Goal: Task Accomplishment & Management: Manage account settings

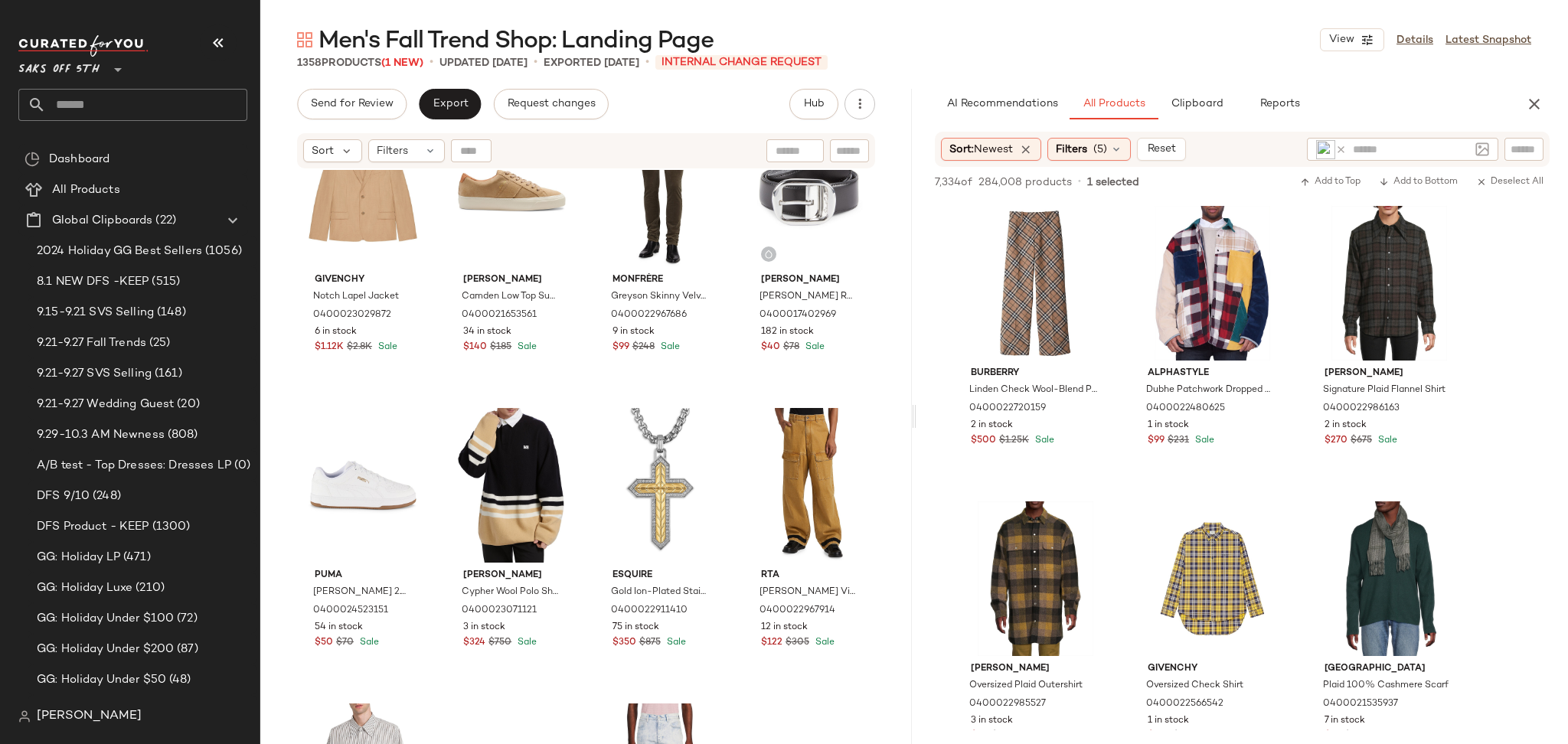
scroll to position [3836, 0]
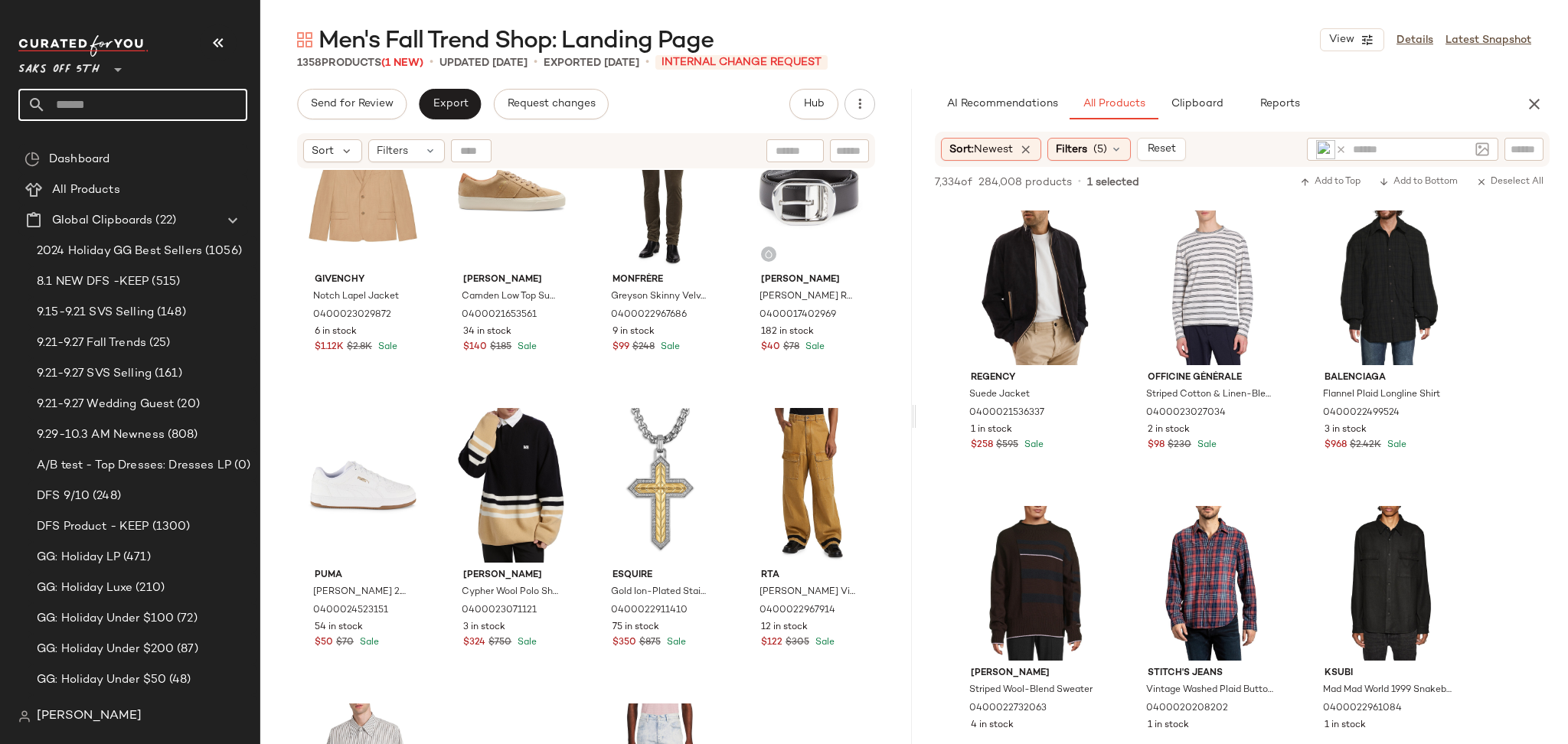
click at [202, 109] on input "text" at bounding box center [146, 105] width 201 height 33
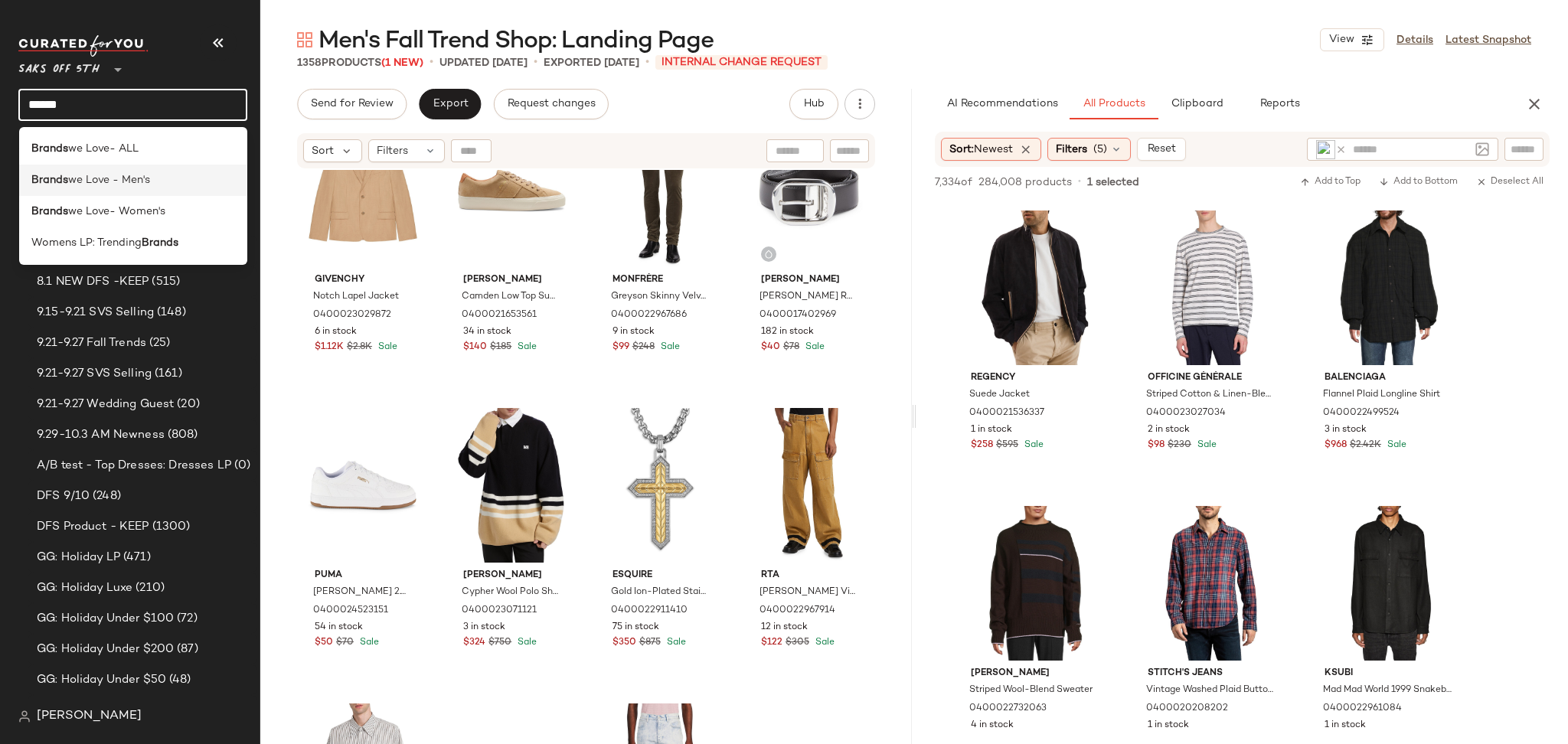
type input "******"
click at [132, 183] on span "we Love - Men's" at bounding box center [110, 180] width 82 height 16
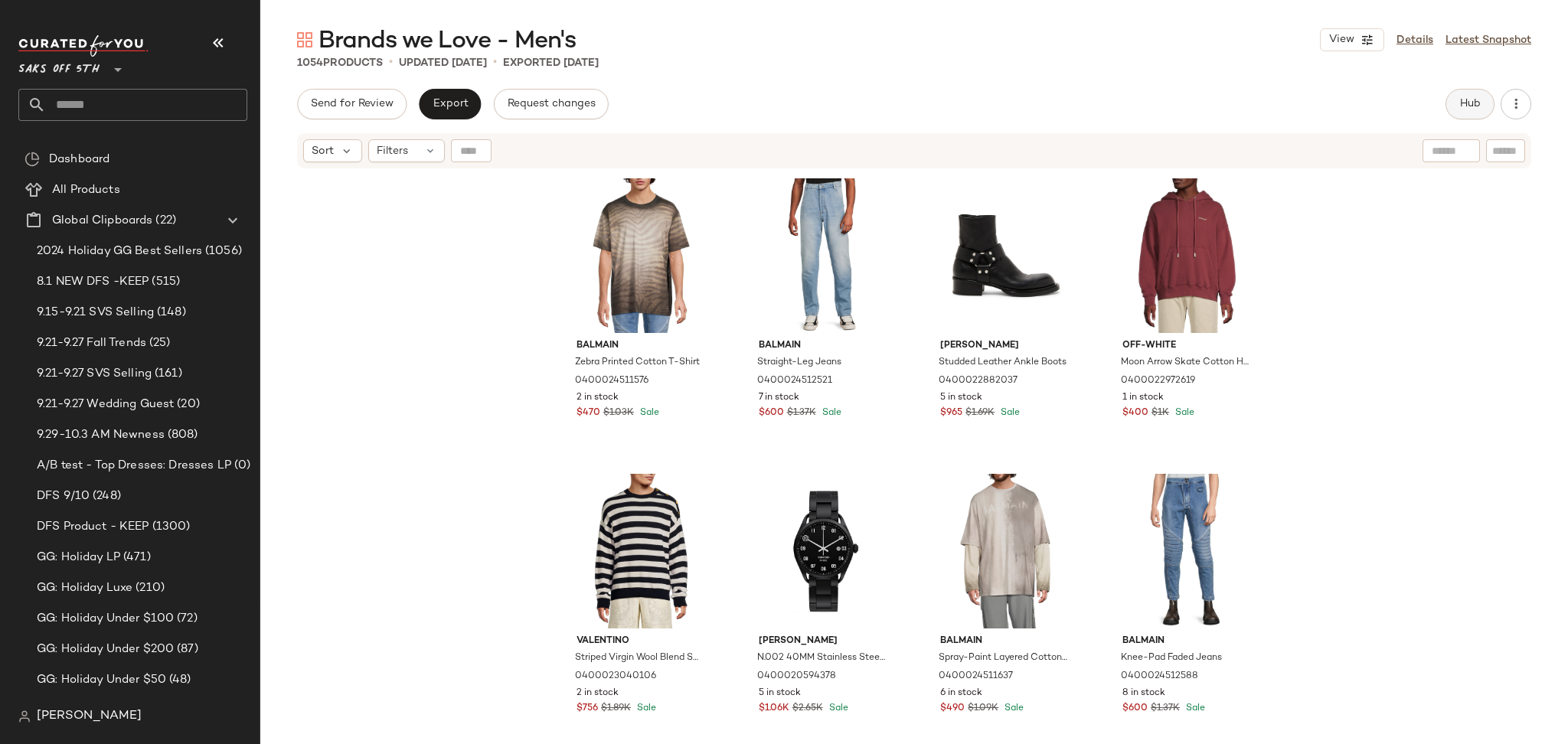
click at [1464, 101] on span "Hub" at bounding box center [1470, 104] width 21 height 12
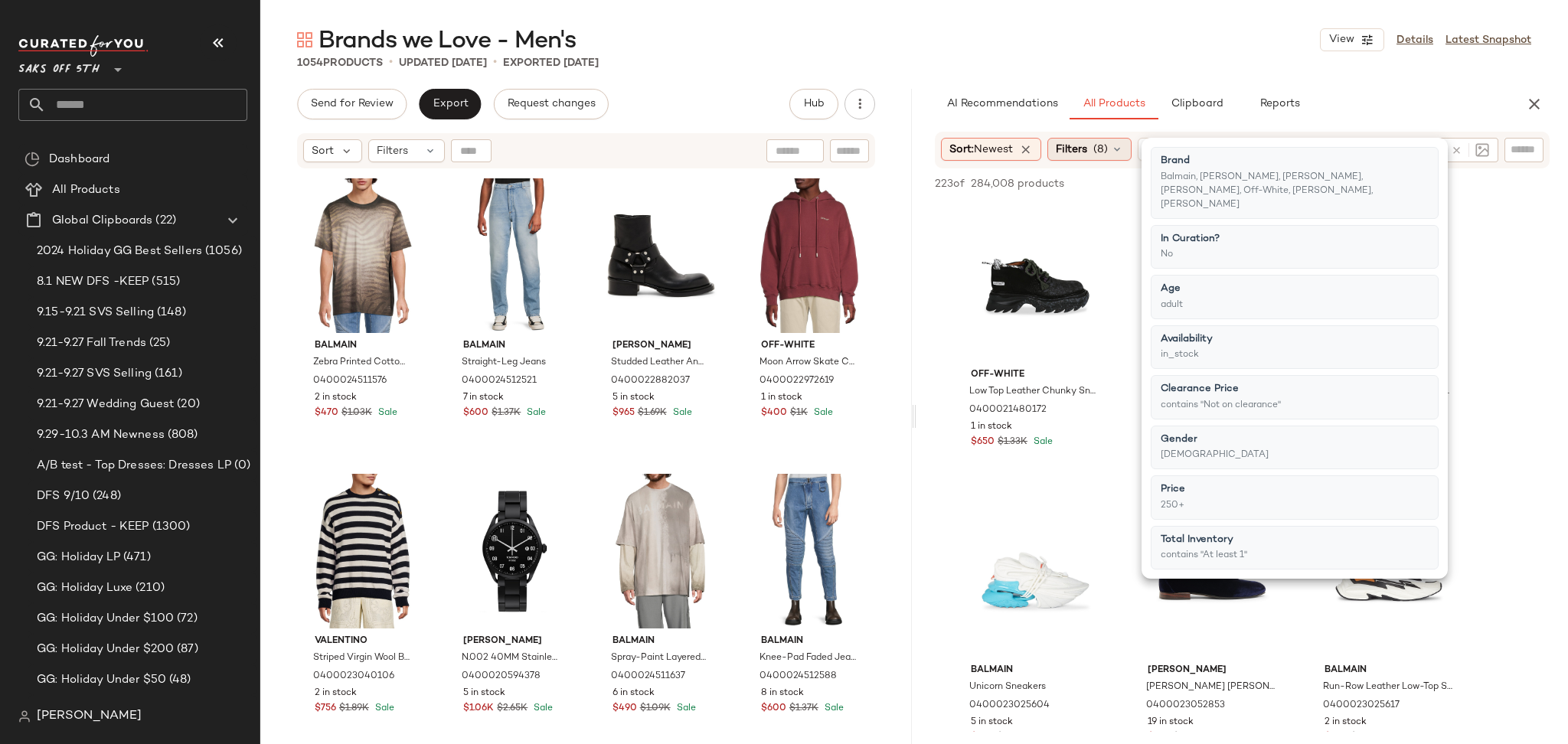
click at [1106, 153] on span "(8)" at bounding box center [1100, 149] width 15 height 16
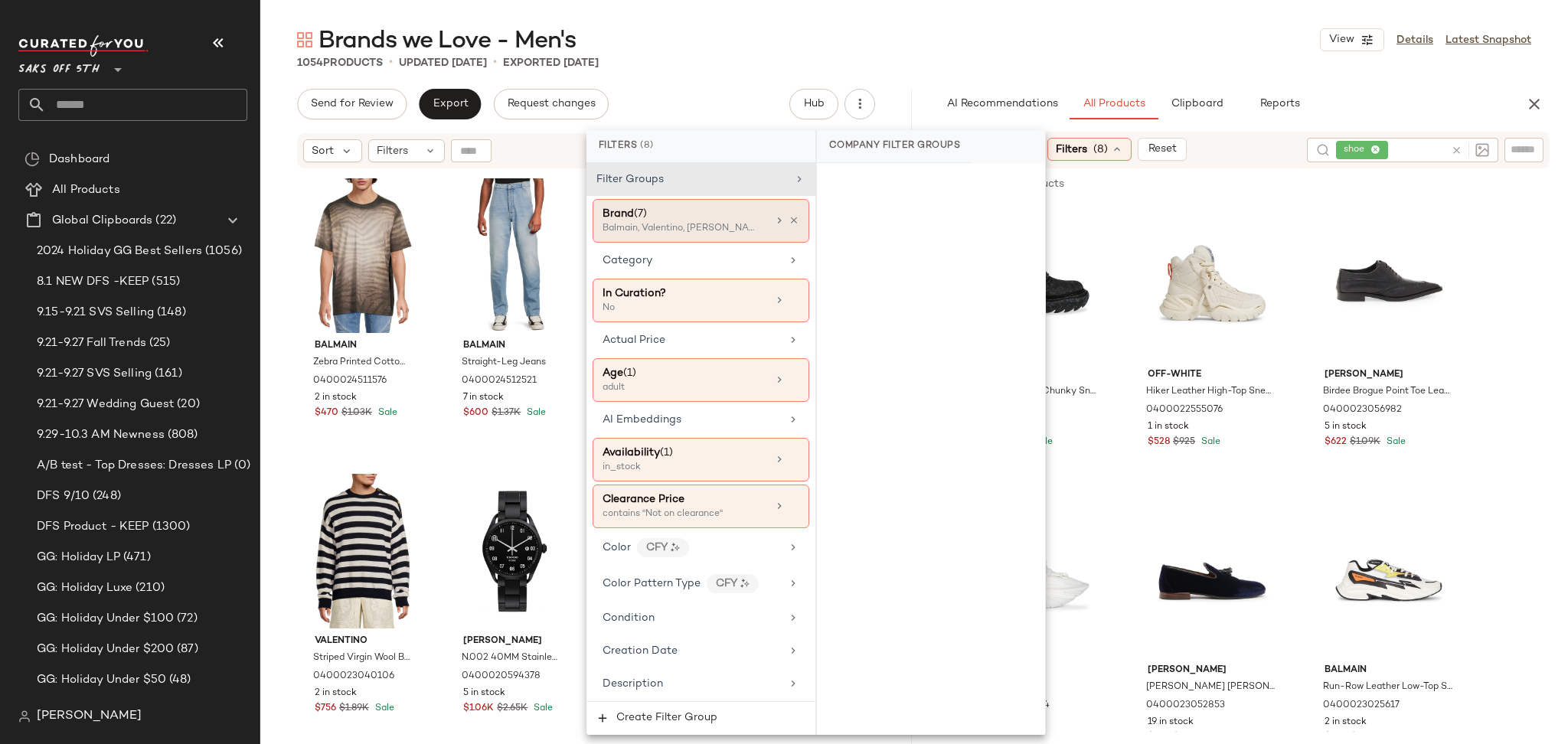
click at [730, 226] on div "Balmain, Valentino, [PERSON_NAME] +4 more" at bounding box center [678, 229] width 153 height 14
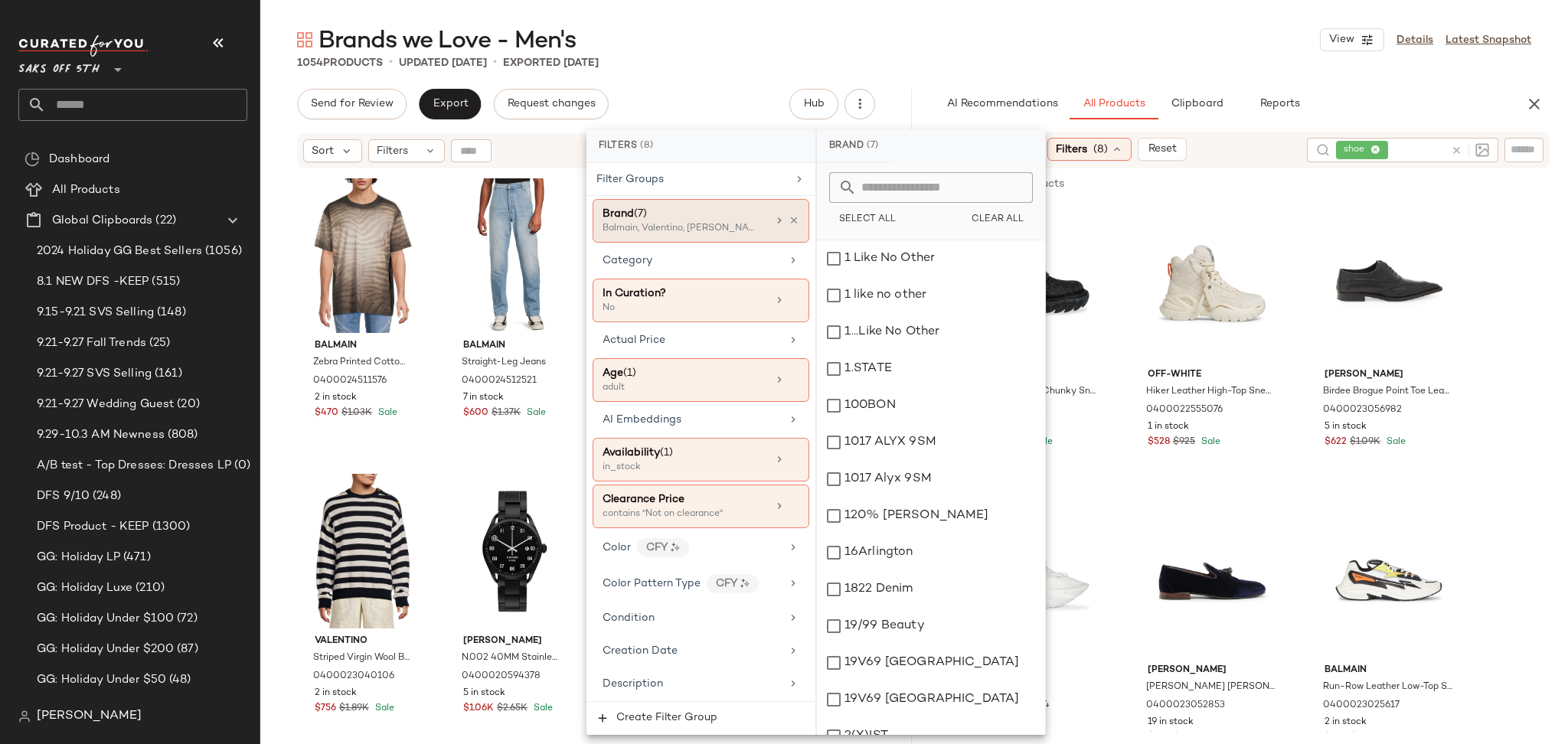
click at [747, 220] on div "Brand (7)" at bounding box center [684, 213] width 164 height 16
click at [956, 193] on input "text" at bounding box center [939, 187] width 167 height 31
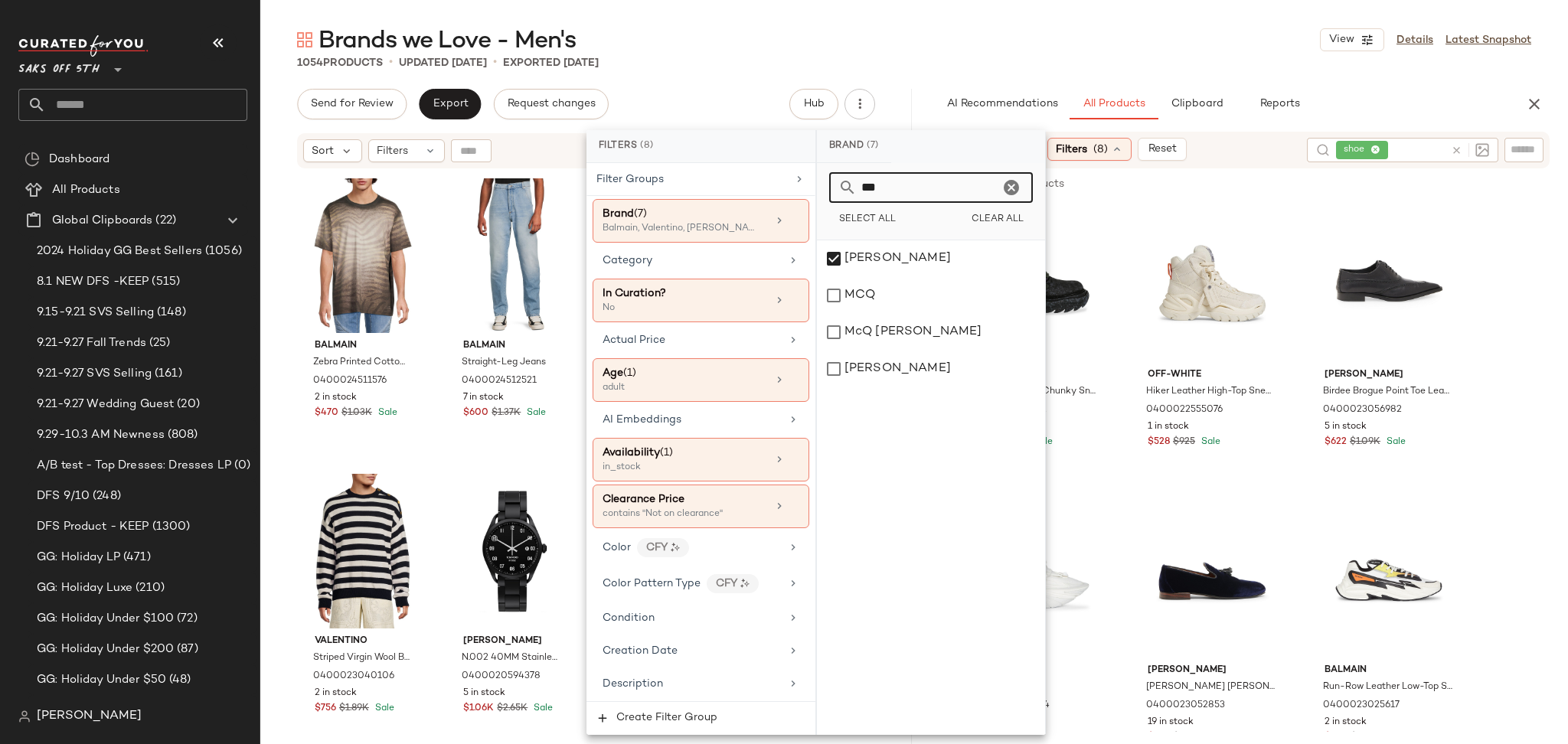
click at [956, 193] on input "***" at bounding box center [927, 187] width 142 height 31
click at [834, 366] on div "[PERSON_NAME]" at bounding box center [931, 368] width 228 height 37
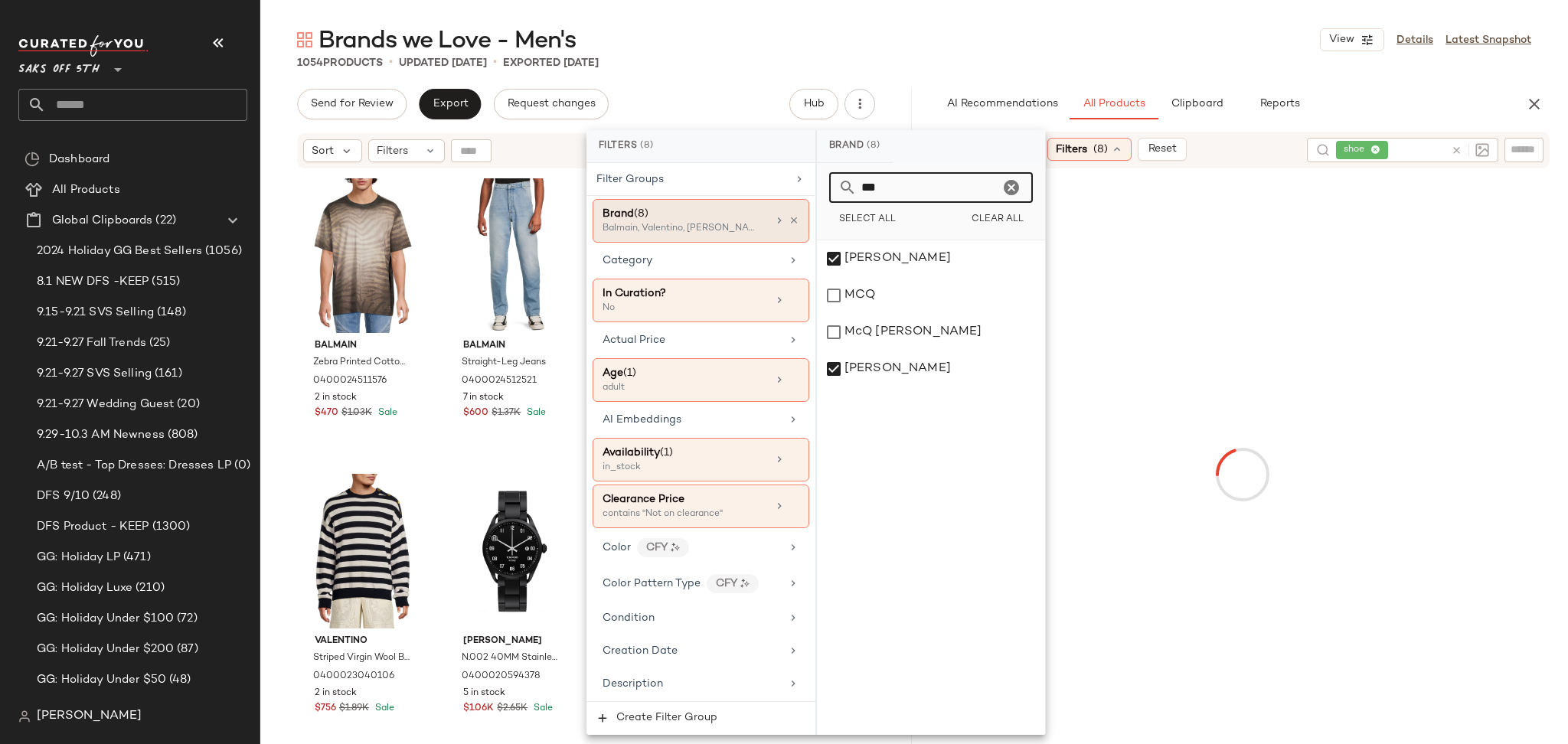
drag, startPoint x: 946, startPoint y: 191, endPoint x: 766, endPoint y: 212, distance: 181.2
click at [766, 212] on div "Filters (8) Filter Groups Brand (8) Balmain, Valentino, [PERSON_NAME] +5 more C…" at bounding box center [816, 432] width 459 height 604
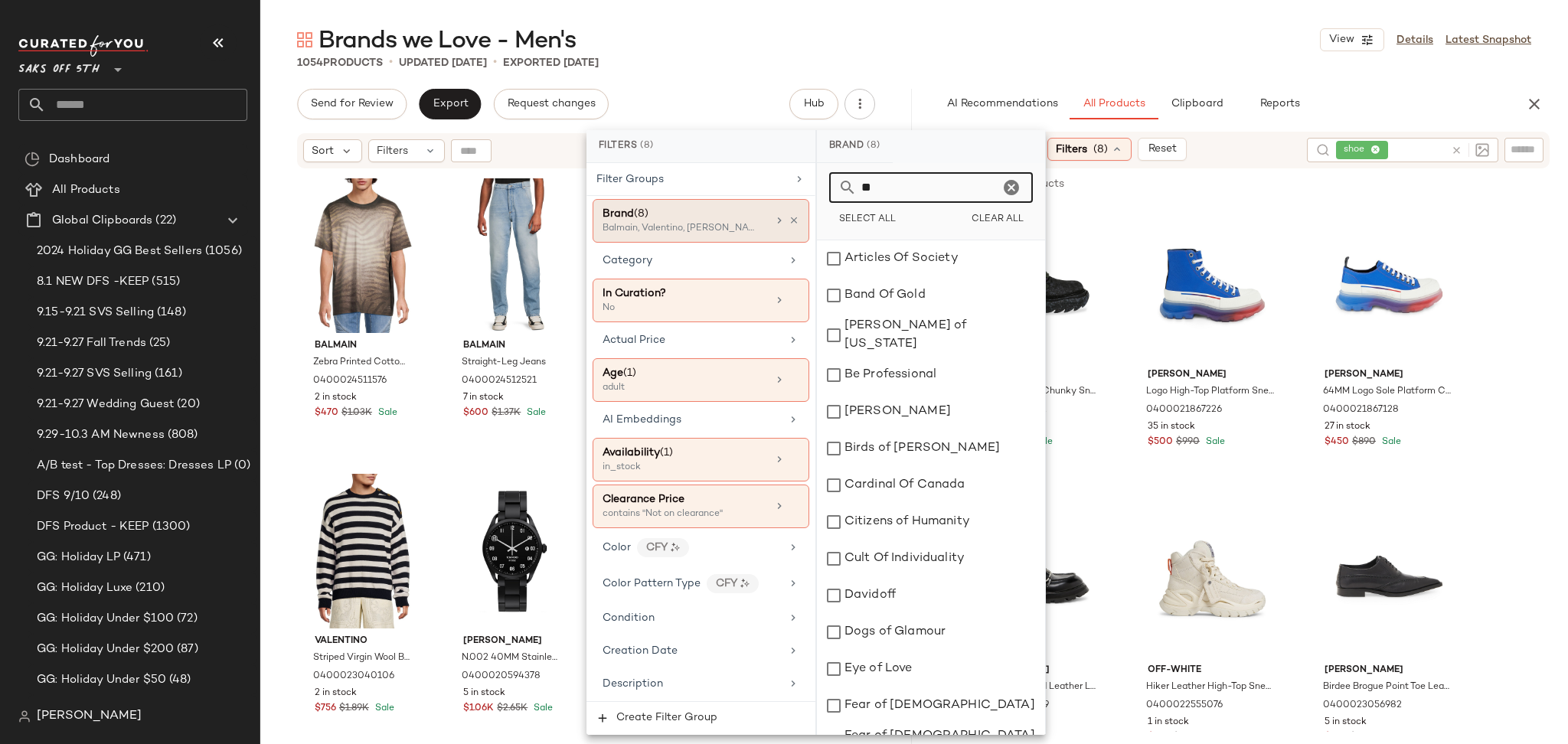
type input "*"
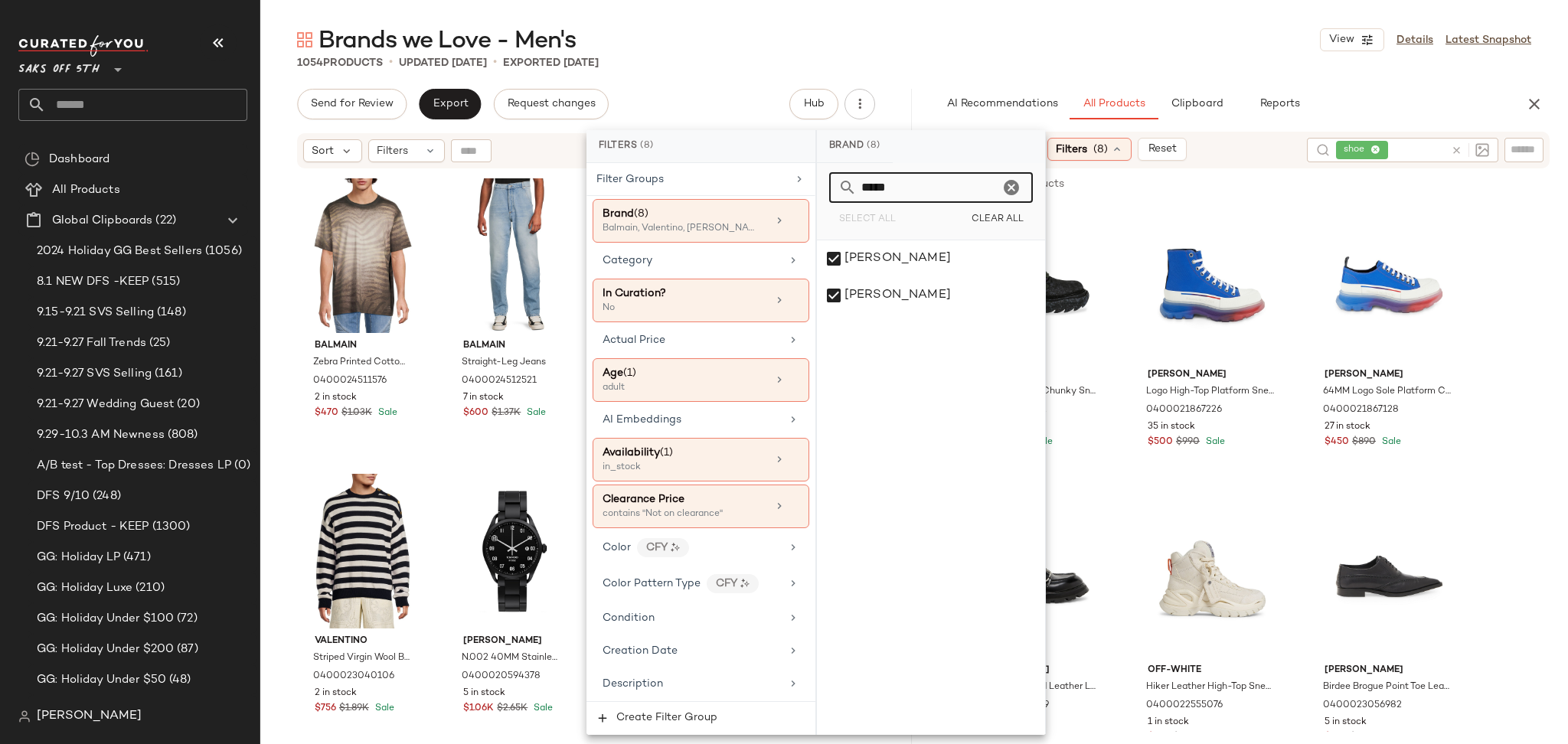
type input "******"
click at [1018, 189] on icon "Clear" at bounding box center [1011, 187] width 18 height 18
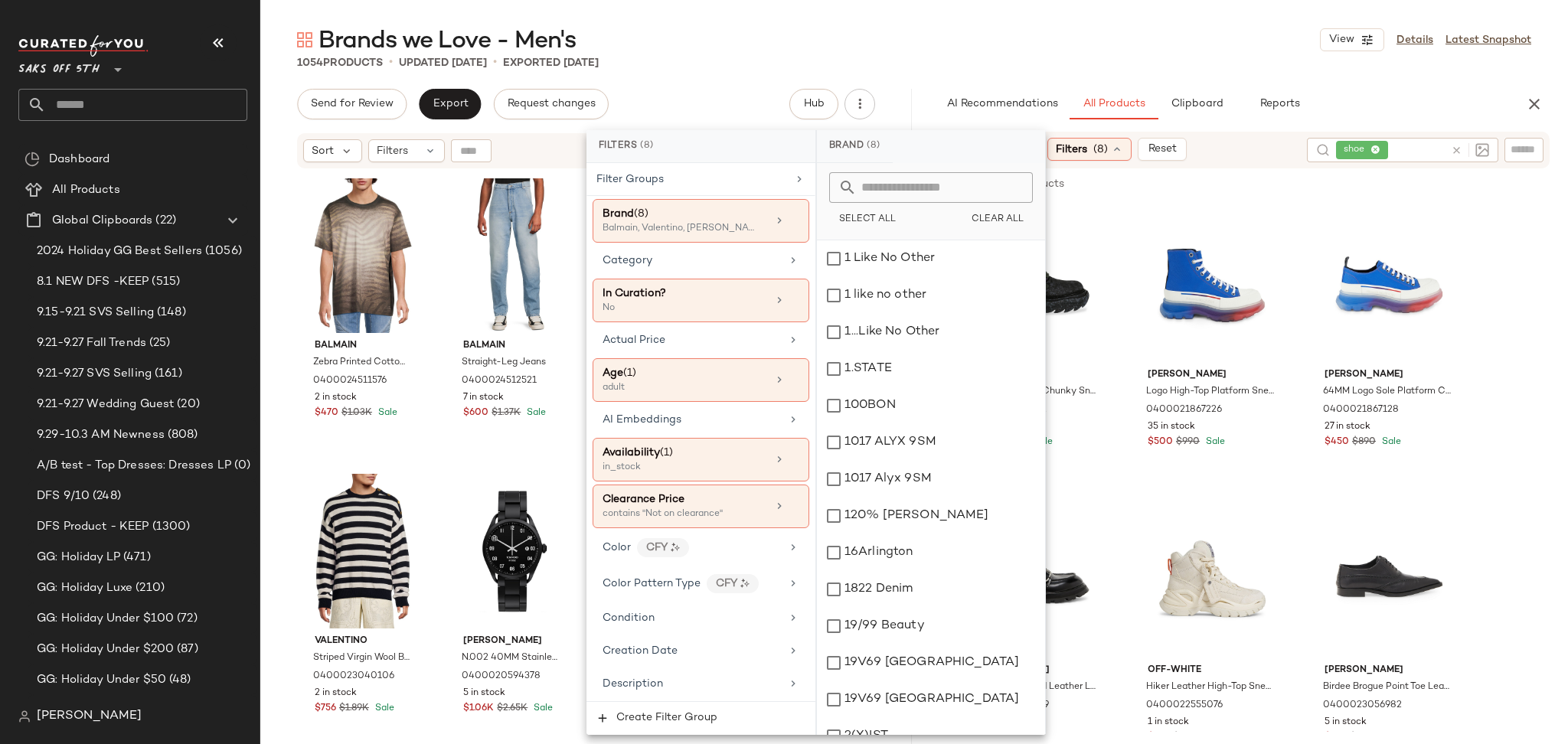
click at [1129, 59] on div "1054 Products • updated [DATE] • Exported [DATE]" at bounding box center [914, 62] width 1308 height 15
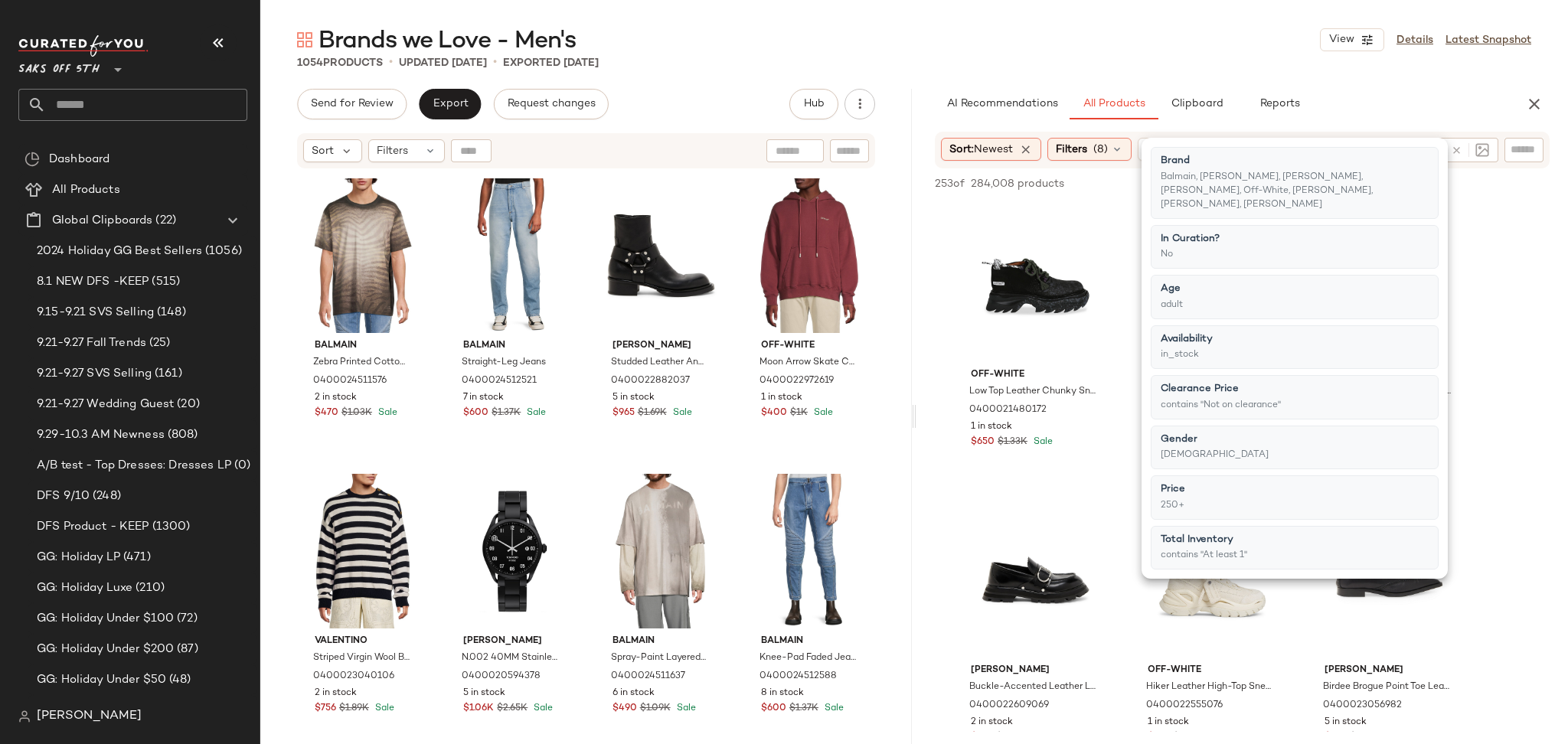
click at [1129, 59] on div "1054 Products • updated [DATE] • Exported [DATE]" at bounding box center [914, 62] width 1308 height 15
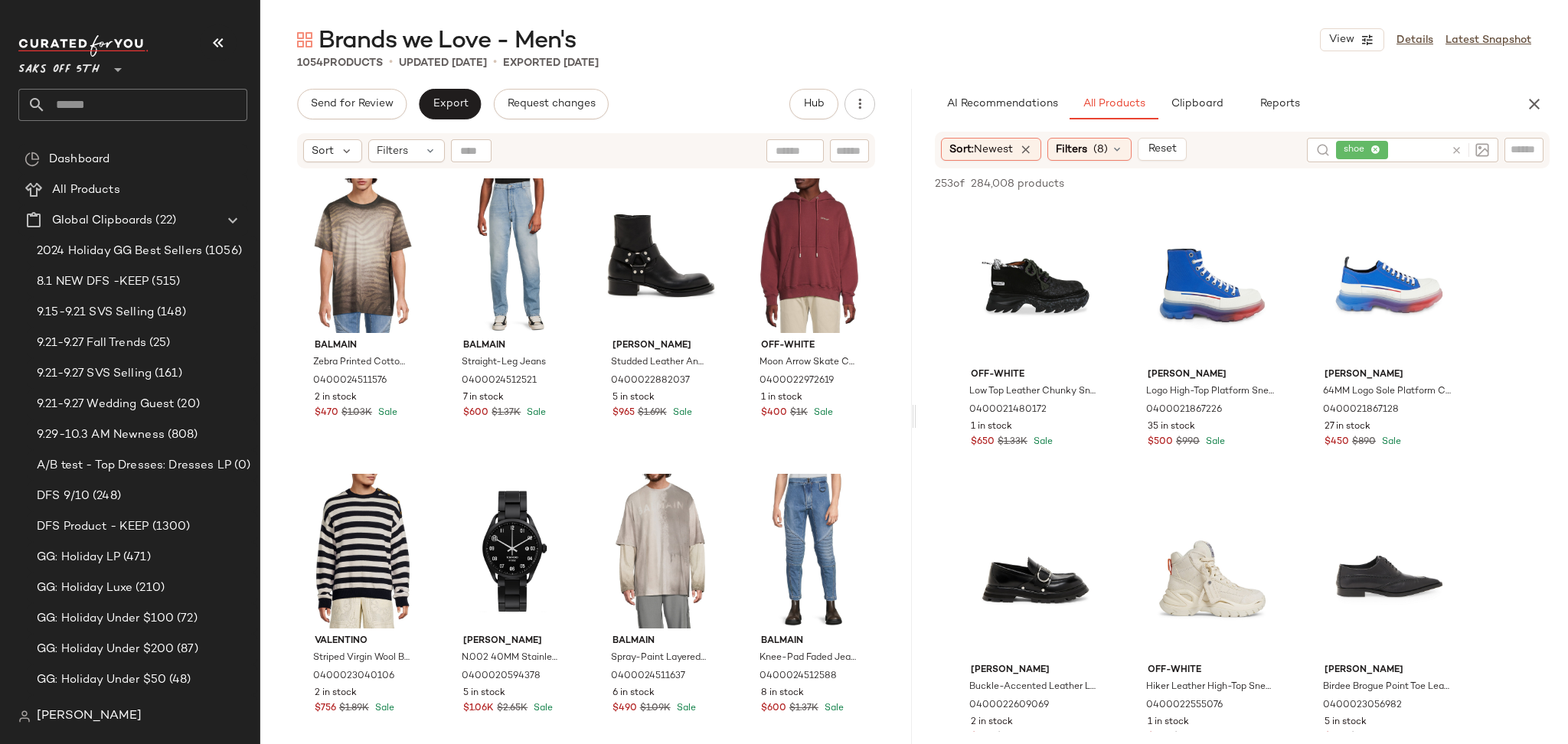
click at [1455, 150] on icon at bounding box center [1456, 150] width 11 height 11
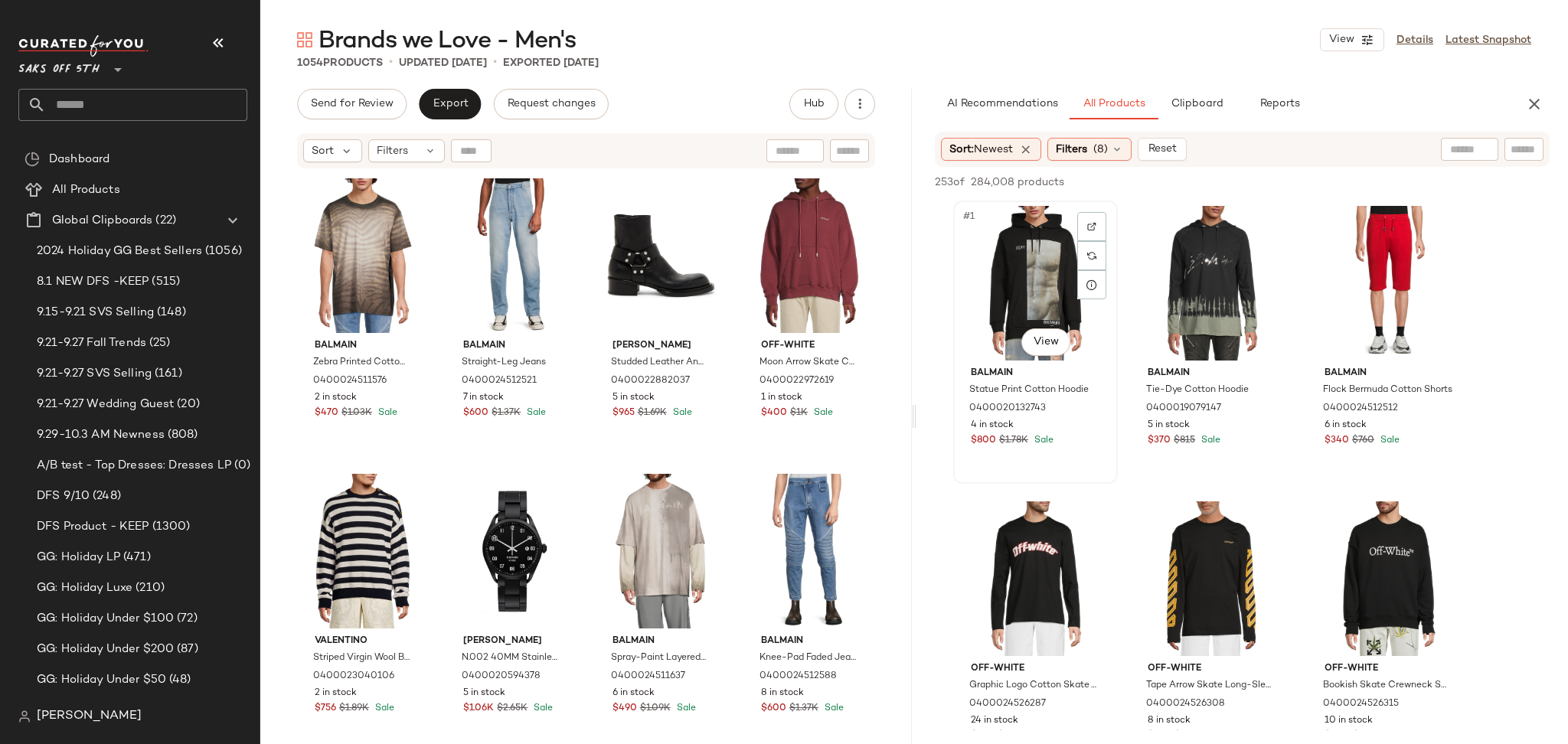
click at [1020, 250] on div "#1 View" at bounding box center [1035, 283] width 154 height 155
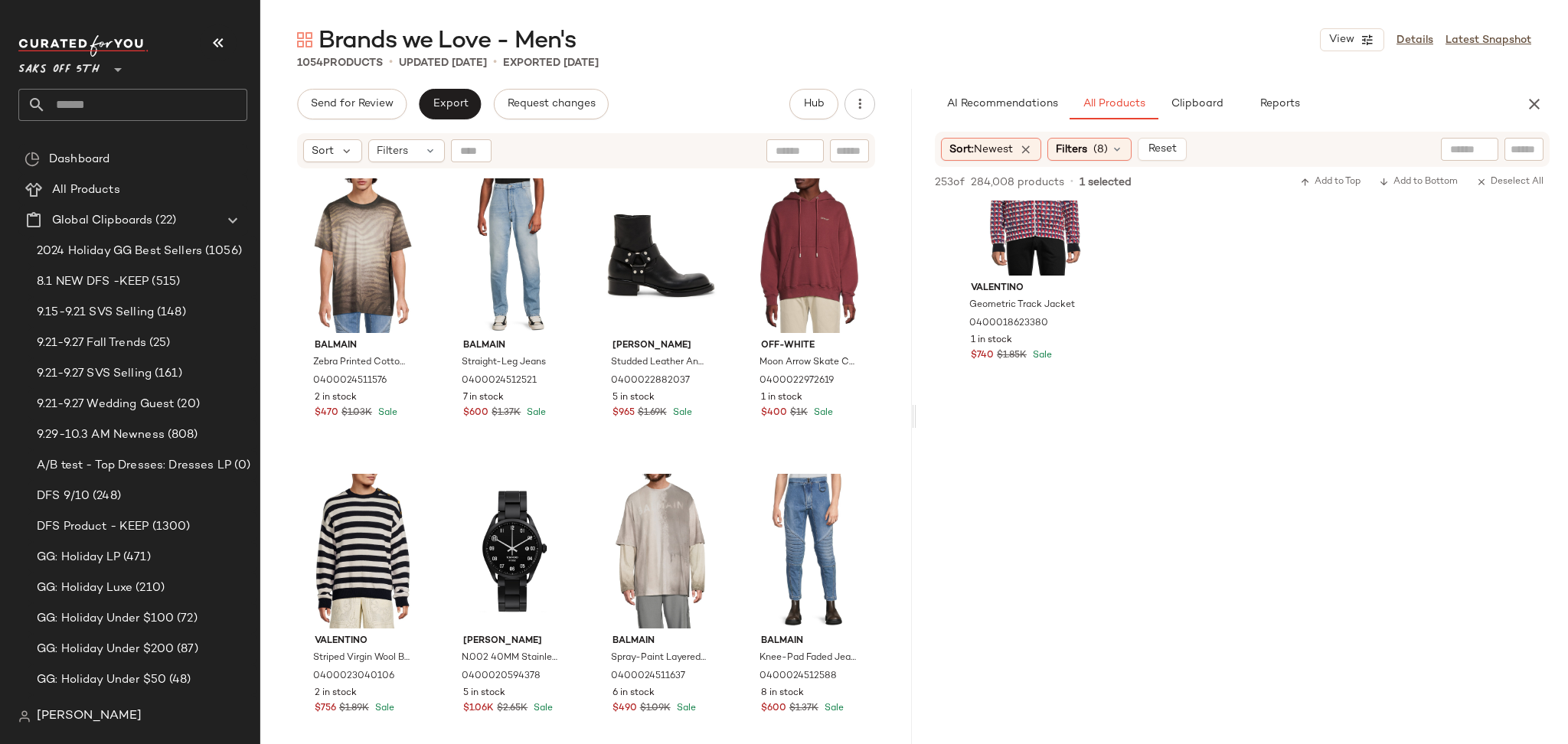
scroll to position [18300, 0]
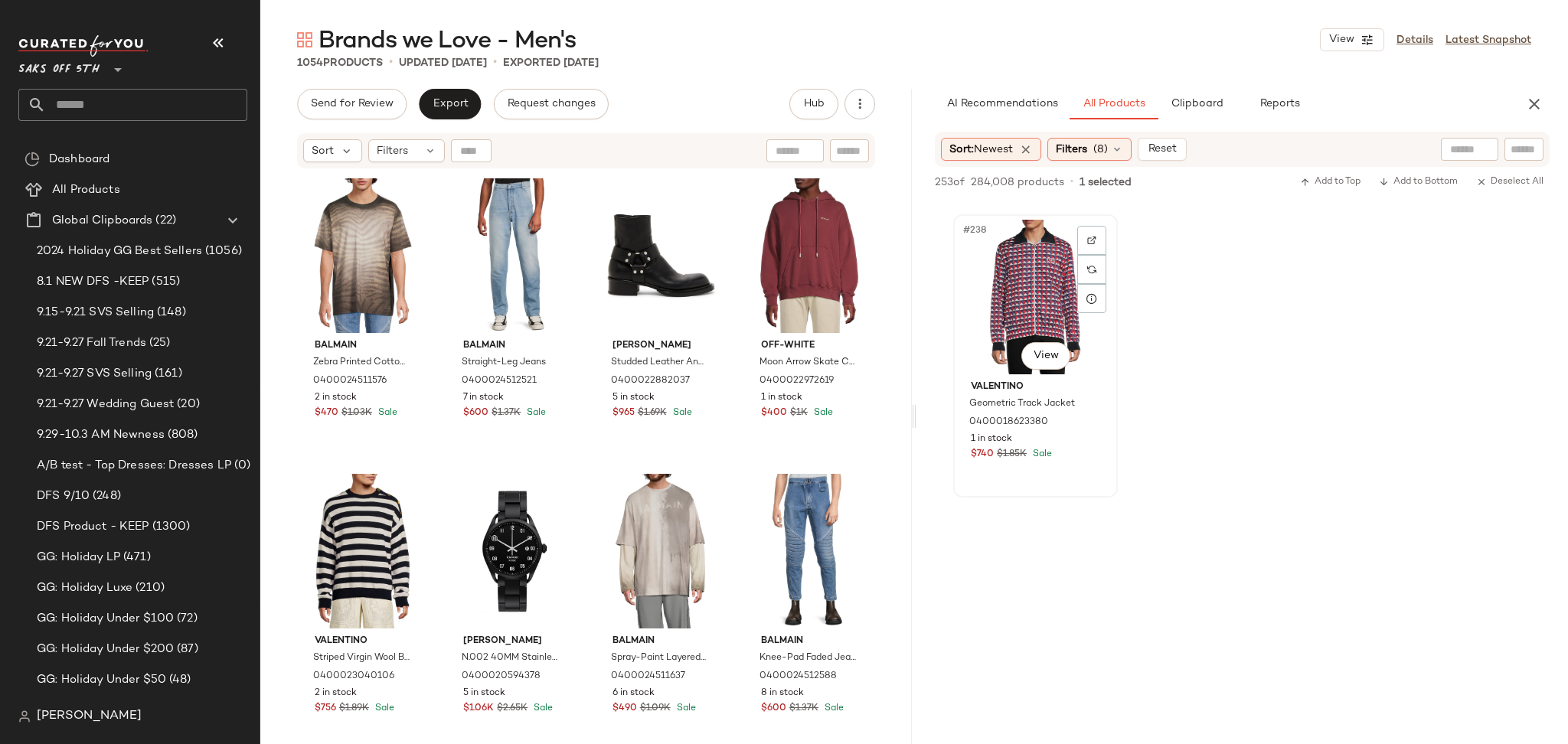
click at [1027, 273] on div "#238 View" at bounding box center [1035, 297] width 154 height 155
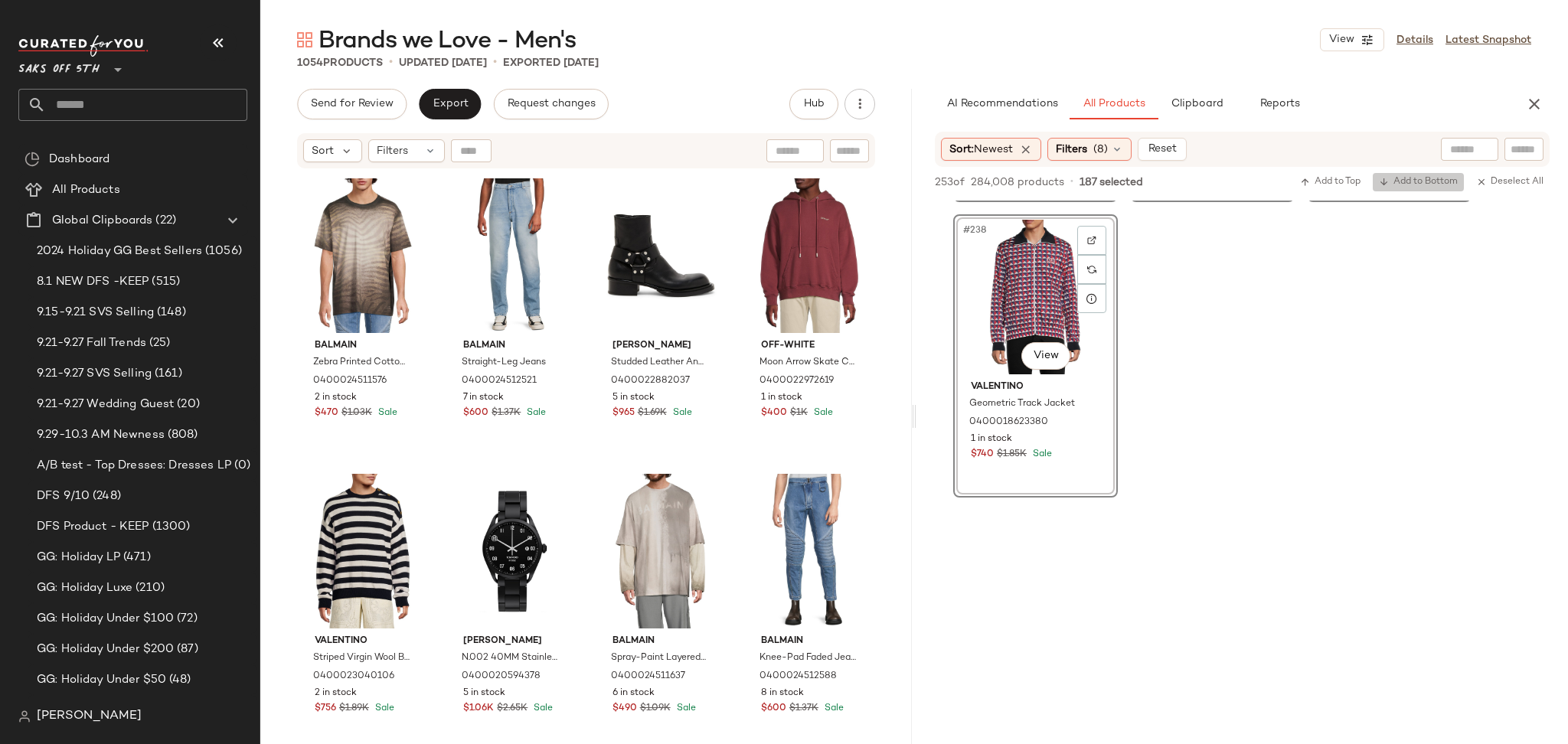
click at [1402, 181] on span "Add to Bottom" at bounding box center [1418, 182] width 79 height 11
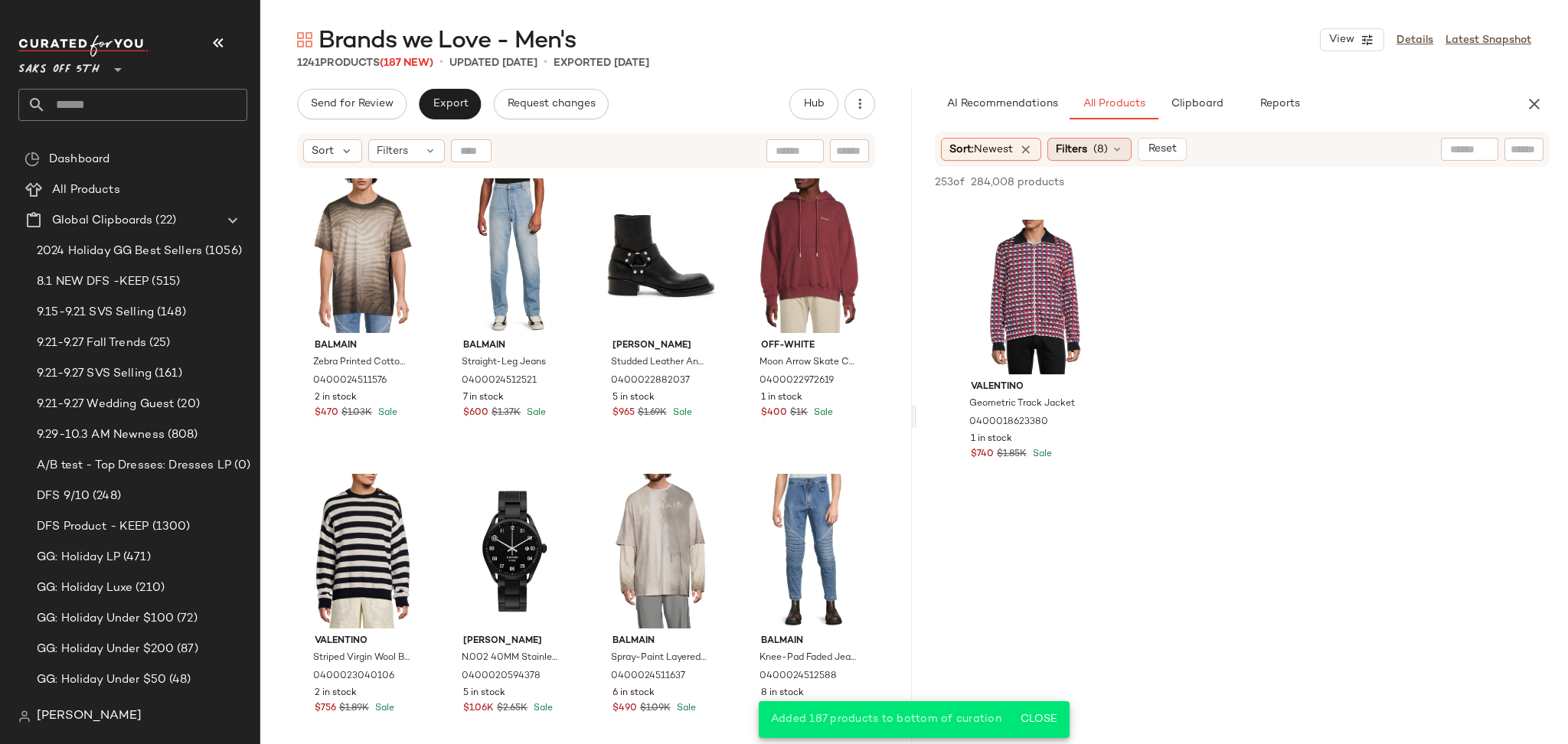
click at [1097, 149] on span "(8)" at bounding box center [1100, 149] width 15 height 16
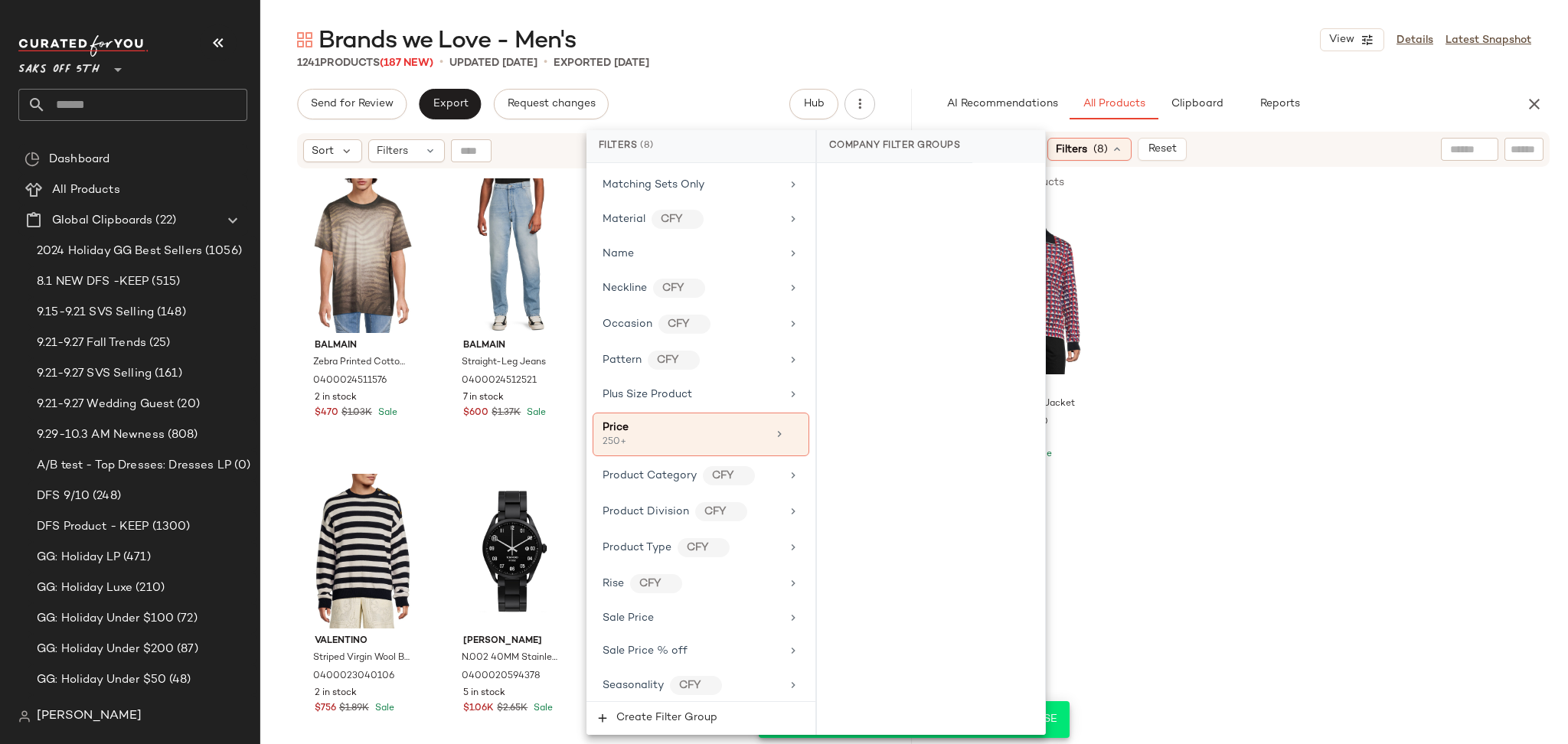
scroll to position [952, 0]
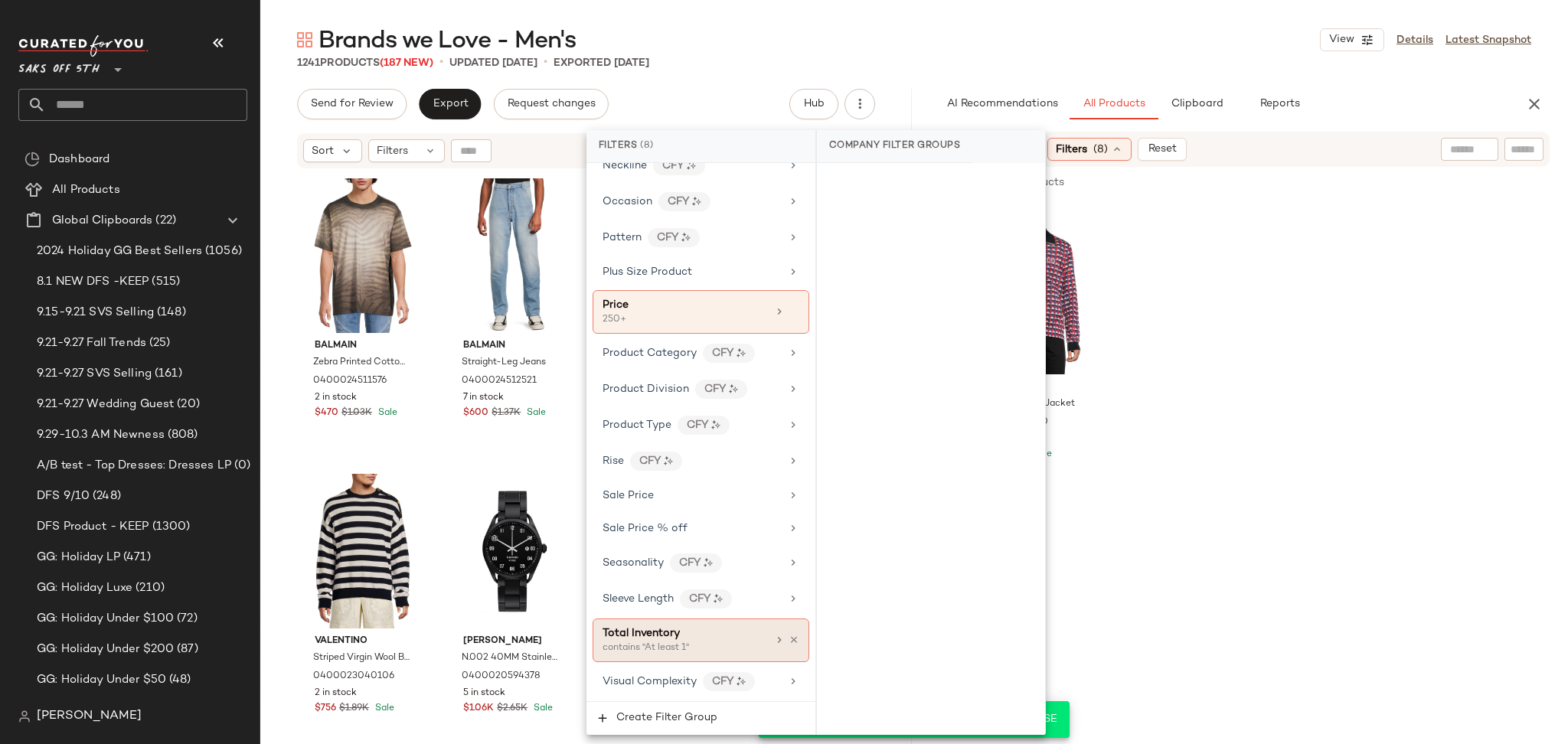
click at [702, 630] on div "Total Inventory" at bounding box center [684, 633] width 164 height 16
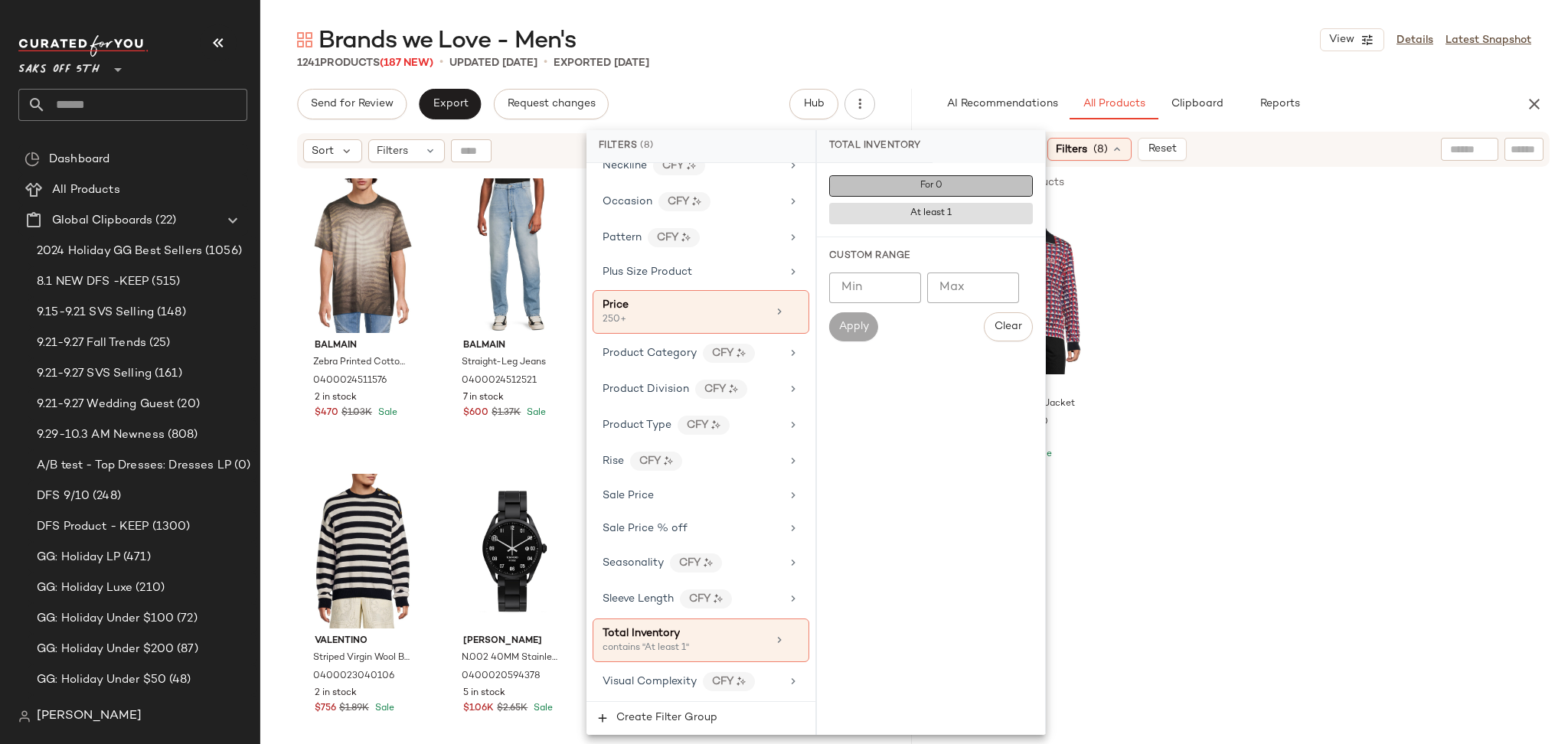
click at [922, 191] on button "For 0" at bounding box center [931, 186] width 204 height 21
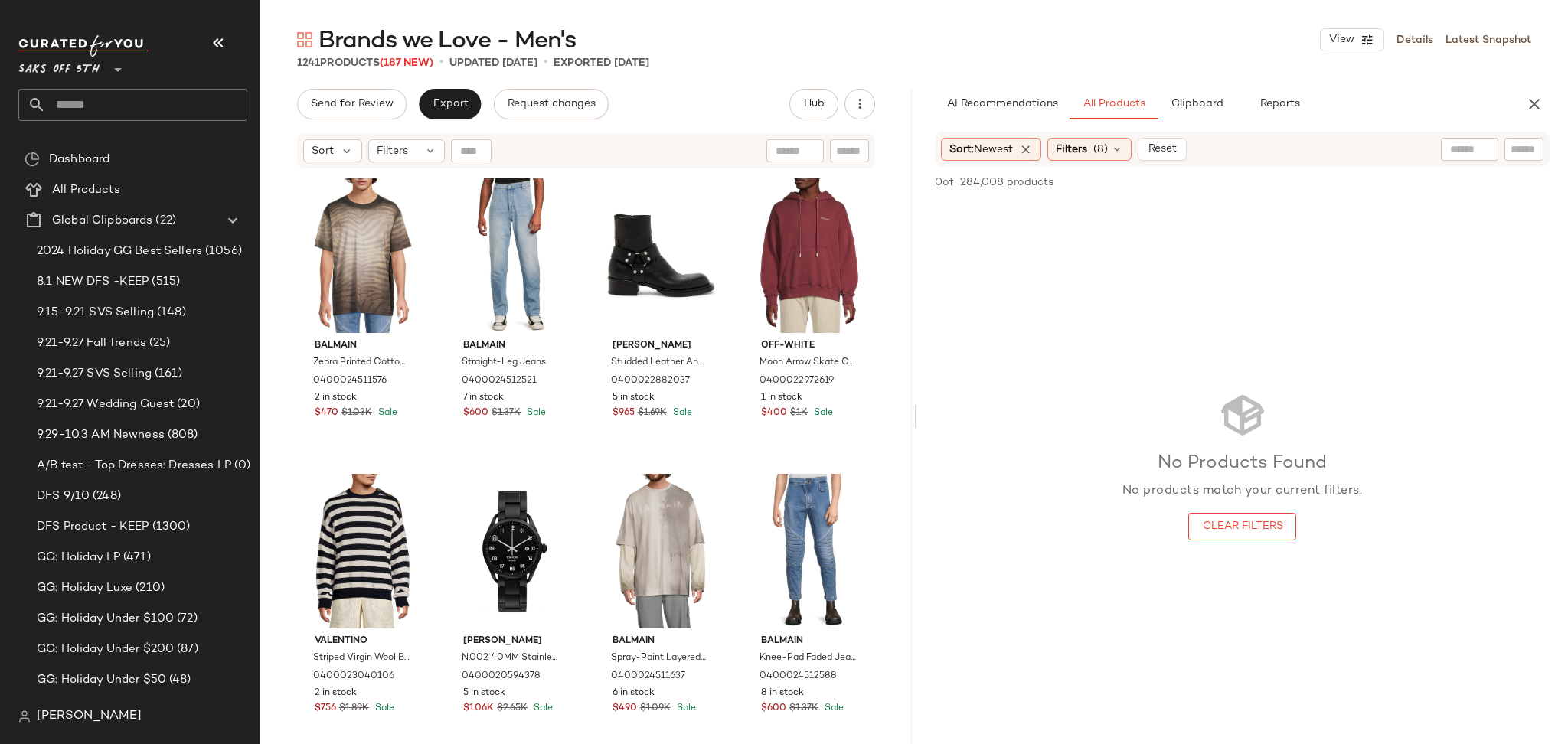
click at [1092, 164] on div "Sort: Newest Filters (8) Reset" at bounding box center [1242, 149] width 615 height 35
click at [1087, 142] on span "Filters" at bounding box center [1071, 149] width 32 height 16
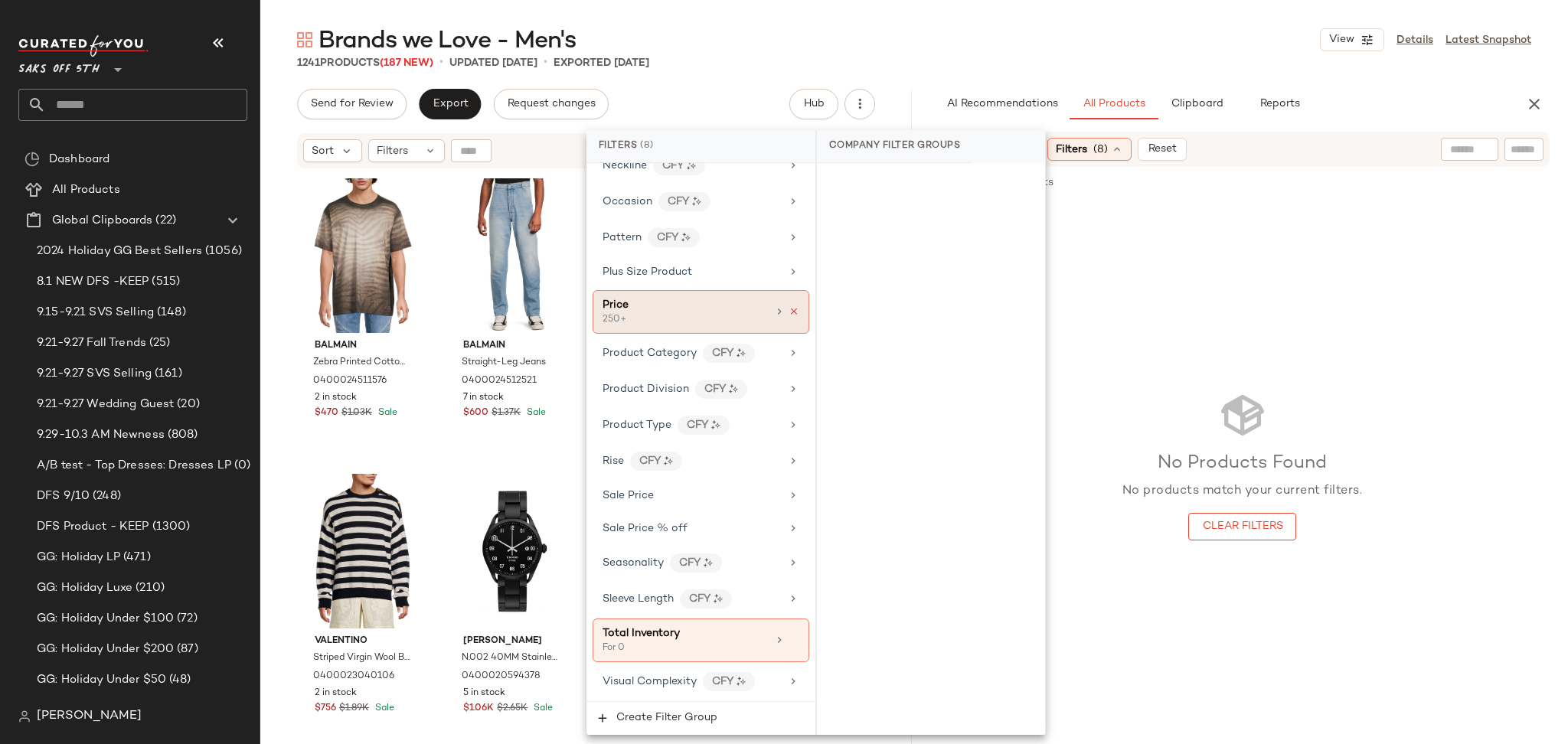
click at [790, 311] on icon at bounding box center [794, 312] width 11 height 11
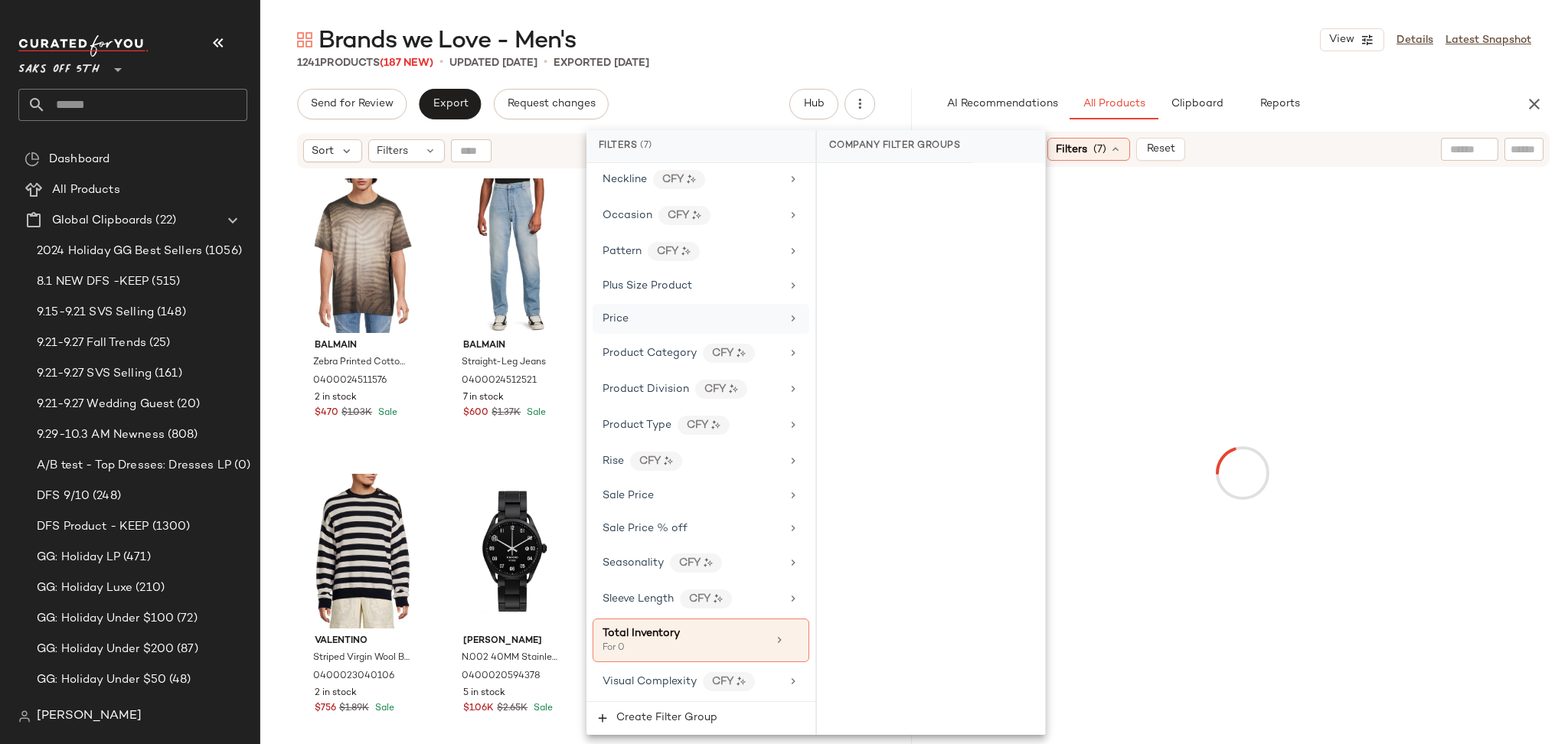
scroll to position [939, 0]
click at [792, 638] on icon at bounding box center [794, 640] width 11 height 11
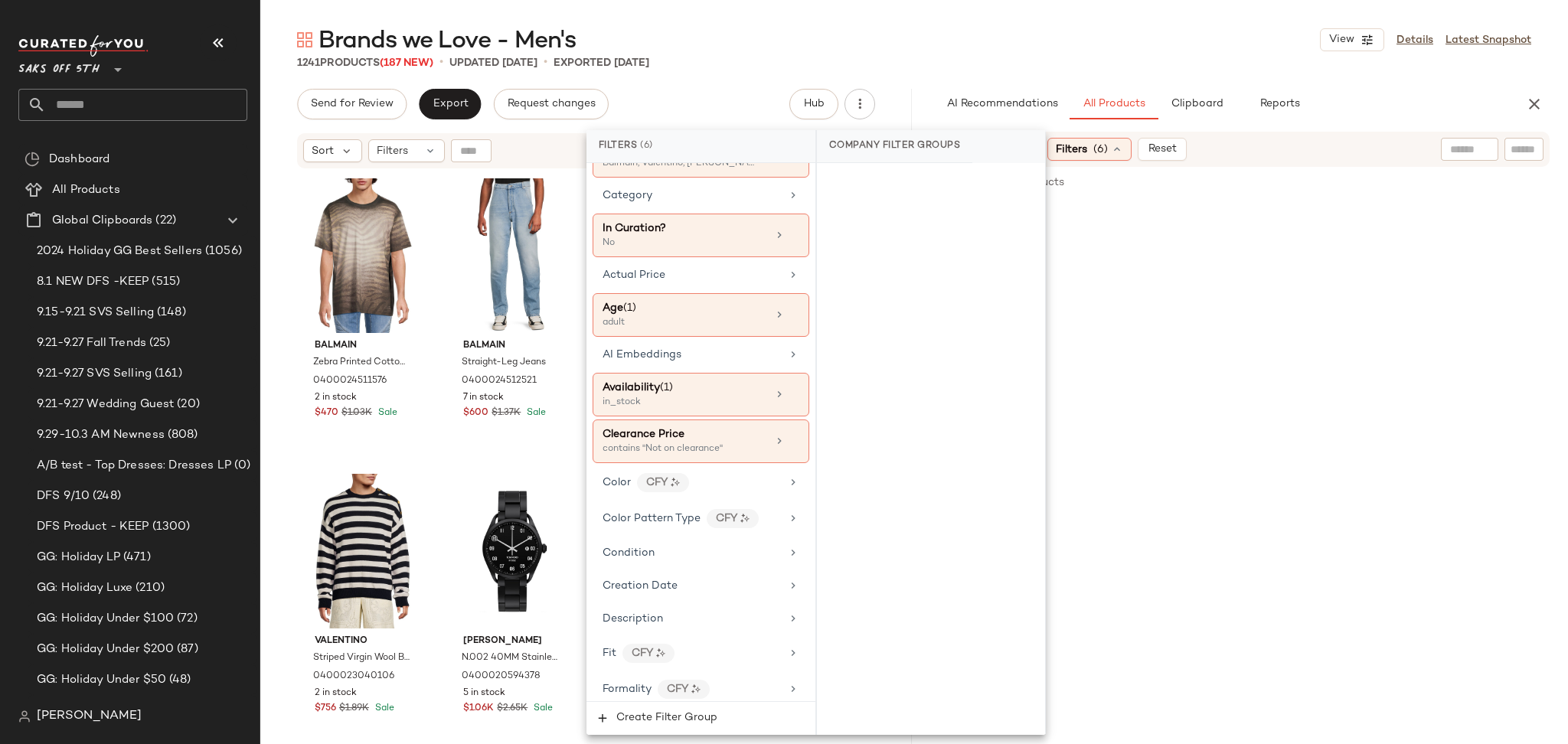
scroll to position [0, 0]
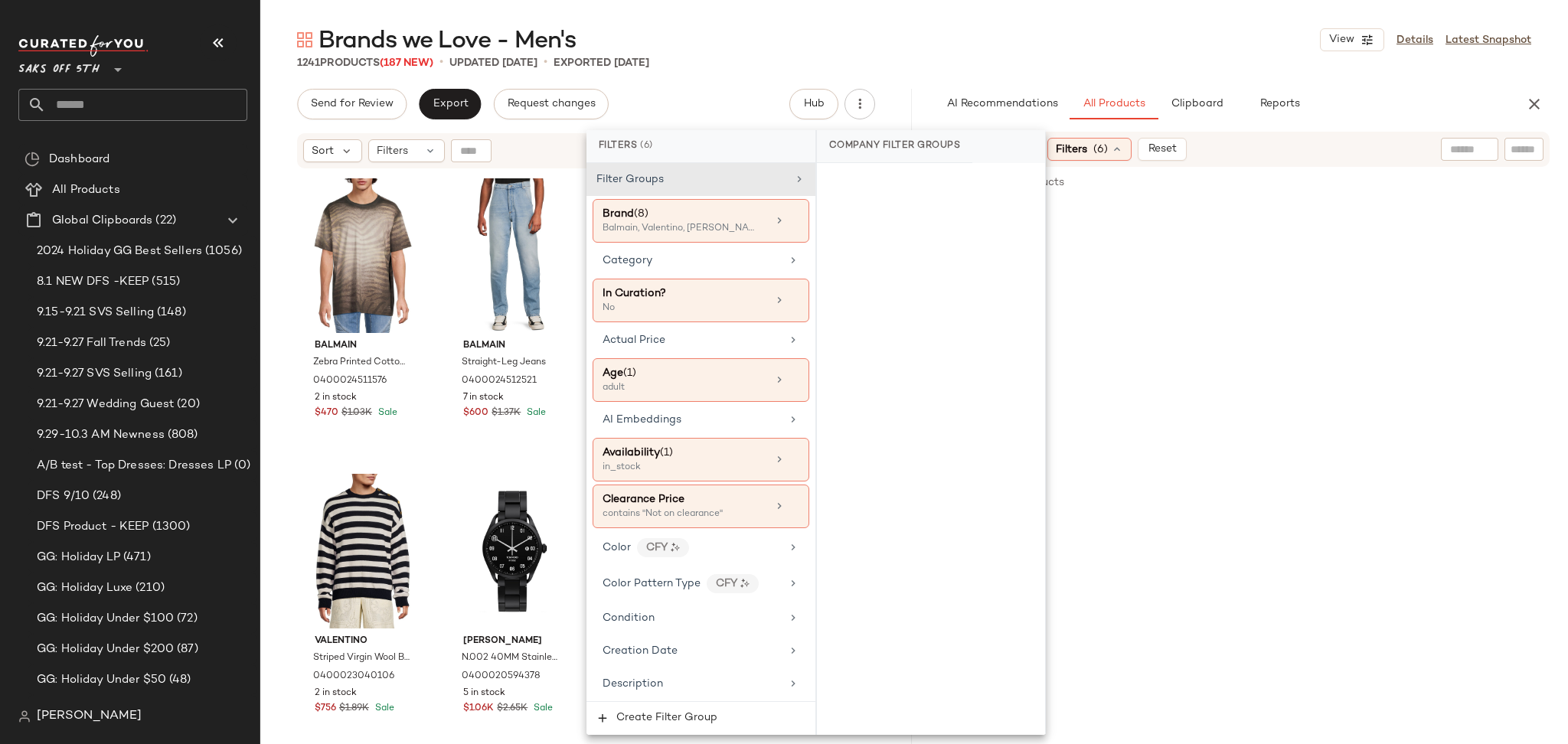
click at [1103, 38] on div "Brands we Love - Men's View Details Latest Snapshot" at bounding box center [914, 40] width 1308 height 31
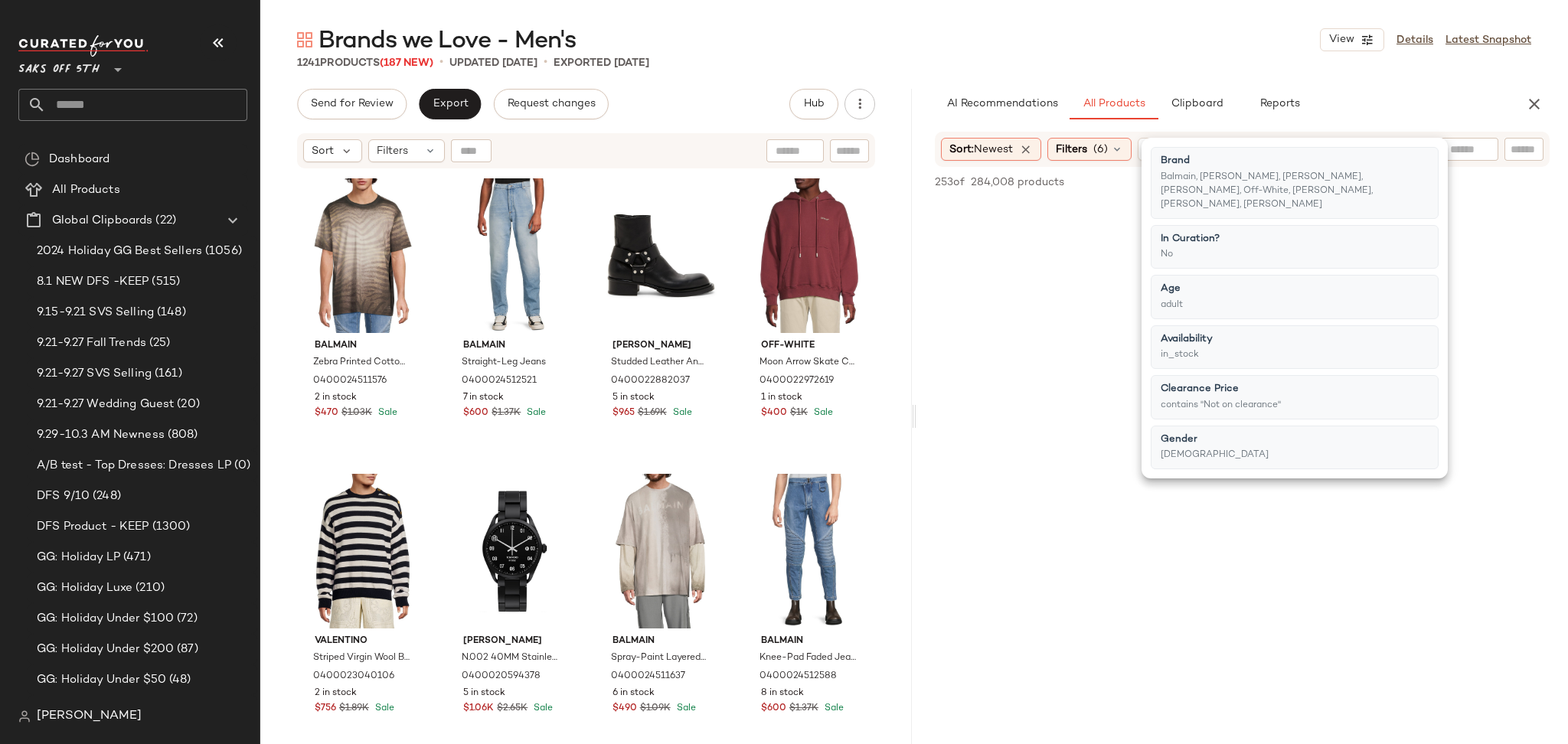
click at [1103, 38] on div "Brands we Love - Men's View Details Latest Snapshot" at bounding box center [914, 40] width 1308 height 31
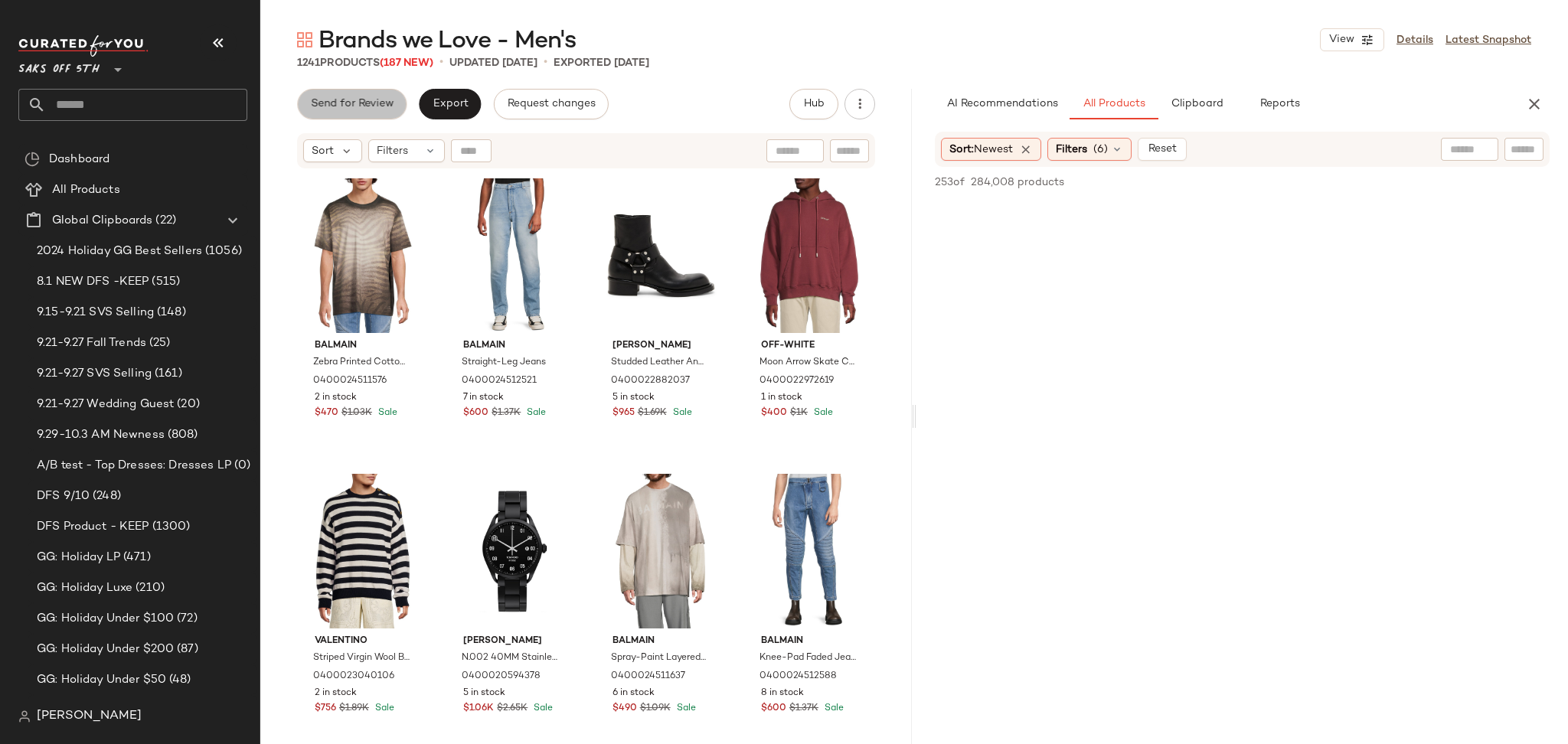
click at [370, 98] on span "Send for Review" at bounding box center [351, 104] width 83 height 12
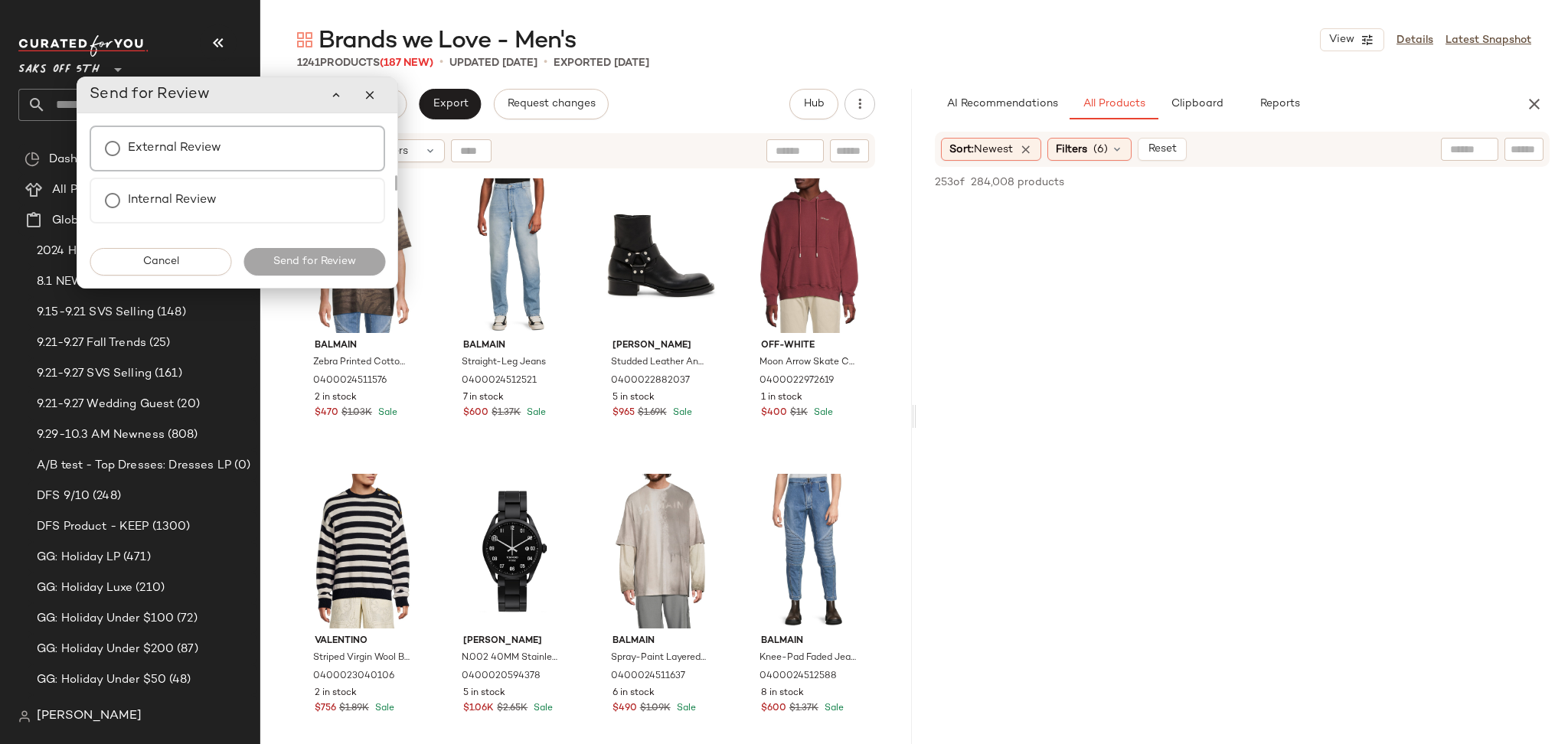
click at [230, 140] on div "External Review" at bounding box center [237, 149] width 295 height 46
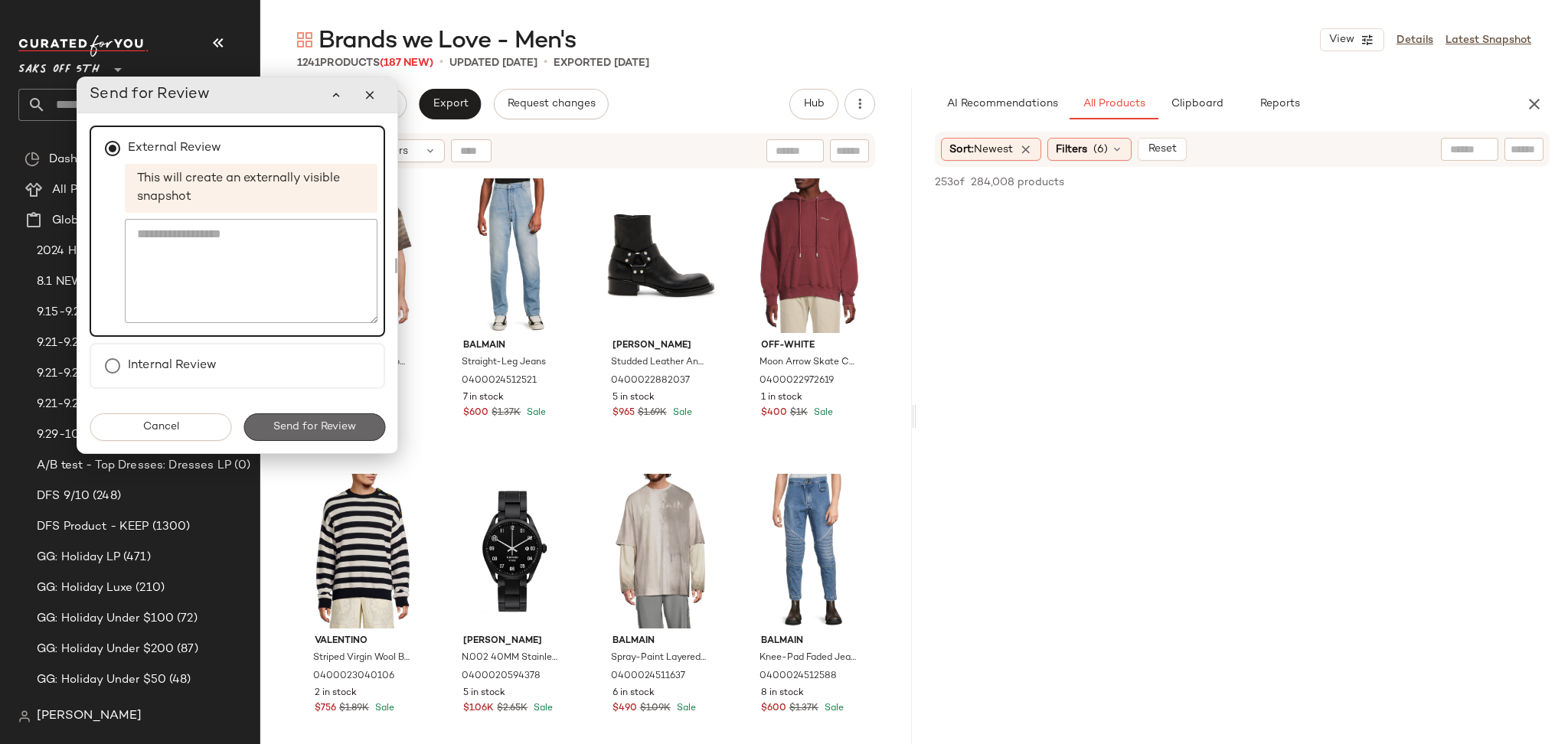
click at [307, 433] on button "Send for Review" at bounding box center [313, 427] width 141 height 27
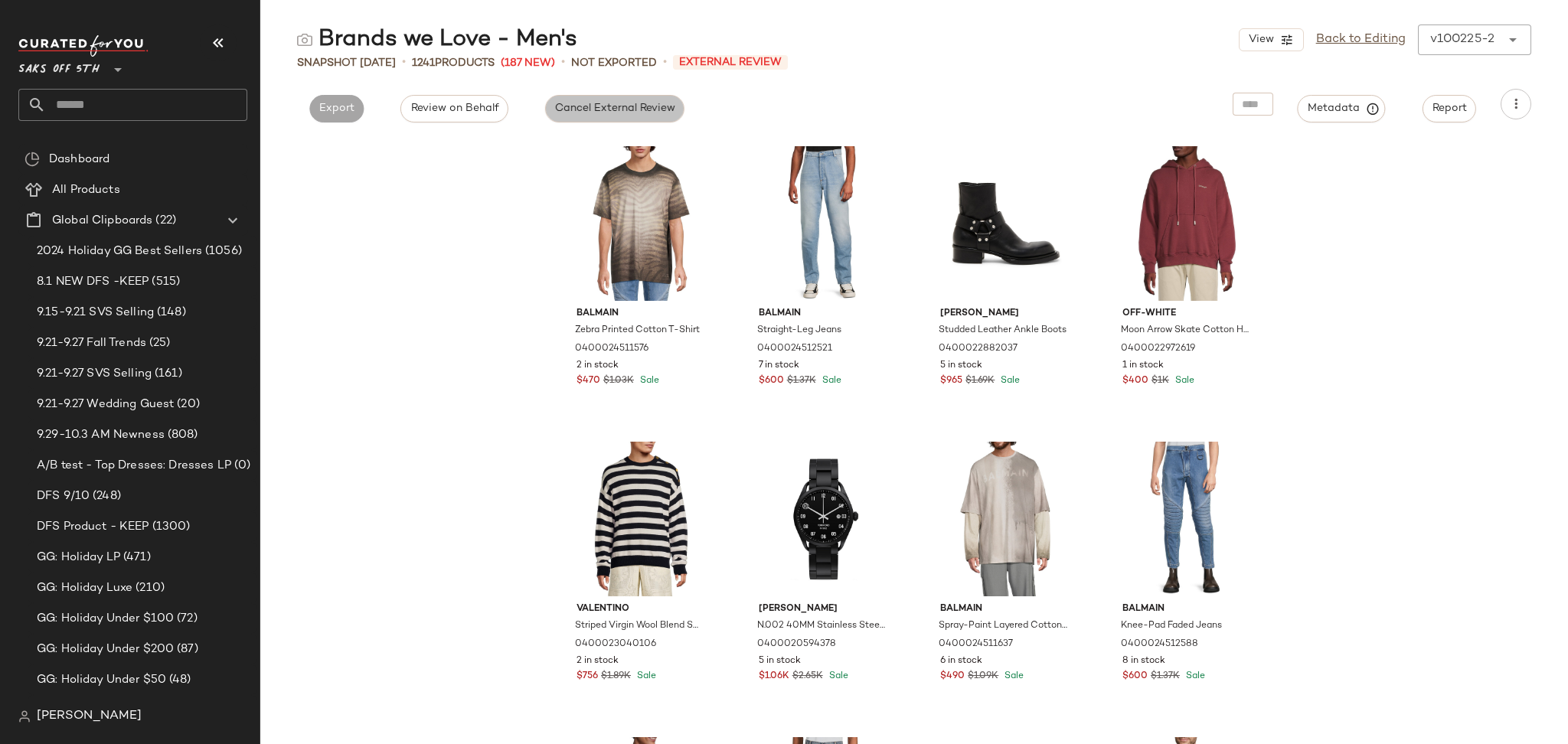
click at [579, 98] on button "Cancel External Review" at bounding box center [614, 109] width 140 height 27
click at [194, 108] on input "text" at bounding box center [146, 105] width 201 height 33
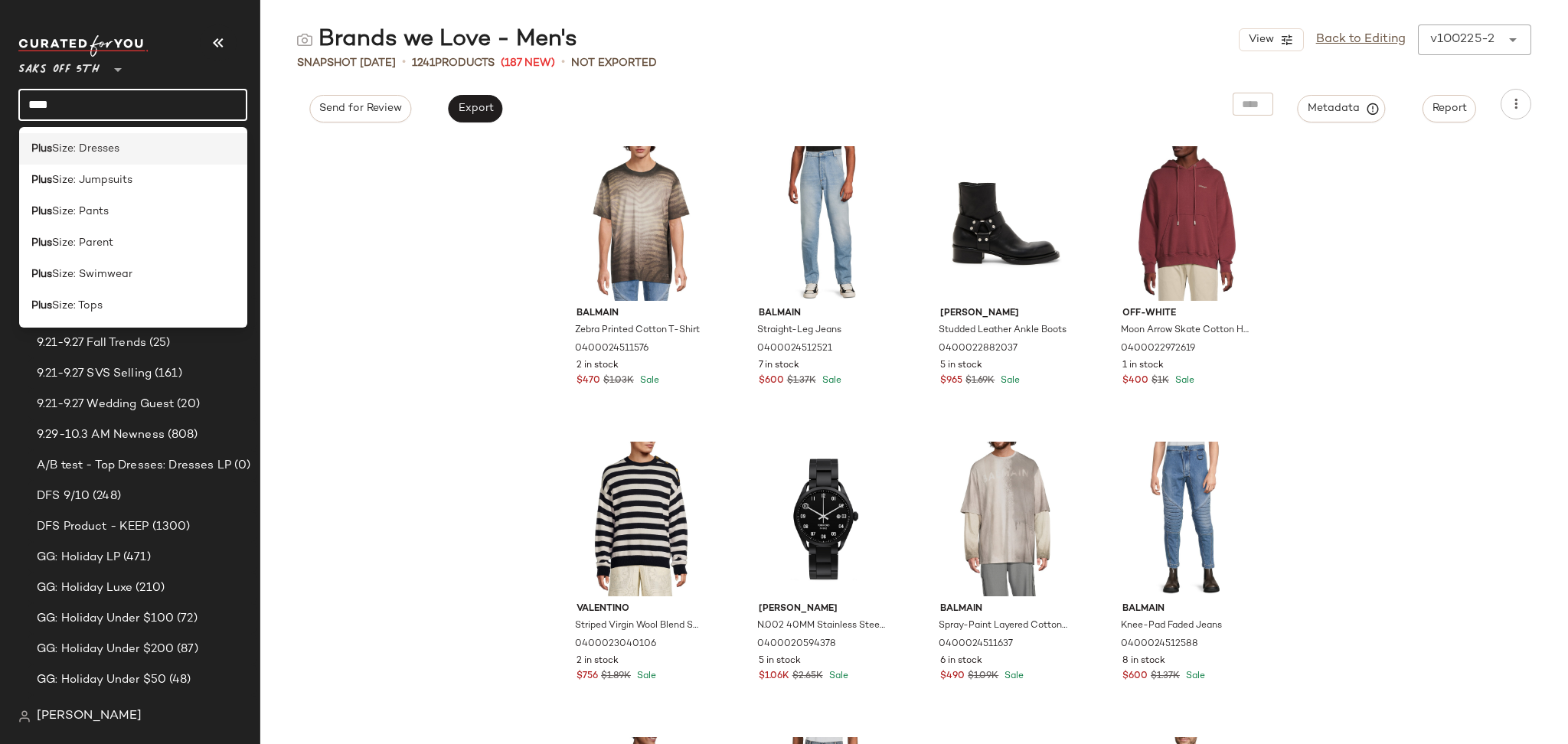
type input "****"
click at [144, 148] on div "Plus Size: Dresses" at bounding box center [134, 148] width 205 height 16
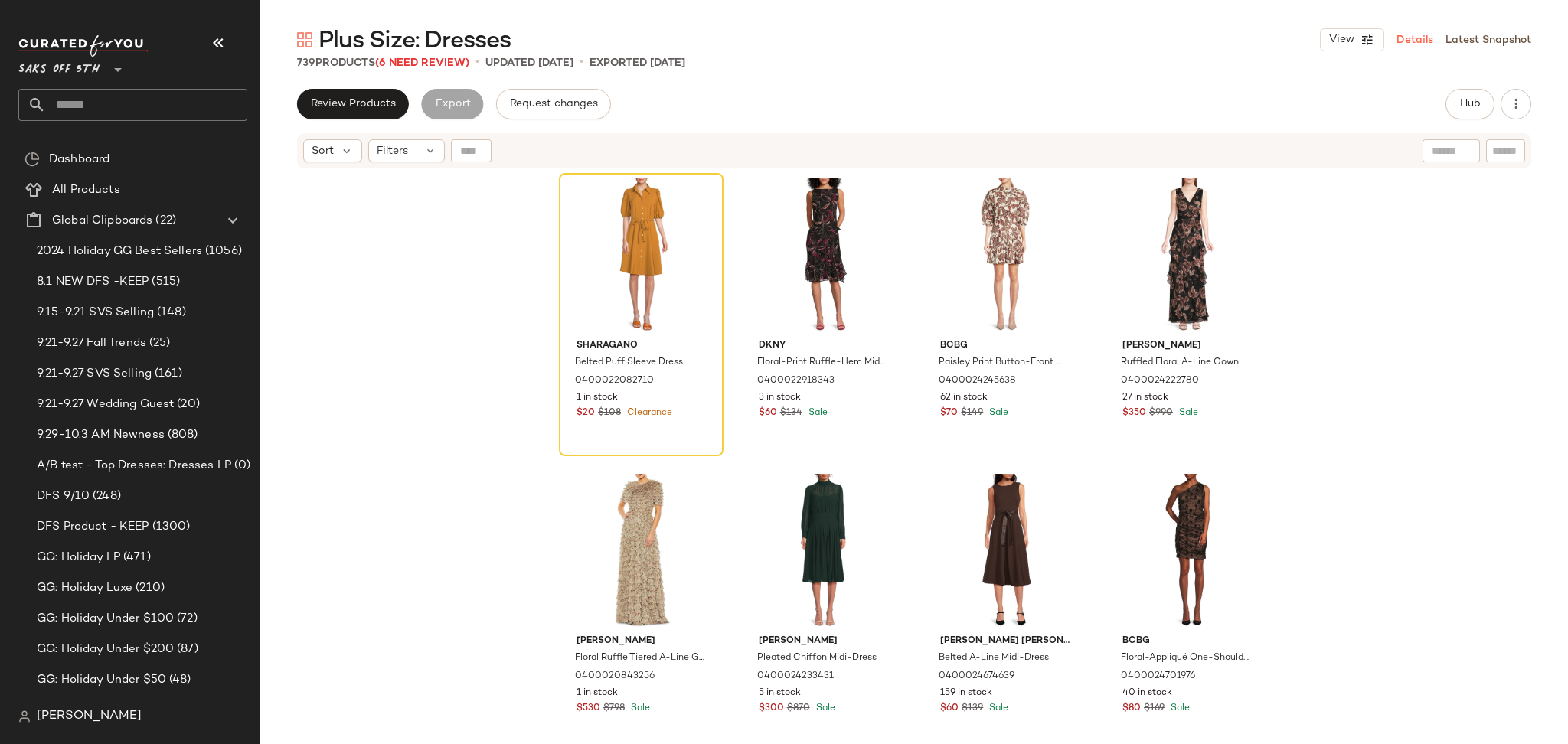
click at [1410, 41] on link "Details" at bounding box center [1414, 40] width 37 height 16
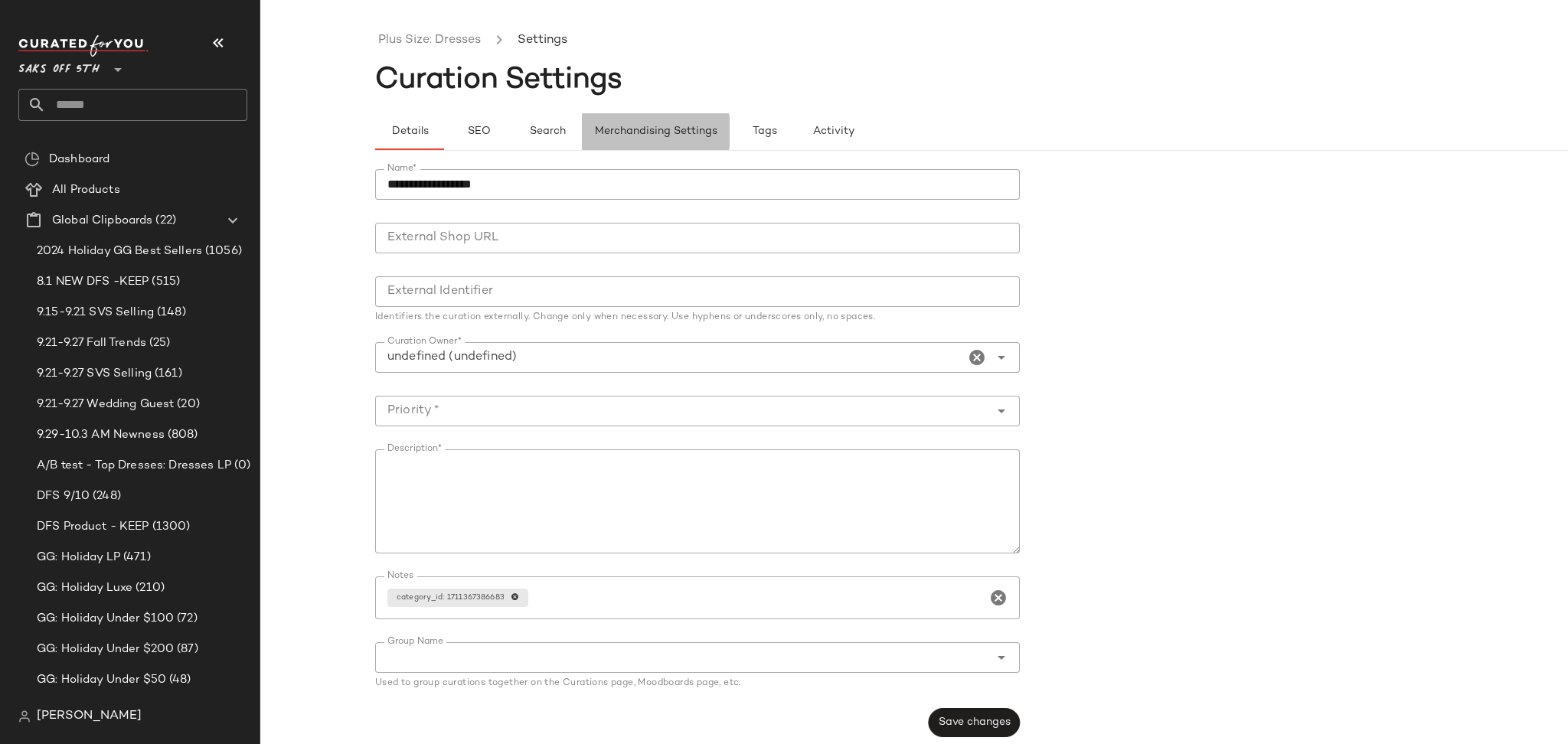
click at [695, 136] on span "Merchandising Settings" at bounding box center [656, 132] width 123 height 12
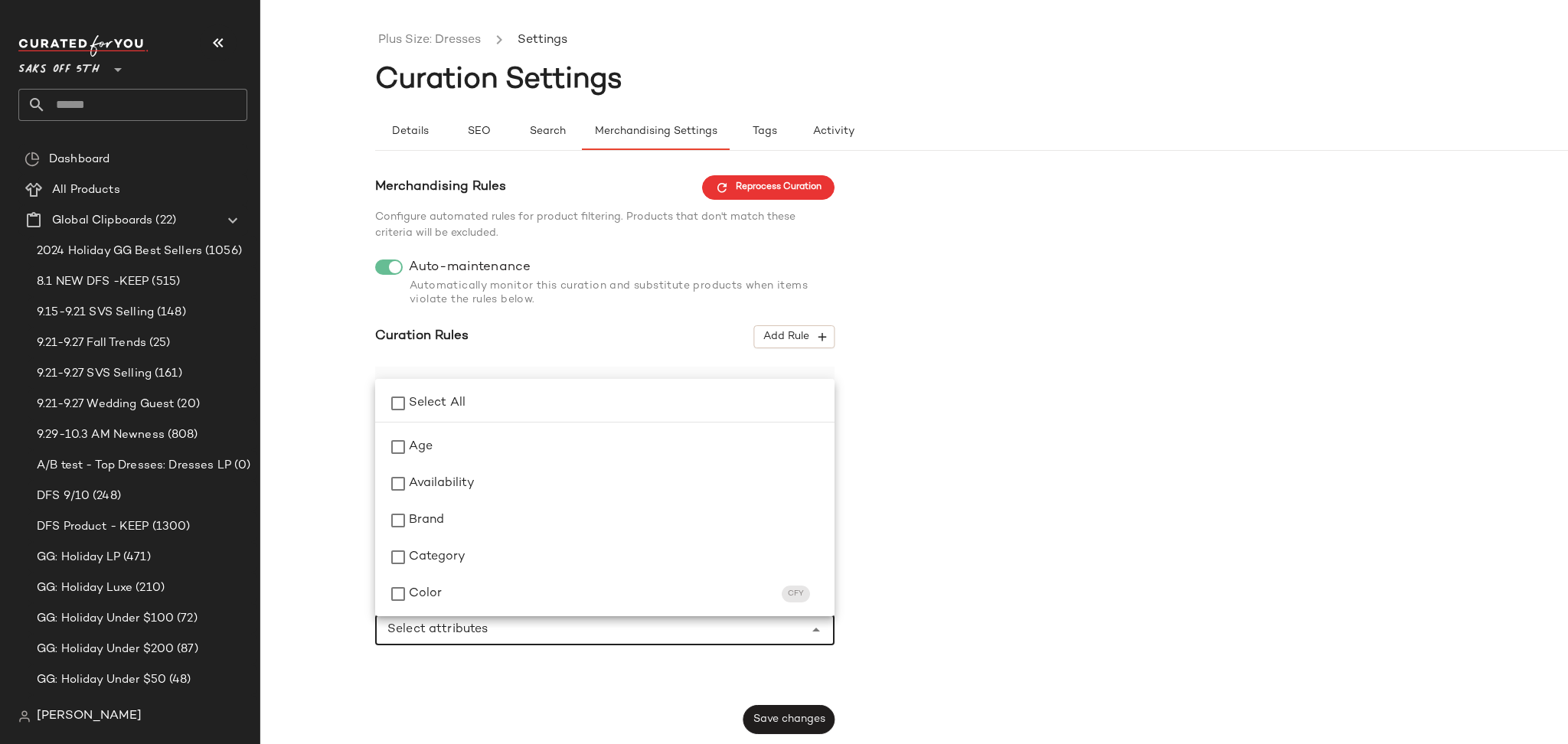
click at [588, 640] on div at bounding box center [589, 630] width 429 height 31
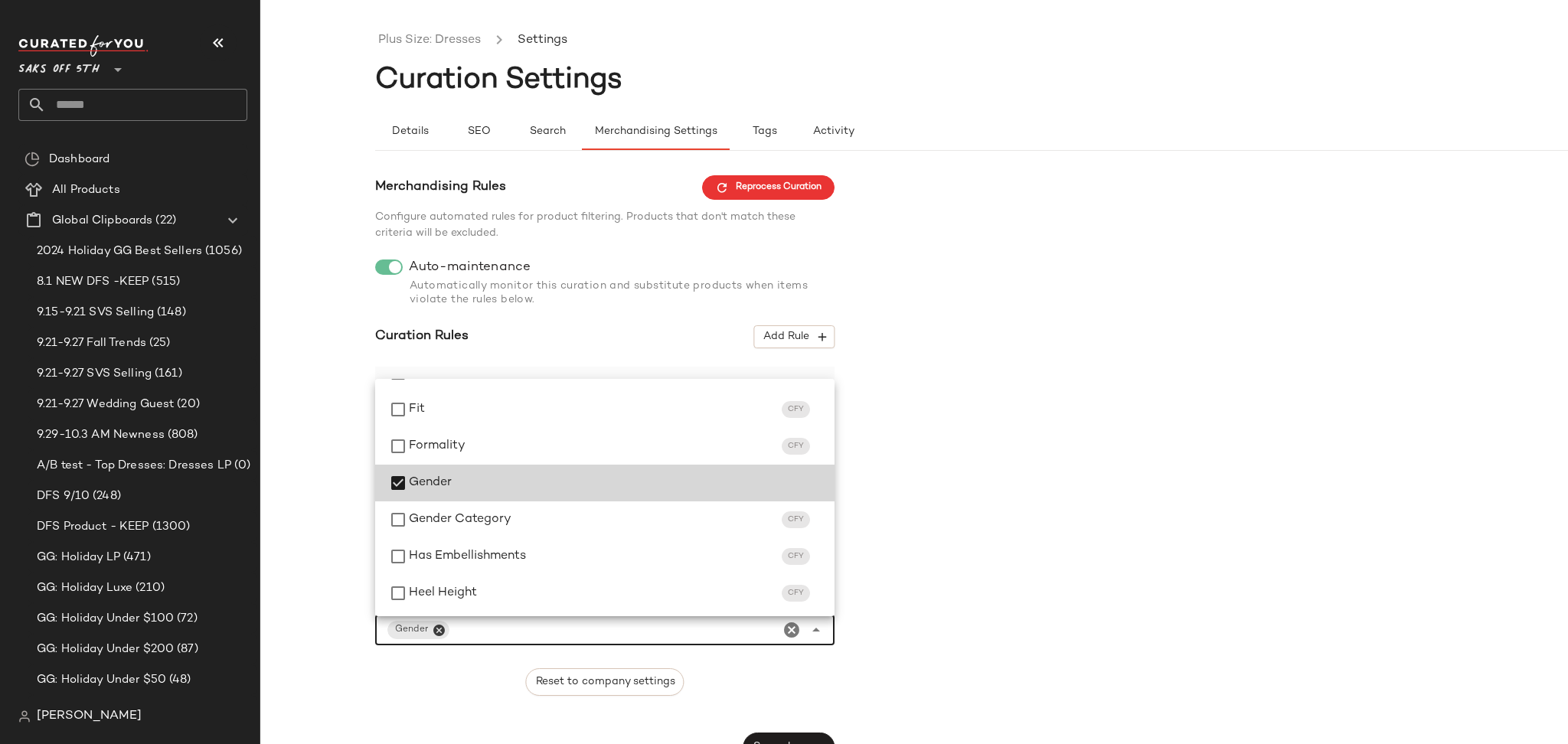
scroll to position [304, 0]
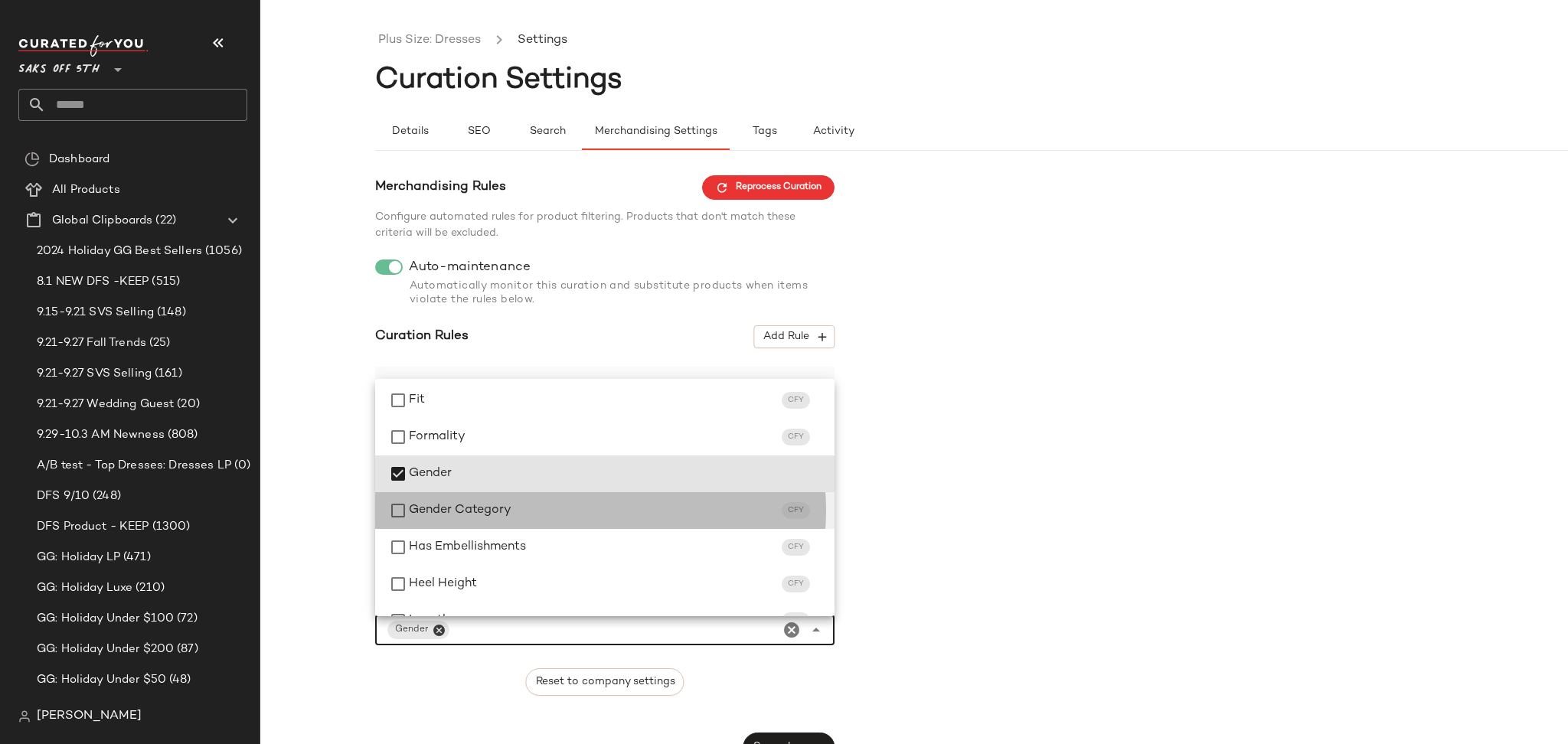
click at [400, 521] on div at bounding box center [397, 510] width 21 height 31
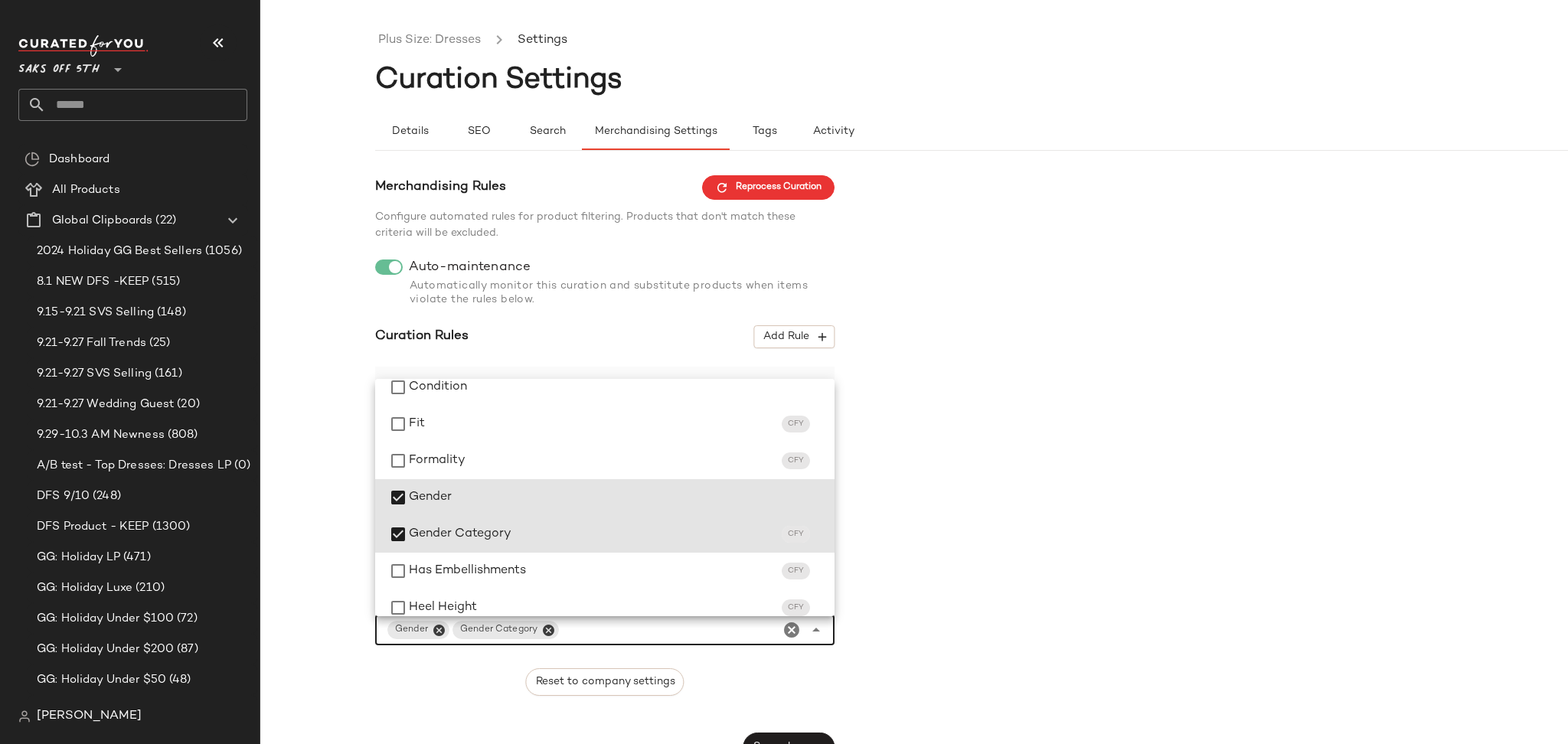
scroll to position [259, 0]
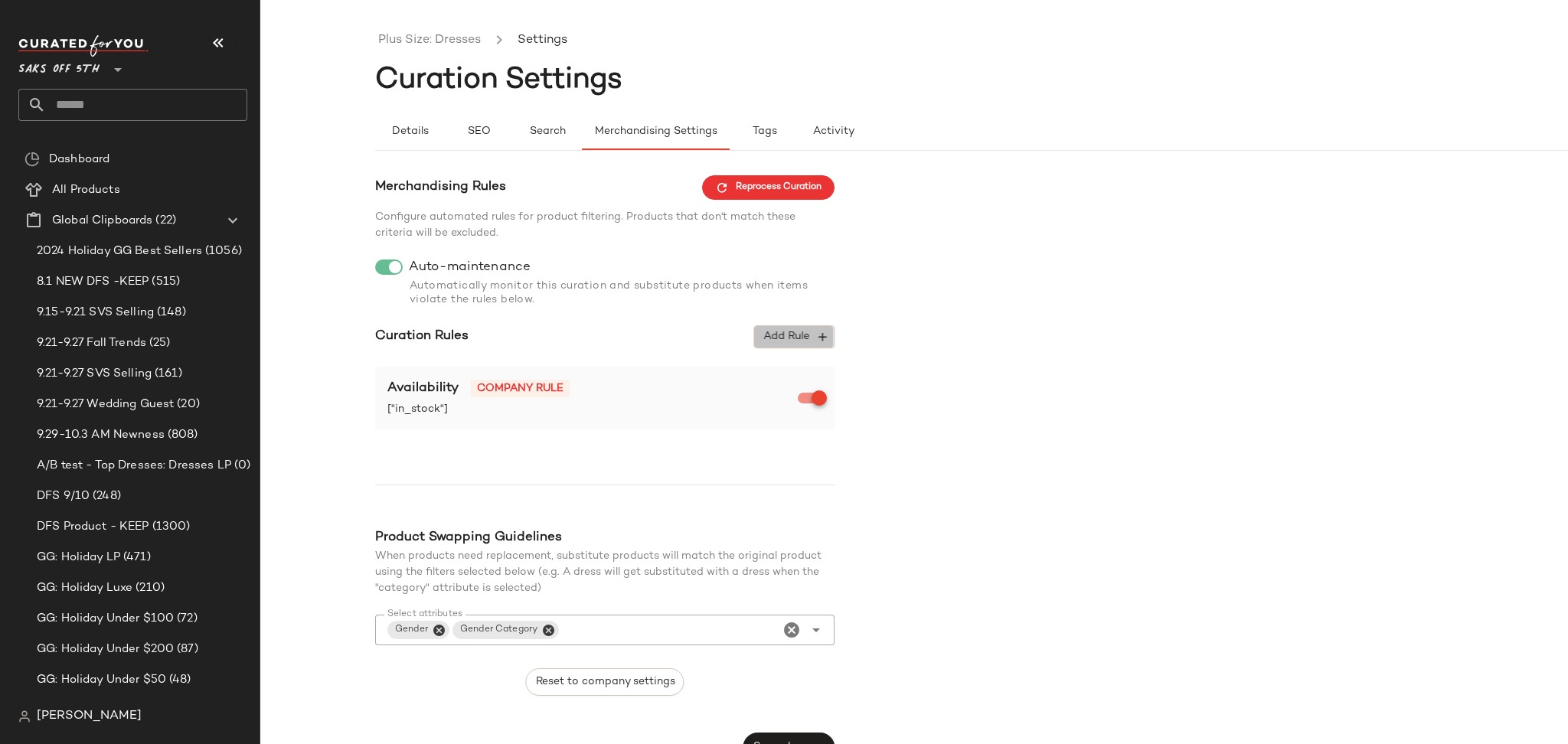
click at [797, 335] on span "Add Rule" at bounding box center [794, 336] width 63 height 14
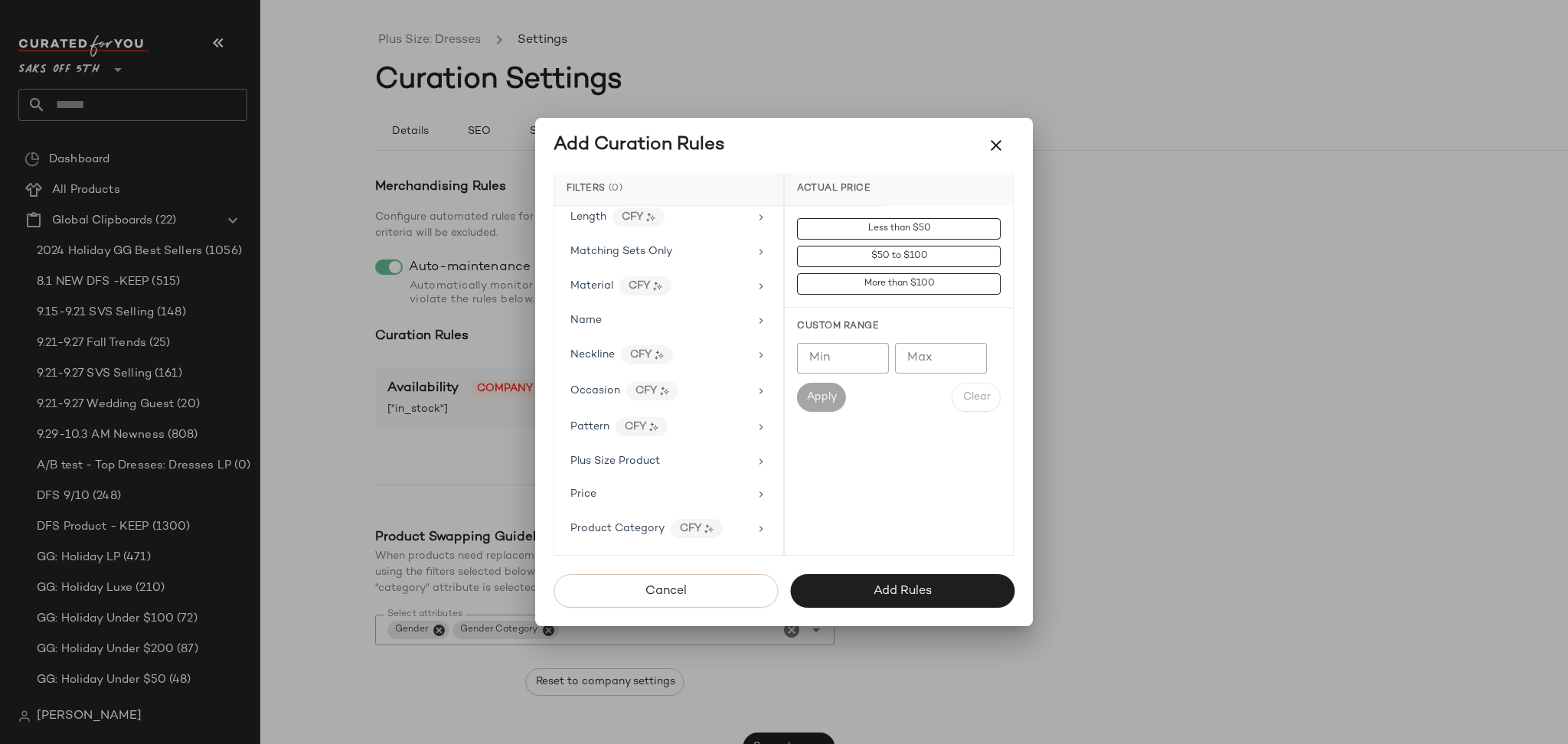
scroll to position [706, 0]
click at [687, 468] on div "Plus Size Product" at bounding box center [668, 453] width 217 height 30
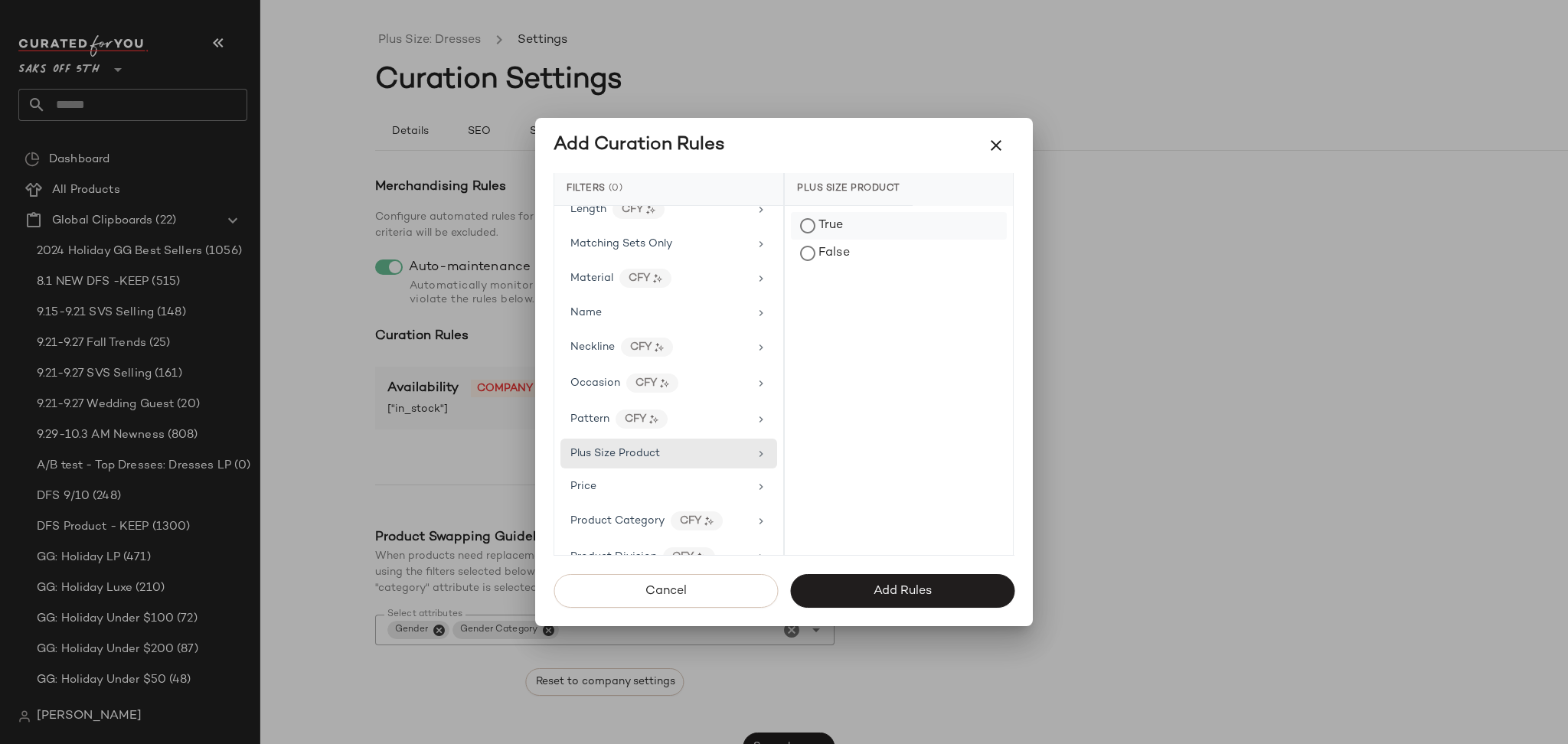
click at [808, 222] on div "True" at bounding box center [898, 226] width 216 height 27
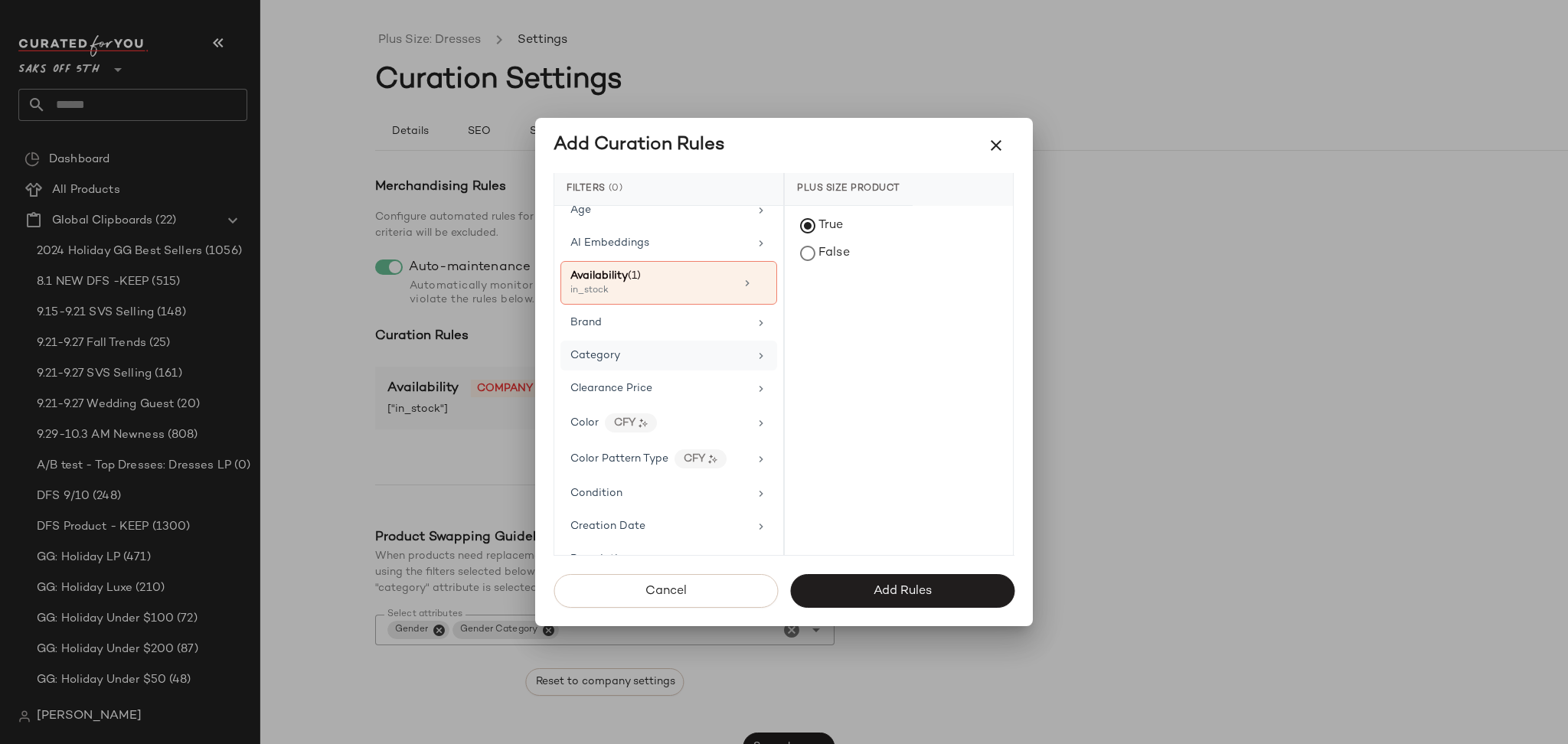
scroll to position [45, 0]
click at [689, 370] on div "Actual Price Age AI Embeddings Availability (1) in_stock Brand Category Clearan…" at bounding box center [668, 380] width 229 height 349
click at [710, 359] on div "Category" at bounding box center [659, 354] width 178 height 16
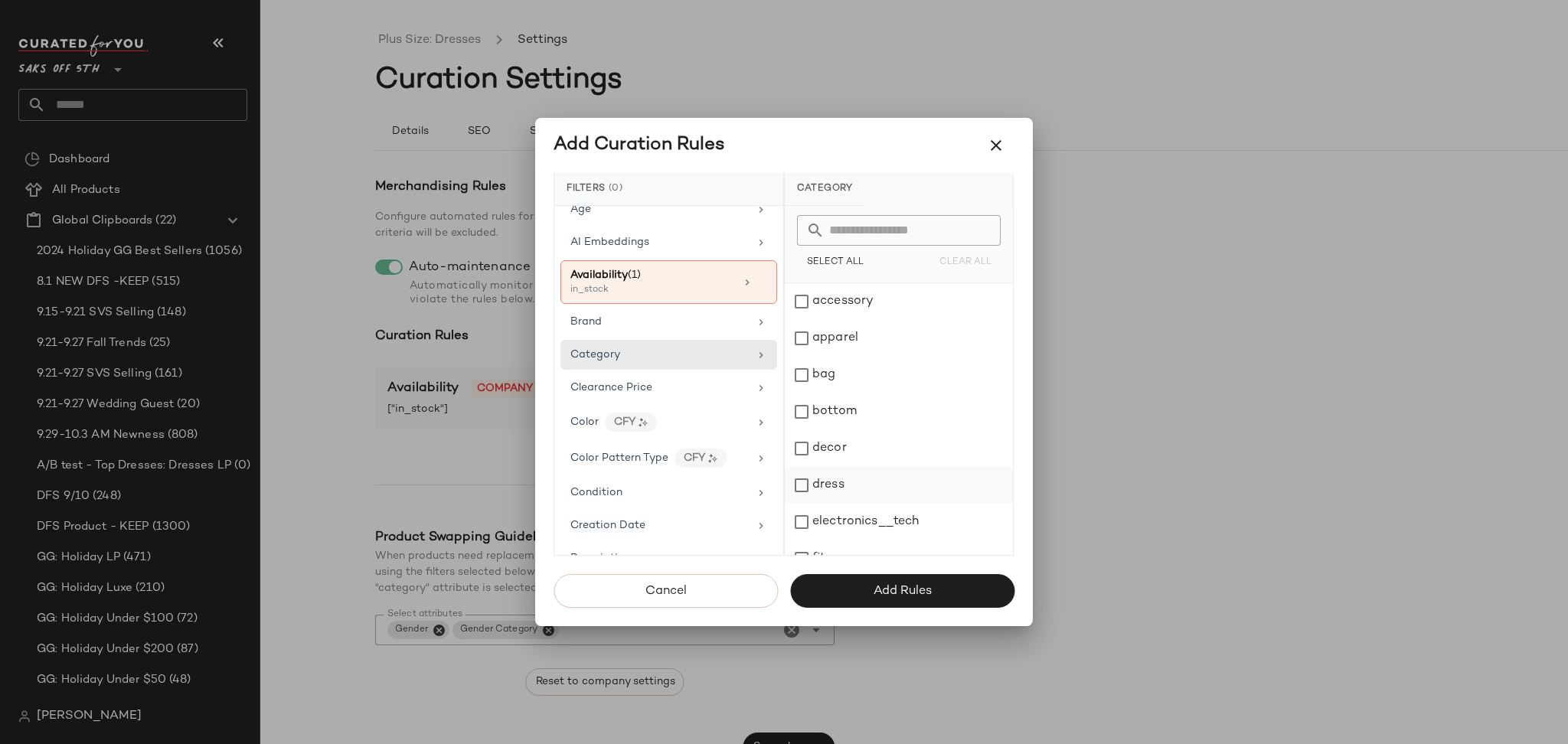
click at [808, 480] on div "dress" at bounding box center [898, 485] width 228 height 37
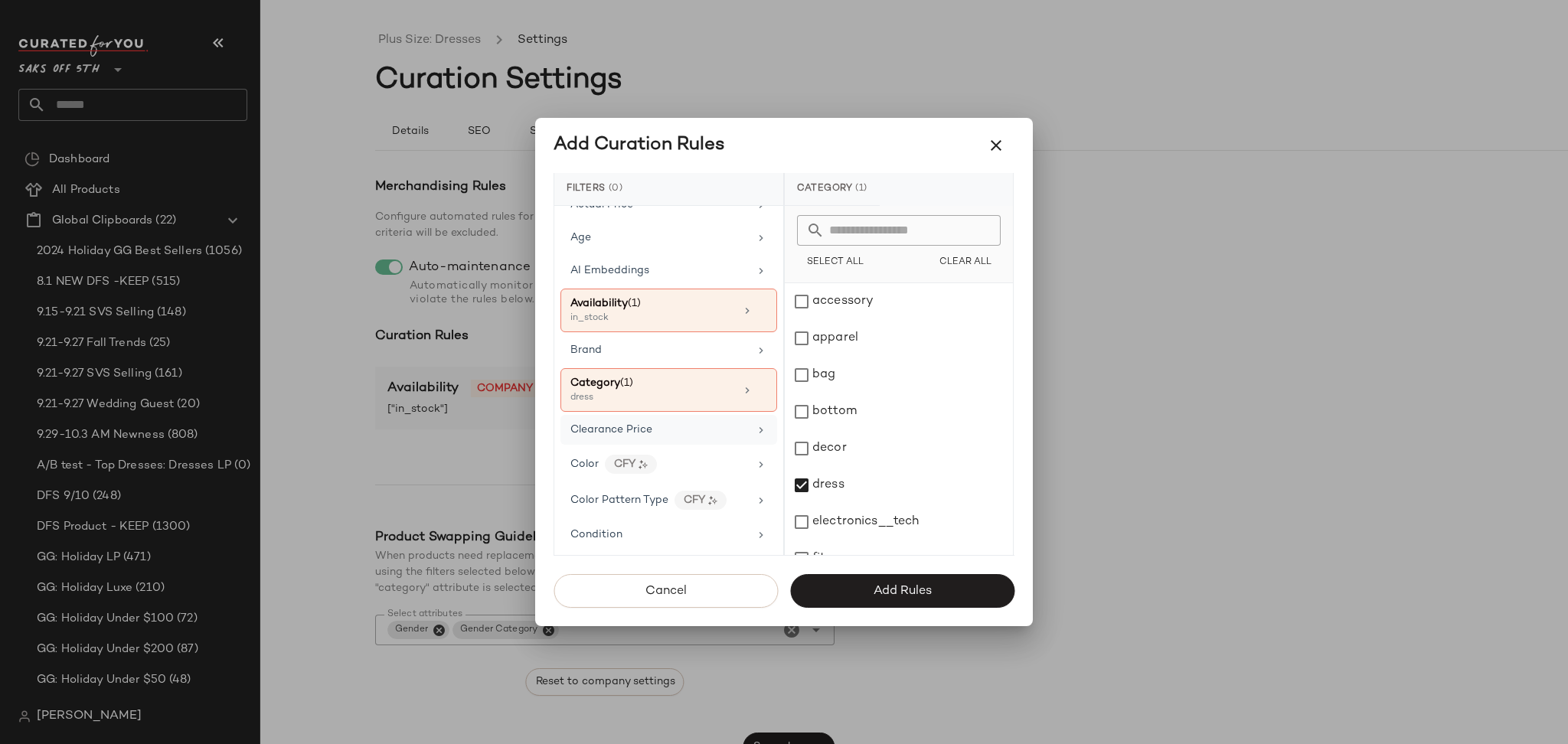
scroll to position [0, 0]
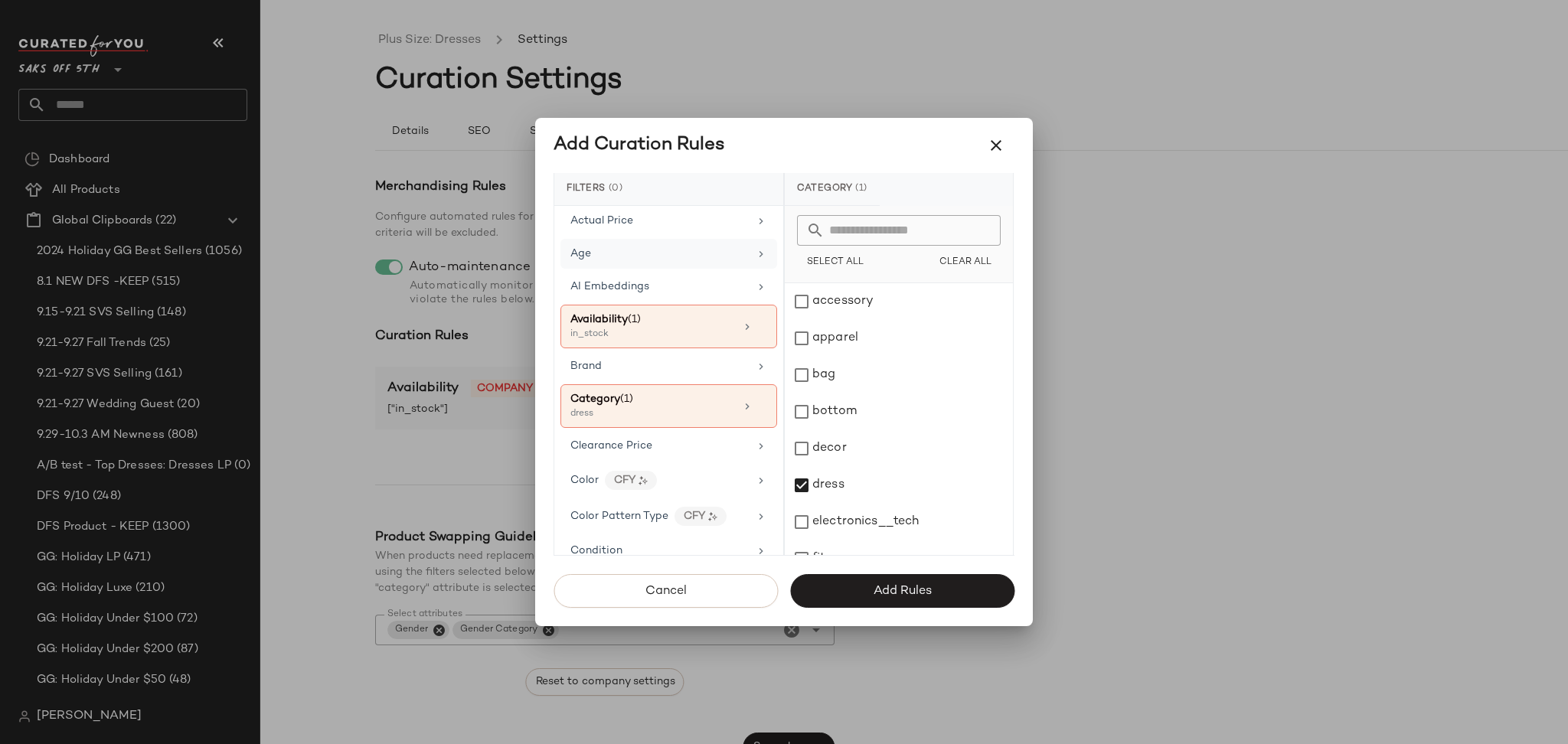
click at [666, 258] on div "Age" at bounding box center [659, 253] width 178 height 16
click at [808, 300] on div "adult" at bounding box center [898, 301] width 228 height 37
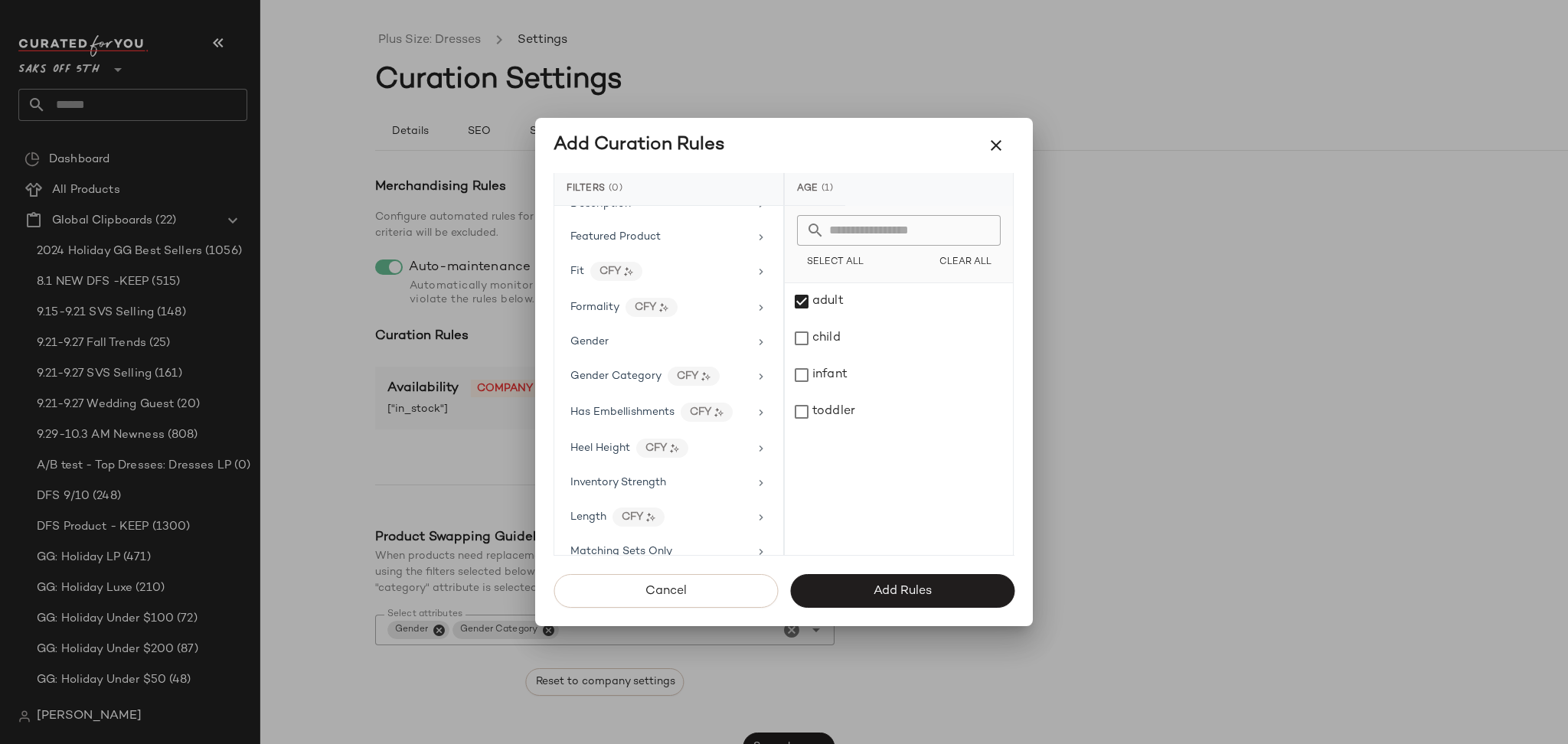
scroll to position [427, 0]
click at [695, 338] on div "Gender" at bounding box center [659, 341] width 178 height 16
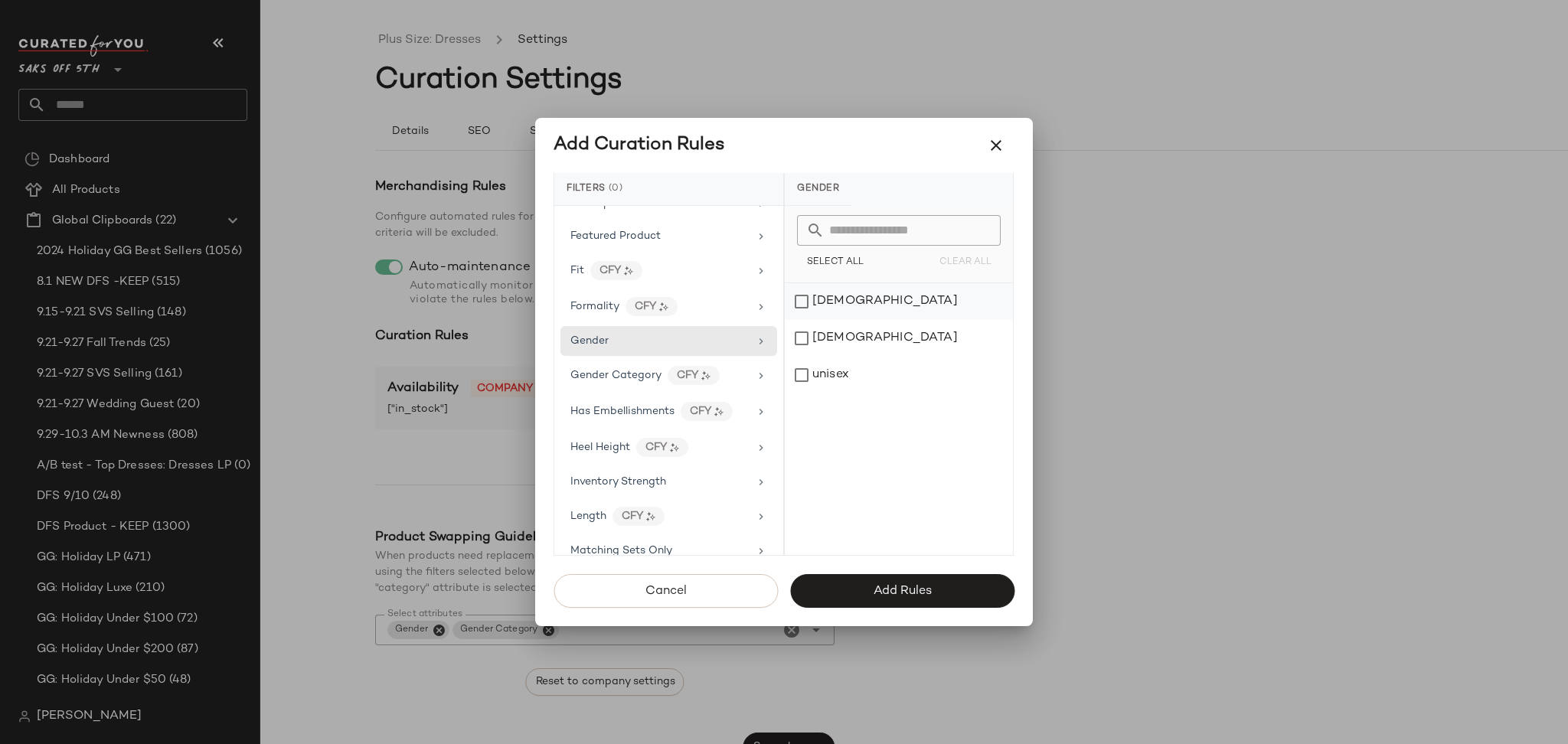
click at [801, 306] on div "[DEMOGRAPHIC_DATA]" at bounding box center [898, 301] width 228 height 37
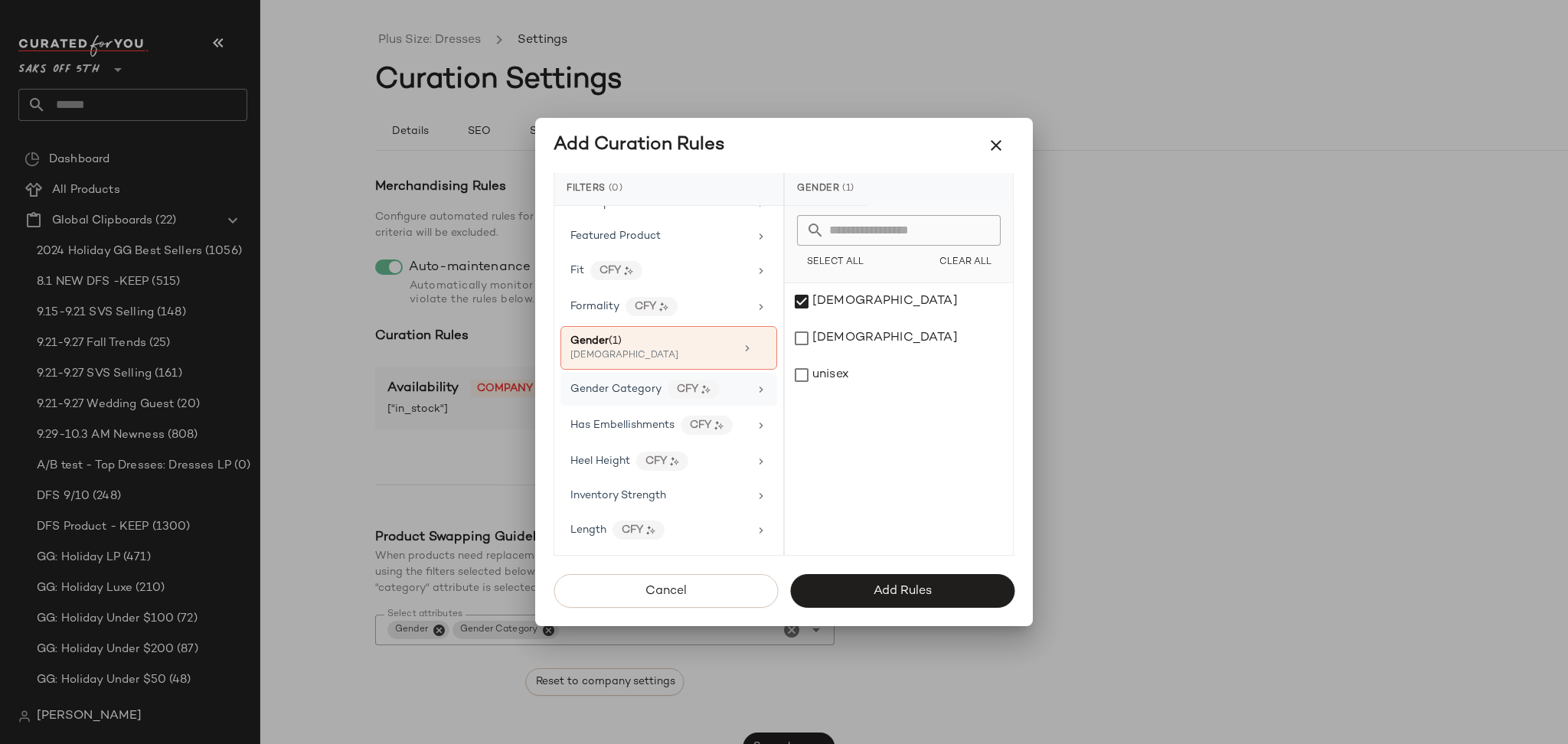
click at [731, 395] on div "Gender Category CFY" at bounding box center [659, 389] width 178 height 19
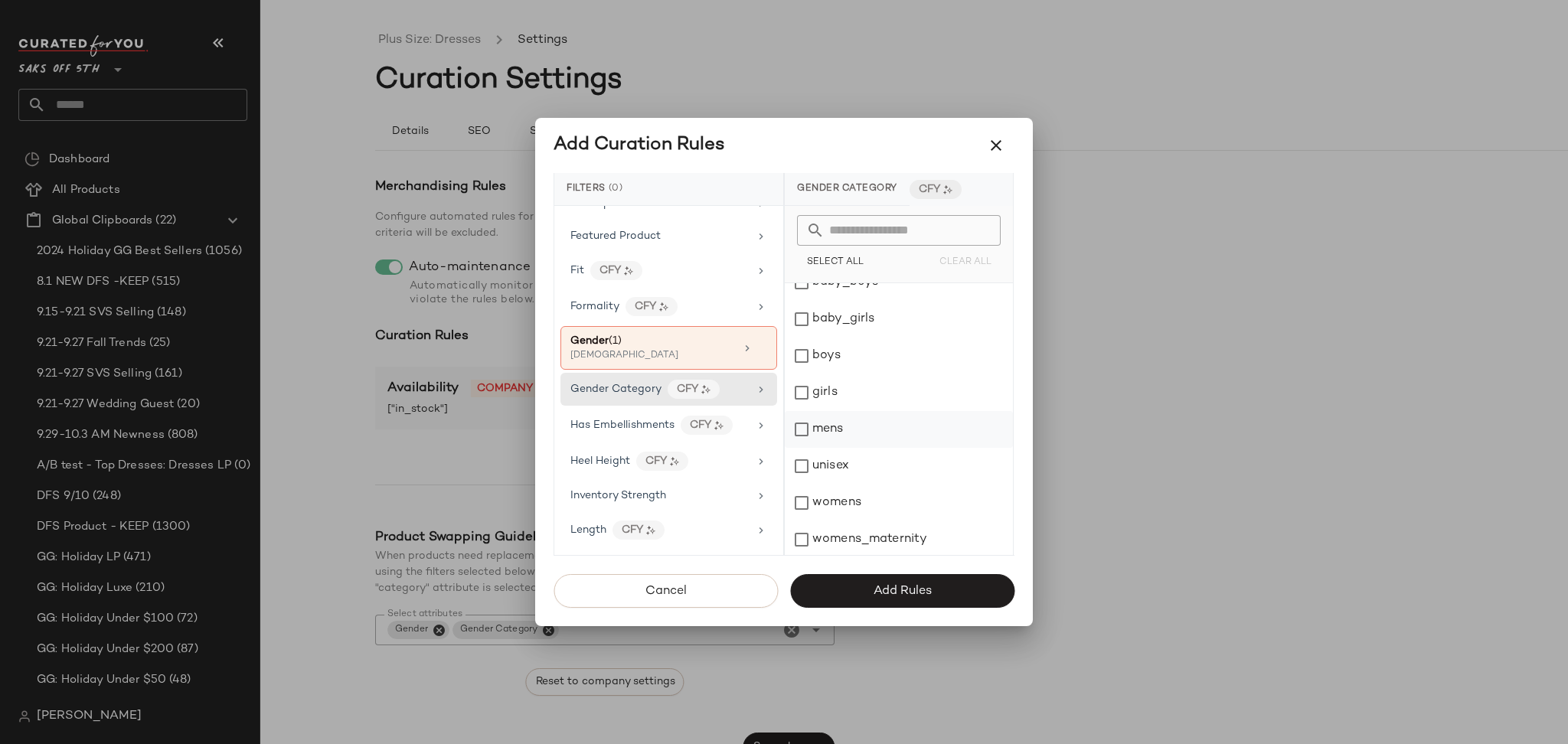
scroll to position [21, 0]
click at [797, 508] on div "womens" at bounding box center [898, 500] width 228 height 37
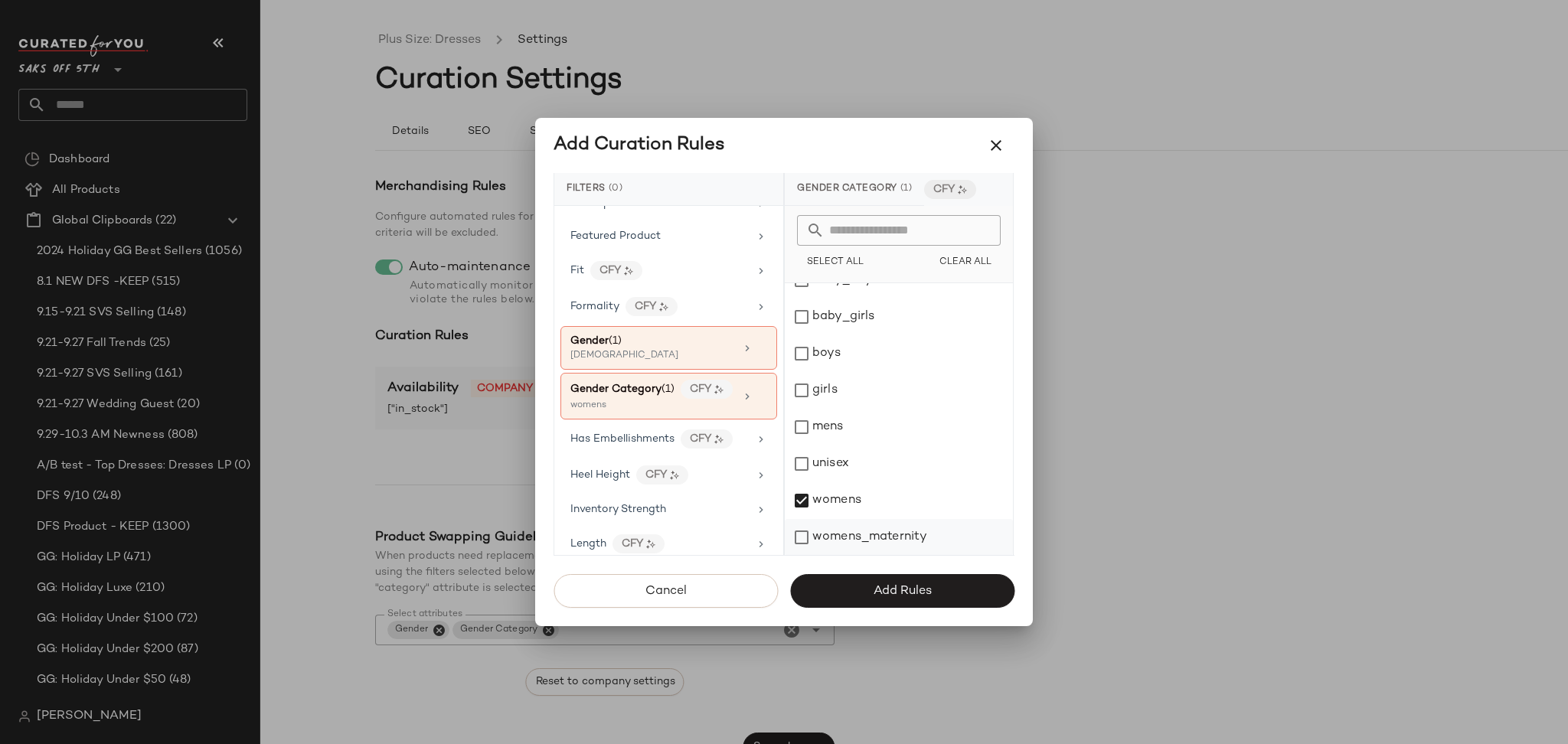
click at [806, 541] on div "womens_maternity" at bounding box center [898, 537] width 228 height 37
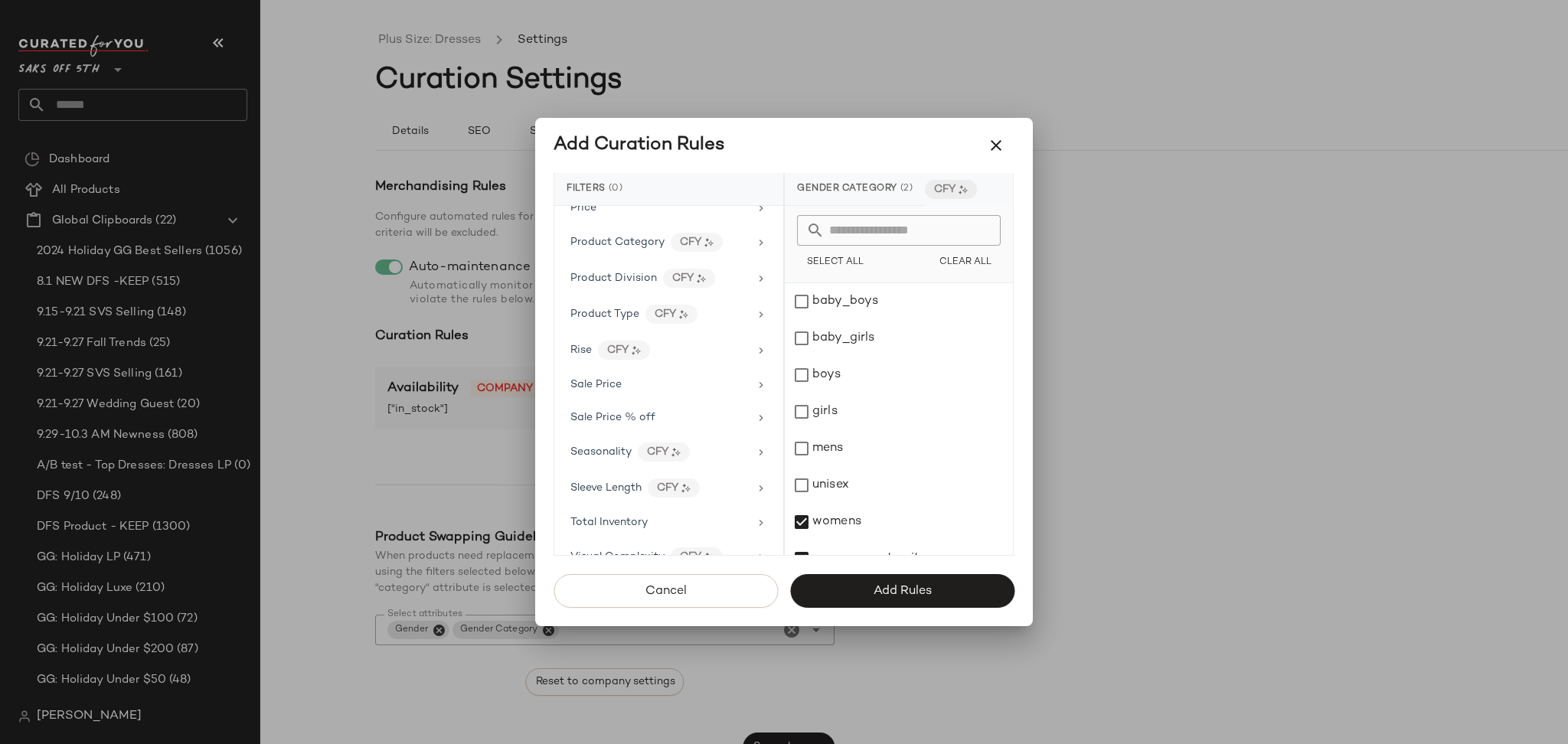
scroll to position [1079, 0]
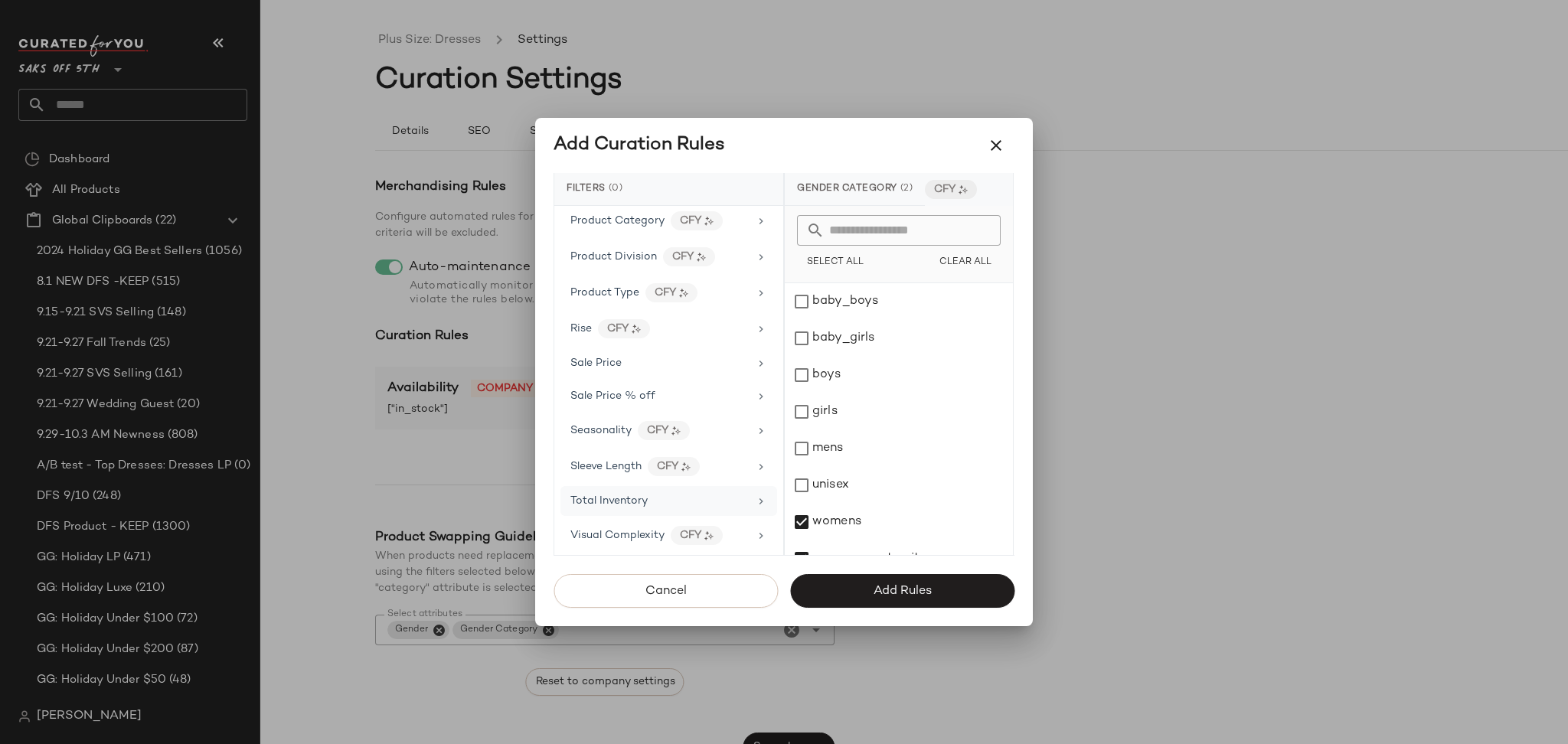
click at [646, 503] on div "Total Inventory" at bounding box center [659, 501] width 178 height 16
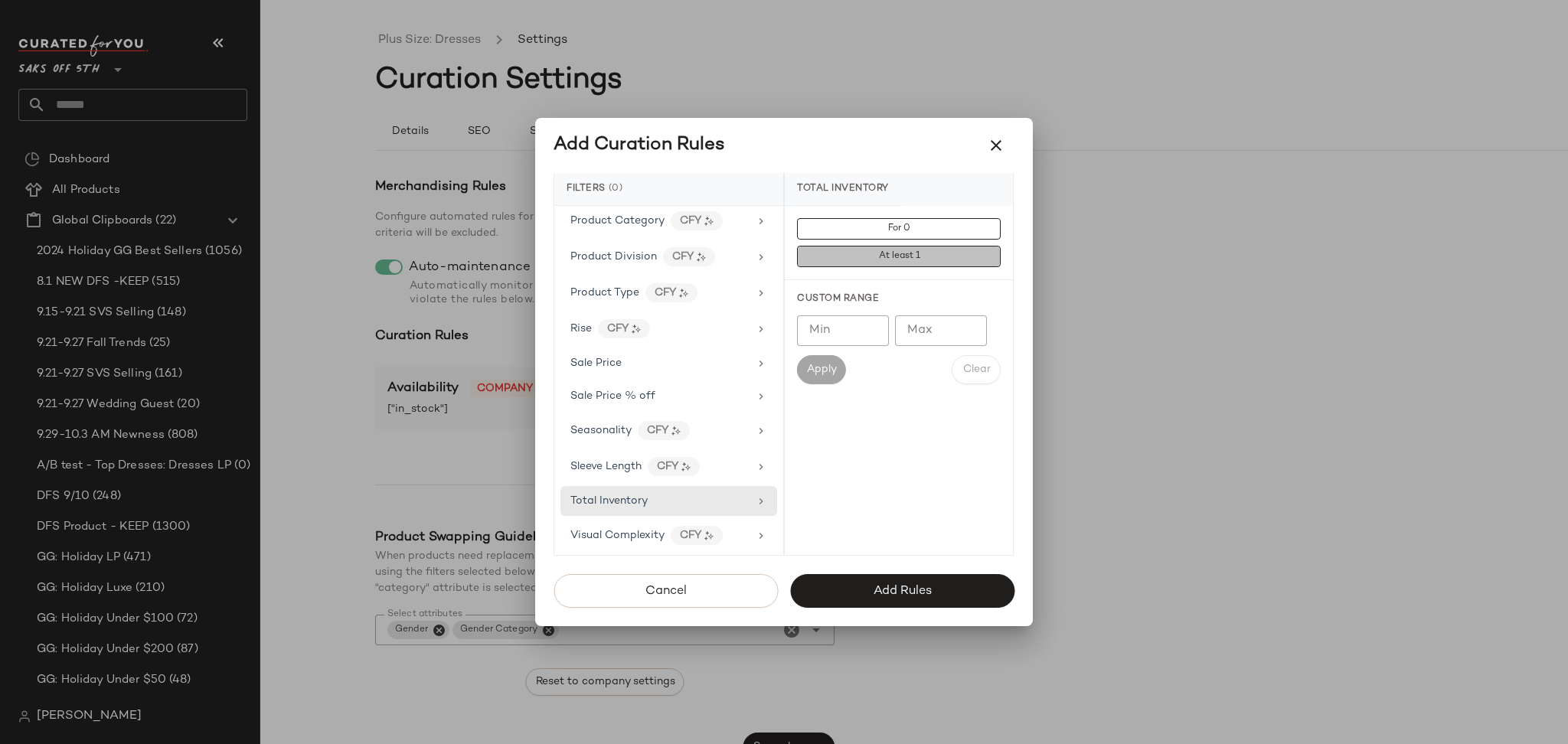
click at [885, 256] on span "At least 1" at bounding box center [897, 256] width 42 height 11
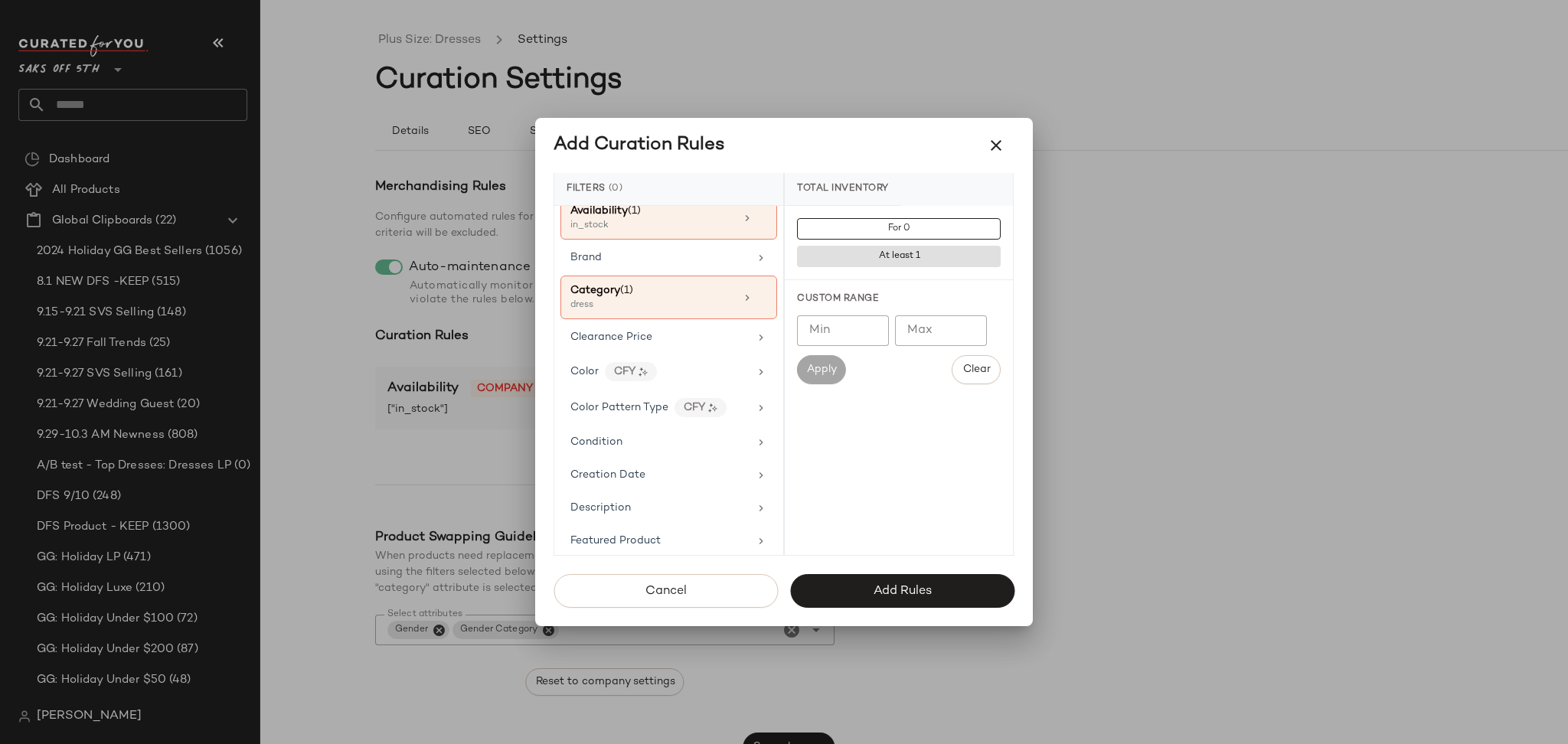
scroll to position [110, 0]
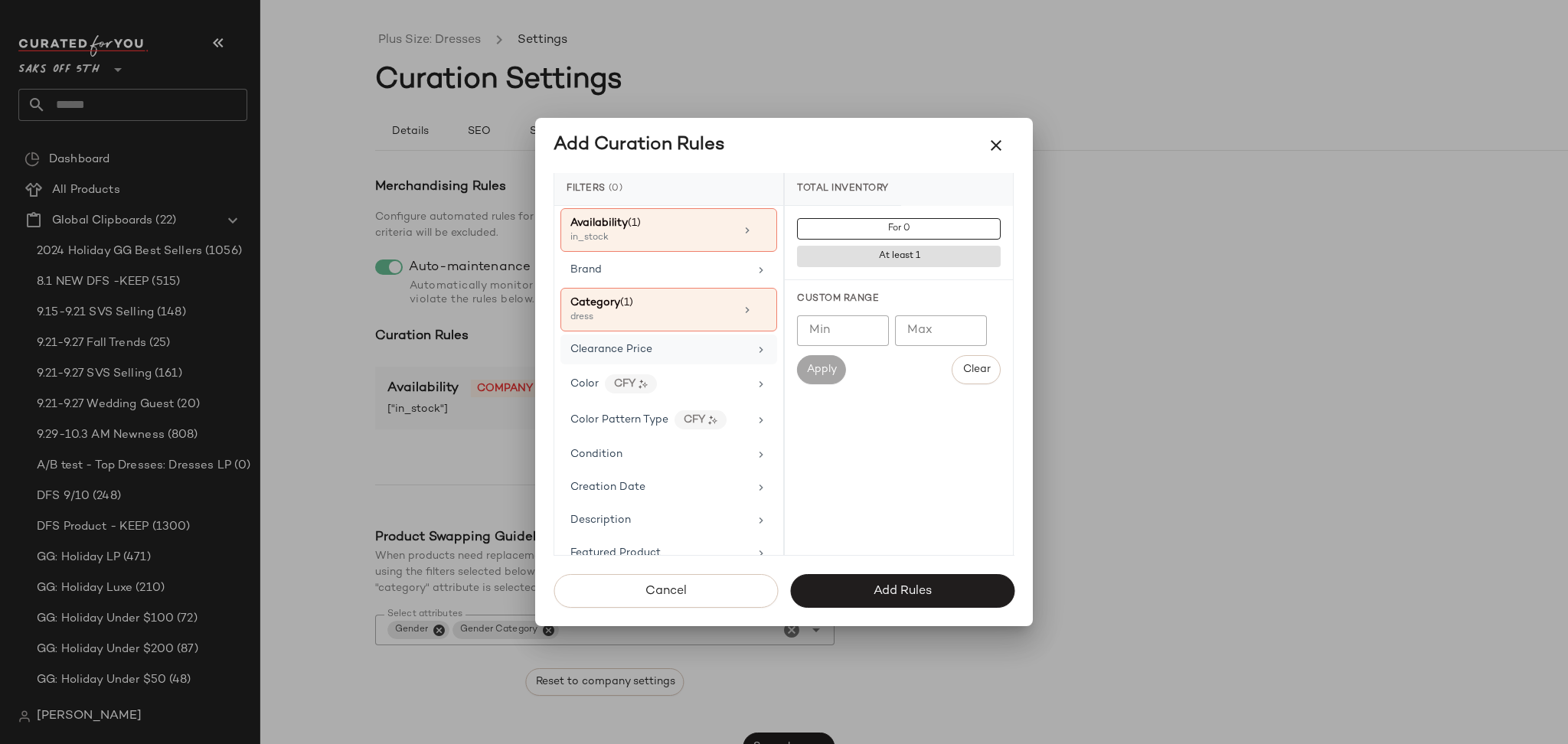
click at [670, 360] on div "Clearance Price" at bounding box center [668, 349] width 217 height 30
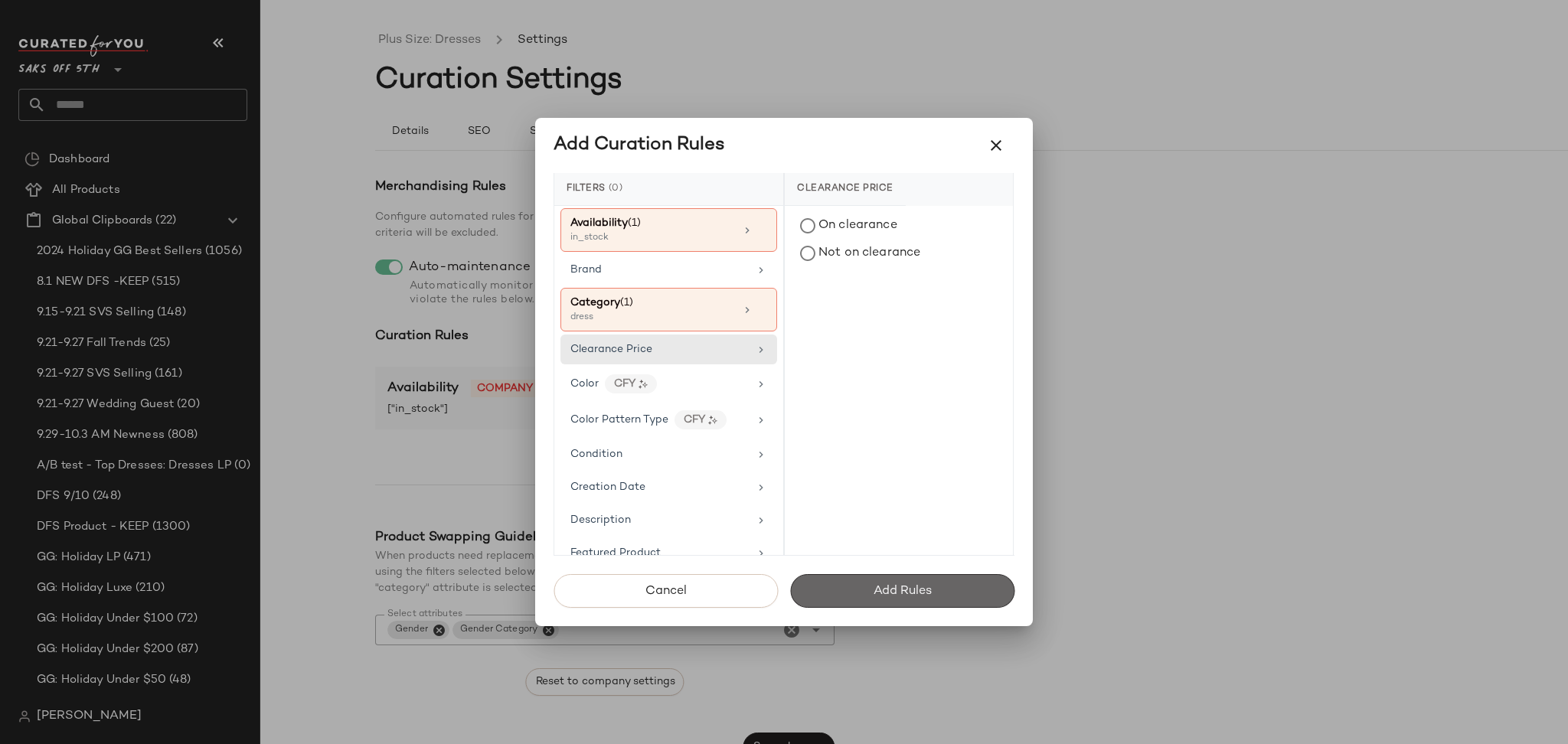
click at [852, 580] on button "Add Rules" at bounding box center [902, 590] width 224 height 33
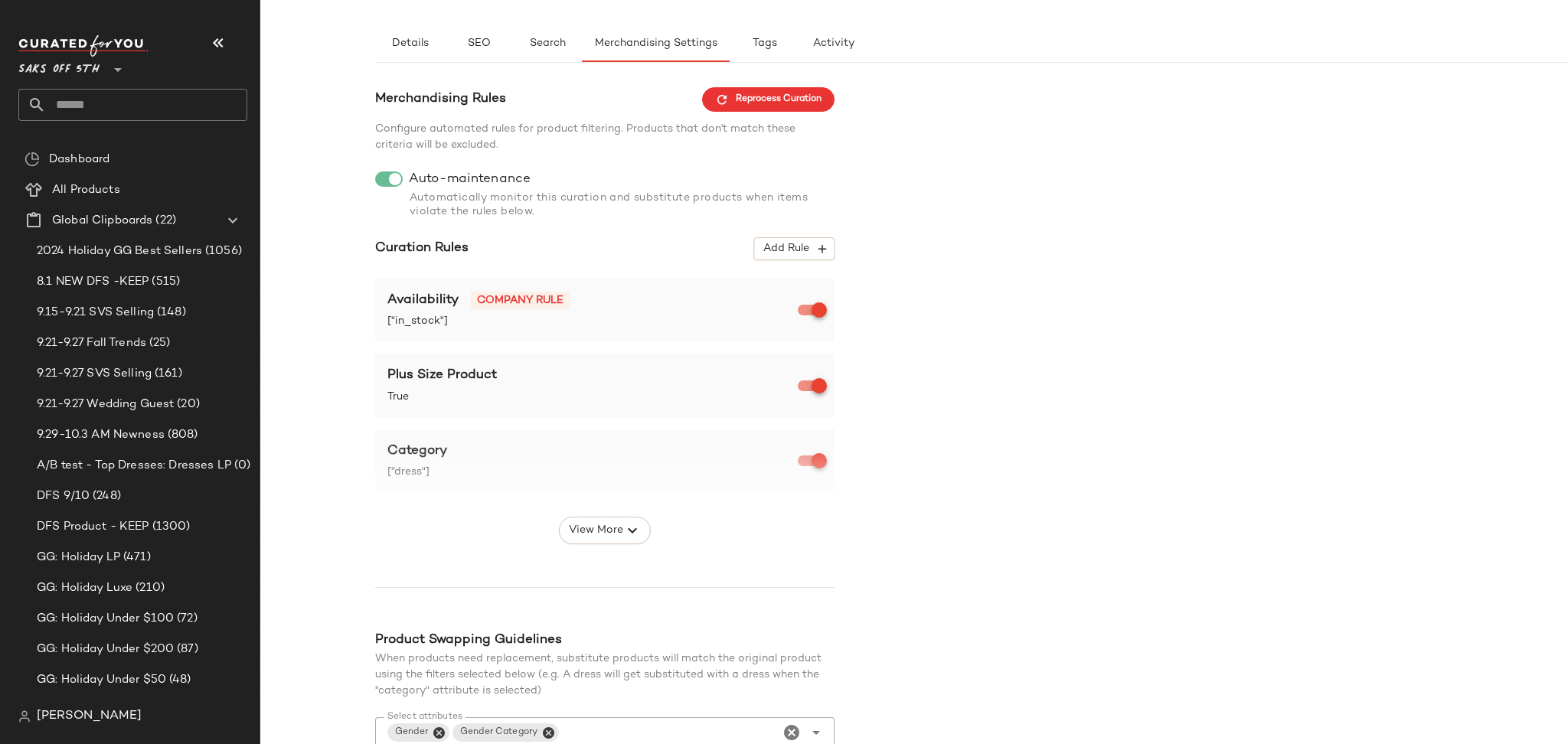
scroll to position [89, 0]
click at [629, 534] on icon "button" at bounding box center [632, 529] width 18 height 18
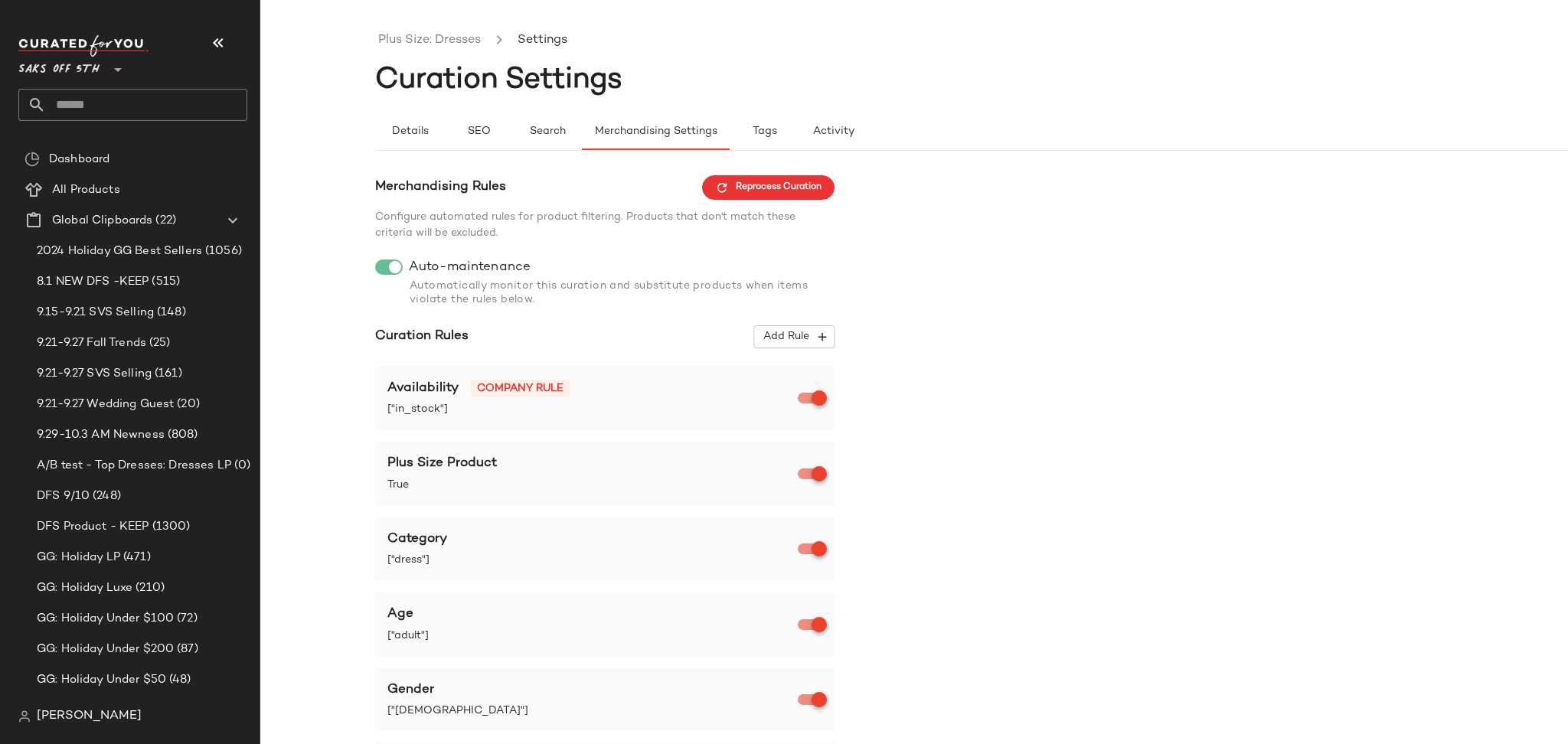
scroll to position [520, 0]
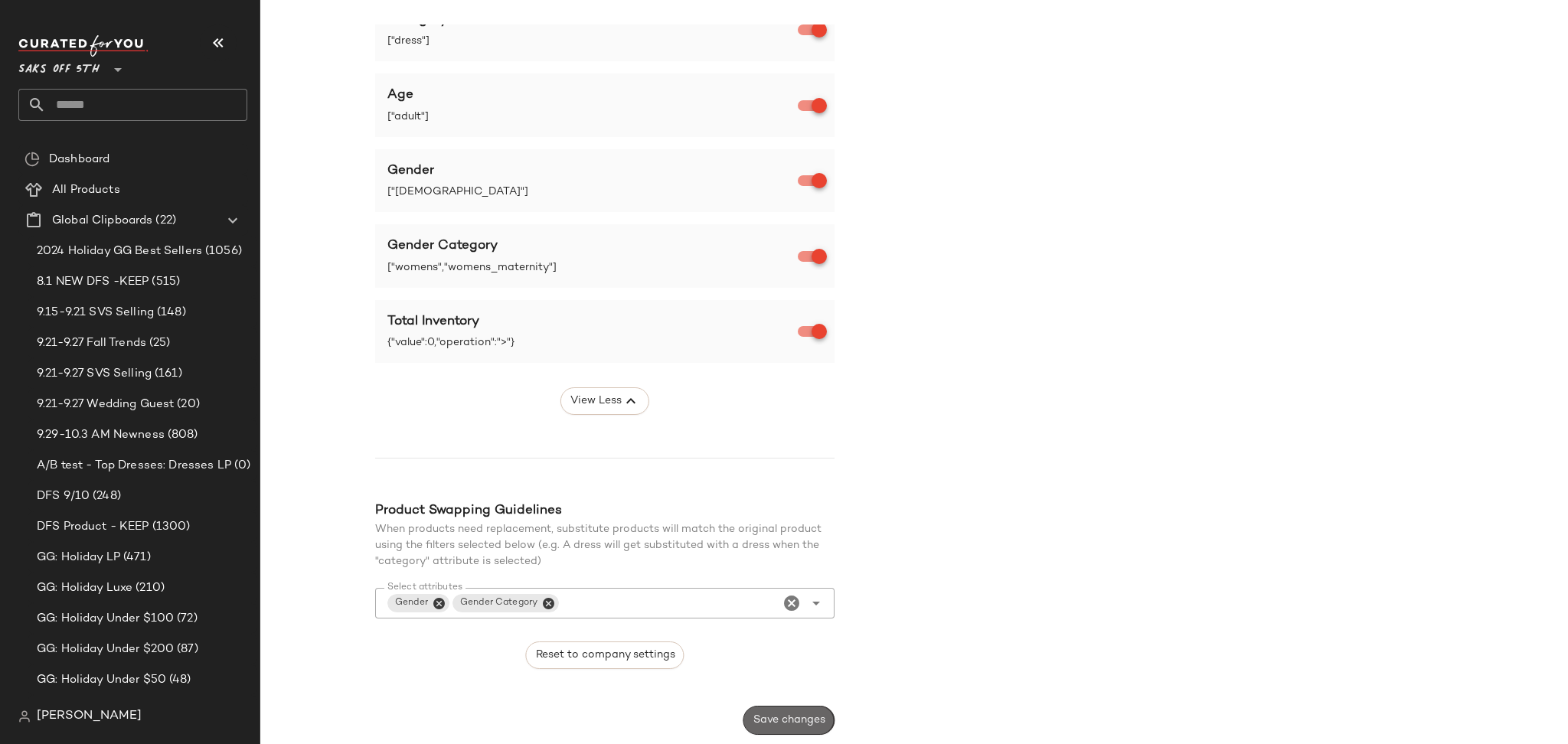
click at [772, 709] on button "Save changes" at bounding box center [789, 720] width 91 height 29
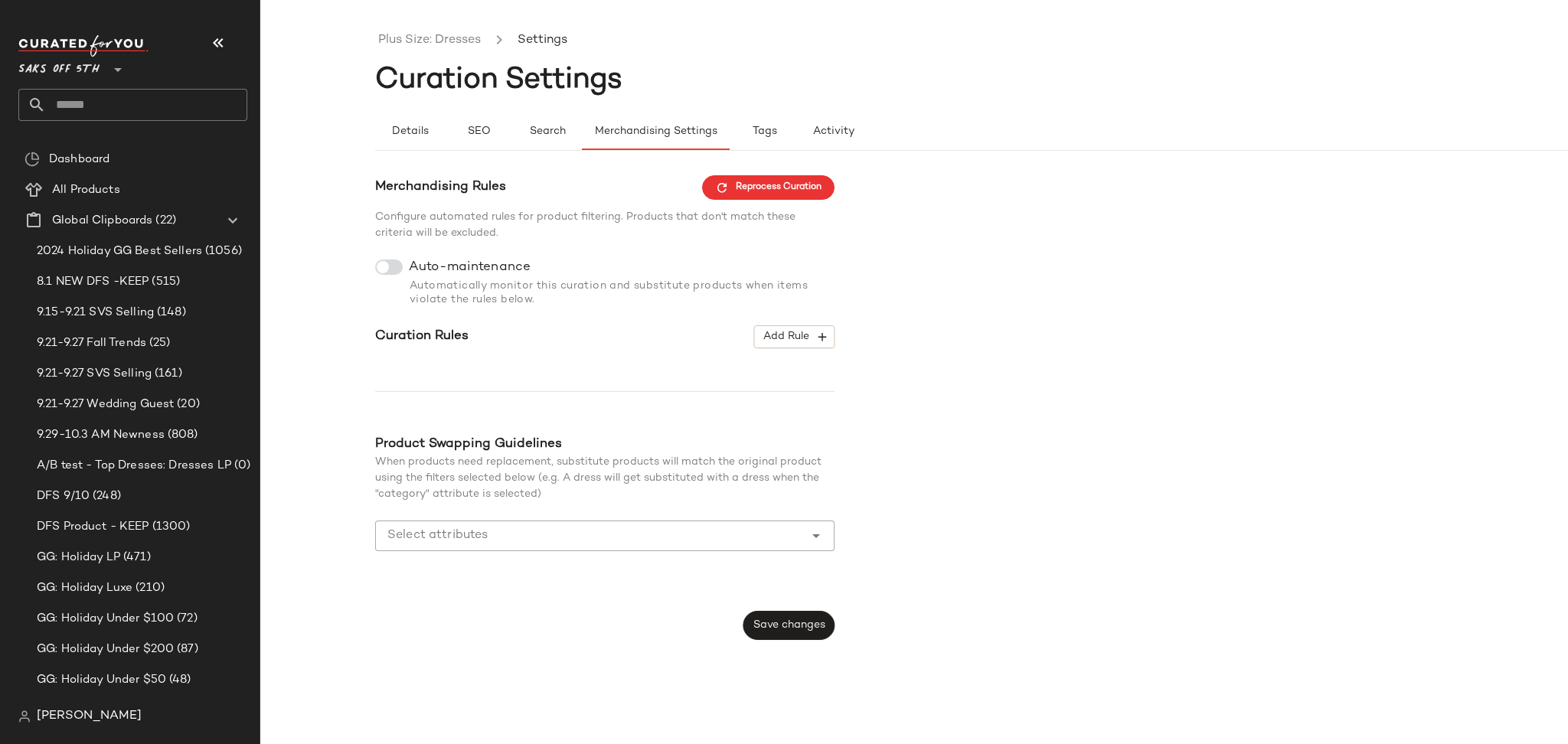
scroll to position [0, 0]
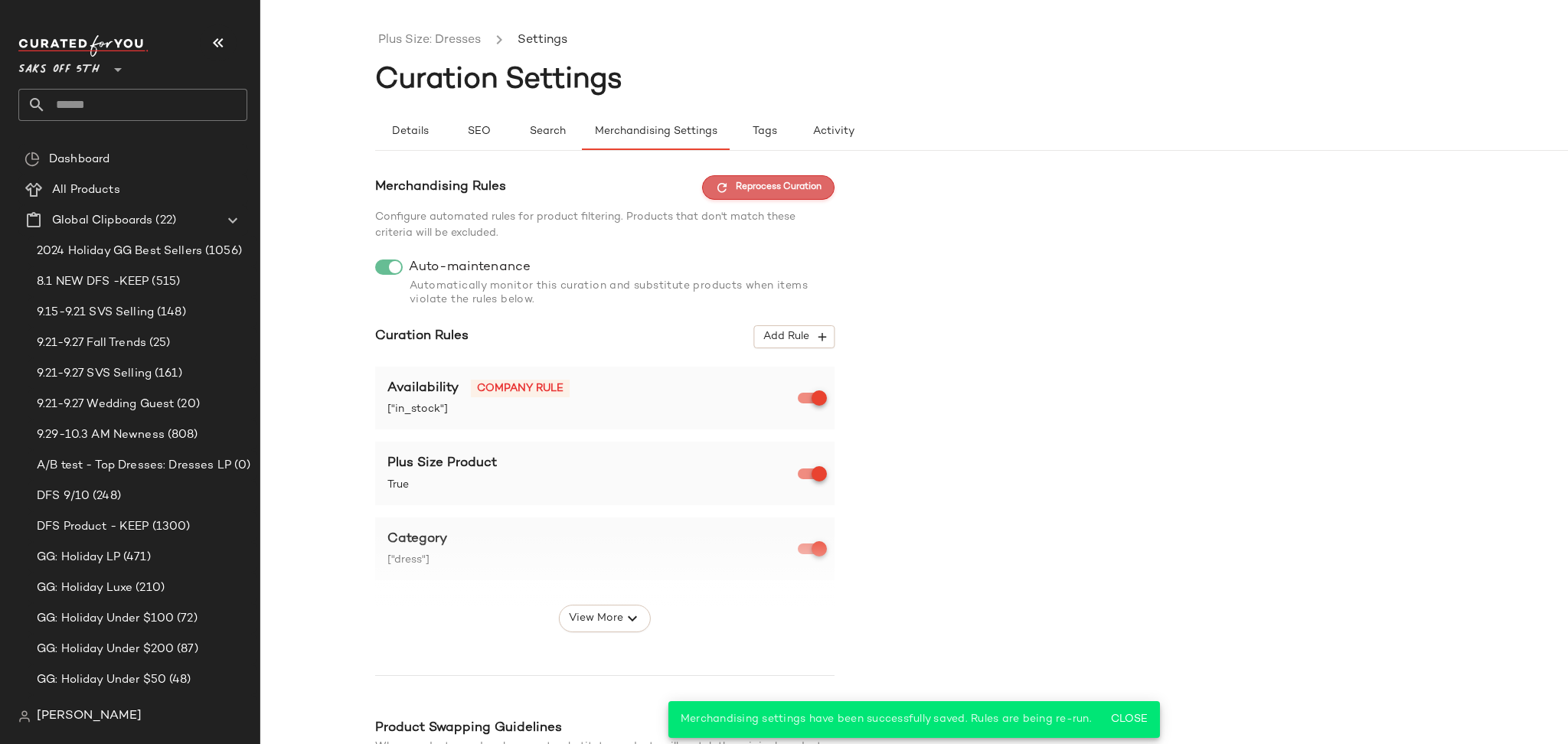
click at [743, 185] on span "Reprocess Curation" at bounding box center [768, 187] width 106 height 14
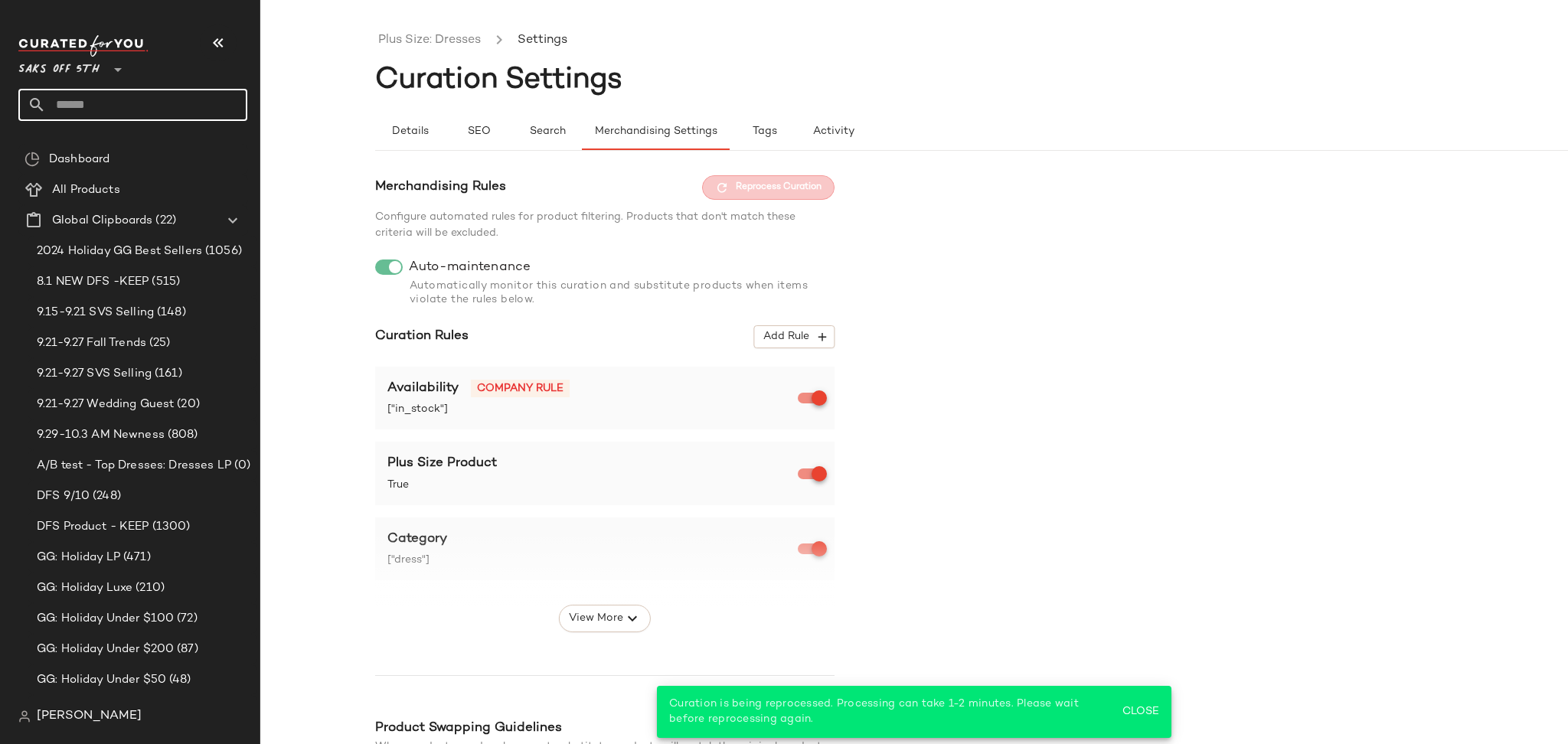
click at [119, 111] on input "text" at bounding box center [146, 105] width 201 height 33
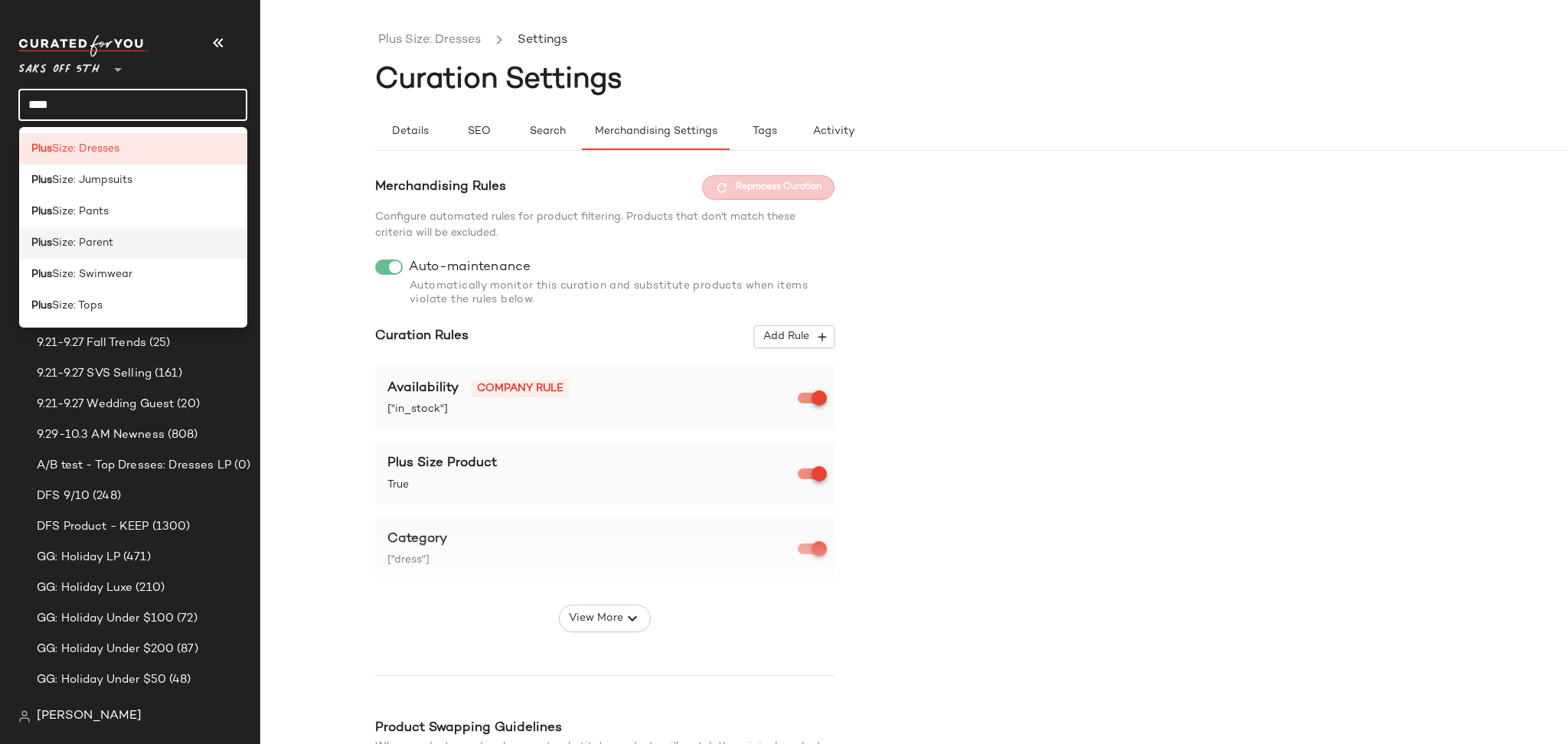
type input "****"
click at [118, 247] on div "Plus Size: Parent" at bounding box center [134, 242] width 205 height 16
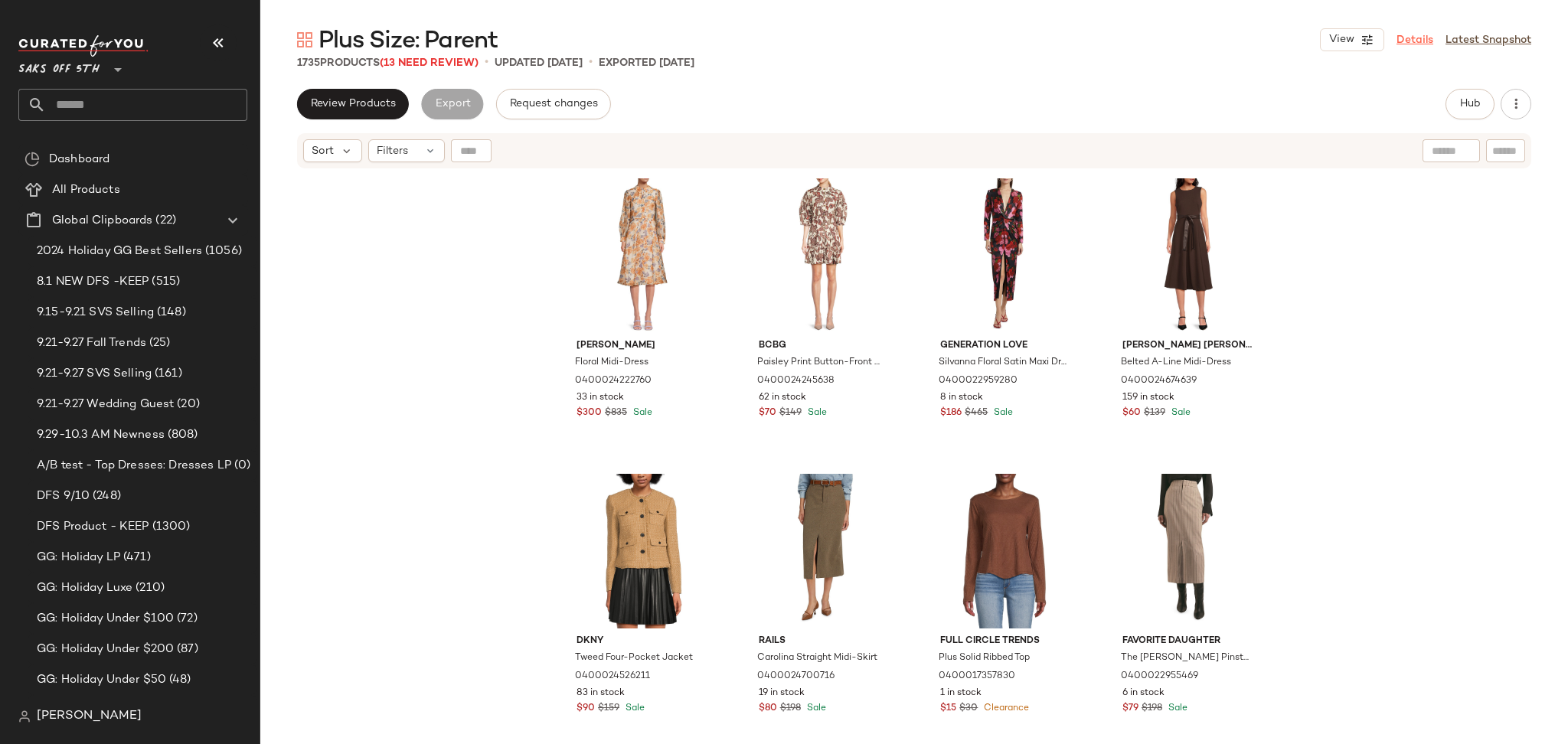
click at [1410, 41] on link "Details" at bounding box center [1414, 40] width 37 height 16
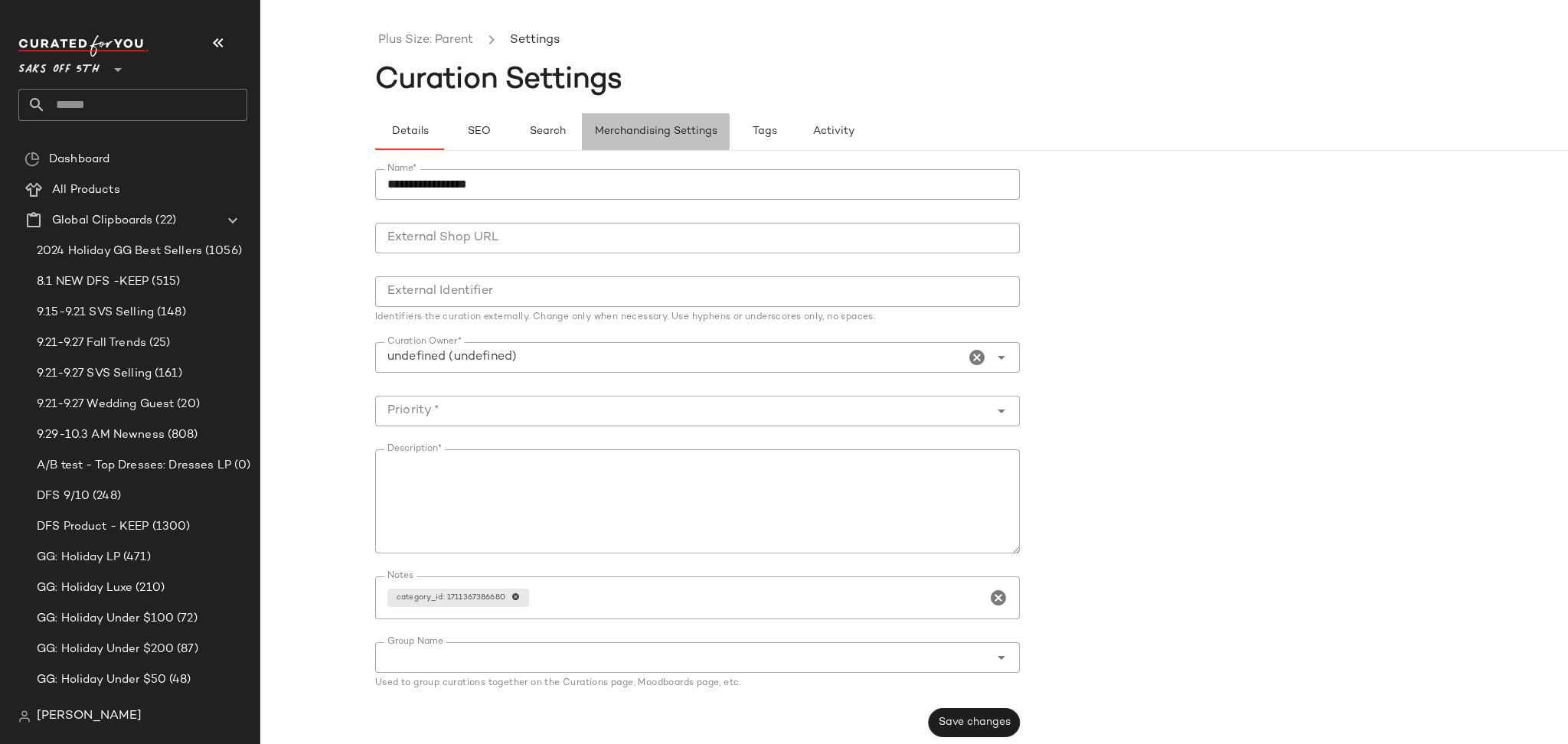
click at [653, 126] on span "Merchandising Settings" at bounding box center [656, 132] width 123 height 12
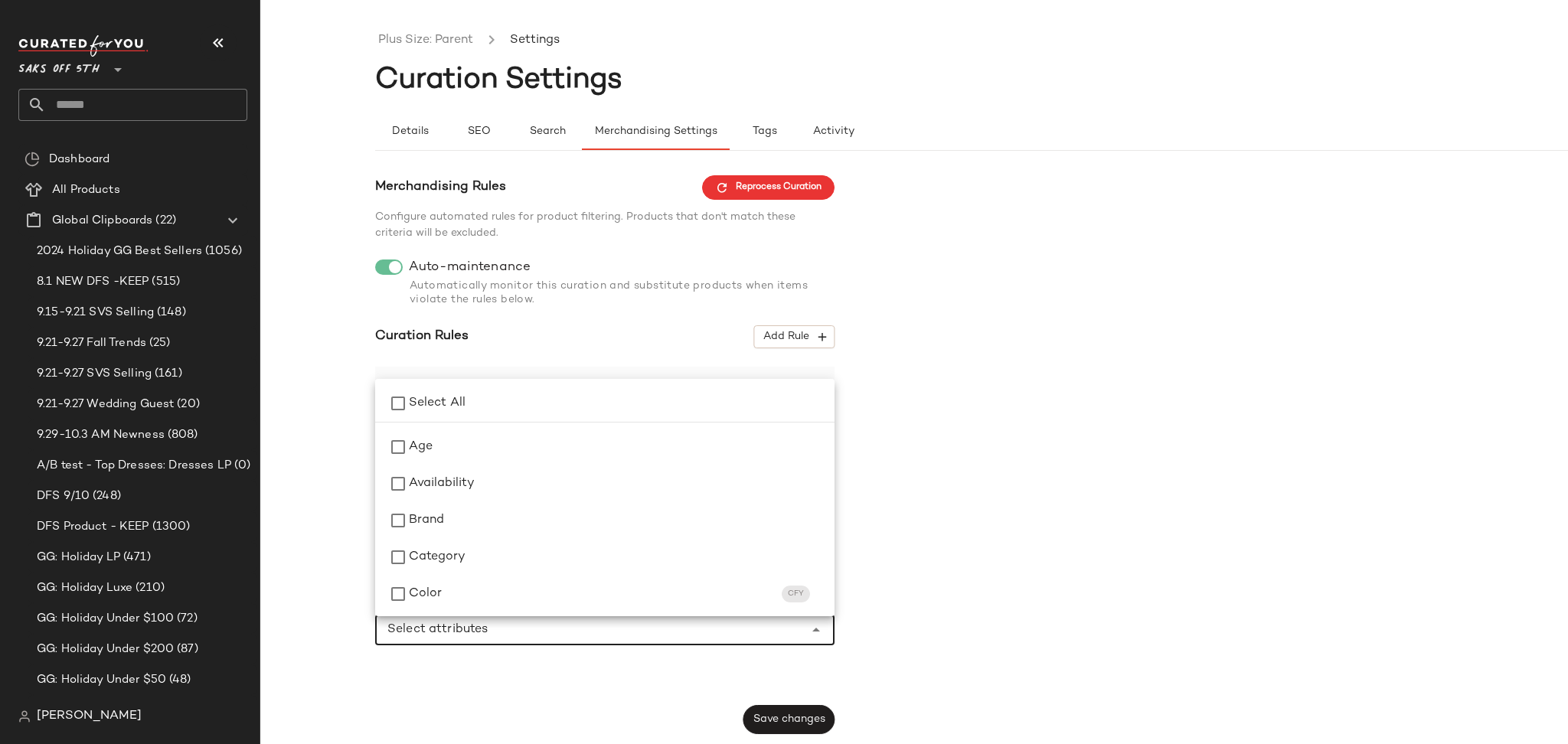
click at [641, 634] on input "Select attributes" at bounding box center [593, 629] width 412 height 18
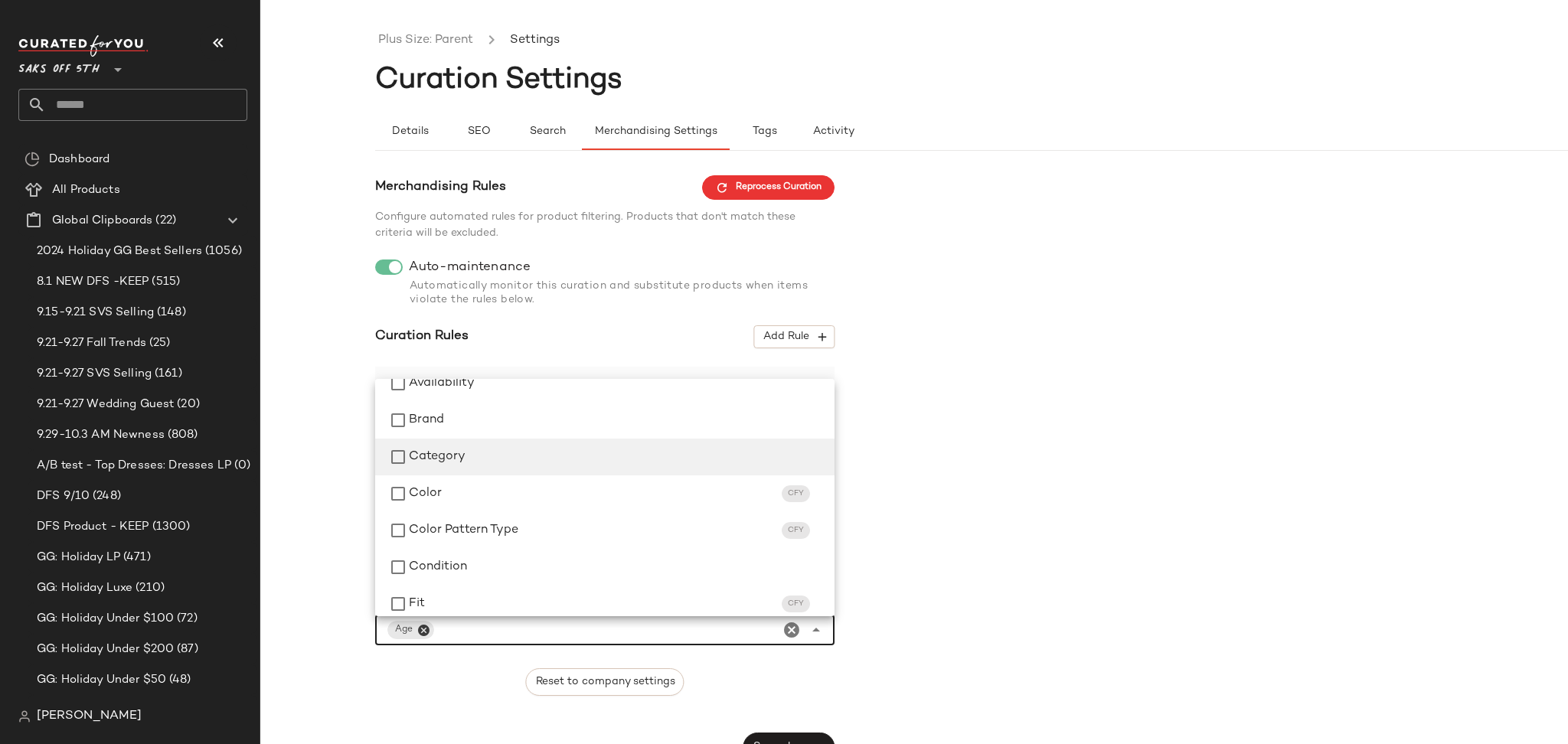
scroll to position [114, 0]
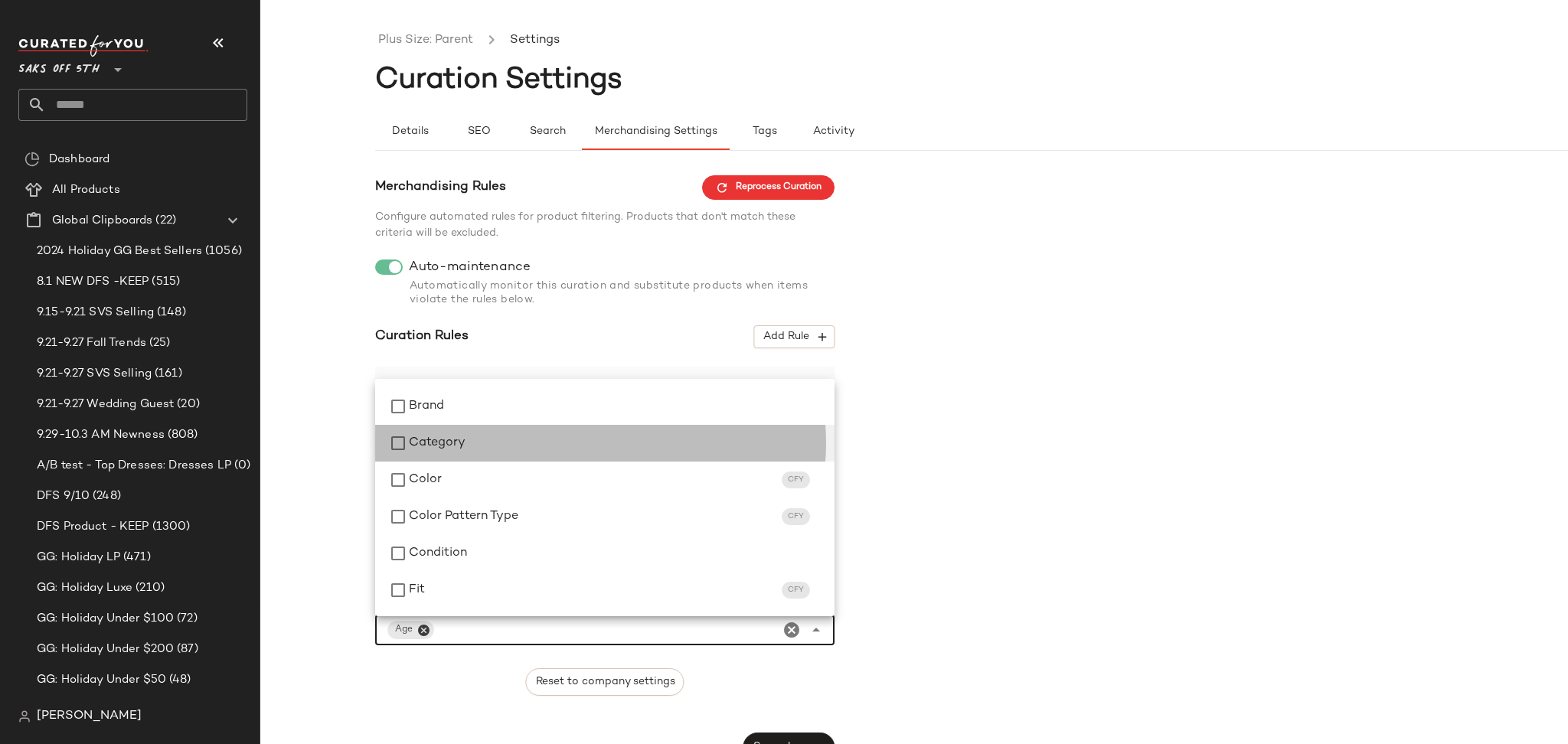
click at [408, 447] on span "Category" at bounding box center [437, 443] width 57 height 18
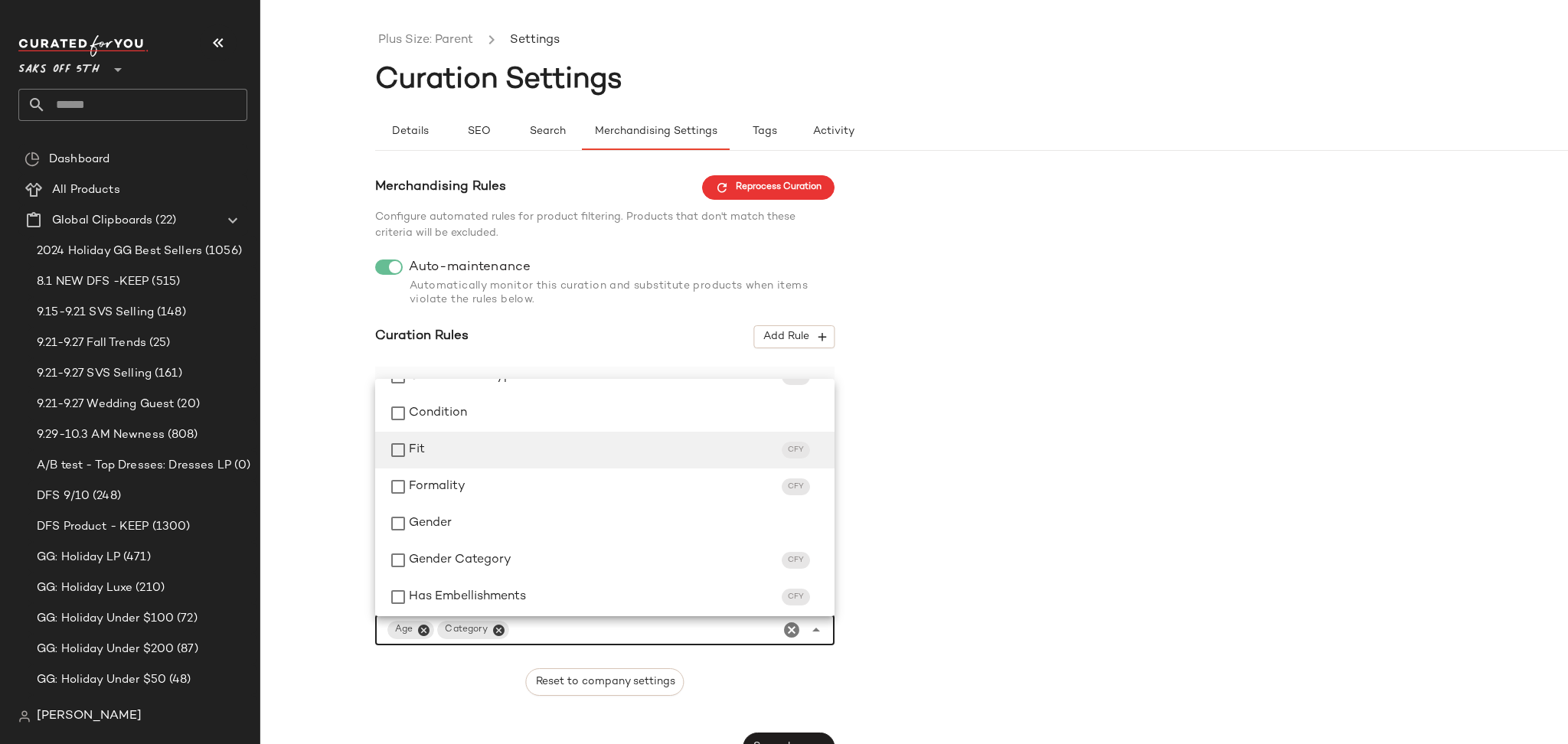
scroll to position [253, 0]
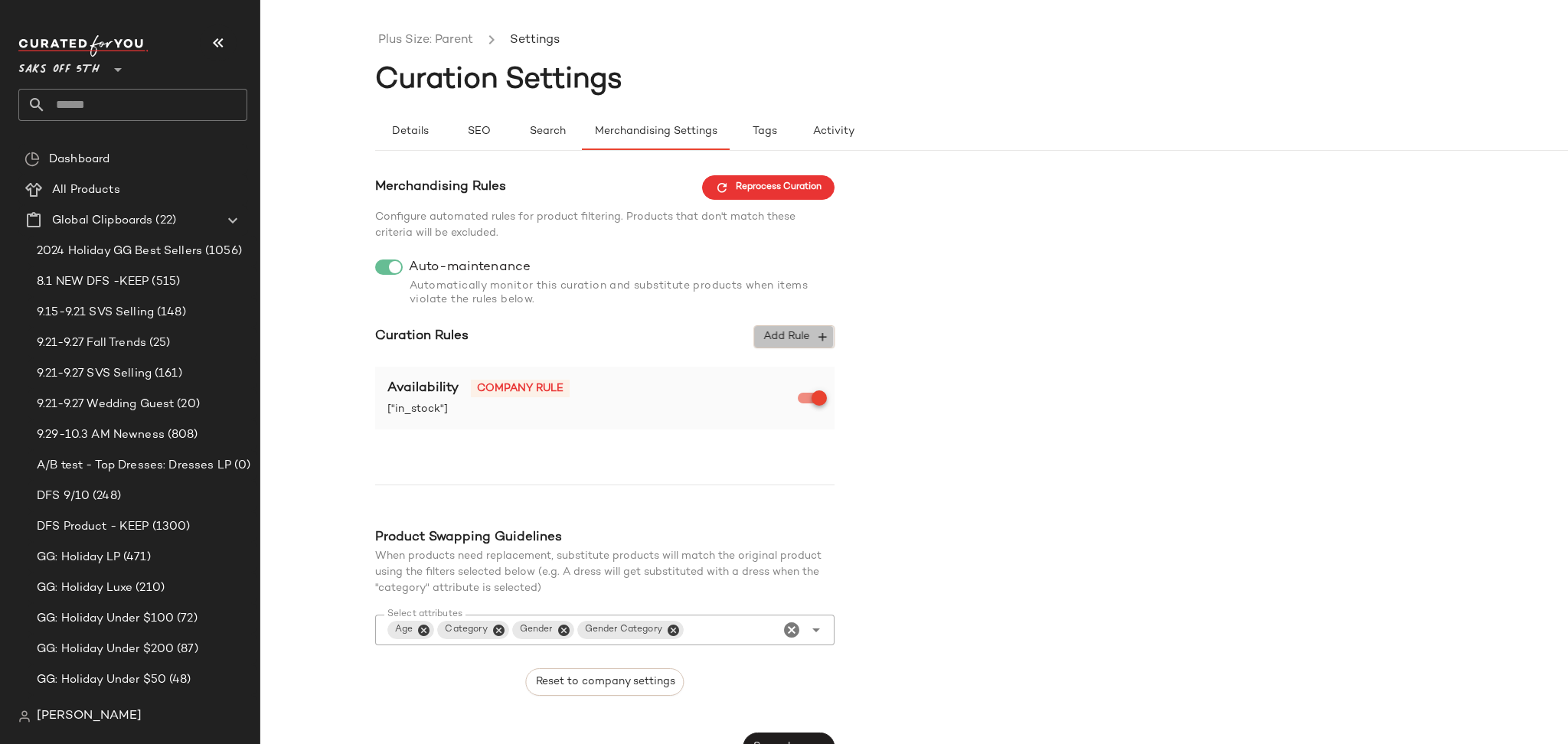
click at [808, 335] on span "Add Rule" at bounding box center [794, 336] width 63 height 14
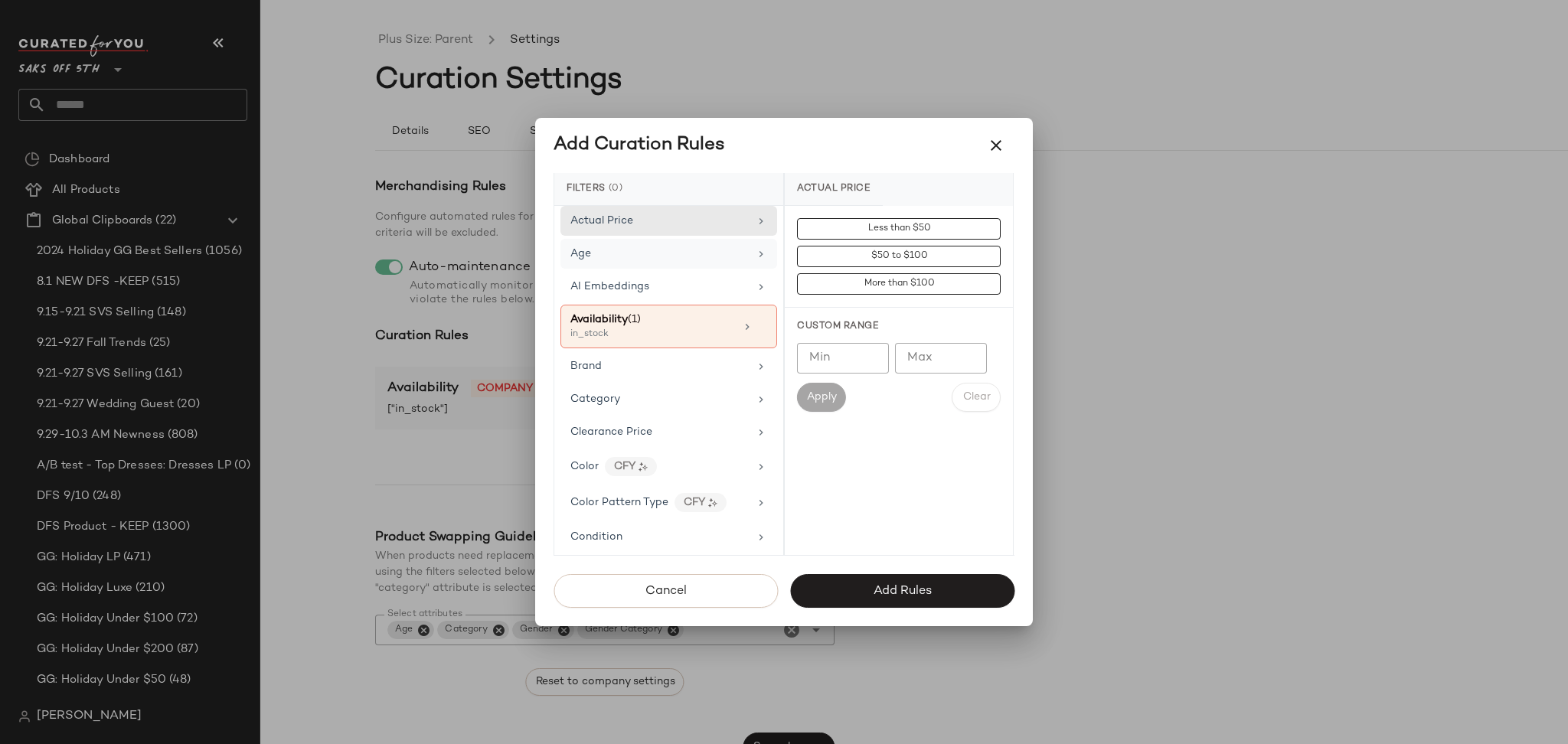
click at [677, 255] on div "Age" at bounding box center [659, 253] width 178 height 16
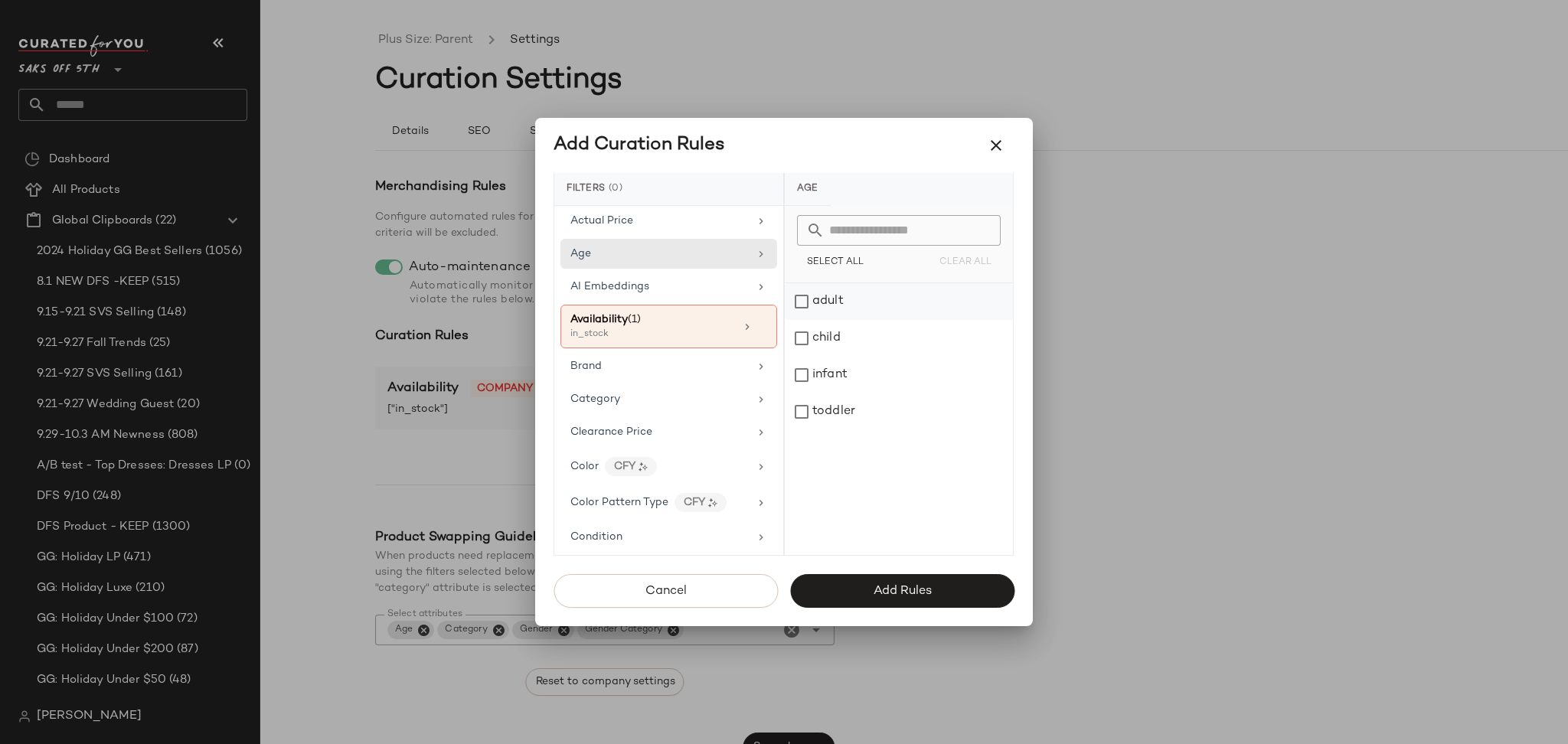
click at [811, 299] on div "adult" at bounding box center [898, 301] width 228 height 37
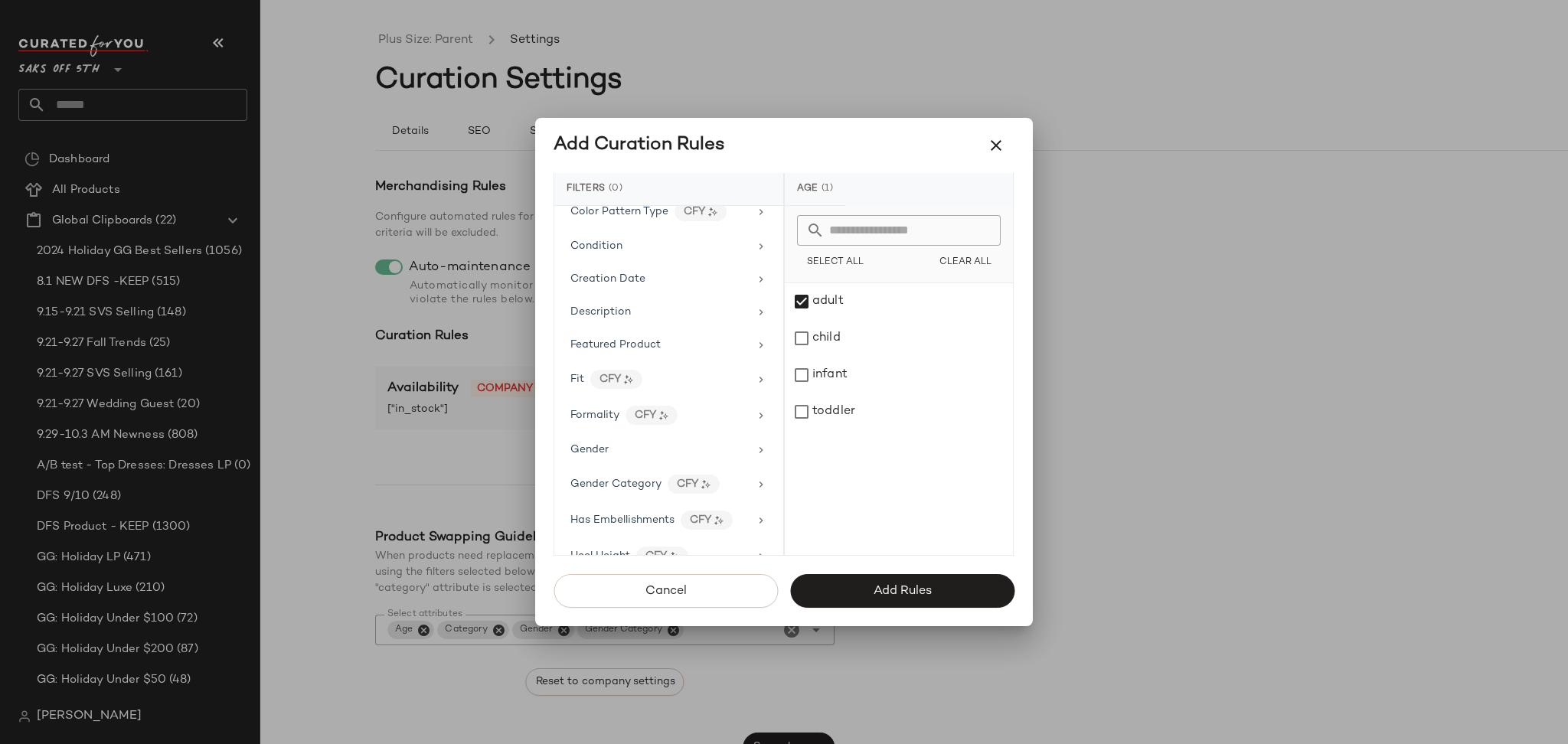
scroll to position [307, 0]
click at [704, 463] on div "Gender" at bounding box center [668, 448] width 217 height 30
click at [802, 296] on div "[DEMOGRAPHIC_DATA]" at bounding box center [898, 301] width 228 height 37
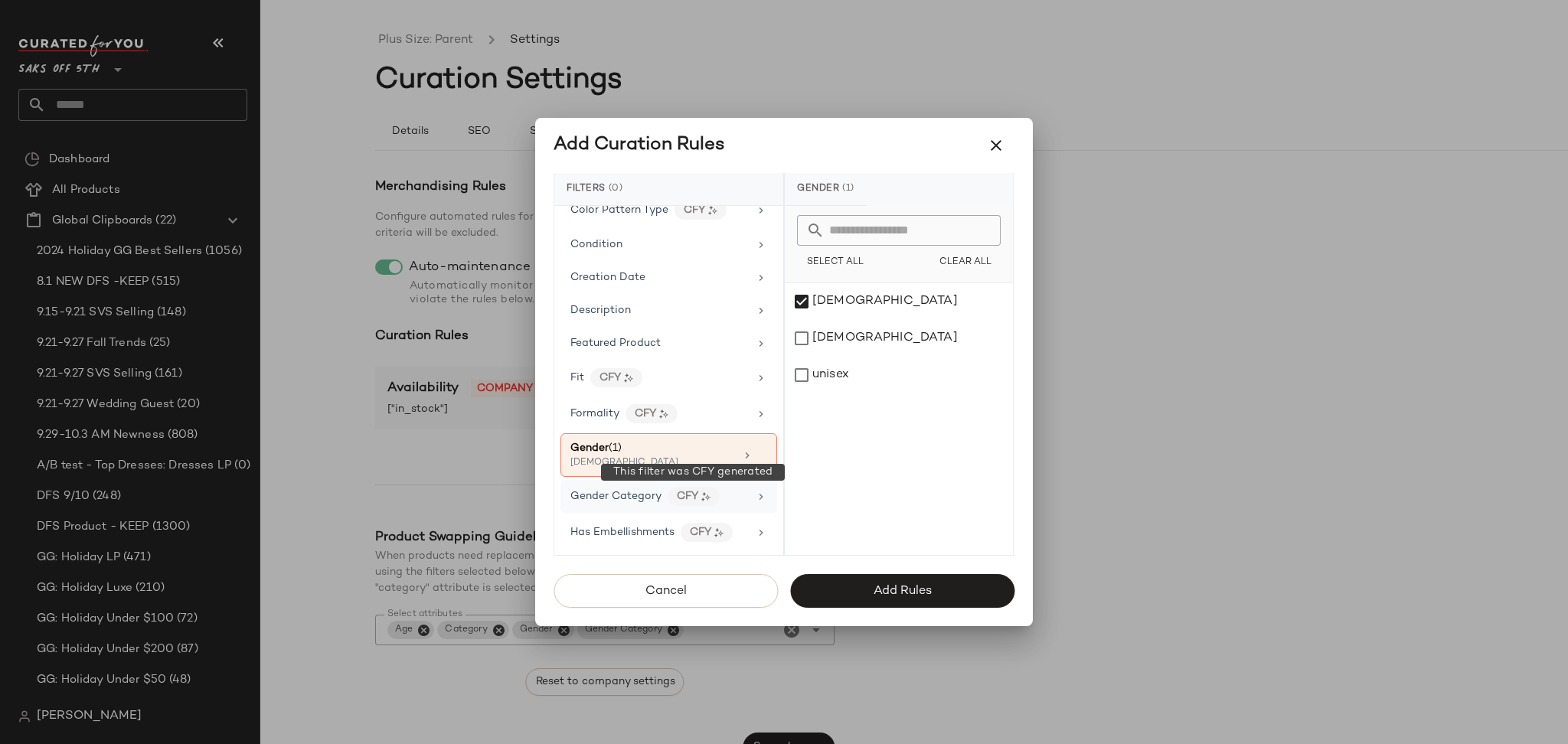
click at [706, 503] on div "CFY" at bounding box center [693, 496] width 52 height 19
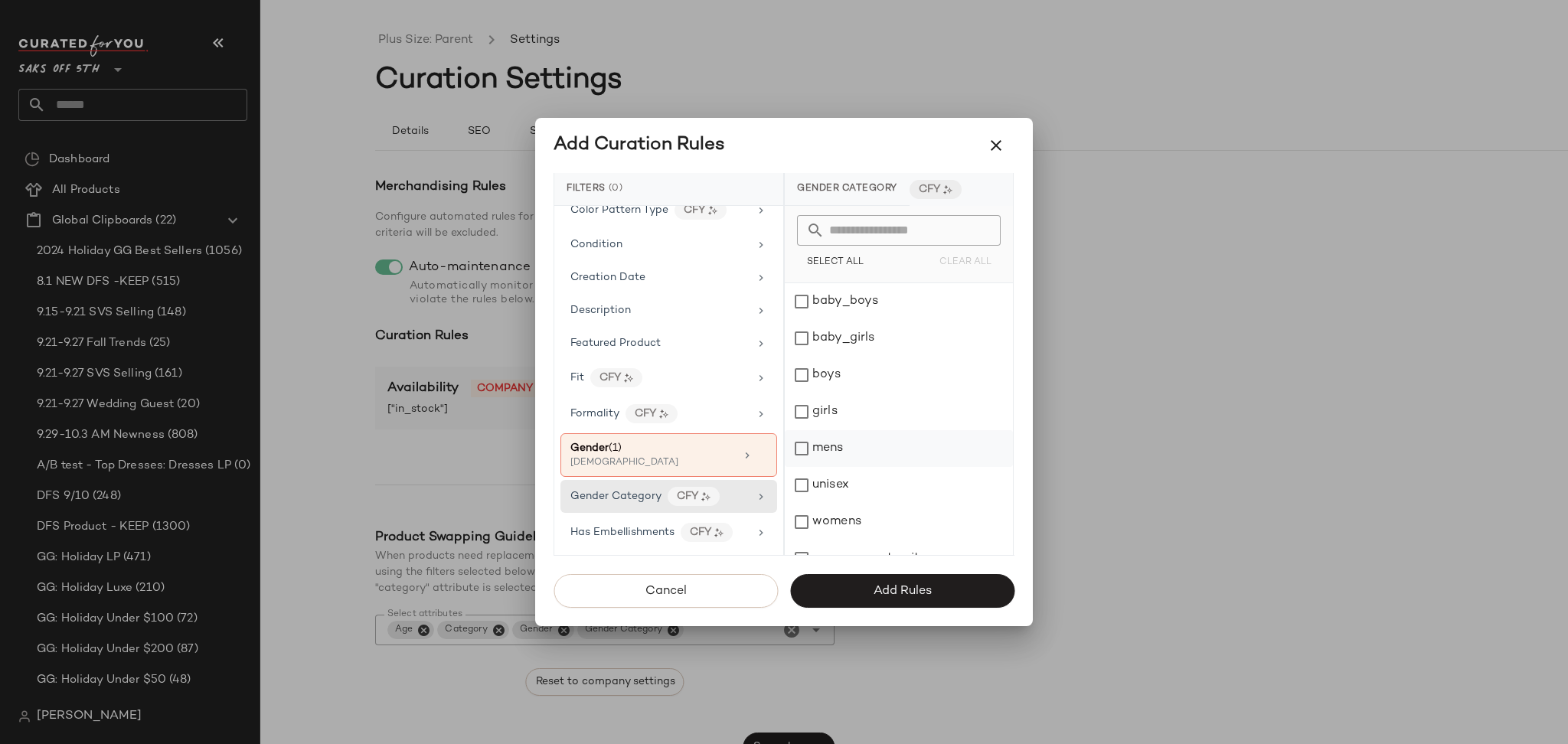
scroll to position [21, 0]
click at [796, 504] on div "womens" at bounding box center [898, 500] width 228 height 37
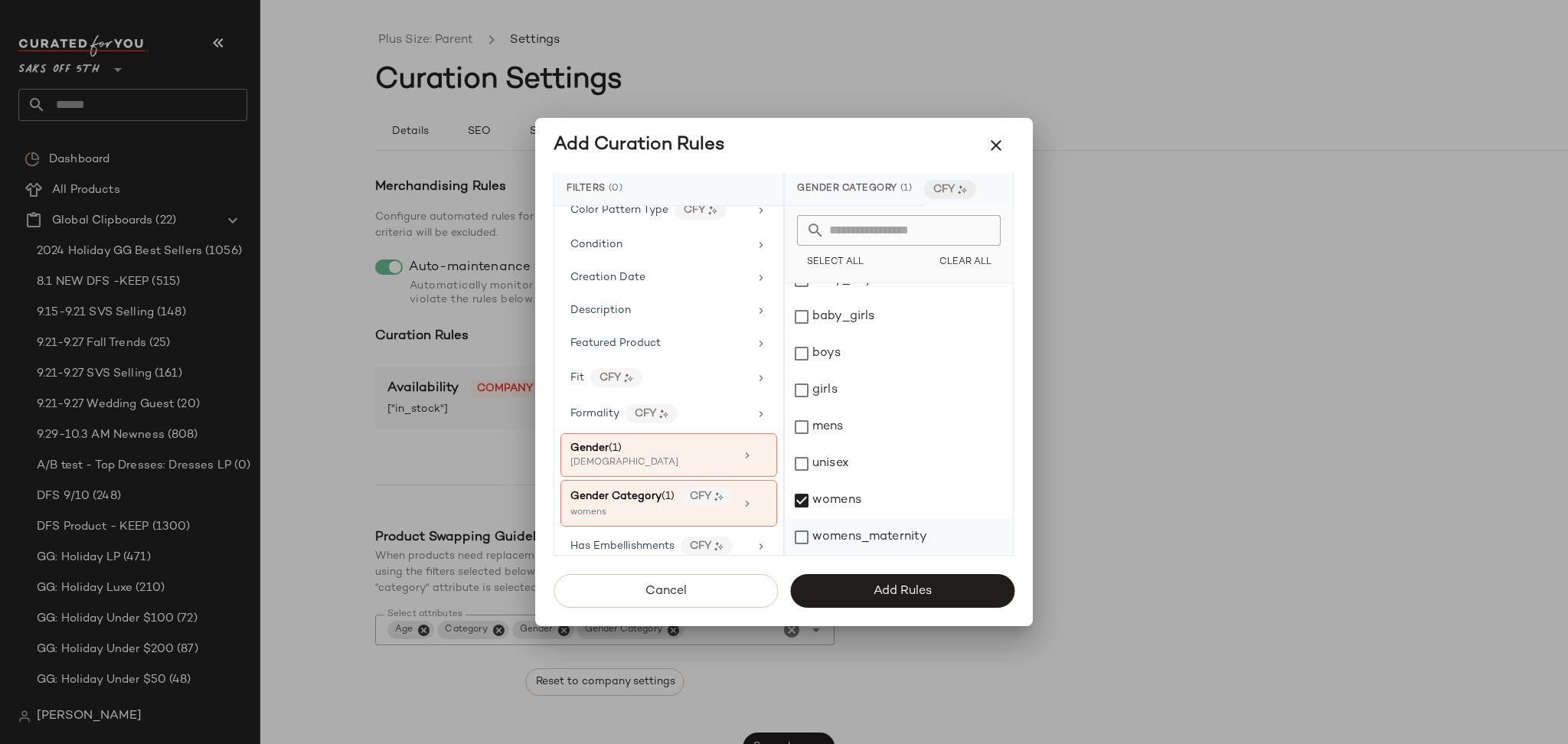
click at [806, 532] on div "womens_maternity" at bounding box center [898, 537] width 228 height 37
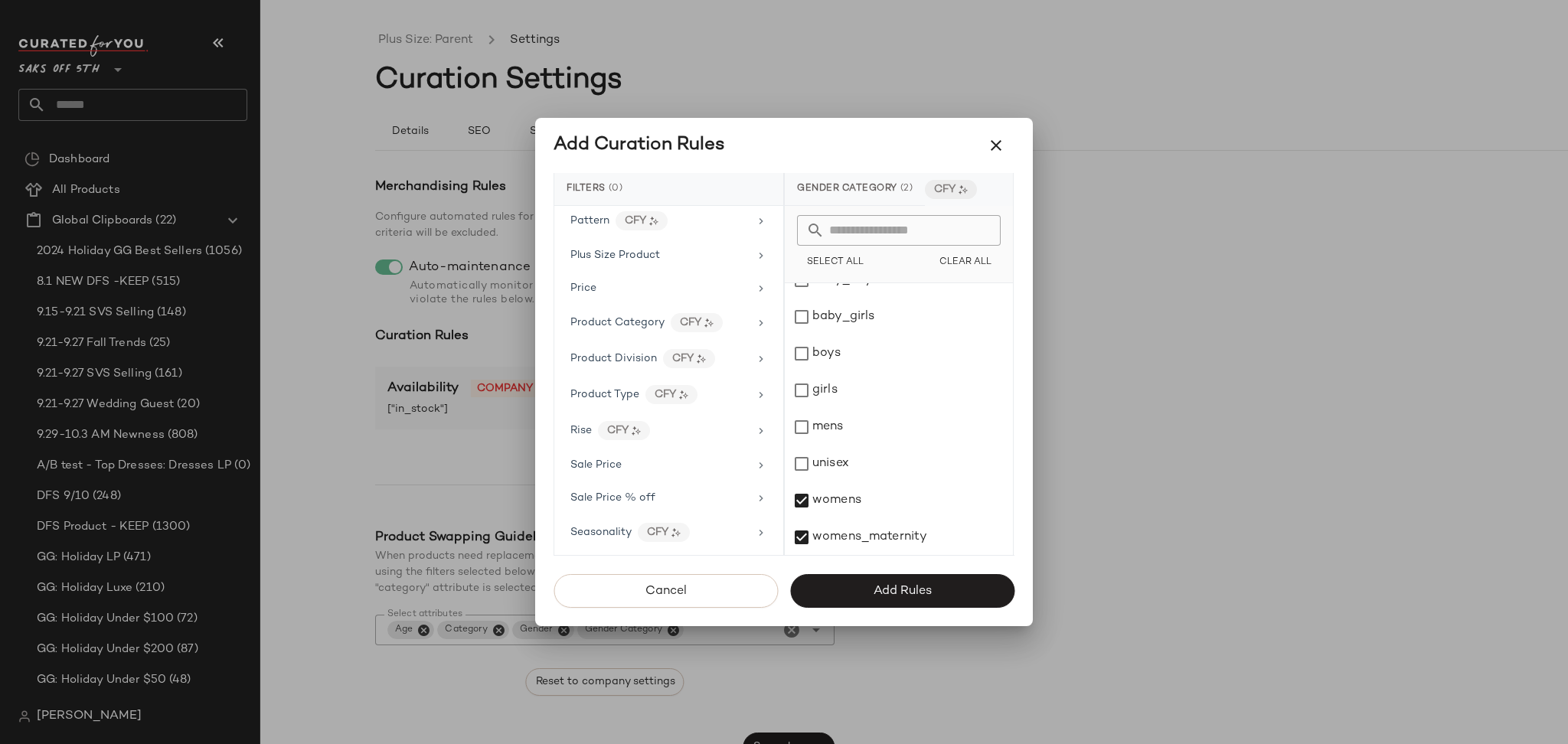
scroll to position [928, 0]
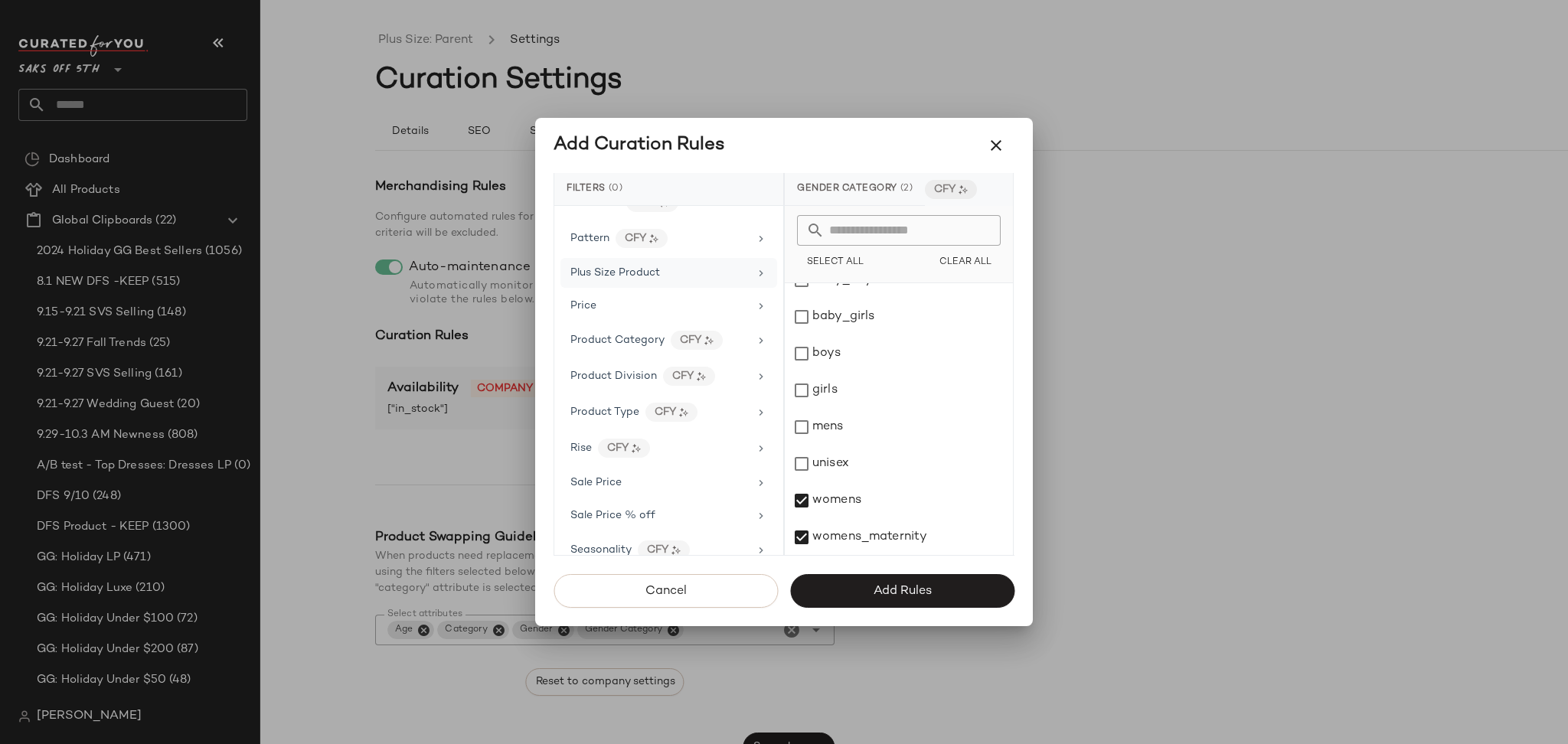
click at [663, 271] on div "Plus Size Product" at bounding box center [659, 272] width 178 height 16
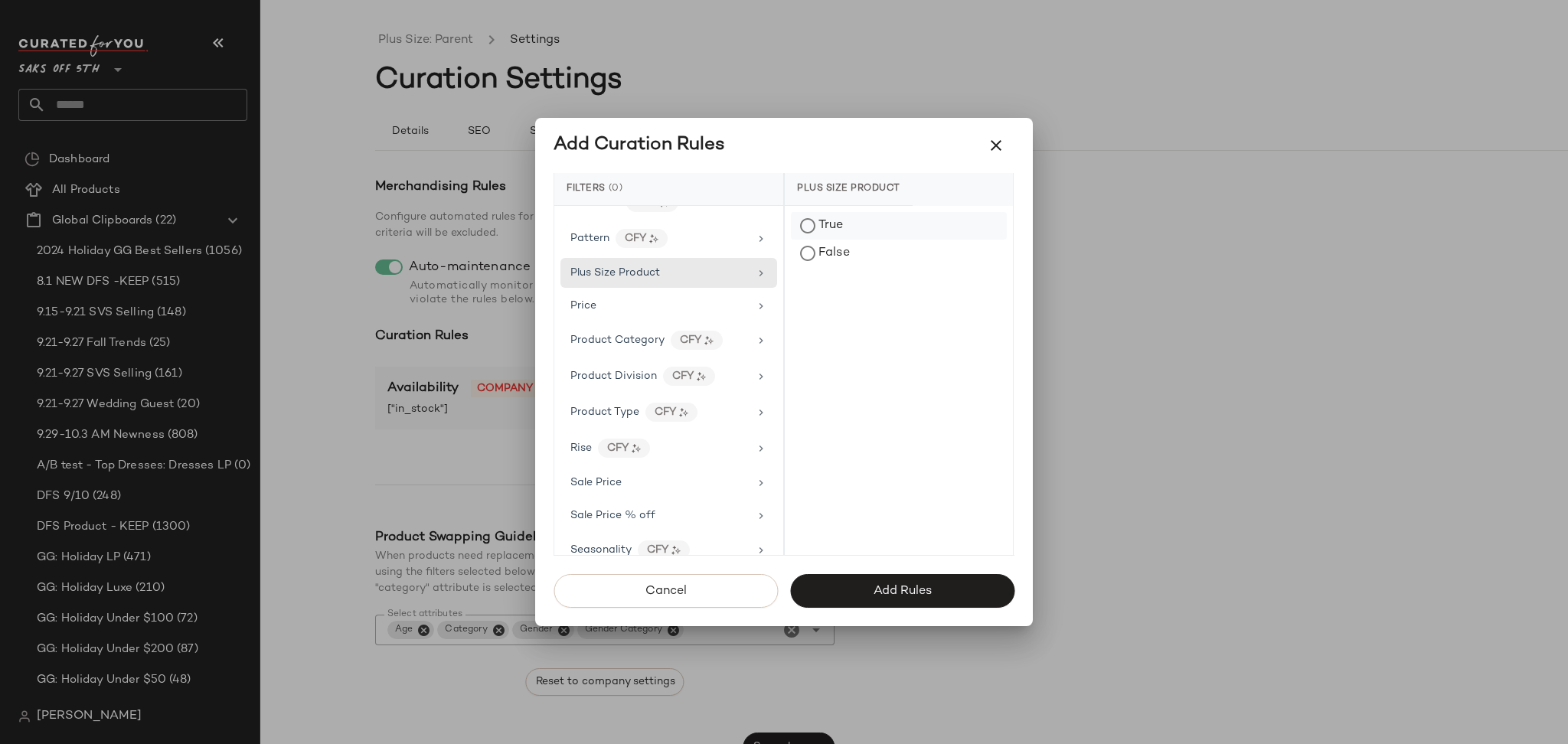
click at [819, 220] on div "True" at bounding box center [898, 226] width 216 height 27
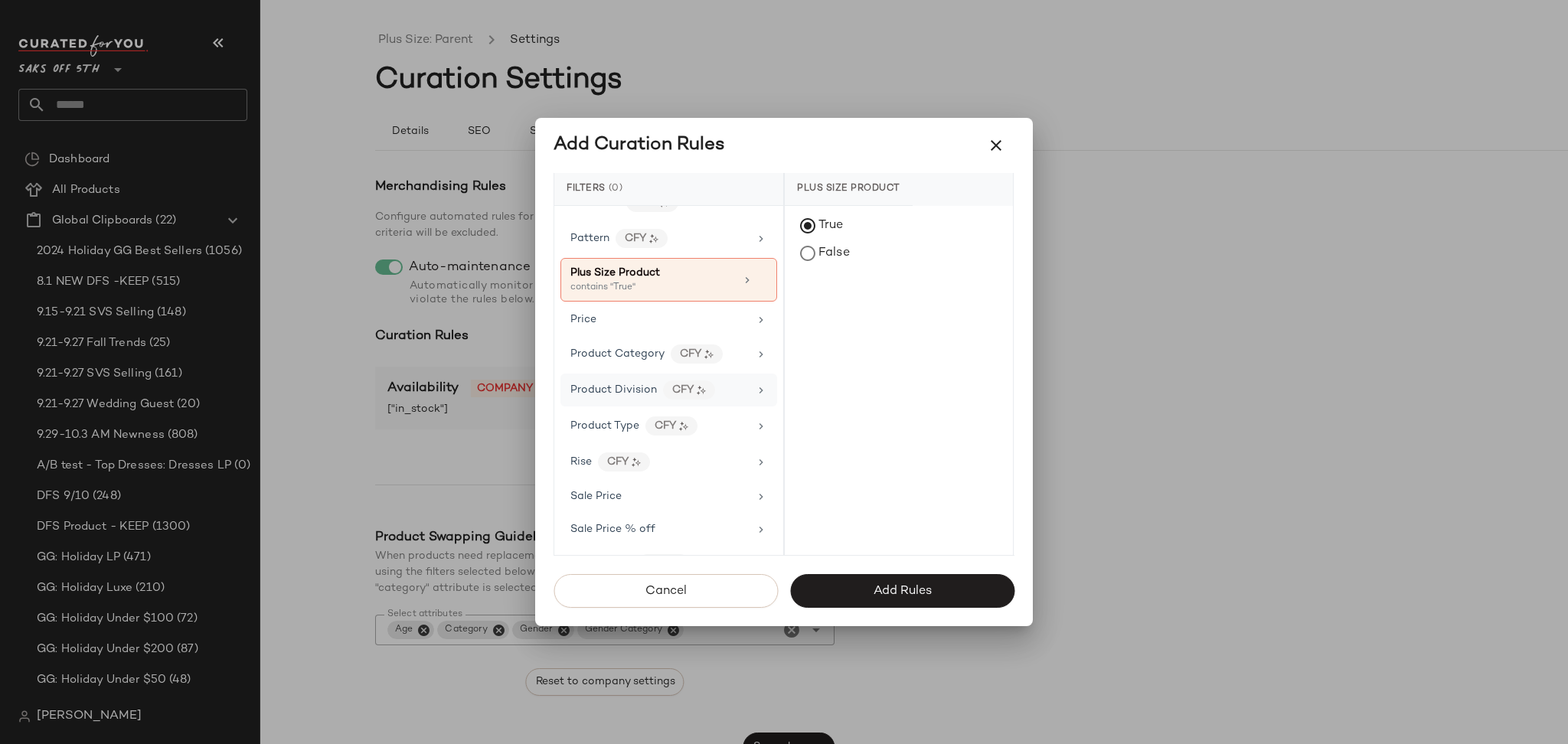
scroll to position [1065, 0]
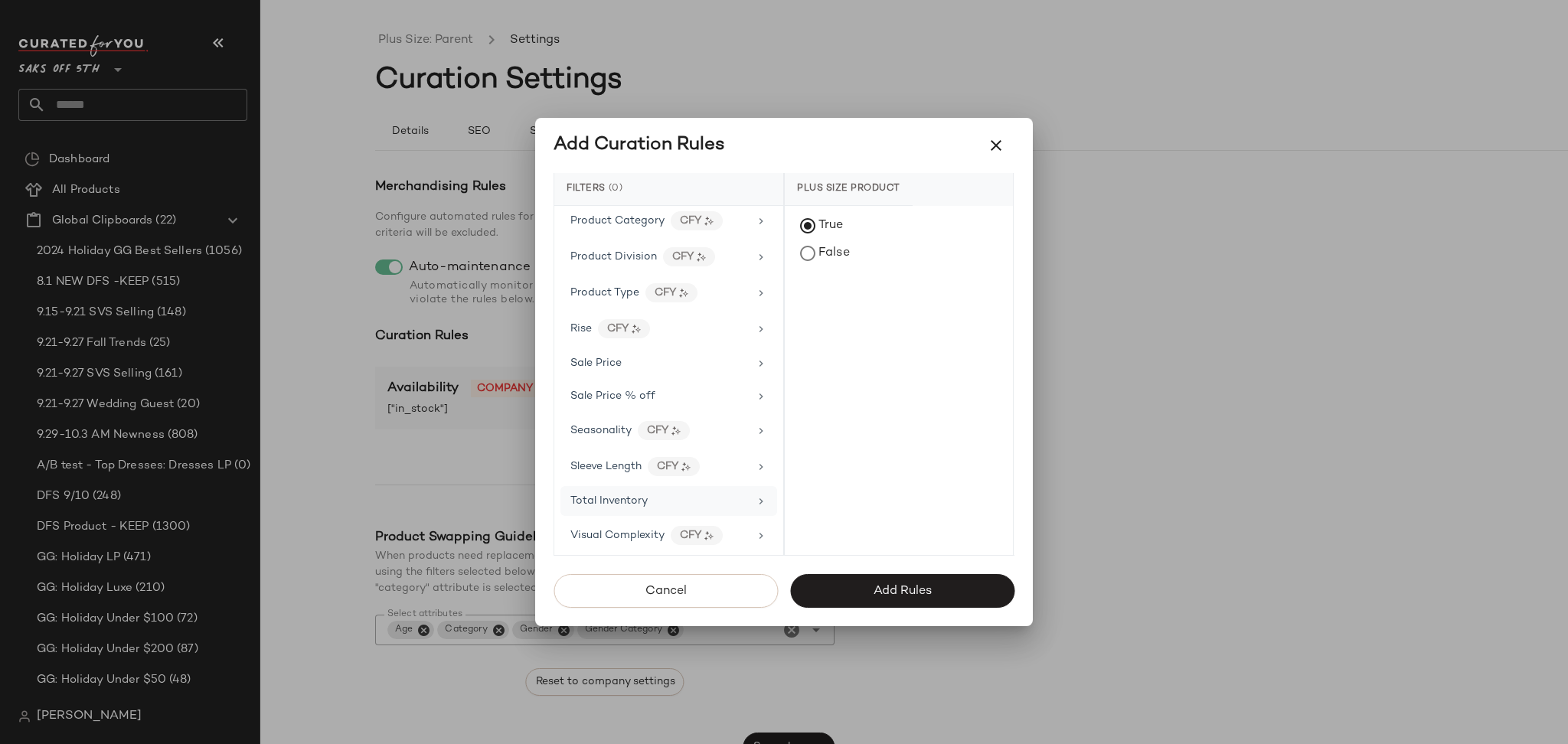
click at [681, 506] on div "Total Inventory" at bounding box center [659, 501] width 178 height 16
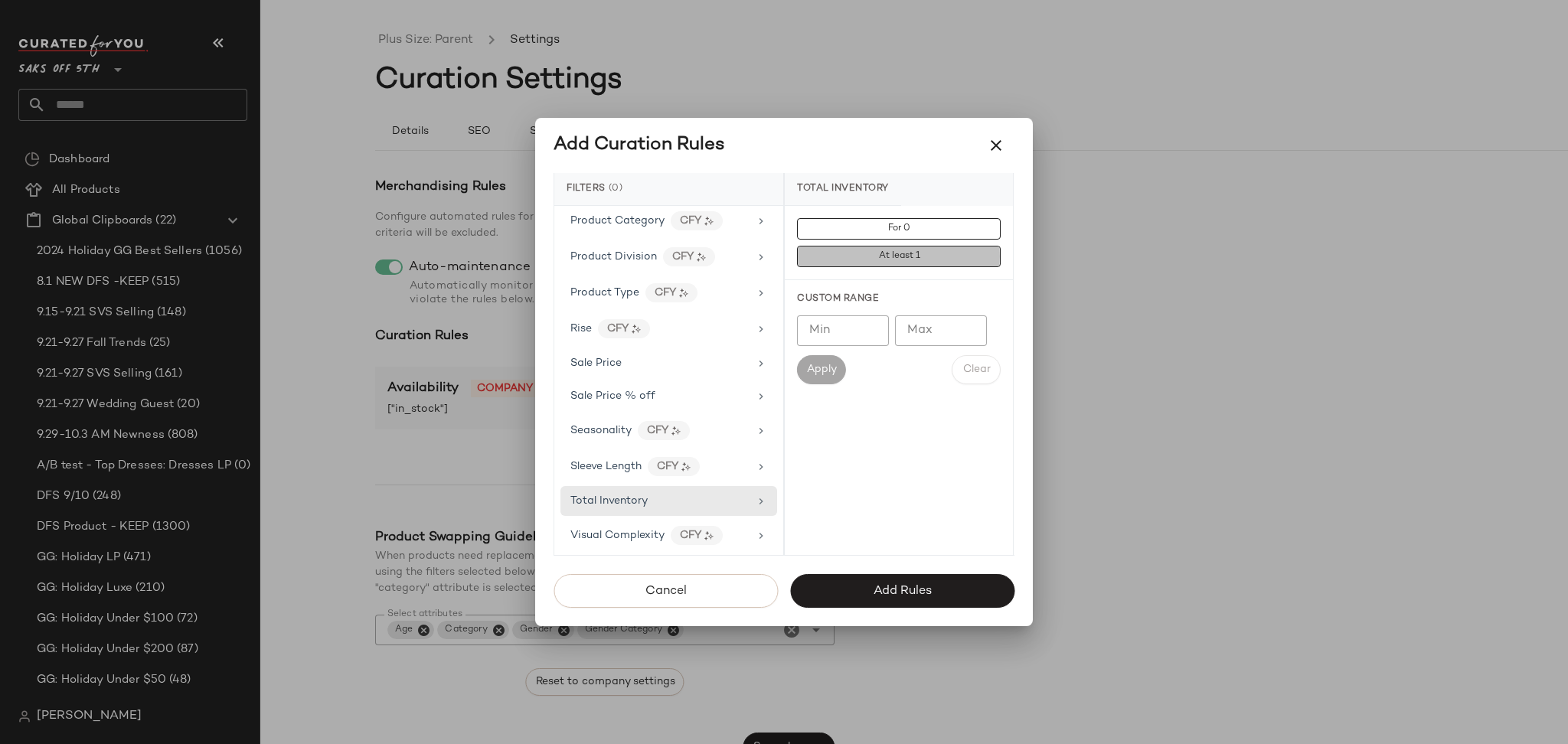
click at [851, 258] on button "At least 1" at bounding box center [898, 256] width 204 height 21
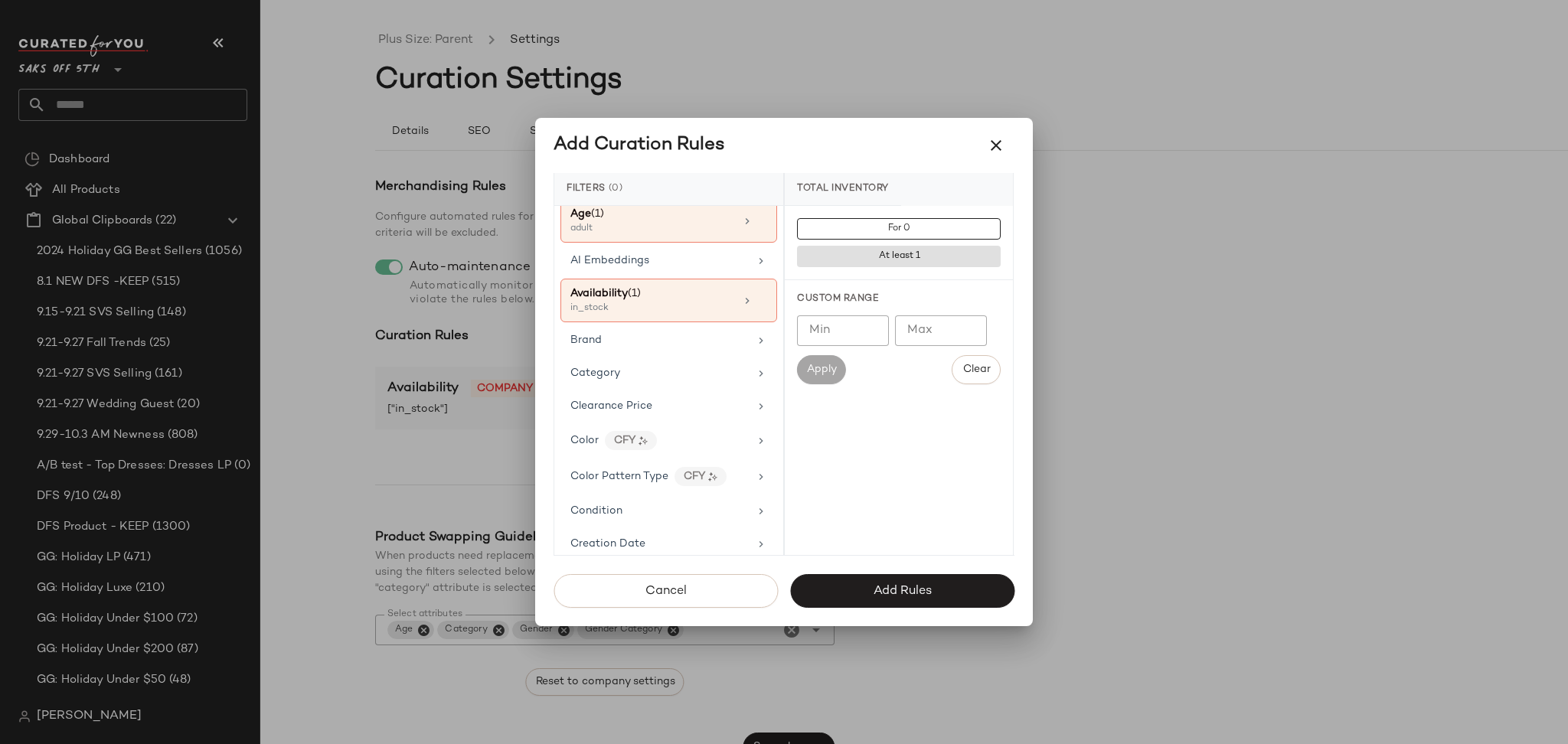
scroll to position [40, 0]
click at [889, 602] on button "Add Rules" at bounding box center [902, 590] width 224 height 33
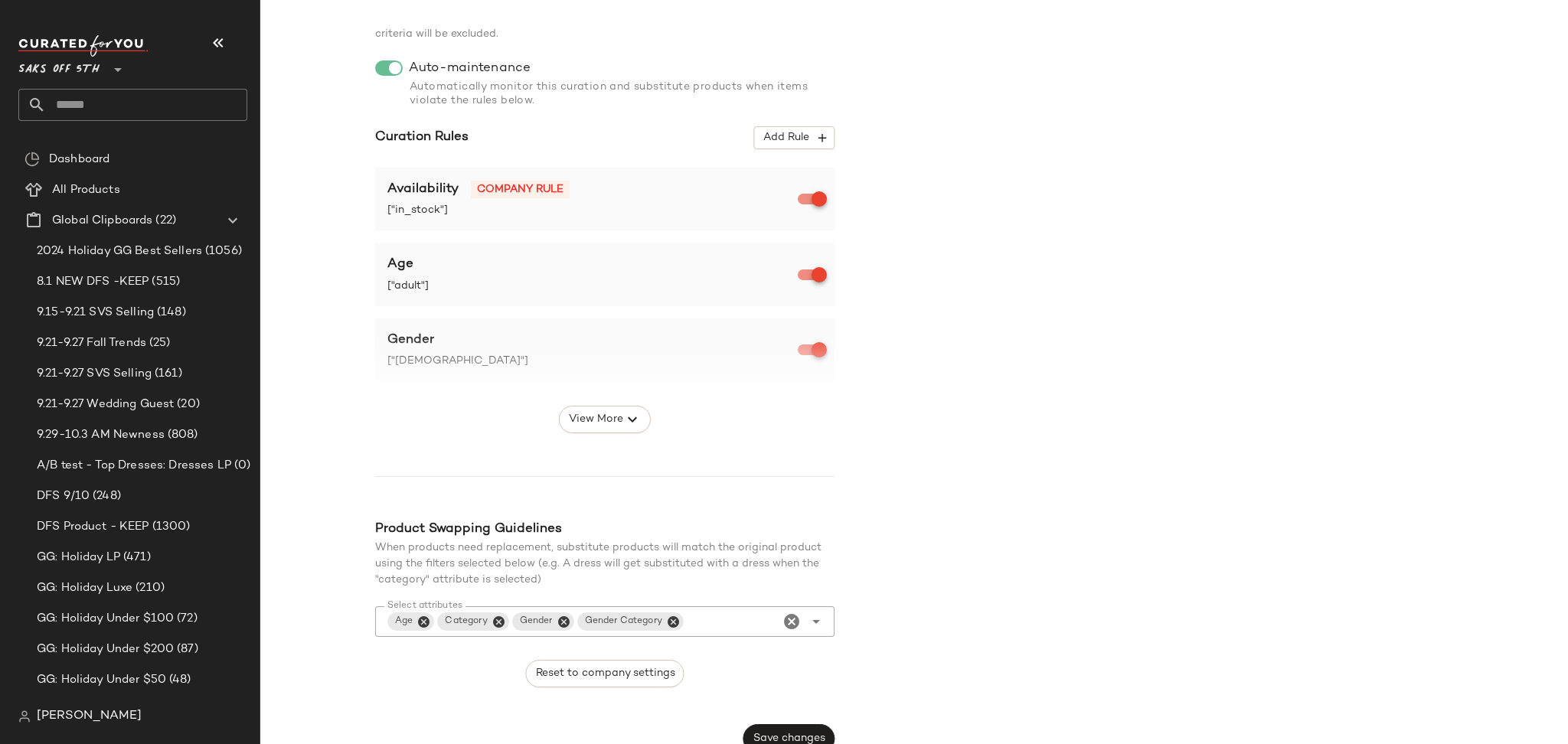
scroll to position [217, 0]
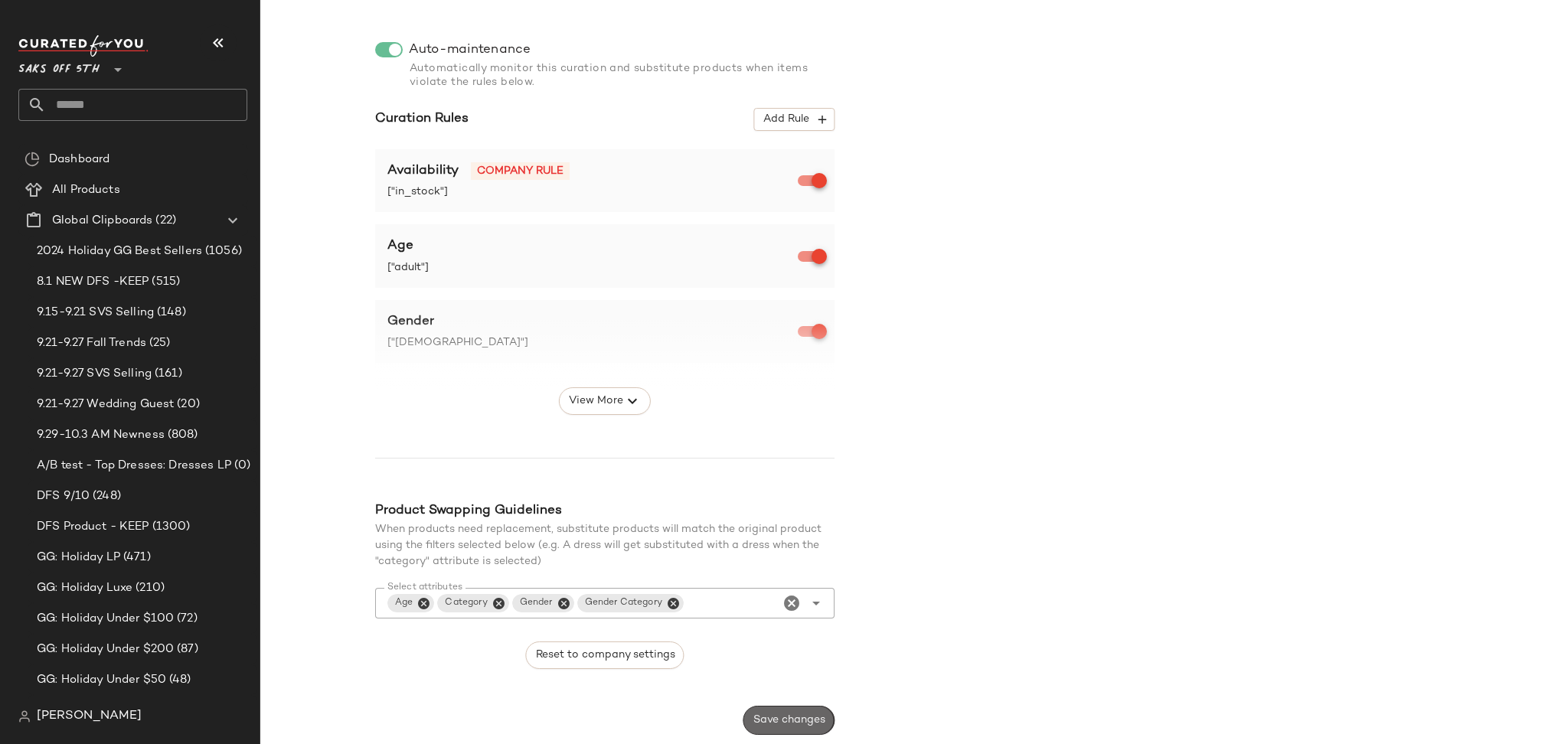
click at [787, 711] on button "Save changes" at bounding box center [789, 720] width 91 height 29
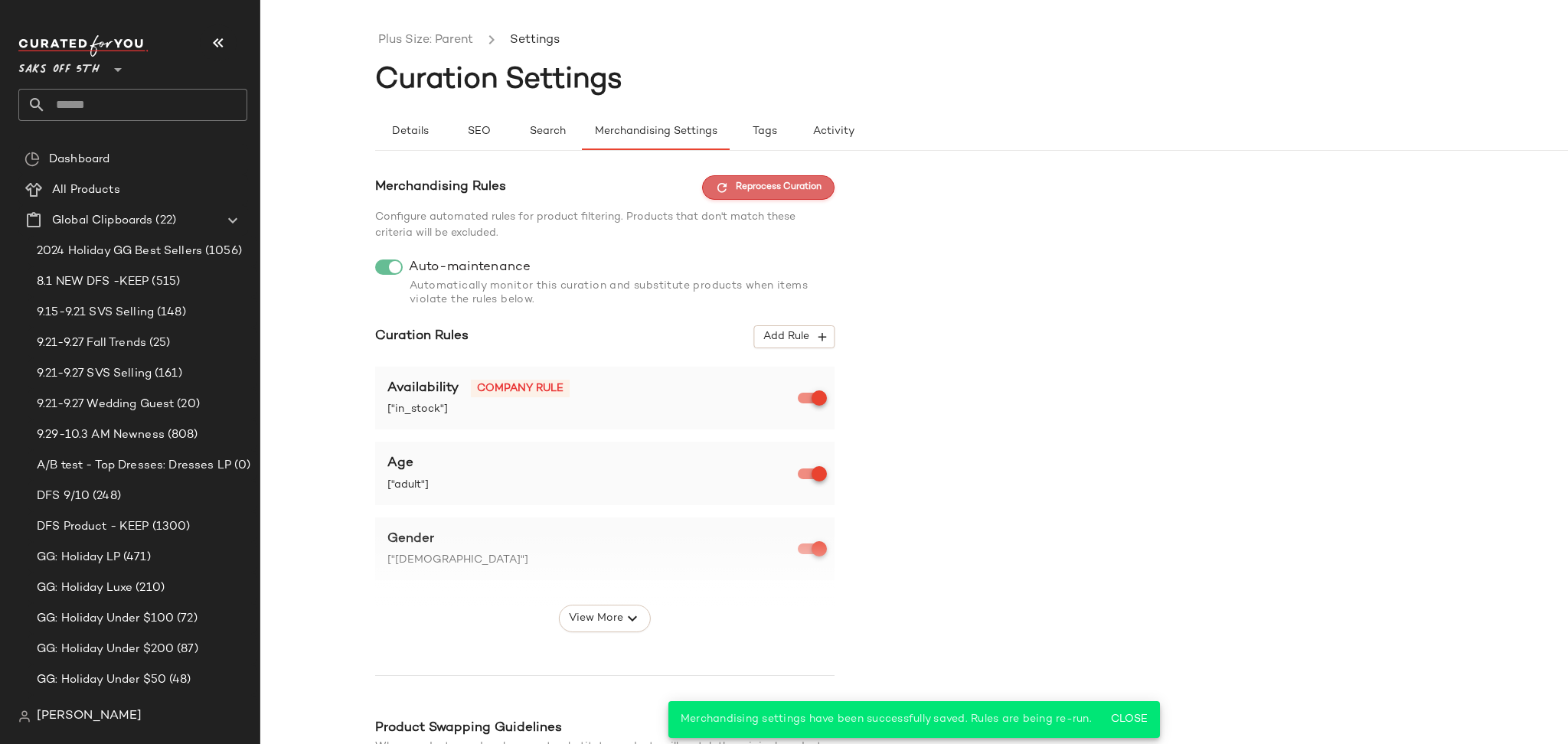
click at [739, 185] on span "Reprocess Curation" at bounding box center [768, 187] width 106 height 14
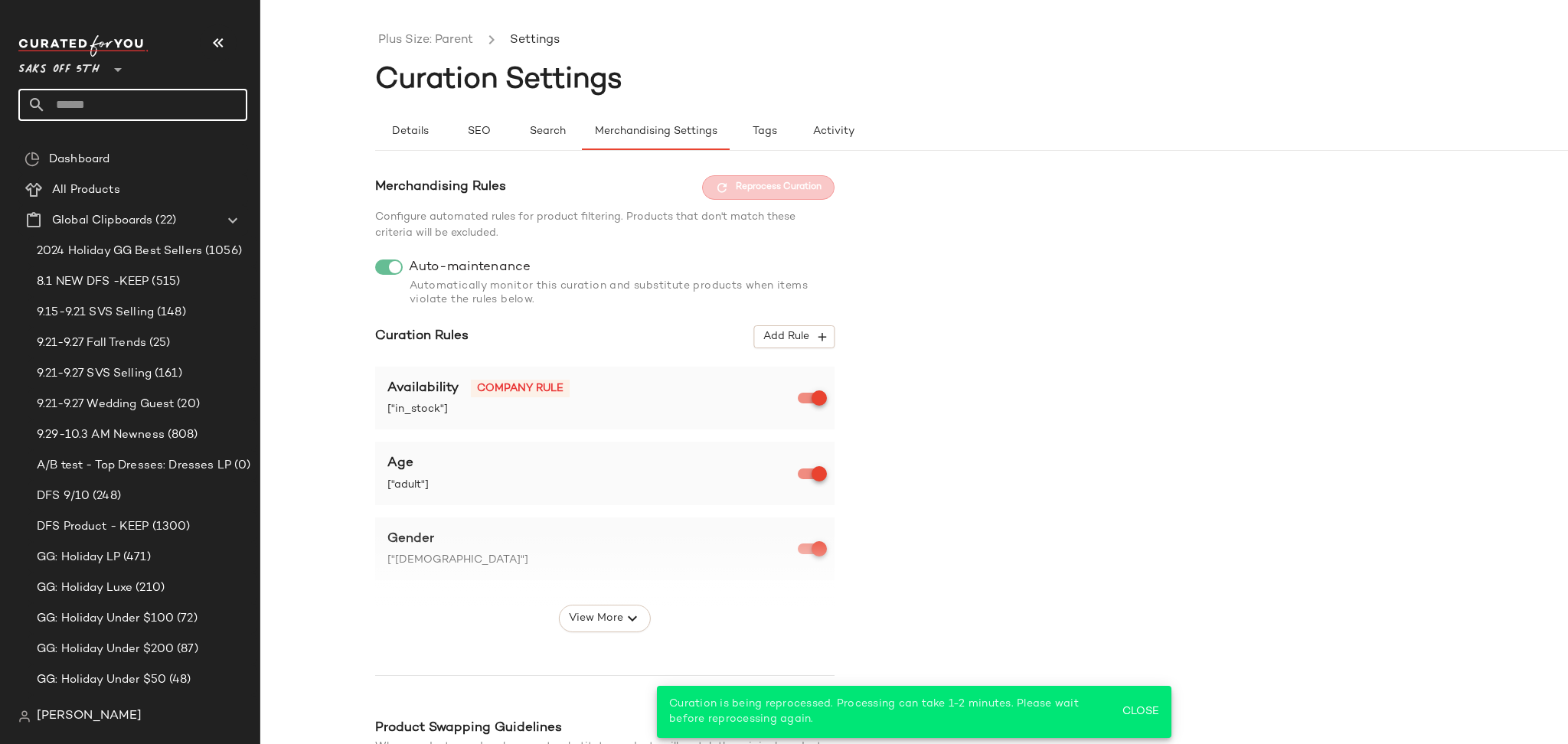
click at [194, 102] on input "text" at bounding box center [146, 105] width 201 height 33
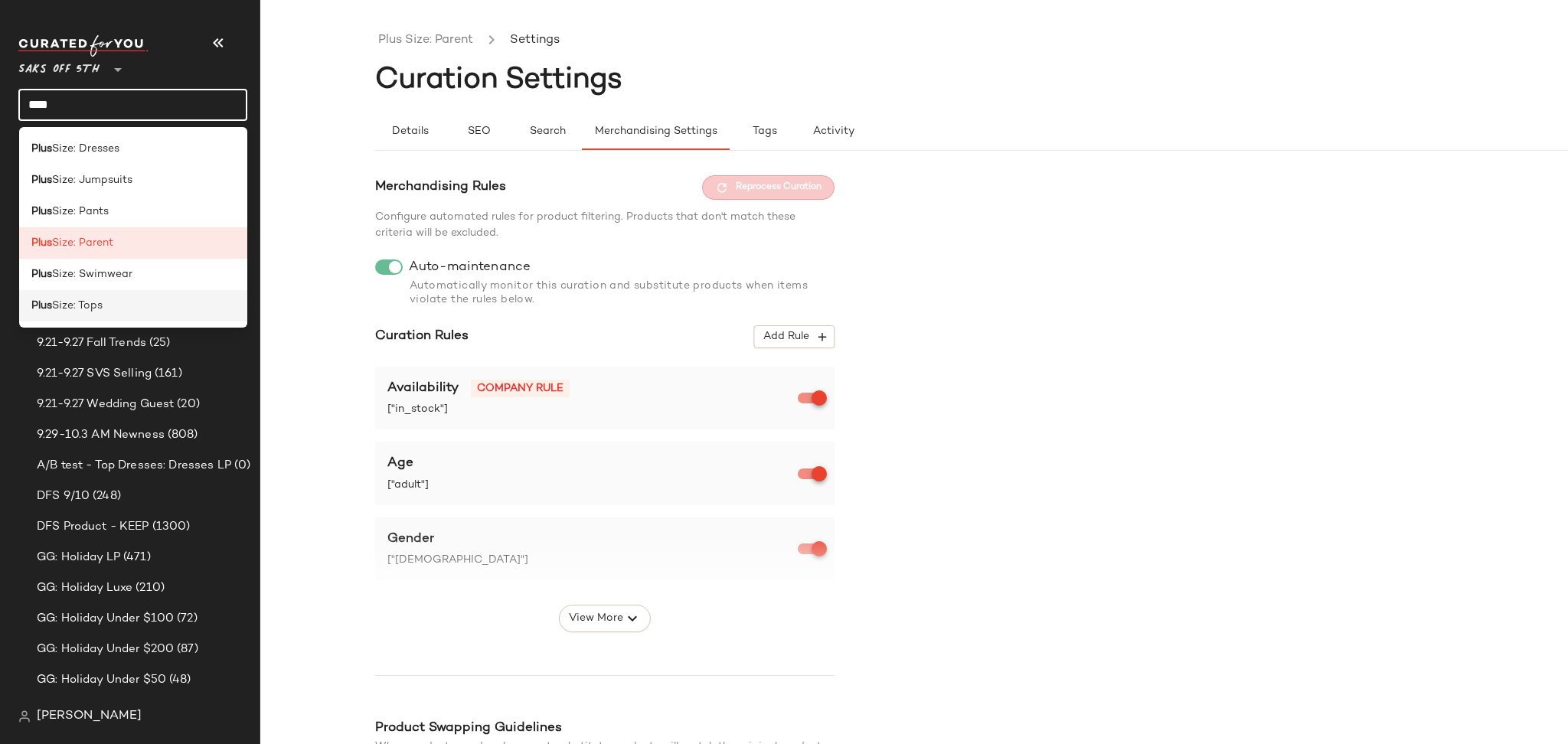
type input "****"
click at [155, 306] on div "Plus Size: Tops" at bounding box center [134, 306] width 205 height 16
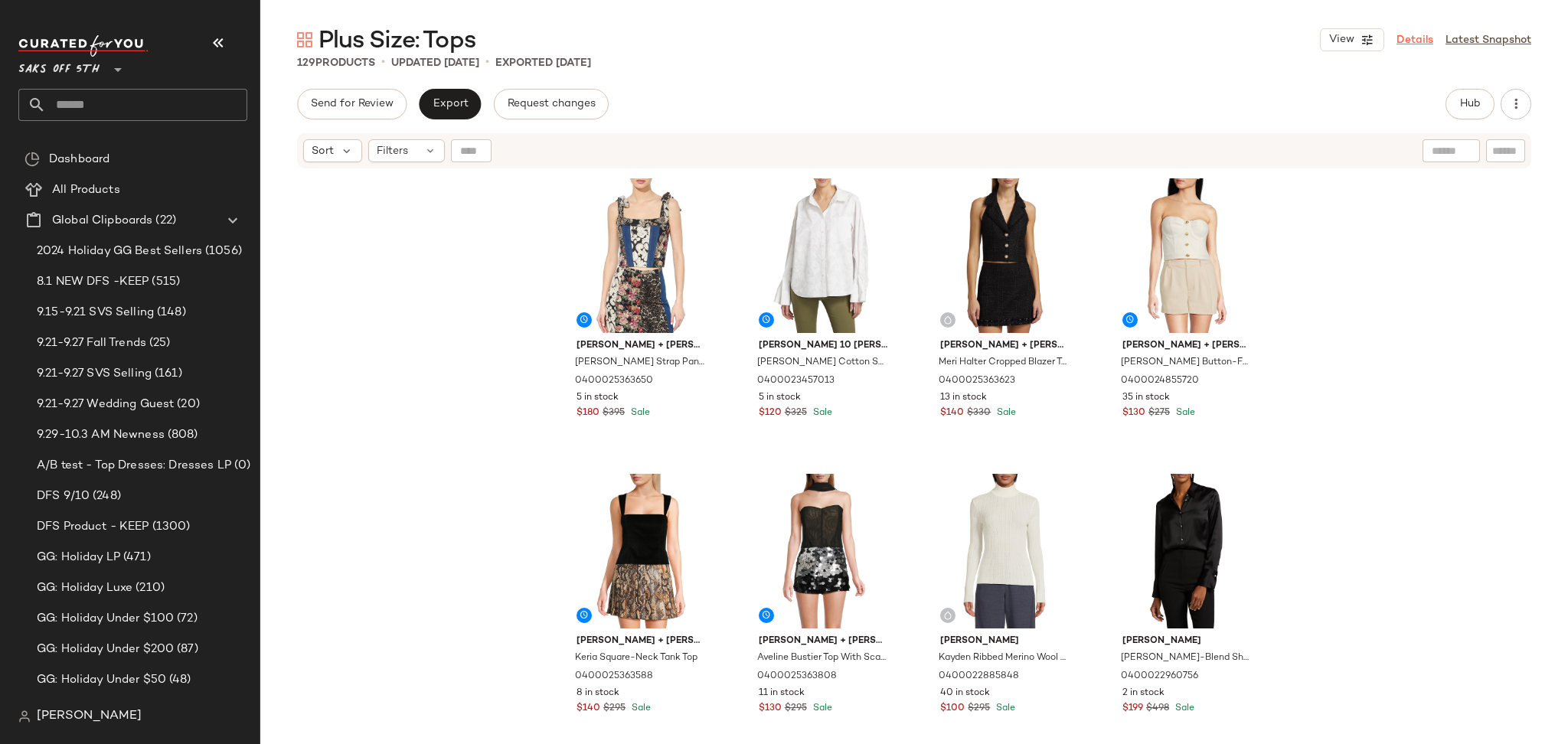
click at [1410, 37] on link "Details" at bounding box center [1414, 40] width 37 height 16
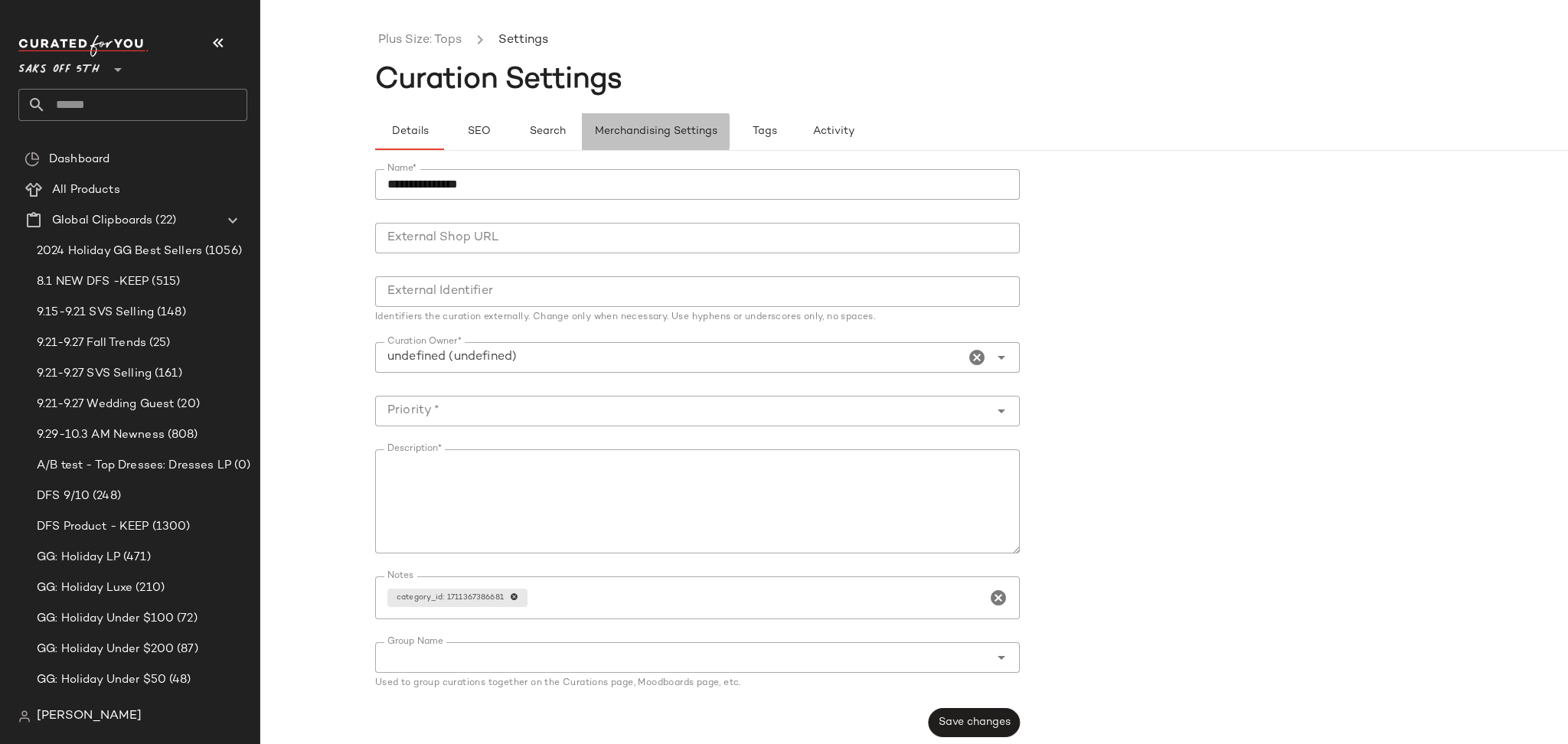
click at [659, 134] on span "Merchandising Settings" at bounding box center [656, 132] width 123 height 12
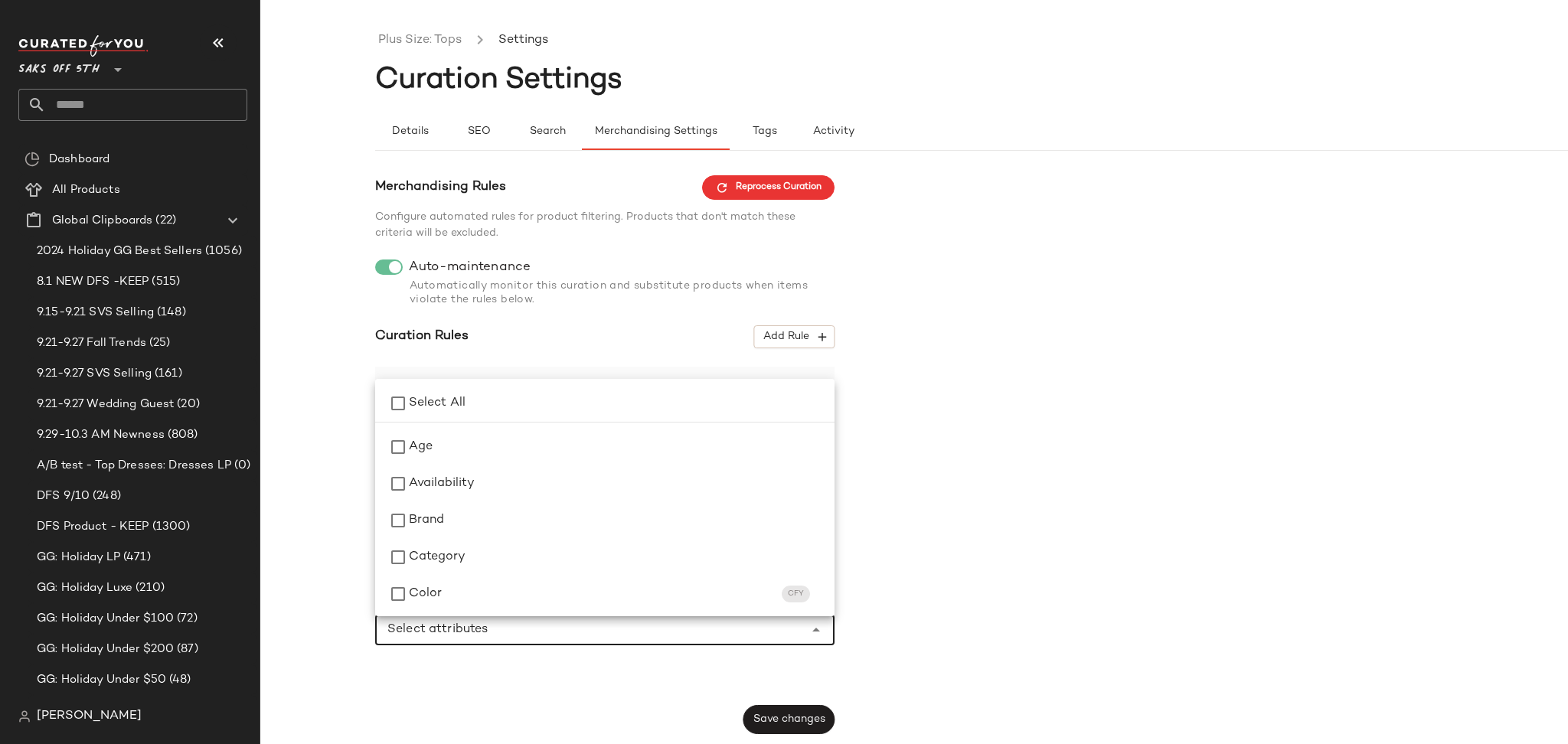
click at [690, 627] on input "Select attributes" at bounding box center [593, 629] width 412 height 18
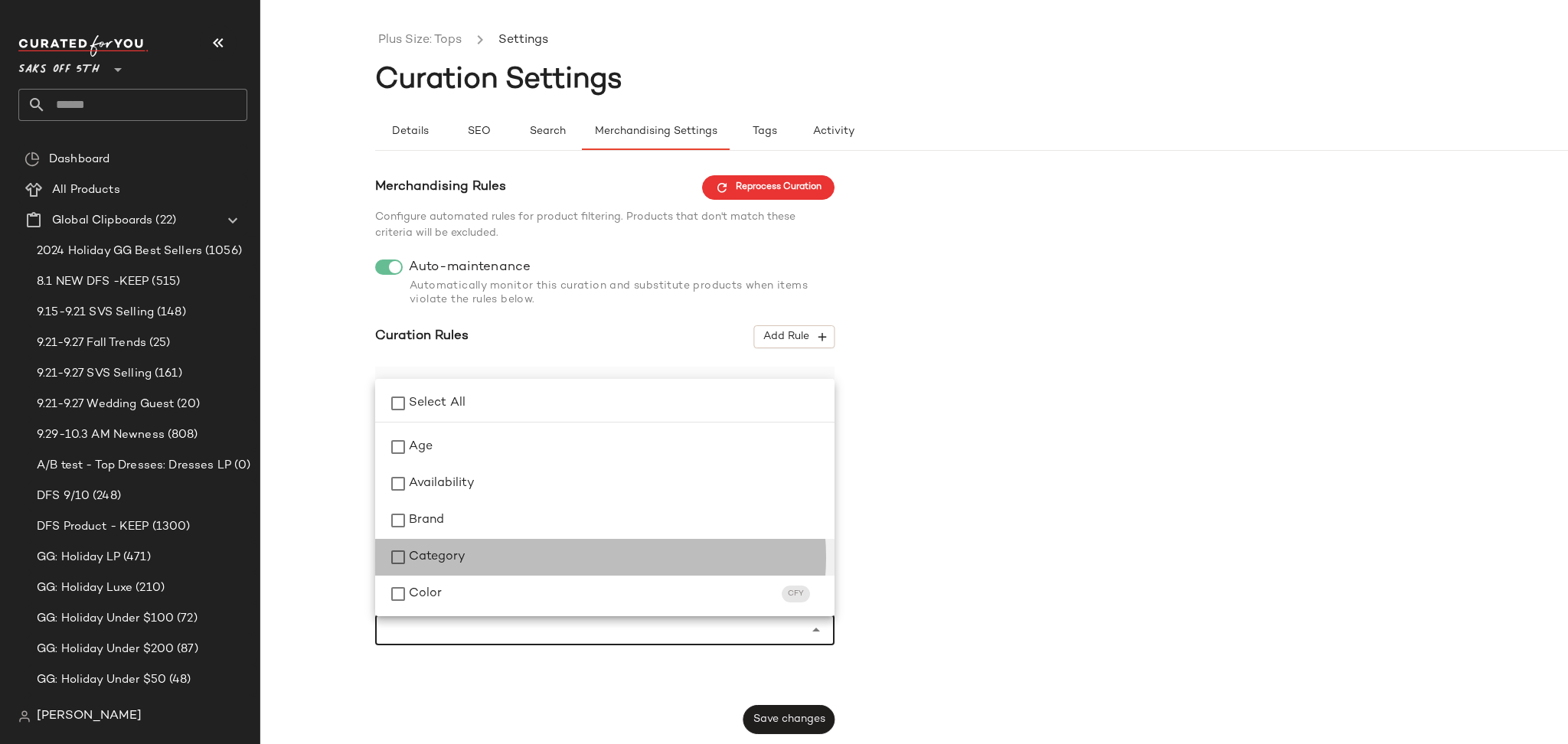
click at [414, 566] on span "Category" at bounding box center [437, 557] width 57 height 18
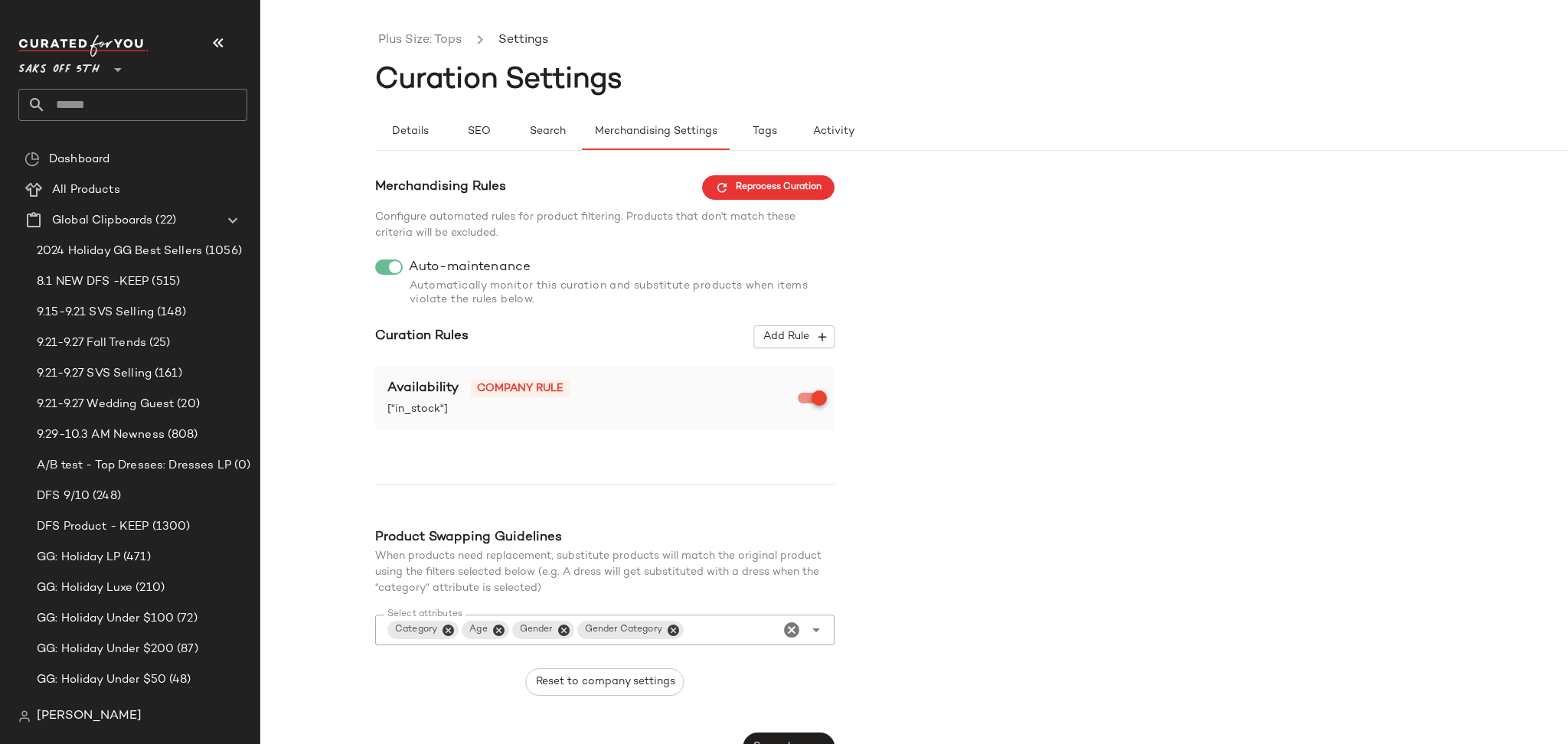
click at [807, 675] on div "Reset to company settings" at bounding box center [605, 682] width 459 height 27
click at [796, 342] on span "Add Rule" at bounding box center [794, 336] width 63 height 14
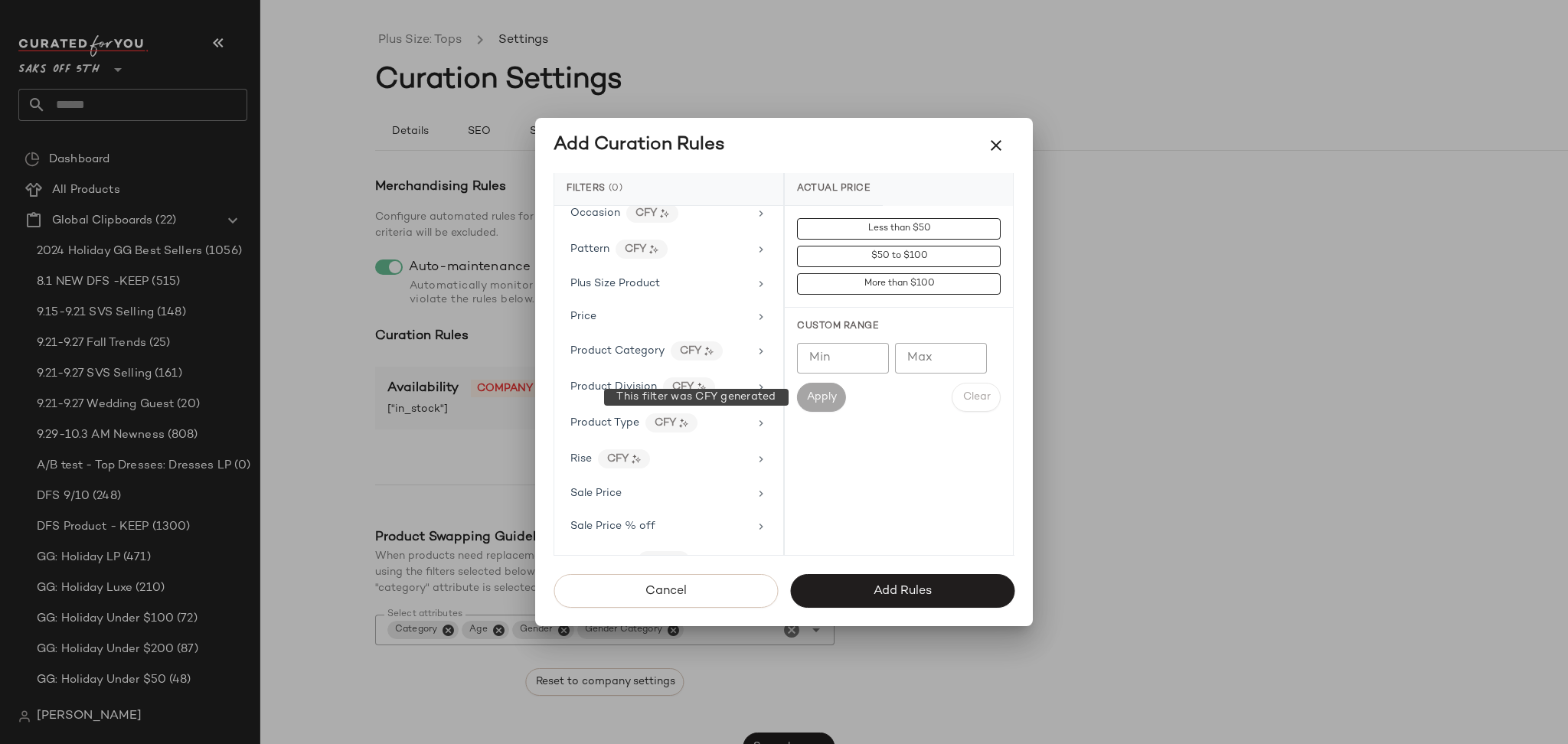
scroll to position [882, 0]
click at [668, 286] on div "Plus Size Product" at bounding box center [659, 278] width 178 height 16
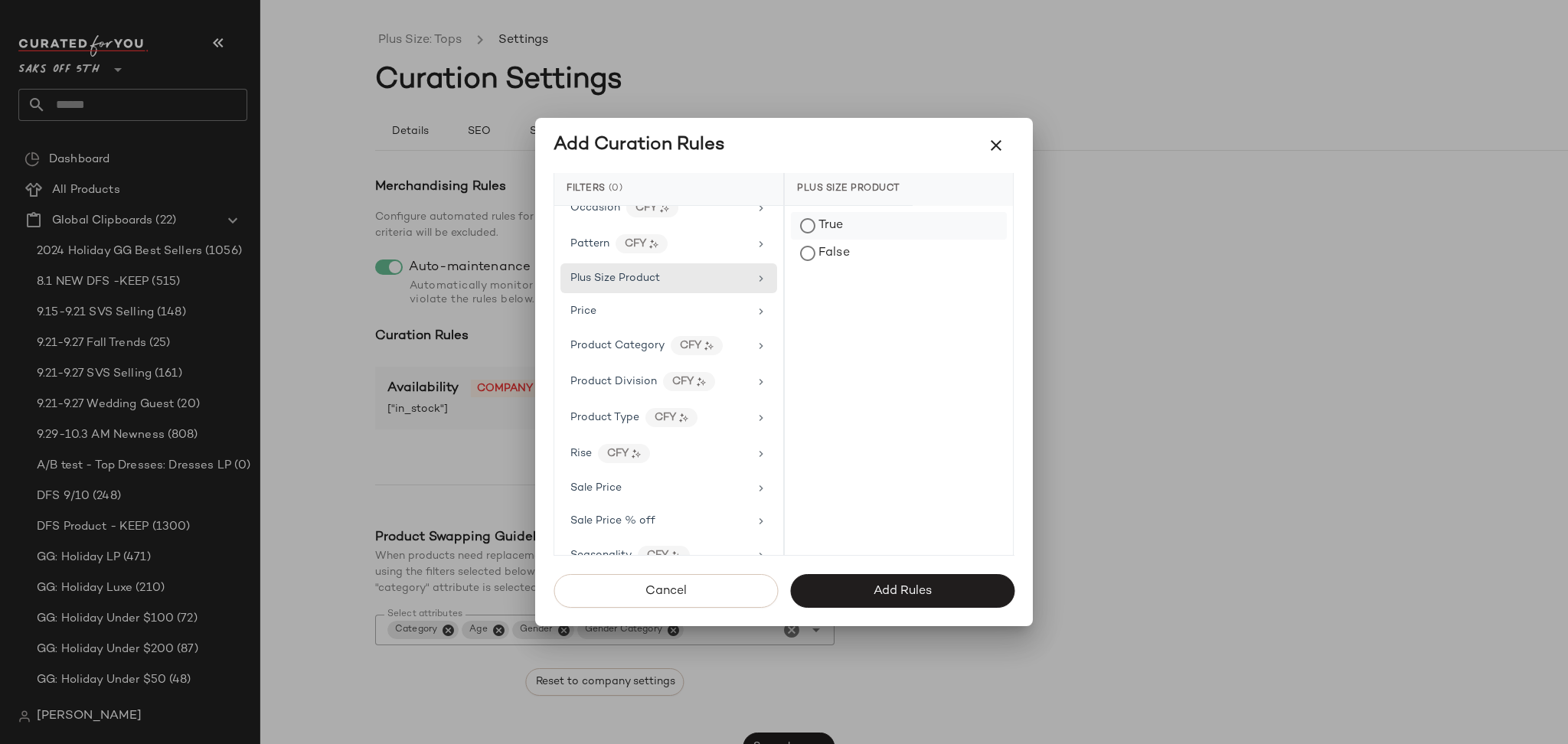
click at [809, 225] on div "True" at bounding box center [898, 226] width 216 height 27
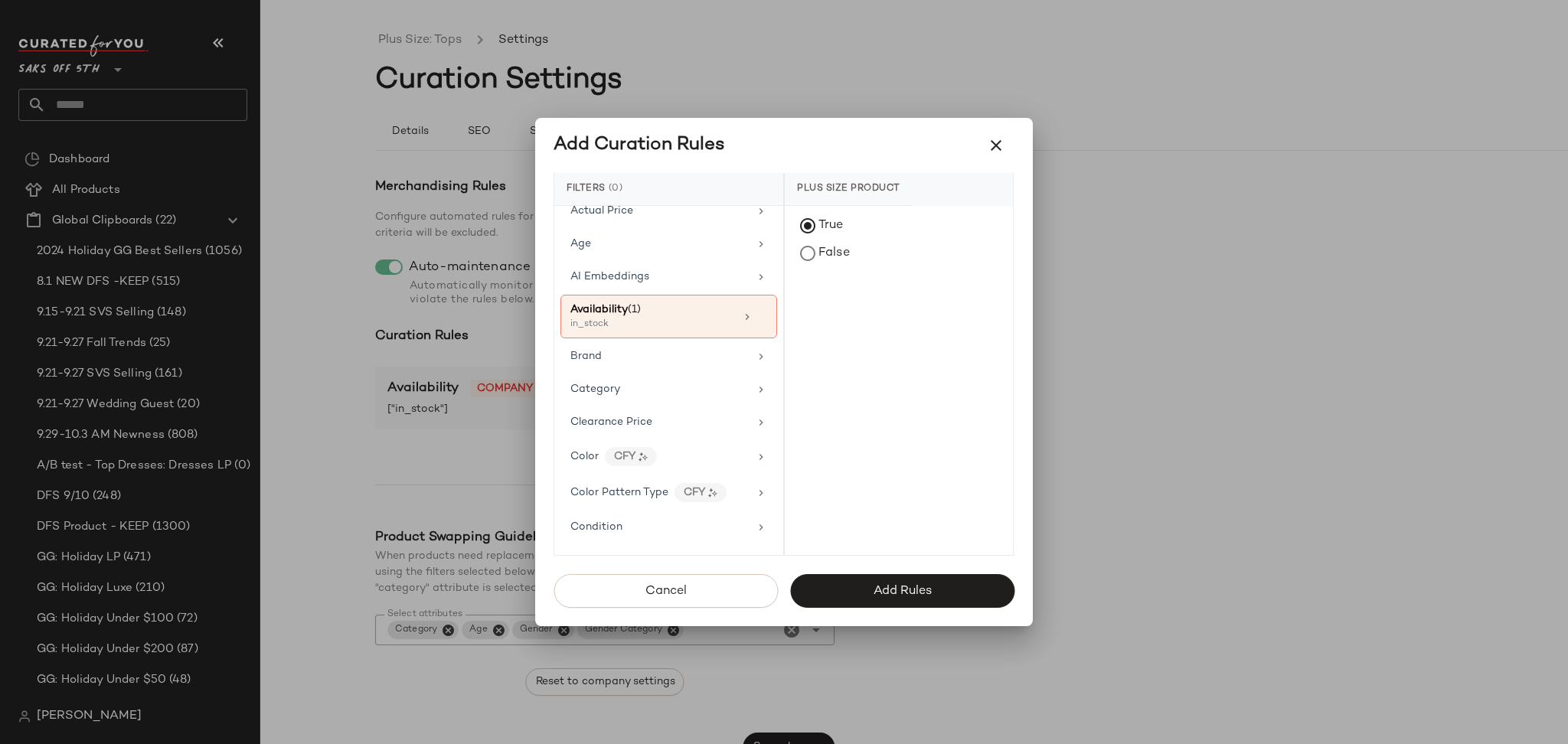
scroll to position [0, 0]
click at [668, 270] on div "Actual Price Age AI Embeddings Availability (1) in_stock Brand Category Clearan…" at bounding box center [668, 380] width 229 height 349
click at [724, 252] on div "Age" at bounding box center [659, 253] width 178 height 16
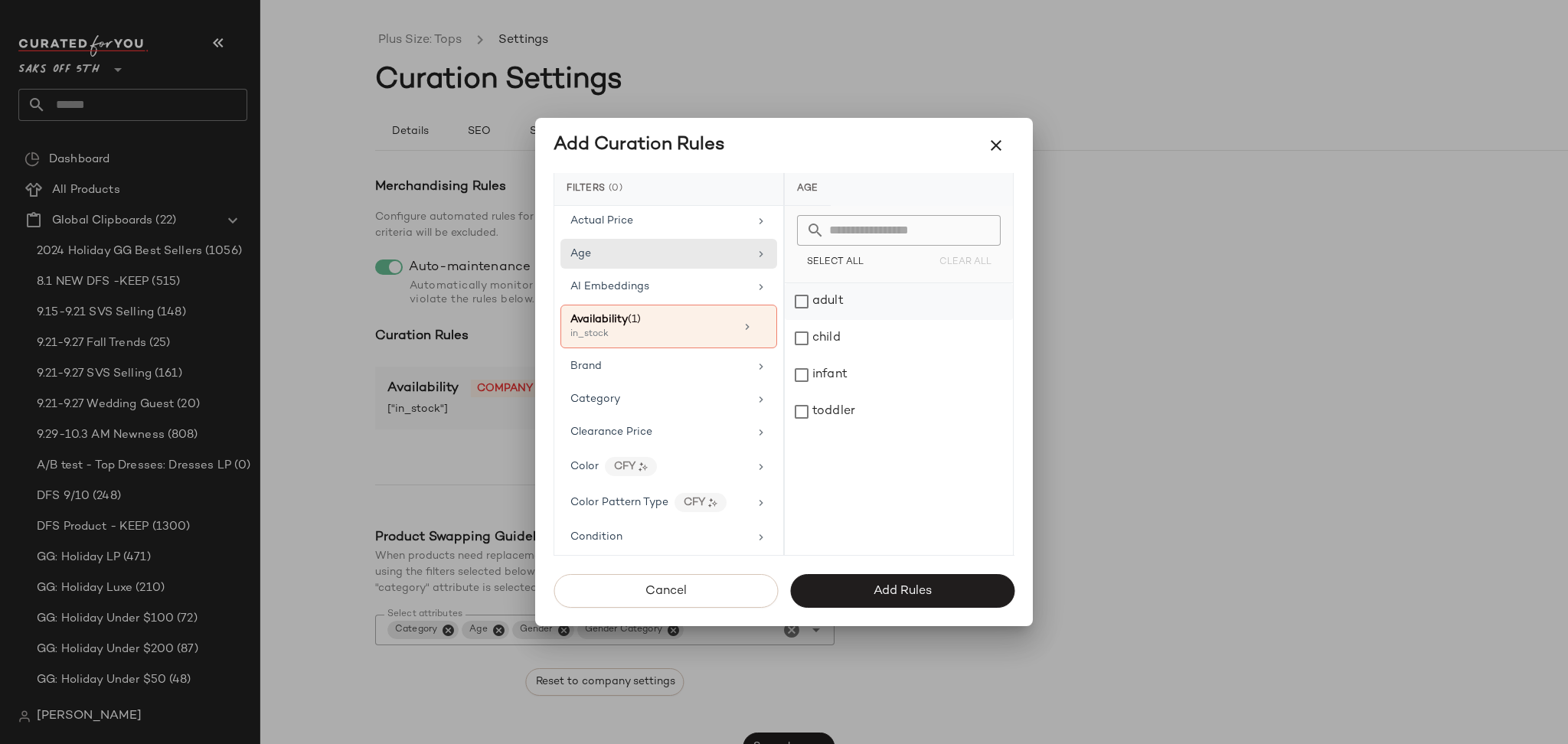
click at [814, 304] on div "adult" at bounding box center [898, 301] width 228 height 37
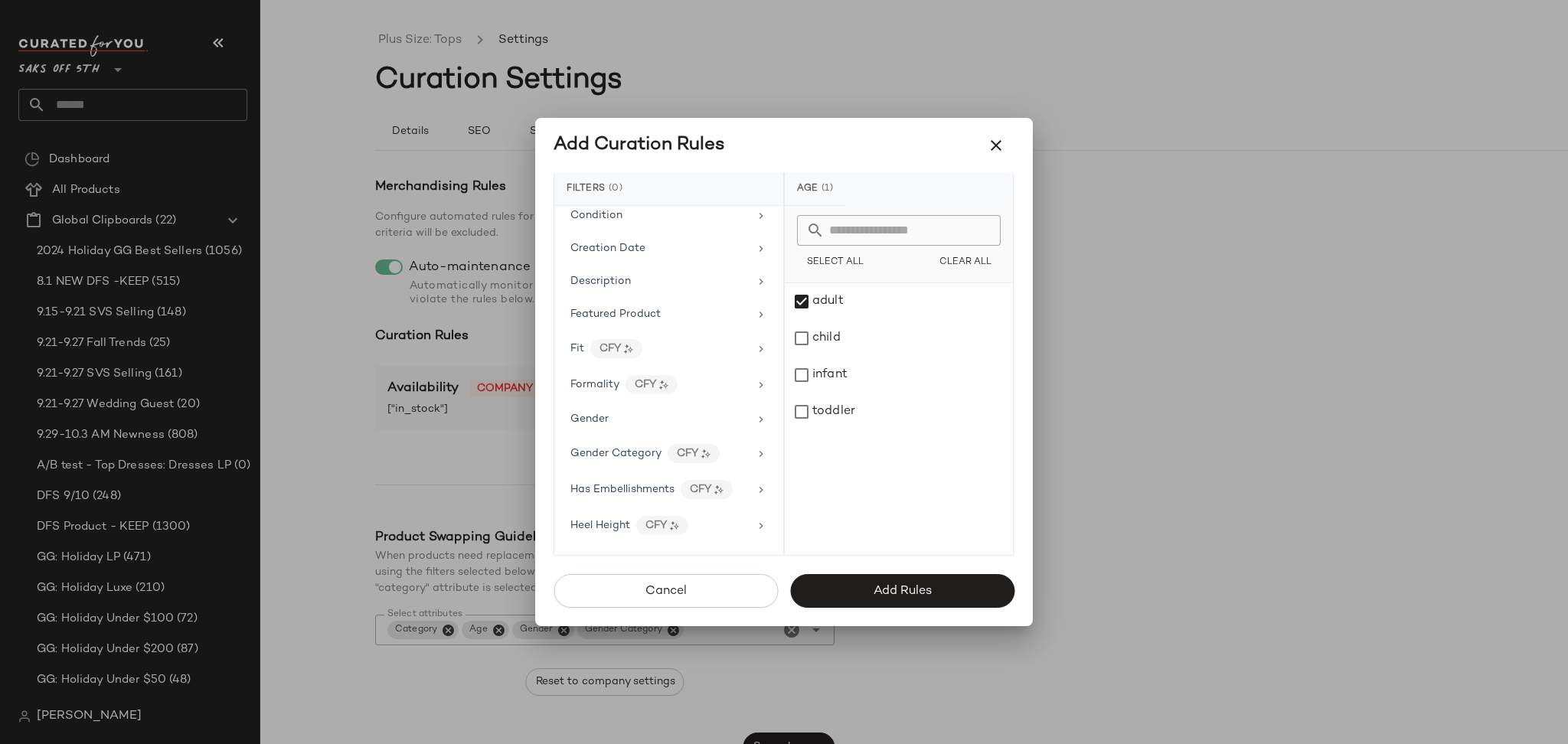
scroll to position [336, 0]
click at [700, 414] on div "Gender" at bounding box center [659, 417] width 178 height 16
click at [801, 305] on div "[DEMOGRAPHIC_DATA]" at bounding box center [898, 301] width 228 height 37
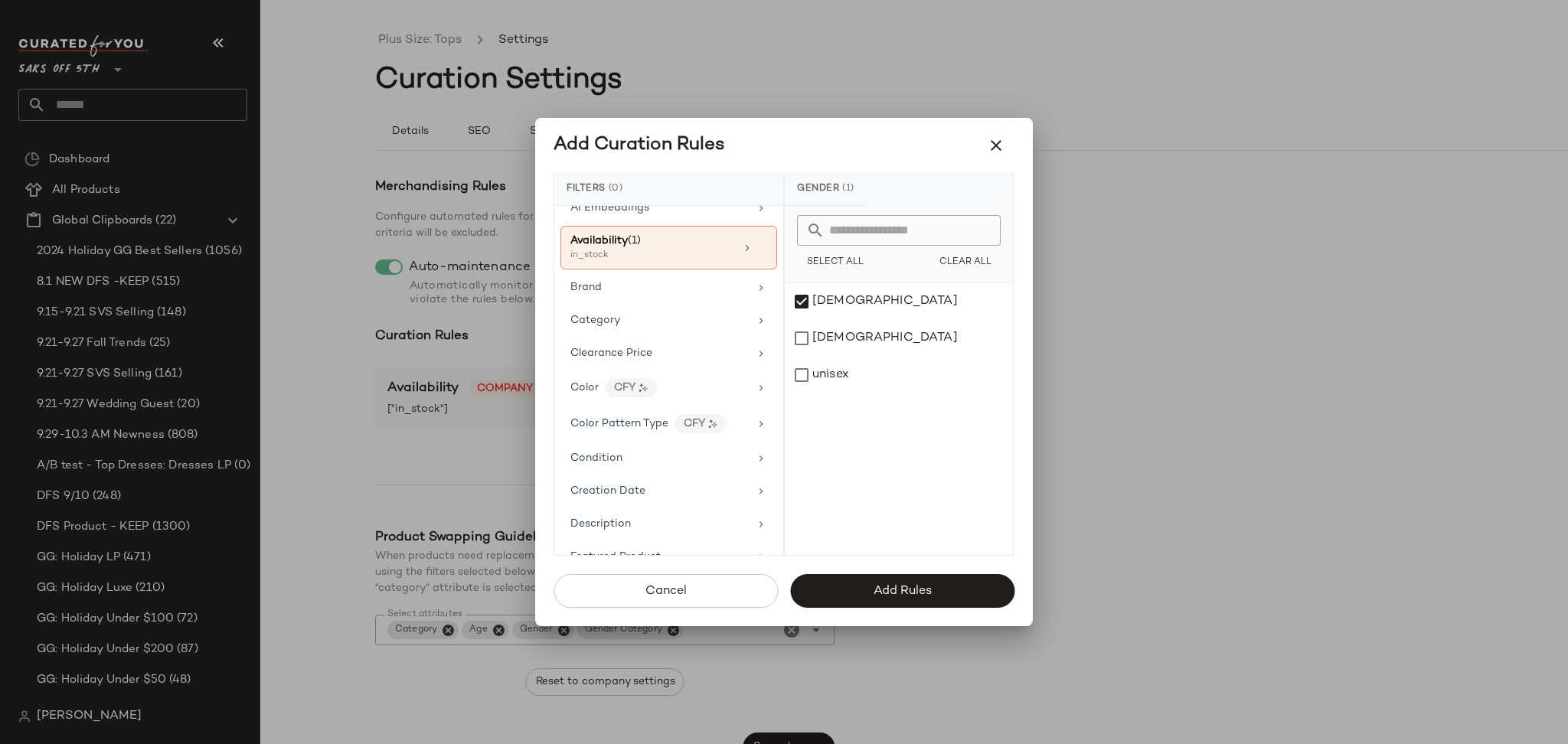
scroll to position [90, 0]
click at [717, 322] on div "Category" at bounding box center [659, 323] width 178 height 16
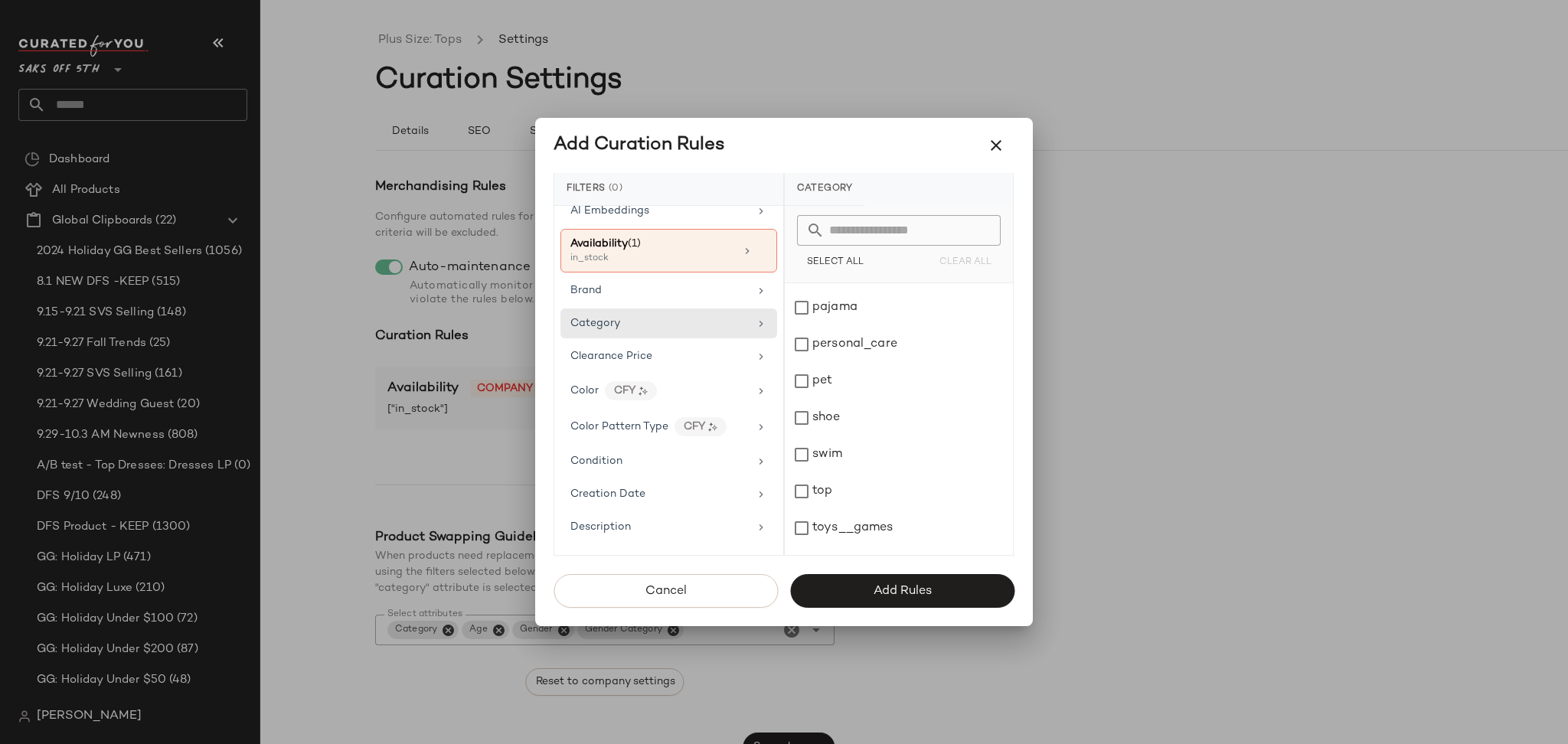
scroll to position [646, 0]
click at [801, 461] on div "top" at bounding box center [898, 463] width 228 height 37
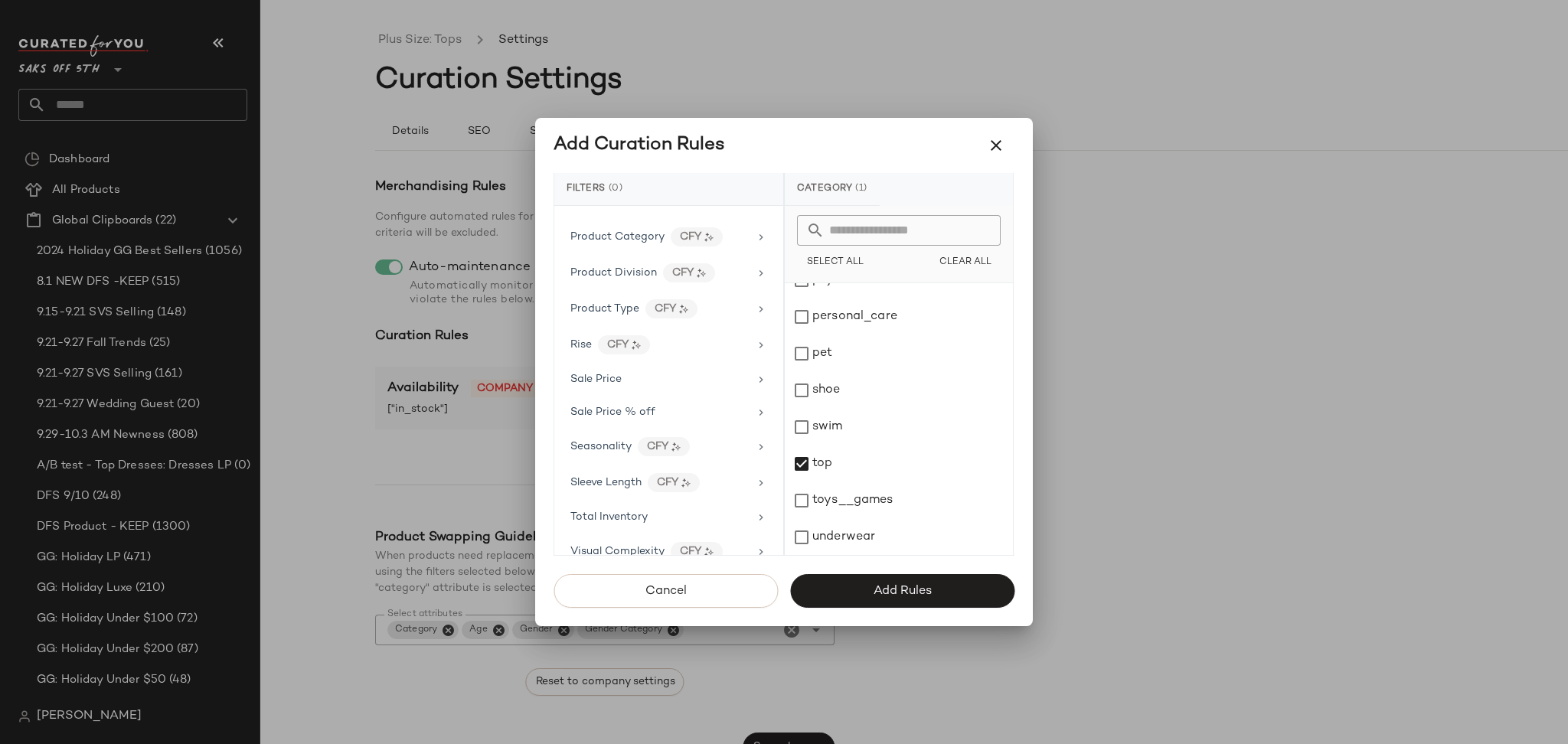
scroll to position [1065, 0]
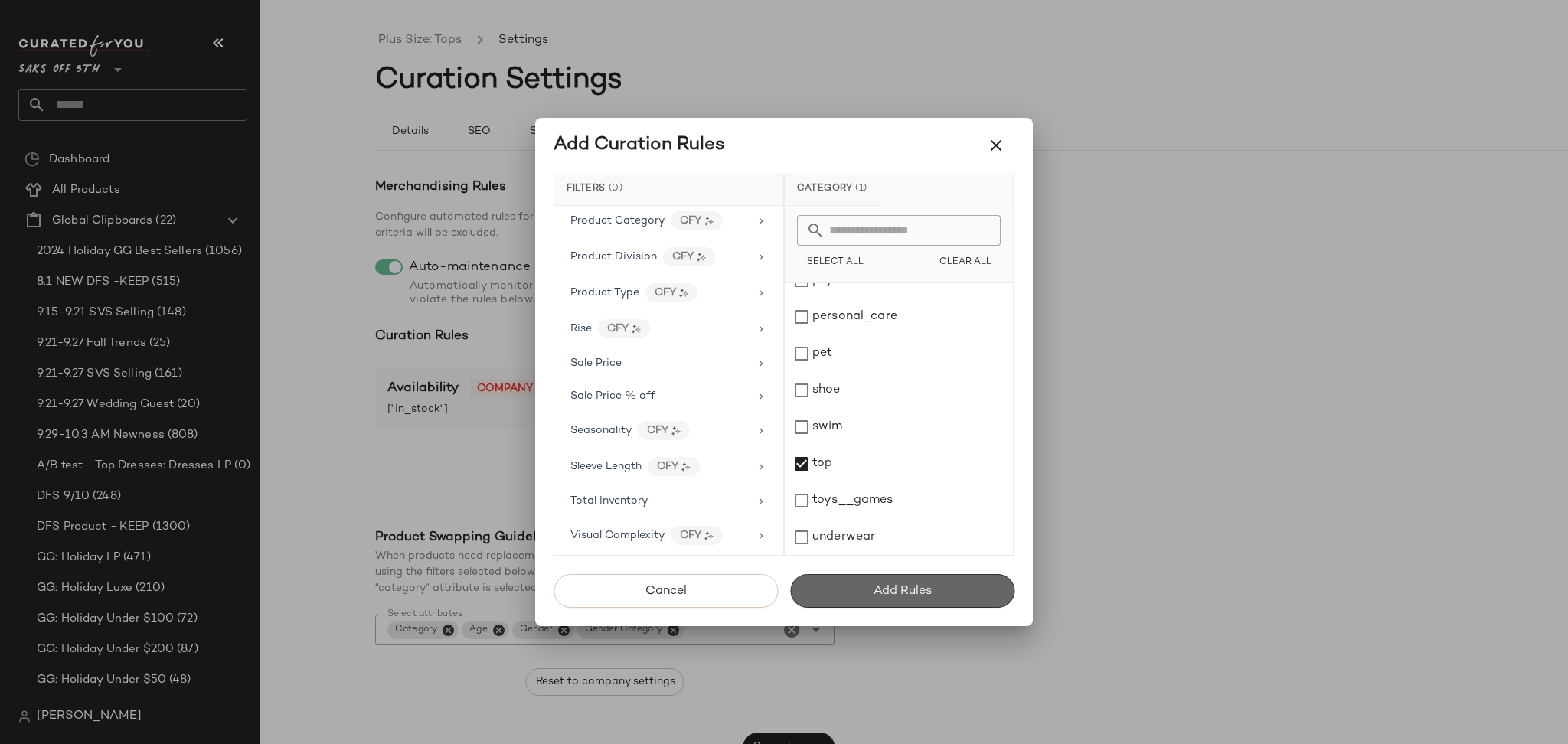
click at [840, 586] on button "Add Rules" at bounding box center [902, 590] width 224 height 33
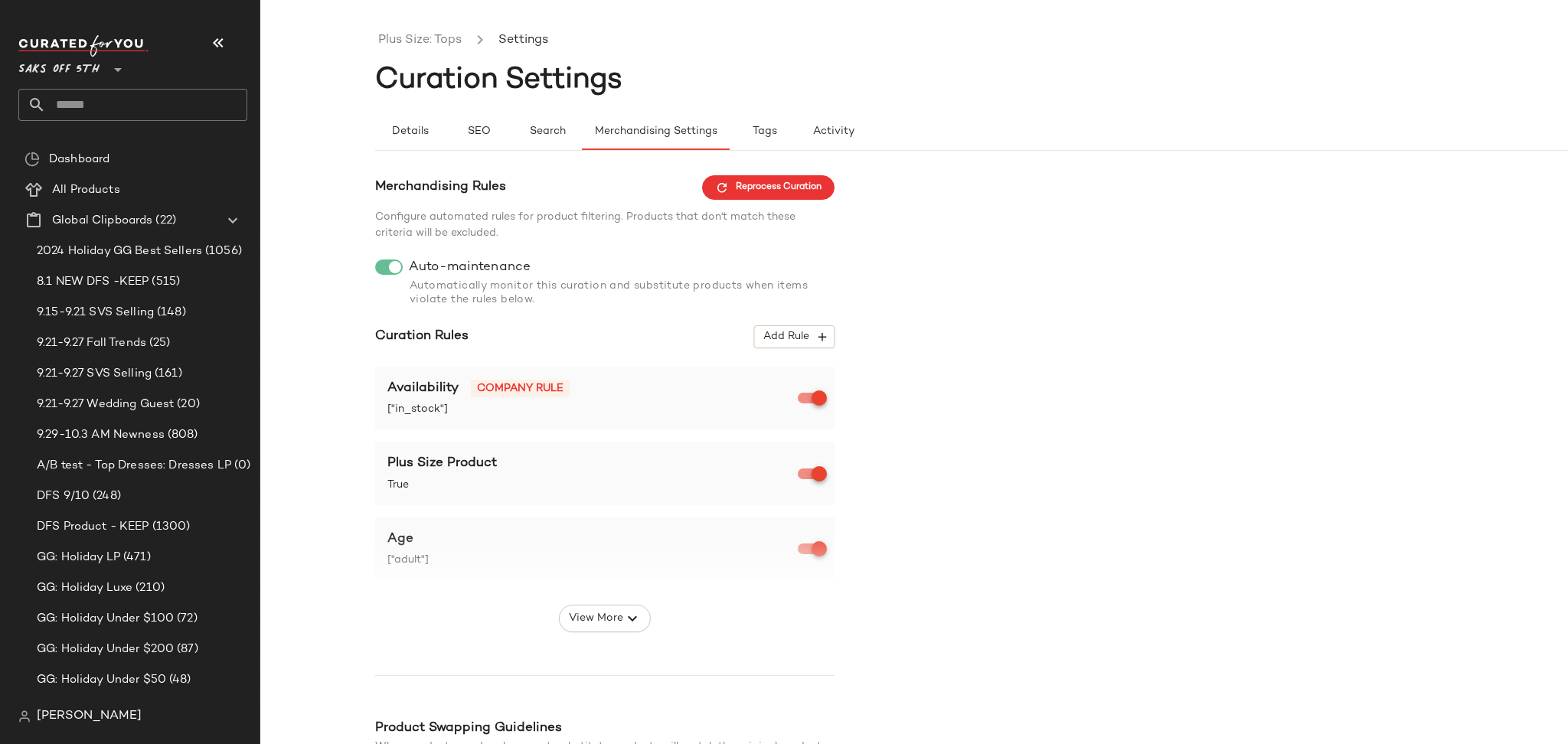
scroll to position [217, 0]
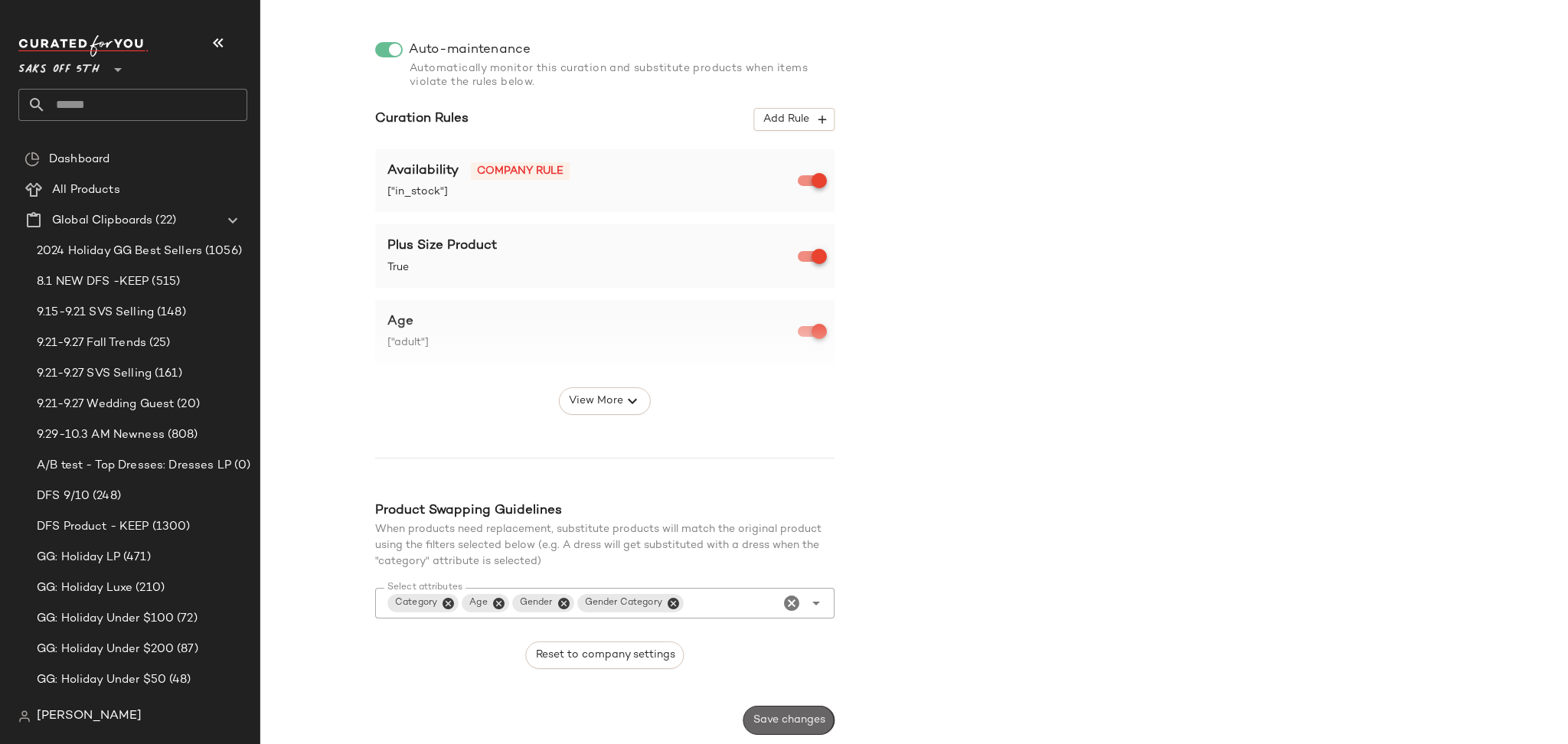
click at [770, 717] on span "Save changes" at bounding box center [789, 720] width 73 height 12
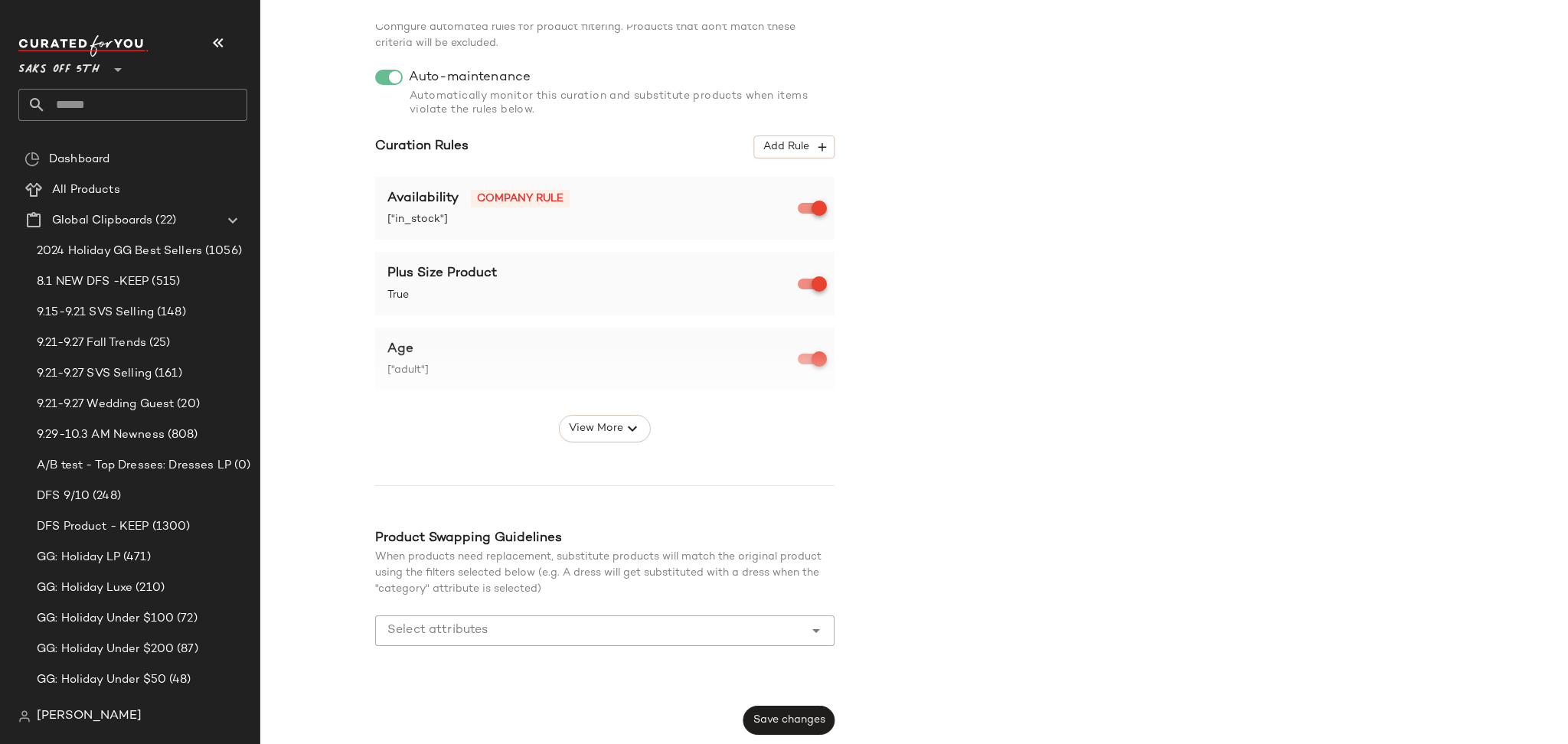
scroll to position [0, 0]
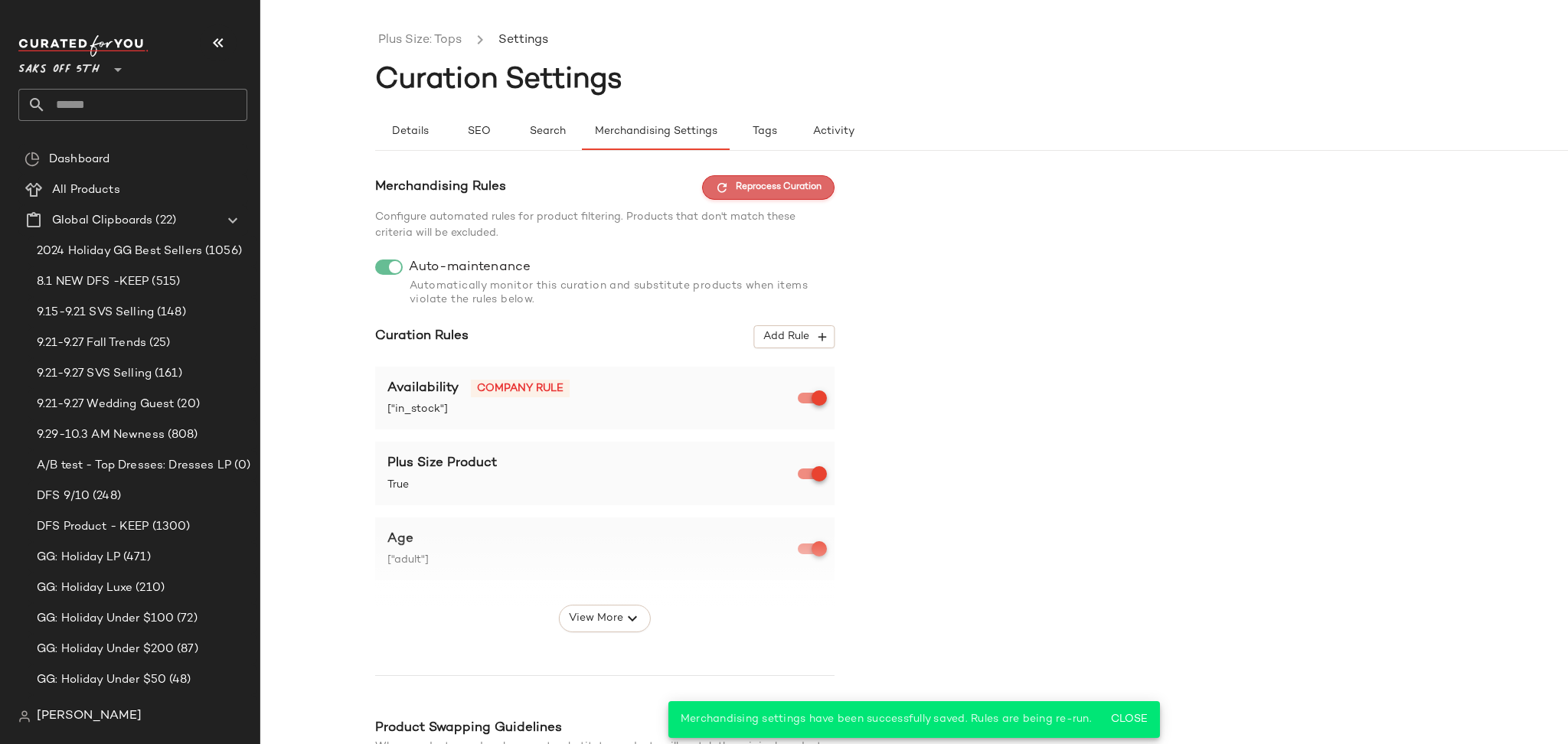
click at [754, 188] on span "Reprocess Curation" at bounding box center [768, 187] width 106 height 14
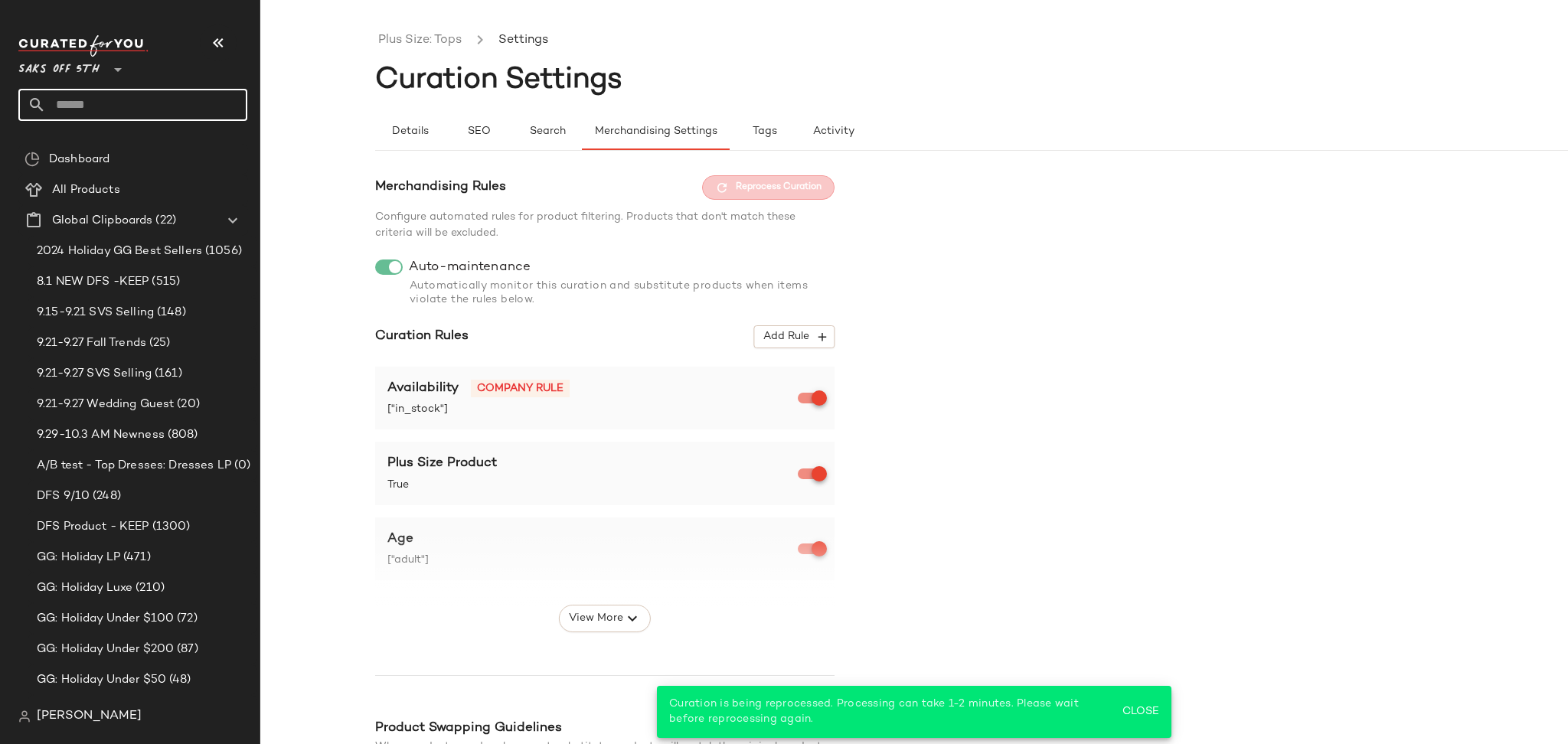
click at [180, 111] on input "text" at bounding box center [146, 105] width 201 height 33
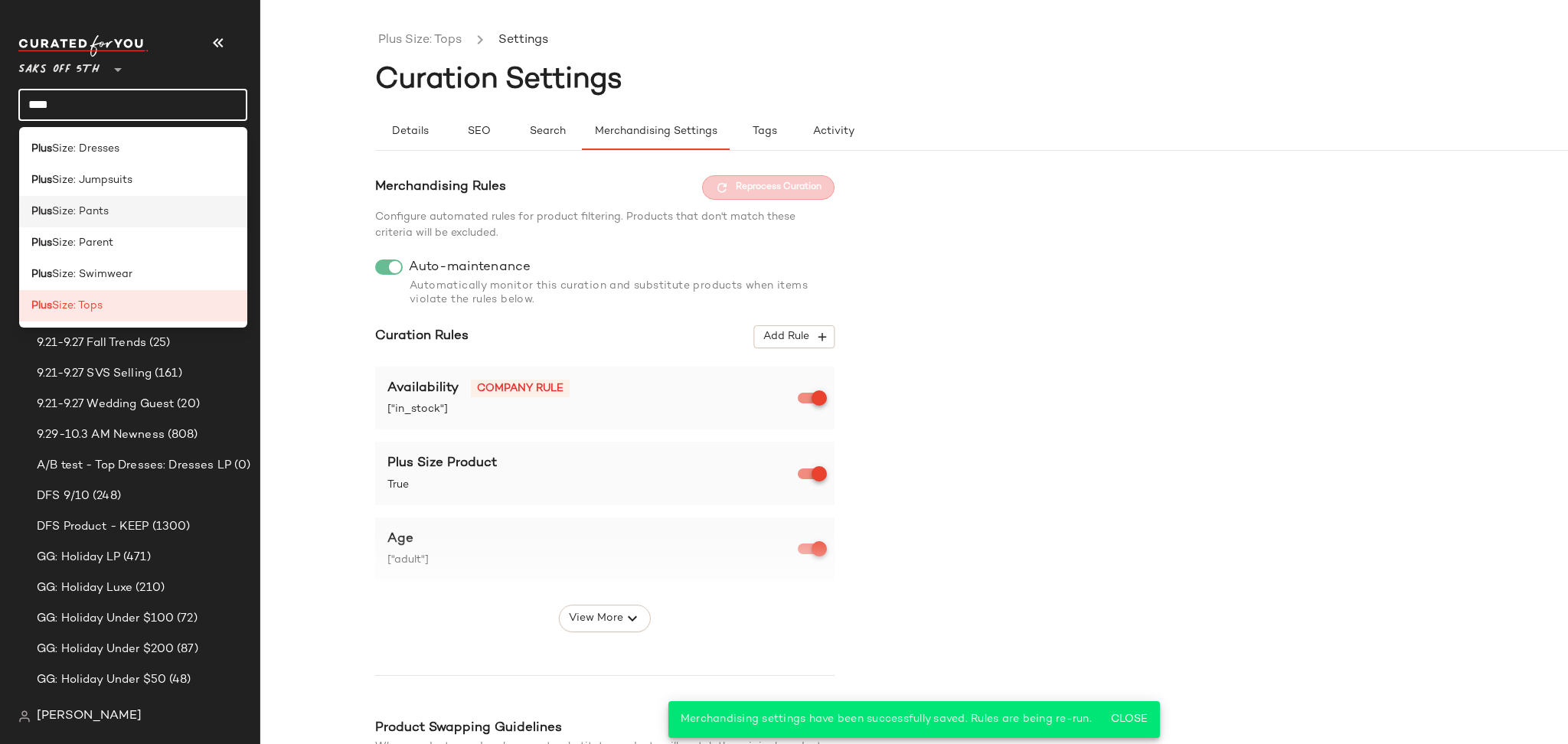
type input "****"
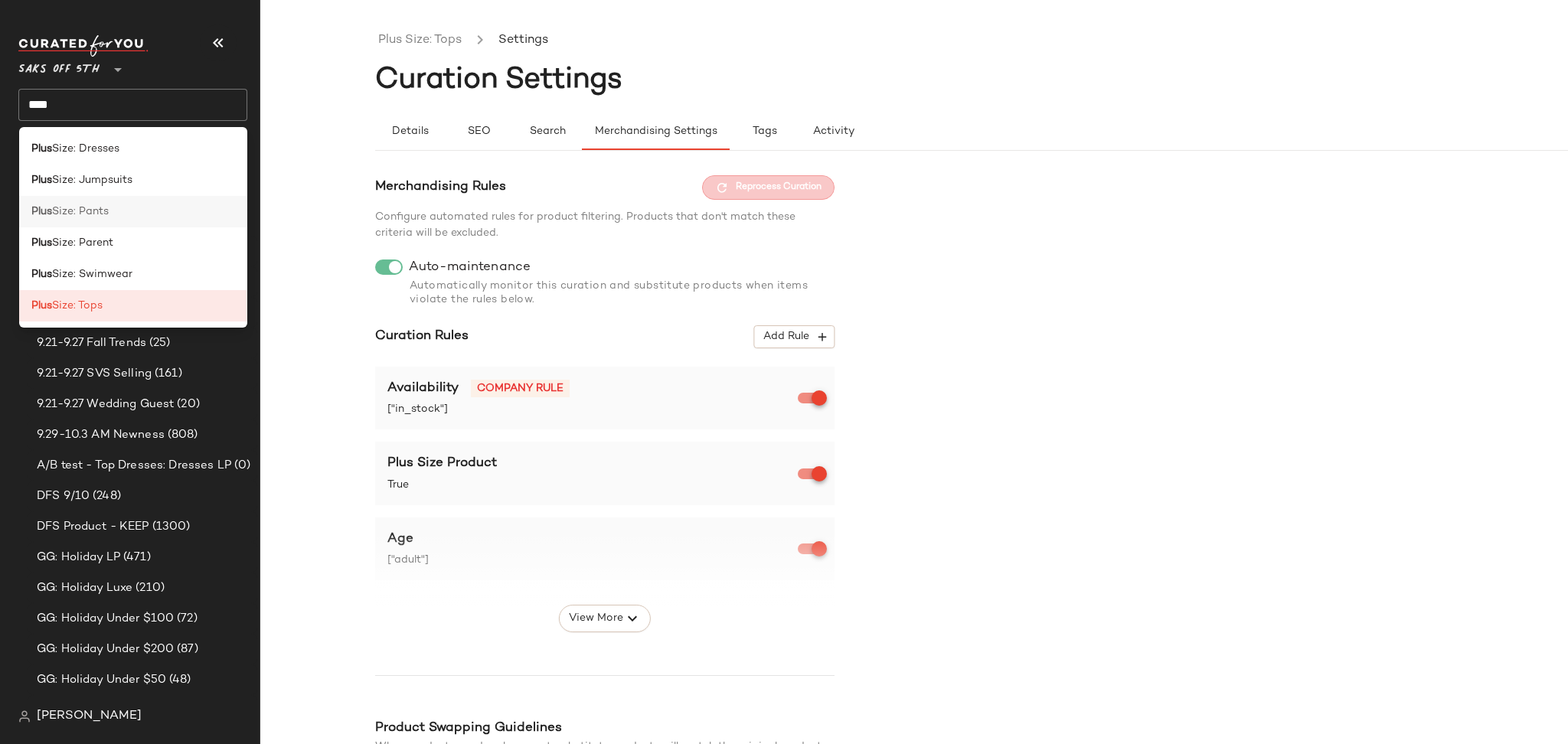
click at [140, 202] on div "Plus Size: Pants" at bounding box center [133, 211] width 229 height 32
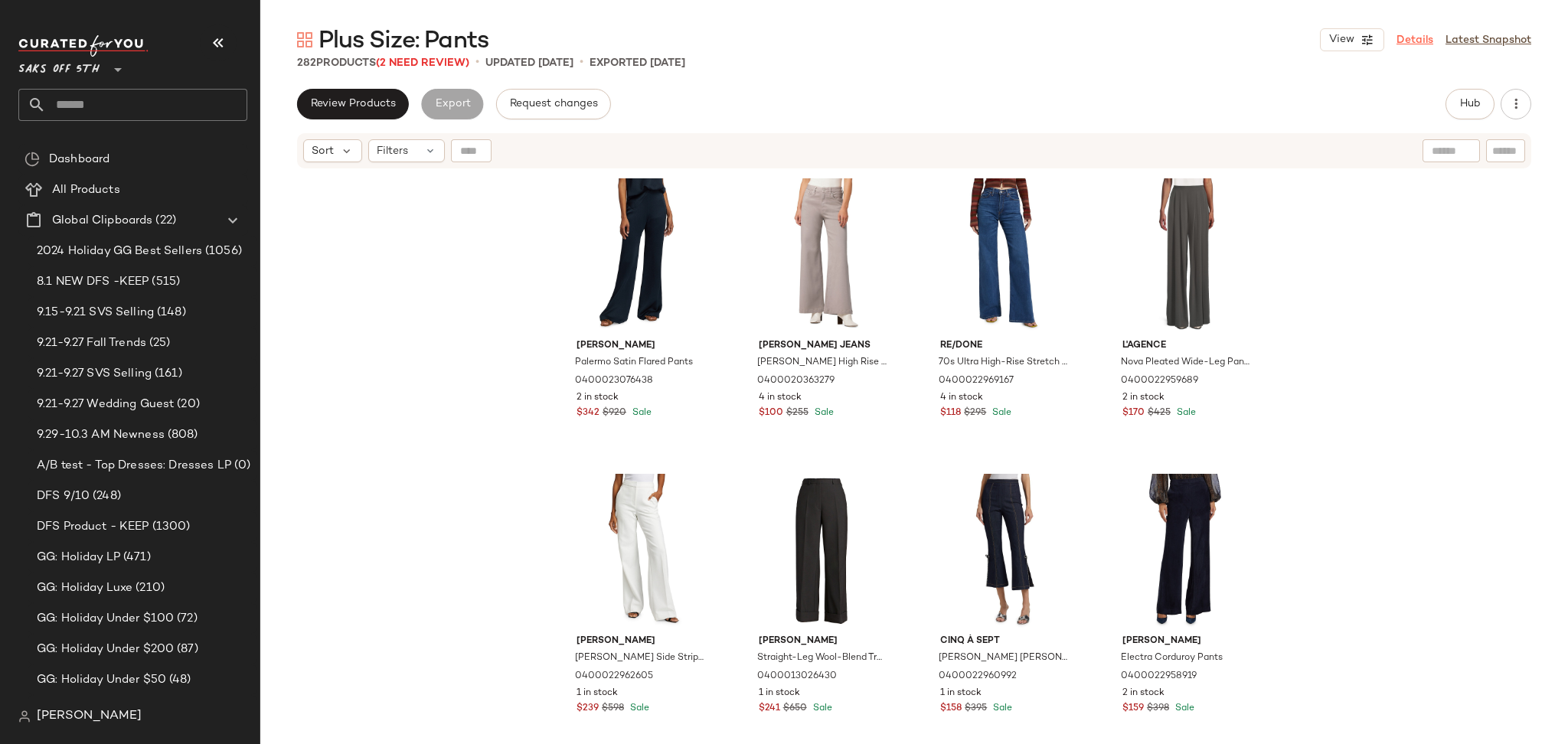
click at [1406, 33] on link "Details" at bounding box center [1414, 40] width 37 height 16
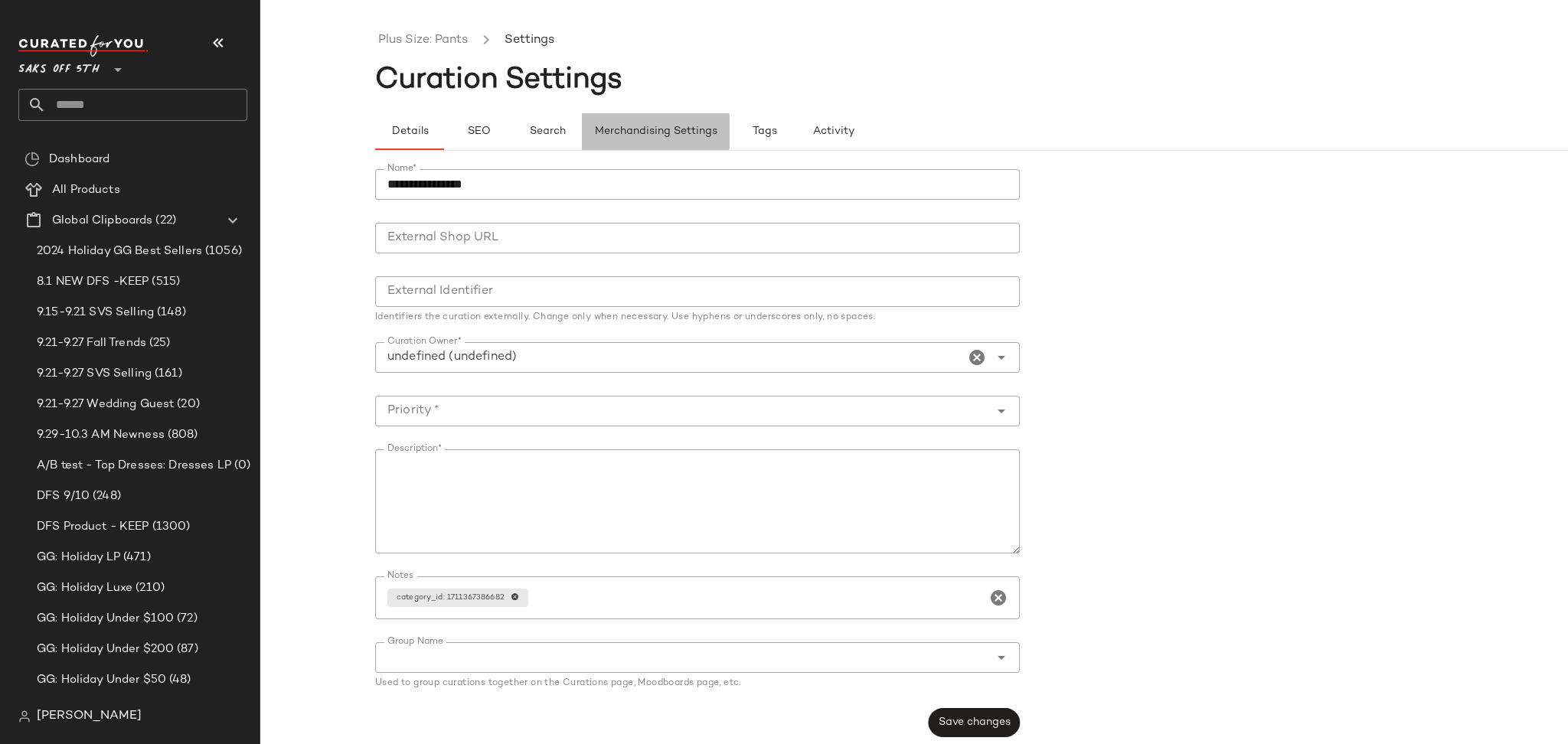
click at [678, 134] on span "Merchandising Settings" at bounding box center [656, 132] width 123 height 12
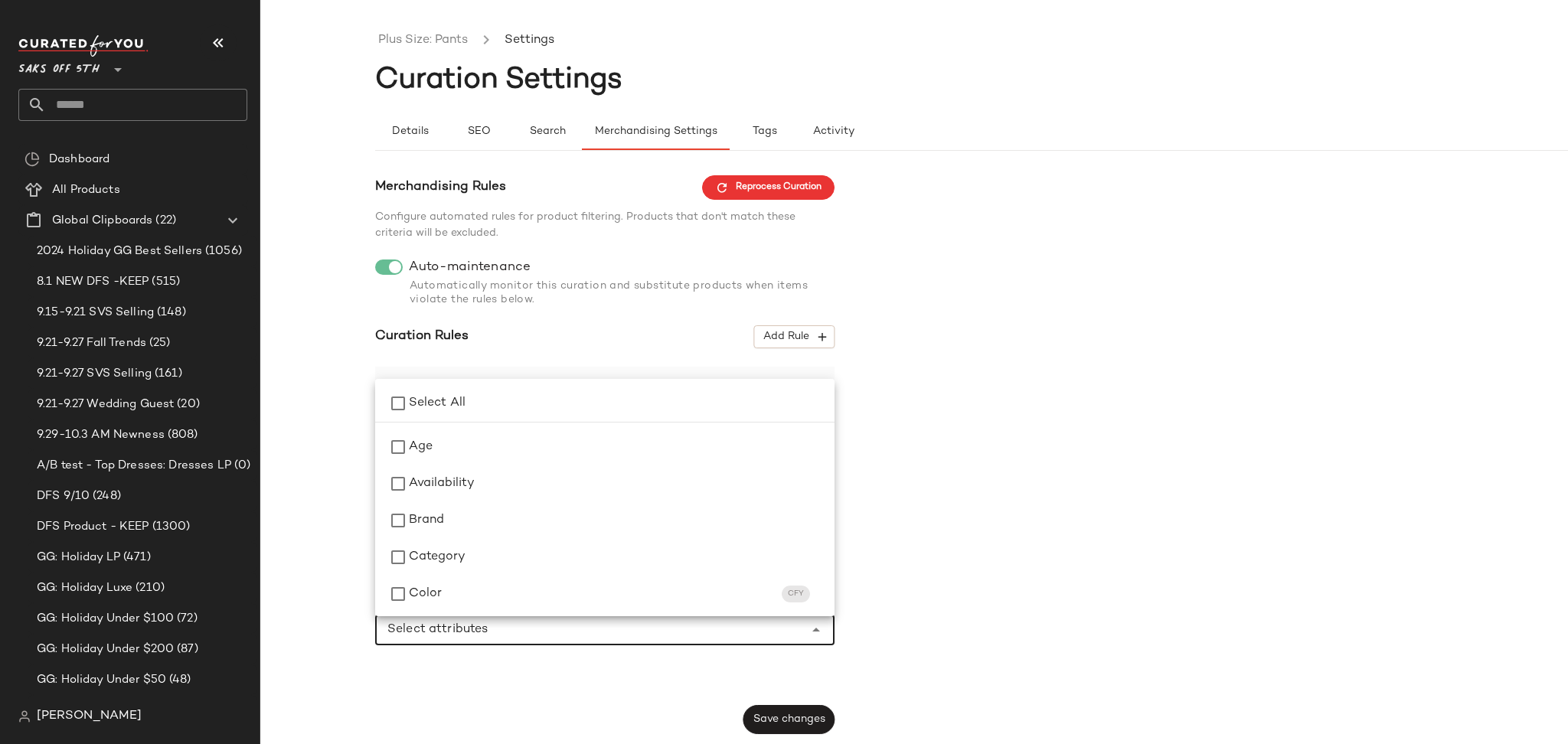
click at [594, 643] on div at bounding box center [589, 630] width 429 height 31
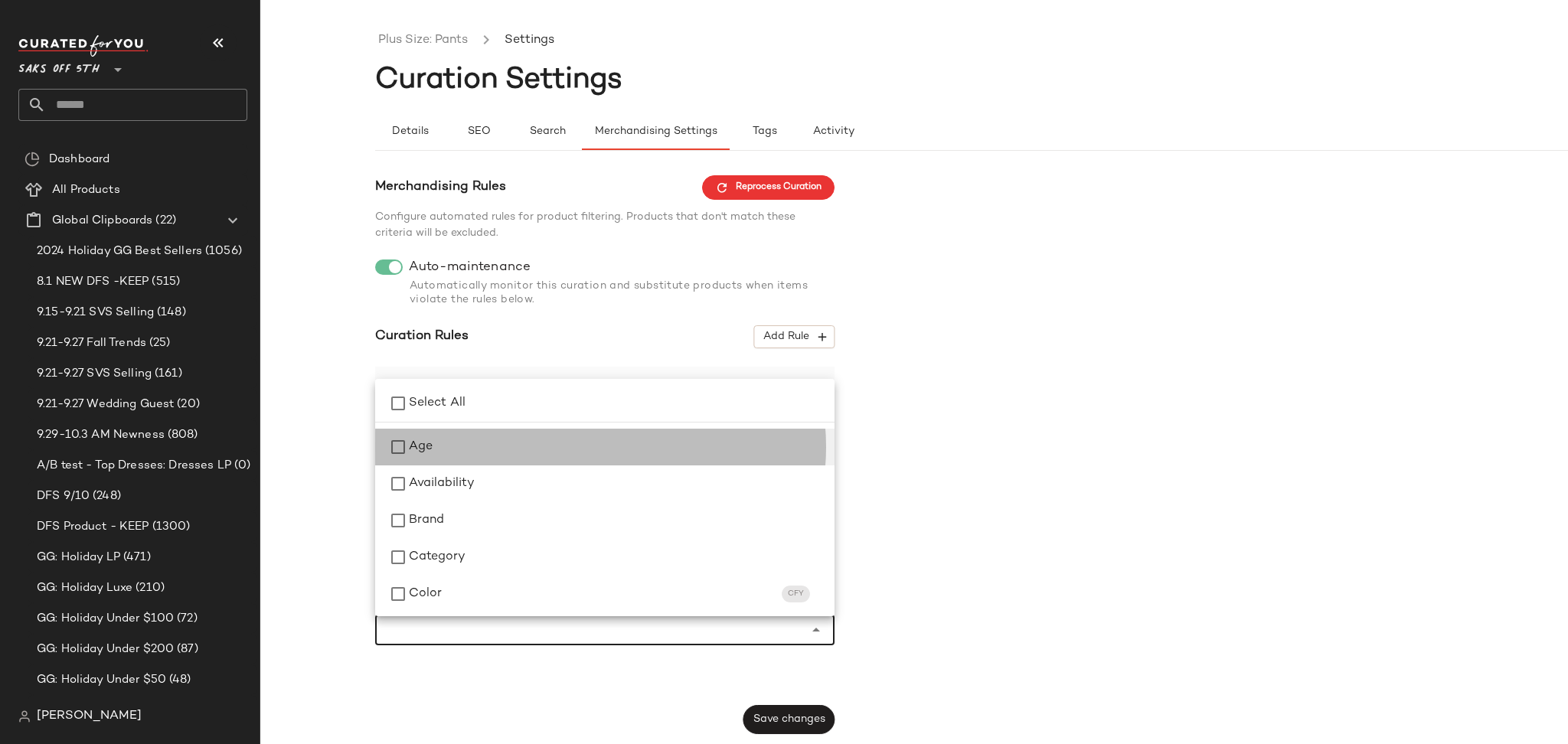
click at [427, 451] on span "Age" at bounding box center [420, 446] width 24 height 18
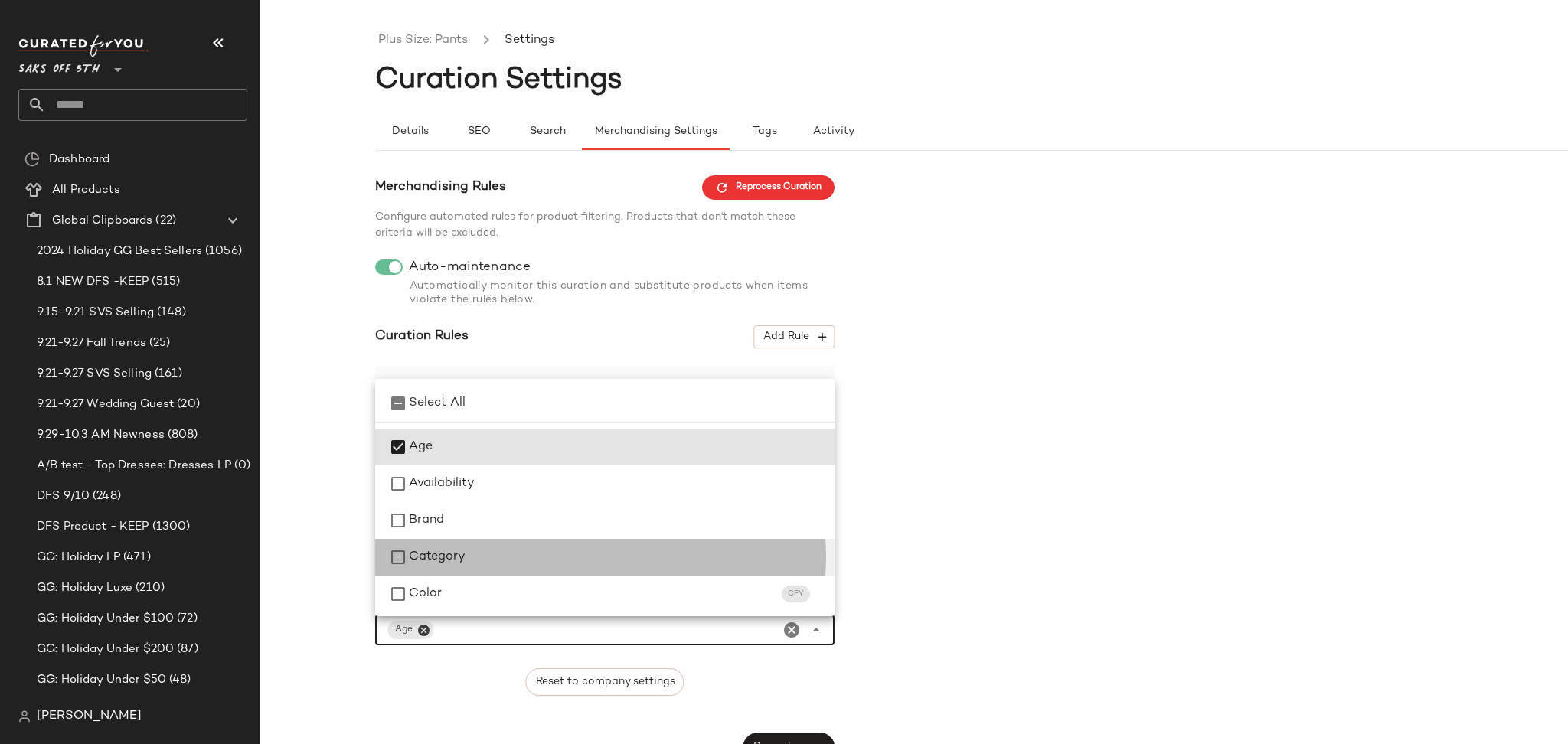
click at [421, 550] on span "Category" at bounding box center [437, 557] width 57 height 18
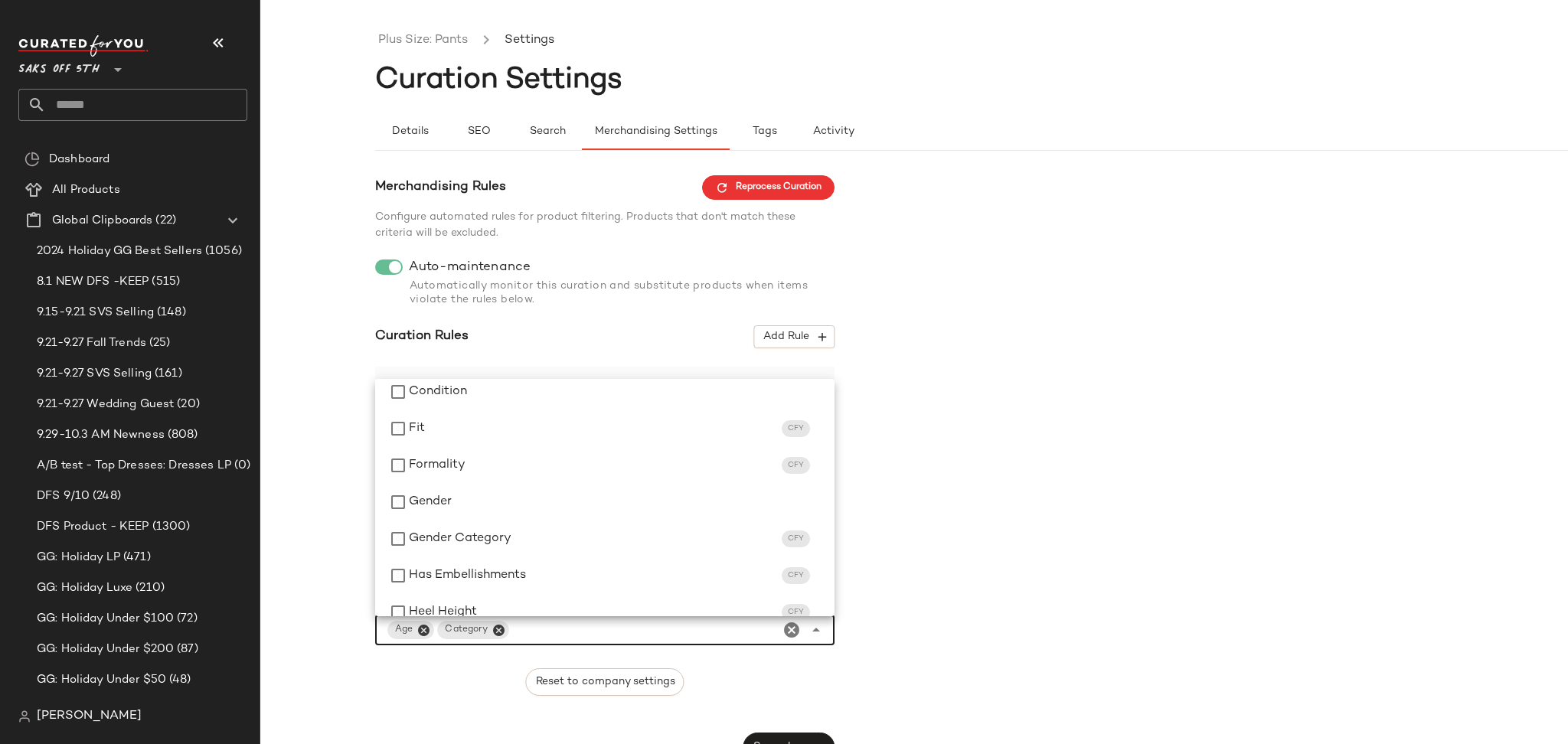
scroll to position [277, 0]
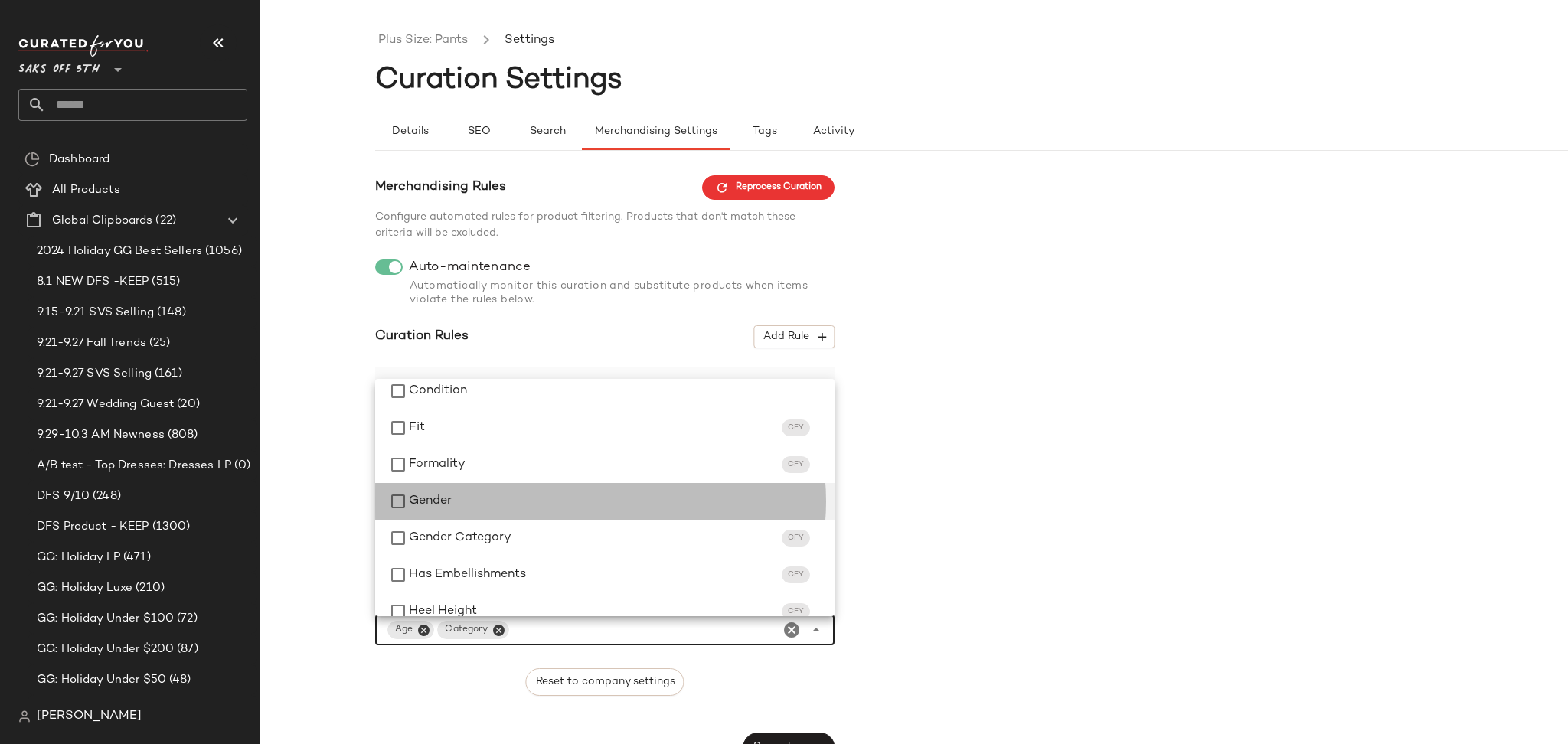
click at [444, 499] on span "Gender" at bounding box center [430, 501] width 43 height 18
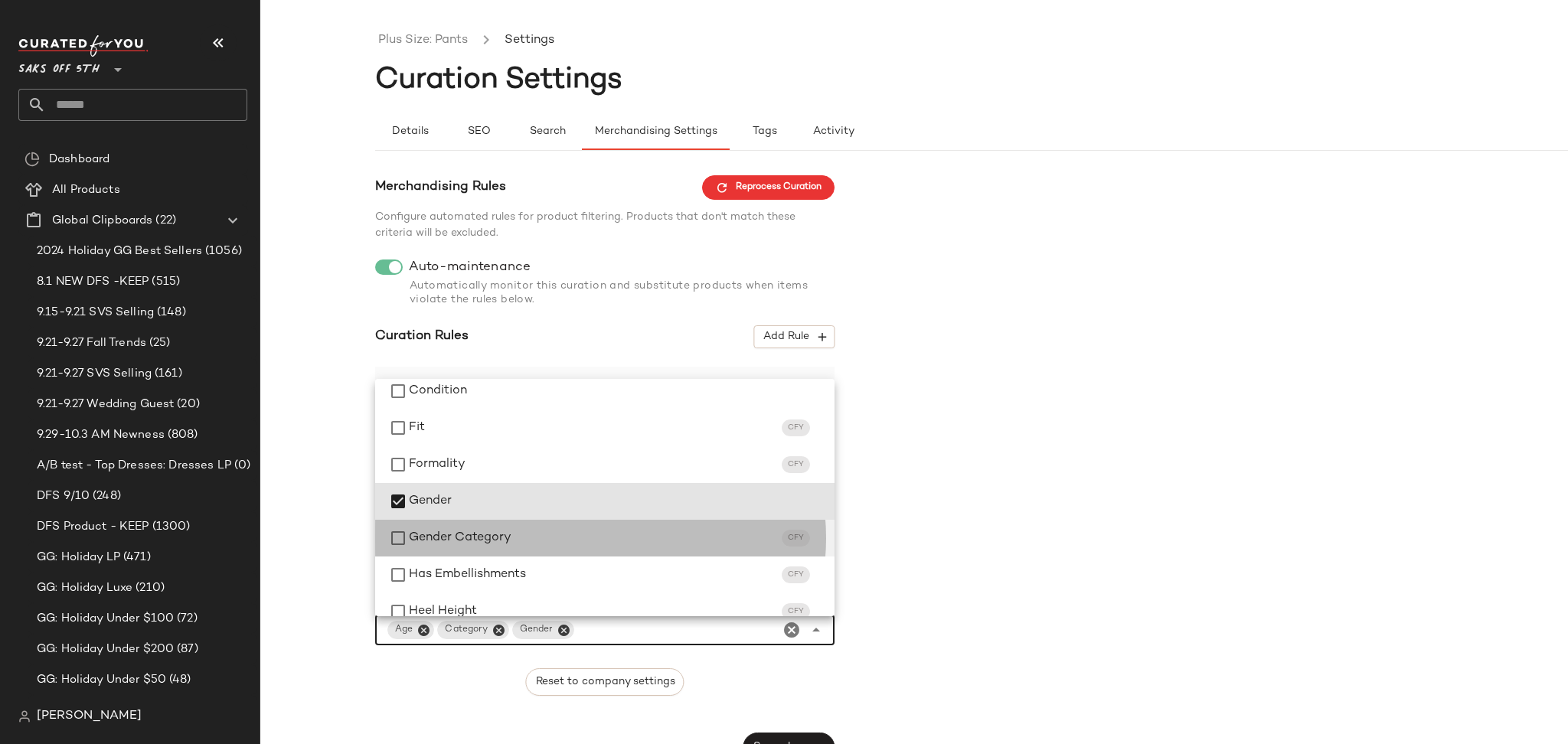
click at [438, 539] on span "Gender Category" at bounding box center [460, 538] width 103 height 18
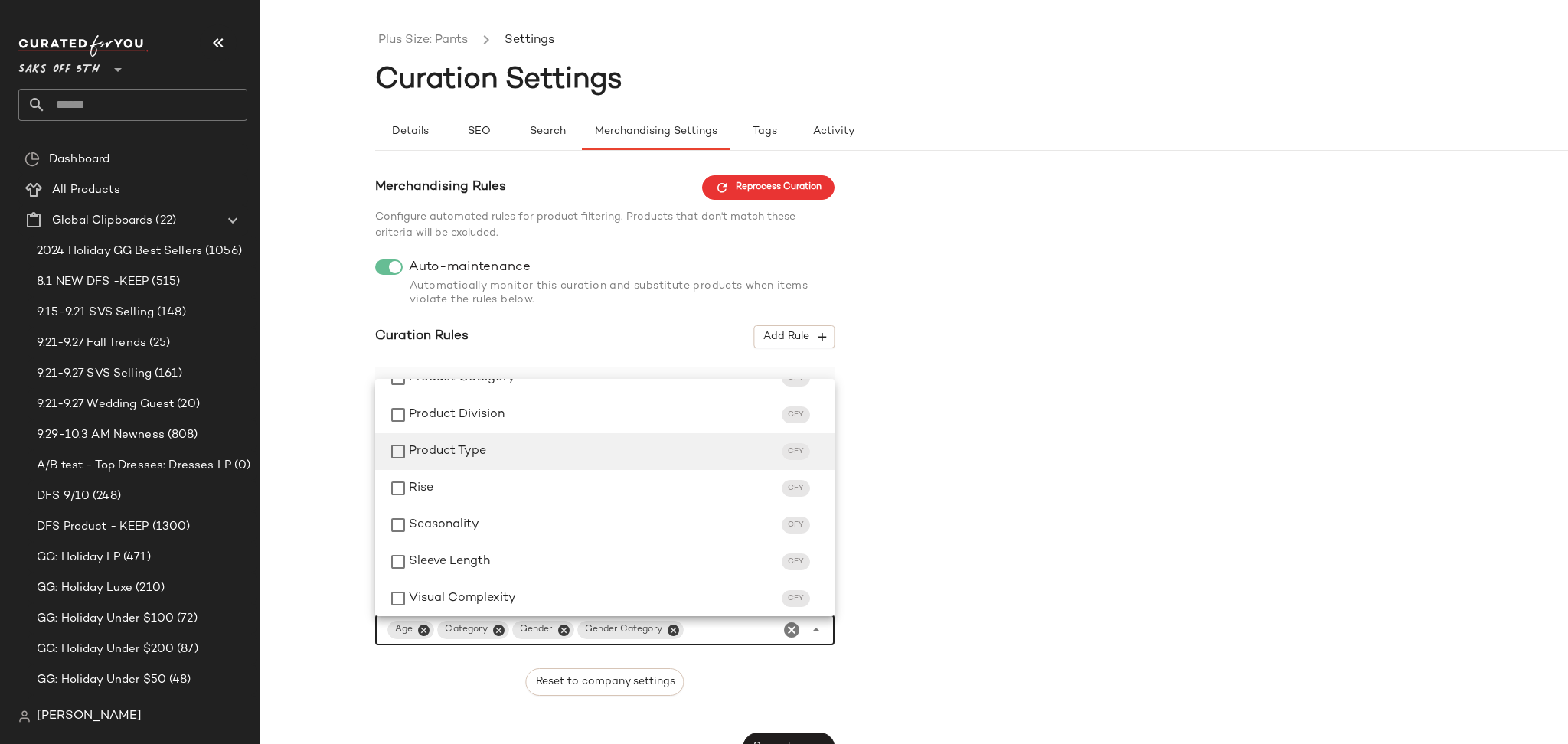
scroll to position [737, 0]
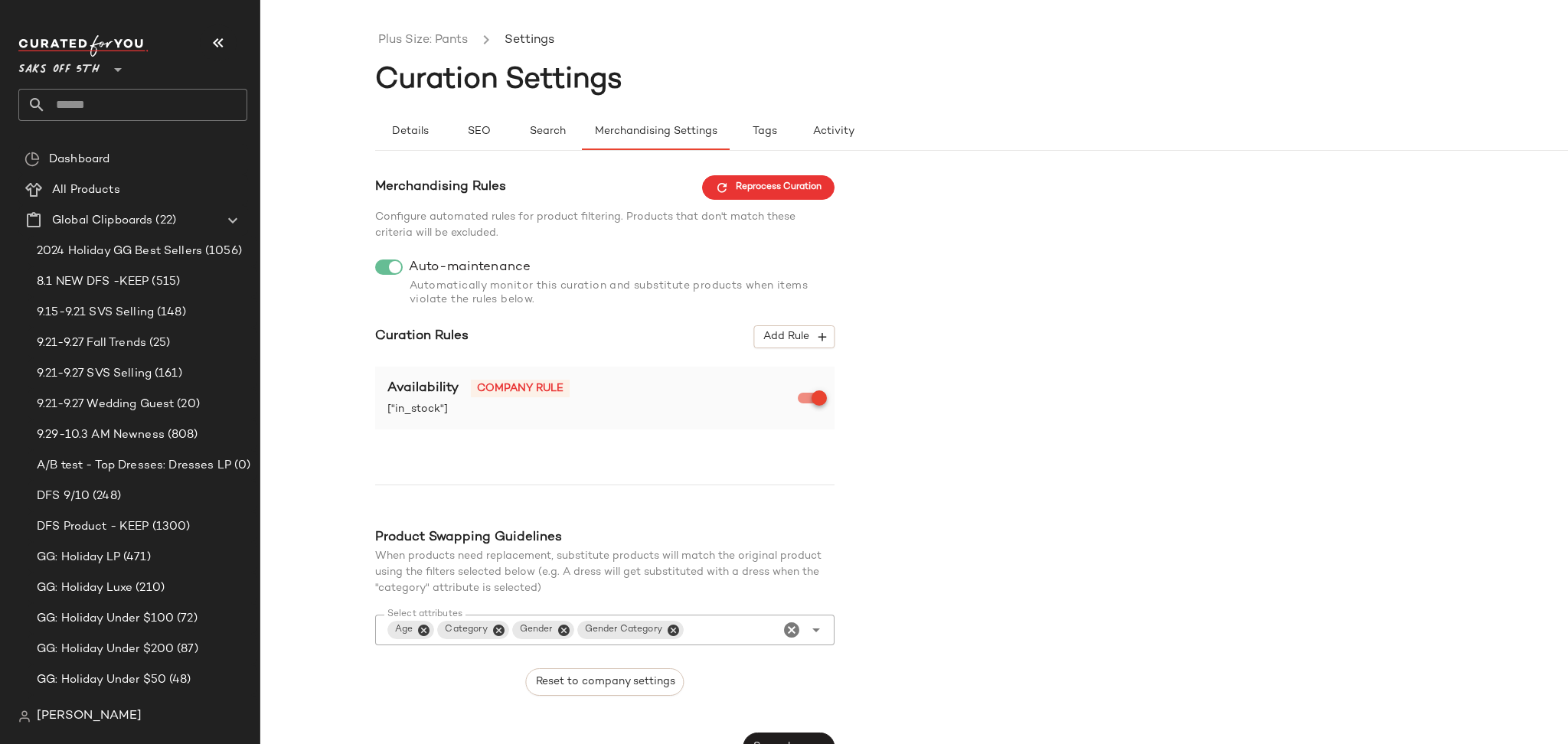
click at [768, 710] on div "Merchandising Rules Reprocess Curation Configure automated rules for product fi…" at bounding box center [605, 468] width 459 height 586
click at [800, 330] on span "Add Rule" at bounding box center [794, 336] width 63 height 14
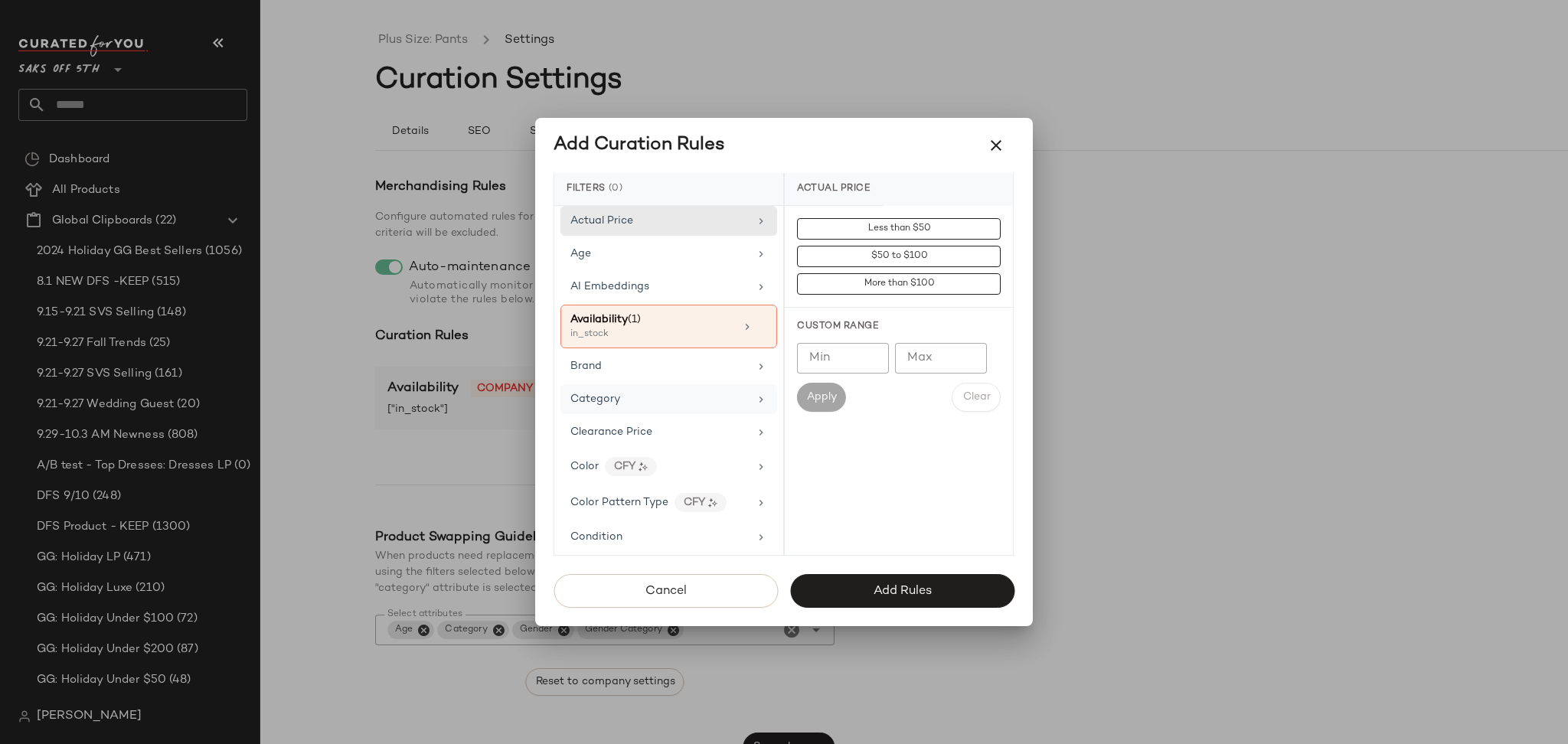
click at [650, 404] on div "Category" at bounding box center [659, 399] width 178 height 16
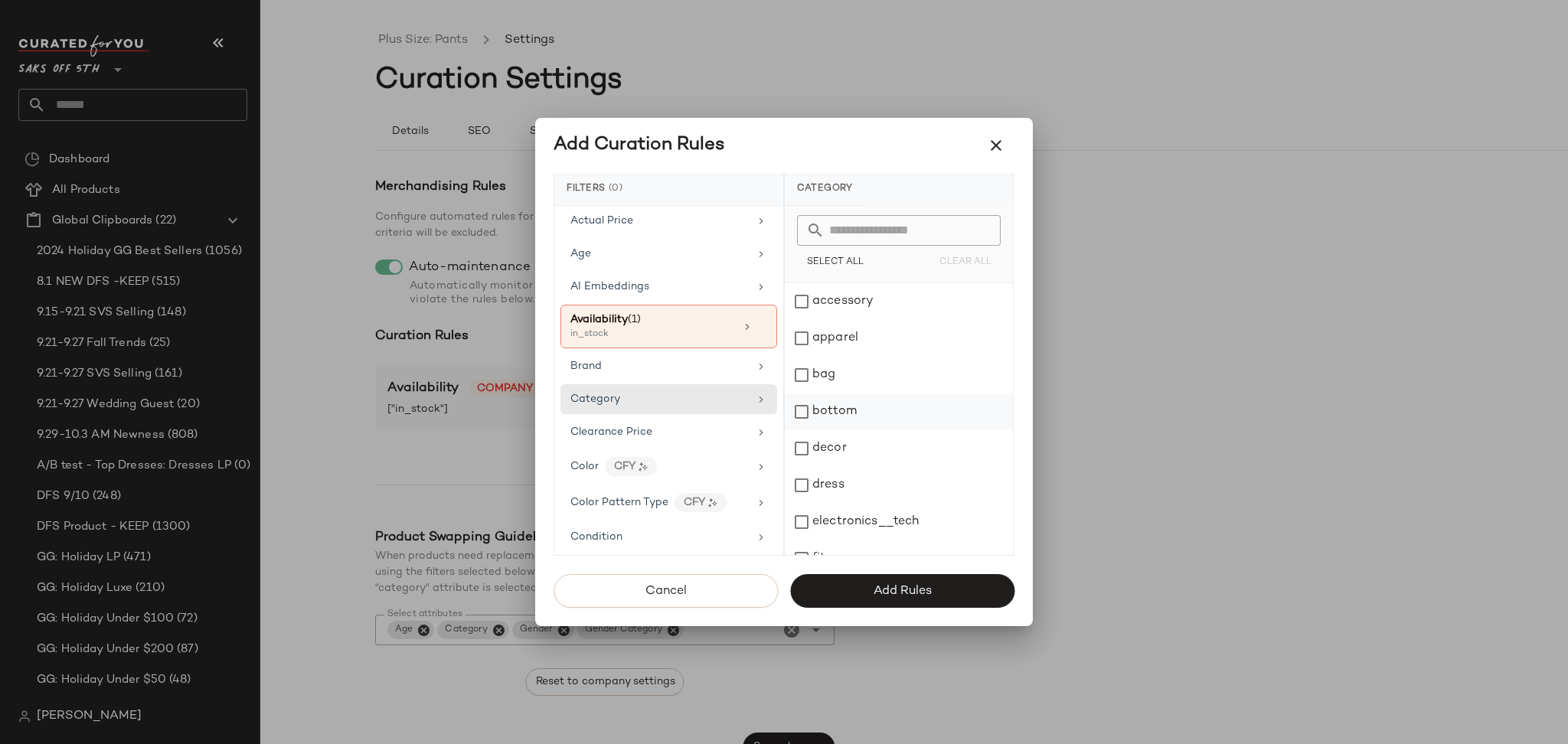
click at [809, 404] on div "bottom" at bounding box center [898, 411] width 228 height 37
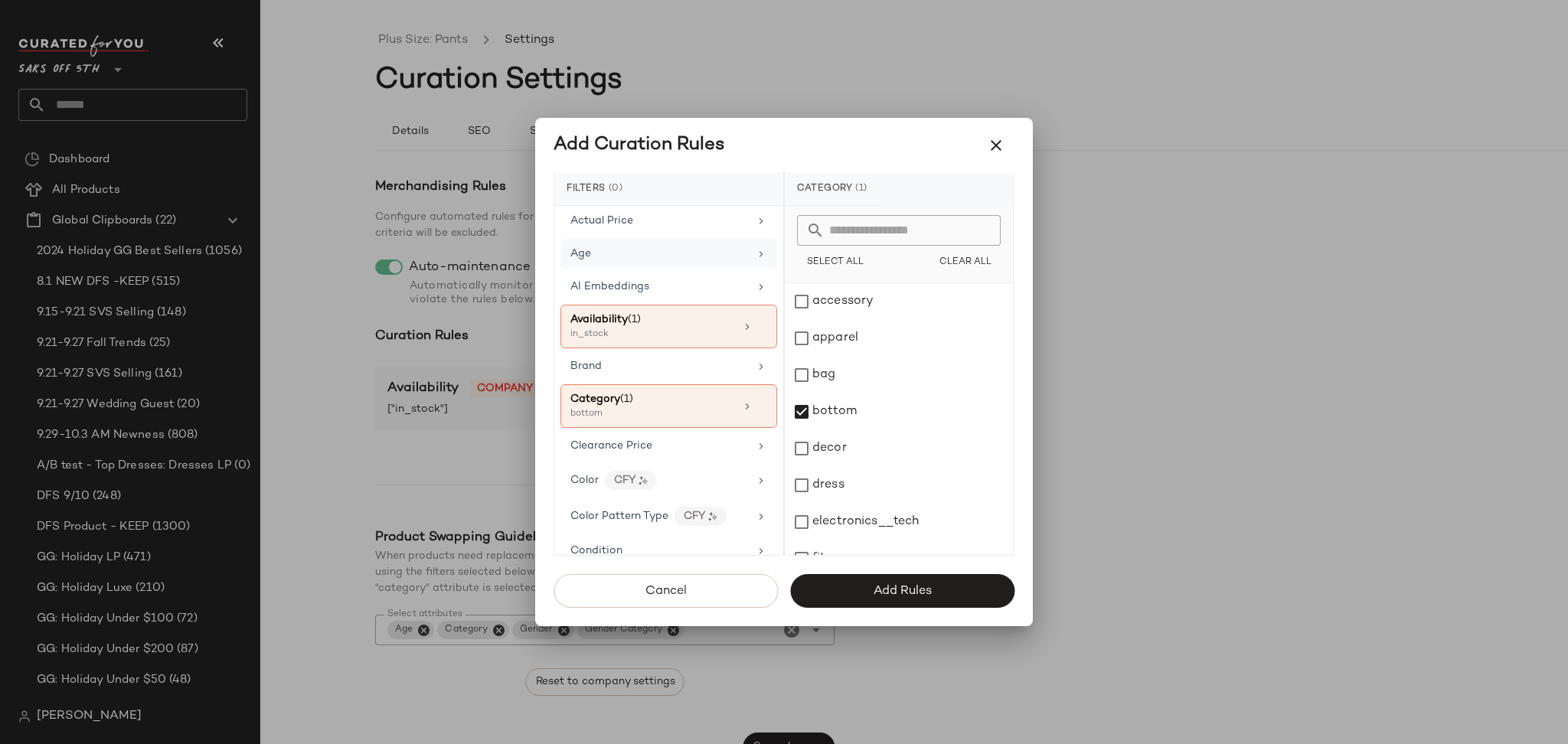
click at [667, 242] on div "Age" at bounding box center [668, 253] width 217 height 30
click at [801, 297] on div "adult" at bounding box center [898, 301] width 228 height 37
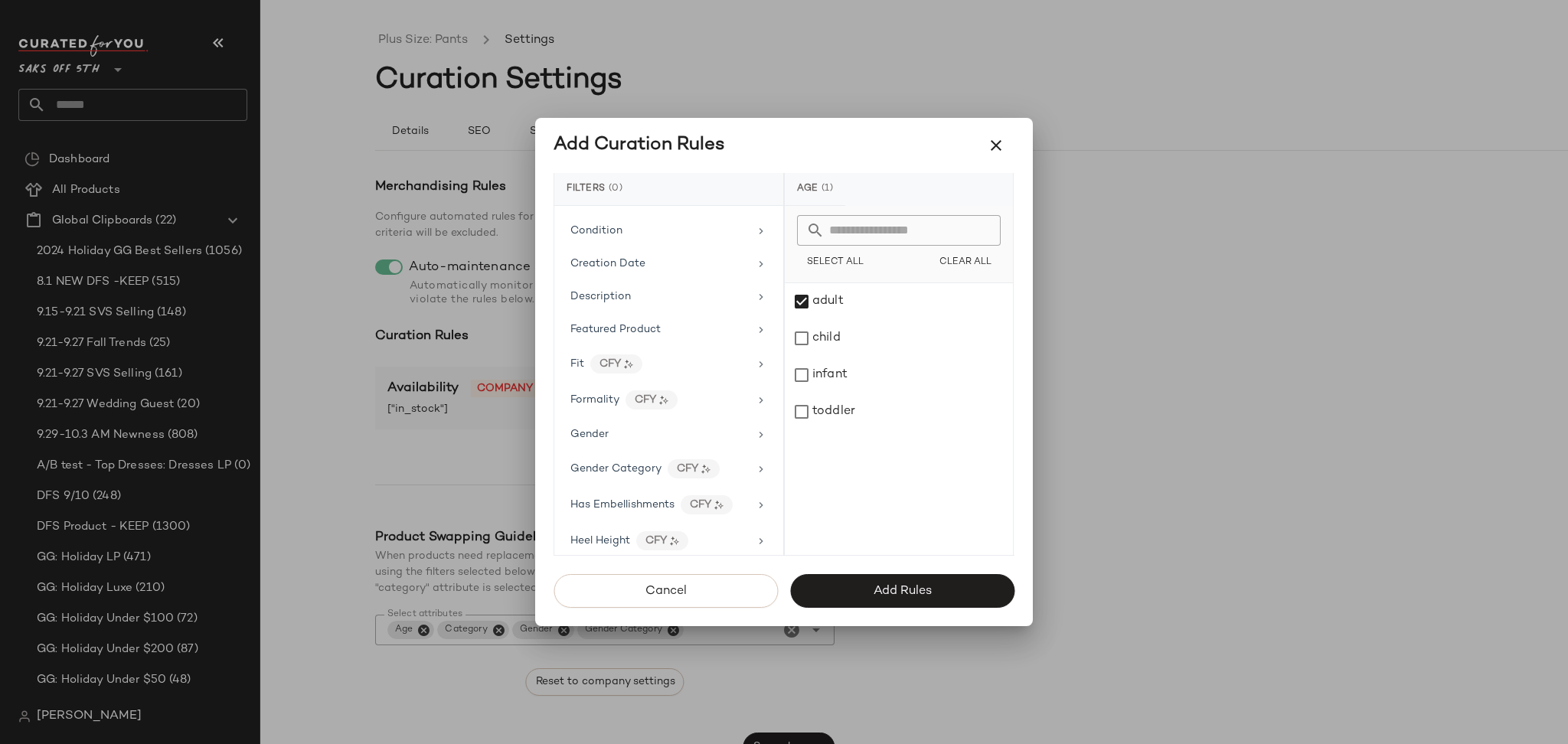
scroll to position [336, 0]
click at [674, 438] on div "Gender" at bounding box center [659, 431] width 178 height 16
click at [808, 289] on div "[DEMOGRAPHIC_DATA]" at bounding box center [898, 301] width 228 height 37
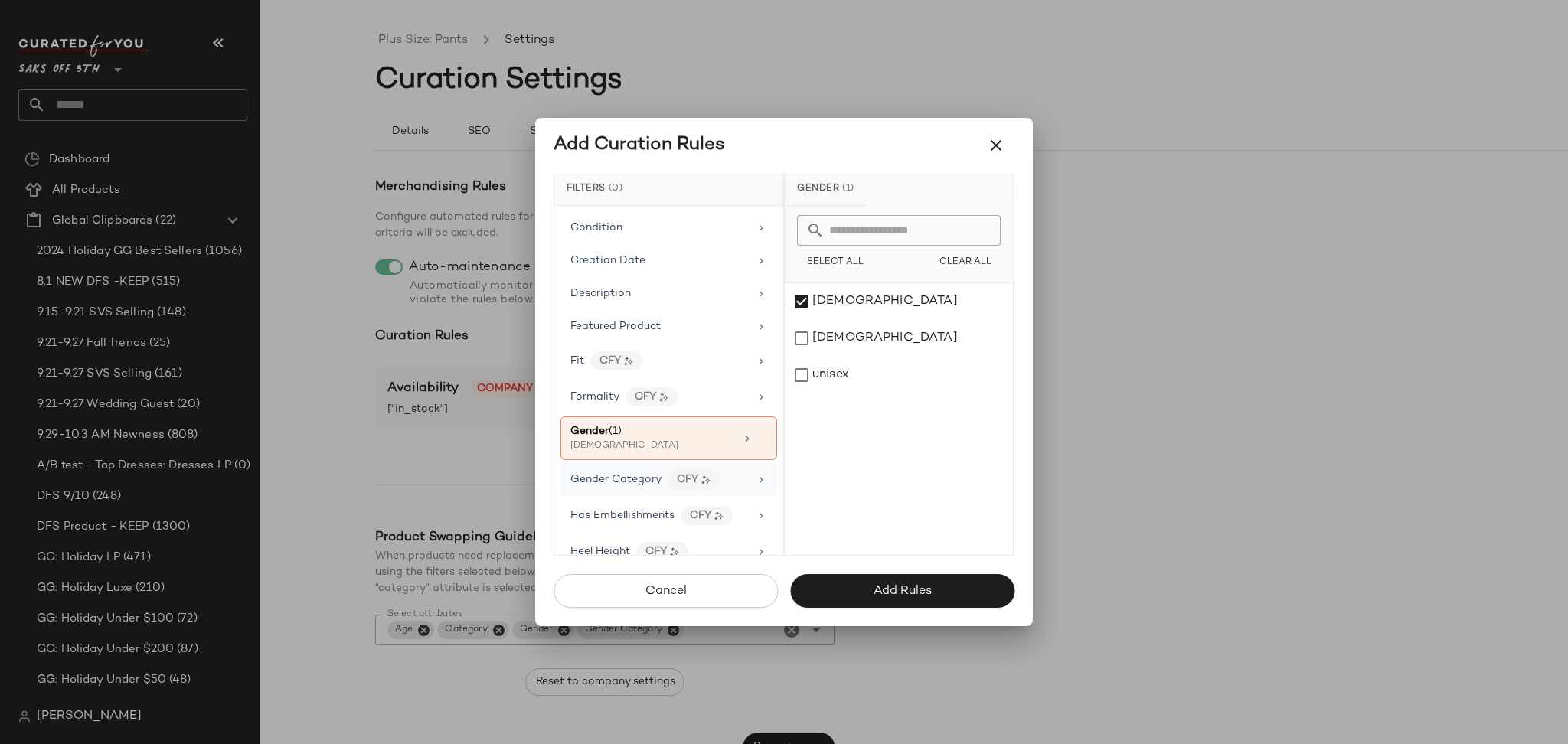
click at [742, 481] on div "Gender Category CFY" at bounding box center [659, 479] width 178 height 19
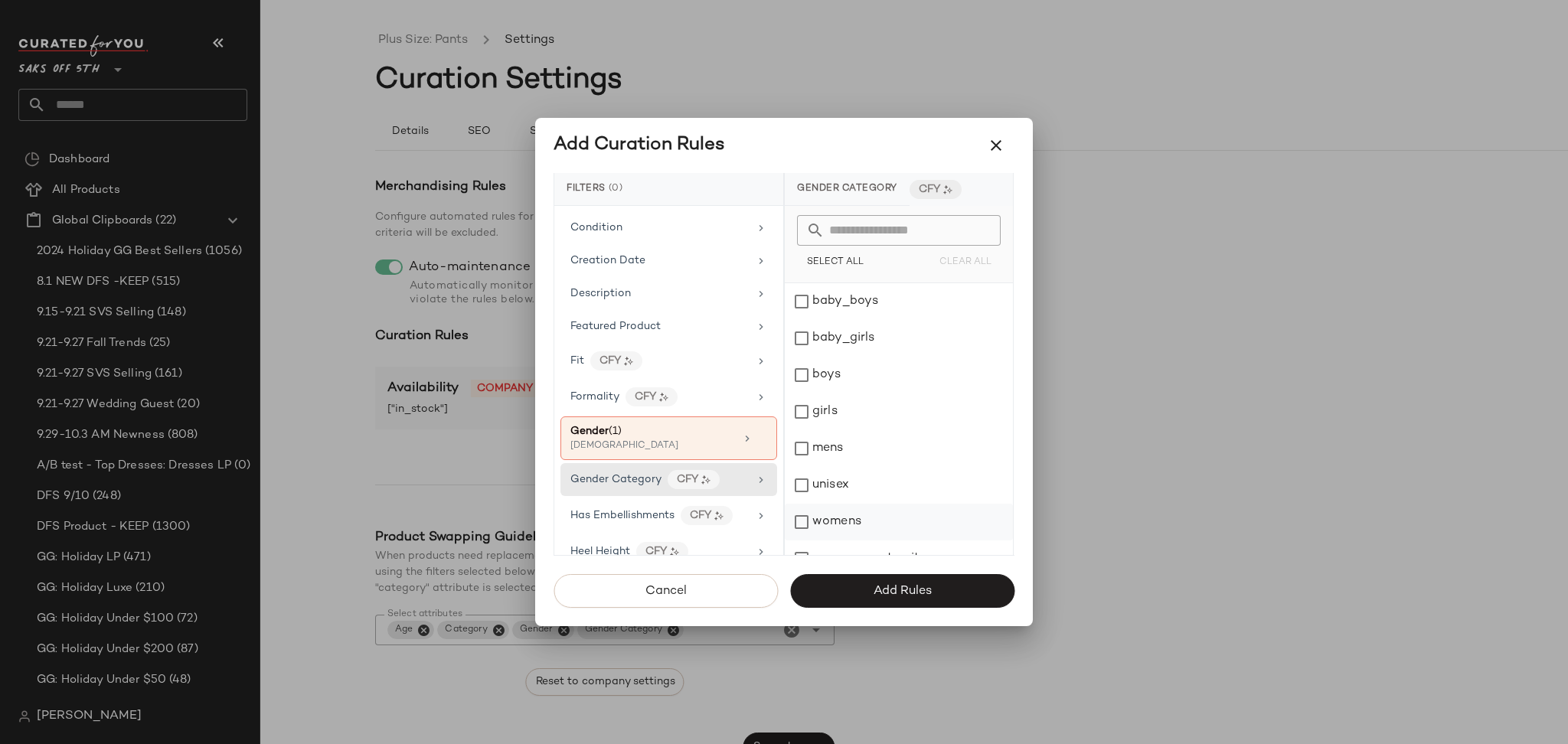
scroll to position [21, 0]
click at [799, 496] on div "womens" at bounding box center [898, 500] width 228 height 37
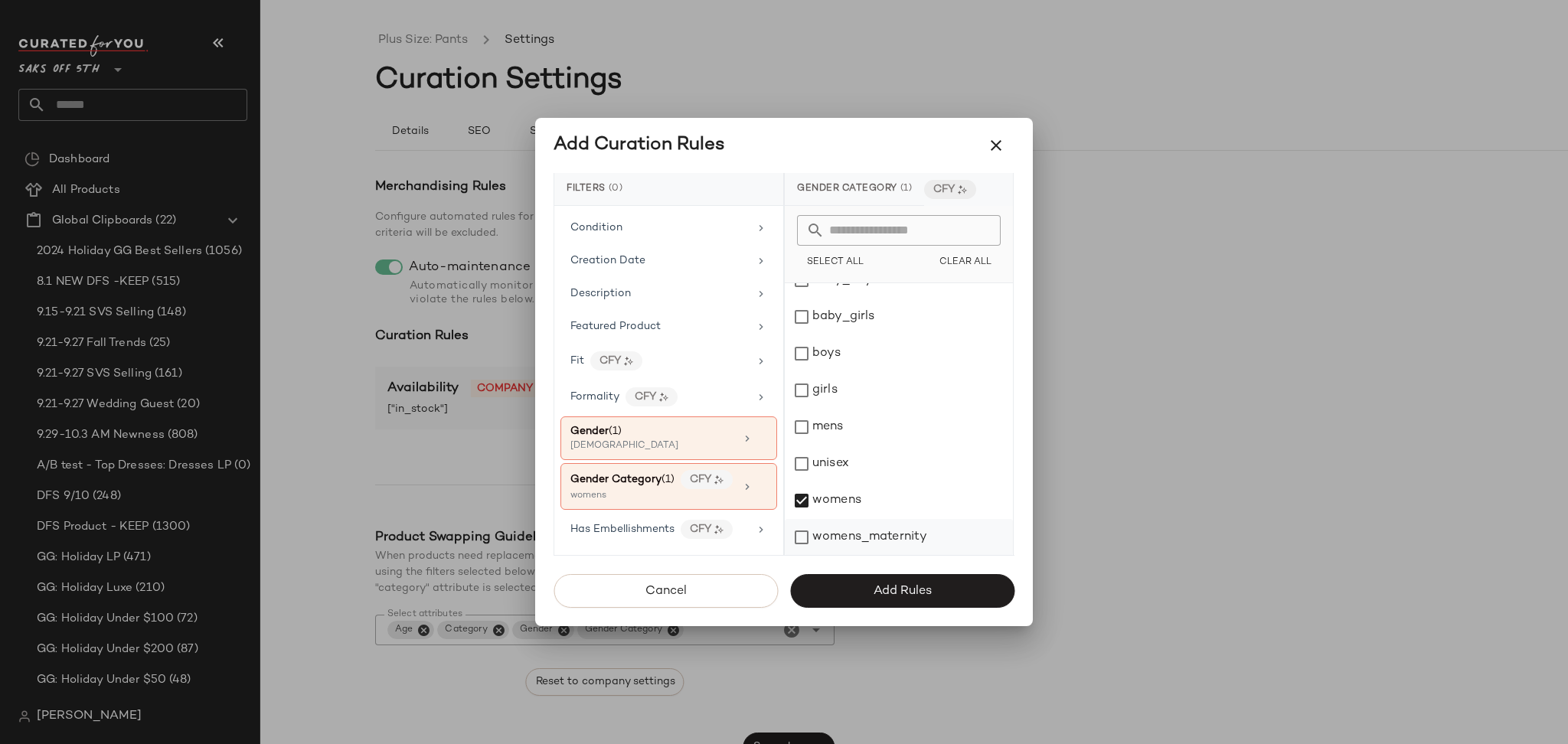
click at [803, 534] on div "womens_maternity" at bounding box center [898, 537] width 228 height 37
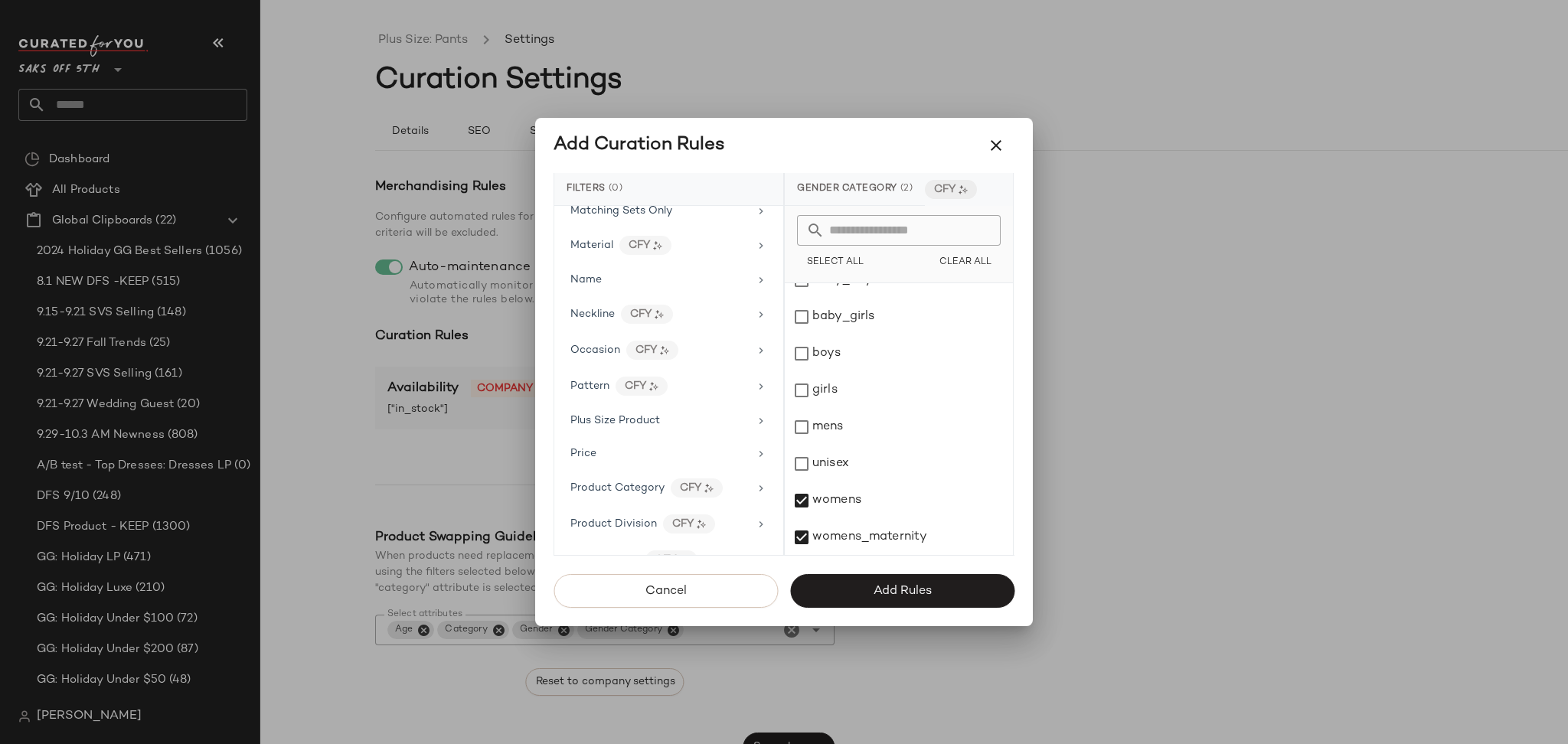
scroll to position [799, 0]
click at [677, 414] on div "Plus Size Product" at bounding box center [659, 415] width 178 height 16
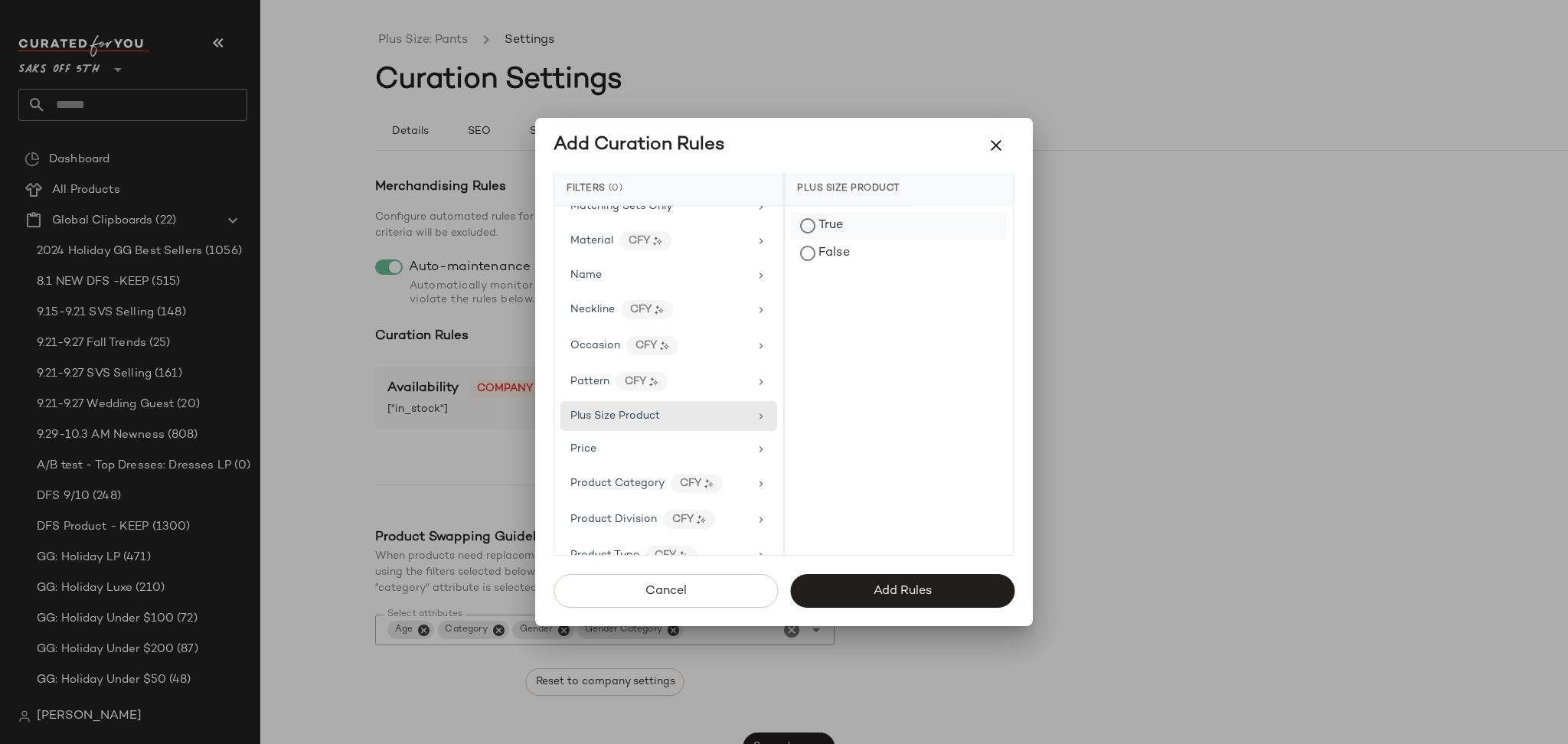
click at [825, 223] on div "True" at bounding box center [898, 226] width 216 height 27
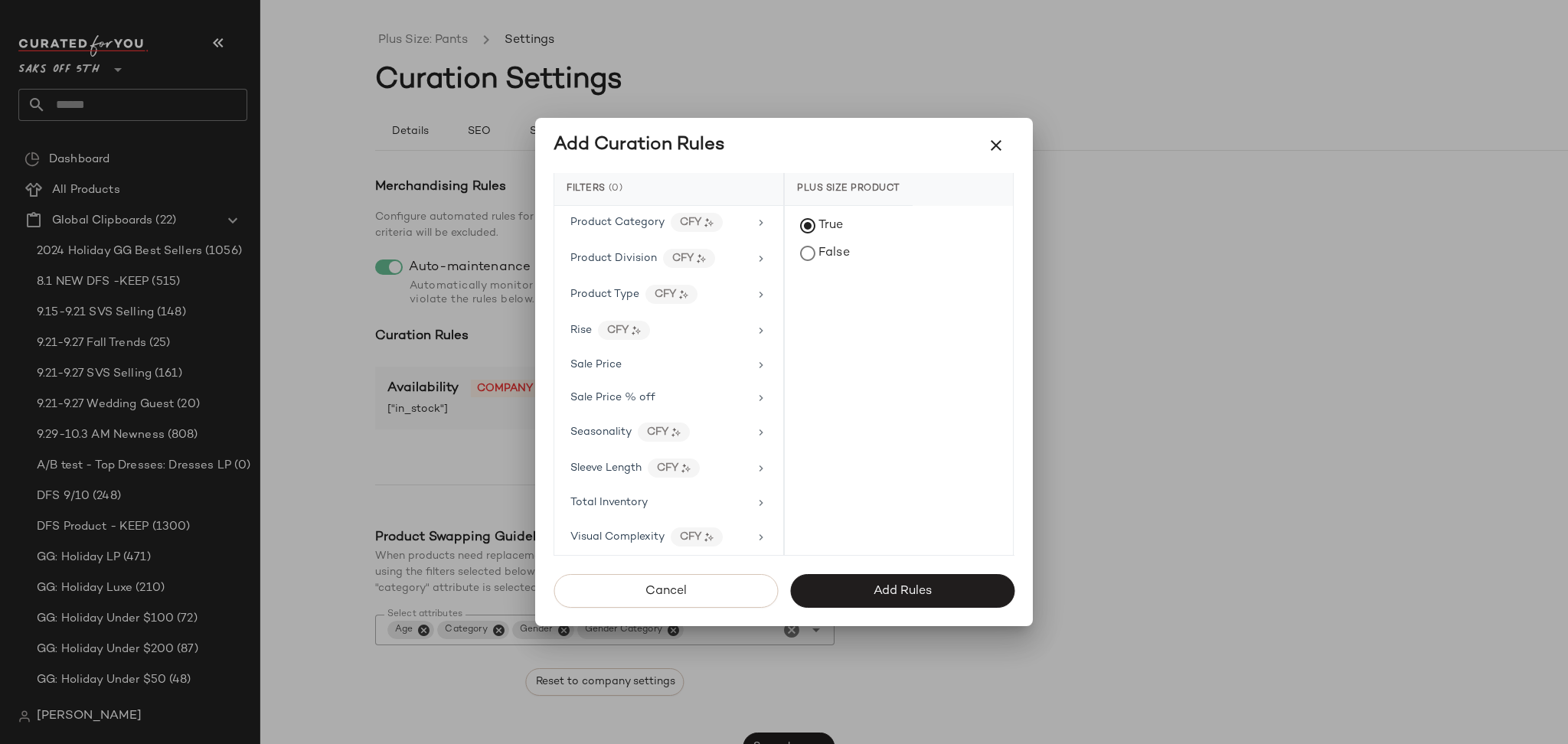
scroll to position [1079, 0]
click at [702, 496] on div "Total Inventory" at bounding box center [659, 501] width 178 height 16
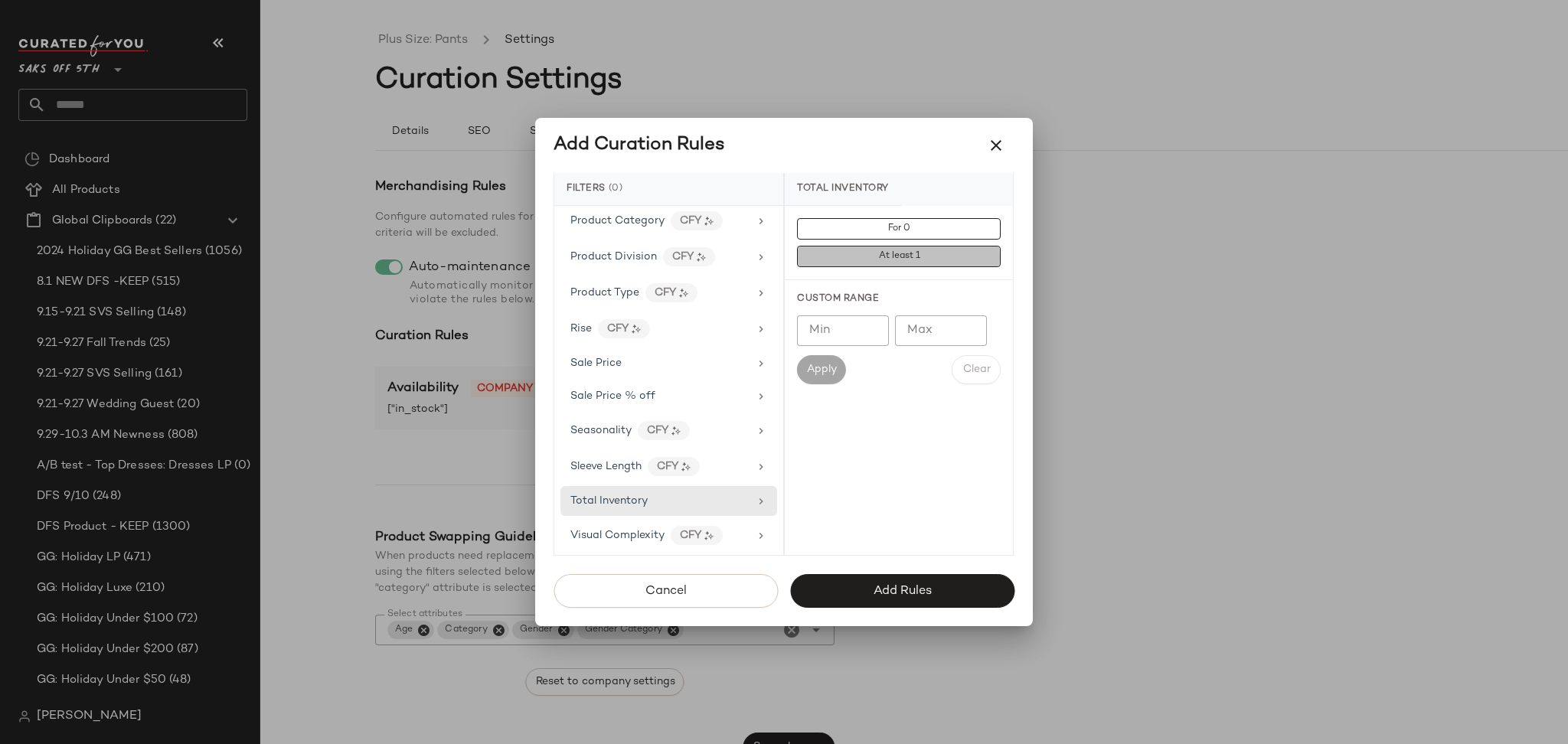
click at [853, 262] on button "At least 1" at bounding box center [898, 256] width 204 height 21
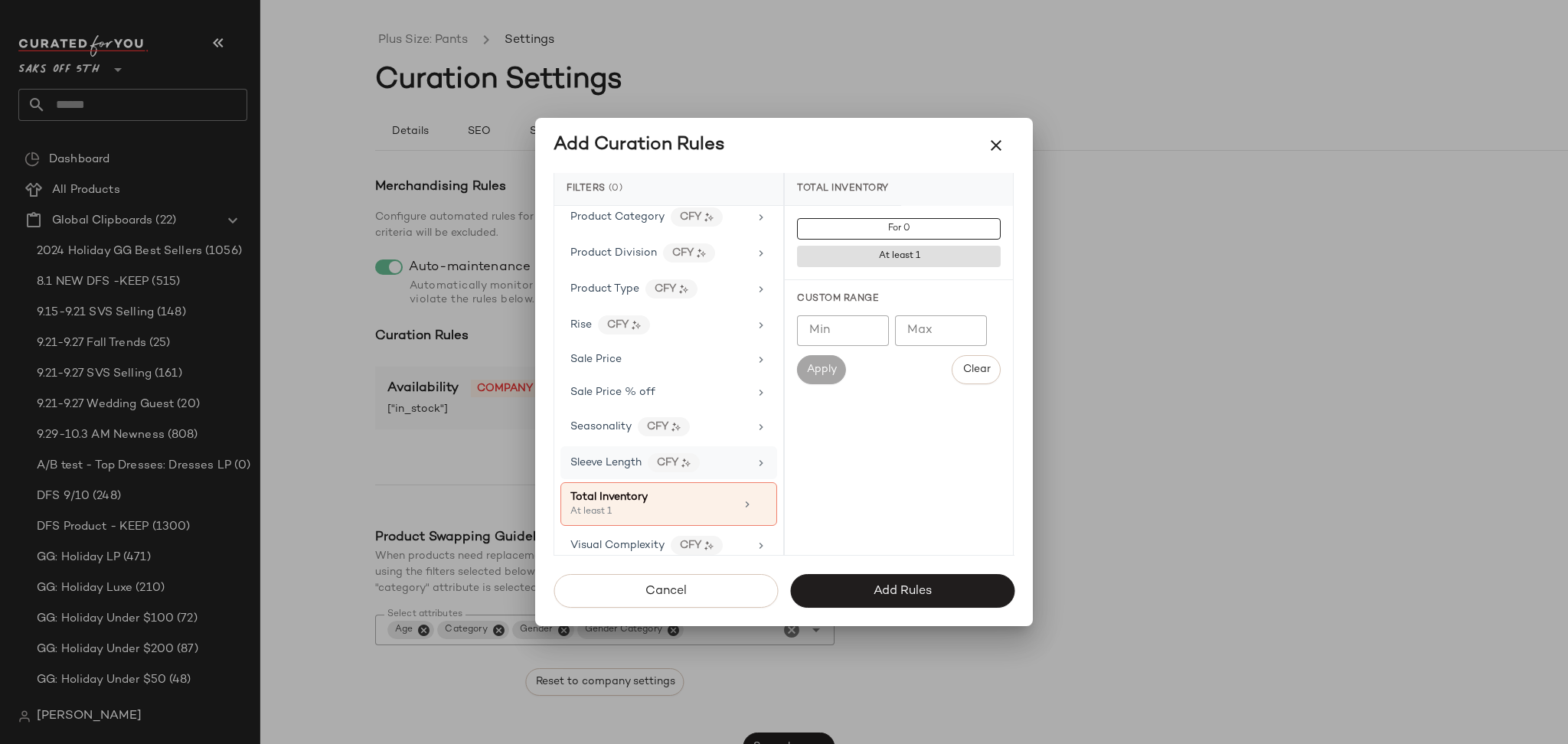
scroll to position [1092, 0]
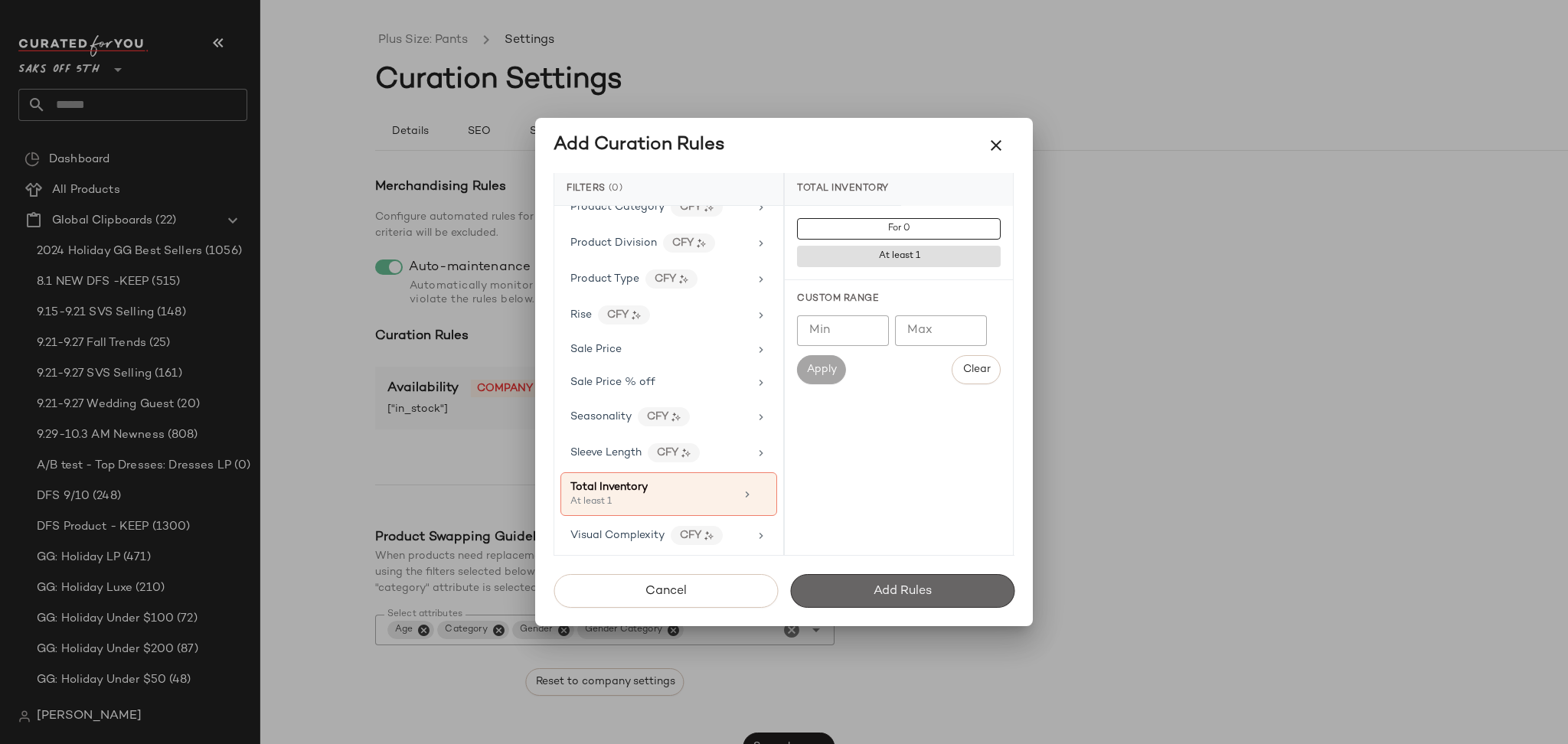
click at [822, 583] on button "Add Rules" at bounding box center [902, 590] width 224 height 33
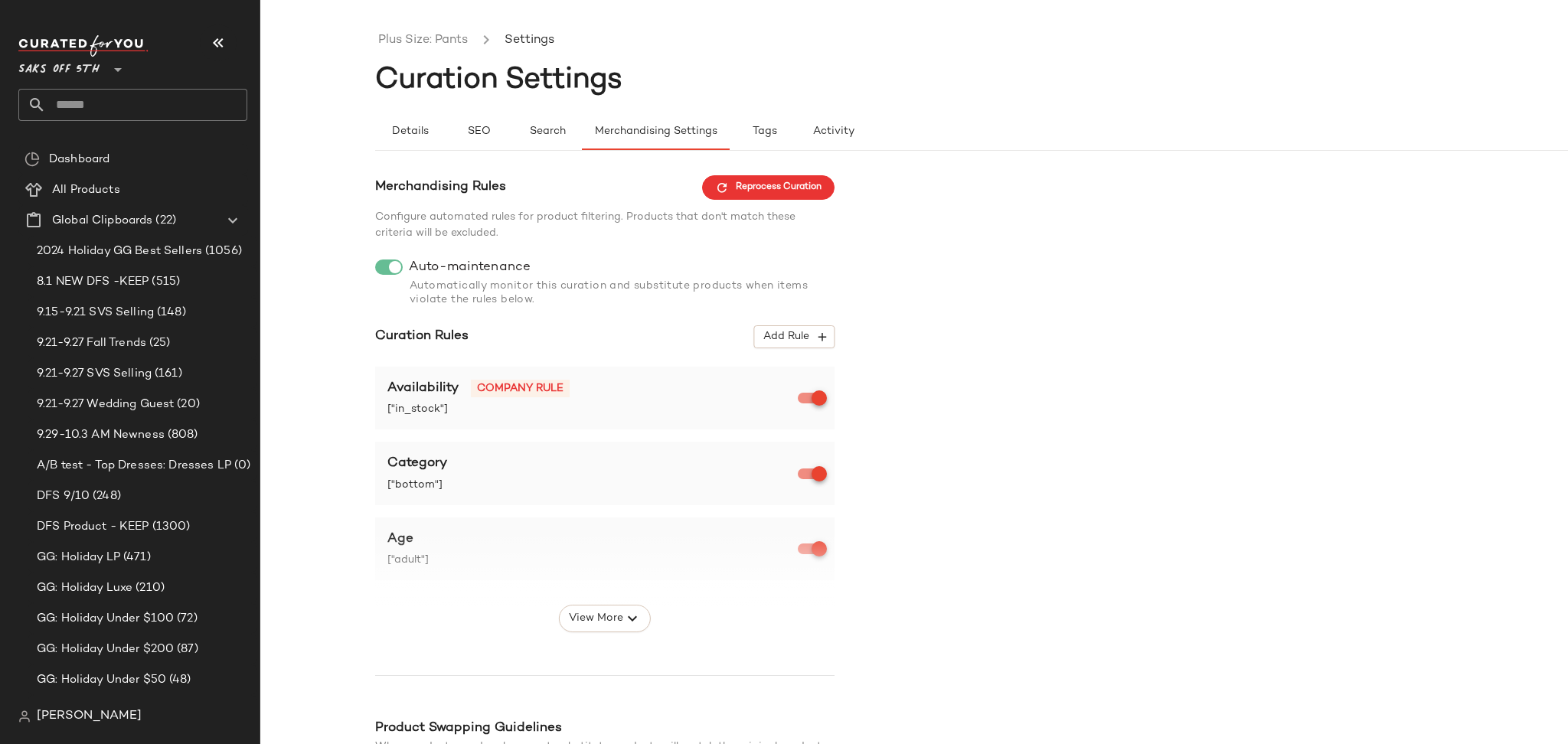
scroll to position [217, 0]
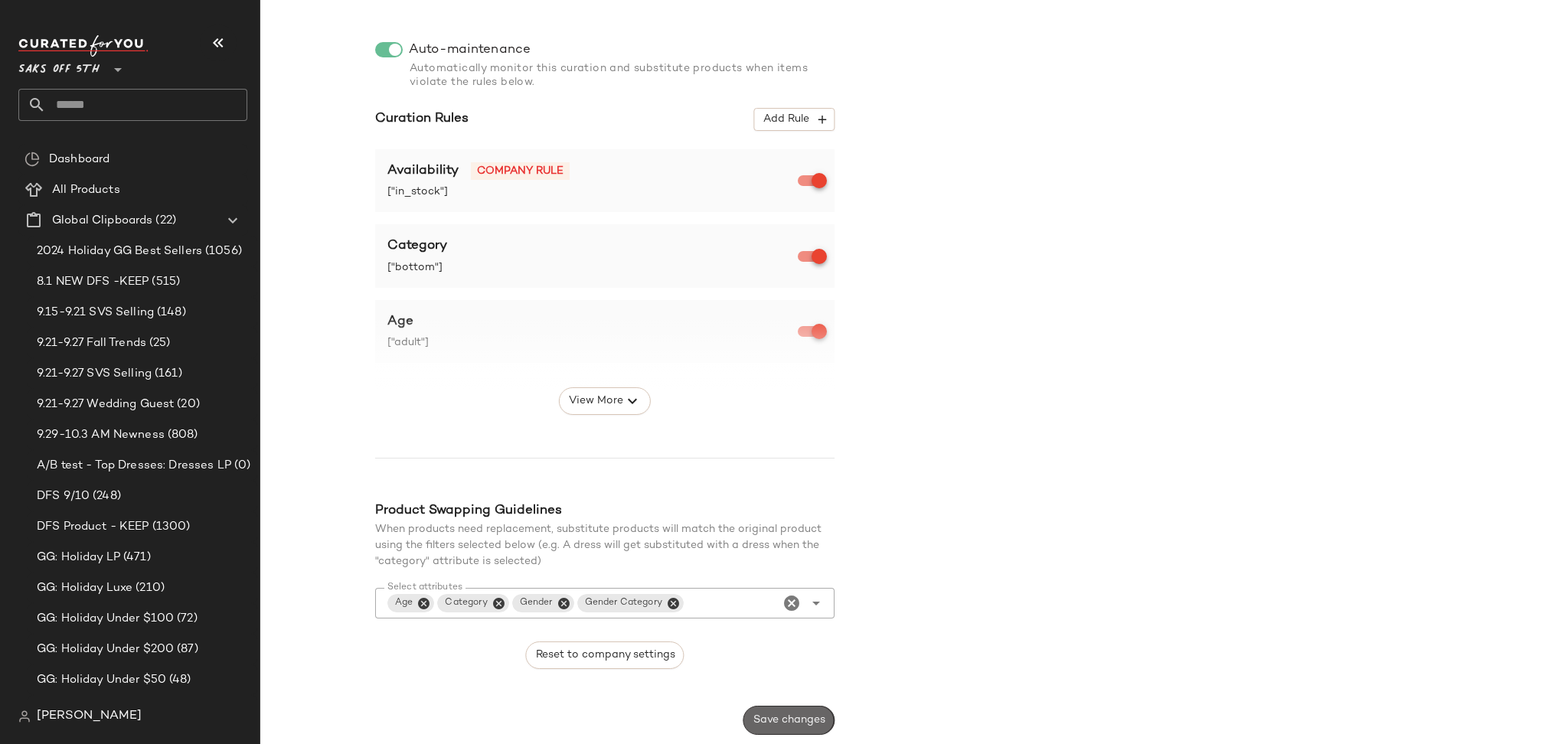
click at [770, 712] on button "Save changes" at bounding box center [789, 720] width 91 height 29
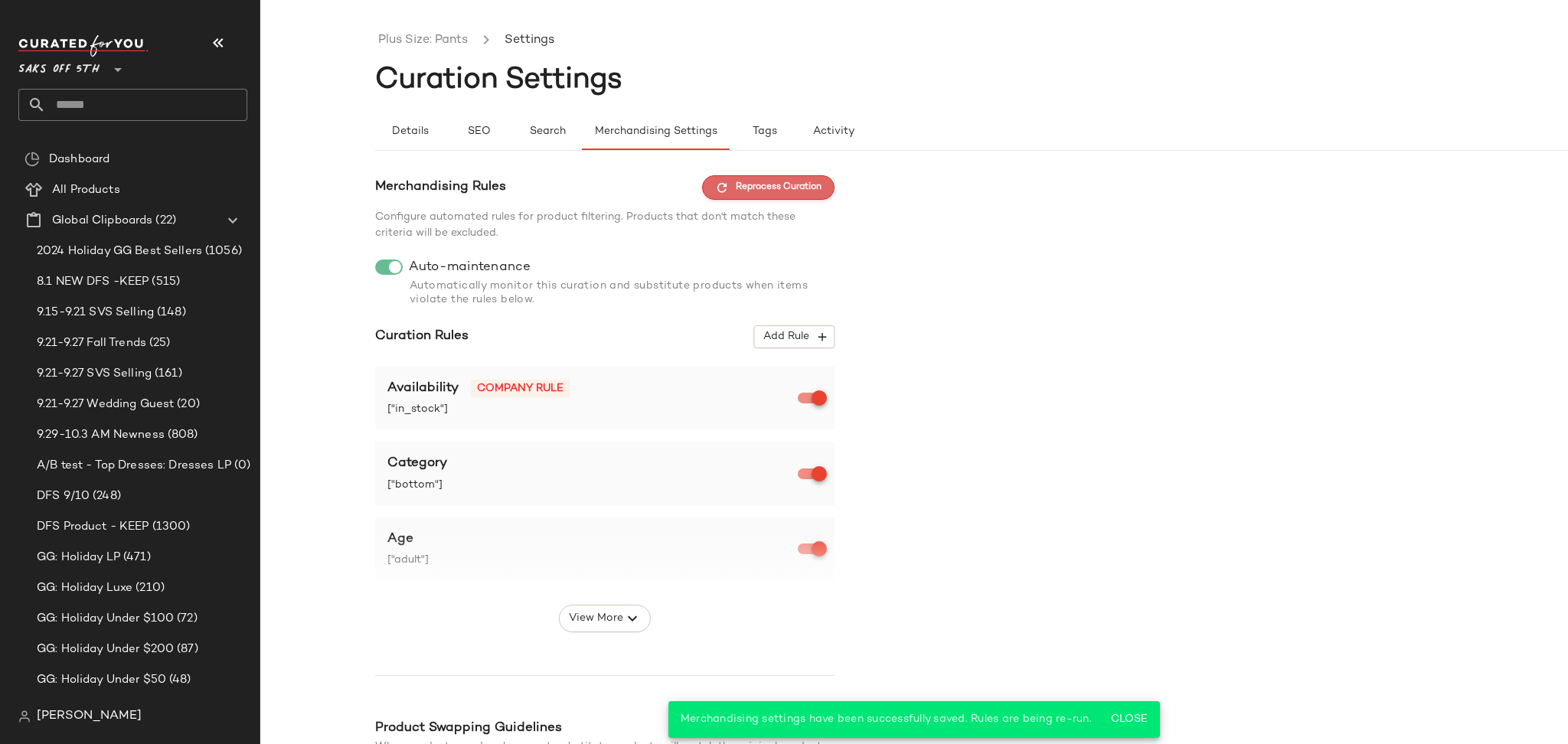
click at [739, 198] on button "Reprocess Curation" at bounding box center [768, 187] width 133 height 25
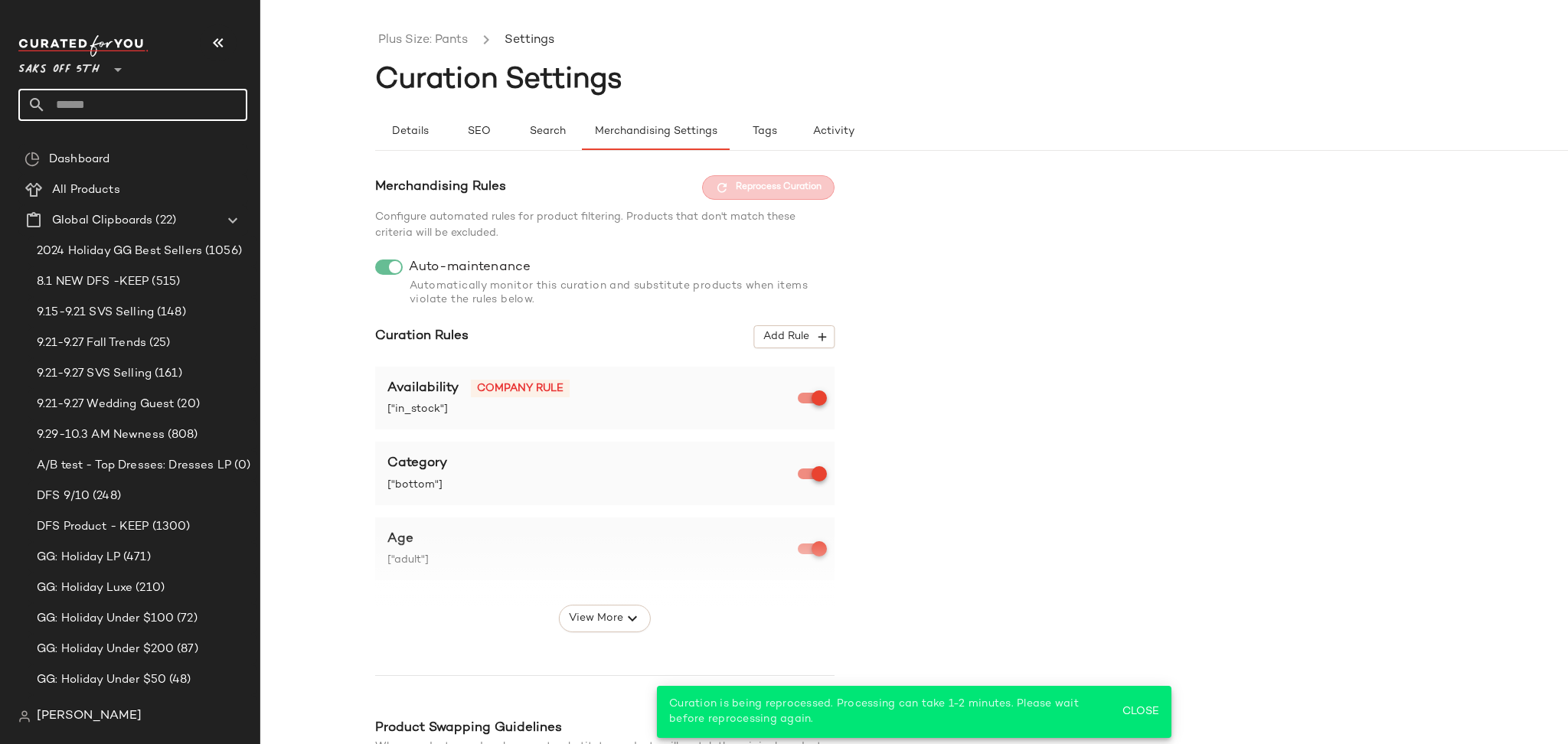
click at [174, 97] on input "text" at bounding box center [146, 105] width 201 height 33
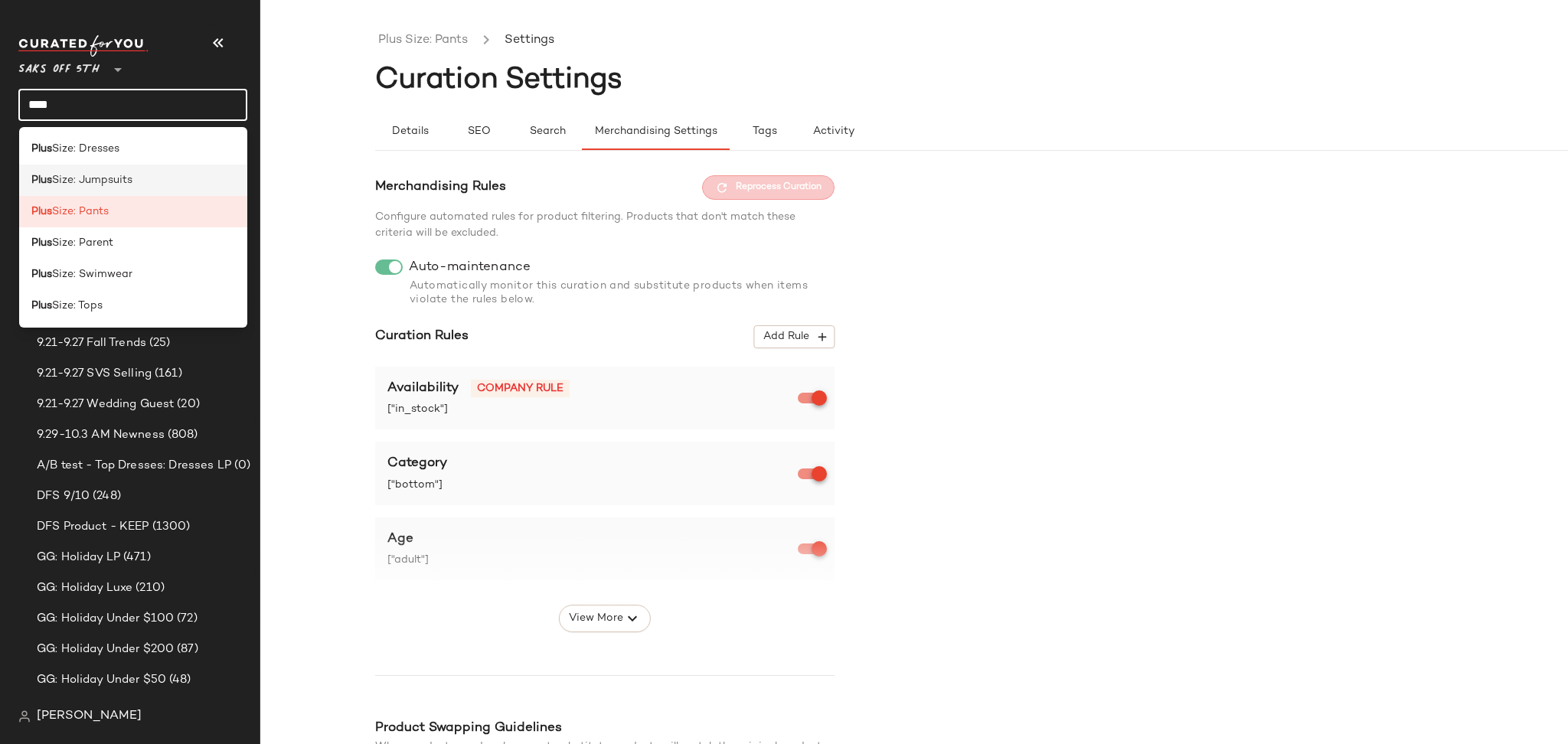
type input "****"
click at [148, 176] on div "Plus Size: Jumpsuits" at bounding box center [134, 180] width 205 height 16
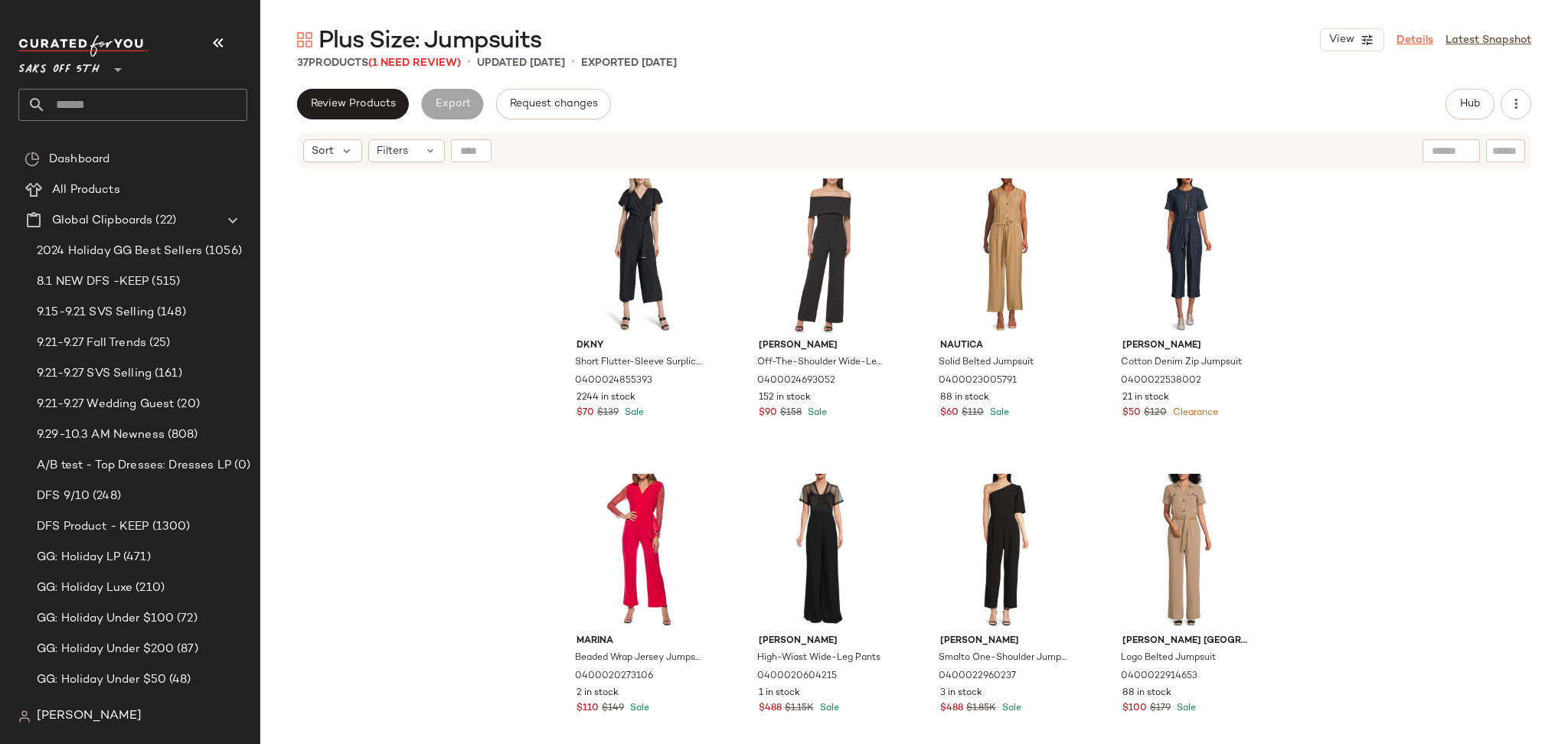
click at [1423, 39] on link "Details" at bounding box center [1414, 40] width 37 height 16
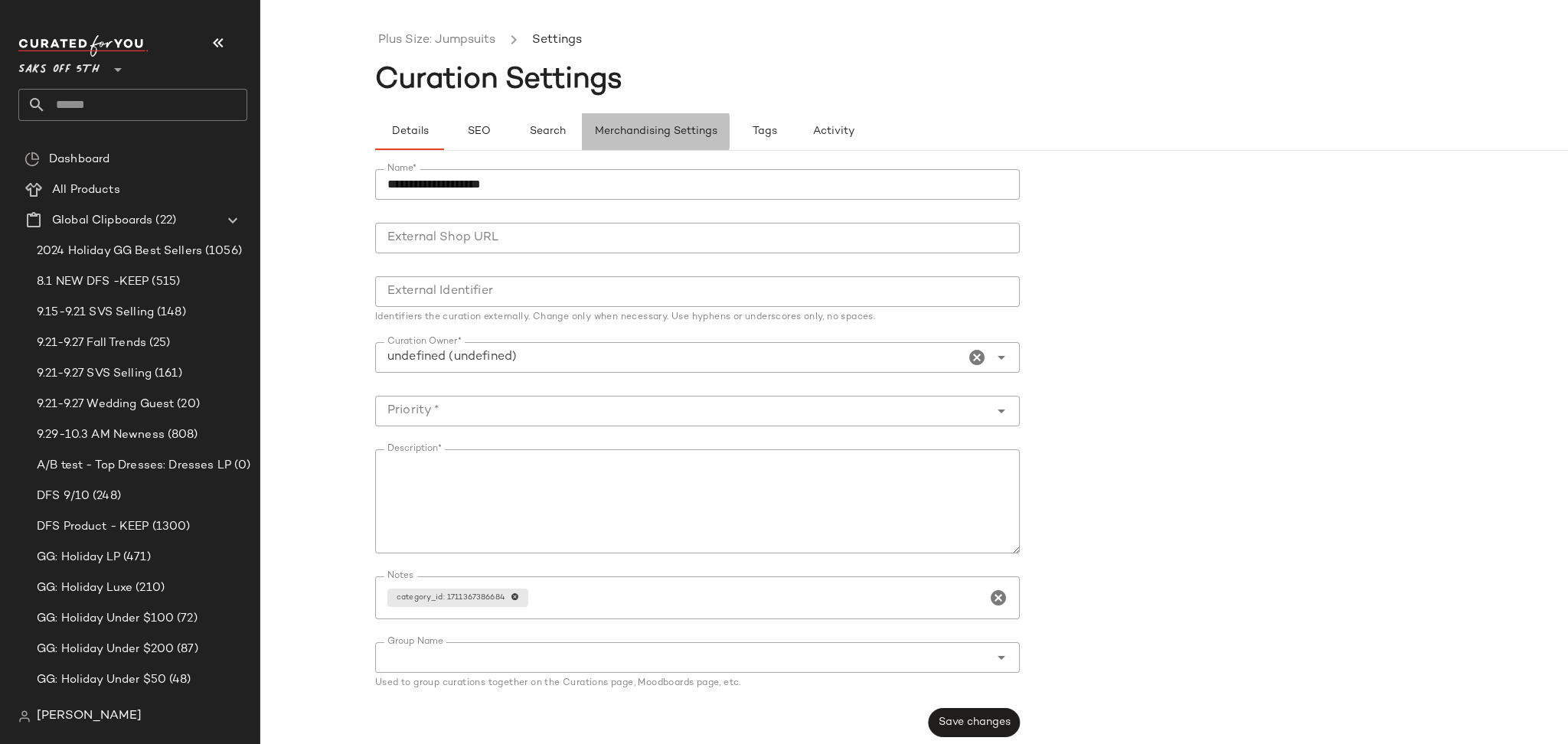
click at [644, 128] on span "Merchandising Settings" at bounding box center [656, 132] width 123 height 12
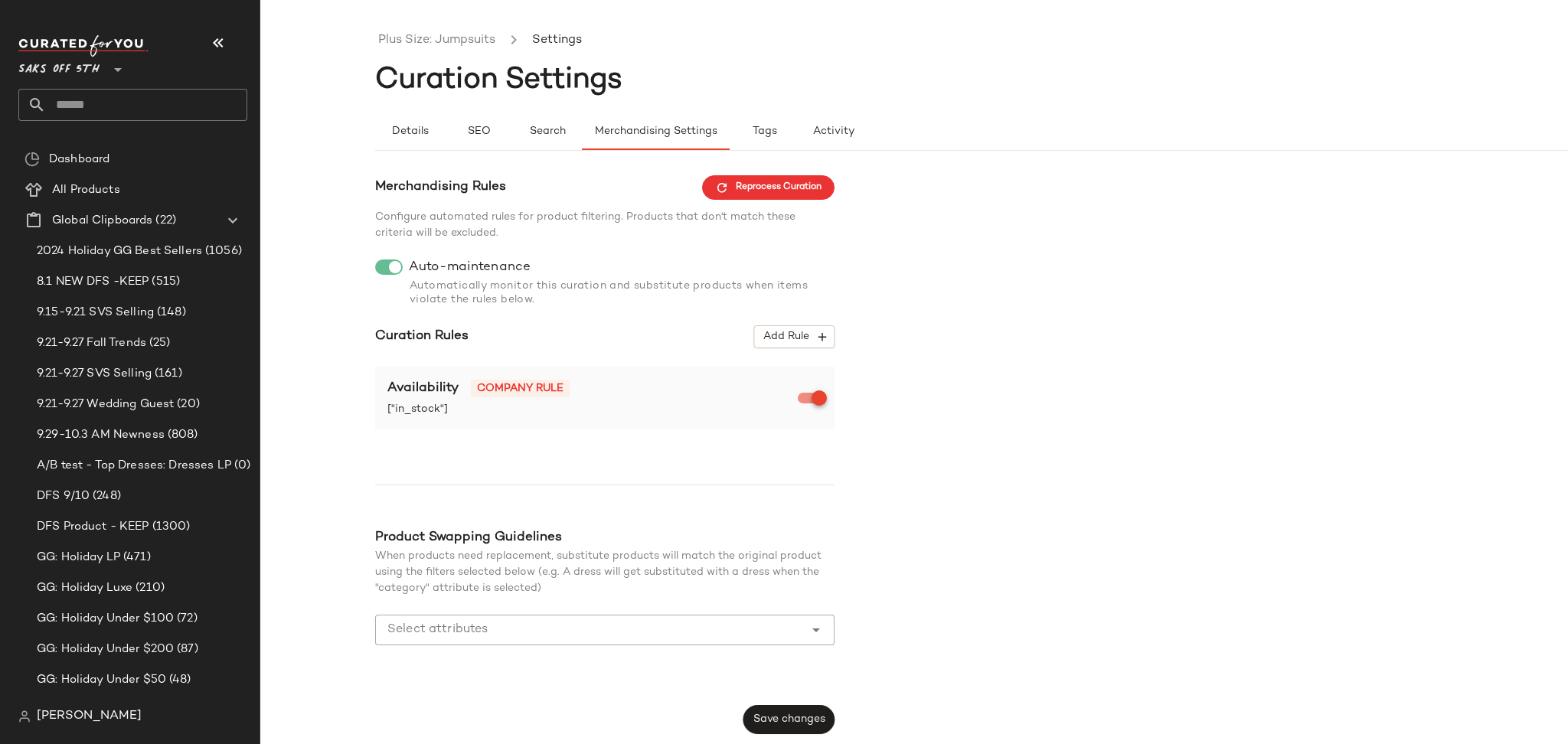
click at [580, 638] on input "Select attributes" at bounding box center [593, 629] width 412 height 18
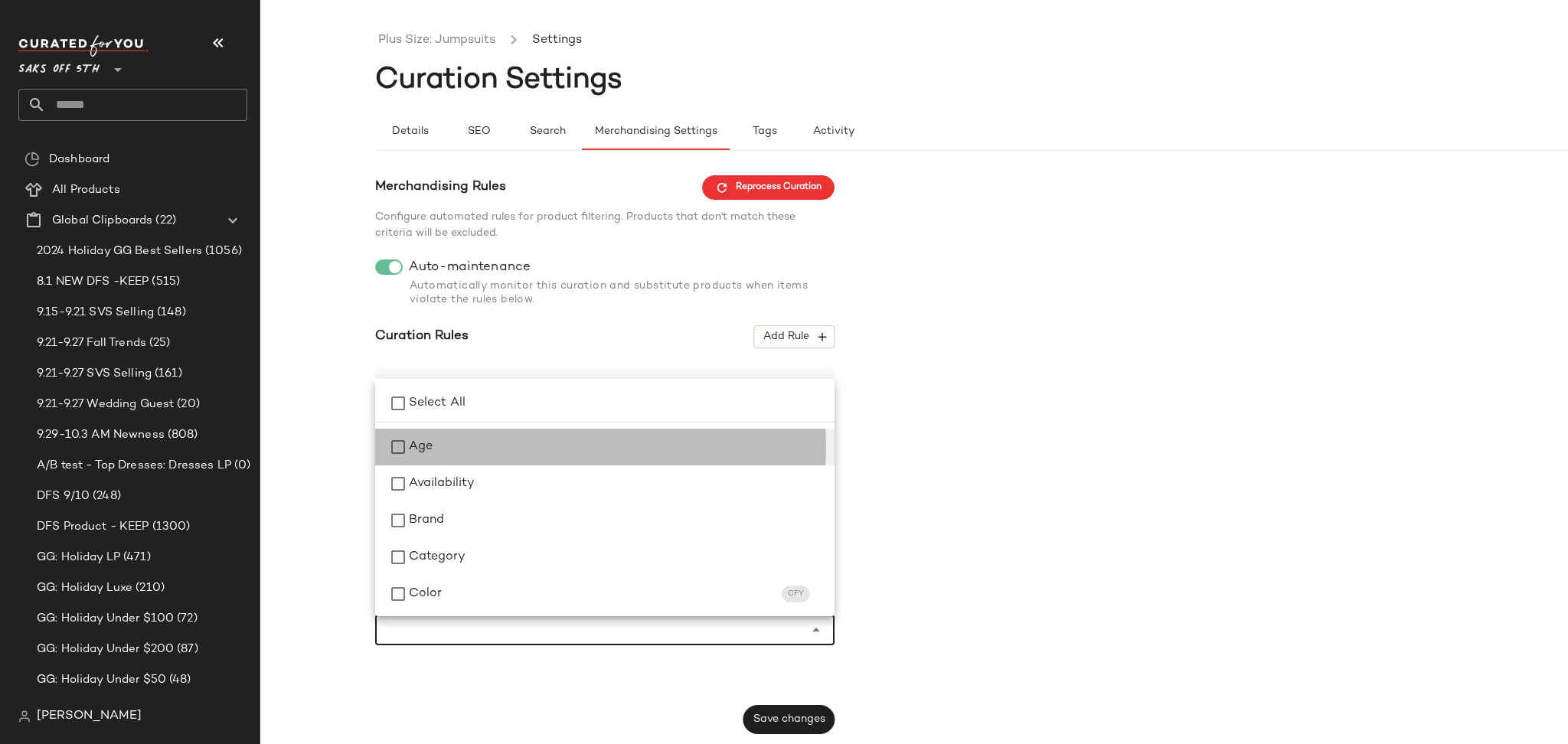
click at [418, 450] on span "Age" at bounding box center [420, 446] width 24 height 18
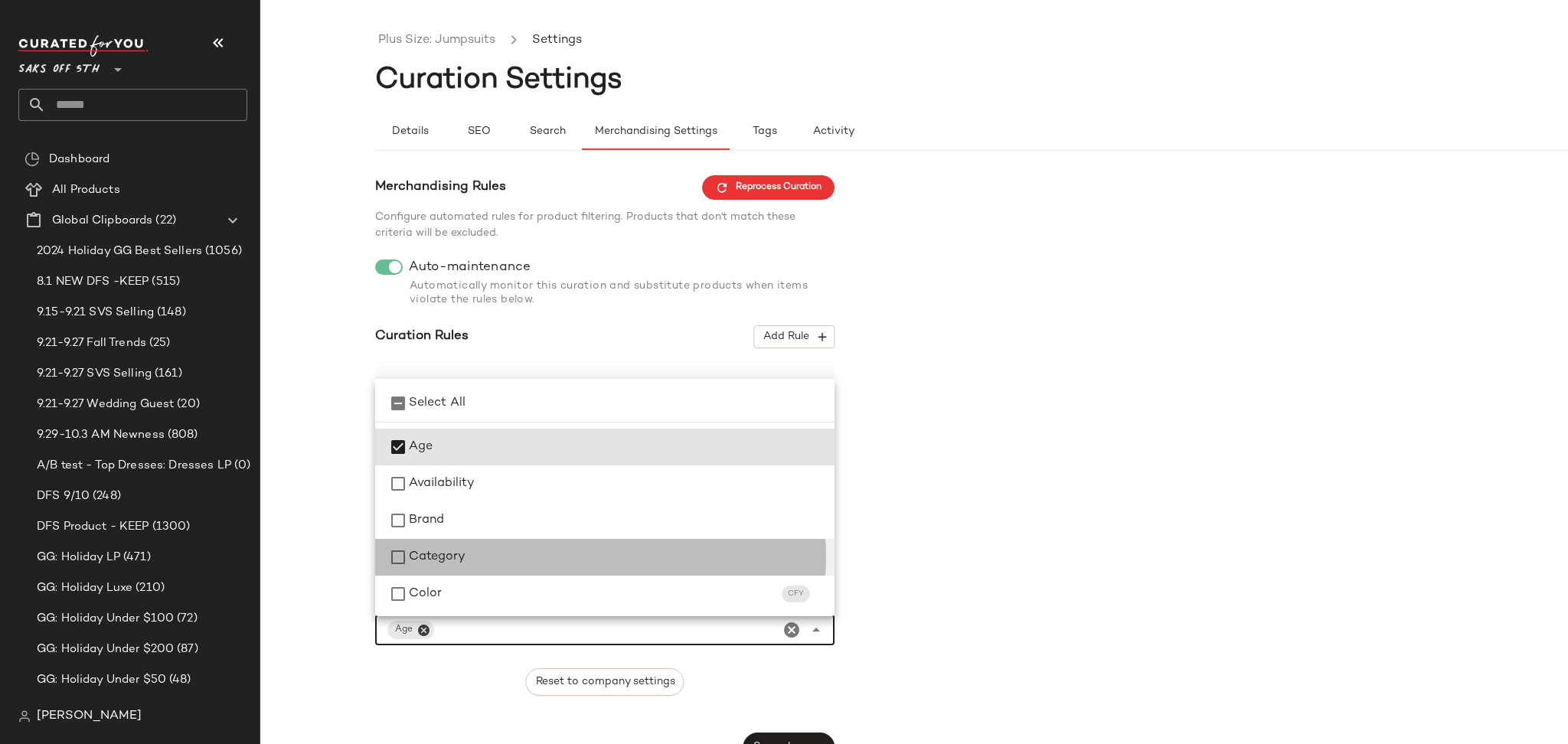
click at [421, 561] on span "Category" at bounding box center [437, 557] width 57 height 18
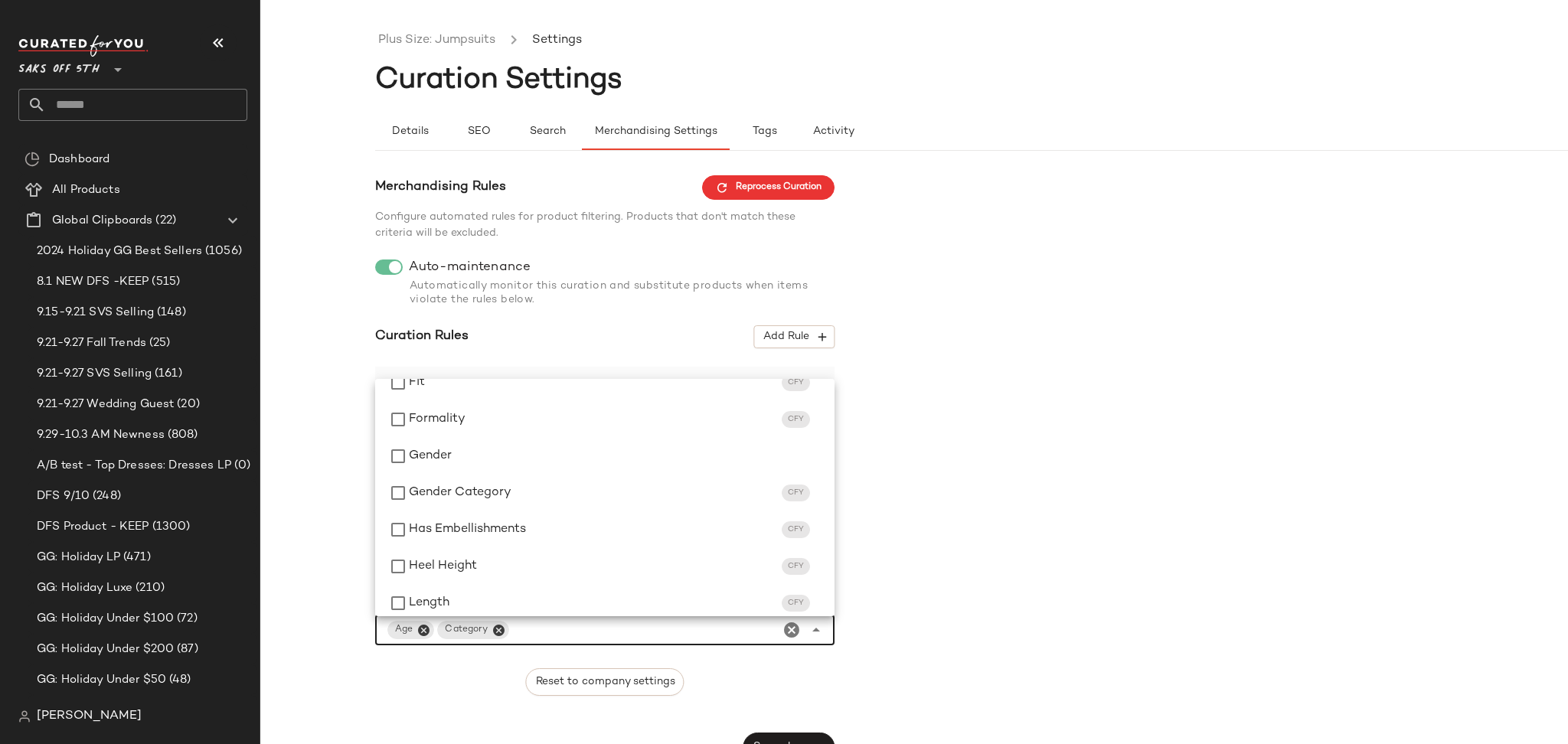
scroll to position [322, 0]
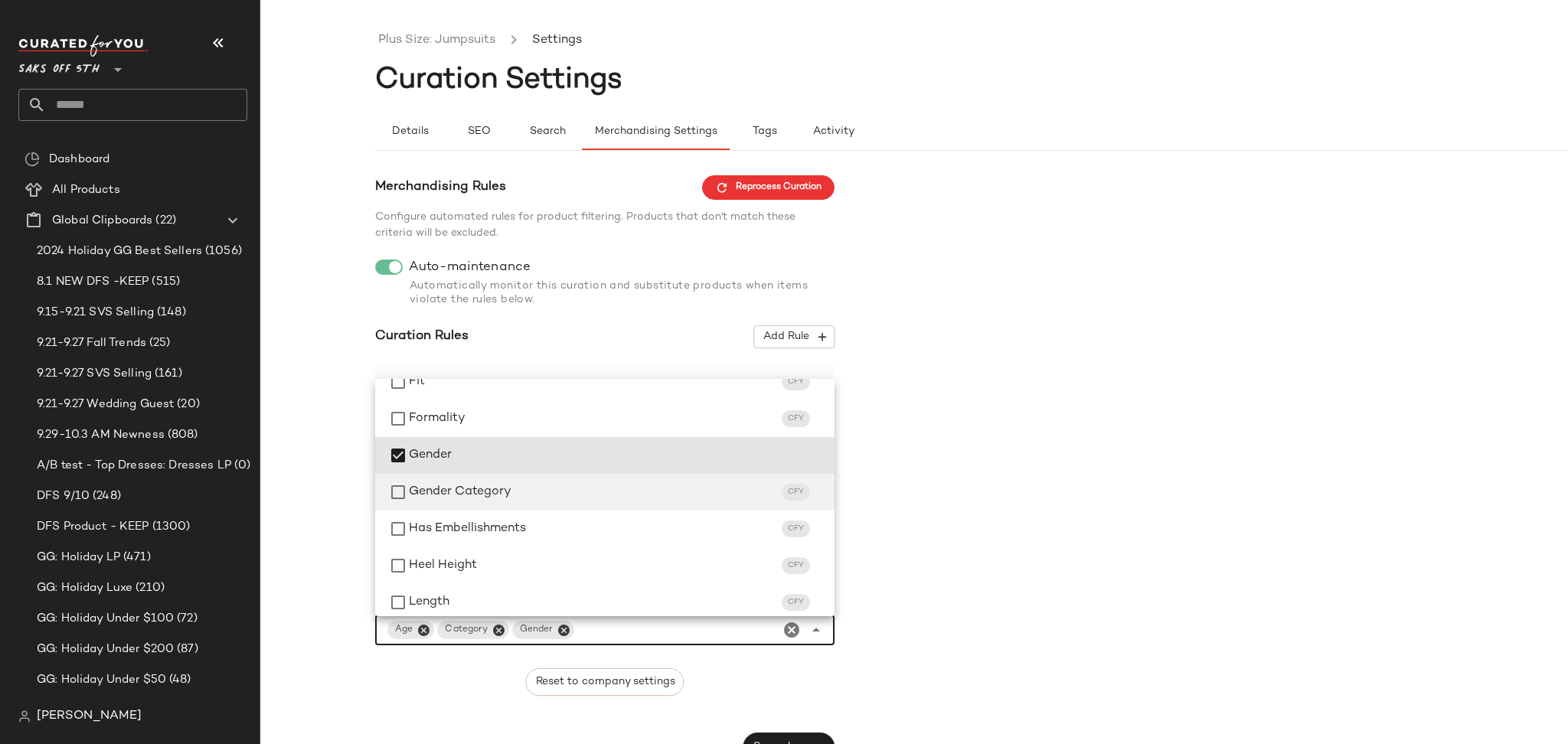
click at [420, 473] on div "Gender Category CFY" at bounding box center [605, 491] width 459 height 37
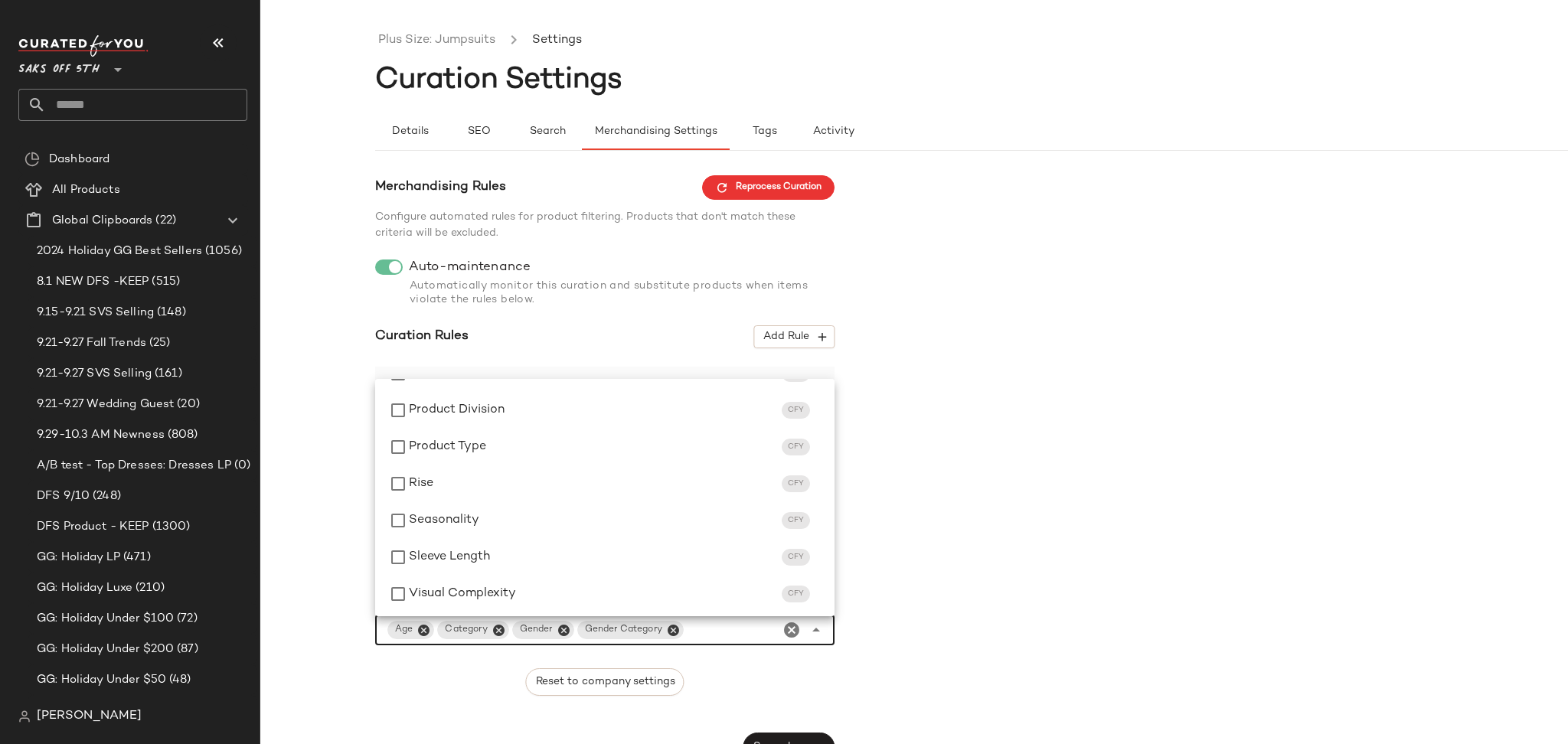
scroll to position [737, 0]
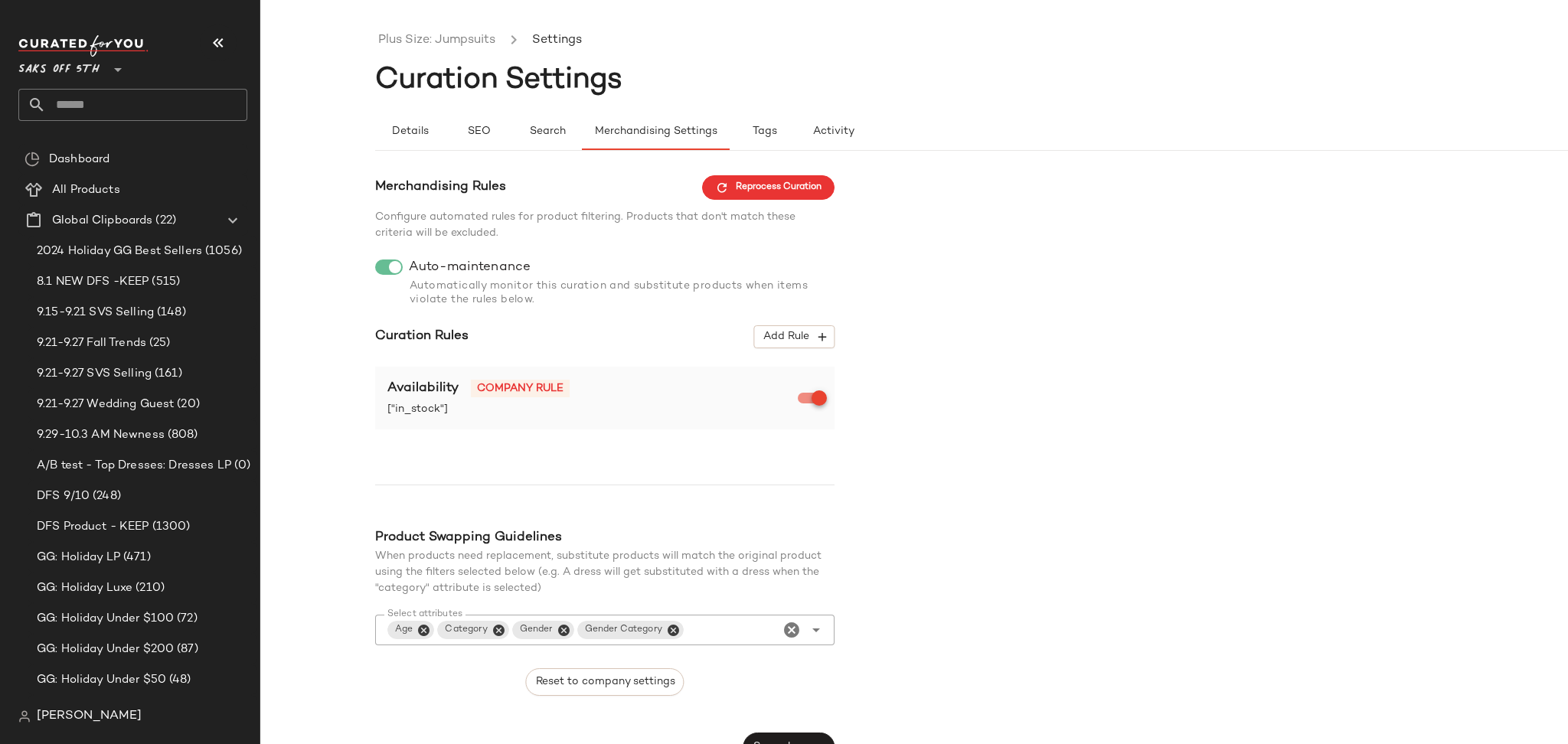
click at [803, 681] on div "Reset to company settings" at bounding box center [605, 682] width 459 height 27
click at [801, 335] on span "Add Rule" at bounding box center [794, 336] width 63 height 14
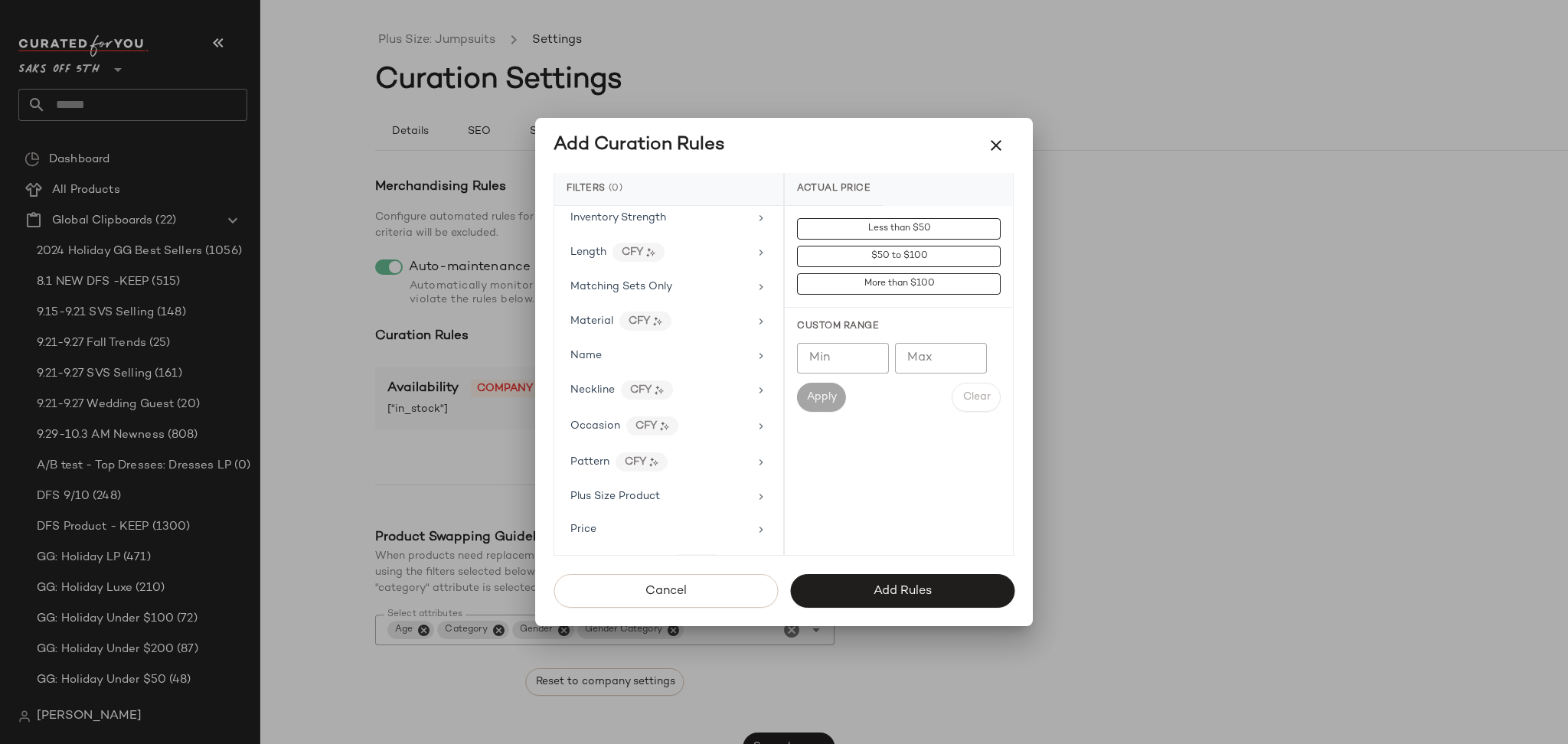
scroll to position [664, 0]
click at [682, 494] on div "Plus Size Product" at bounding box center [659, 495] width 178 height 16
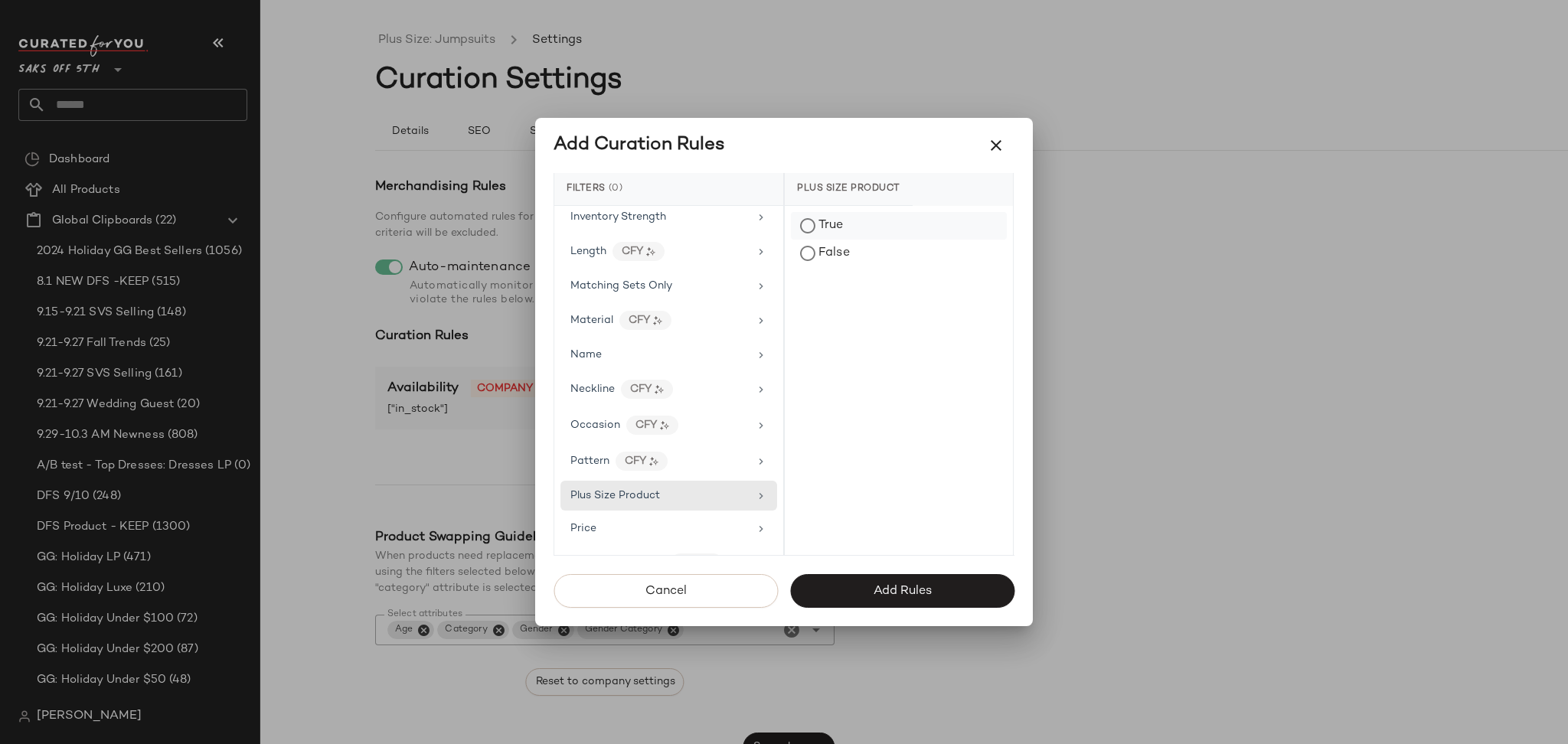
click at [823, 223] on div "True" at bounding box center [898, 226] width 216 height 27
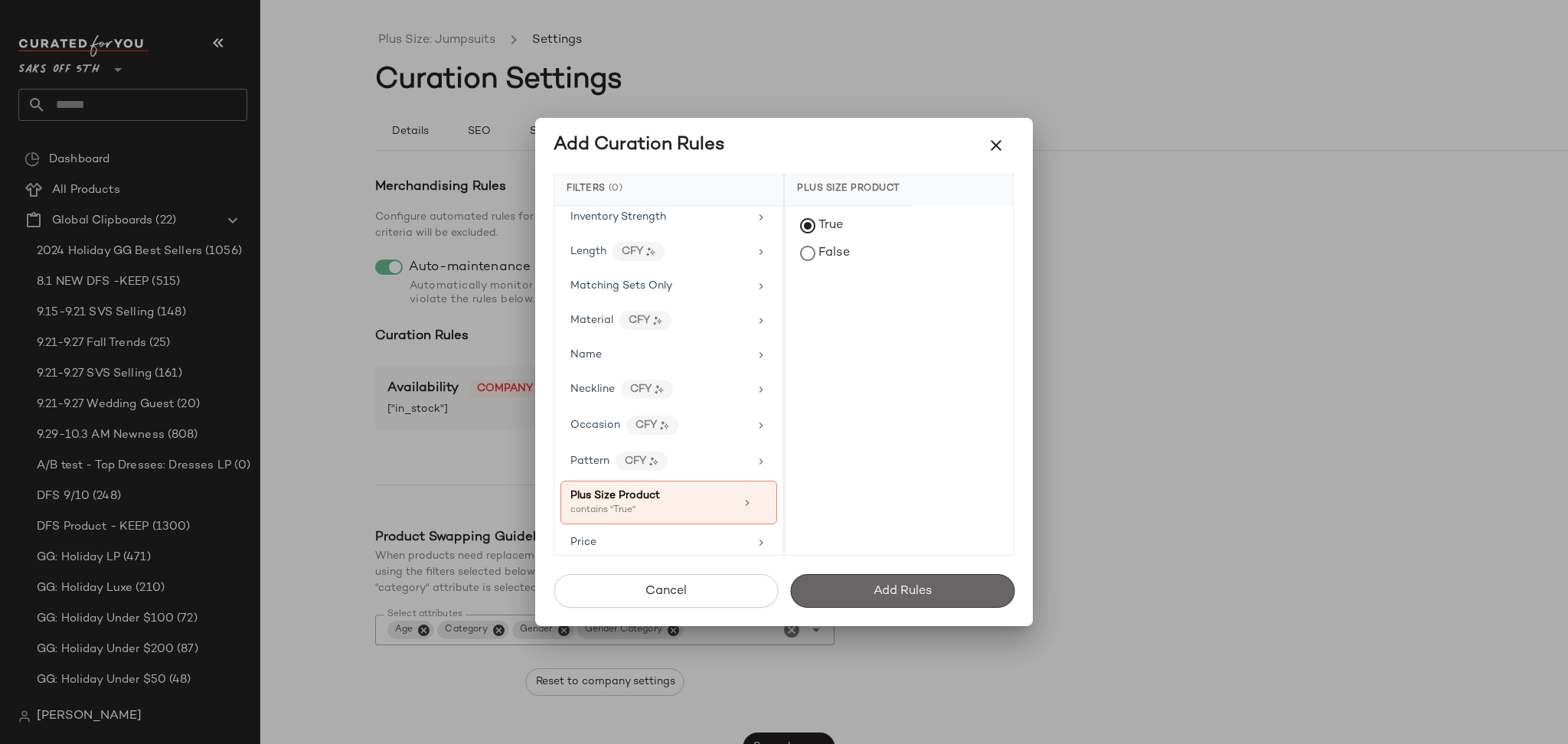
click at [836, 586] on button "Add Rules" at bounding box center [902, 590] width 224 height 33
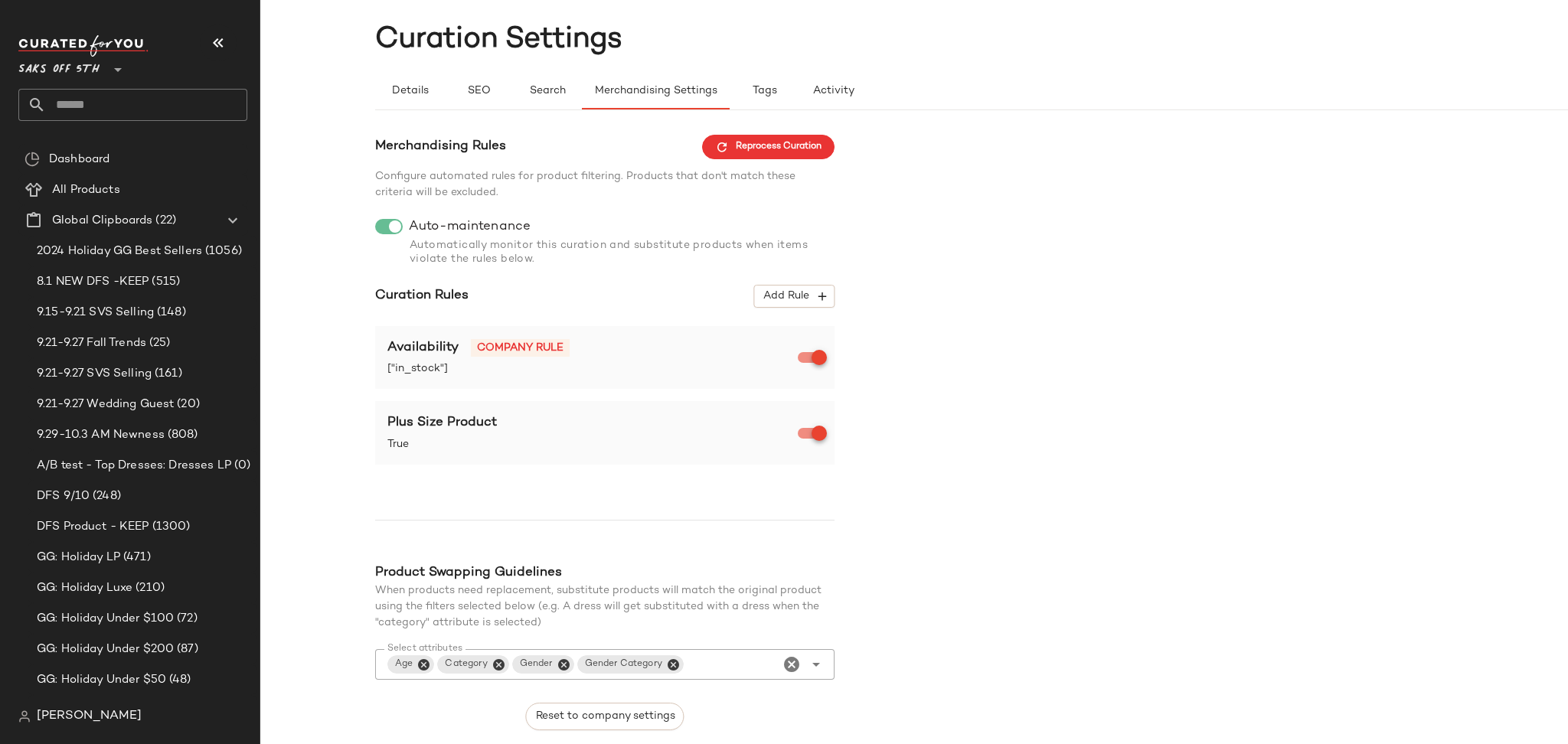
scroll to position [103, 0]
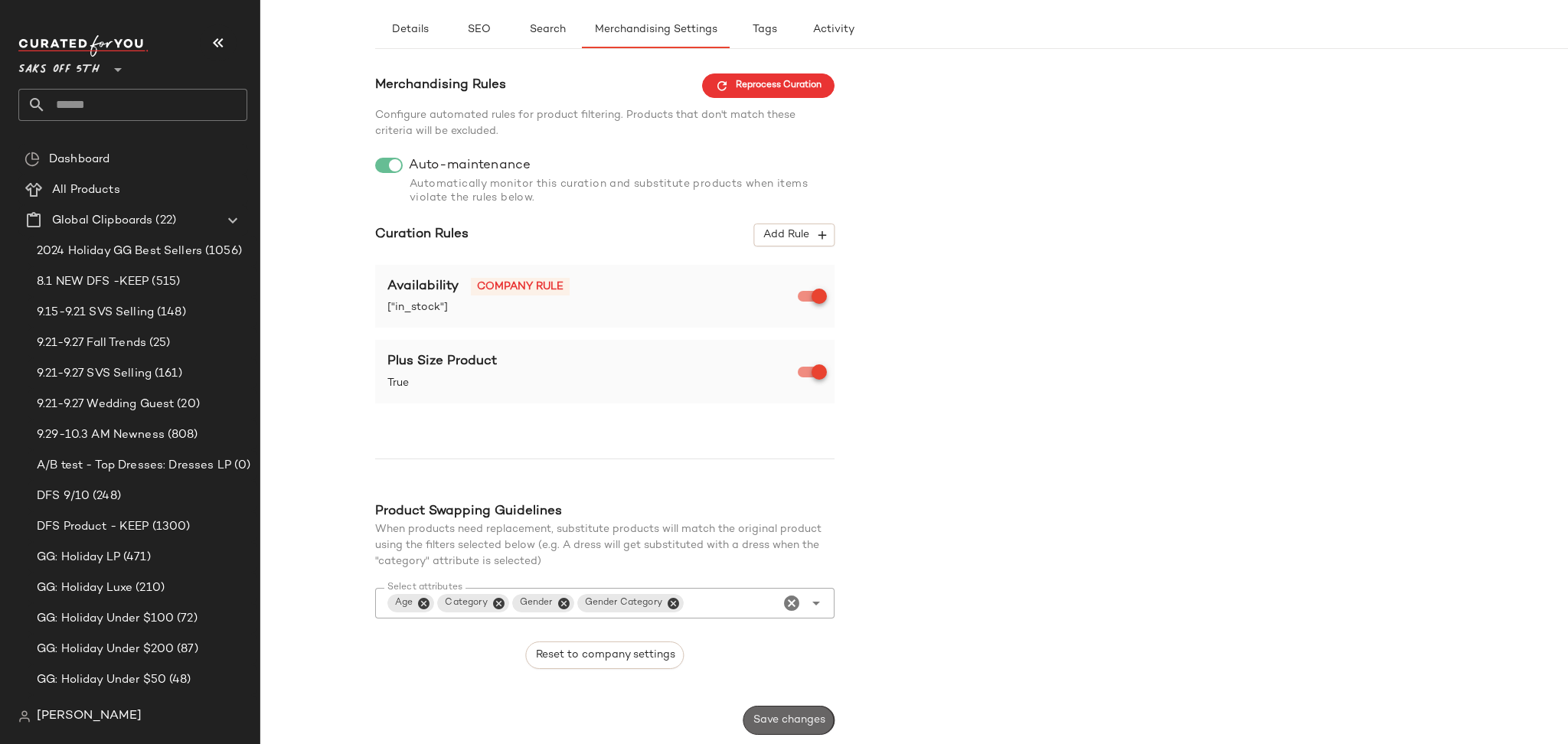
click at [774, 721] on span "Save changes" at bounding box center [789, 720] width 73 height 12
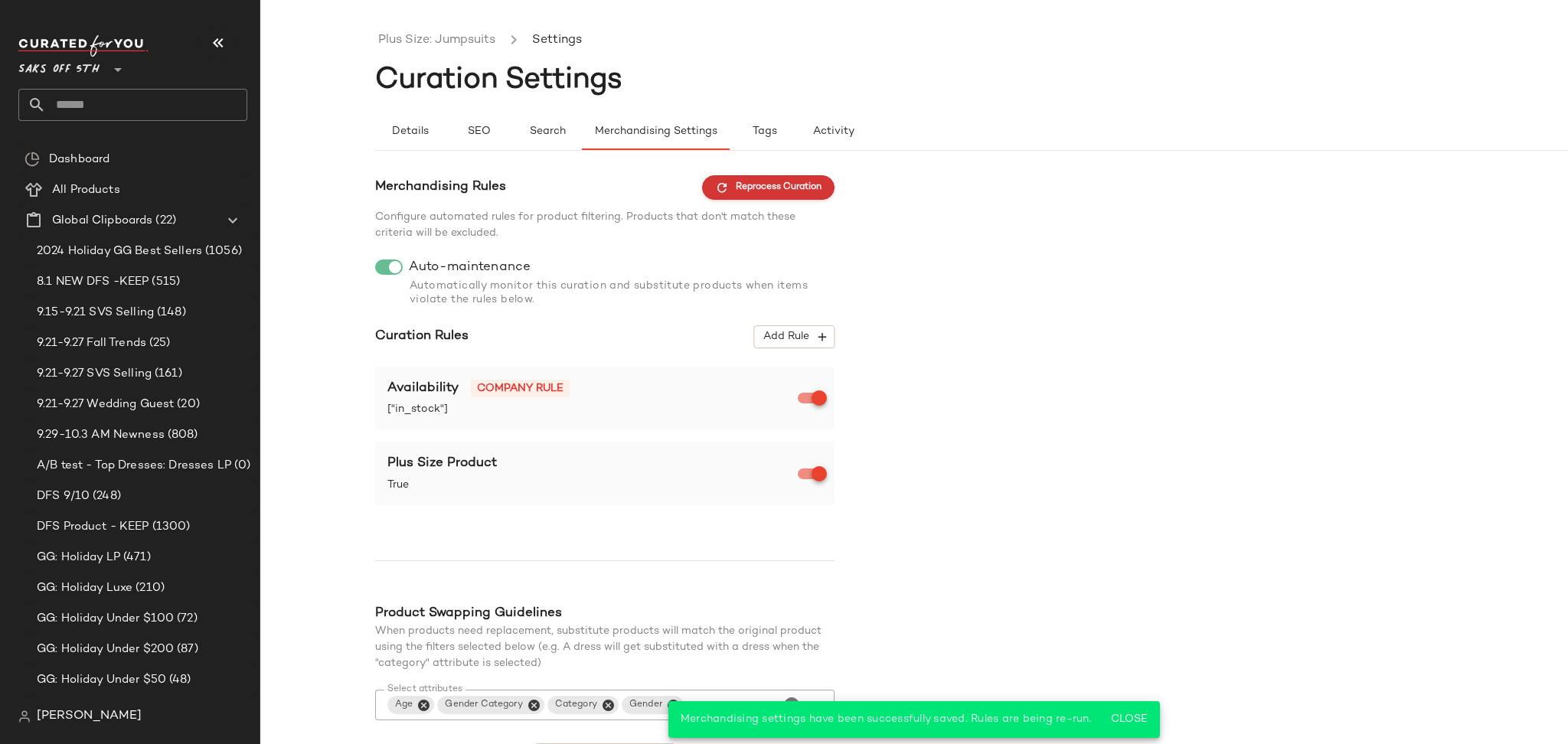
click at [735, 184] on span "Reprocess Curation" at bounding box center [768, 187] width 106 height 14
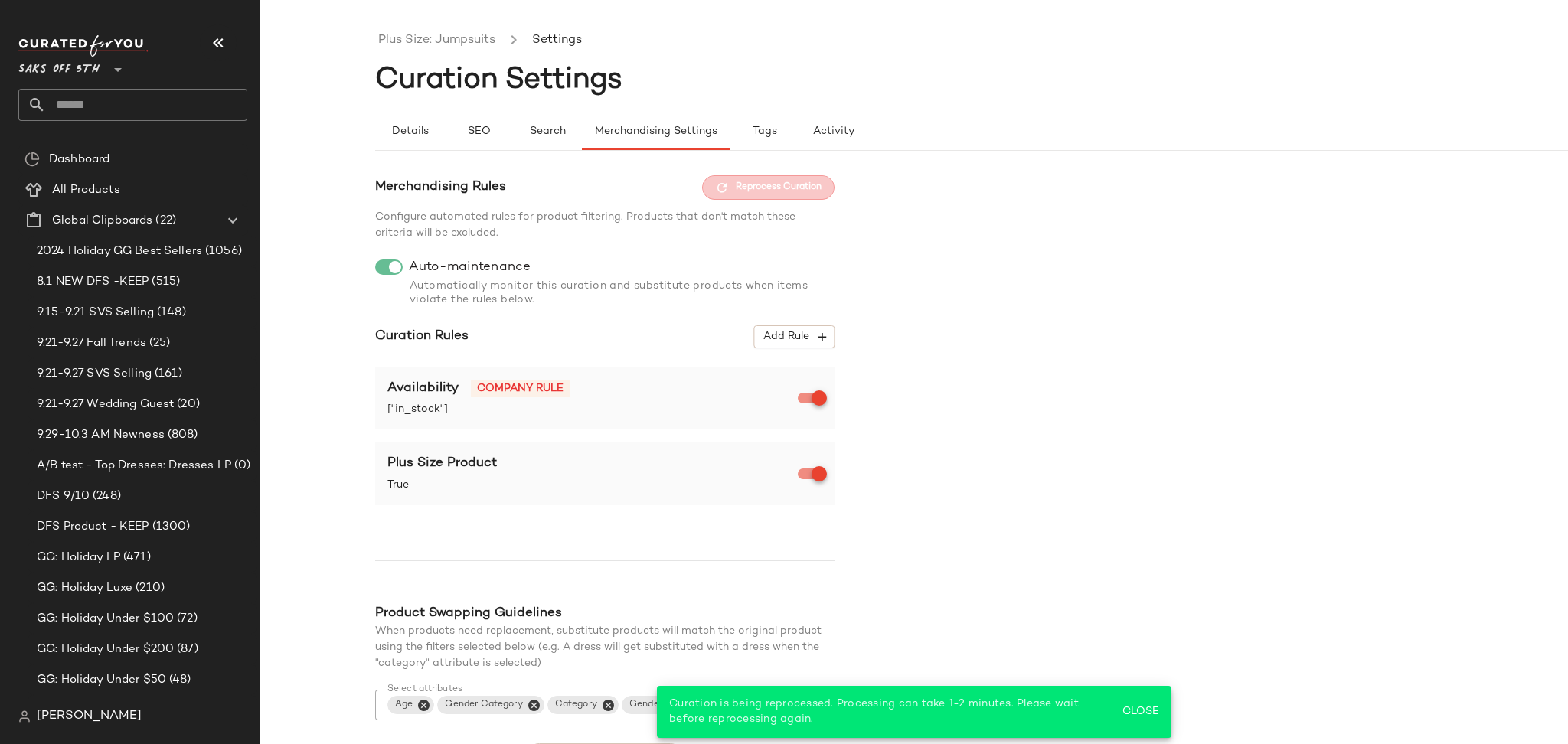
click at [186, 112] on input "text" at bounding box center [146, 105] width 201 height 33
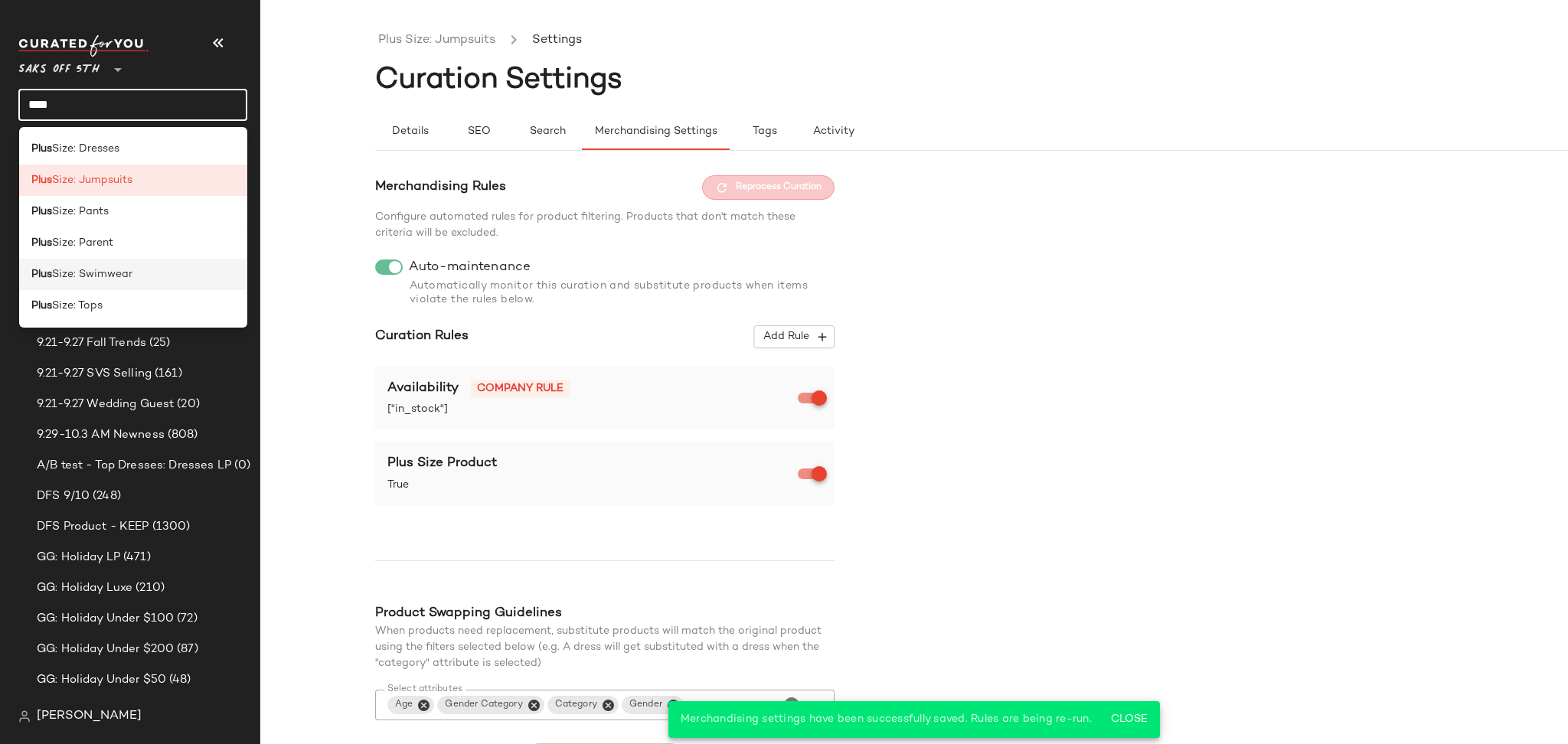
type input "****"
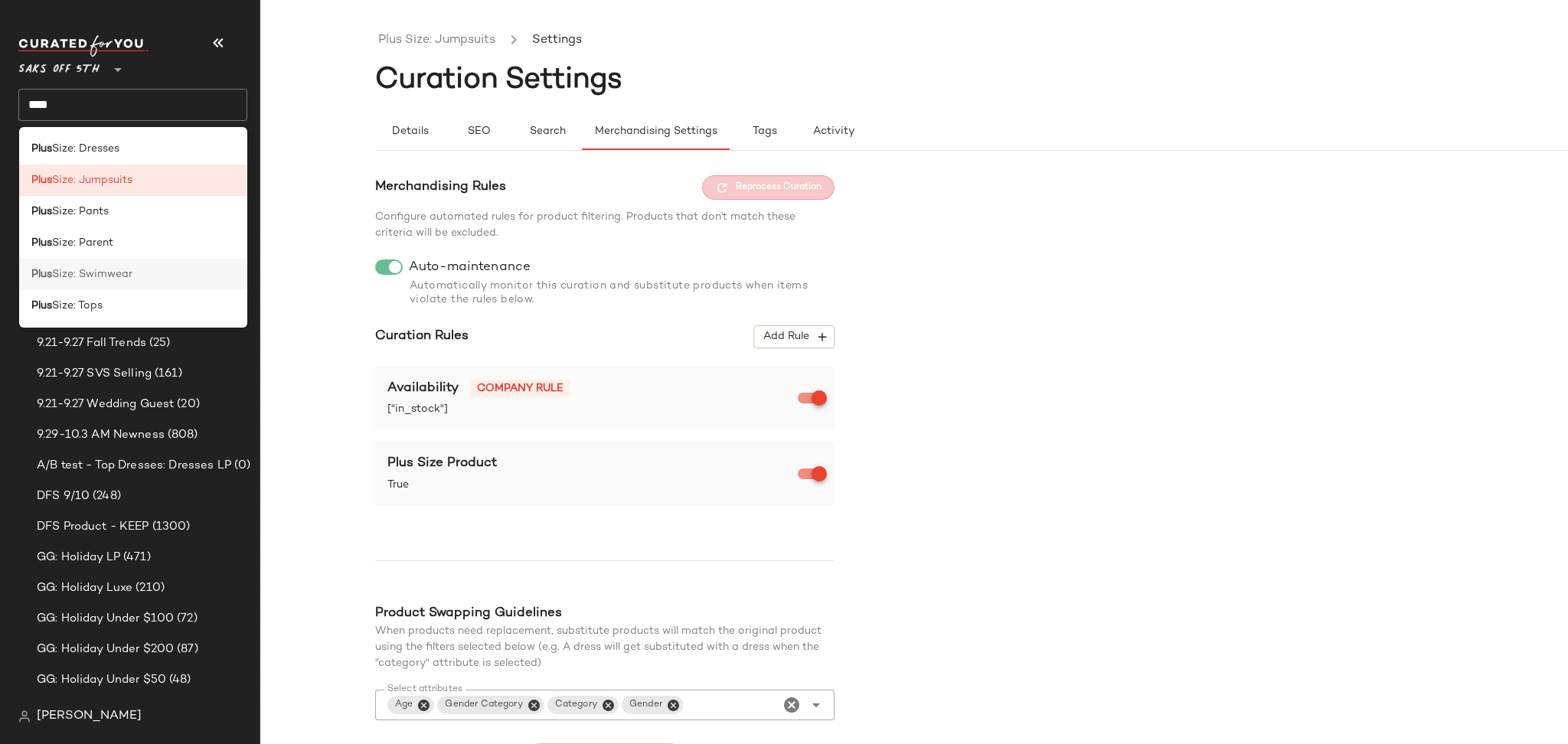
click at [131, 274] on span "Size: Swimwear" at bounding box center [92, 274] width 80 height 16
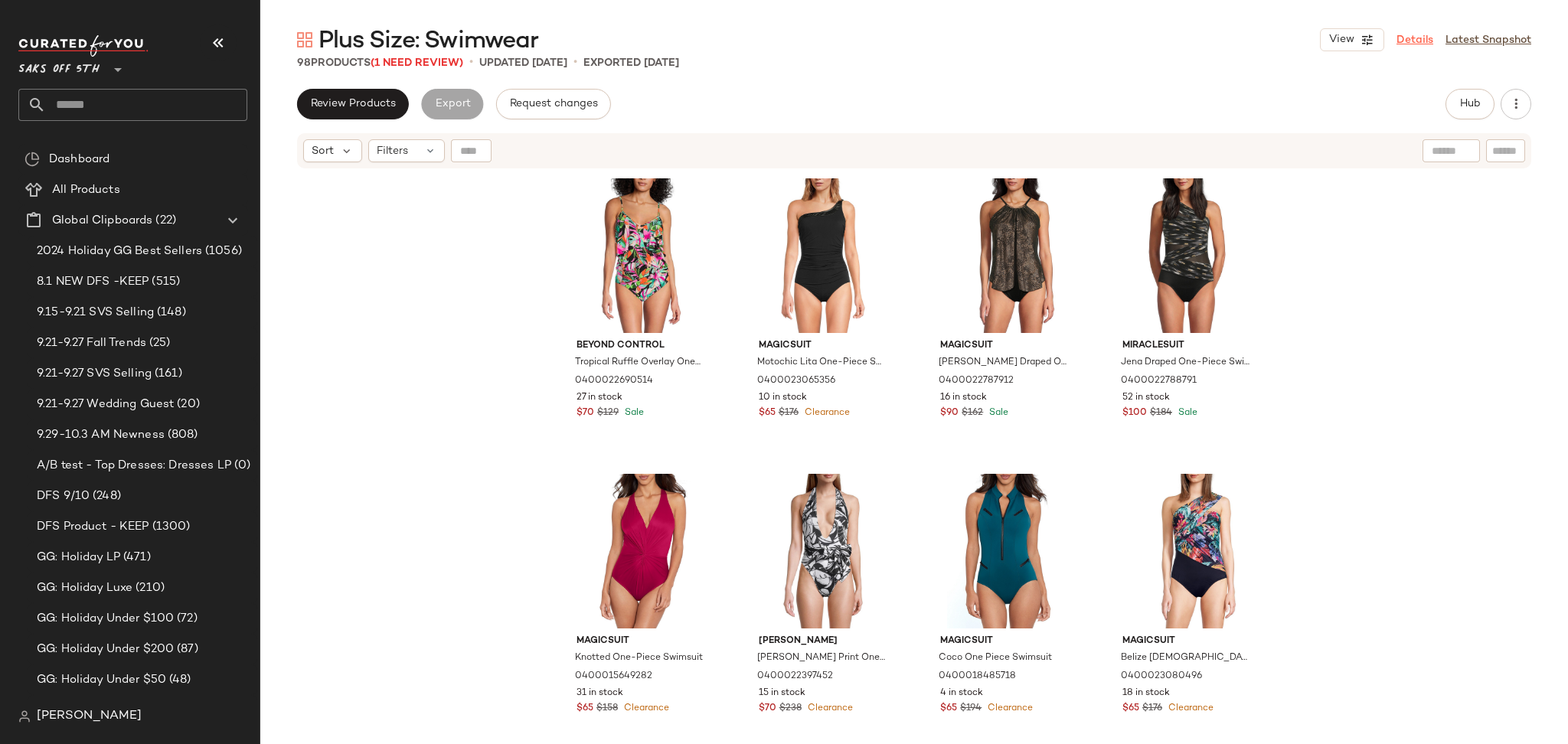
click at [1416, 33] on link "Details" at bounding box center [1414, 40] width 37 height 16
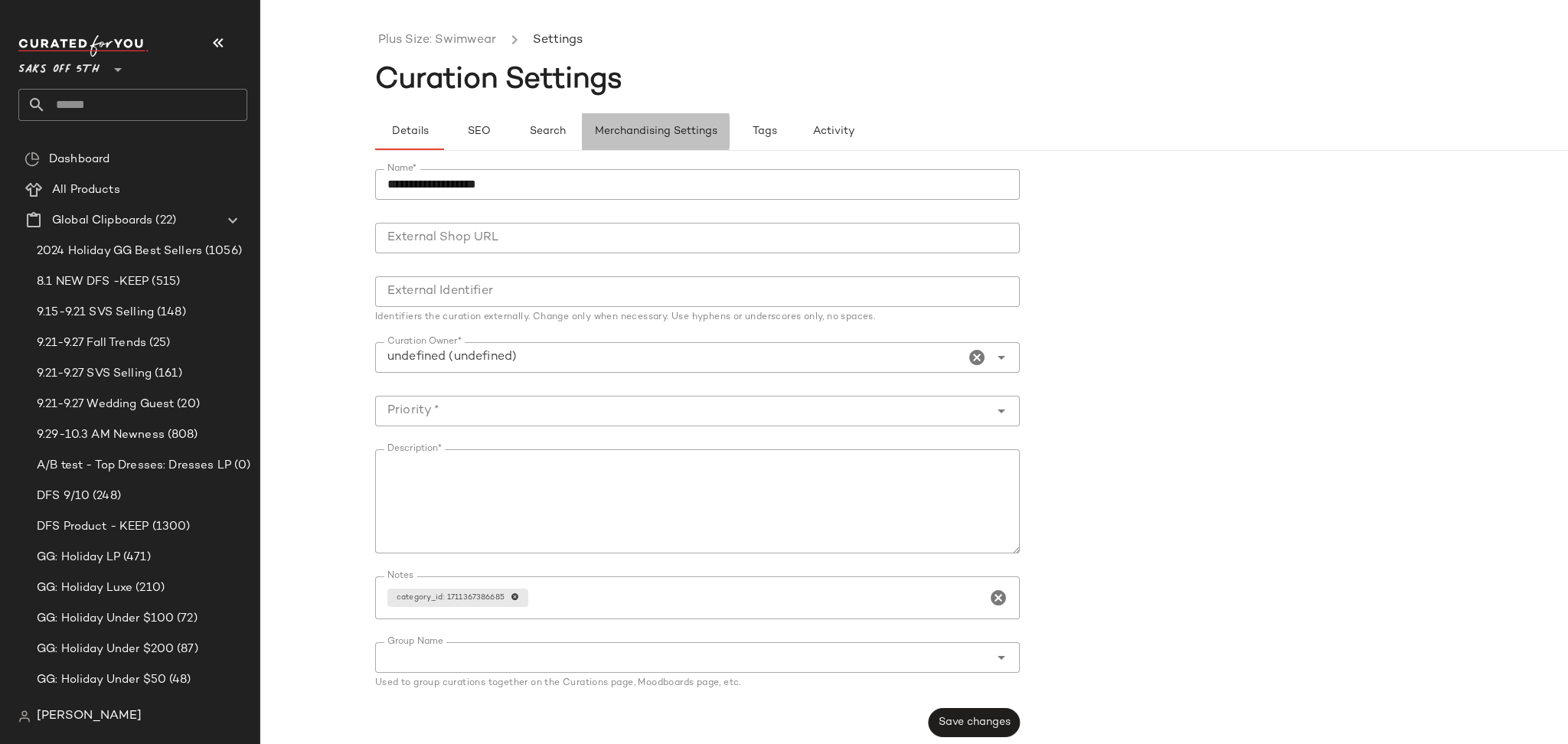
click at [683, 130] on span "Merchandising Settings" at bounding box center [656, 132] width 123 height 12
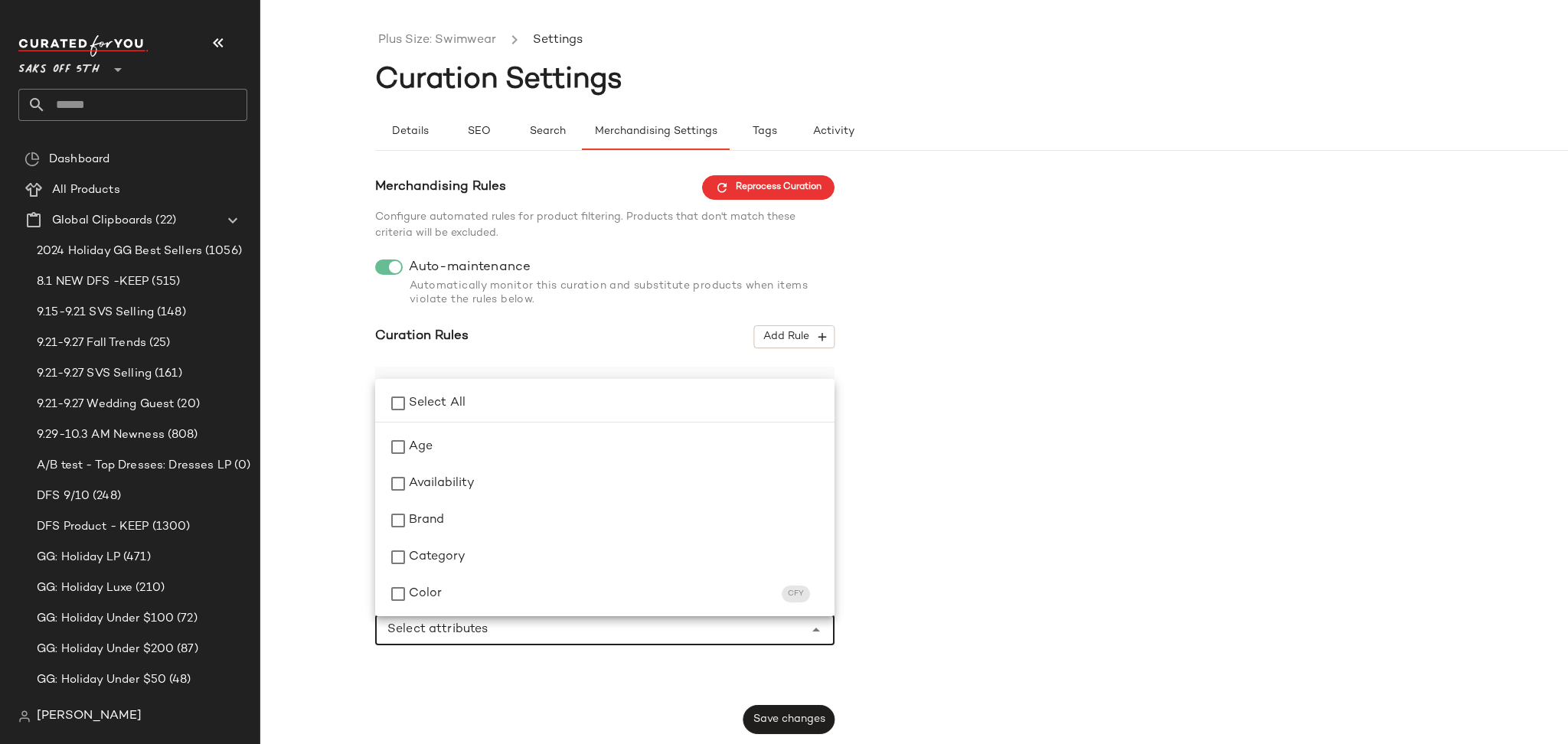
click at [647, 635] on input "Select attributes" at bounding box center [593, 629] width 412 height 18
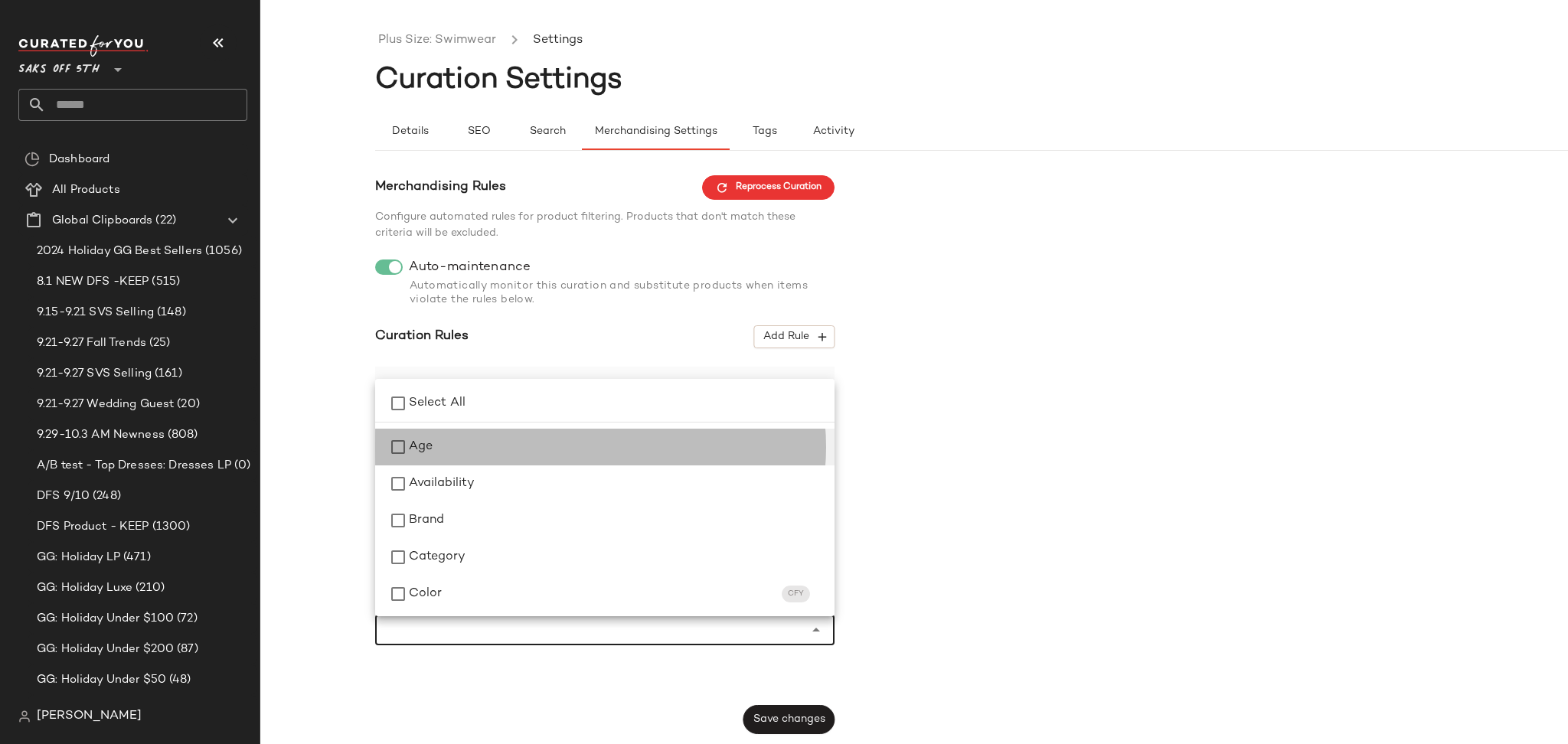
click at [450, 450] on div "Age" at bounding box center [615, 446] width 414 height 18
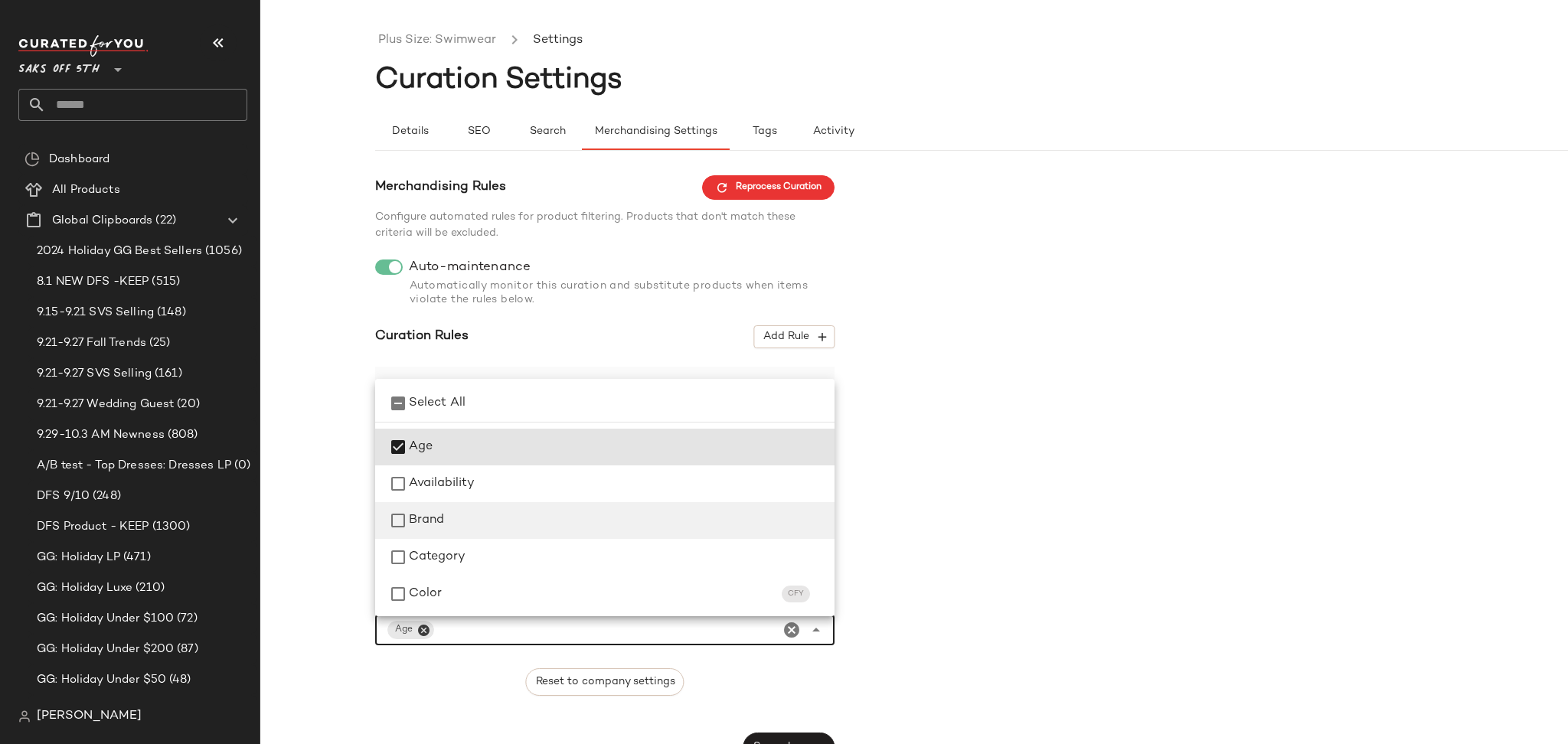
scroll to position [40, 0]
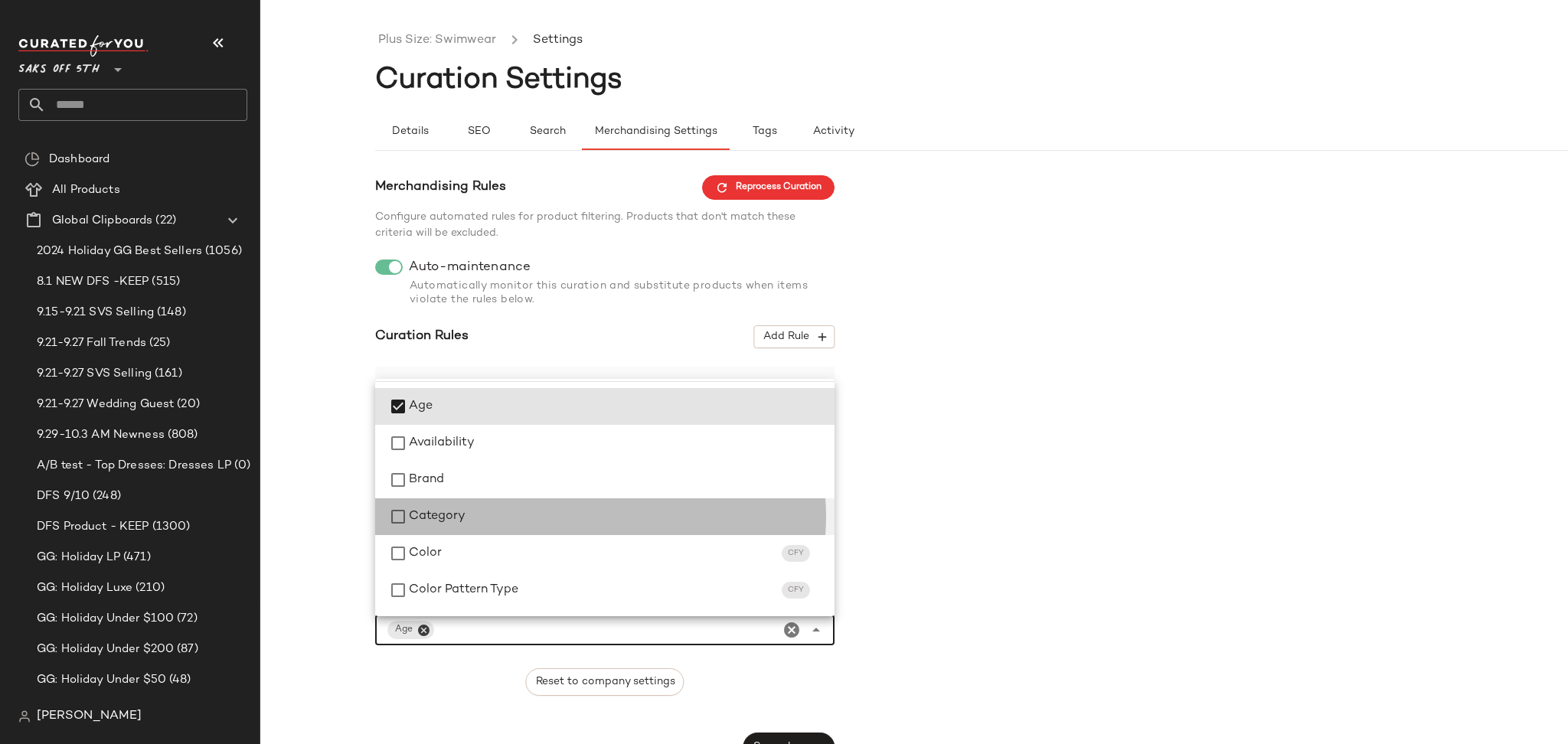
click at [449, 519] on span "Category" at bounding box center [437, 516] width 57 height 18
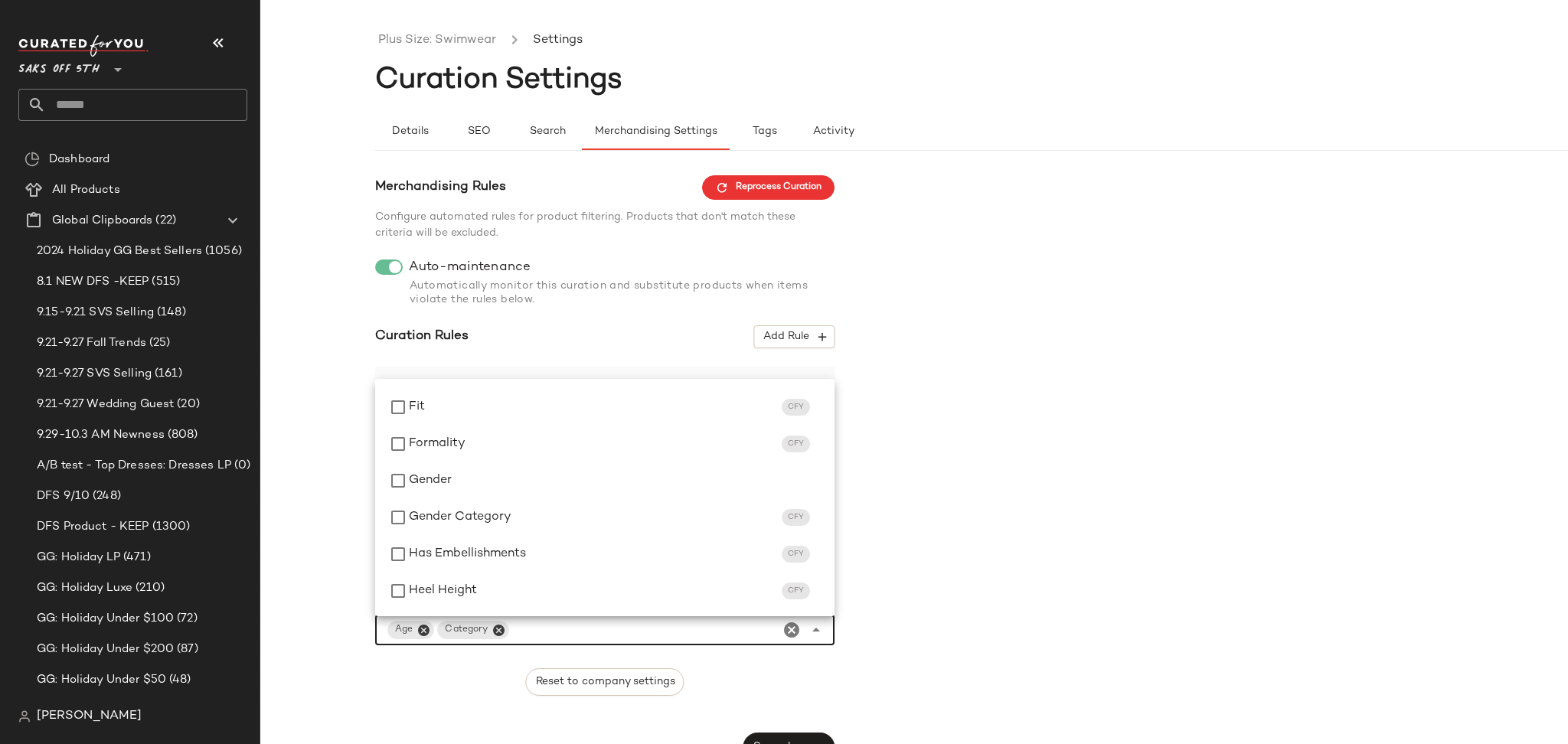
scroll to position [305, 0]
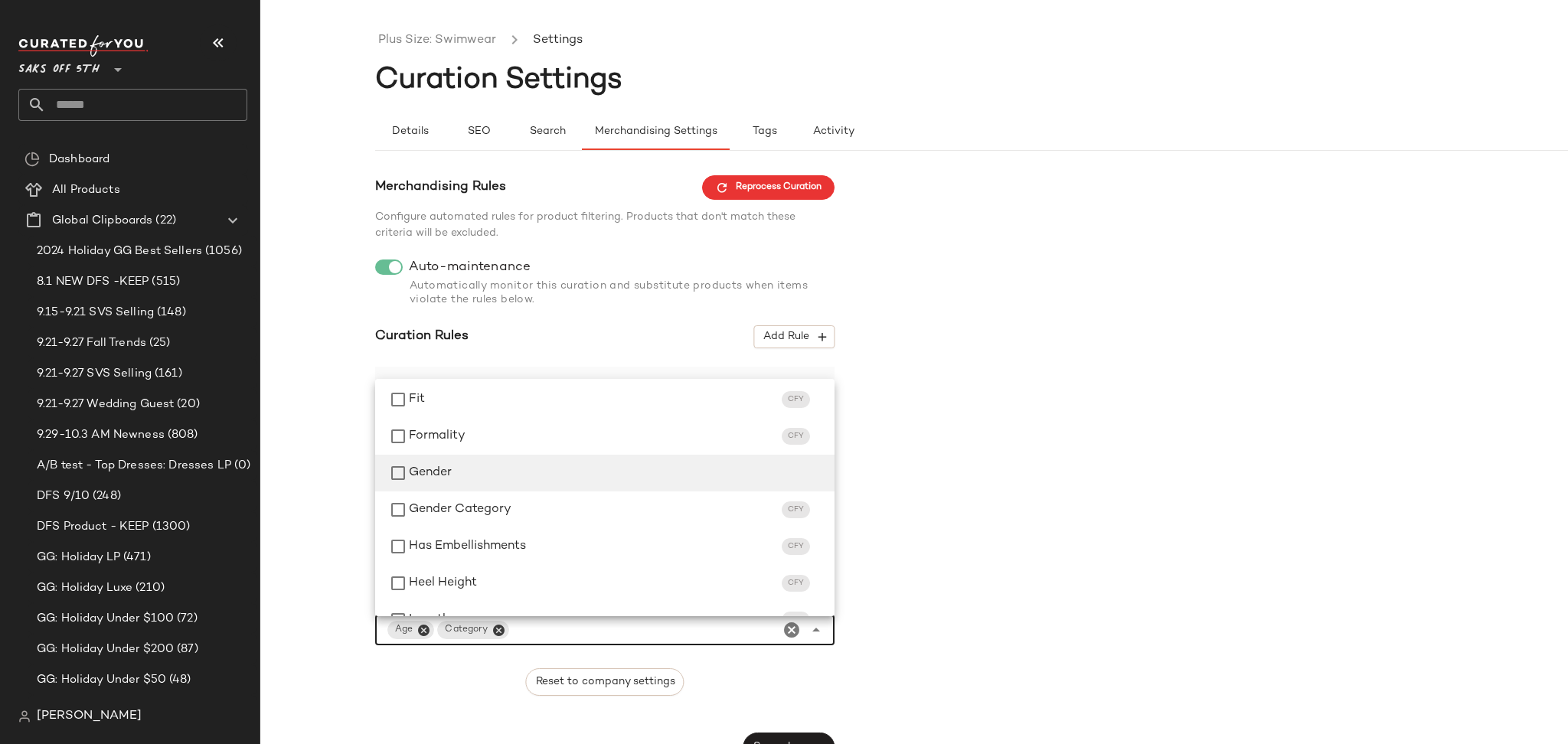
click at [412, 477] on span "Gender" at bounding box center [430, 473] width 43 height 18
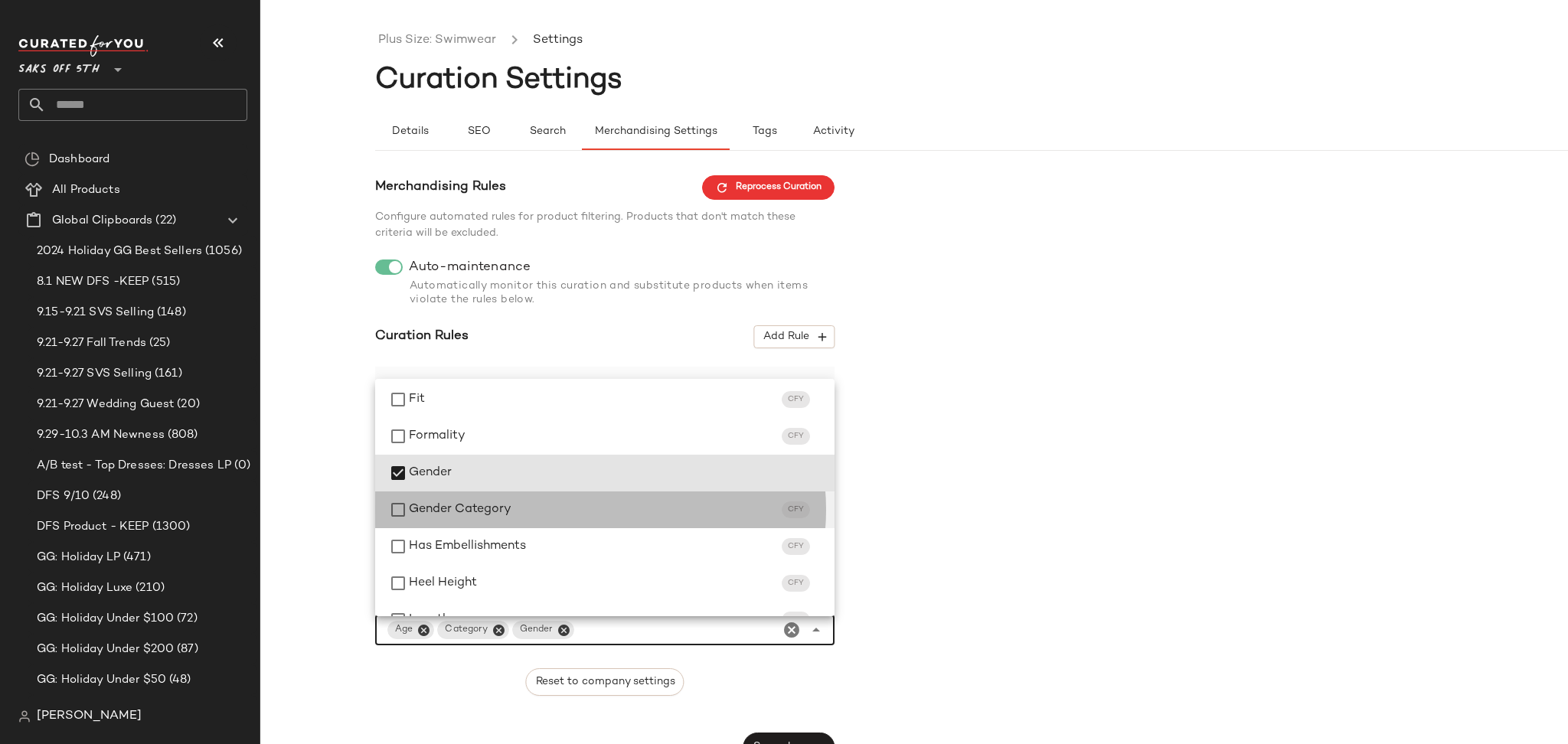
click at [412, 506] on span "Gender Category" at bounding box center [460, 509] width 103 height 18
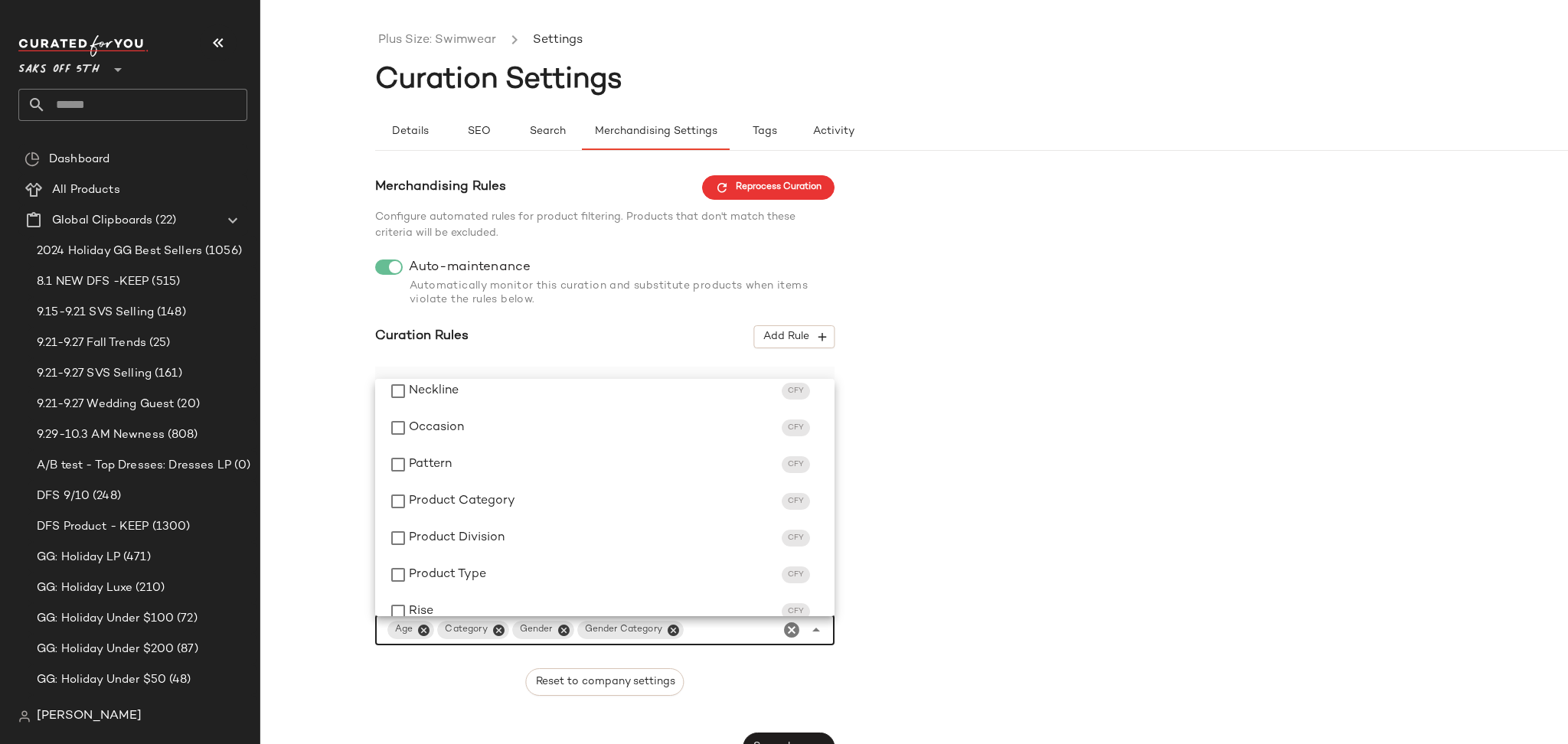
scroll to position [737, 0]
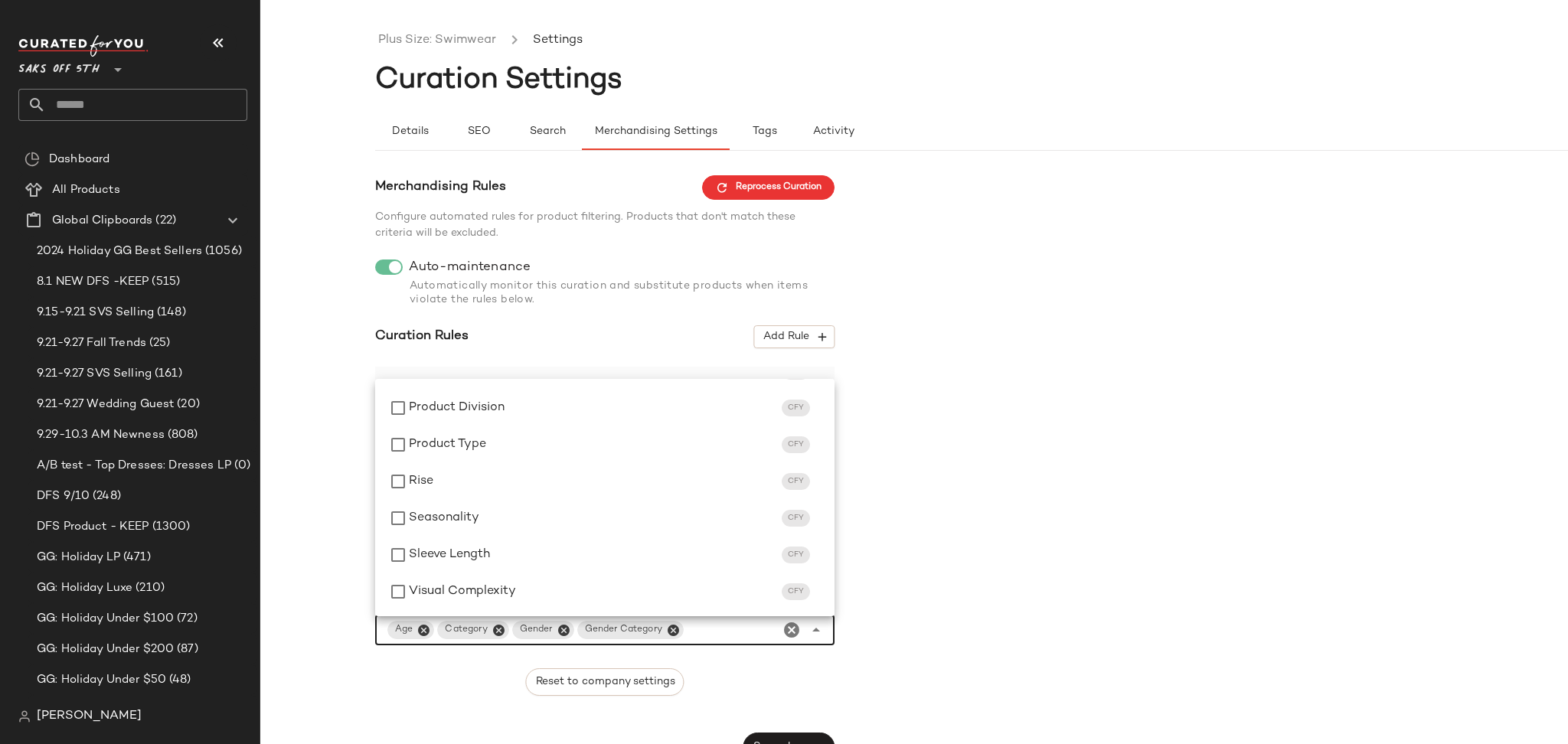
click at [740, 700] on div "Merchandising Rules Reprocess Curation Configure automated rules for product fi…" at bounding box center [605, 468] width 459 height 586
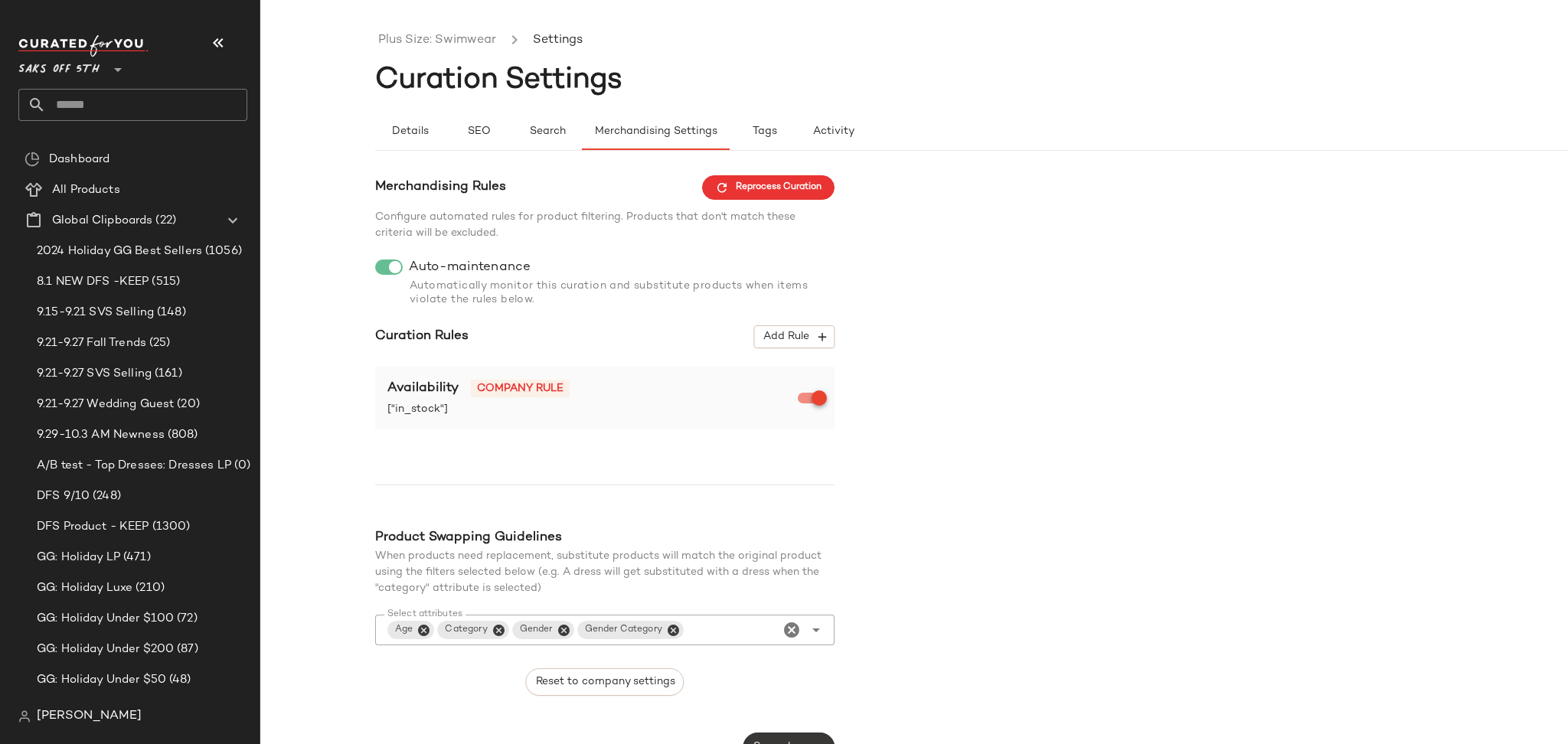
click at [775, 735] on button "Save changes" at bounding box center [789, 747] width 91 height 29
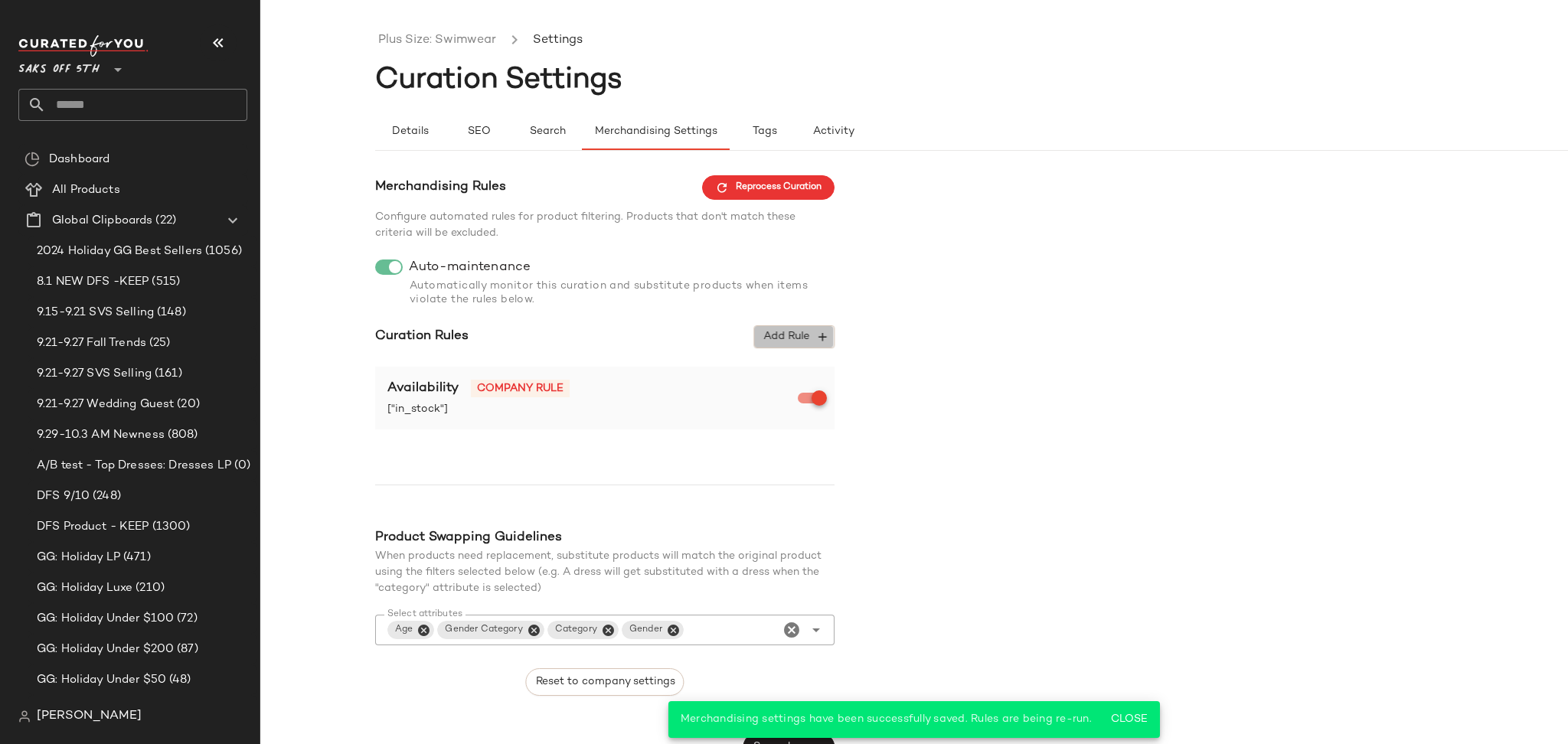
click at [790, 337] on span "Add Rule" at bounding box center [794, 336] width 63 height 14
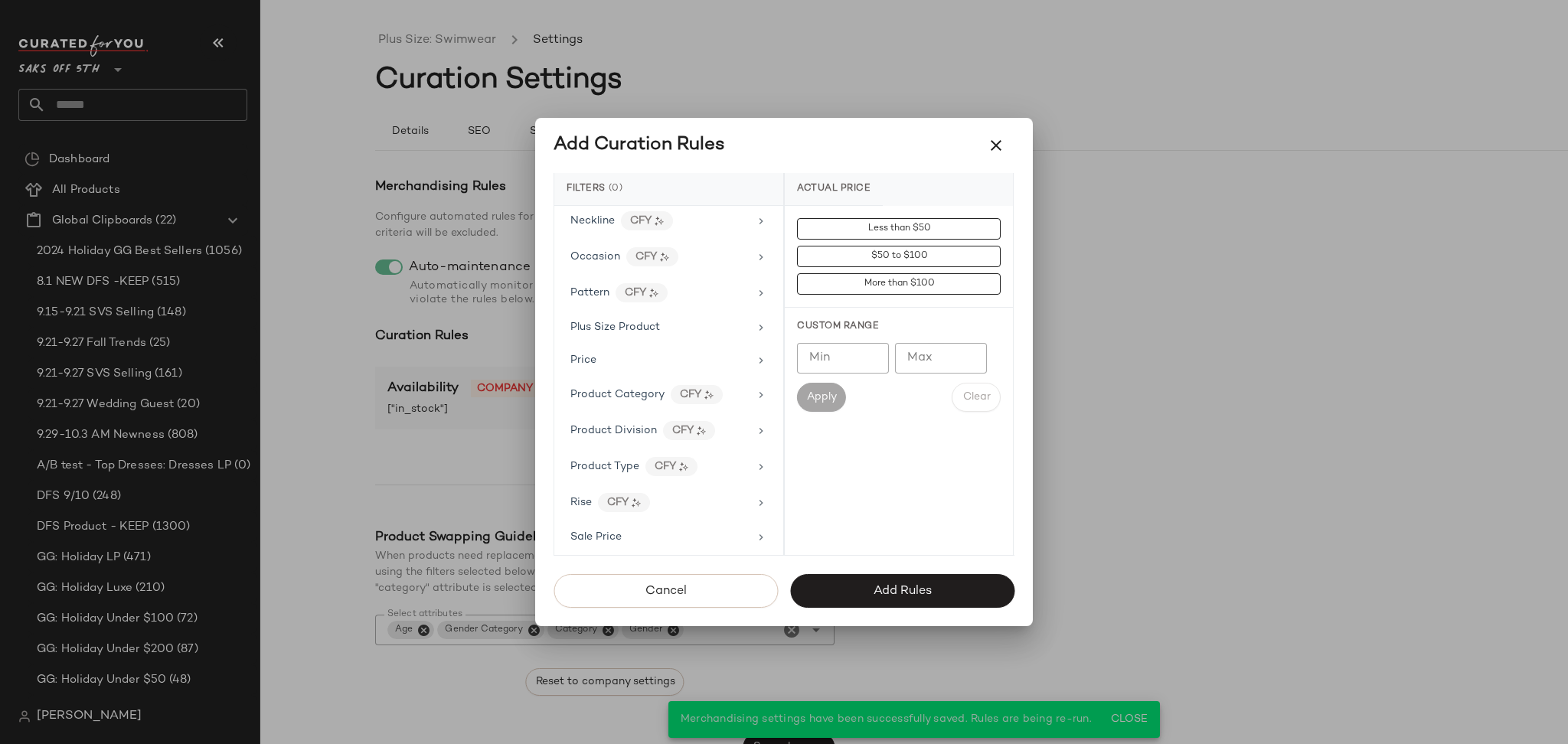
scroll to position [836, 0]
click at [649, 462] on div "CFY" at bounding box center [671, 462] width 52 height 19
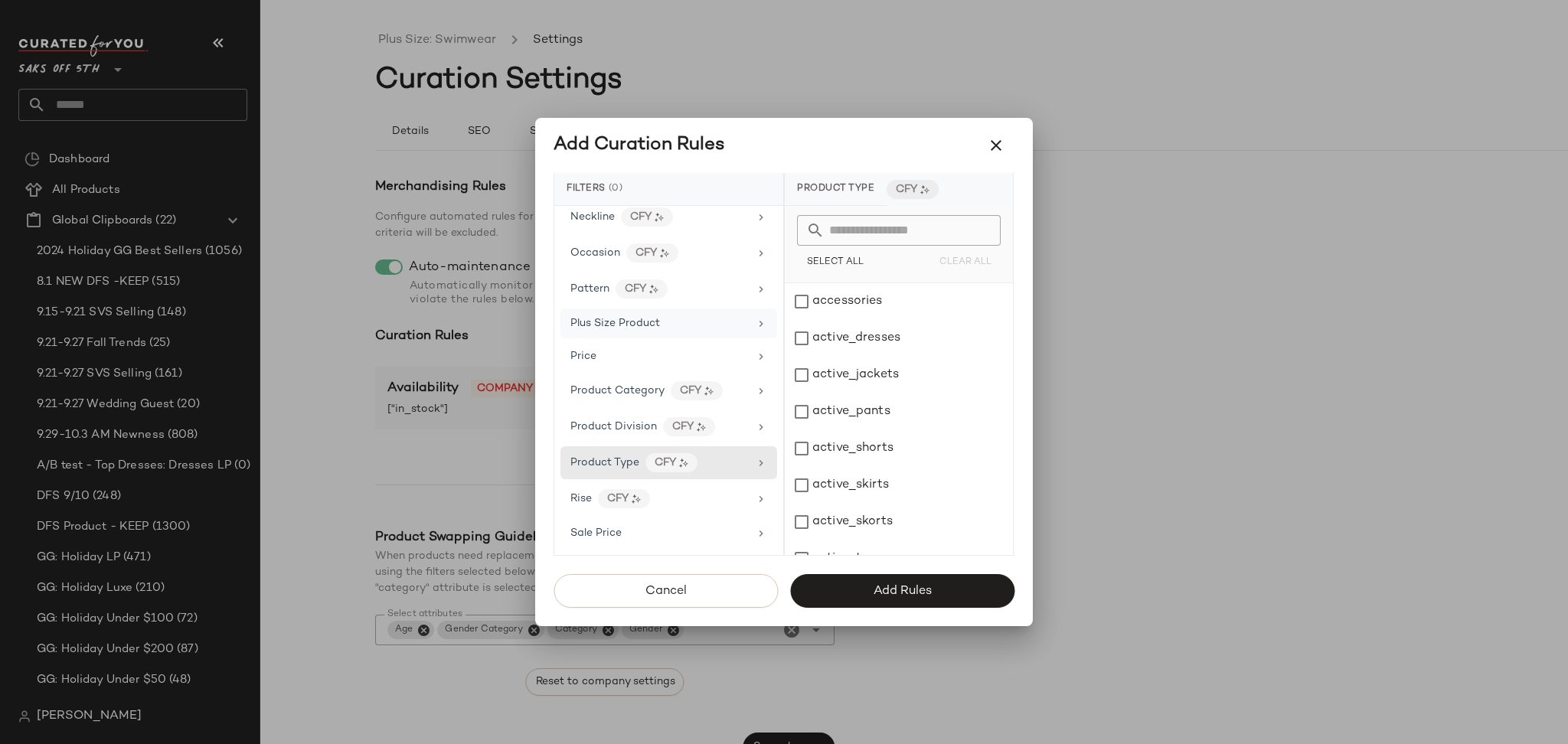
click at [674, 324] on div "Plus Size Product" at bounding box center [659, 323] width 178 height 16
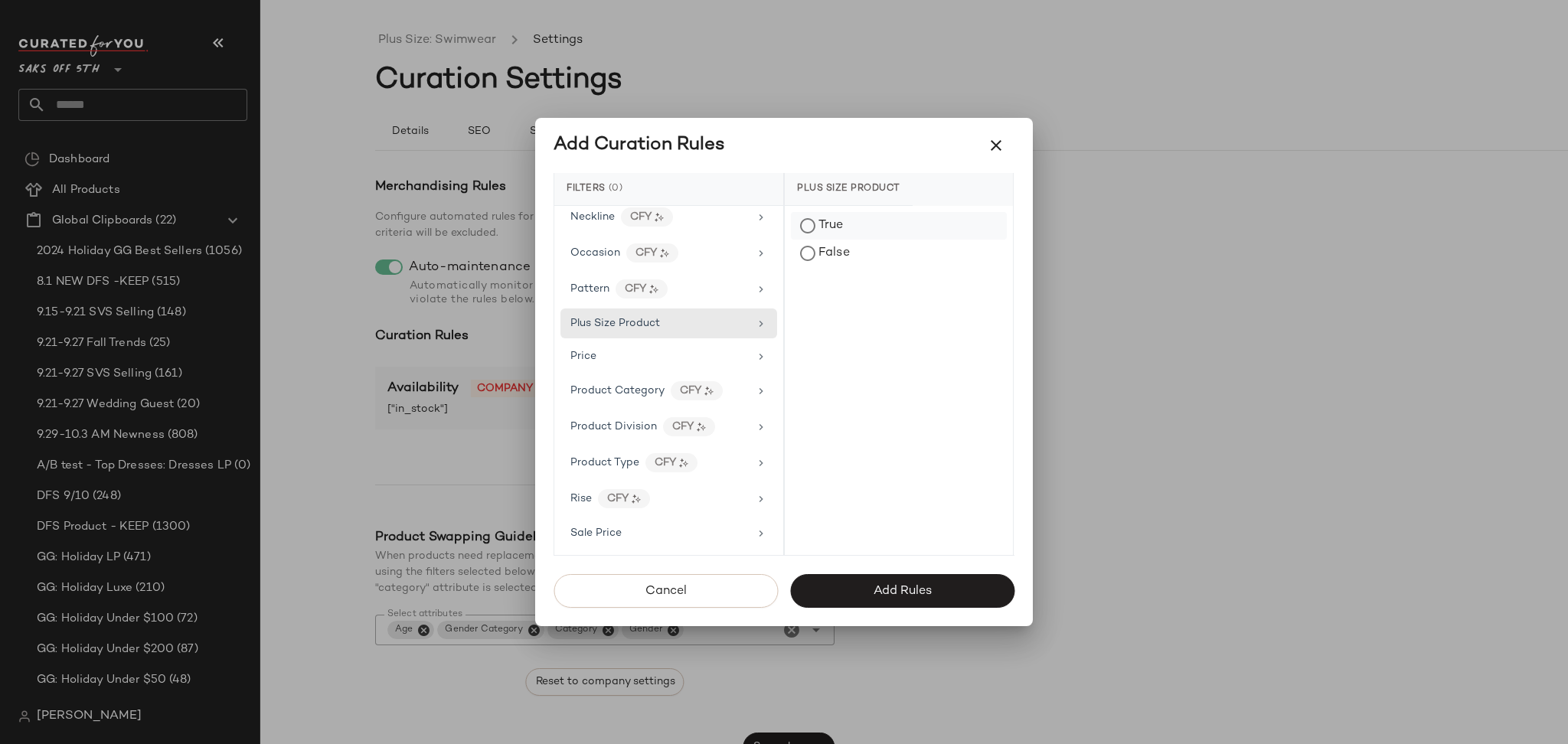
click at [811, 224] on div "True" at bounding box center [898, 226] width 216 height 27
click at [630, 332] on div "Gender" at bounding box center [659, 325] width 178 height 16
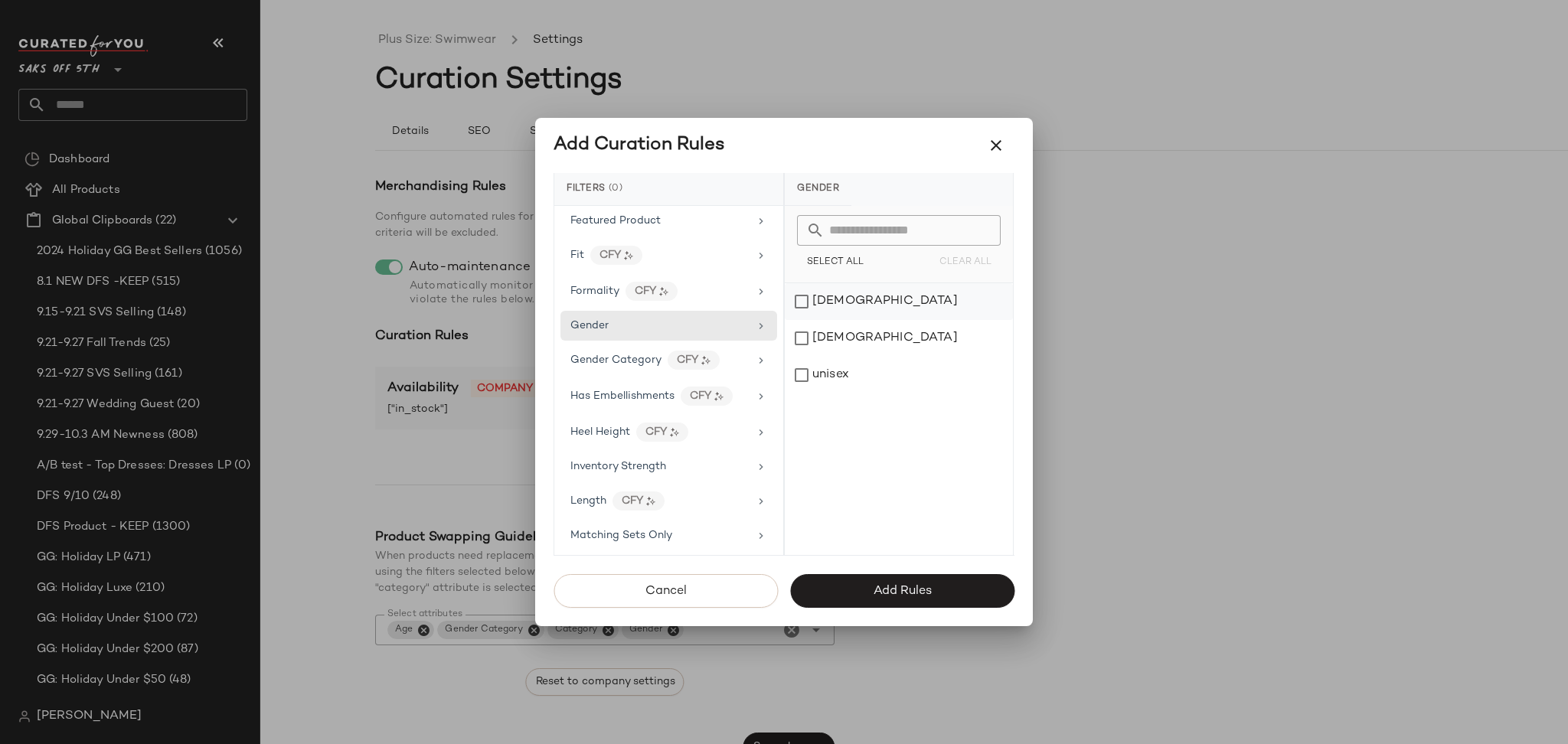
click at [802, 299] on div "[DEMOGRAPHIC_DATA]" at bounding box center [898, 301] width 228 height 37
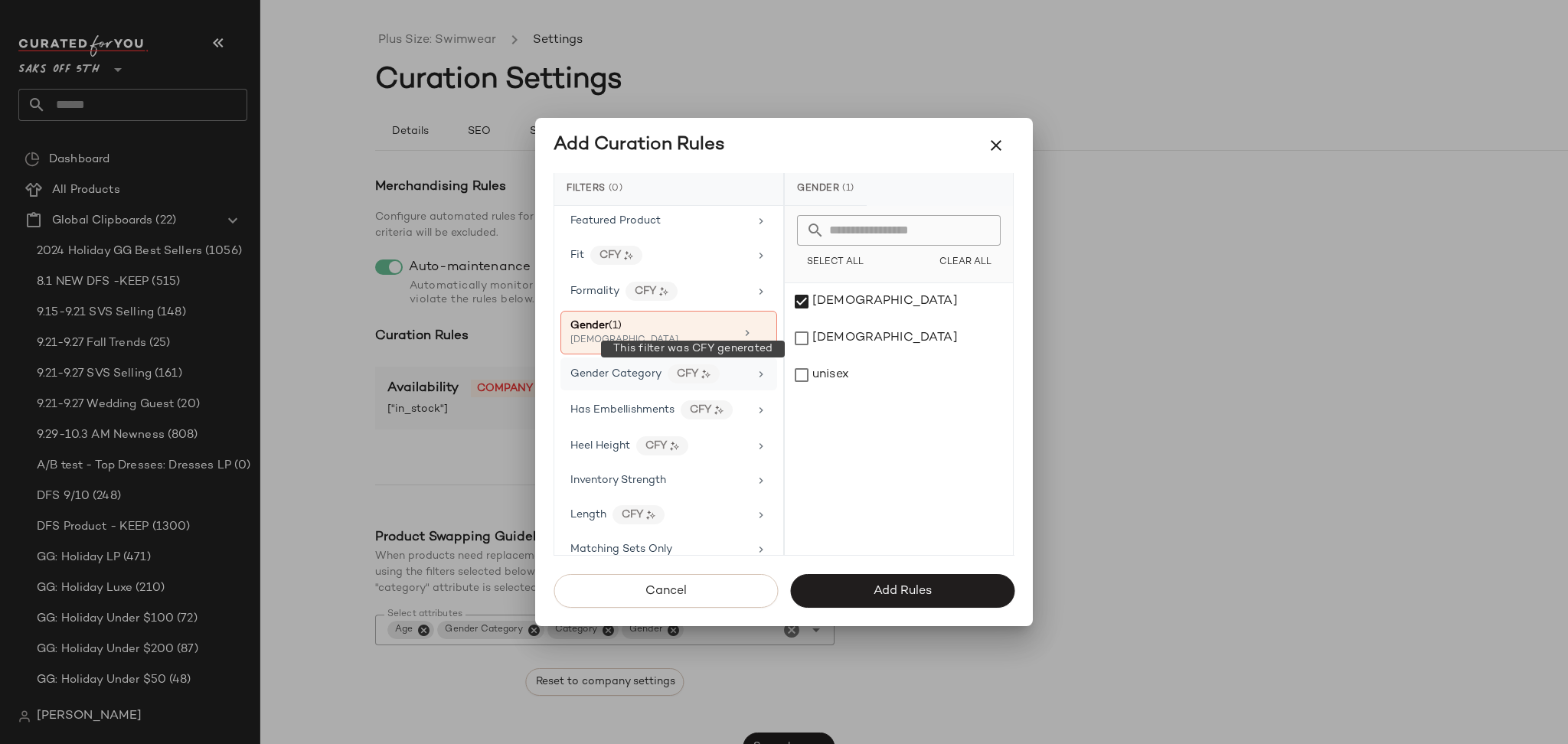
click at [712, 371] on div "CFY" at bounding box center [693, 373] width 52 height 19
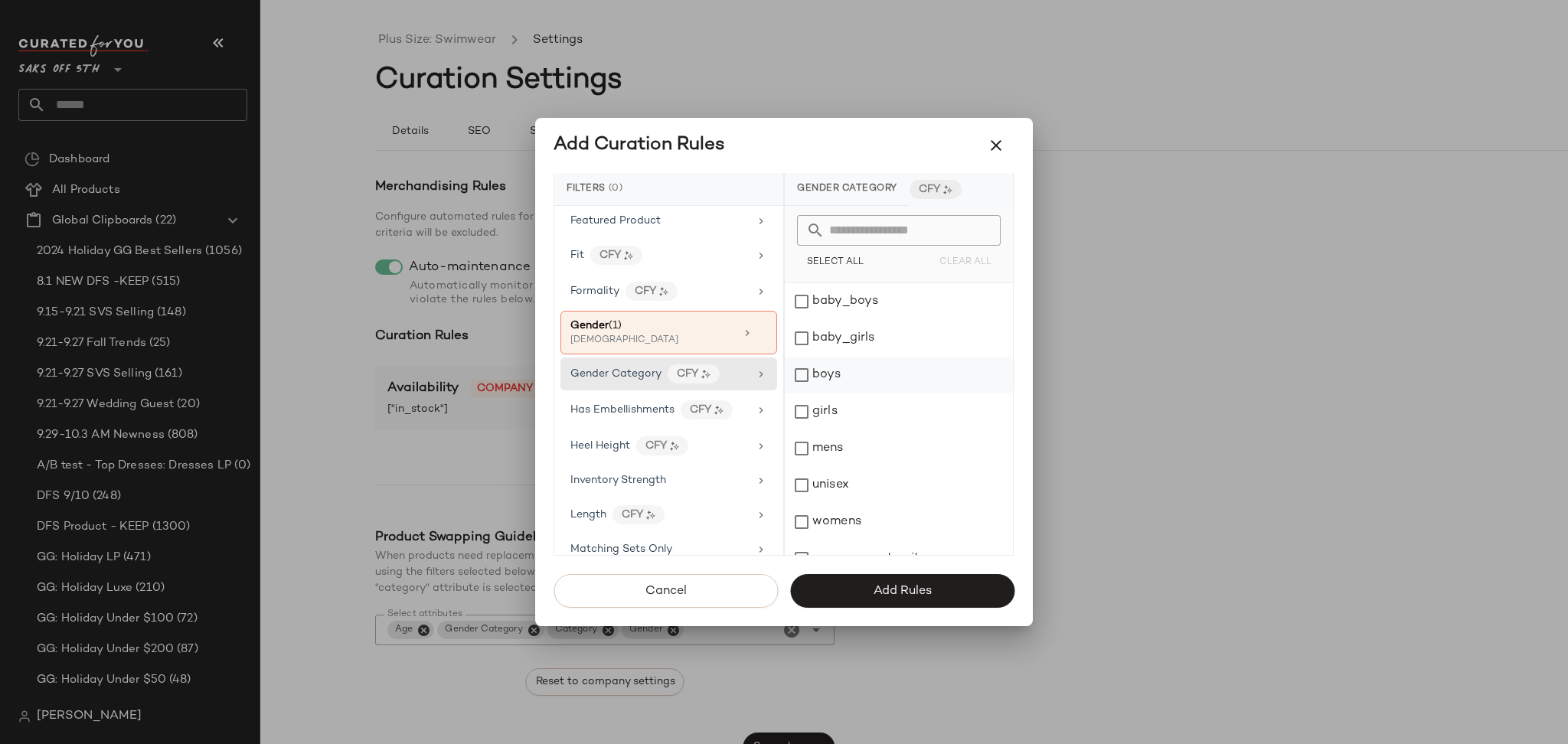
scroll to position [21, 0]
click at [802, 504] on div "womens" at bounding box center [898, 500] width 228 height 37
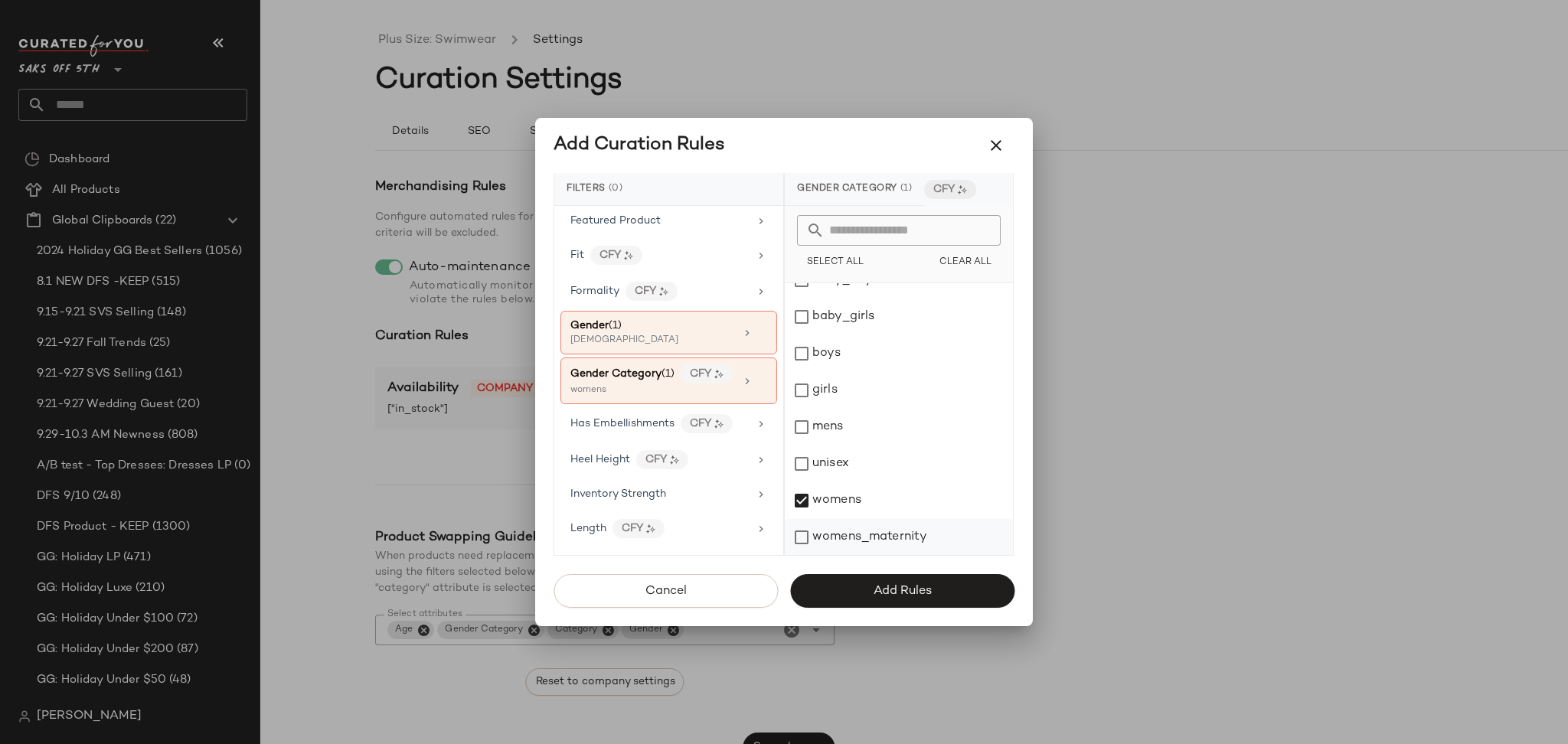
click at [805, 541] on div "womens_maternity" at bounding box center [898, 537] width 228 height 37
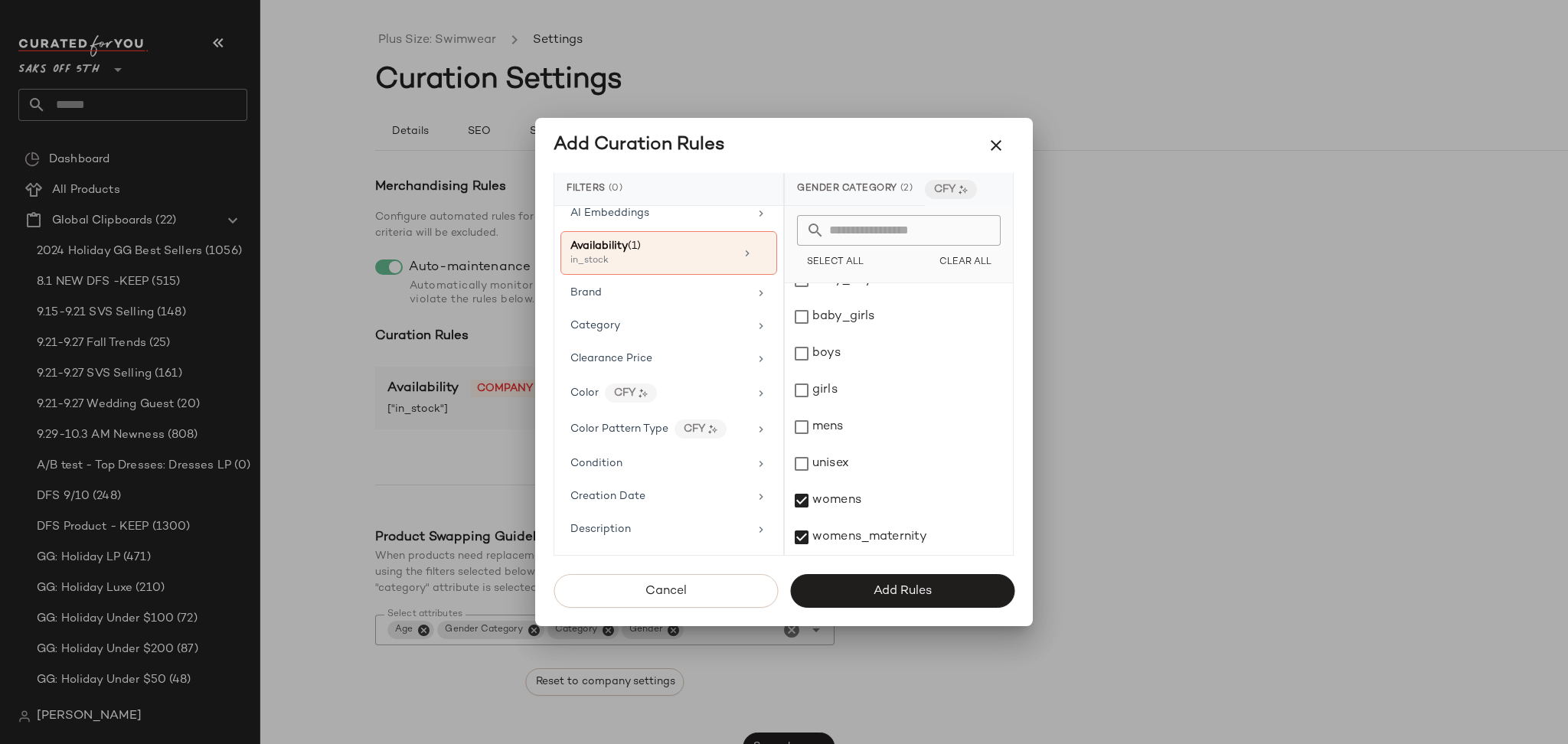
scroll to position [0, 0]
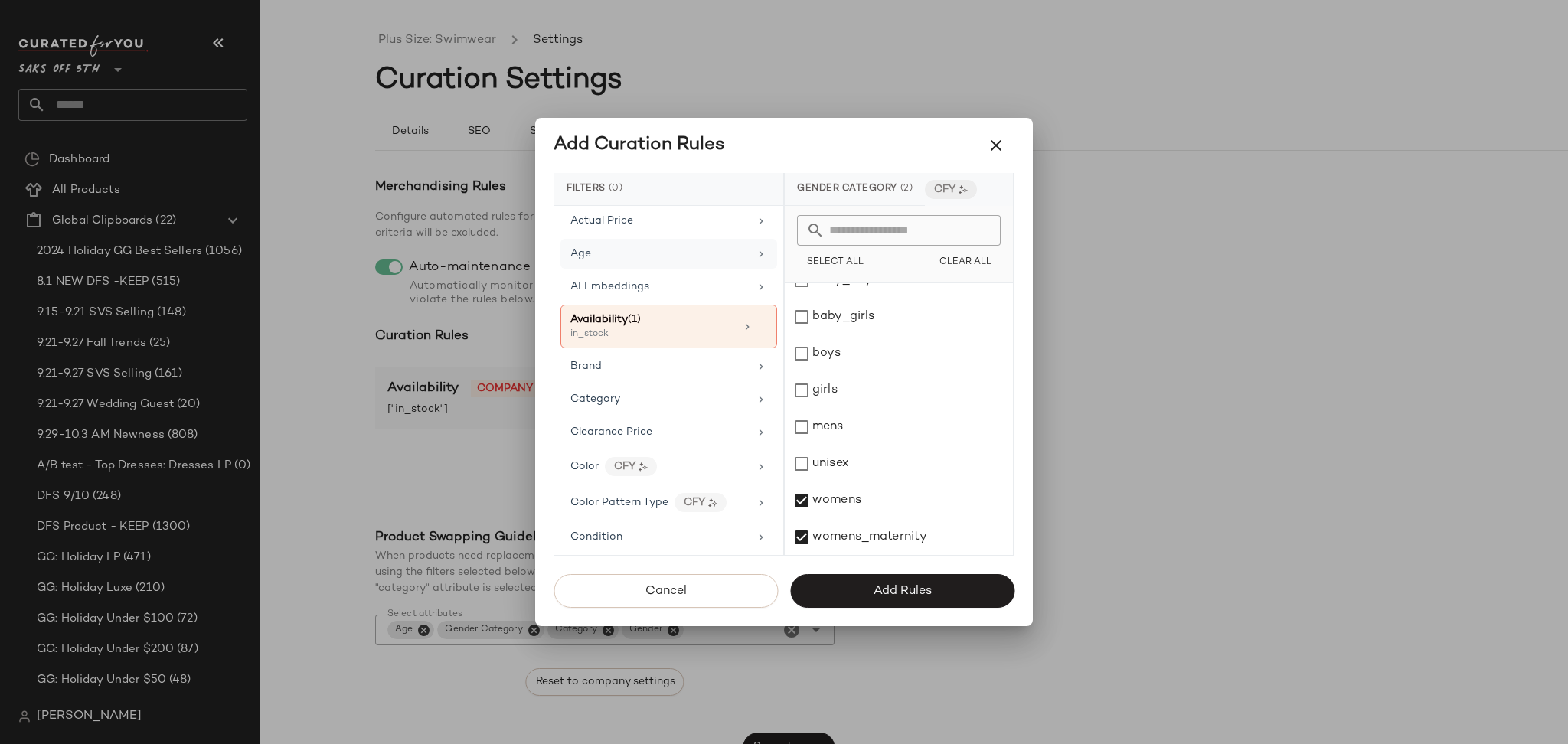
click at [657, 263] on div "Age" at bounding box center [668, 253] width 217 height 30
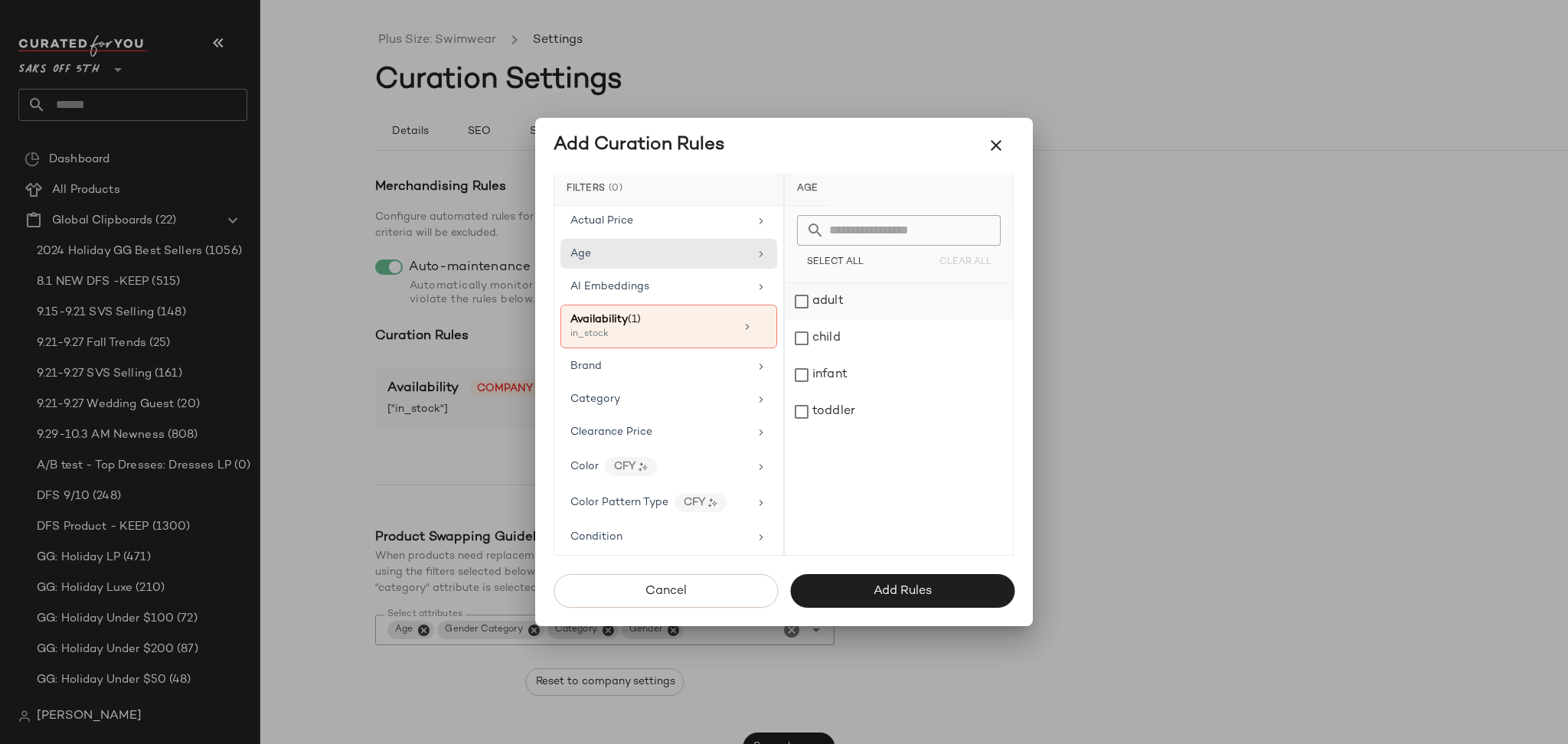
click at [804, 307] on div "adult" at bounding box center [898, 301] width 228 height 37
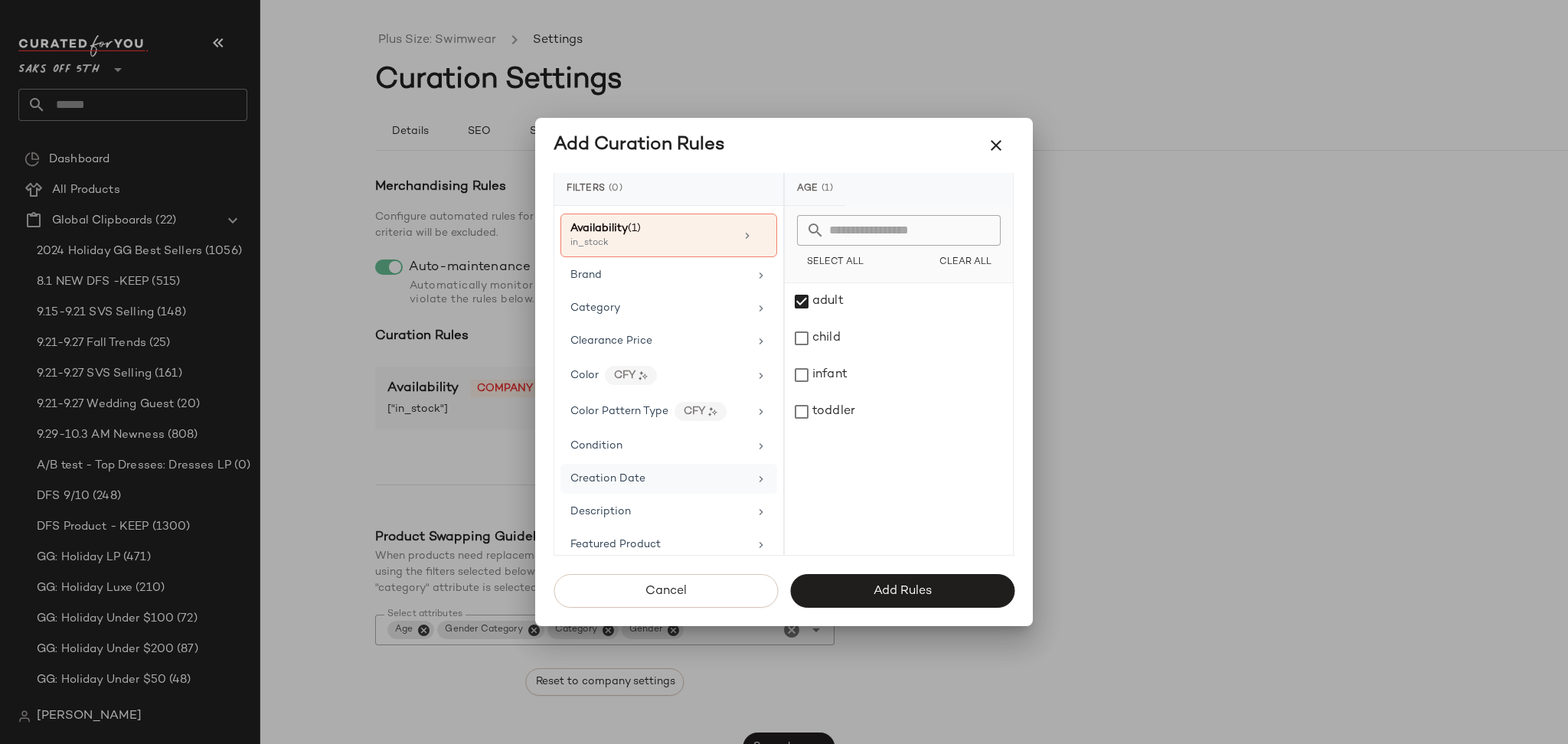
scroll to position [104, 0]
click at [645, 319] on div "Category" at bounding box center [668, 308] width 217 height 30
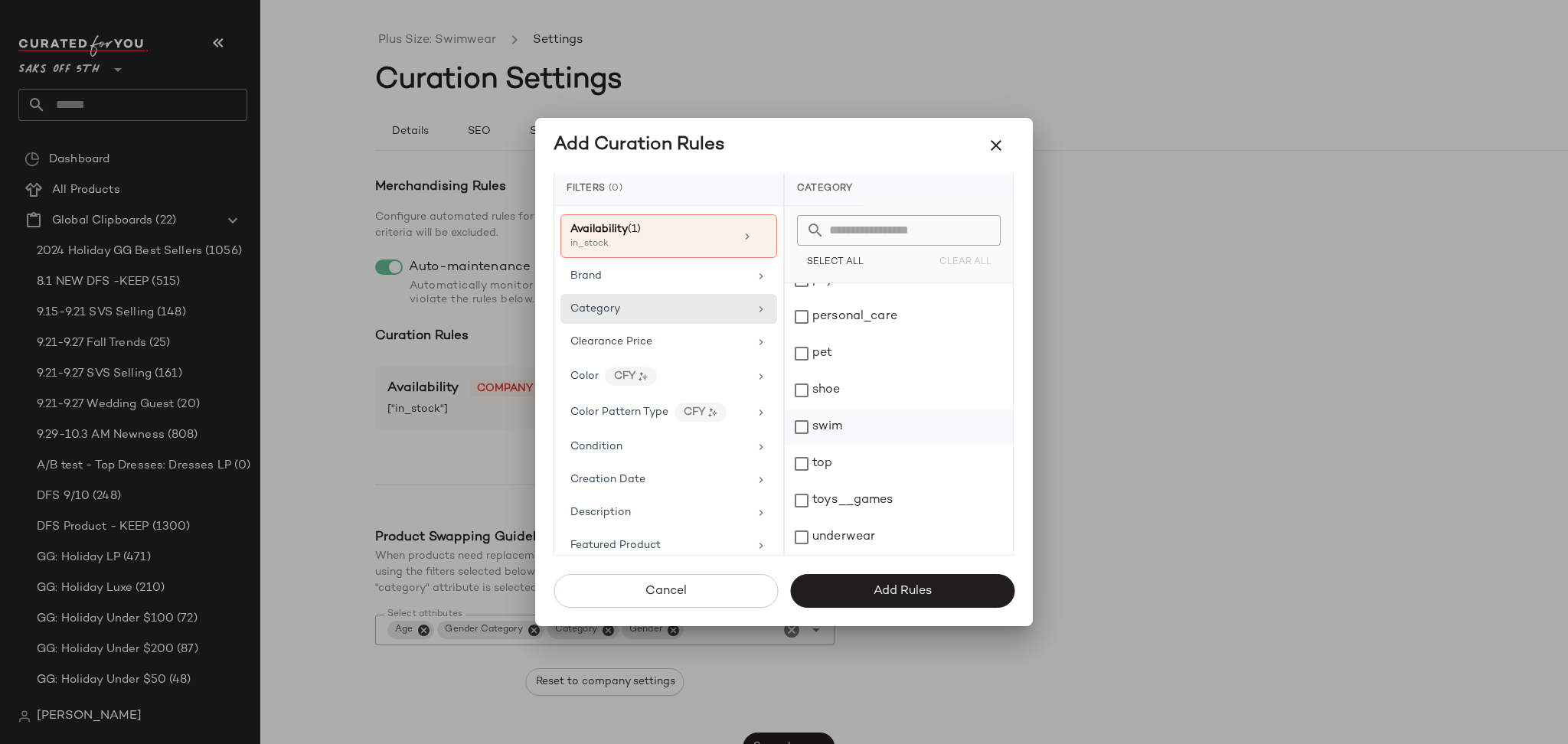
click at [804, 427] on div "swim" at bounding box center [898, 426] width 228 height 37
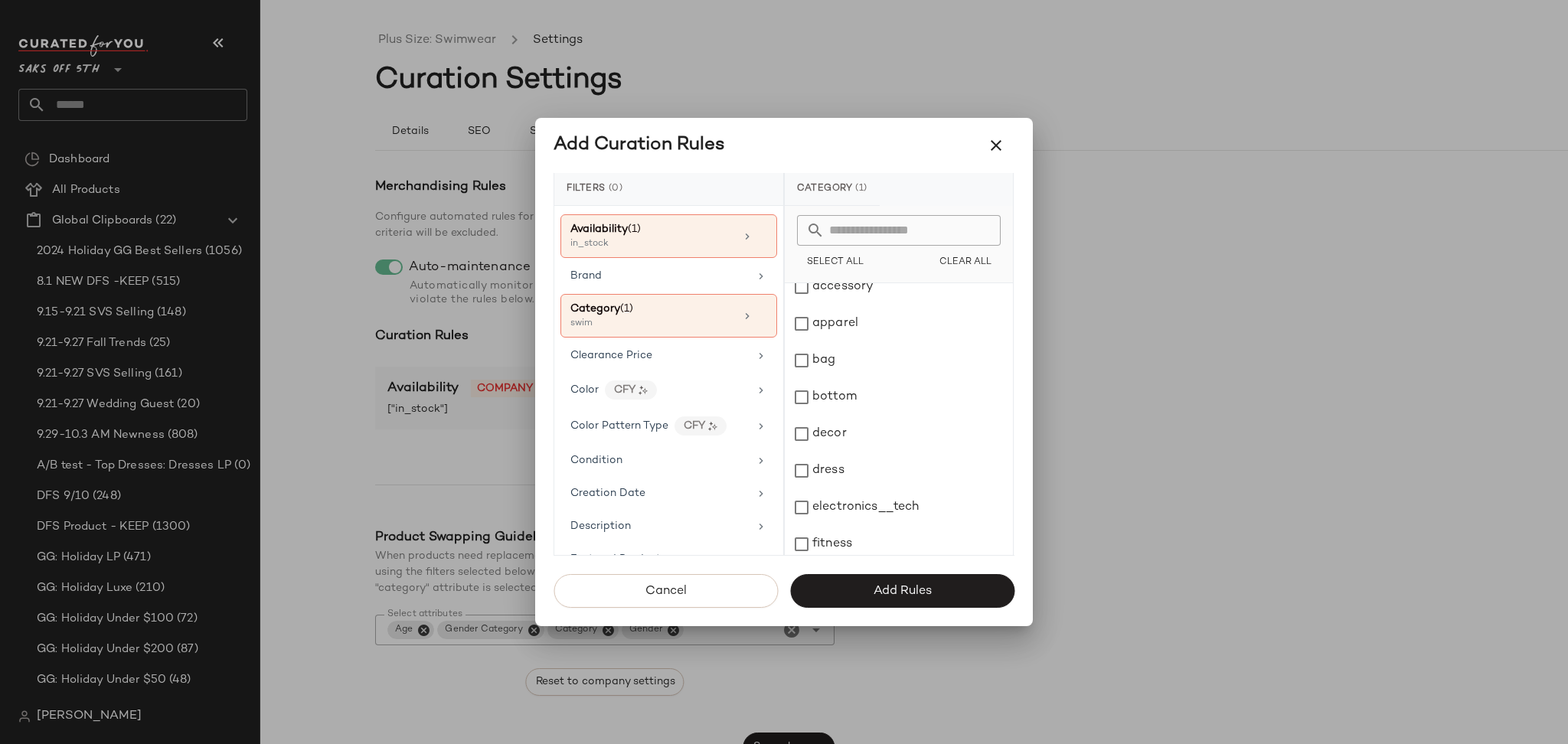
scroll to position [0, 0]
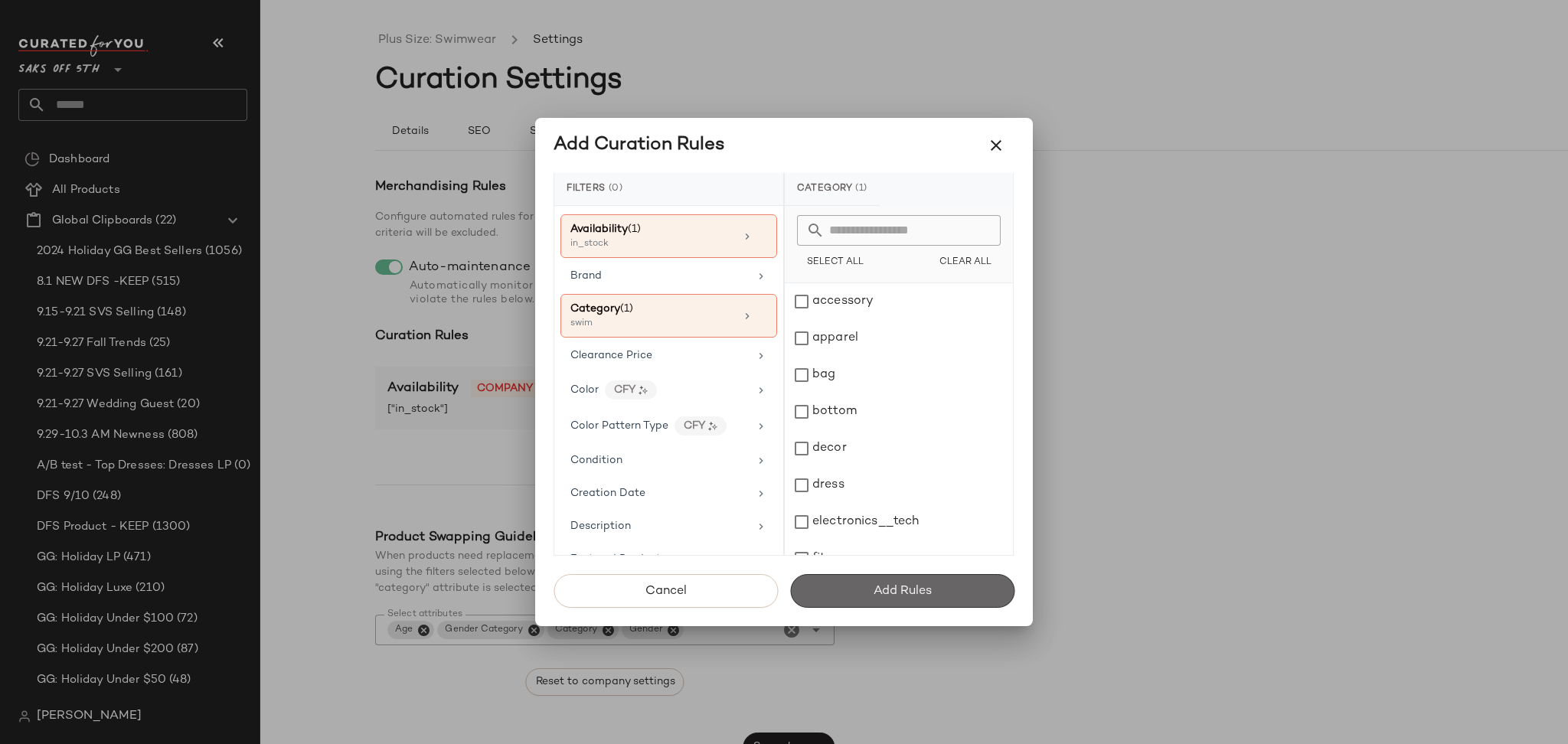
click at [863, 595] on button "Add Rules" at bounding box center [902, 590] width 224 height 33
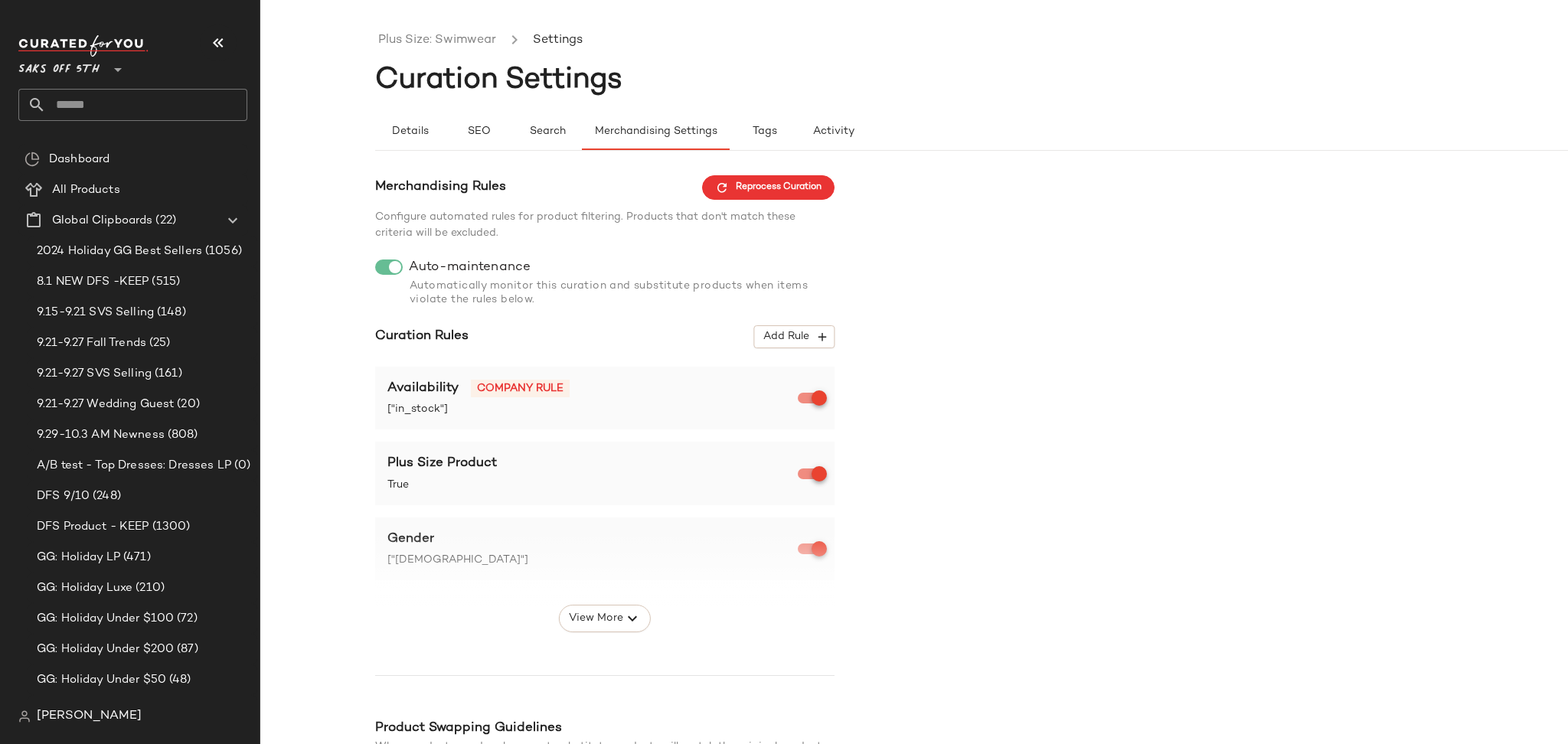
scroll to position [217, 0]
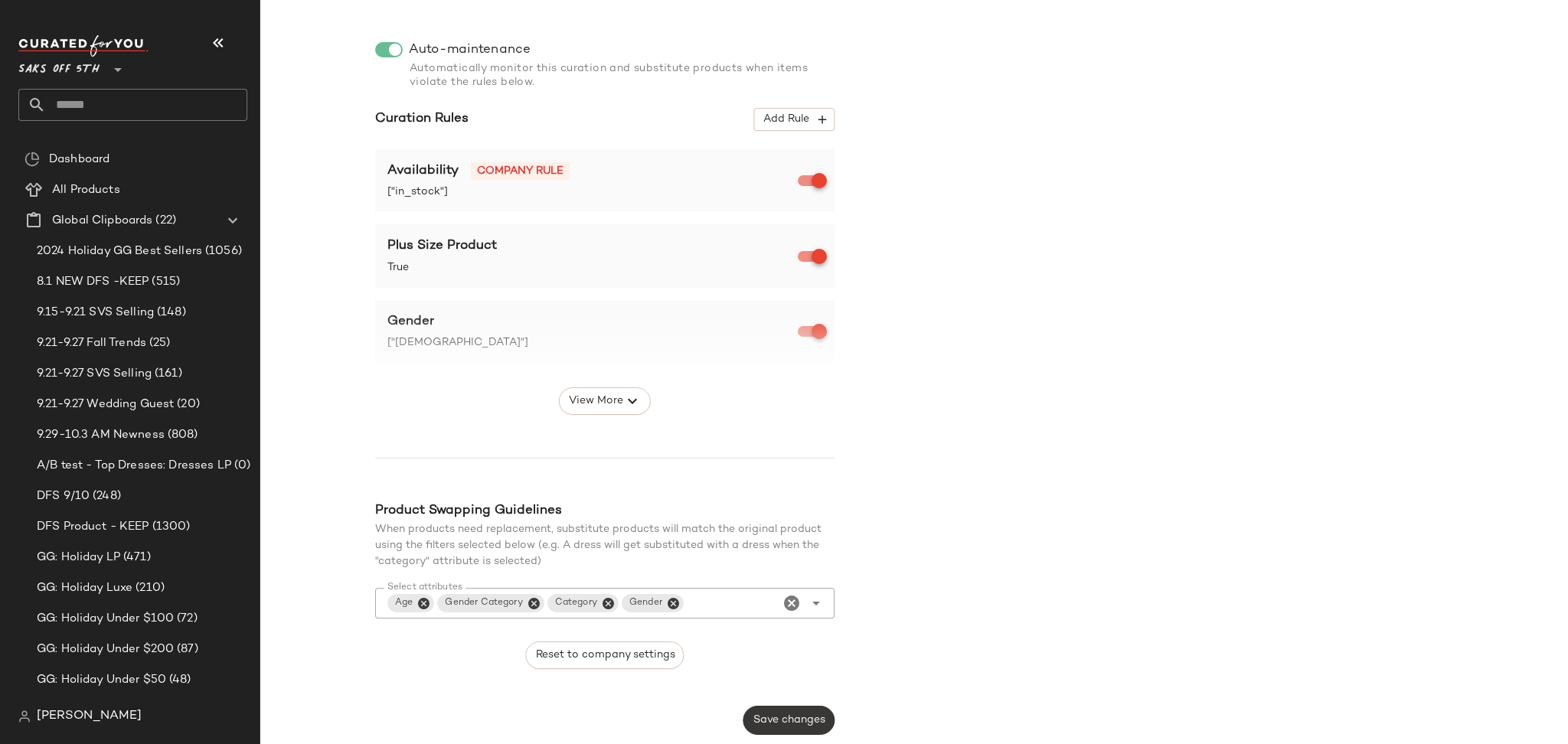
click at [790, 711] on button "Save changes" at bounding box center [789, 720] width 91 height 29
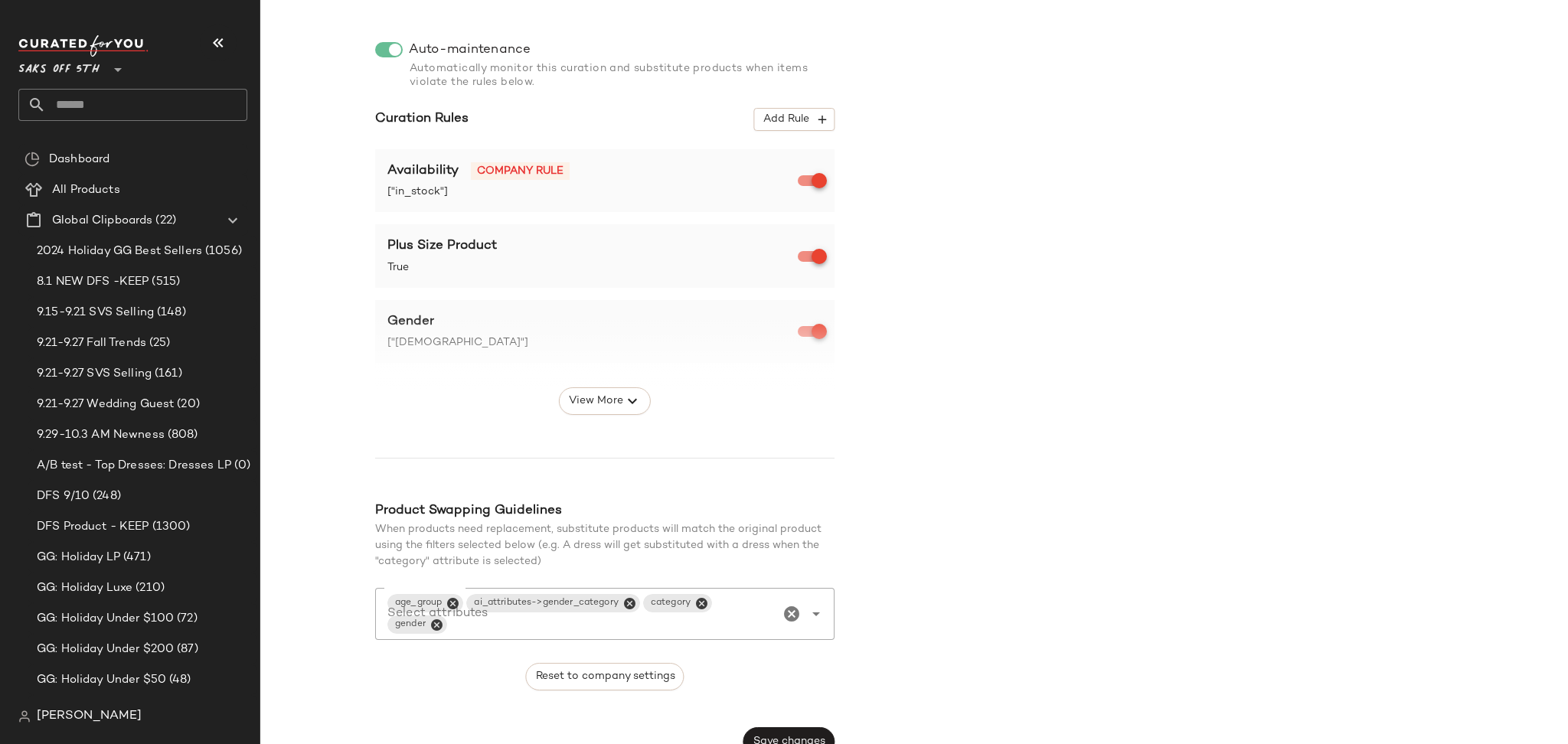
scroll to position [0, 0]
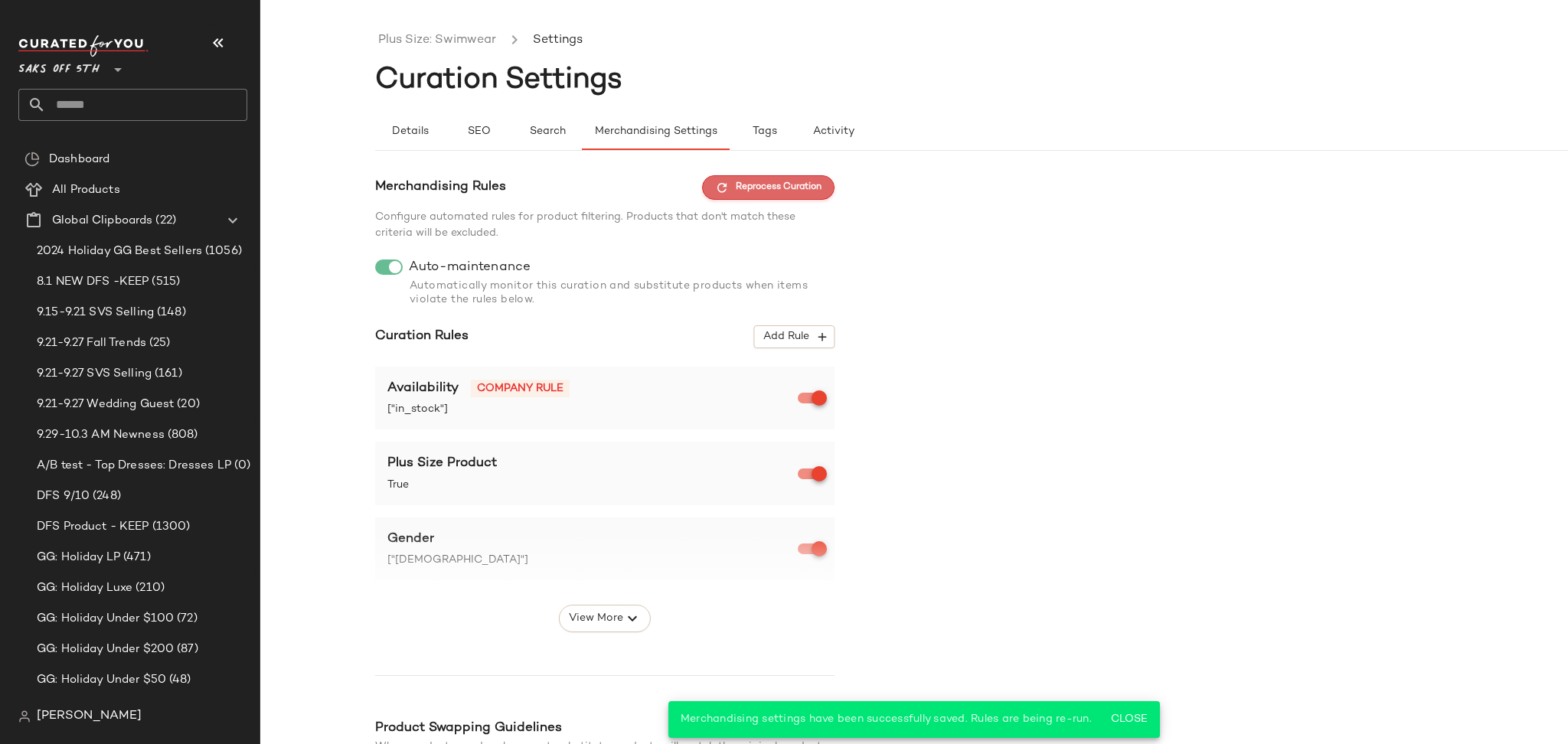
click at [724, 186] on icon "button" at bounding box center [722, 187] width 14 height 14
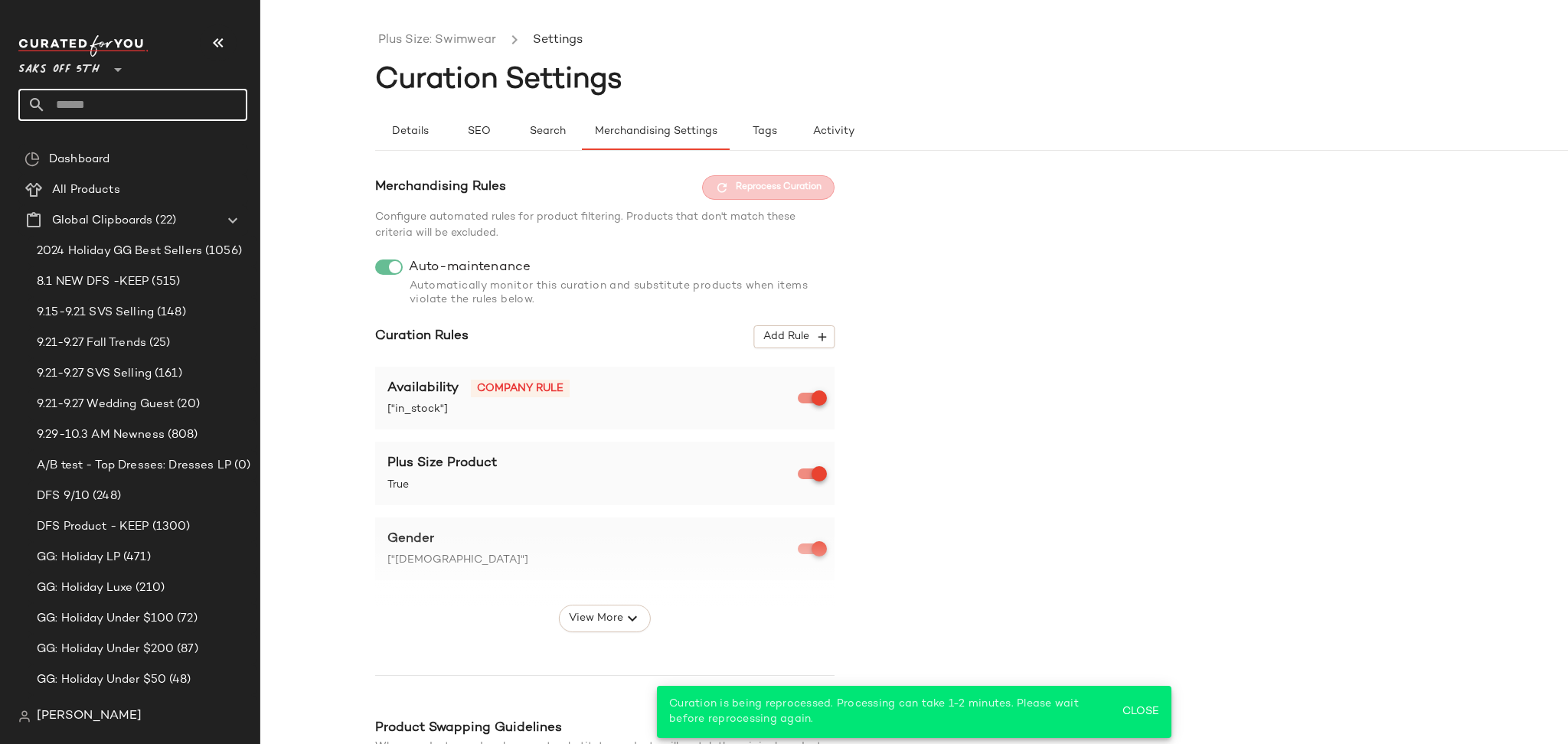
click at [173, 104] on input "text" at bounding box center [146, 105] width 201 height 33
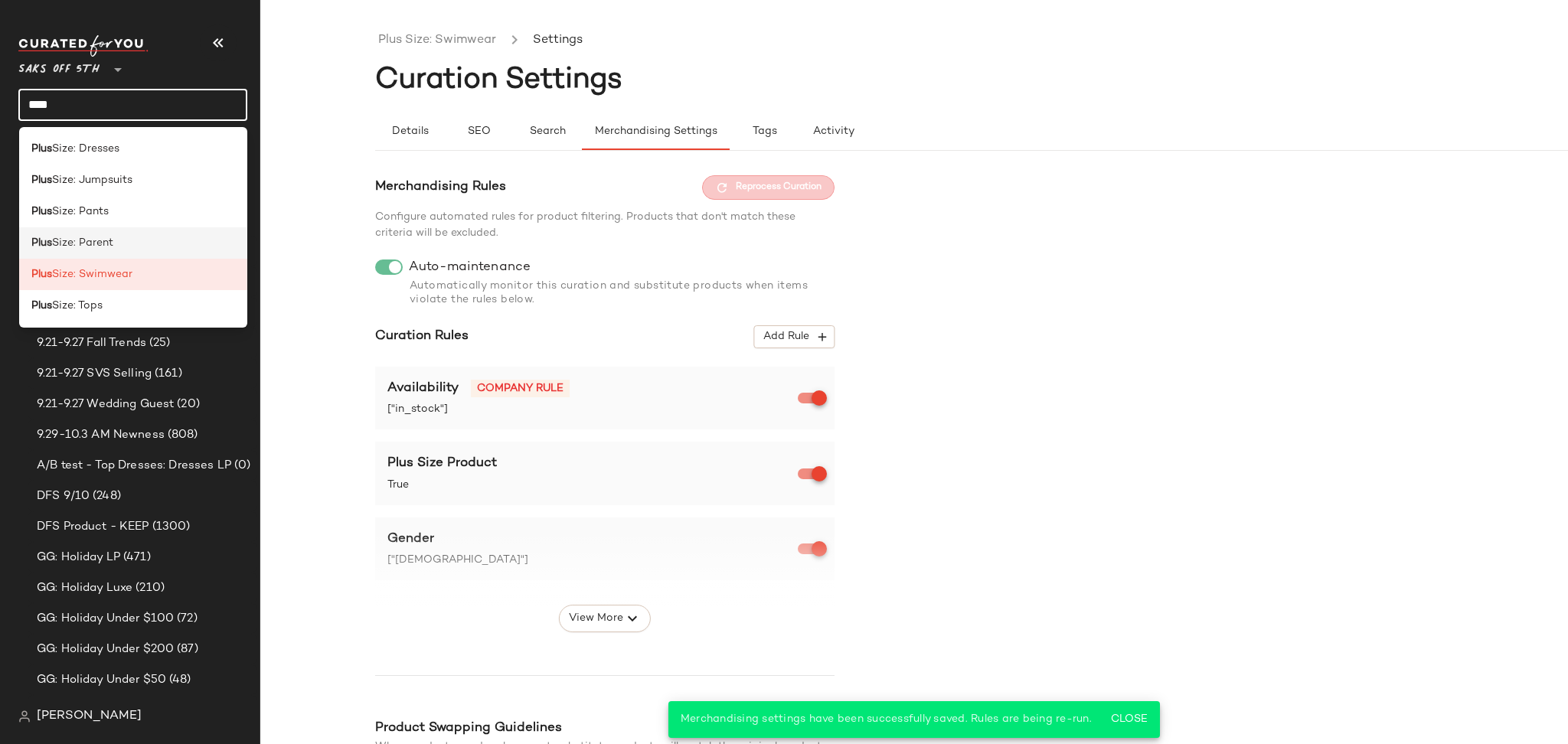
type input "****"
click at [130, 242] on div "Plus Size: Parent" at bounding box center [134, 242] width 205 height 16
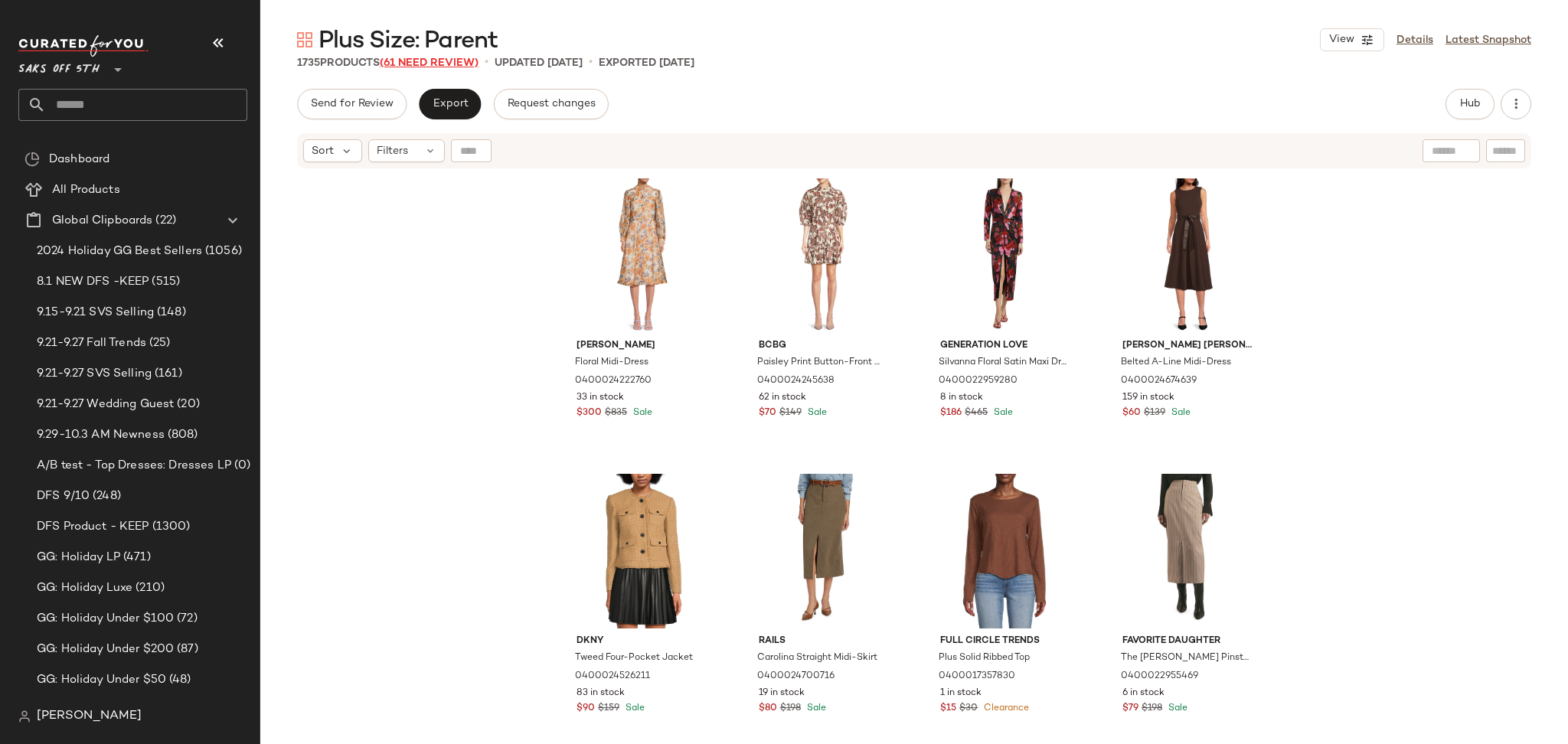
click at [437, 63] on span "(61 Need Review)" at bounding box center [428, 62] width 98 height 11
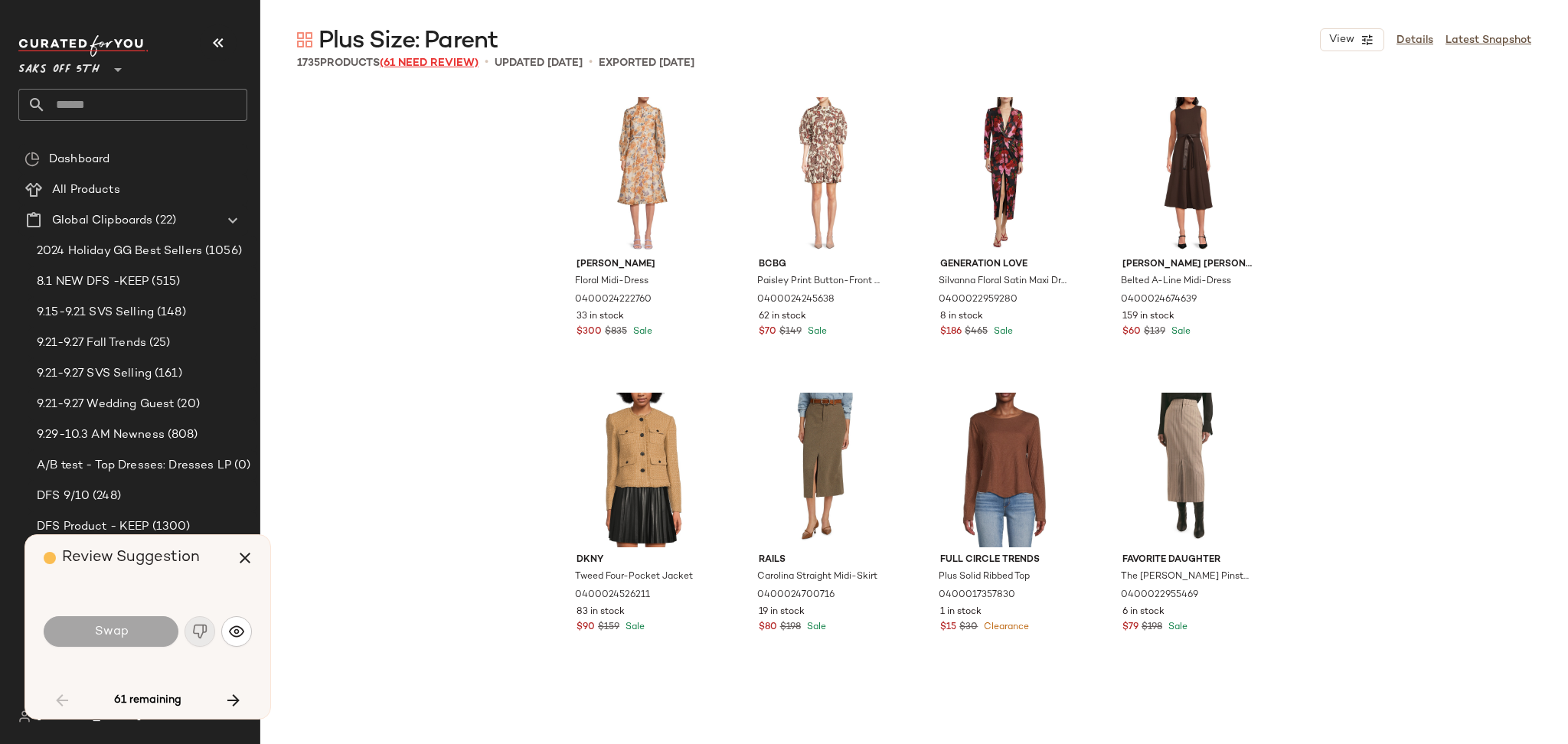
scroll to position [1193, 0]
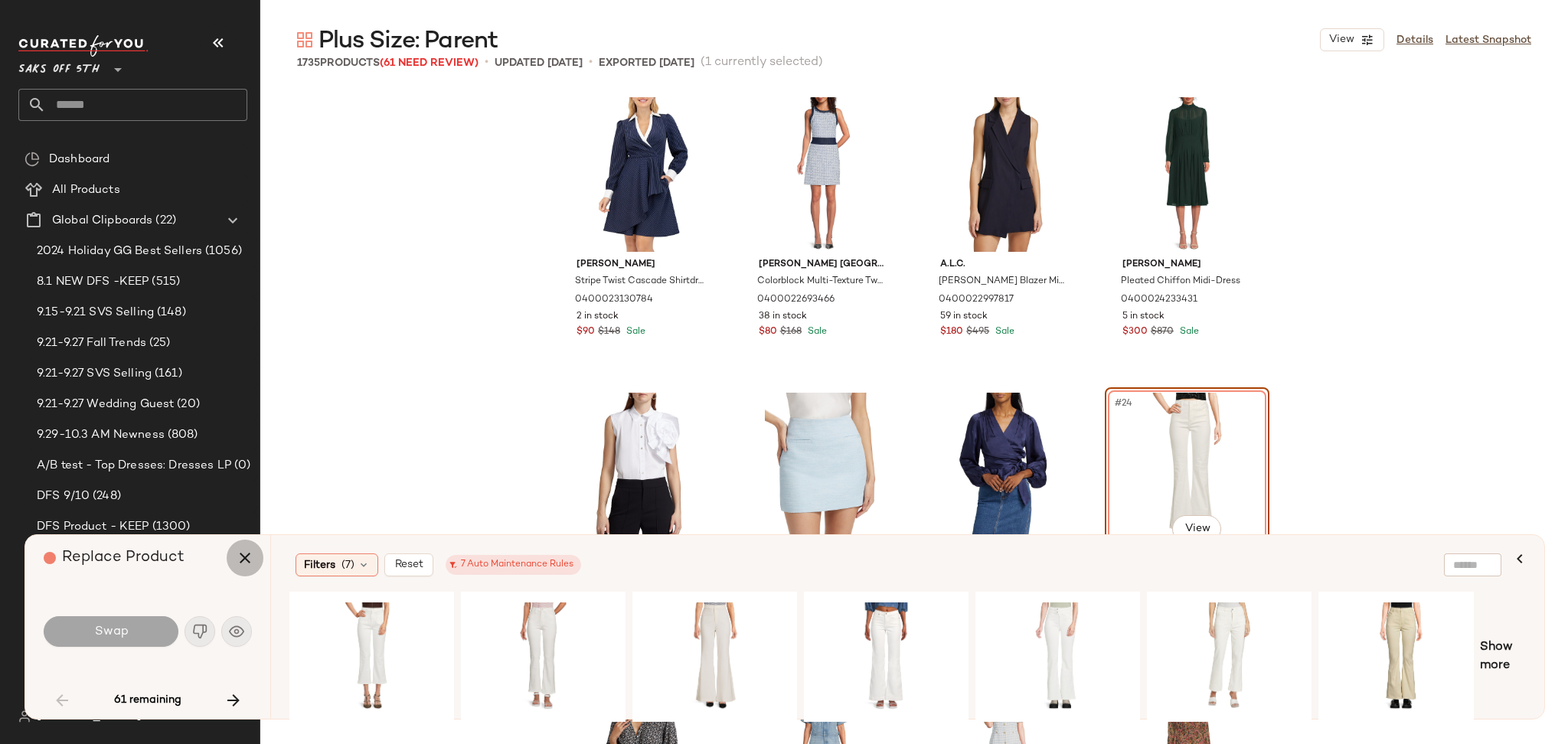
click at [255, 551] on button "button" at bounding box center [245, 557] width 37 height 37
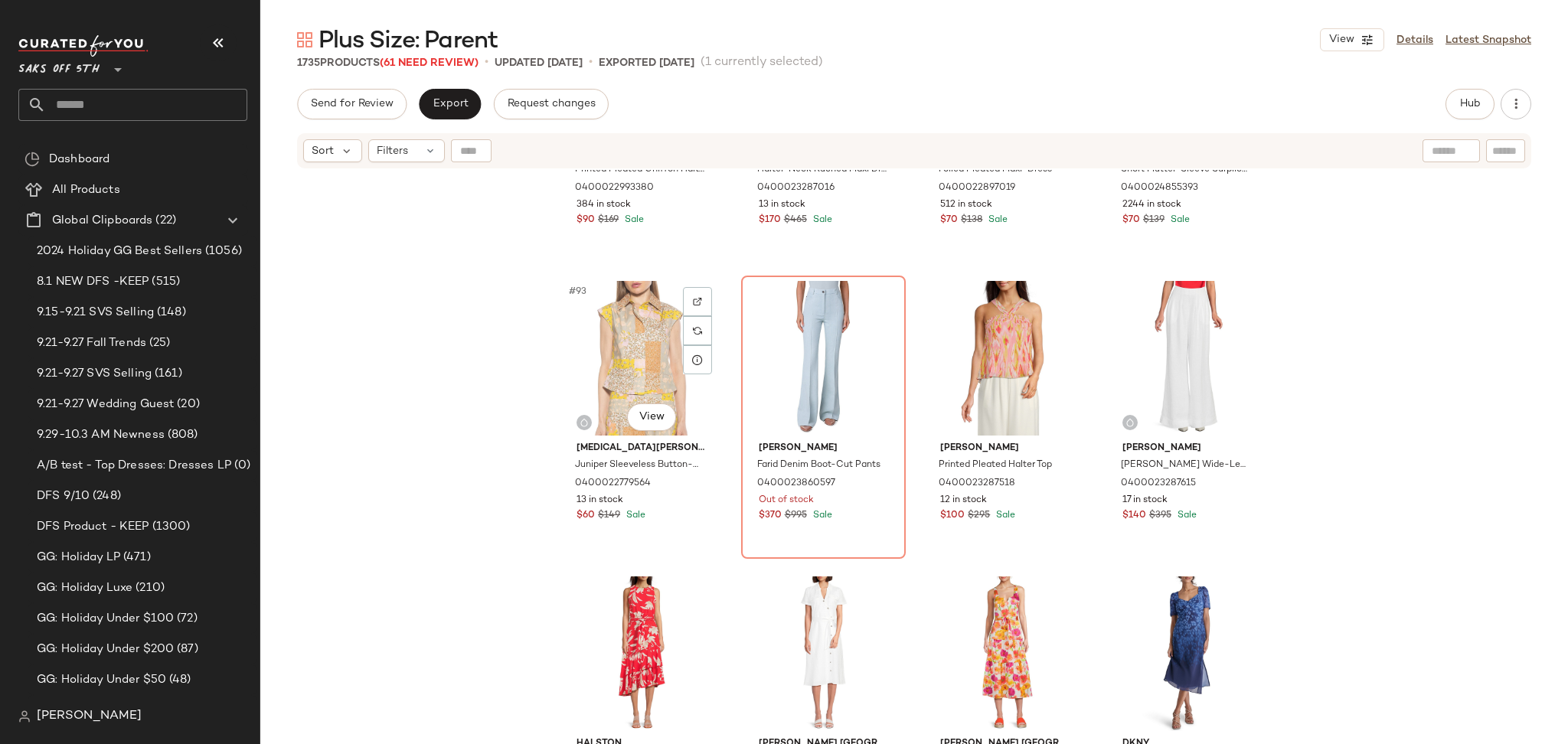
scroll to position [6705, 0]
click at [1421, 37] on link "Details" at bounding box center [1414, 40] width 37 height 16
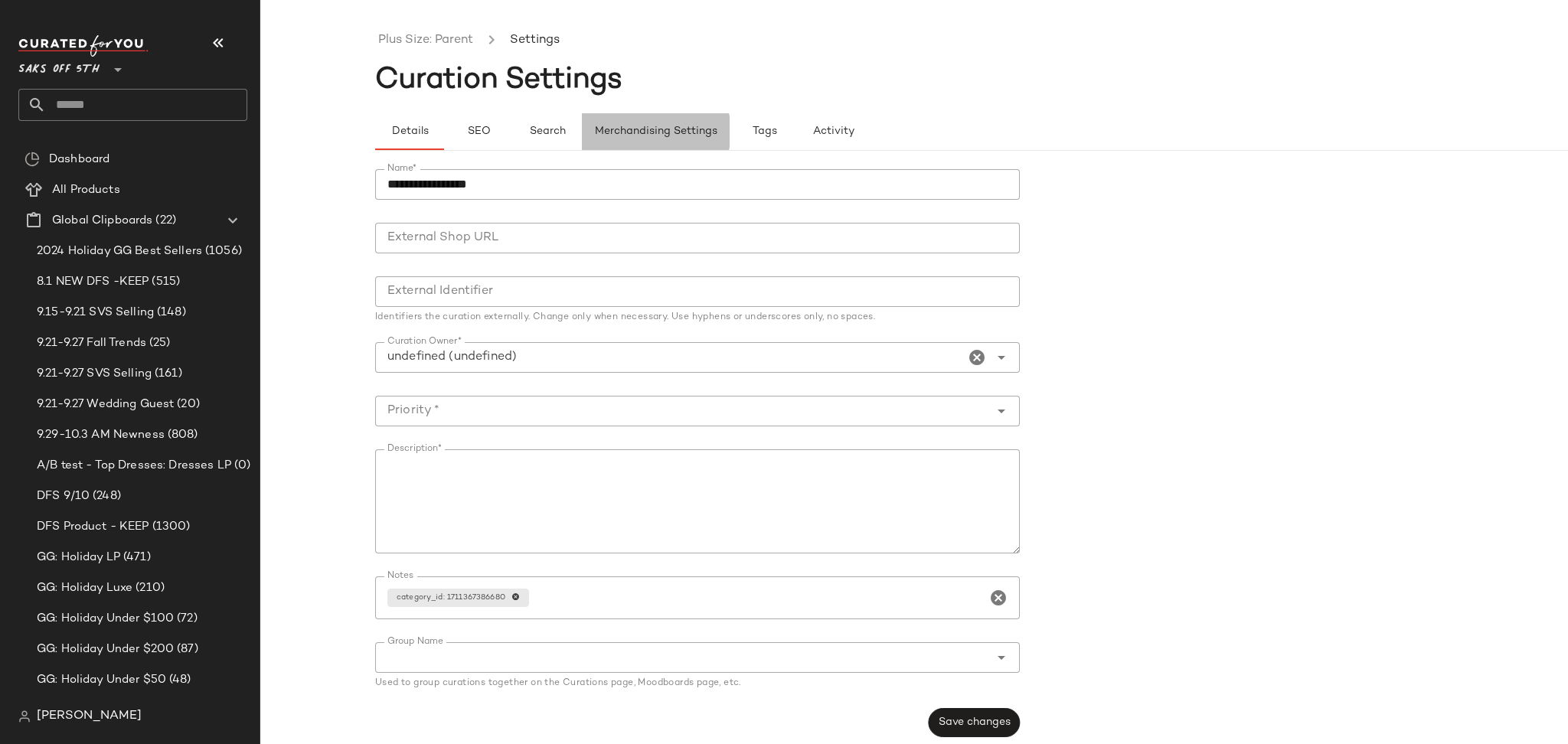
click at [696, 130] on span "Merchandising Settings" at bounding box center [656, 132] width 123 height 12
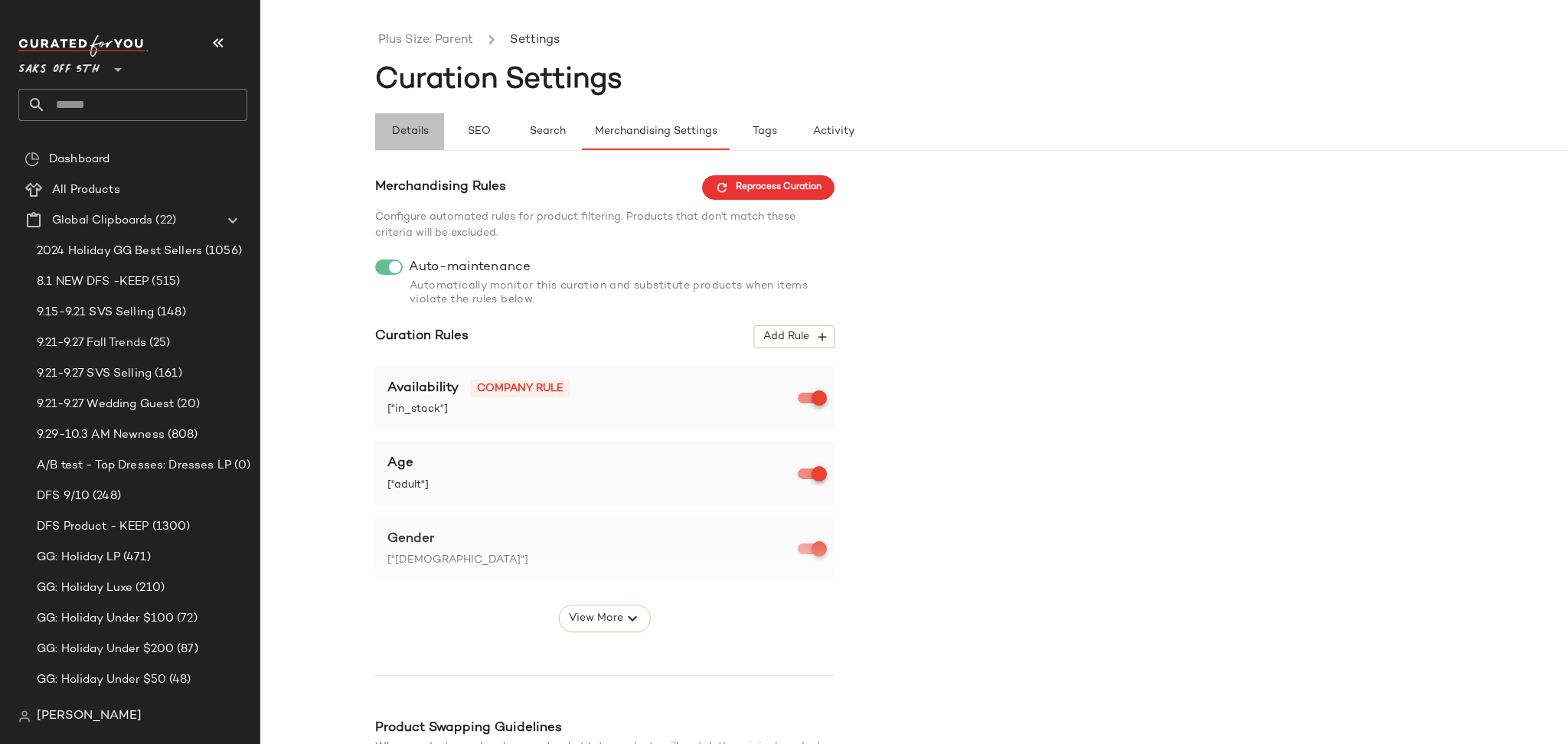
click at [413, 134] on span "Details" at bounding box center [409, 132] width 38 height 12
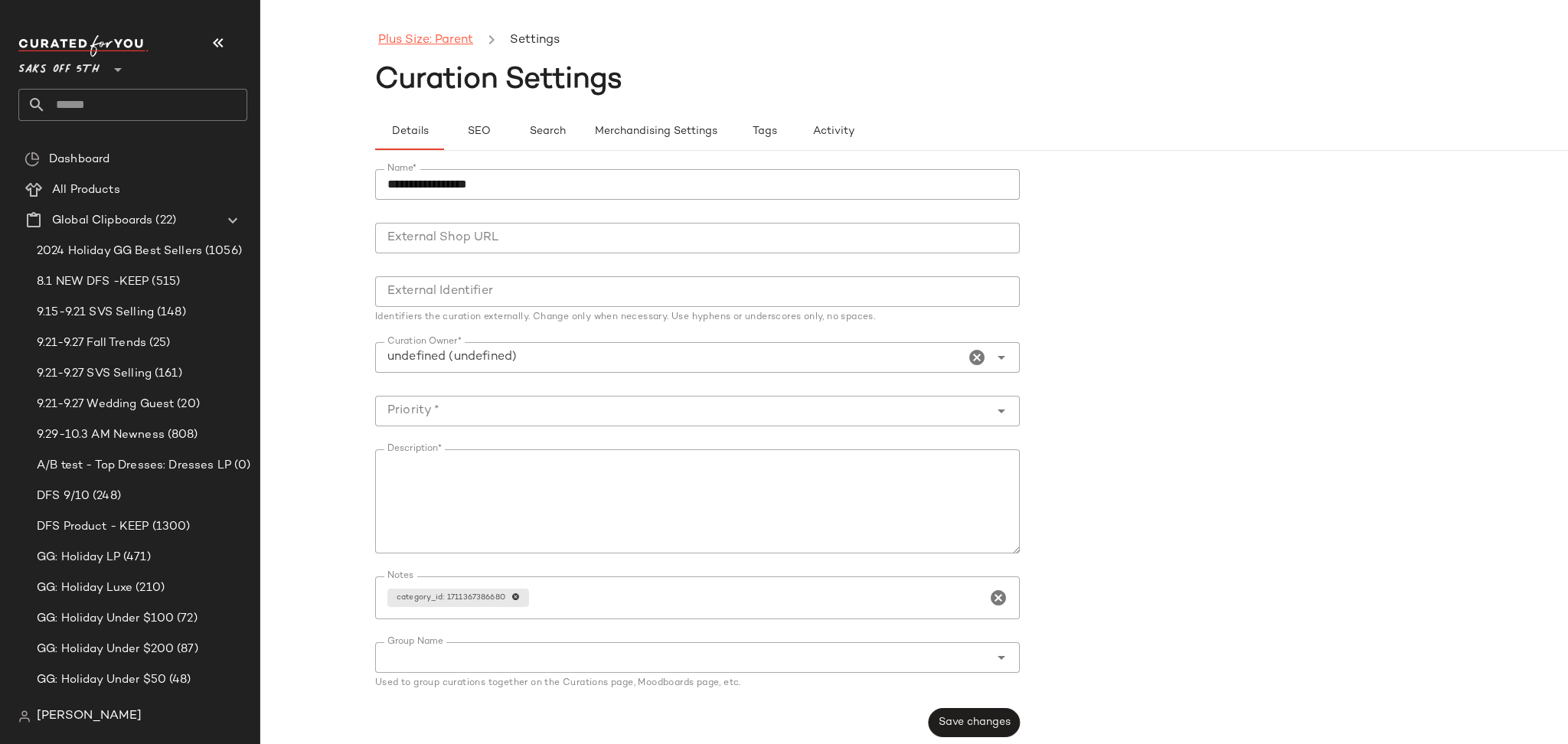
click at [438, 47] on link "Plus Size: Parent" at bounding box center [426, 40] width 95 height 20
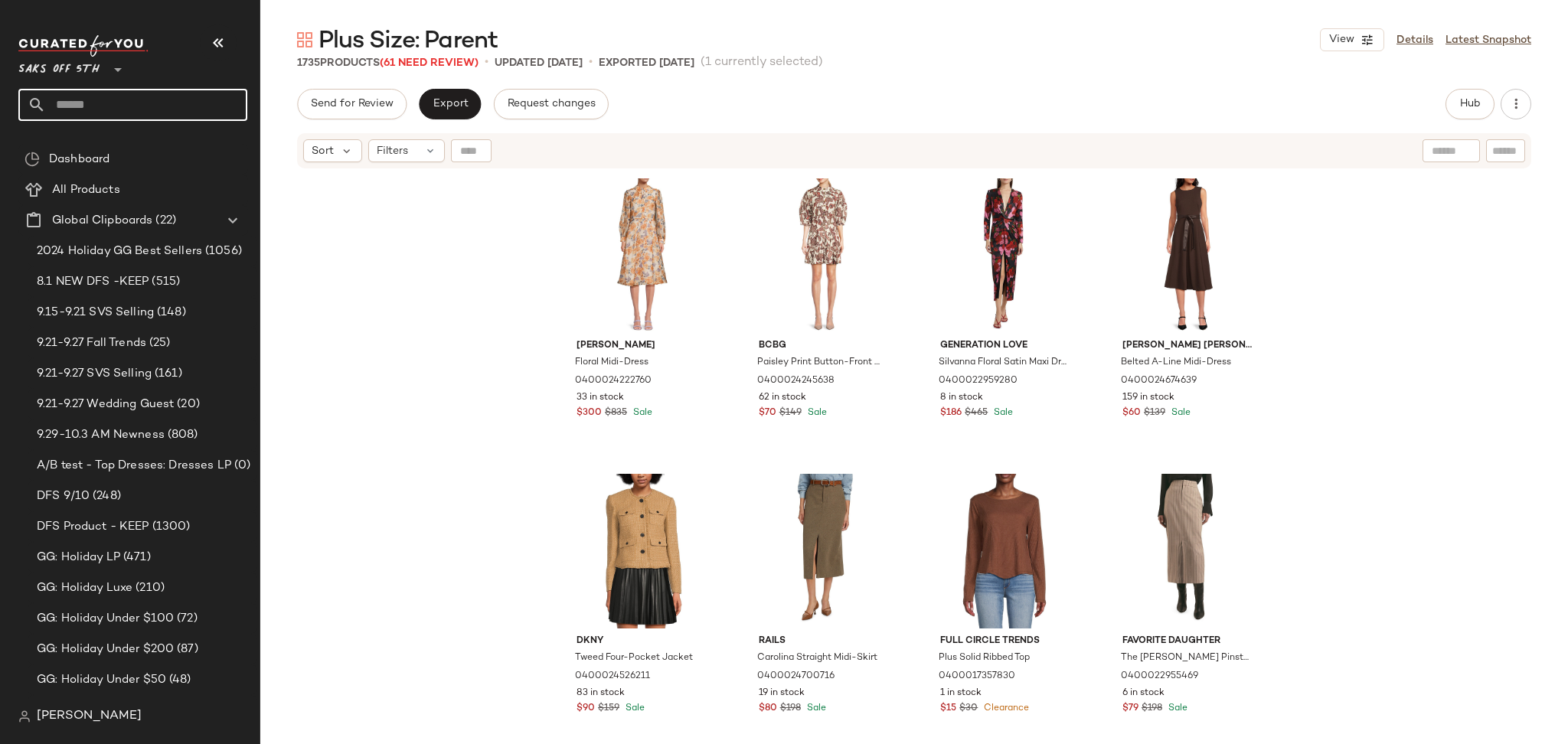
drag, startPoint x: 0, startPoint y: 0, endPoint x: 174, endPoint y: 110, distance: 205.9
click at [174, 110] on input "text" at bounding box center [146, 105] width 201 height 33
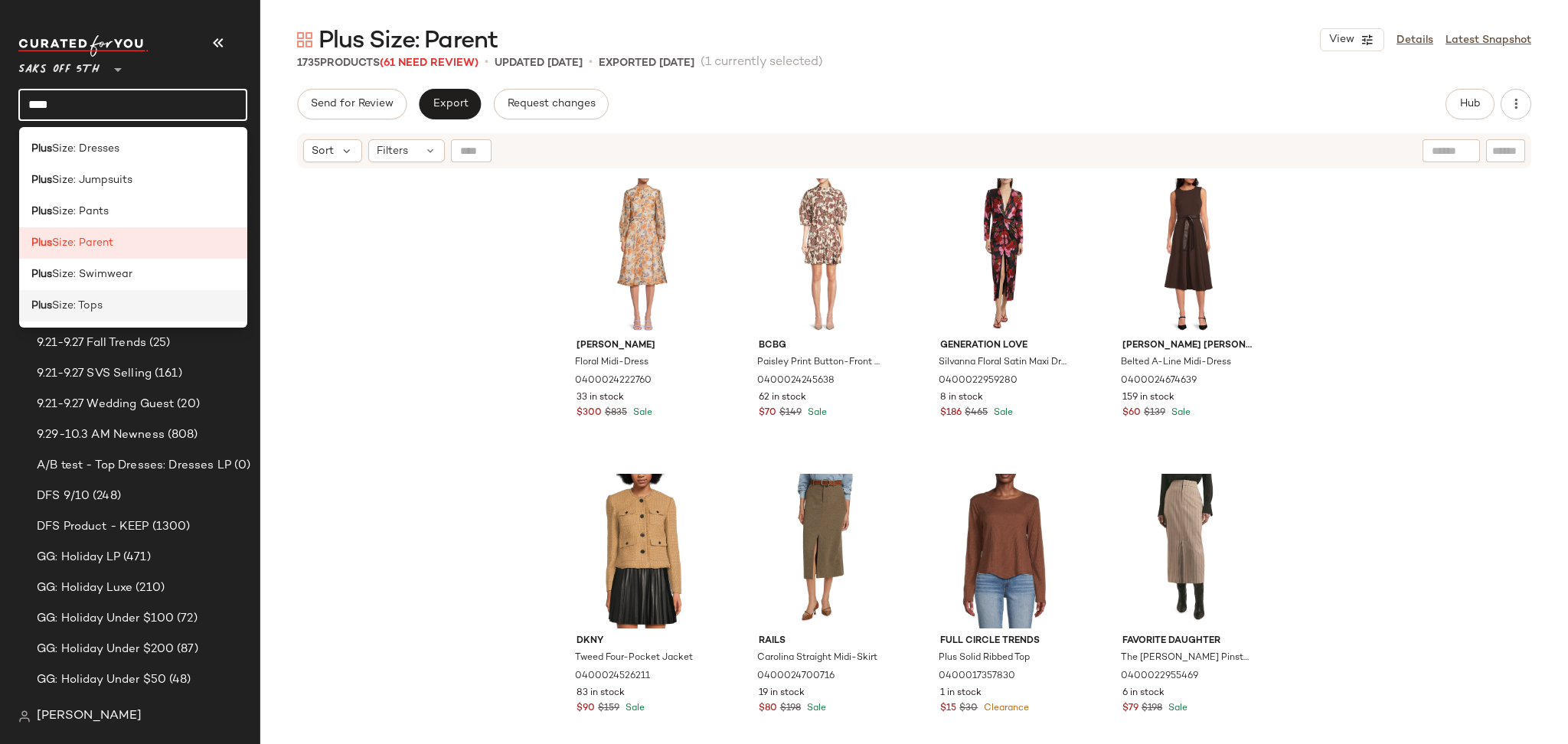
type input "****"
click at [140, 309] on div "Plus Size: Tops" at bounding box center [134, 306] width 205 height 16
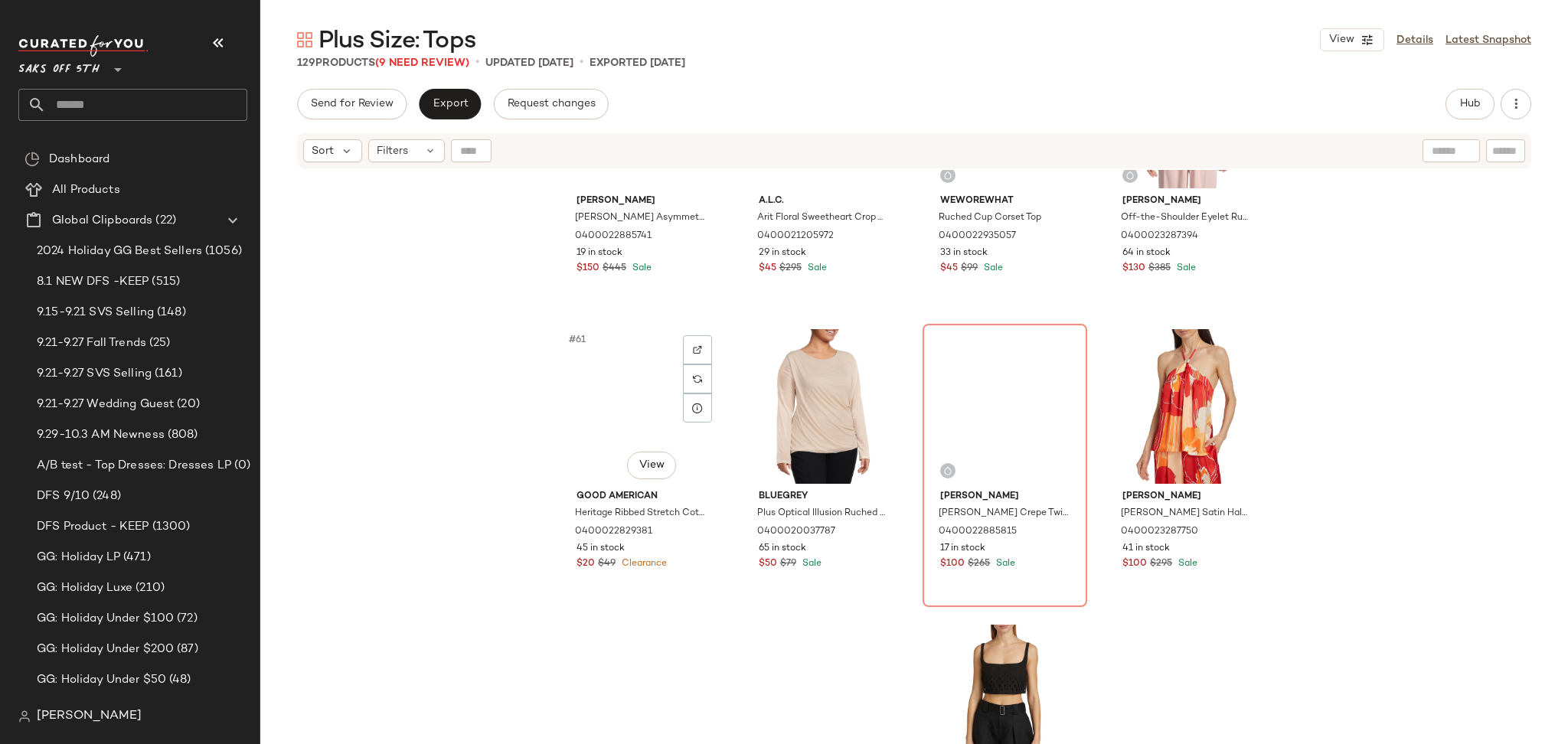
scroll to position [4293, 0]
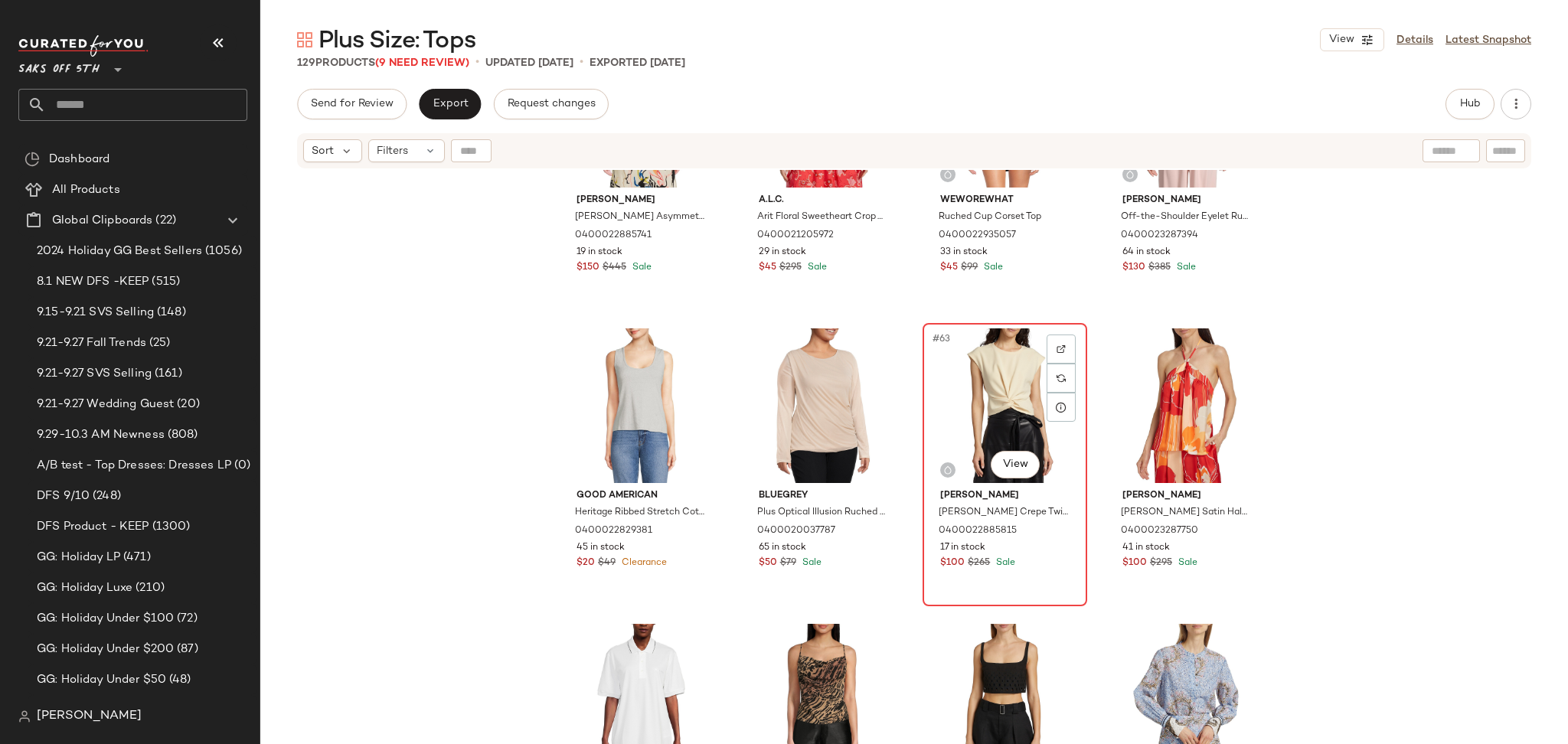
click at [988, 408] on div "#63 View" at bounding box center [1005, 405] width 154 height 155
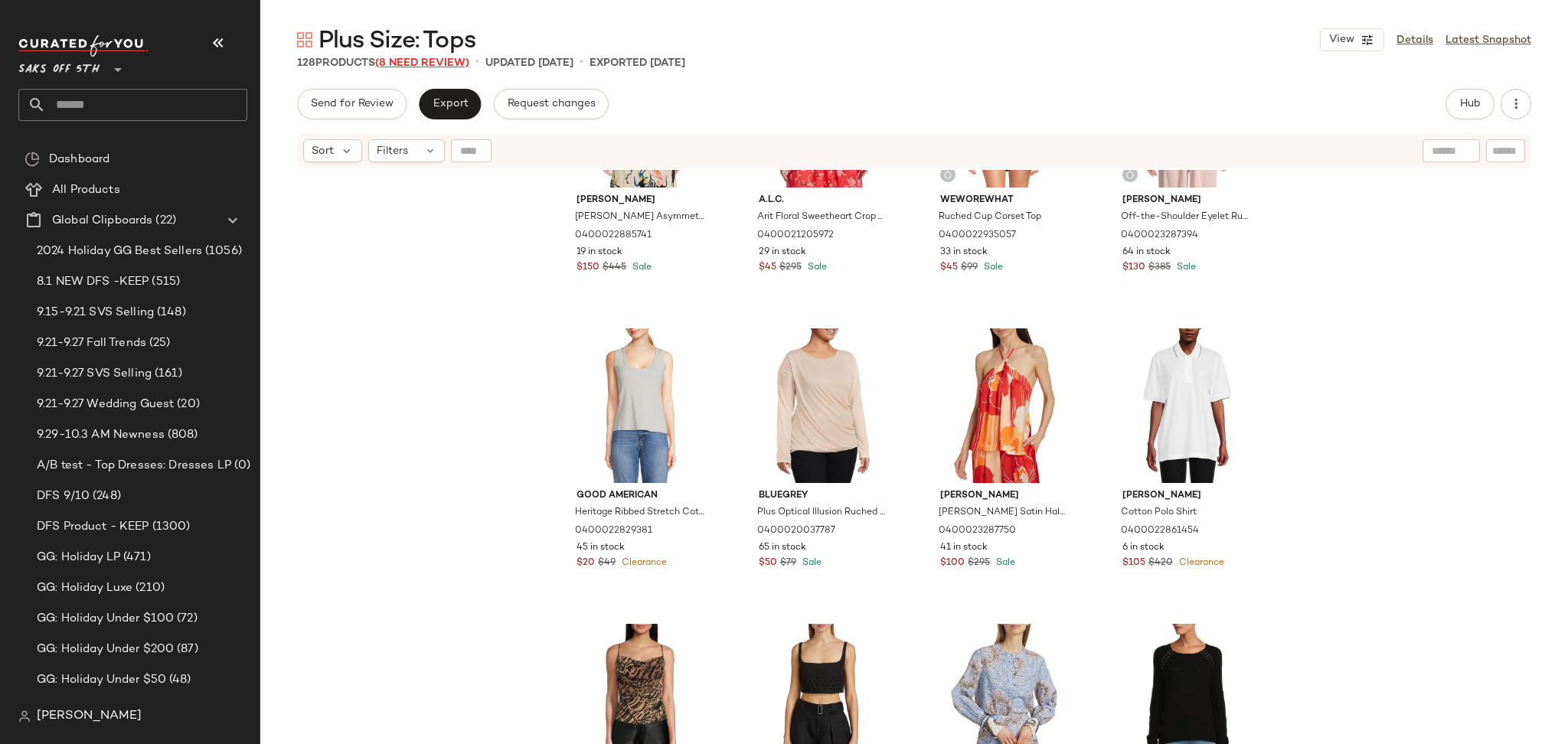
click at [438, 66] on span "(8 Need Review)" at bounding box center [422, 62] width 94 height 11
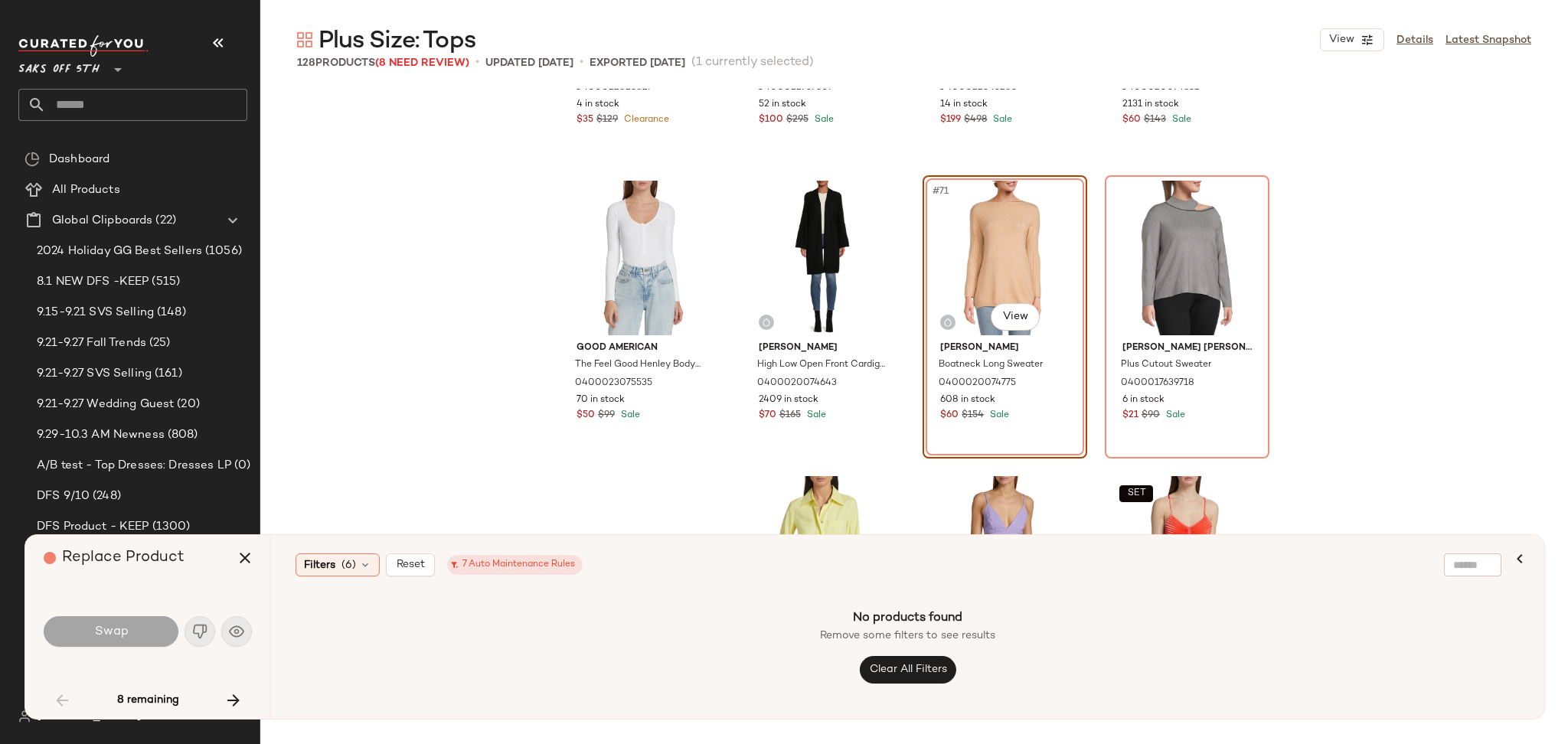
scroll to position [4953, 0]
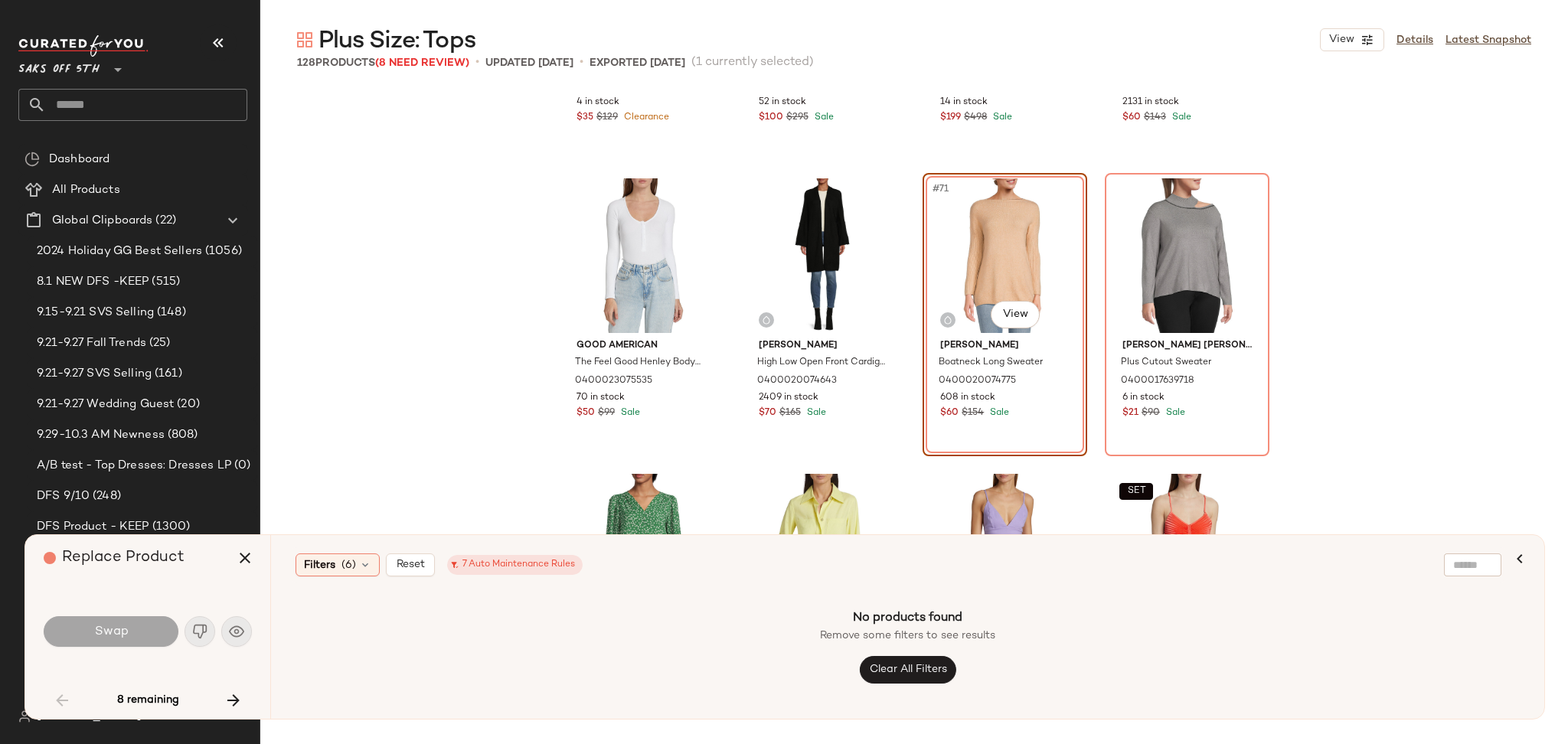
click at [956, 235] on div "#71 View" at bounding box center [1005, 255] width 154 height 155
click at [1159, 248] on div "#72 View" at bounding box center [1187, 255] width 154 height 155
click at [241, 558] on icon "button" at bounding box center [244, 557] width 18 height 18
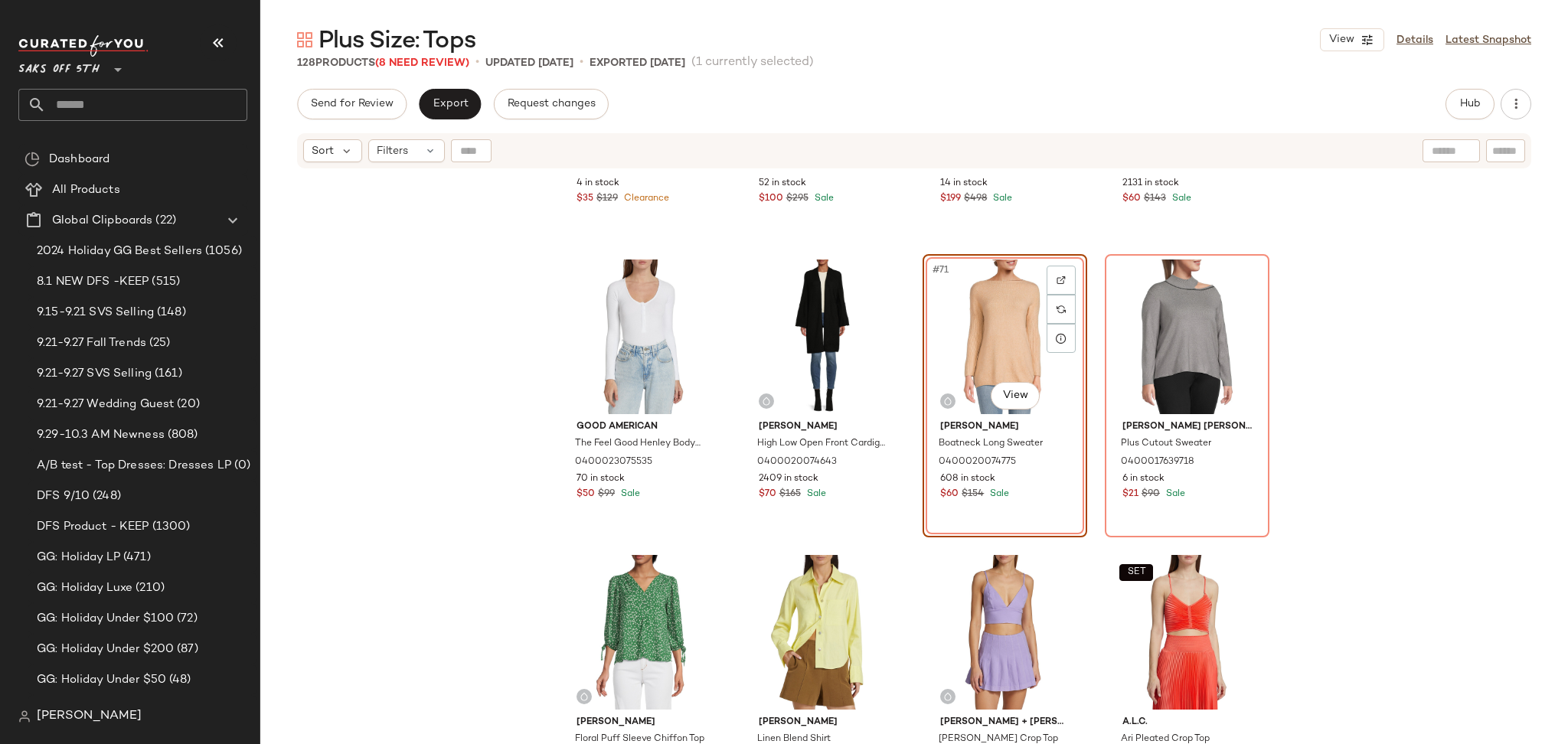
click at [1011, 330] on div "#71 View" at bounding box center [1005, 336] width 154 height 155
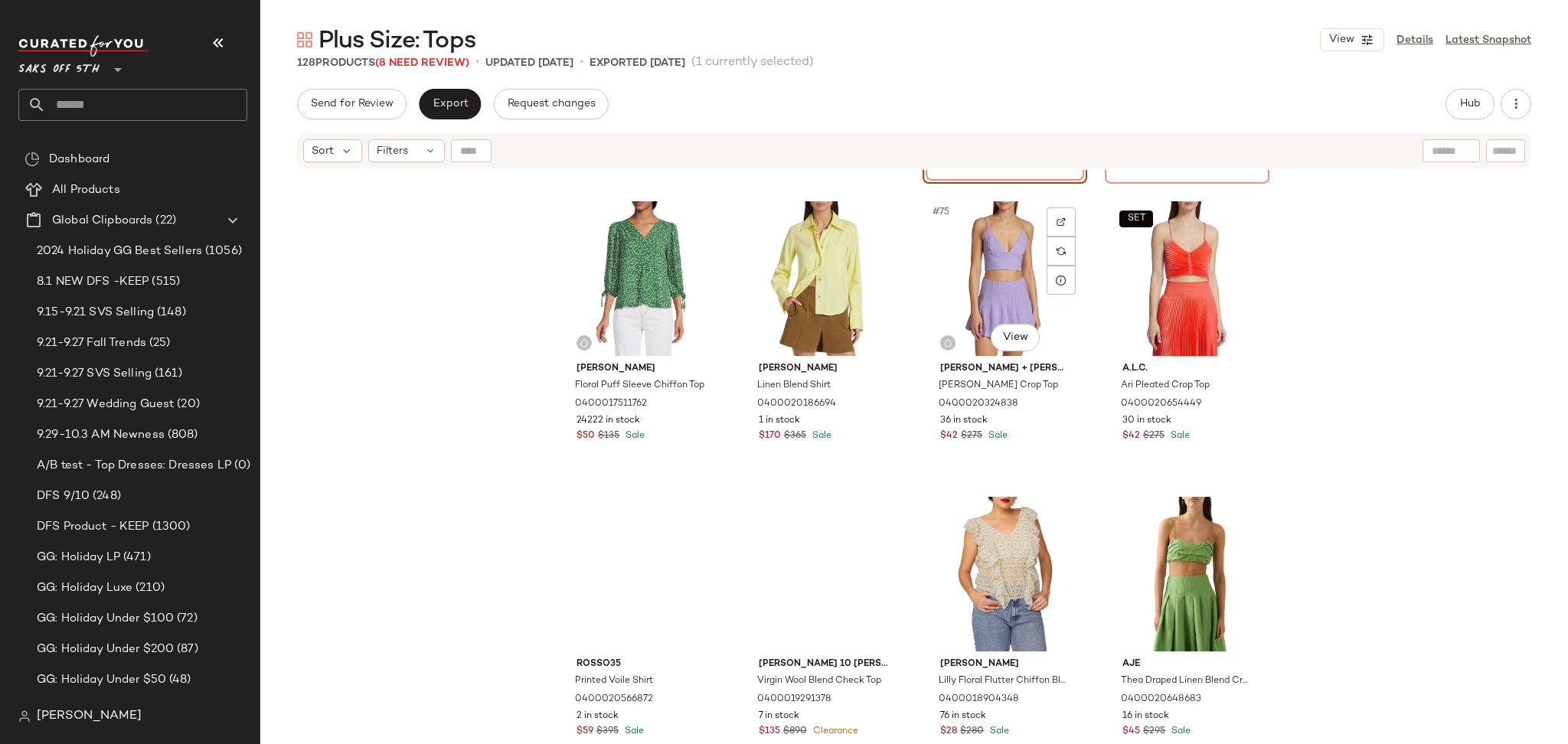
scroll to position [5307, 0]
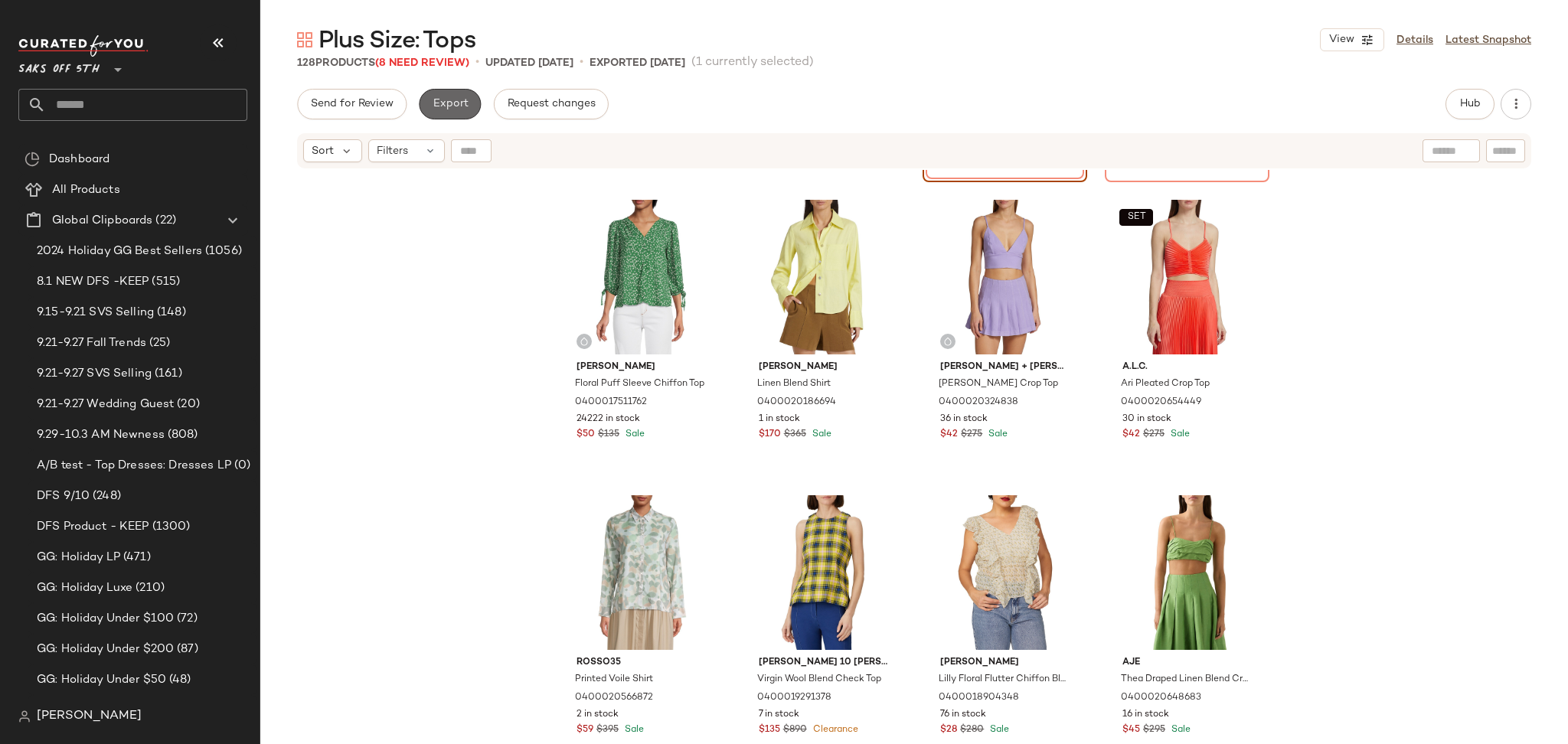
click at [444, 103] on span "Export" at bounding box center [450, 104] width 36 height 12
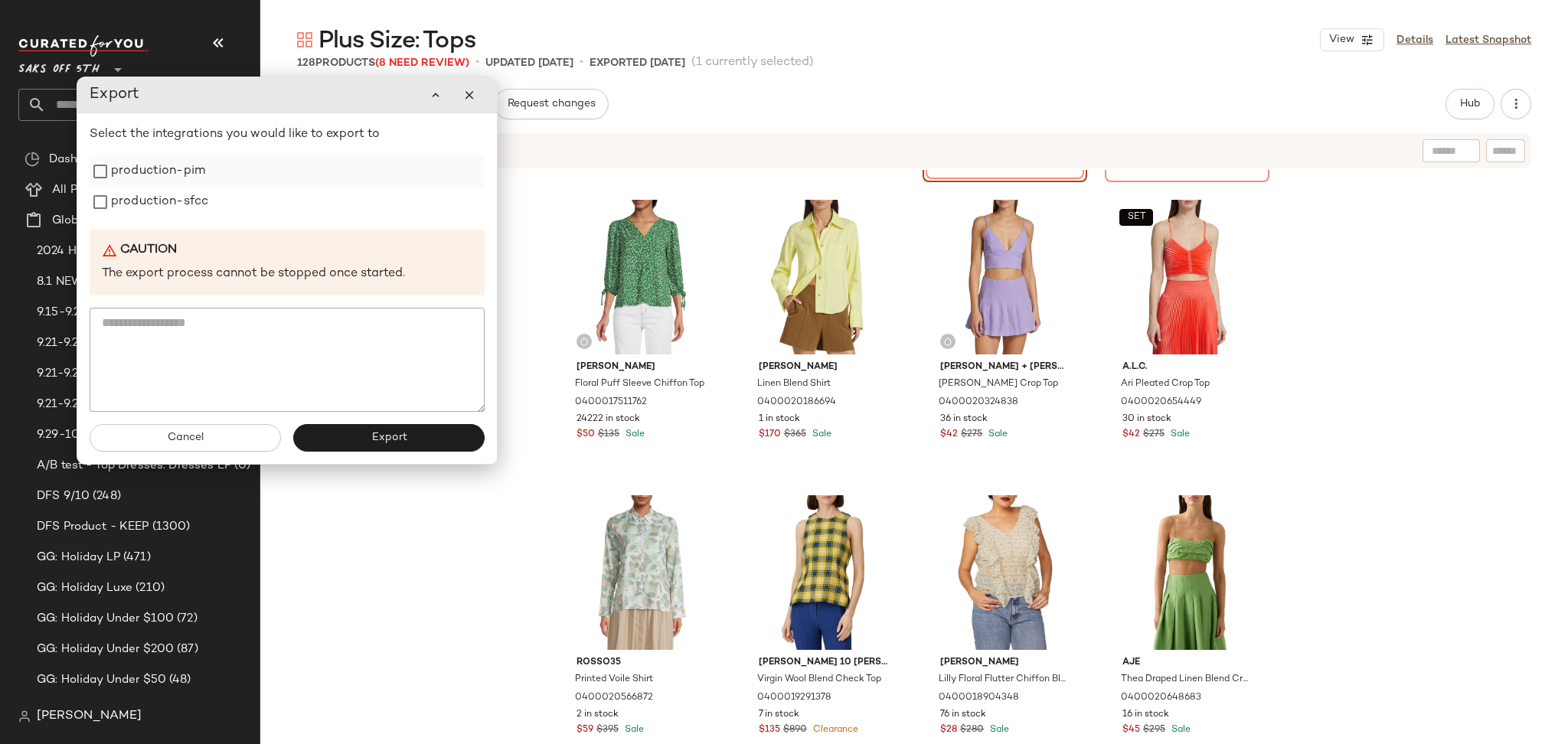
drag, startPoint x: 160, startPoint y: 176, endPoint x: 161, endPoint y: 199, distance: 23.0
click at [161, 187] on label "production-pim" at bounding box center [158, 171] width 94 height 31
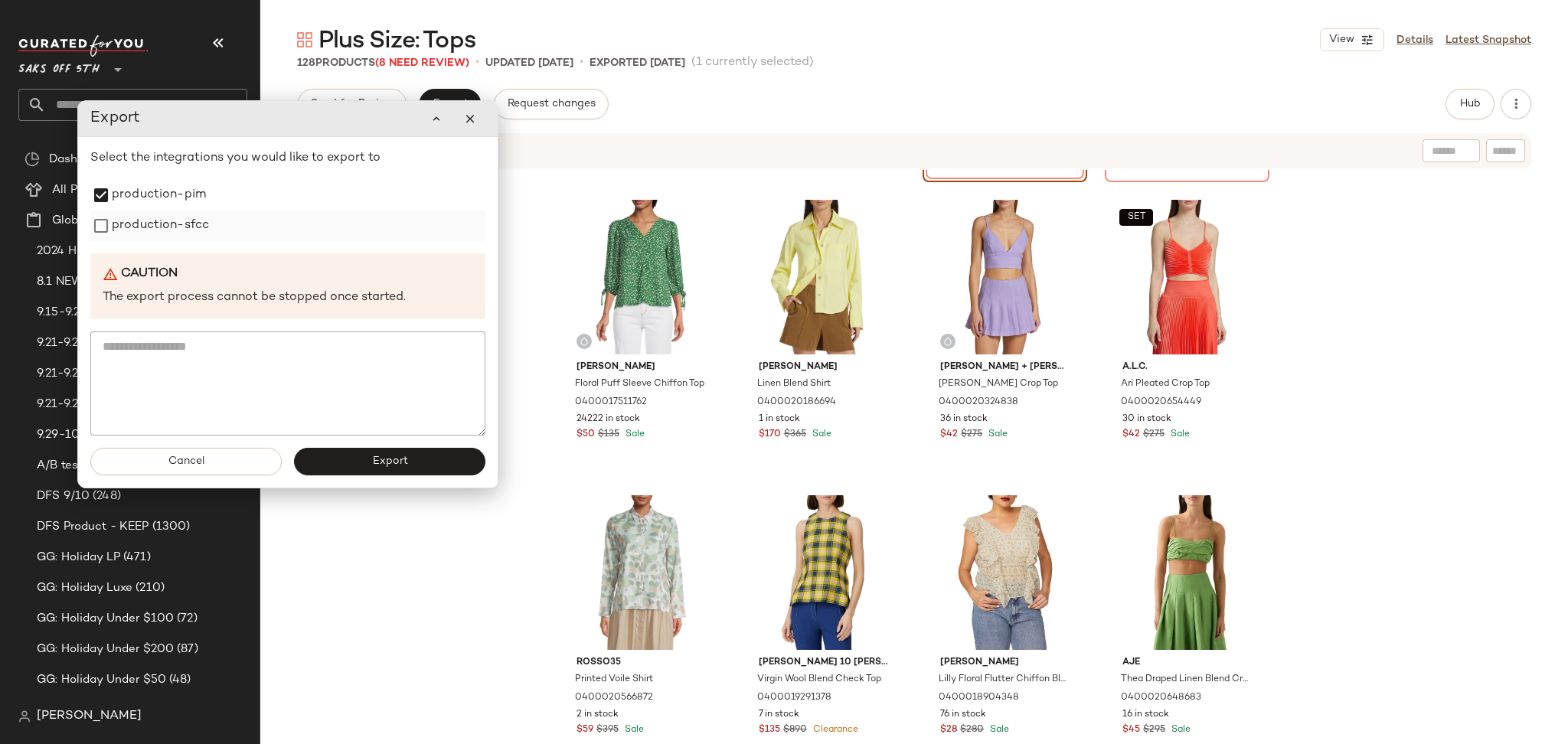
click at [161, 222] on label "production-sfcc" at bounding box center [160, 226] width 98 height 31
click at [360, 472] on button "Export" at bounding box center [389, 461] width 191 height 27
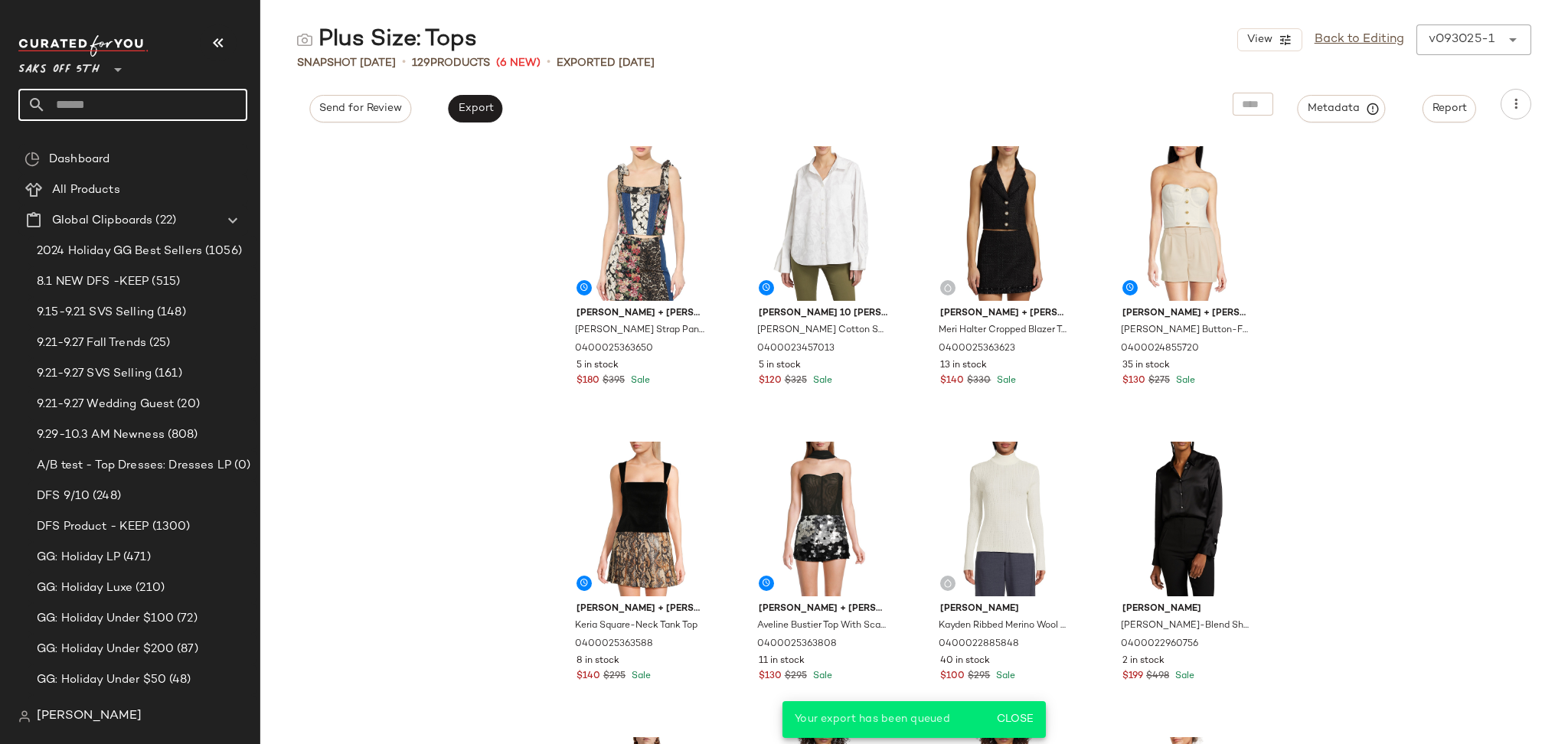
click at [193, 98] on input "text" at bounding box center [146, 105] width 201 height 33
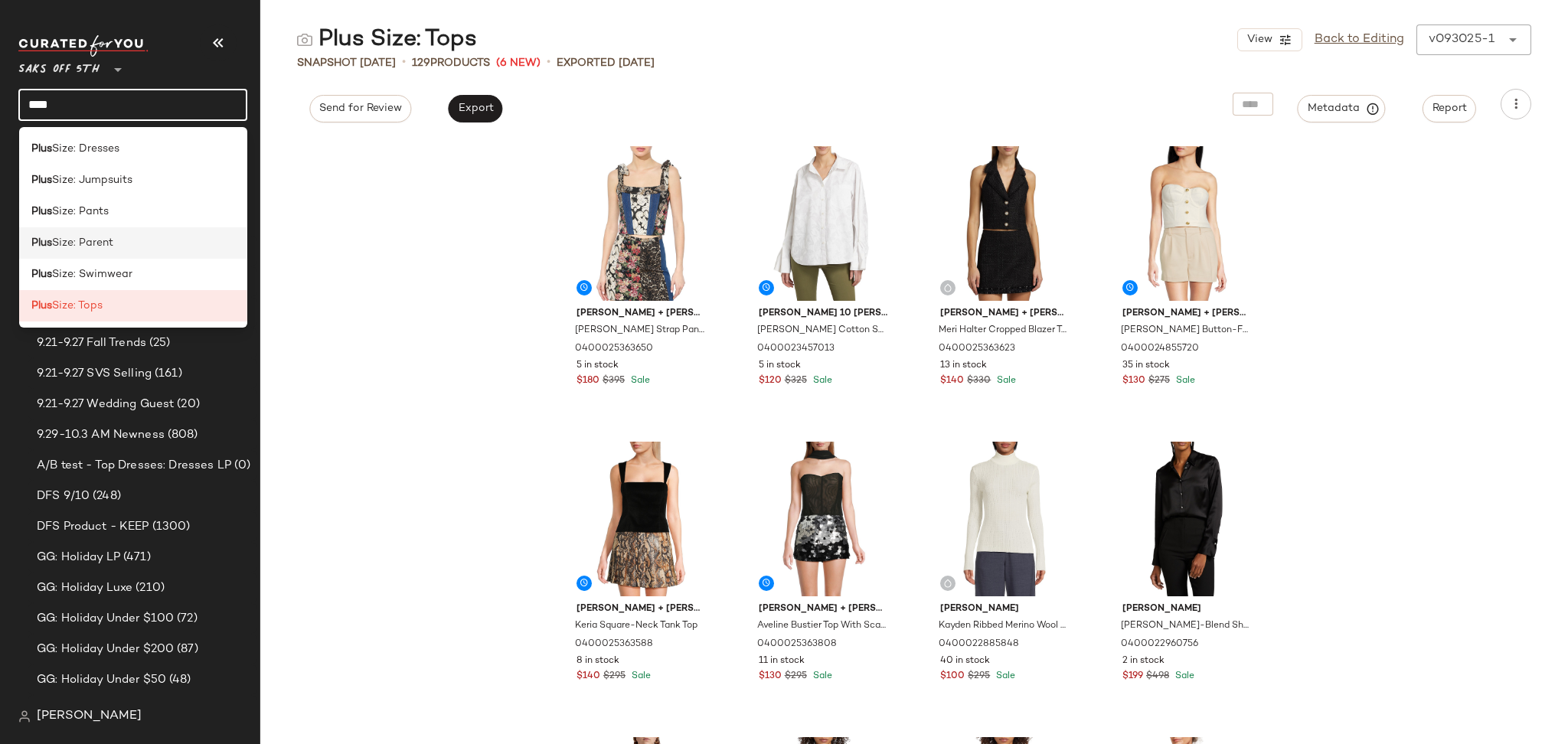
type input "****"
click at [107, 237] on span "Size: Parent" at bounding box center [83, 242] width 62 height 16
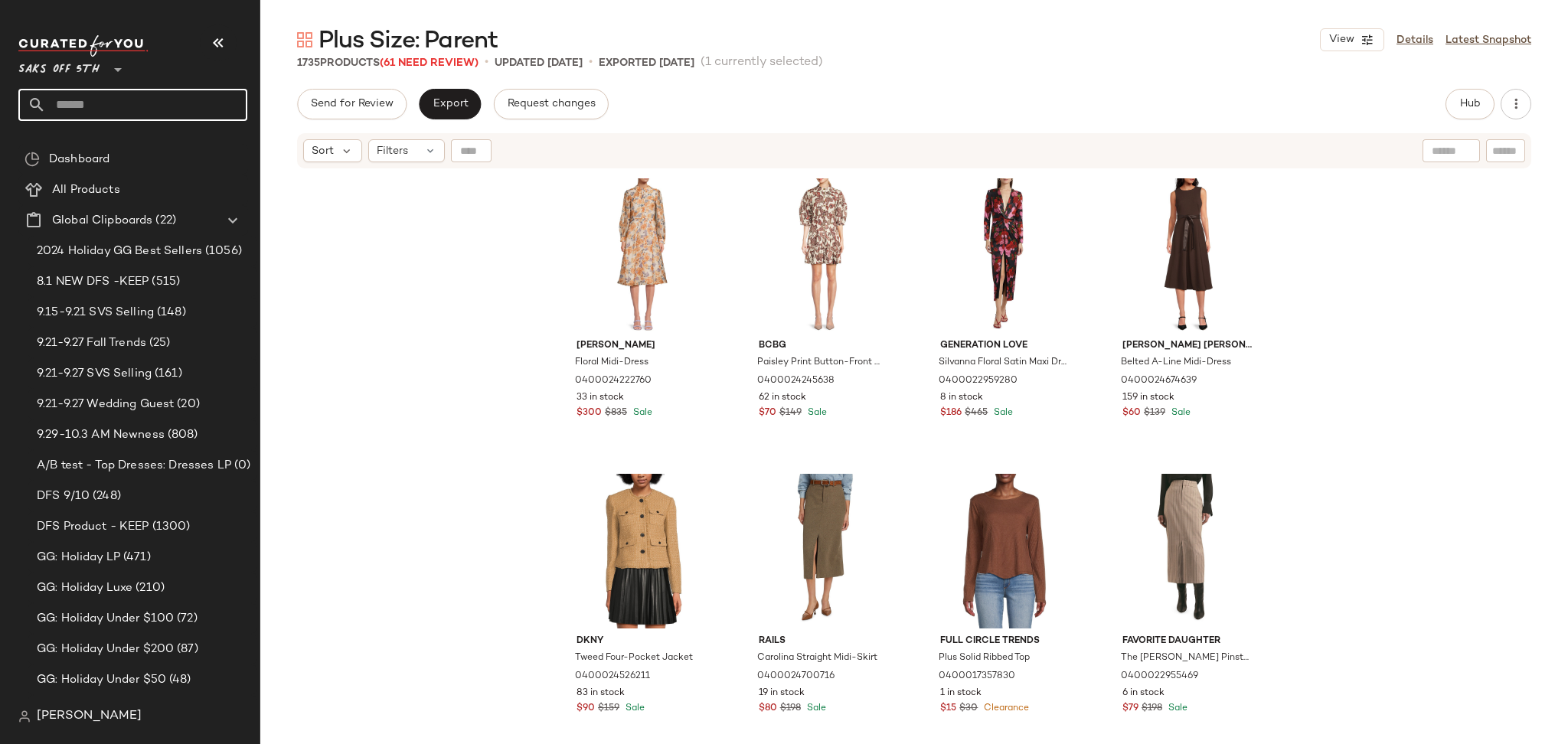
click at [155, 105] on input "text" at bounding box center [146, 105] width 201 height 33
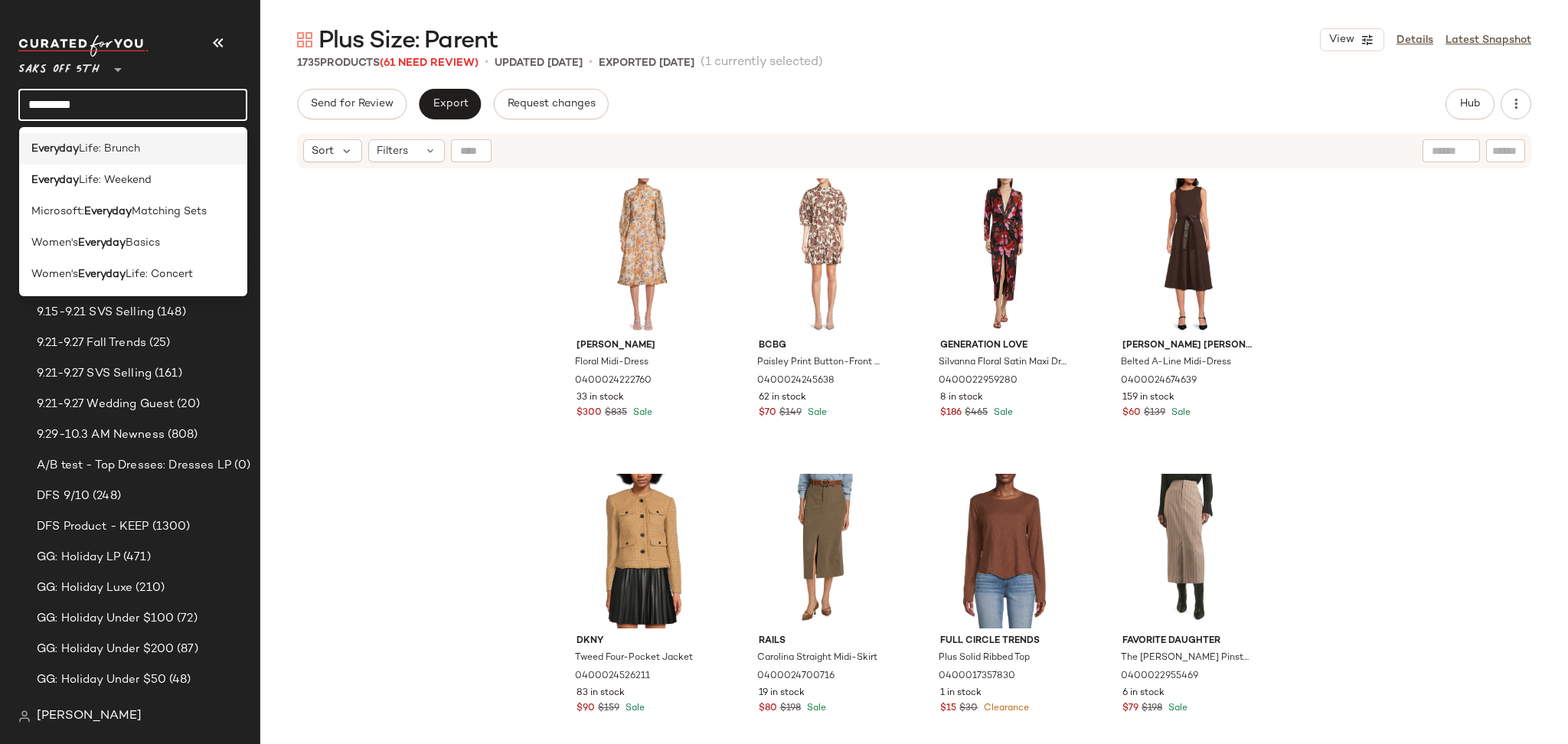
type input "********"
click at [149, 149] on div "Everyday Life: Brunch" at bounding box center [134, 148] width 205 height 16
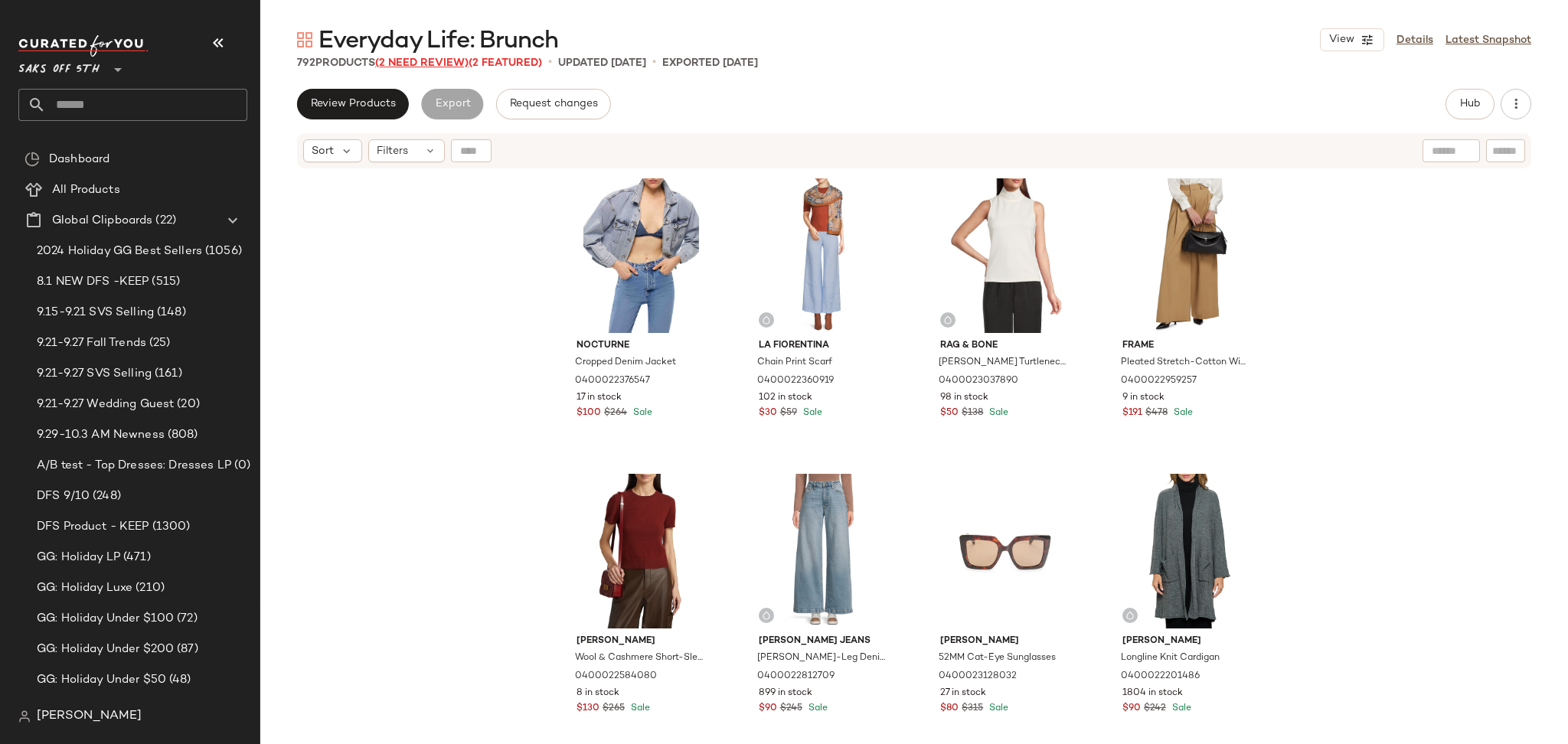
click at [443, 62] on span "(2 Need Review)" at bounding box center [421, 62] width 93 height 11
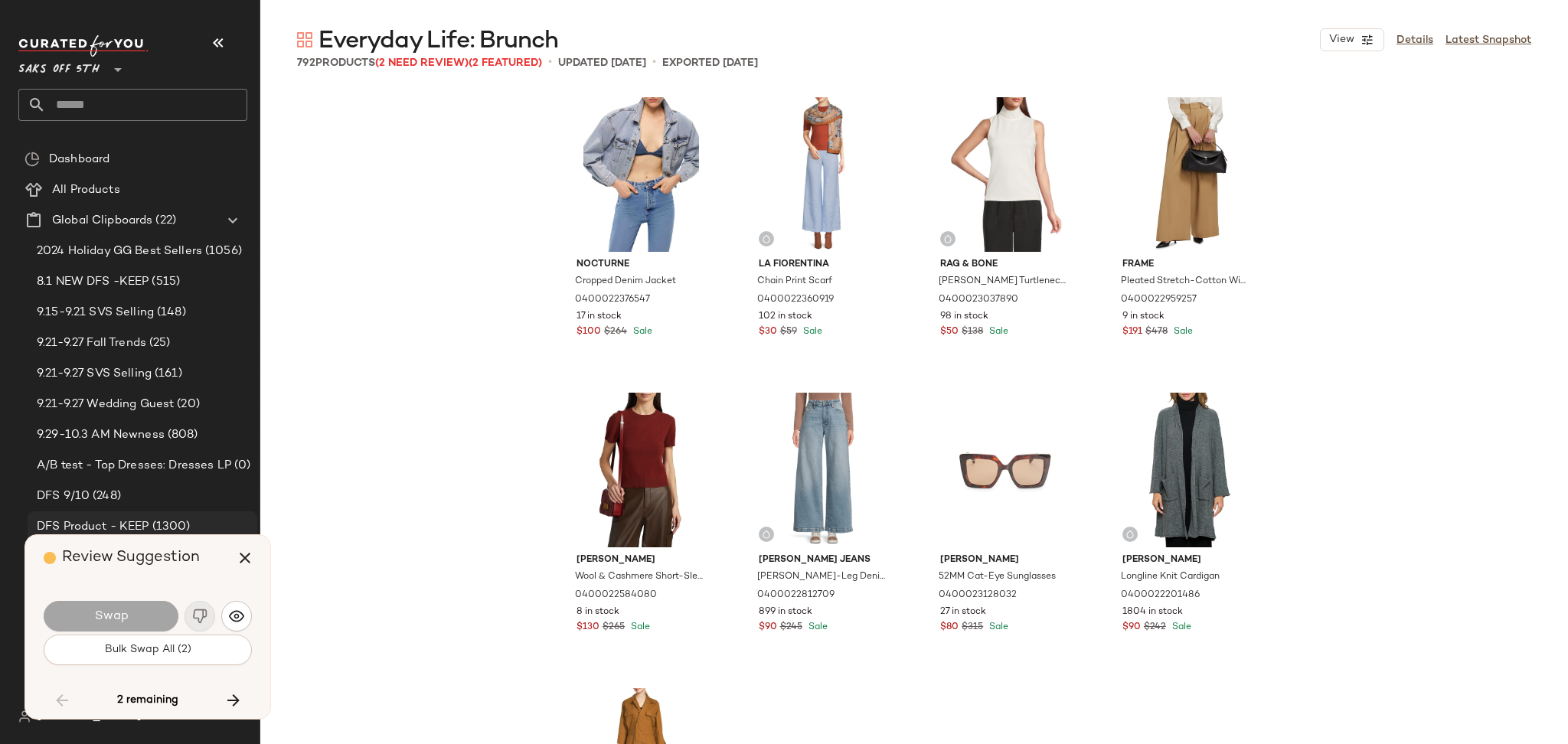
scroll to position [6793, 0]
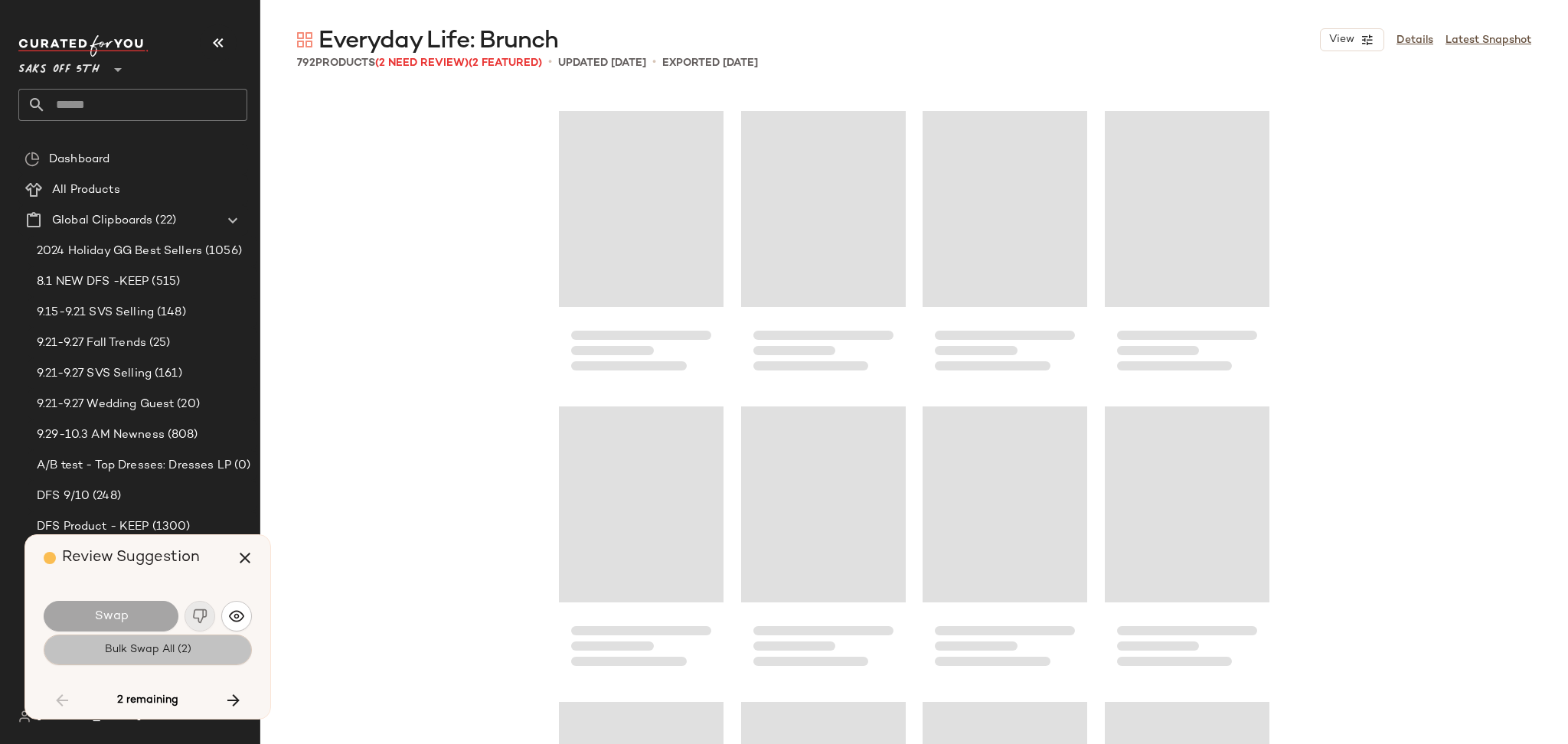
click at [153, 652] on span "Bulk Swap All (2)" at bounding box center [148, 650] width 87 height 12
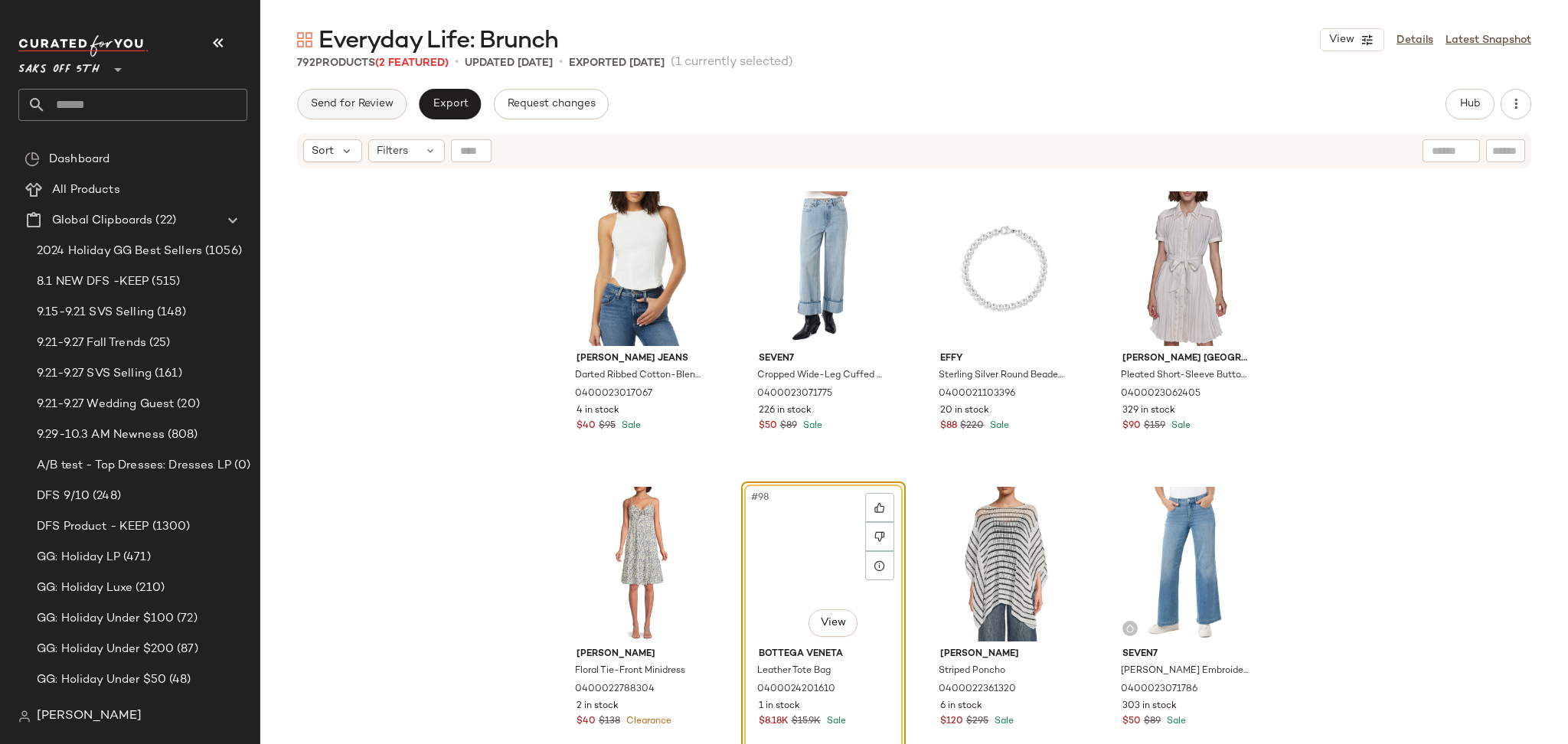
click at [343, 104] on span "Send for Review" at bounding box center [351, 104] width 83 height 12
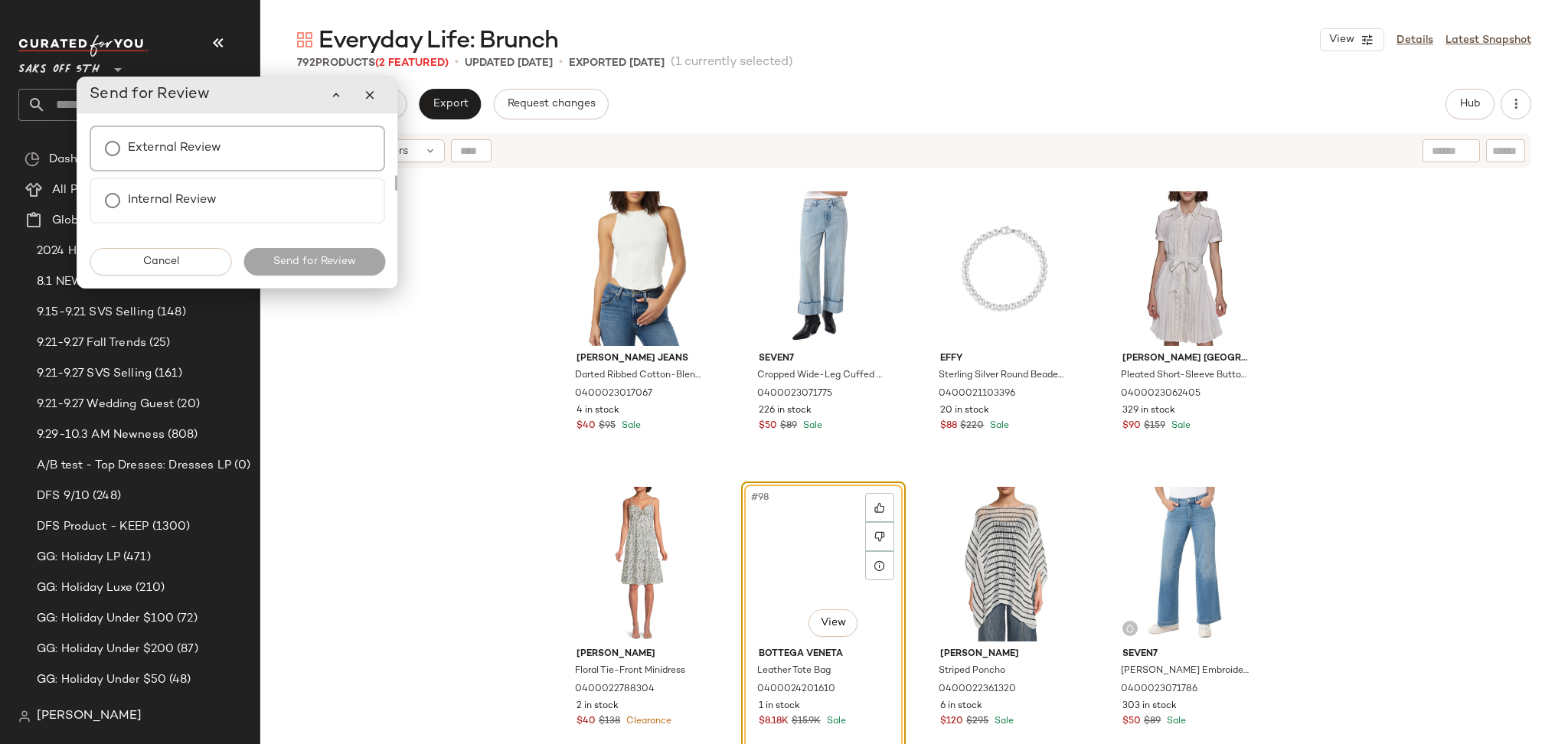
click at [208, 156] on label "External Review" at bounding box center [174, 149] width 93 height 31
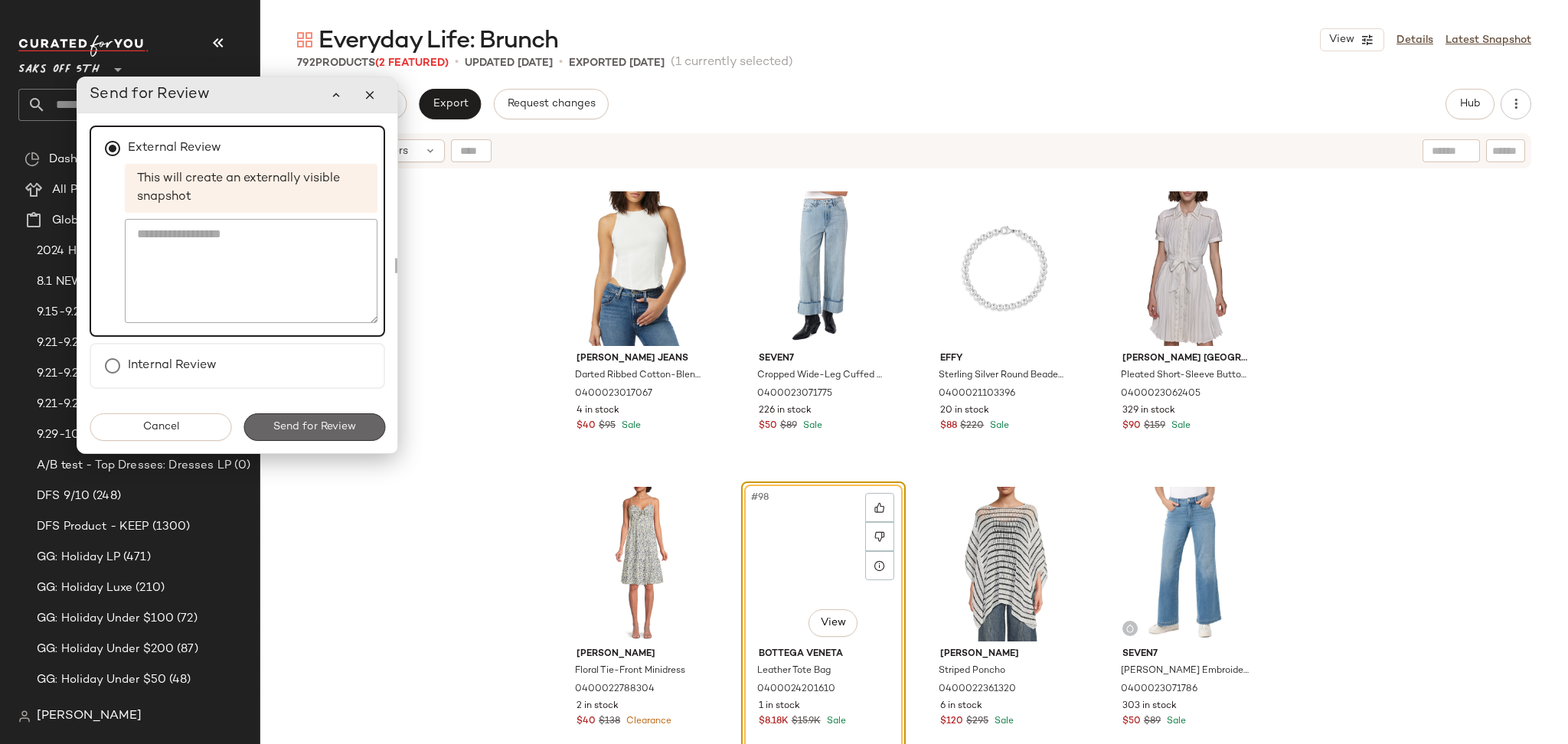
click at [308, 429] on span "Send for Review" at bounding box center [313, 427] width 83 height 12
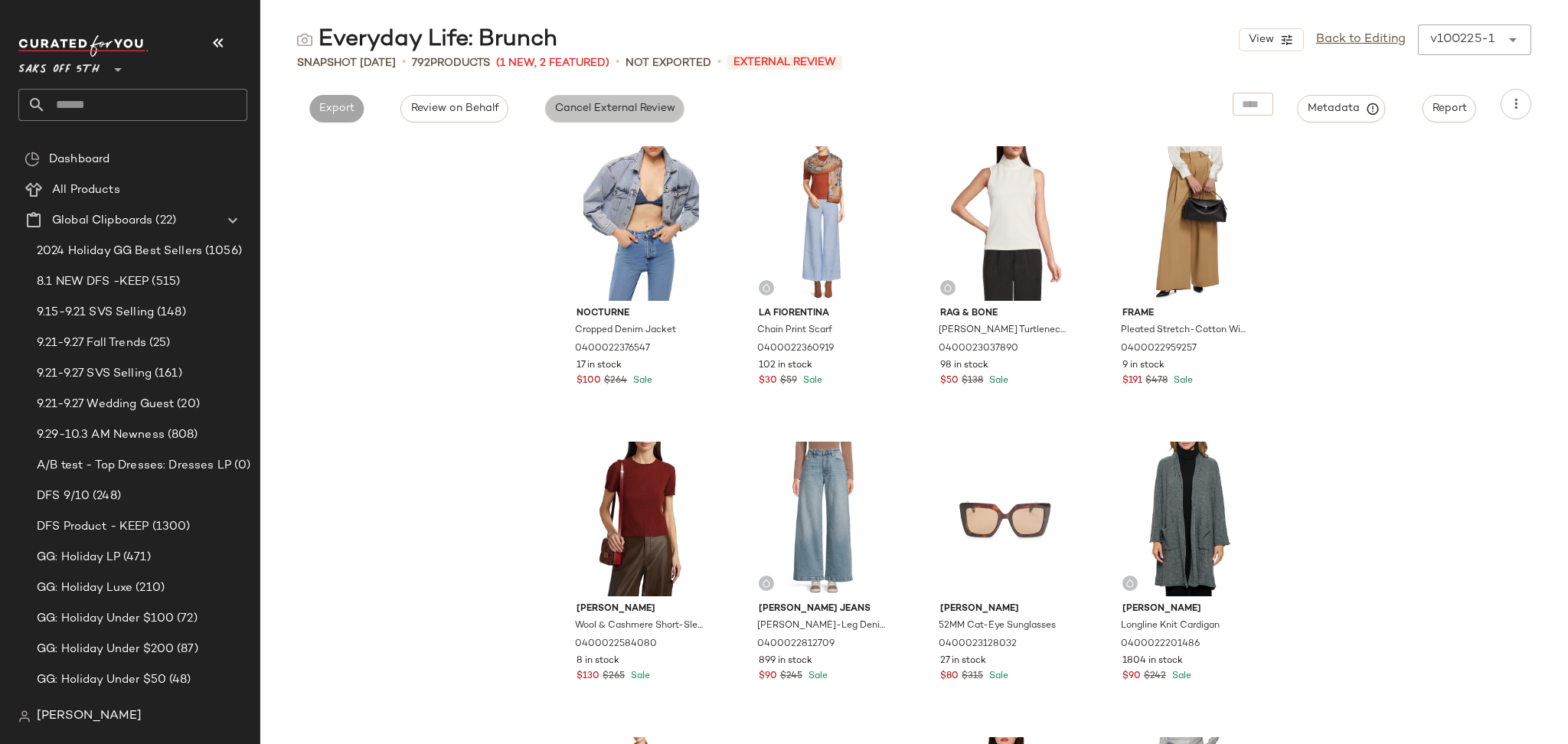
click at [641, 113] on span "Cancel External Review" at bounding box center [614, 109] width 121 height 12
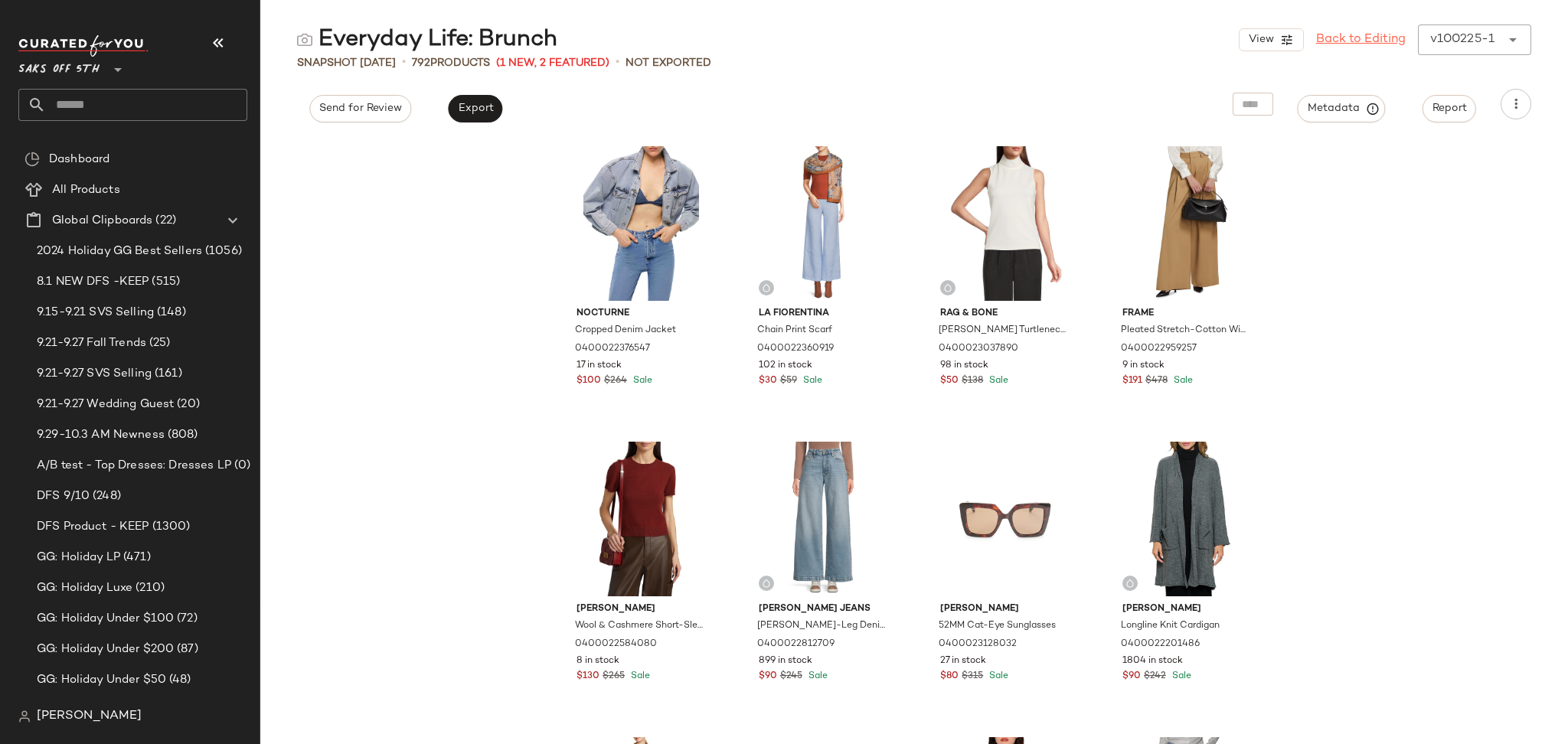
click at [1373, 32] on link "Back to Editing" at bounding box center [1360, 39] width 90 height 18
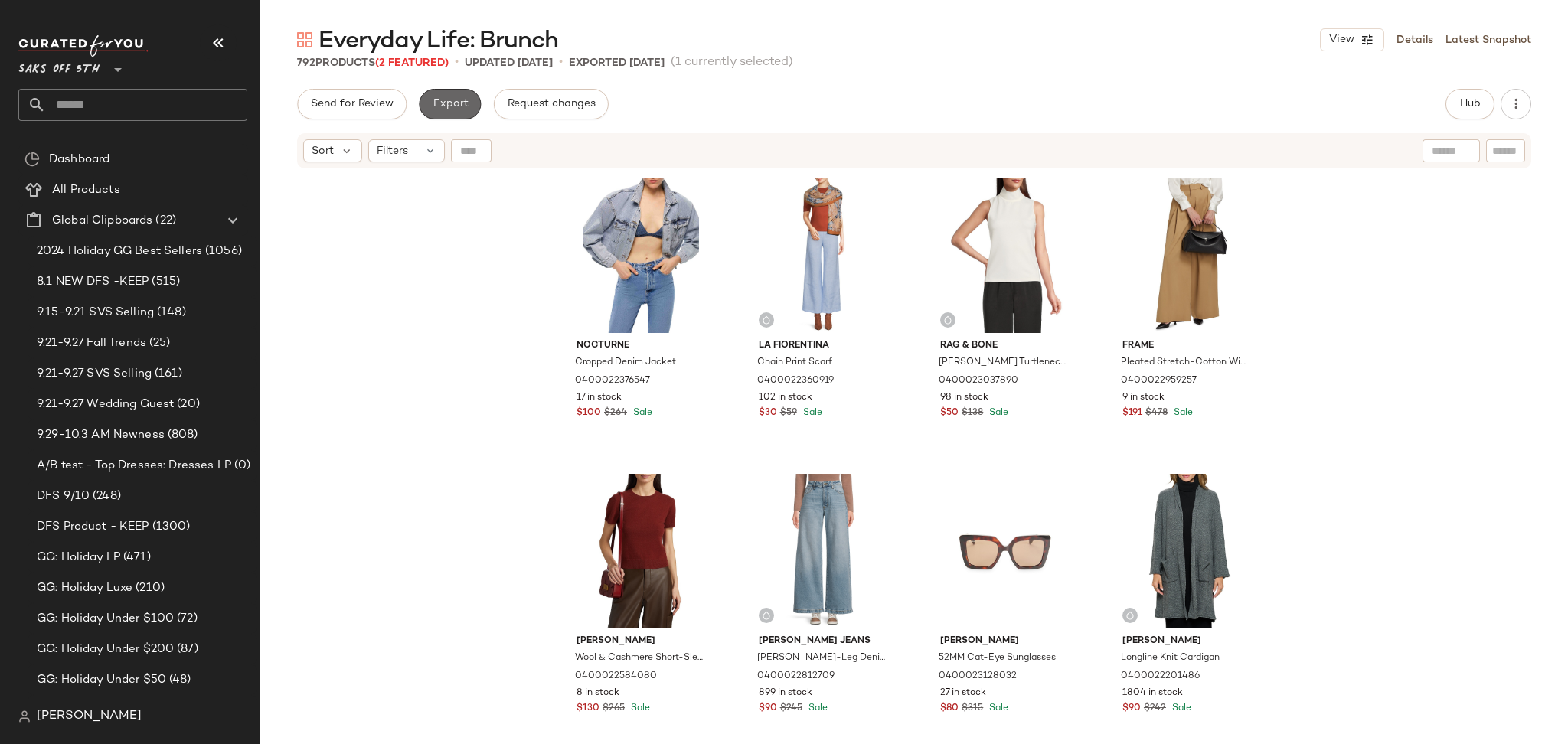
click at [437, 98] on span "Export" at bounding box center [450, 104] width 36 height 12
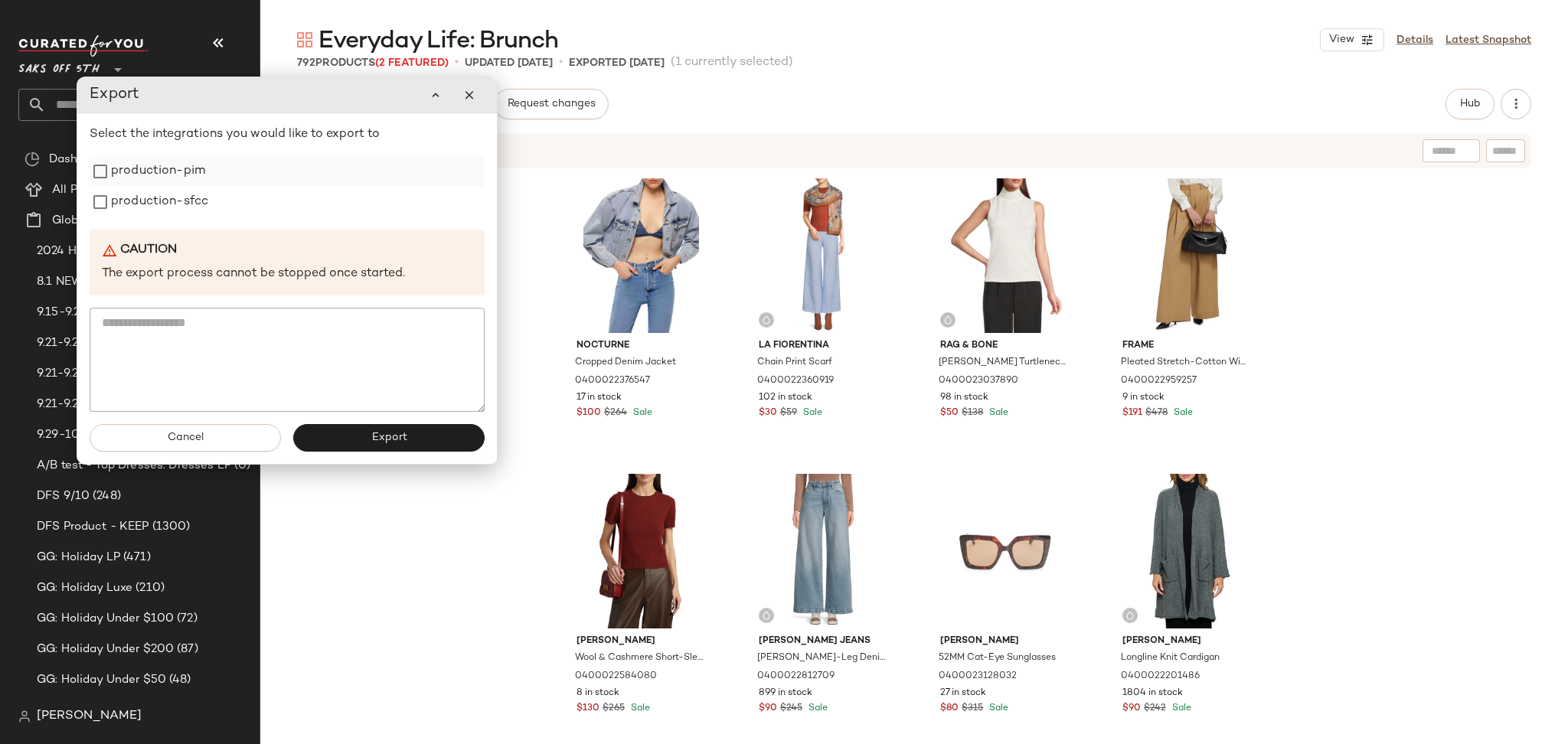
click at [177, 172] on label "production-pim" at bounding box center [158, 171] width 94 height 31
click at [175, 202] on label "production-sfcc" at bounding box center [160, 202] width 98 height 31
click at [357, 436] on button "Export" at bounding box center [388, 437] width 191 height 27
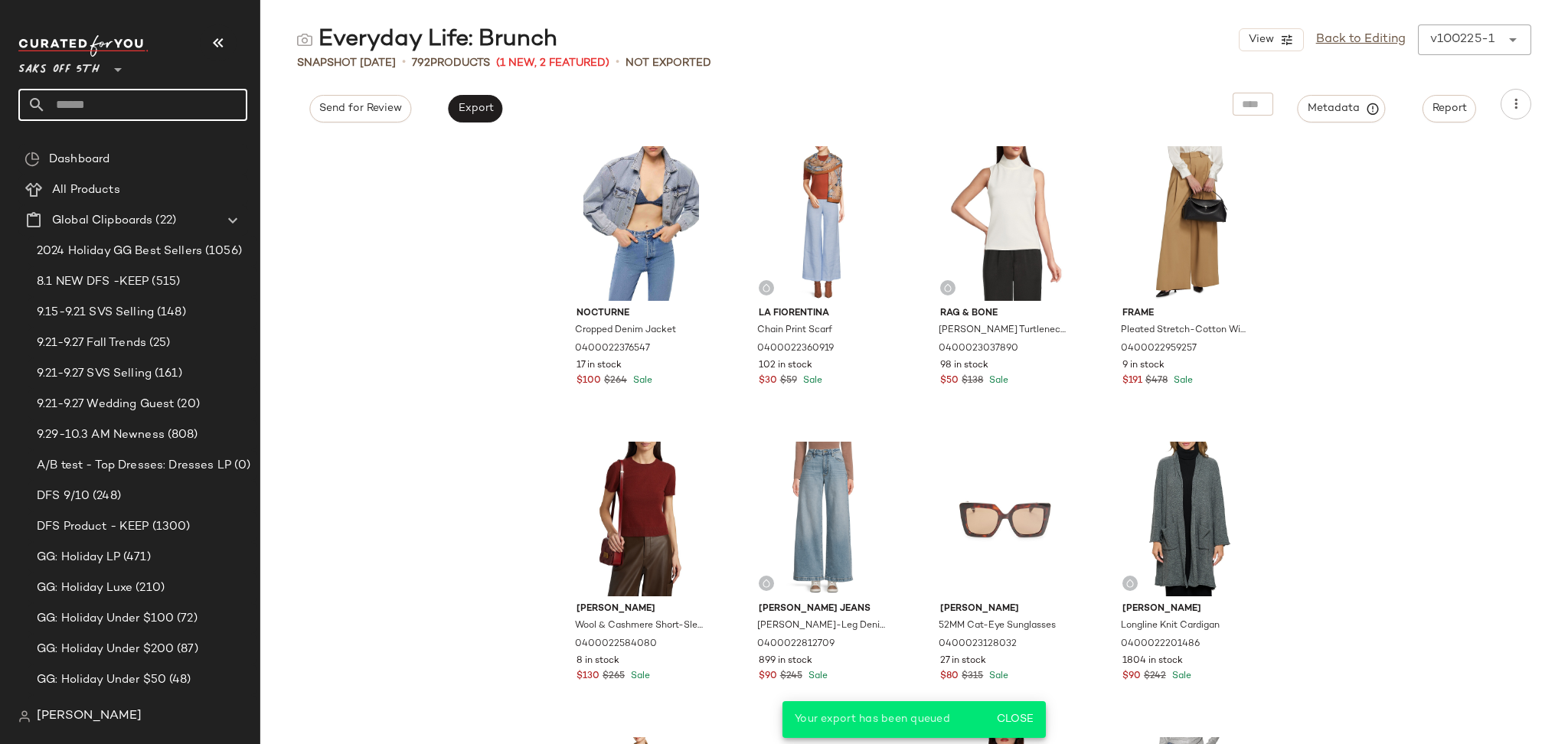
click at [109, 103] on input "text" at bounding box center [146, 105] width 201 height 33
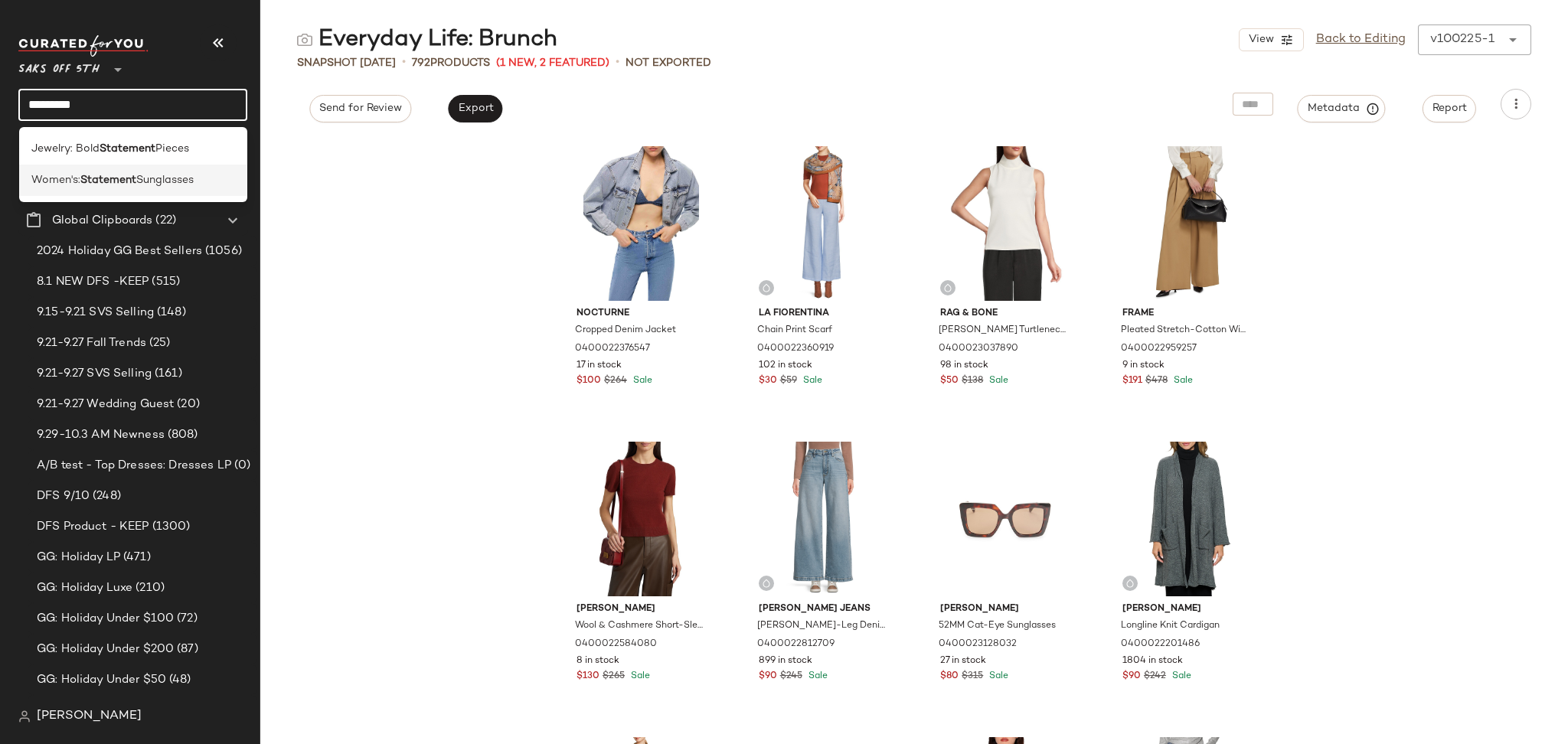
type input "*********"
click at [125, 181] on b "Statement" at bounding box center [108, 180] width 56 height 16
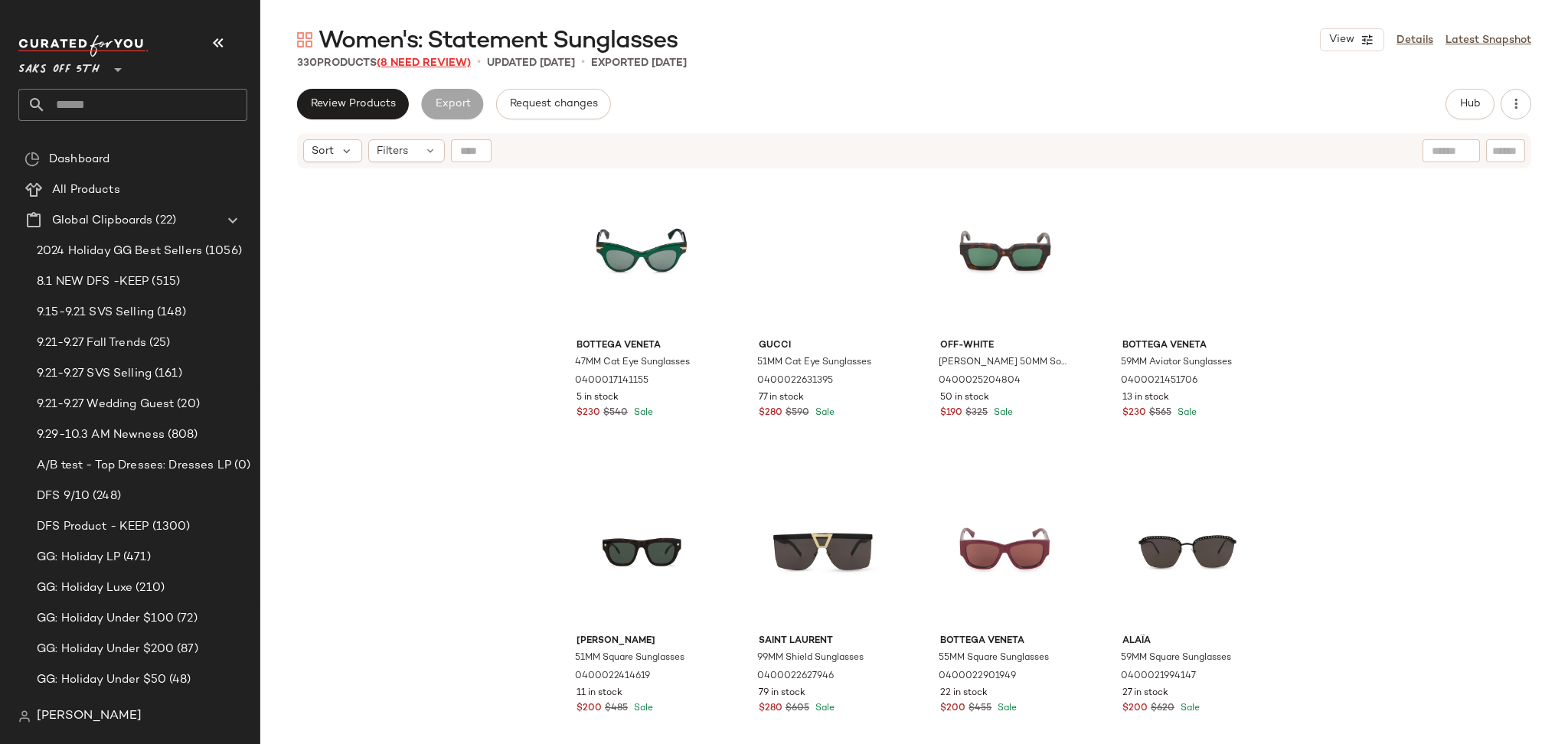
click at [444, 62] on span "(8 Need Review)" at bounding box center [424, 62] width 94 height 11
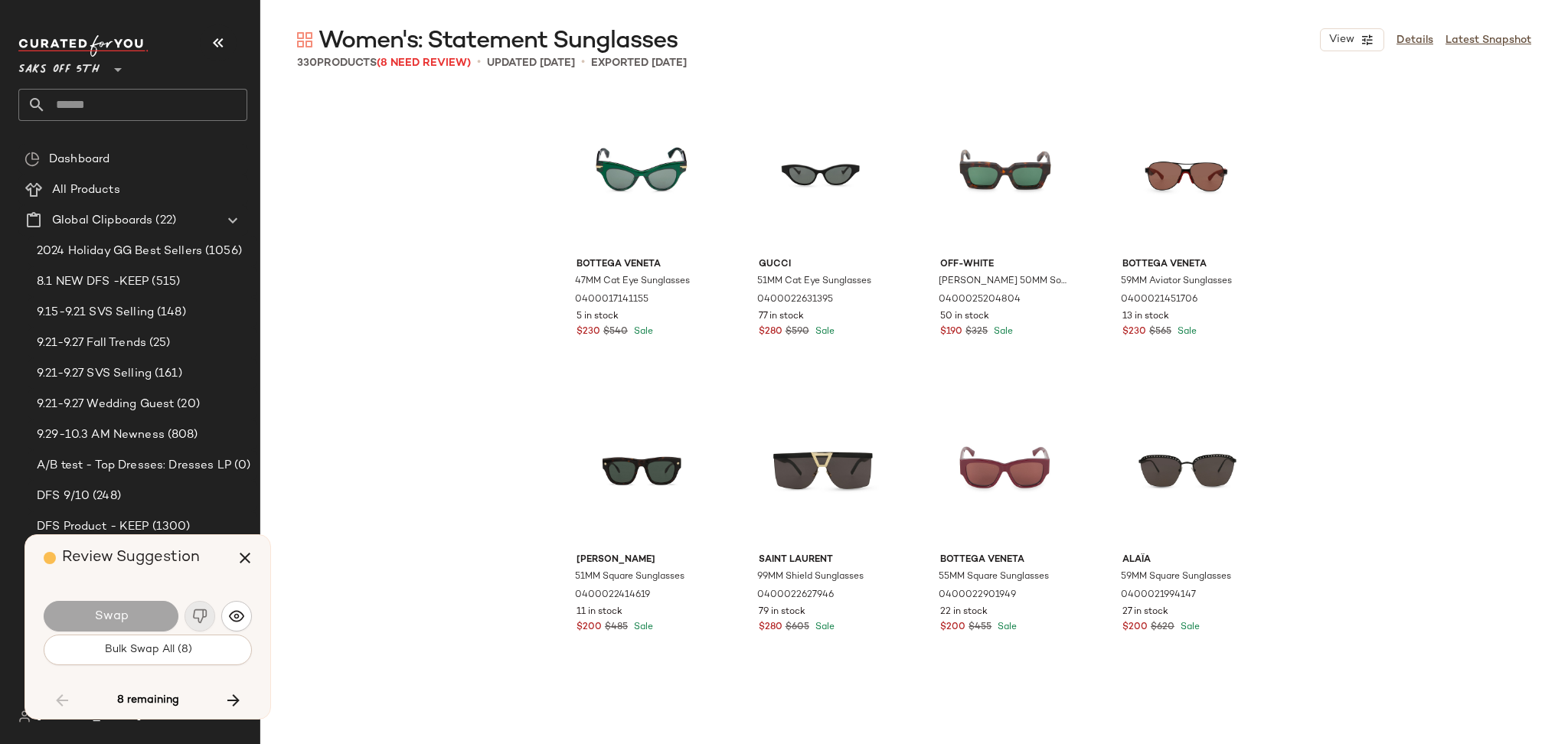
scroll to position [7975, 0]
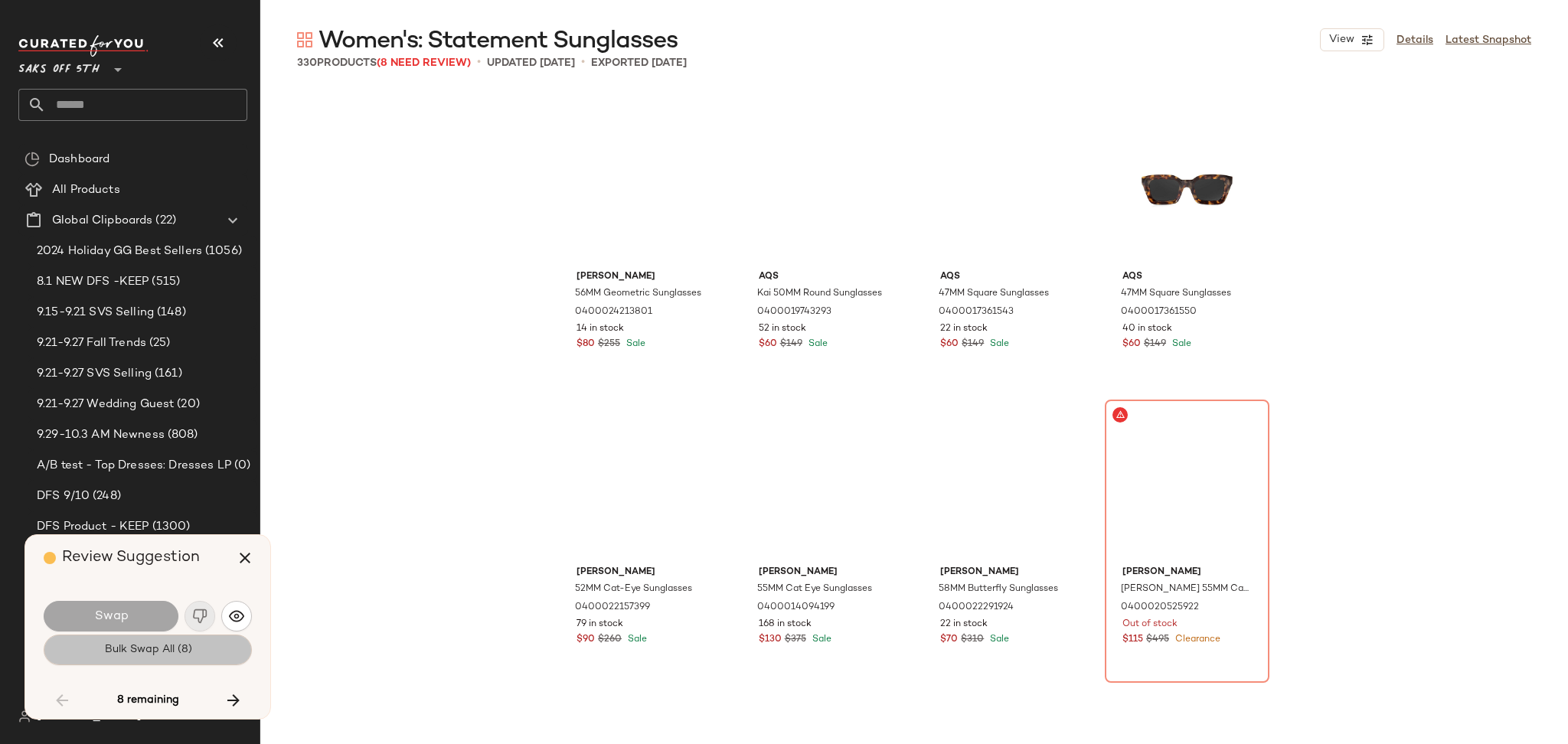
click at [140, 649] on span "Bulk Swap All (8)" at bounding box center [147, 650] width 88 height 12
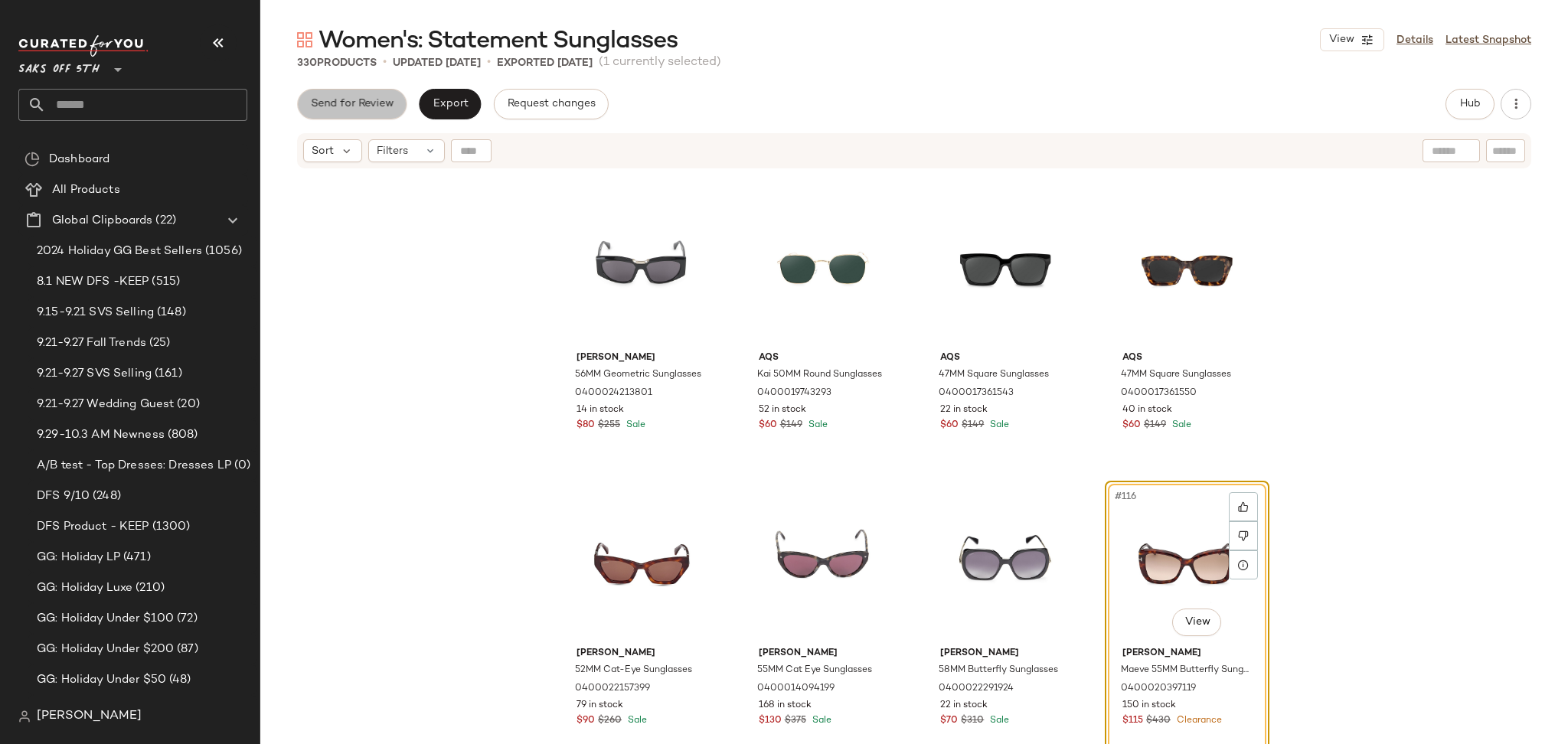
click at [355, 109] on span "Send for Review" at bounding box center [351, 104] width 83 height 12
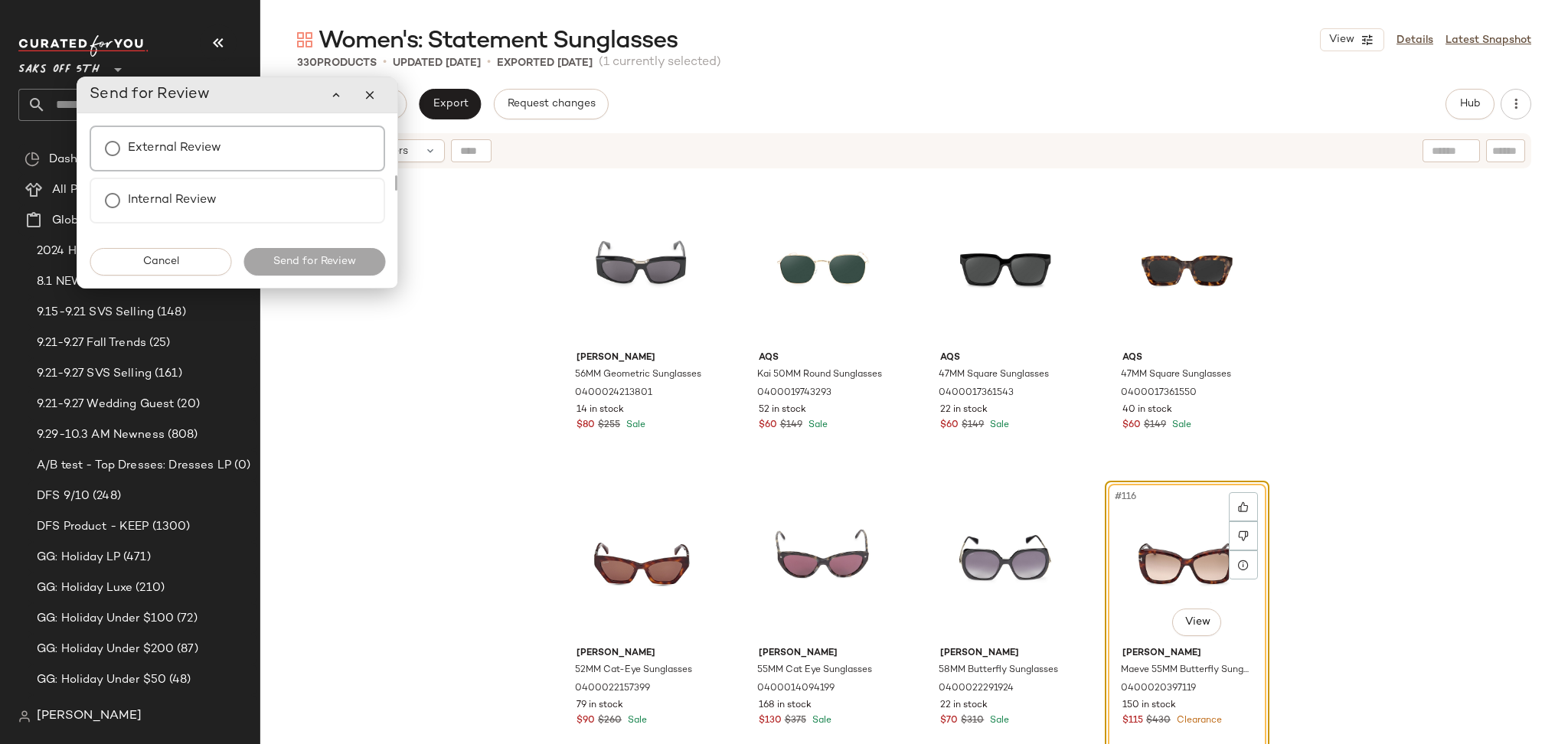
click at [176, 162] on label "External Review" at bounding box center [174, 149] width 93 height 31
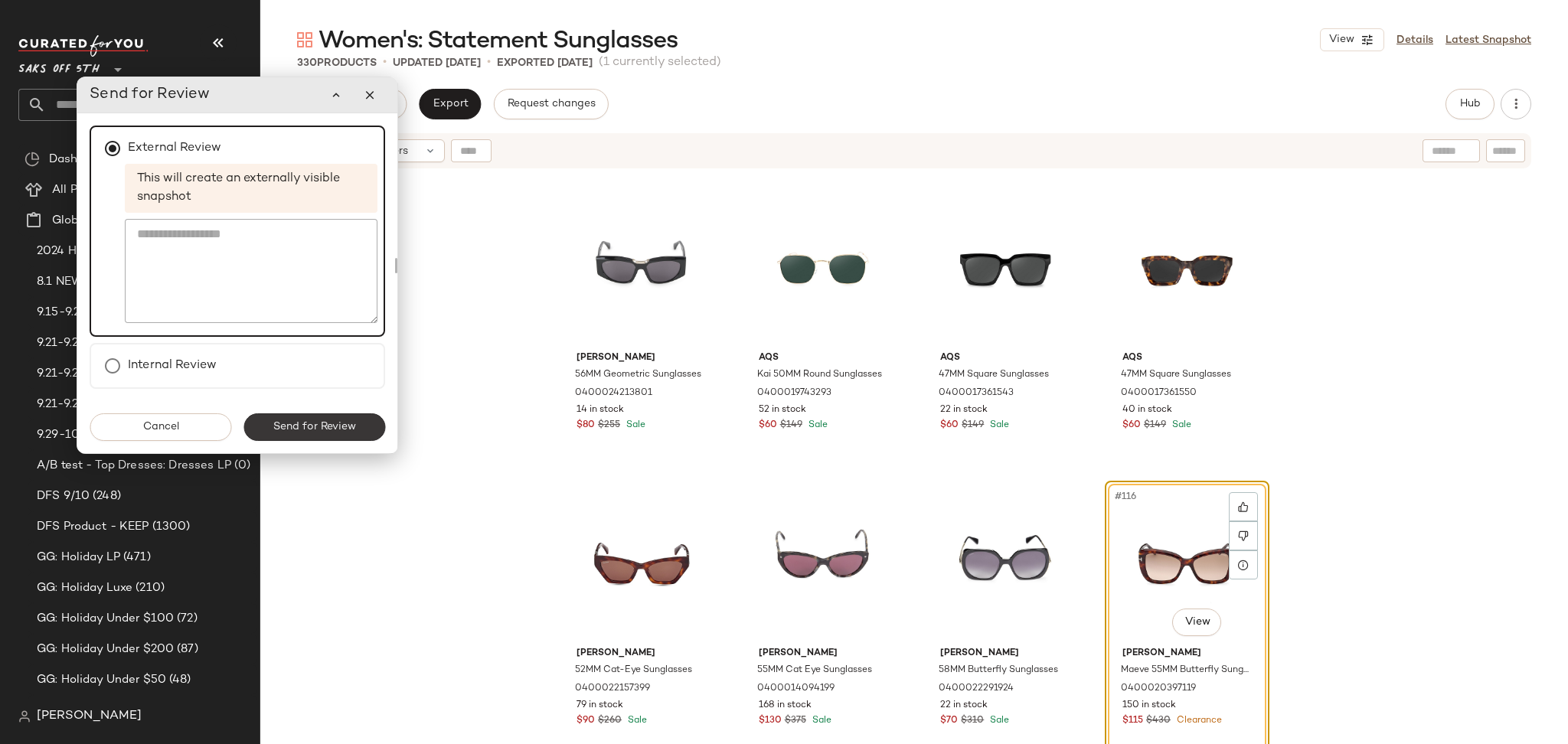
click at [319, 421] on span "Send for Review" at bounding box center [313, 427] width 83 height 12
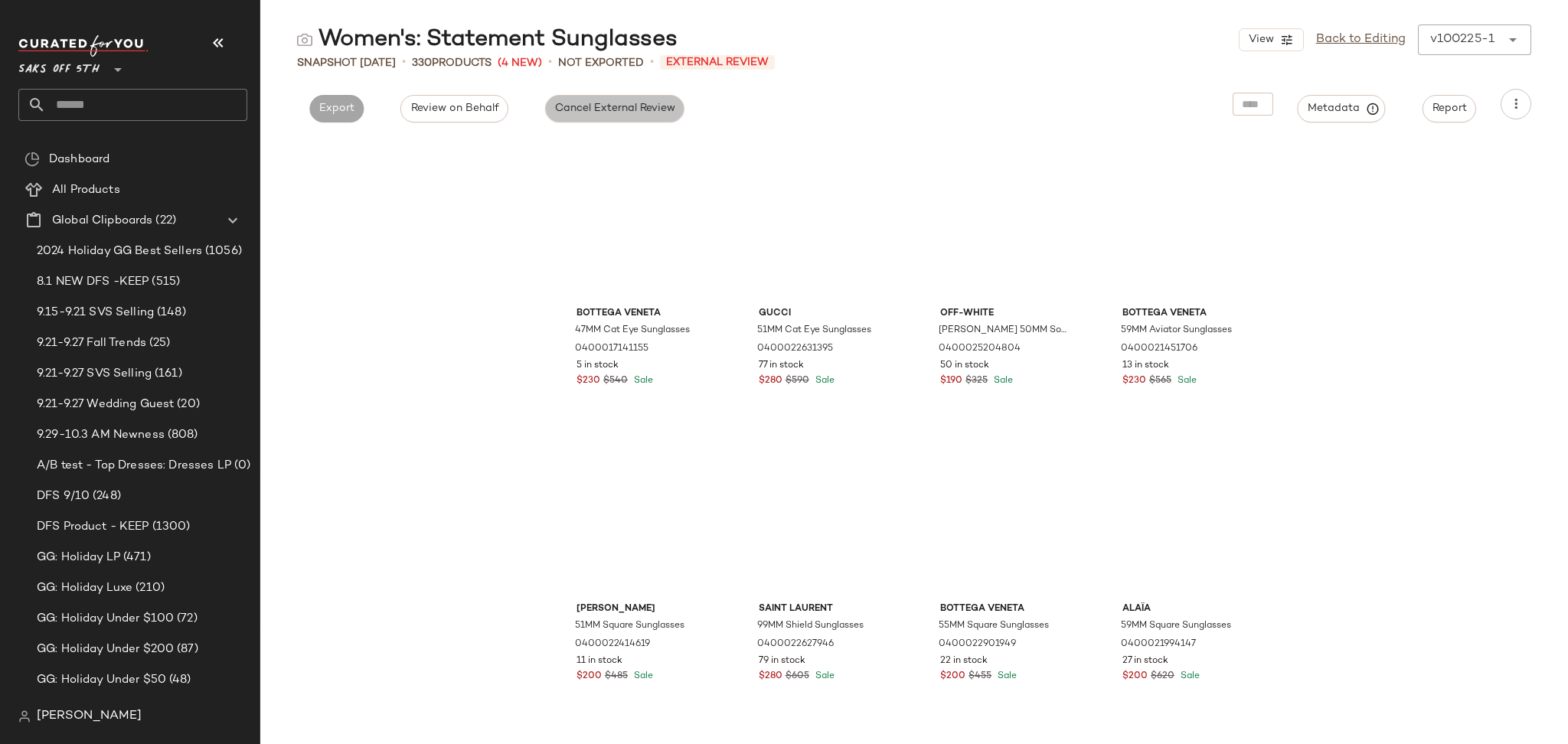
click at [598, 97] on button "Cancel External Review" at bounding box center [614, 109] width 140 height 27
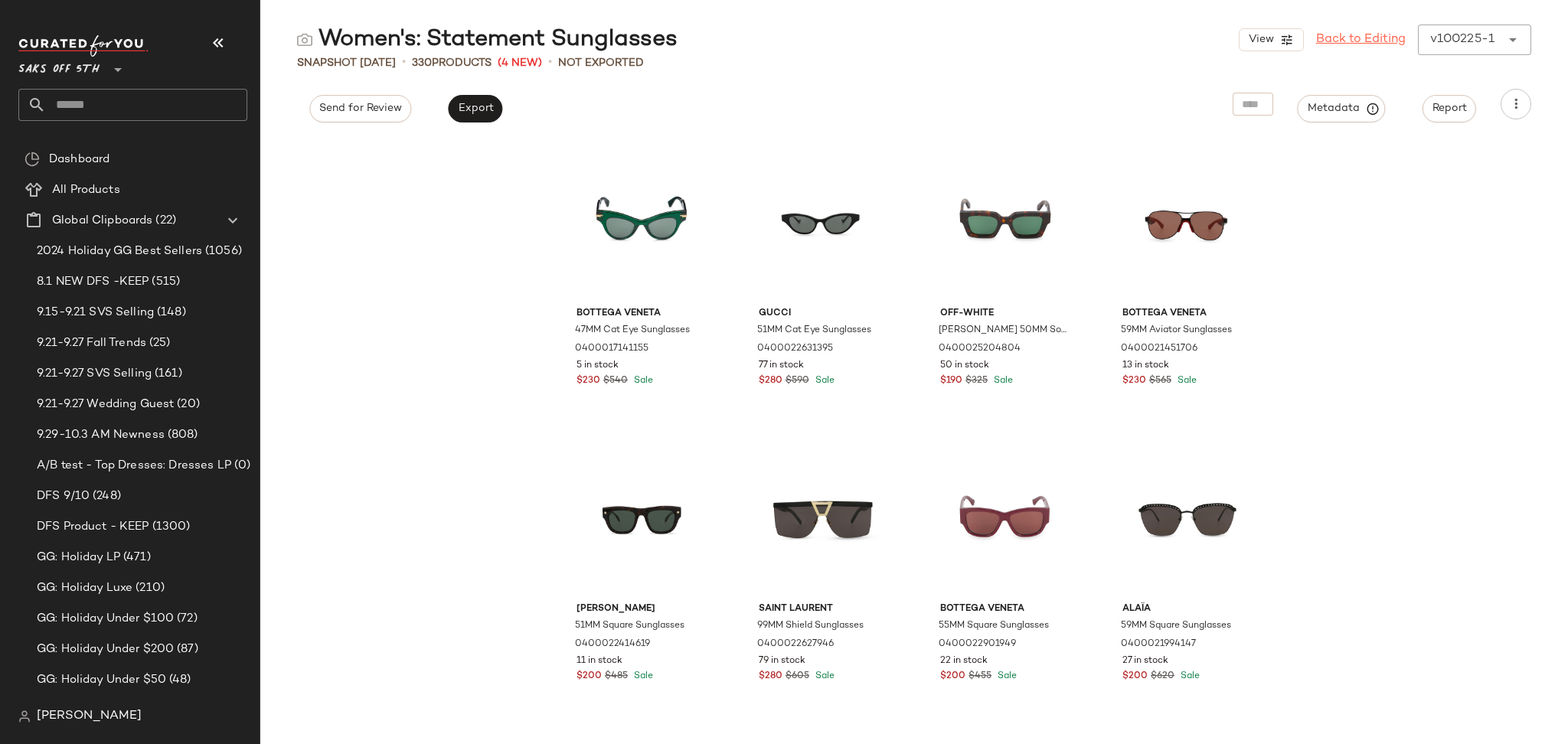
click at [1372, 39] on link "Back to Editing" at bounding box center [1360, 39] width 90 height 18
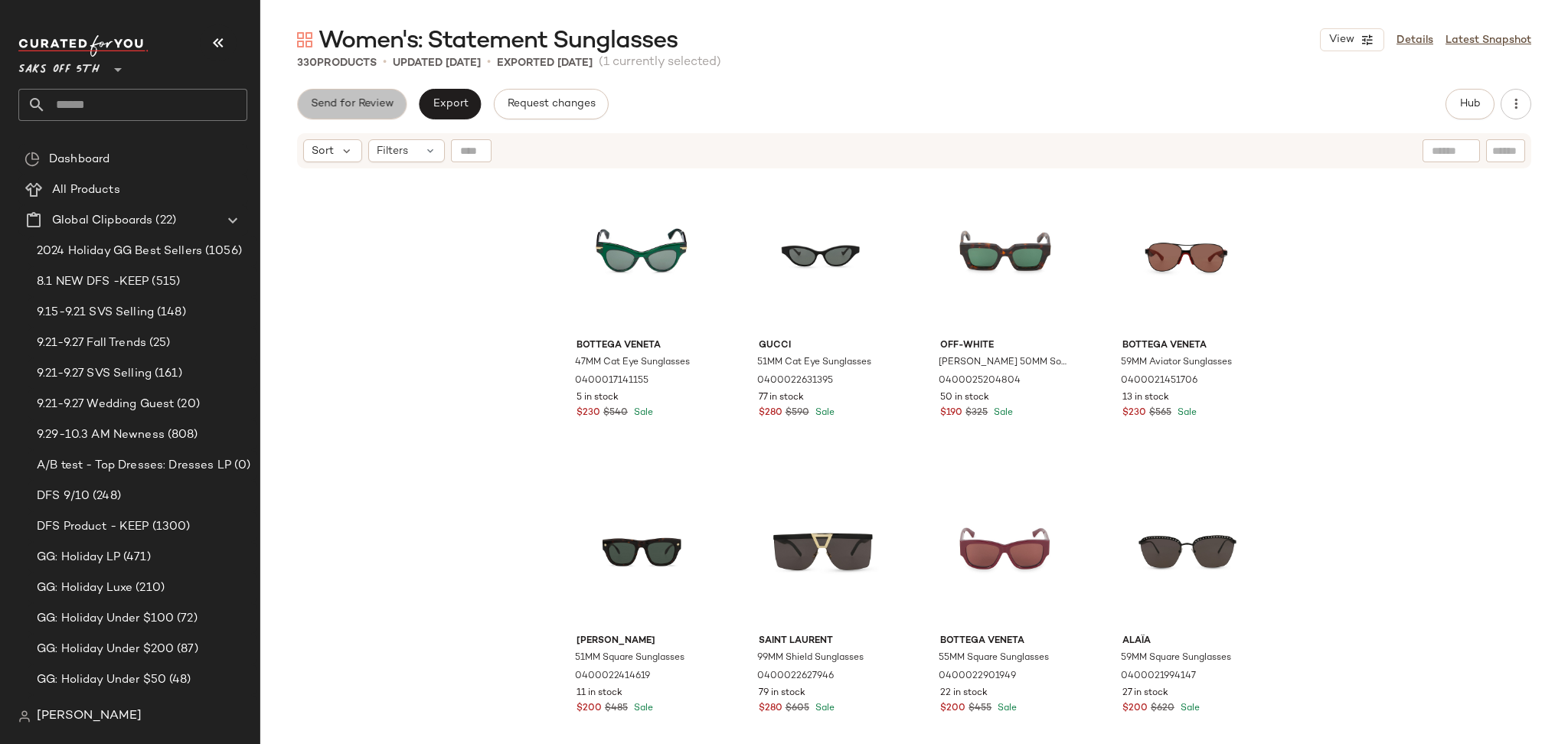
click at [373, 104] on span "Send for Review" at bounding box center [351, 104] width 83 height 12
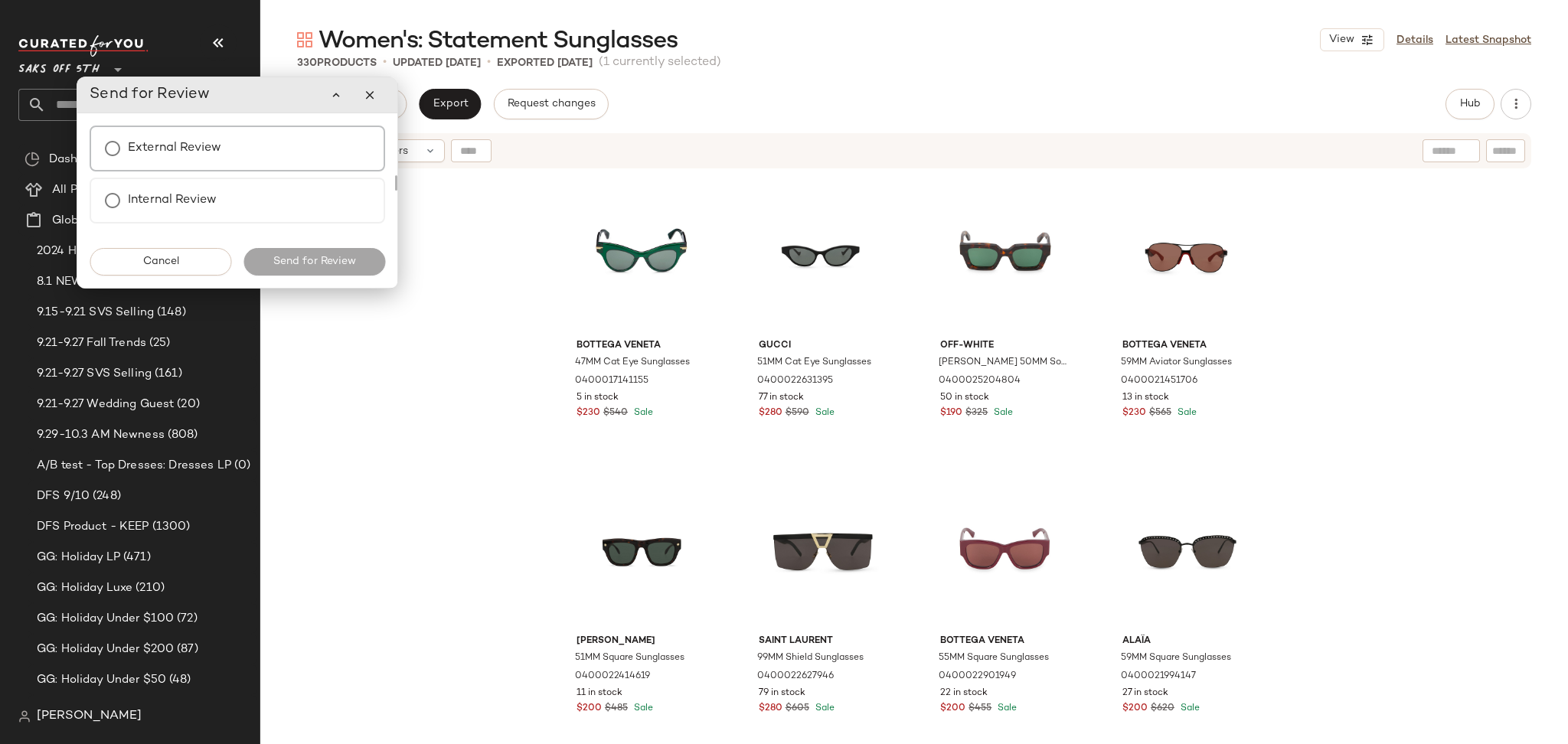
click at [191, 151] on label "External Review" at bounding box center [174, 149] width 93 height 31
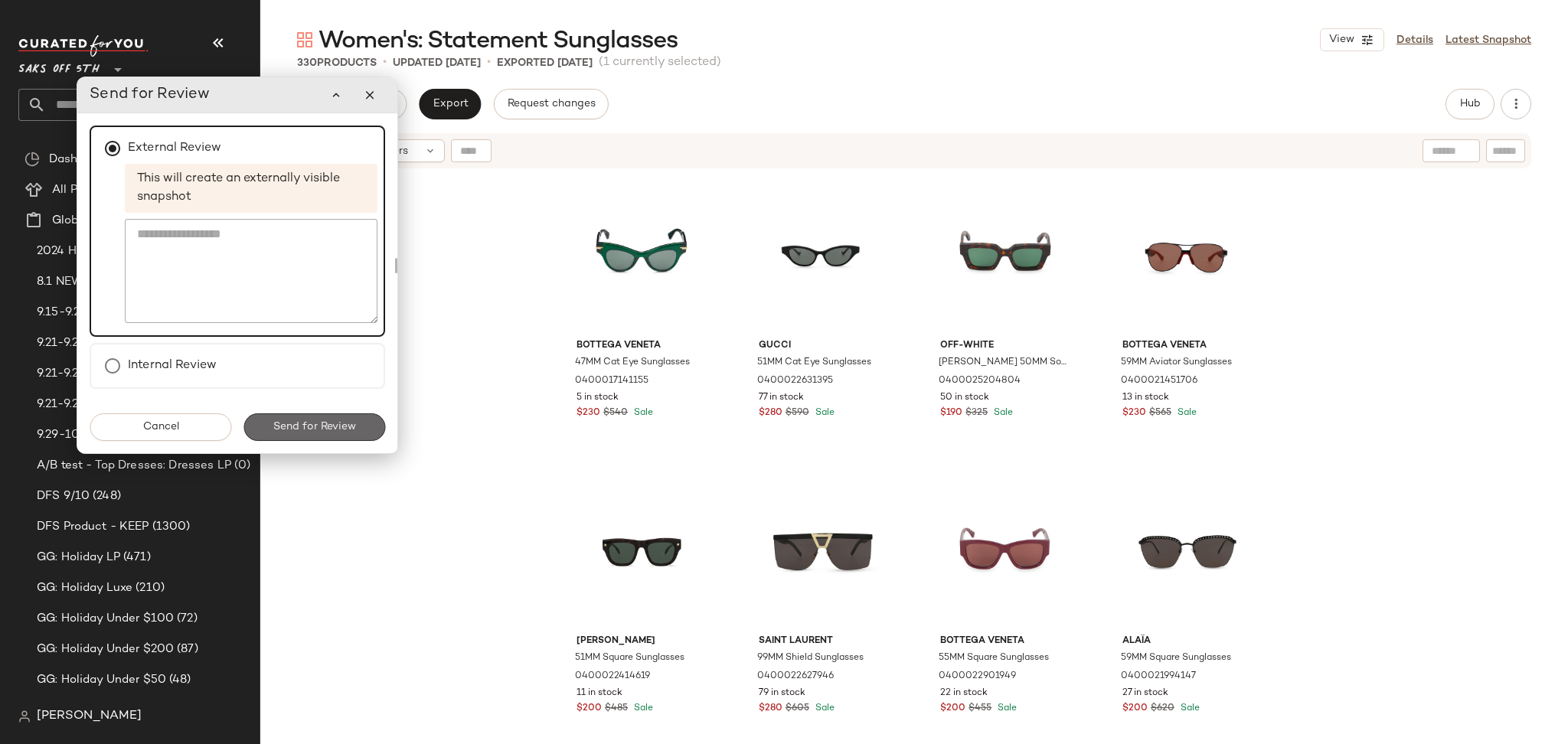
click at [325, 423] on span "Send for Review" at bounding box center [313, 427] width 83 height 12
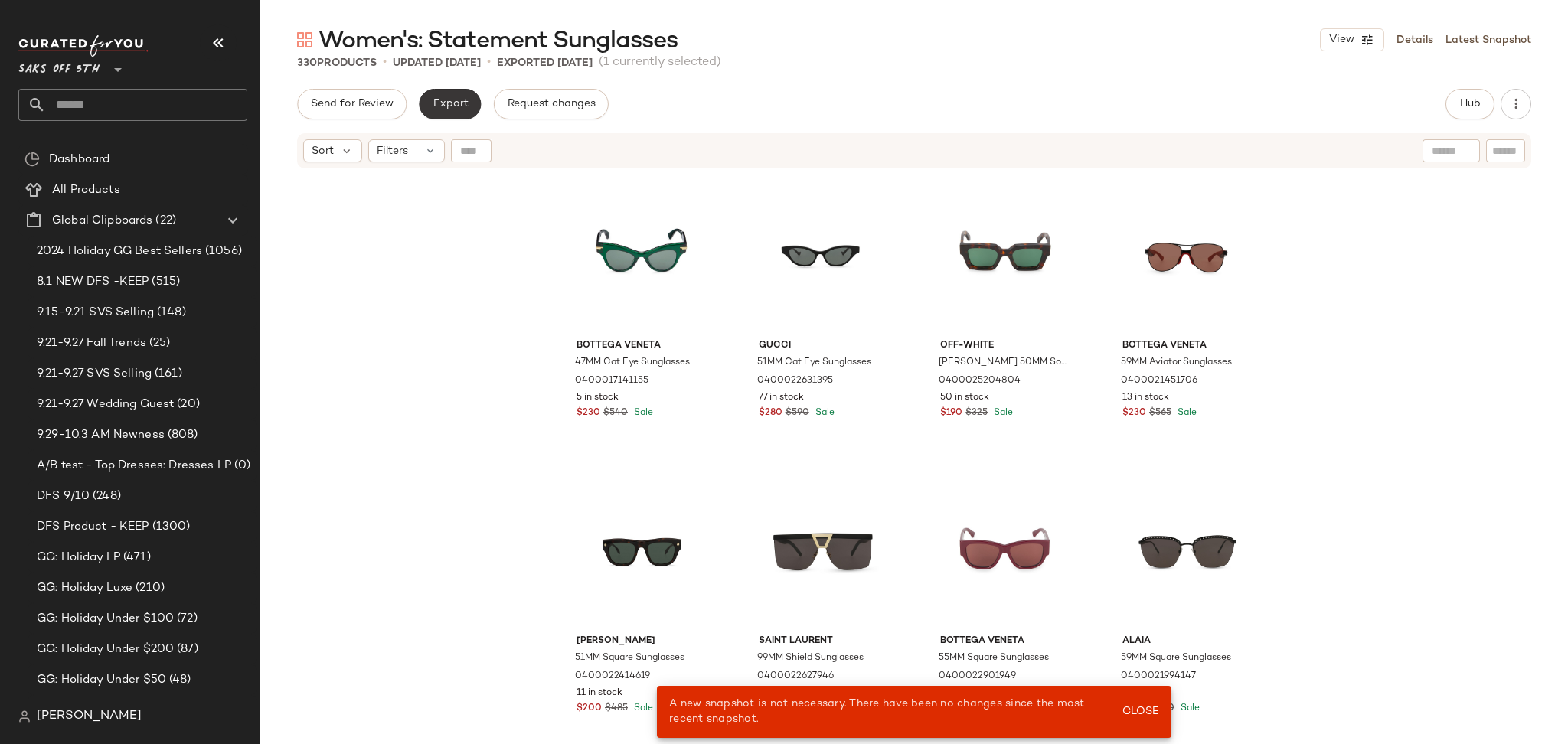
click at [459, 100] on span "Export" at bounding box center [450, 104] width 36 height 12
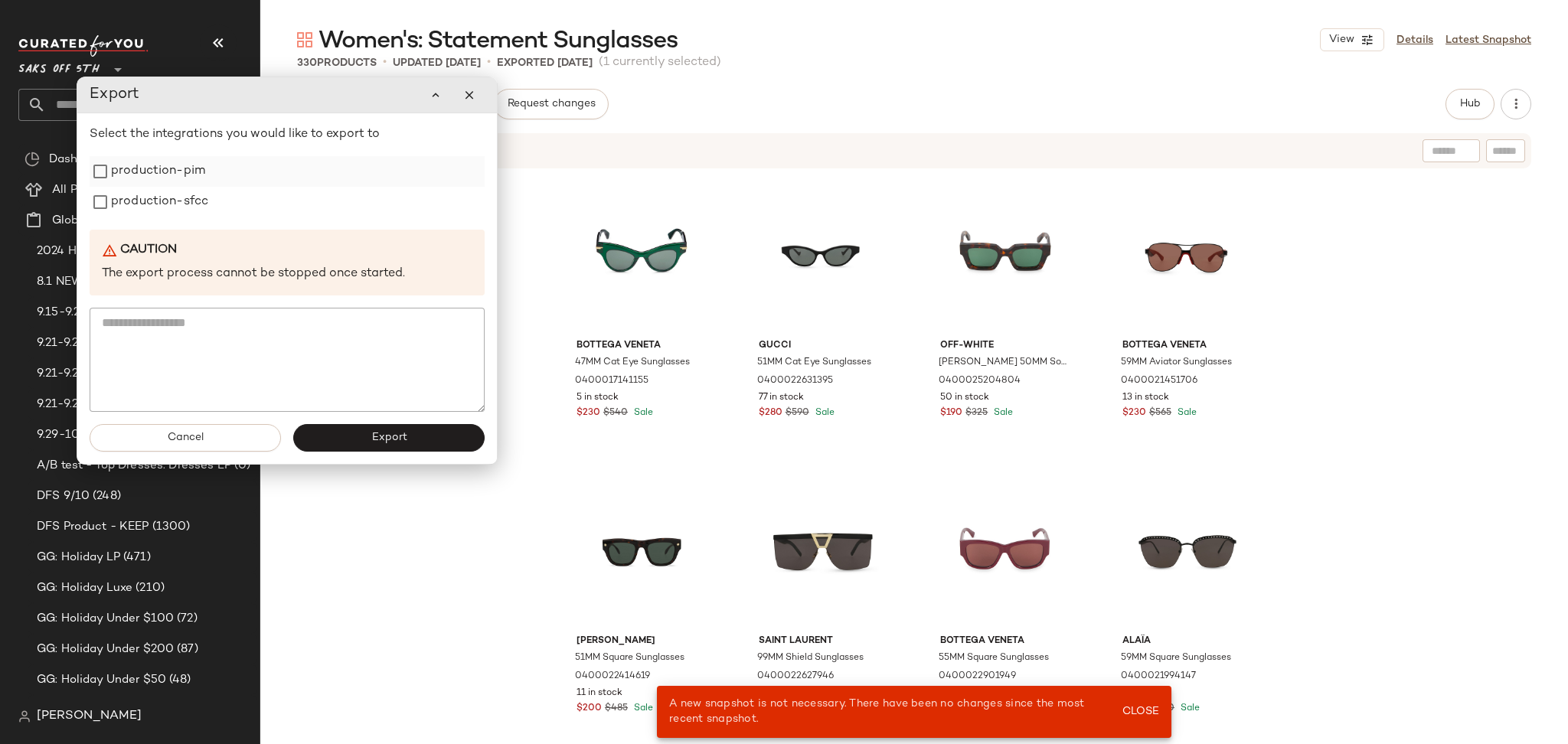
click at [182, 176] on label "production-pim" at bounding box center [158, 171] width 94 height 31
click at [182, 204] on label "production-sfcc" at bounding box center [160, 202] width 98 height 31
click at [326, 442] on button "Export" at bounding box center [388, 437] width 191 height 27
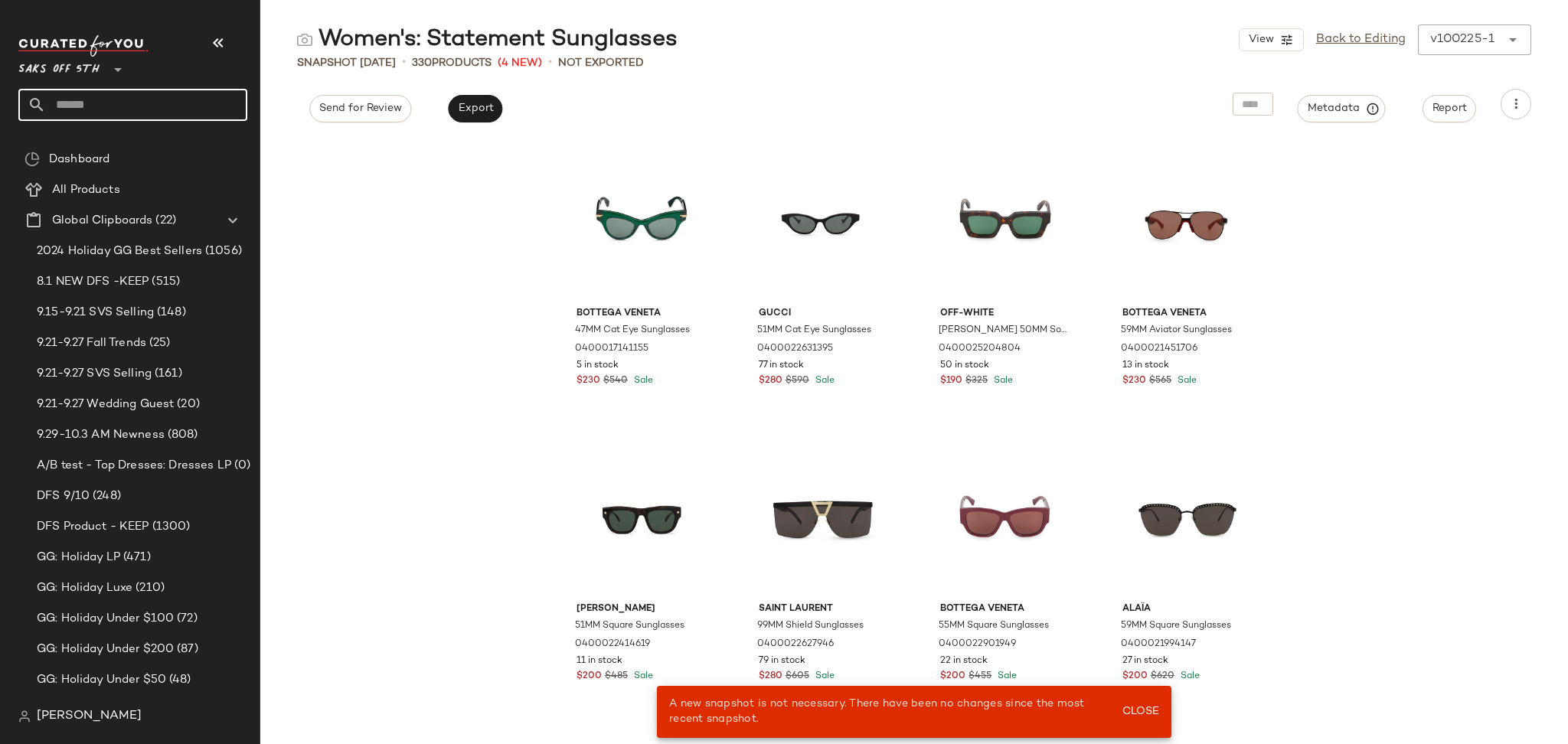
click at [162, 116] on input "text" at bounding box center [146, 105] width 201 height 33
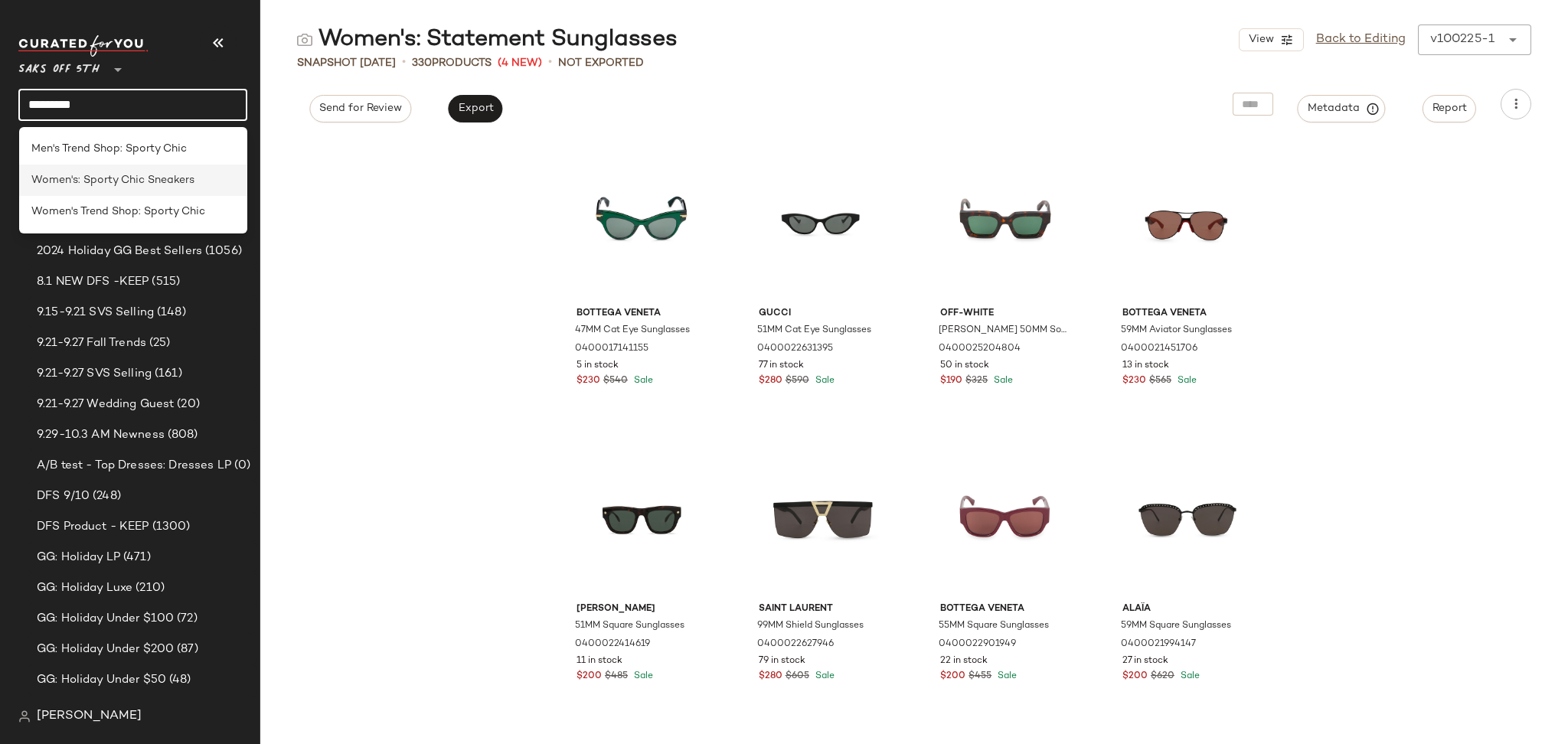
type input "*********"
click at [176, 182] on span "Women's: Sporty Chic Sneakers" at bounding box center [113, 180] width 163 height 16
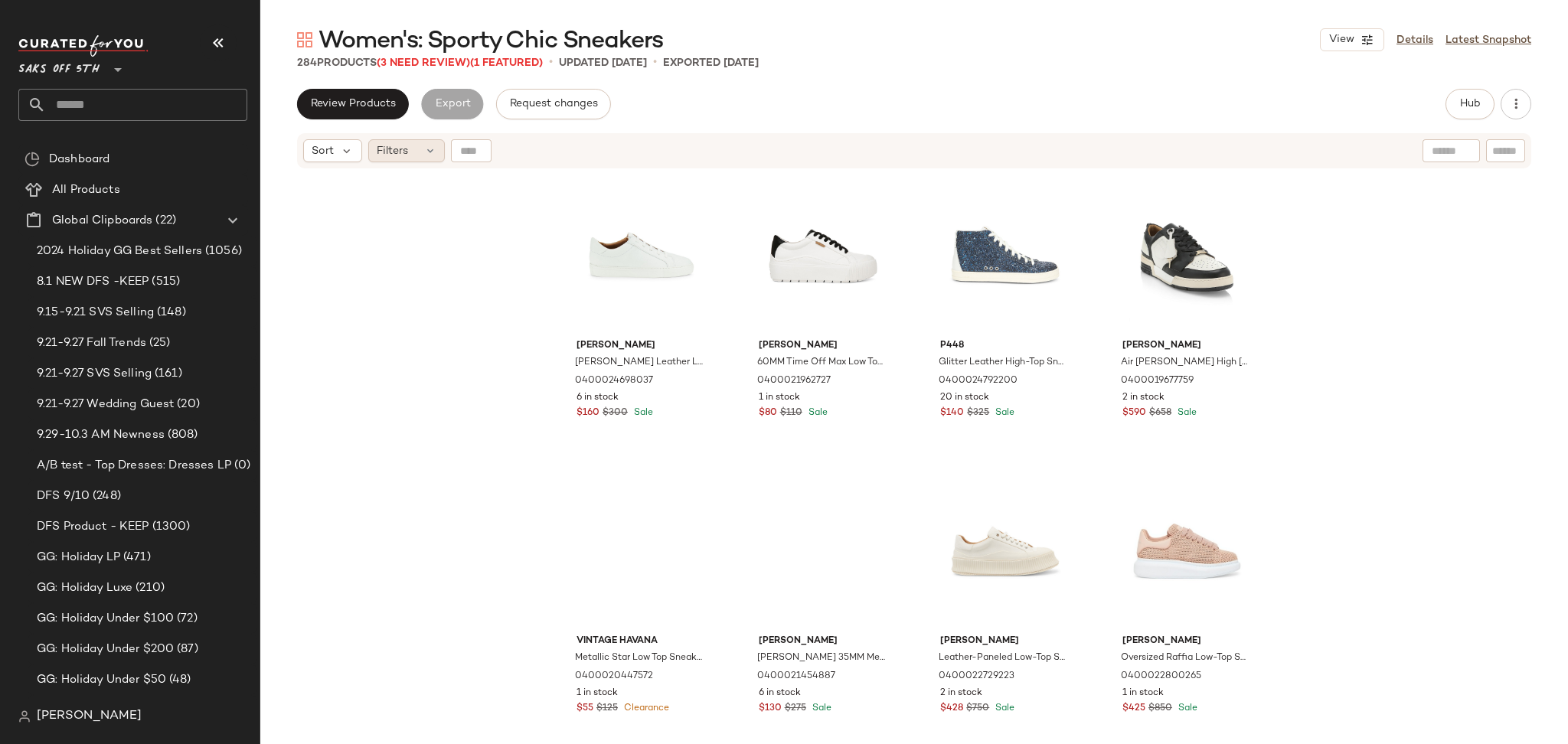
click at [397, 155] on span "Filters" at bounding box center [392, 151] width 32 height 16
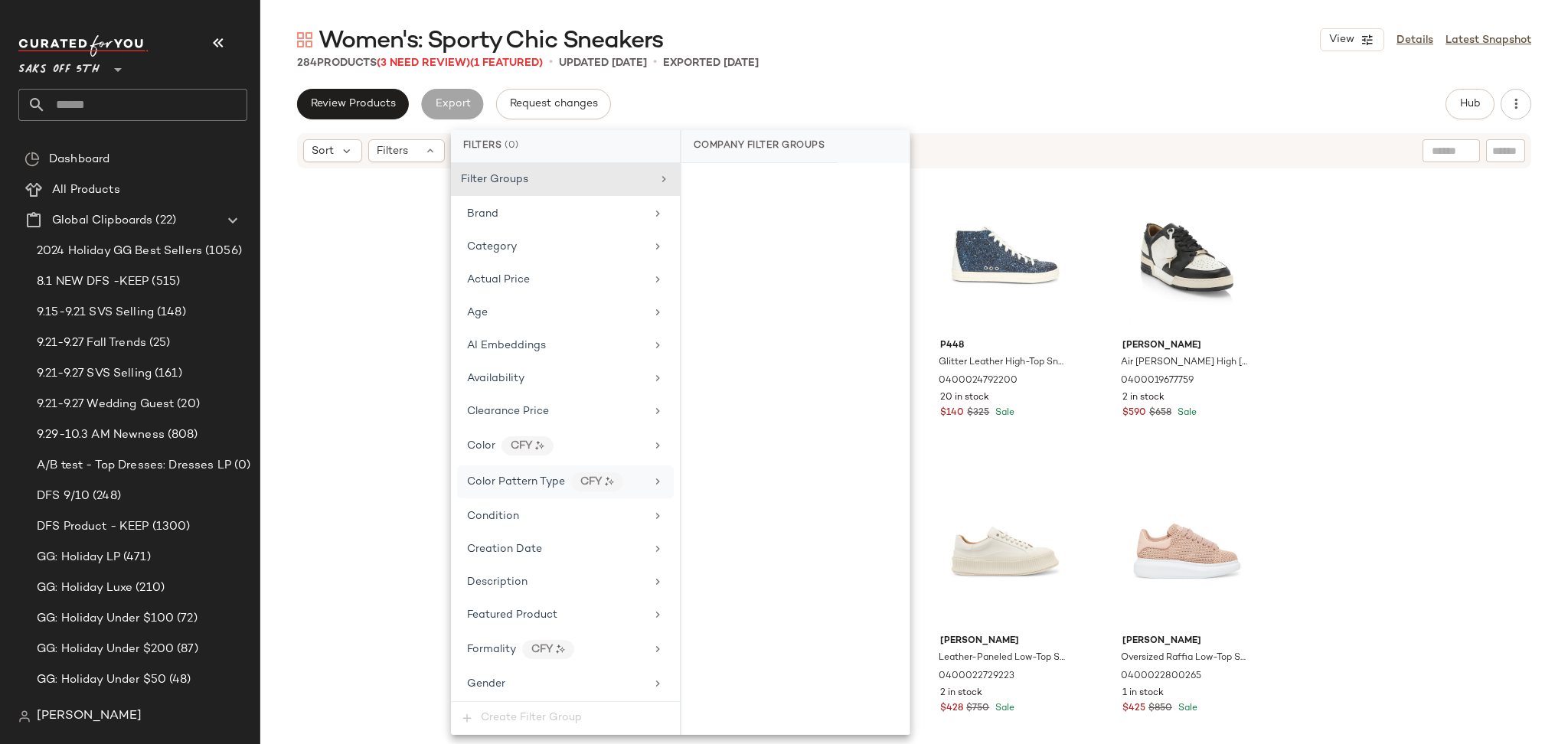
scroll to position [629, 0]
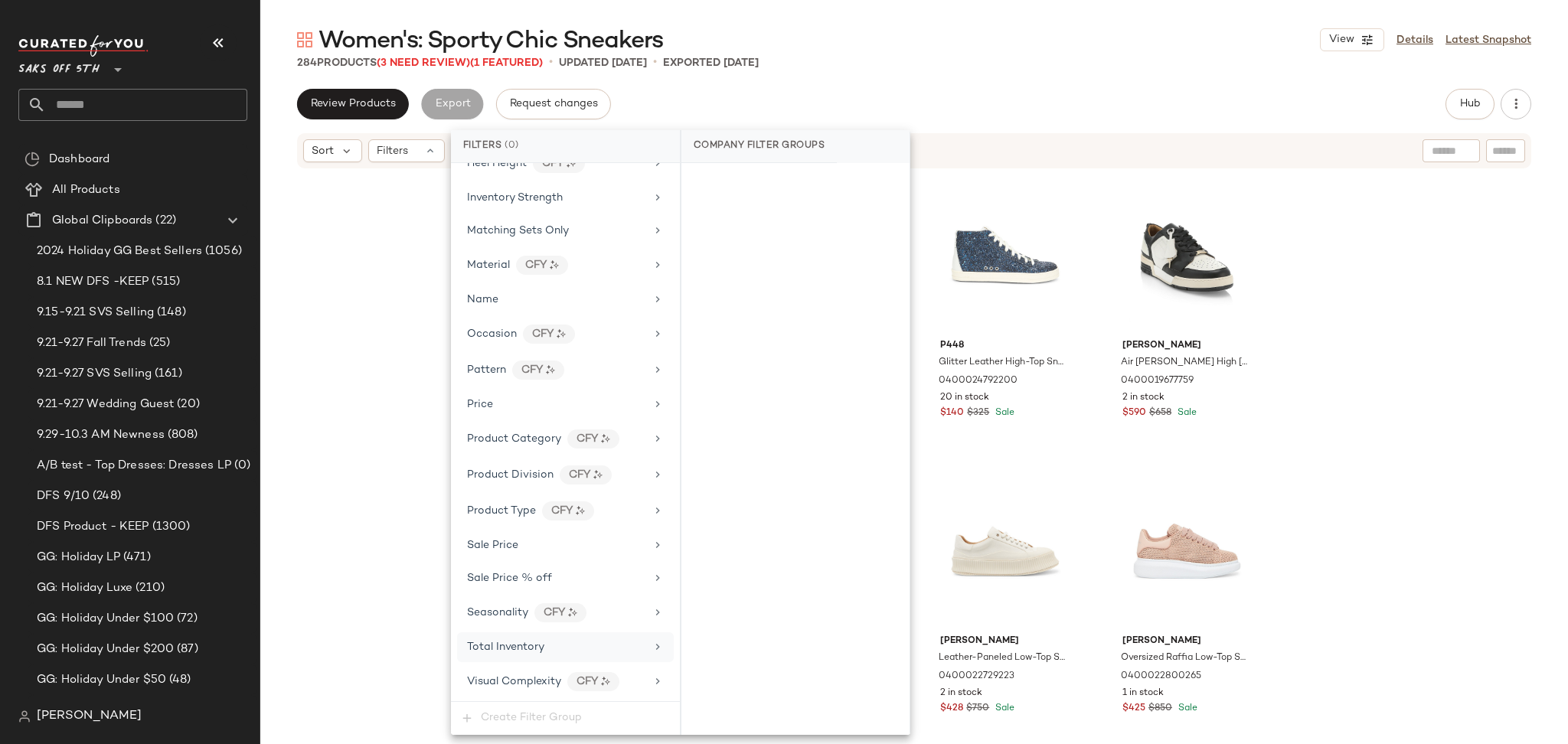
click at [536, 644] on span "Total Inventory" at bounding box center [505, 646] width 77 height 11
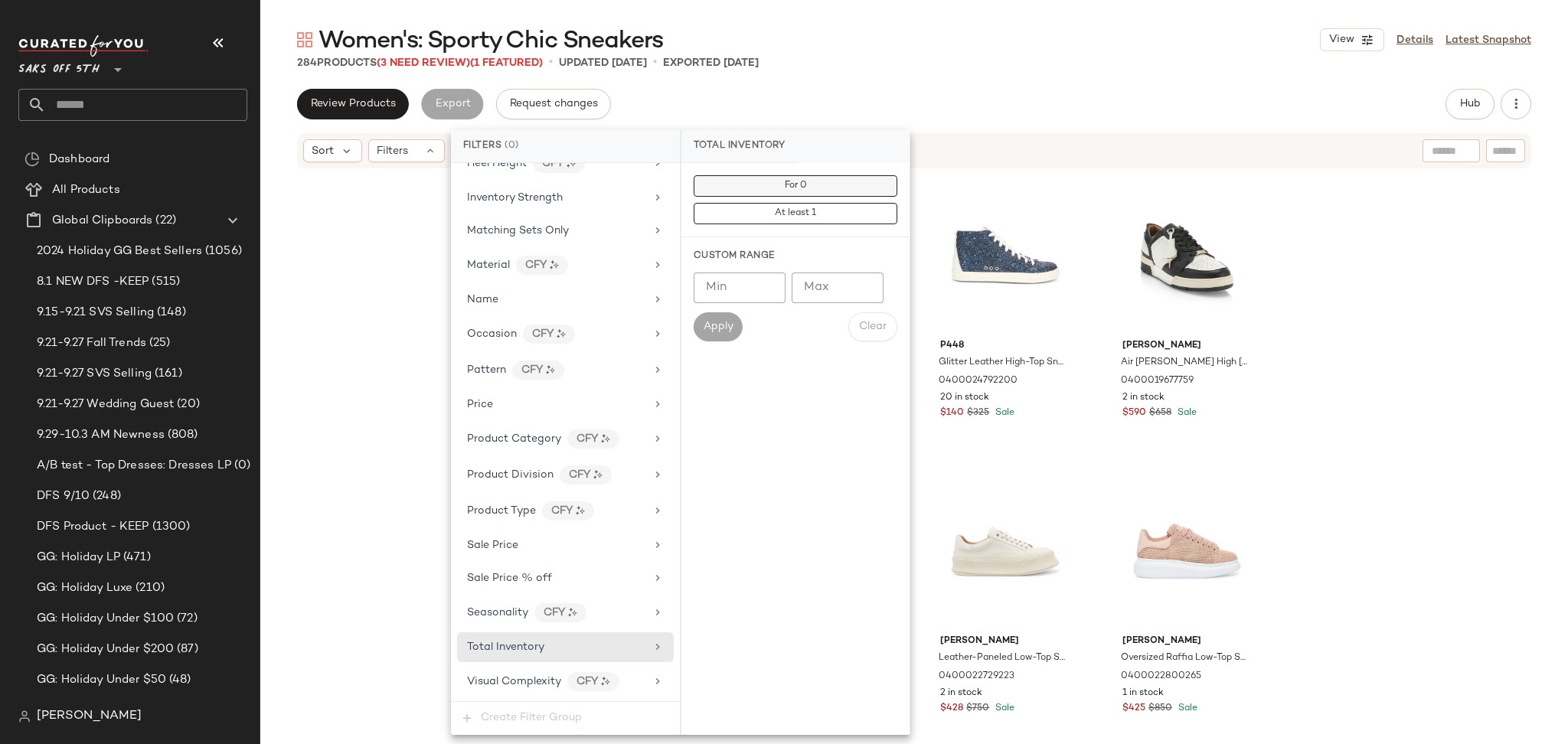
click at [835, 185] on button "For 0" at bounding box center [796, 186] width 204 height 21
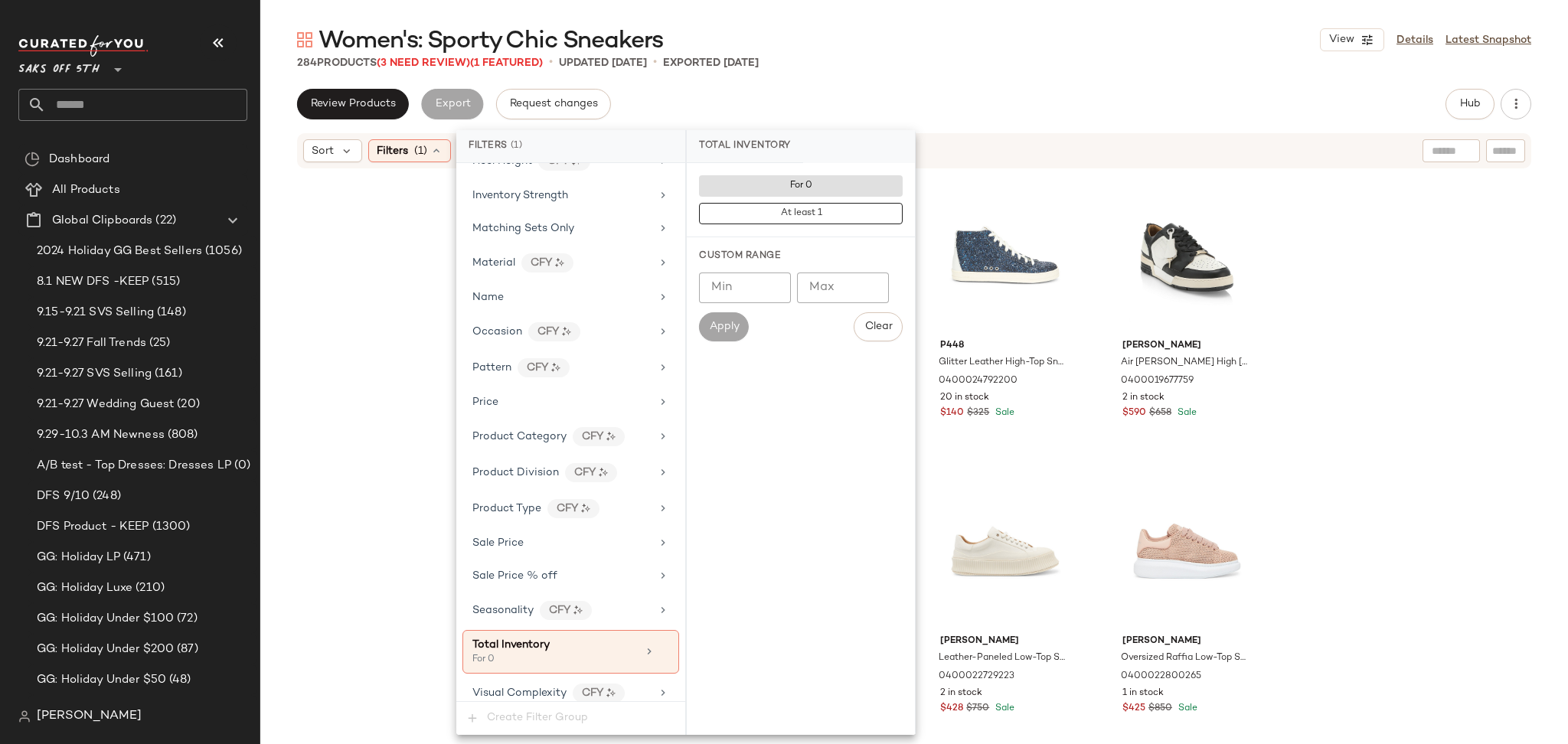
click at [946, 89] on div "Review Products Export Request changes Hub Send for Review External Review Inte…" at bounding box center [914, 104] width 1234 height 31
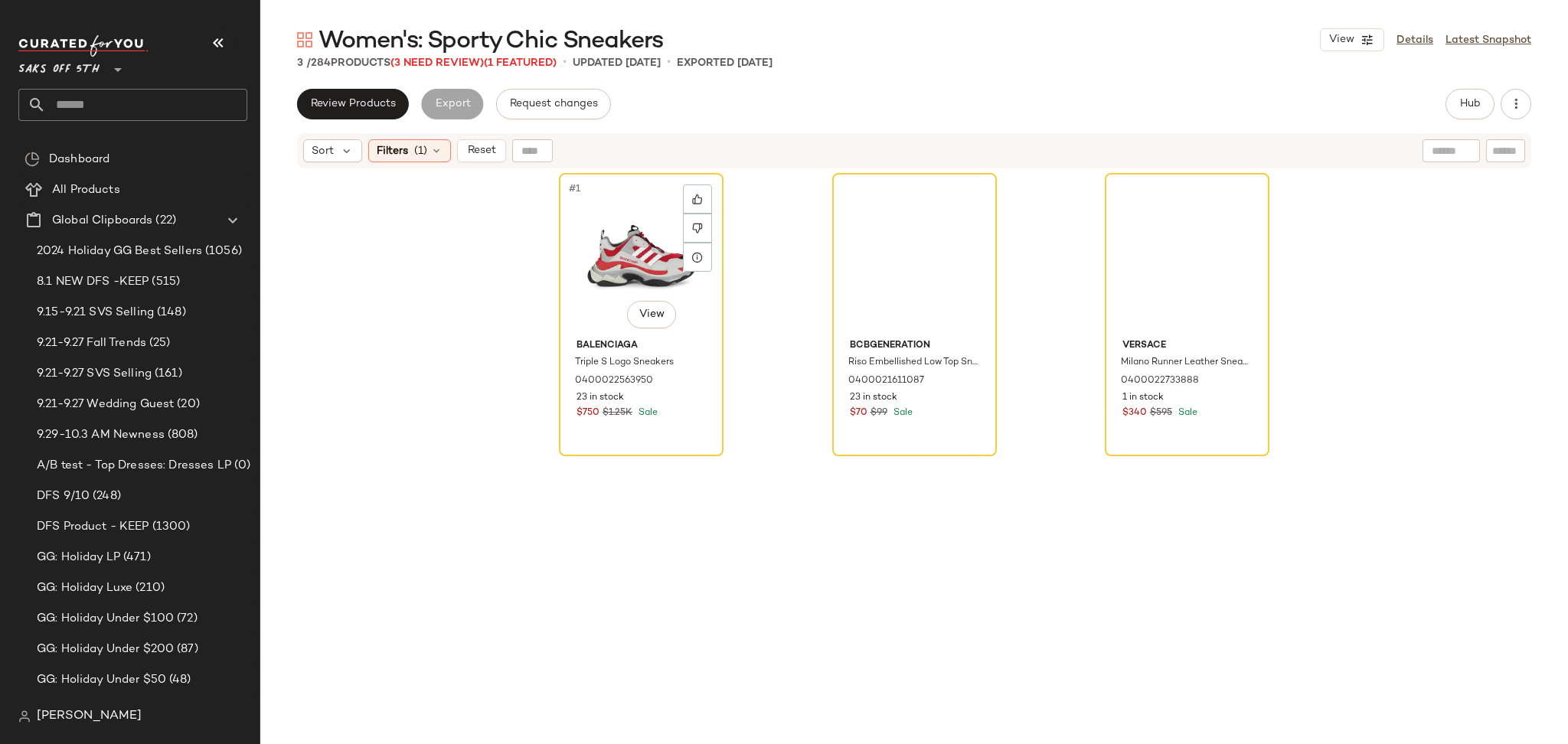
click at [630, 226] on div "#1 View" at bounding box center [641, 255] width 154 height 155
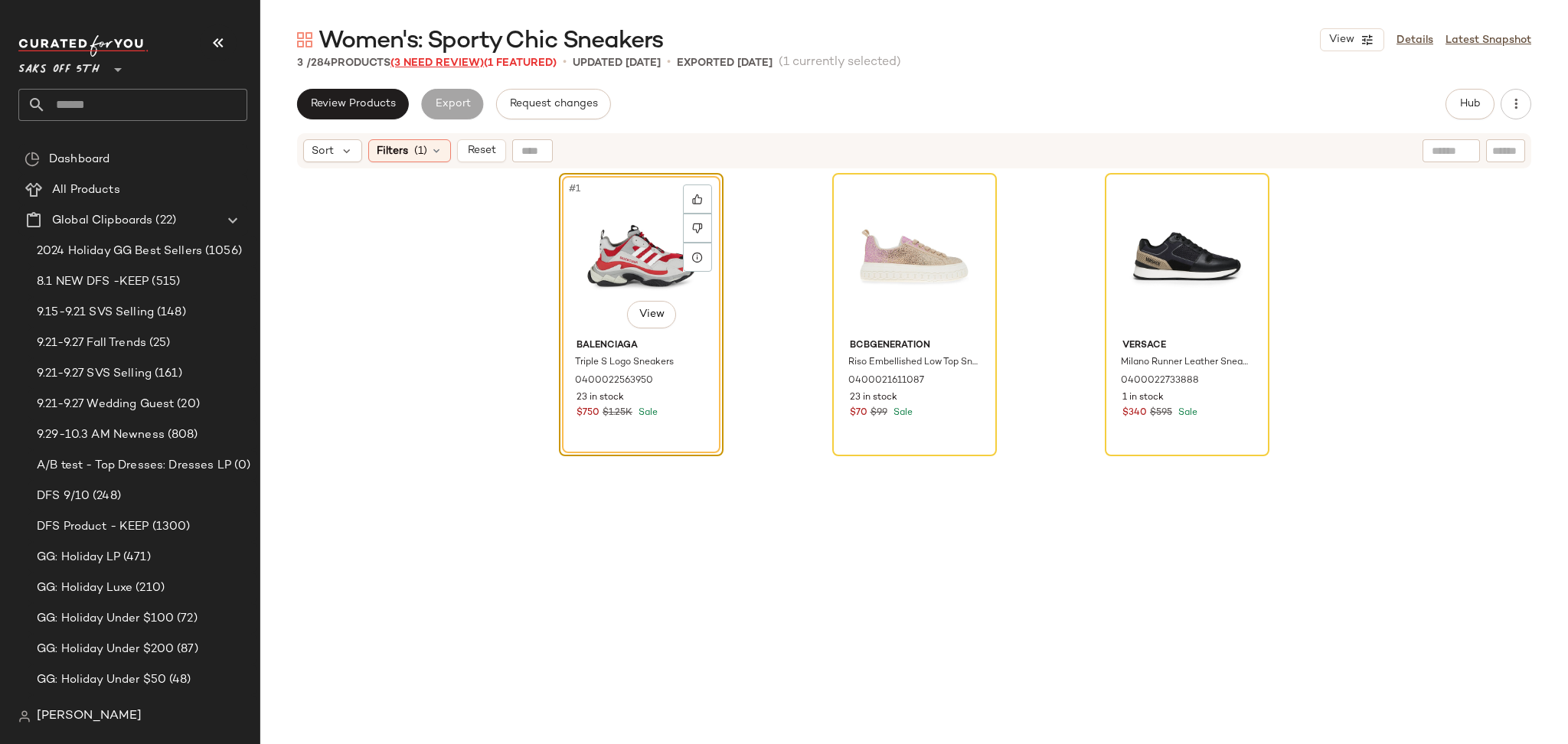
click at [456, 61] on span "(3 Need Review)" at bounding box center [437, 62] width 93 height 11
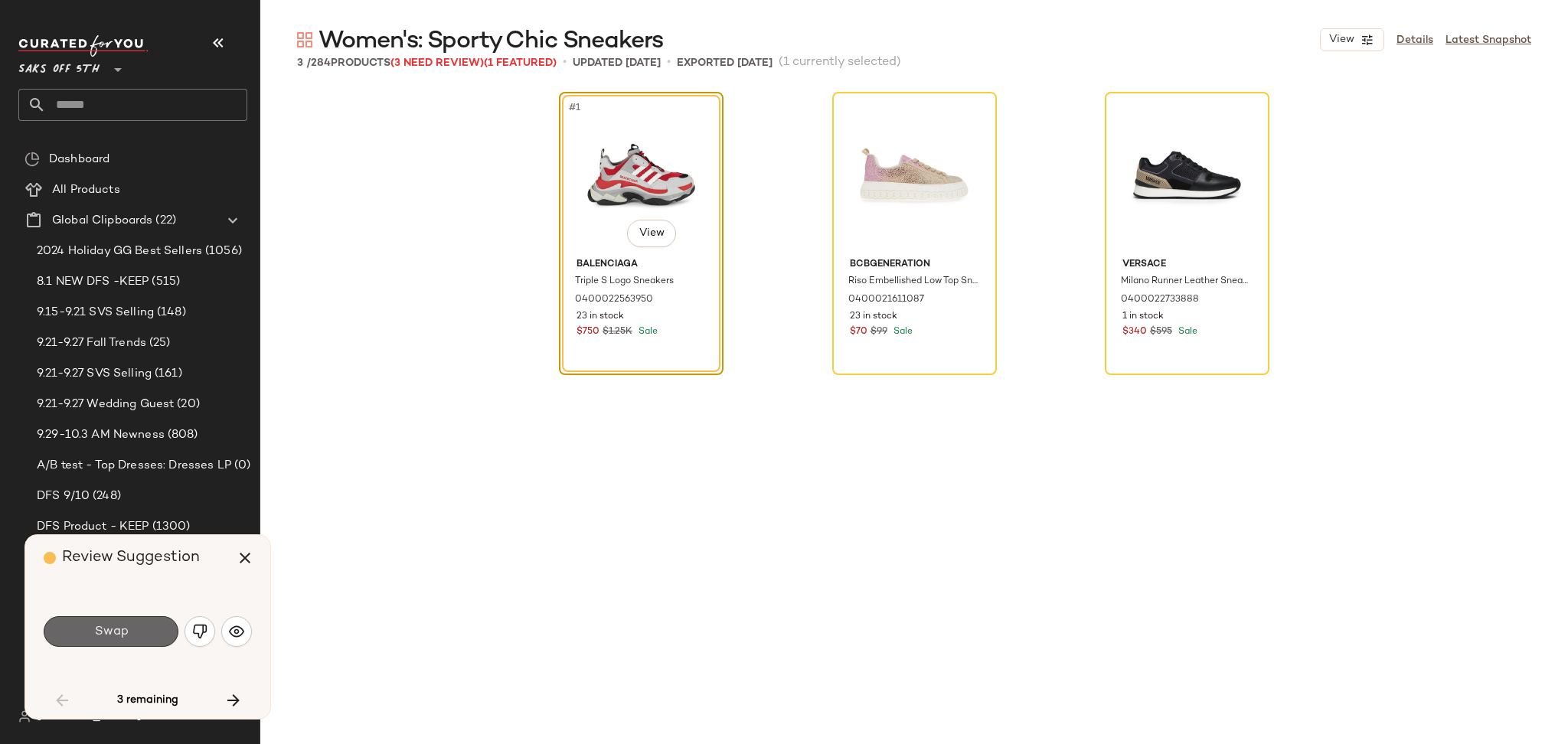
click at [165, 628] on button "Swap" at bounding box center [110, 632] width 134 height 31
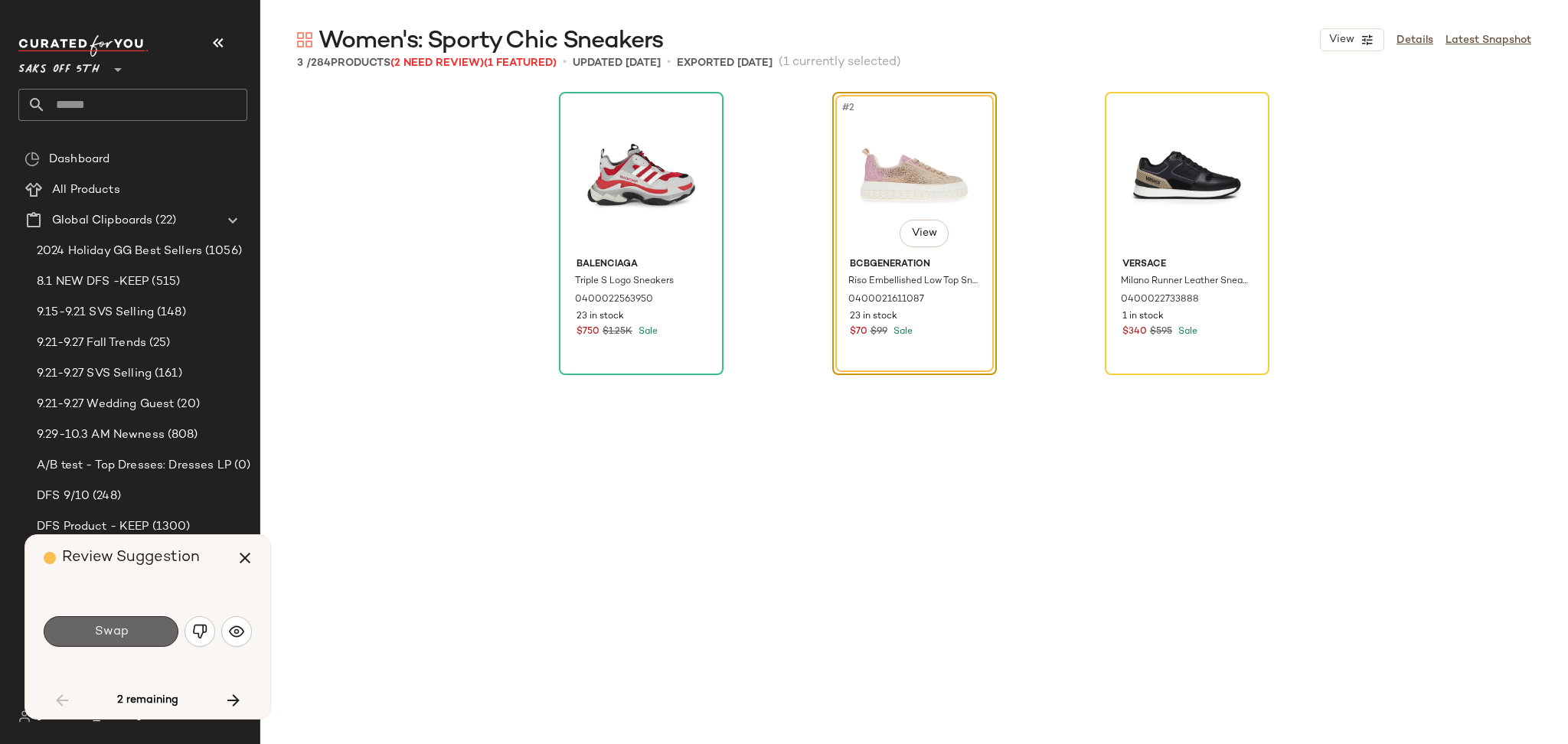
click at [162, 632] on button "Swap" at bounding box center [110, 632] width 134 height 31
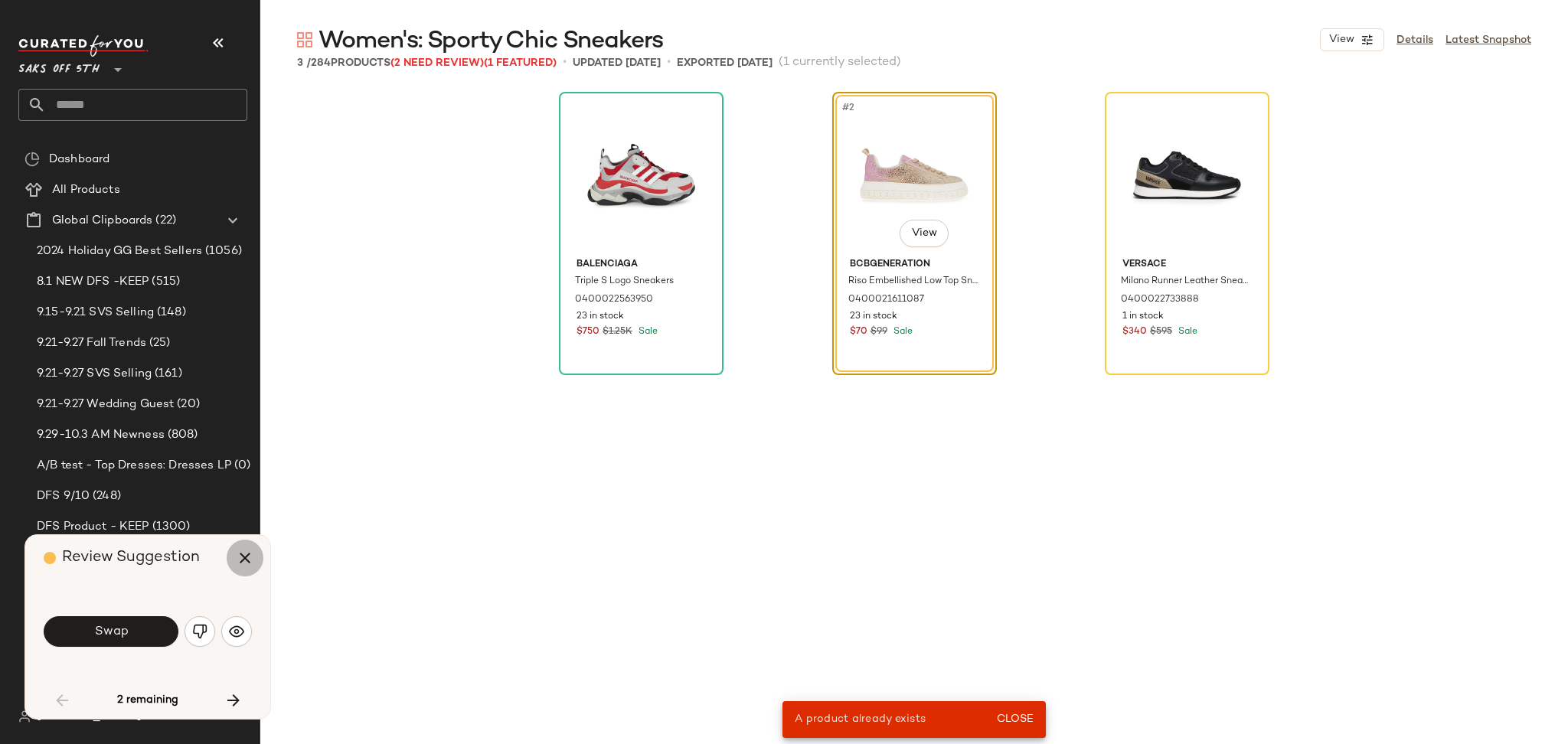
click at [253, 561] on icon "button" at bounding box center [244, 557] width 18 height 18
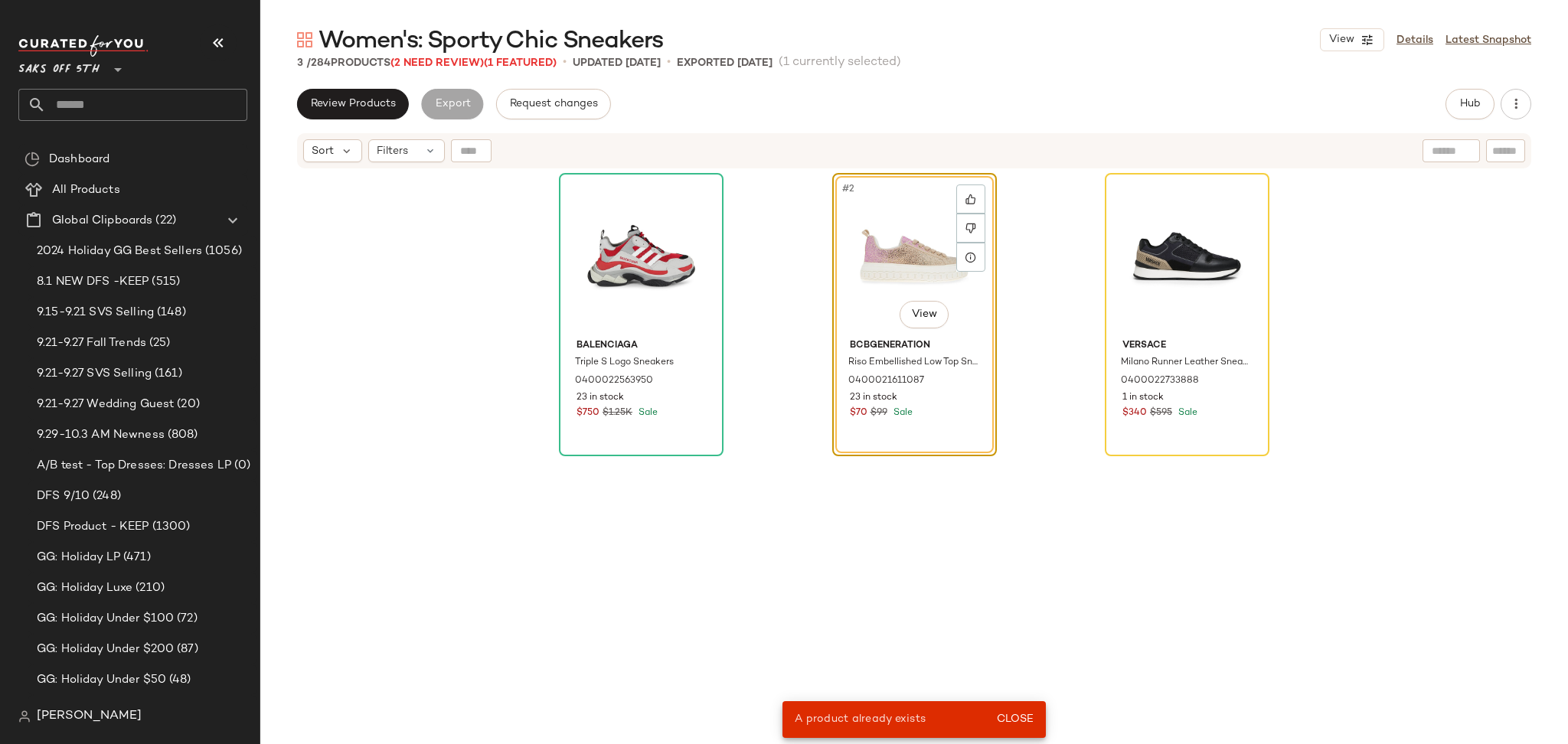
click at [894, 238] on div "#2 View" at bounding box center [915, 255] width 154 height 155
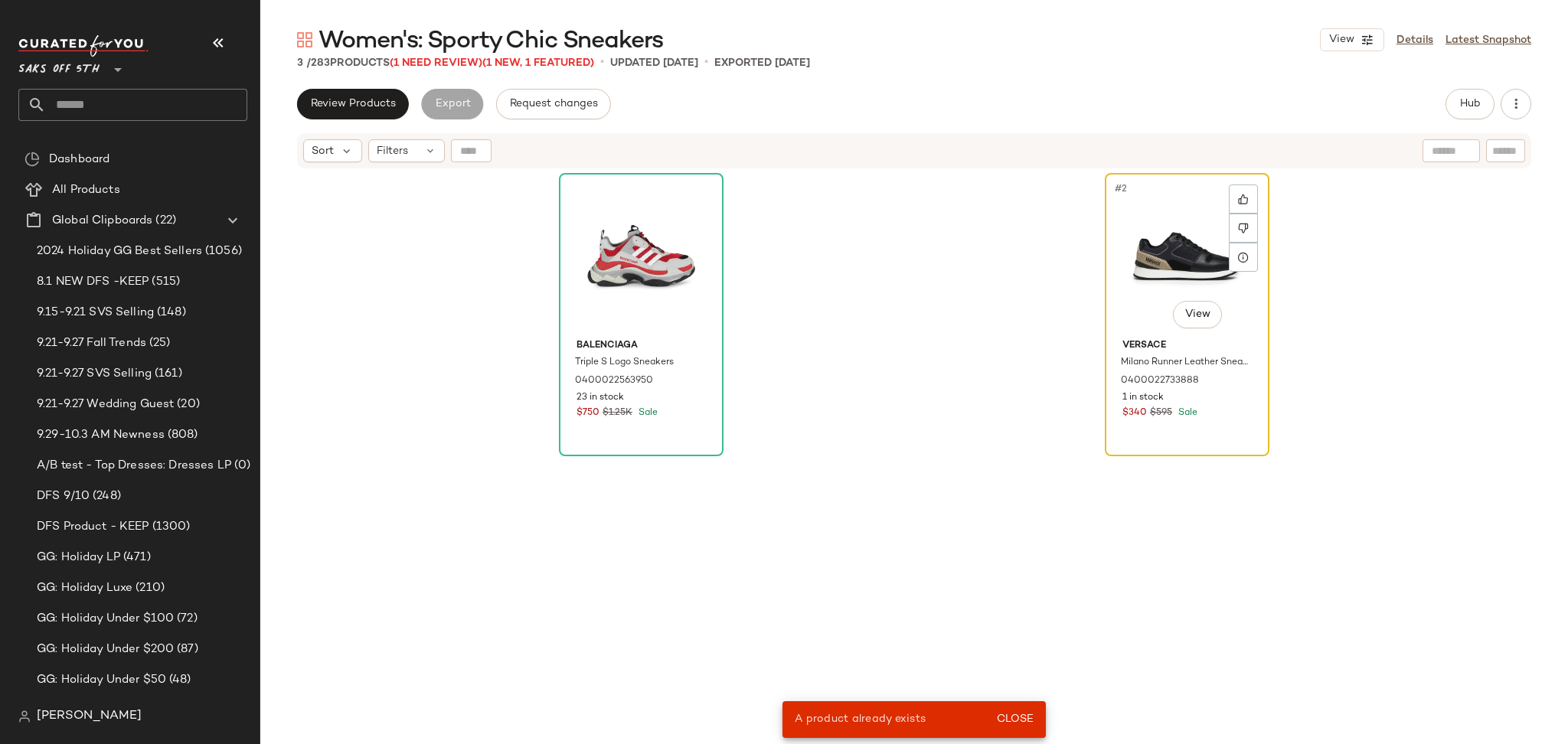
click at [1181, 267] on div "#2 View" at bounding box center [1187, 255] width 154 height 155
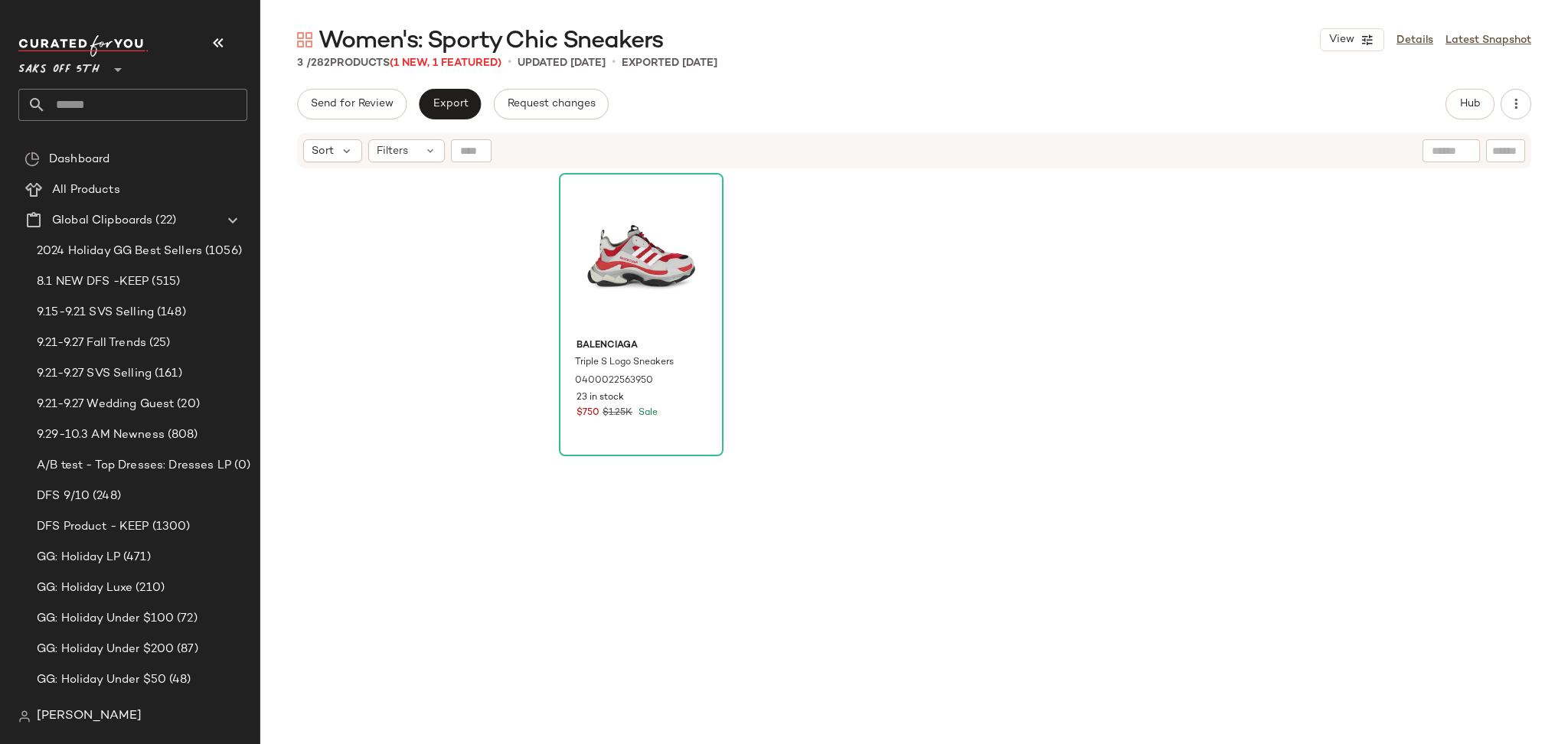
click at [407, 162] on div "Sort Filters" at bounding box center [914, 151] width 1234 height 35
click at [414, 155] on div "Filters" at bounding box center [406, 151] width 76 height 23
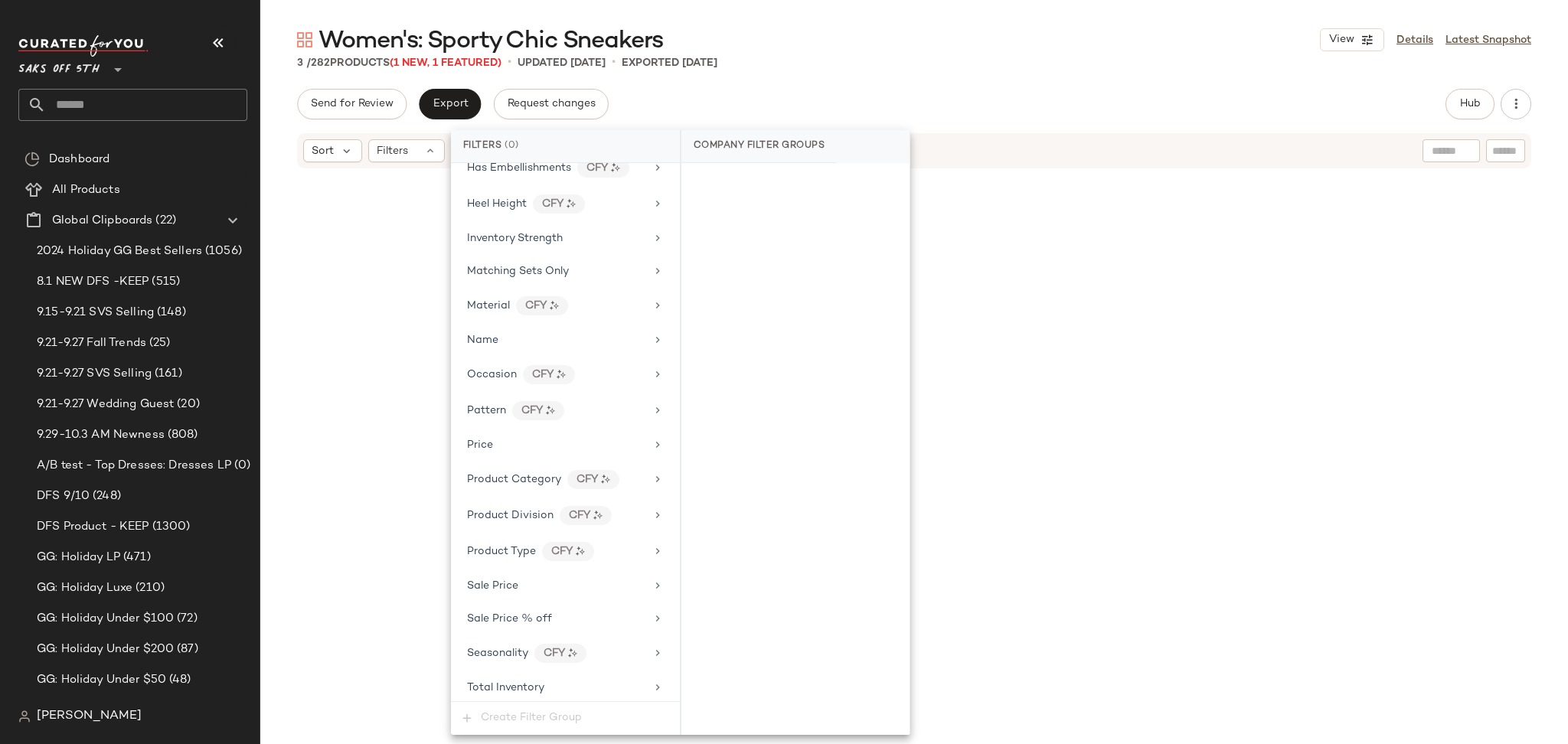
scroll to position [629, 0]
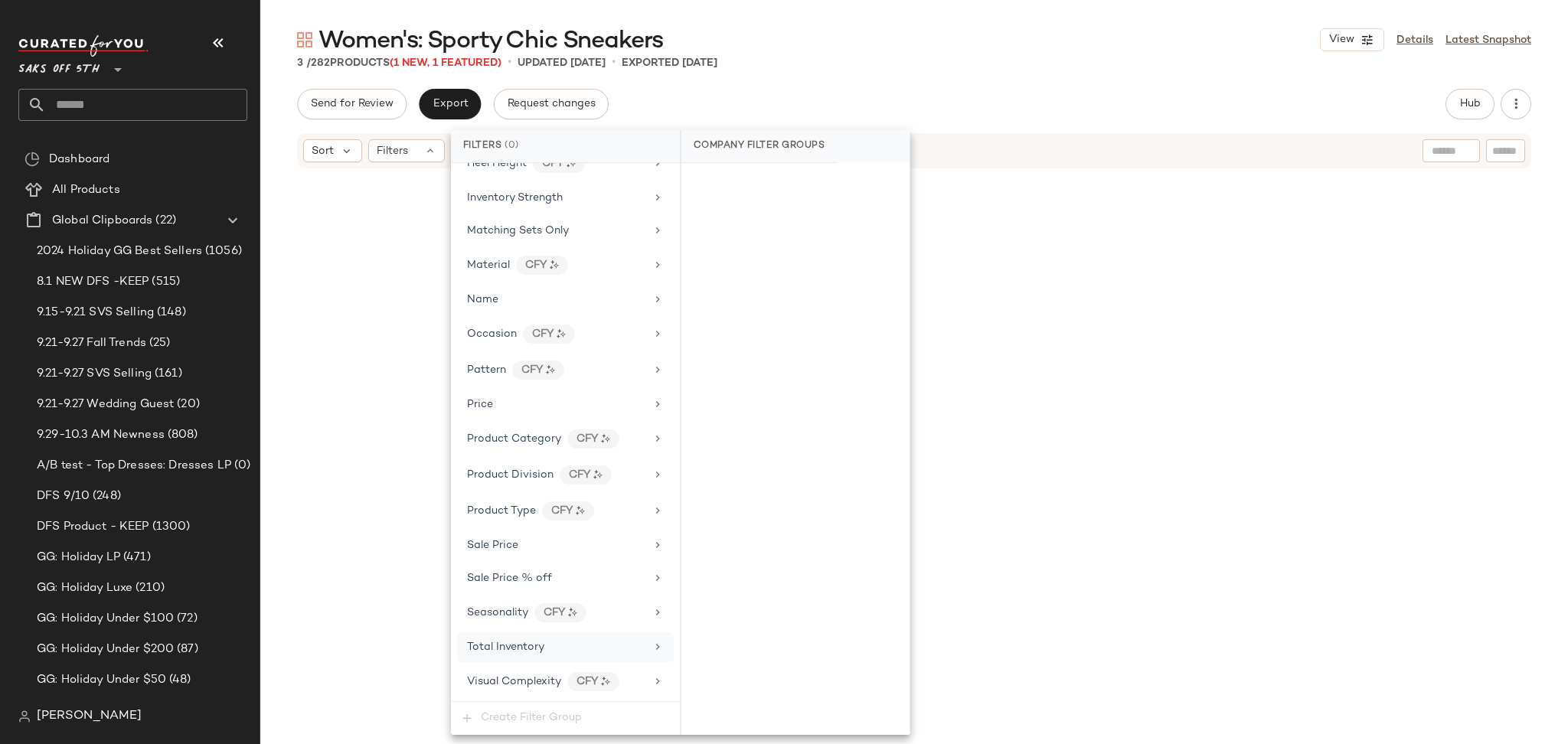
click at [635, 643] on div "Total Inventory" at bounding box center [556, 646] width 178 height 16
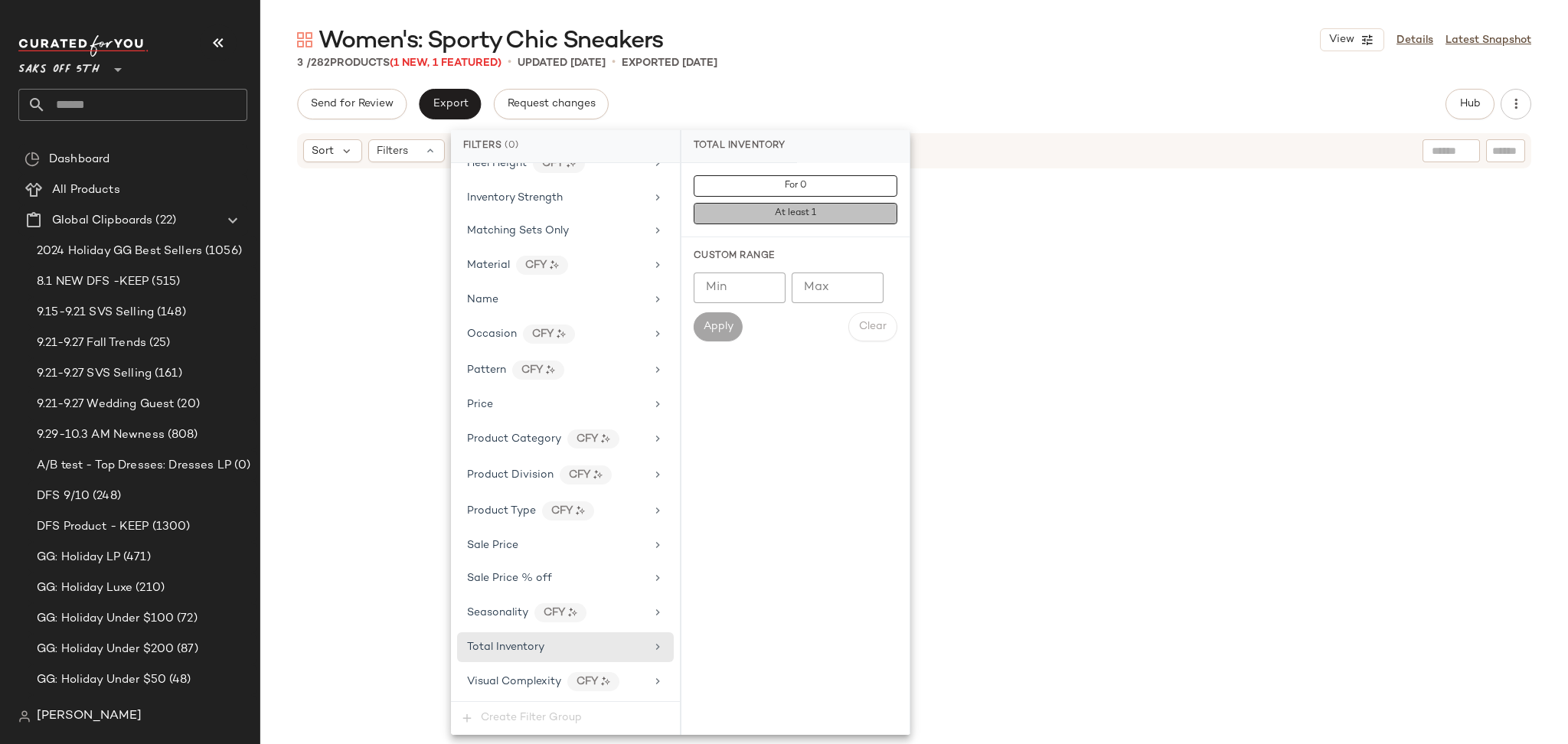
click at [824, 221] on button "At least 1" at bounding box center [796, 213] width 204 height 21
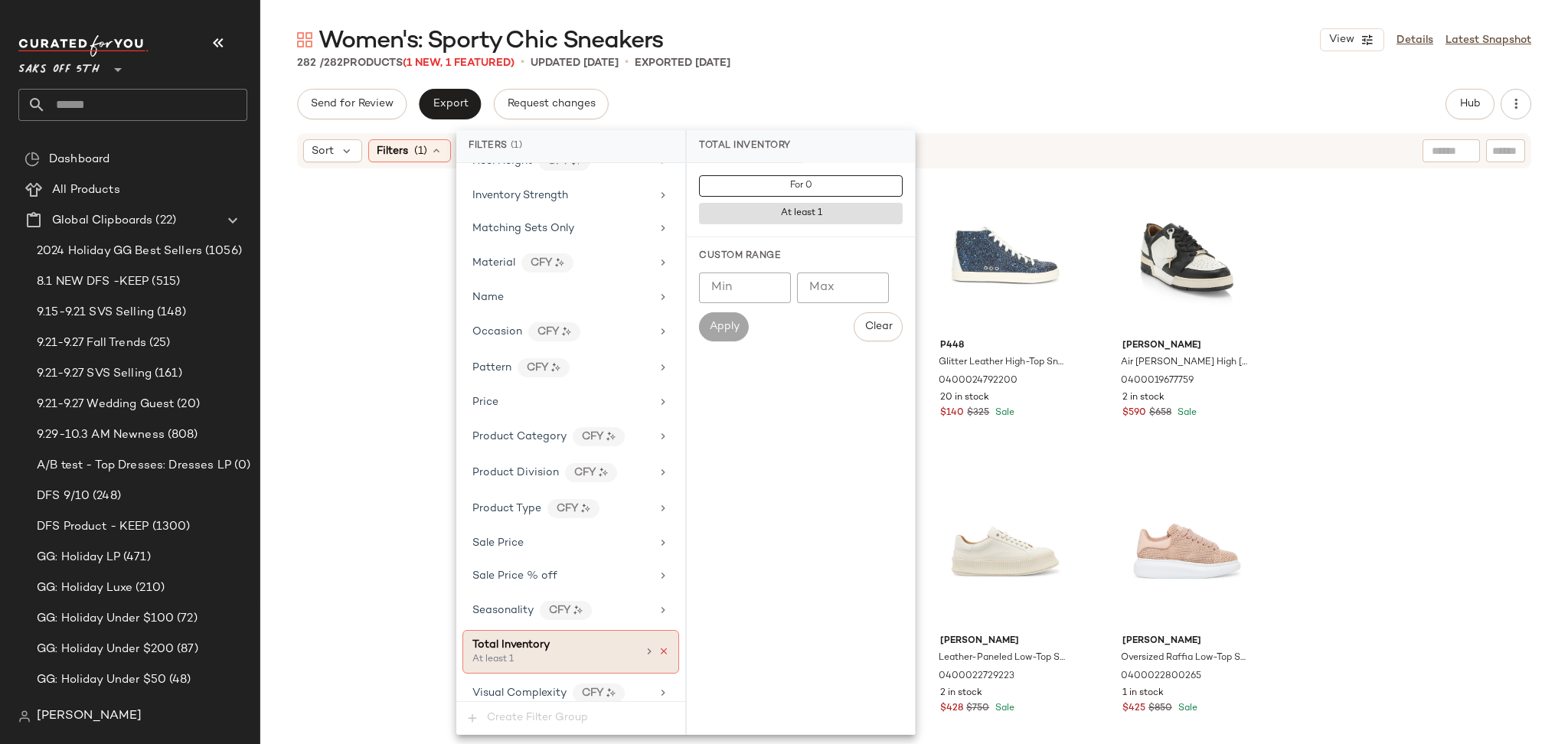
click at [659, 656] on icon at bounding box center [664, 651] width 11 height 11
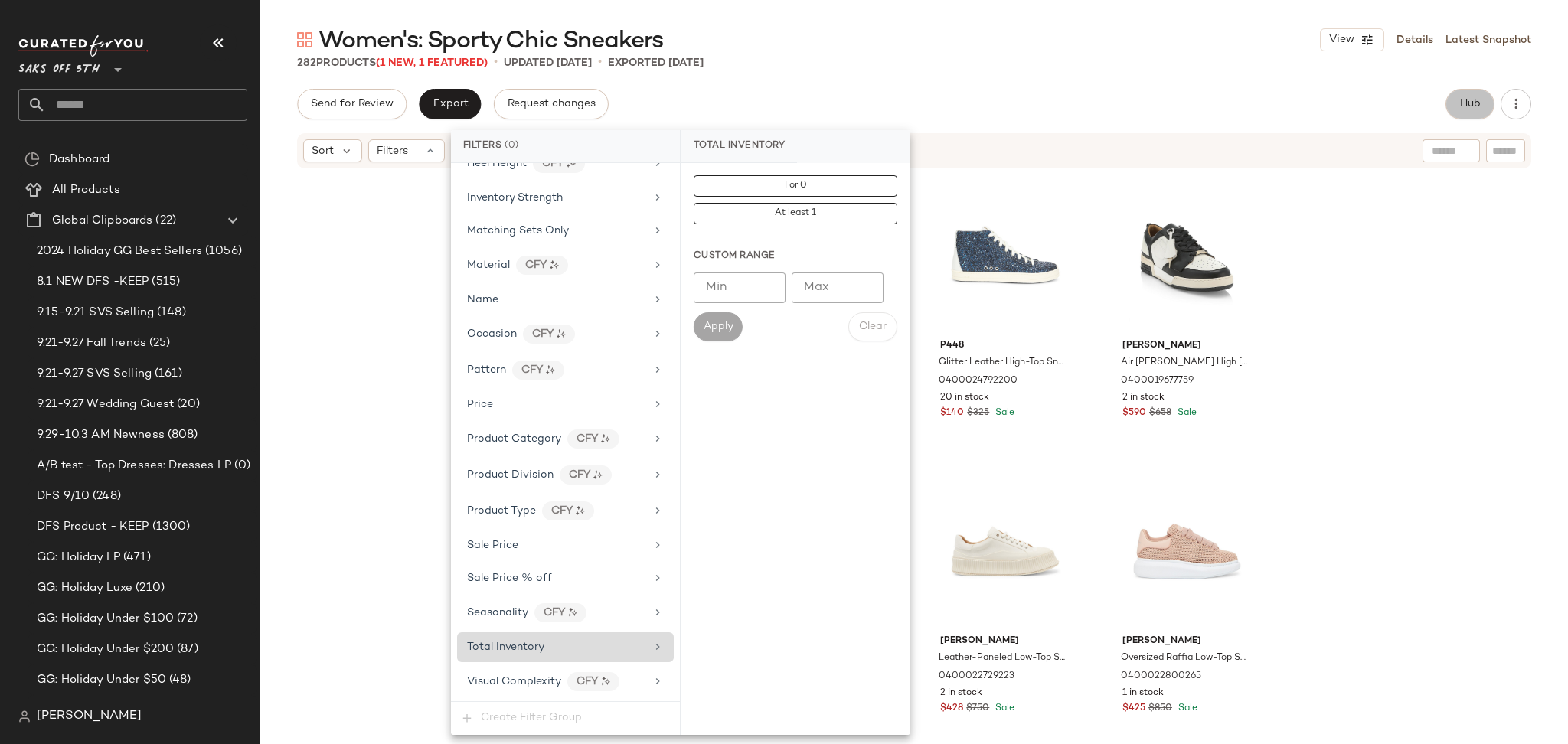
click at [1452, 104] on button "Hub" at bounding box center [1470, 104] width 49 height 31
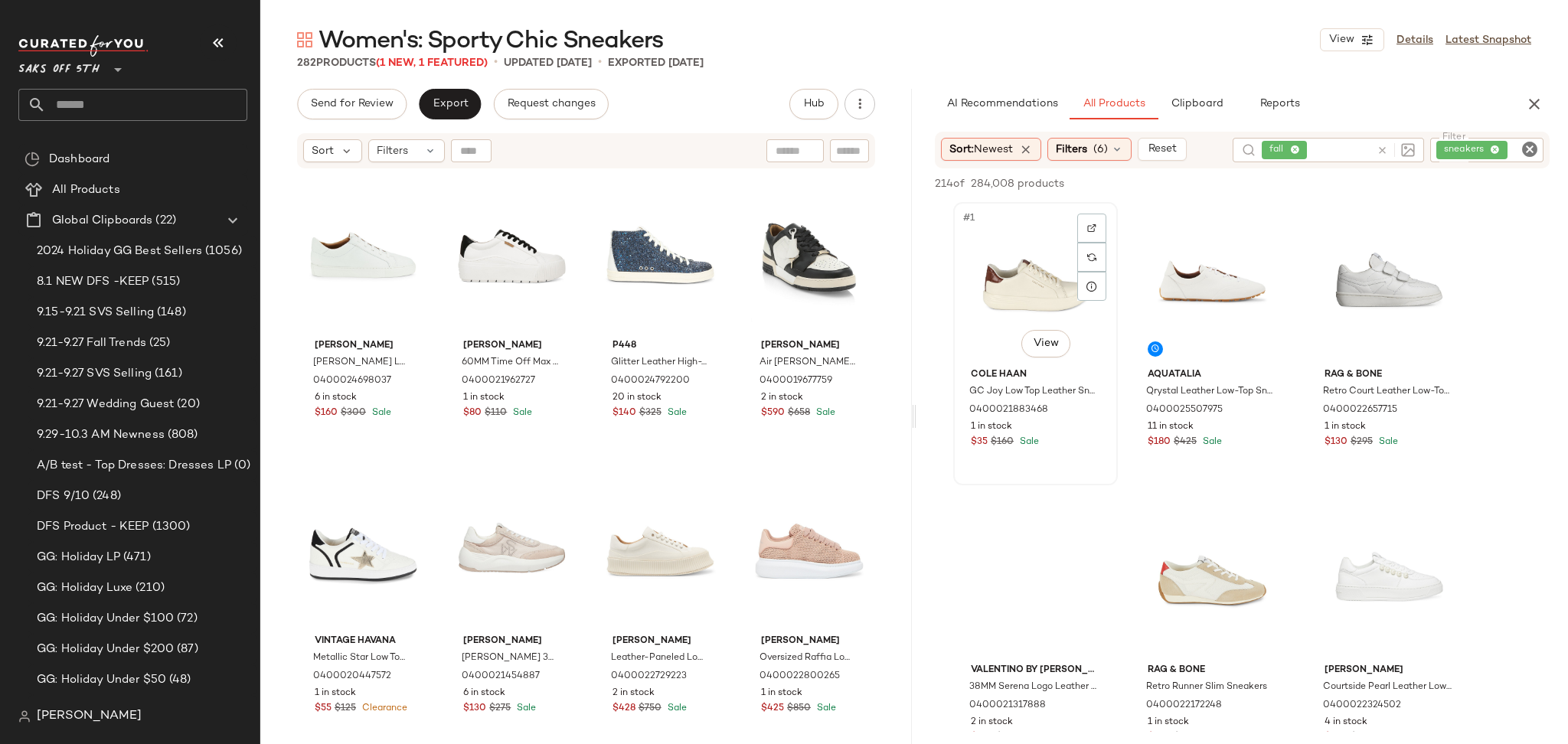
click at [1038, 272] on div "#1 View" at bounding box center [1035, 284] width 154 height 155
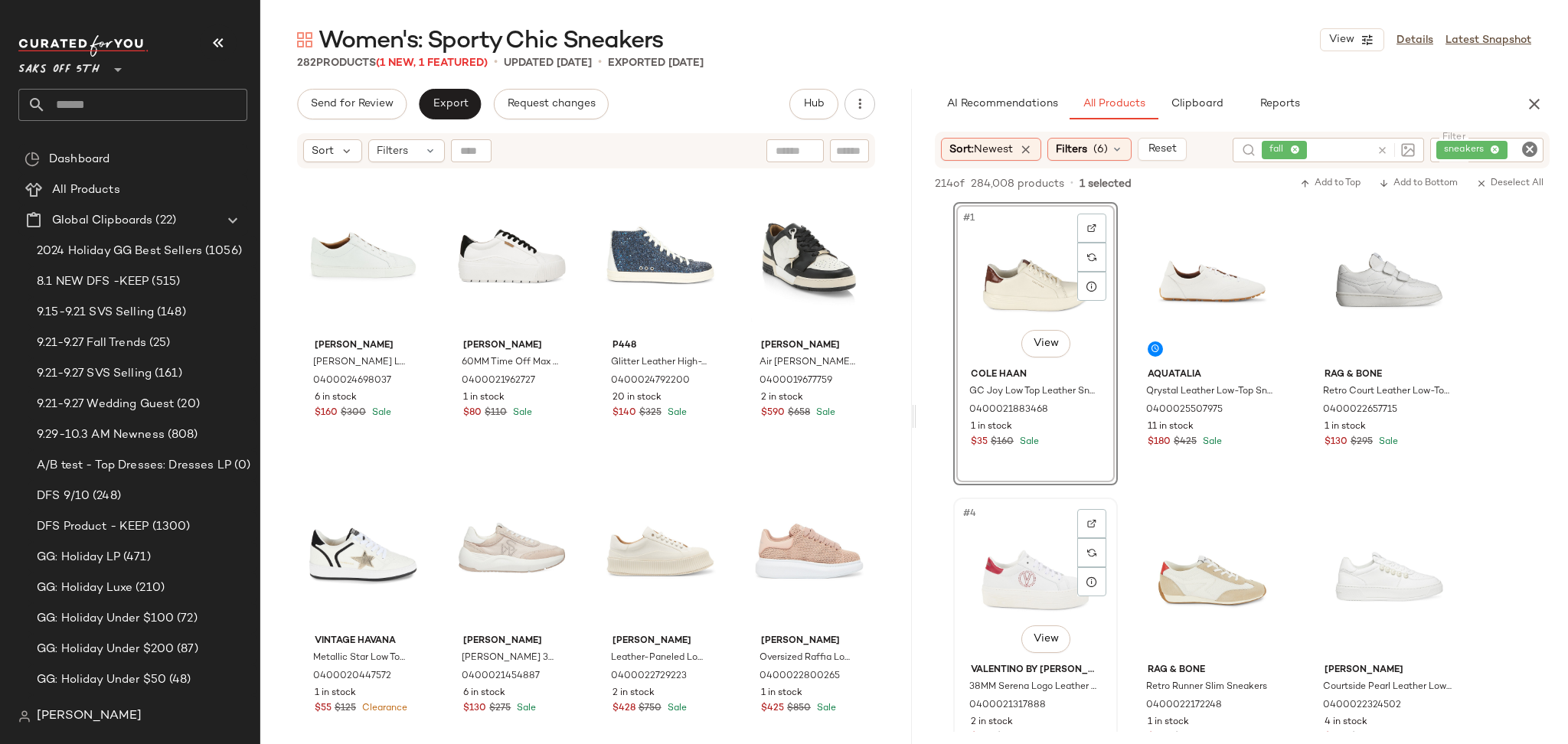
click at [984, 586] on div "#4 View" at bounding box center [1035, 580] width 154 height 155
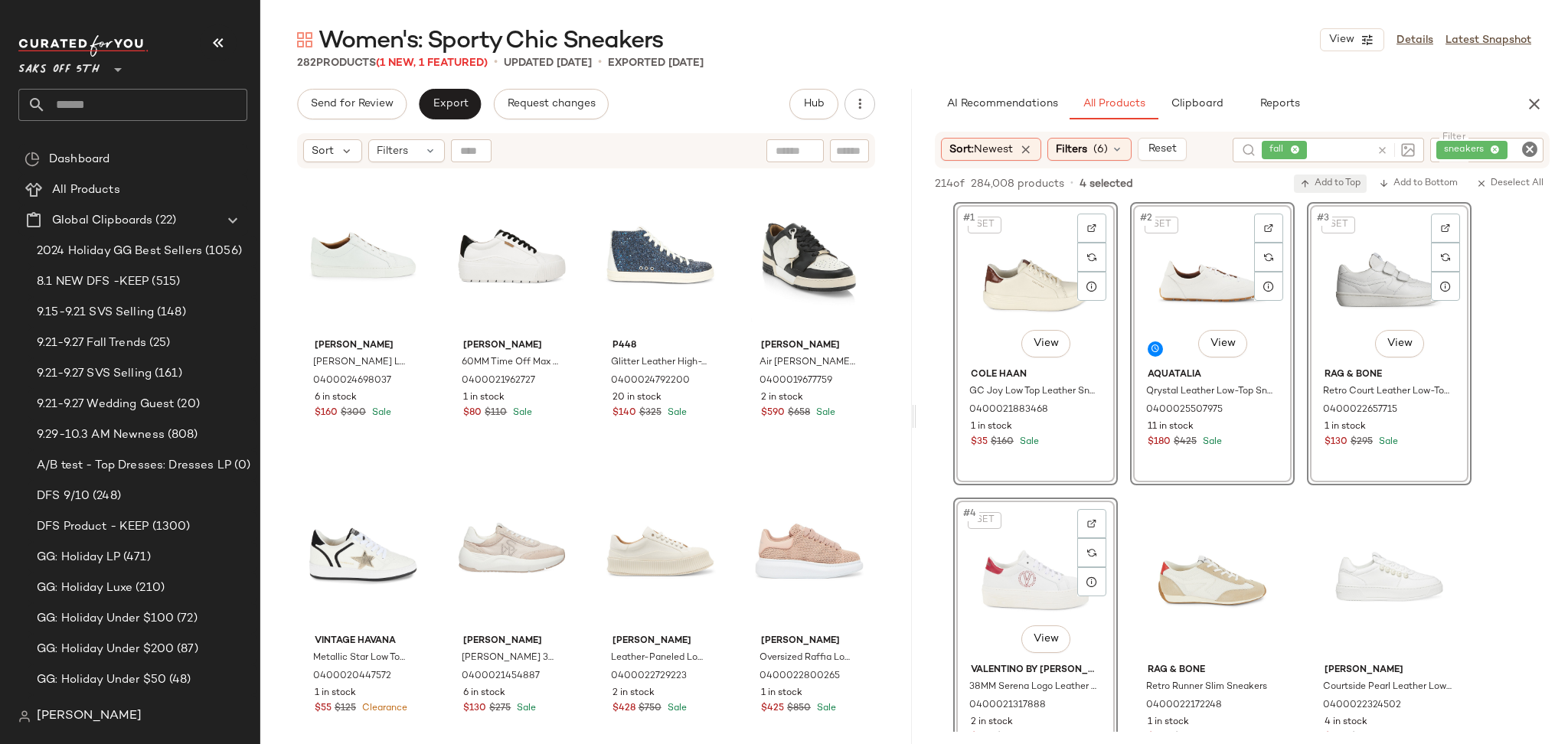
click at [1323, 182] on span "Add to Top" at bounding box center [1330, 183] width 61 height 11
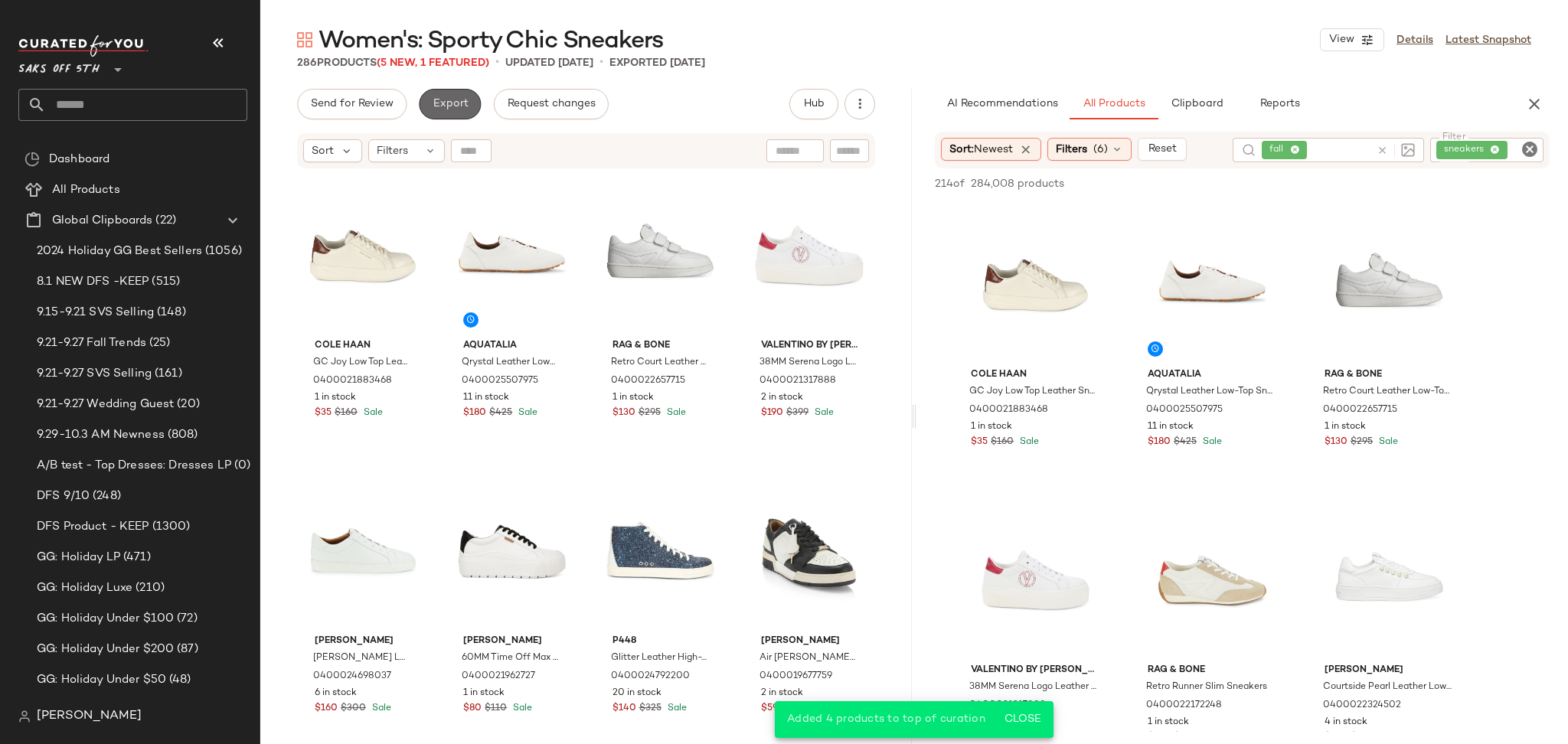
click at [468, 114] on button "Export" at bounding box center [450, 104] width 62 height 31
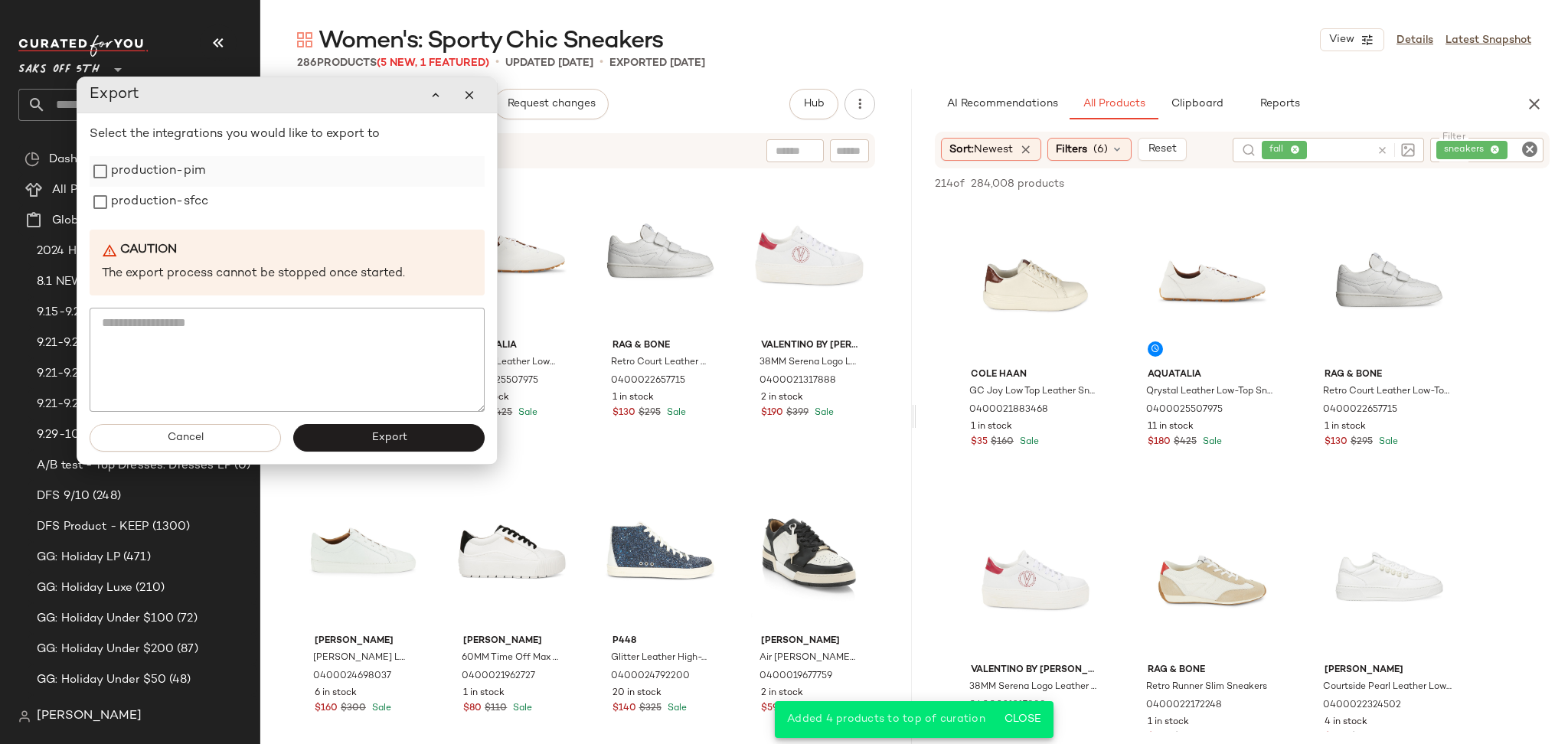
click at [164, 176] on label "production-pim" at bounding box center [158, 171] width 94 height 31
click at [159, 210] on label "production-sfcc" at bounding box center [160, 202] width 98 height 31
click at [334, 434] on button "Export" at bounding box center [388, 437] width 191 height 27
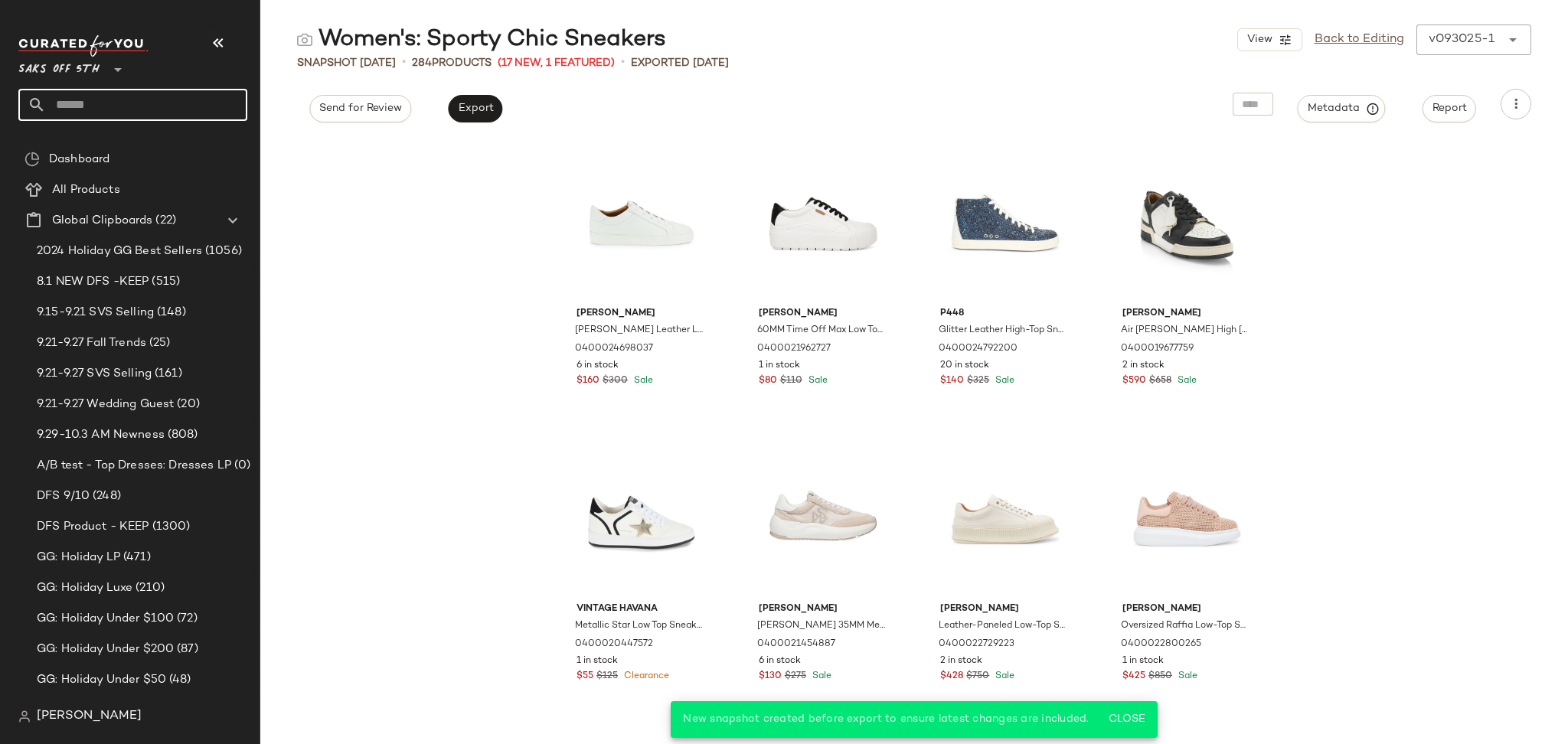
click at [169, 113] on input "text" at bounding box center [146, 105] width 201 height 33
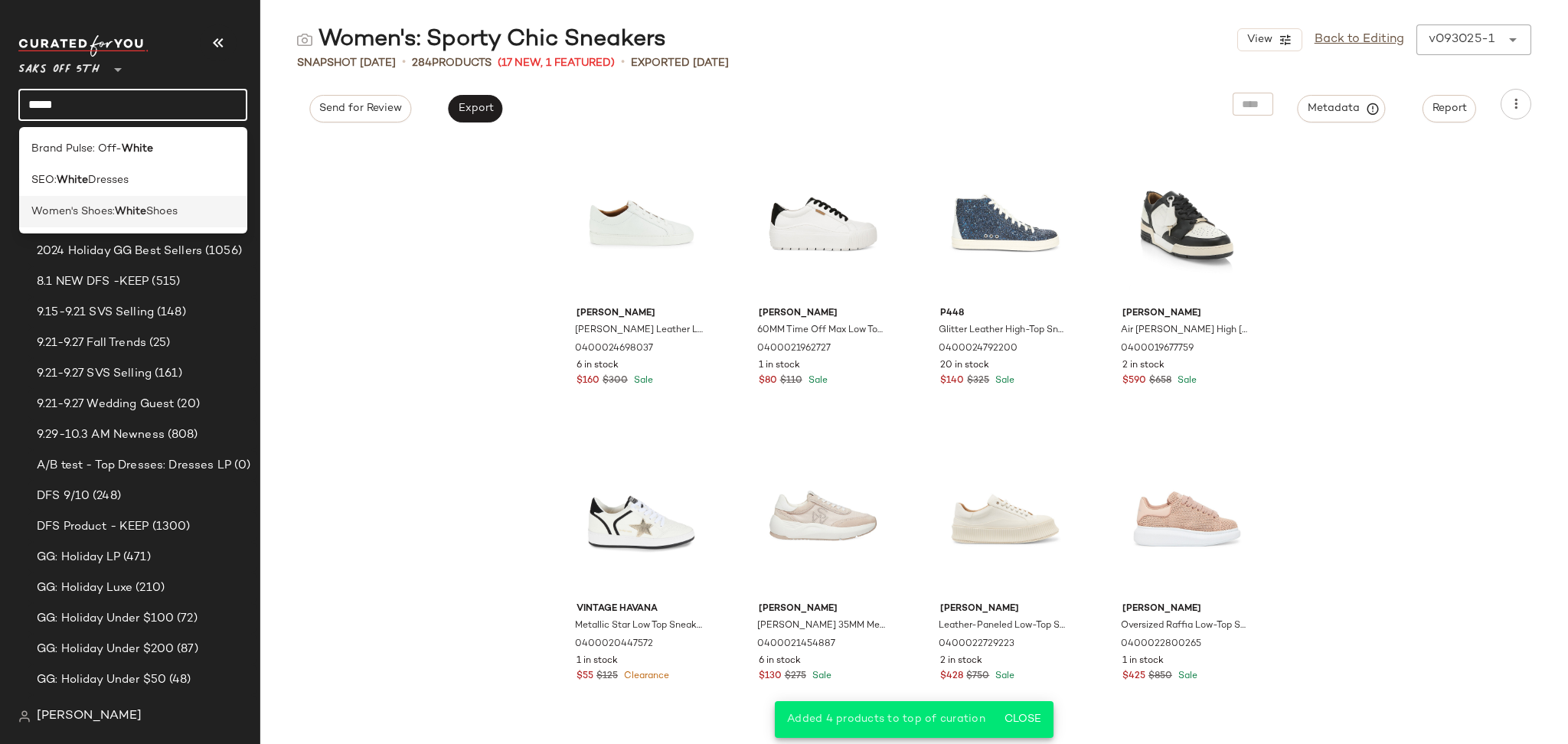
type input "*****"
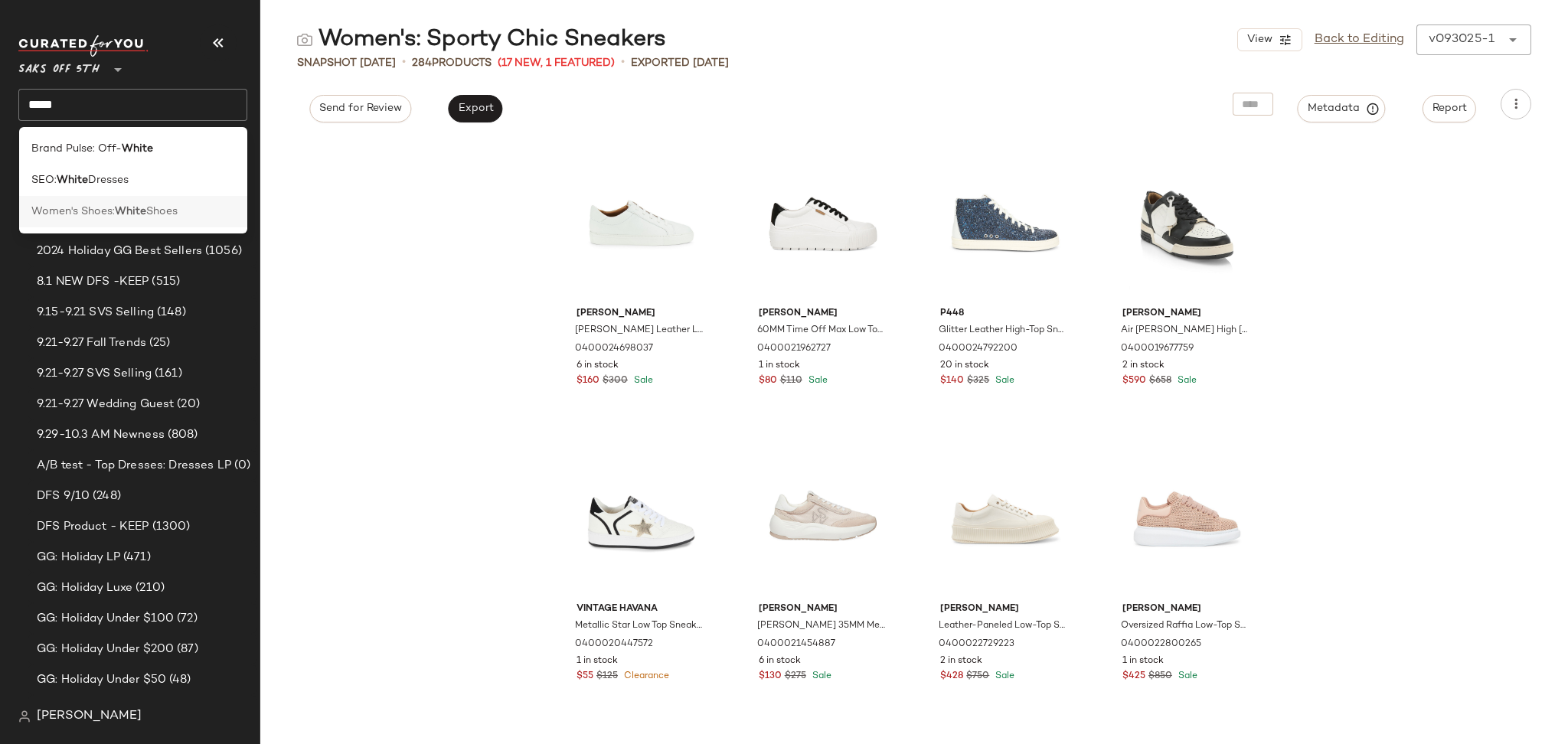
click at [104, 214] on span "Women's Shoes:" at bounding box center [73, 211] width 83 height 16
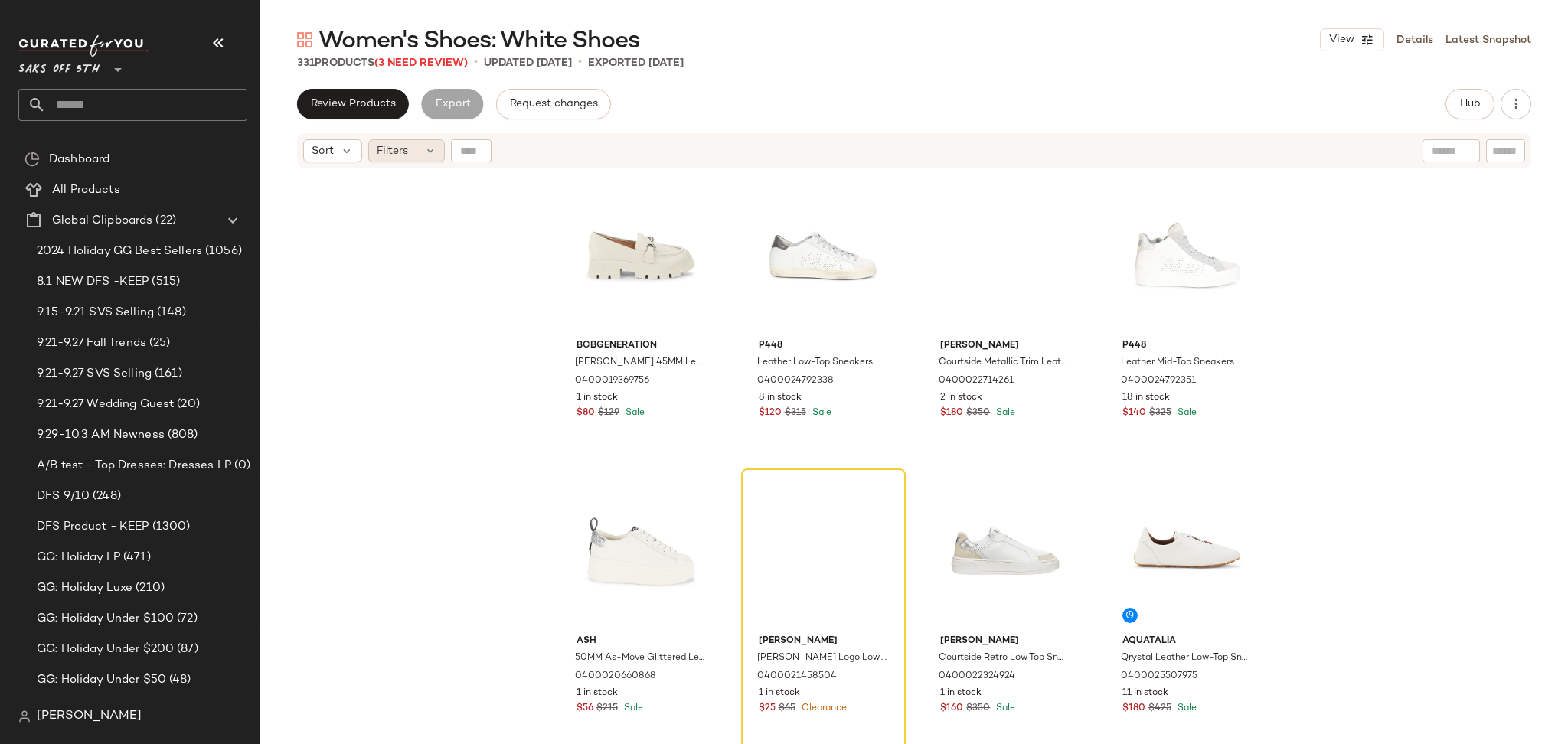
click at [412, 142] on div "Filters" at bounding box center [406, 151] width 76 height 23
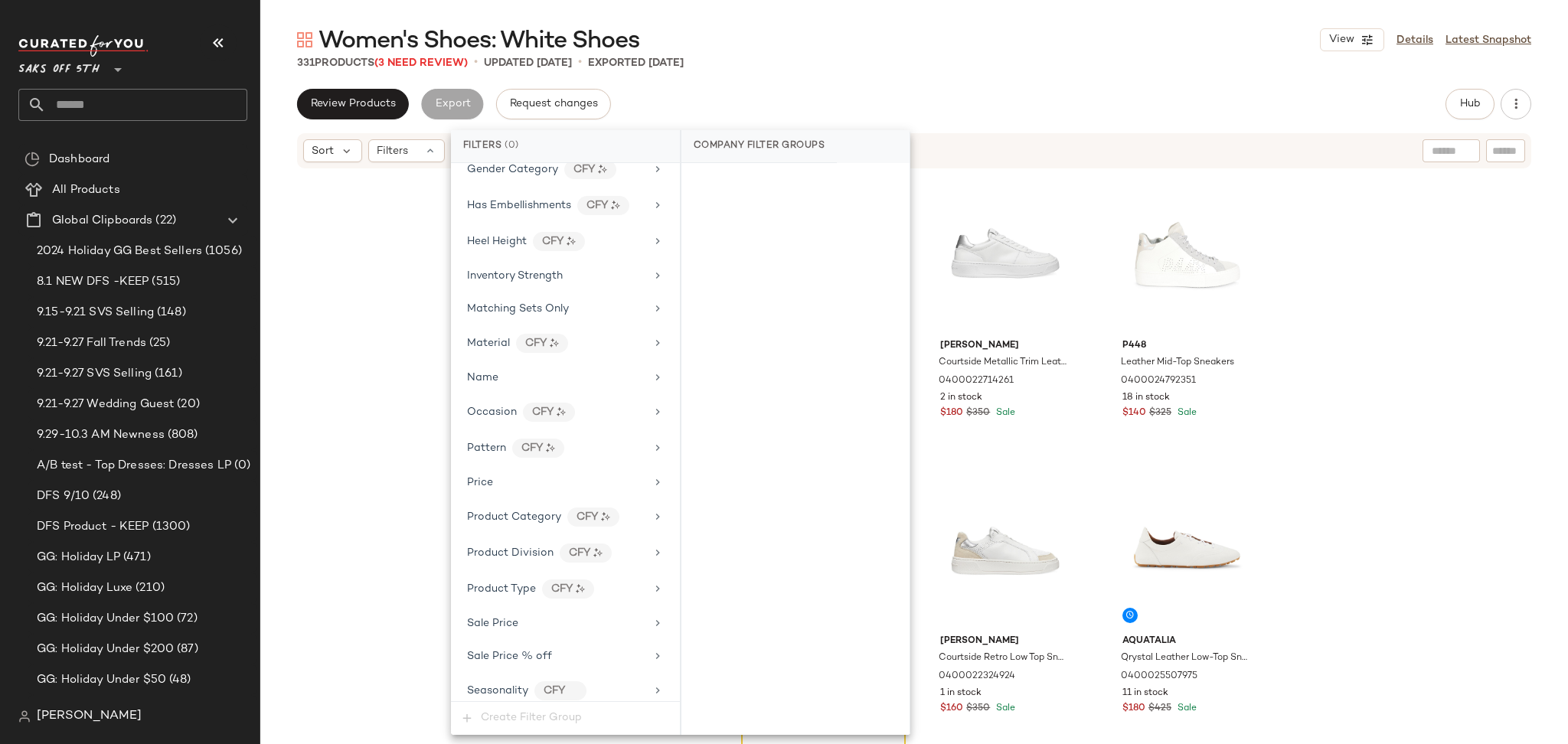
scroll to position [629, 0]
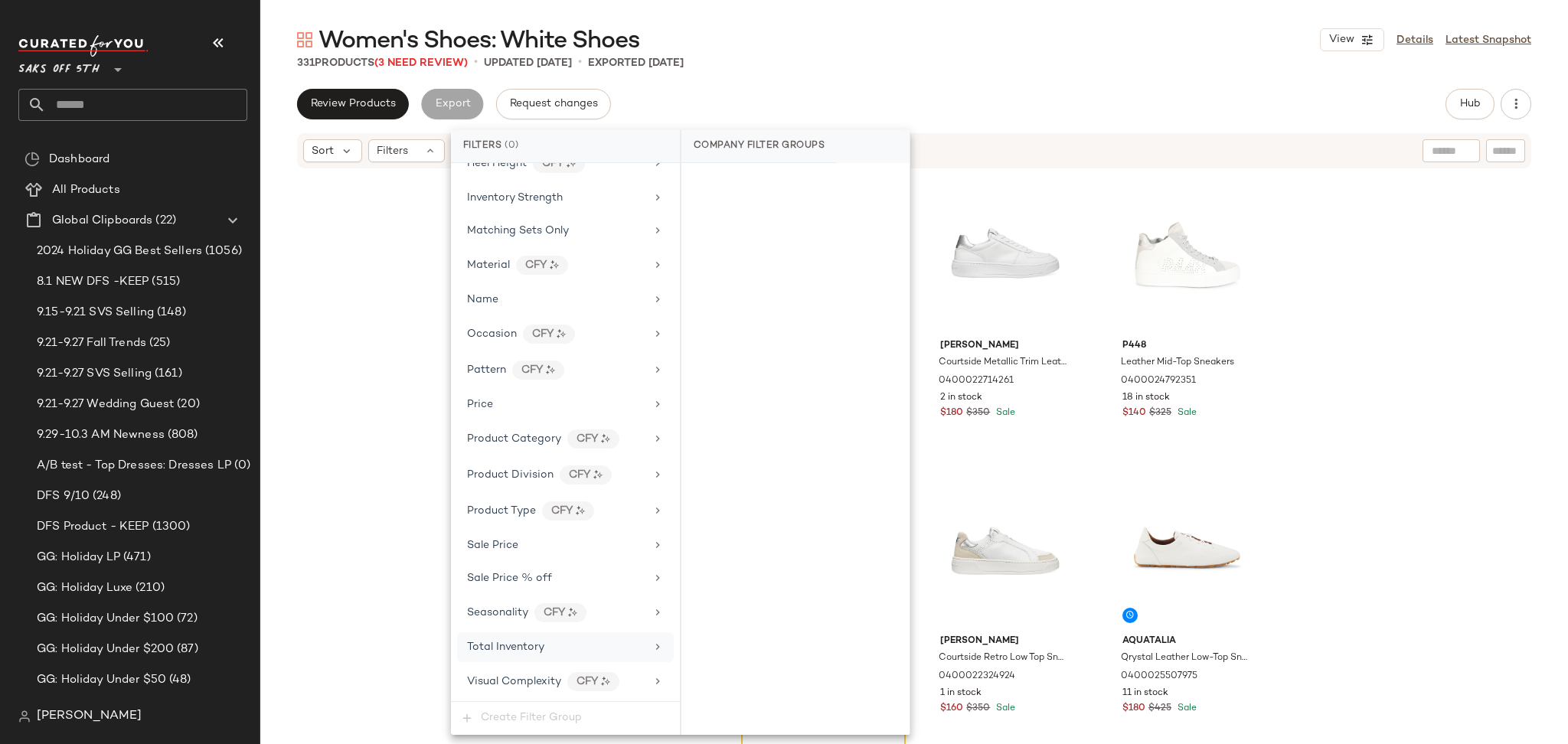
click at [570, 646] on div "Total Inventory" at bounding box center [556, 646] width 178 height 16
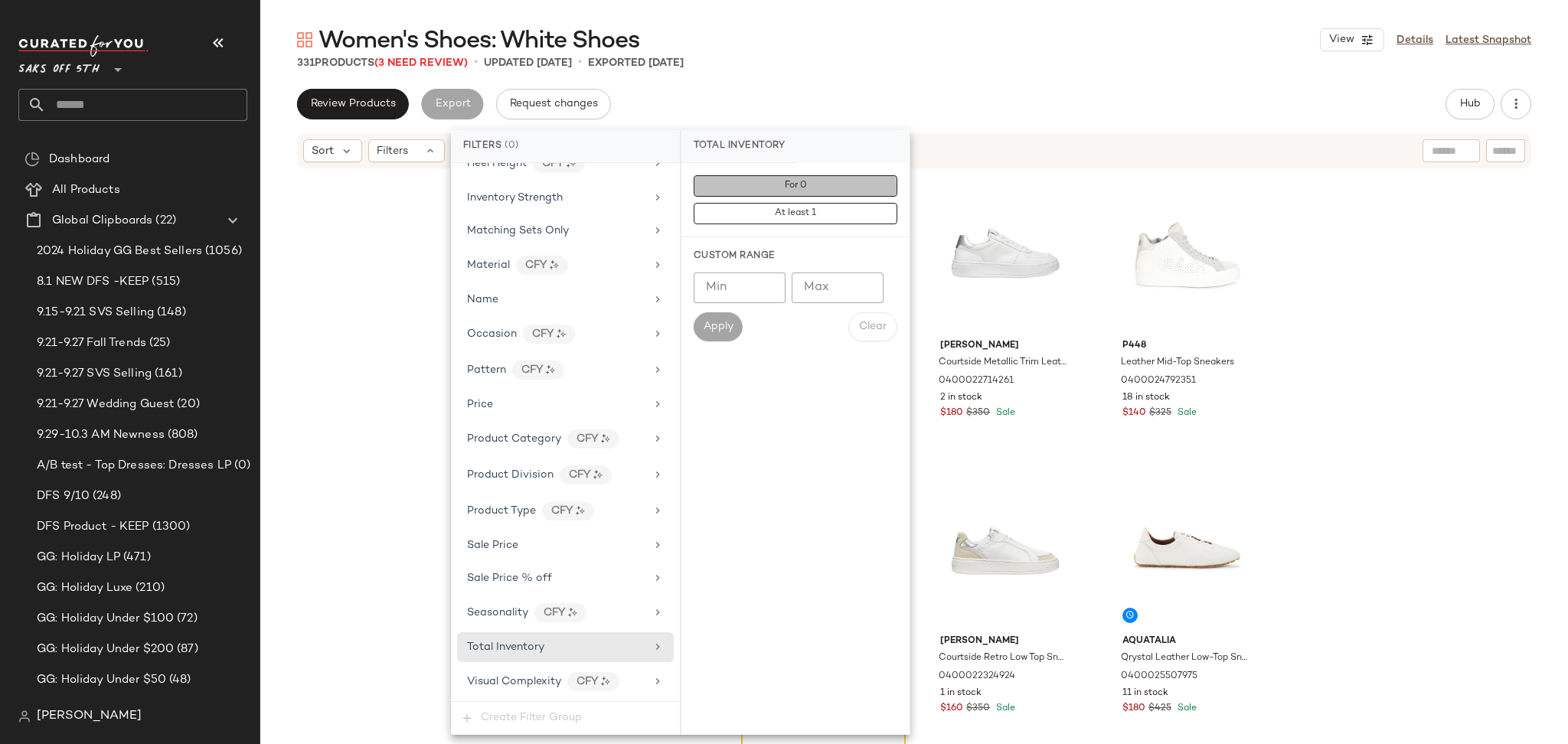
click at [807, 176] on button "For 0" at bounding box center [796, 186] width 204 height 21
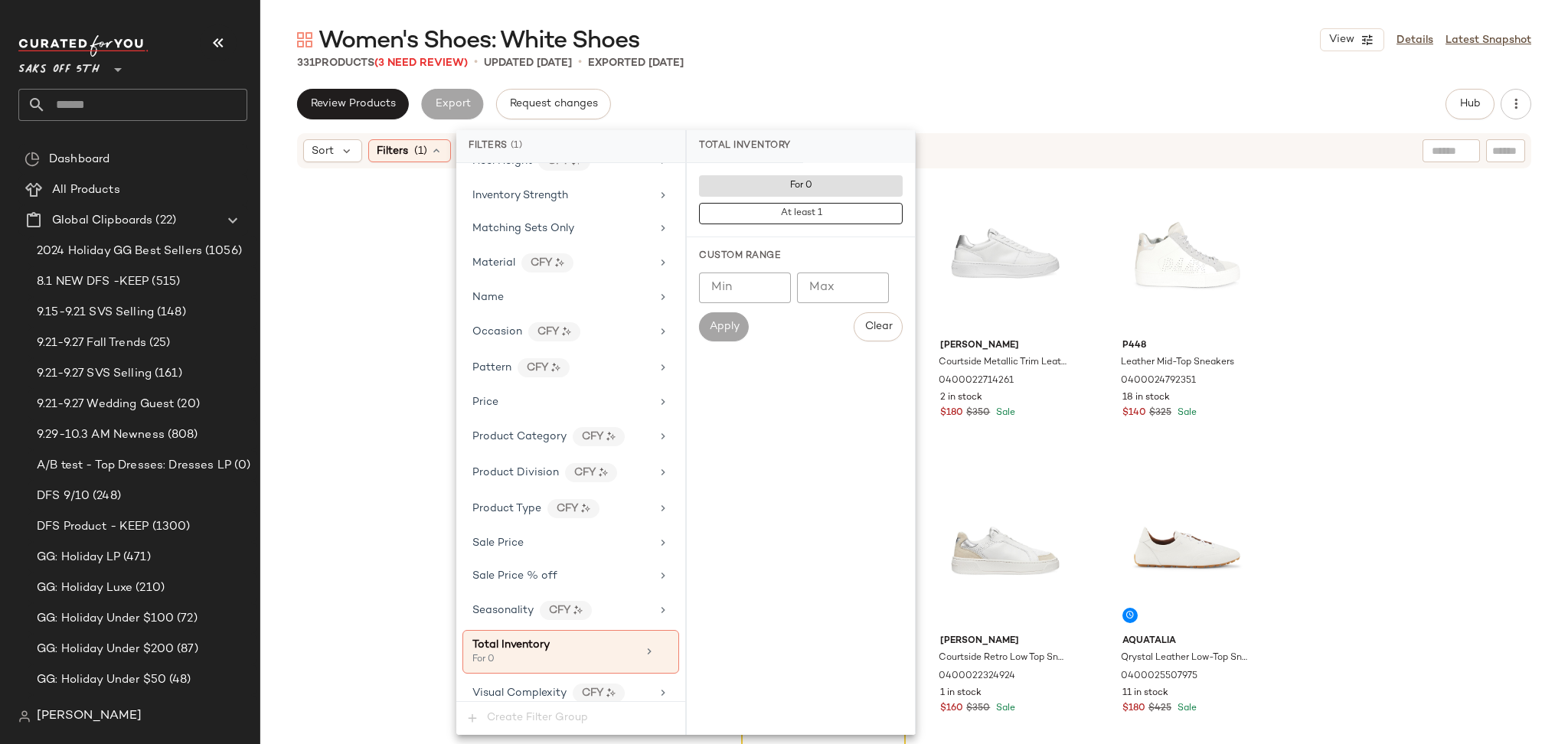
click at [903, 110] on div "Review Products Export Request changes Hub Send for Review External Review Inte…" at bounding box center [914, 104] width 1234 height 31
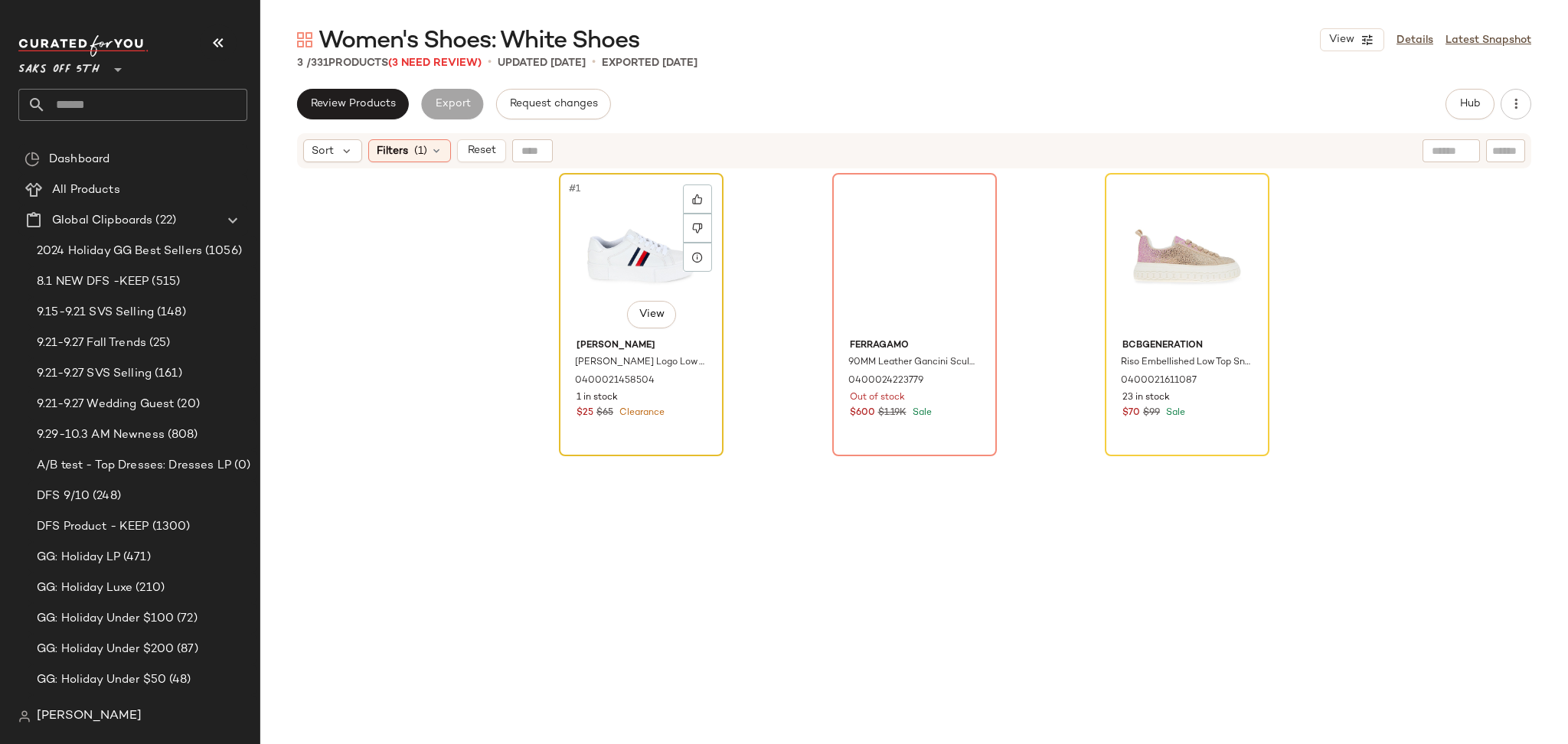
click at [649, 222] on div "#1 View" at bounding box center [641, 255] width 154 height 155
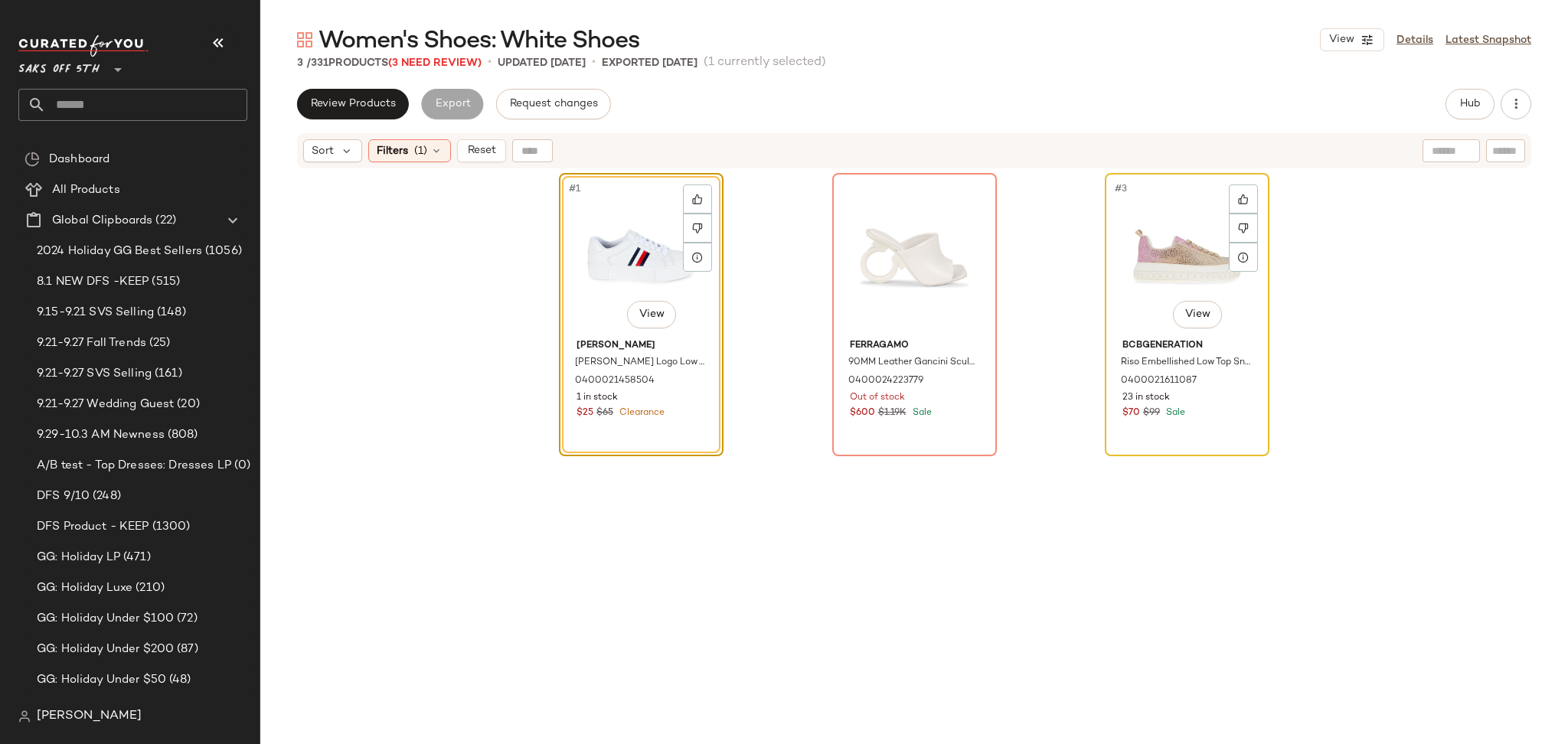
click at [1156, 237] on div "#3 View" at bounding box center [1187, 255] width 154 height 155
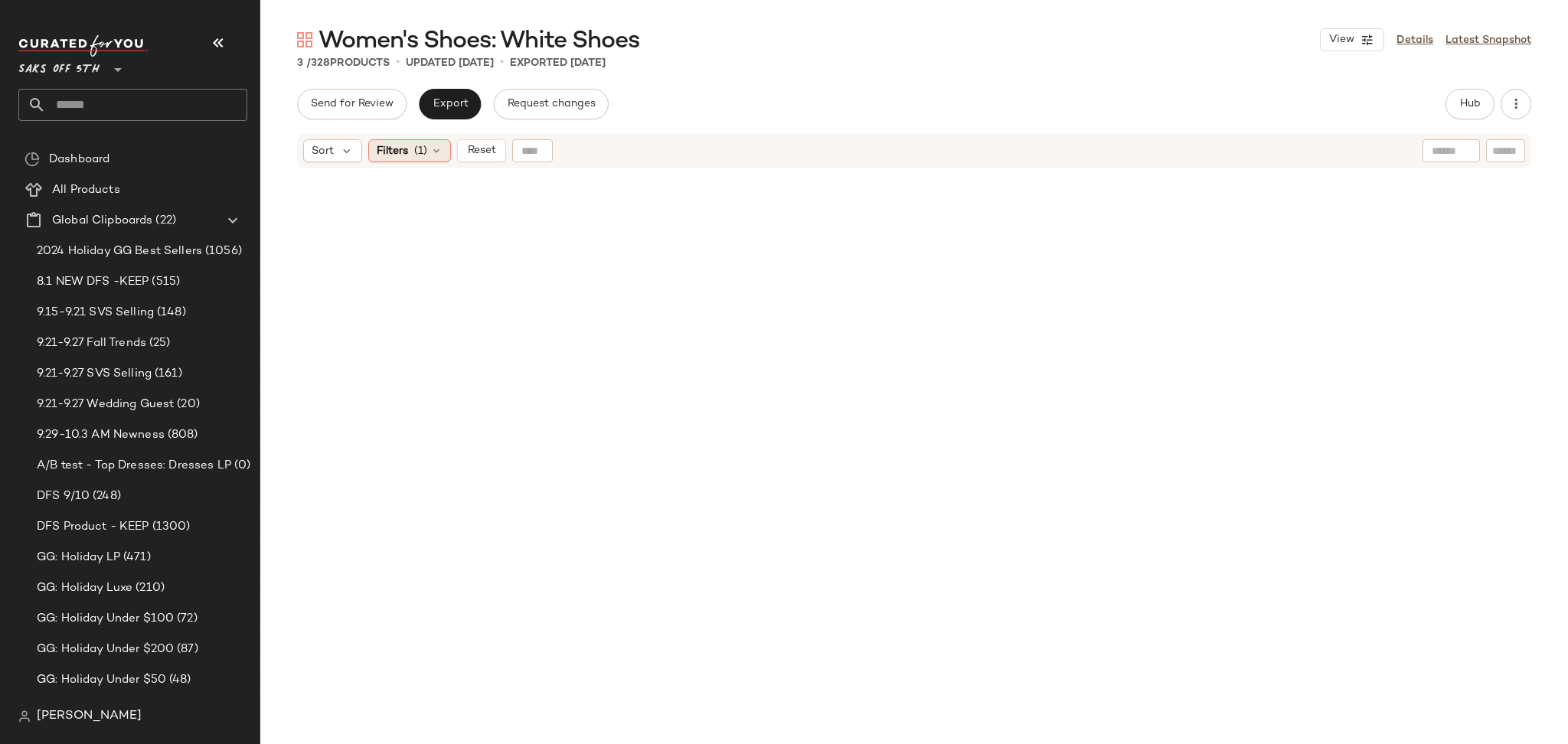
click at [430, 147] on icon at bounding box center [436, 151] width 12 height 12
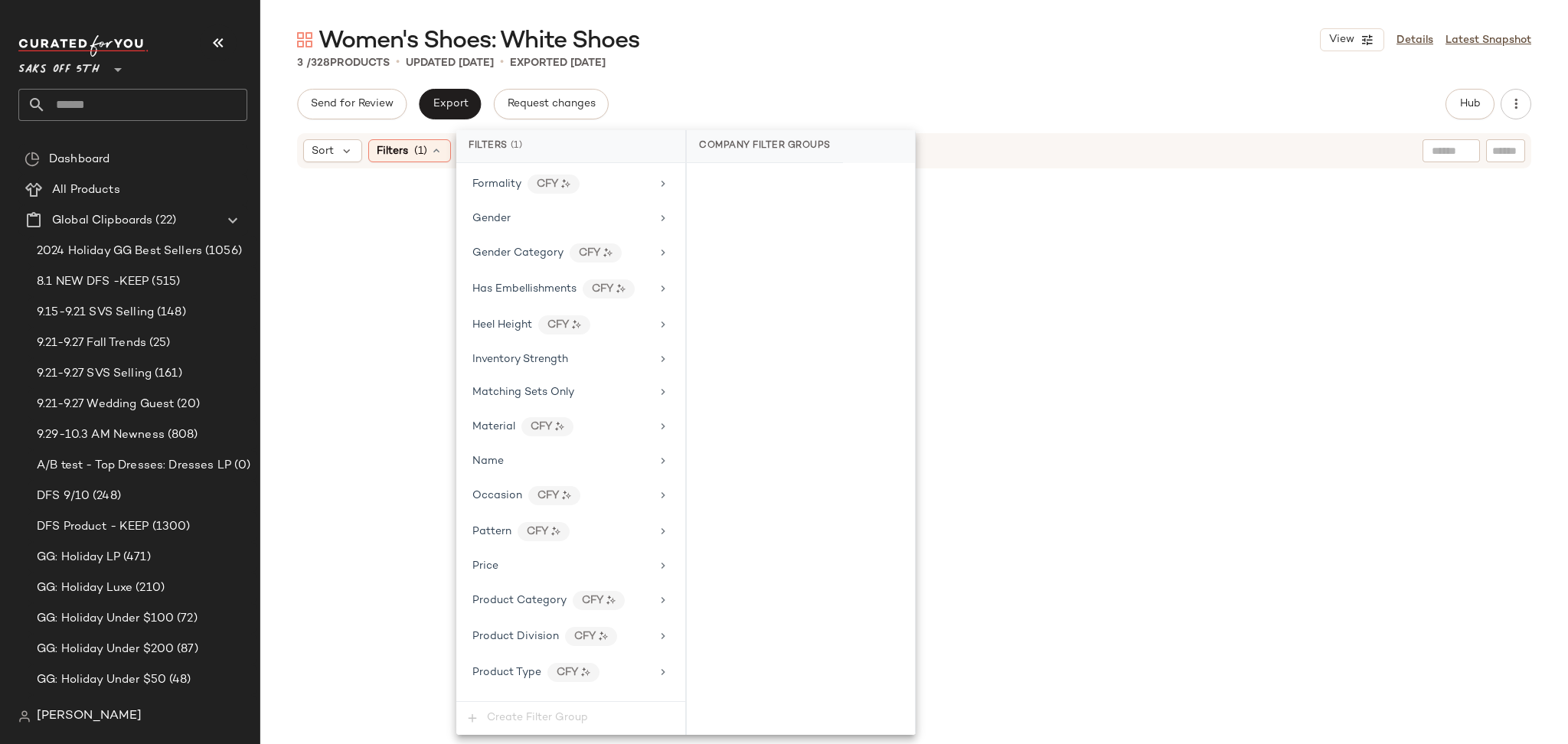
scroll to position [643, 0]
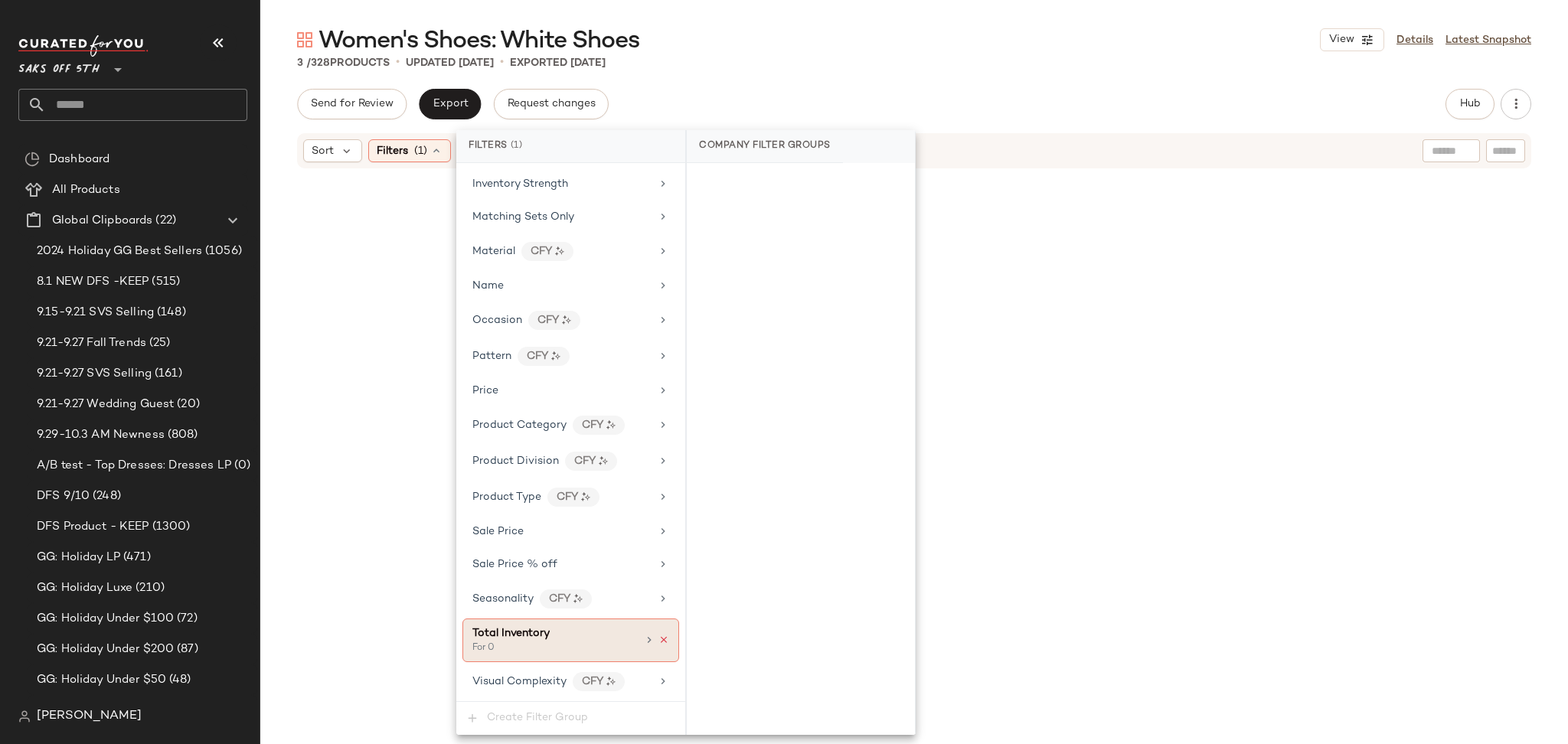
click at [659, 643] on icon at bounding box center [664, 640] width 11 height 11
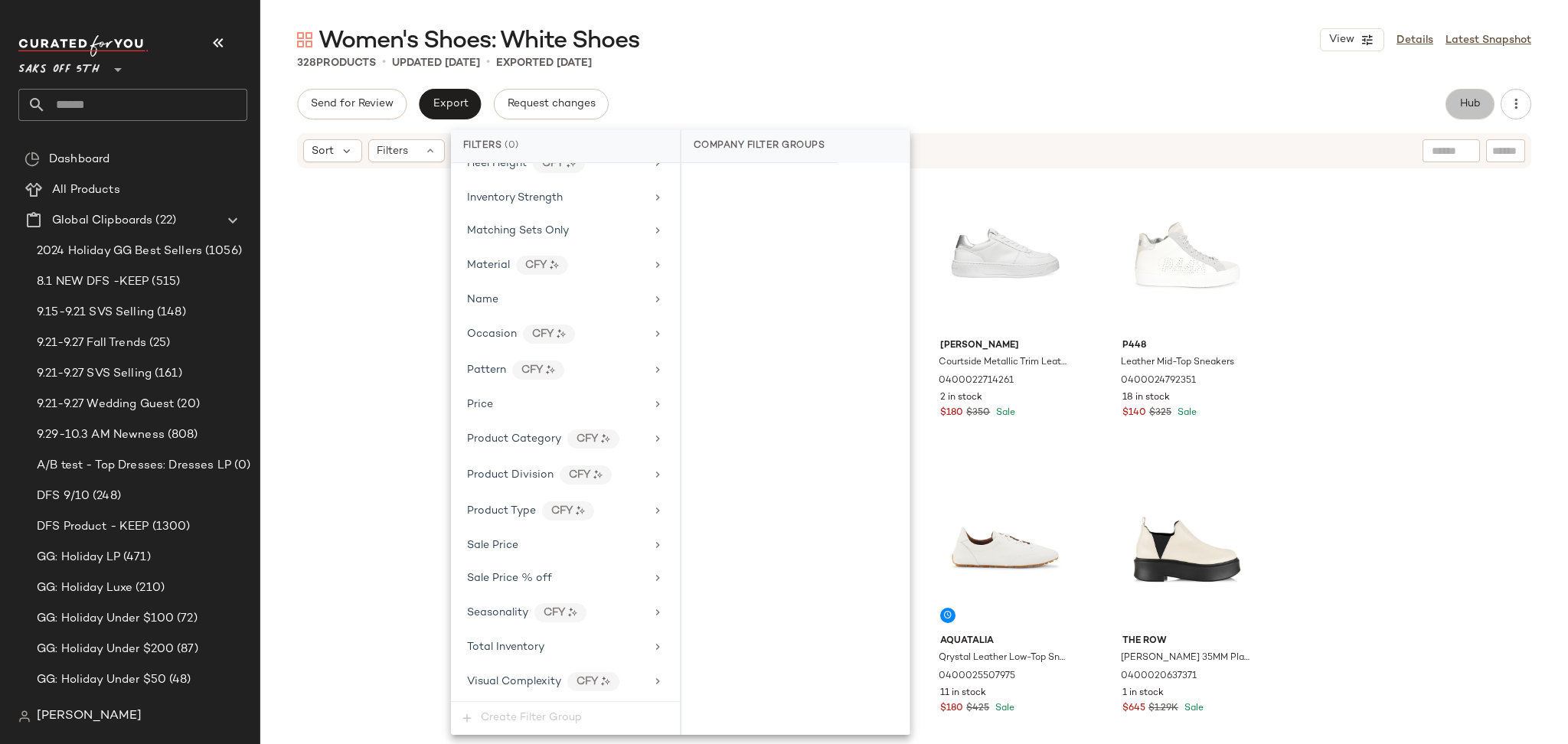
click at [1452, 104] on button "Hub" at bounding box center [1470, 104] width 49 height 31
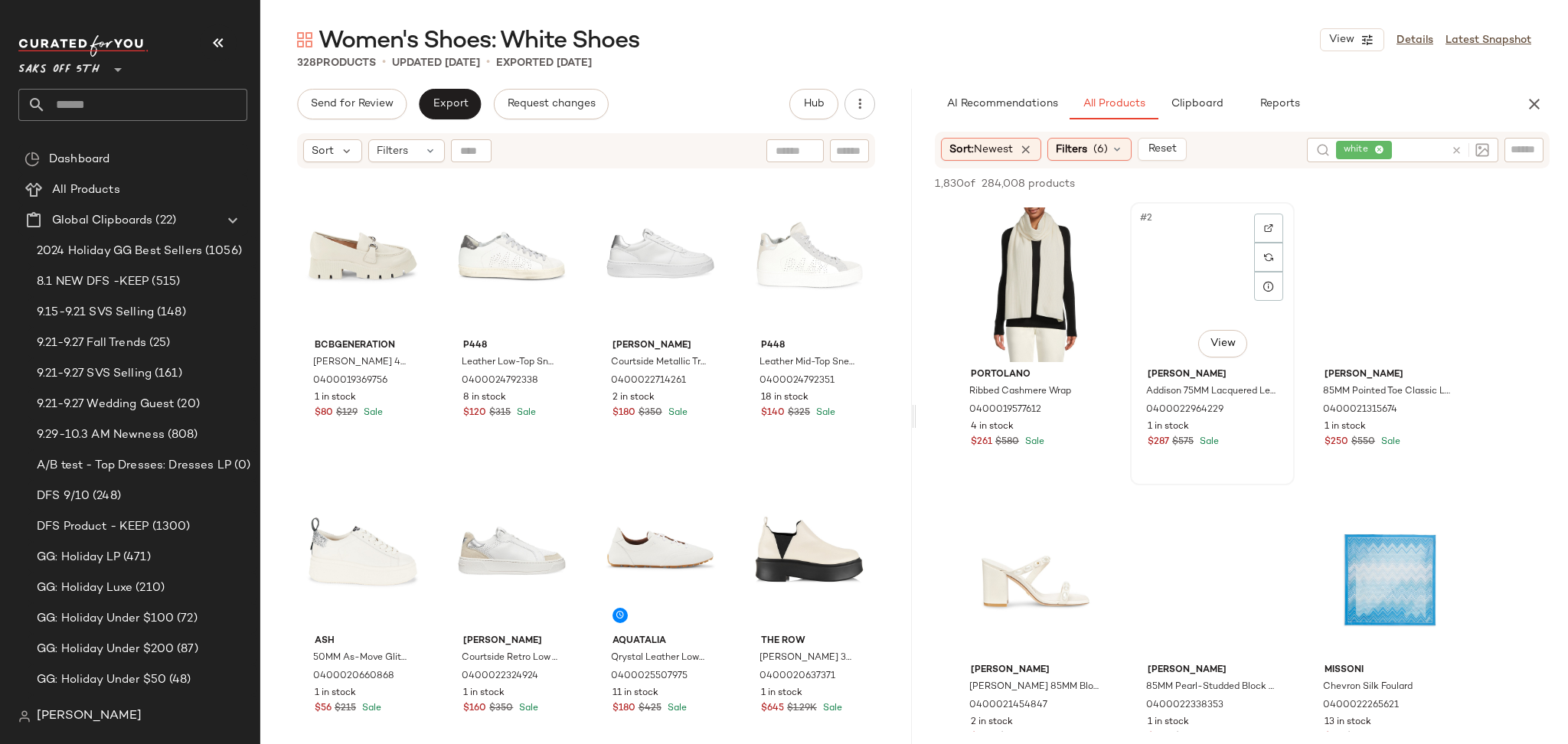
click at [1179, 279] on div "#2 View" at bounding box center [1213, 284] width 154 height 155
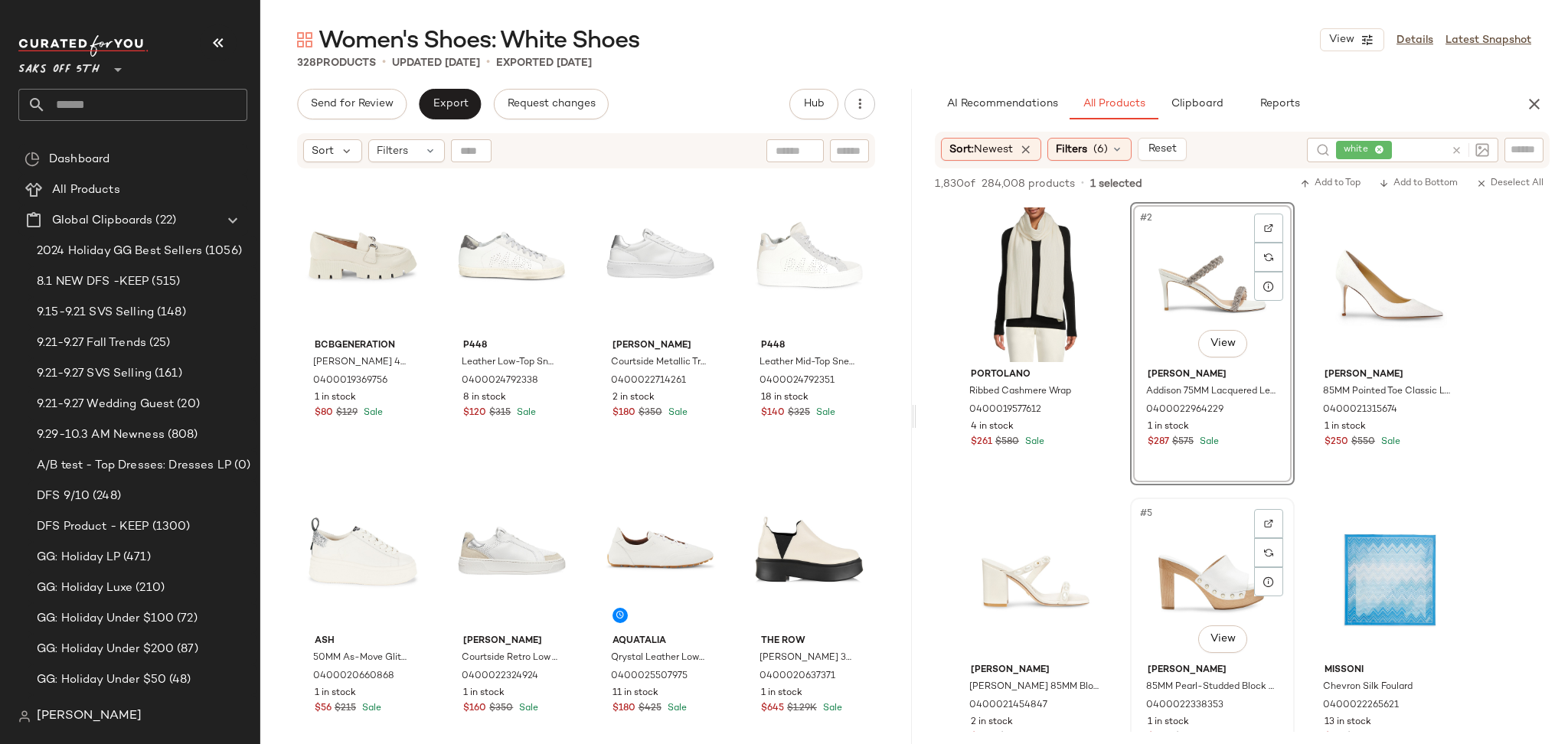
click at [1198, 541] on div "#5 View" at bounding box center [1213, 580] width 154 height 155
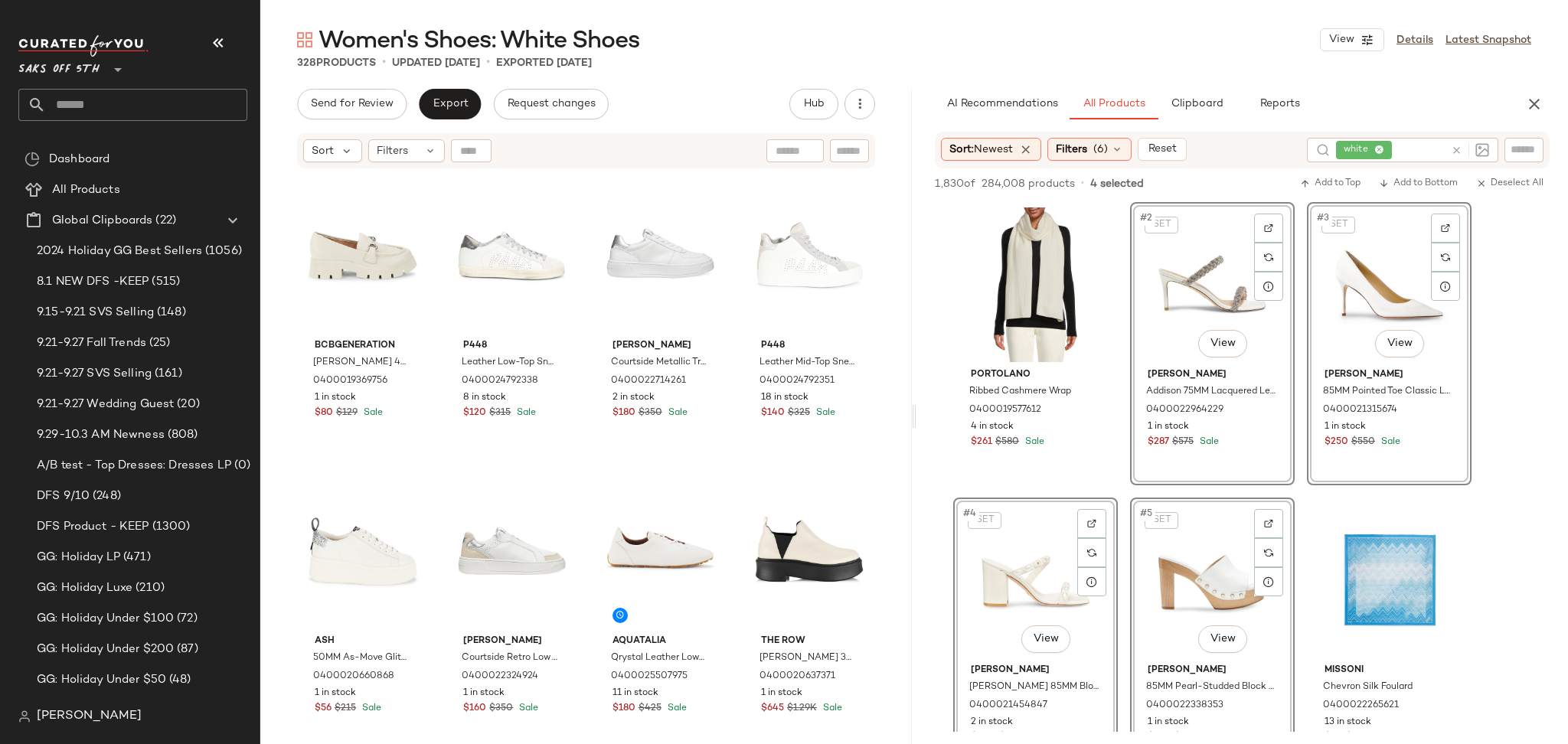
click at [1315, 193] on div "1,830 of 284,008 products • 4 selected Add to Top Add to Bottom Deselect All" at bounding box center [1242, 185] width 652 height 33
click at [1321, 187] on span "Add to Top" at bounding box center [1330, 183] width 61 height 11
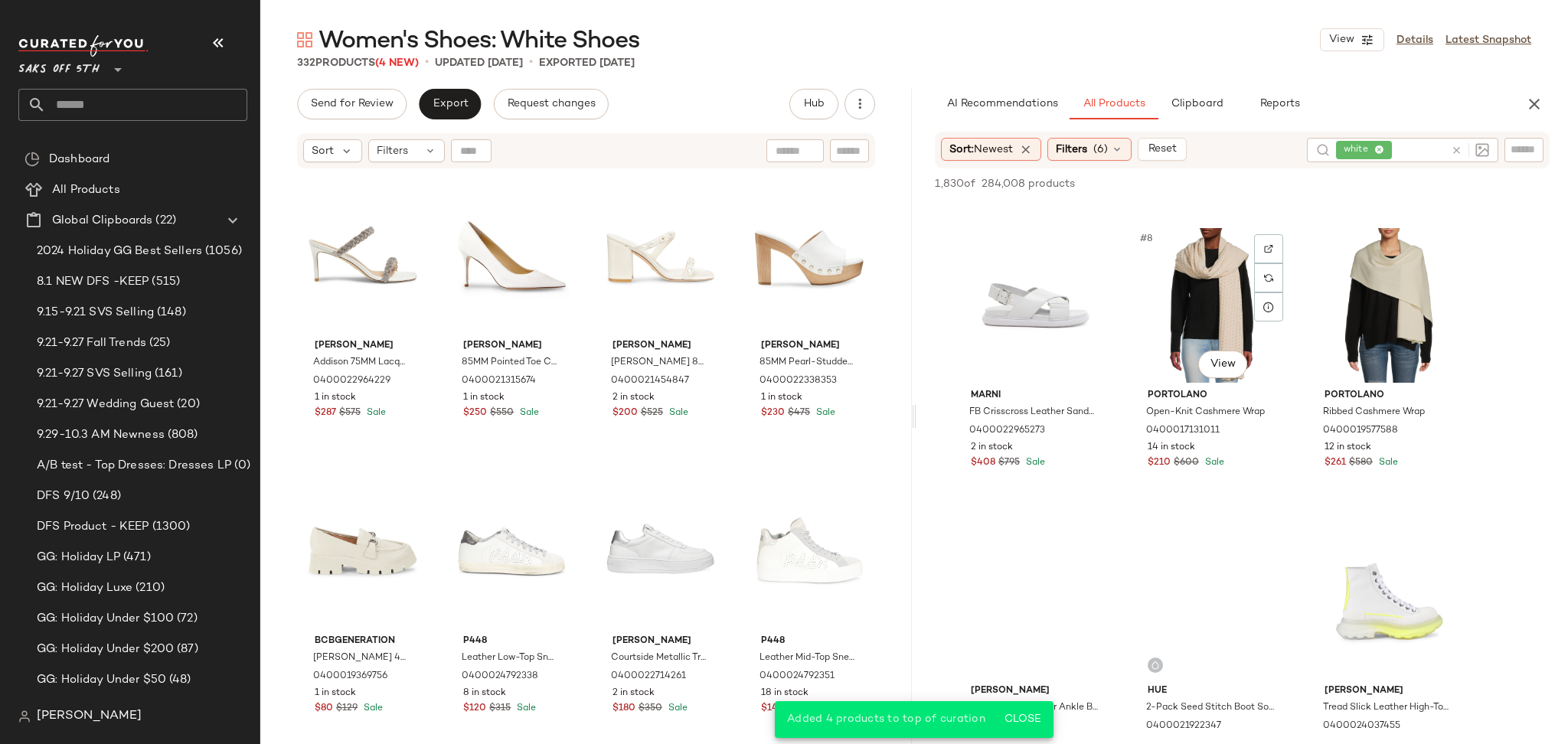
scroll to position [571, 0]
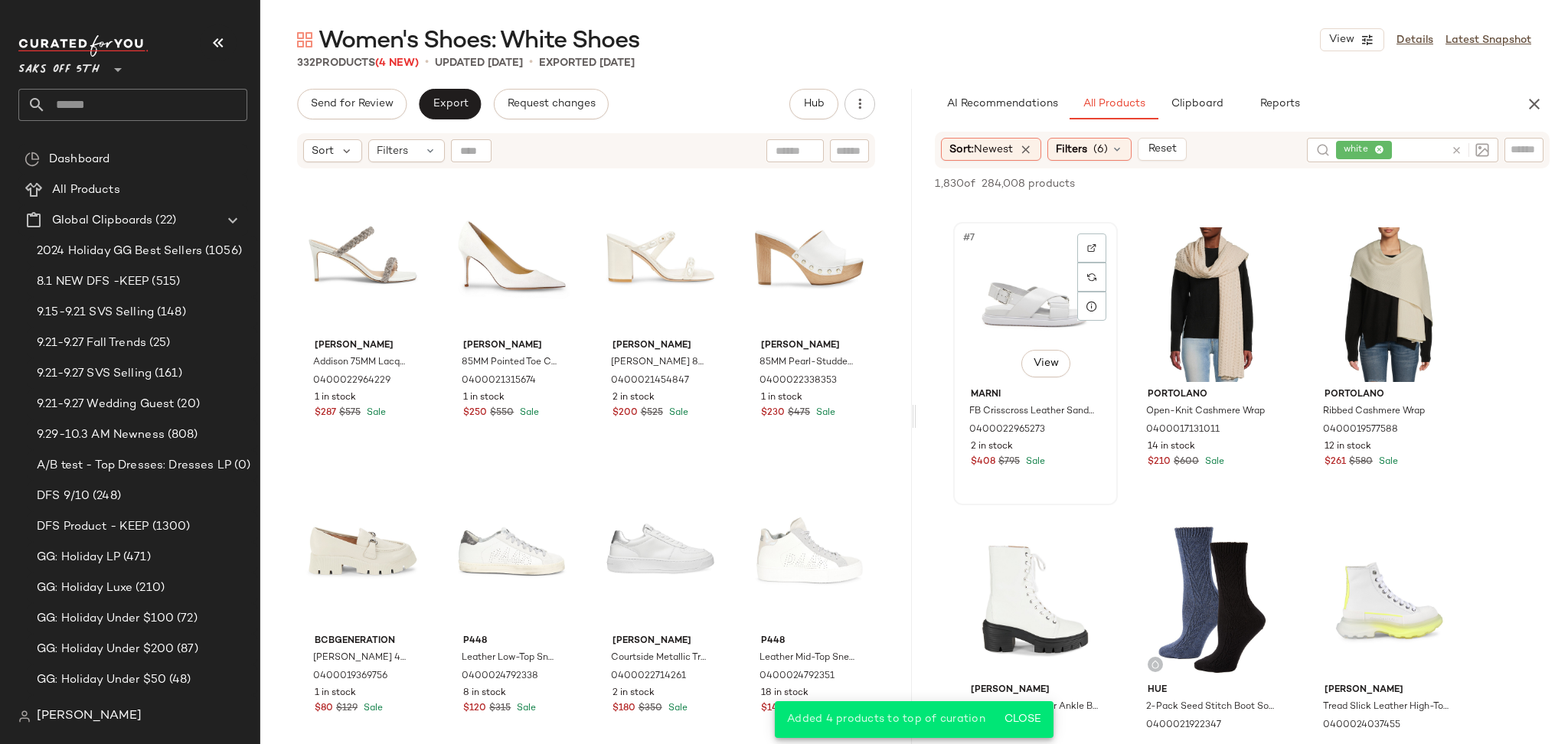
click at [1033, 320] on div "#7 View" at bounding box center [1035, 304] width 154 height 155
click at [1309, 191] on button "Add to Top" at bounding box center [1330, 183] width 73 height 18
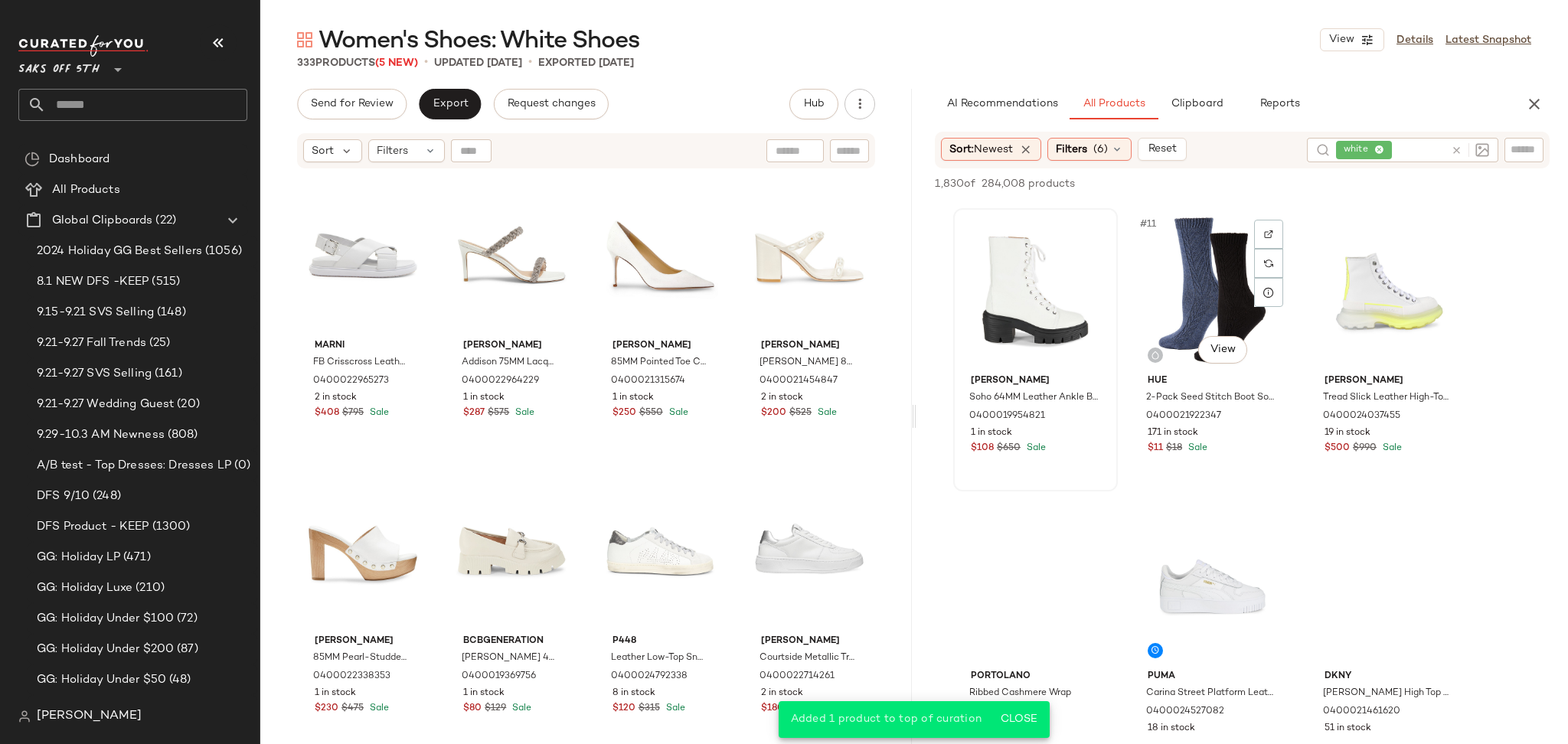
scroll to position [882, 0]
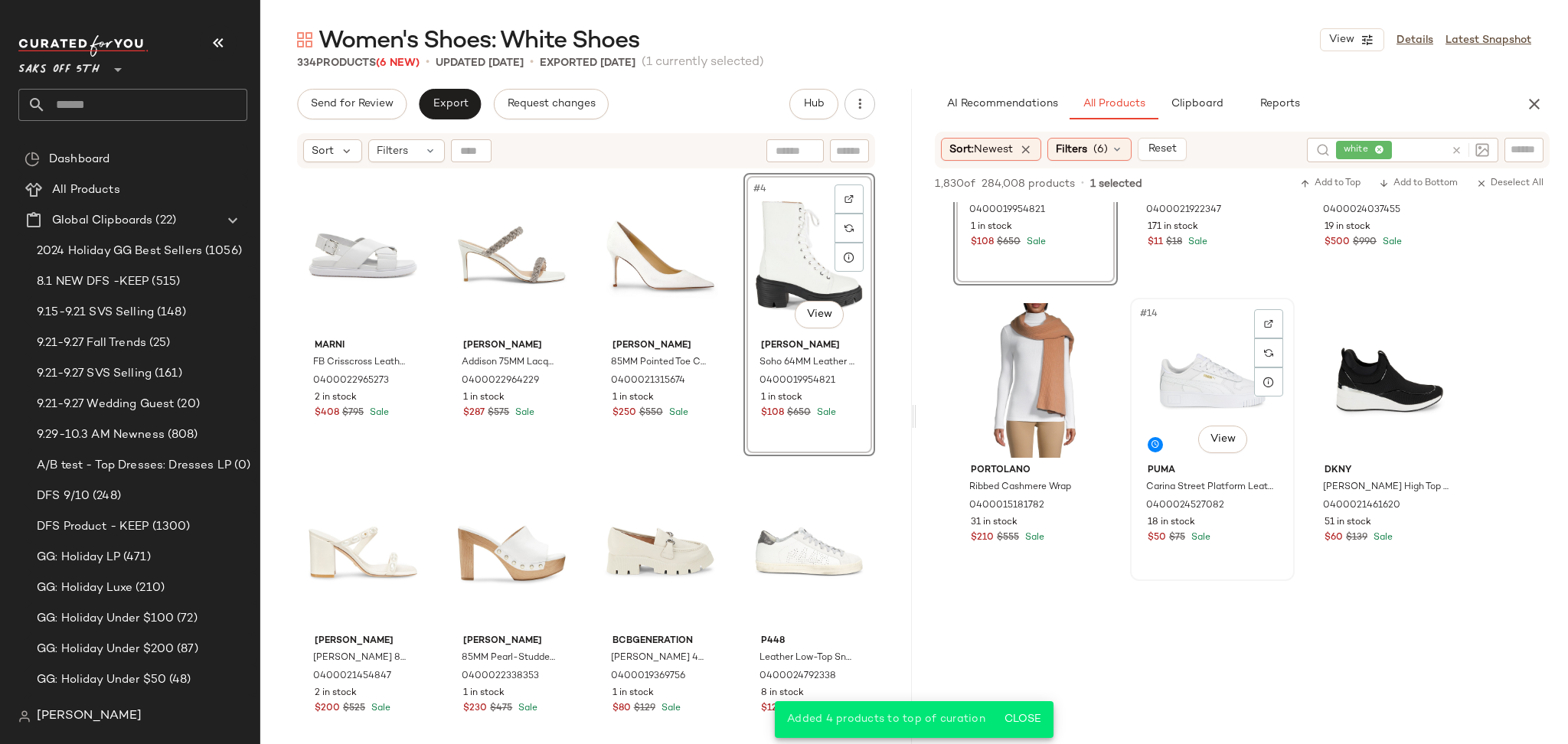
scroll to position [1093, 0]
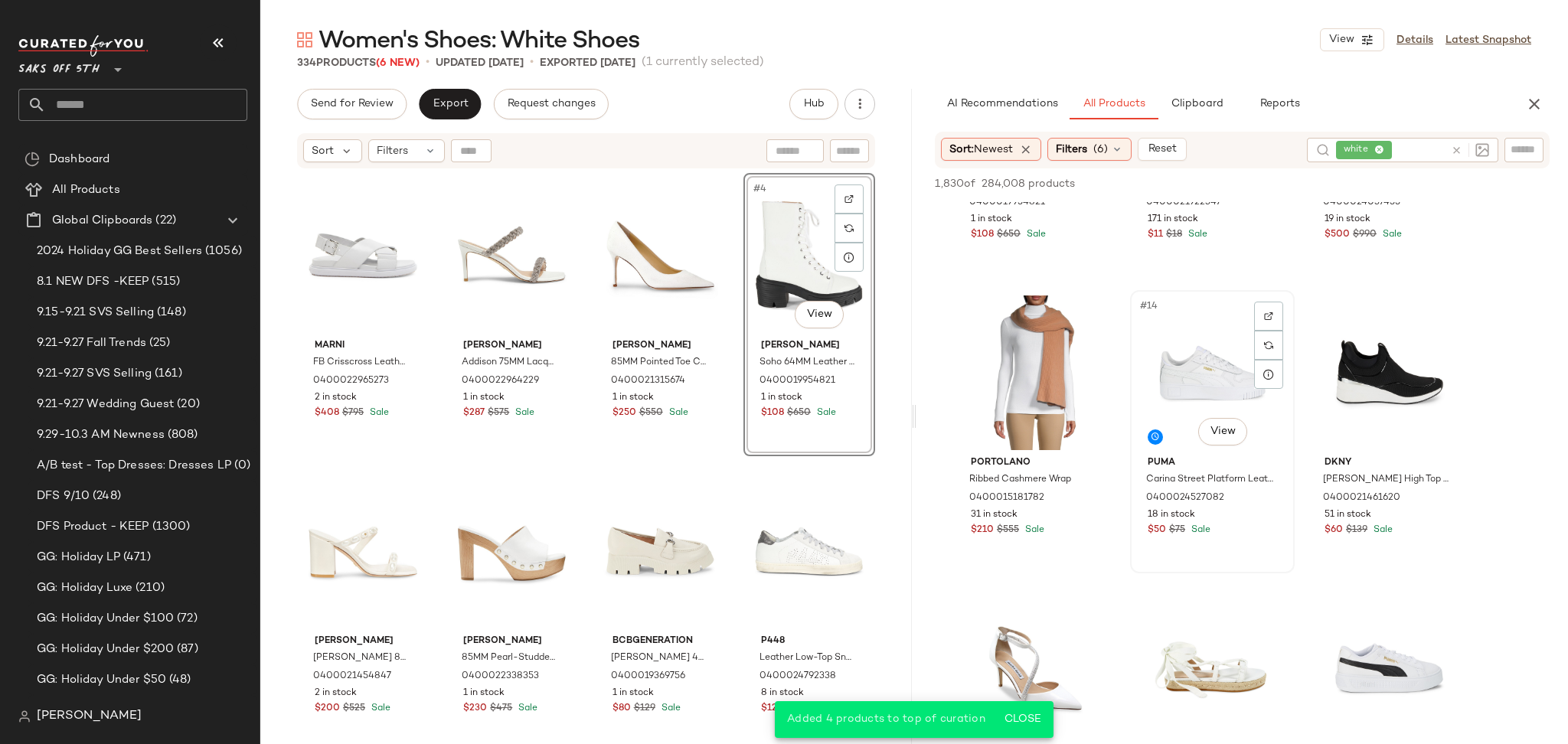
click at [1218, 391] on div "#14 View" at bounding box center [1213, 372] width 154 height 155
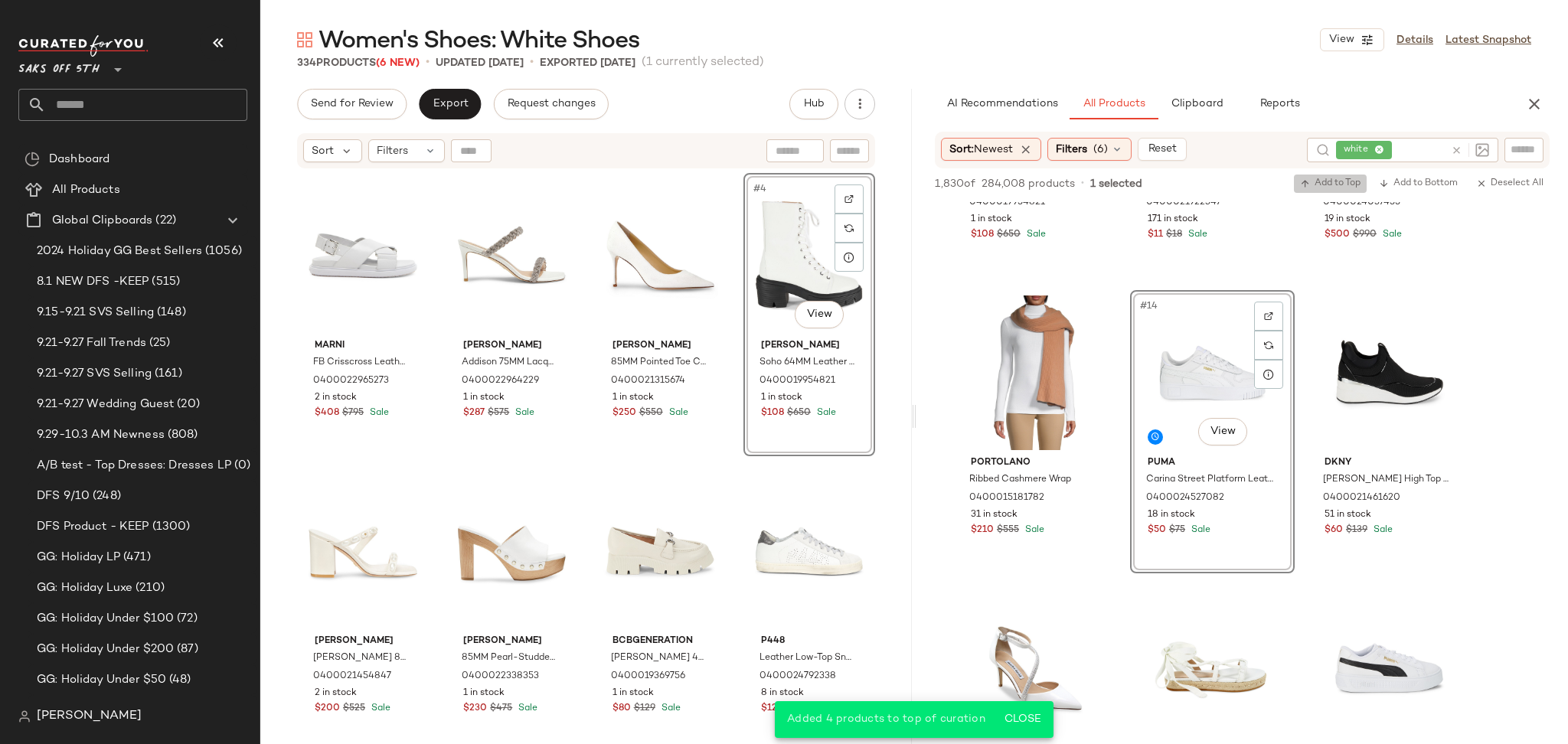
click at [1331, 178] on span "Add to Top" at bounding box center [1330, 183] width 61 height 11
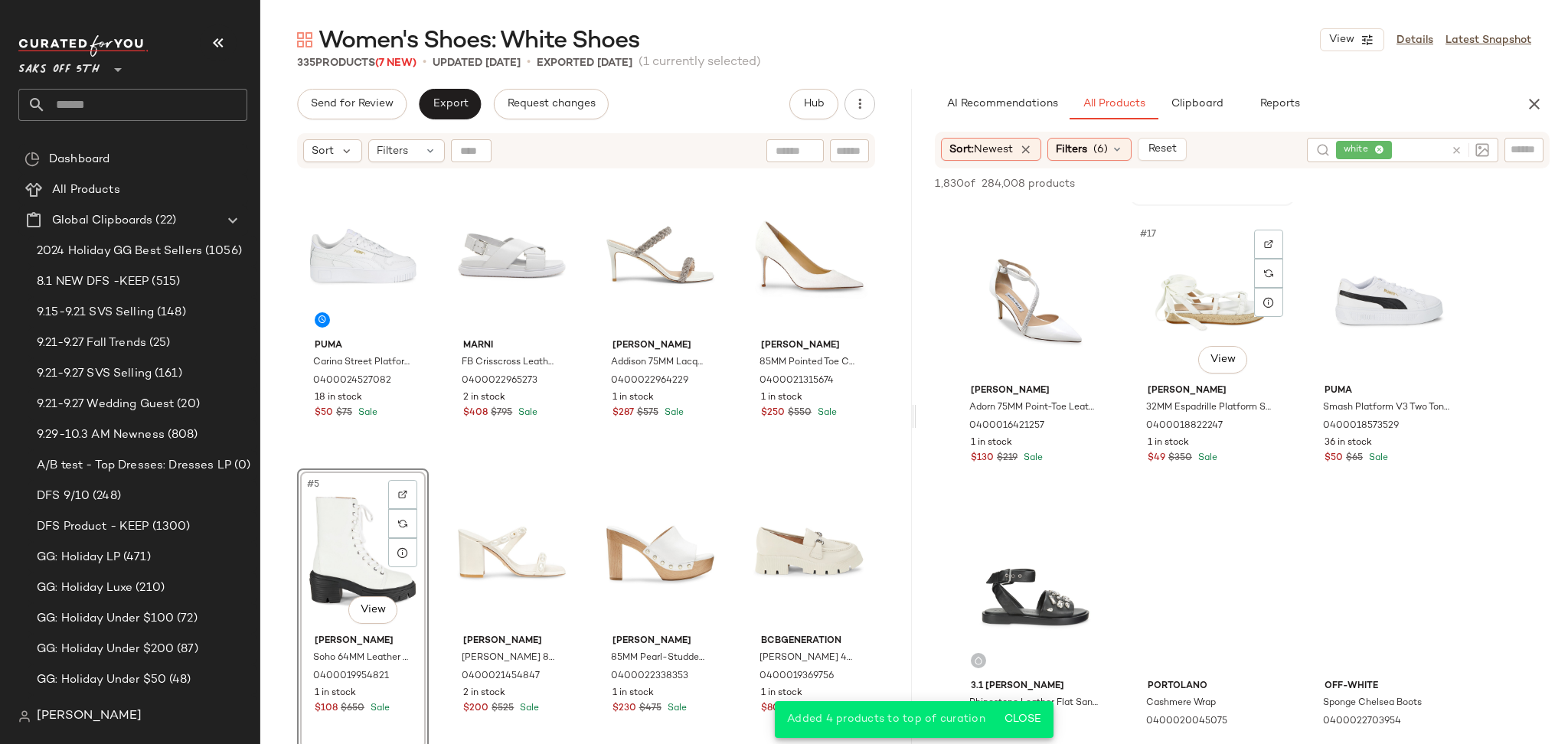
scroll to position [1494, 0]
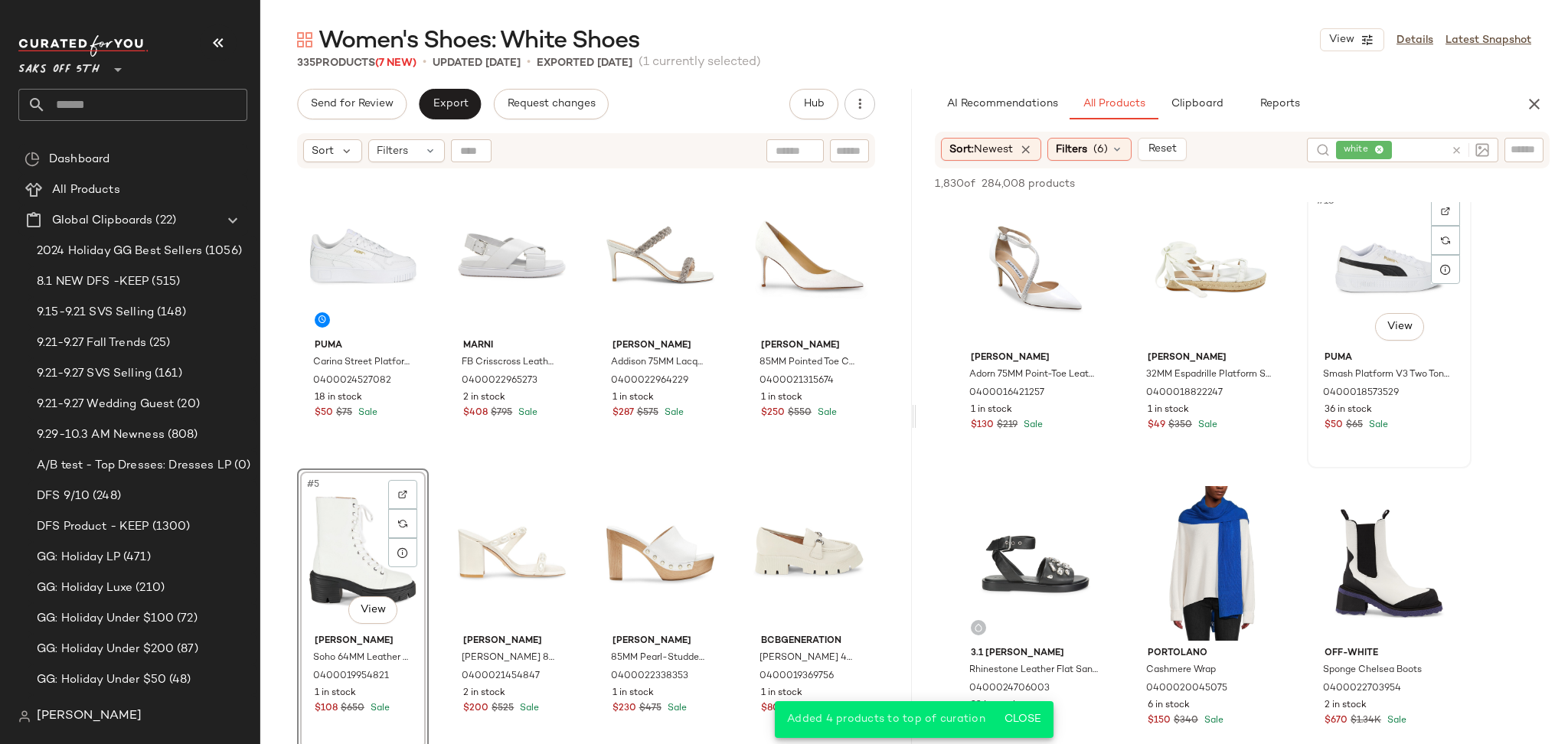
click at [1361, 274] on div "#18 View" at bounding box center [1389, 268] width 154 height 155
click at [1332, 186] on span "Add to Top" at bounding box center [1330, 183] width 61 height 11
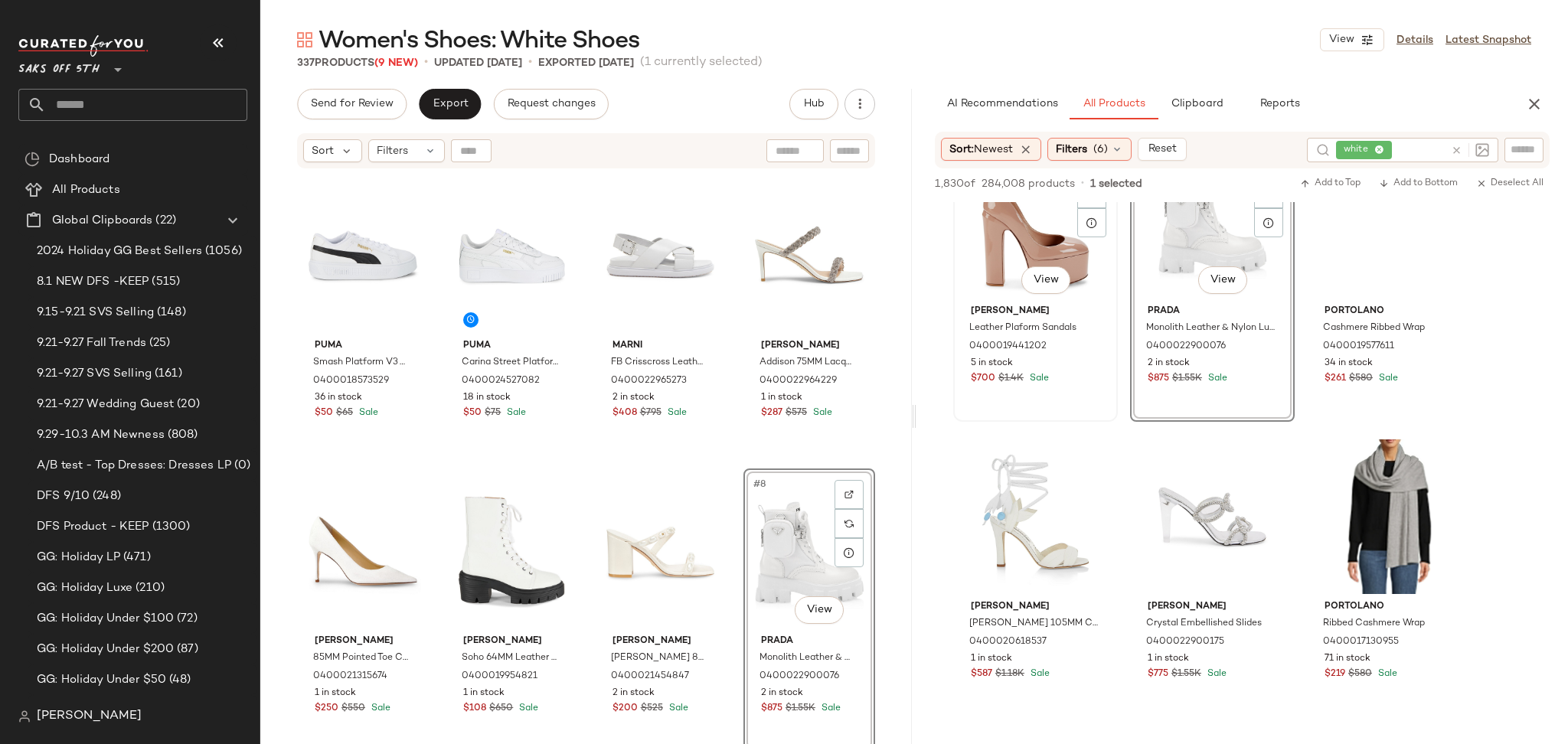
scroll to position [2724, 0]
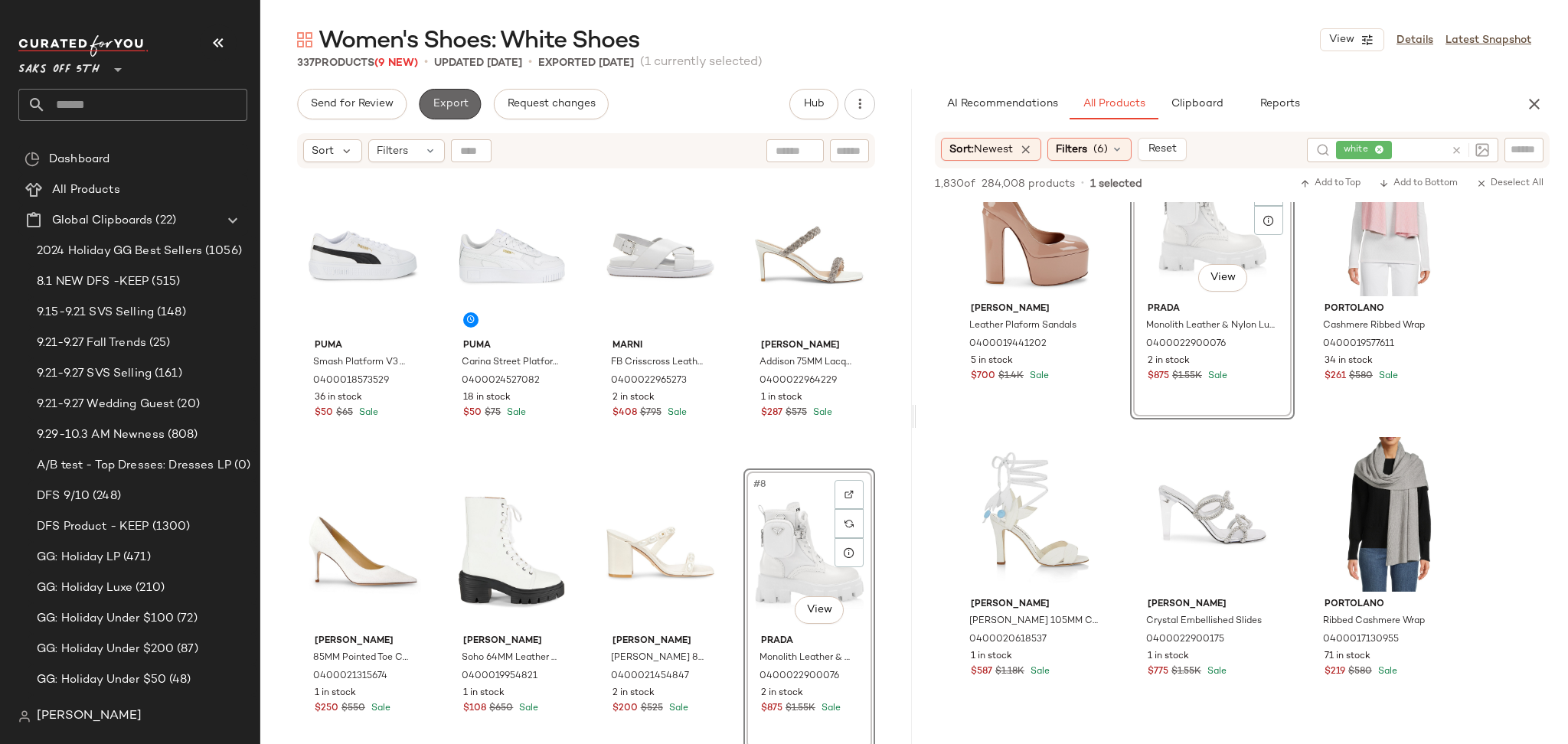
click at [466, 110] on span "Export" at bounding box center [450, 104] width 36 height 12
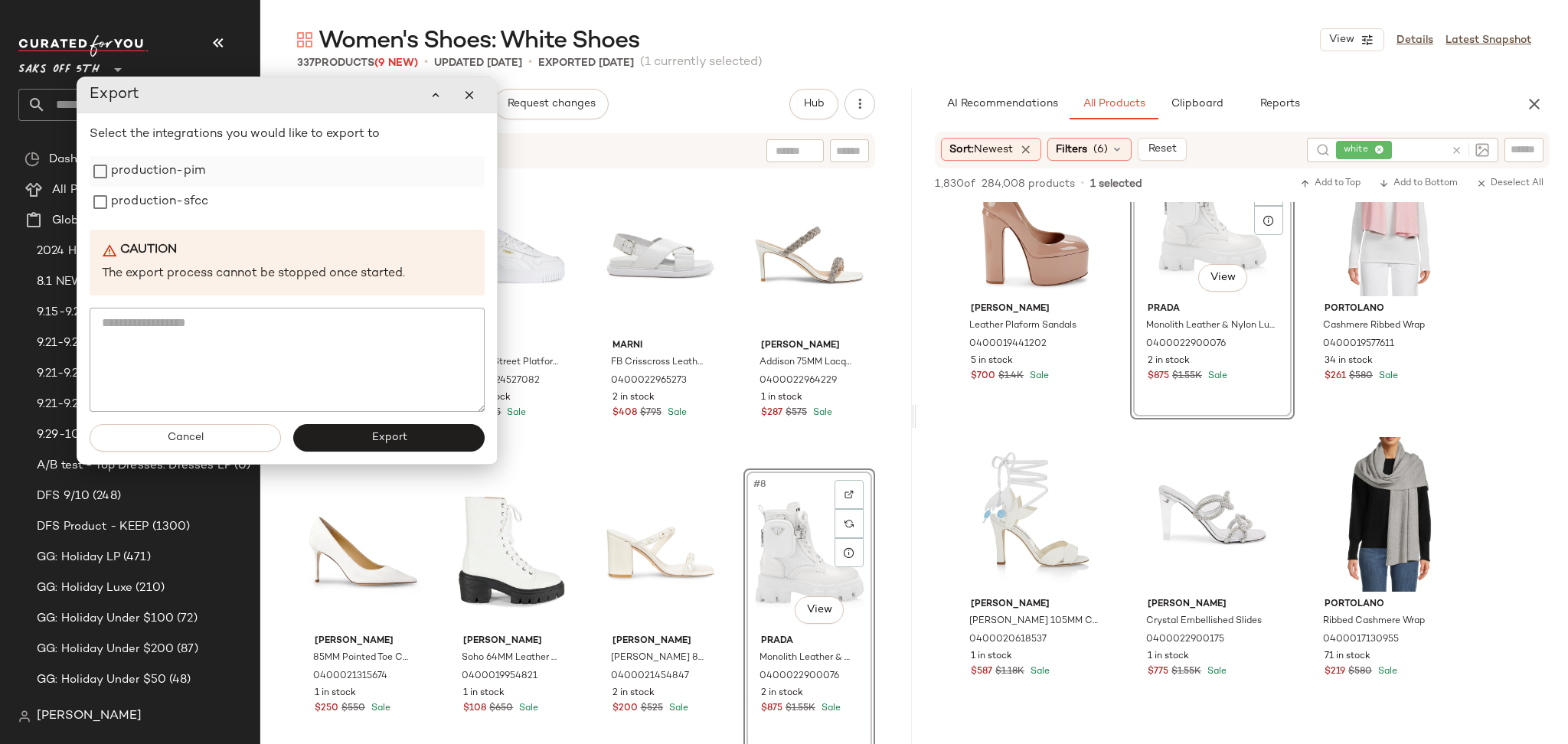
click at [205, 166] on label "production-pim" at bounding box center [158, 171] width 94 height 31
click at [196, 199] on label "production-sfcc" at bounding box center [160, 202] width 98 height 31
click at [341, 438] on button "Export" at bounding box center [388, 437] width 191 height 27
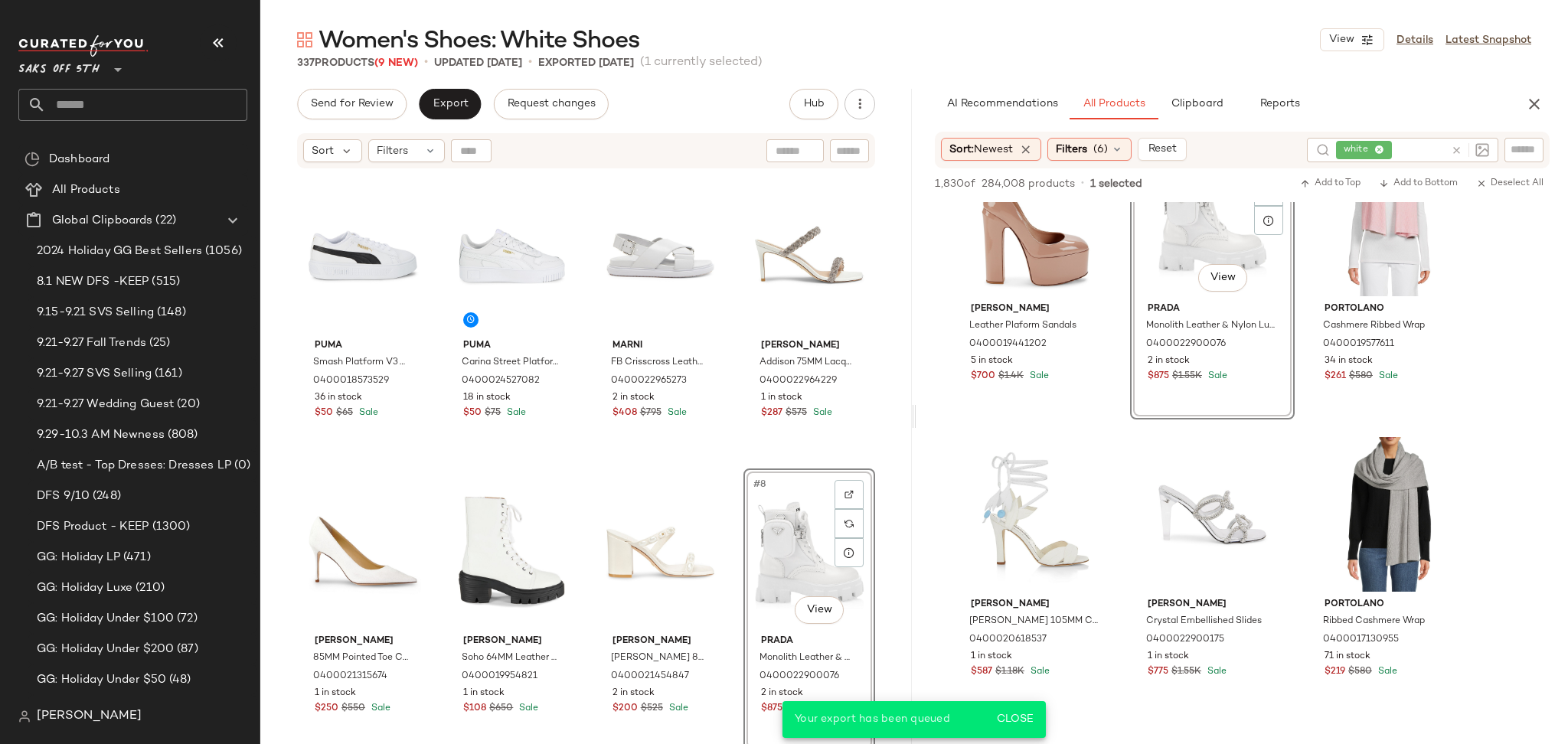
scroll to position [3906, 0]
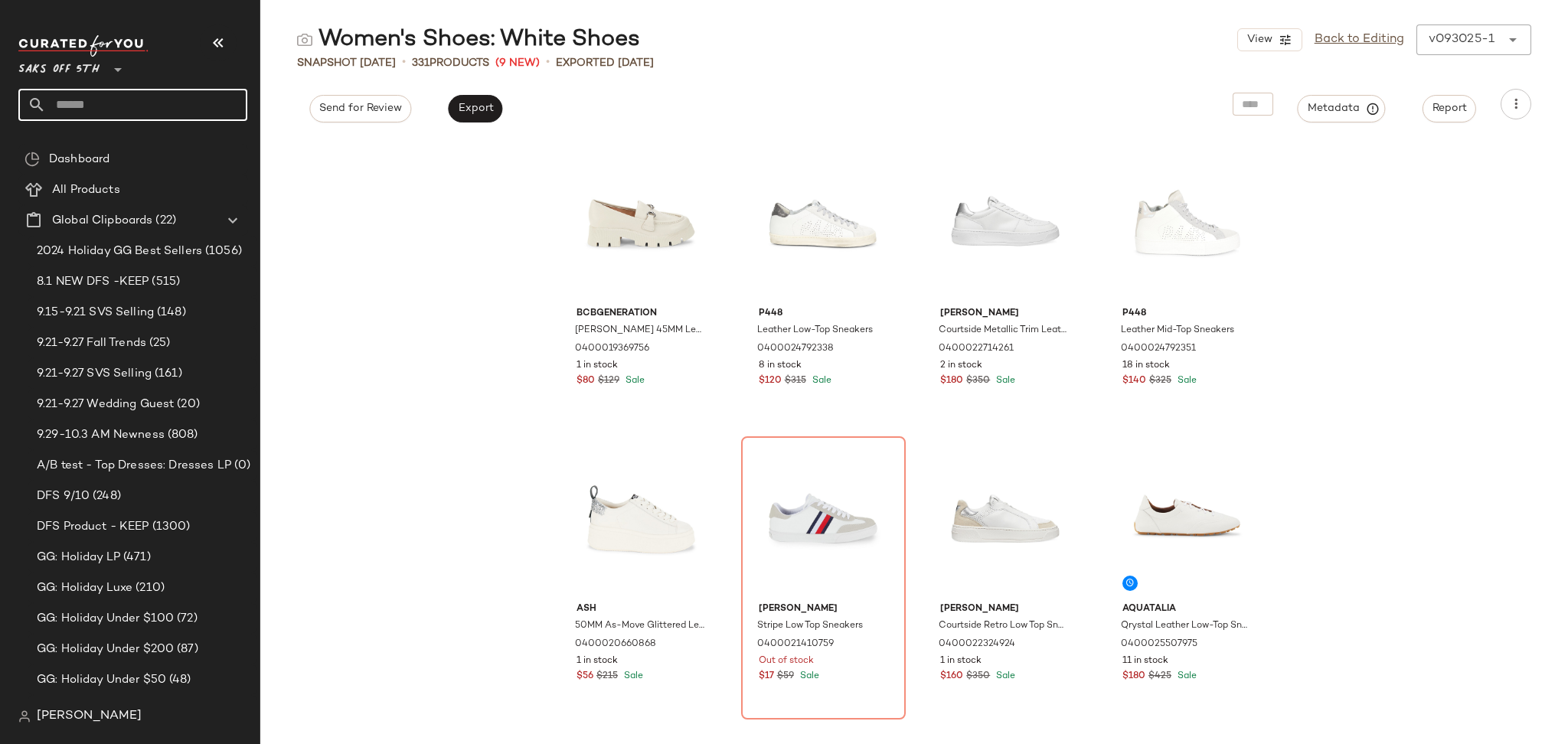
click at [165, 110] on input "text" at bounding box center [146, 105] width 201 height 33
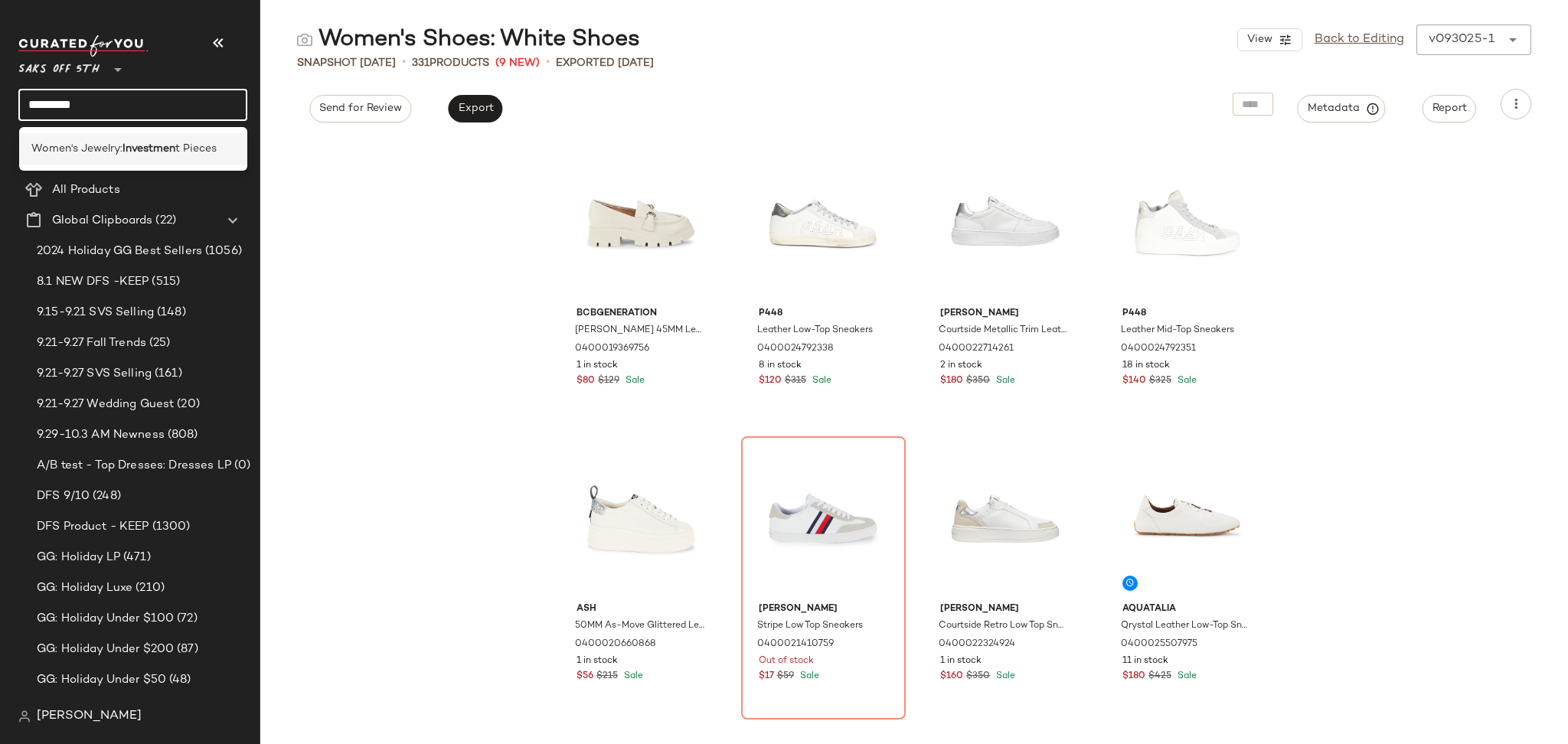
type input "*********"
click at [163, 146] on b "Investmen" at bounding box center [149, 148] width 53 height 16
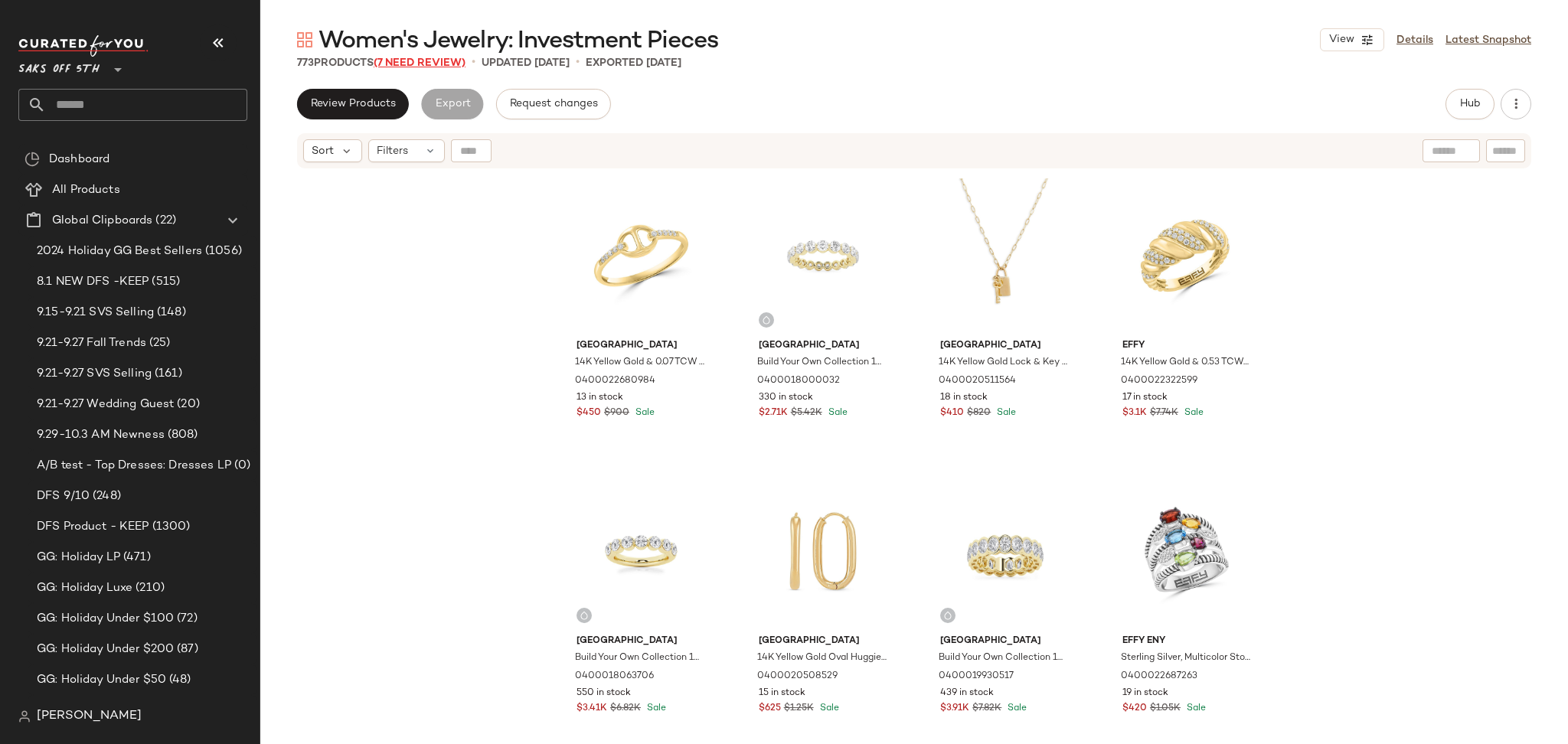
click at [412, 60] on span "(7 Need Review)" at bounding box center [419, 62] width 92 height 11
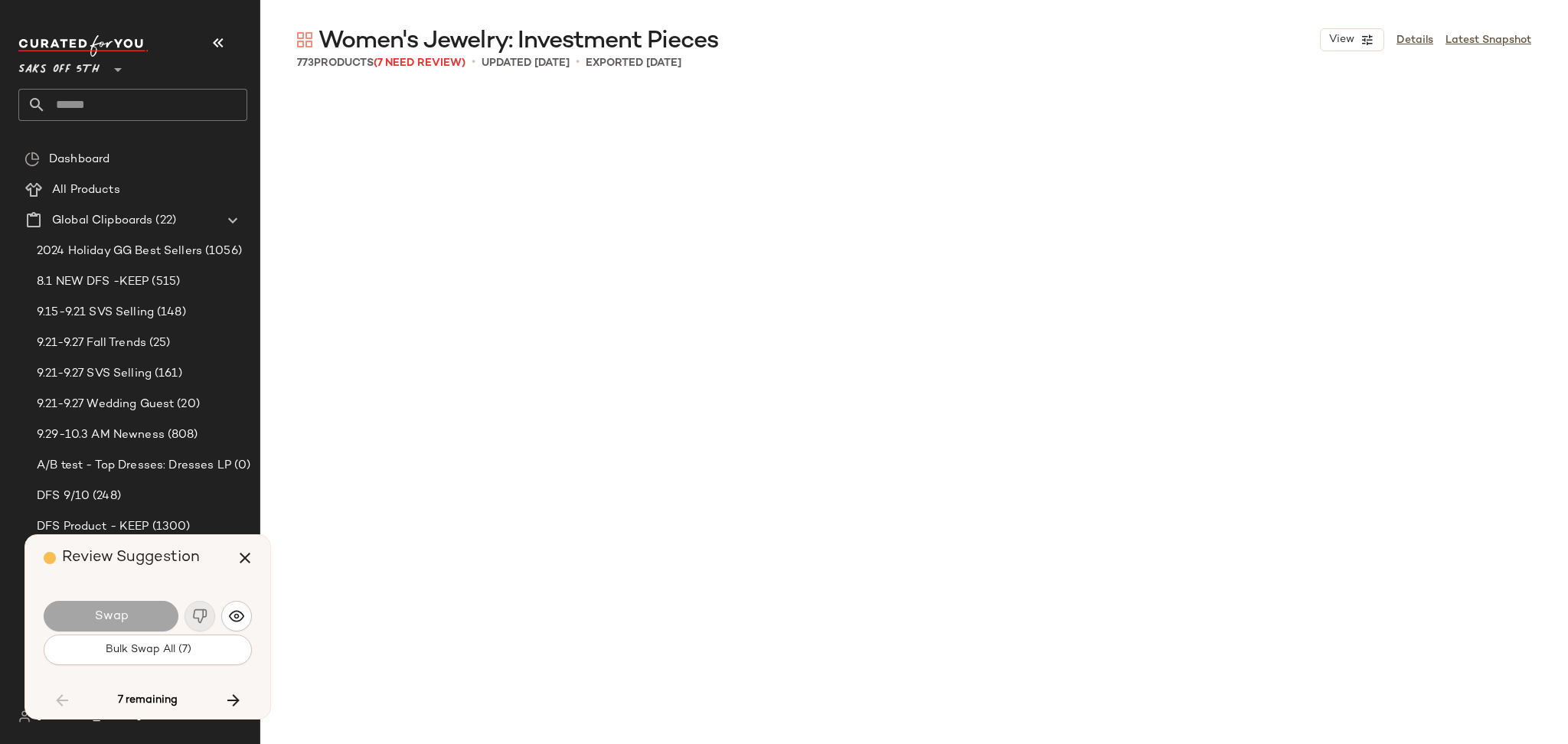
scroll to position [24517, 0]
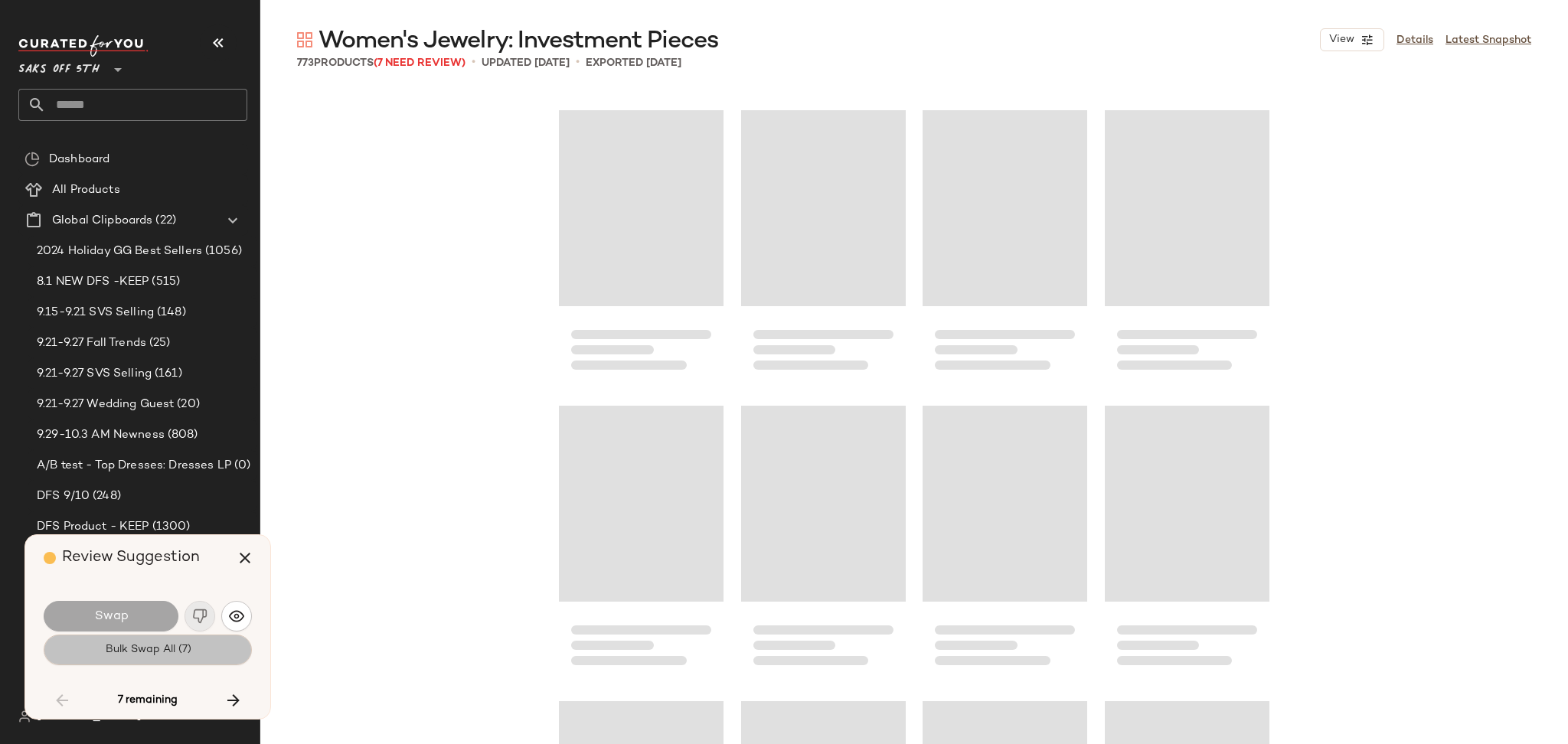
click at [170, 652] on span "Bulk Swap All (7)" at bounding box center [147, 650] width 86 height 12
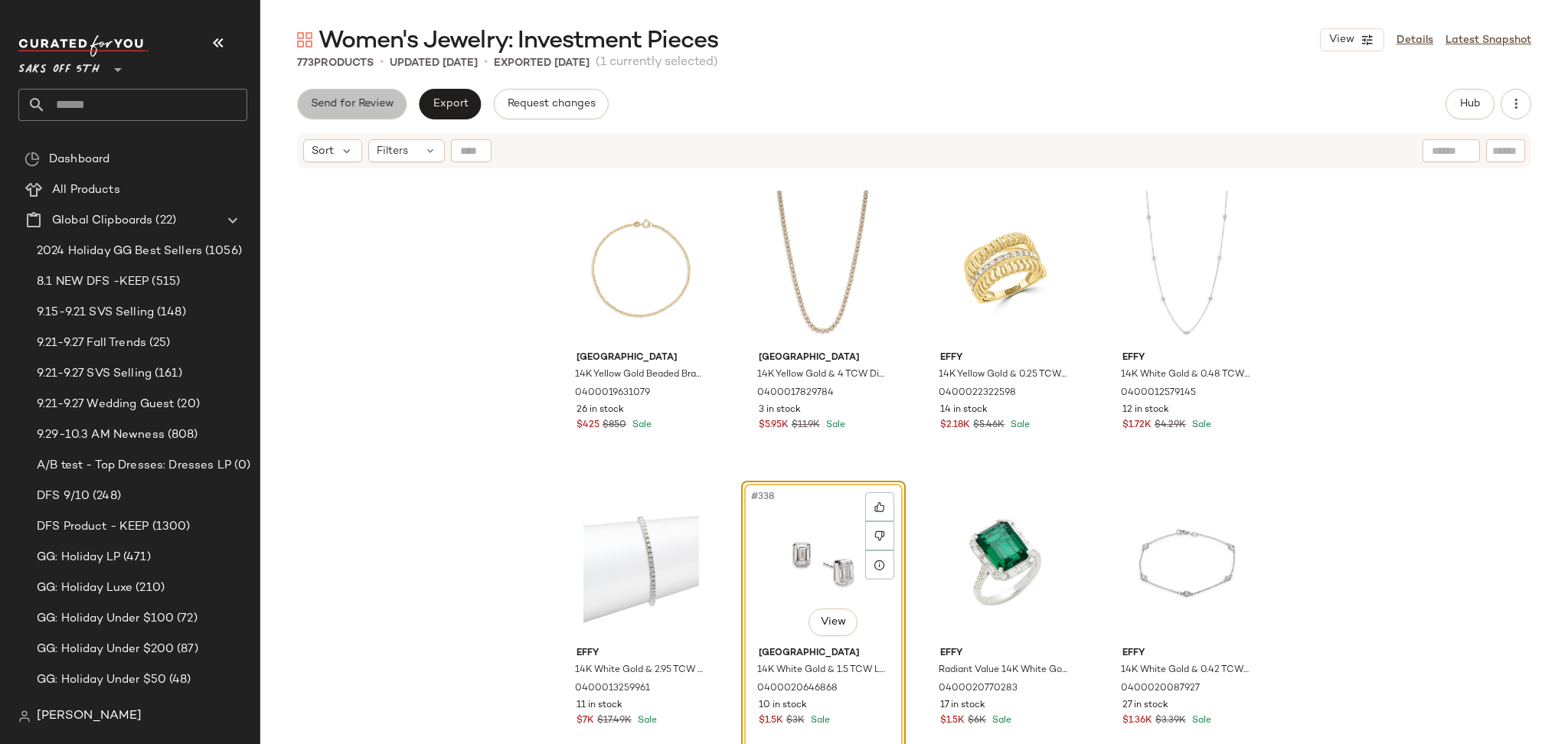
click at [347, 103] on span "Send for Review" at bounding box center [351, 104] width 83 height 12
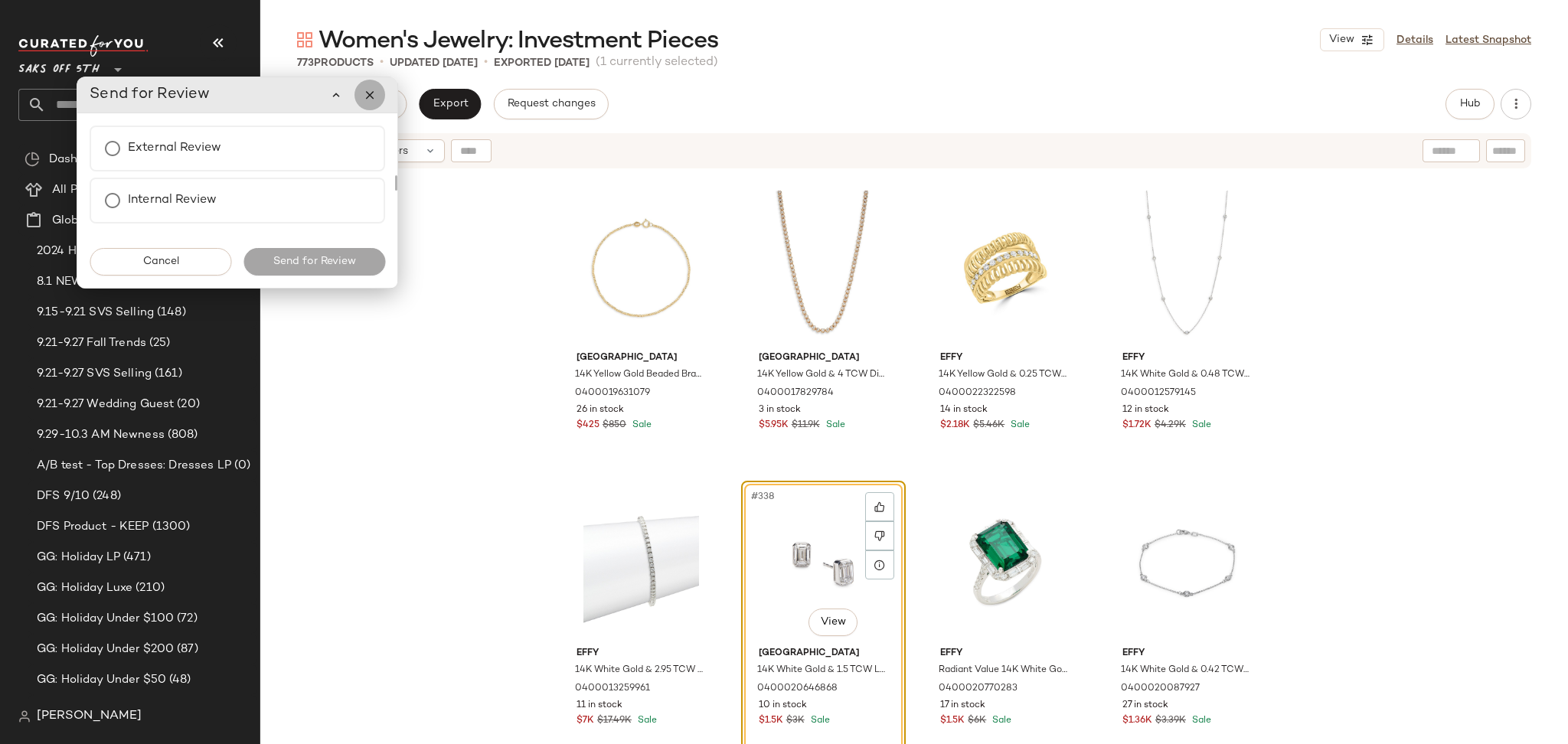
click at [379, 98] on button "button" at bounding box center [370, 95] width 31 height 31
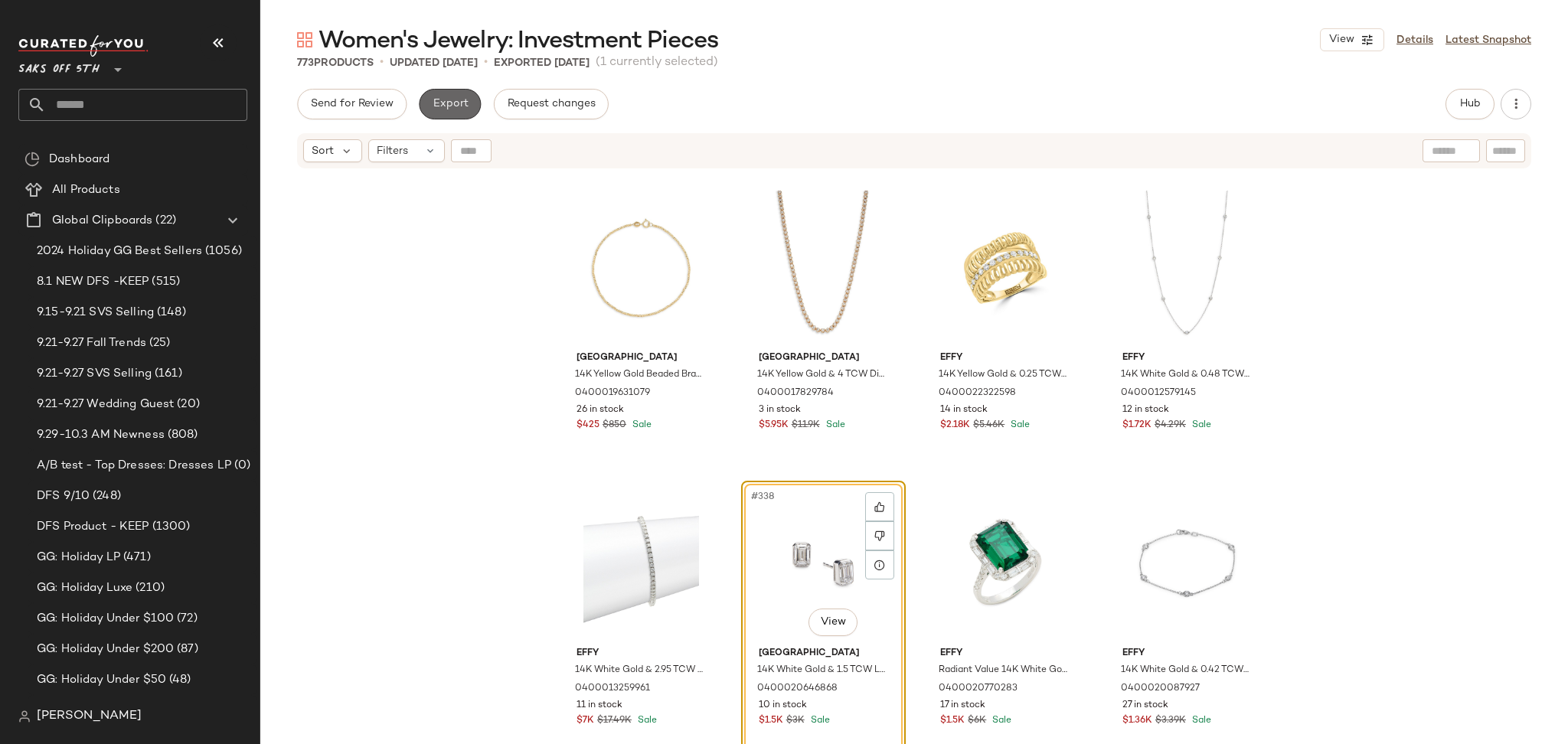
click at [450, 112] on button "Export" at bounding box center [450, 104] width 62 height 31
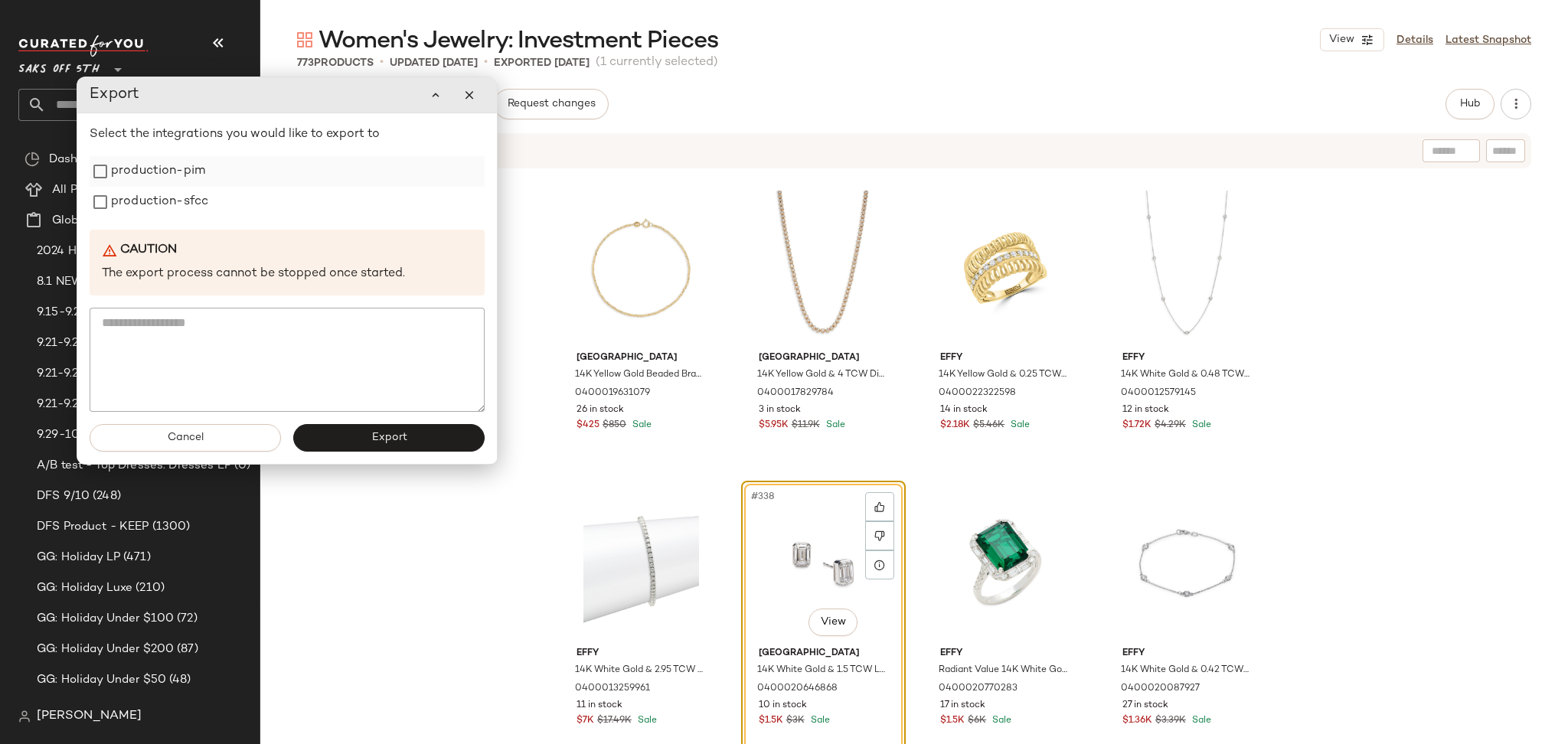
click at [167, 170] on label "production-pim" at bounding box center [158, 171] width 94 height 31
click at [167, 184] on label "production-pim" at bounding box center [158, 171] width 94 height 31
click at [171, 198] on label "production-sfcc" at bounding box center [160, 202] width 98 height 31
click at [348, 438] on button "Export" at bounding box center [388, 437] width 191 height 27
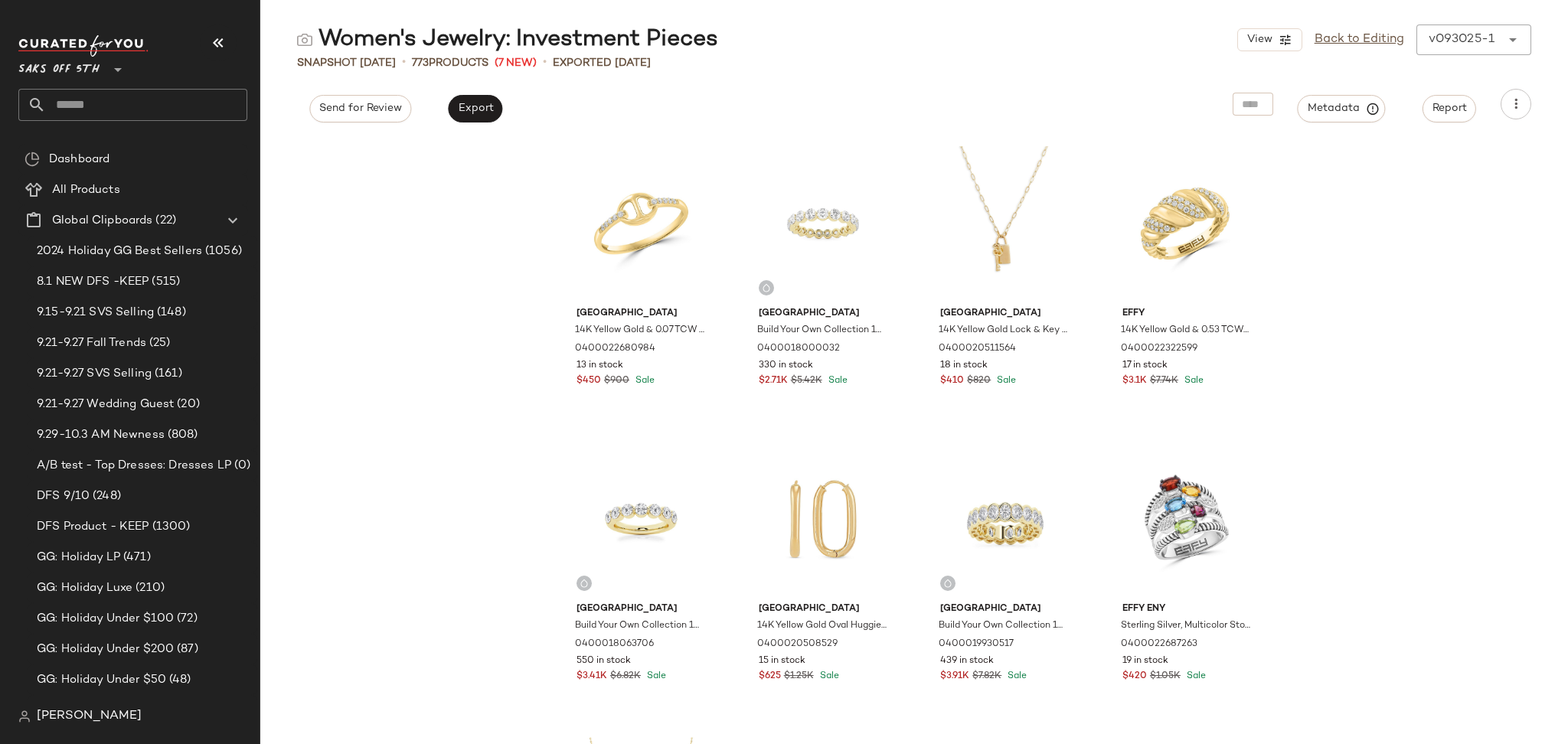
click at [176, 115] on input "text" at bounding box center [146, 105] width 201 height 33
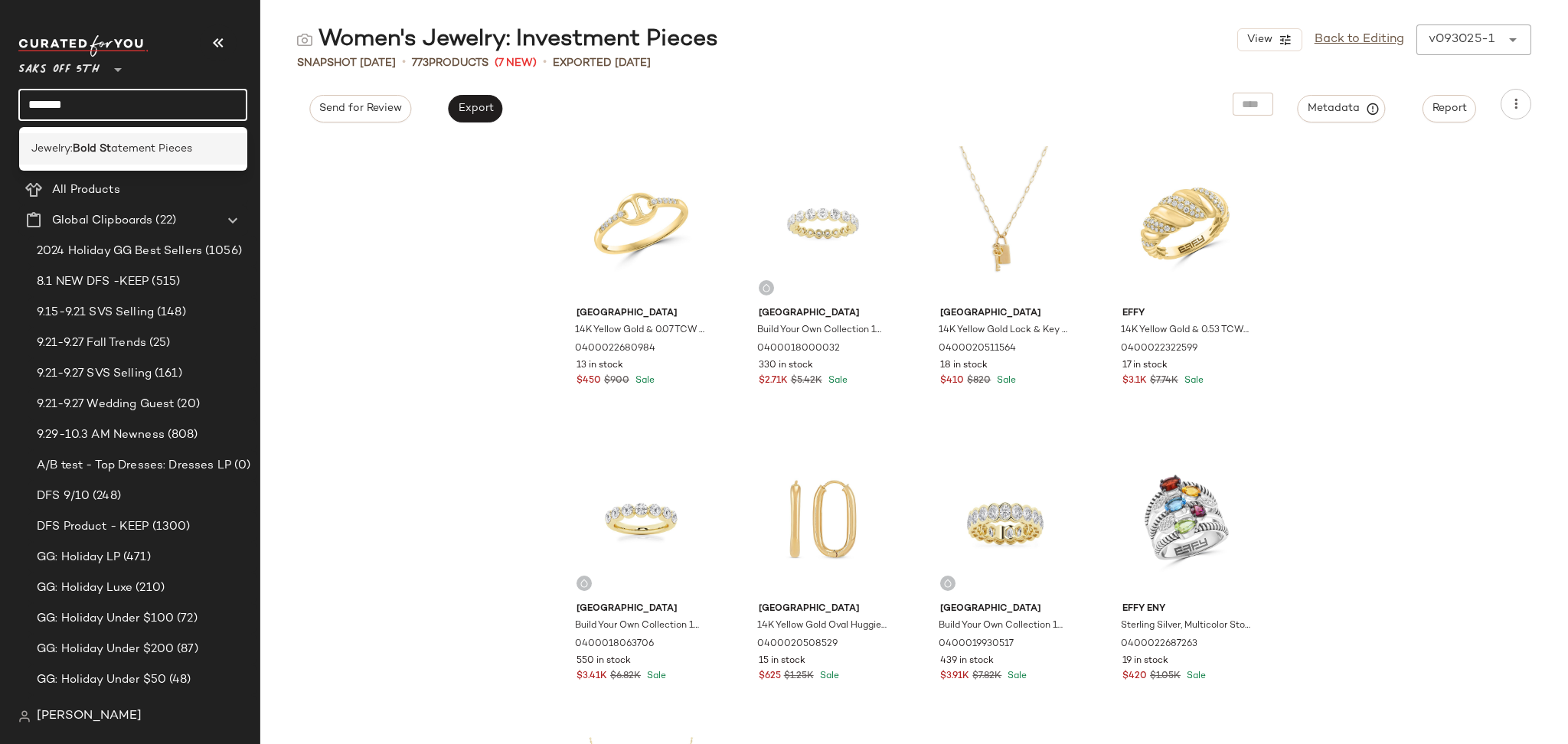
type input "*******"
click at [169, 140] on span "atement Pieces" at bounding box center [152, 148] width 81 height 16
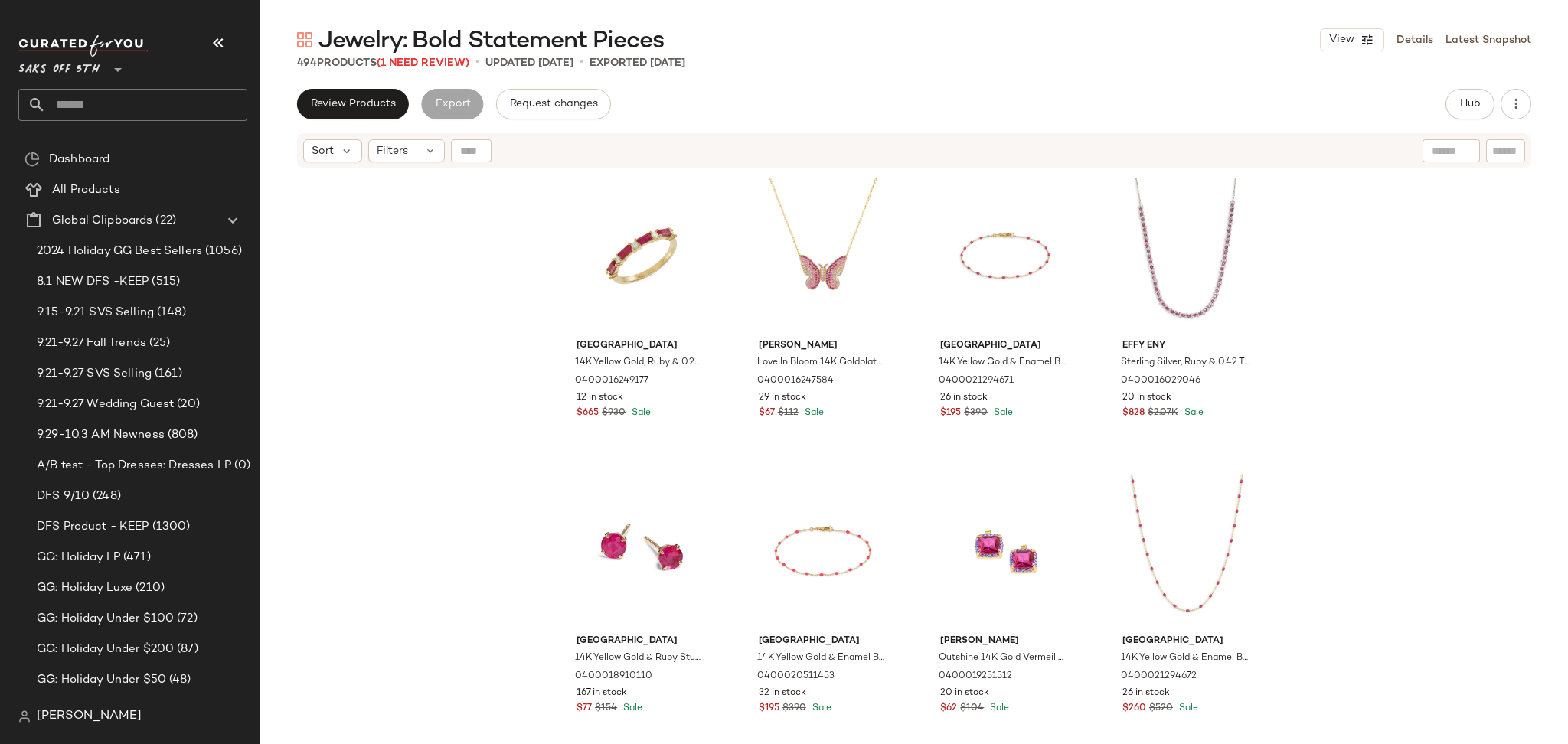
click at [427, 63] on span "(1 Need Review)" at bounding box center [423, 62] width 92 height 11
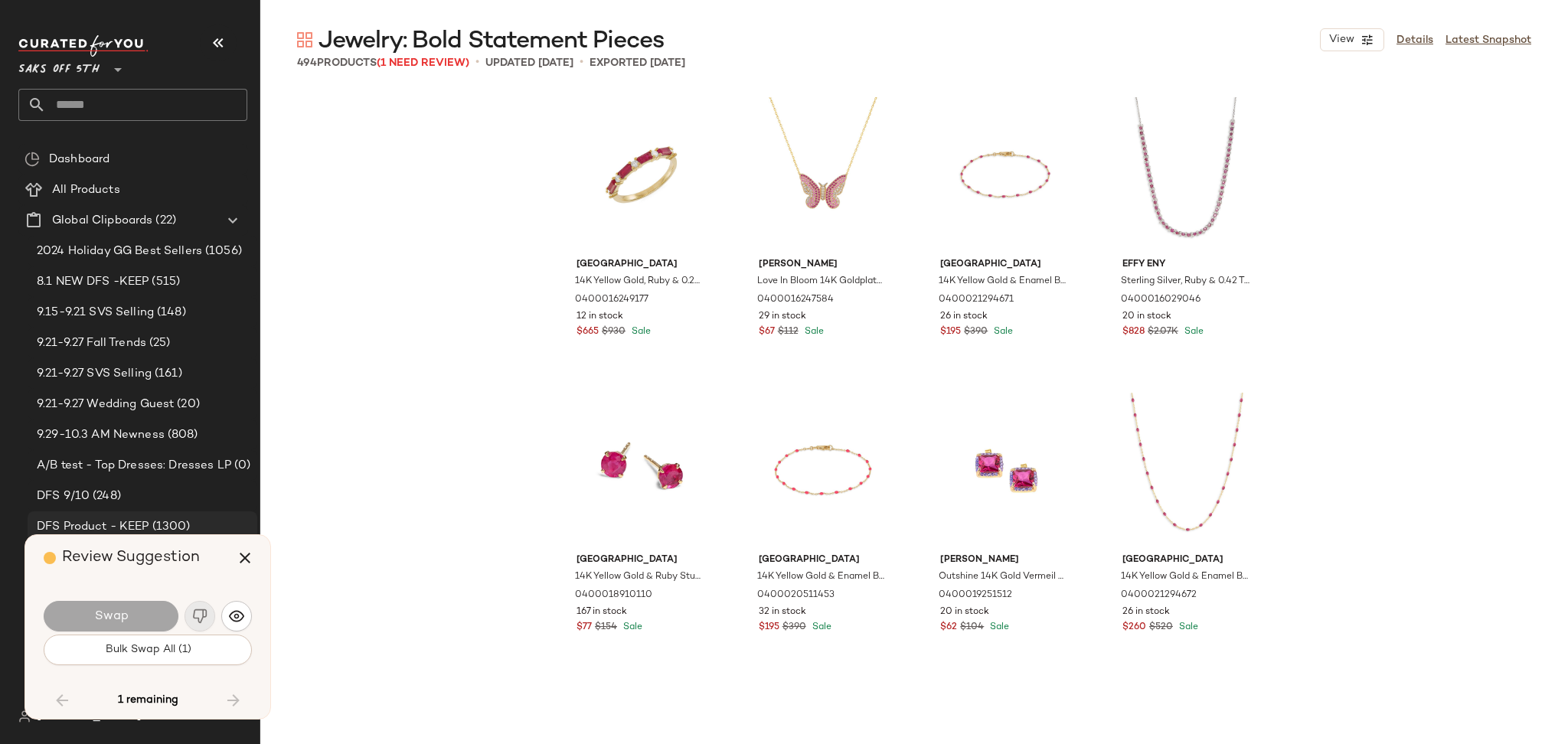
scroll to position [5612, 0]
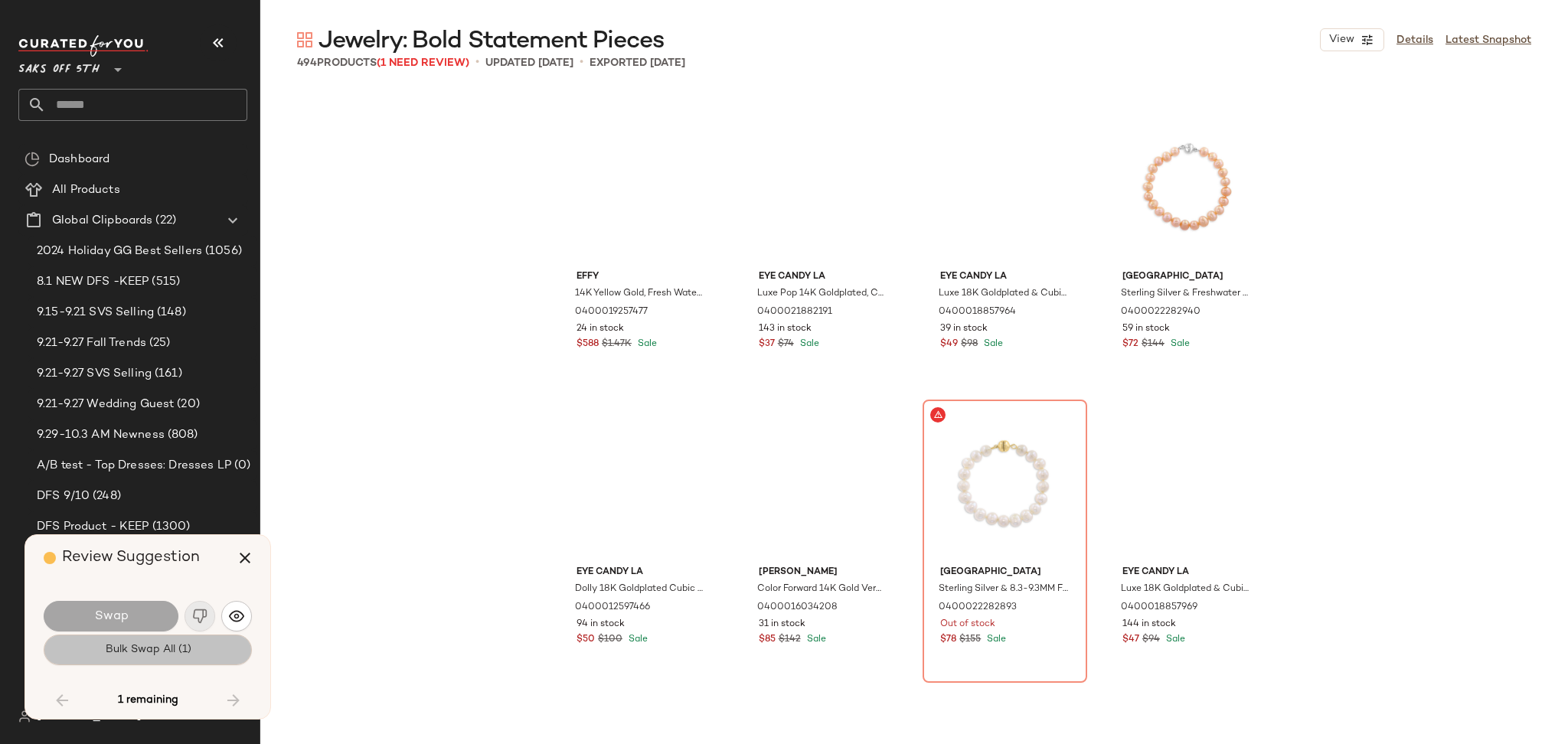
click at [212, 642] on button "Bulk Swap All (1)" at bounding box center [147, 650] width 208 height 31
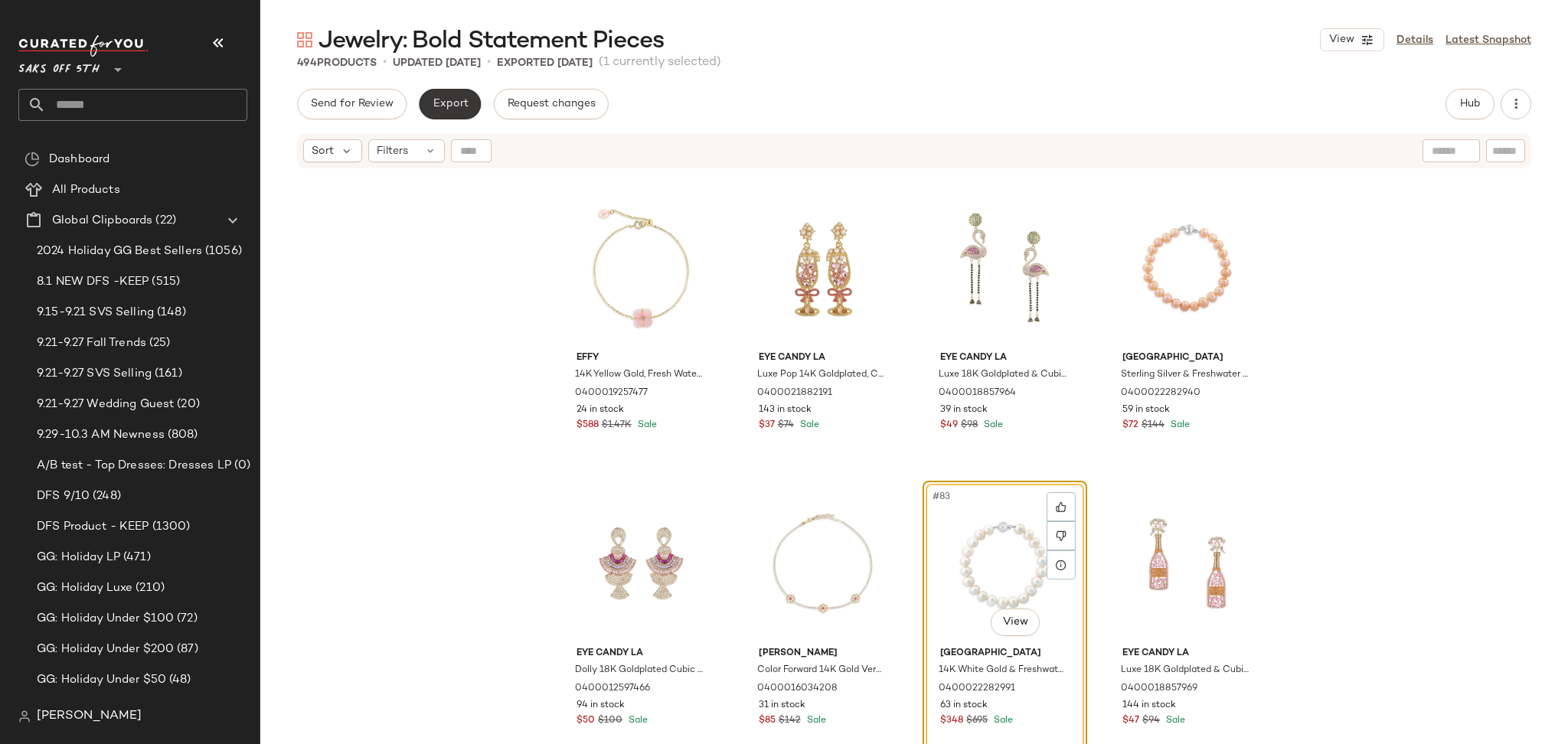
click at [438, 98] on span "Export" at bounding box center [450, 104] width 36 height 12
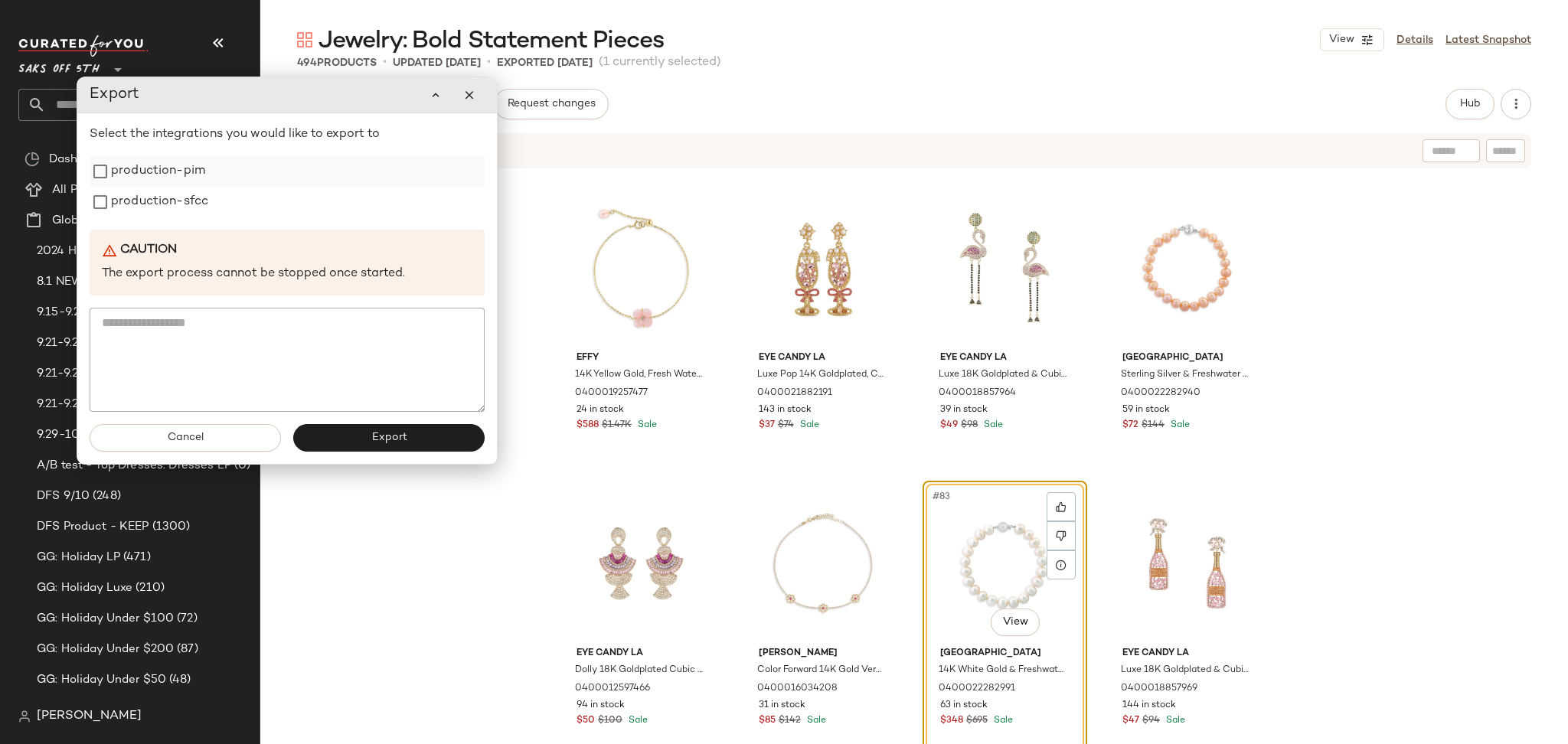
click at [123, 175] on label "production-pim" at bounding box center [158, 171] width 94 height 31
click at [128, 193] on label "production-sfcc" at bounding box center [160, 202] width 98 height 31
click at [349, 442] on button "Export" at bounding box center [388, 437] width 191 height 27
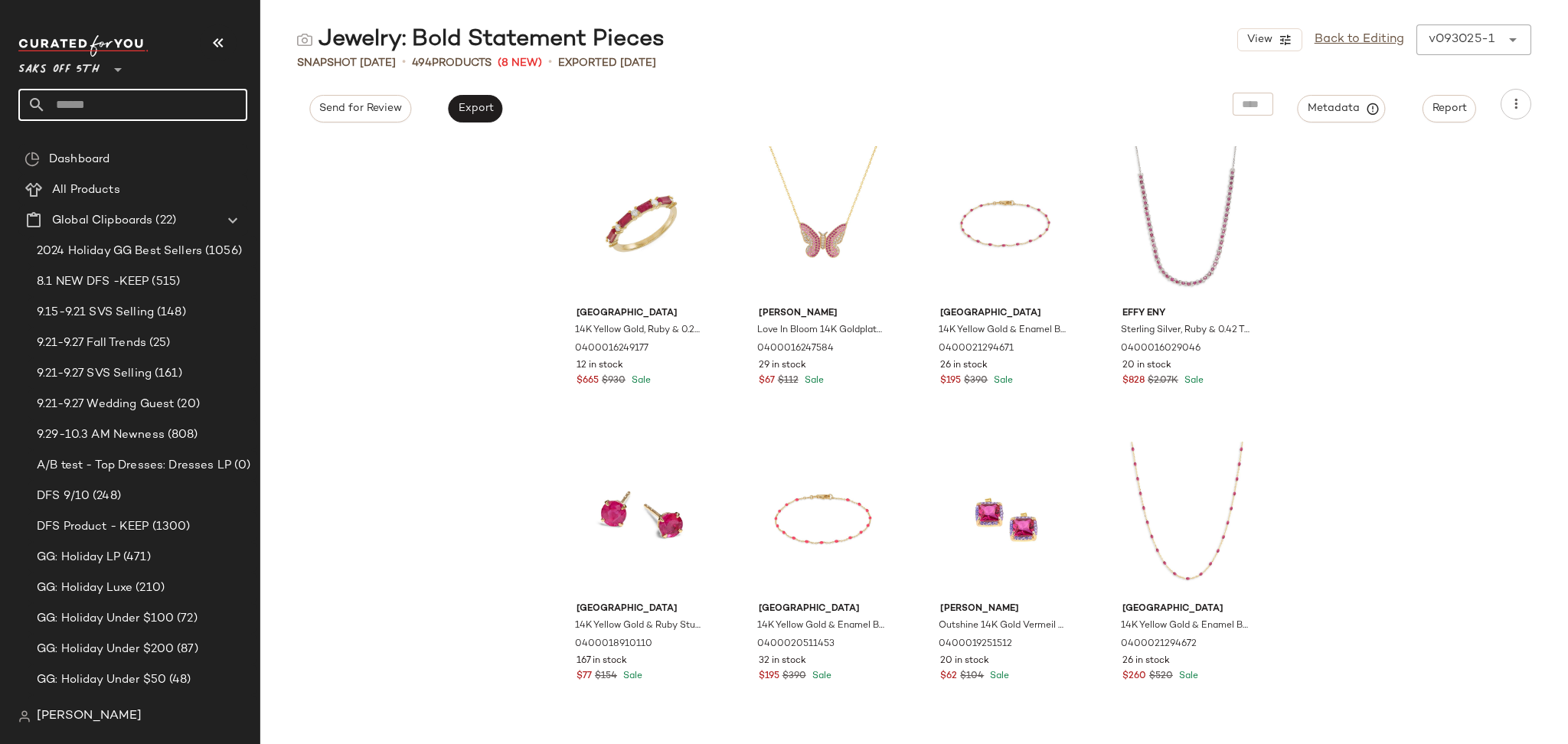
click at [185, 108] on input "text" at bounding box center [146, 105] width 201 height 33
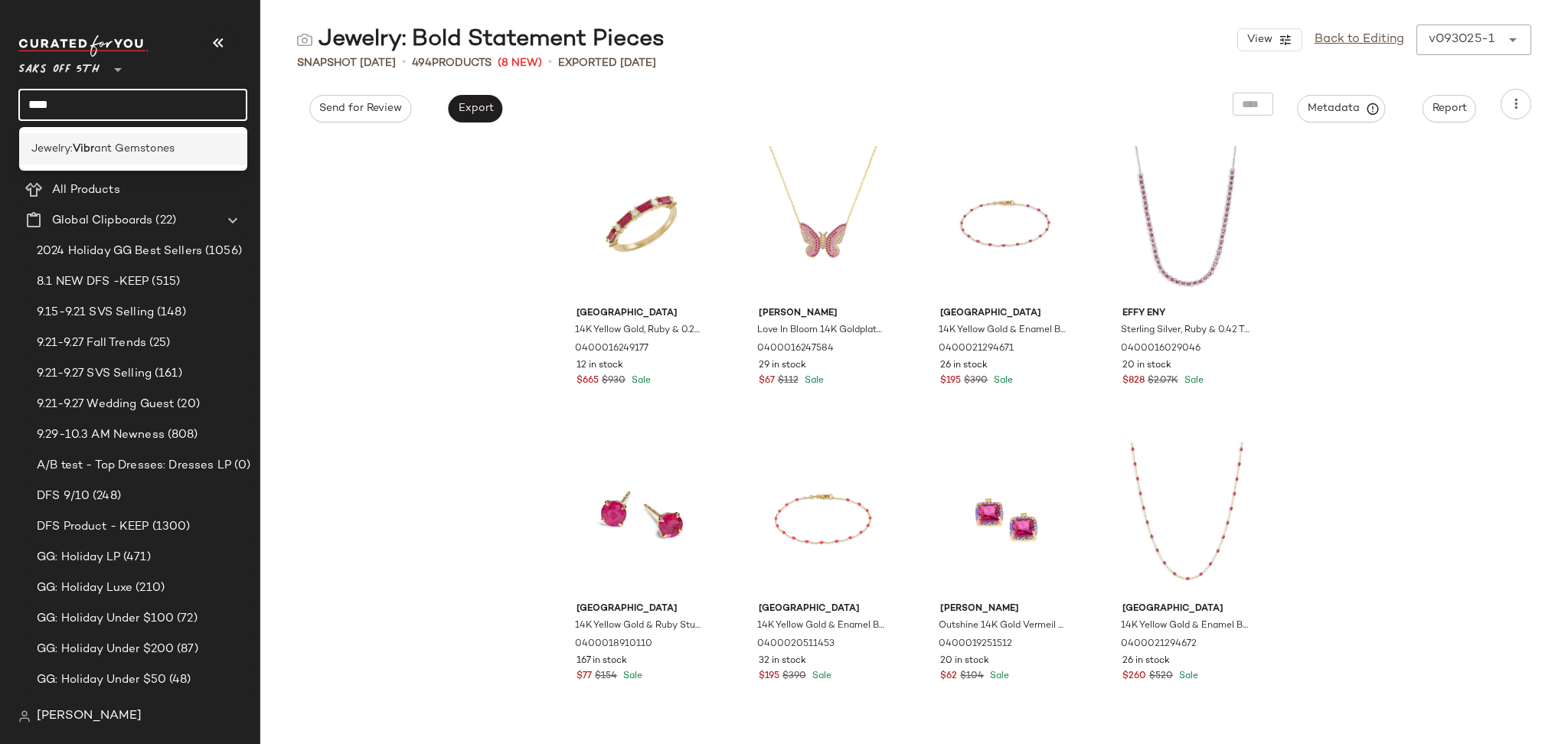
type input "****"
click at [152, 142] on span "ant Gemstones" at bounding box center [134, 148] width 80 height 16
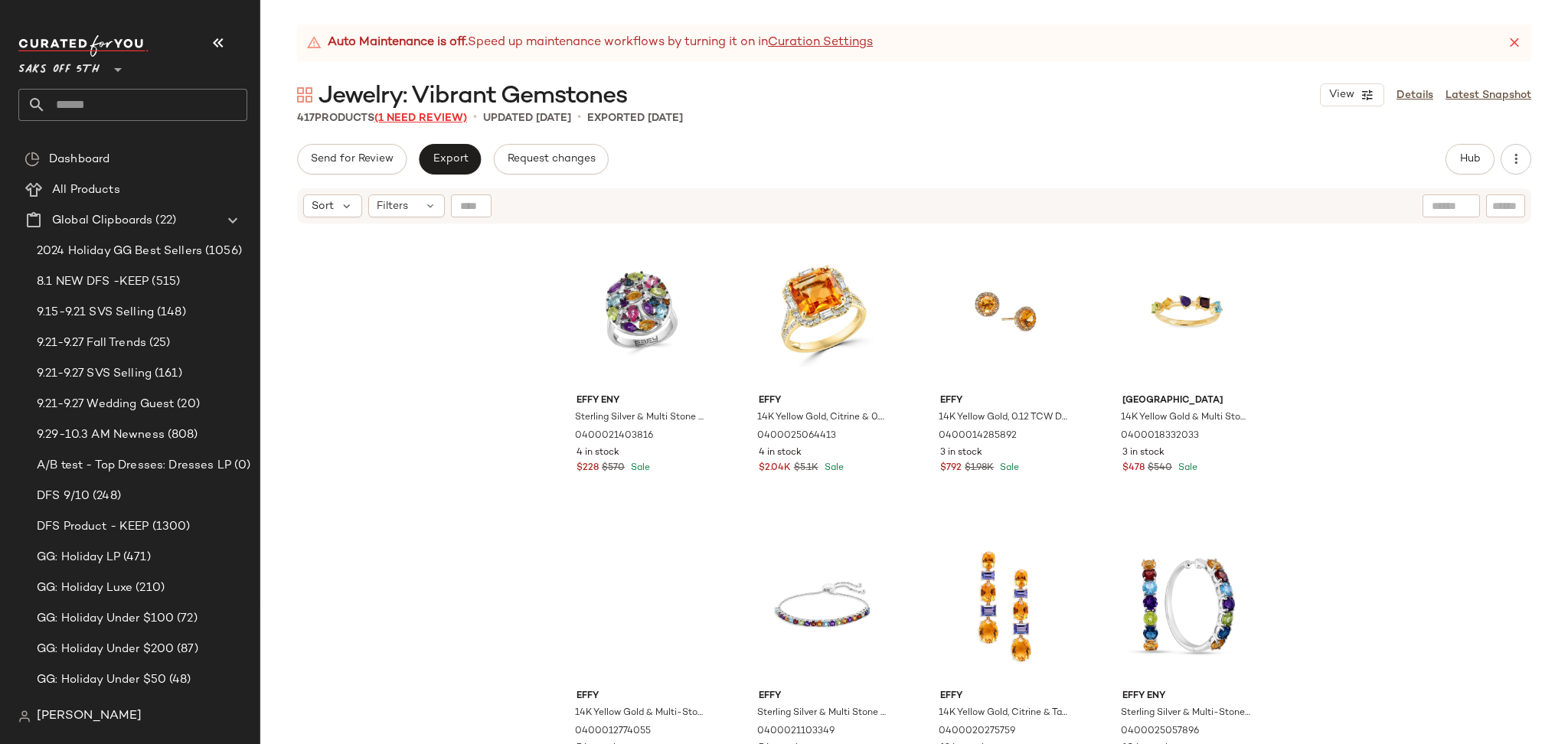
click at [427, 114] on span "(1 Need Review)" at bounding box center [420, 117] width 92 height 11
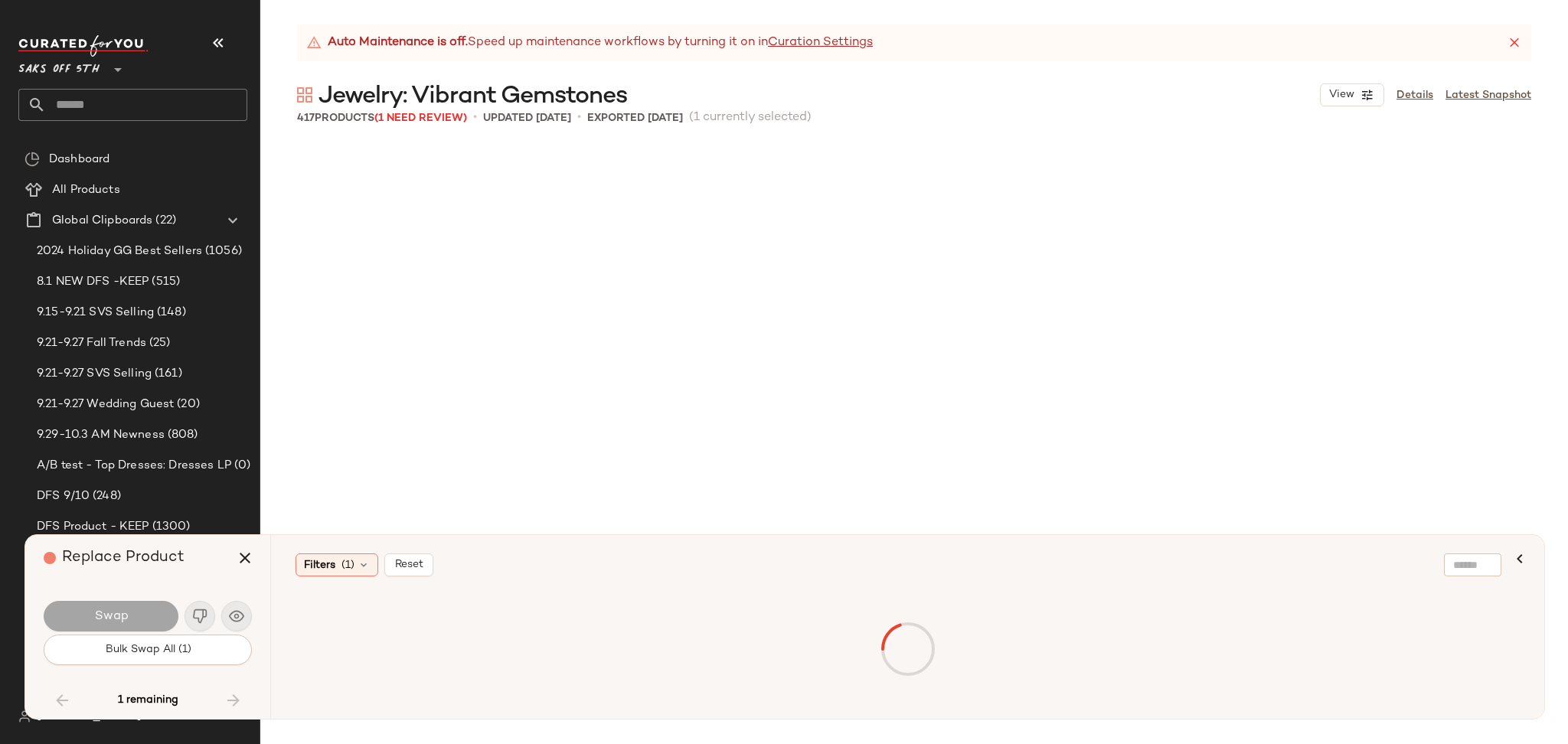
scroll to position [5317, 0]
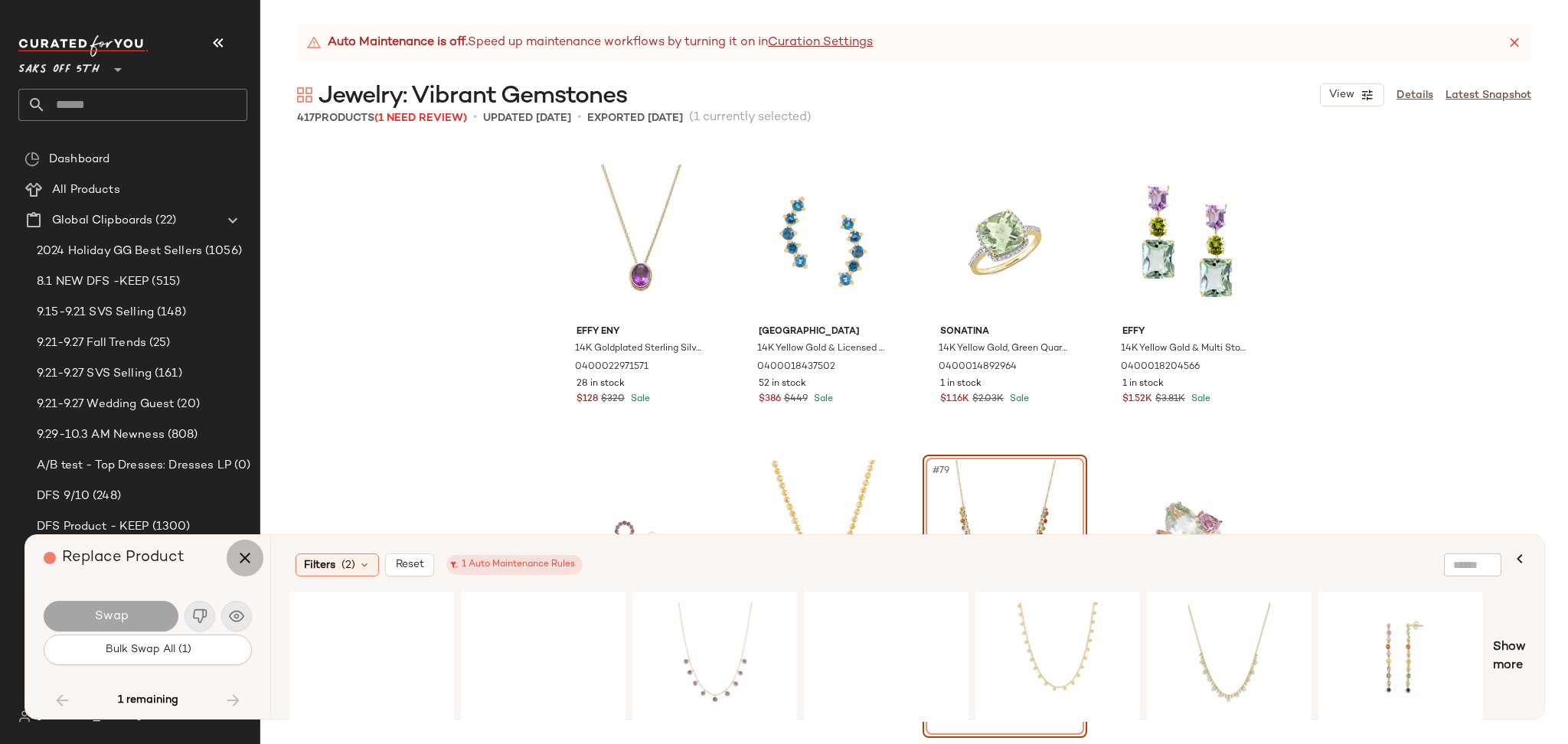
click at [240, 564] on icon "button" at bounding box center [244, 557] width 18 height 18
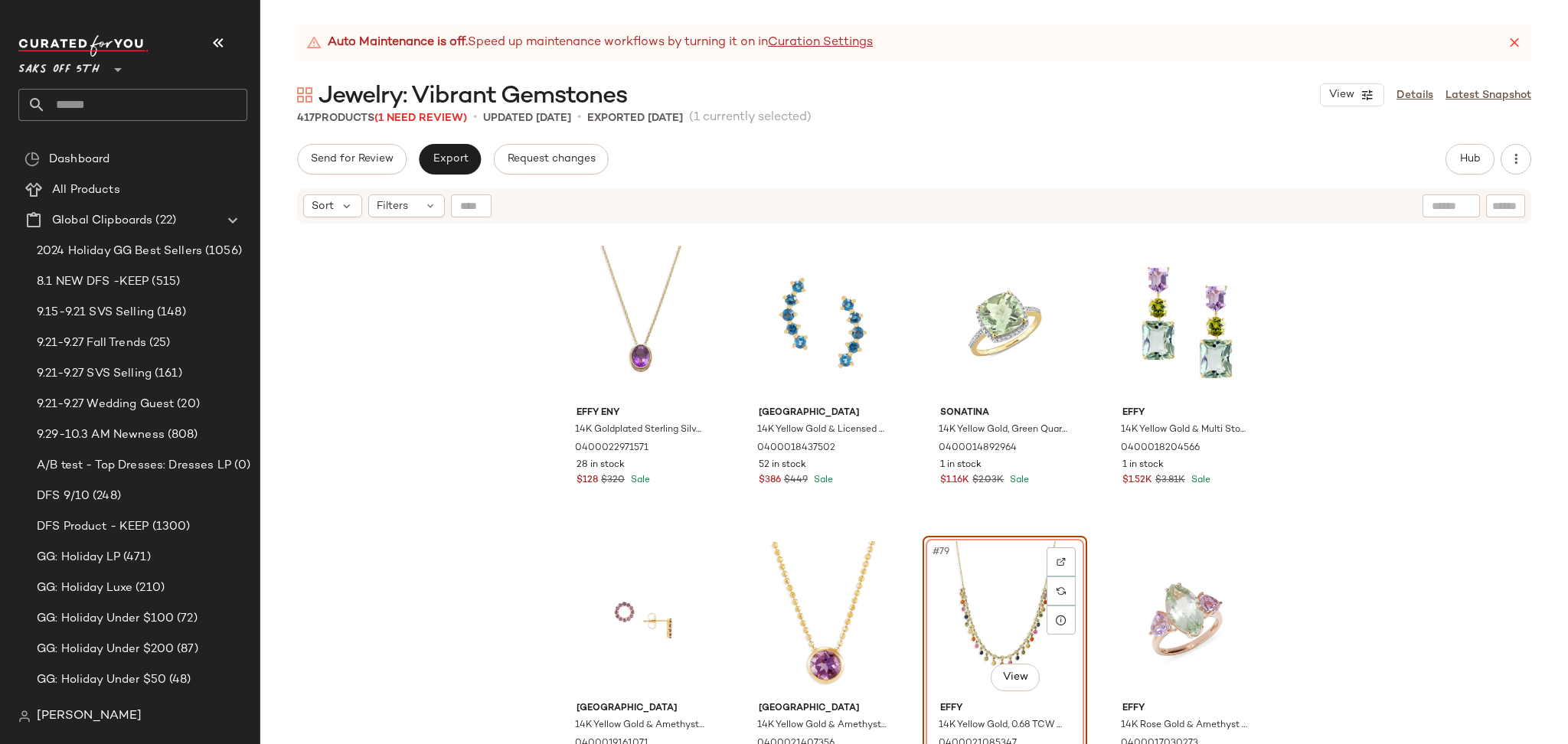
click at [958, 573] on div "#79 View" at bounding box center [1005, 618] width 154 height 155
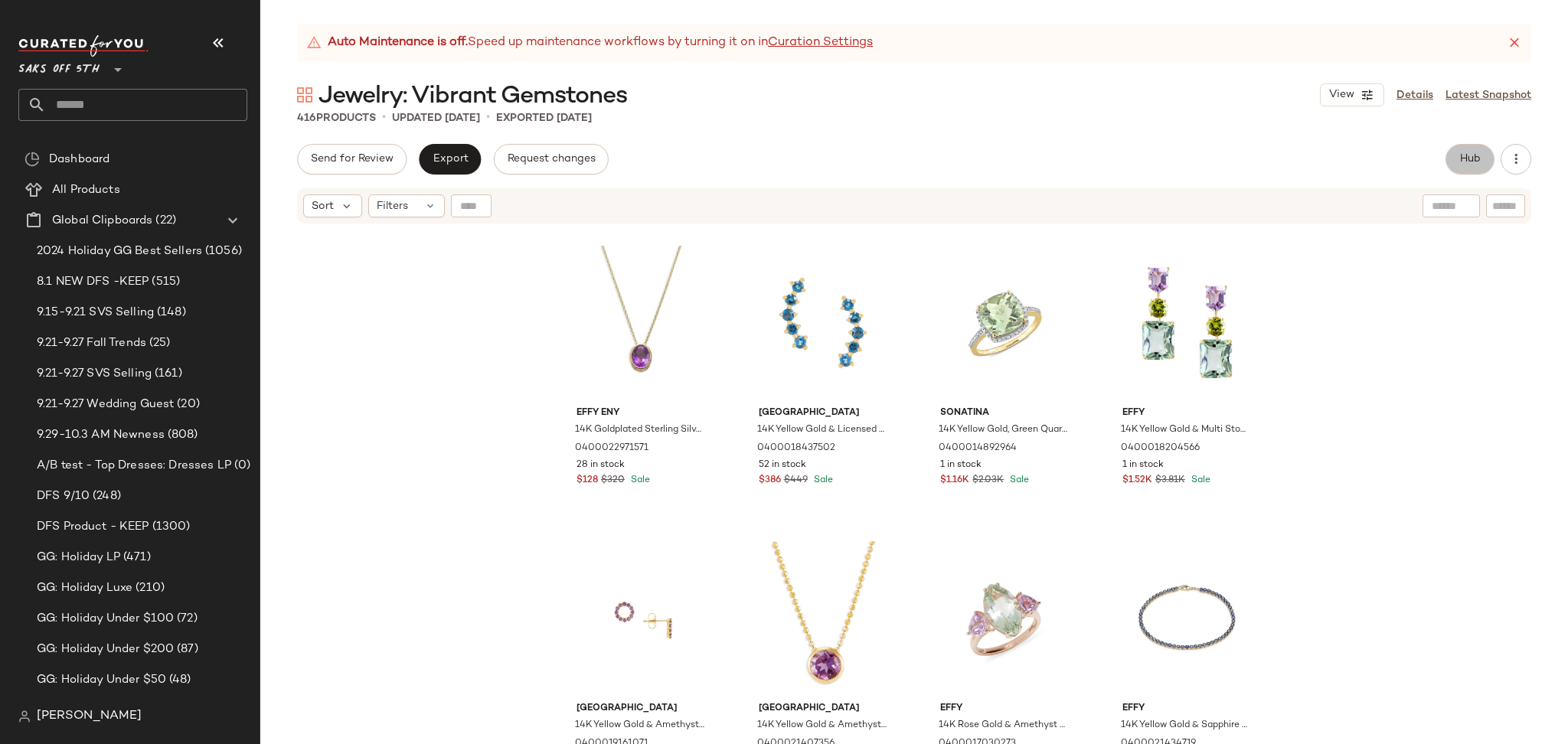
click at [1465, 156] on span "Hub" at bounding box center [1470, 159] width 21 height 12
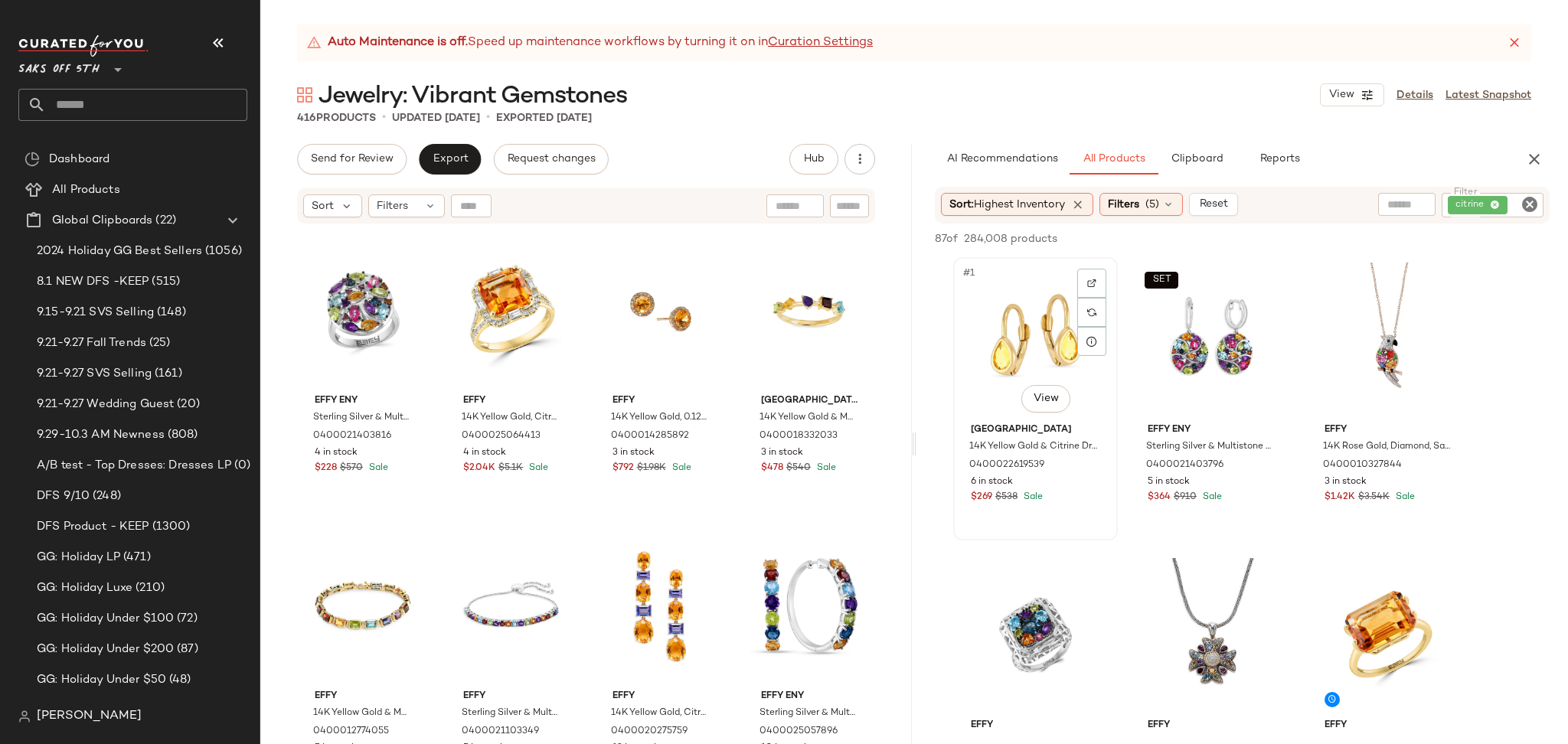
click at [1027, 317] on div "#1 View" at bounding box center [1035, 340] width 154 height 155
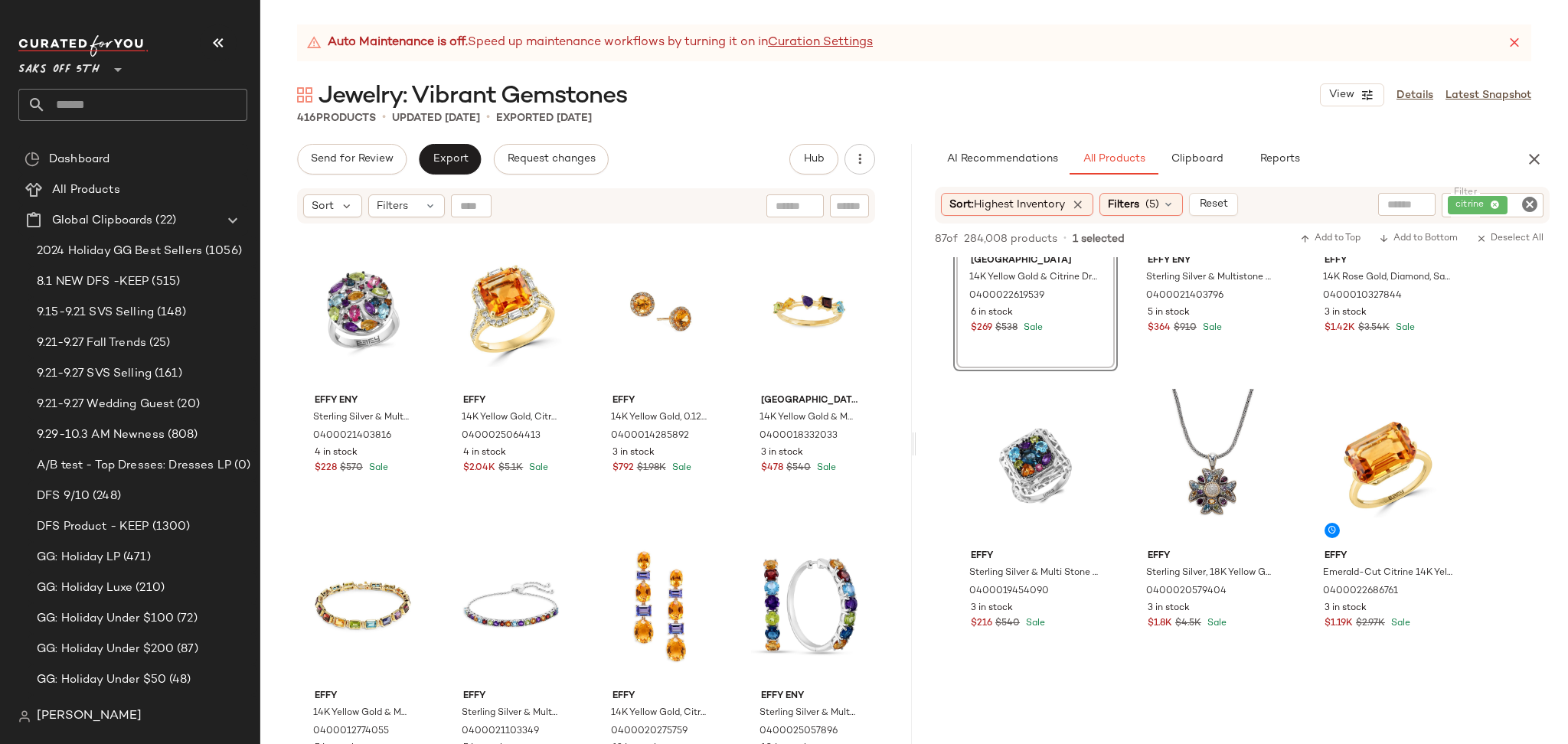
scroll to position [171, 0]
click at [1390, 444] on div "#6 View" at bounding box center [1389, 463] width 154 height 155
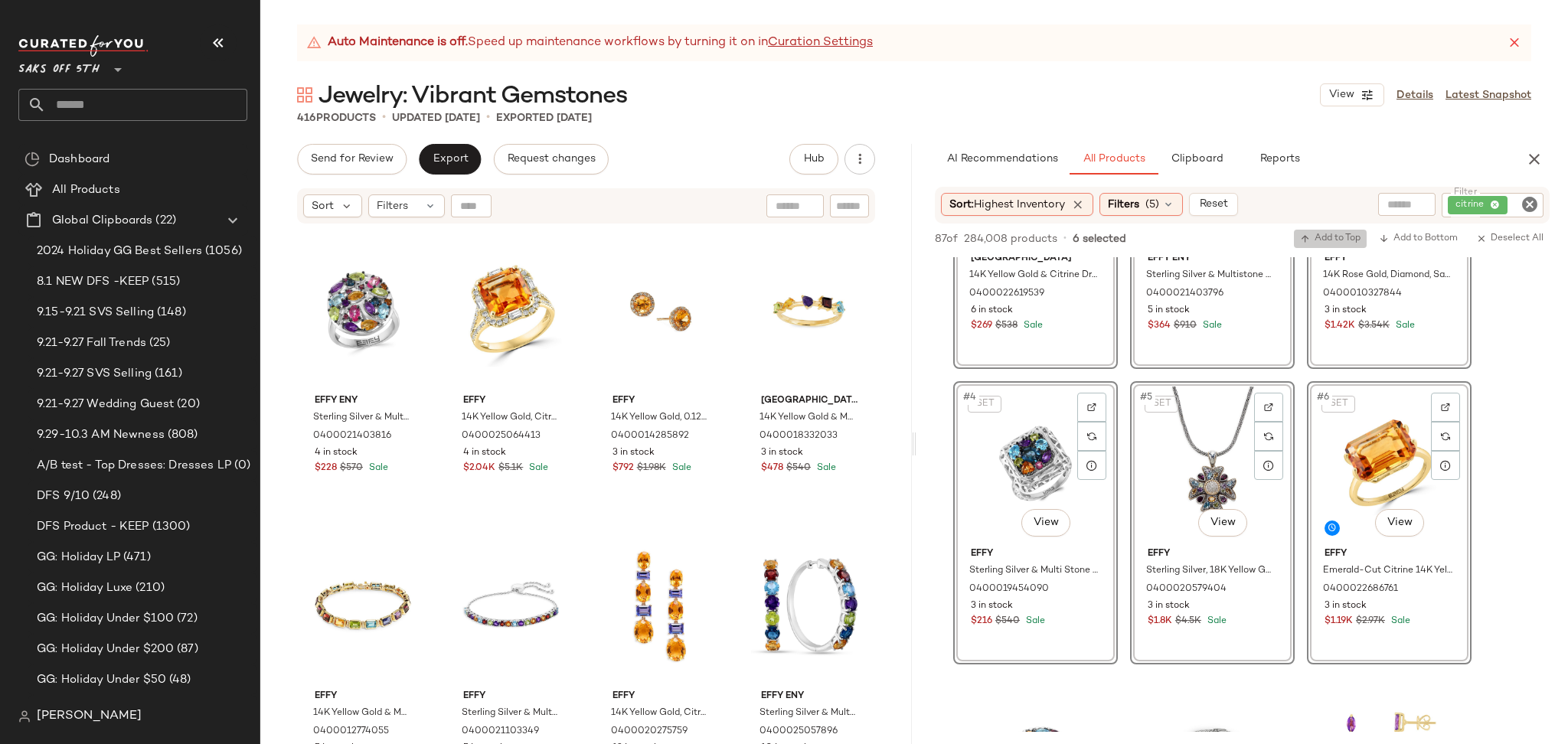
click at [1340, 242] on span "Add to Top" at bounding box center [1330, 239] width 61 height 11
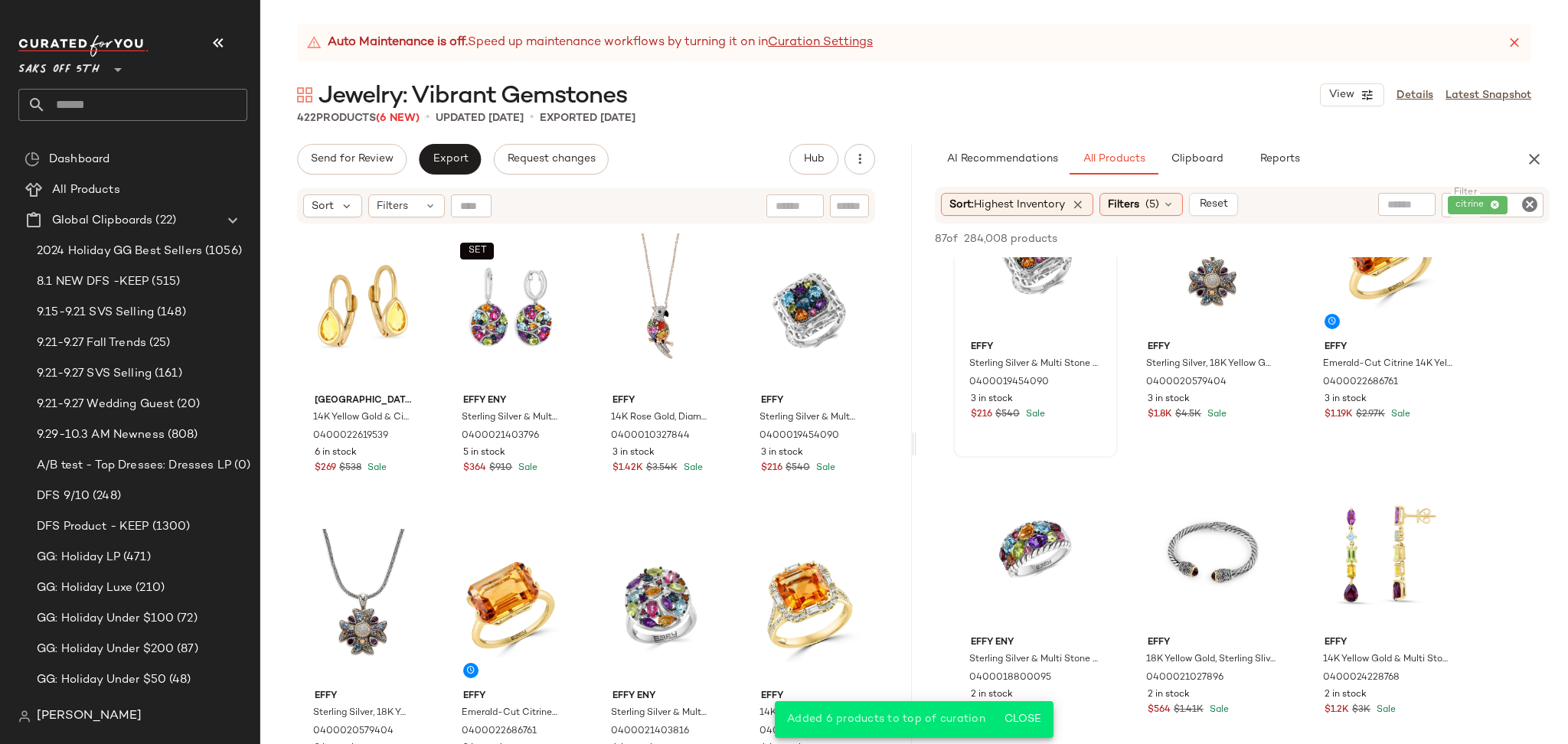
scroll to position [504, 0]
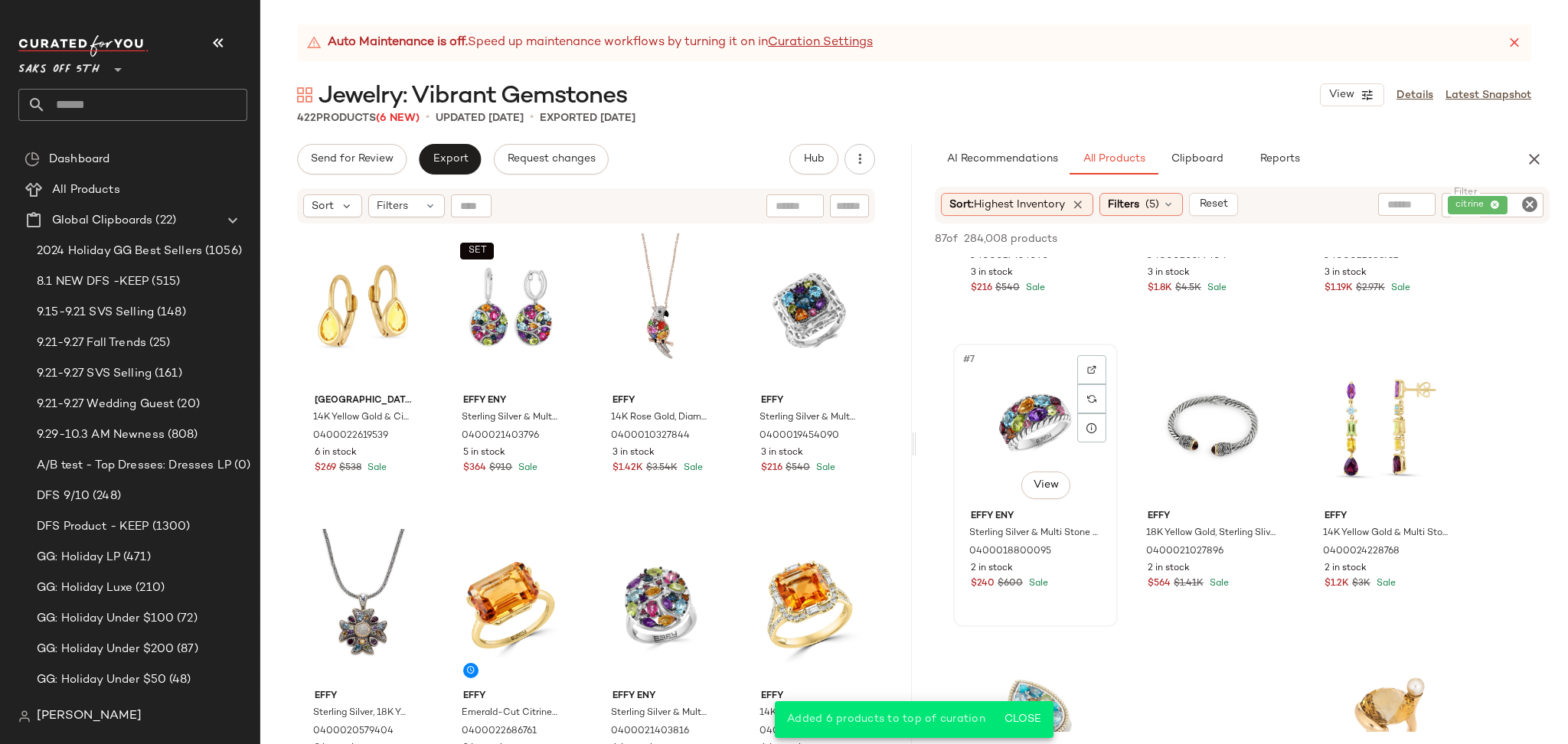
click at [1003, 438] on div "#7 View" at bounding box center [1035, 426] width 154 height 155
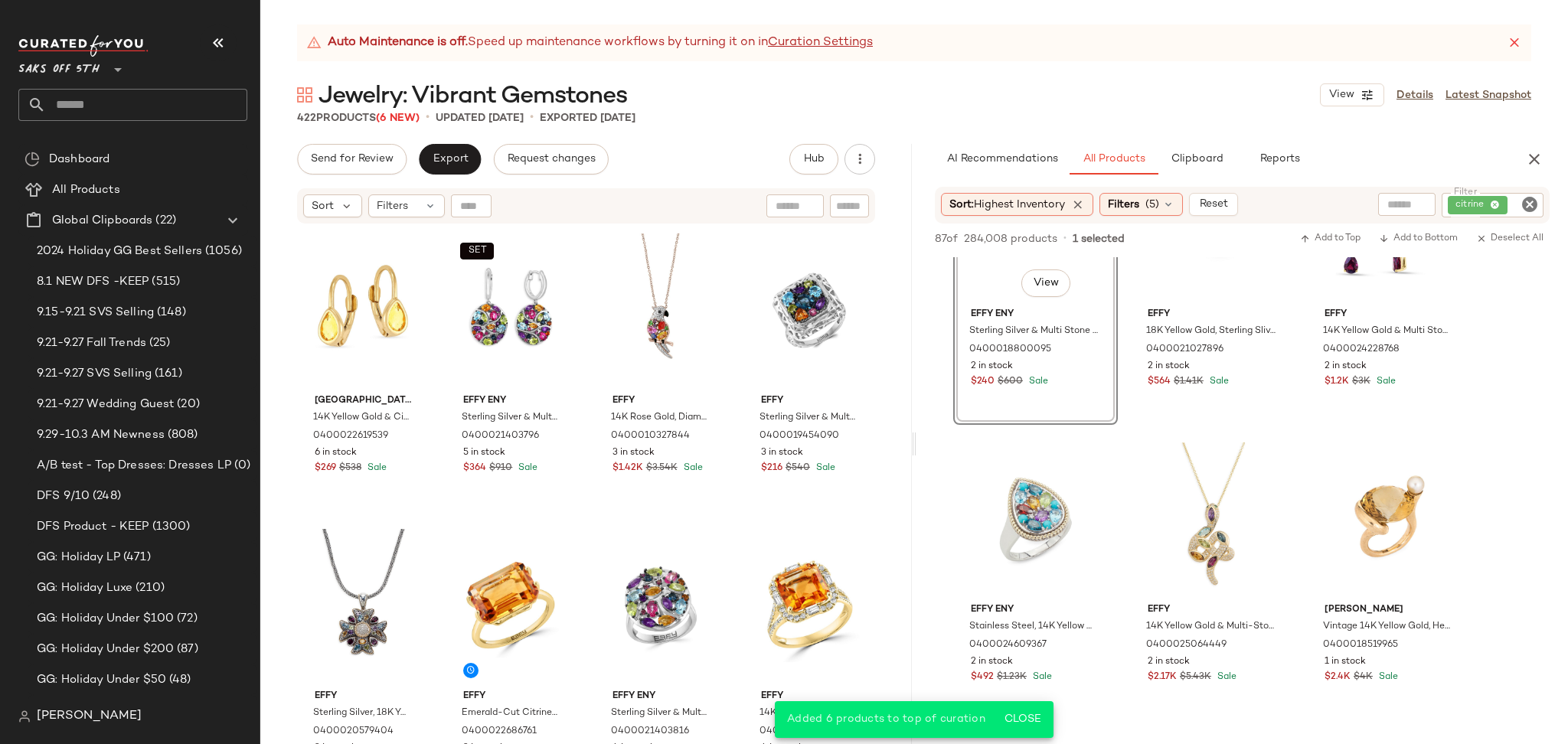
scroll to position [709, 0]
click at [1333, 500] on div "#12 View" at bounding box center [1389, 517] width 154 height 155
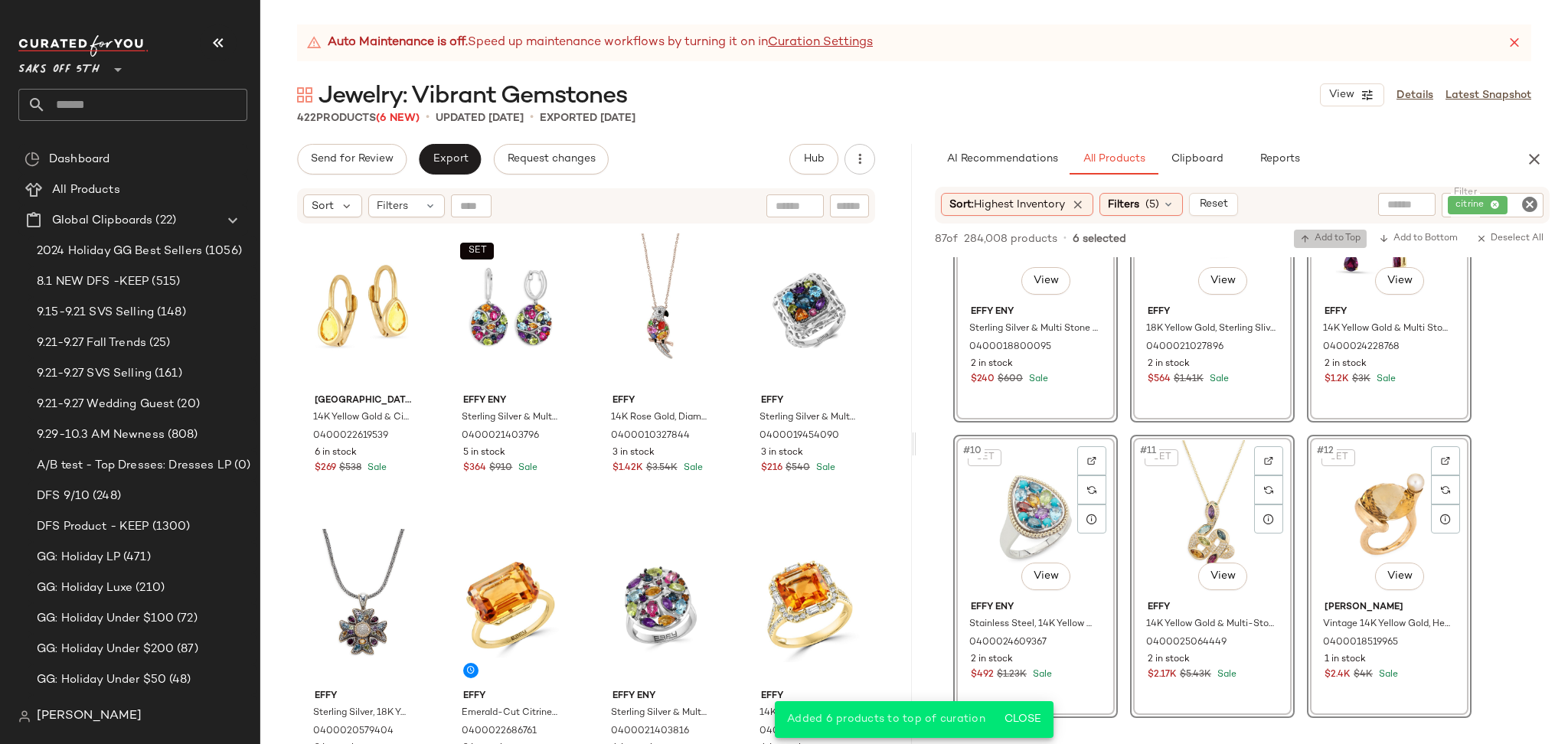
click at [1347, 243] on span "Add to Top" at bounding box center [1330, 239] width 61 height 11
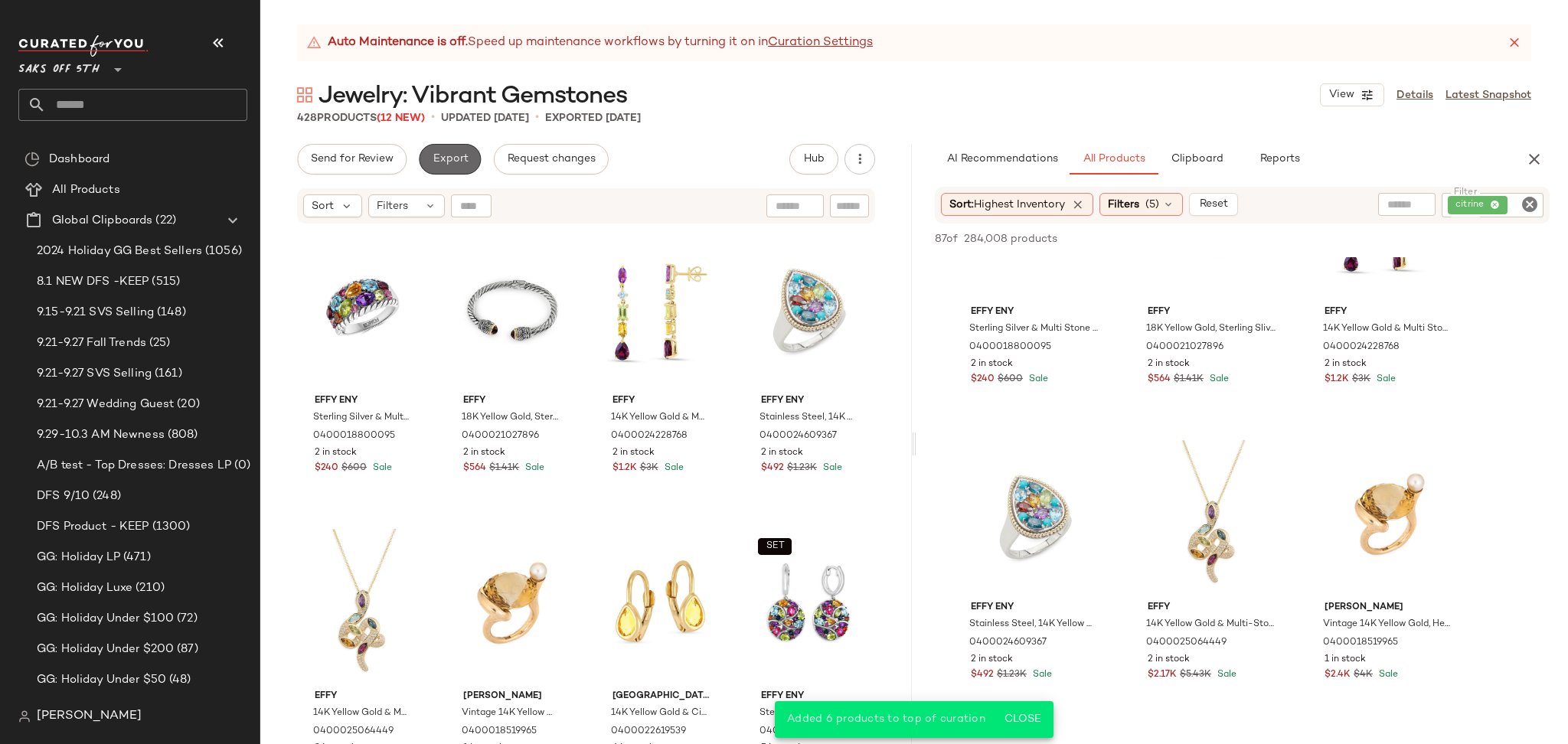
click at [445, 158] on span "Export" at bounding box center [450, 159] width 36 height 12
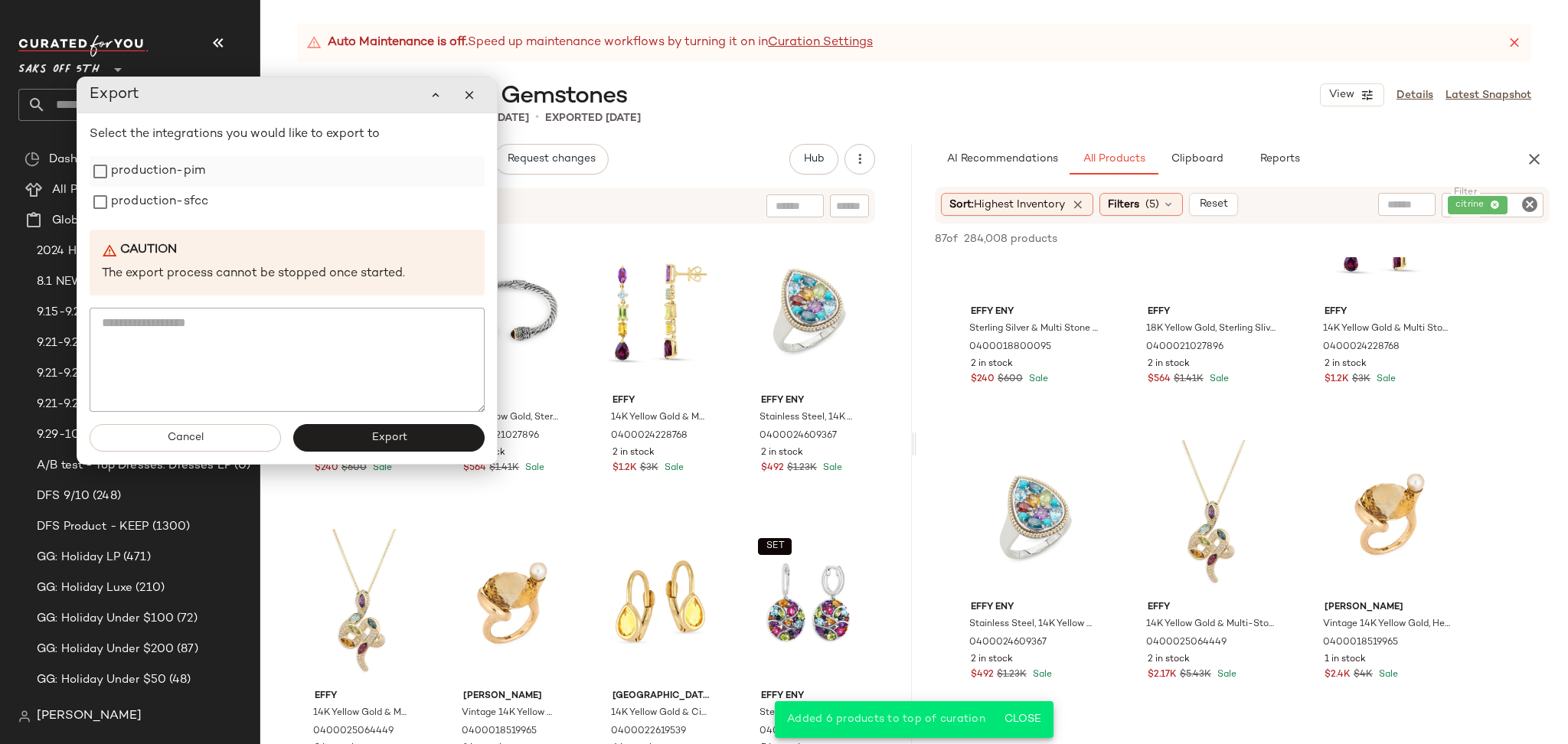
click at [160, 166] on label "production-pim" at bounding box center [158, 171] width 94 height 31
click at [170, 210] on label "production-sfcc" at bounding box center [160, 202] width 98 height 31
click at [381, 433] on span "Export" at bounding box center [389, 437] width 36 height 12
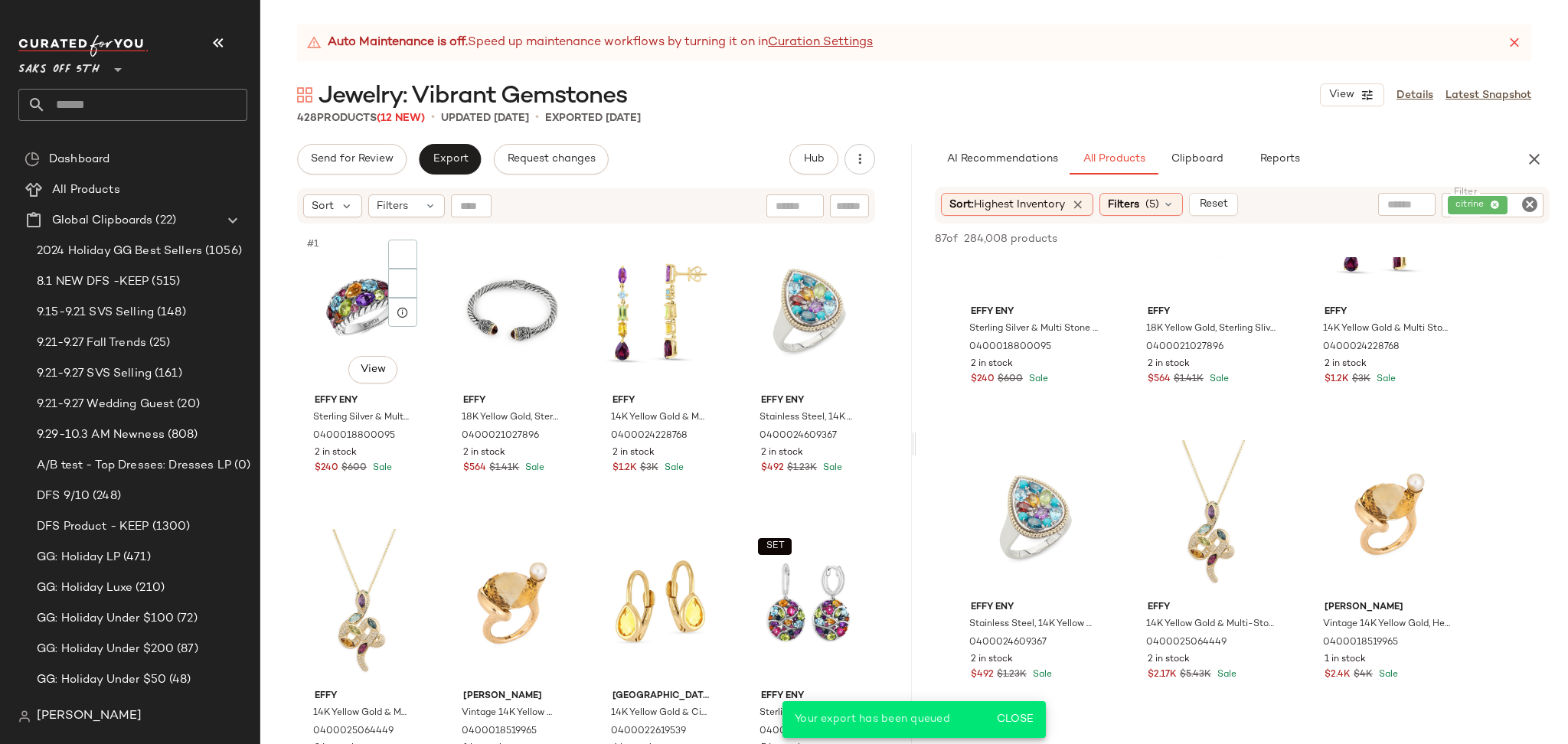
scroll to position [1005, 0]
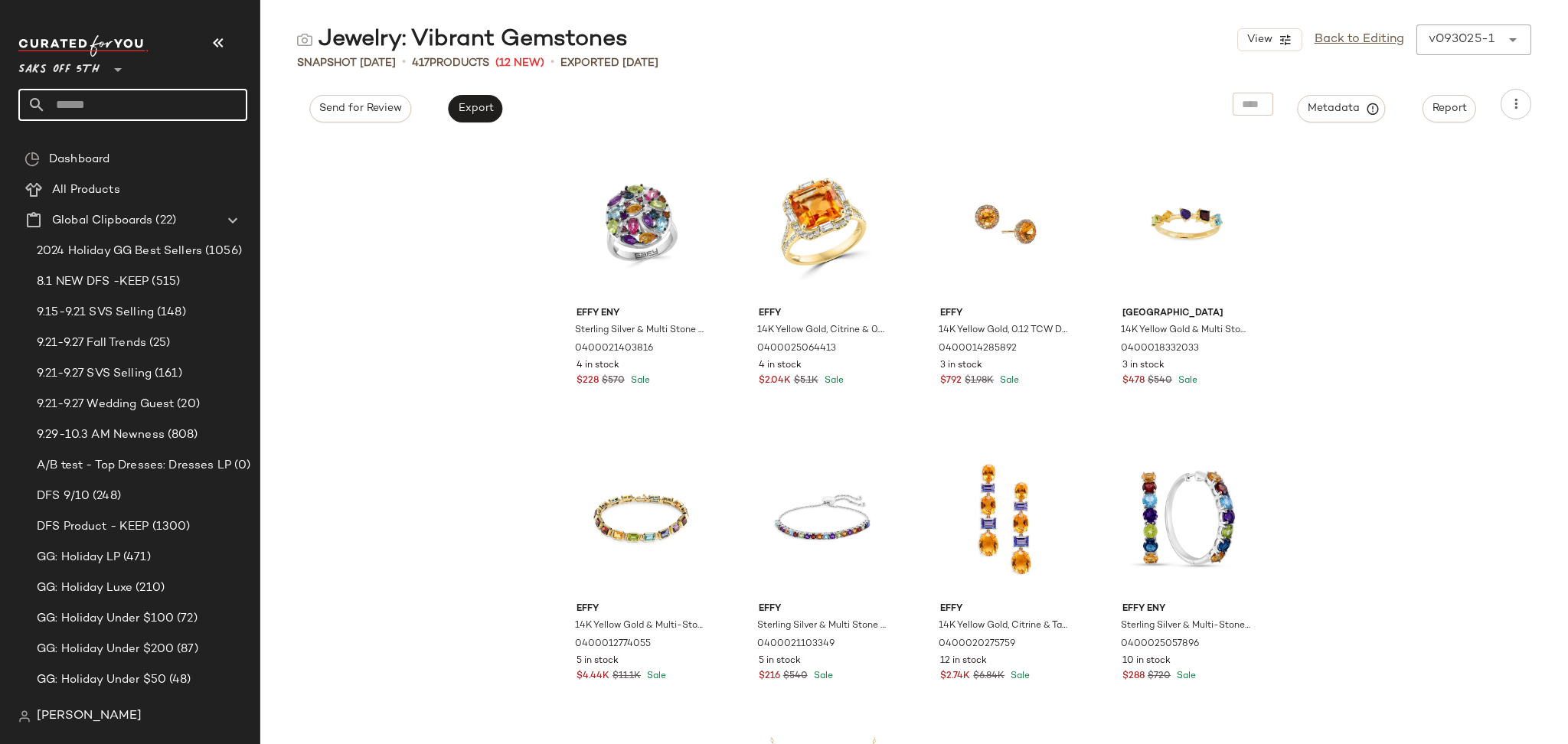
click at [146, 110] on input "text" at bounding box center [146, 105] width 201 height 33
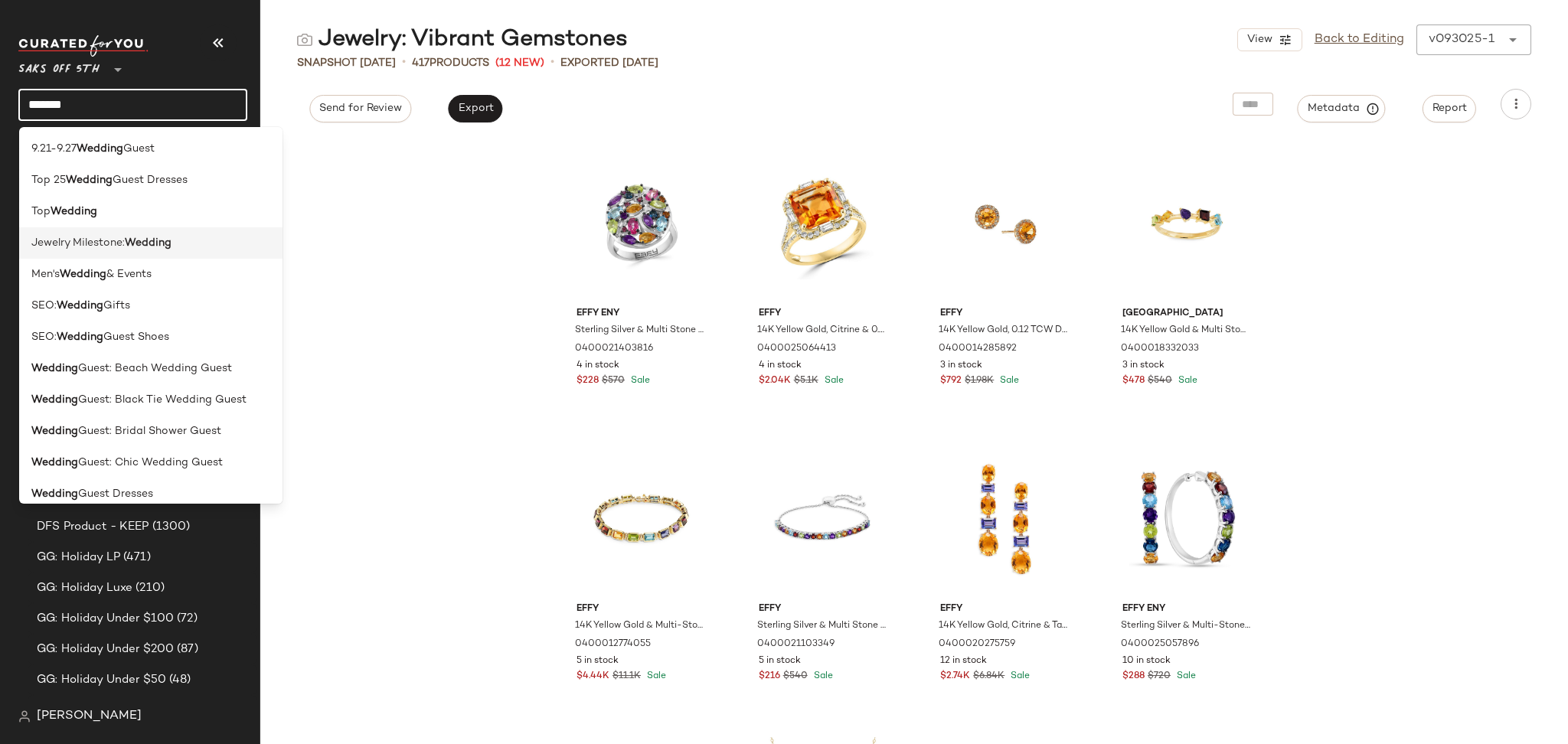
type input "*******"
click at [177, 248] on div "Jewelry Milestone: Wedding" at bounding box center [151, 242] width 239 height 16
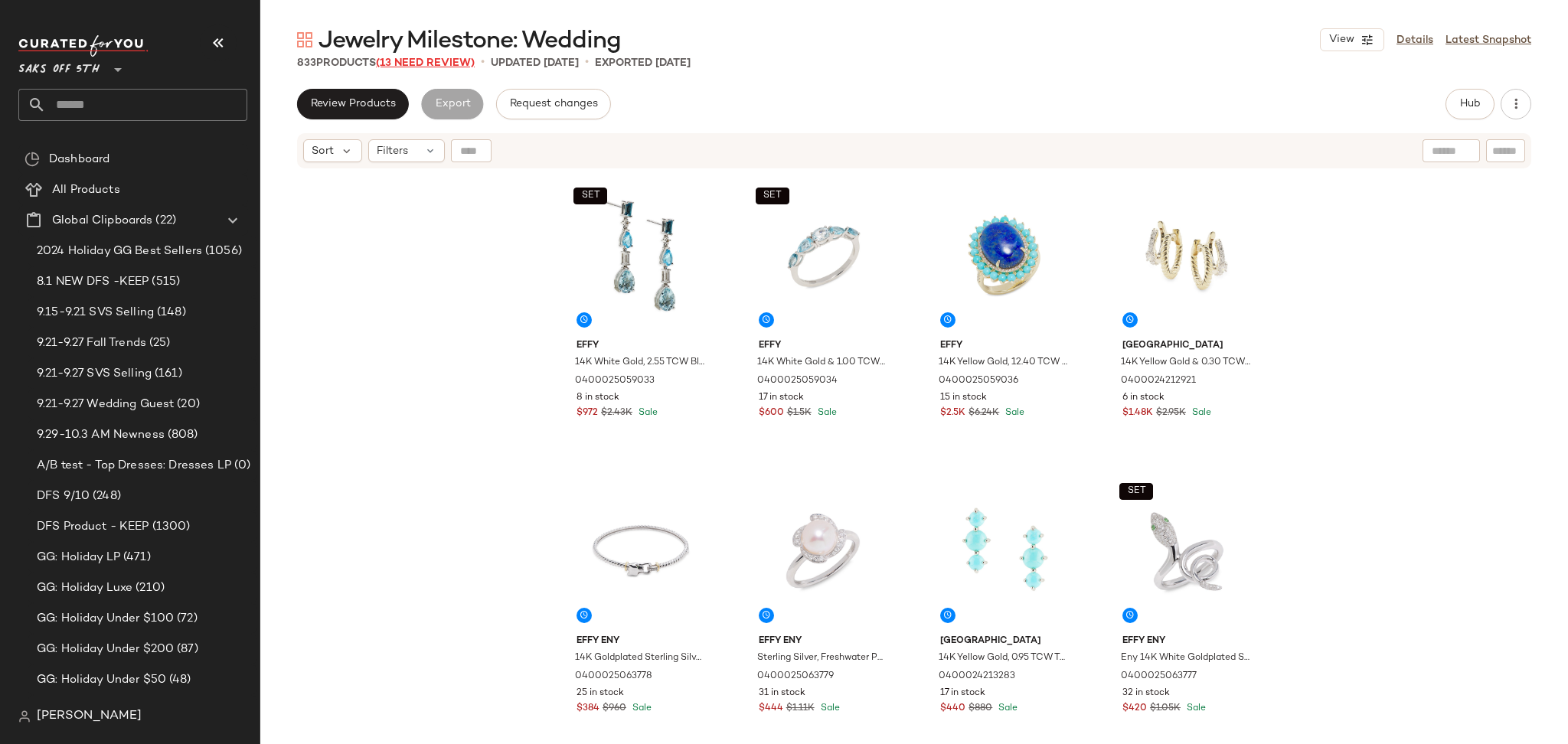
click at [434, 60] on span "(13 Need Review)" at bounding box center [425, 62] width 98 height 11
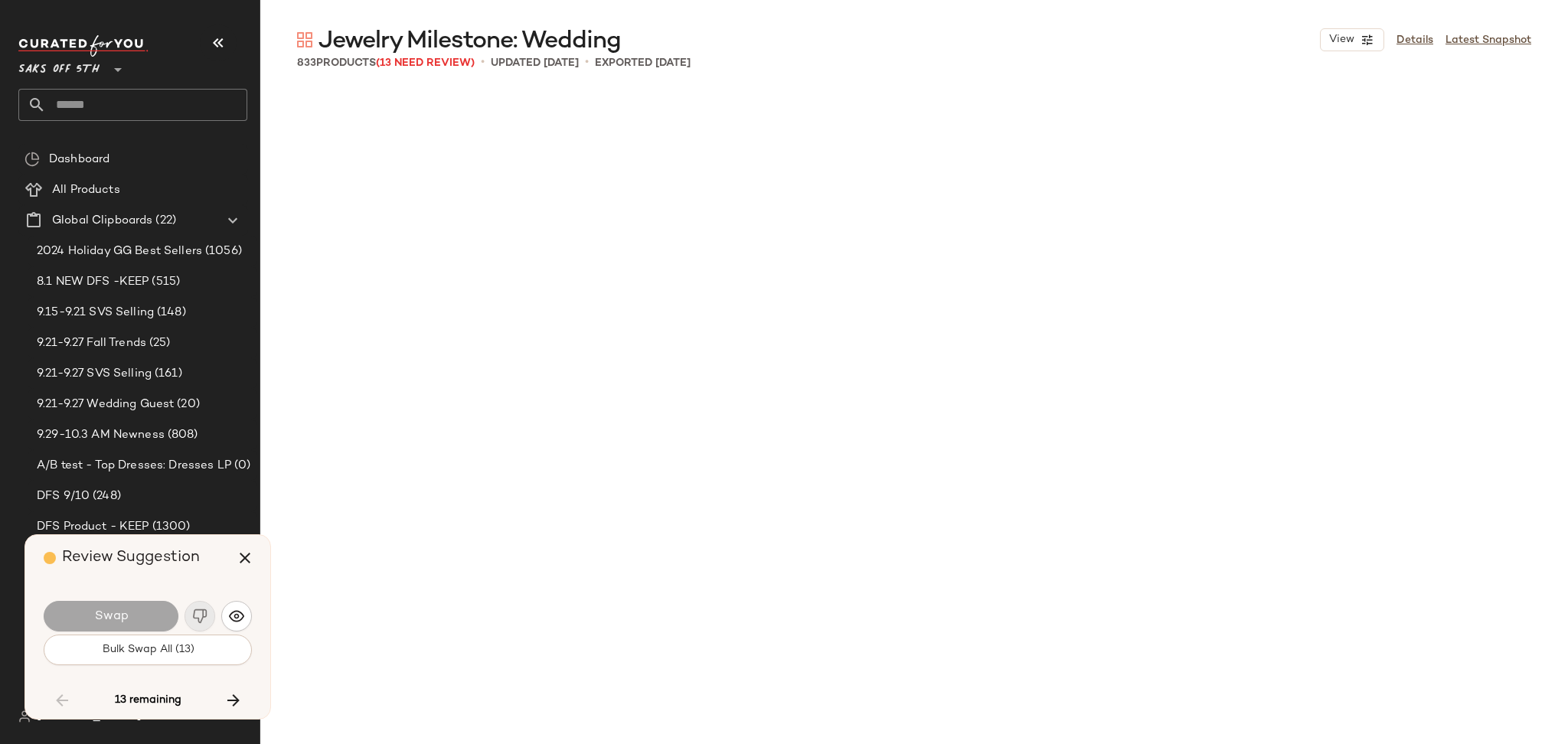
scroll to position [9452, 0]
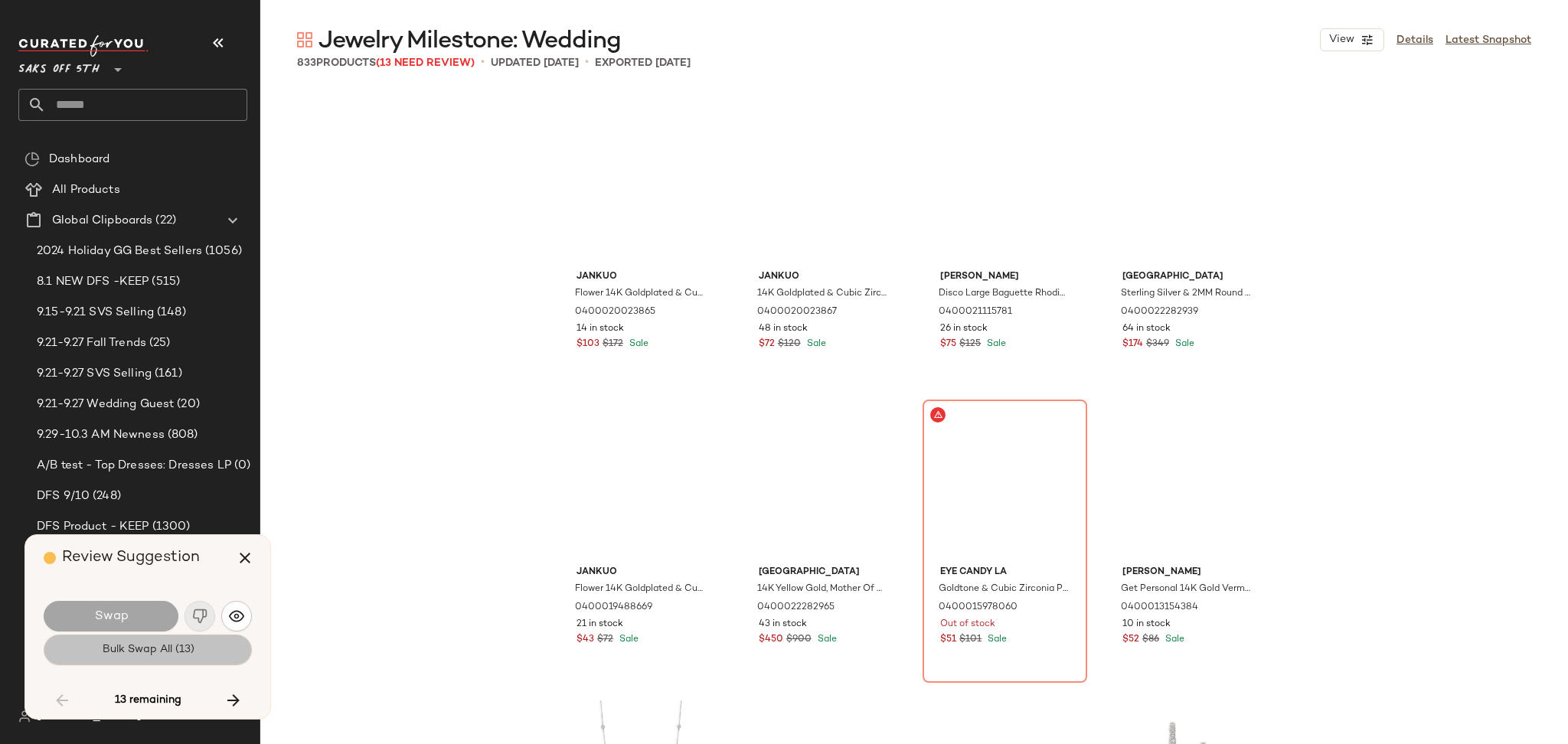
click at [186, 644] on span "Bulk Swap All (13)" at bounding box center [147, 650] width 92 height 12
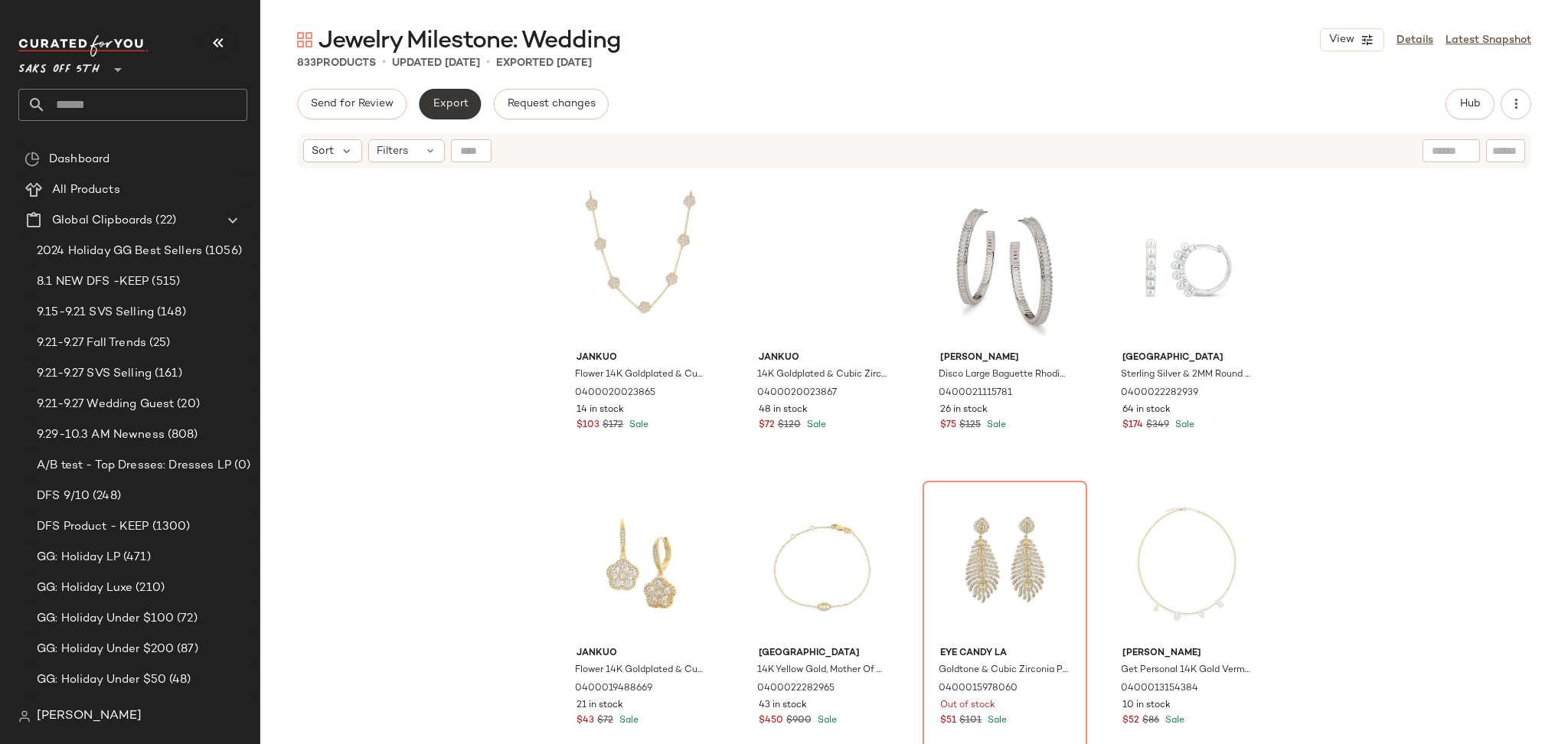
click at [426, 98] on button "Export" at bounding box center [450, 104] width 62 height 31
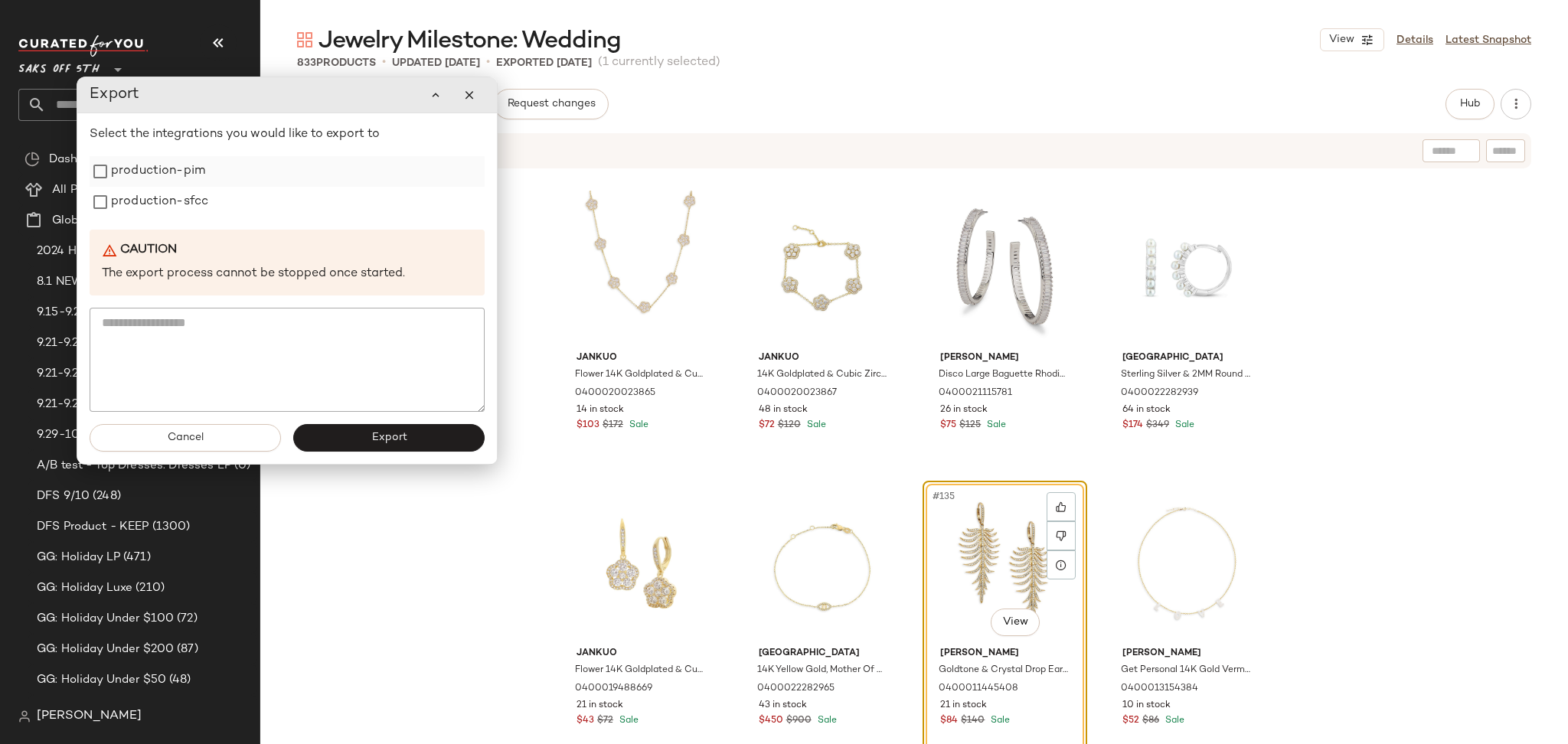
click at [177, 176] on label "production-pim" at bounding box center [158, 171] width 94 height 31
click at [178, 198] on label "production-sfcc" at bounding box center [160, 202] width 98 height 31
click at [341, 439] on button "Export" at bounding box center [388, 437] width 191 height 27
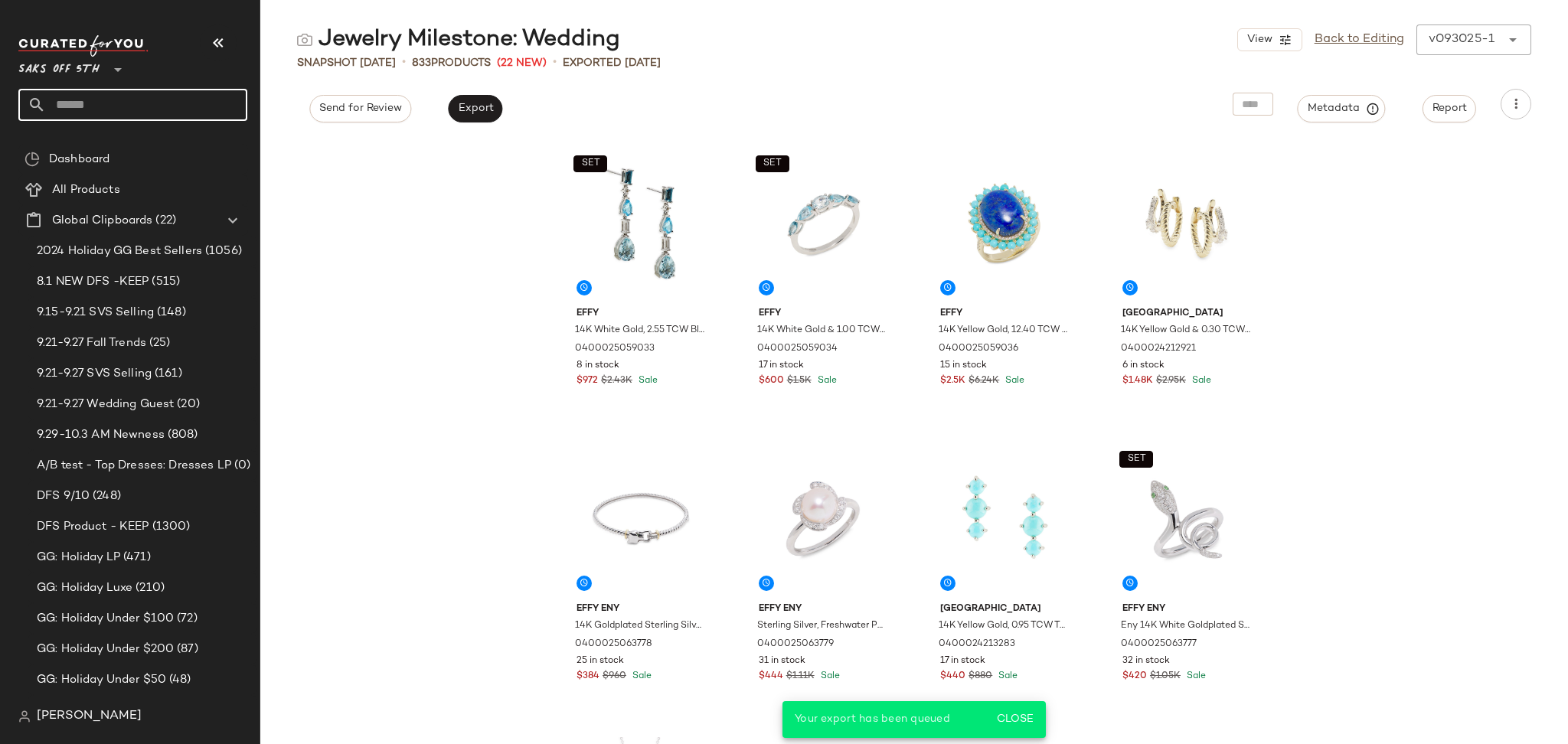
click at [187, 101] on input "text" at bounding box center [146, 105] width 201 height 33
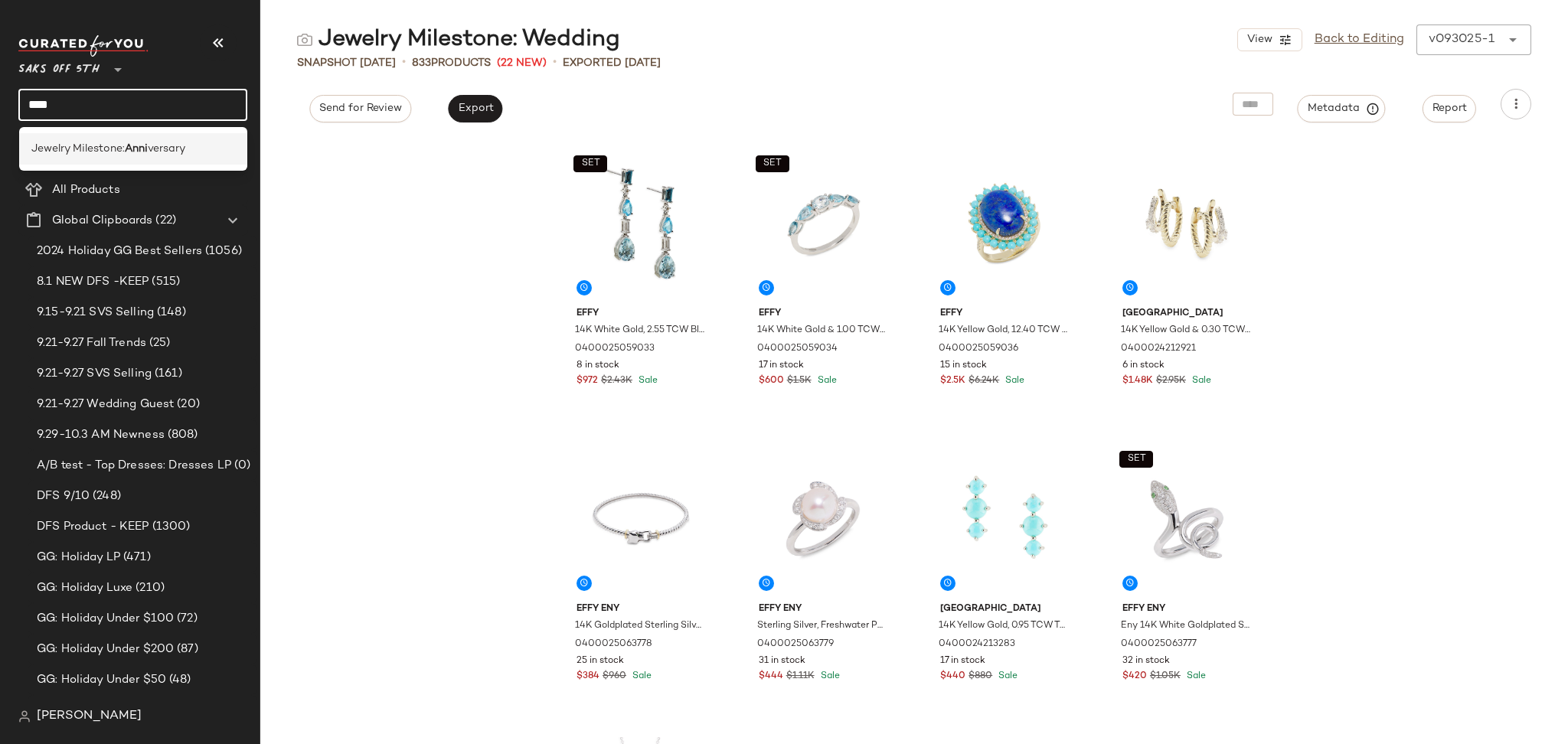
type input "****"
click at [151, 152] on span "versary" at bounding box center [167, 148] width 38 height 16
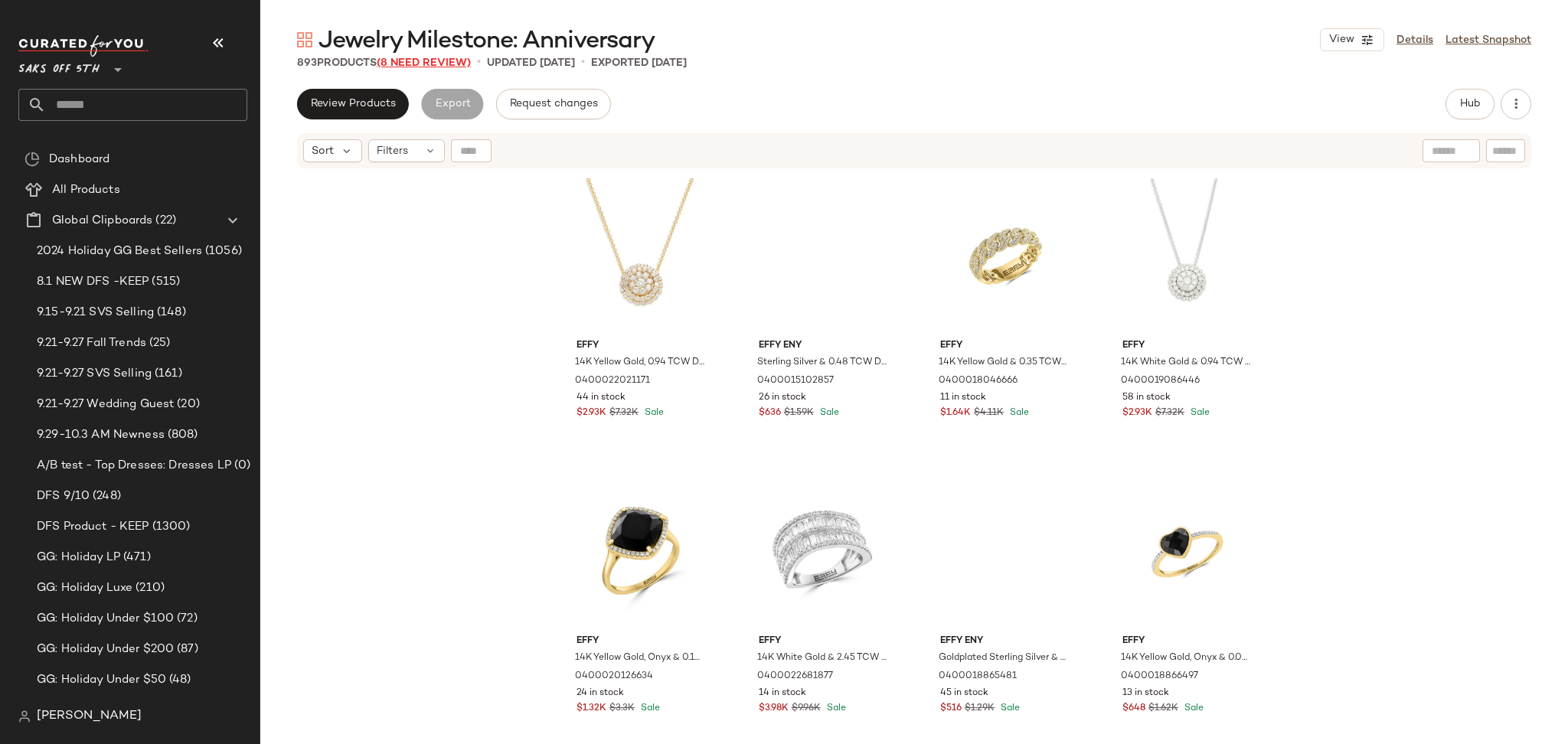
click at [409, 62] on span "(8 Need Review)" at bounding box center [424, 62] width 94 height 11
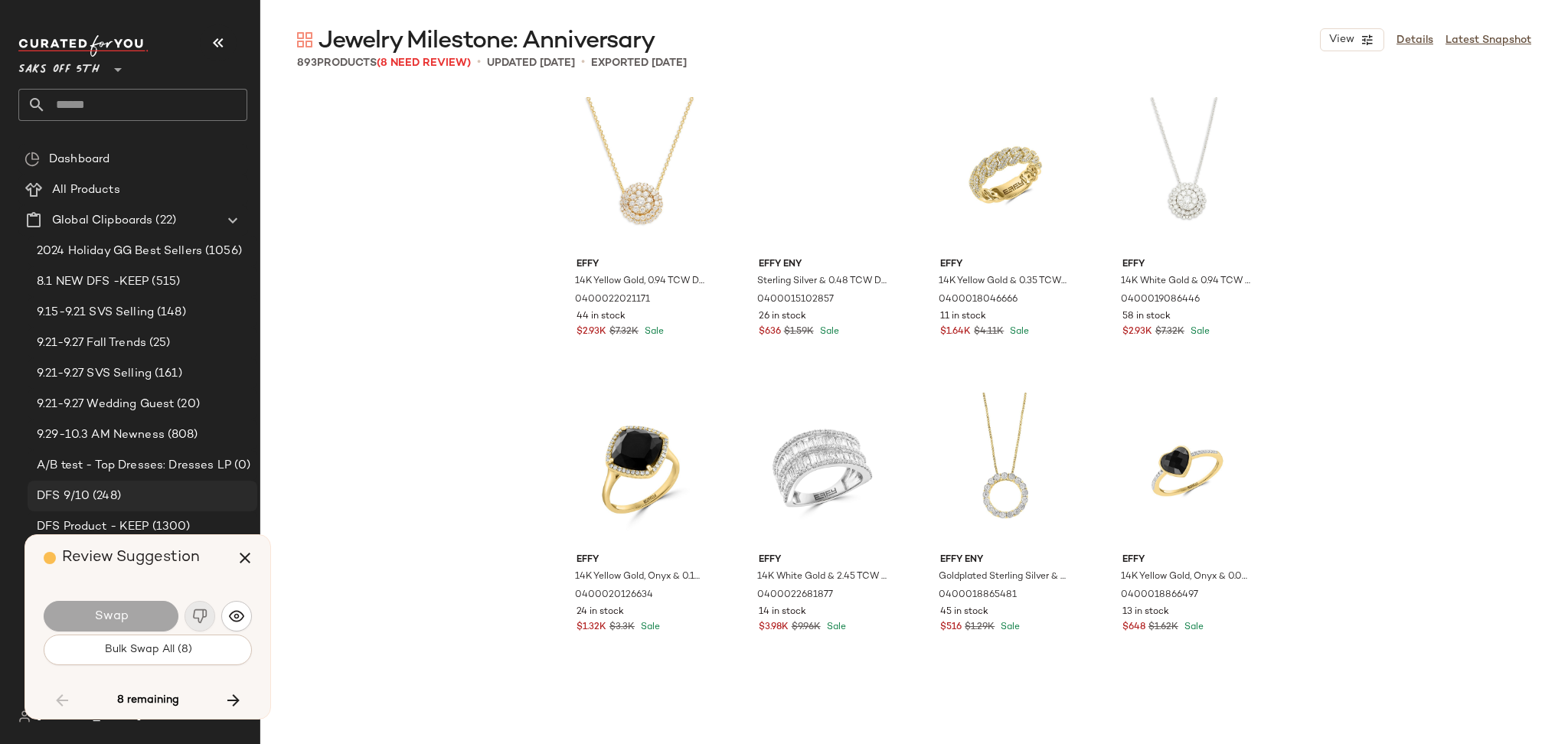
scroll to position [12110, 0]
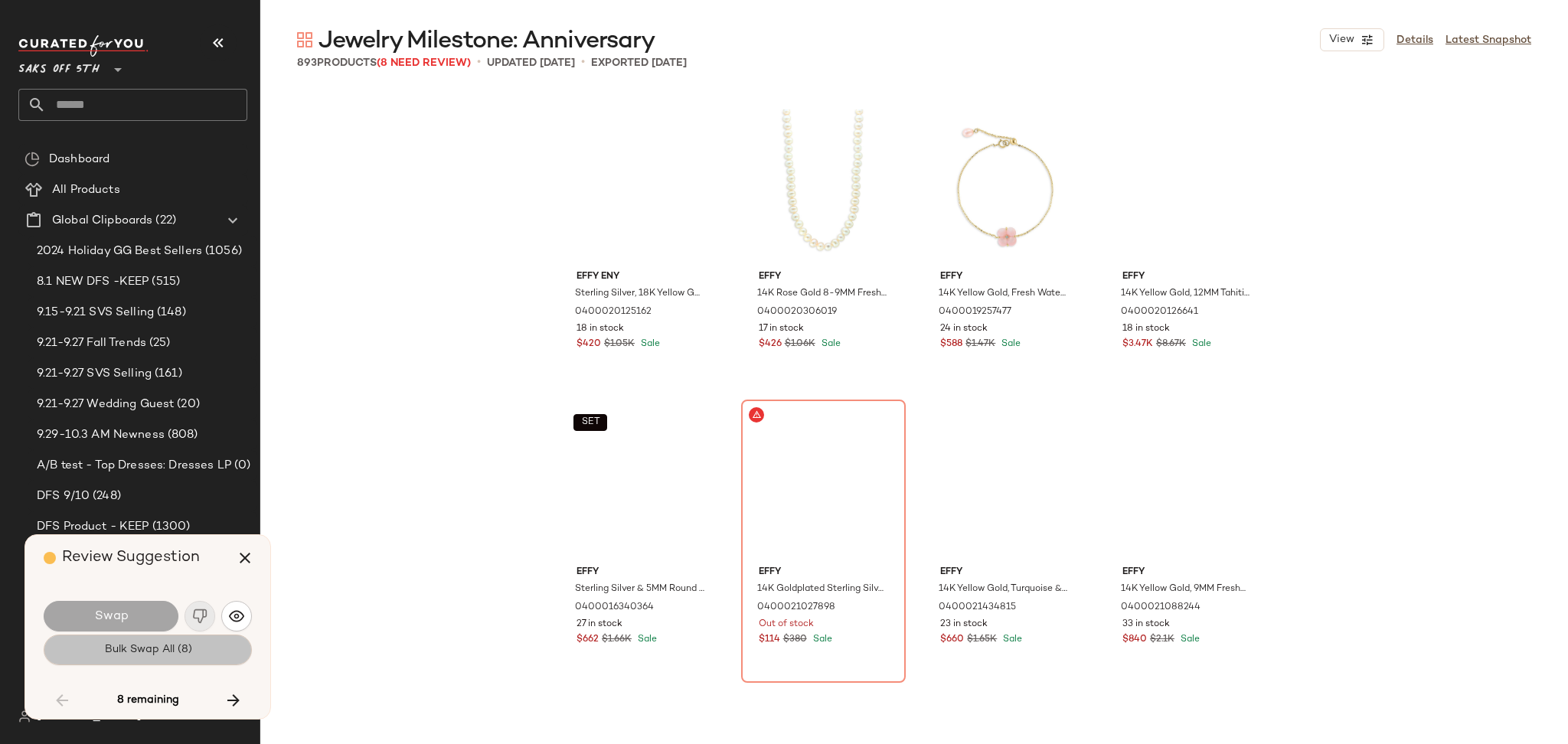
click at [182, 652] on span "Bulk Swap All (8)" at bounding box center [147, 650] width 88 height 12
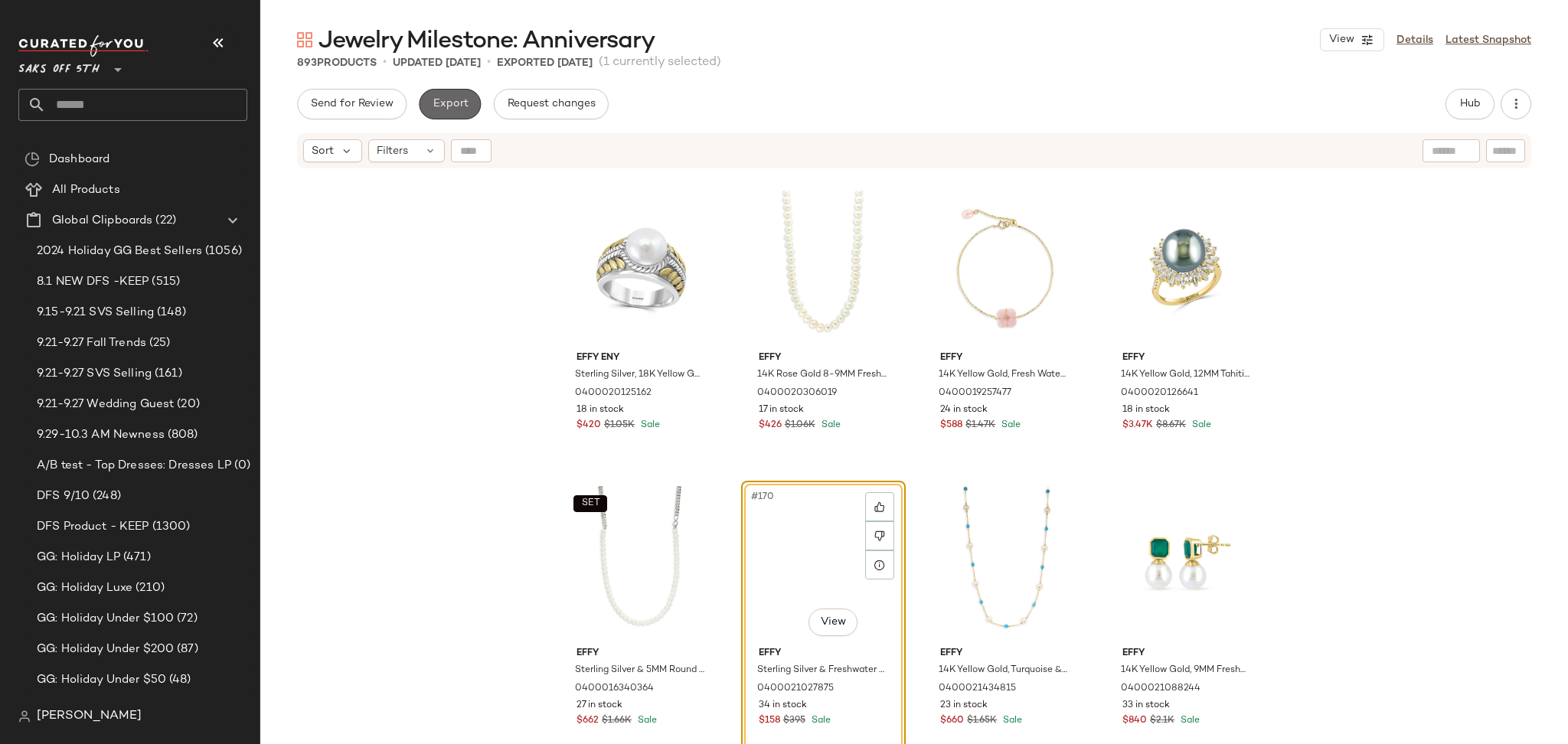
click at [443, 96] on button "Export" at bounding box center [450, 104] width 62 height 31
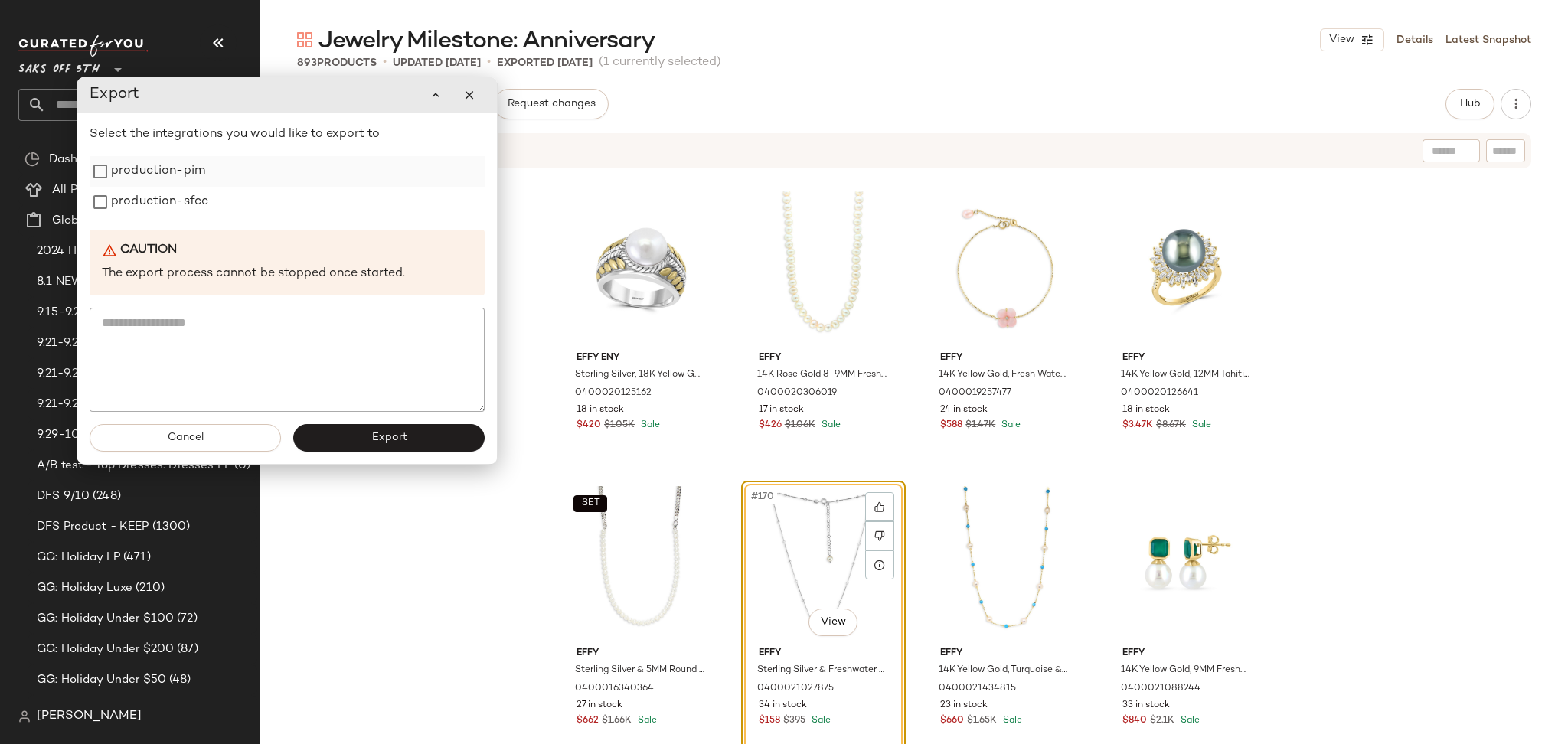
click at [162, 179] on label "production-pim" at bounding box center [158, 171] width 94 height 31
click at [165, 208] on label "production-sfcc" at bounding box center [160, 202] width 98 height 31
click at [334, 436] on button "Export" at bounding box center [388, 437] width 191 height 27
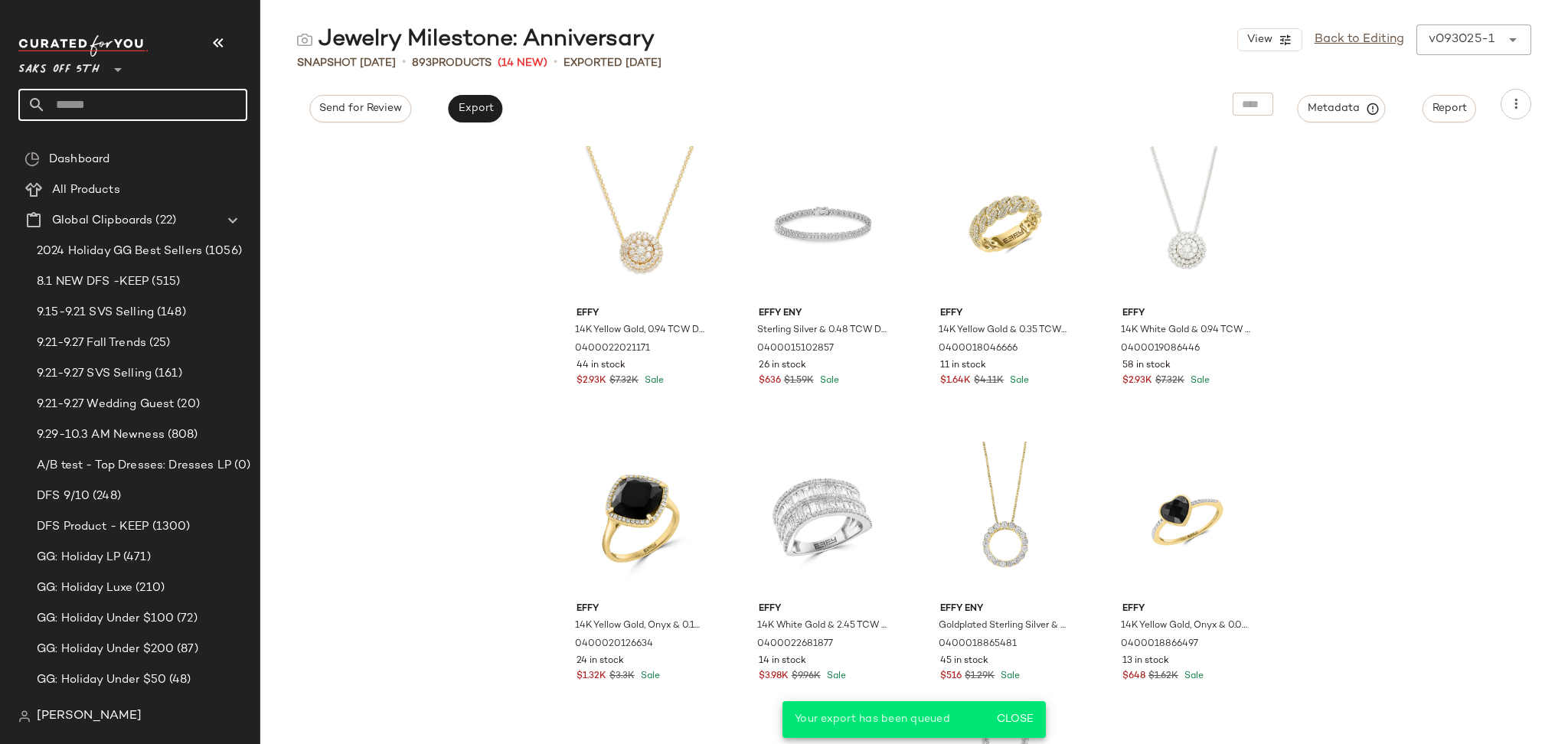
click at [134, 92] on input "text" at bounding box center [146, 105] width 201 height 33
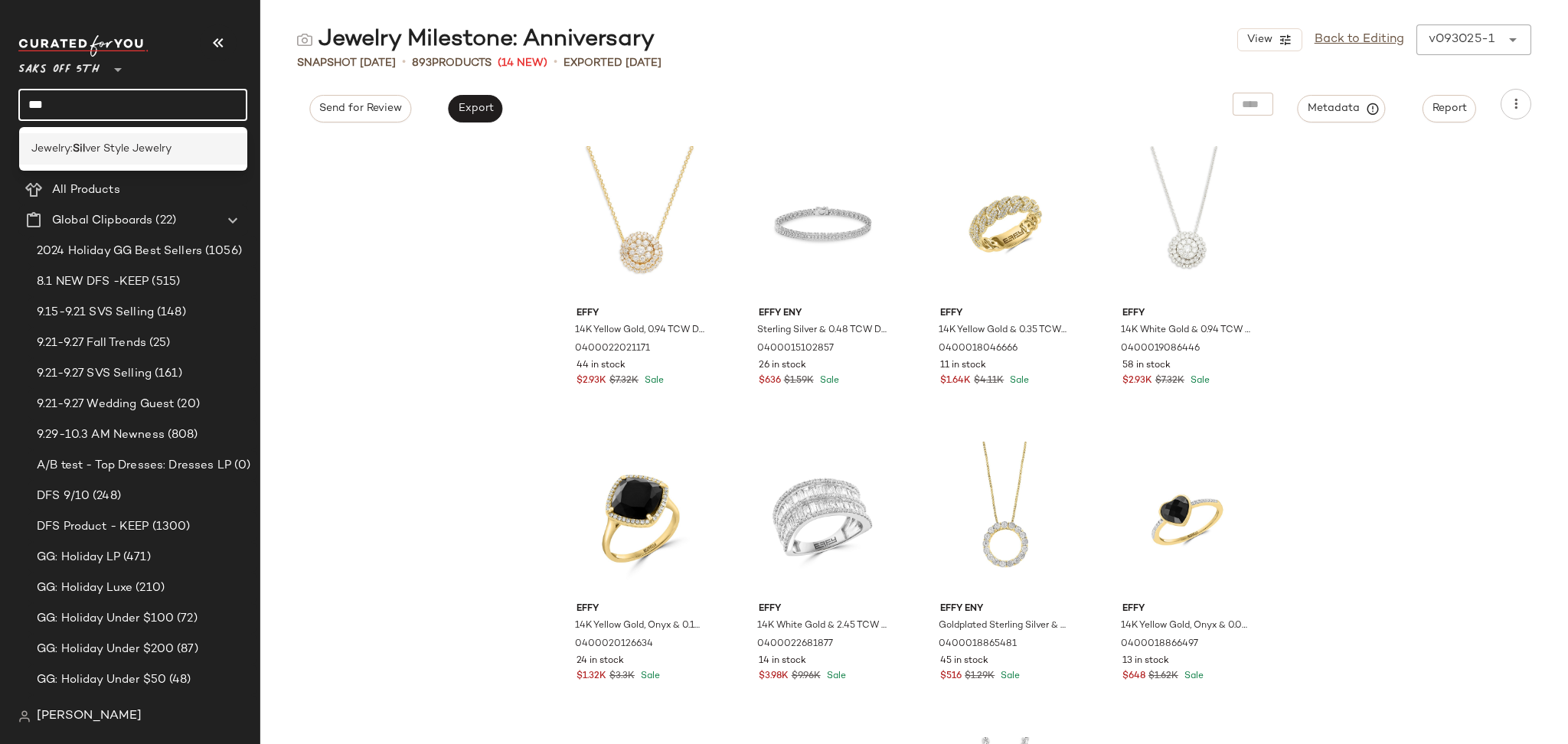
type input "***"
click at [141, 150] on span "ver Style Jewelry" at bounding box center [128, 148] width 86 height 16
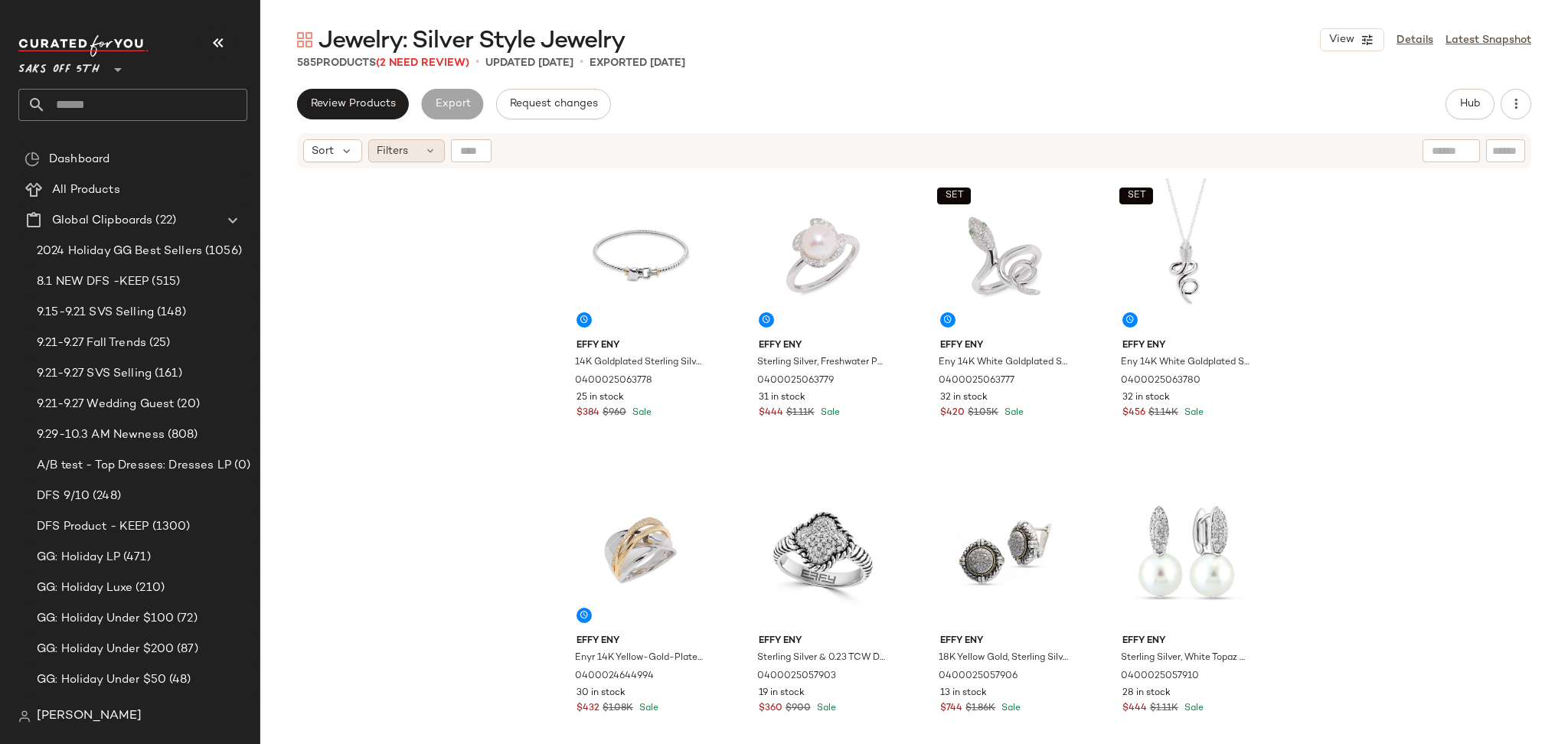
click at [405, 157] on span "Filters" at bounding box center [392, 151] width 32 height 16
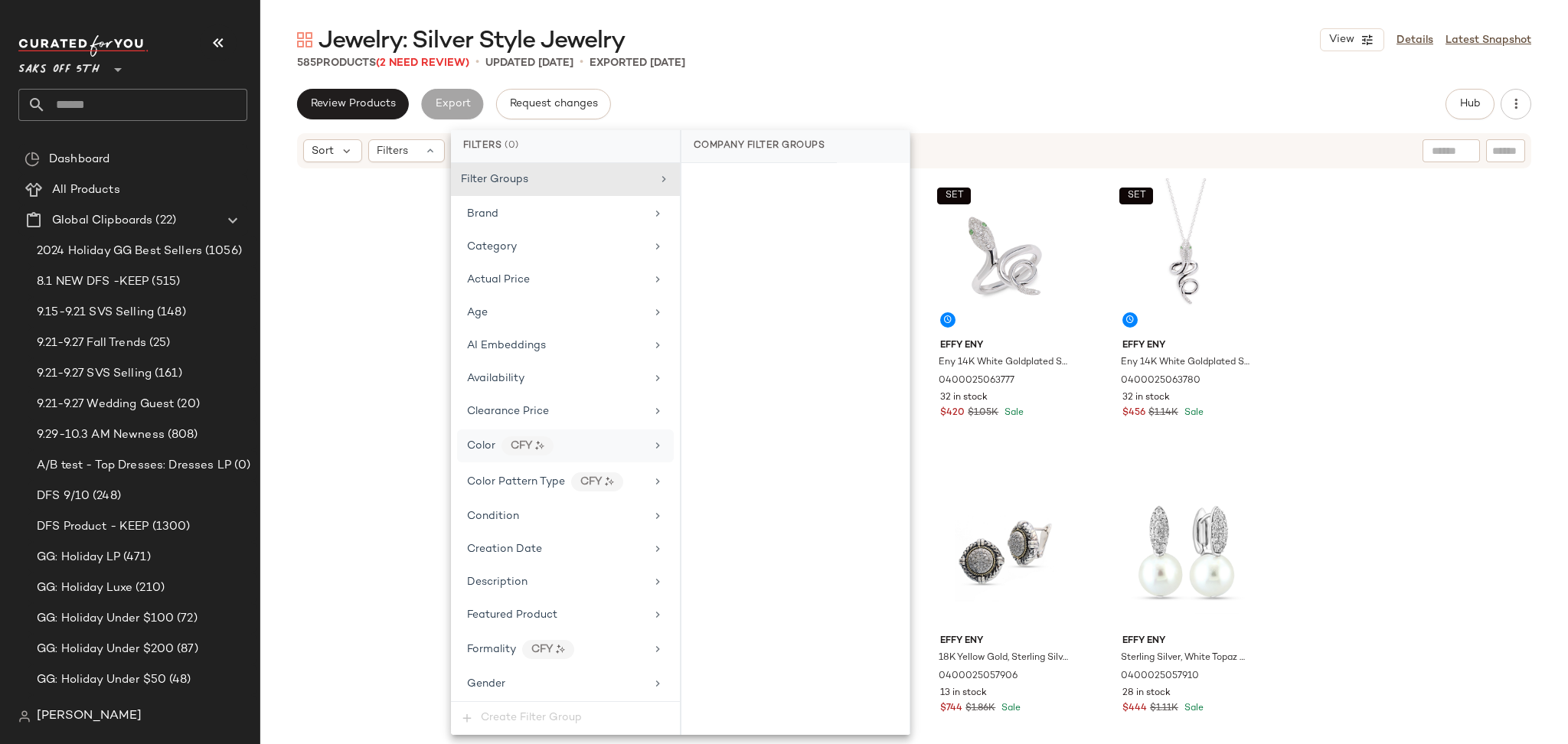
scroll to position [593, 0]
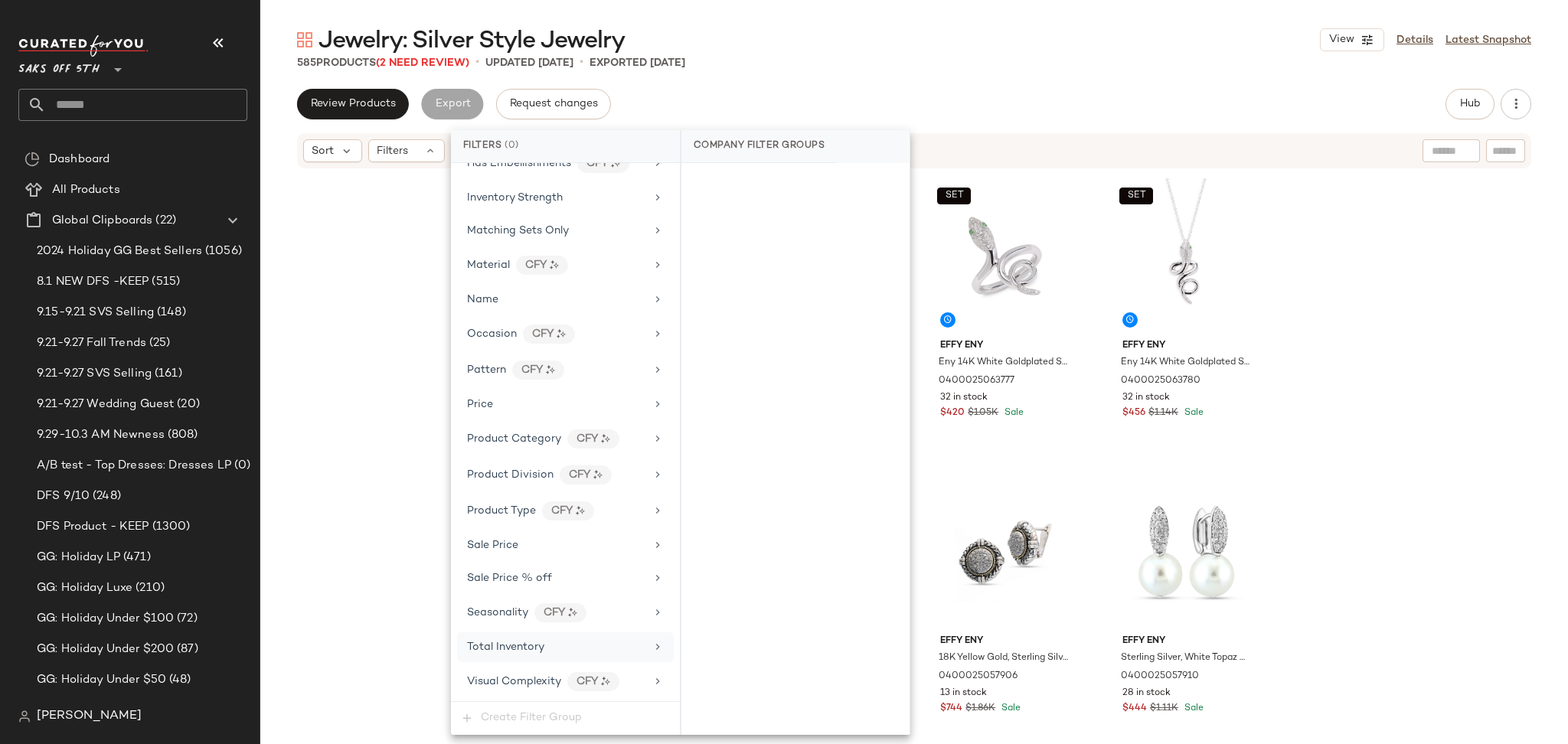
click at [525, 656] on div "Total Inventory" at bounding box center [565, 646] width 217 height 30
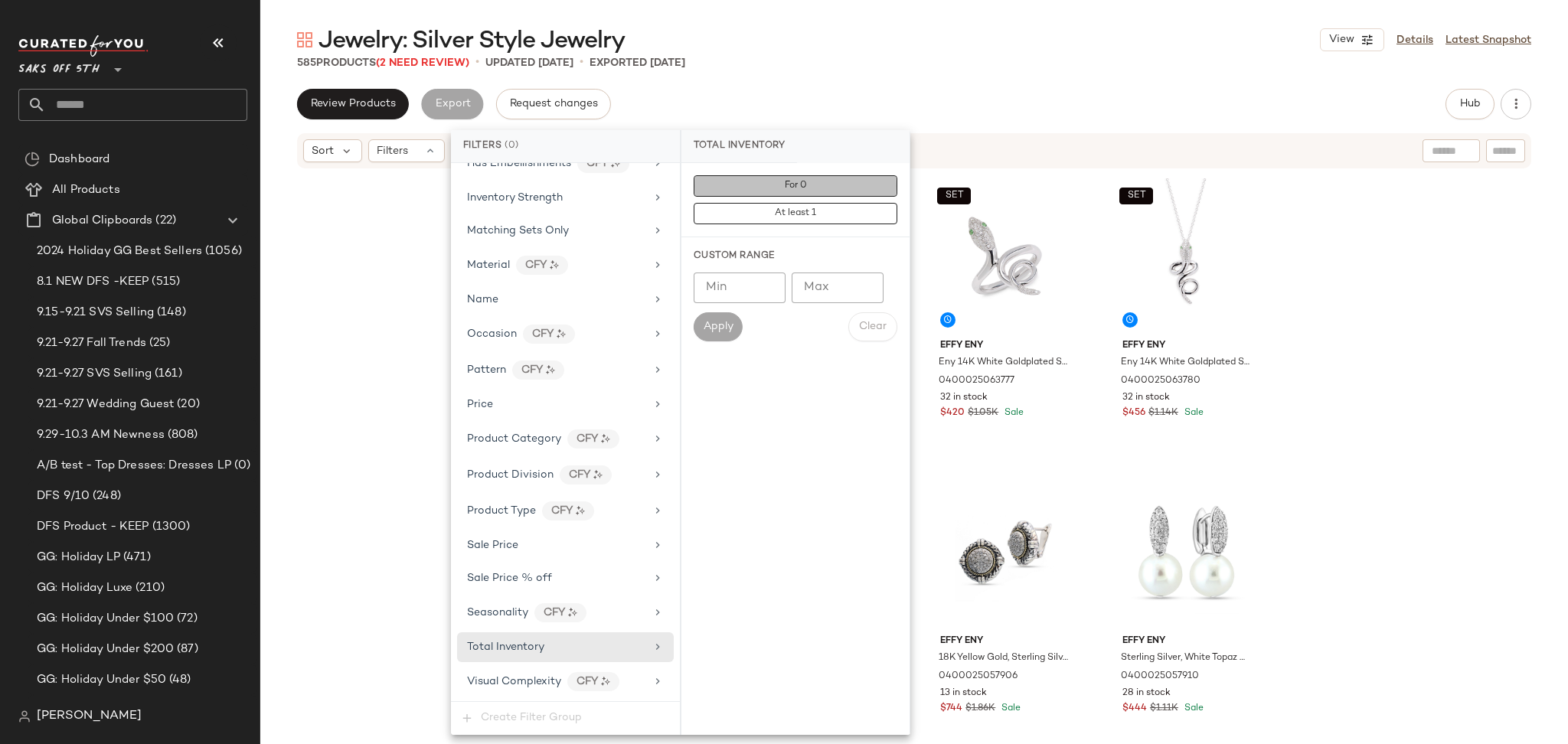
click at [803, 190] on span "For 0" at bounding box center [795, 186] width 23 height 11
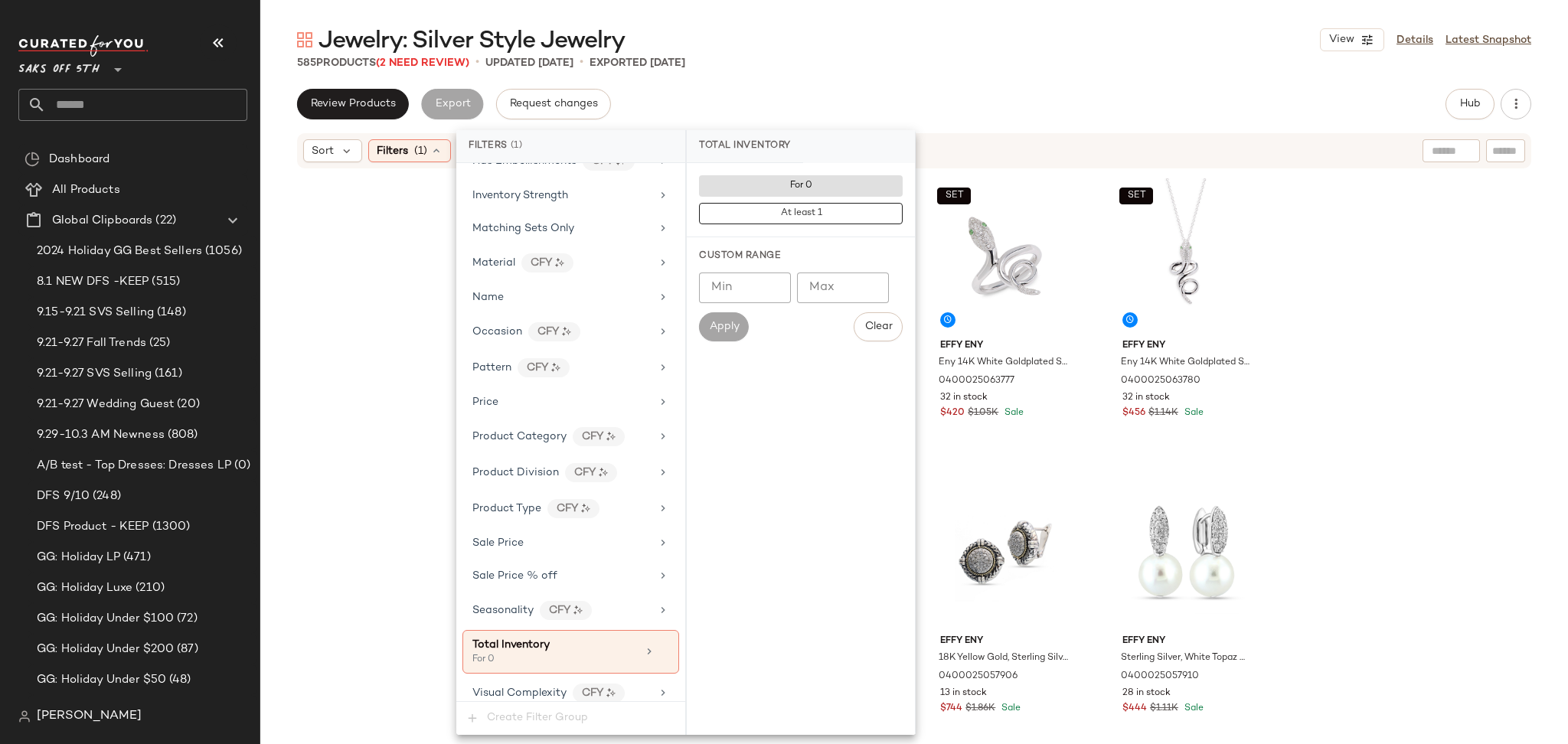
click at [992, 74] on div "Jewelry: Silver Style Jewelry View Details Latest Snapshot 585 Products (2 Need…" at bounding box center [914, 384] width 1308 height 719
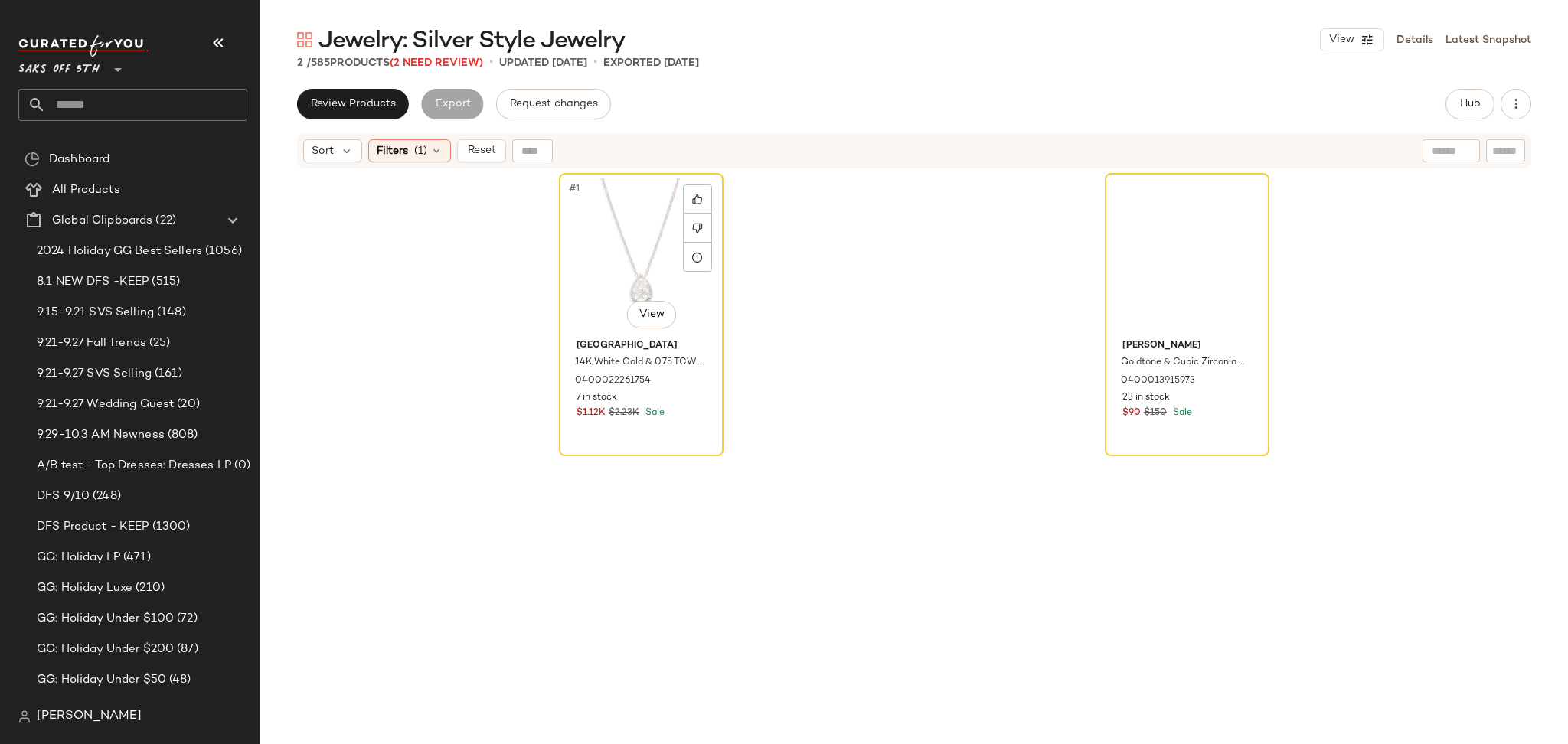
click at [632, 232] on div "#1 View" at bounding box center [641, 255] width 154 height 155
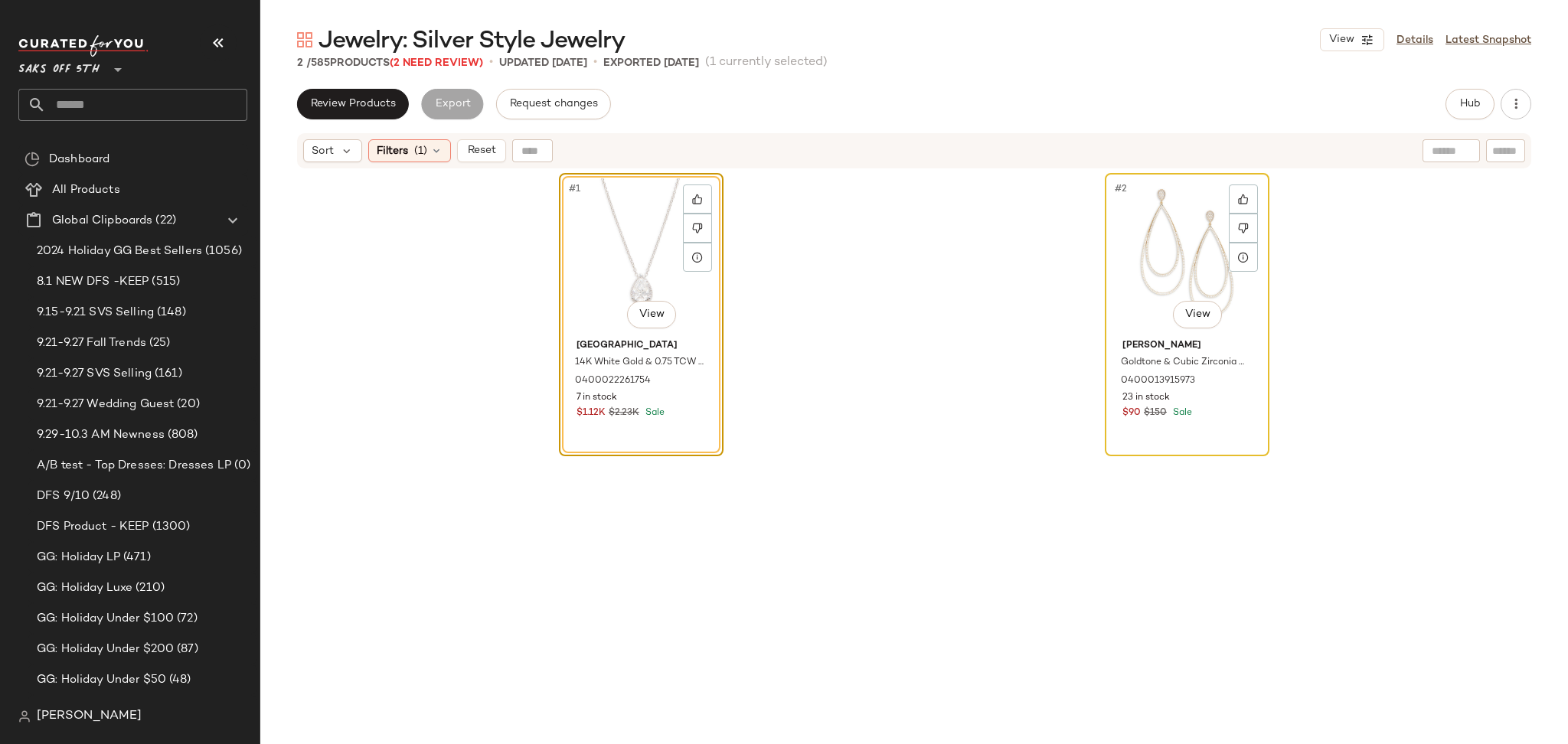
click at [1136, 225] on div "#2 View" at bounding box center [1187, 255] width 154 height 155
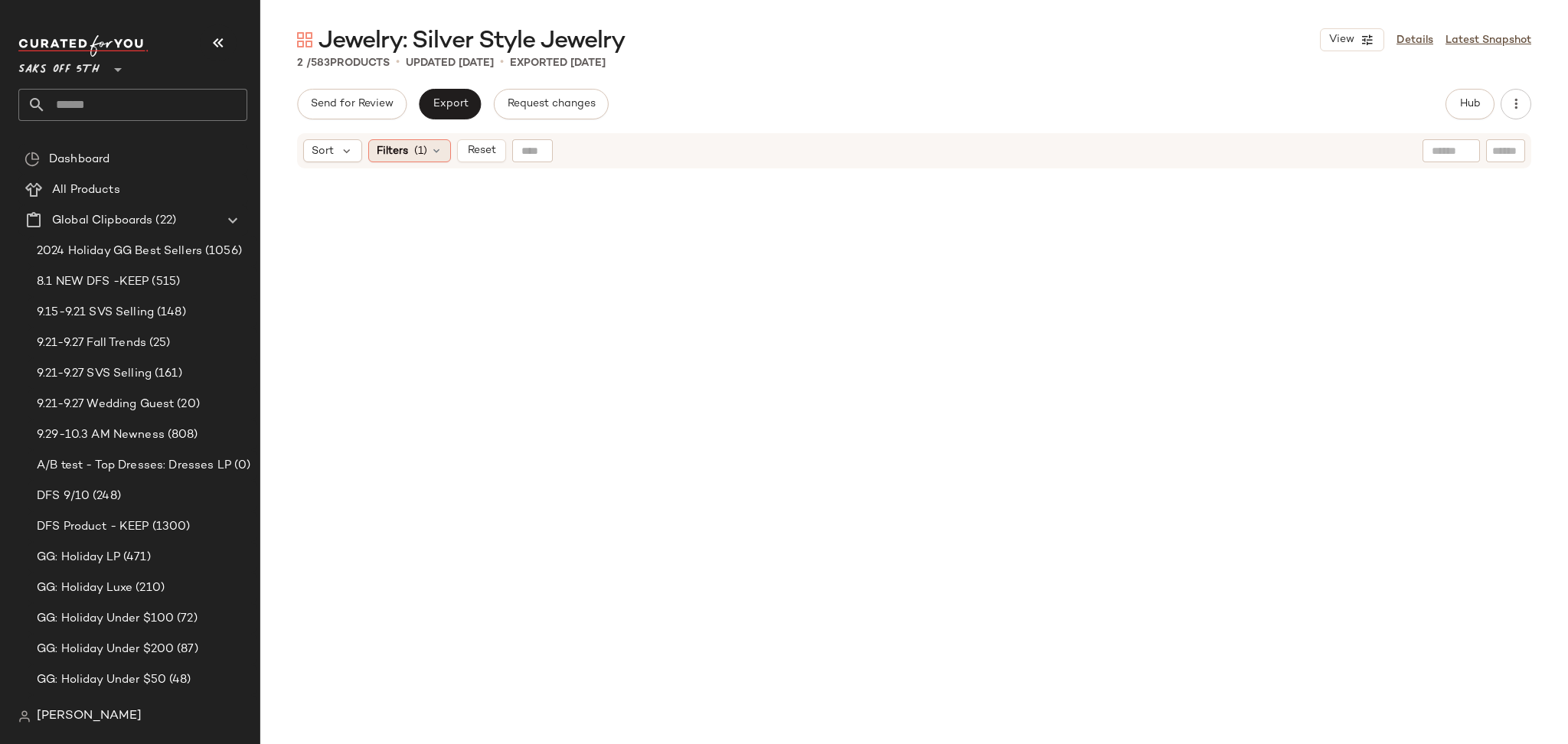
click at [414, 140] on div "Filters (1)" at bounding box center [409, 151] width 83 height 23
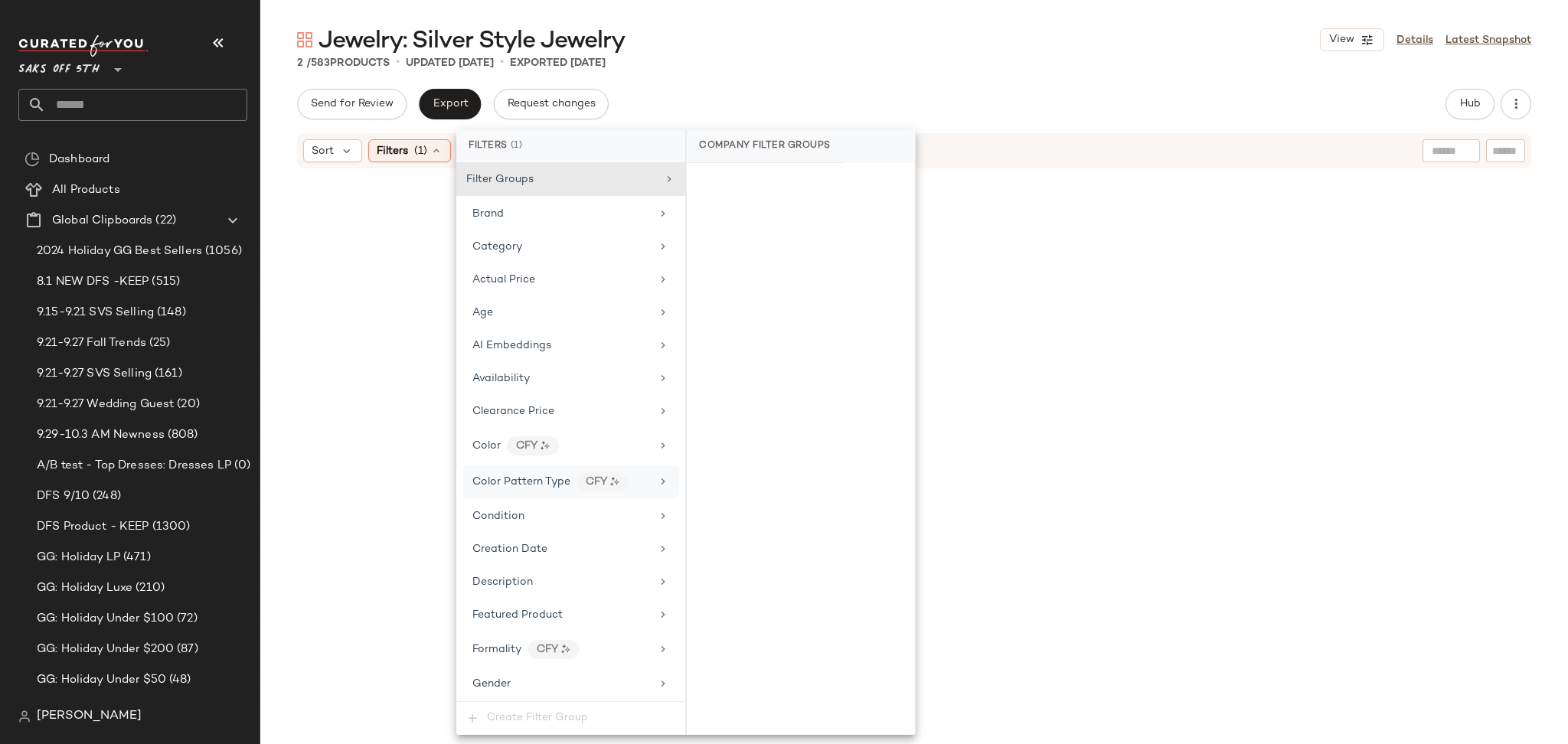
scroll to position [607, 0]
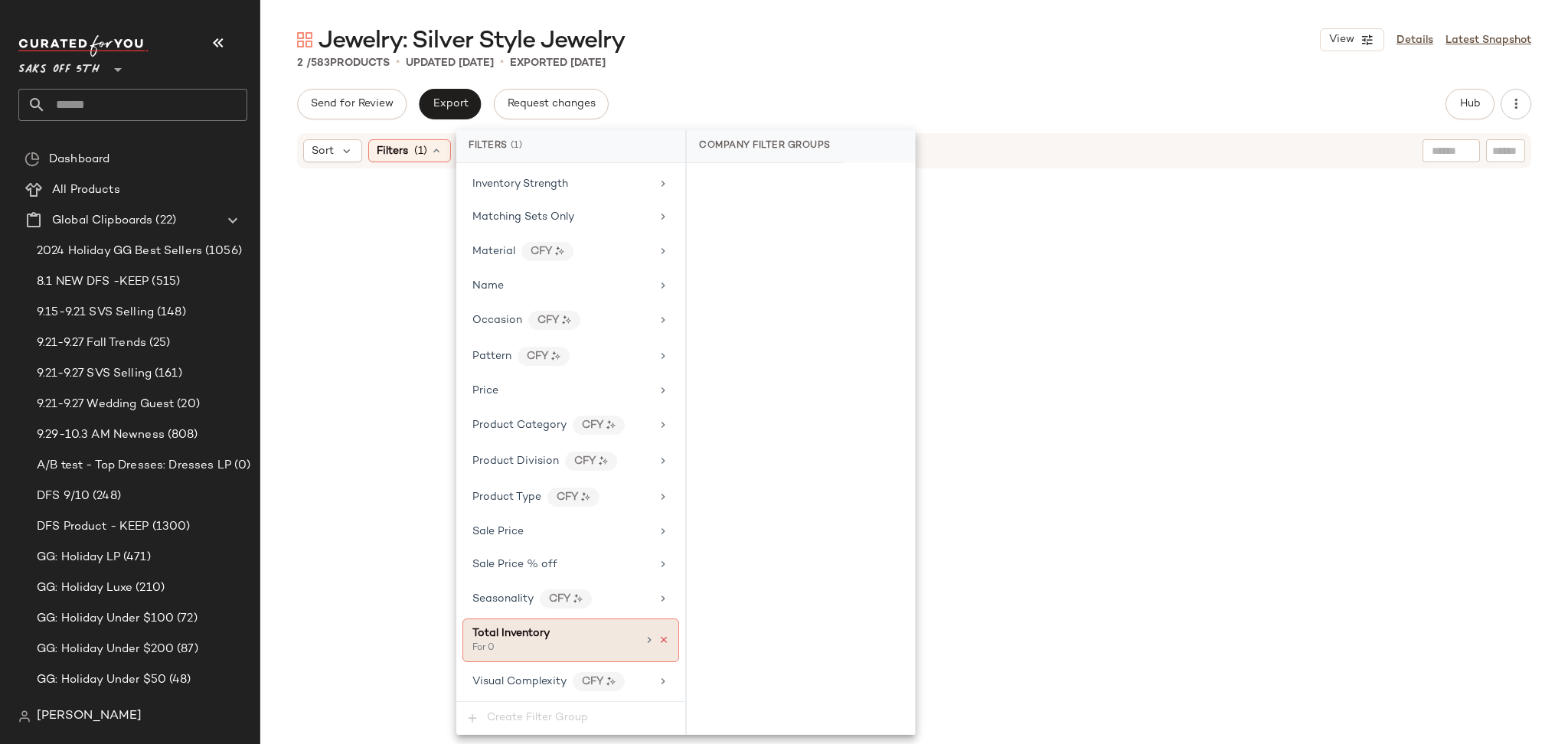
click at [659, 640] on icon at bounding box center [664, 640] width 11 height 11
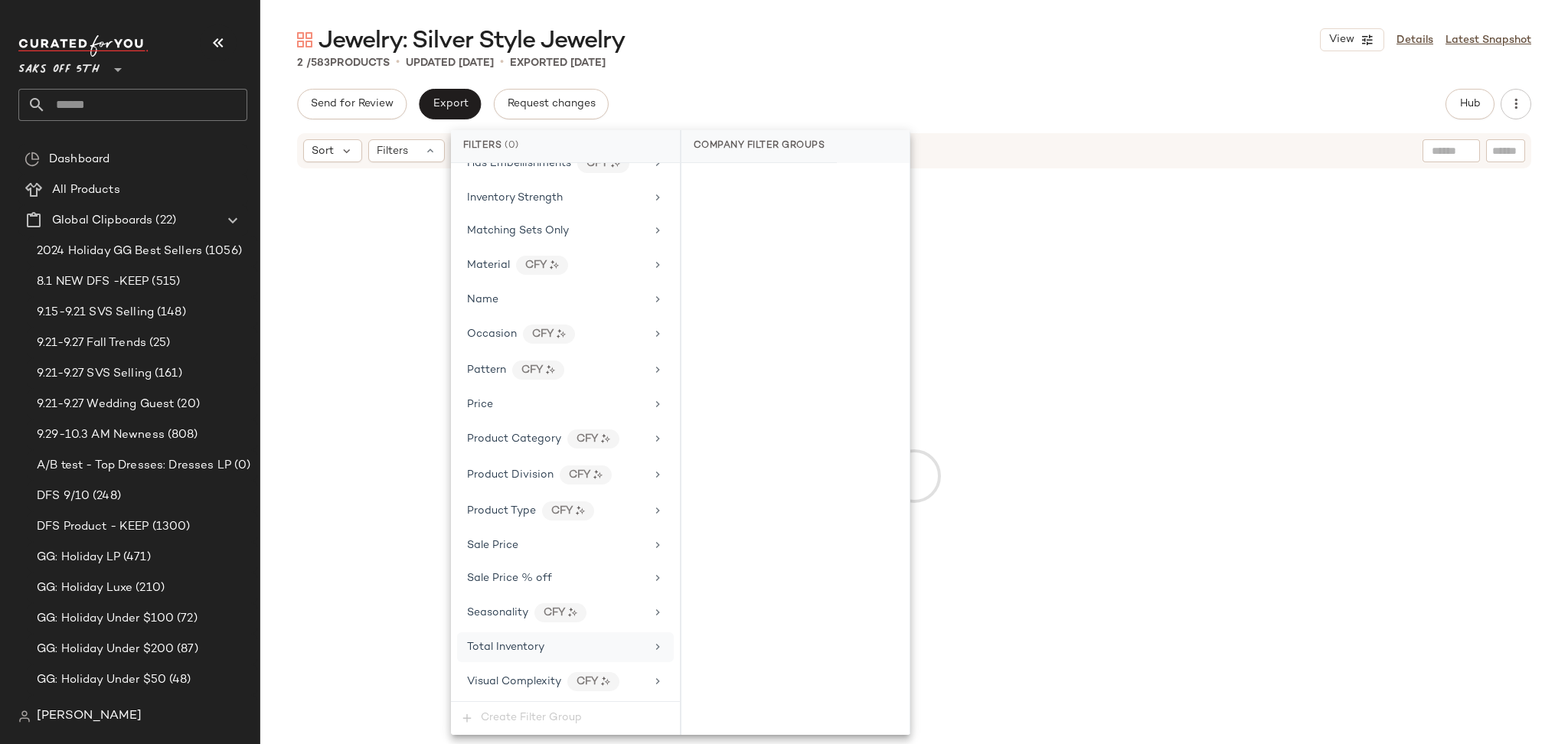
scroll to position [593, 0]
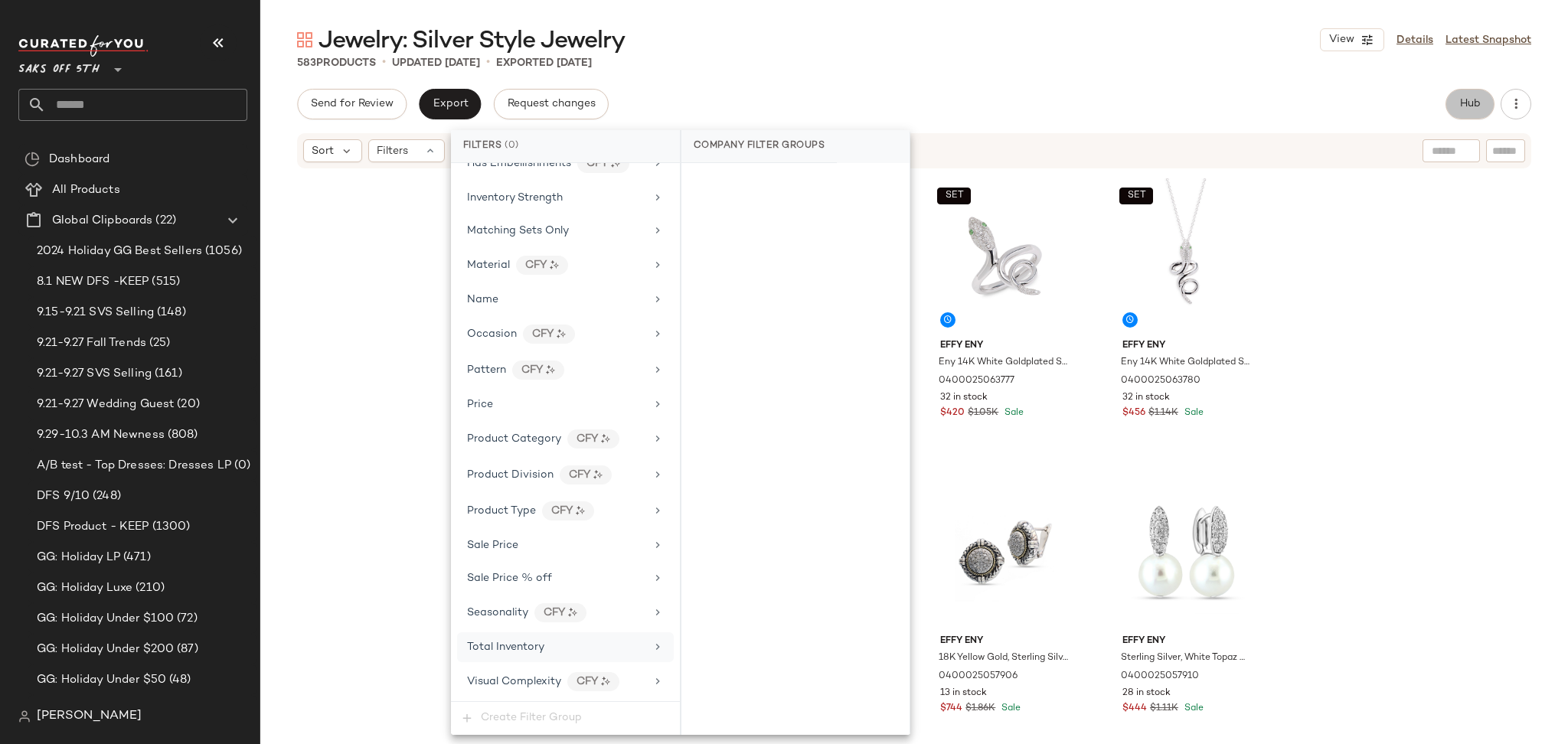
click at [1474, 103] on span "Hub" at bounding box center [1470, 104] width 21 height 12
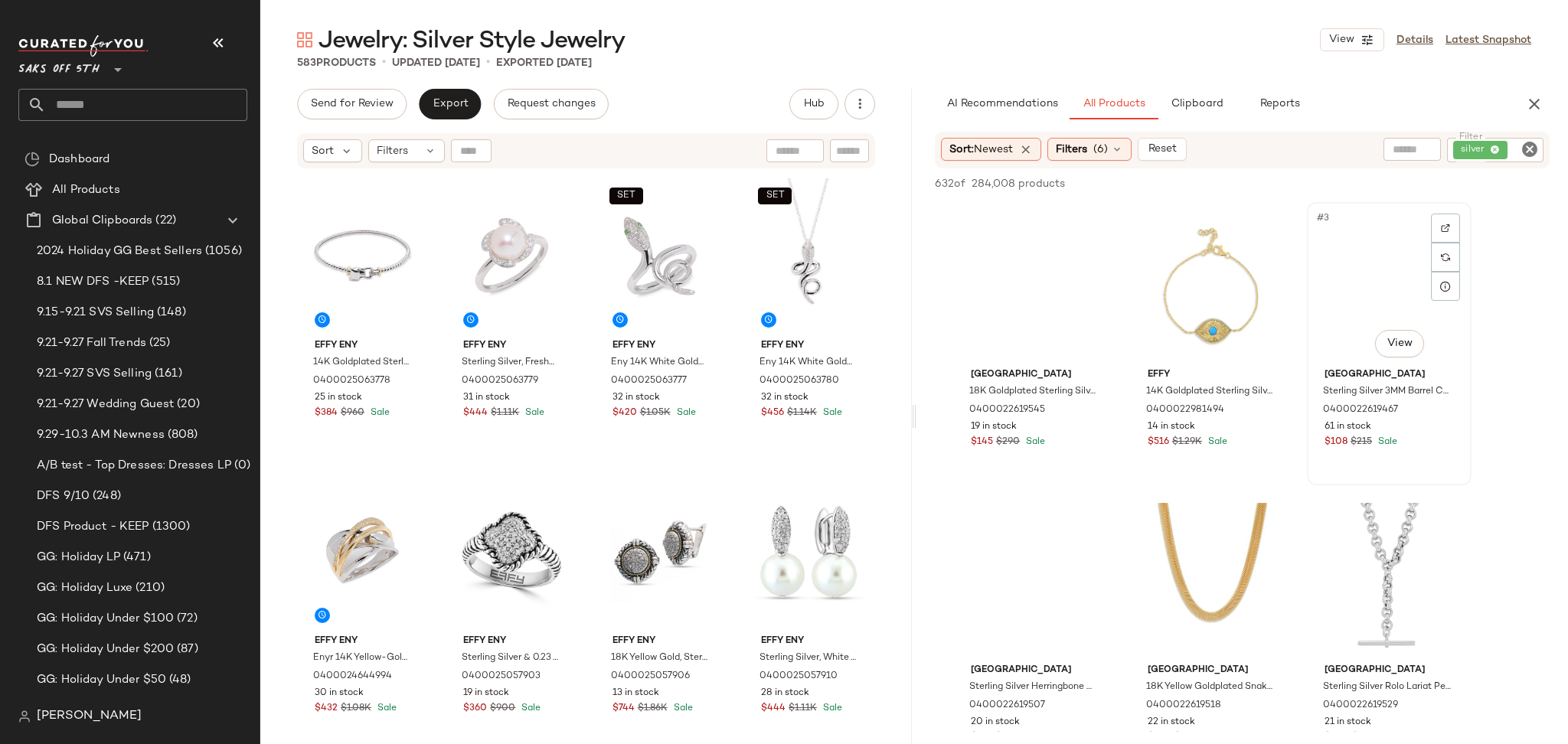
click at [1344, 284] on div "#3 View" at bounding box center [1389, 284] width 154 height 155
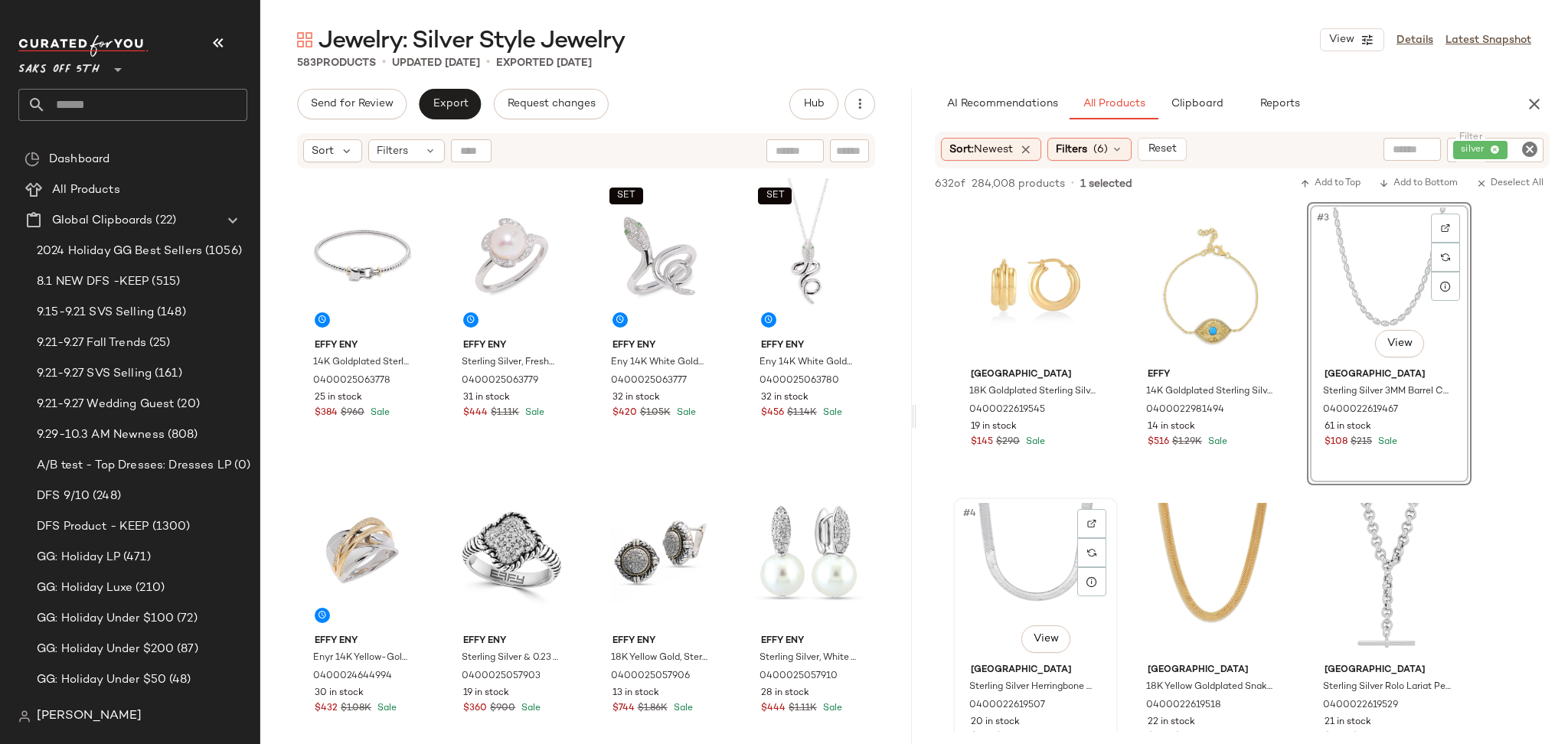
click at [1034, 531] on div "#4 View" at bounding box center [1035, 580] width 154 height 155
click at [1323, 182] on span "Add to Top" at bounding box center [1330, 183] width 61 height 11
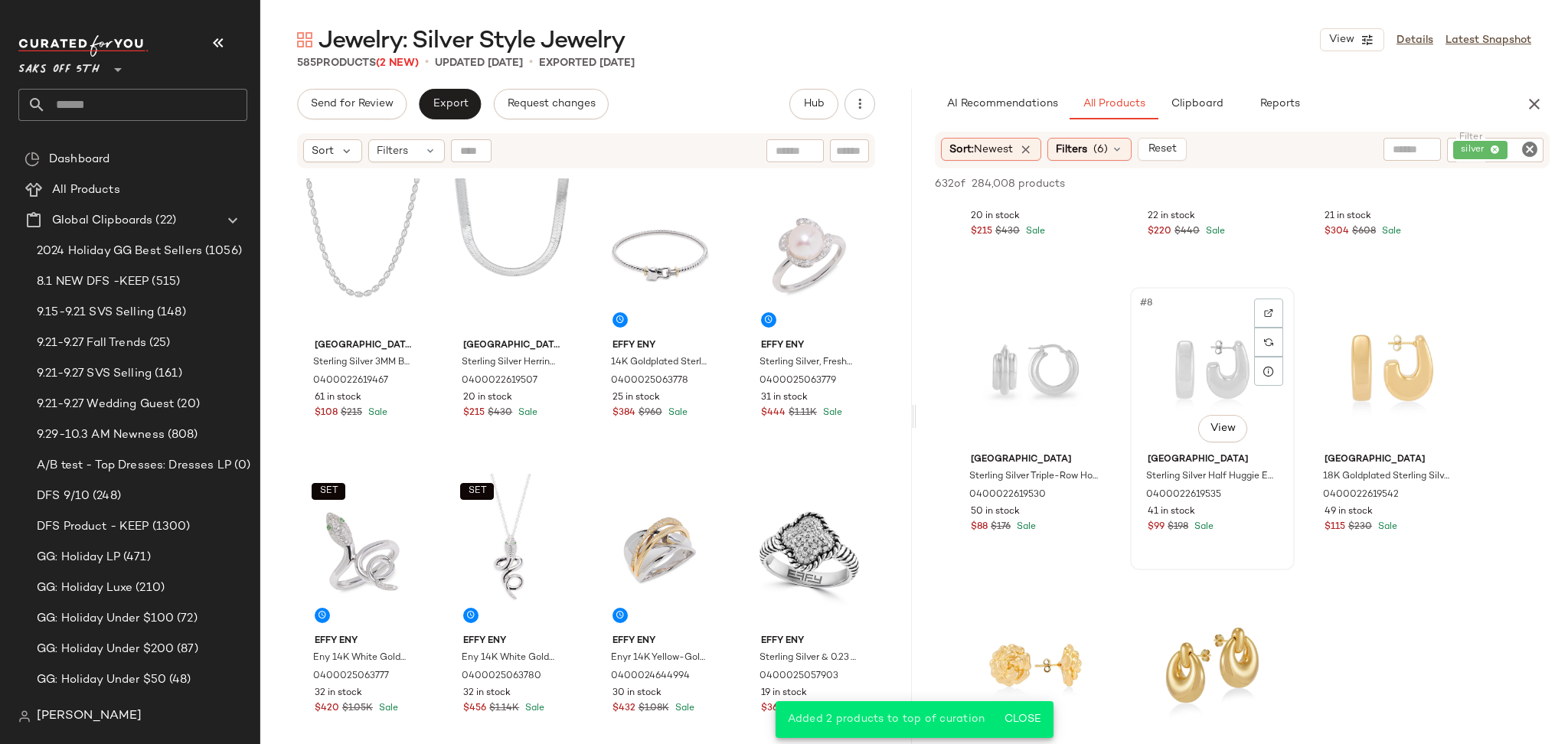
scroll to position [512, 0]
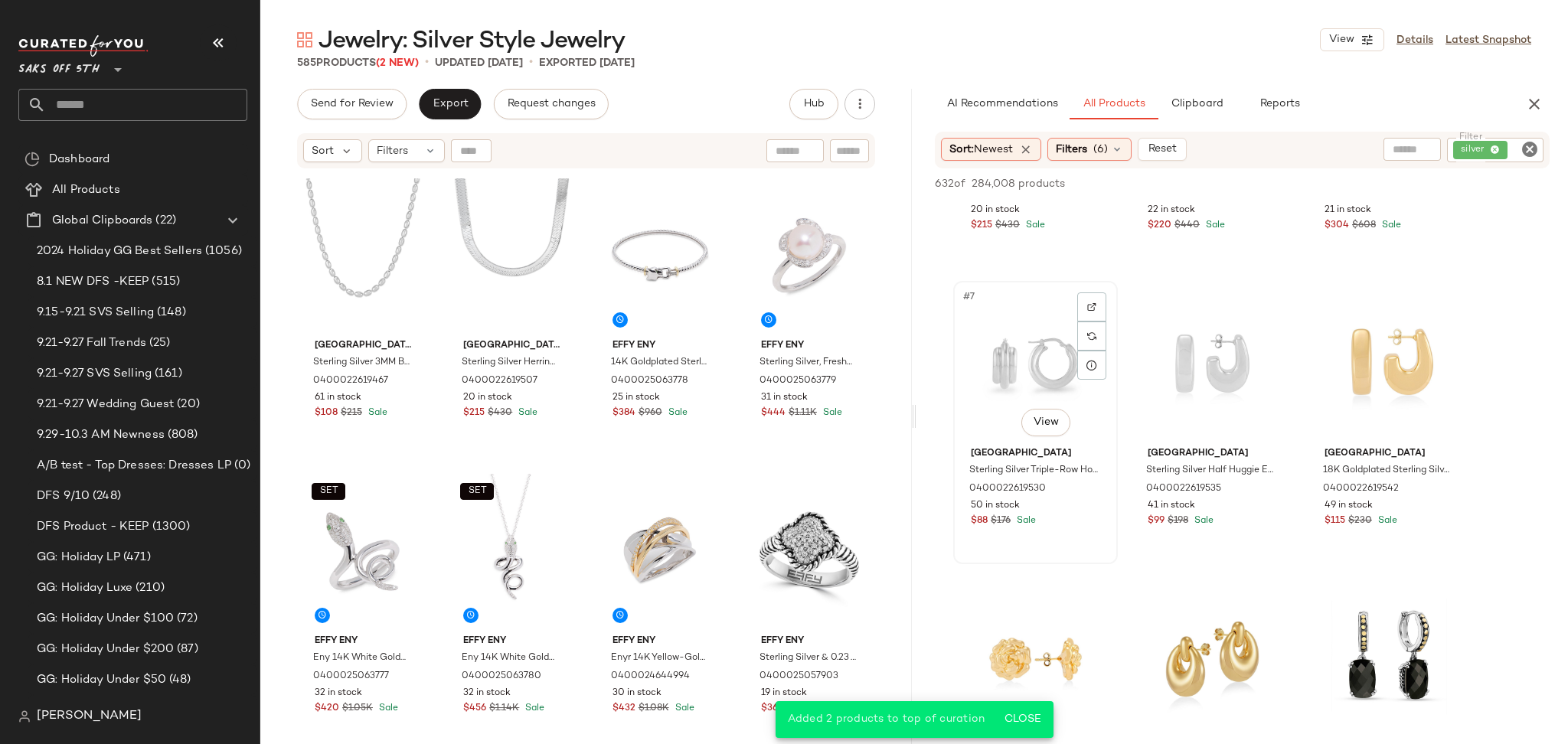
click at [1041, 371] on div "#7 View" at bounding box center [1035, 363] width 154 height 155
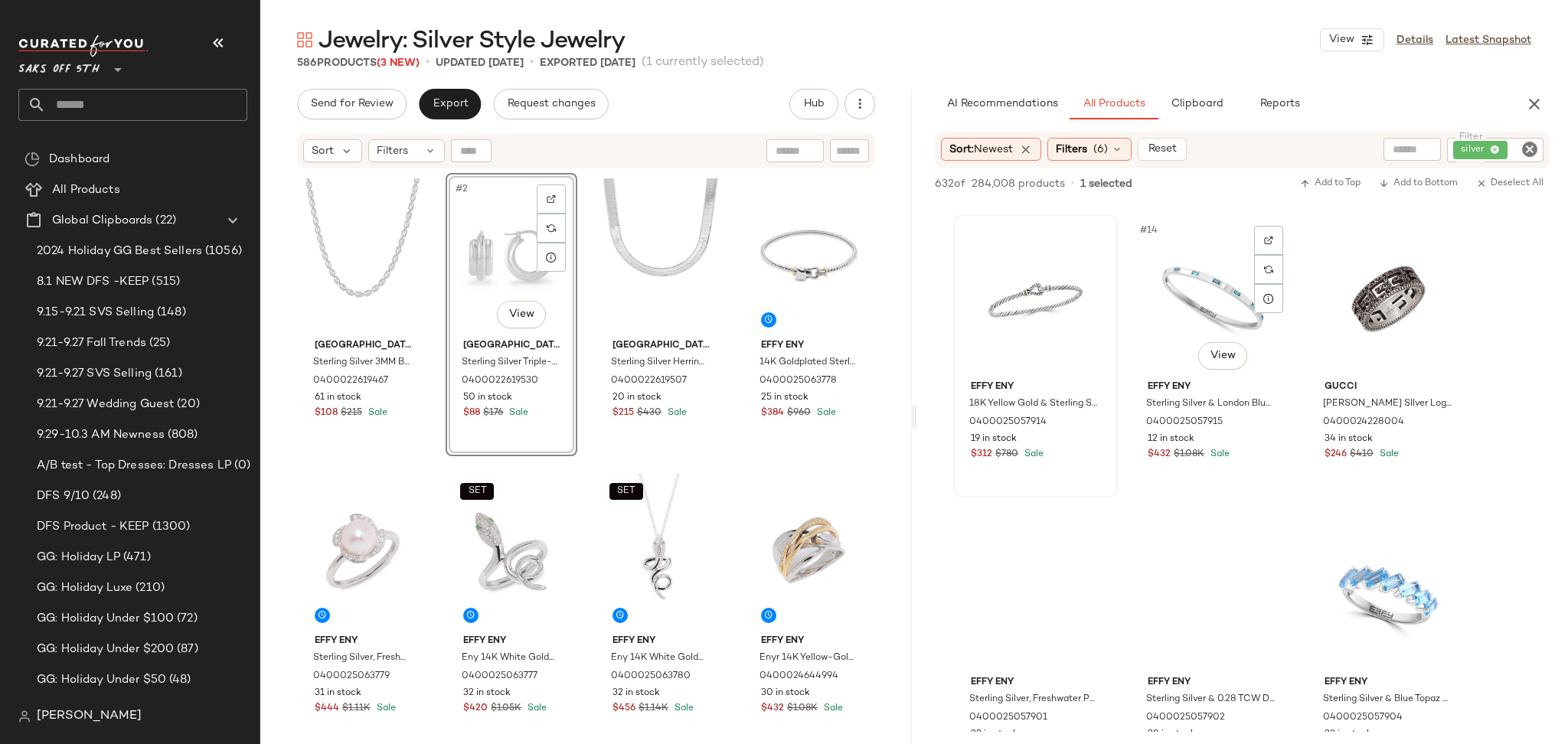
scroll to position [1170, 0]
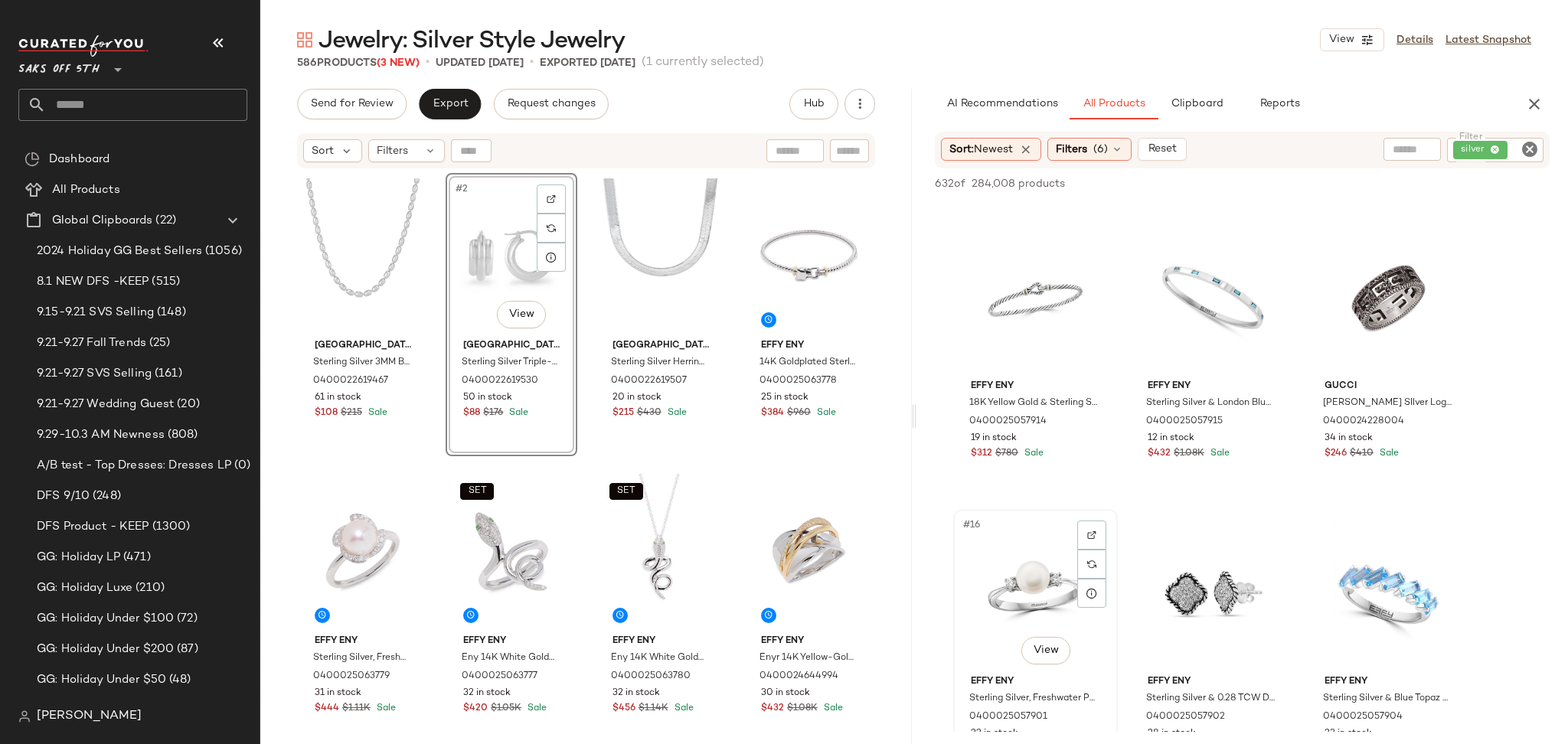
click at [1040, 566] on div "#16 View" at bounding box center [1035, 592] width 154 height 155
click at [1217, 586] on div "#17 View" at bounding box center [1213, 592] width 154 height 155
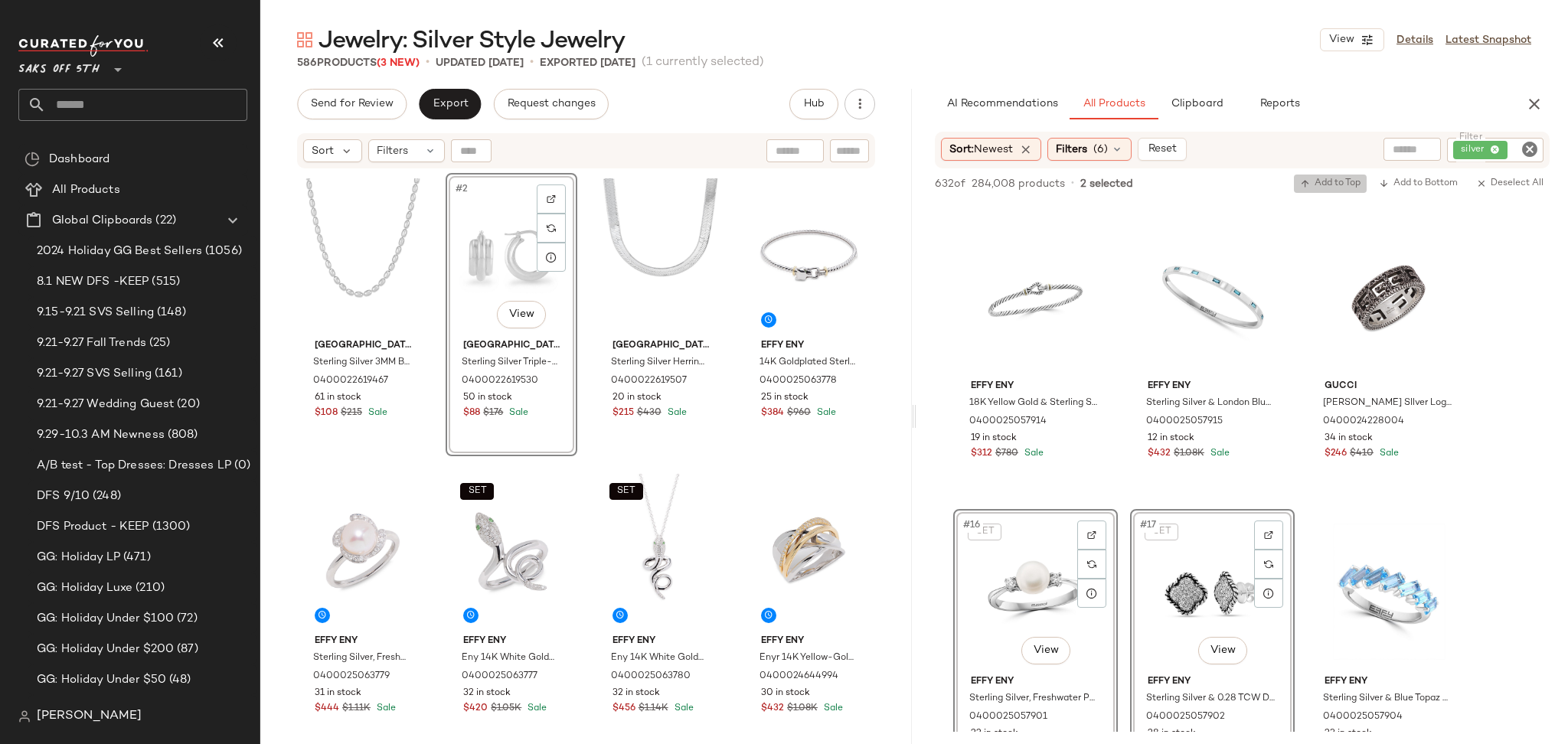
click at [1337, 176] on button "Add to Top" at bounding box center [1330, 183] width 73 height 18
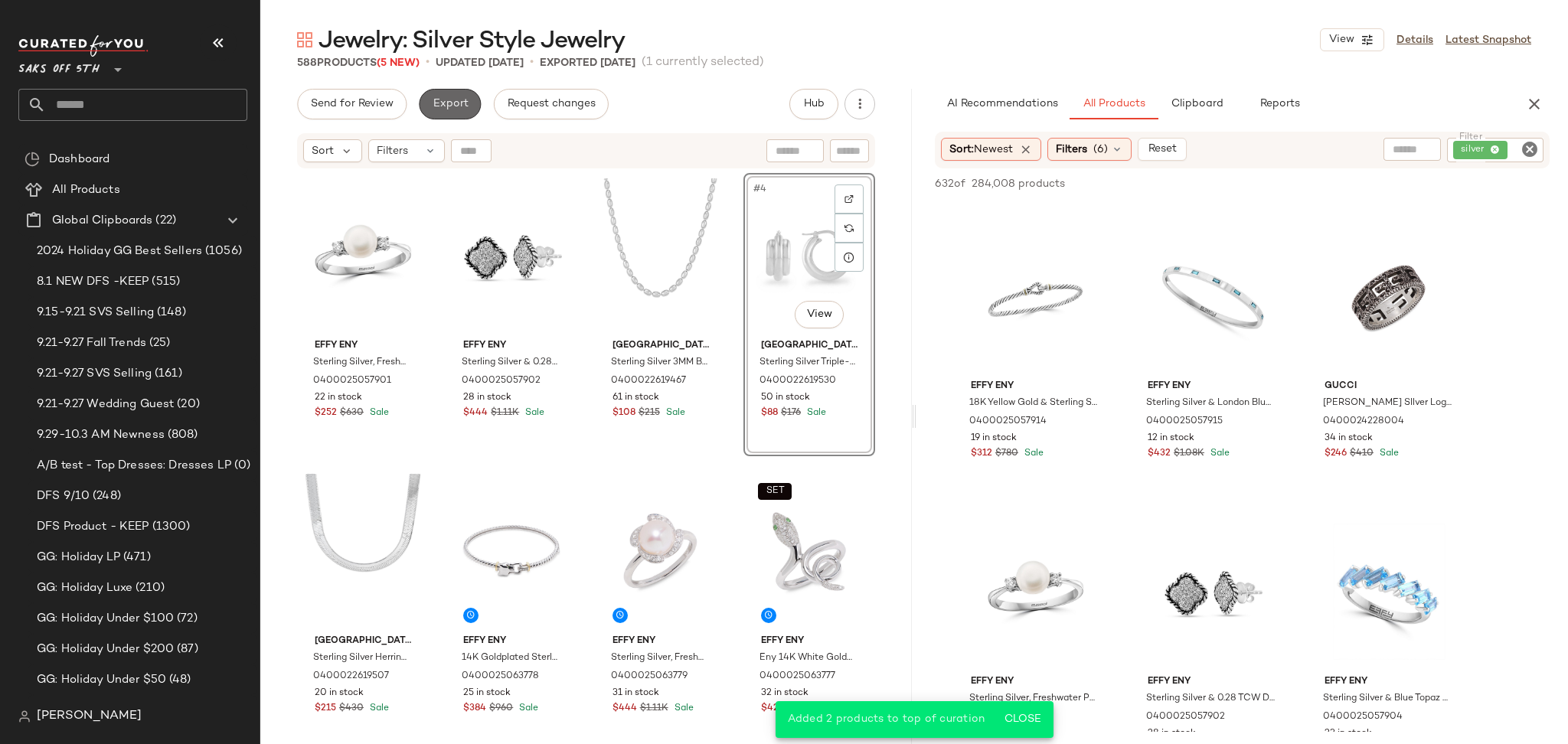
click at [430, 111] on button "Export" at bounding box center [450, 104] width 62 height 31
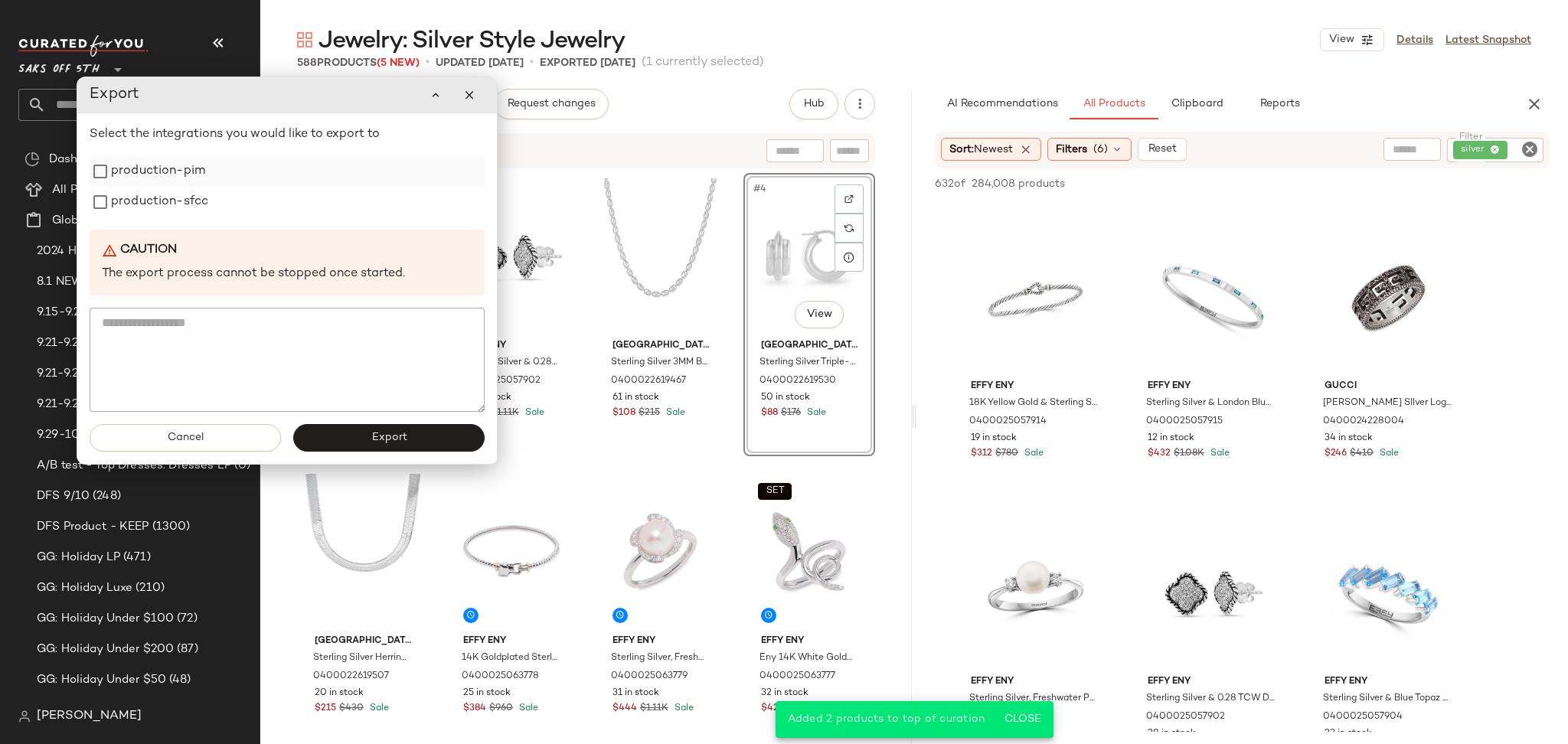
click at [171, 174] on label "production-pim" at bounding box center [158, 171] width 94 height 31
click at [173, 200] on label "production-sfcc" at bounding box center [160, 202] width 98 height 31
click at [349, 437] on button "Export" at bounding box center [388, 437] width 191 height 27
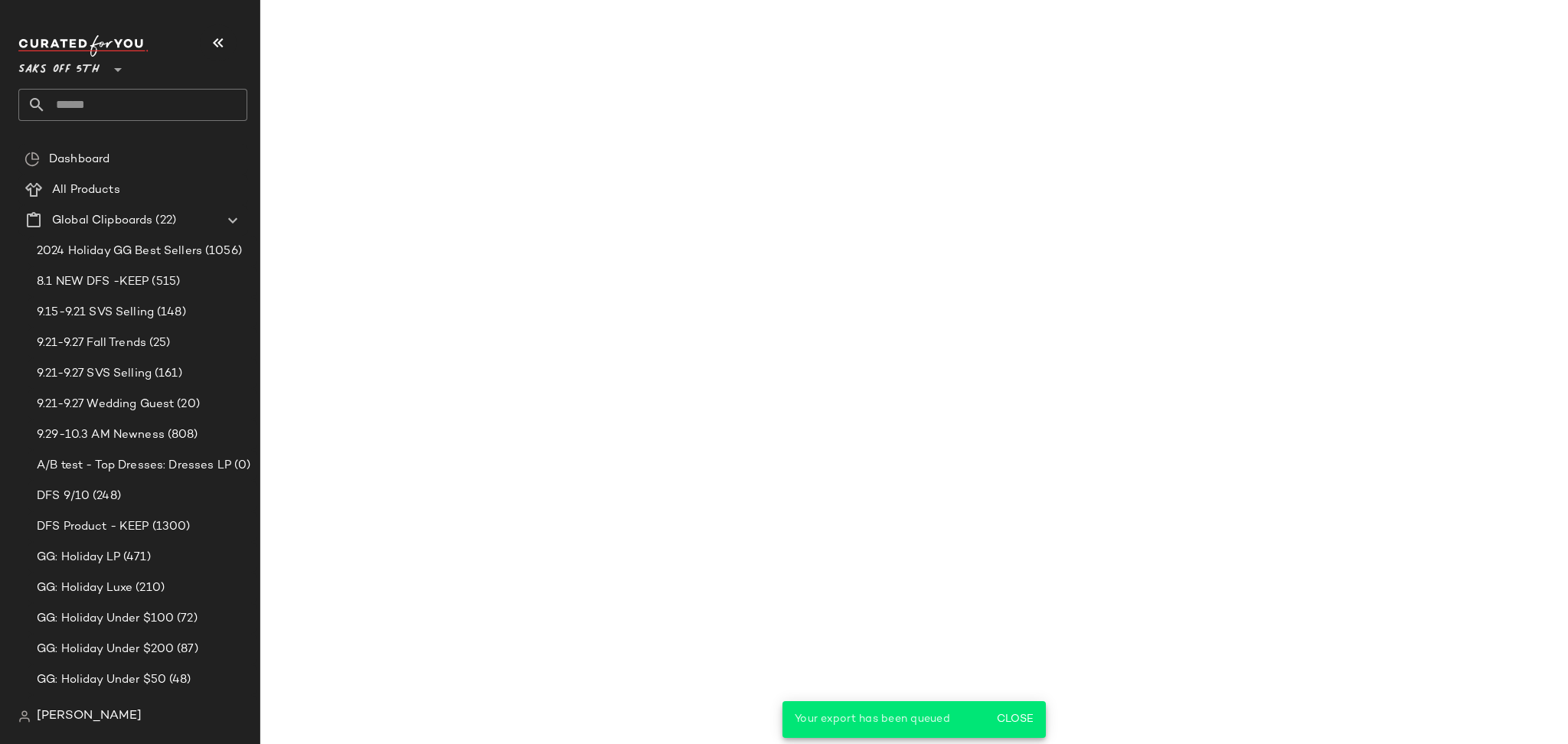
scroll to position [1760, 0]
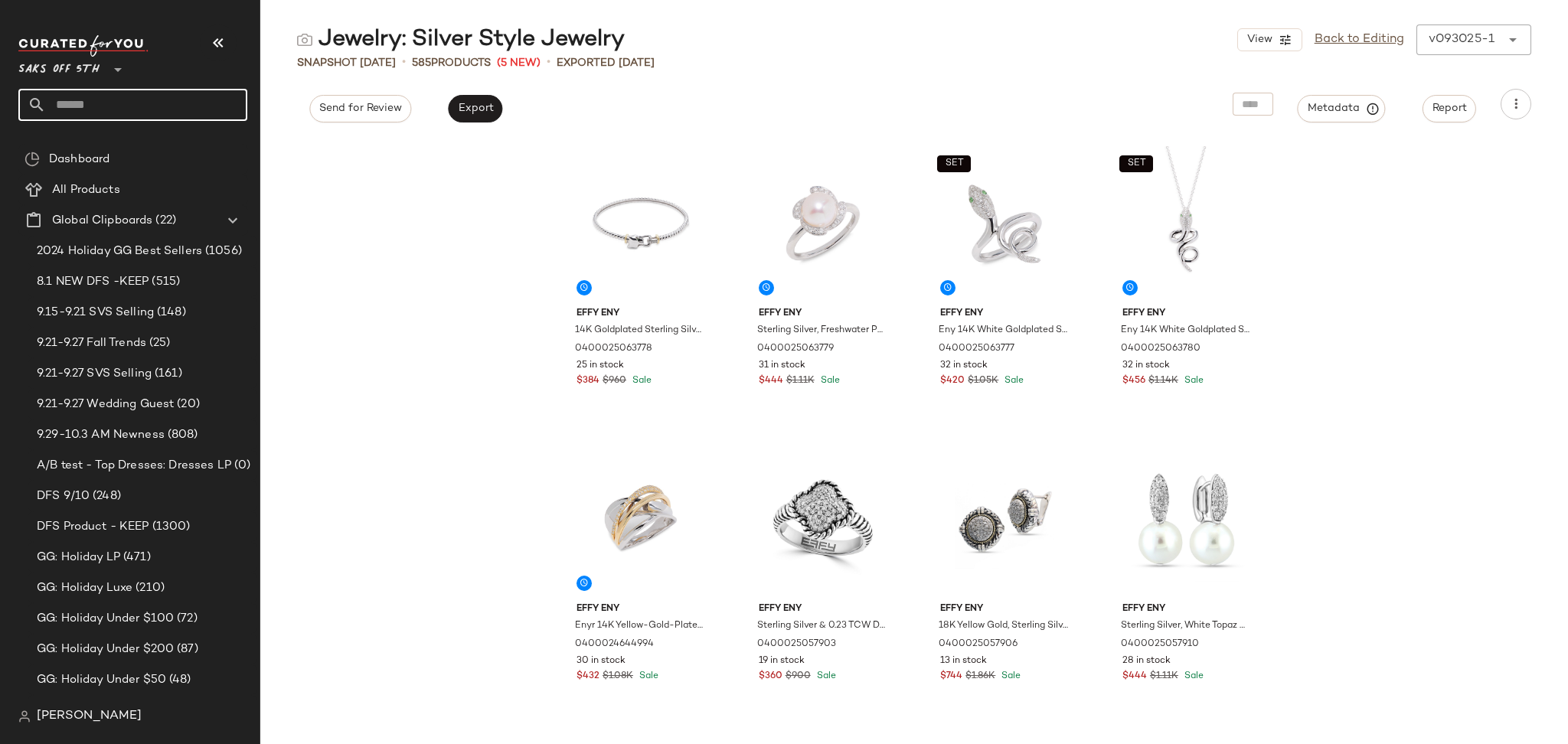
click at [76, 104] on input "text" at bounding box center [146, 105] width 201 height 33
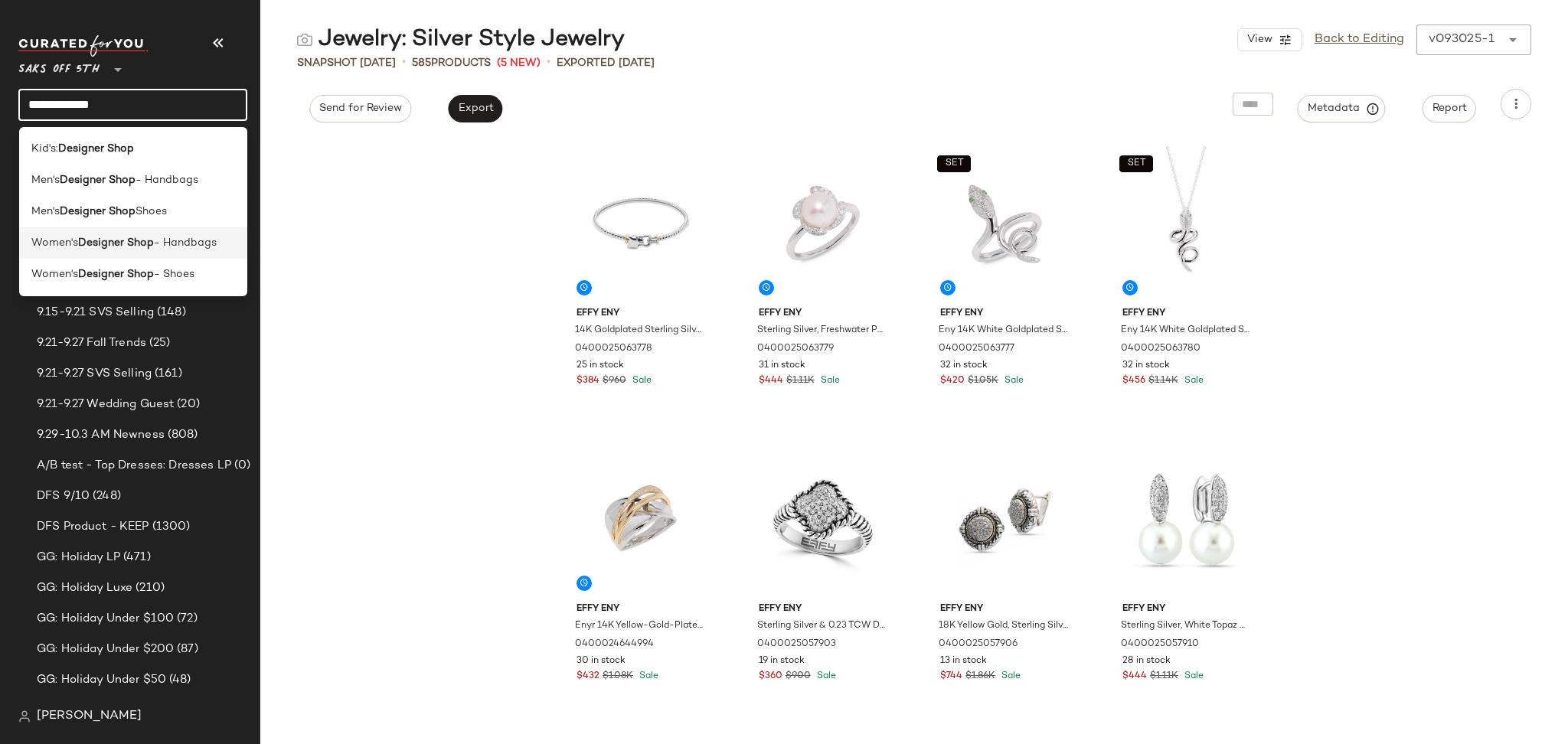
type input "**********"
click at [127, 247] on b "Designer Shop" at bounding box center [116, 242] width 75 height 16
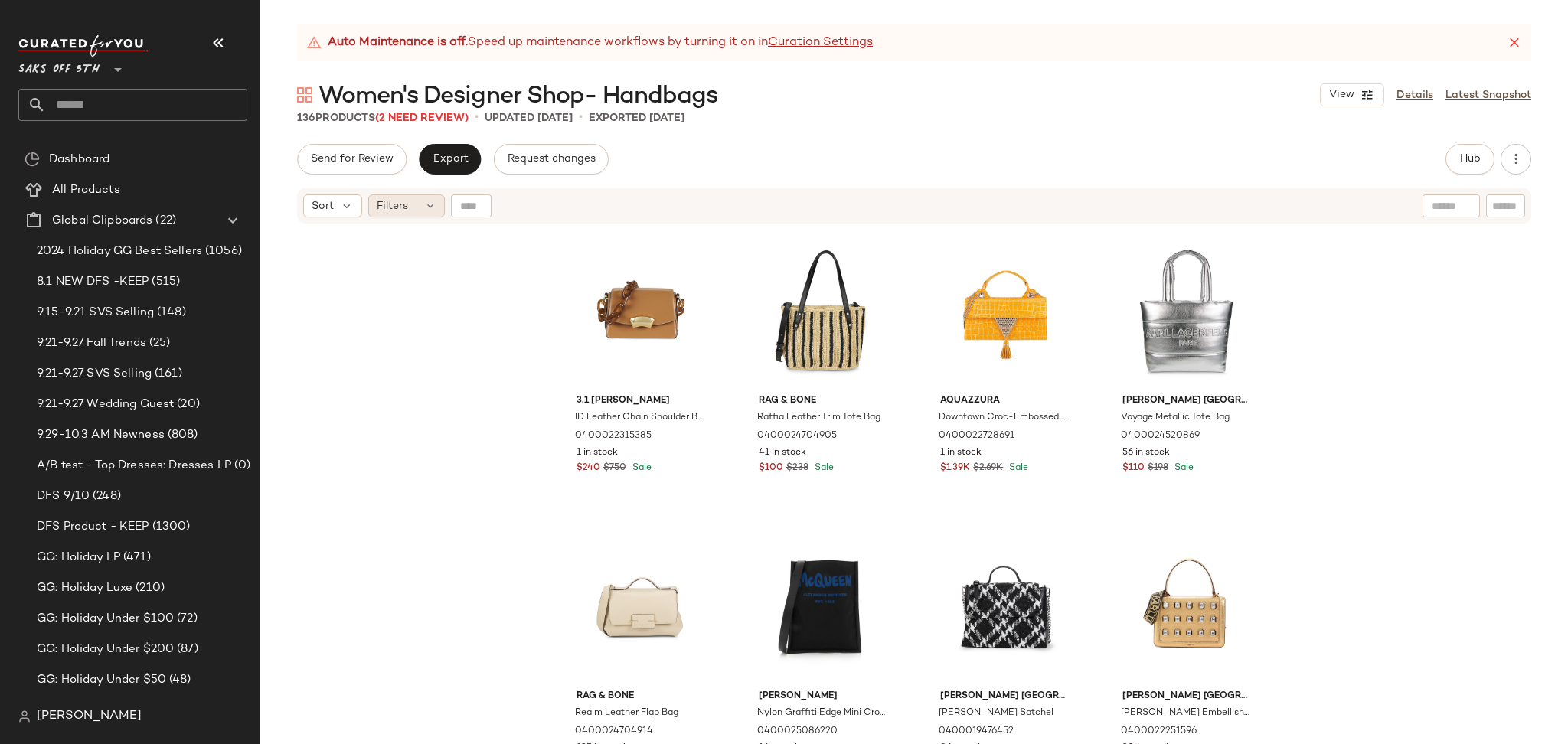
click at [408, 212] on span "Filters" at bounding box center [392, 205] width 32 height 16
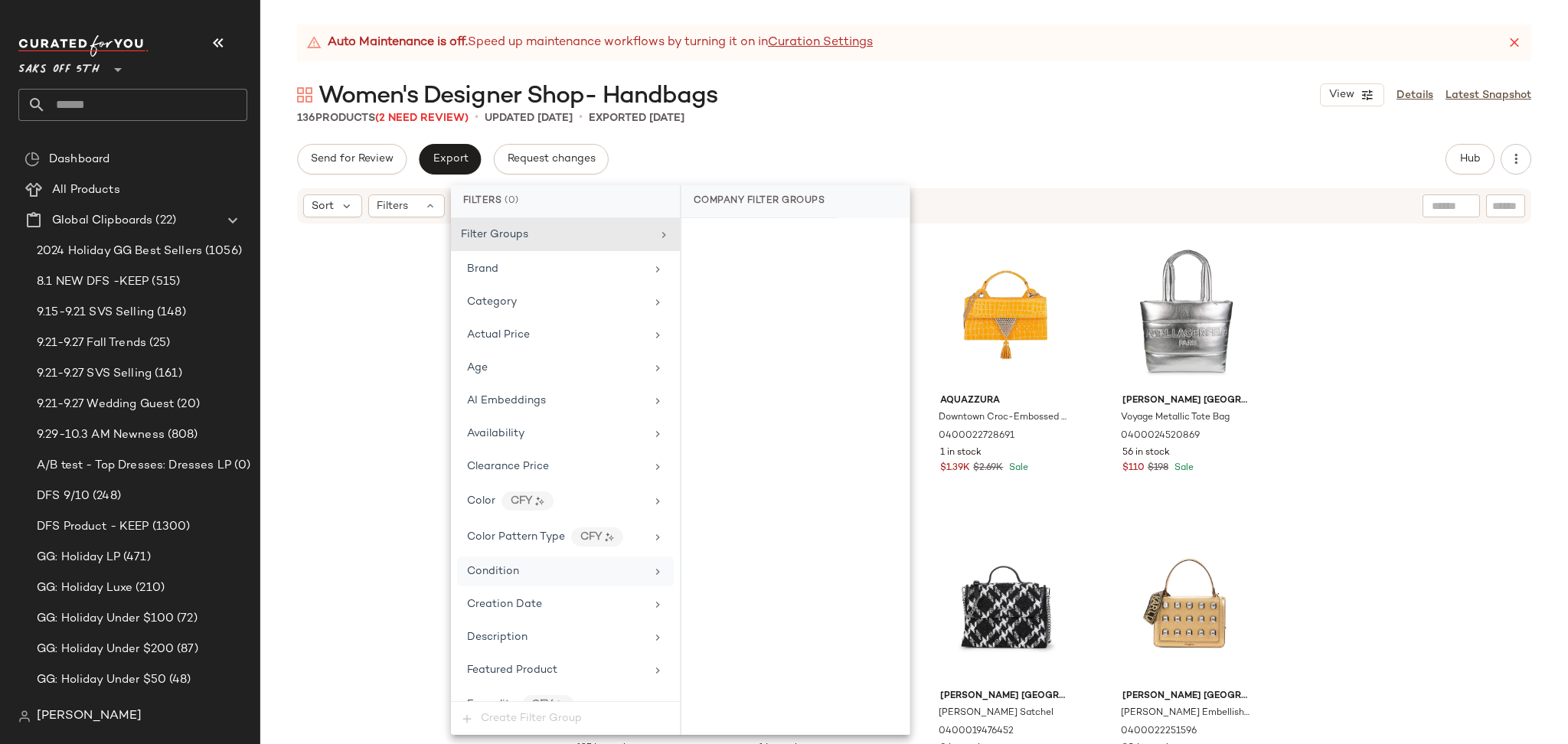
scroll to position [647, 0]
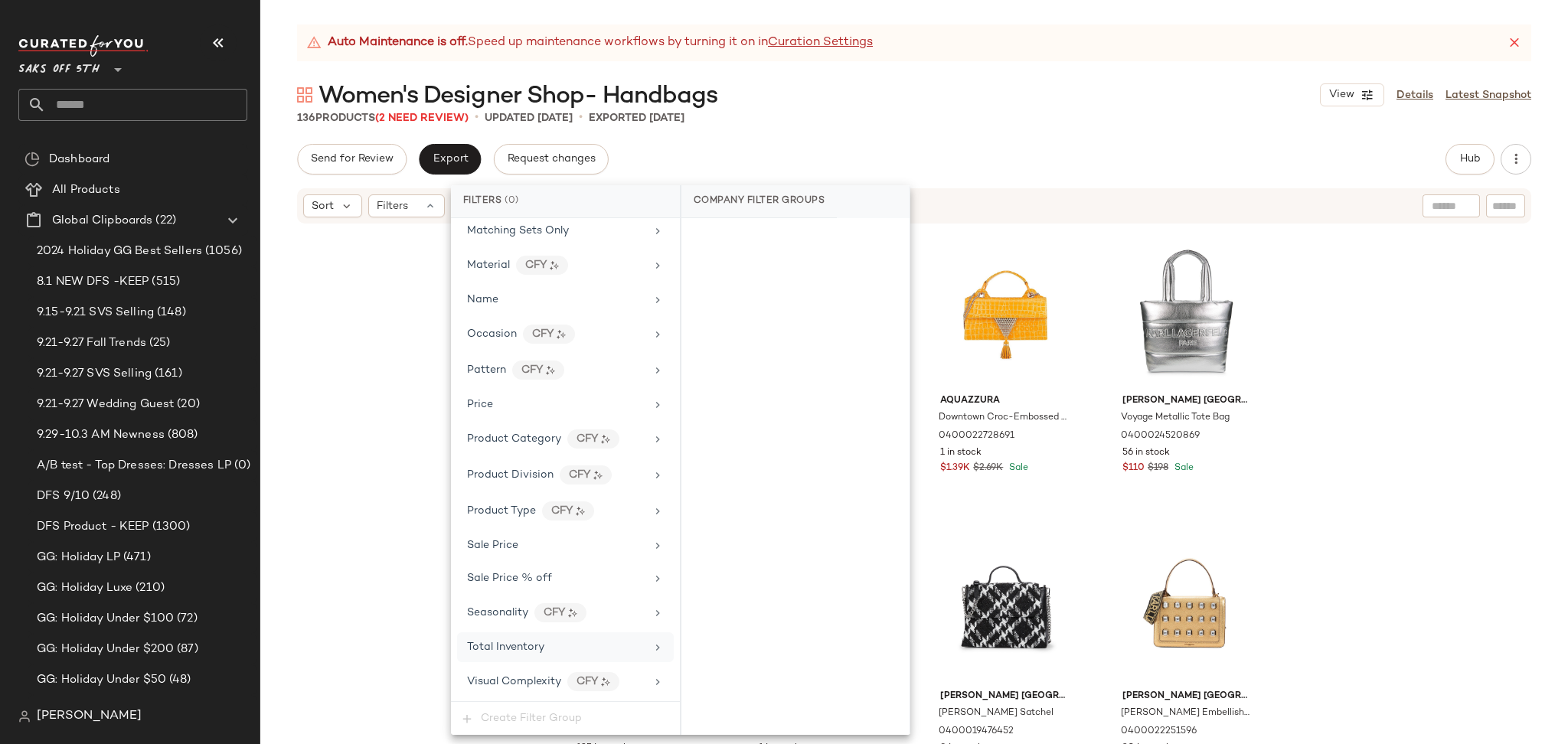
click at [532, 646] on span "Total Inventory" at bounding box center [505, 646] width 77 height 11
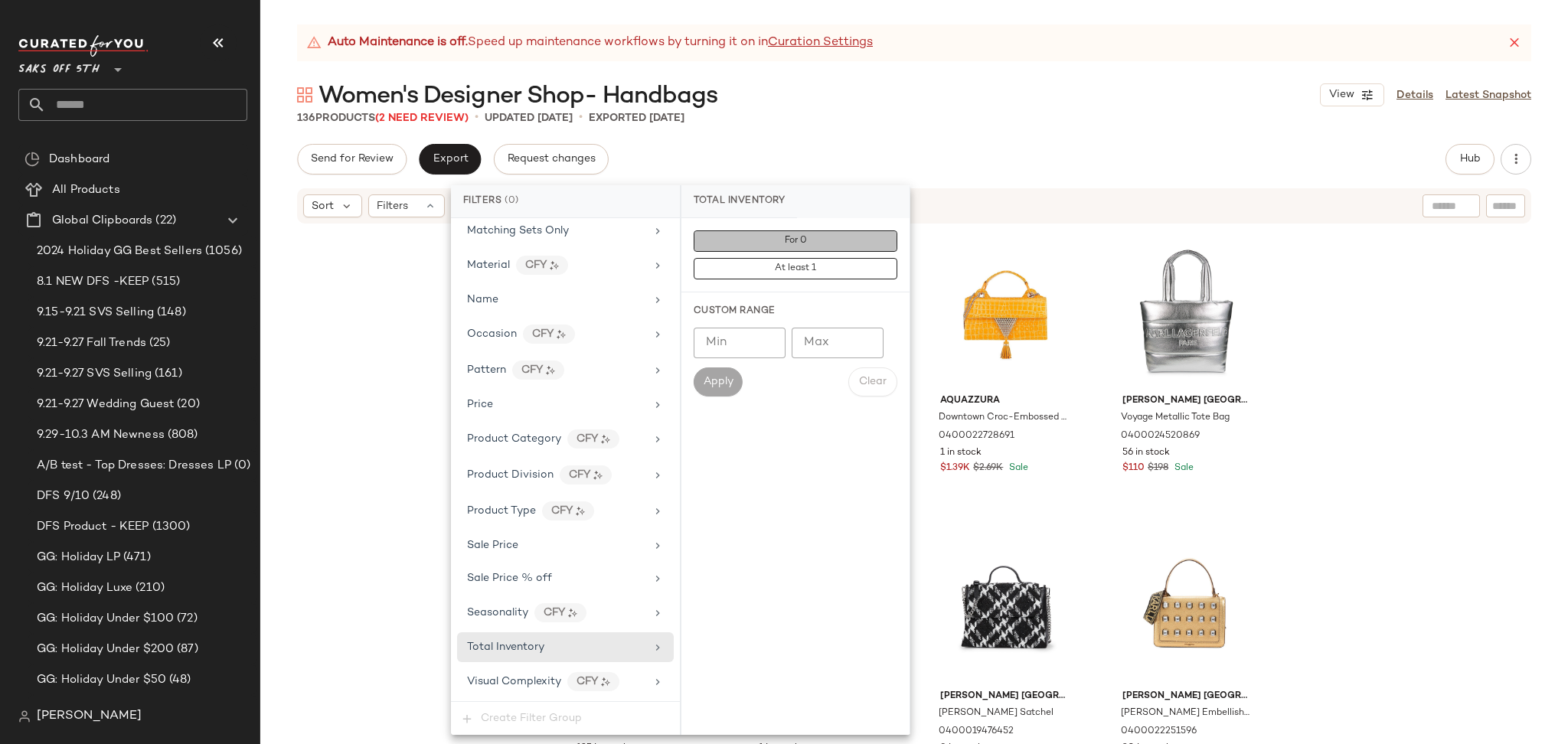
click at [787, 250] on button "For 0" at bounding box center [796, 241] width 204 height 21
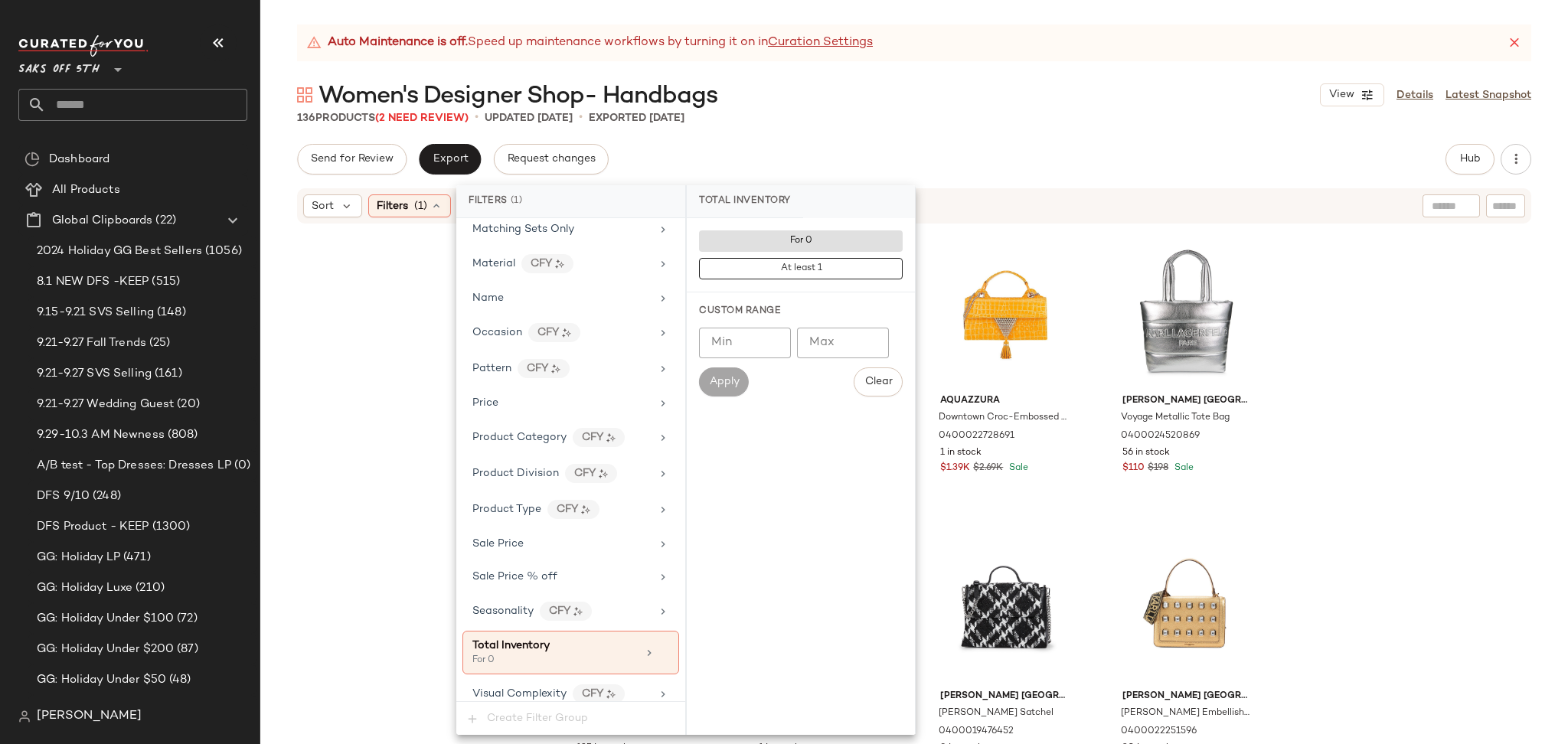
click at [916, 115] on div "136 Products (2 Need Review) • updated Sep 30th • Exported Sep 30th" at bounding box center [914, 118] width 1308 height 15
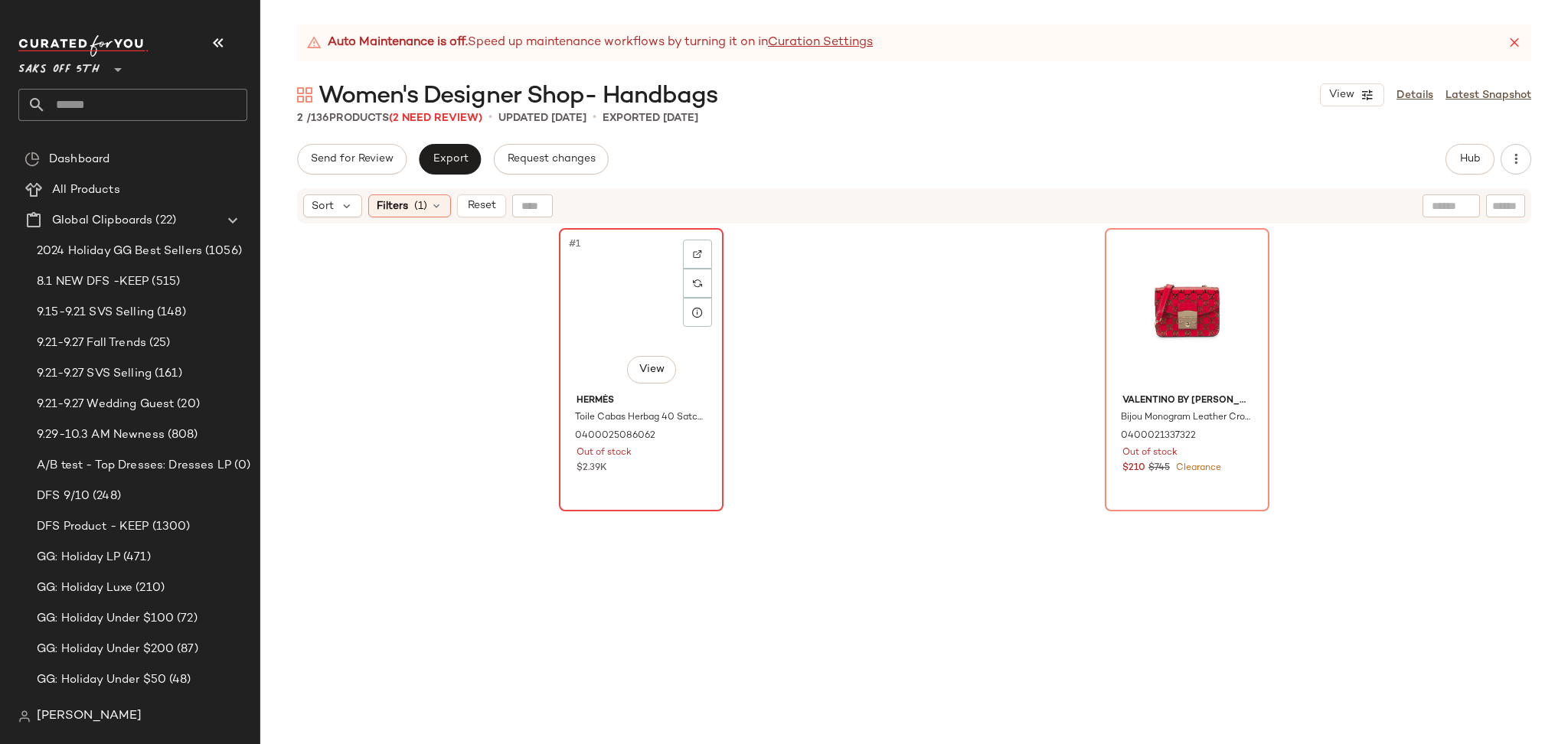
click at [608, 313] on div "#1 View" at bounding box center [641, 311] width 154 height 155
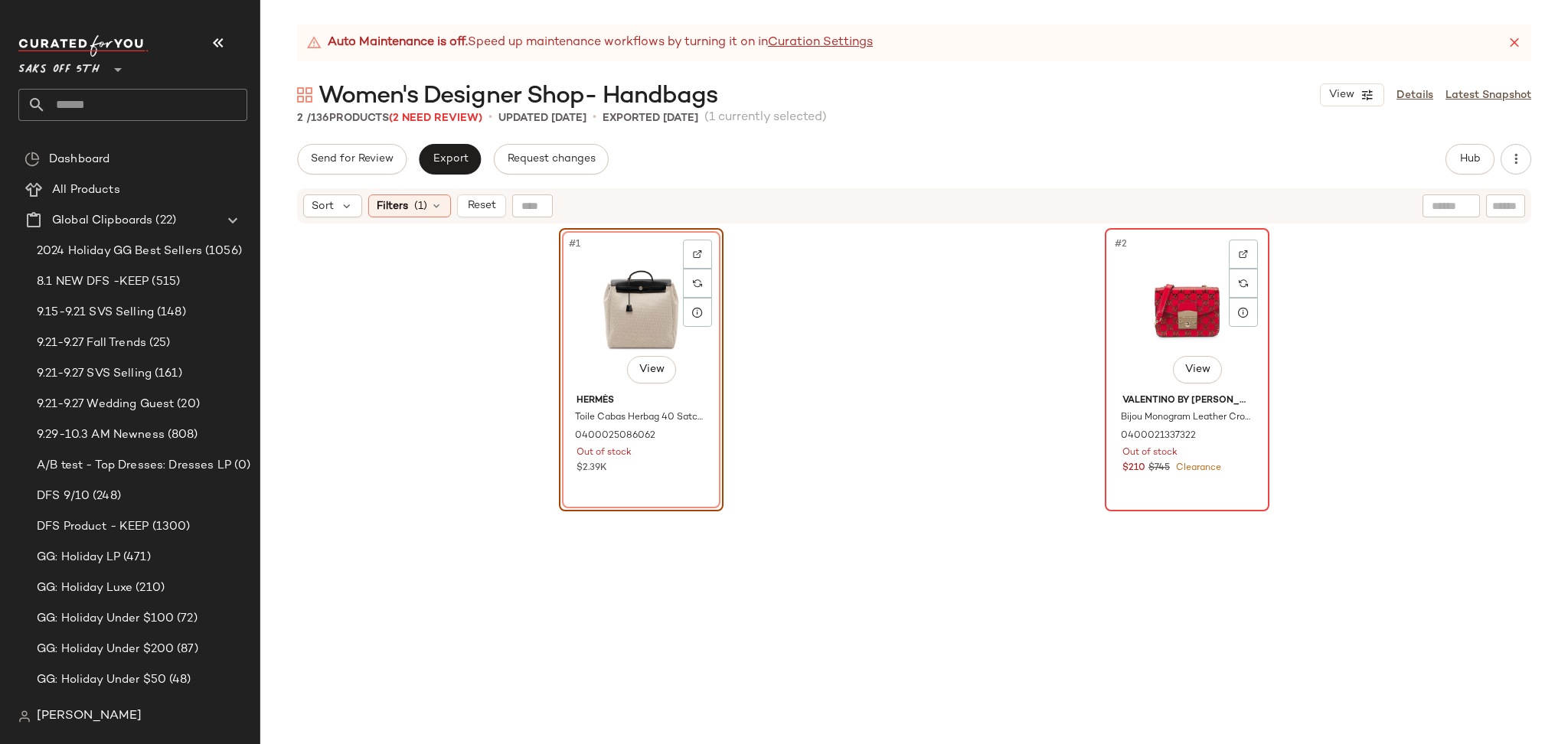
click at [1159, 307] on div "#2 View" at bounding box center [1187, 311] width 154 height 155
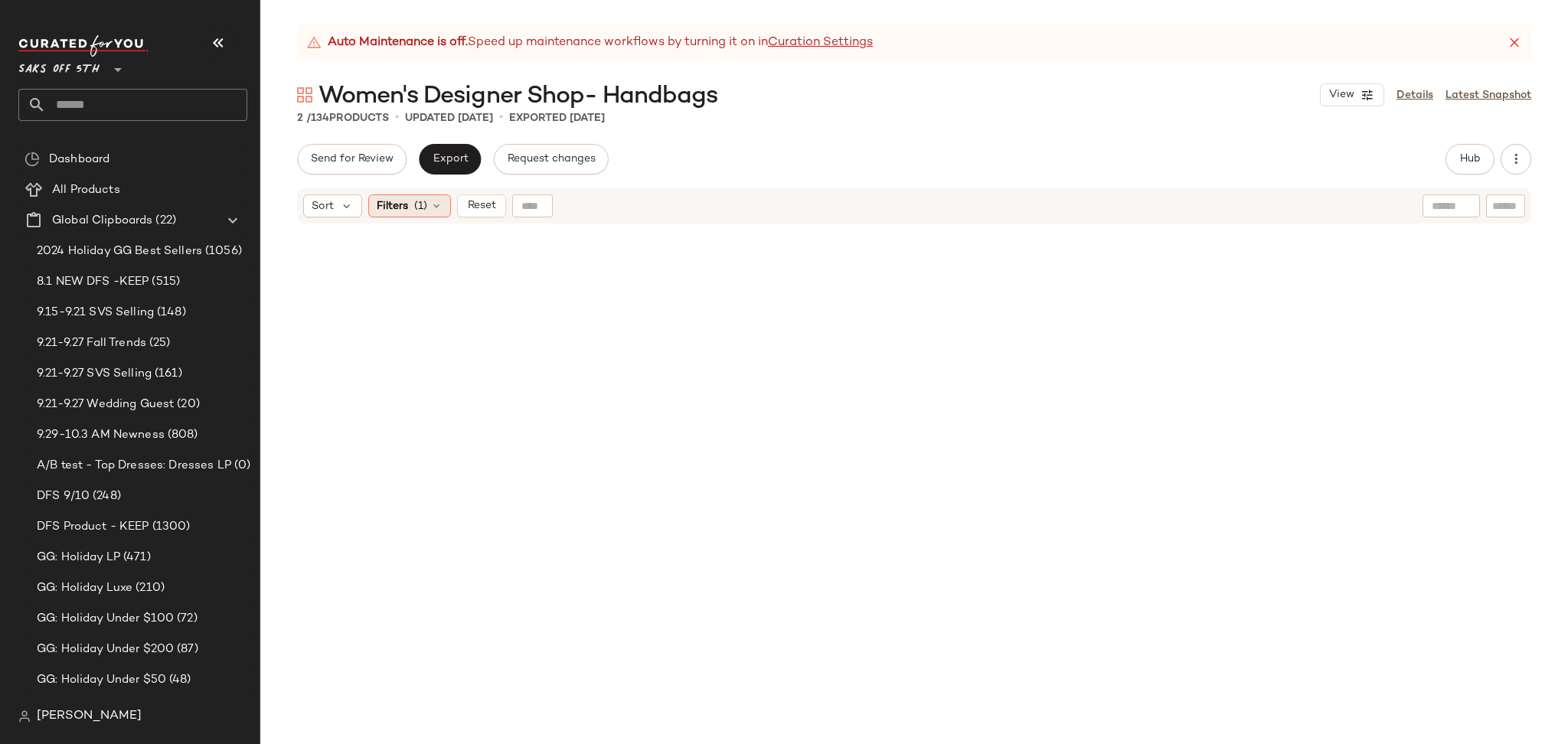
click at [425, 215] on div "Filters (1)" at bounding box center [409, 205] width 83 height 23
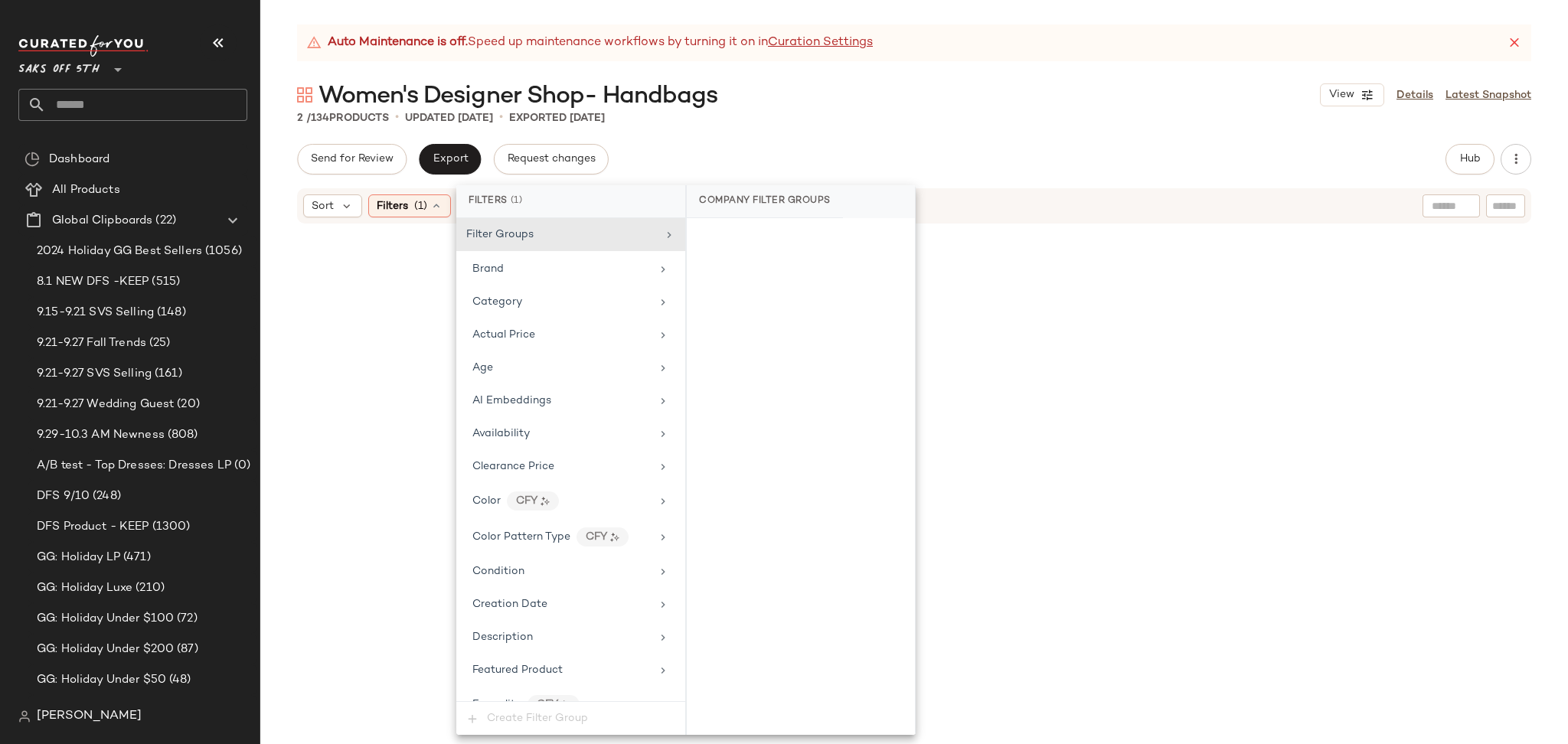
scroll to position [662, 0]
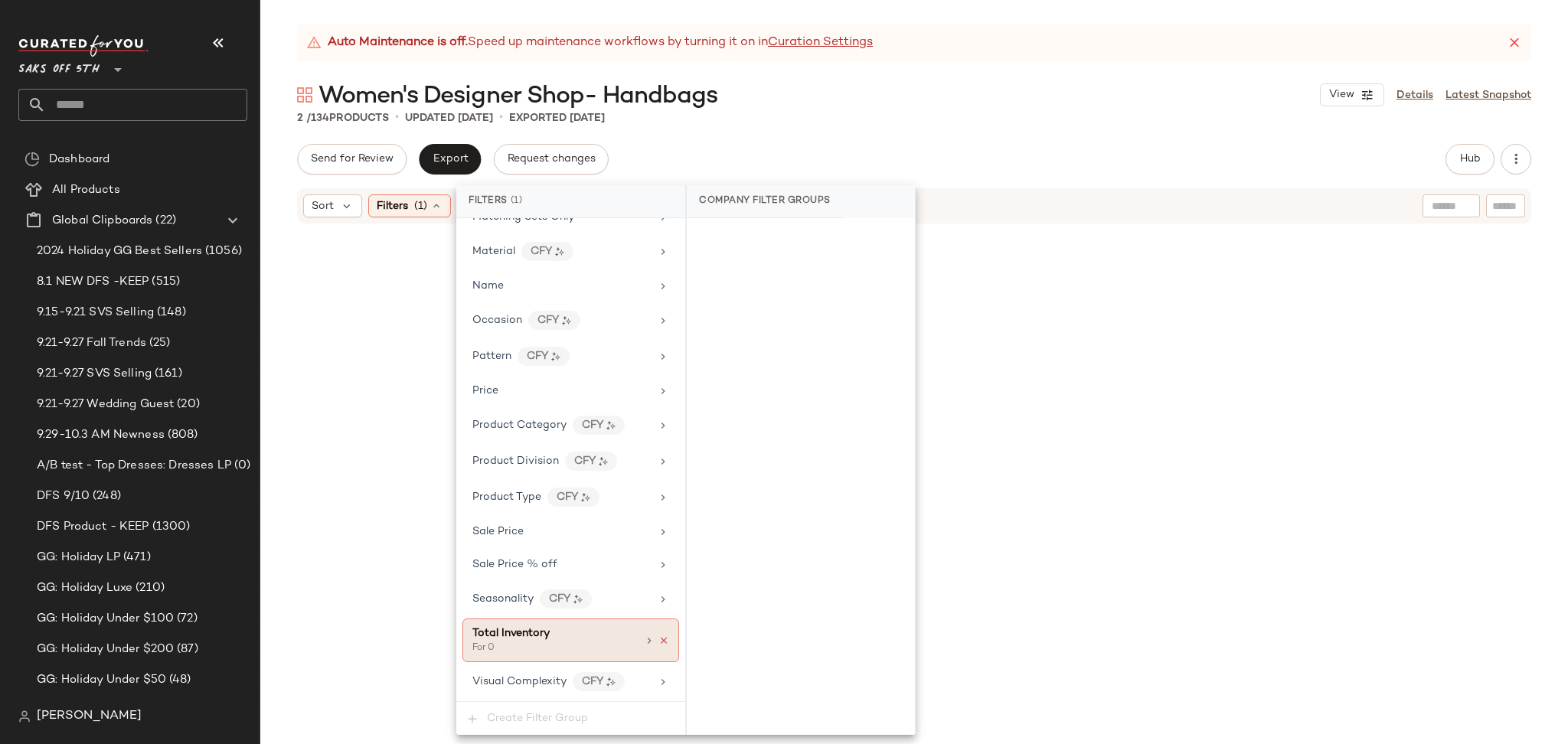
click at [659, 640] on icon at bounding box center [664, 640] width 11 height 11
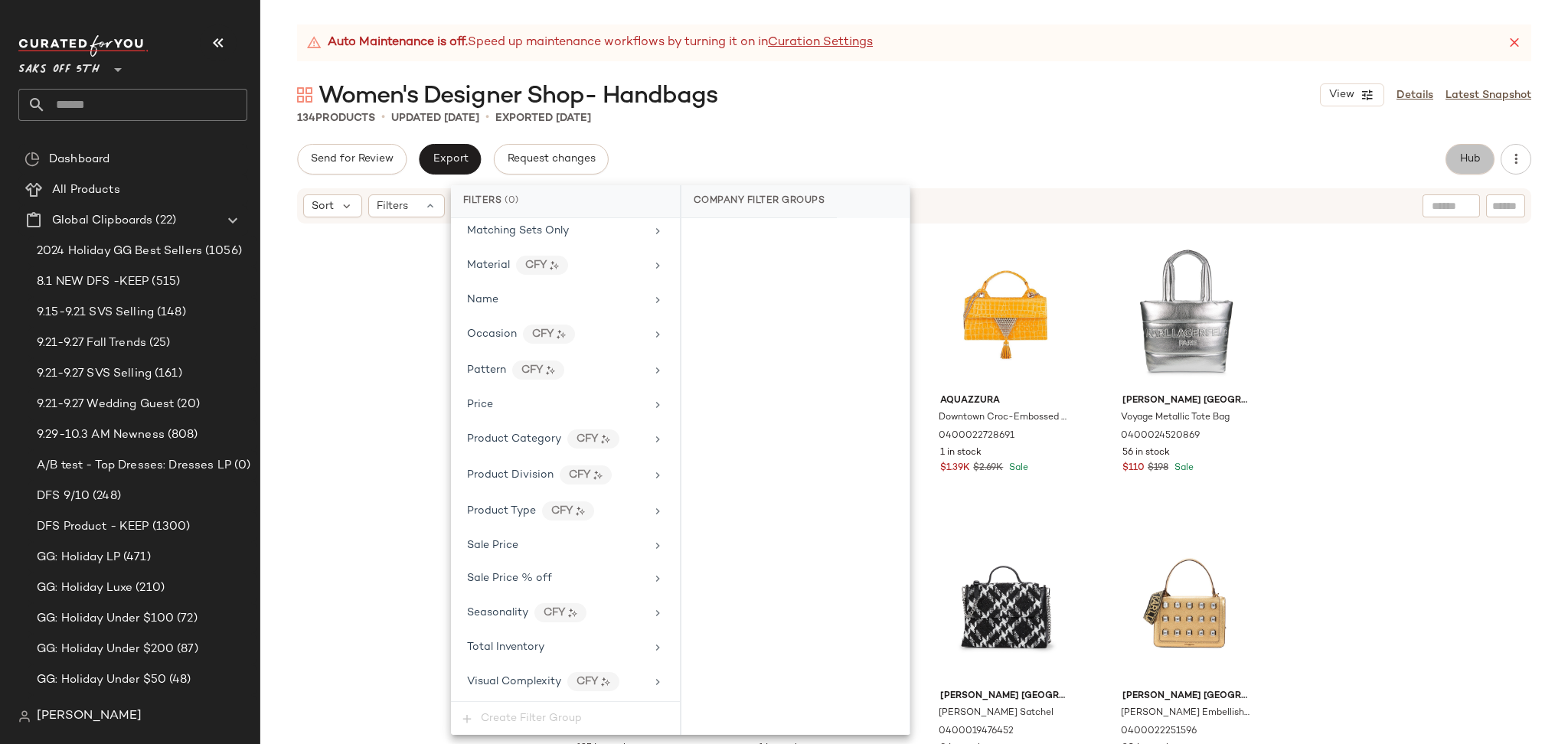
click at [1455, 158] on button "Hub" at bounding box center [1470, 159] width 49 height 31
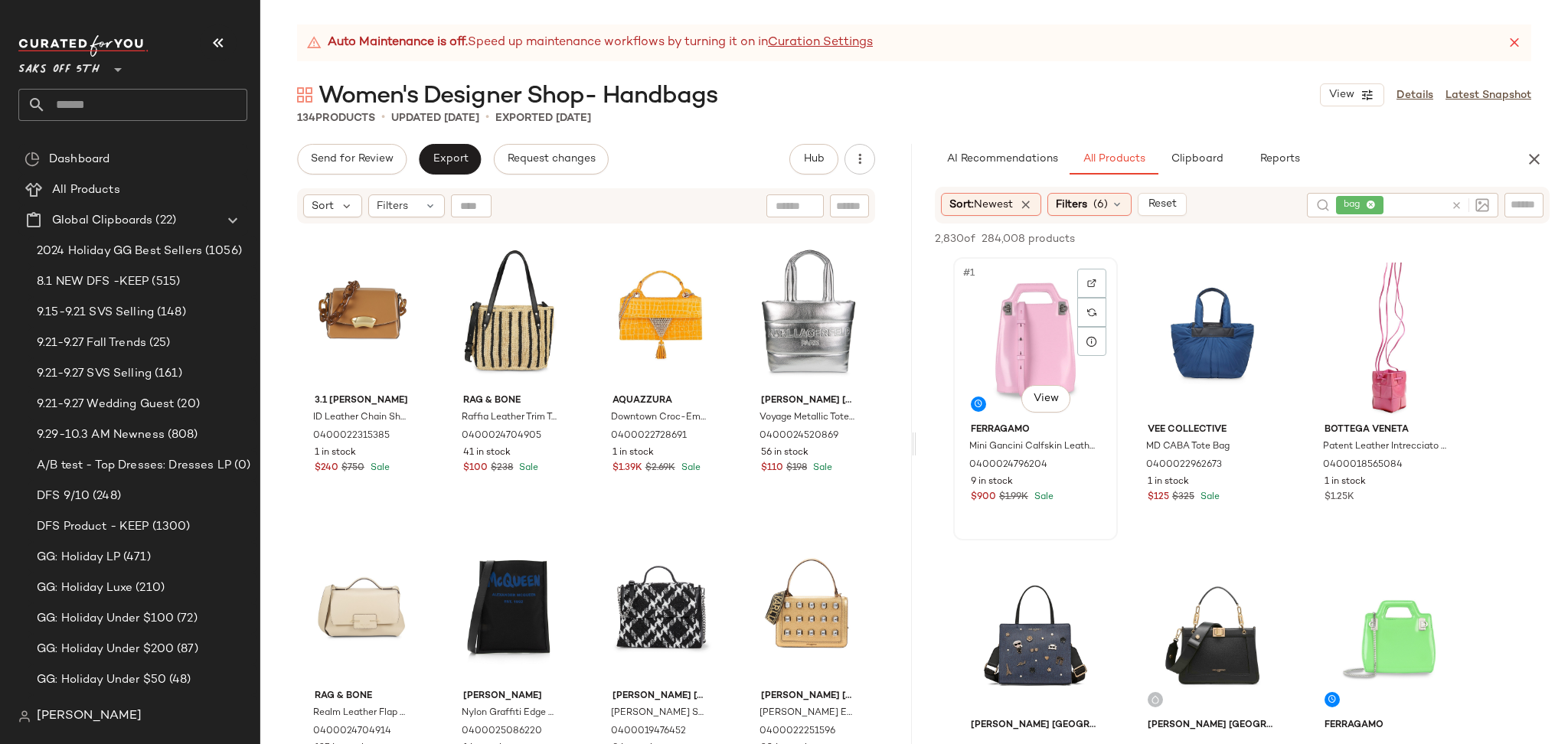
click at [1005, 343] on div "#1 View" at bounding box center [1035, 340] width 154 height 155
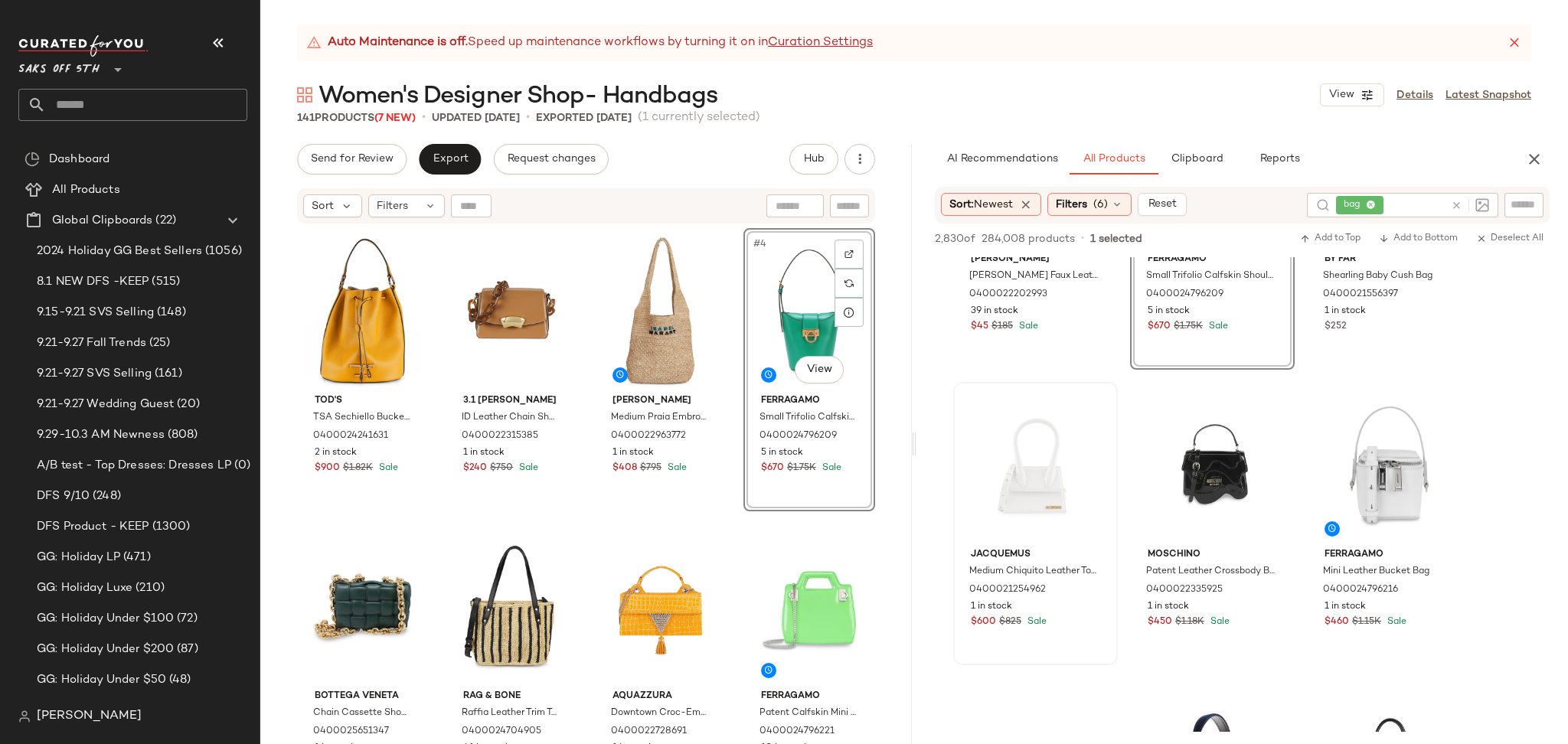
scroll to position [3122, 0]
click at [432, 156] on span "Export" at bounding box center [450, 159] width 36 height 12
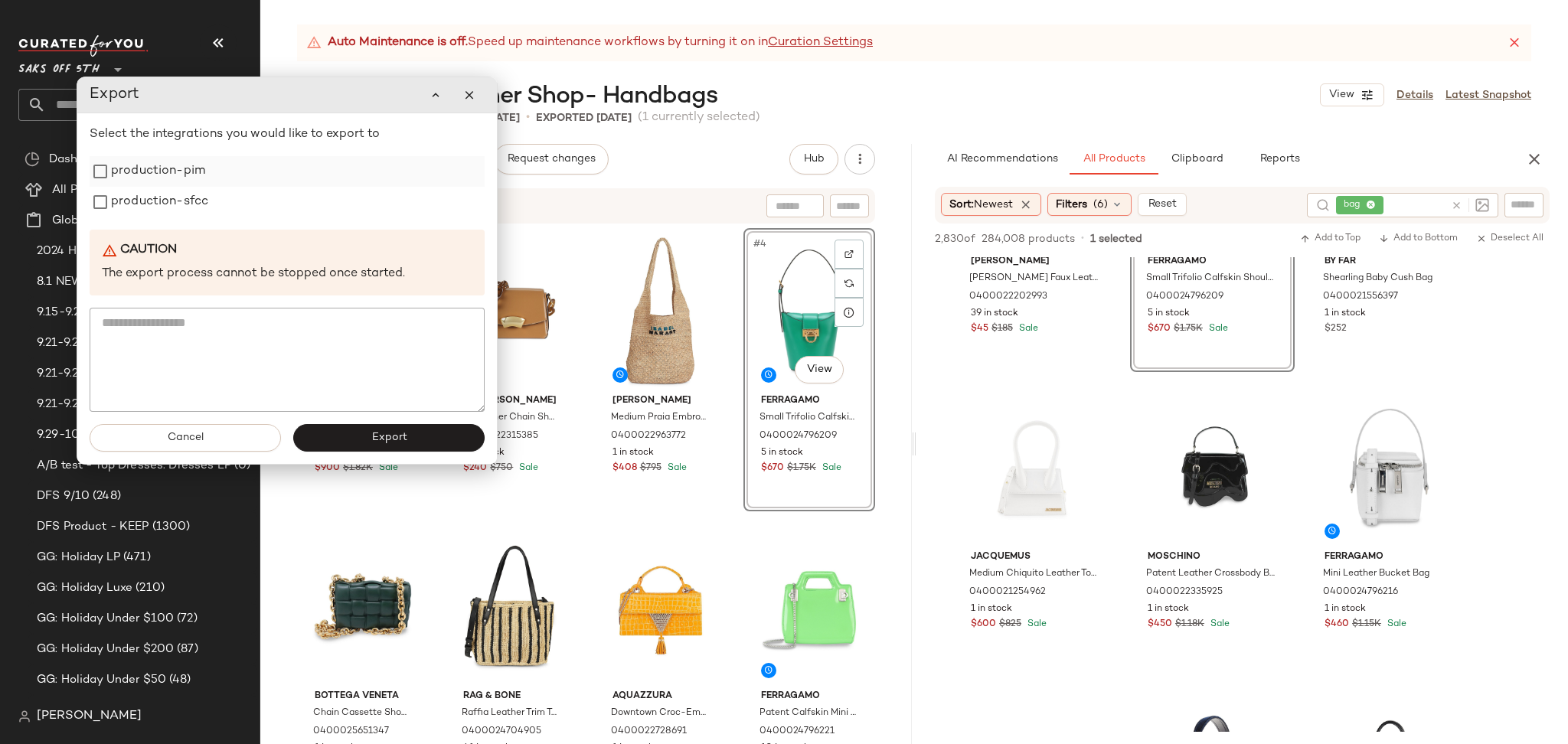
drag, startPoint x: 198, startPoint y: 179, endPoint x: 196, endPoint y: 211, distance: 32.1
click at [196, 187] on label "production-pim" at bounding box center [158, 171] width 94 height 31
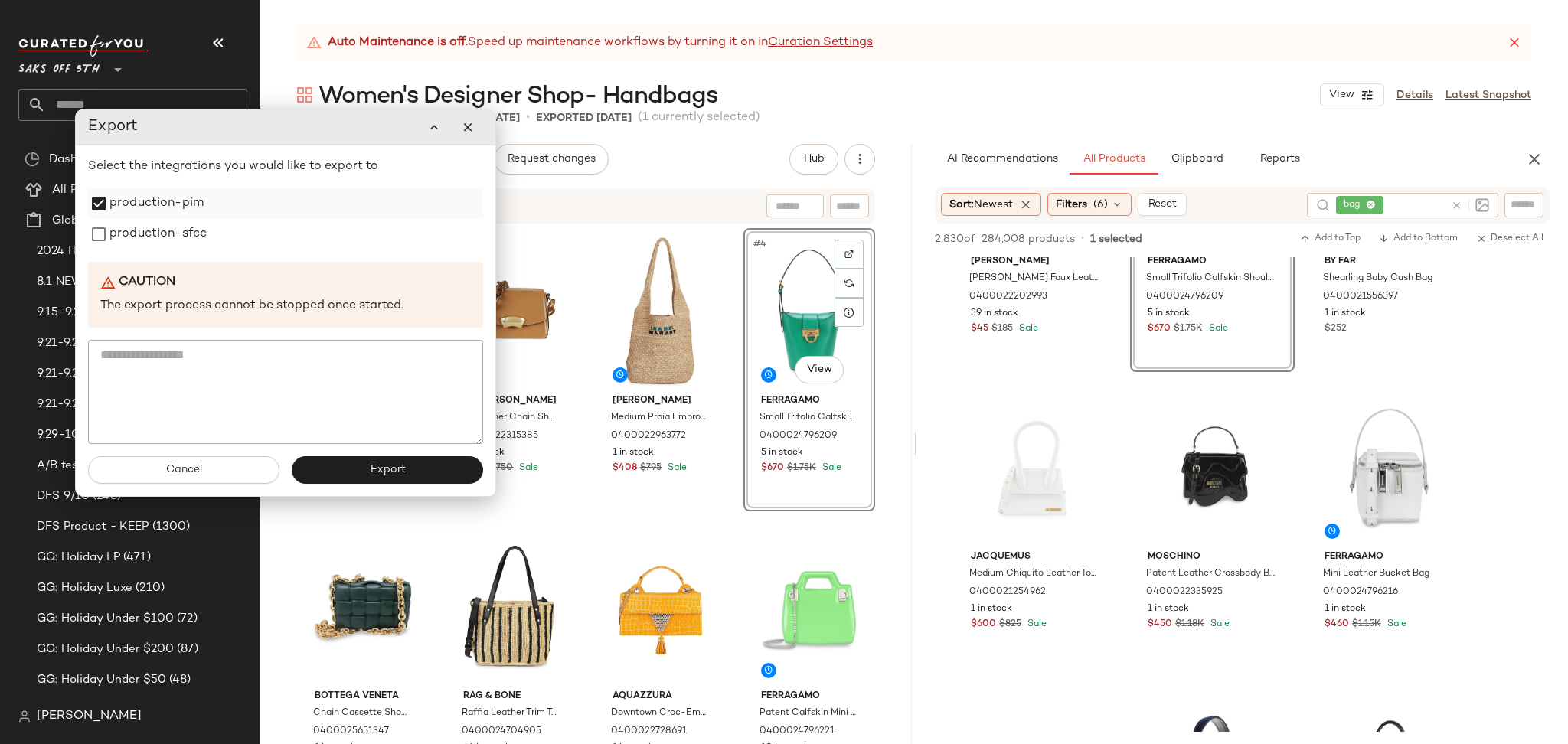
click at [196, 211] on label "production-pim" at bounding box center [157, 204] width 94 height 31
click at [196, 235] on label "production-sfcc" at bounding box center [158, 235] width 98 height 31
click at [377, 473] on span "Export" at bounding box center [387, 470] width 36 height 12
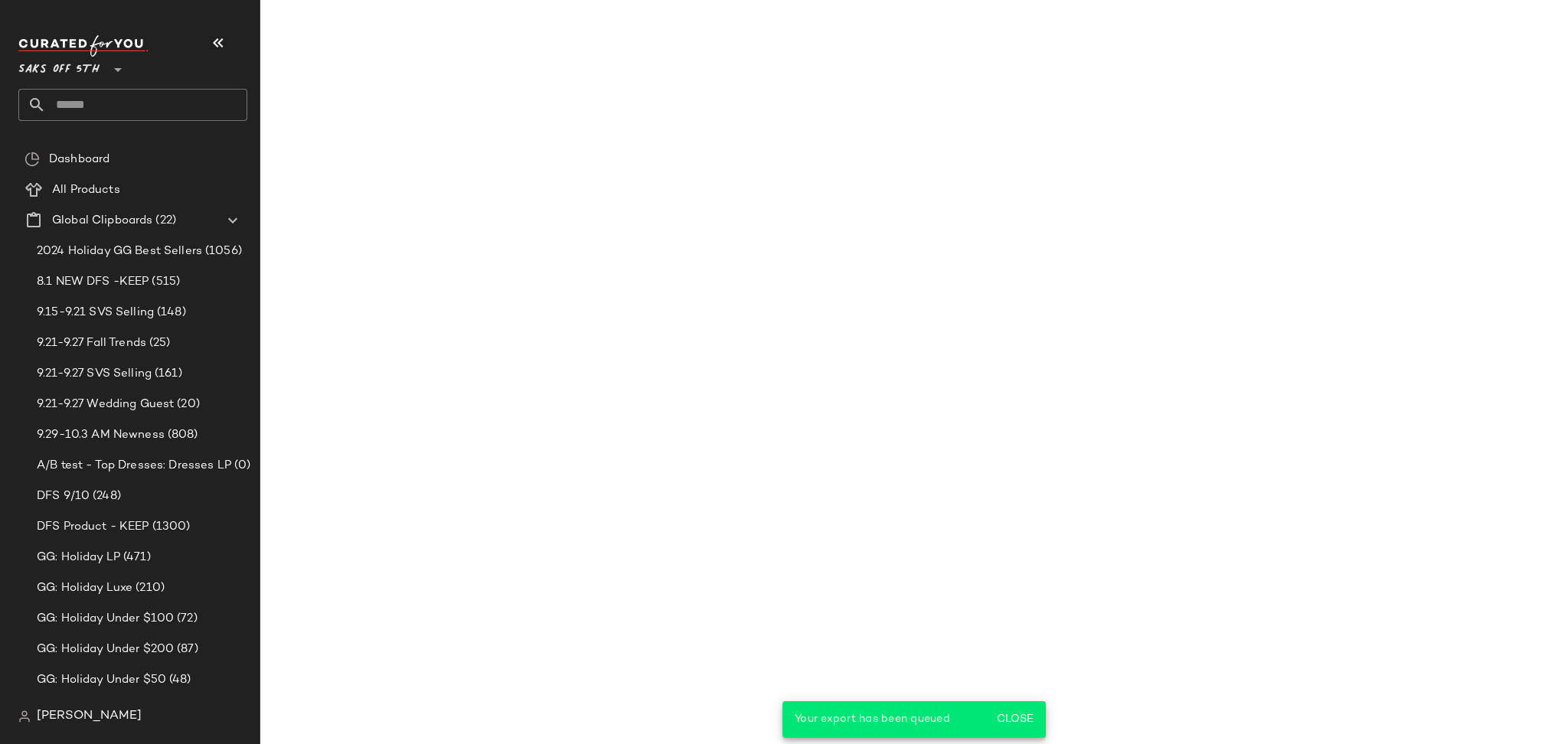
scroll to position [4599, 0]
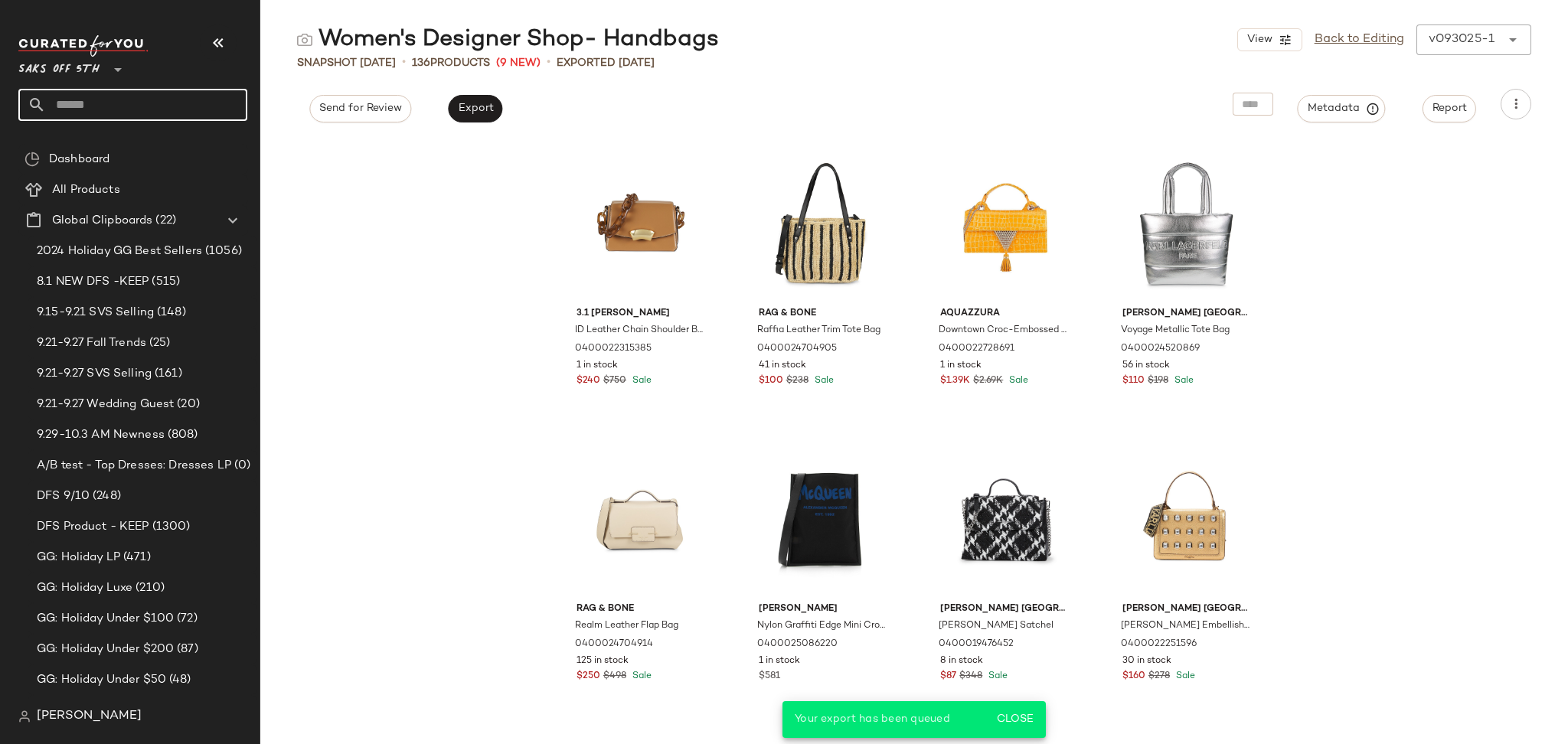
click at [129, 111] on input "text" at bounding box center [146, 105] width 201 height 33
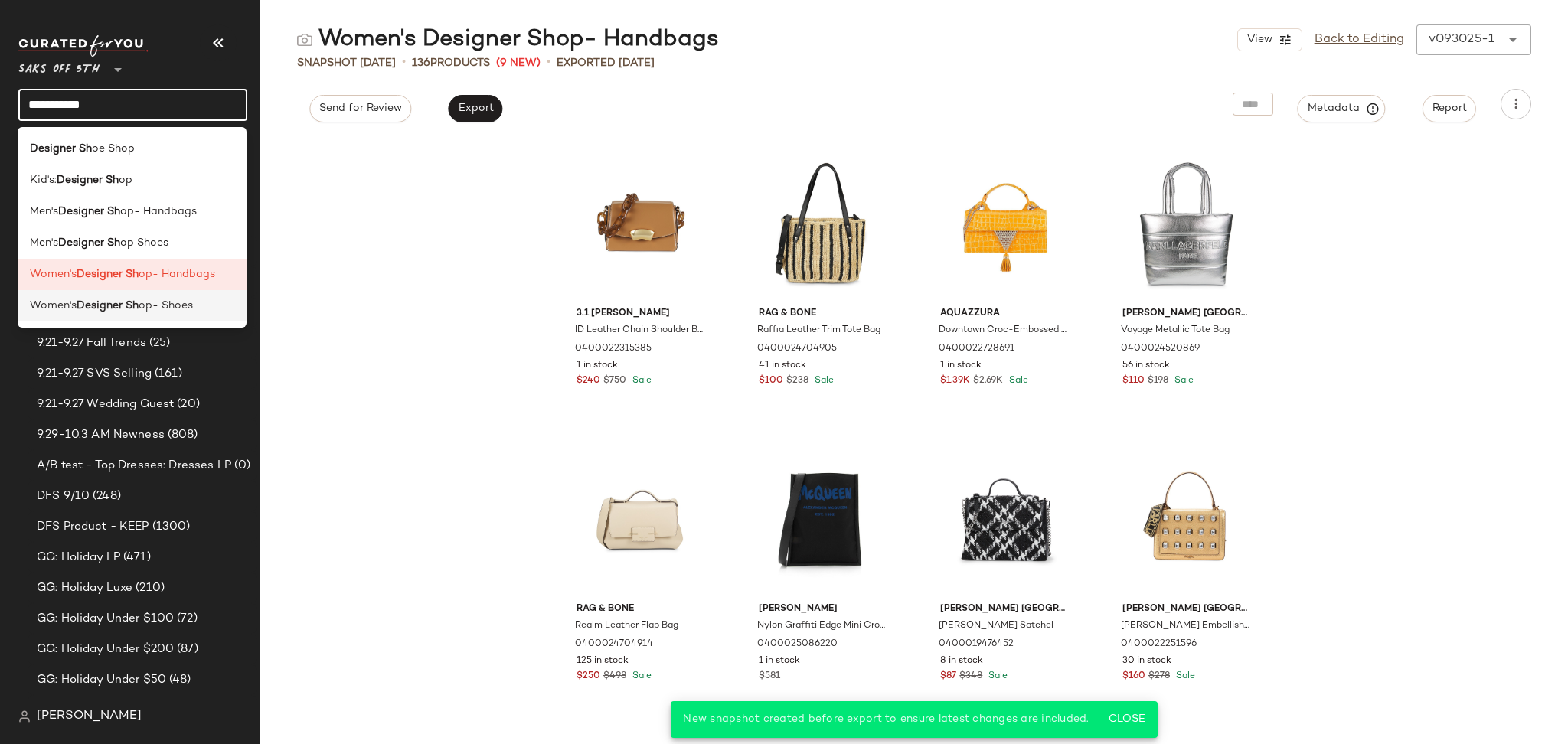
type input "**********"
click at [149, 300] on span "op- Shoes" at bounding box center [165, 306] width 54 height 16
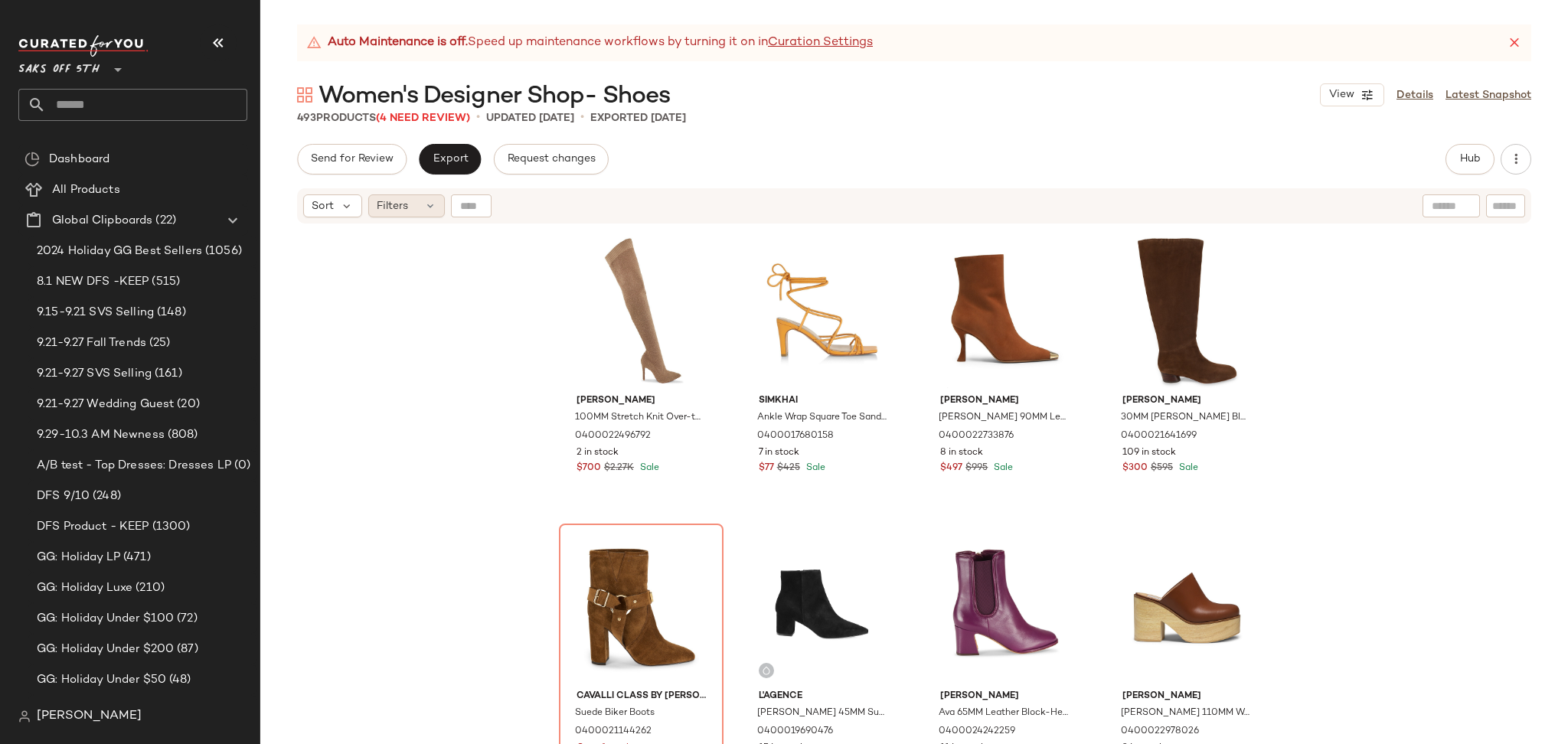
click at [426, 211] on icon at bounding box center [430, 205] width 12 height 12
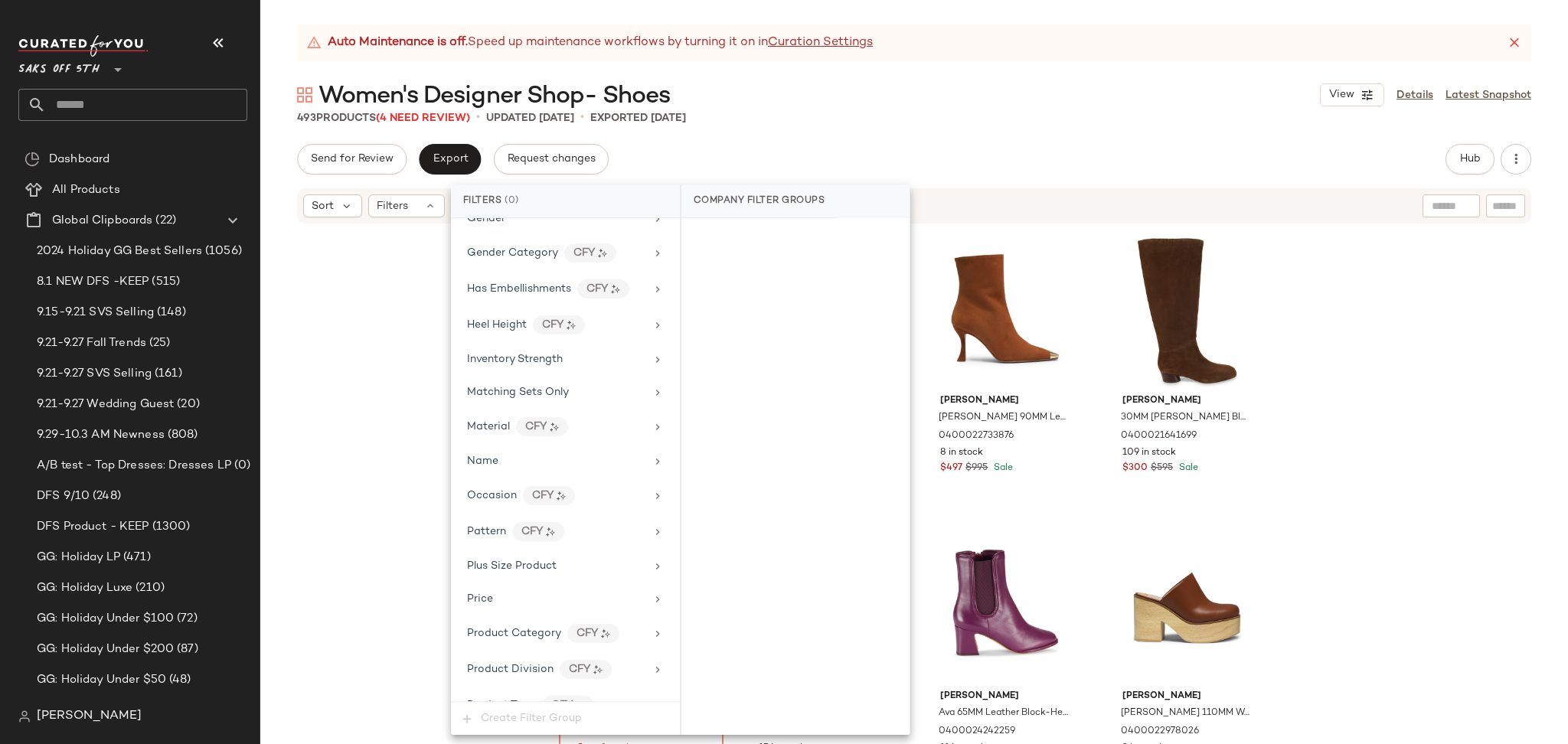
scroll to position [717, 0]
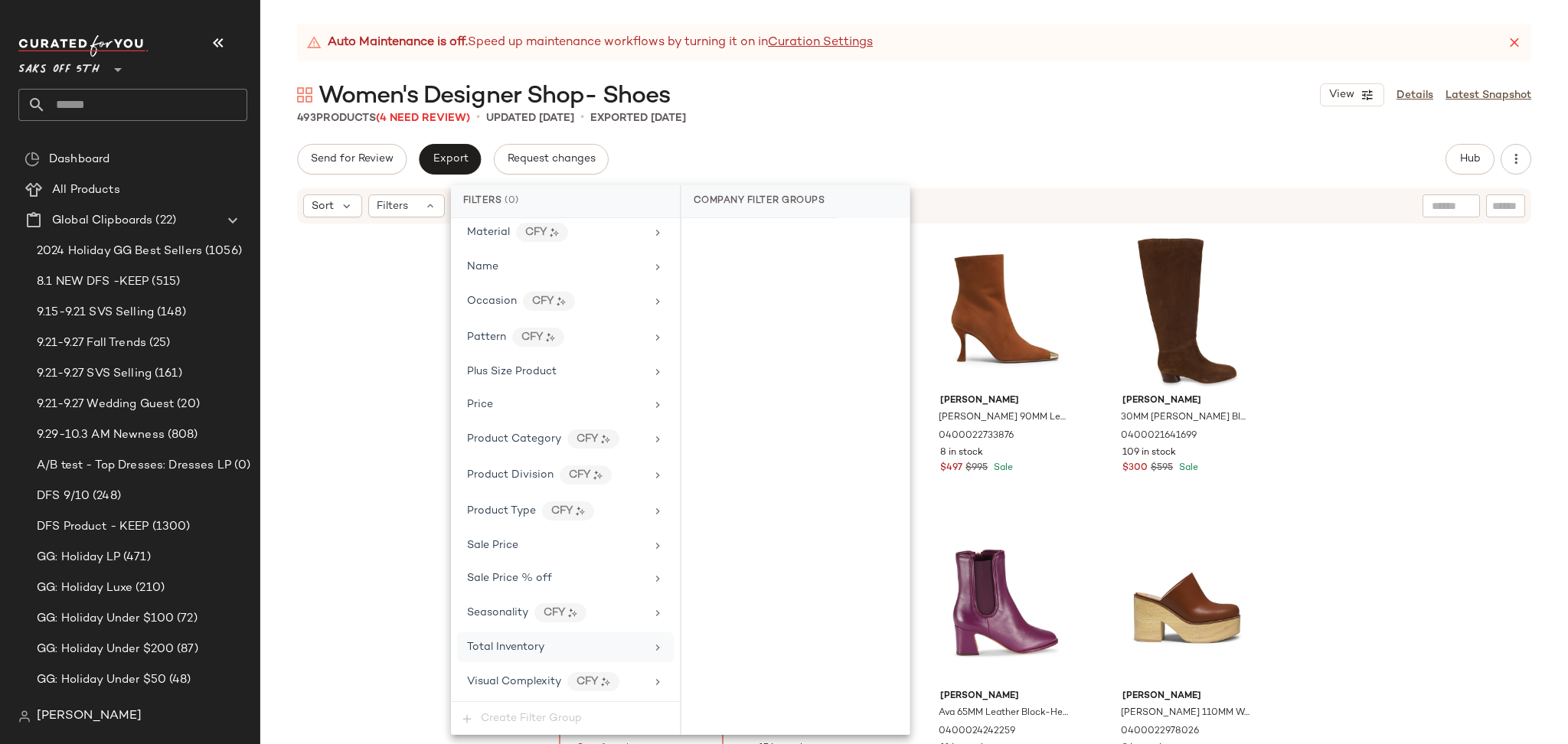
click at [548, 638] on div "Total Inventory" at bounding box center [565, 646] width 217 height 30
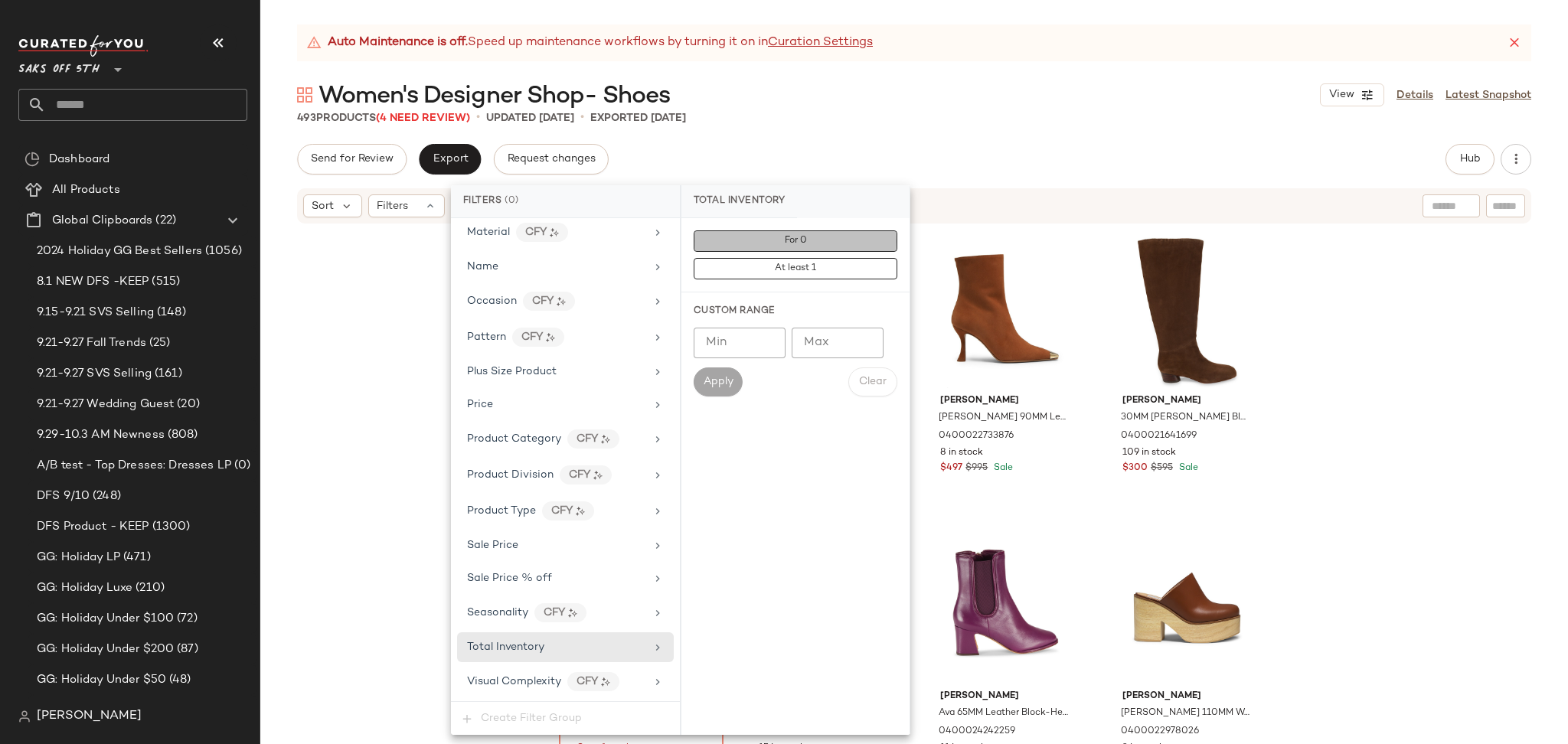
click at [821, 235] on button "For 0" at bounding box center [796, 241] width 204 height 21
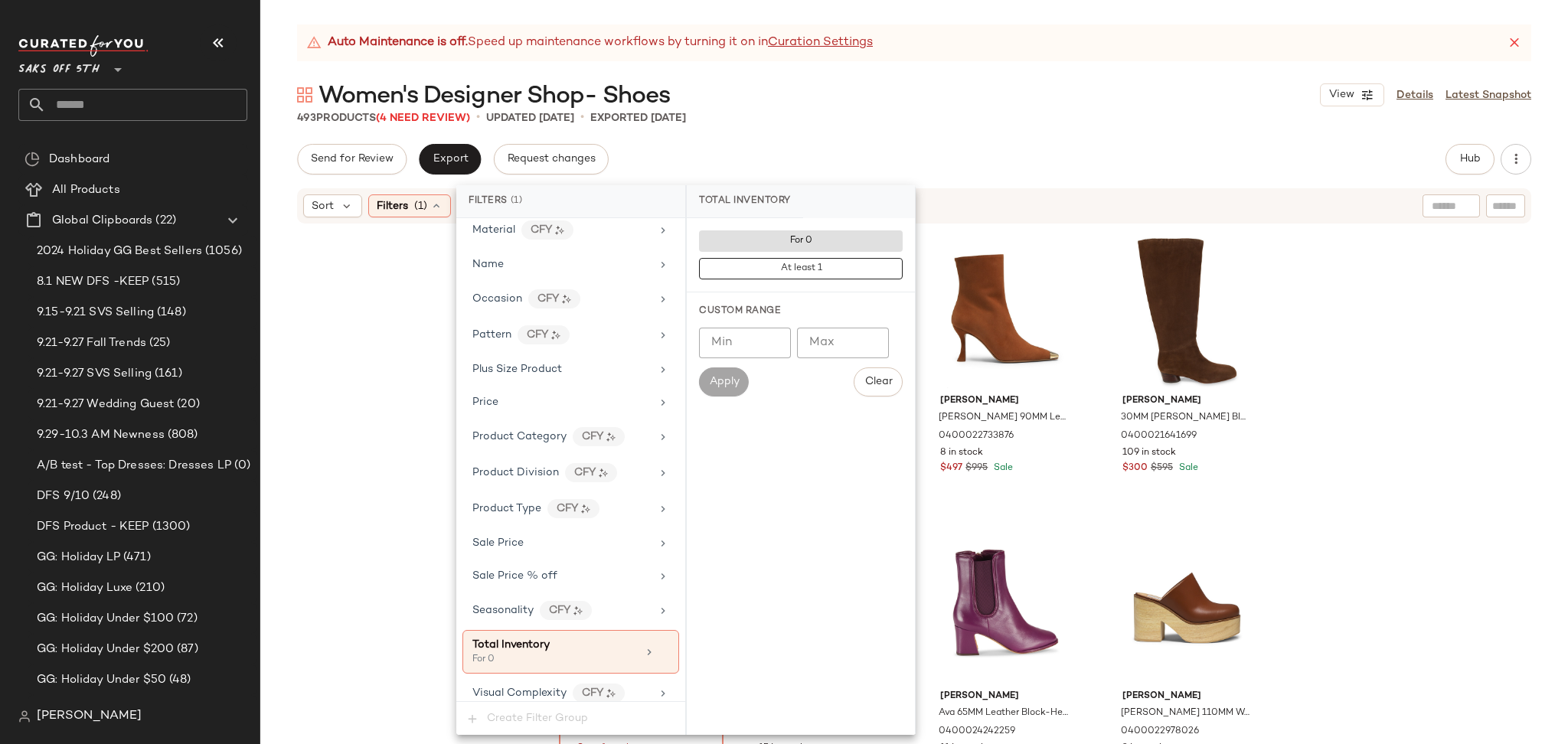
click at [966, 134] on div "Auto Maintenance is off. Speed up maintenance workflows by turning it on in Cur…" at bounding box center [914, 384] width 1308 height 719
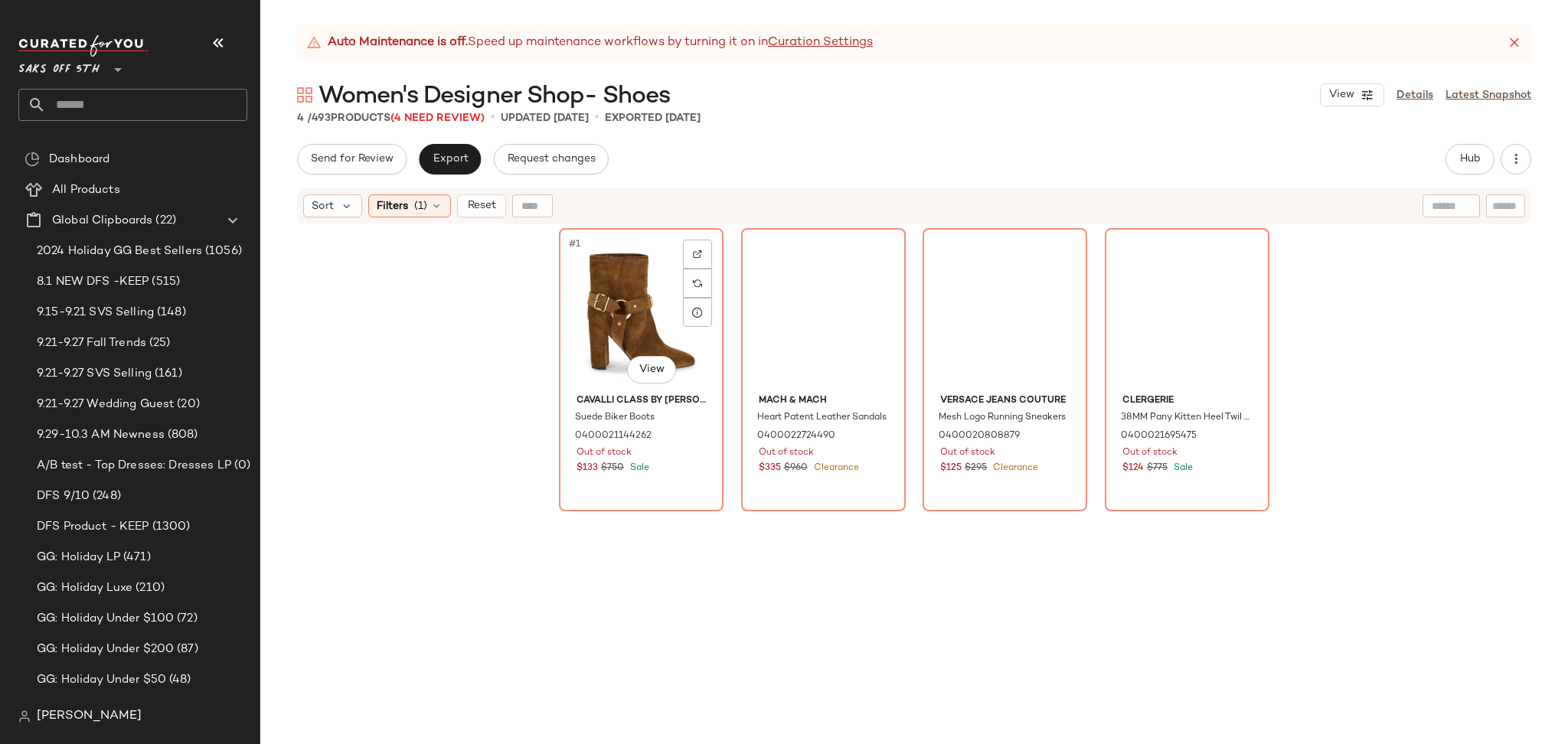
click at [573, 318] on div "#1 View" at bounding box center [641, 311] width 154 height 155
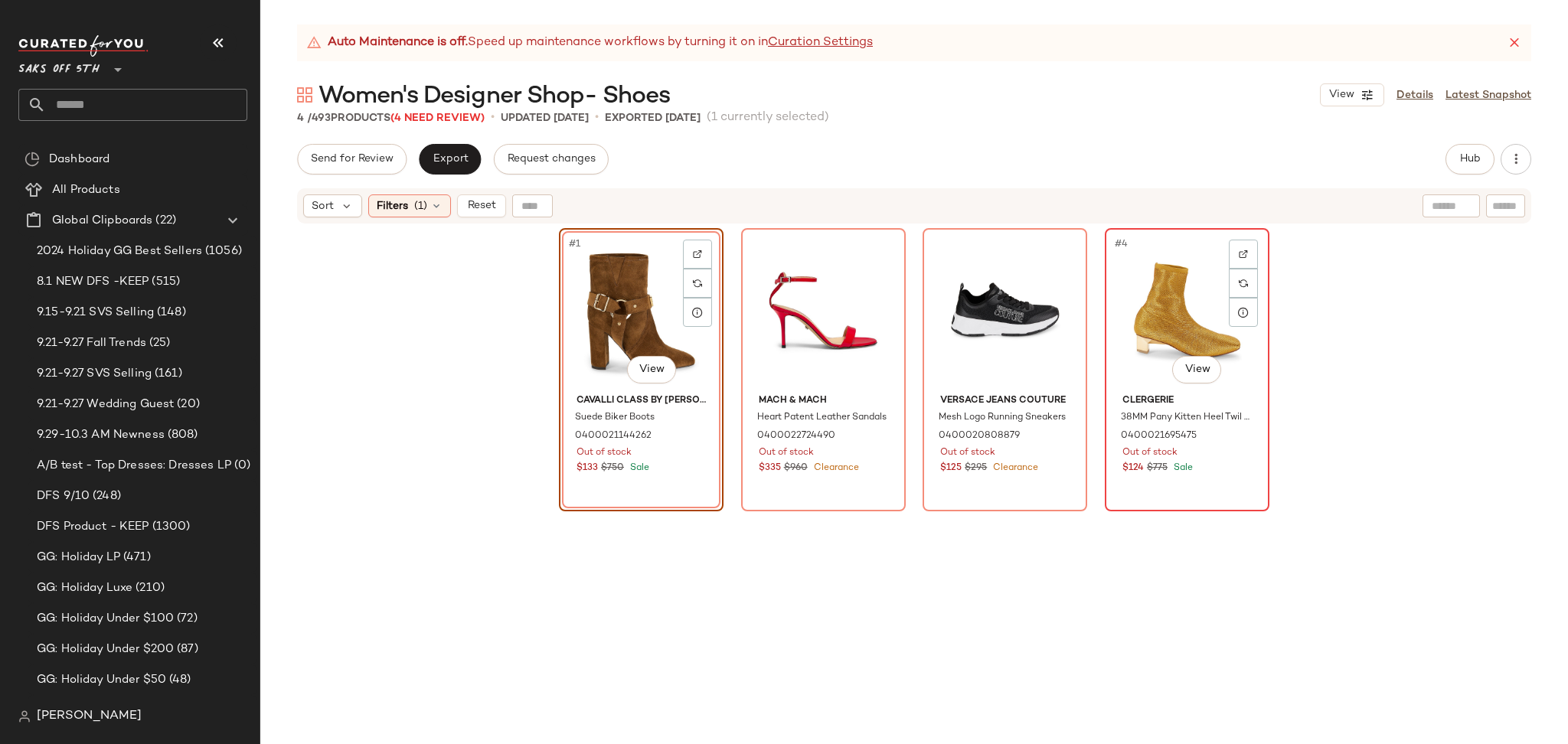
click at [1154, 307] on div "#4 View" at bounding box center [1187, 311] width 154 height 155
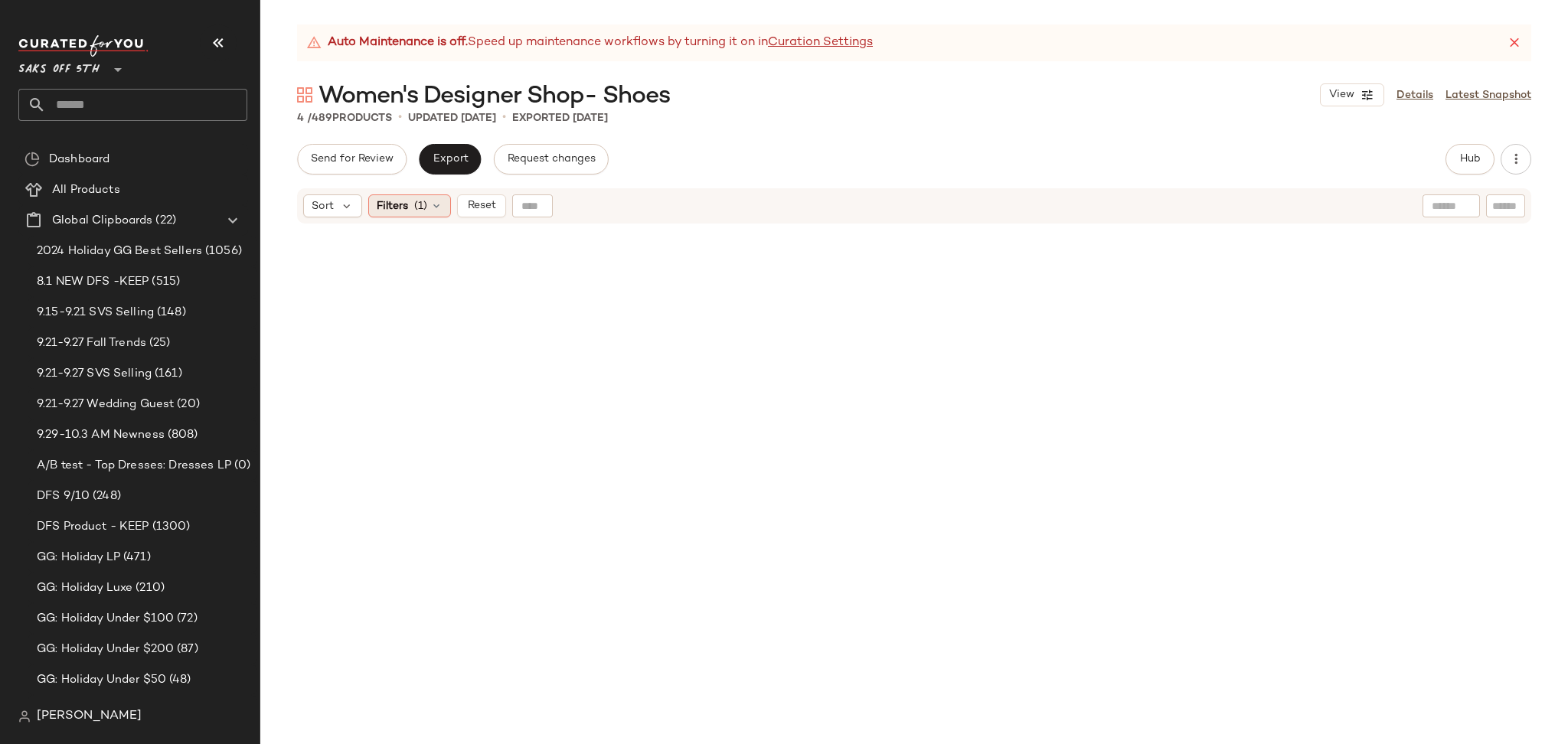
click at [401, 196] on div "Filters (1)" at bounding box center [409, 205] width 83 height 23
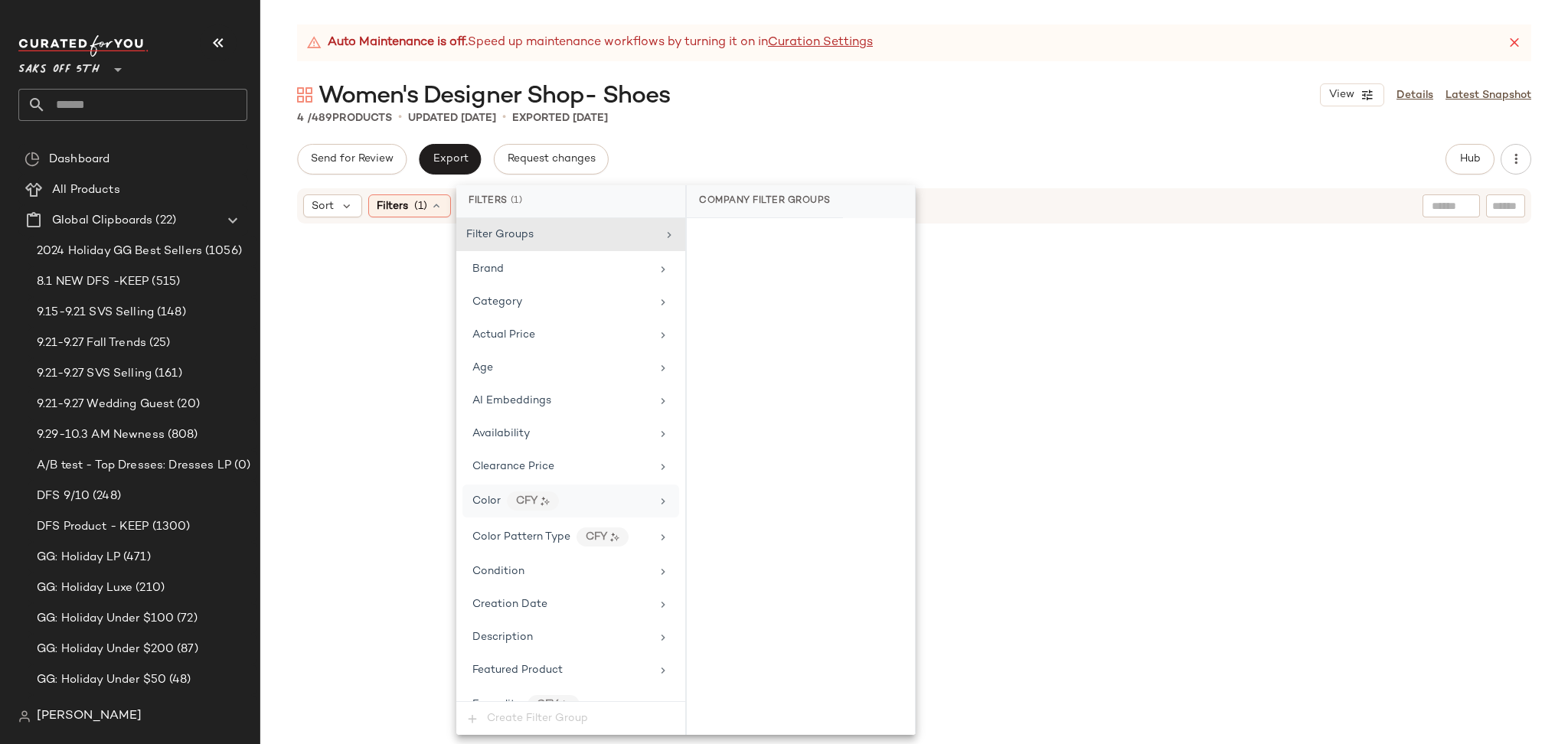
scroll to position [731, 0]
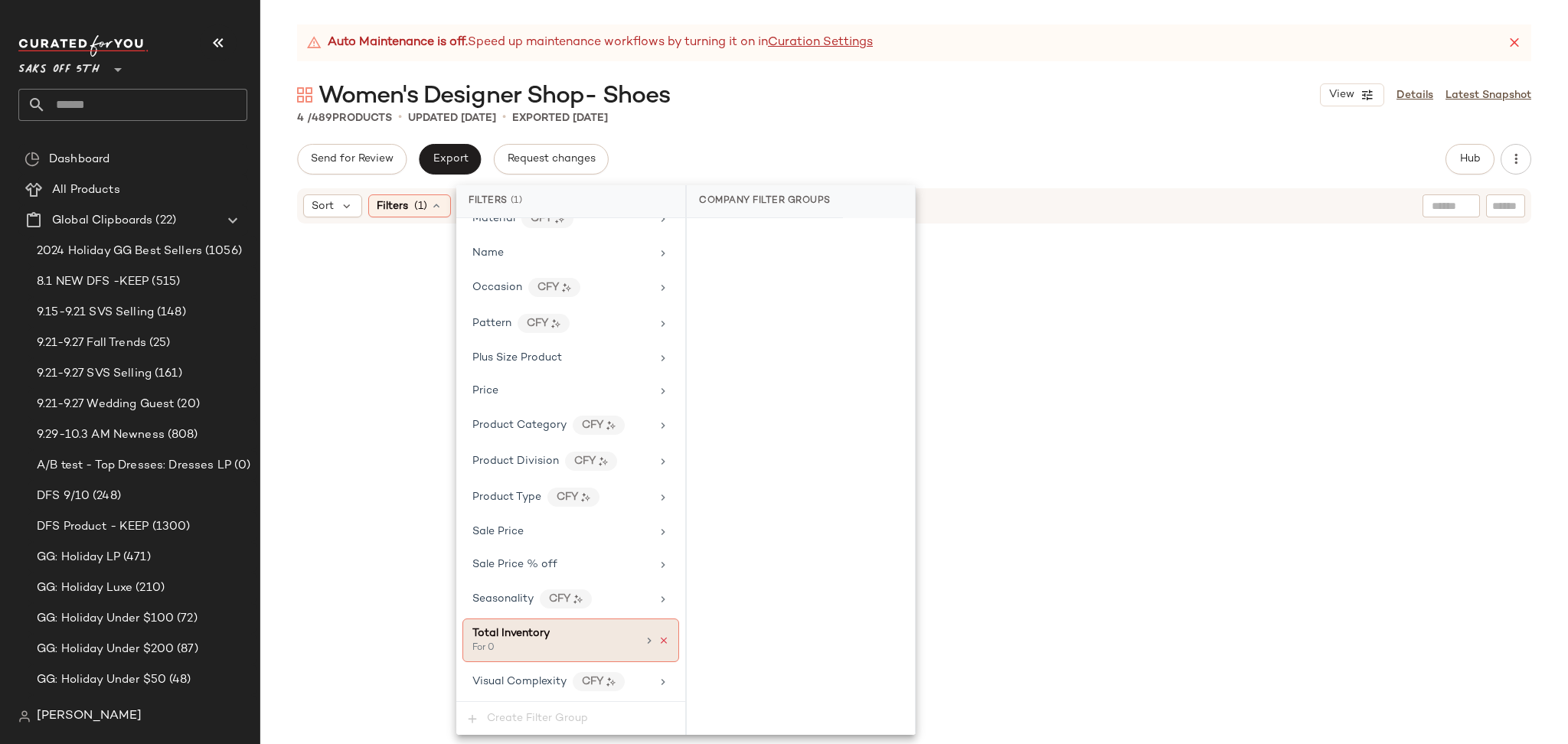
click at [662, 636] on icon at bounding box center [664, 640] width 11 height 11
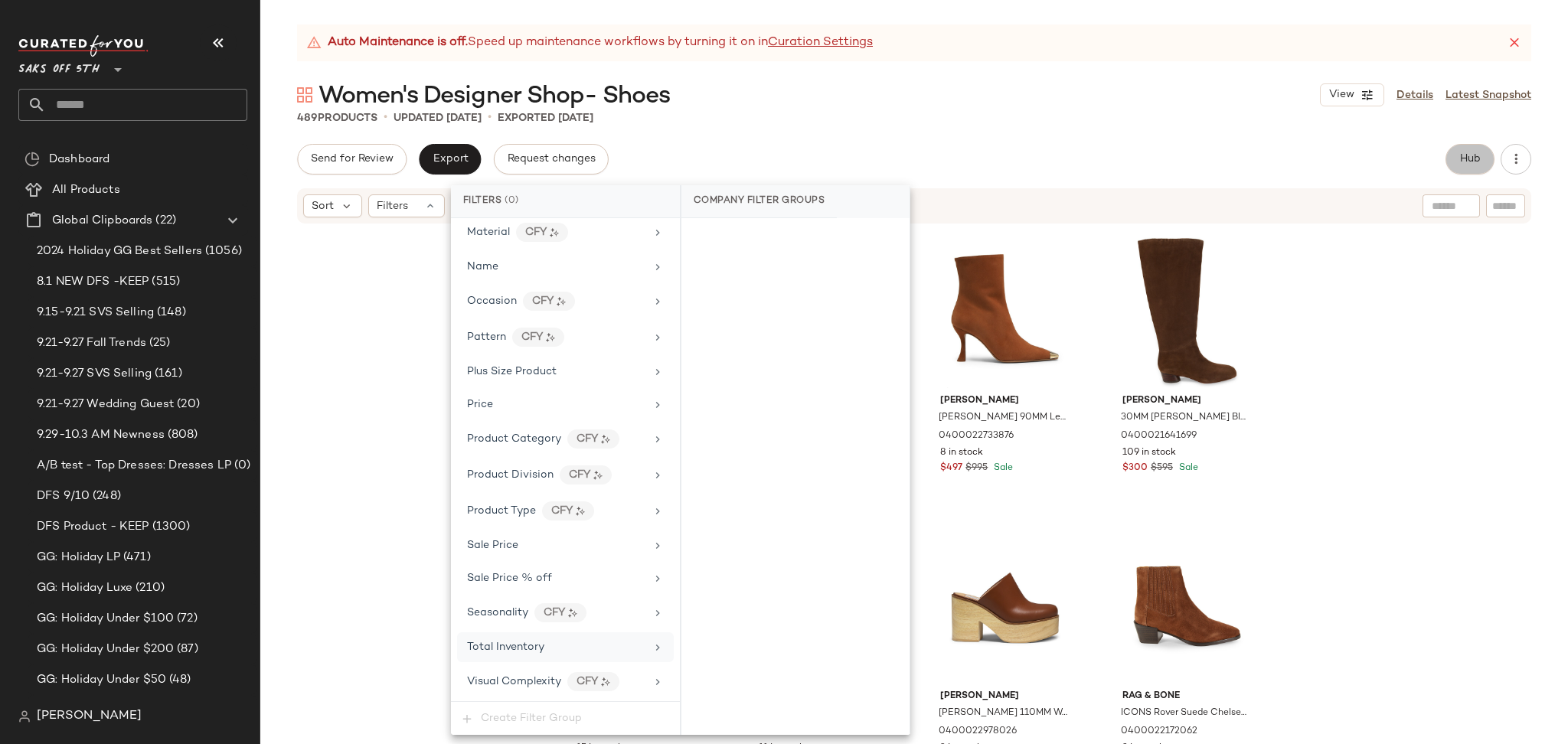
click at [1471, 166] on button "Hub" at bounding box center [1470, 159] width 49 height 31
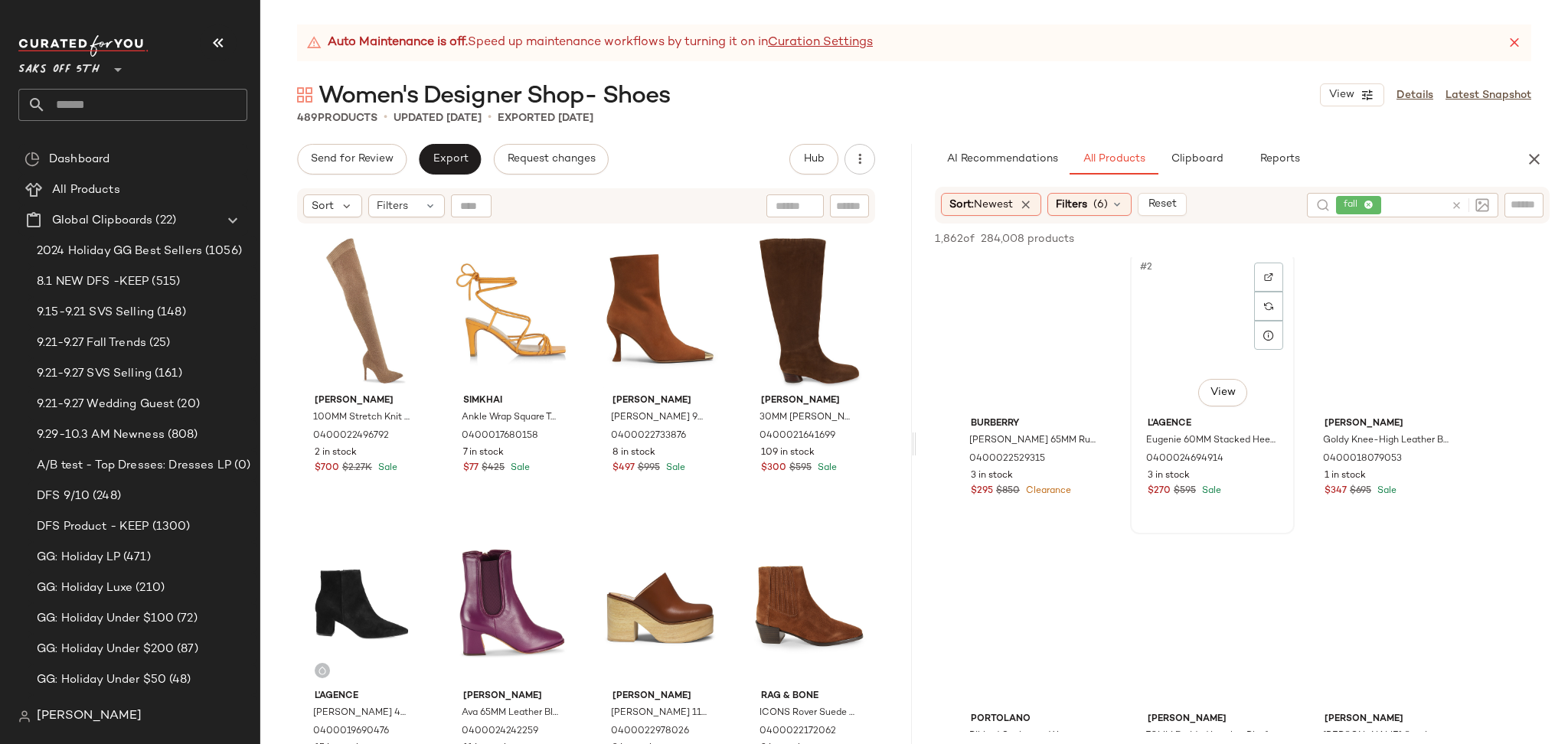
scroll to position [10, 0]
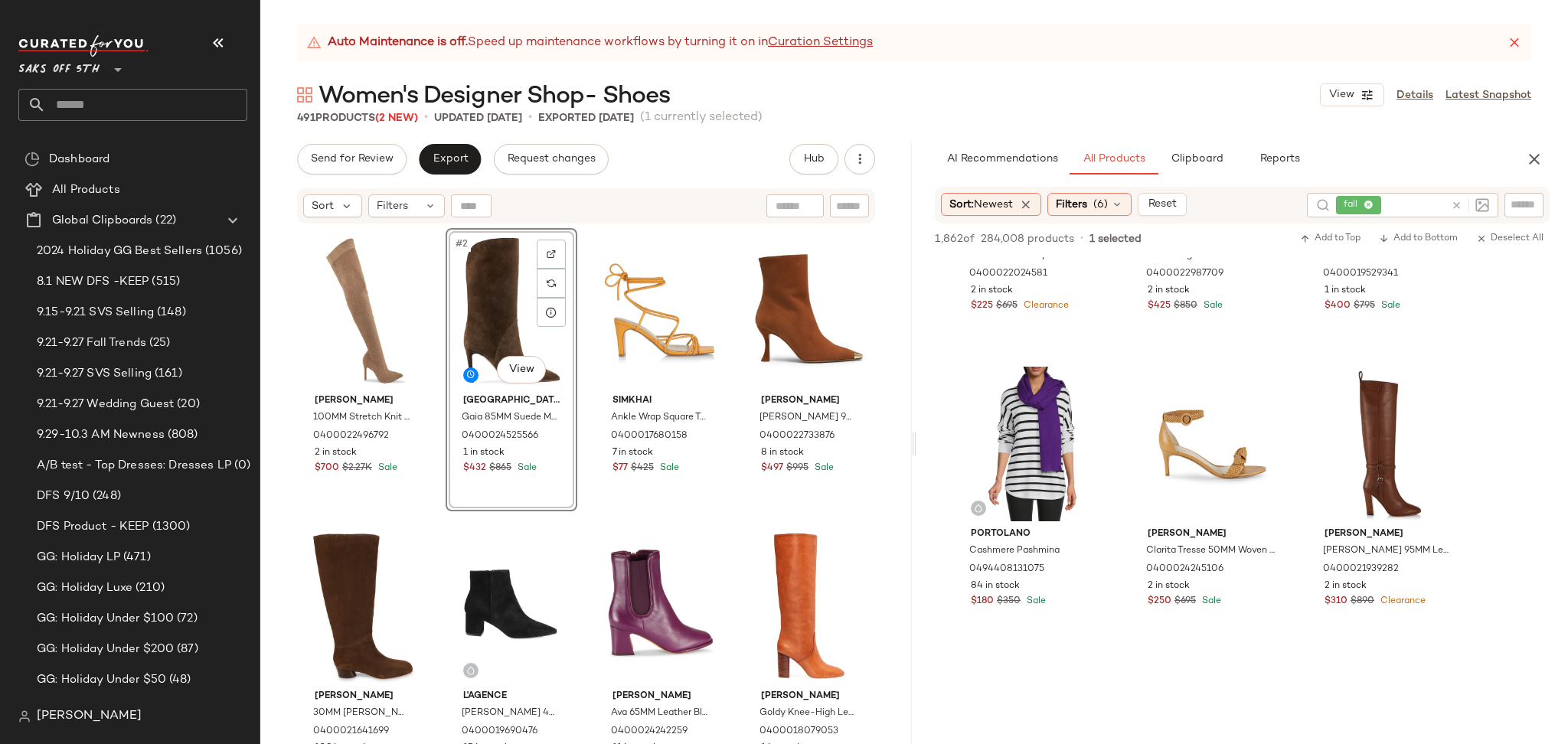
scroll to position [3441, 0]
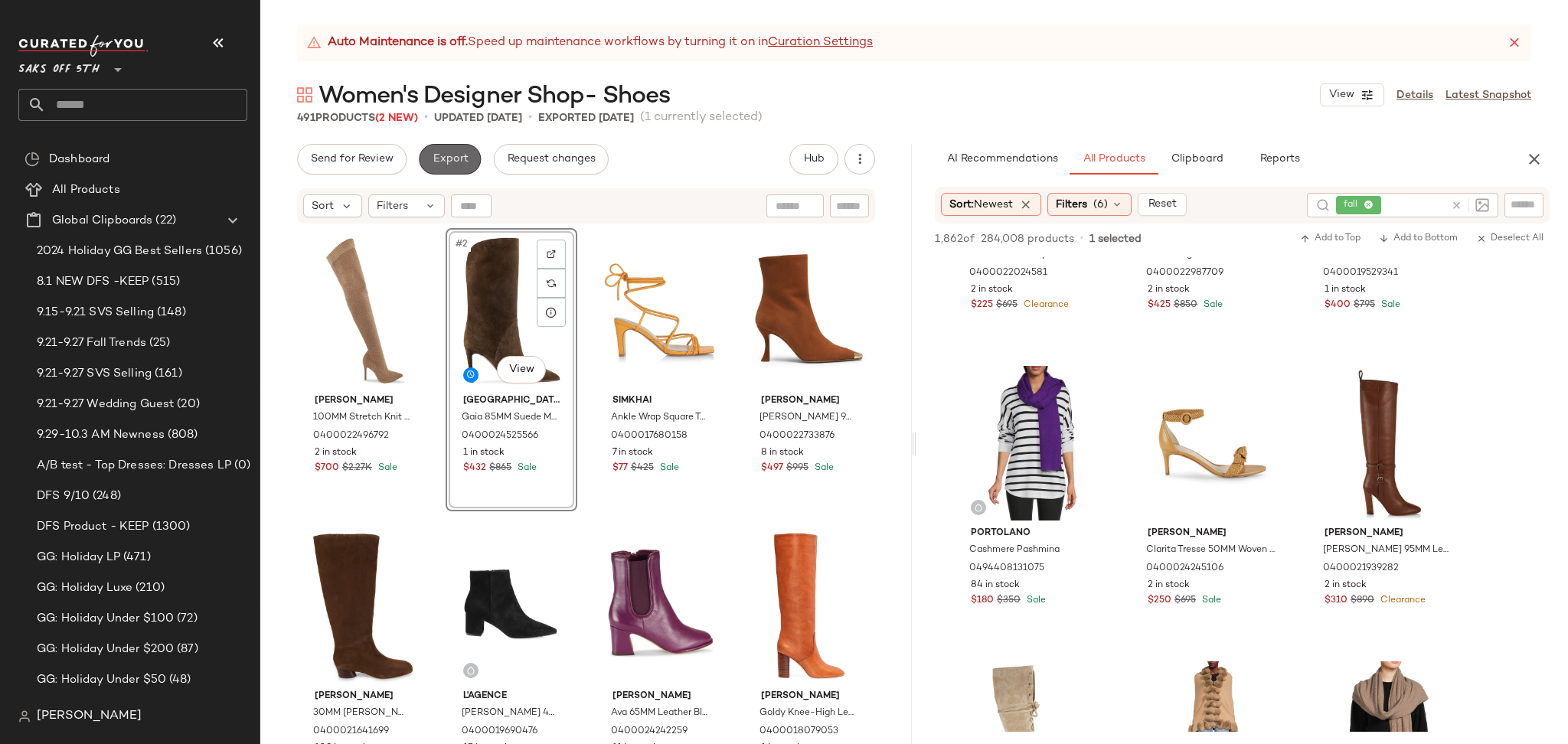
click at [449, 153] on span "Export" at bounding box center [450, 159] width 36 height 12
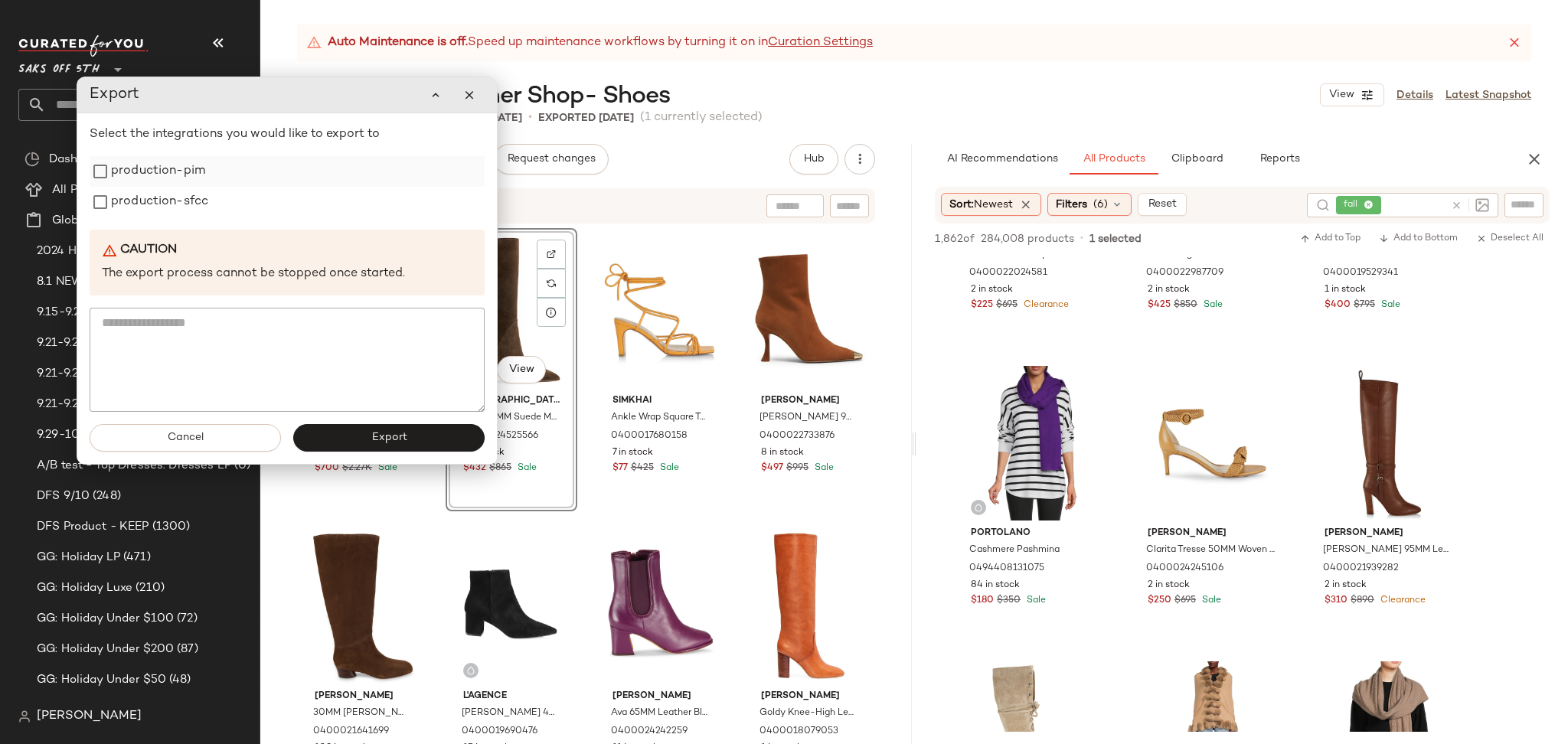
click at [185, 170] on label "production-pim" at bounding box center [158, 171] width 94 height 31
click at [185, 193] on label "production-sfcc" at bounding box center [160, 202] width 98 height 31
click at [336, 431] on button "Export" at bounding box center [388, 437] width 191 height 27
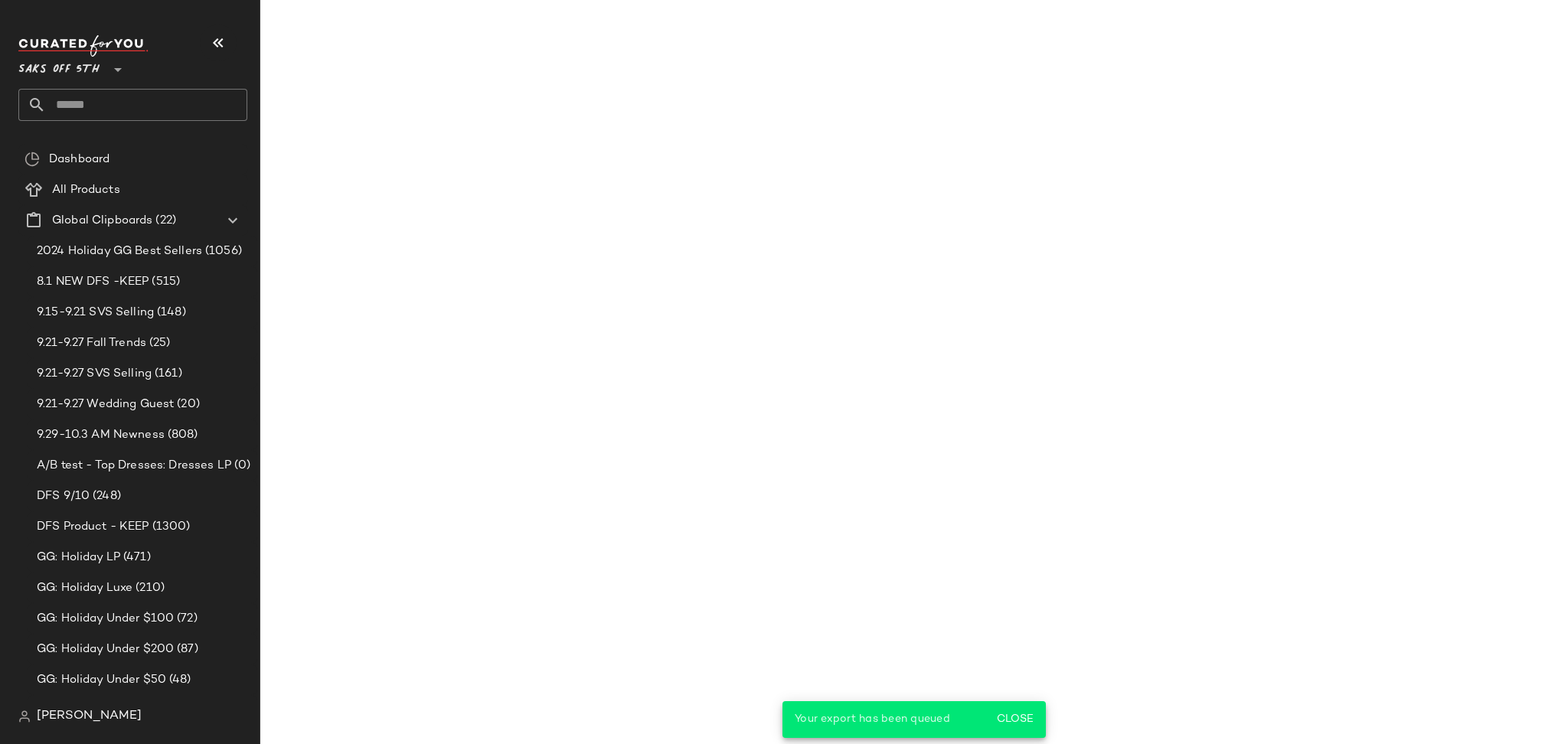
scroll to position [4918, 0]
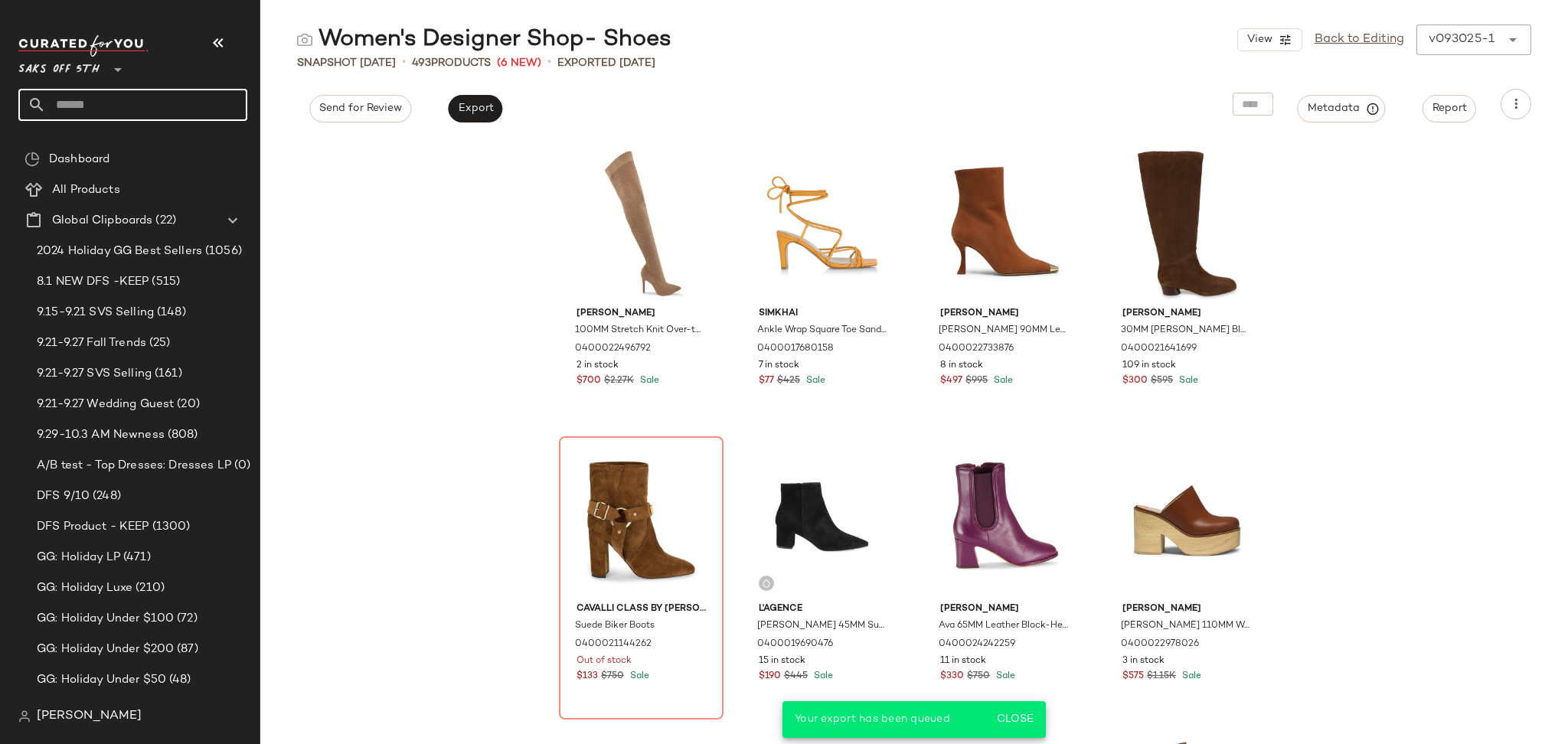
click at [164, 115] on input "text" at bounding box center [146, 105] width 201 height 33
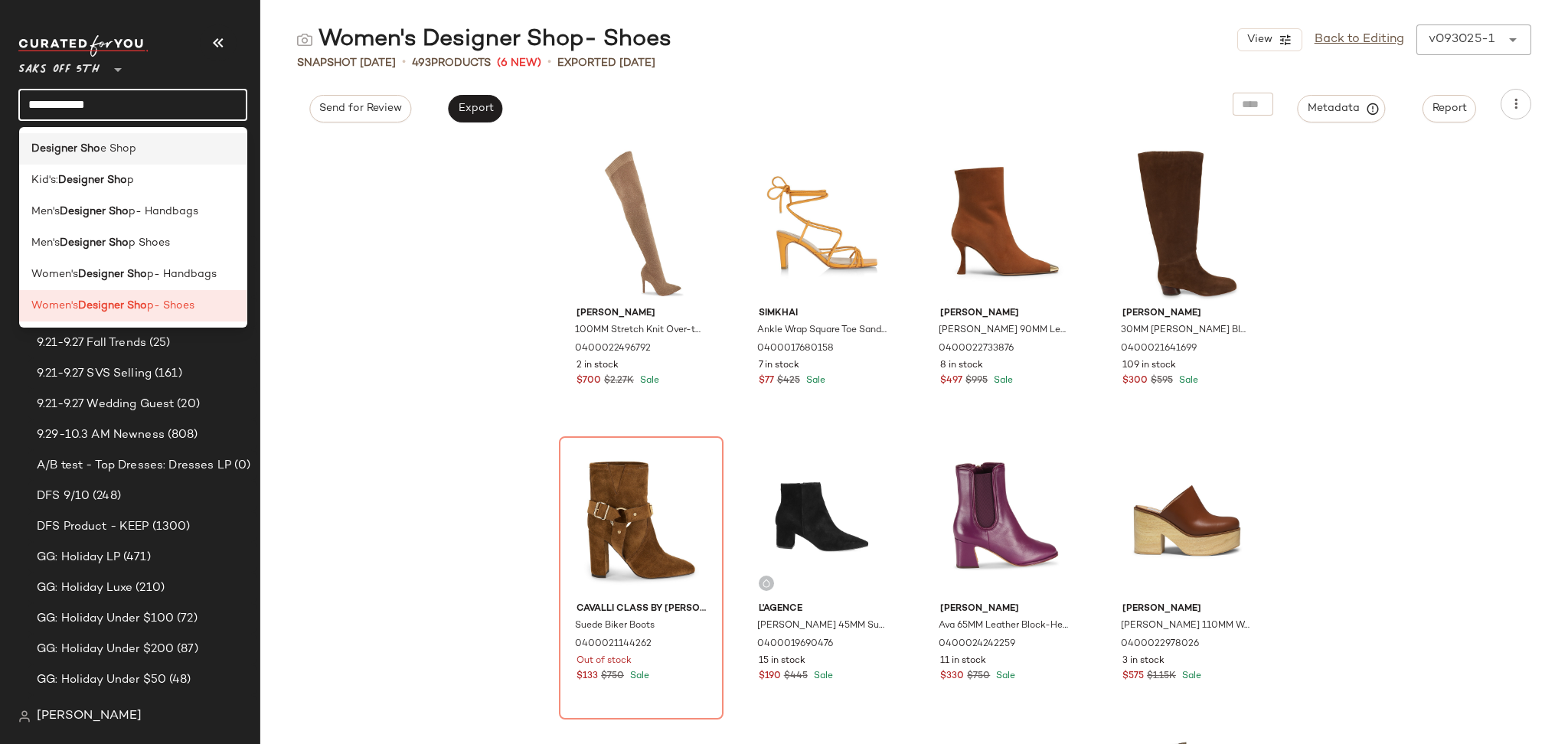
type input "**********"
click at [160, 153] on div "Designer Sho e Shop" at bounding box center [134, 148] width 205 height 16
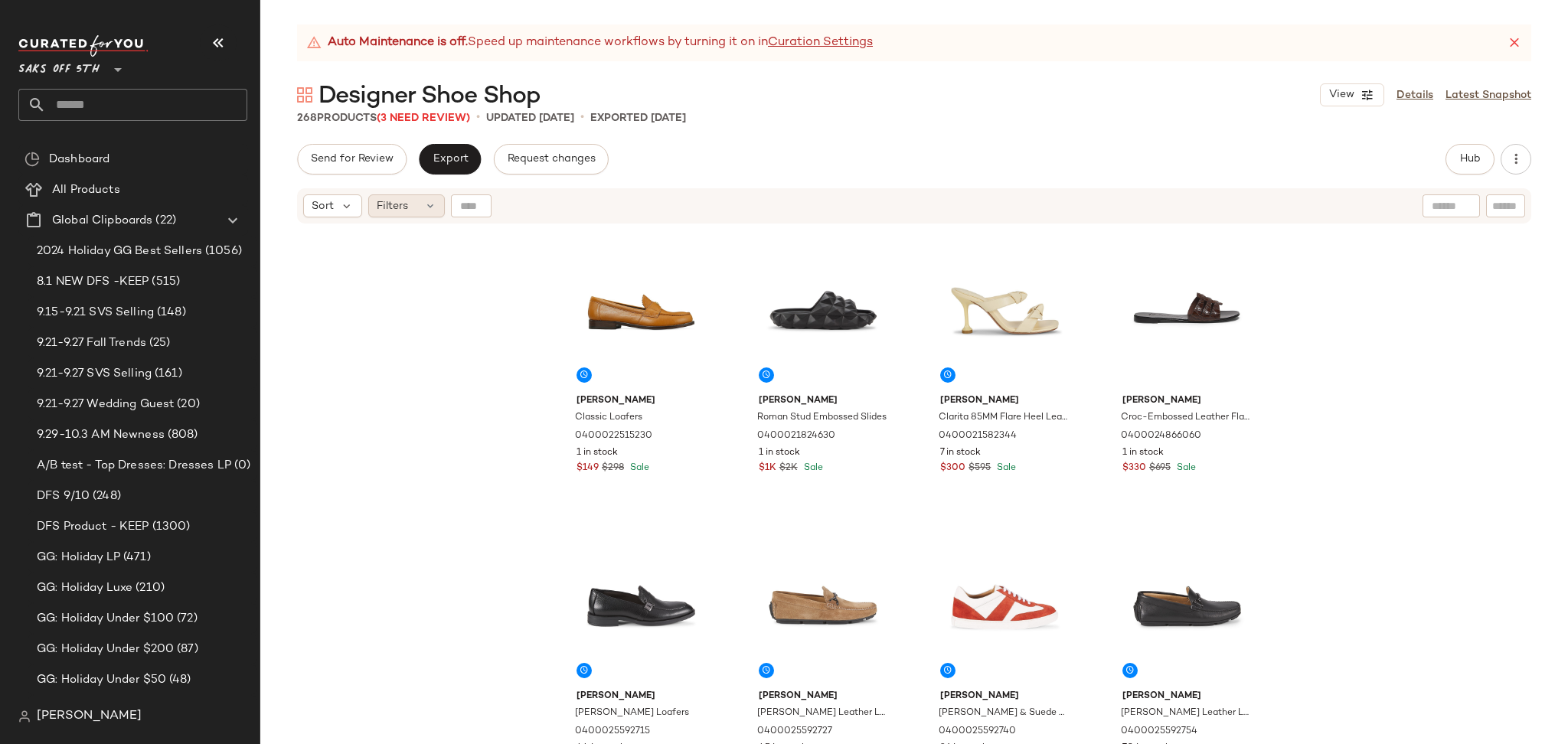
click at [382, 205] on span "Filters" at bounding box center [392, 205] width 32 height 16
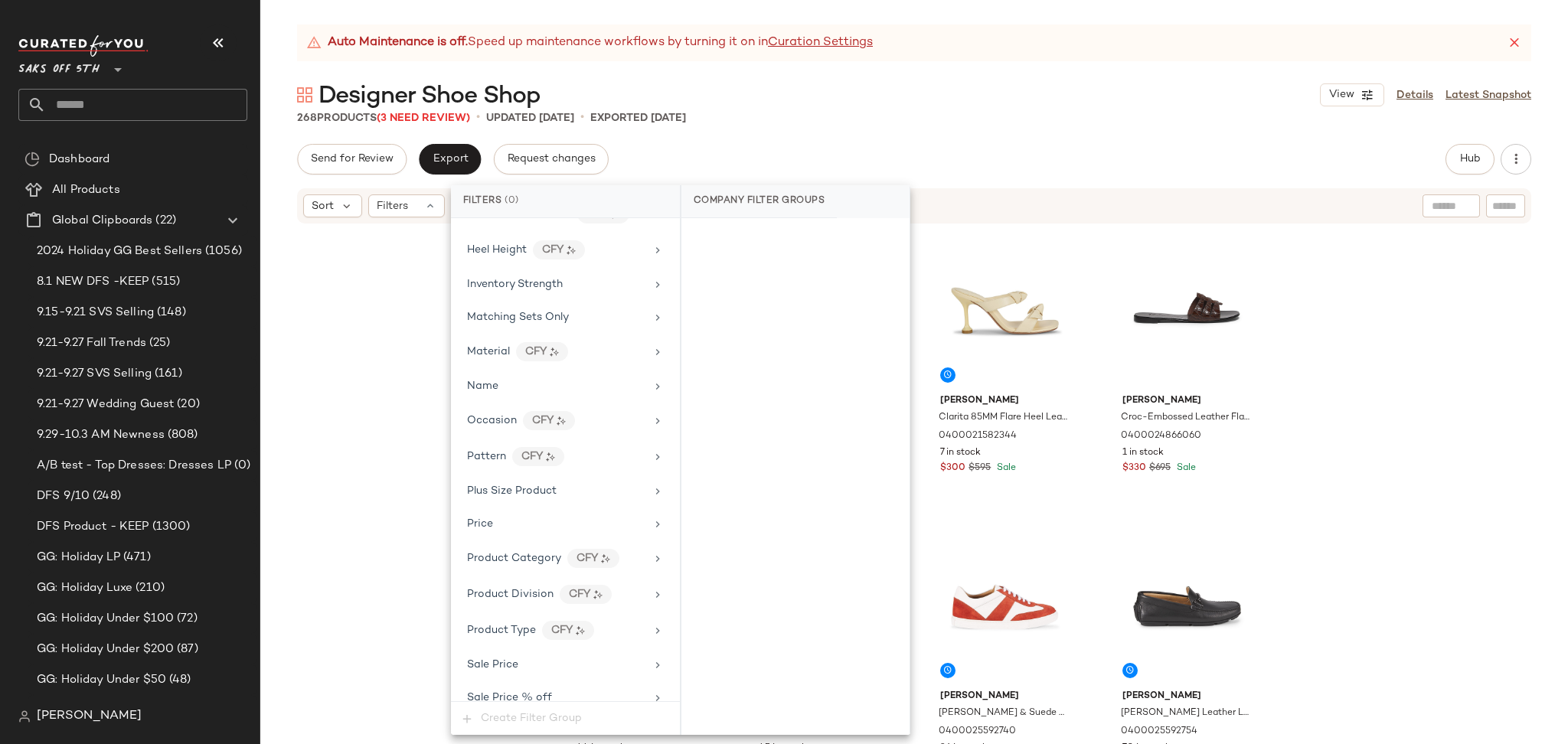
scroll to position [717, 0]
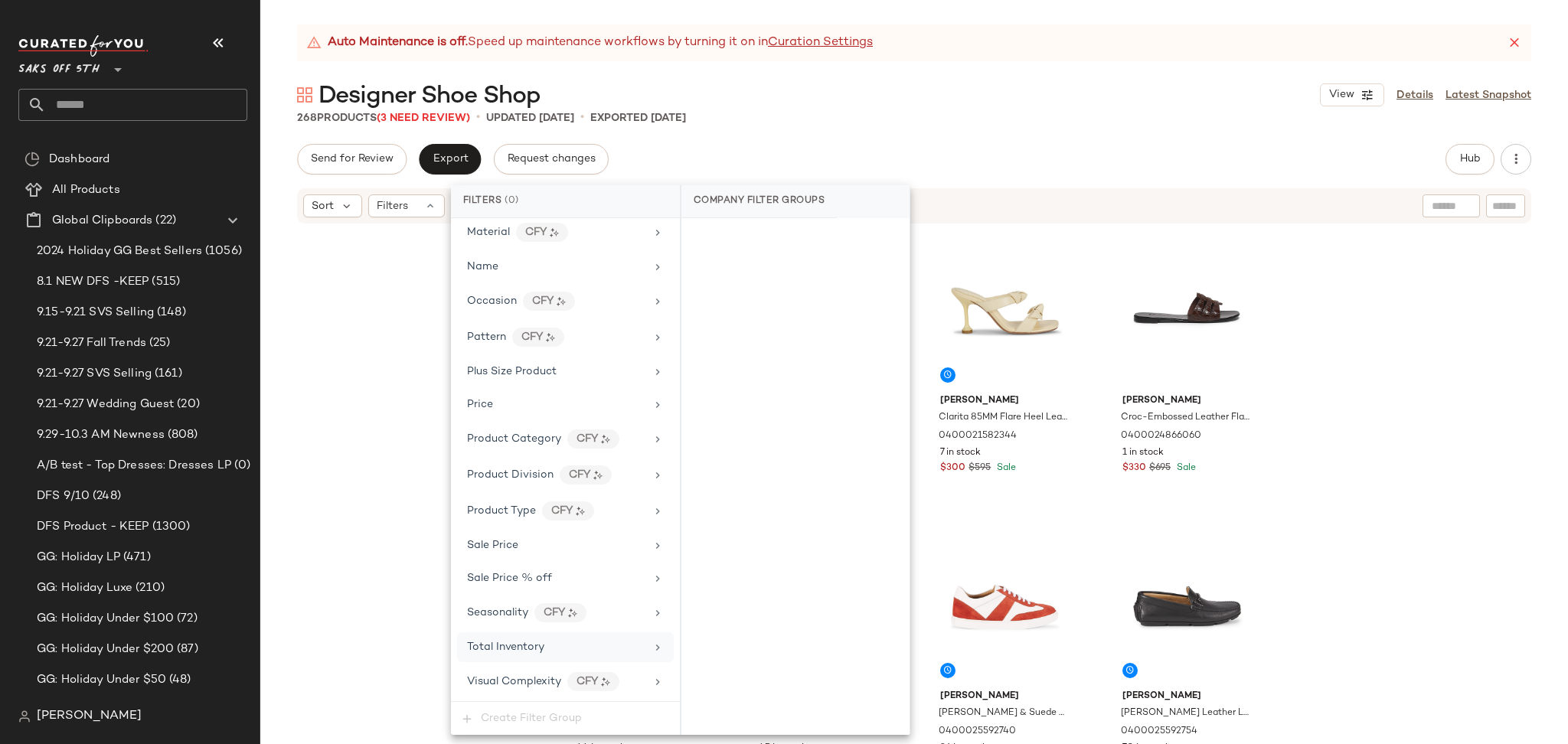
click at [562, 648] on div "Total Inventory" at bounding box center [556, 646] width 178 height 16
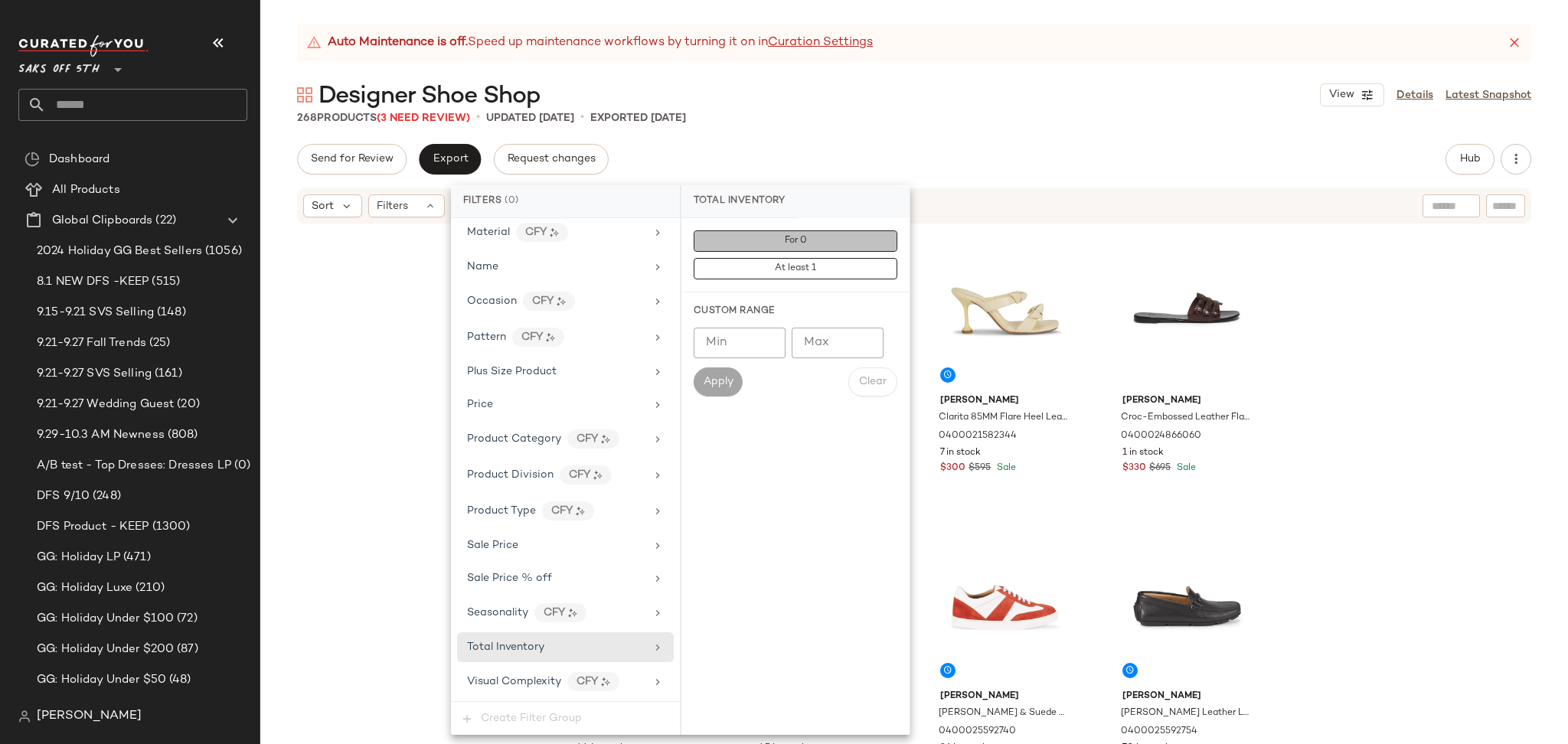
click at [799, 234] on button "For 0" at bounding box center [796, 241] width 204 height 21
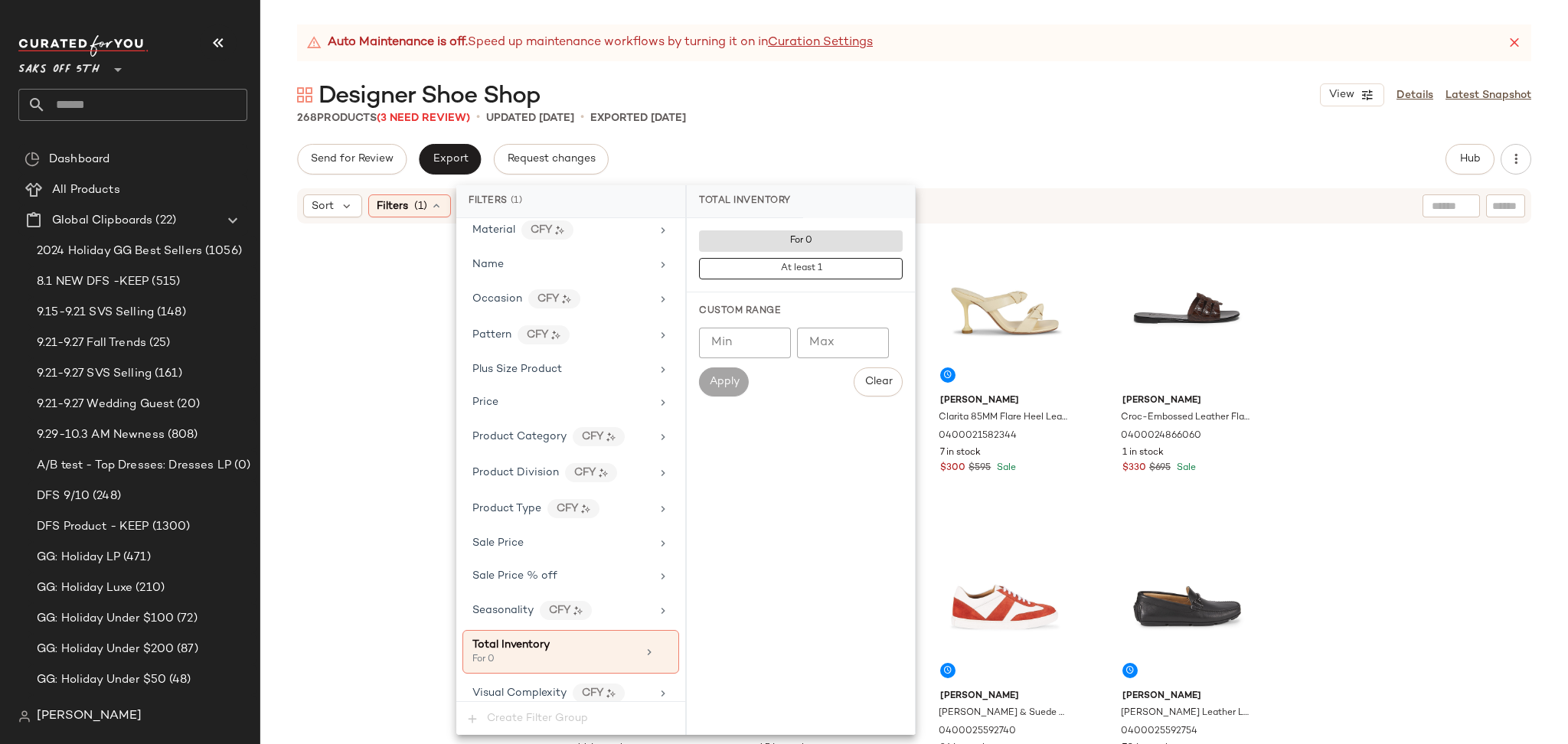
click at [936, 134] on div "Auto Maintenance is off. Speed up maintenance workflows by turning it on in Cur…" at bounding box center [914, 384] width 1308 height 719
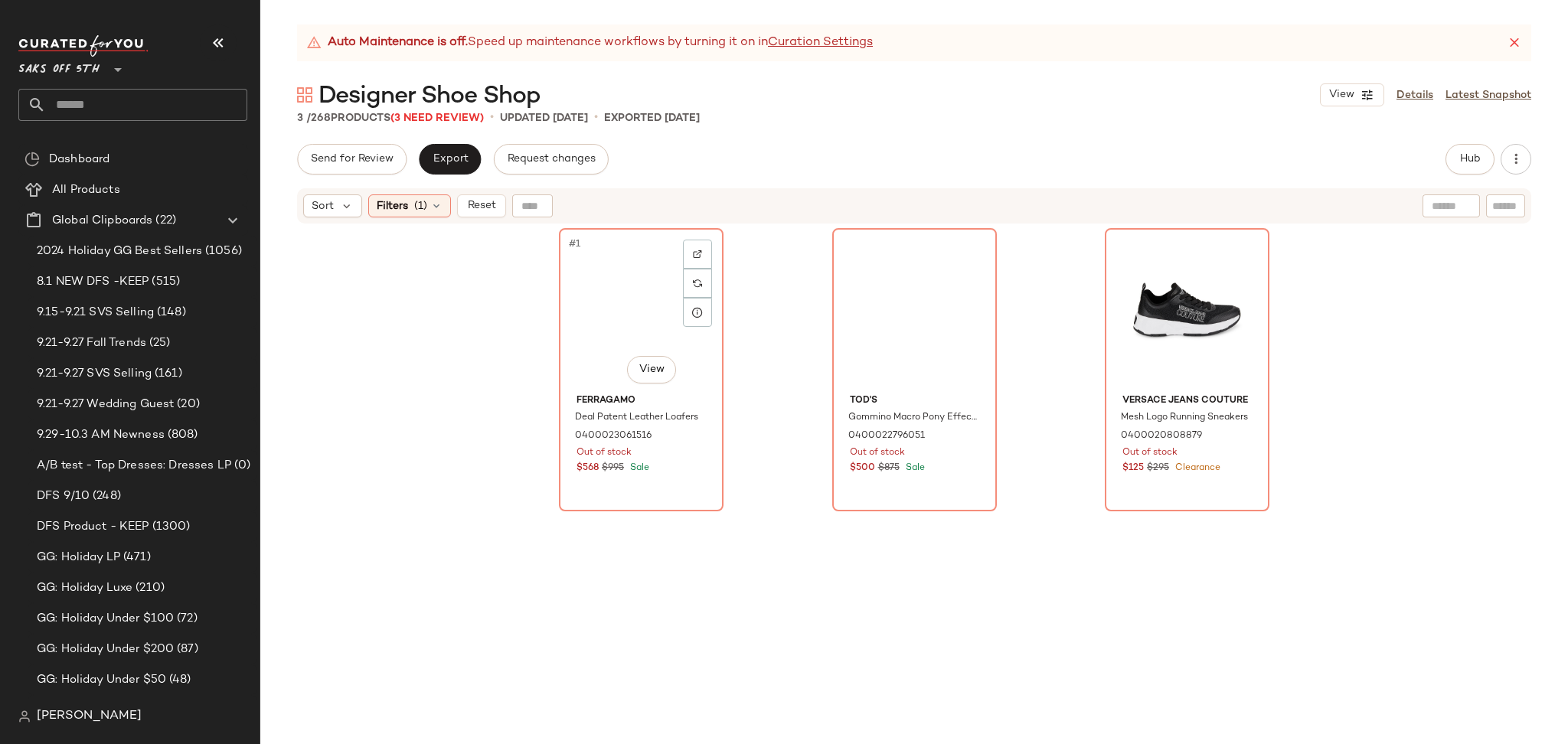
click at [601, 313] on div "#1 View" at bounding box center [641, 311] width 154 height 155
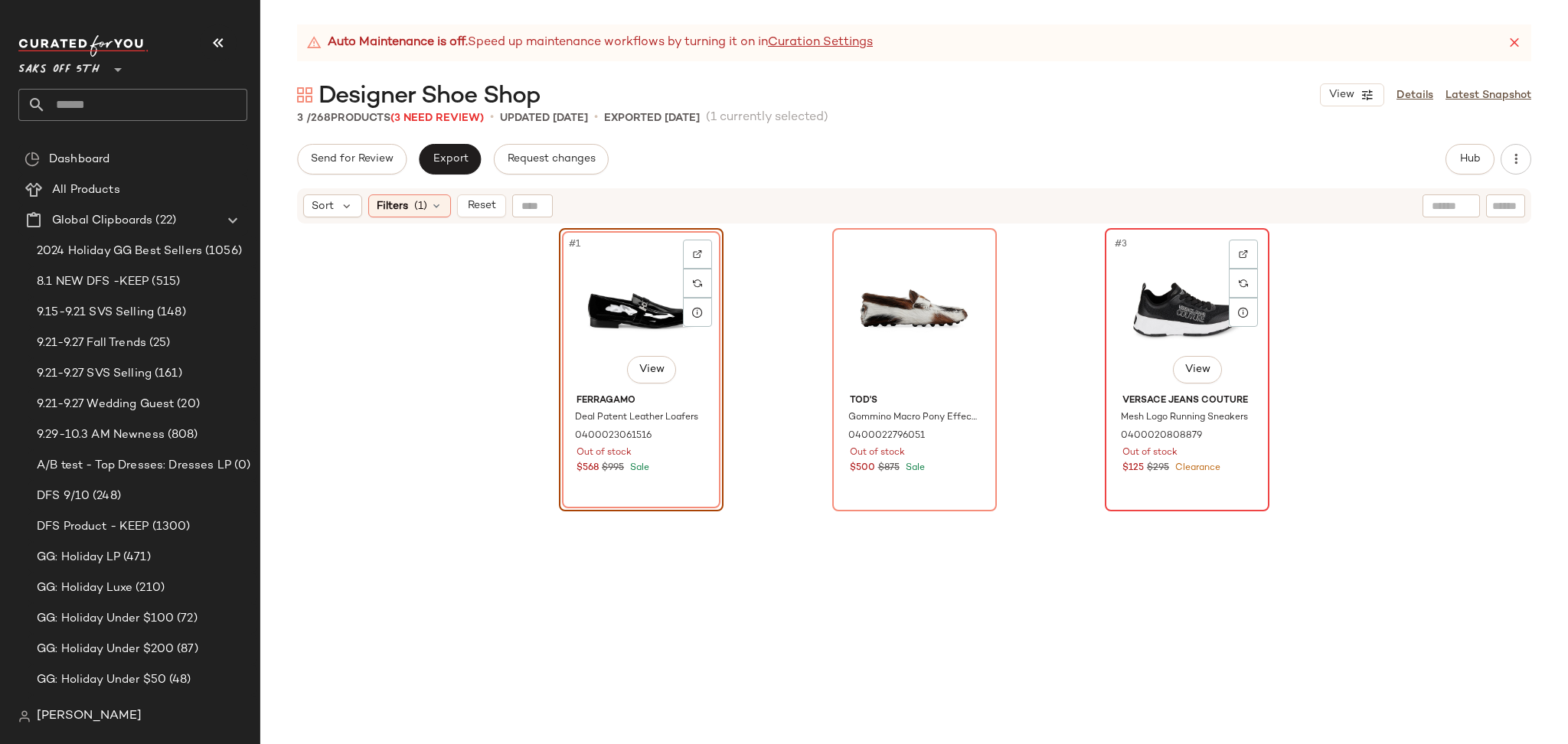
click at [1197, 284] on div "#3 View" at bounding box center [1187, 311] width 154 height 155
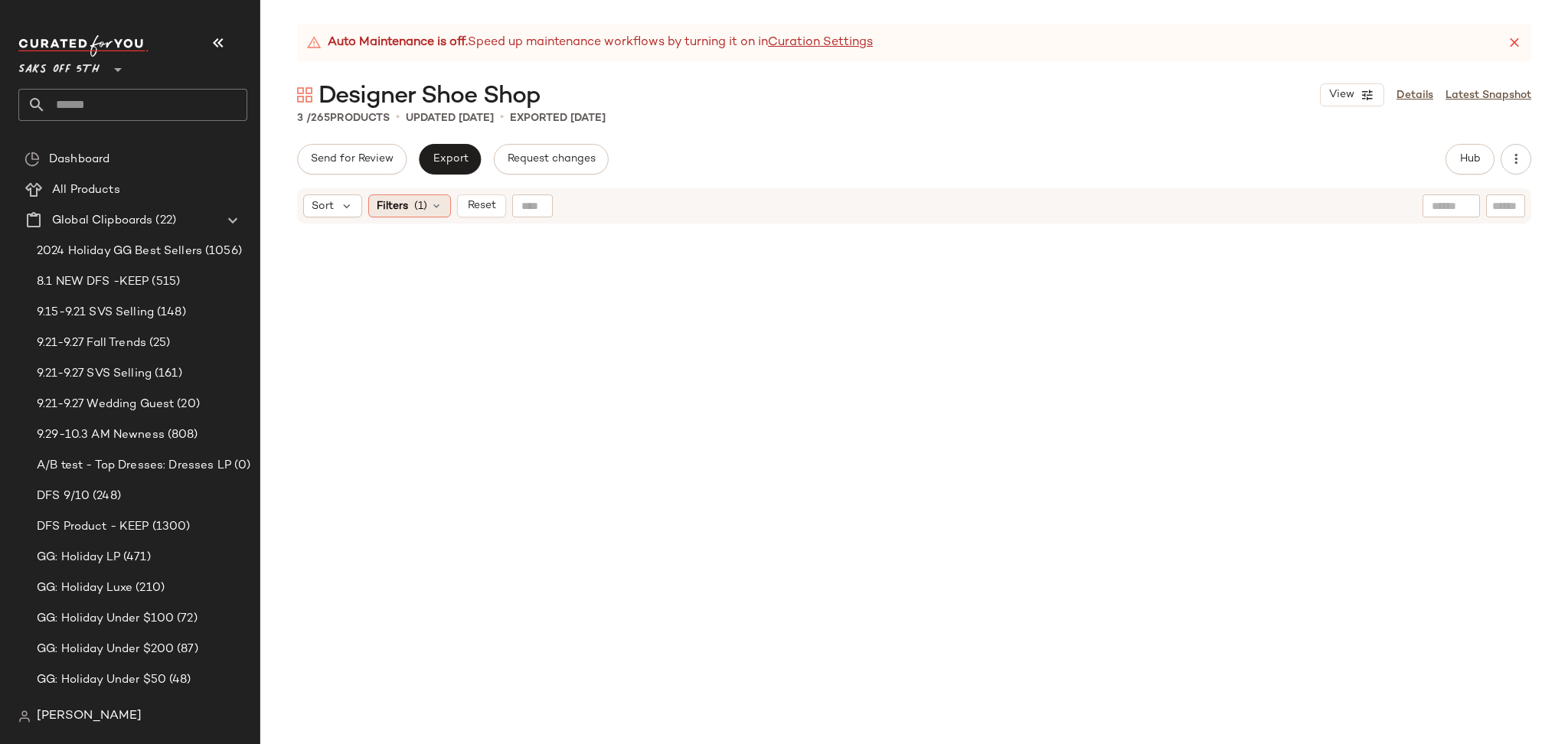
click at [430, 209] on icon at bounding box center [436, 205] width 12 height 12
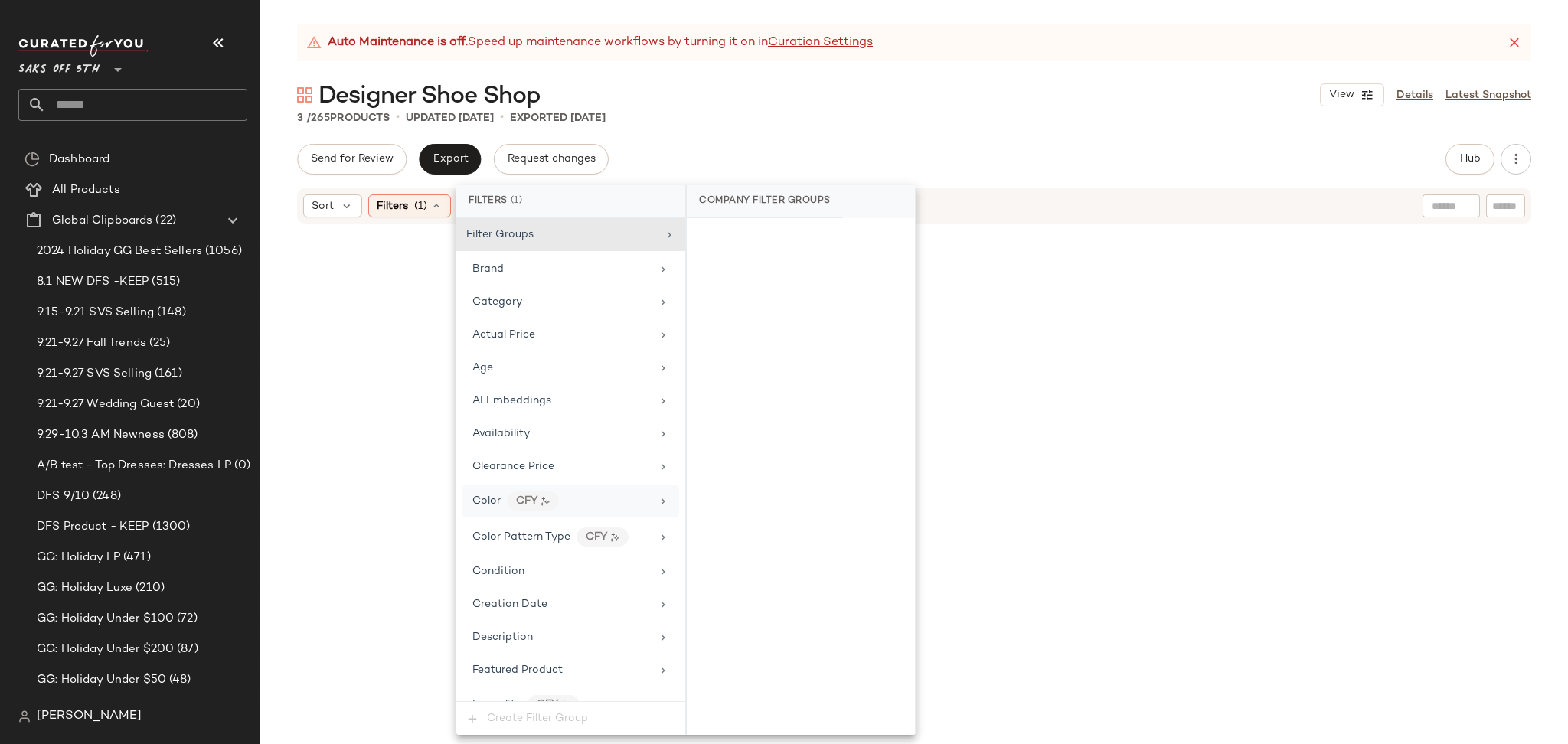
scroll to position [731, 0]
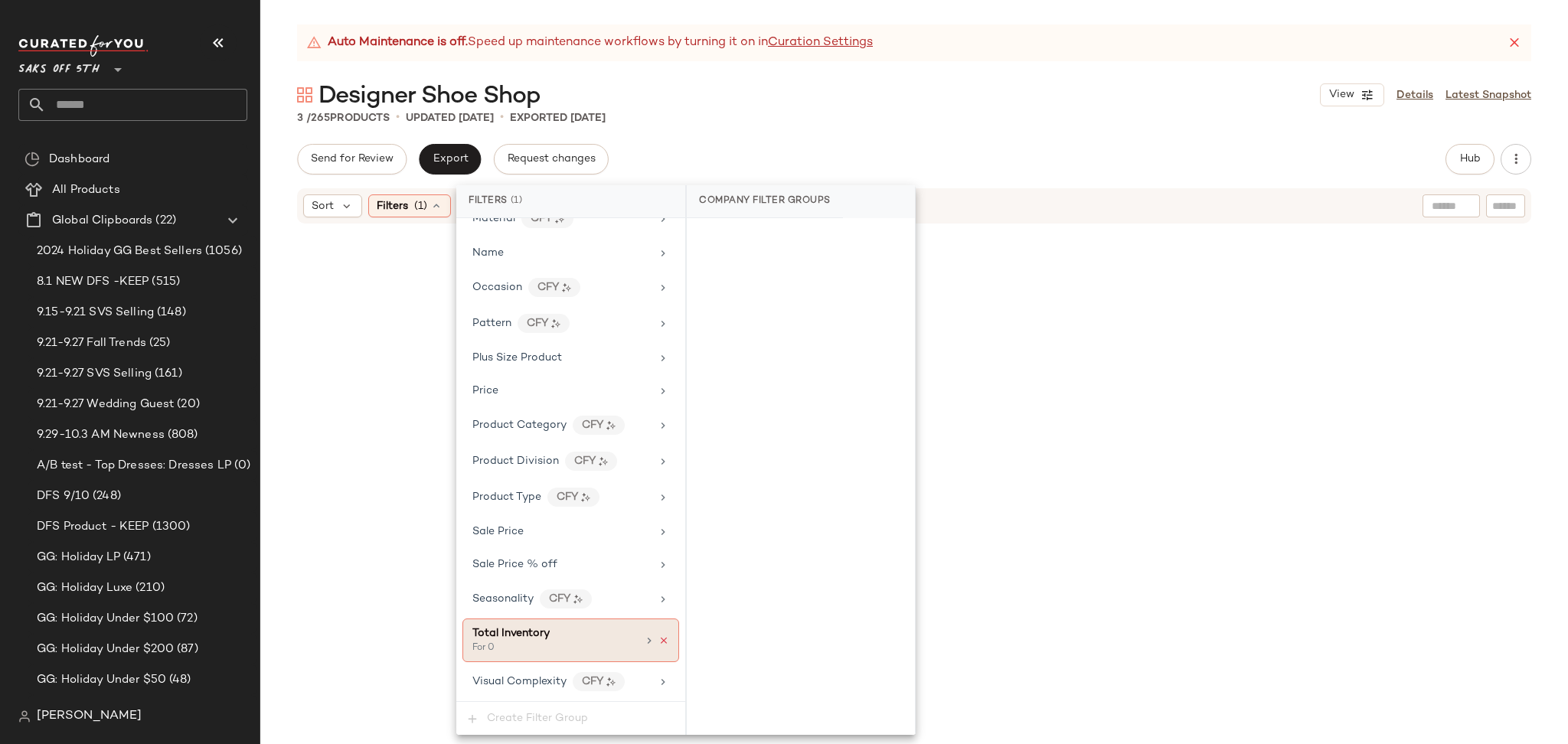
click at [659, 635] on icon at bounding box center [664, 640] width 11 height 11
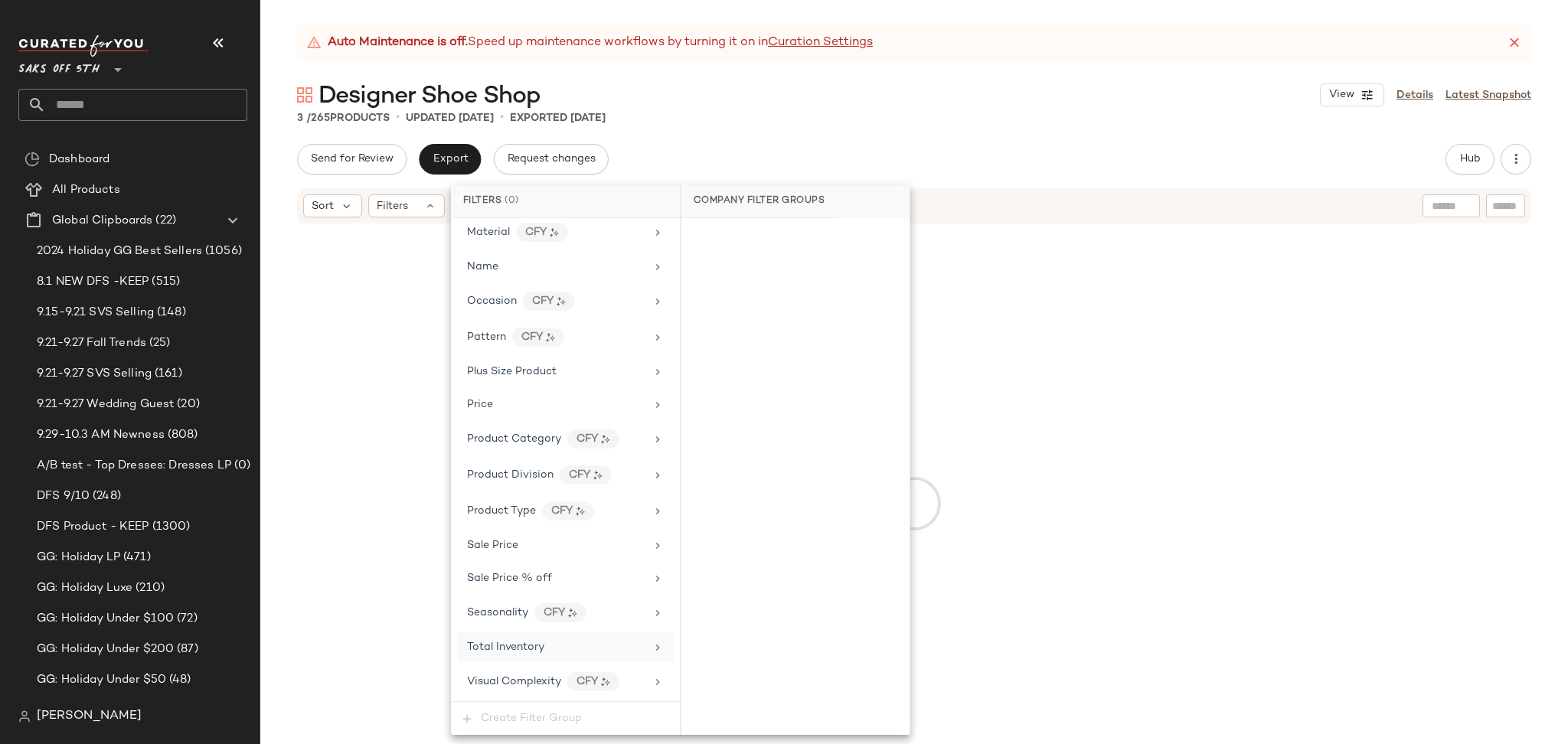
scroll to position [717, 0]
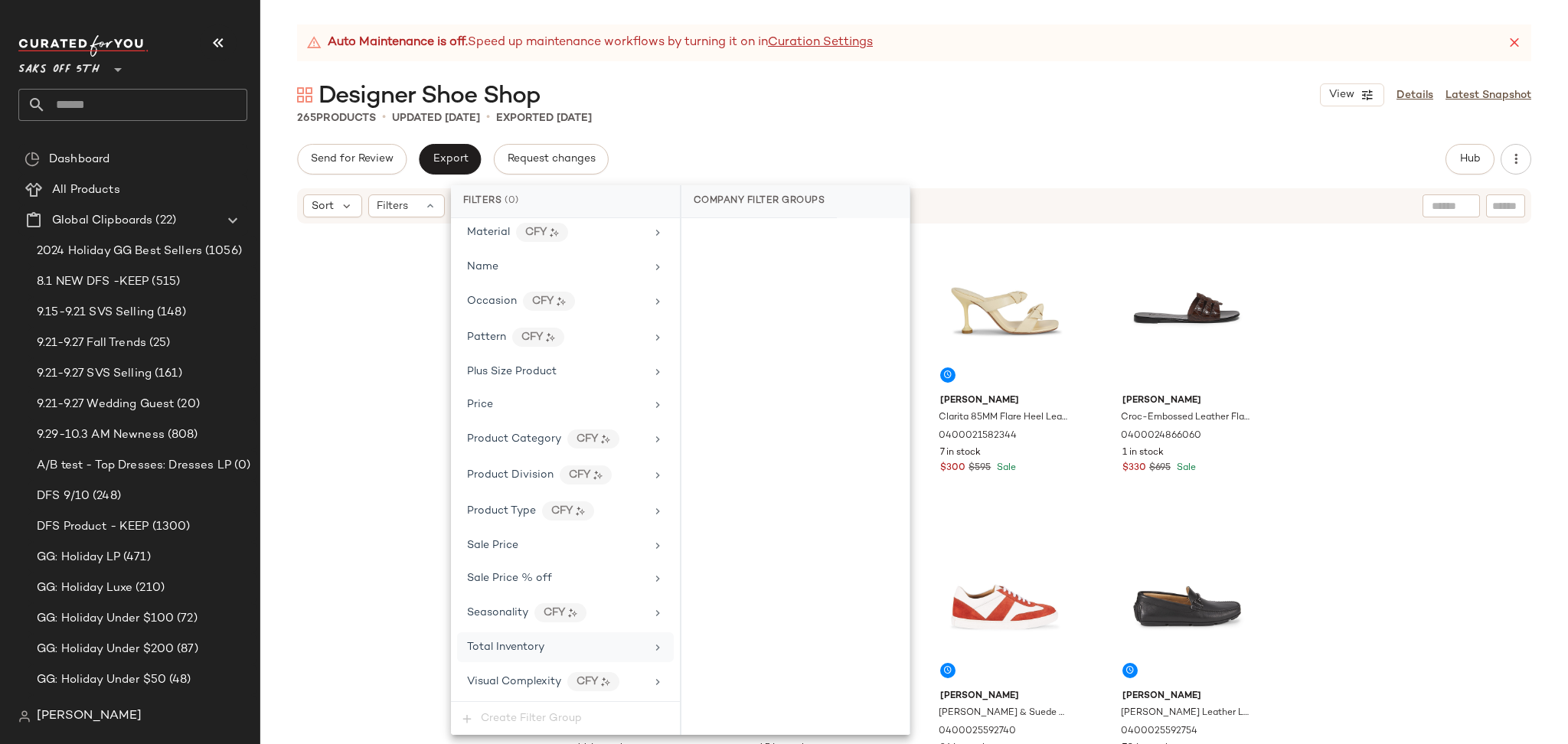
click at [1253, 135] on div "Auto Maintenance is off. Speed up maintenance workflows by turning it on in Cur…" at bounding box center [914, 384] width 1308 height 719
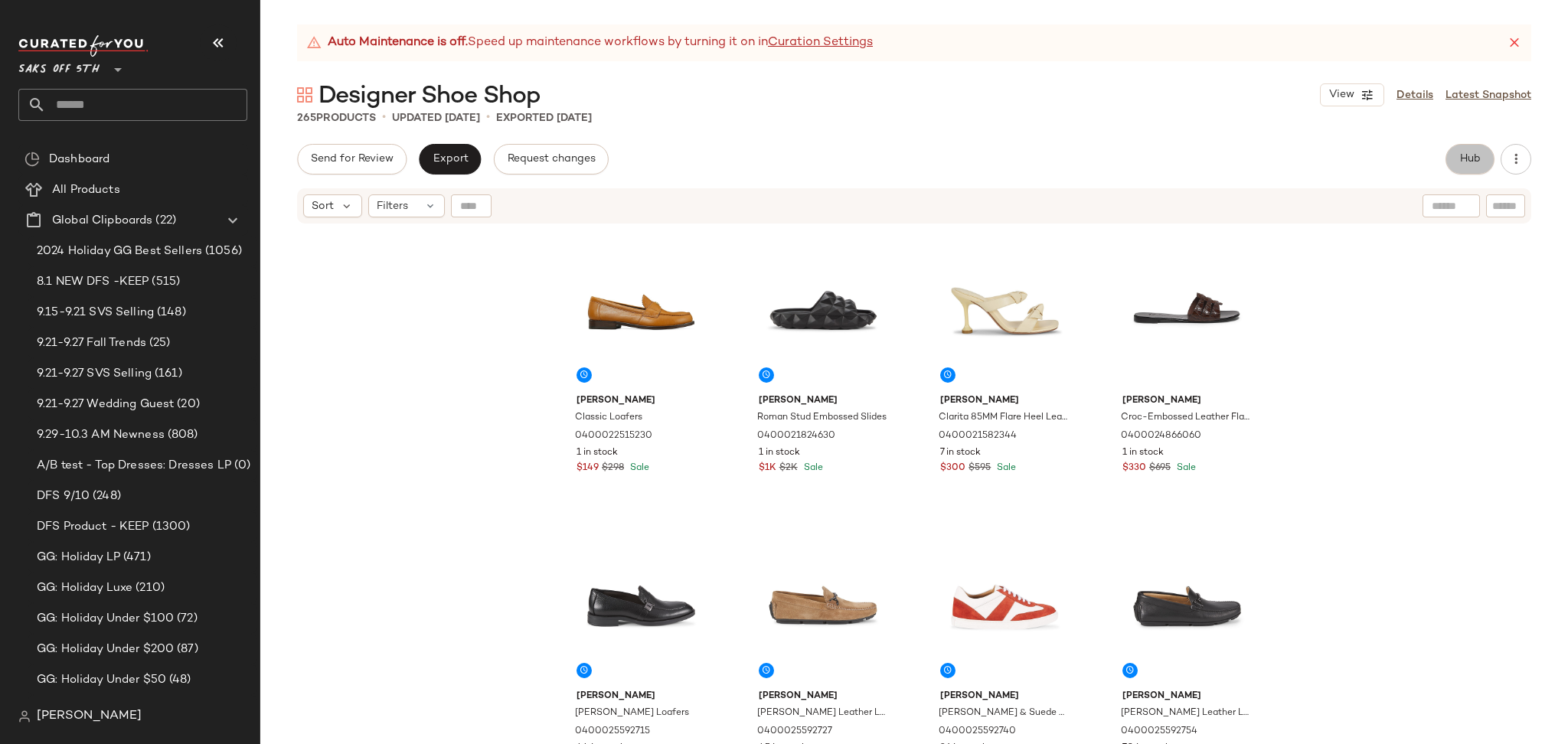
click at [1459, 162] on span "Hub" at bounding box center [1470, 159] width 21 height 12
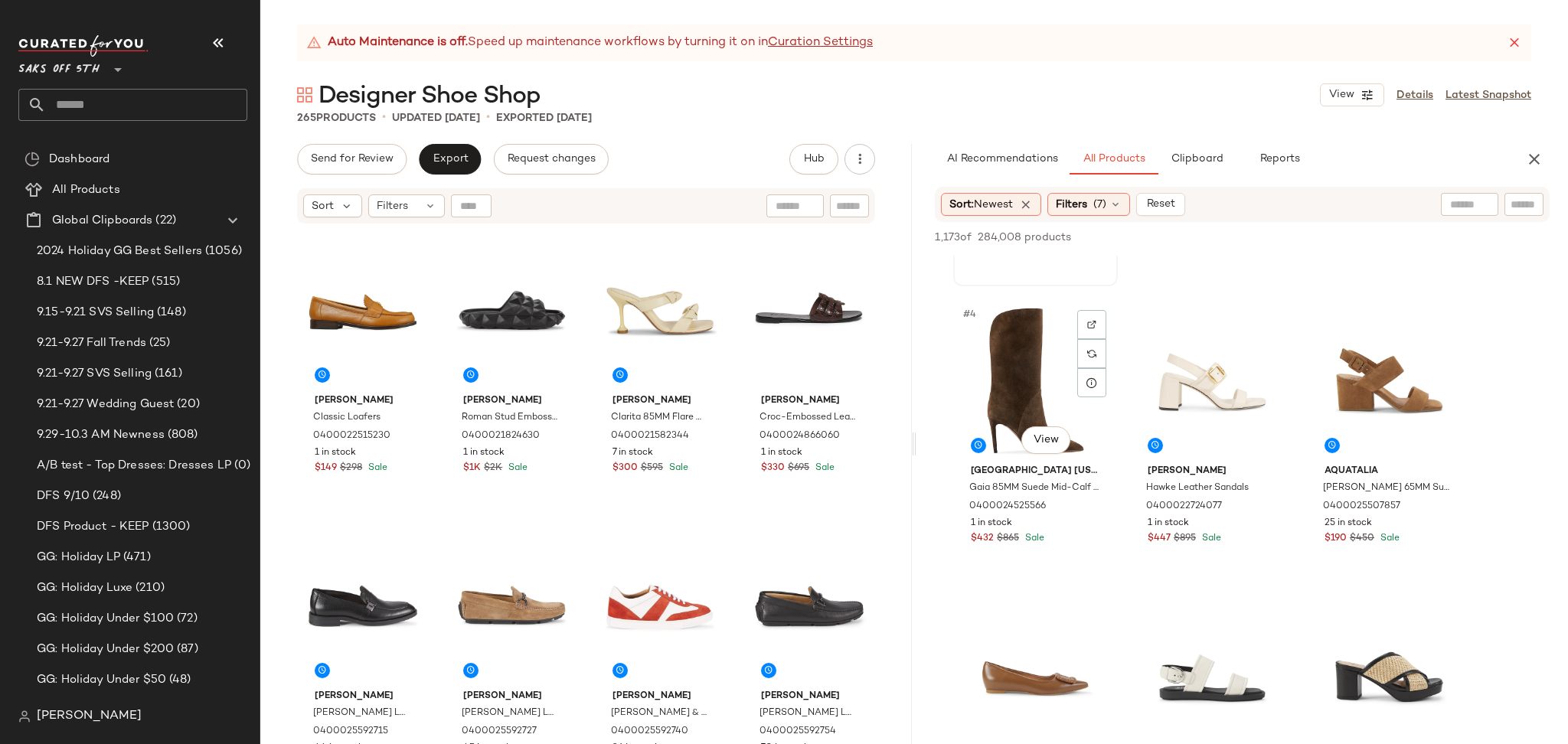
scroll to position [259, 0]
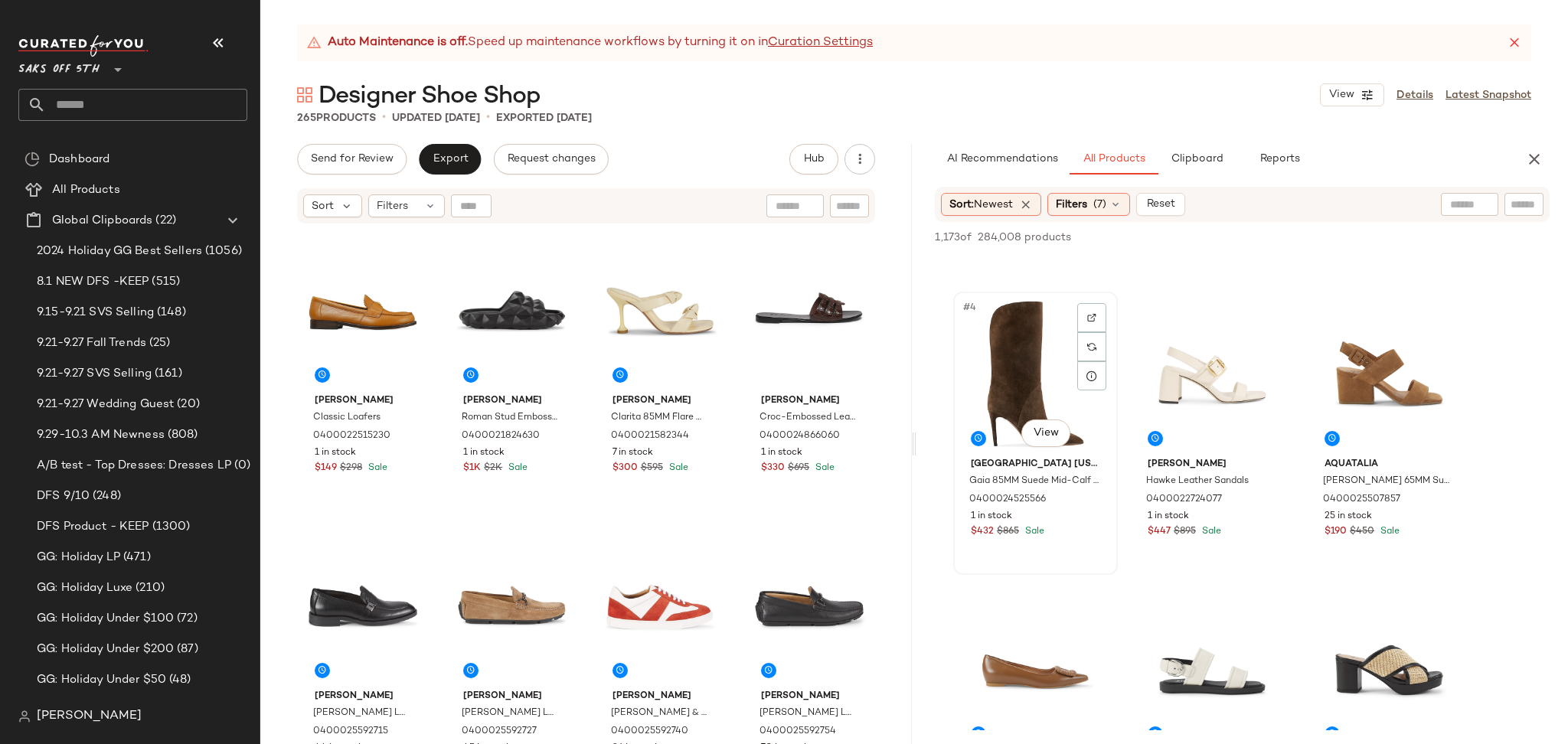
click at [1015, 356] on div "#4 View" at bounding box center [1035, 374] width 154 height 155
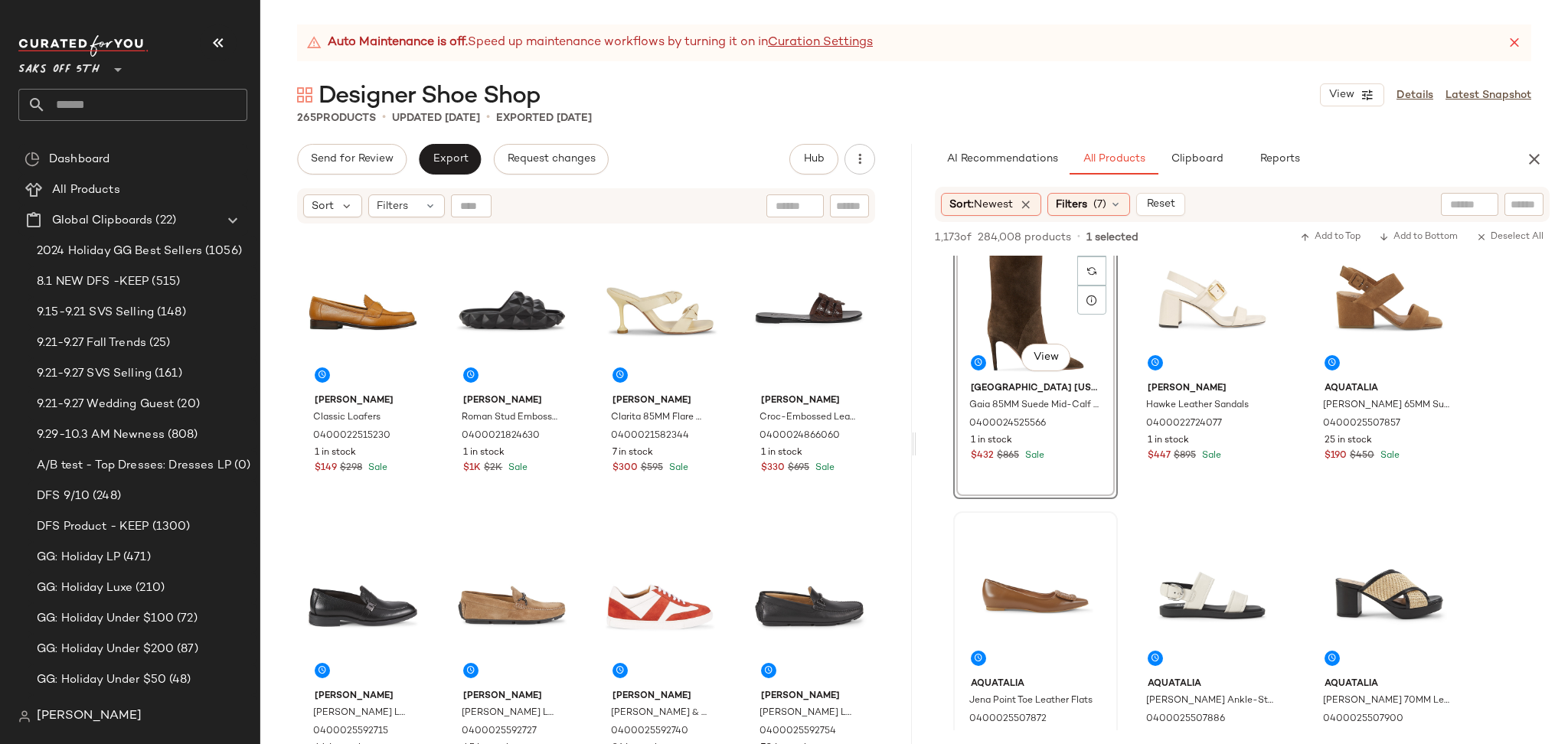
scroll to position [338, 0]
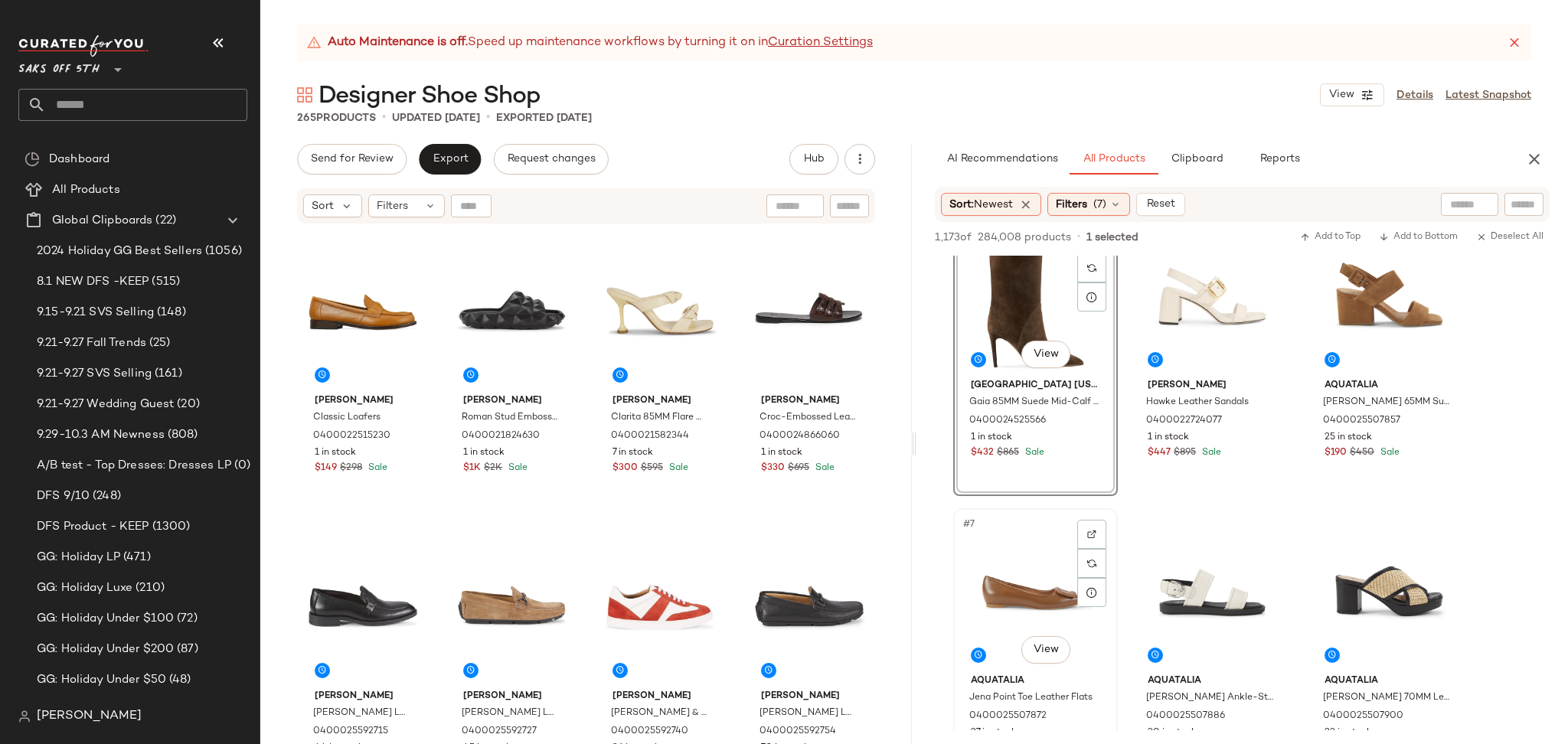
click at [1020, 583] on div "#7 View" at bounding box center [1035, 591] width 154 height 155
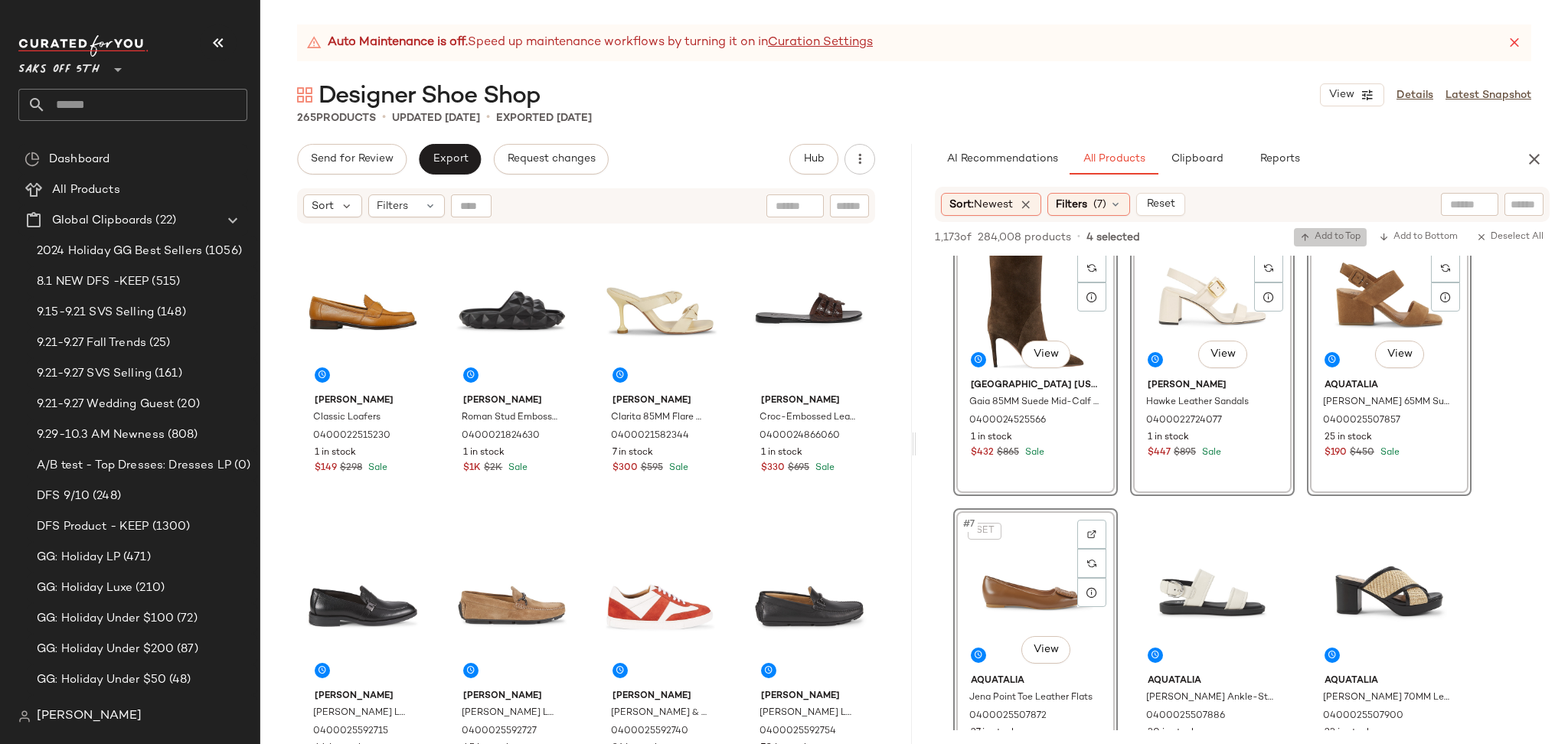
click at [1324, 239] on span "Add to Top" at bounding box center [1330, 237] width 61 height 11
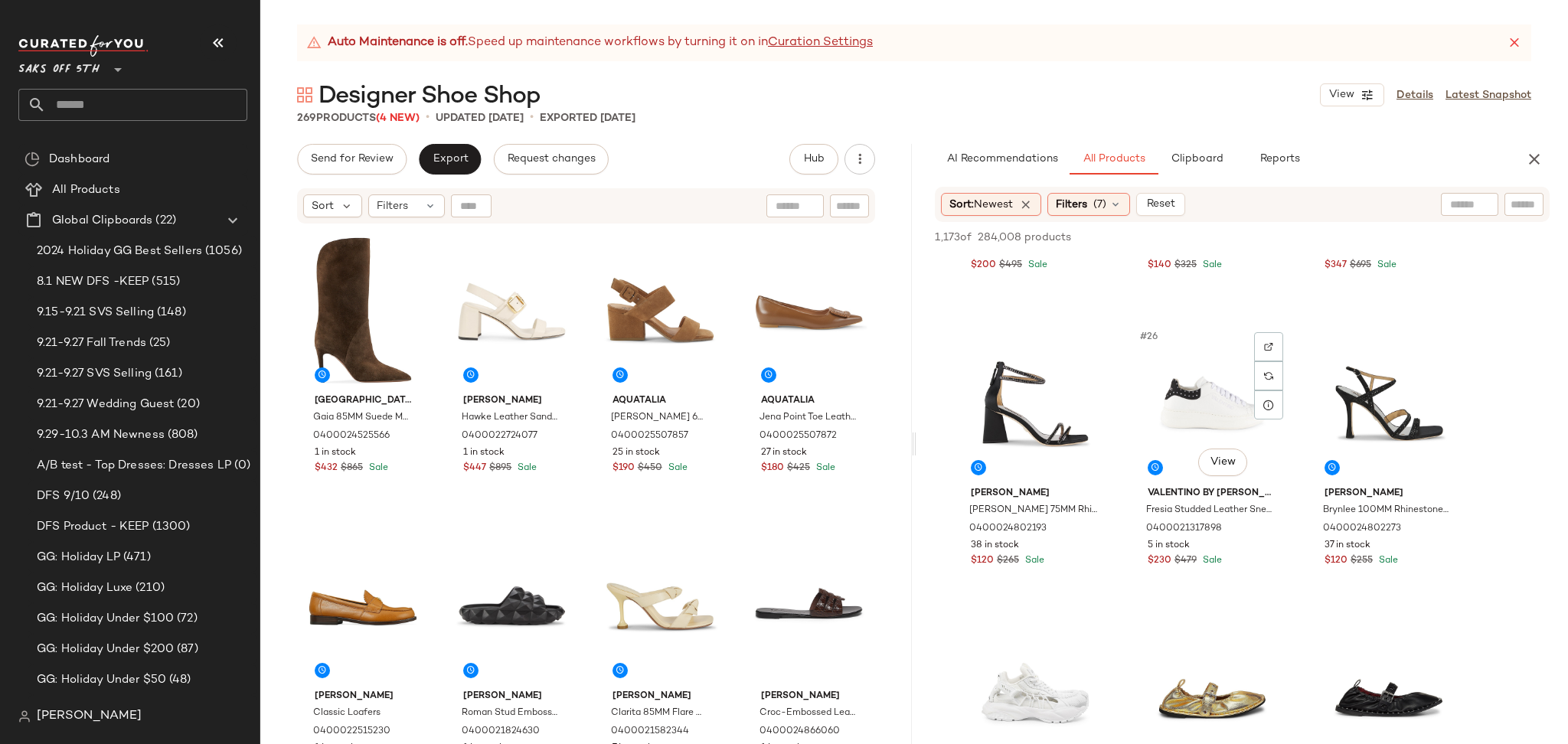
scroll to position [2302, 0]
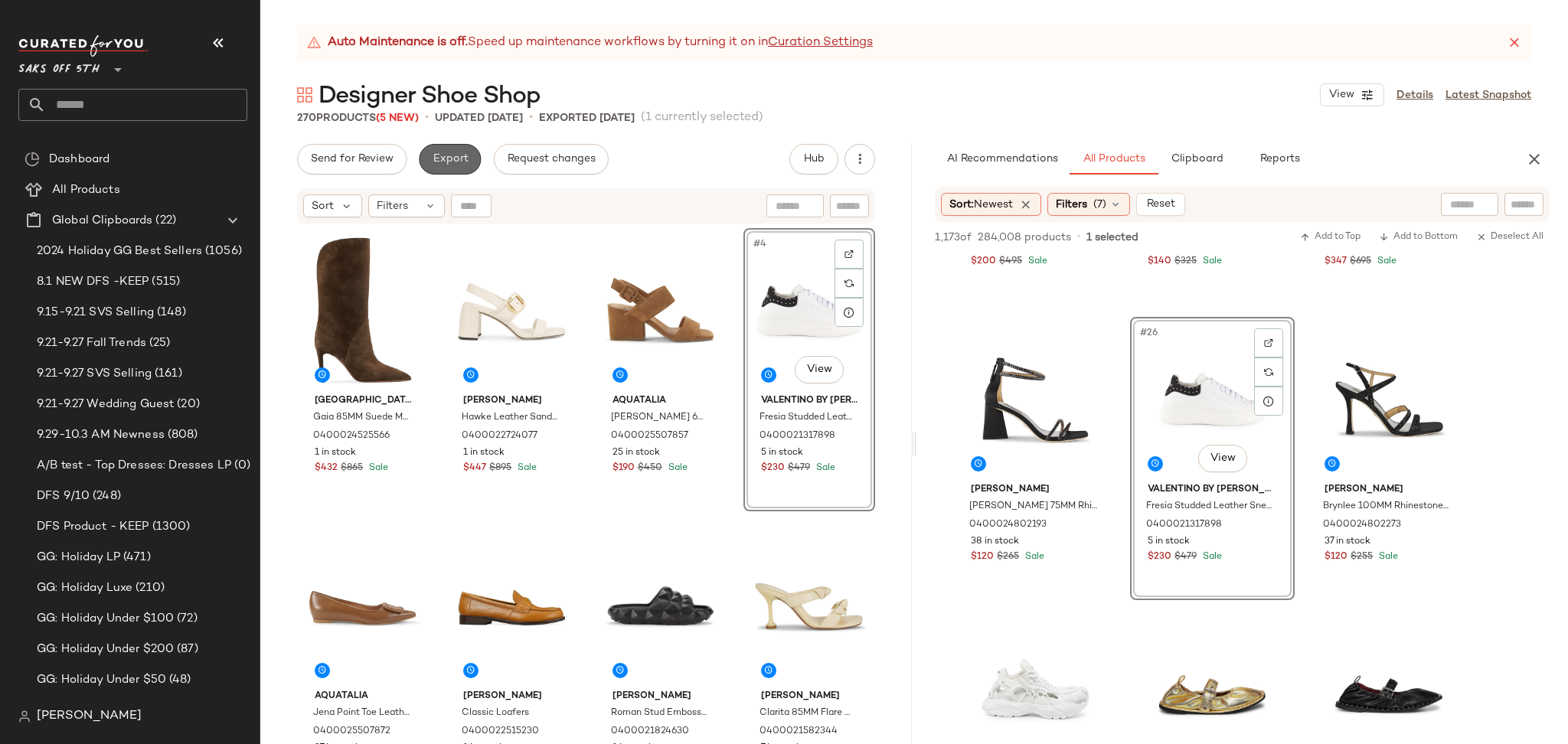
click at [426, 167] on button "Export" at bounding box center [450, 159] width 62 height 31
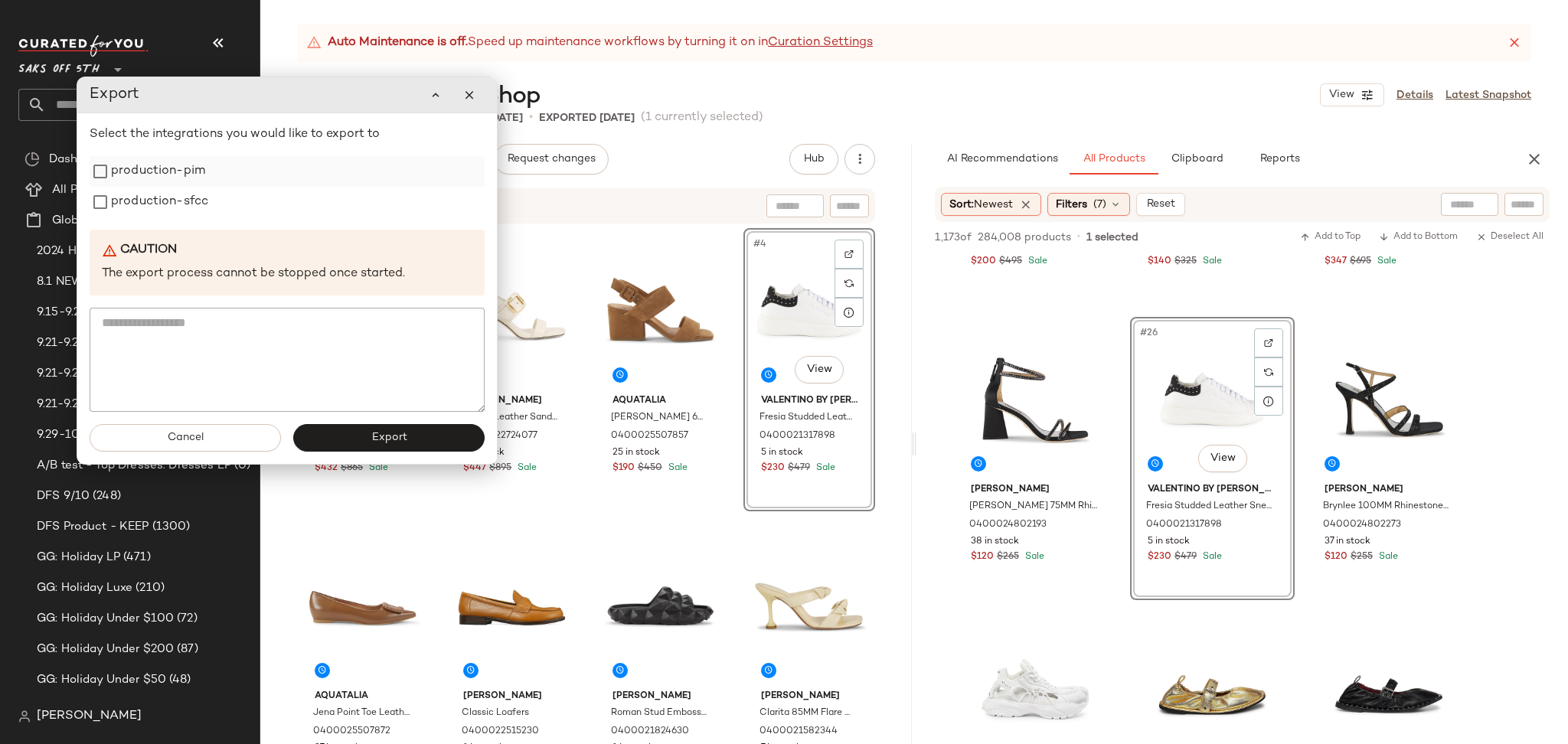
click at [185, 177] on label "production-pim" at bounding box center [158, 171] width 94 height 31
click at [185, 199] on label "production-sfcc" at bounding box center [160, 202] width 98 height 31
click at [354, 434] on button "Export" at bounding box center [388, 437] width 191 height 27
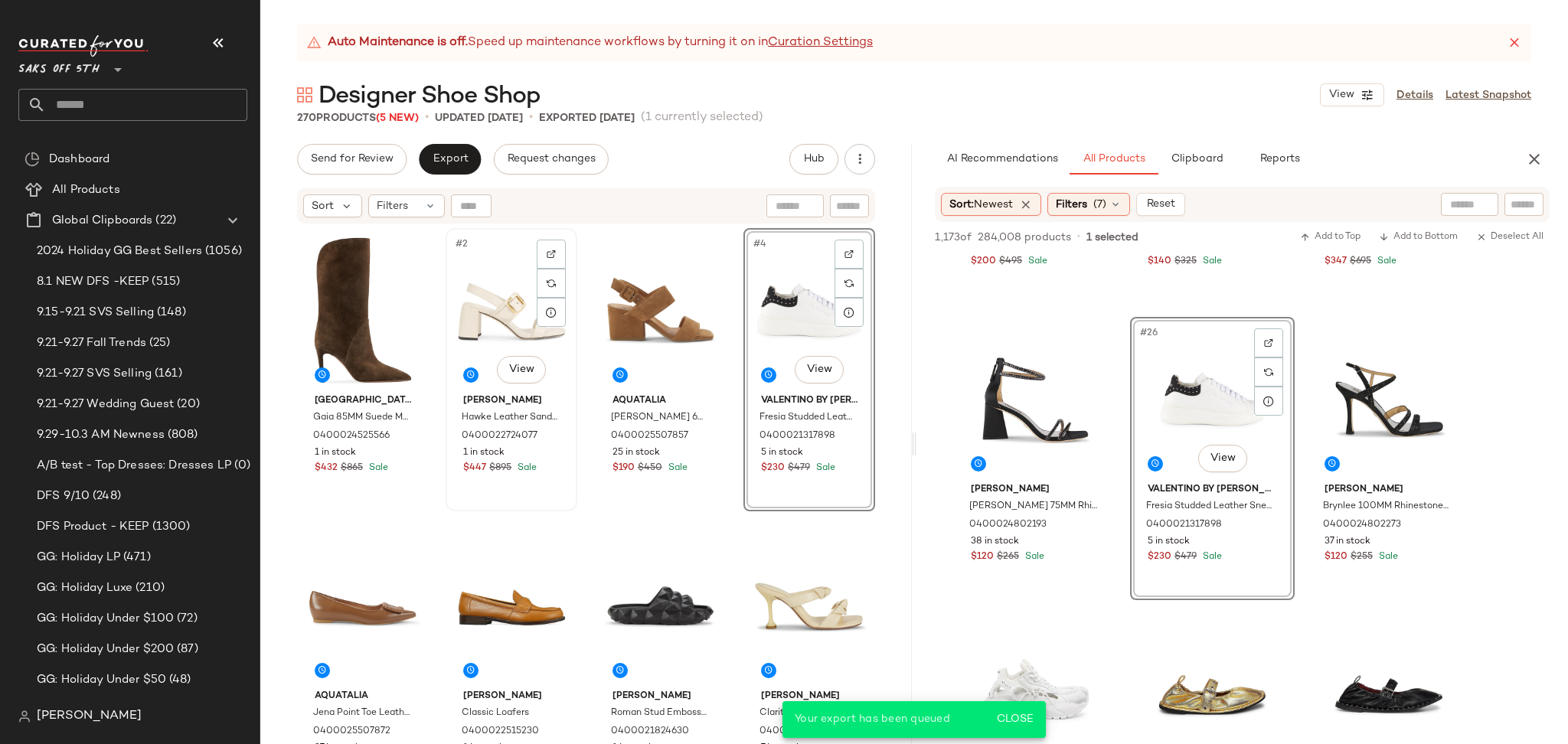
scroll to position [3188, 0]
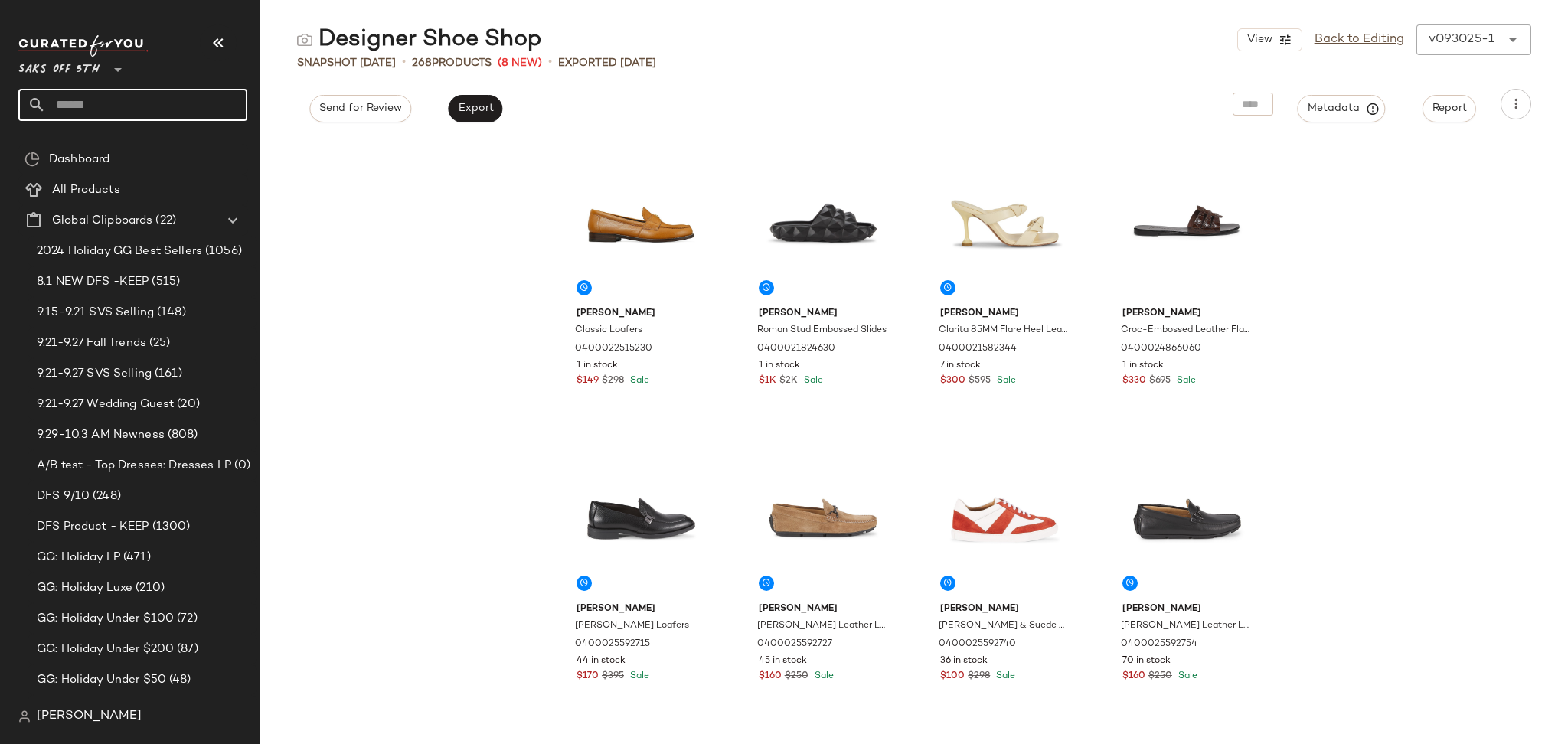
click at [148, 98] on input "text" at bounding box center [146, 105] width 201 height 33
type input "**********"
click at [161, 148] on span "andbags" at bounding box center [173, 148] width 46 height 16
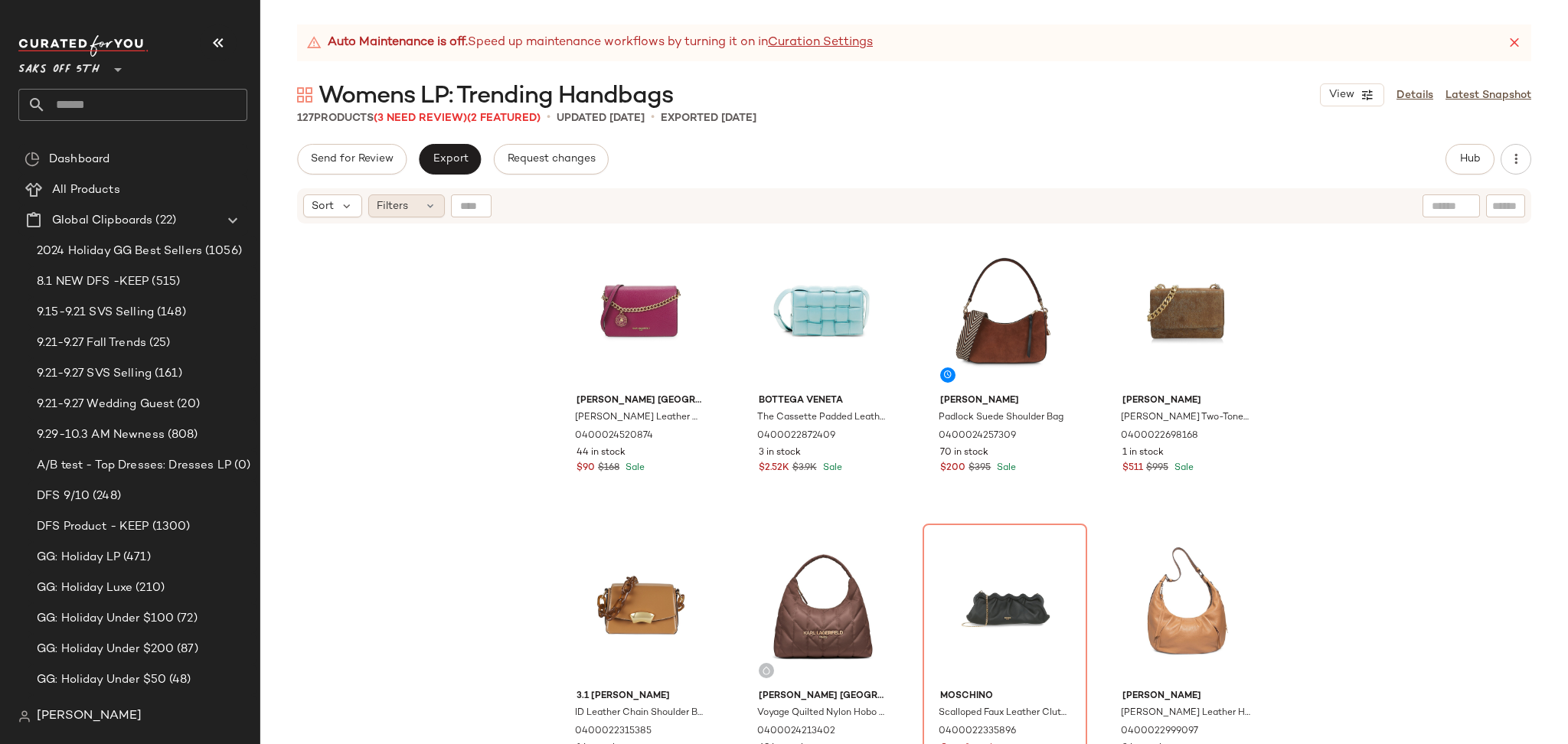
click at [413, 211] on div "Filters" at bounding box center [406, 205] width 76 height 23
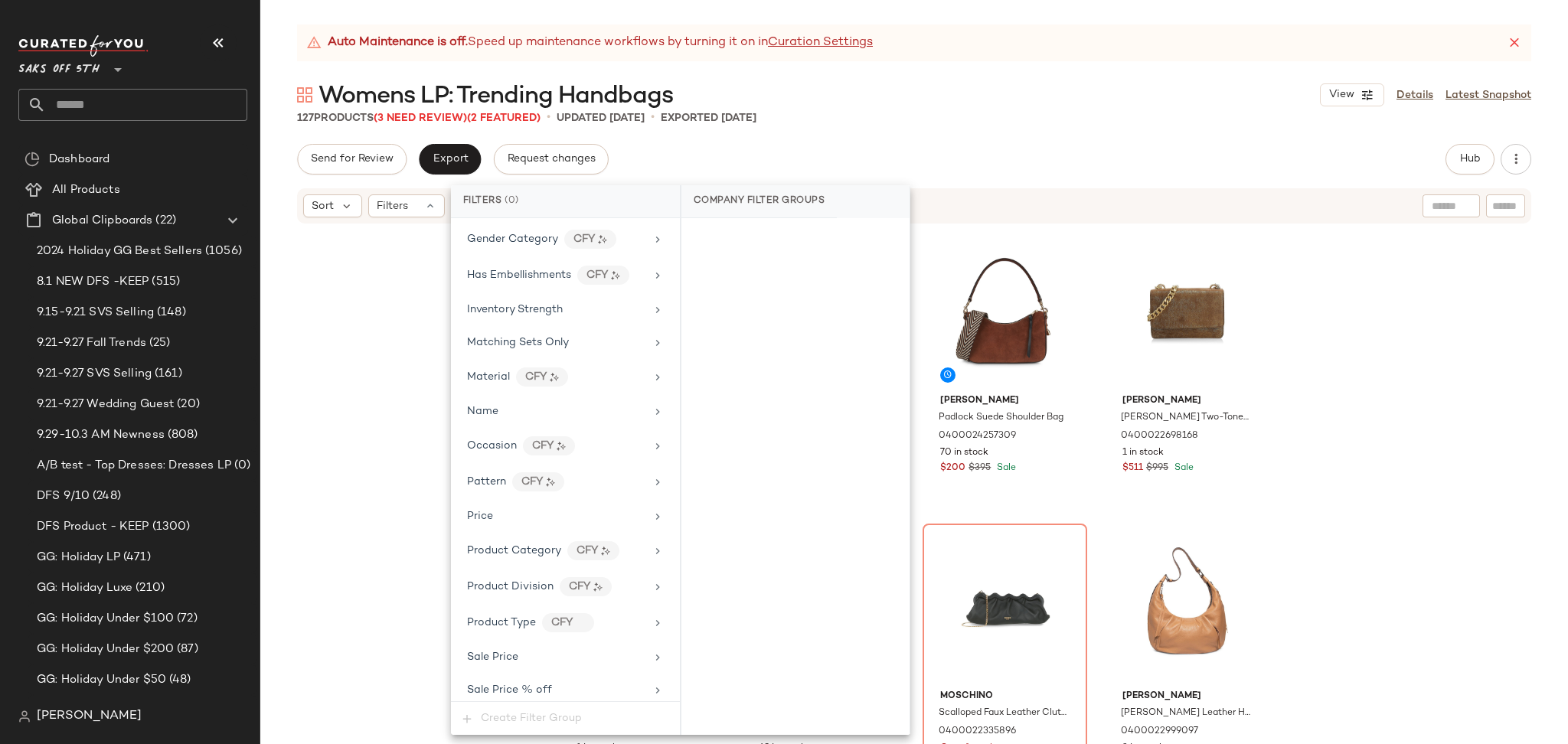
scroll to position [647, 0]
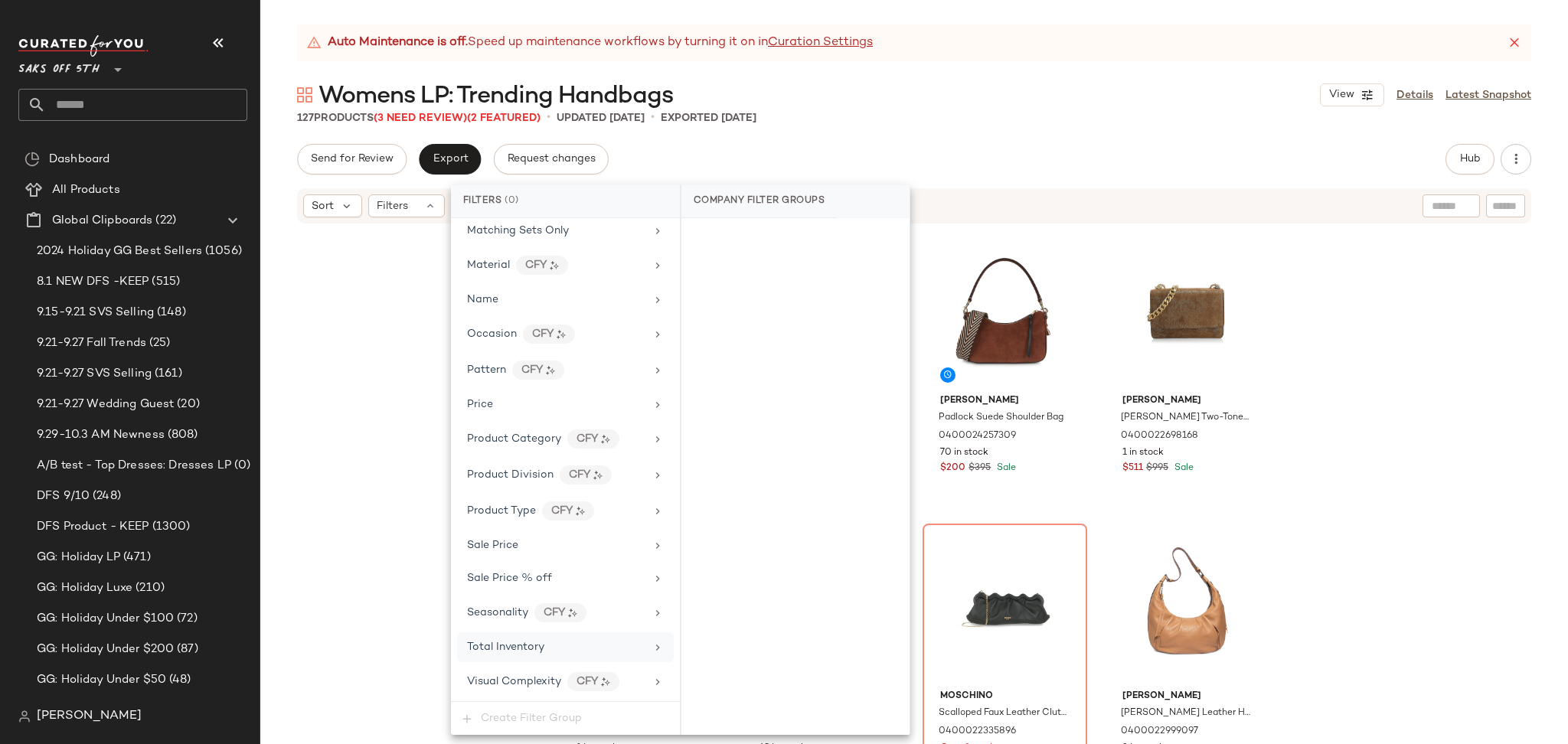
click at [554, 644] on div "Total Inventory" at bounding box center [556, 646] width 178 height 16
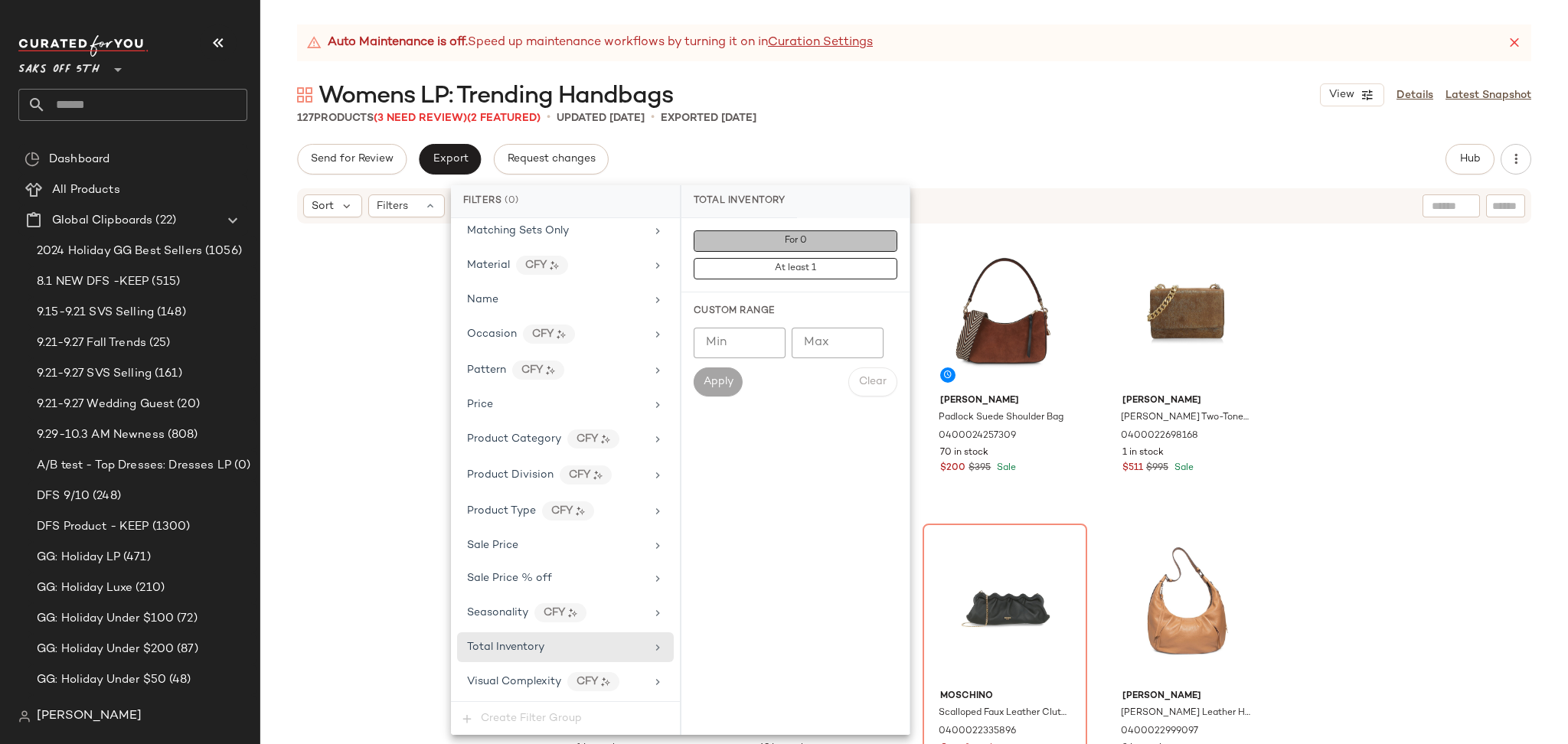
click at [792, 231] on button "For 0" at bounding box center [796, 241] width 204 height 21
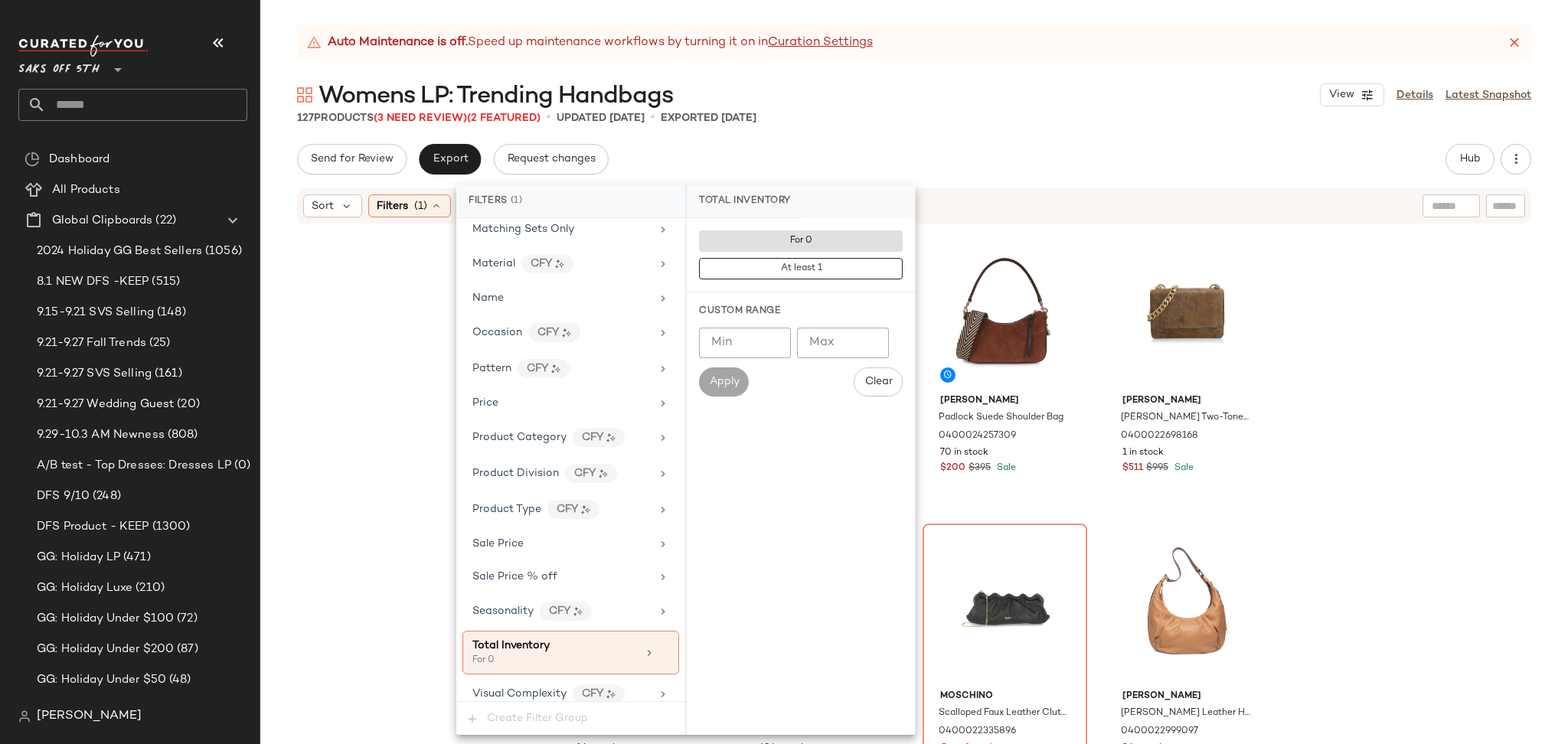
click at [962, 134] on div "Auto Maintenance is off. Speed up maintenance workflows by turning it on in Cur…" at bounding box center [914, 384] width 1308 height 719
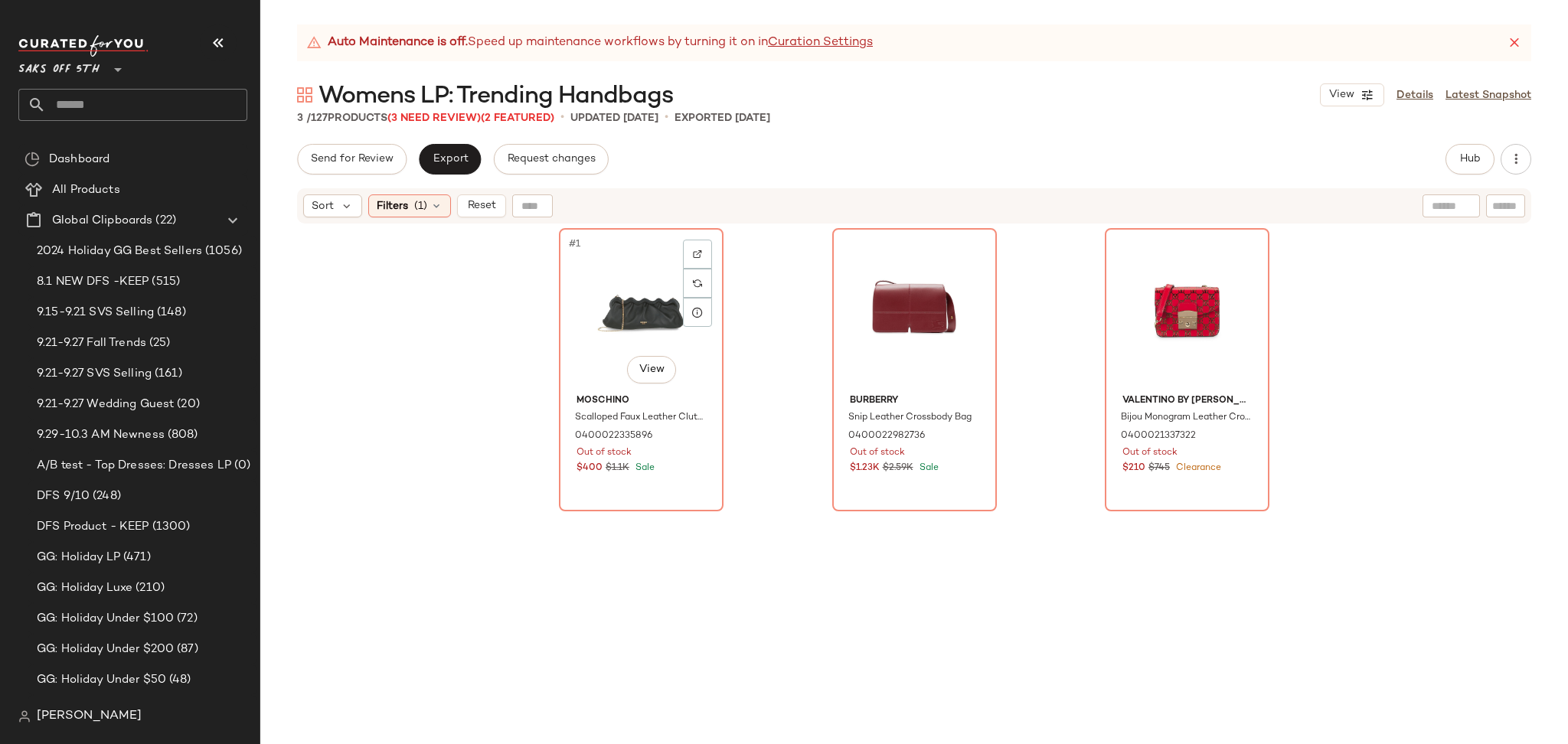
click at [605, 292] on div "#1 View" at bounding box center [641, 311] width 154 height 155
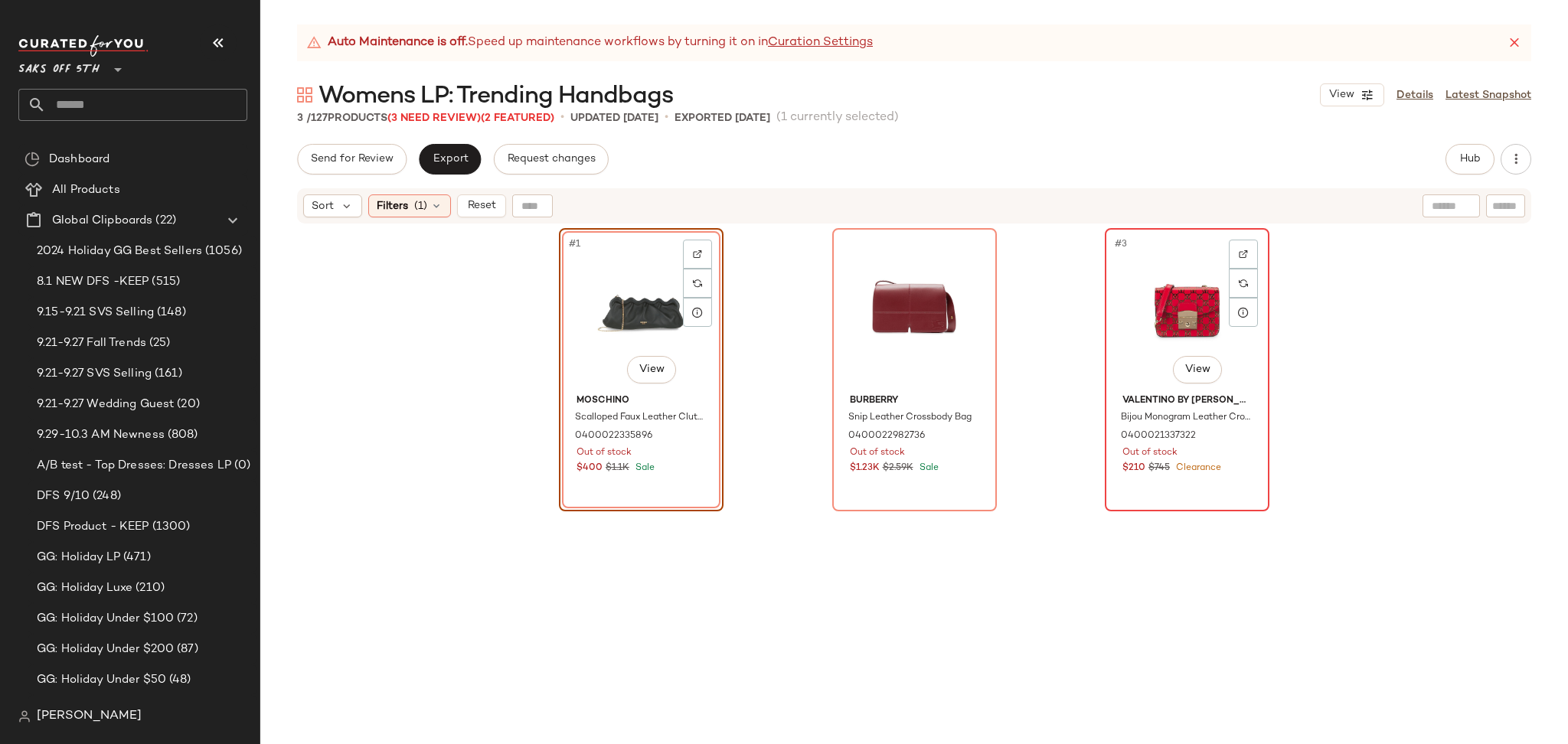
click at [1176, 328] on div "#3 View" at bounding box center [1187, 311] width 154 height 155
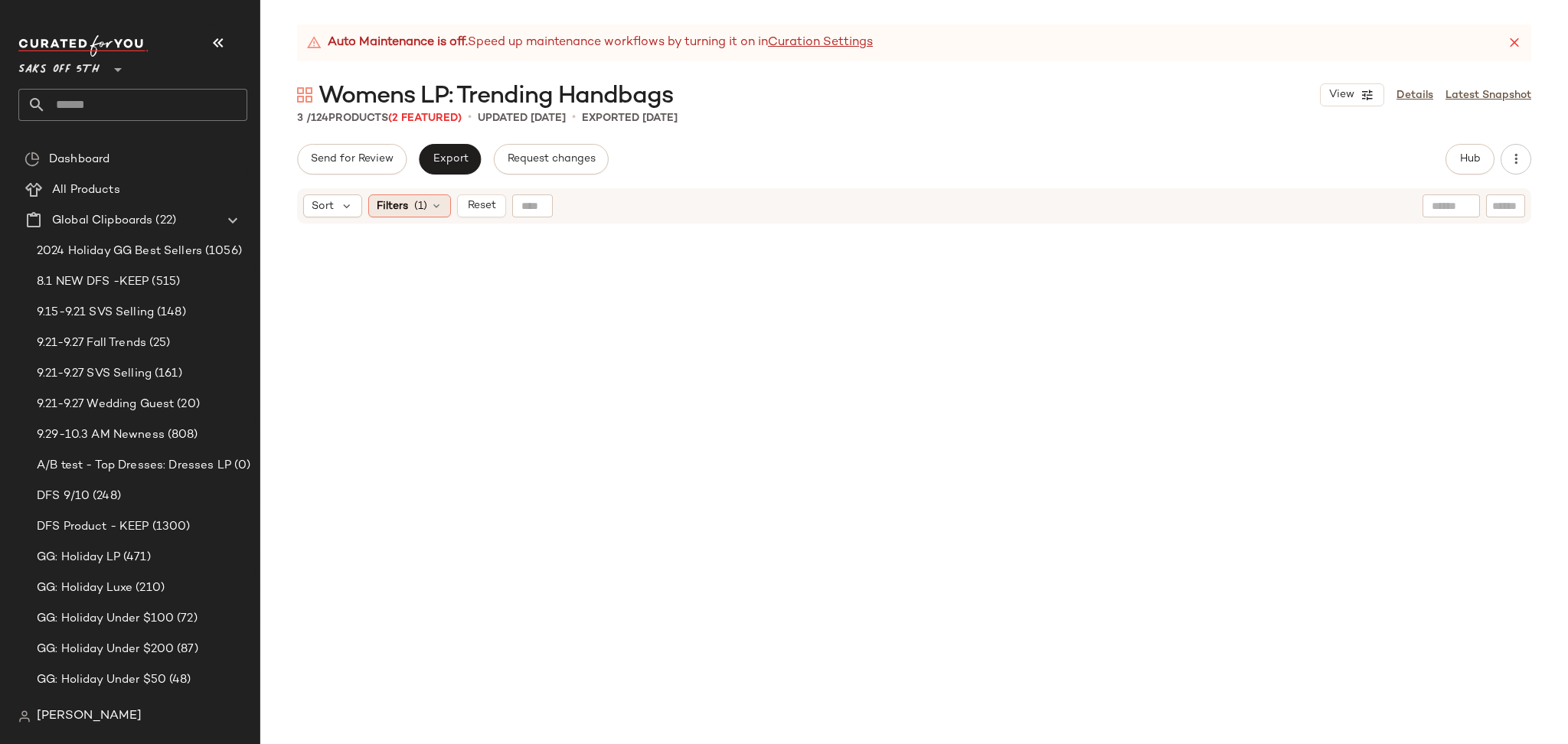
click at [436, 205] on icon at bounding box center [436, 205] width 12 height 12
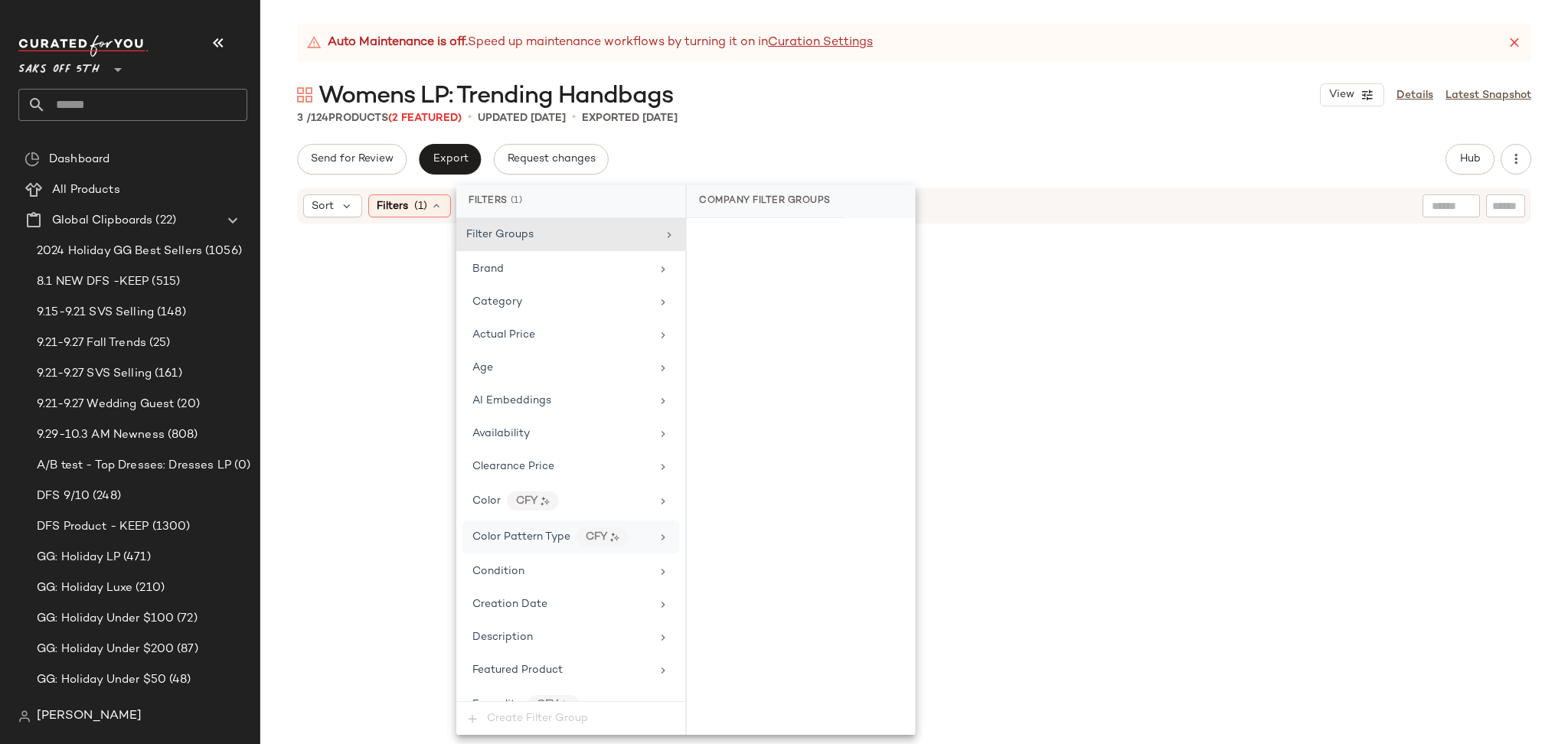
scroll to position [662, 0]
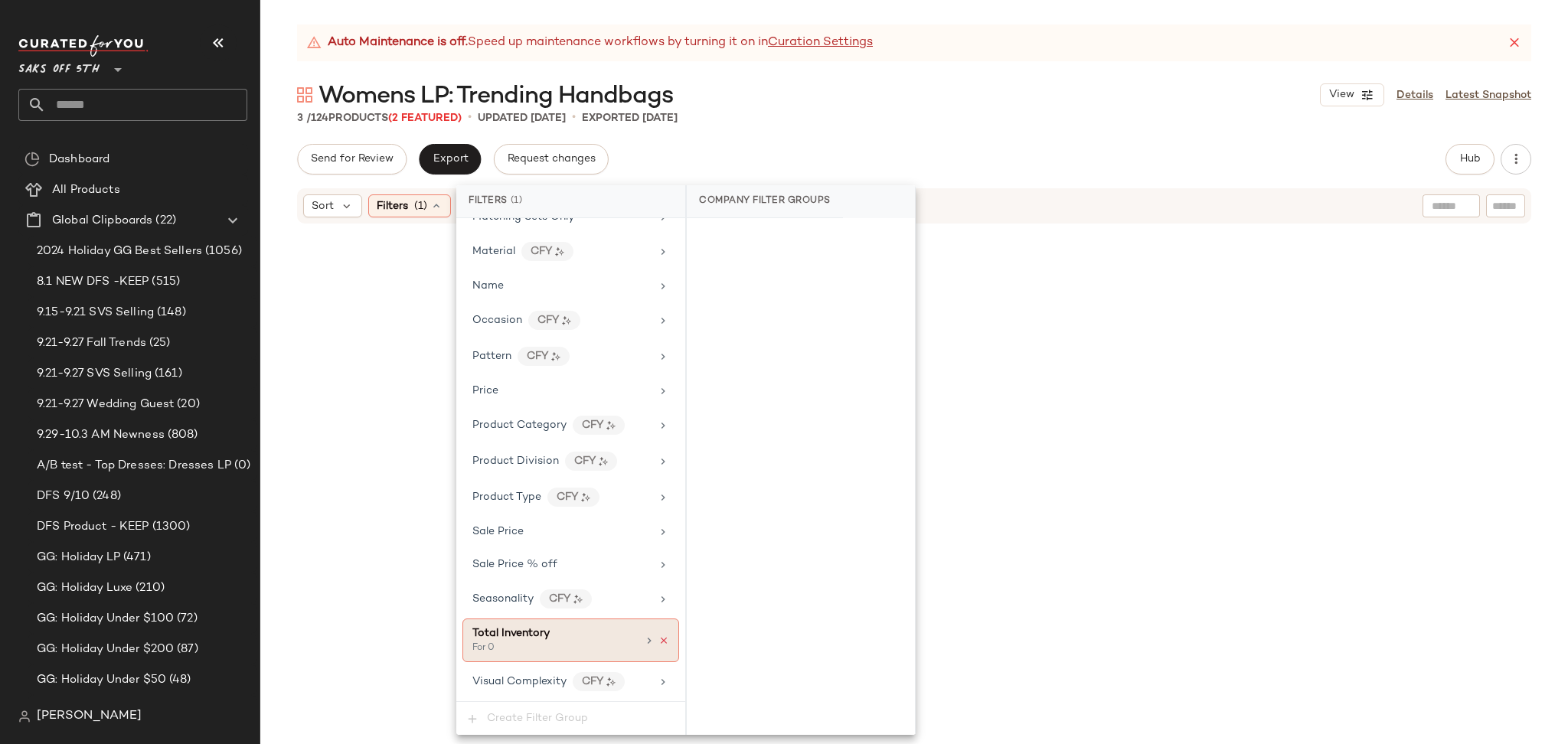
click at [659, 639] on icon at bounding box center [664, 640] width 11 height 11
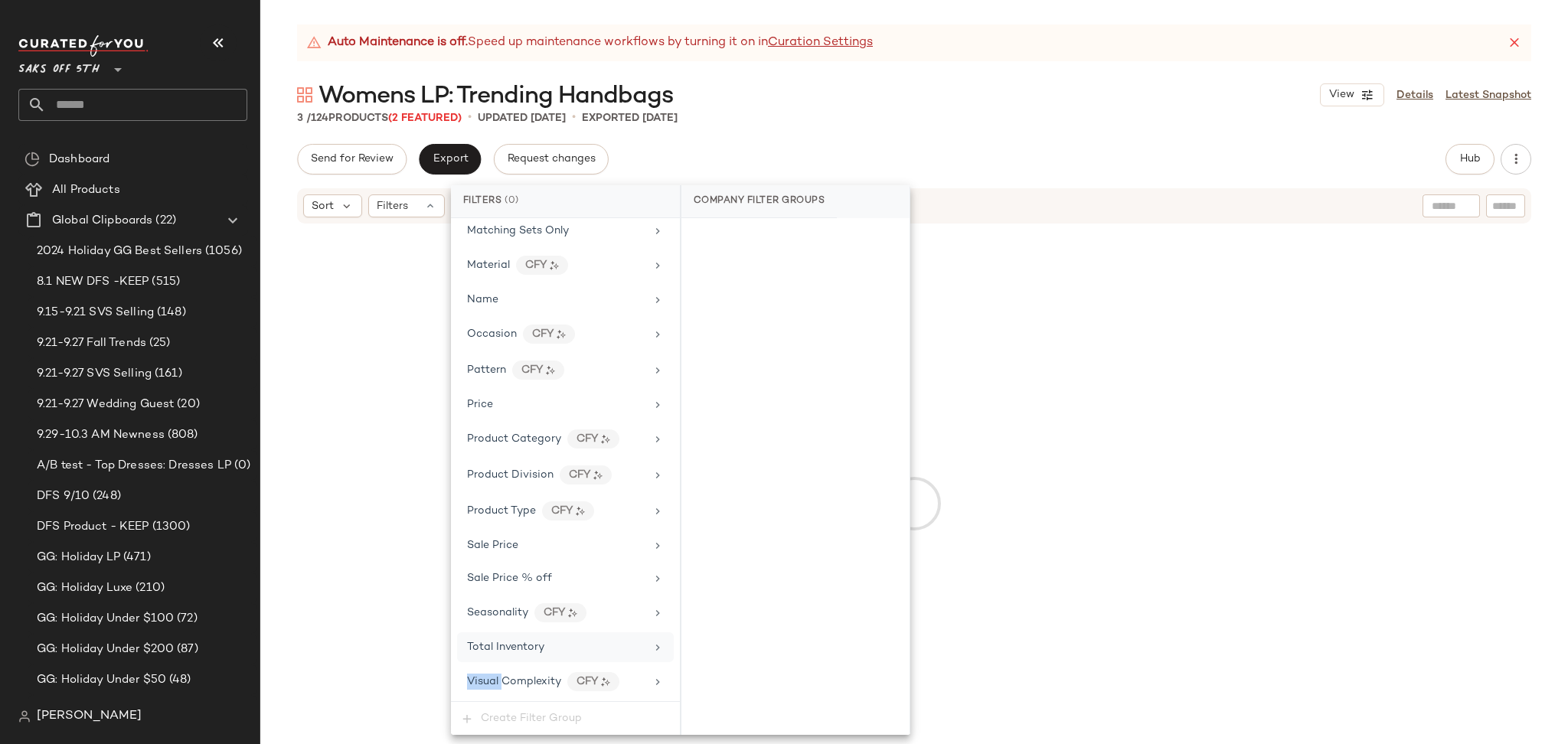
click at [653, 639] on div "Total Inventory" at bounding box center [565, 646] width 217 height 30
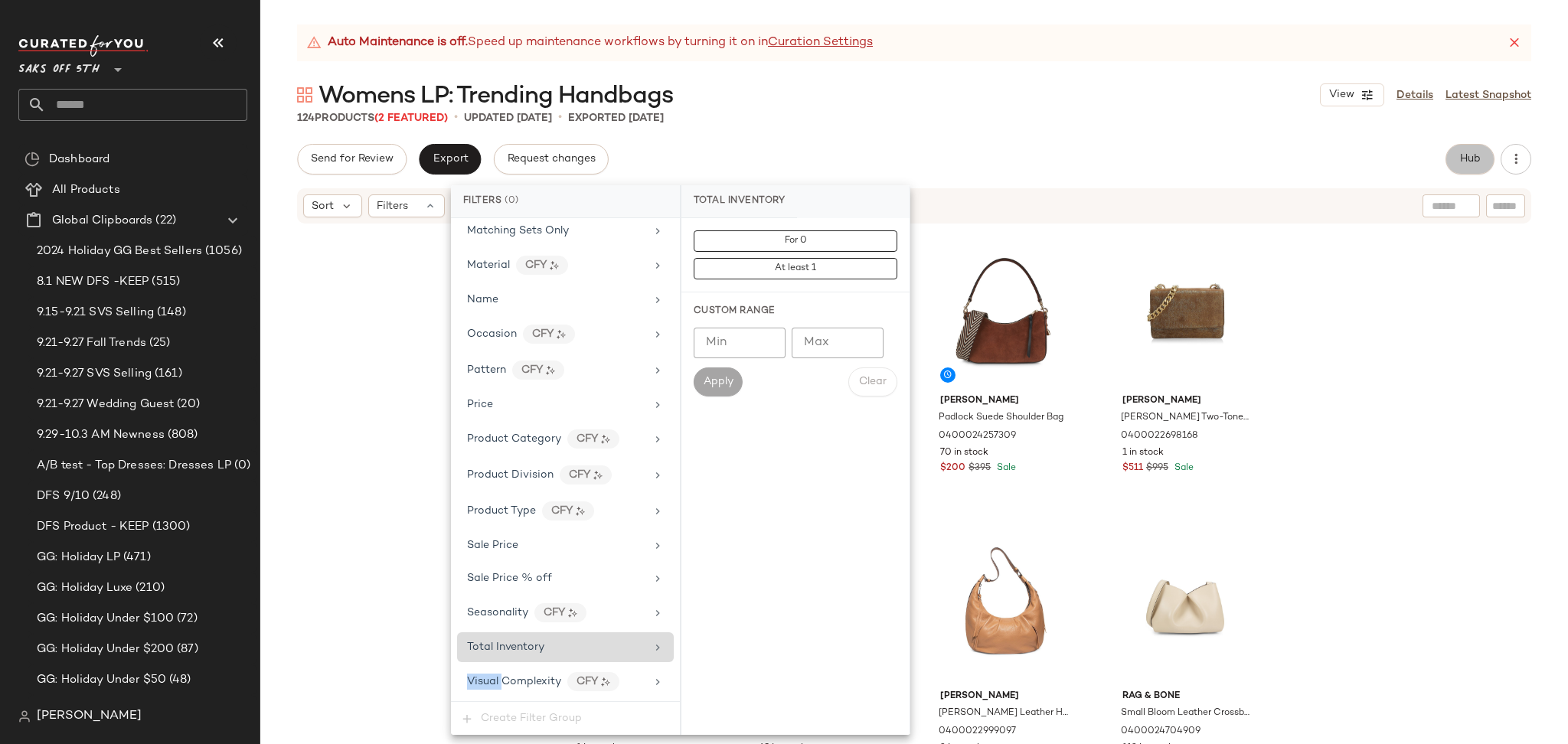
click at [1451, 162] on button "Hub" at bounding box center [1470, 159] width 49 height 31
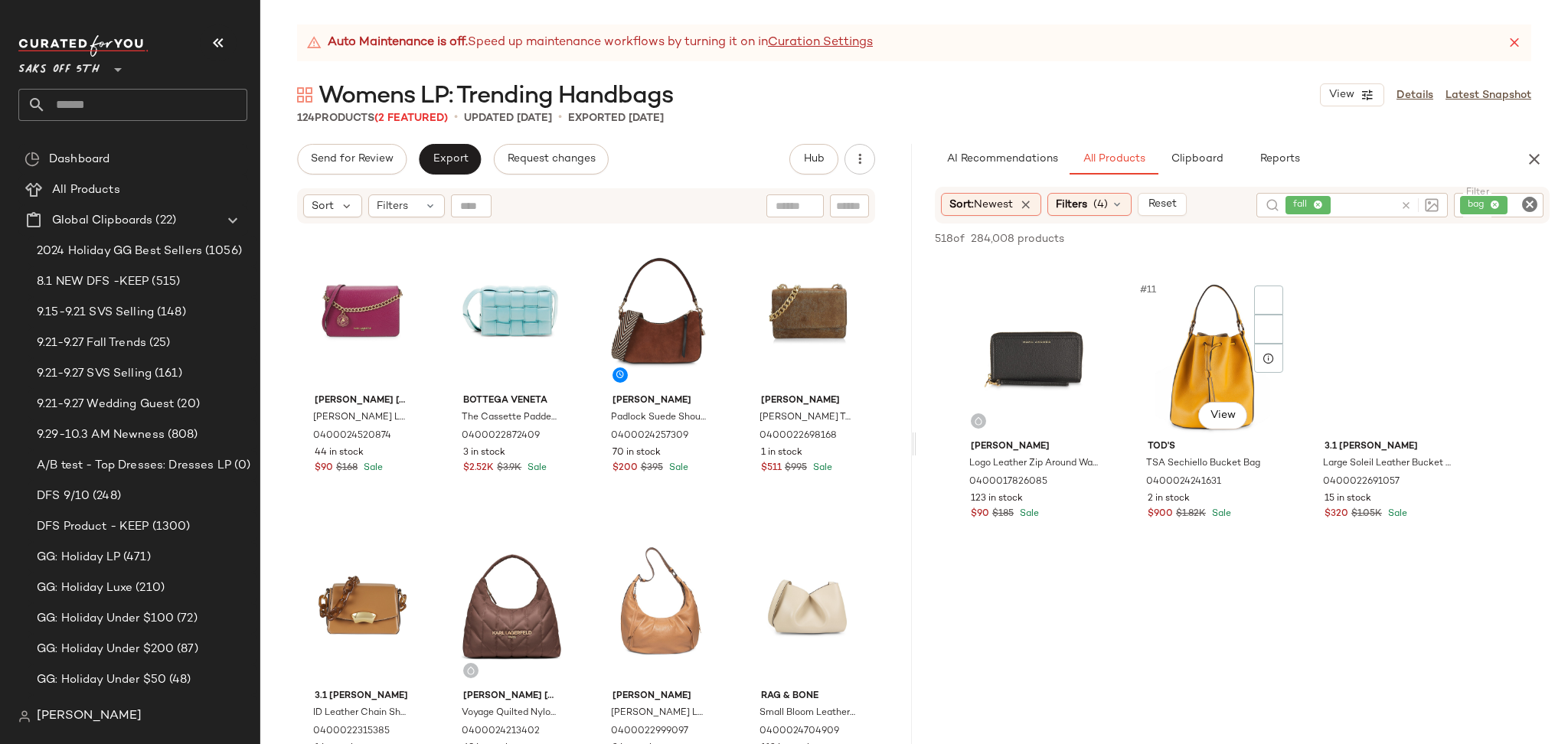
scroll to position [878, 0]
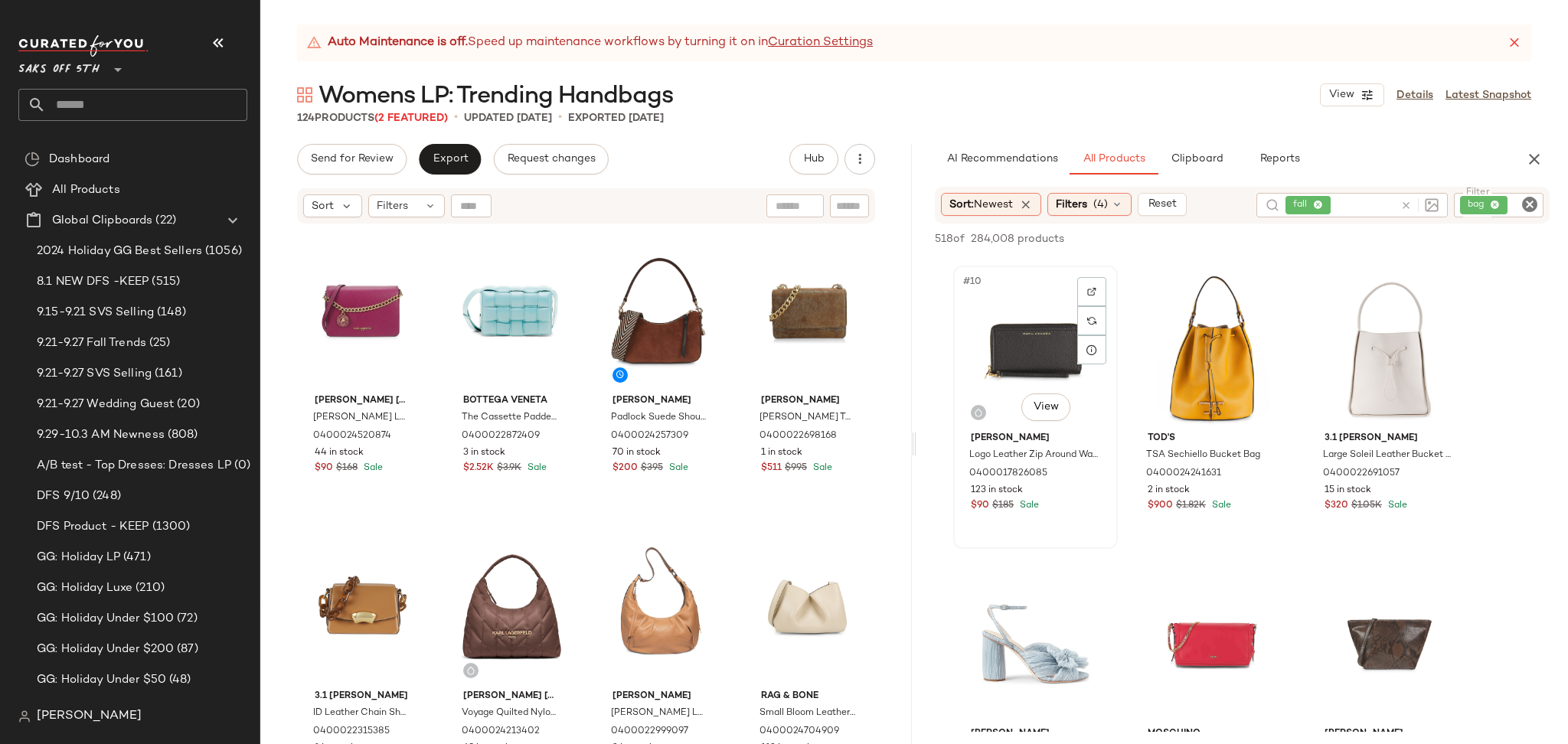
click at [1032, 320] on div "#10 View" at bounding box center [1035, 348] width 154 height 155
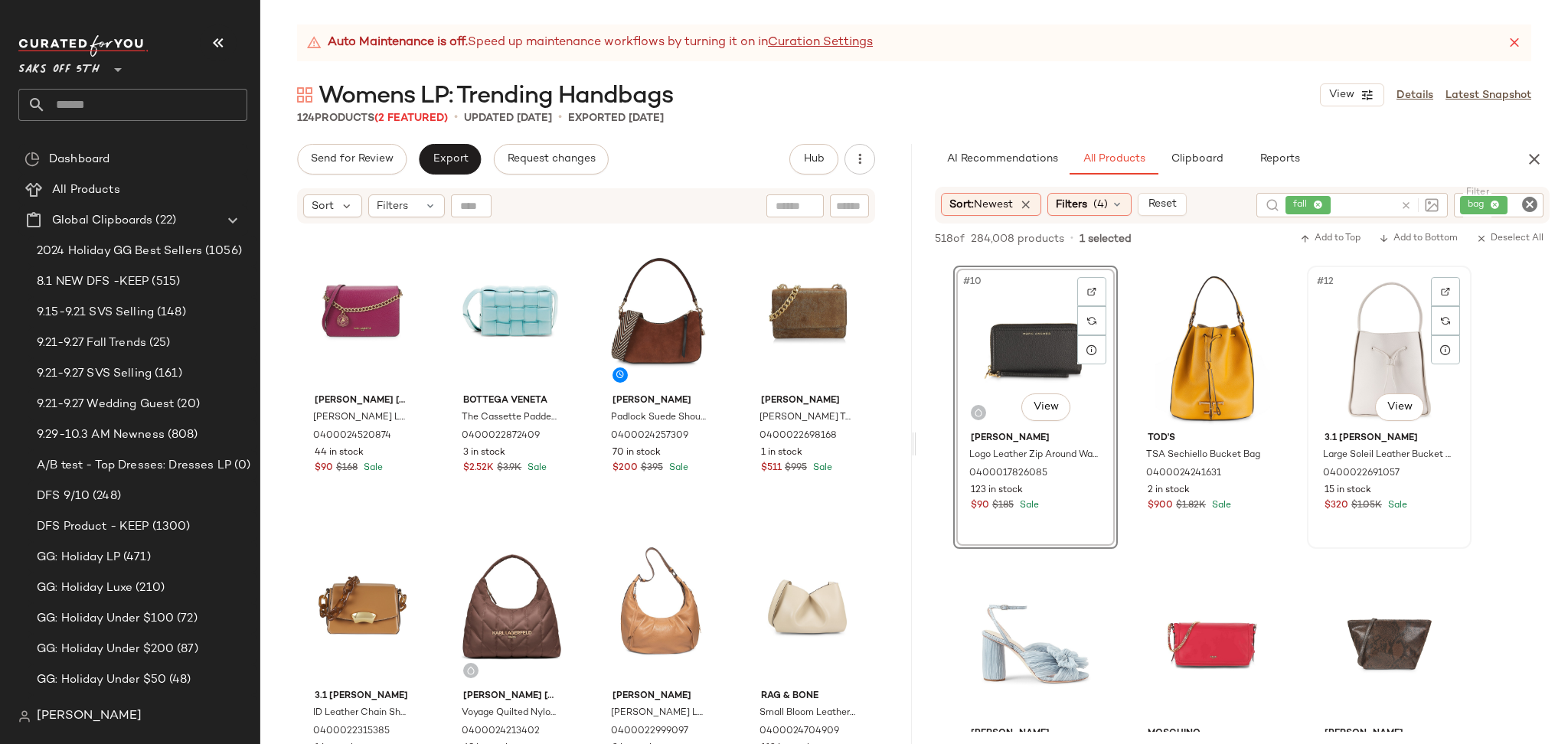
click at [1359, 347] on div "#12 View" at bounding box center [1389, 348] width 154 height 155
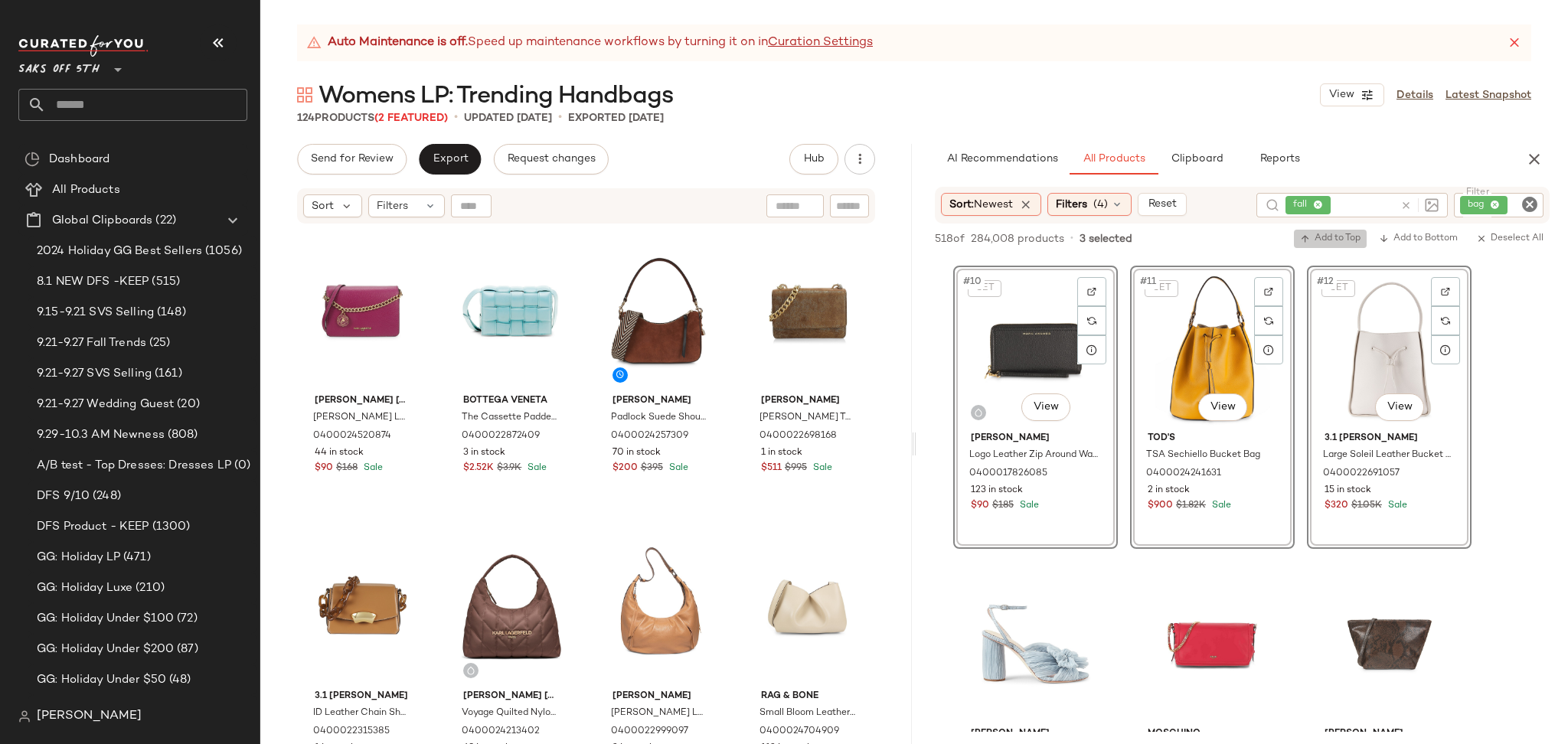
click at [1327, 235] on span "Add to Top" at bounding box center [1330, 239] width 61 height 11
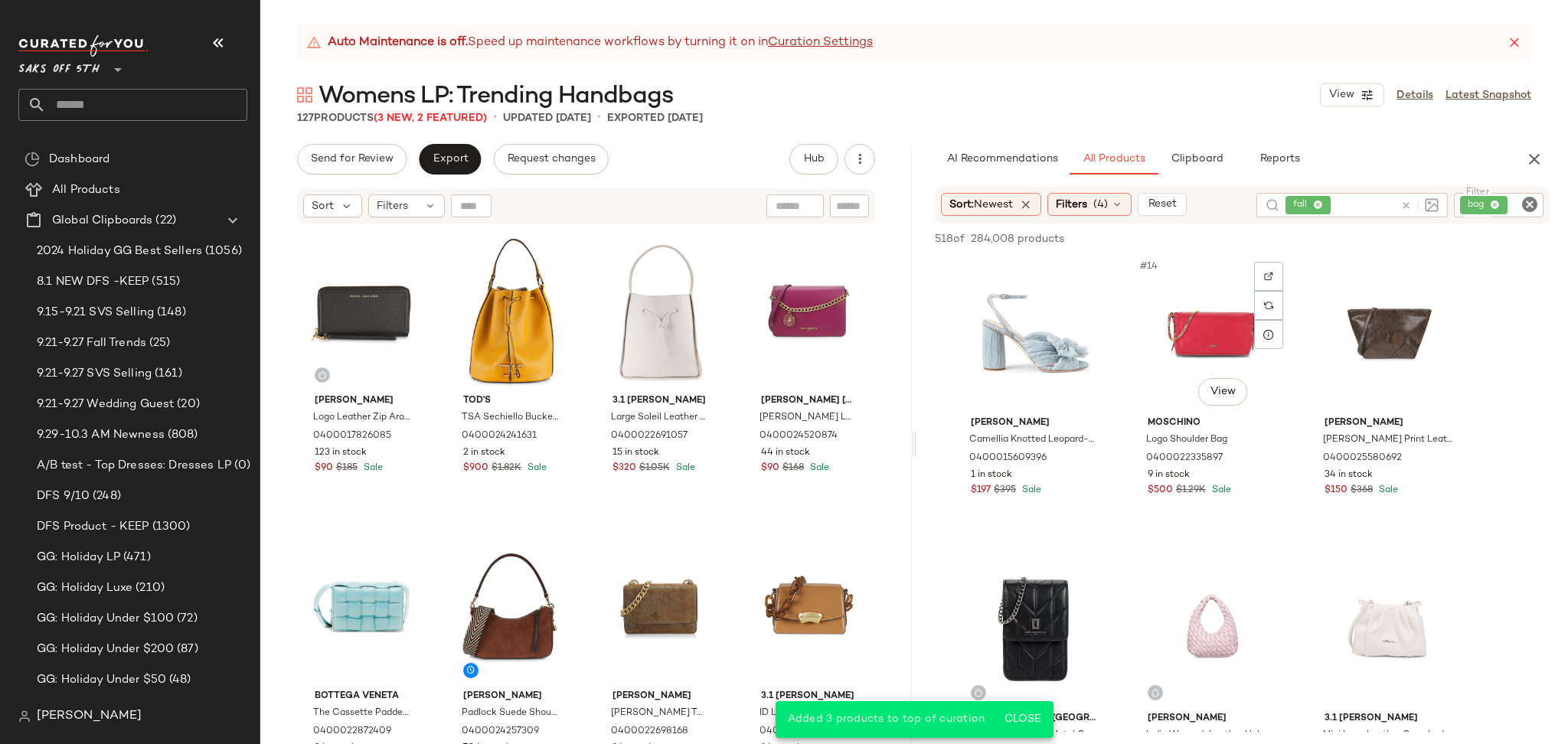
scroll to position [1180, 0]
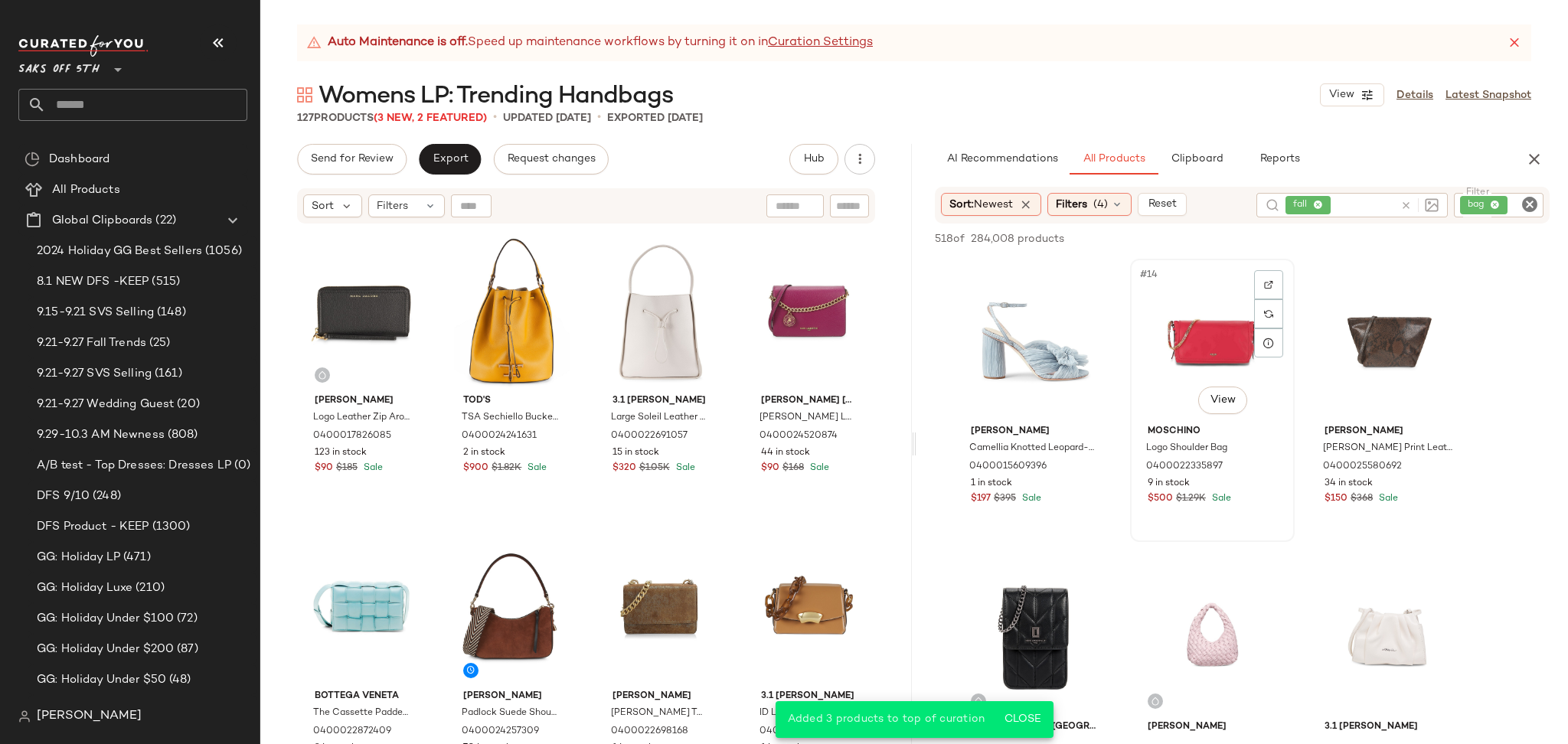
click at [1205, 342] on div "#14 View" at bounding box center [1213, 341] width 154 height 155
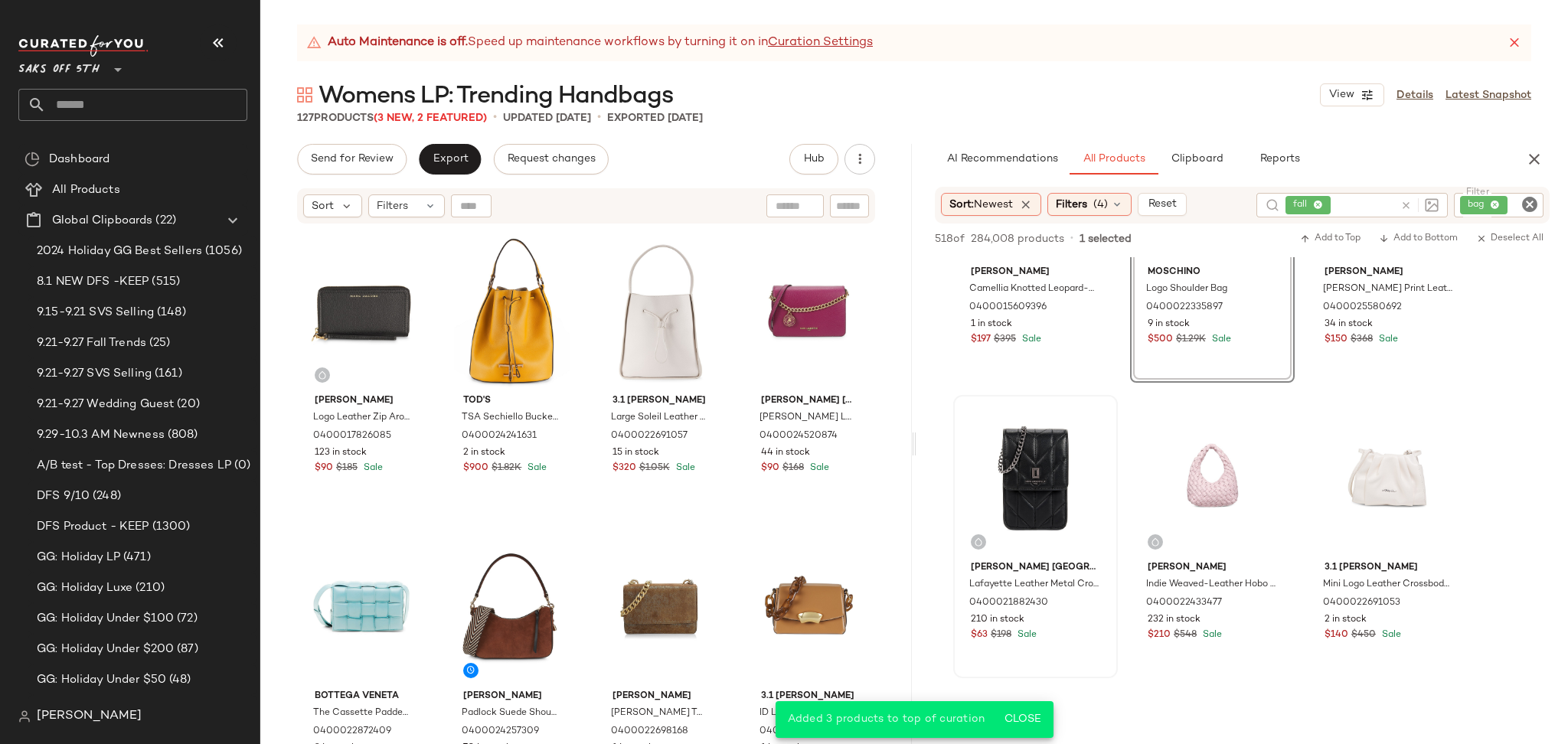
scroll to position [1345, 0]
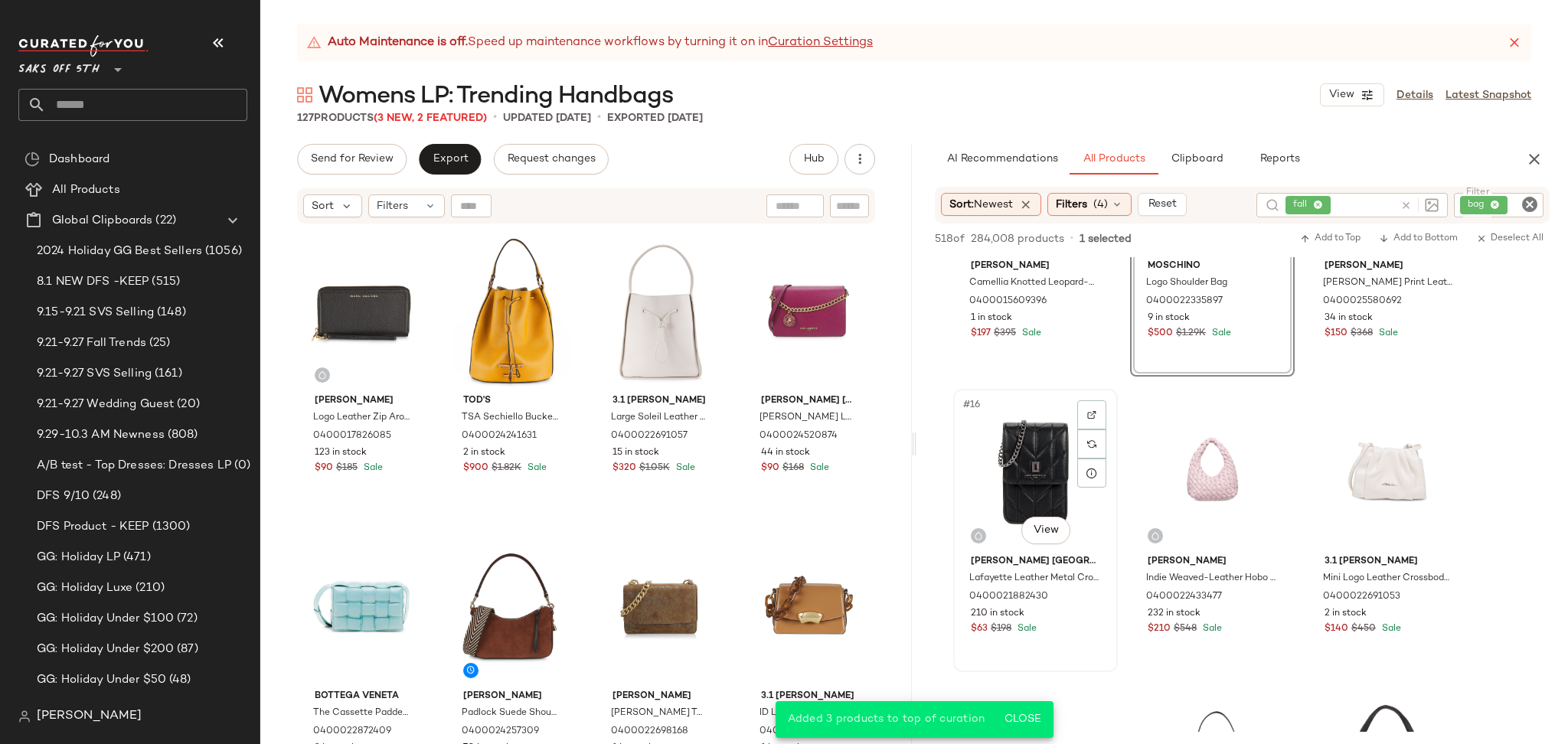
click at [1036, 445] on div "#16 View" at bounding box center [1035, 471] width 154 height 155
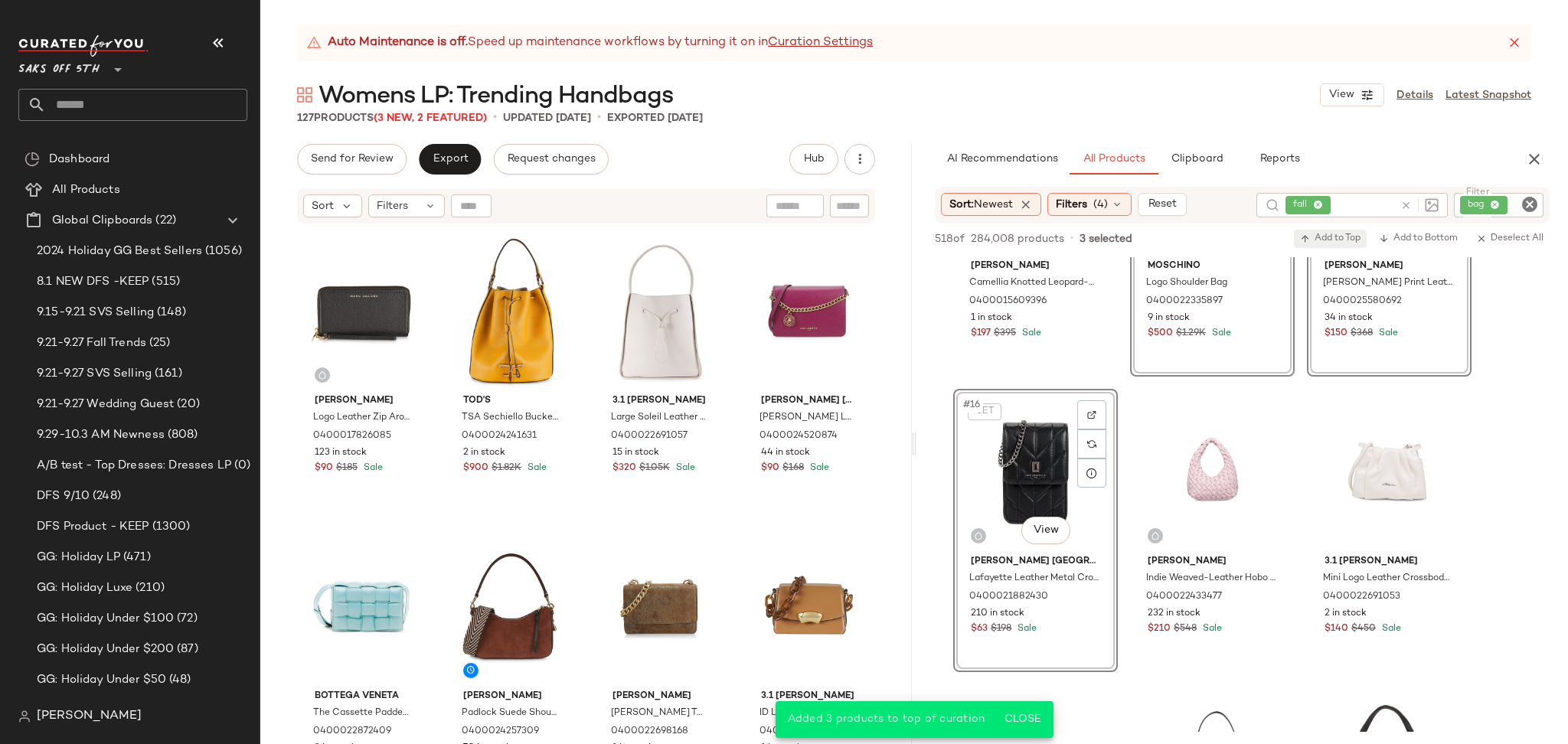
drag, startPoint x: 1330, startPoint y: 228, endPoint x: 1329, endPoint y: 235, distance: 7.1
click at [1329, 235] on div "518 of 284,008 products • 3 selected Add to Top Add to Bottom Deselect All" at bounding box center [1242, 240] width 652 height 33
click at [1329, 235] on span "Add to Top" at bounding box center [1330, 239] width 61 height 11
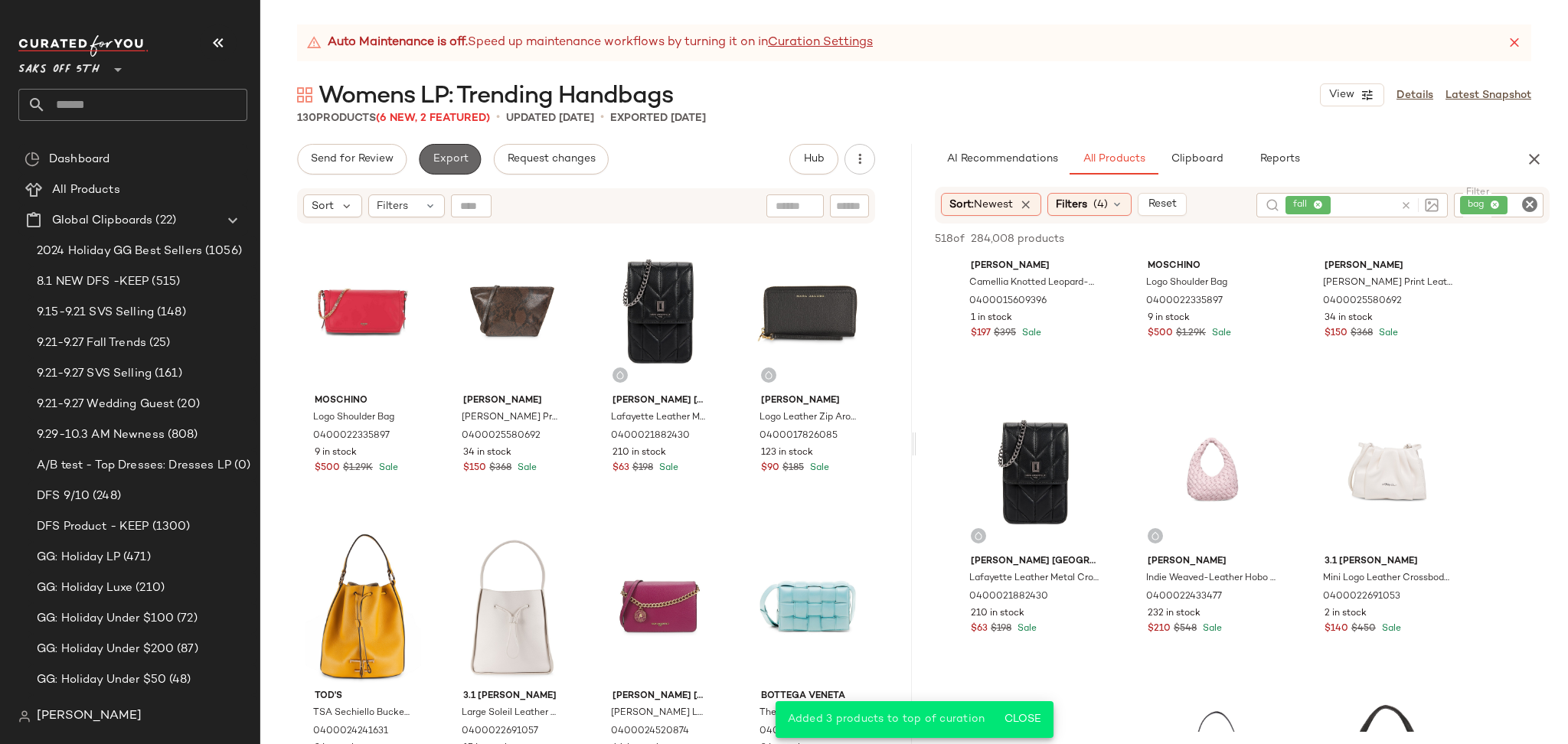
click at [450, 151] on button "Export" at bounding box center [450, 159] width 62 height 31
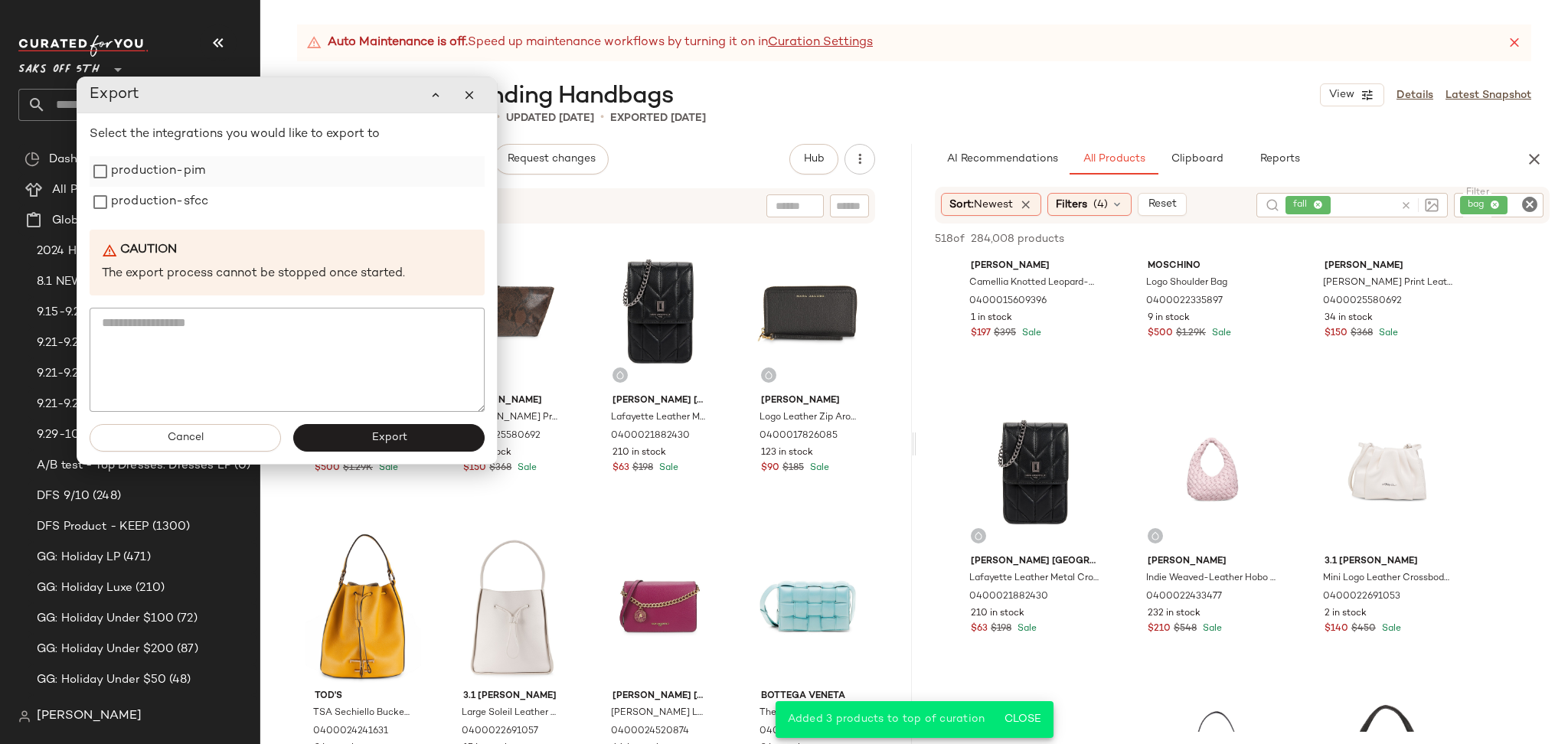
click at [162, 175] on label "production-pim" at bounding box center [158, 171] width 94 height 31
click at [162, 198] on label "production-sfcc" at bounding box center [160, 202] width 98 height 31
click at [354, 436] on button "Export" at bounding box center [388, 437] width 191 height 27
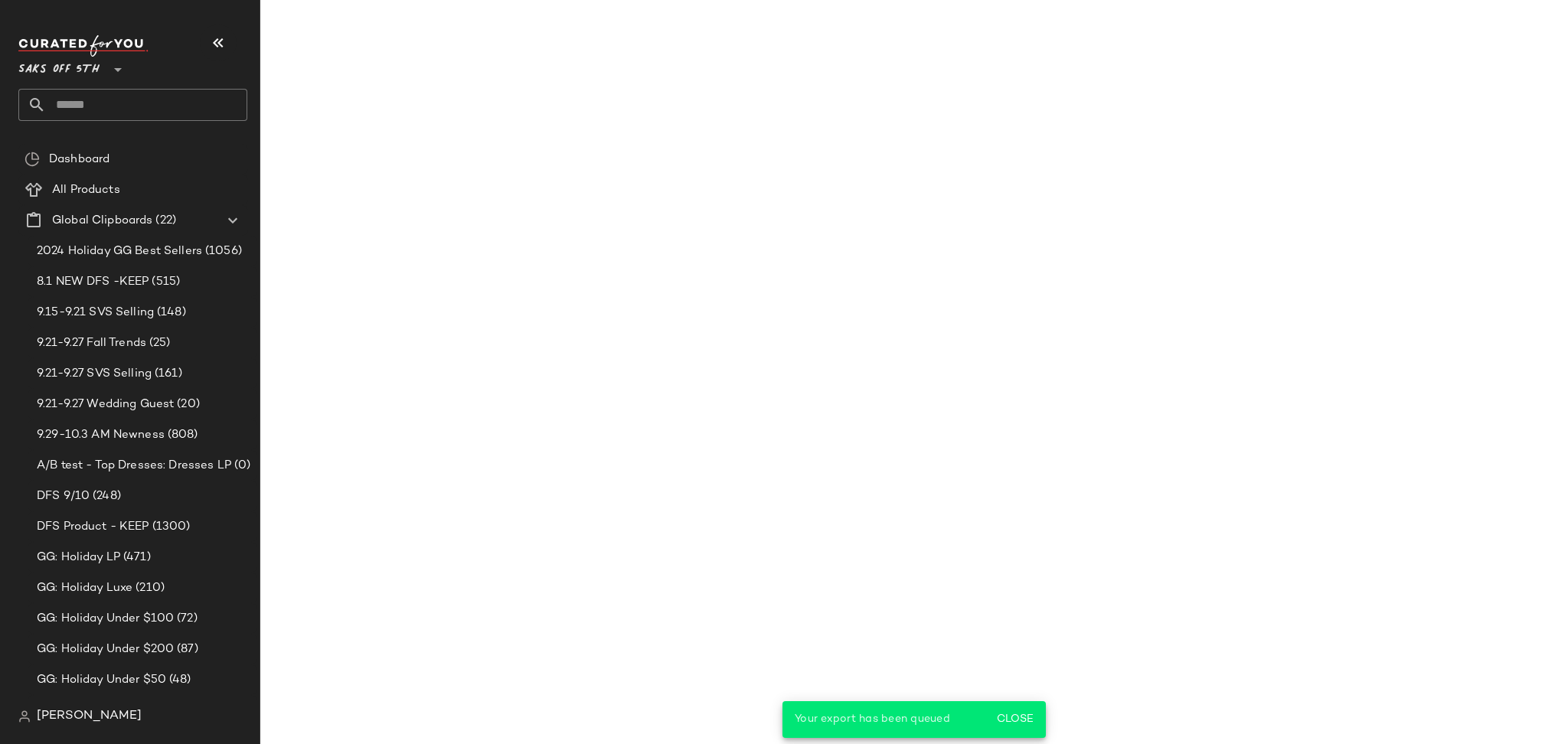
scroll to position [1937, 0]
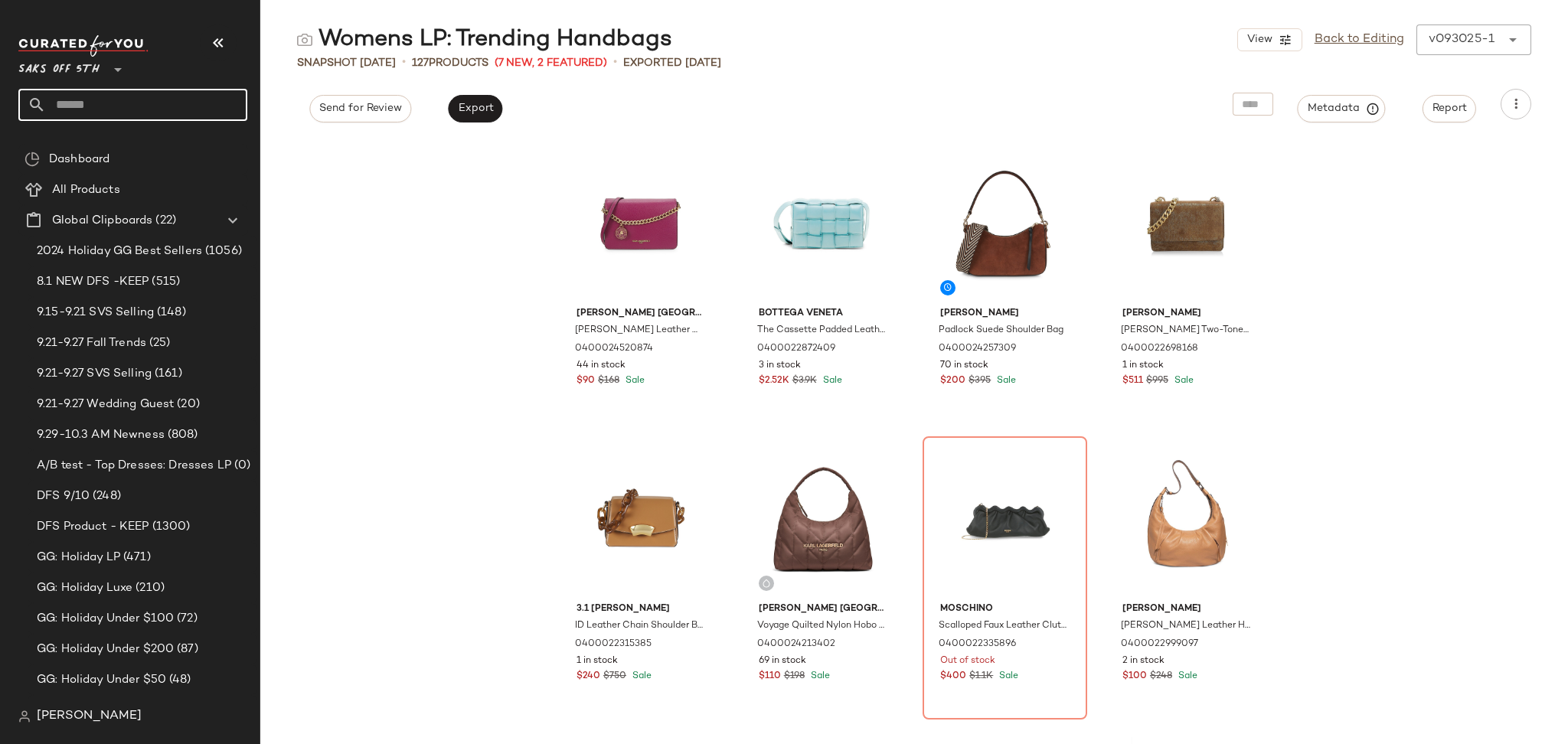
click at [155, 101] on input "text" at bounding box center [146, 105] width 201 height 33
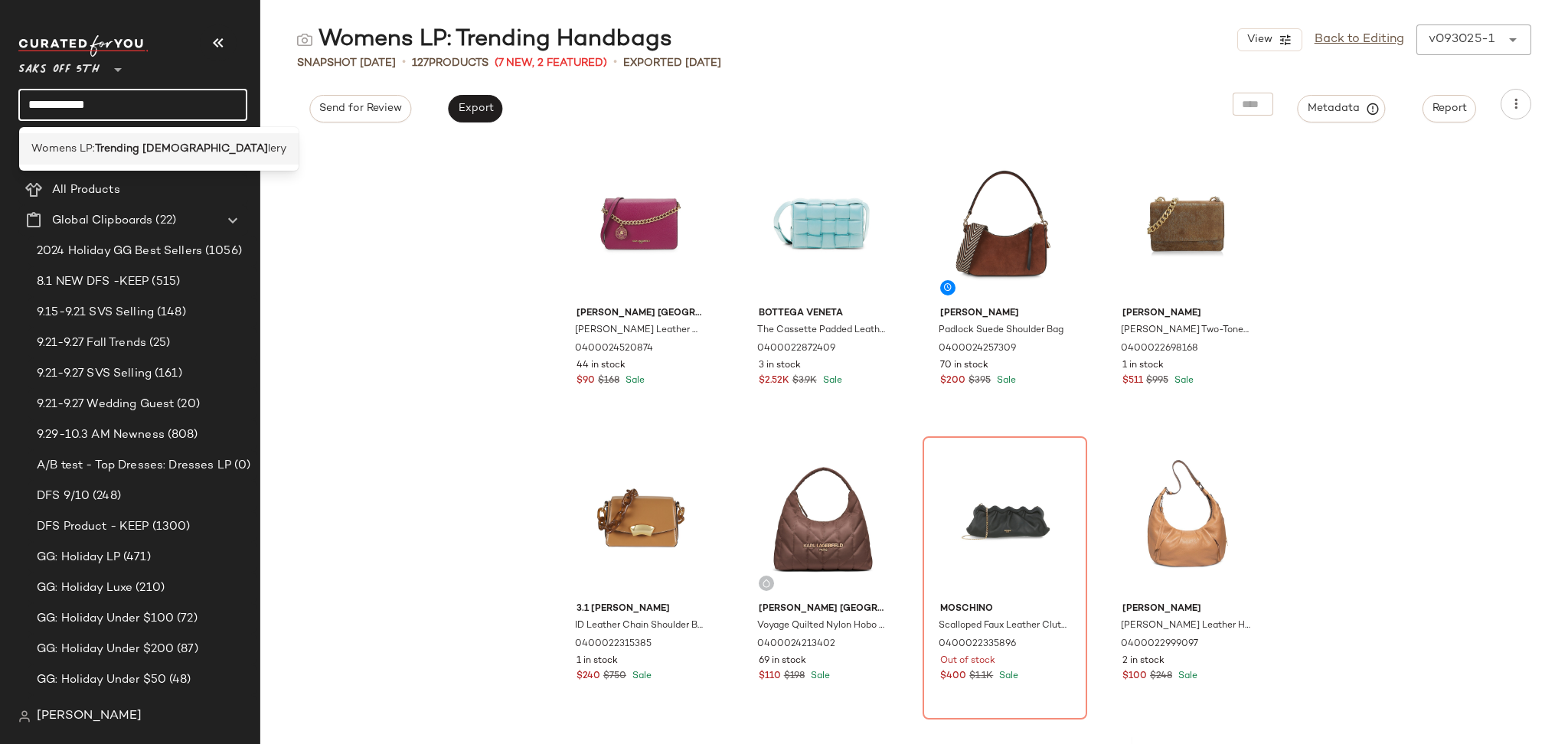
type input "**********"
click at [152, 139] on div "Womens LP: Trending Jew lery" at bounding box center [158, 149] width 279 height 32
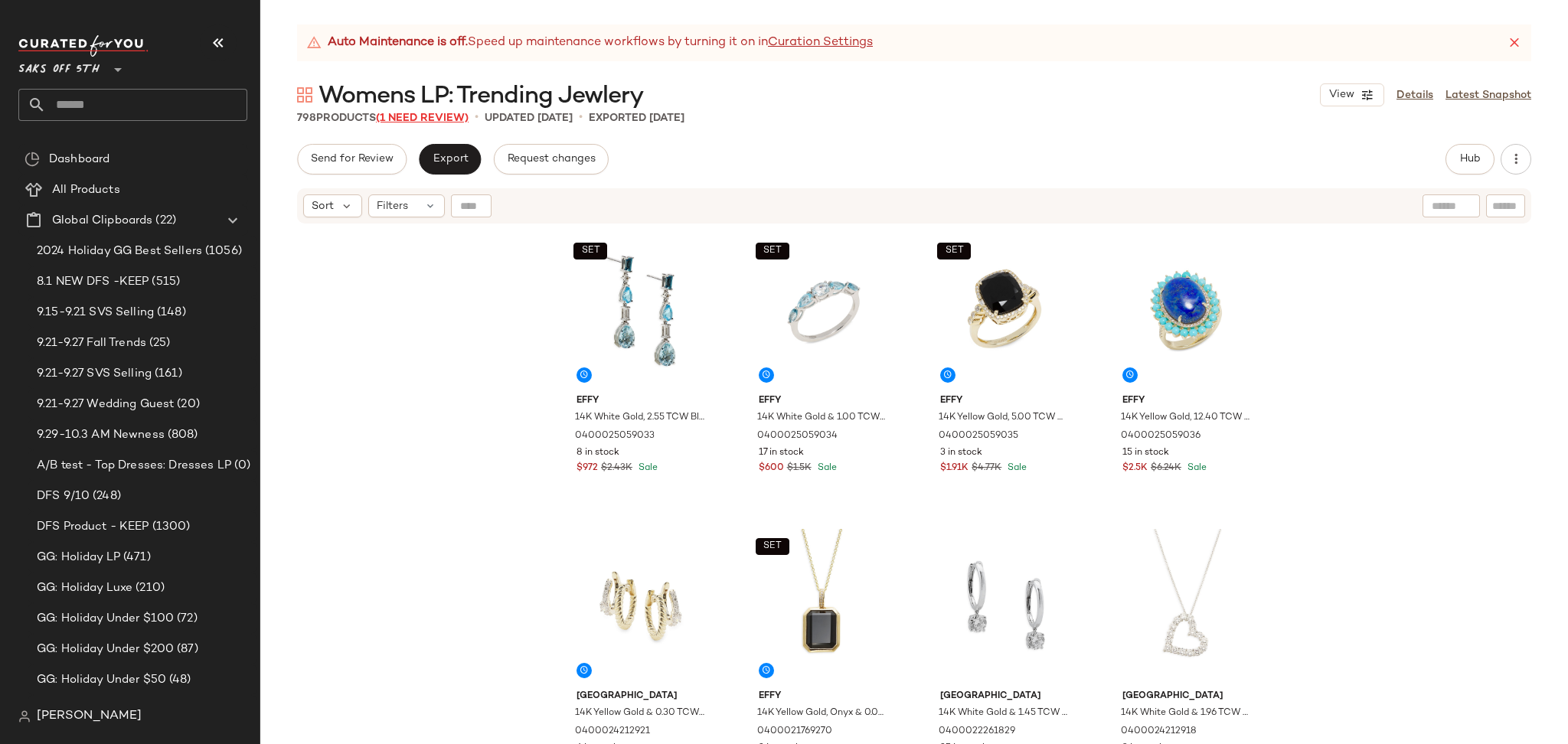
click at [438, 117] on span "(1 Need Review)" at bounding box center [422, 117] width 92 height 11
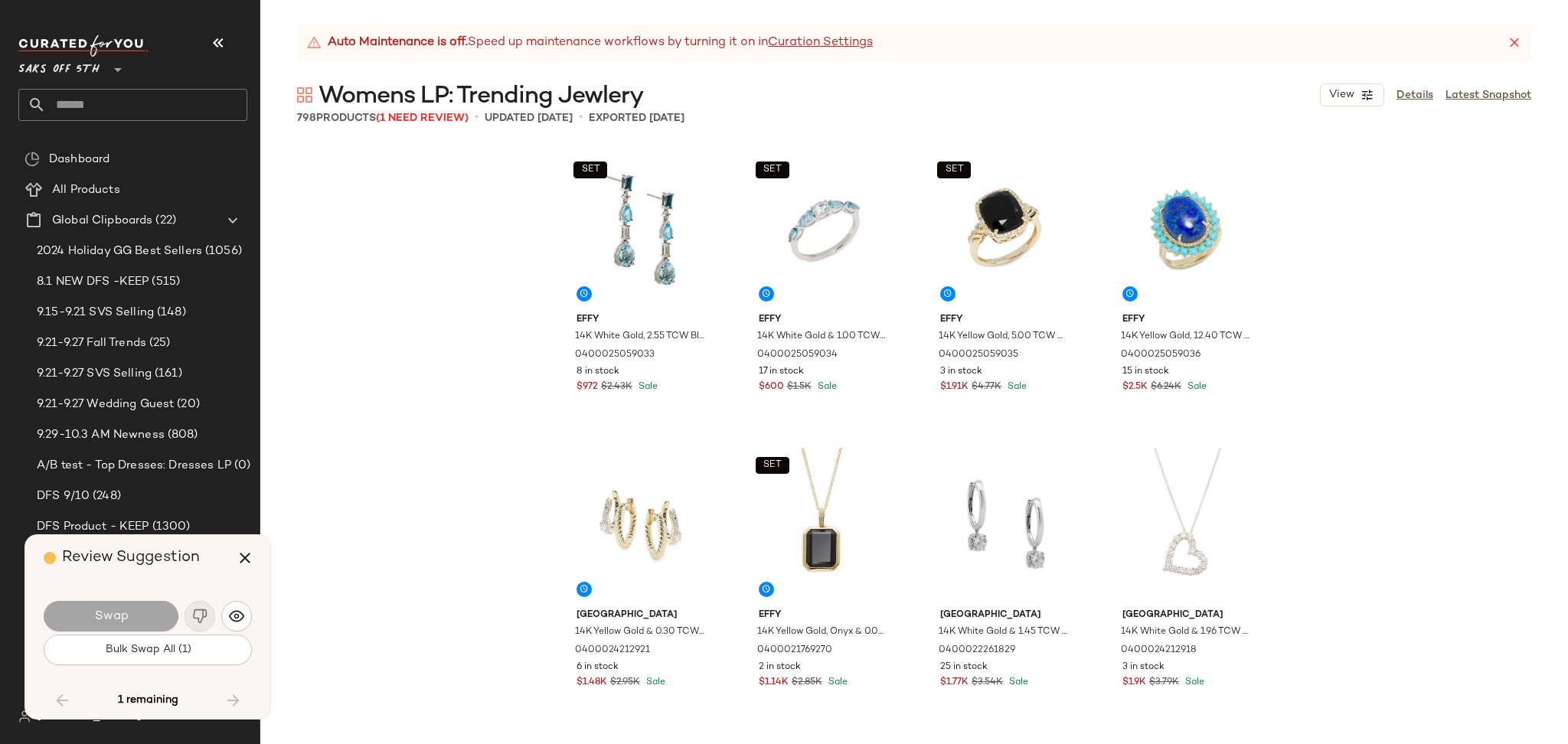
scroll to position [20972, 0]
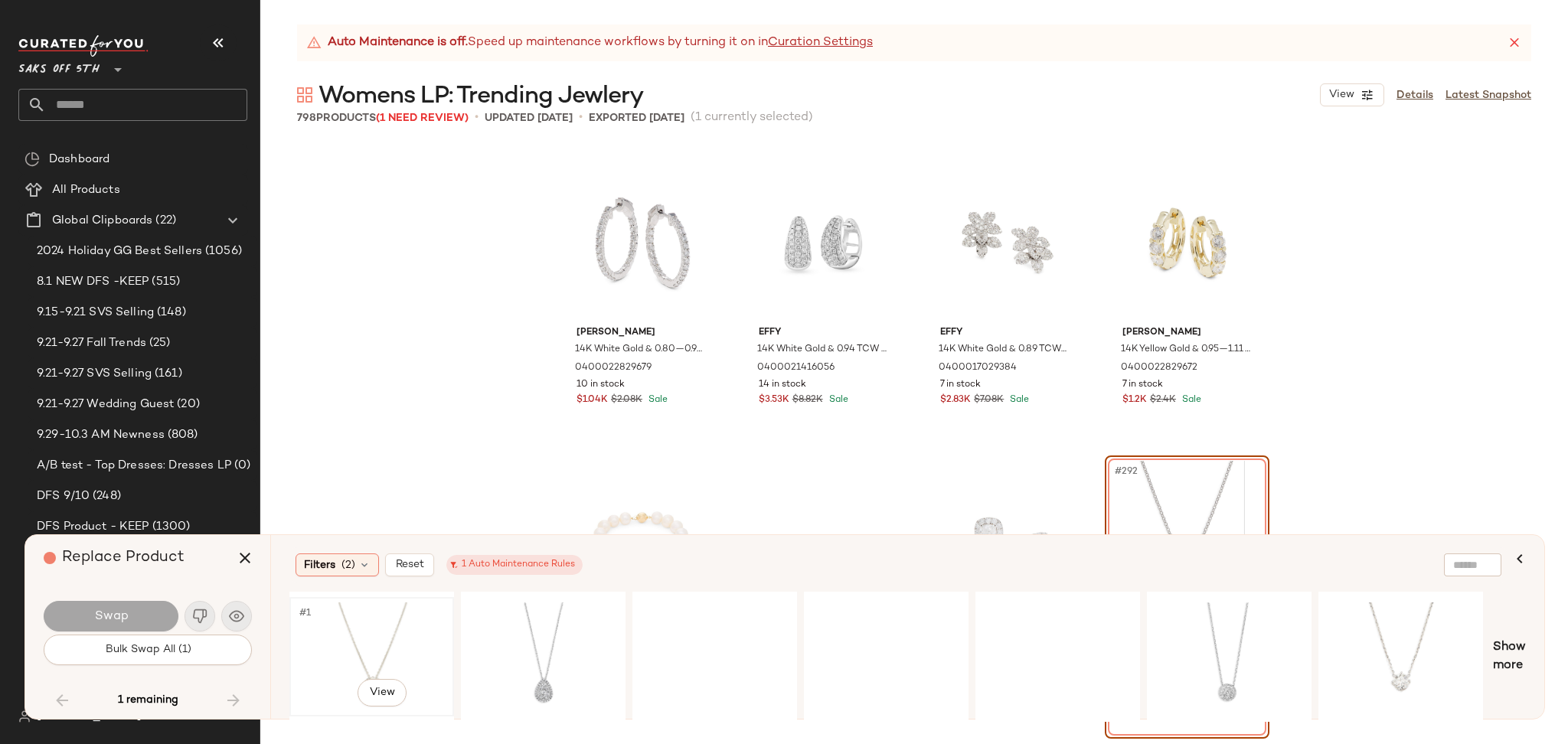
click at [355, 634] on div "#1 View" at bounding box center [372, 656] width 154 height 109
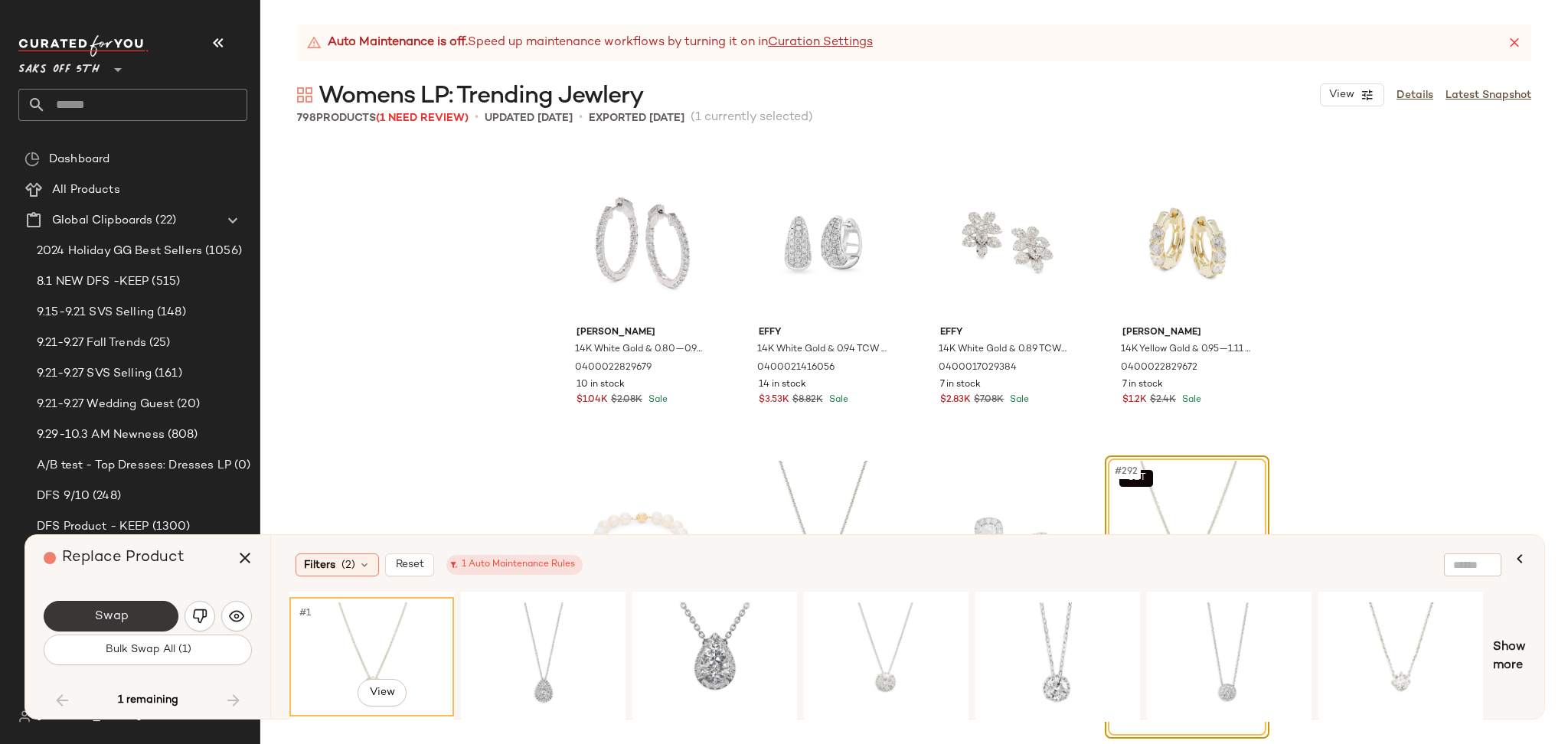
click at [155, 613] on button "Swap" at bounding box center [110, 616] width 134 height 31
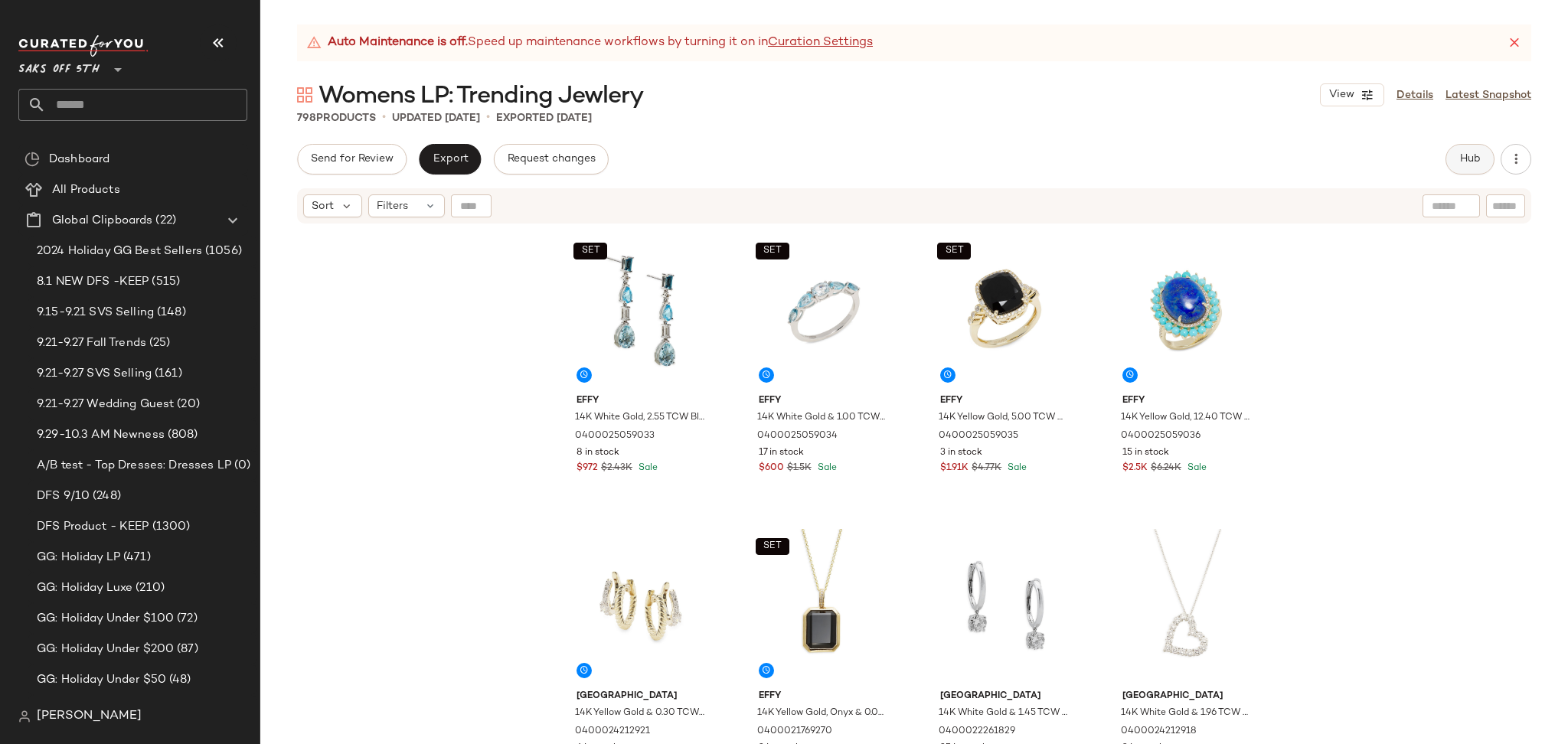
click at [1473, 153] on span "Hub" at bounding box center [1470, 159] width 21 height 12
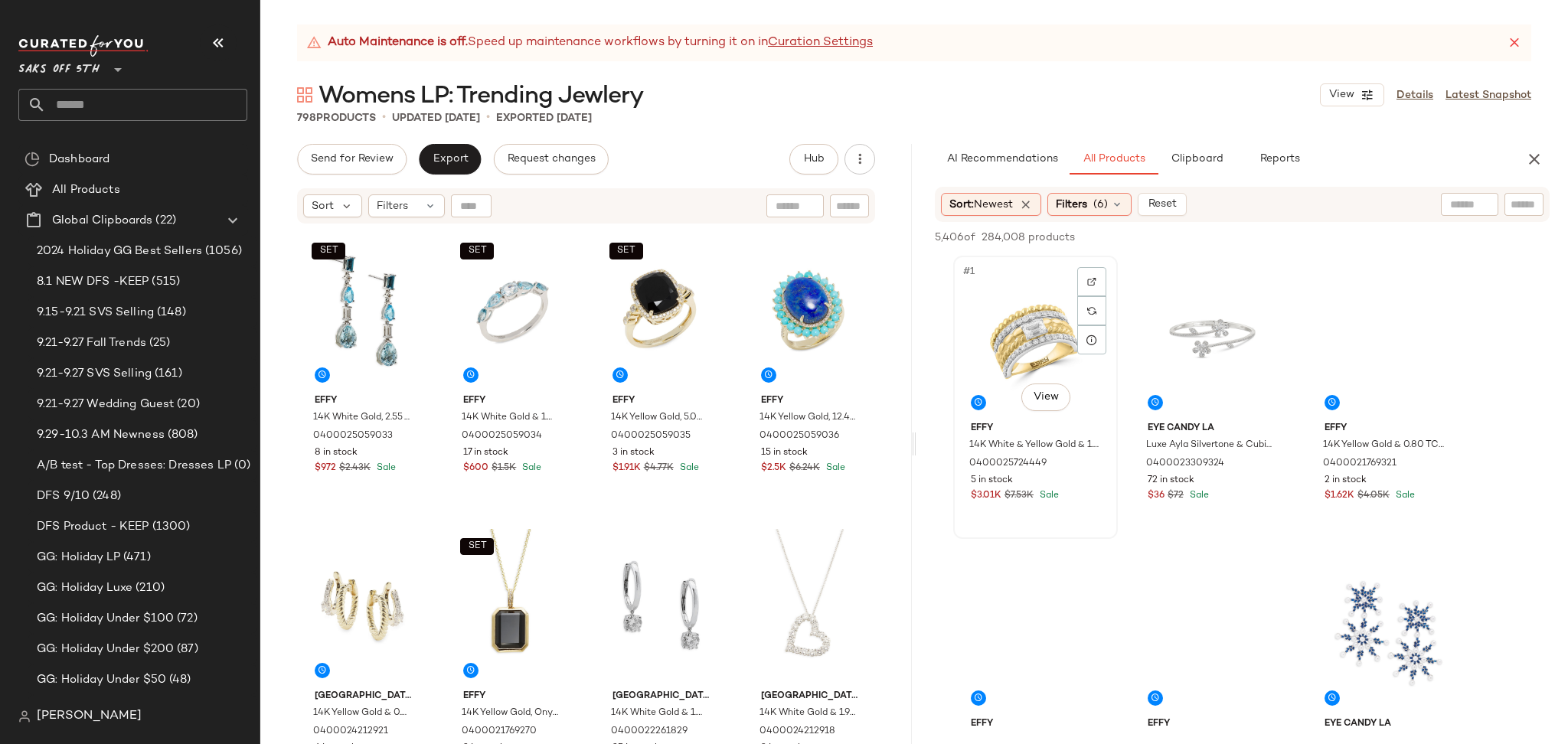
click at [1031, 337] on div "#1 View" at bounding box center [1035, 338] width 154 height 155
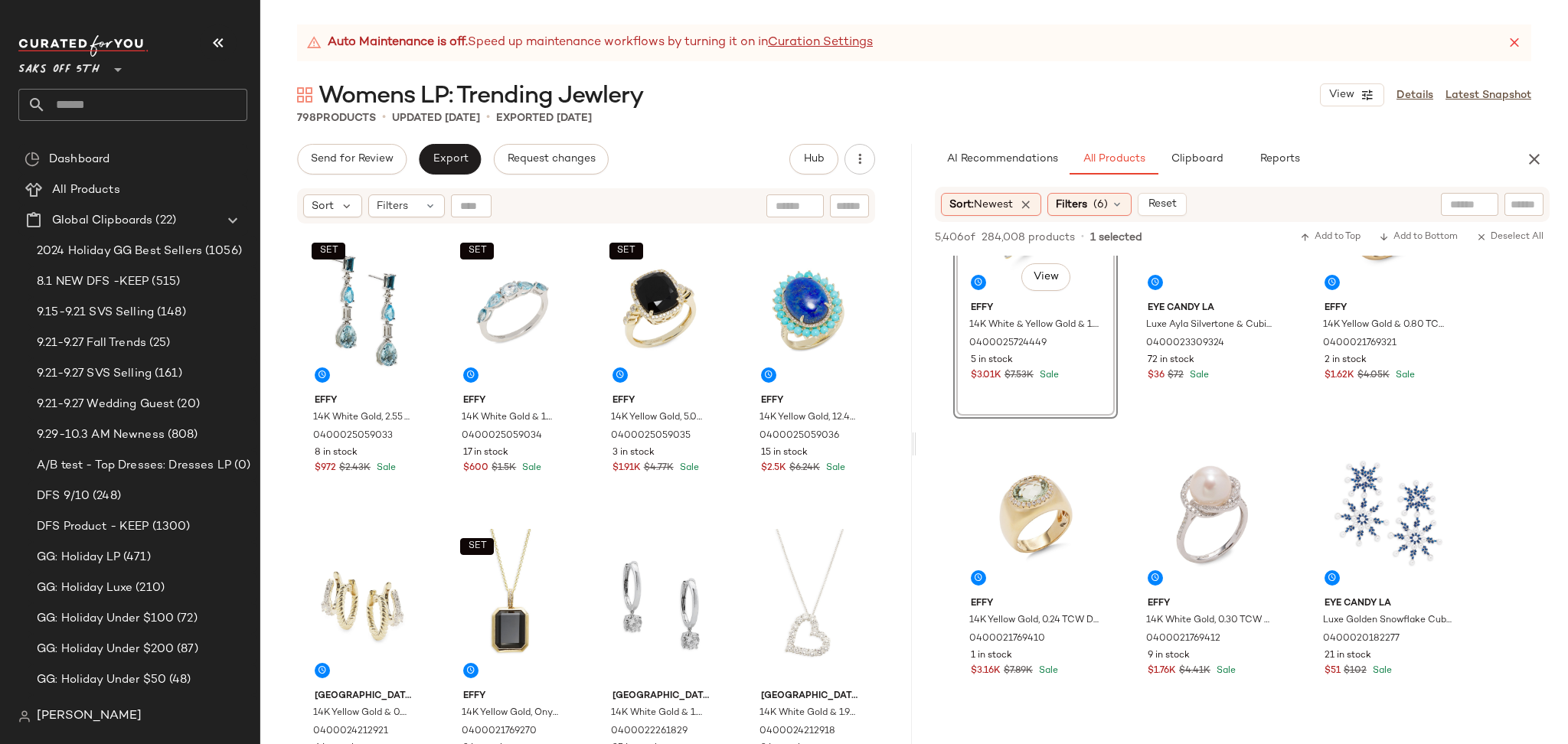
scroll to position [121, 0]
click at [1397, 481] on div "#6 View" at bounding box center [1389, 513] width 154 height 155
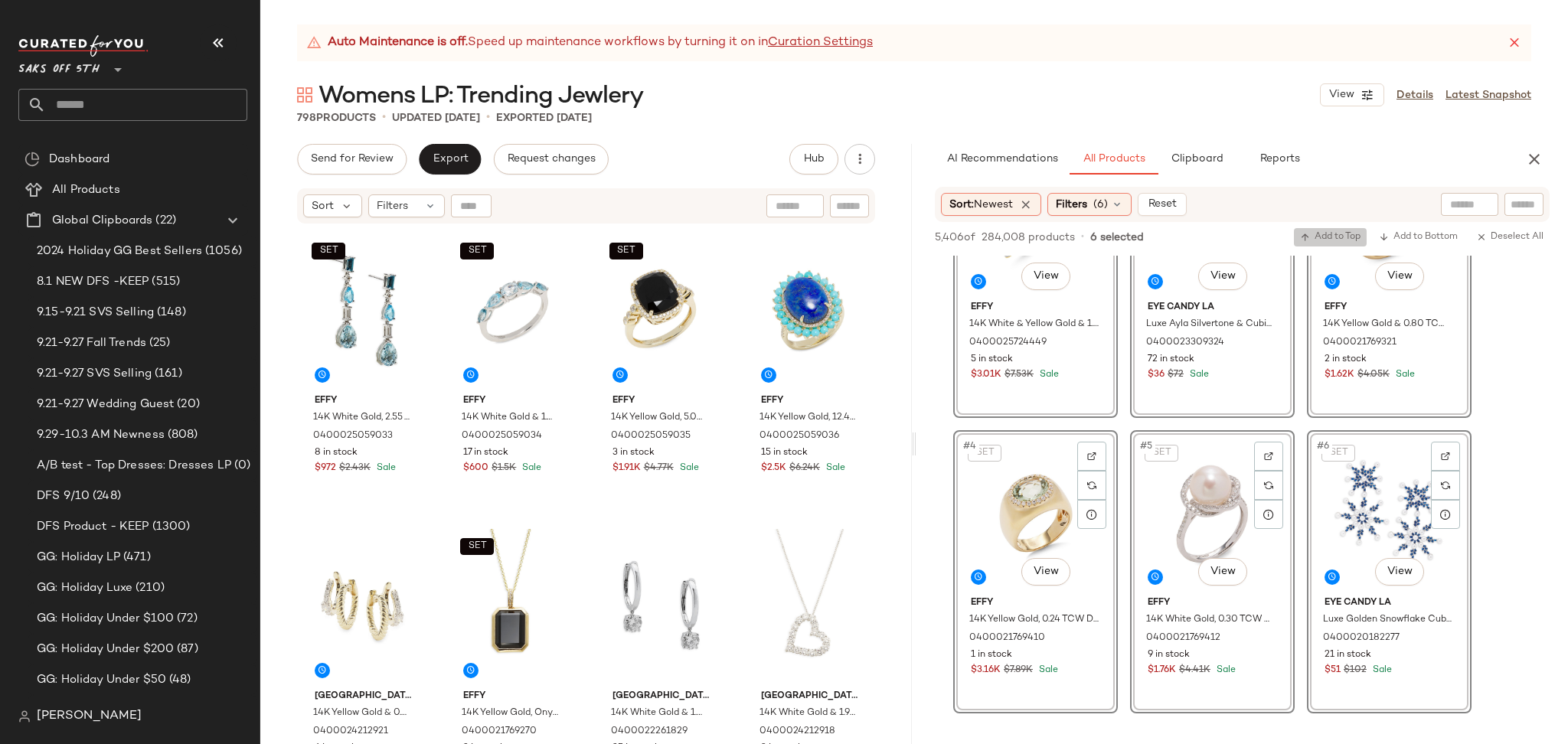
click at [1350, 241] on span "Add to Top" at bounding box center [1330, 237] width 61 height 11
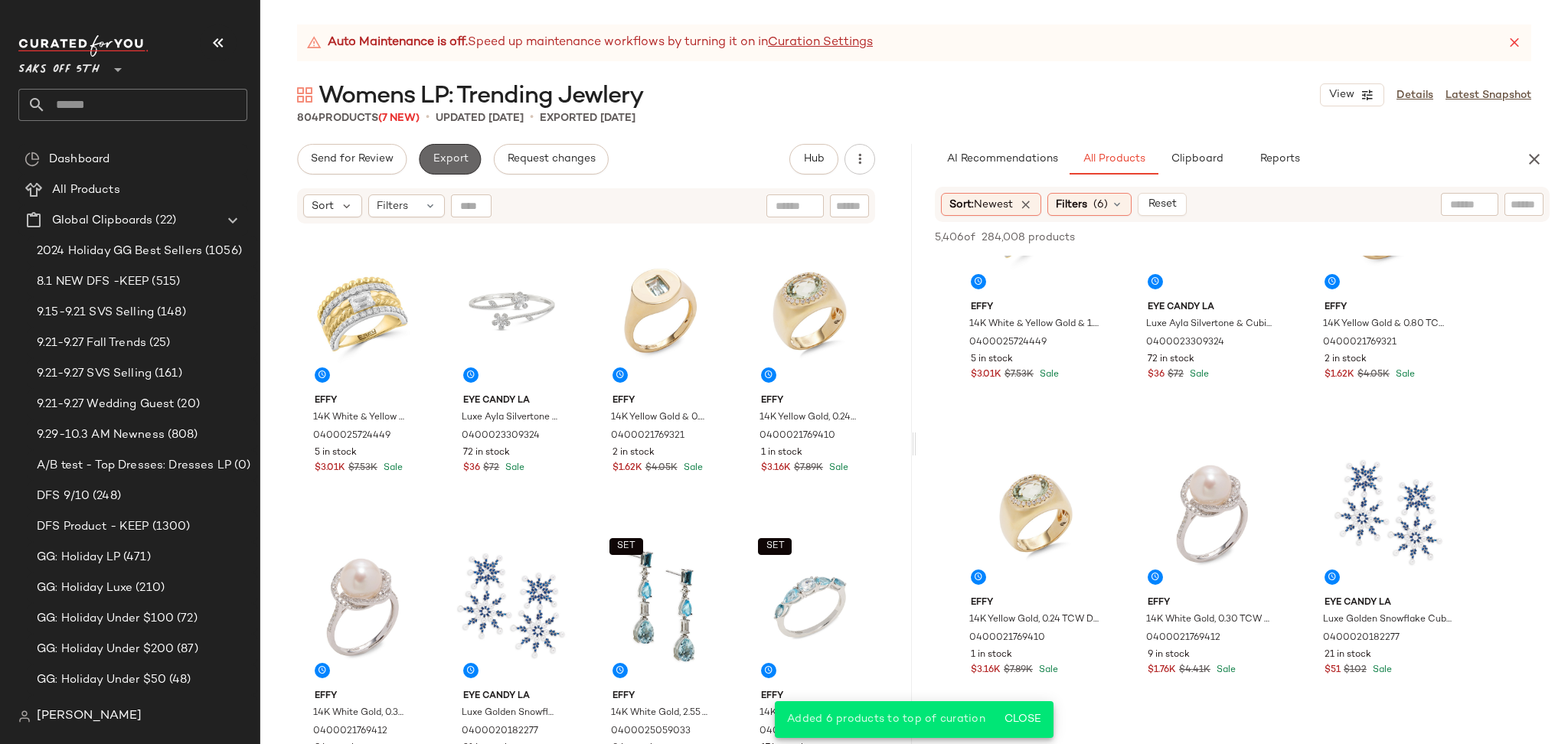
click at [451, 155] on span "Export" at bounding box center [450, 159] width 36 height 12
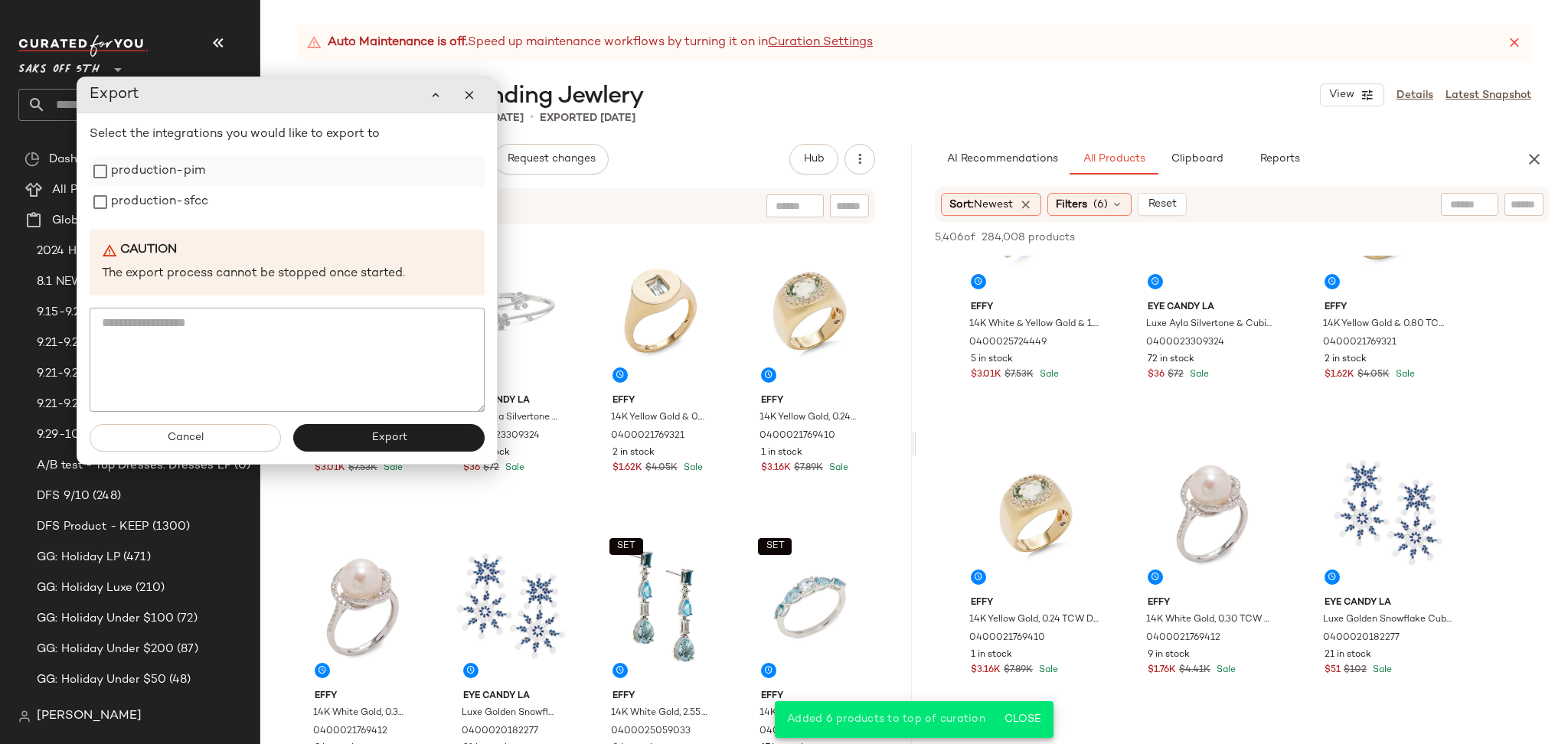
click at [181, 181] on label "production-pim" at bounding box center [158, 171] width 94 height 31
click at [182, 209] on label "production-sfcc" at bounding box center [160, 202] width 98 height 31
click at [369, 434] on button "Export" at bounding box center [388, 437] width 191 height 27
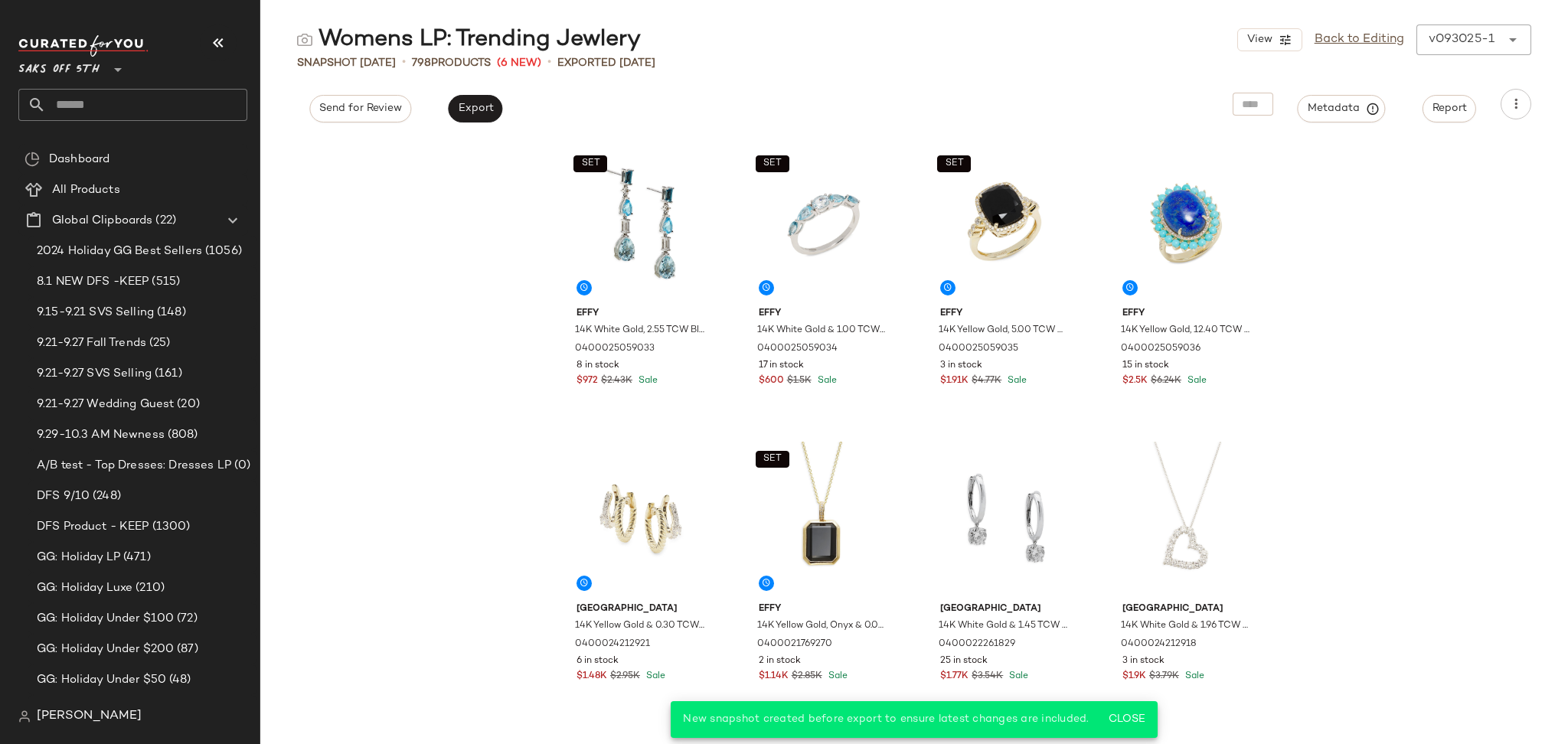
click at [176, 110] on input "text" at bounding box center [146, 105] width 201 height 33
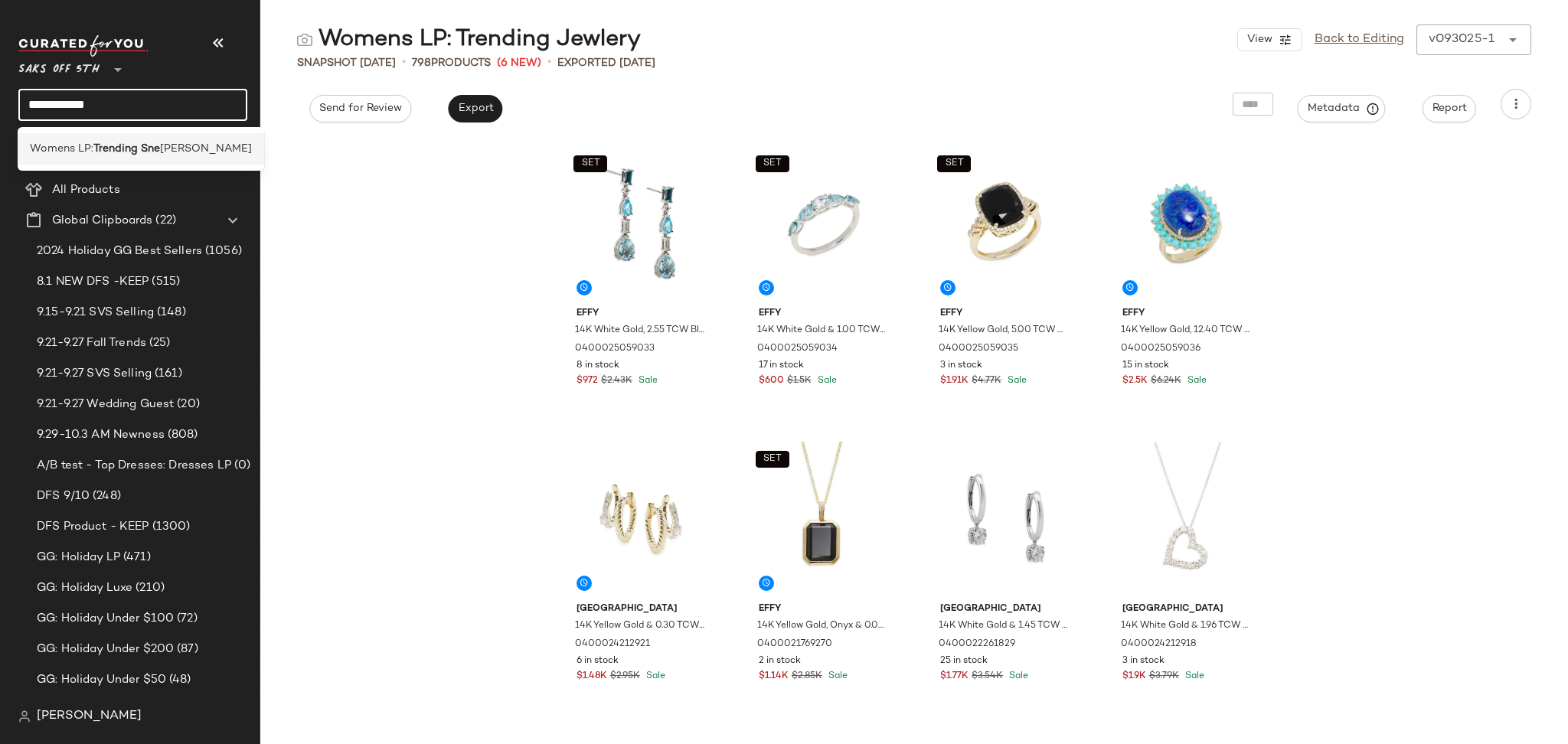
type input "**********"
click at [140, 156] on b "Trending Sne" at bounding box center [127, 148] width 67 height 16
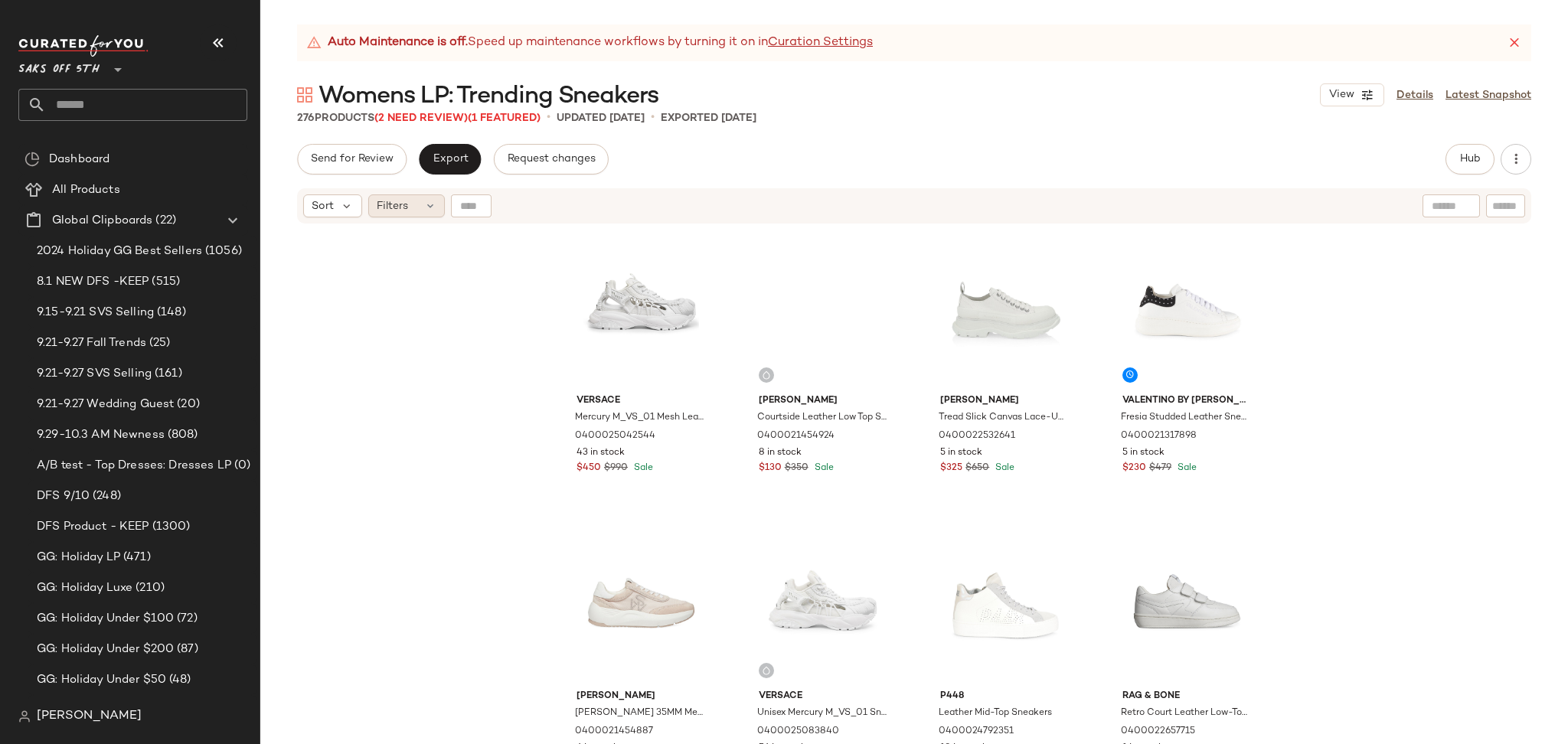
click at [412, 205] on div "Filters" at bounding box center [406, 205] width 76 height 23
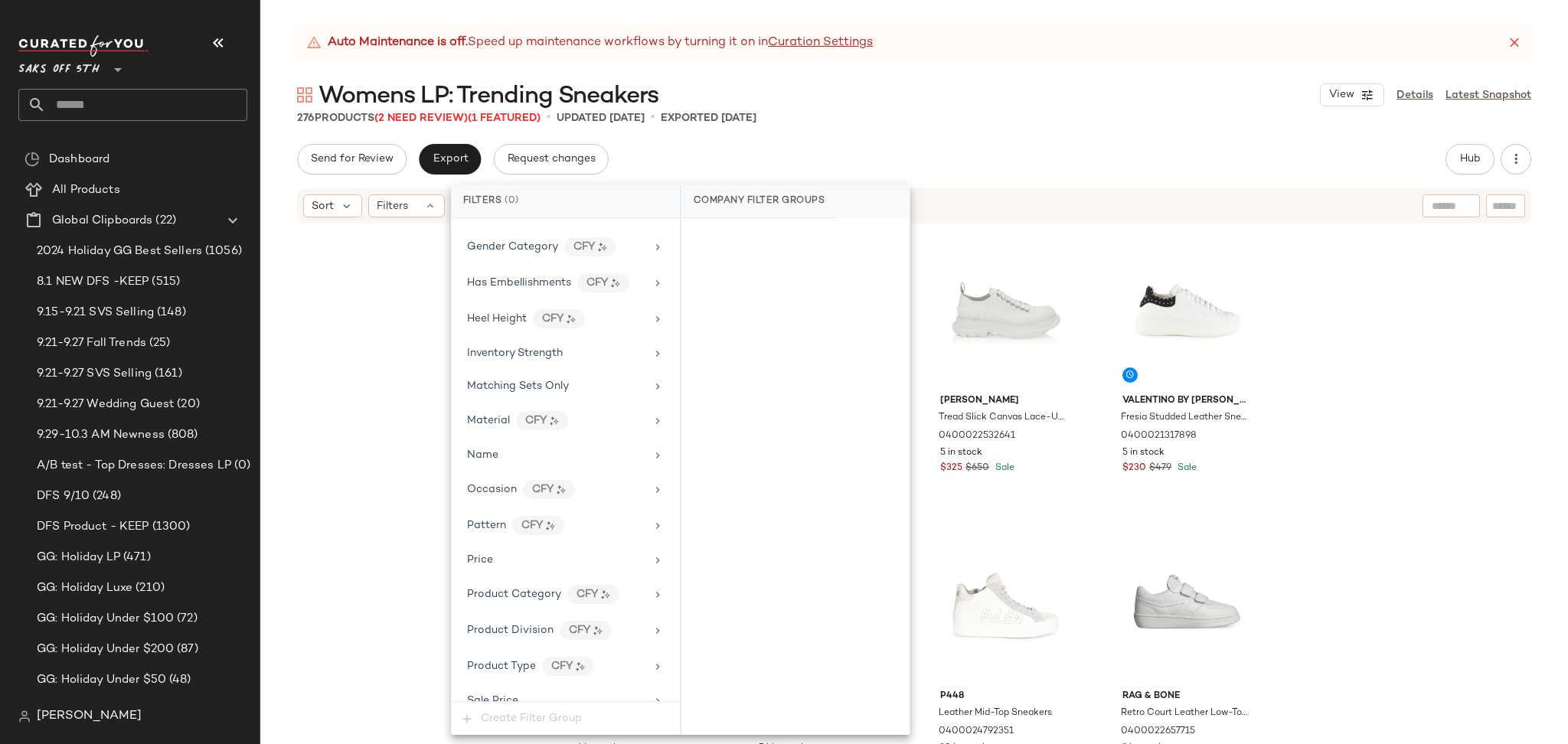
scroll to position [683, 0]
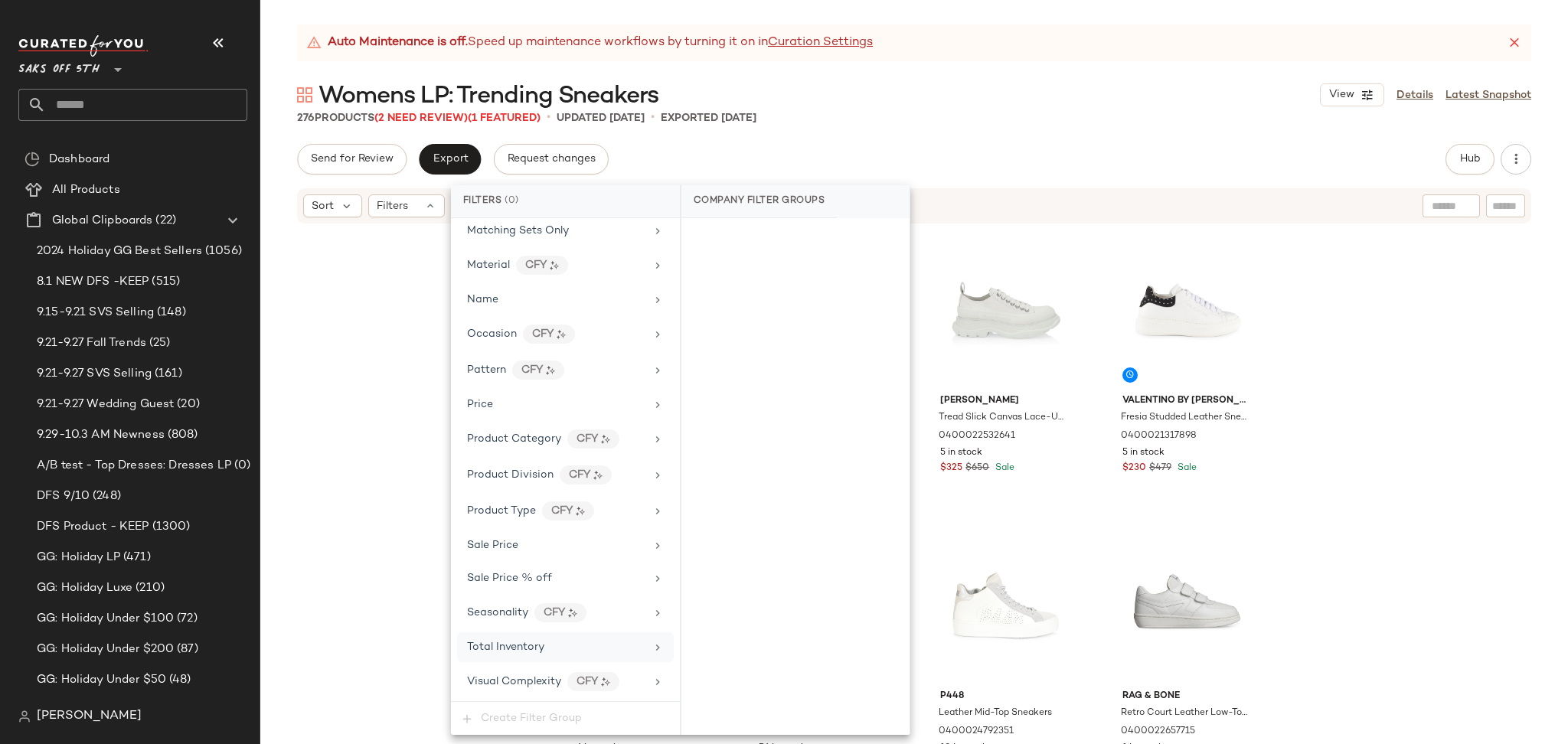
click at [510, 646] on span "Total Inventory" at bounding box center [505, 646] width 77 height 11
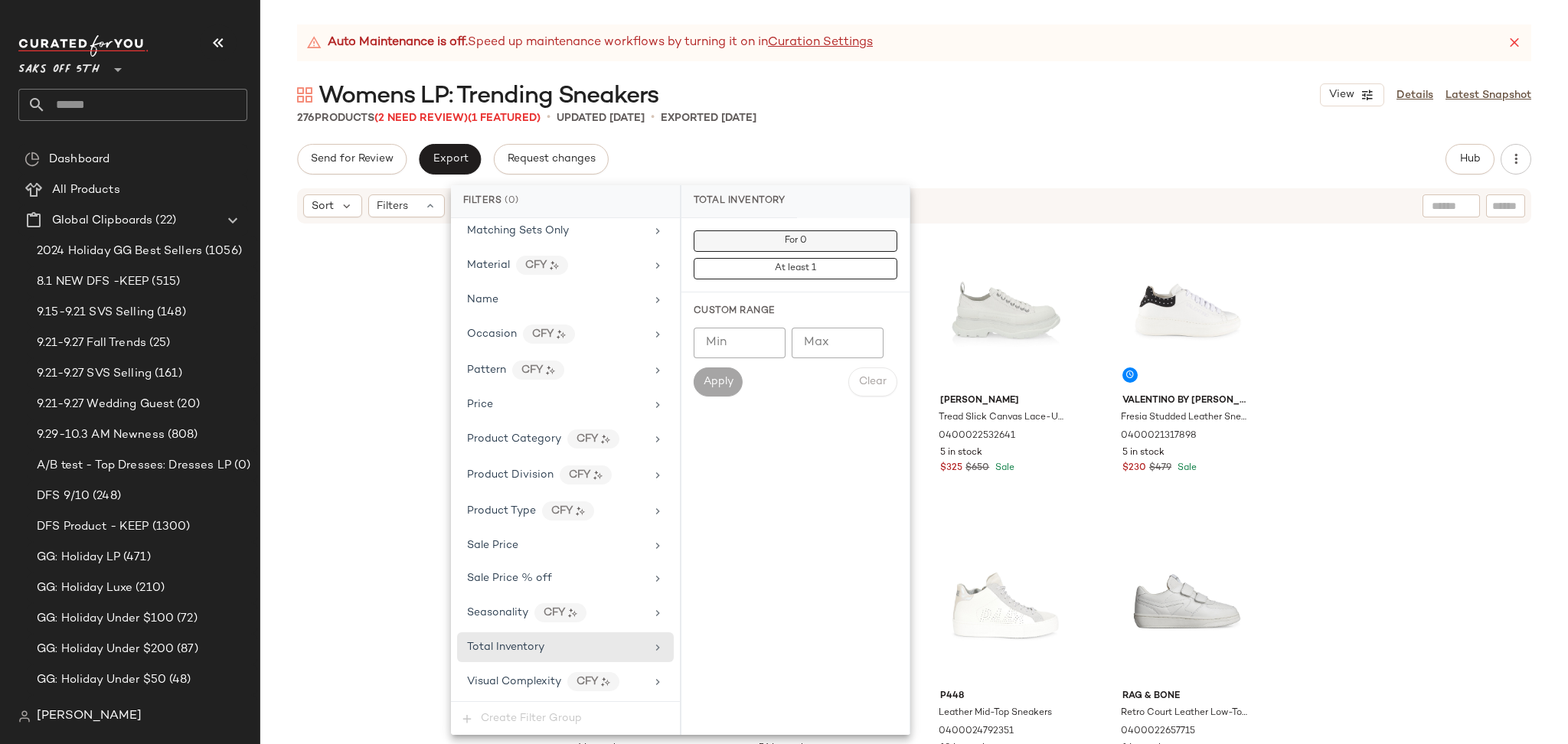
click at [799, 238] on span "For 0" at bounding box center [795, 241] width 23 height 11
click at [987, 155] on div "Send for Review Export Request changes Hub Send for Review External Review Inte…" at bounding box center [914, 159] width 1234 height 31
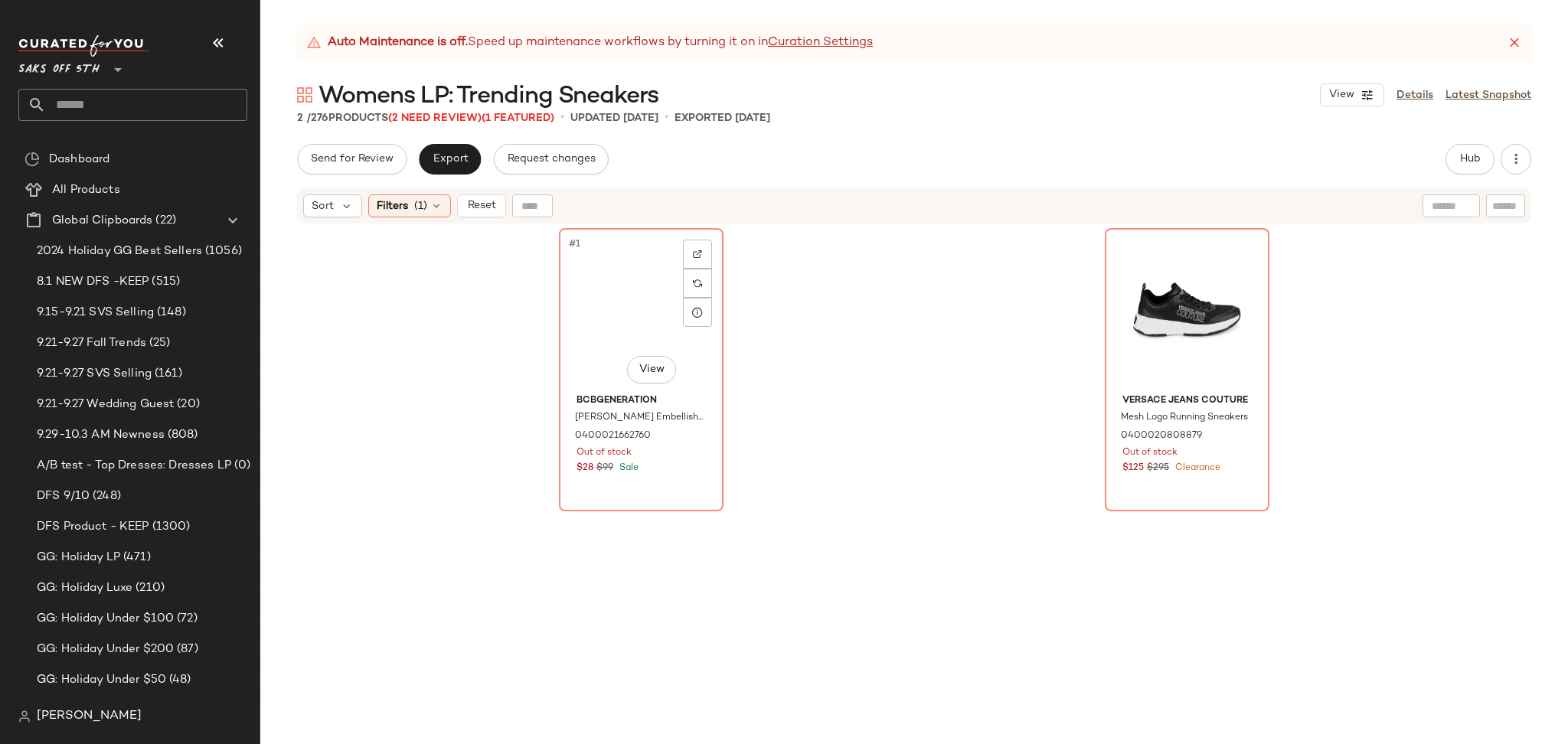
click at [625, 299] on div "#1 View" at bounding box center [641, 311] width 154 height 155
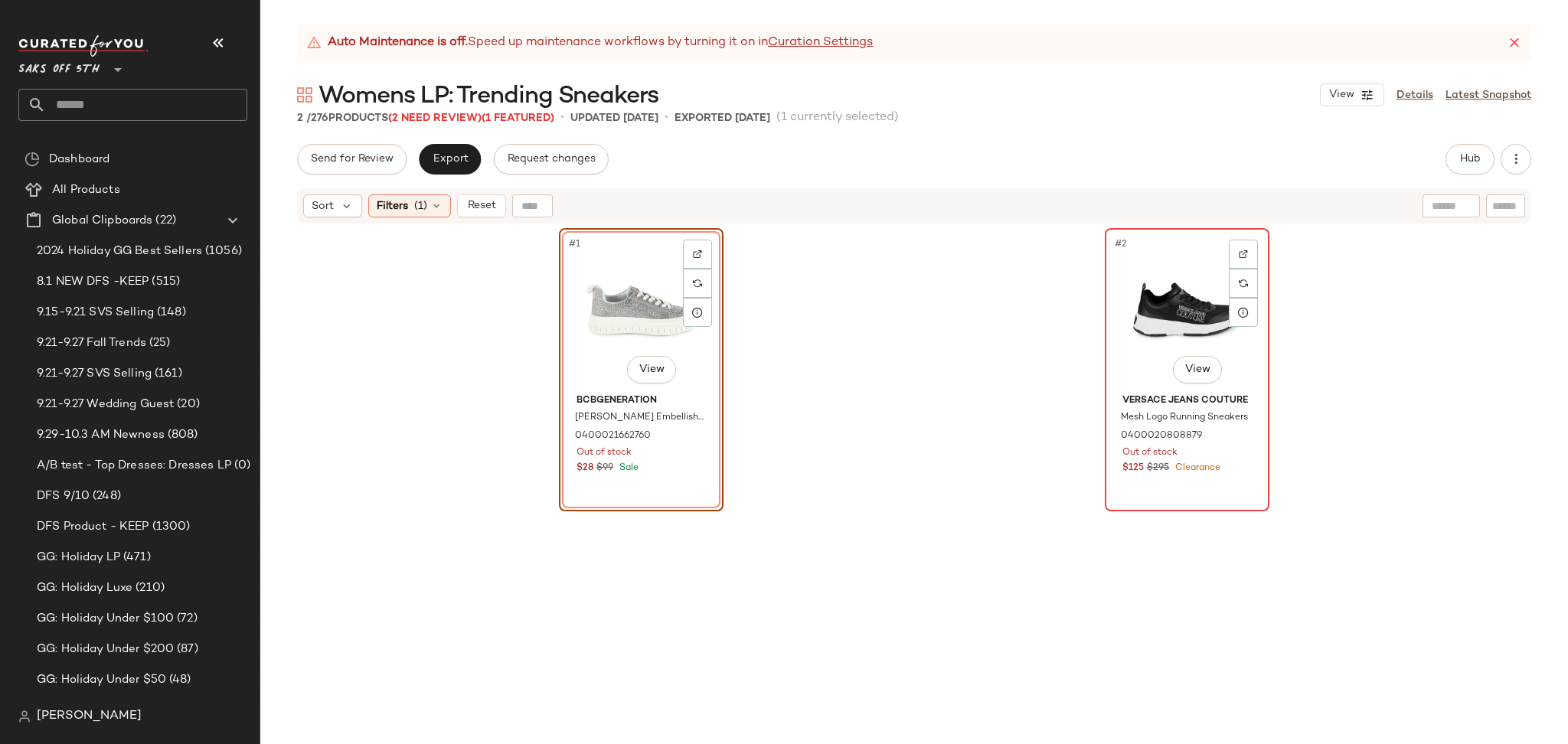
click at [1153, 326] on div "#2 View" at bounding box center [1187, 311] width 154 height 155
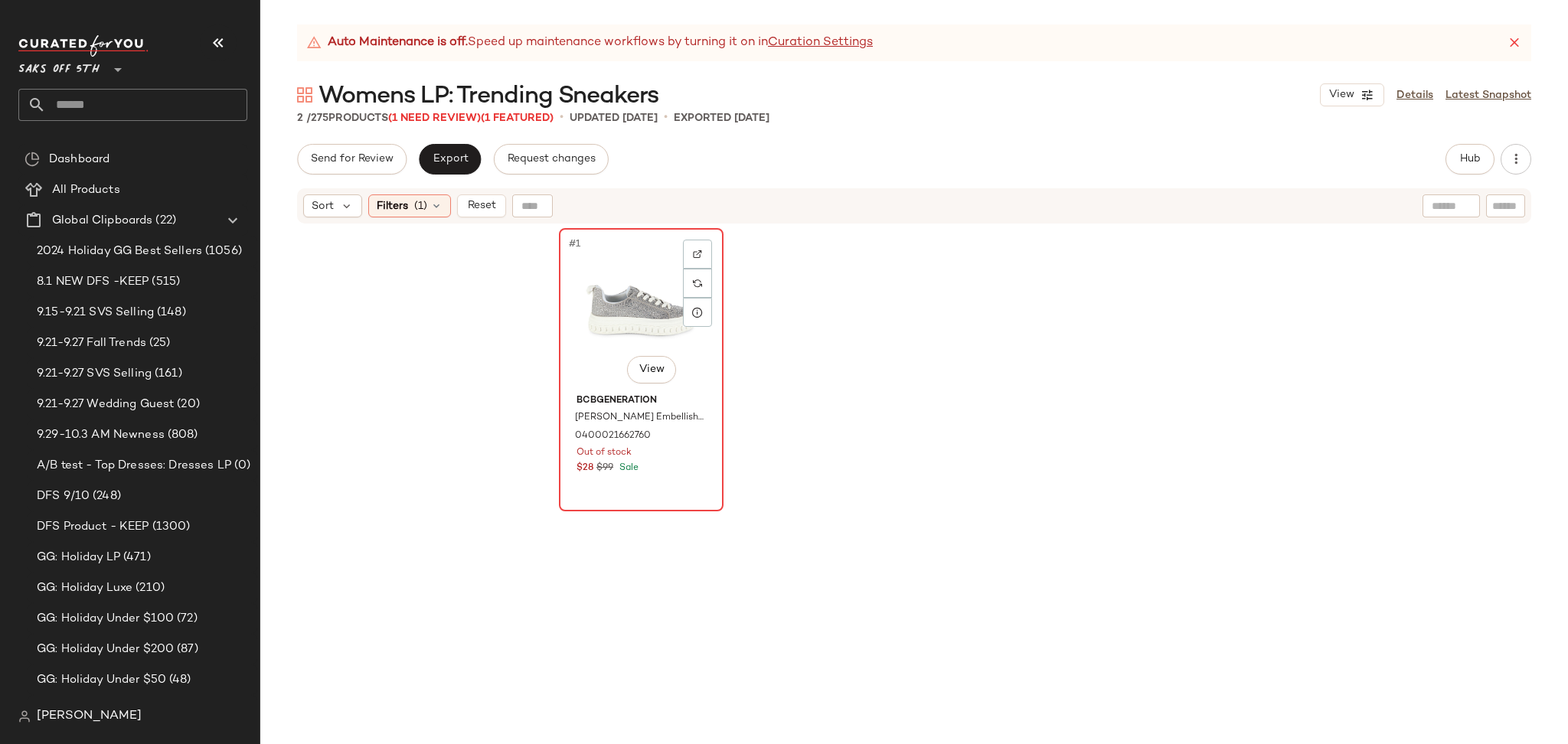
click at [605, 303] on div "#1 View" at bounding box center [641, 311] width 154 height 155
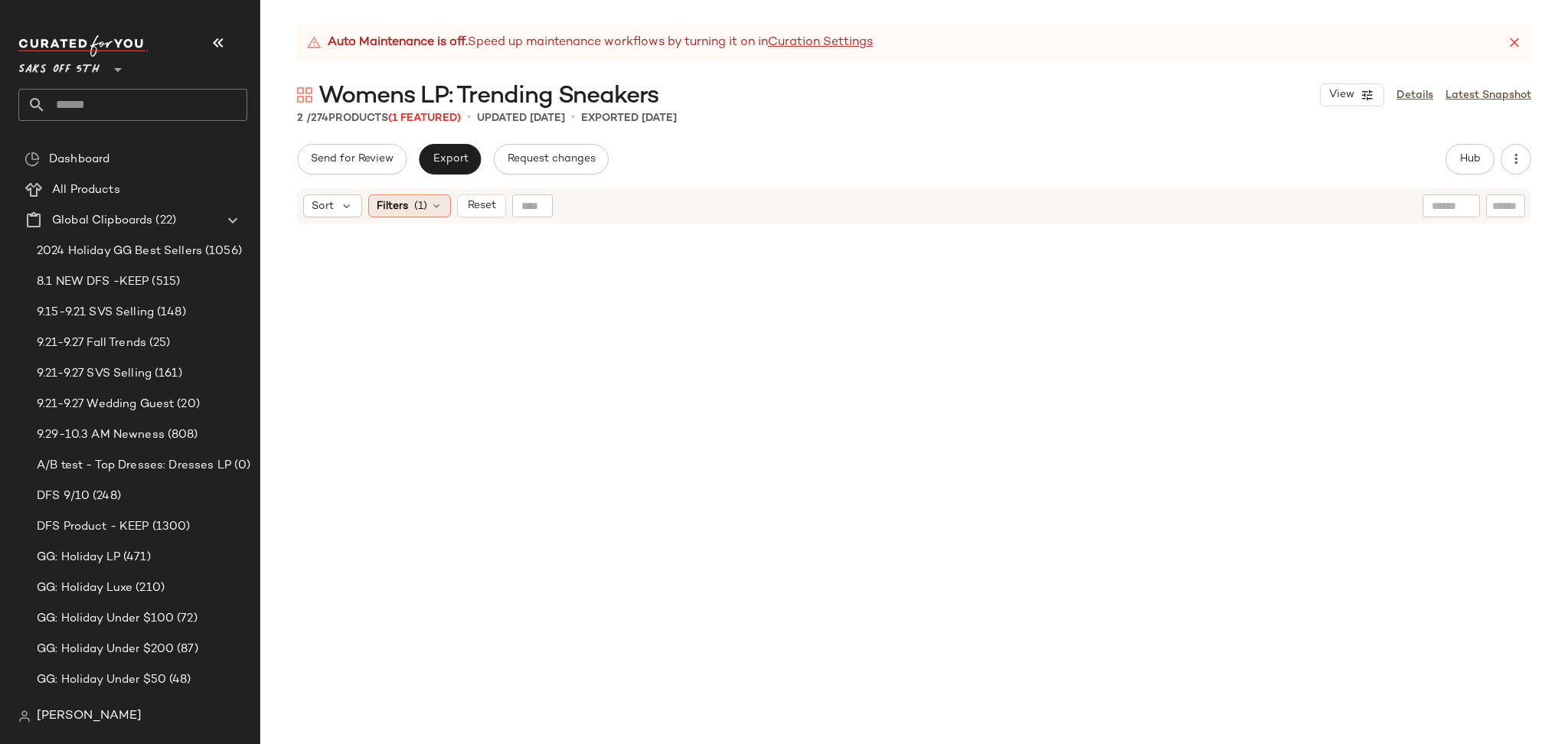
click at [407, 206] on span "Filters" at bounding box center [392, 205] width 32 height 16
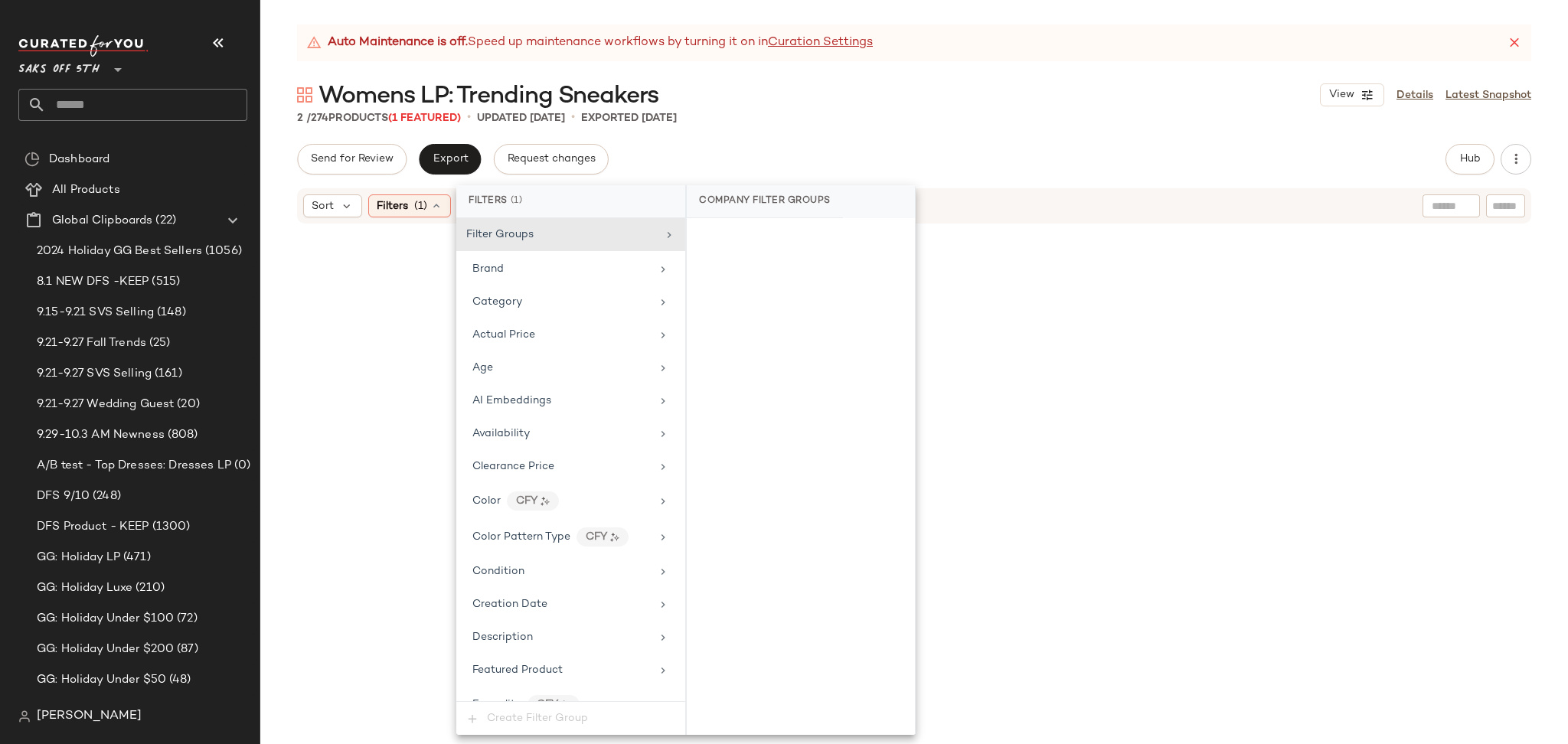
scroll to position [698, 0]
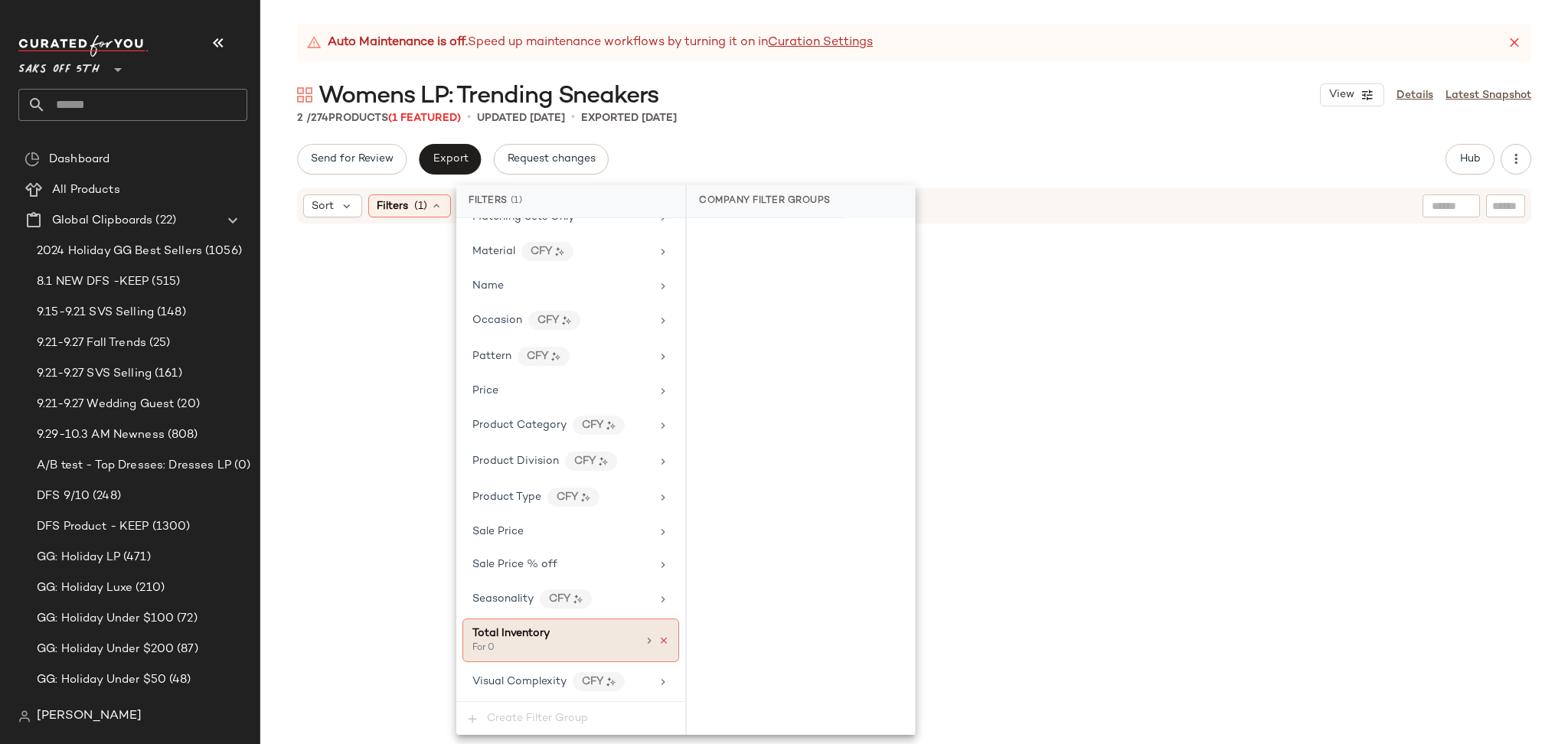
click at [659, 643] on icon at bounding box center [664, 640] width 11 height 11
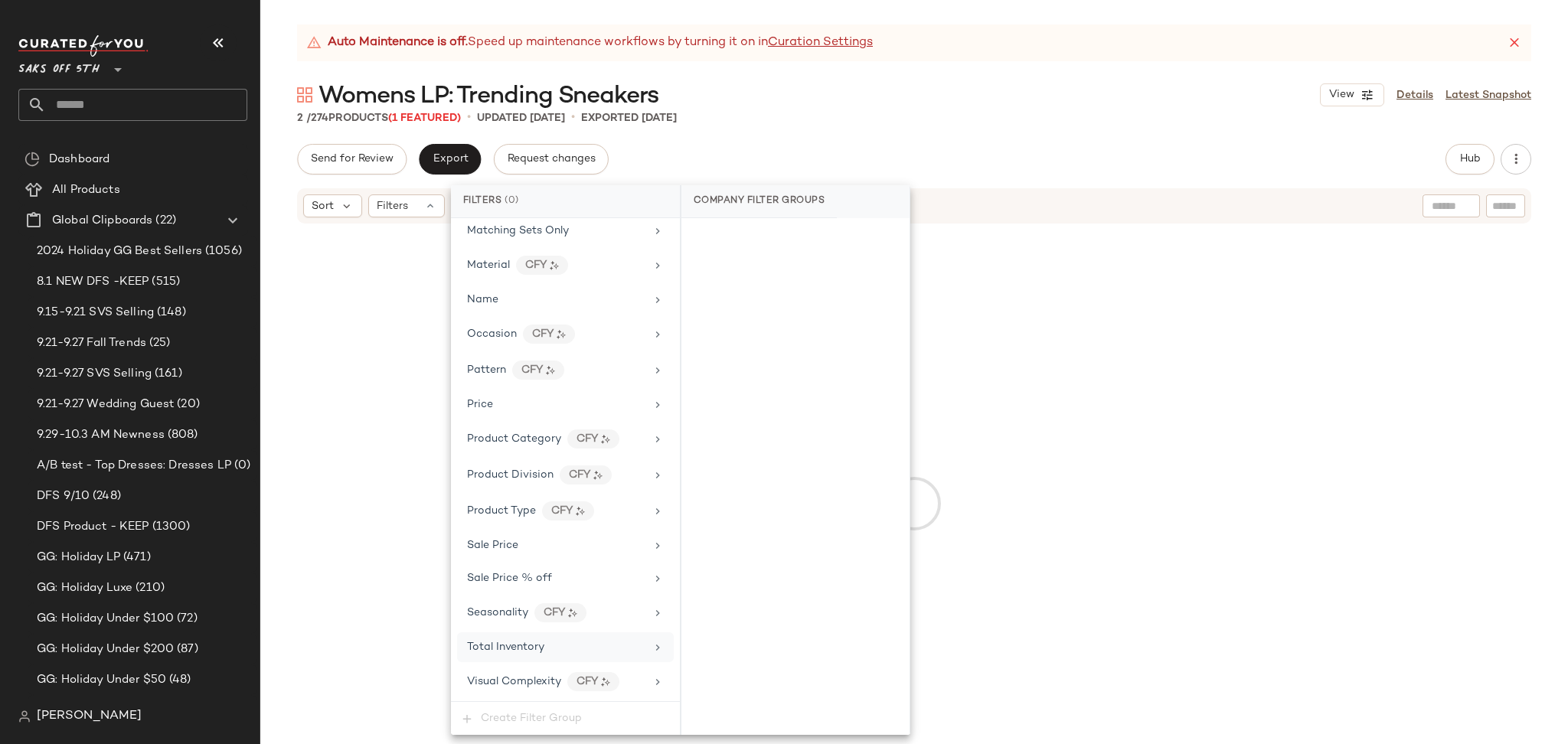
scroll to position [684, 0]
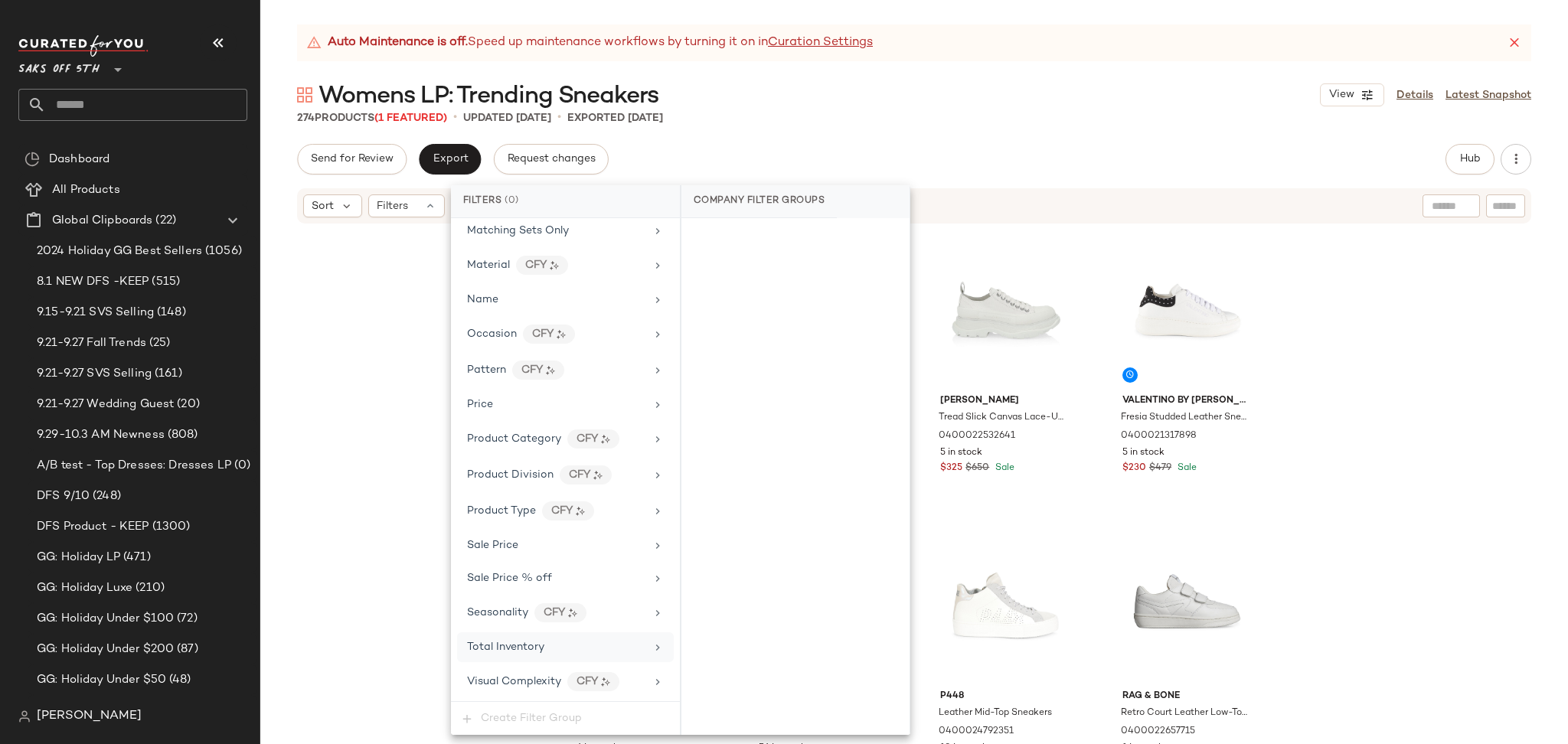
click at [1270, 149] on div "Send for Review Export Request changes Hub Send for Review External Review Inte…" at bounding box center [914, 159] width 1234 height 31
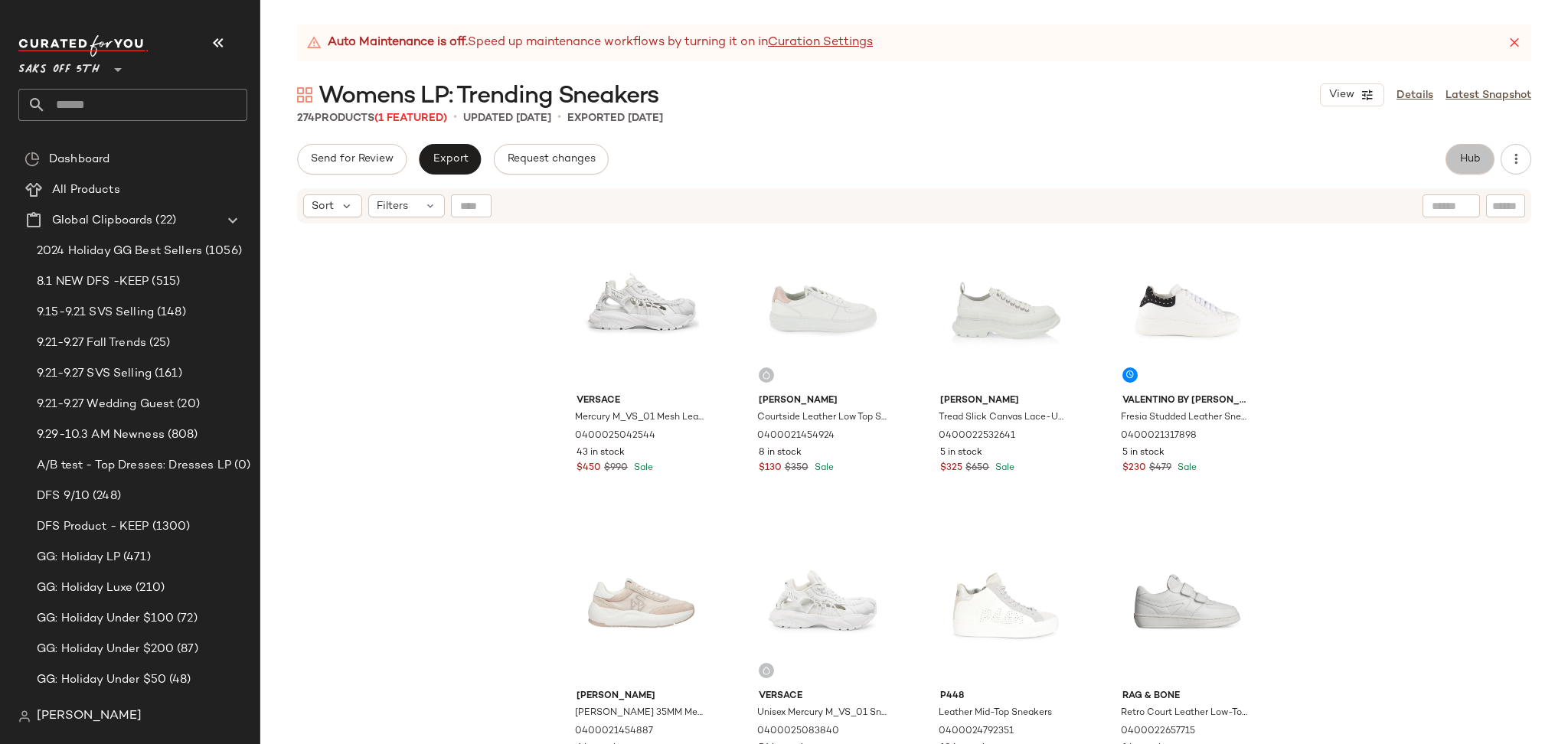
click at [1472, 161] on span "Hub" at bounding box center [1470, 159] width 21 height 12
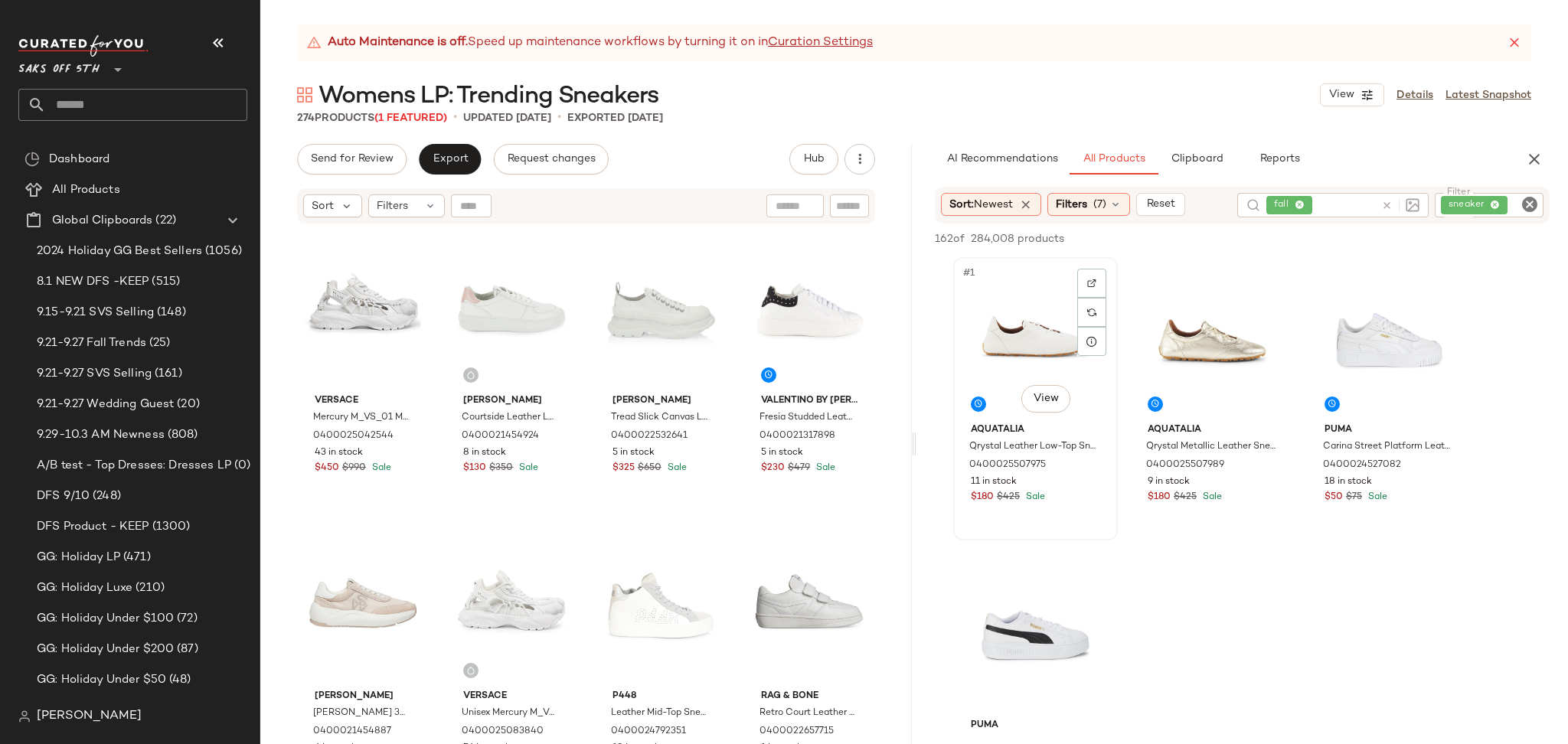
click at [1028, 321] on div "#1 View" at bounding box center [1035, 340] width 154 height 155
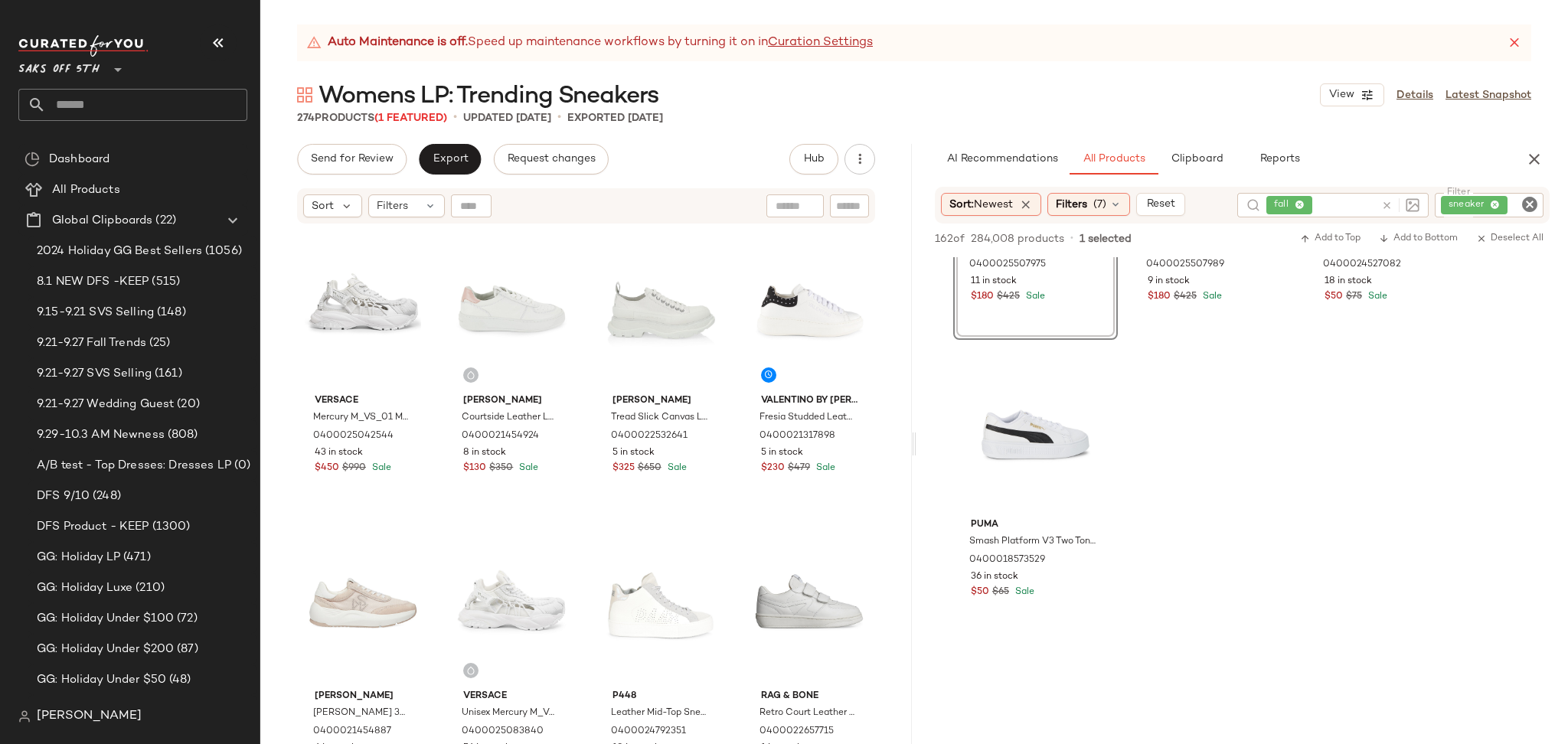
scroll to position [202, 0]
click at [1051, 420] on div "#4 View" at bounding box center [1035, 433] width 154 height 155
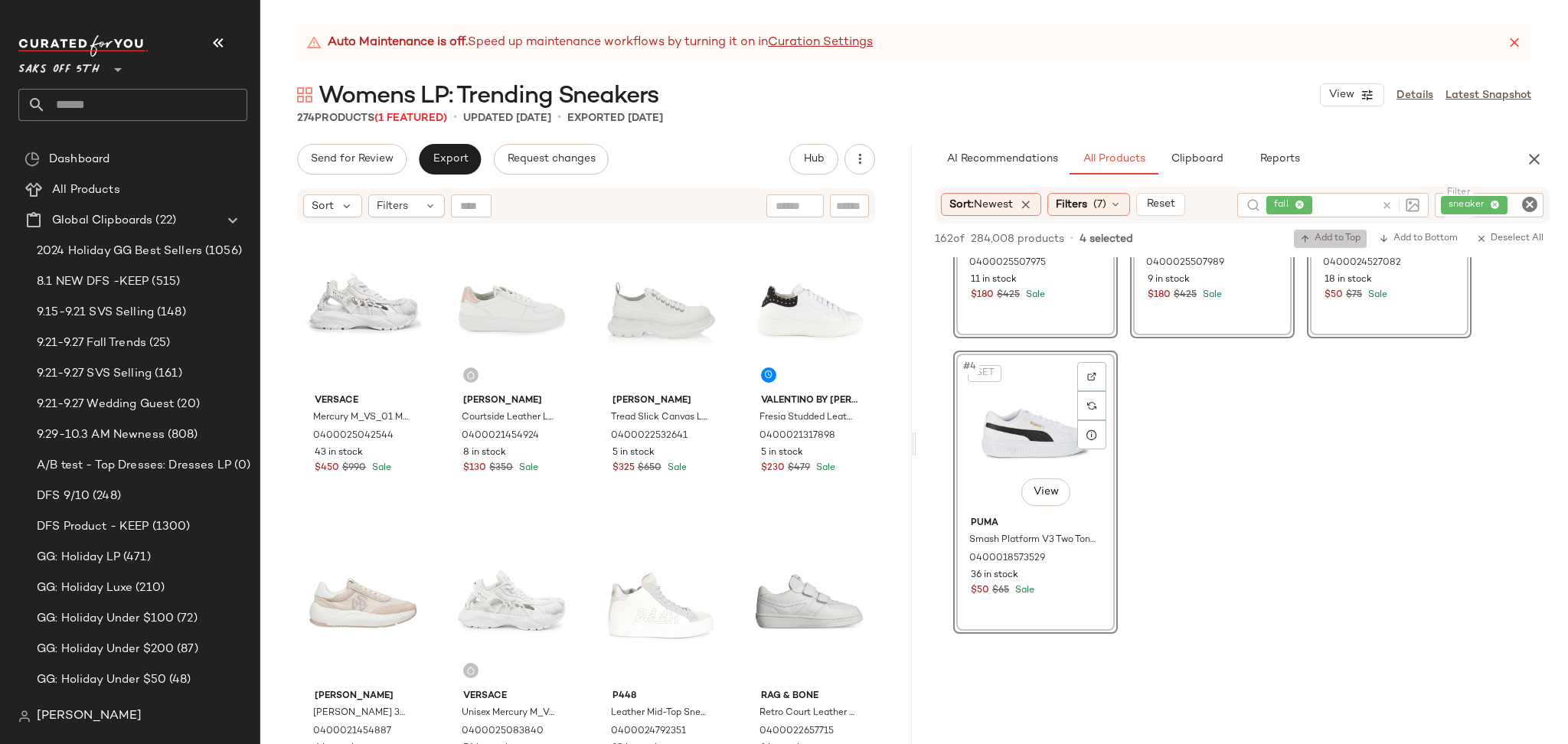
click at [1326, 245] on button "Add to Top" at bounding box center [1330, 238] width 73 height 18
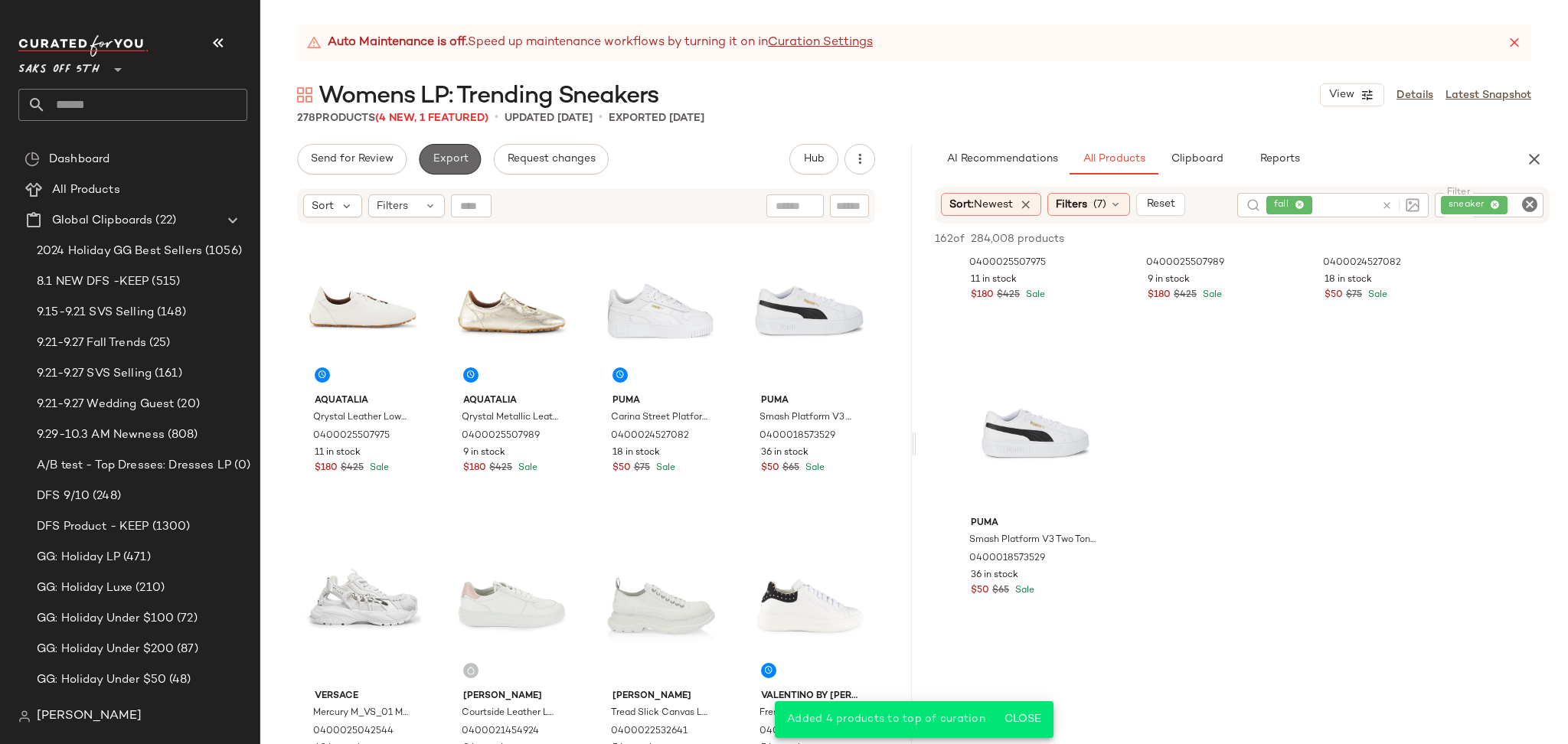
click at [442, 154] on span "Export" at bounding box center [450, 159] width 36 height 12
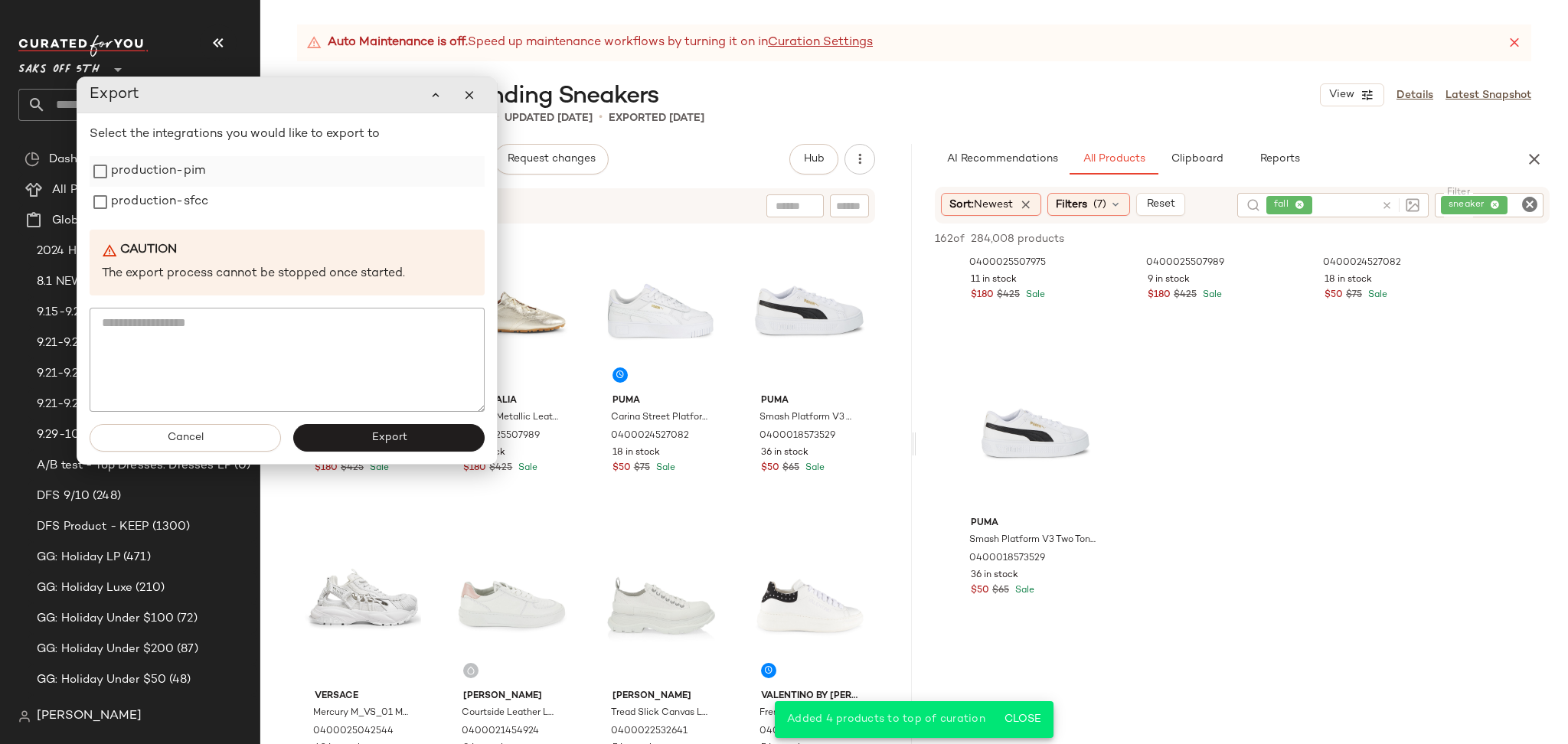
click at [182, 172] on label "production-pim" at bounding box center [158, 171] width 94 height 31
click at [184, 199] on label "production-sfcc" at bounding box center [160, 202] width 98 height 31
click at [356, 443] on button "Export" at bounding box center [388, 437] width 191 height 27
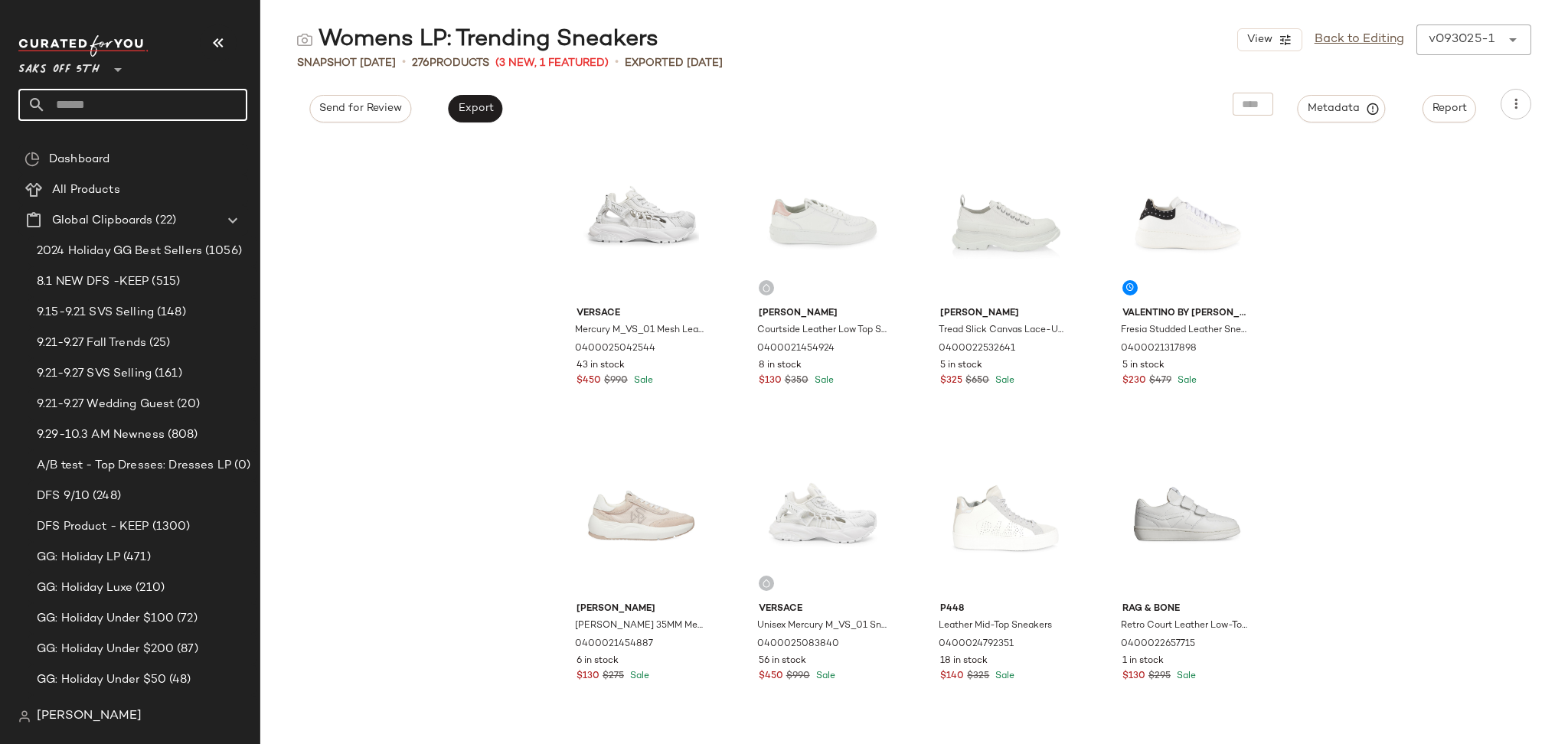
click at [182, 96] on input "text" at bounding box center [146, 105] width 201 height 33
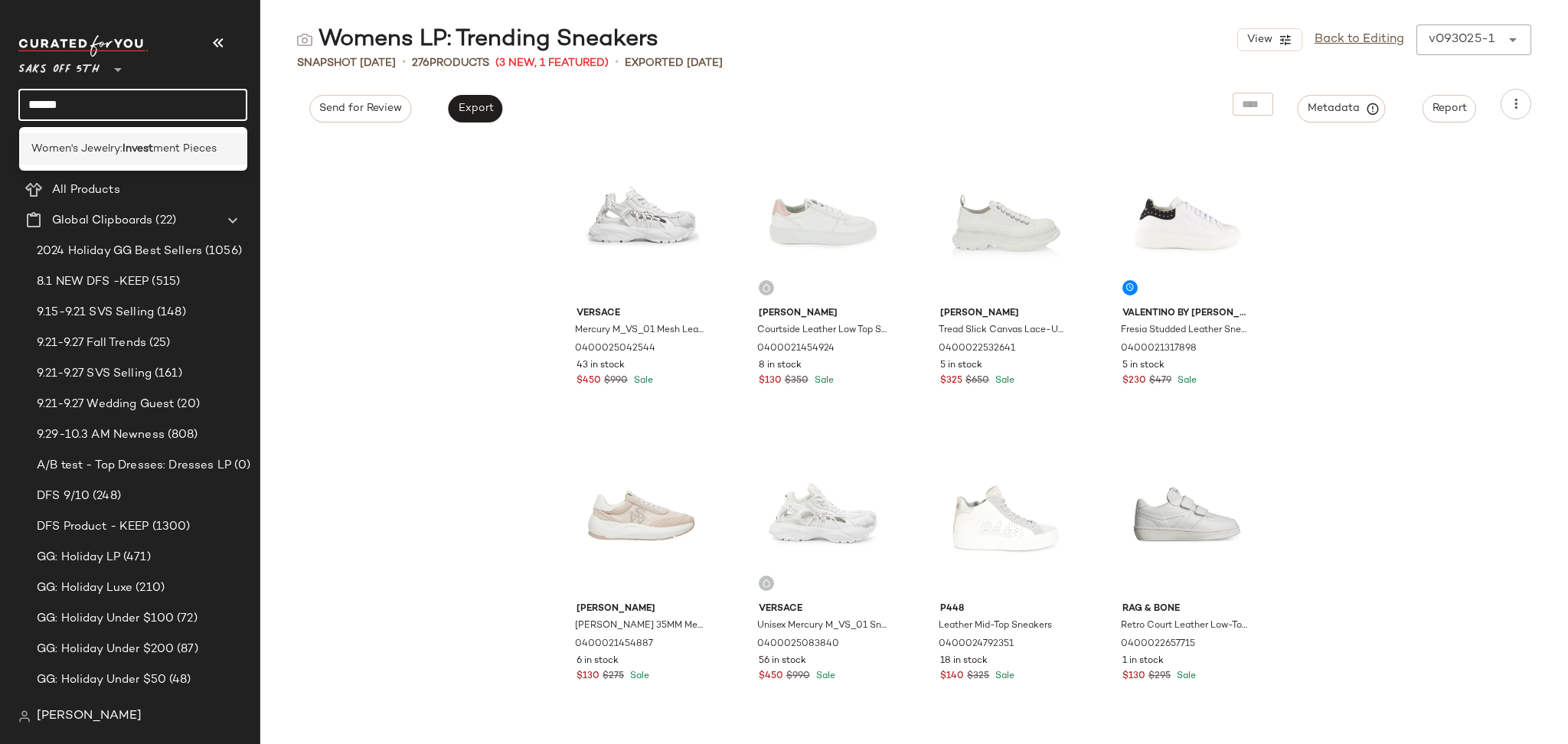
type input "******"
click at [186, 135] on div "Women's Jewelry: Invest ment Pieces" at bounding box center [133, 149] width 229 height 32
